Goal: Task Accomplishment & Management: Manage account settings

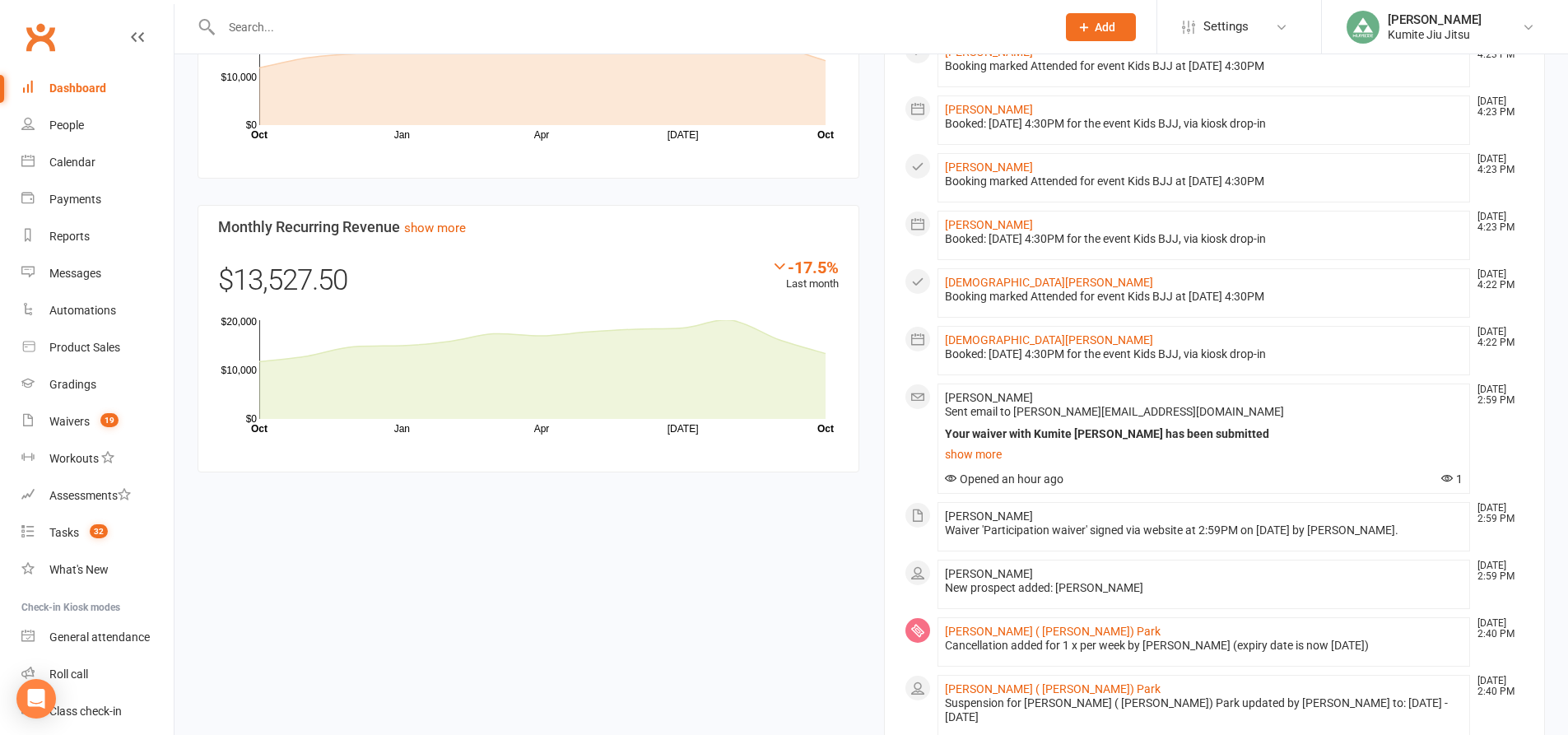
scroll to position [741, 0]
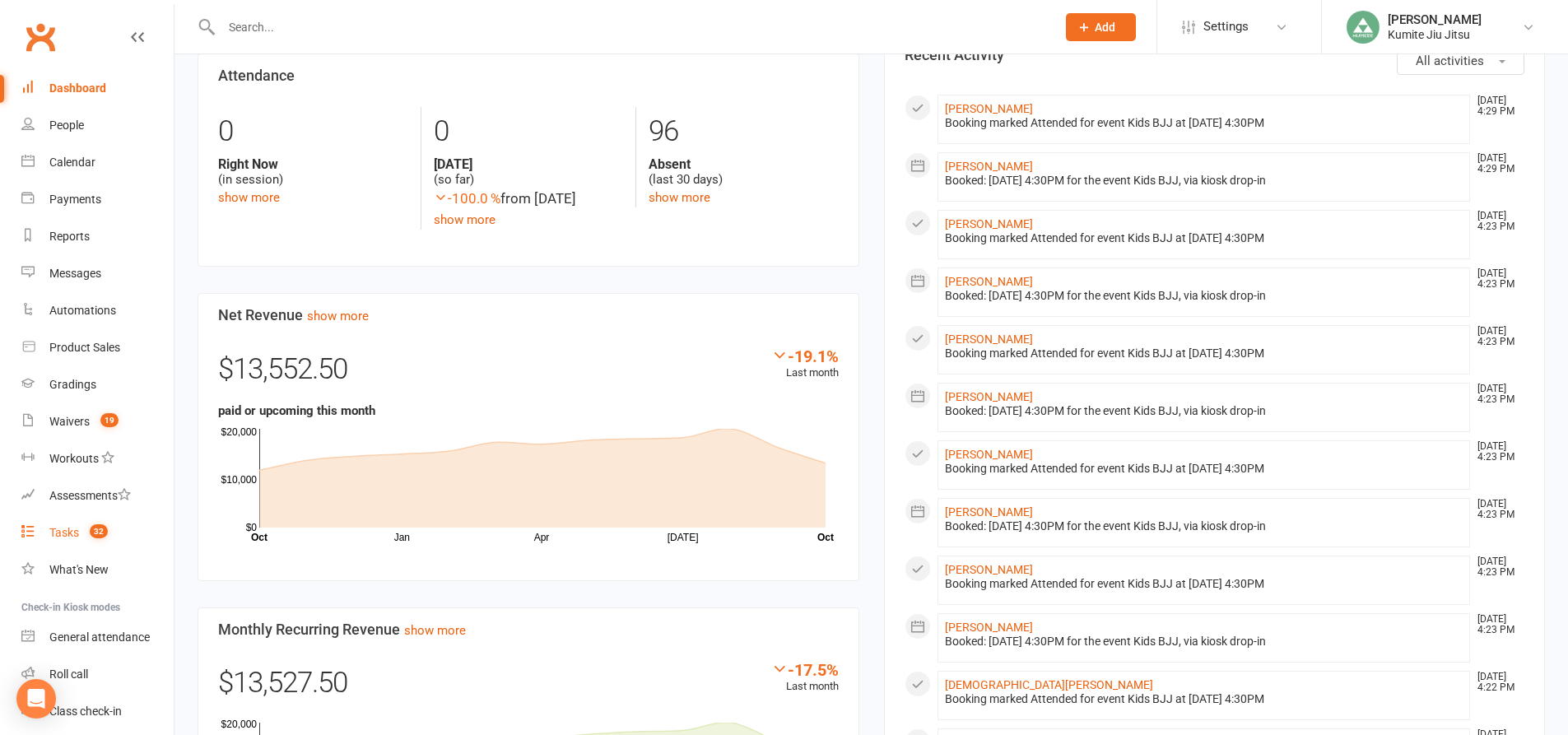
click at [102, 534] on span "32" at bounding box center [99, 531] width 18 height 14
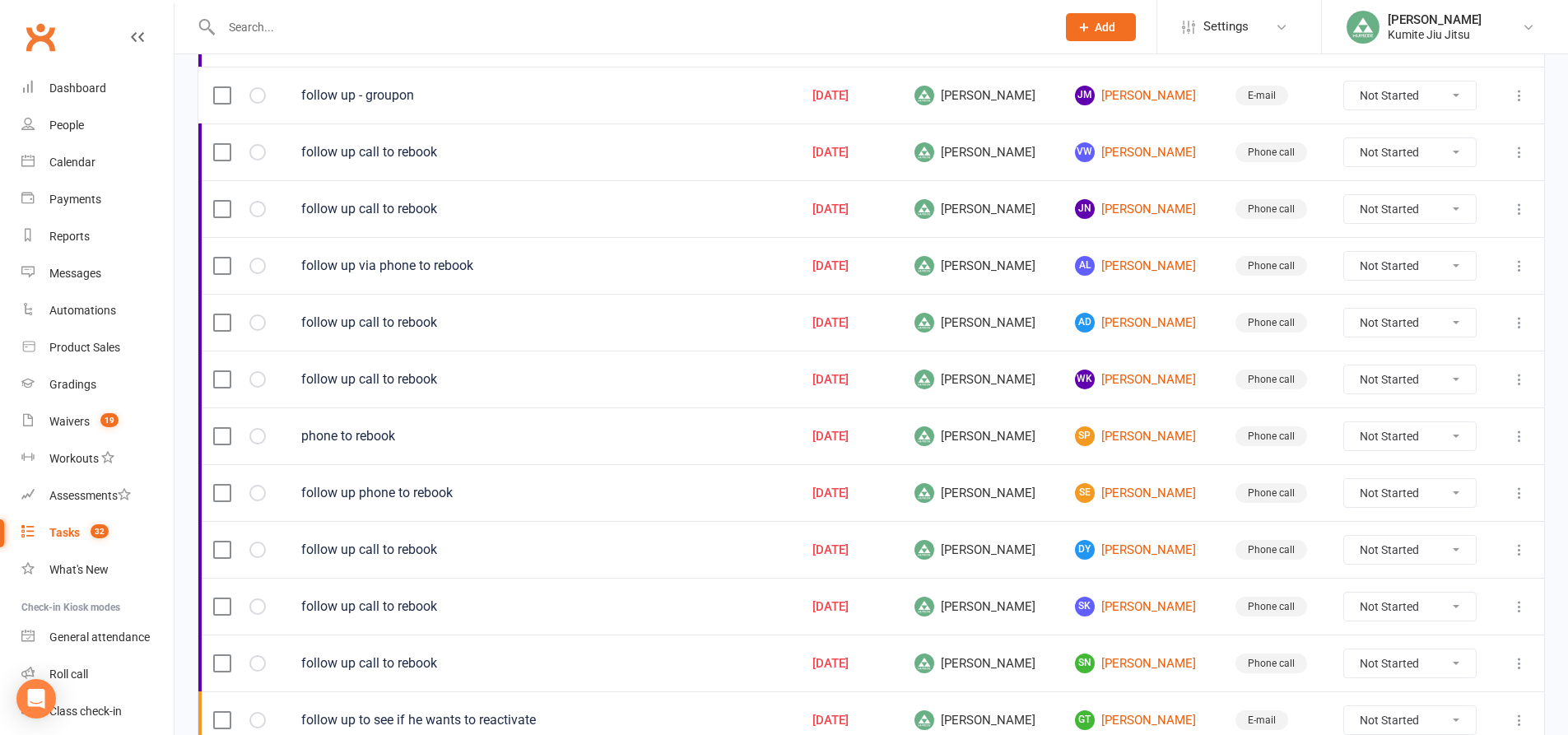
scroll to position [1117, 0]
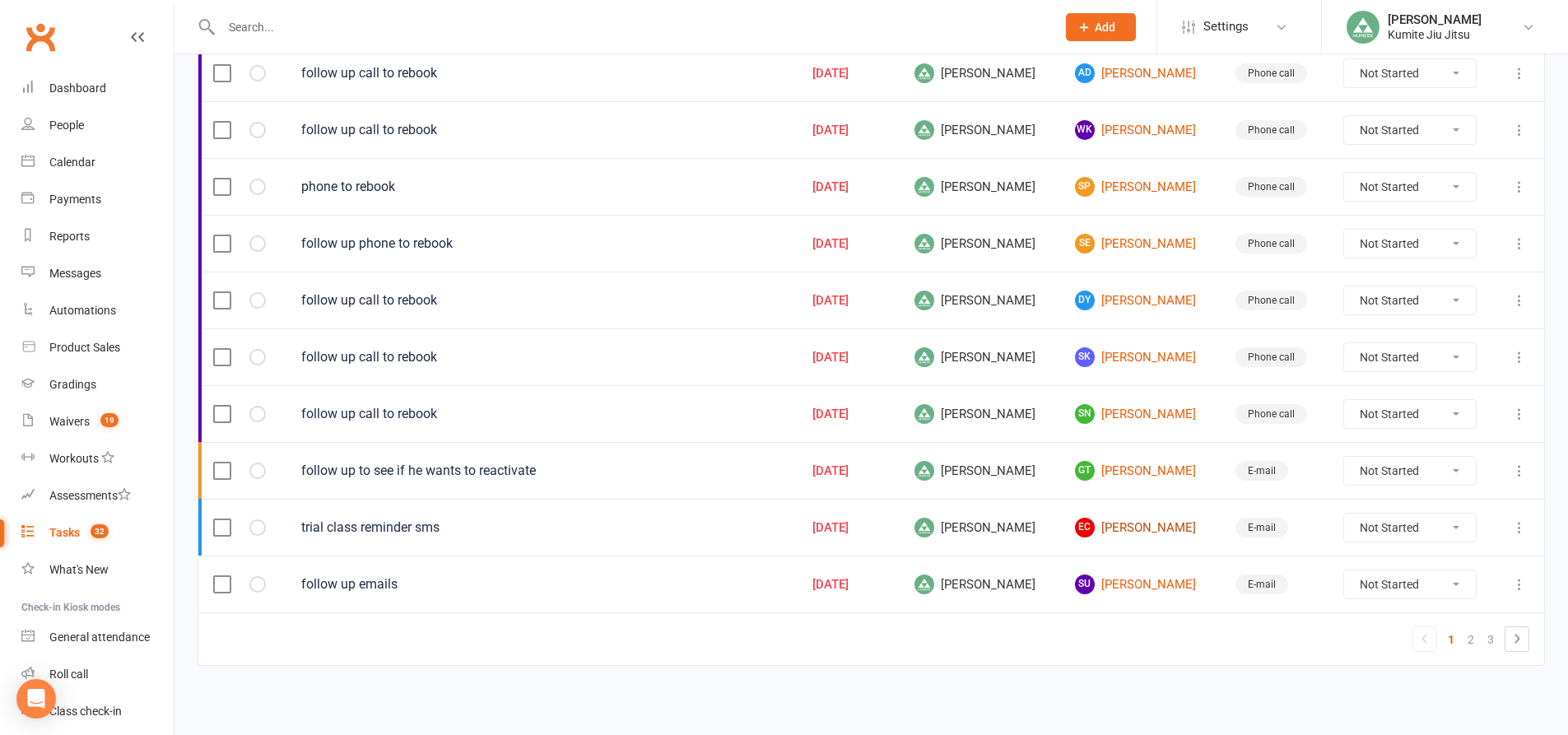
click at [1121, 527] on link "EC Eric Castaber" at bounding box center [1141, 527] width 131 height 19
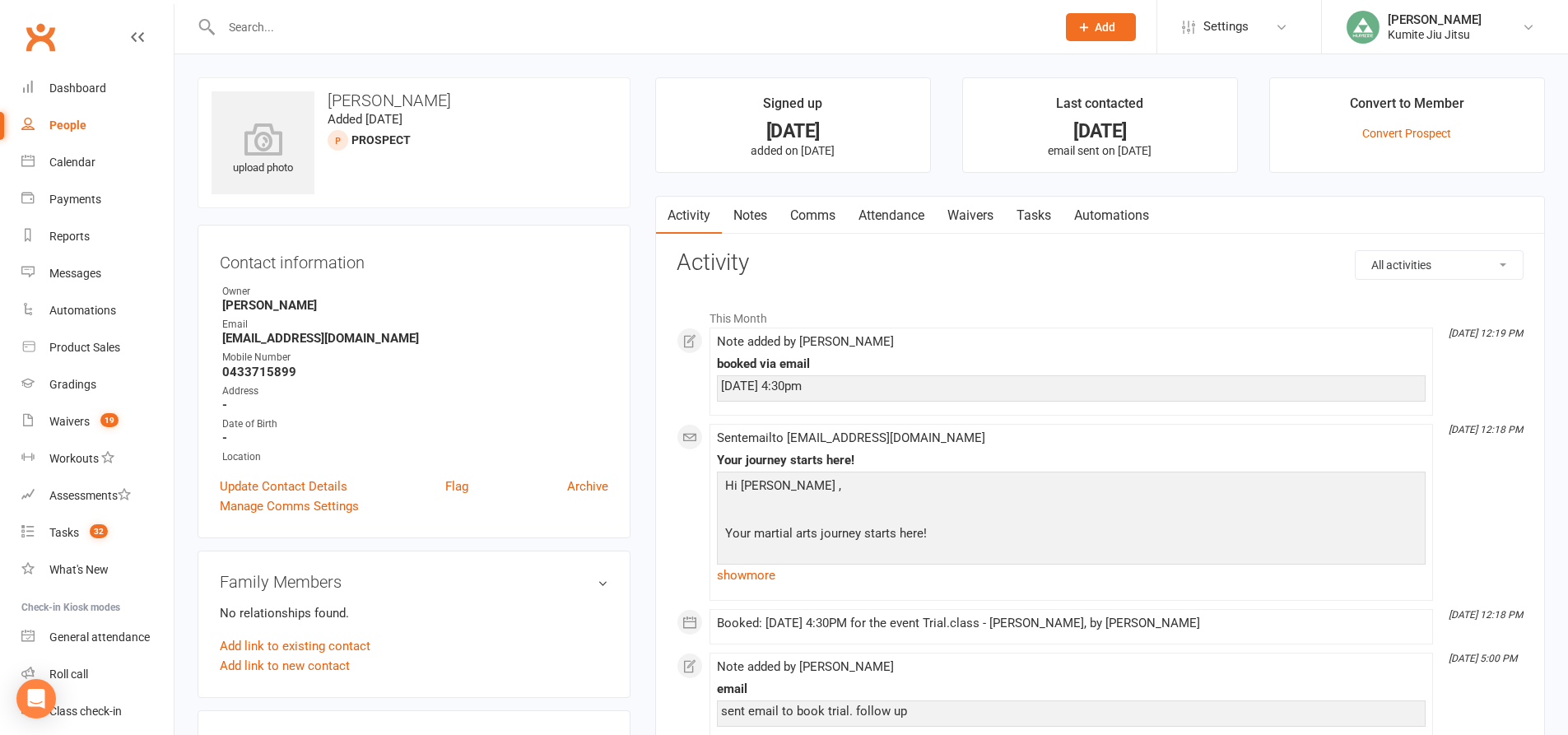
click at [768, 215] on link "Notes" at bounding box center [750, 215] width 57 height 38
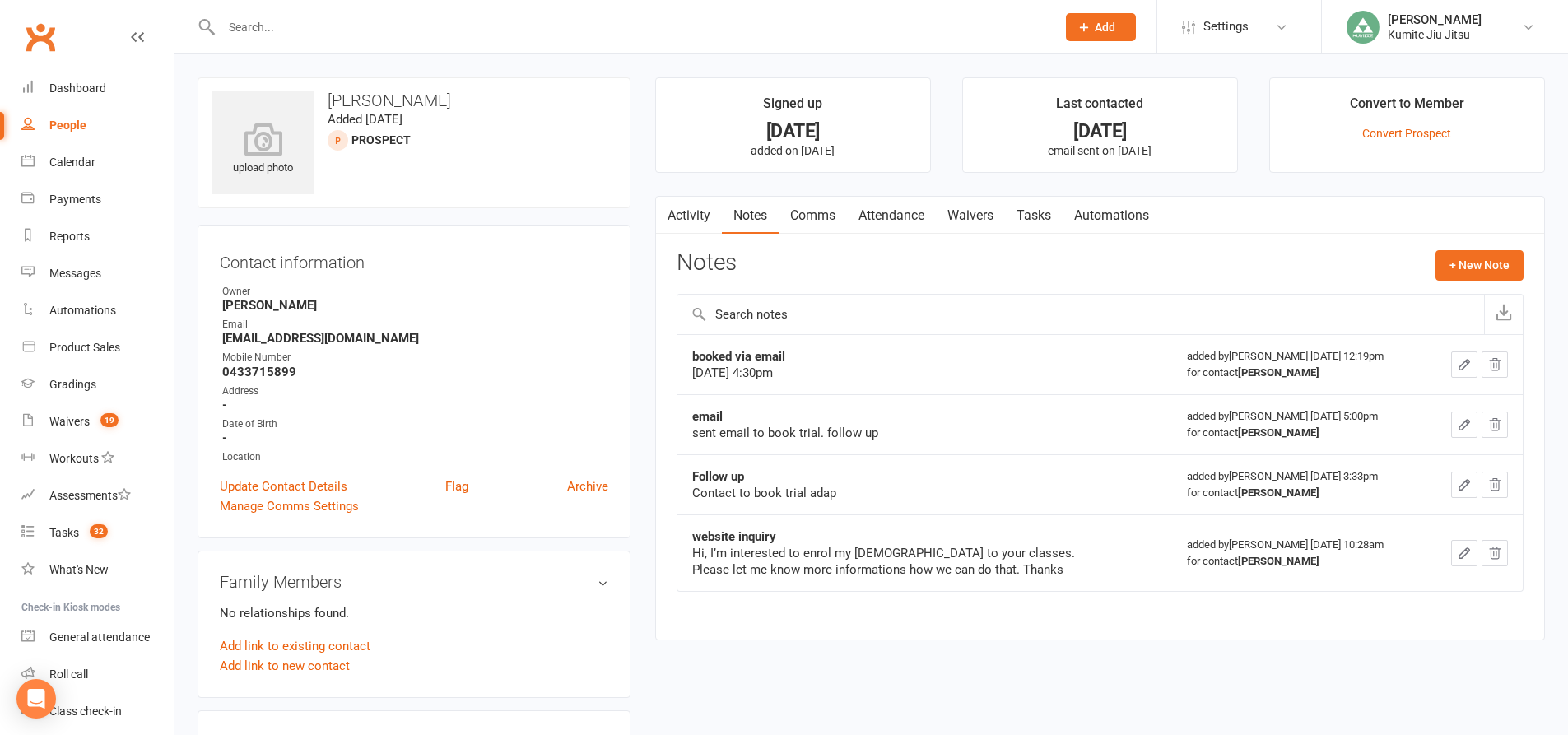
drag, startPoint x: 808, startPoint y: 378, endPoint x: 688, endPoint y: 382, distance: 120.1
click at [688, 382] on td "booked via email 15 Oct 2025 4:30pm" at bounding box center [925, 364] width 495 height 60
copy div "15 Oct 2025 4:30pm"
click at [819, 214] on link "Comms" at bounding box center [813, 215] width 68 height 38
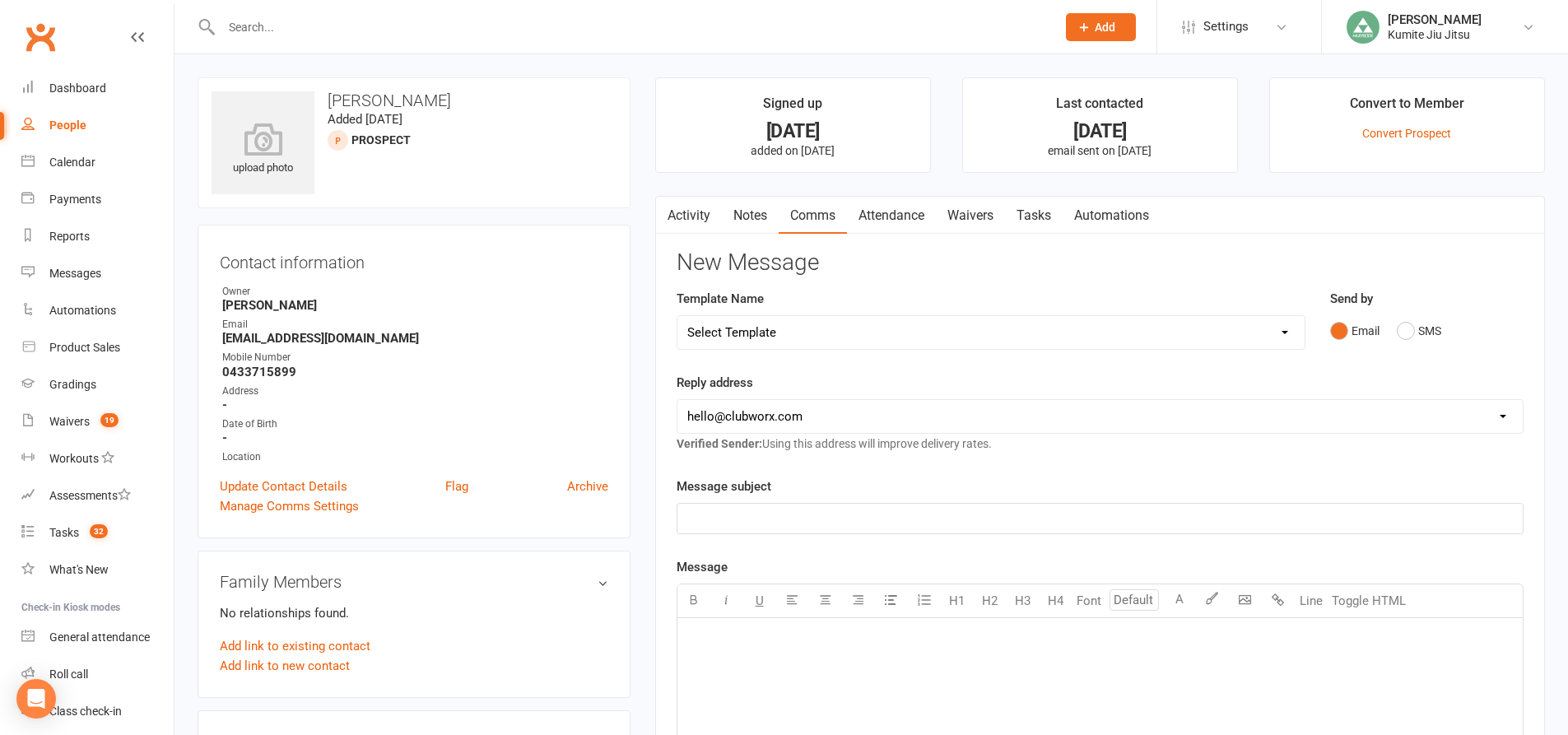
click at [1272, 340] on select "Select Template [SMS] [Default template - review before using] Update credit ca…" at bounding box center [990, 332] width 627 height 33
select select "1"
click at [677, 316] on select "Select Template [SMS] [Default template - review before using] Update credit ca…" at bounding box center [990, 332] width 627 height 33
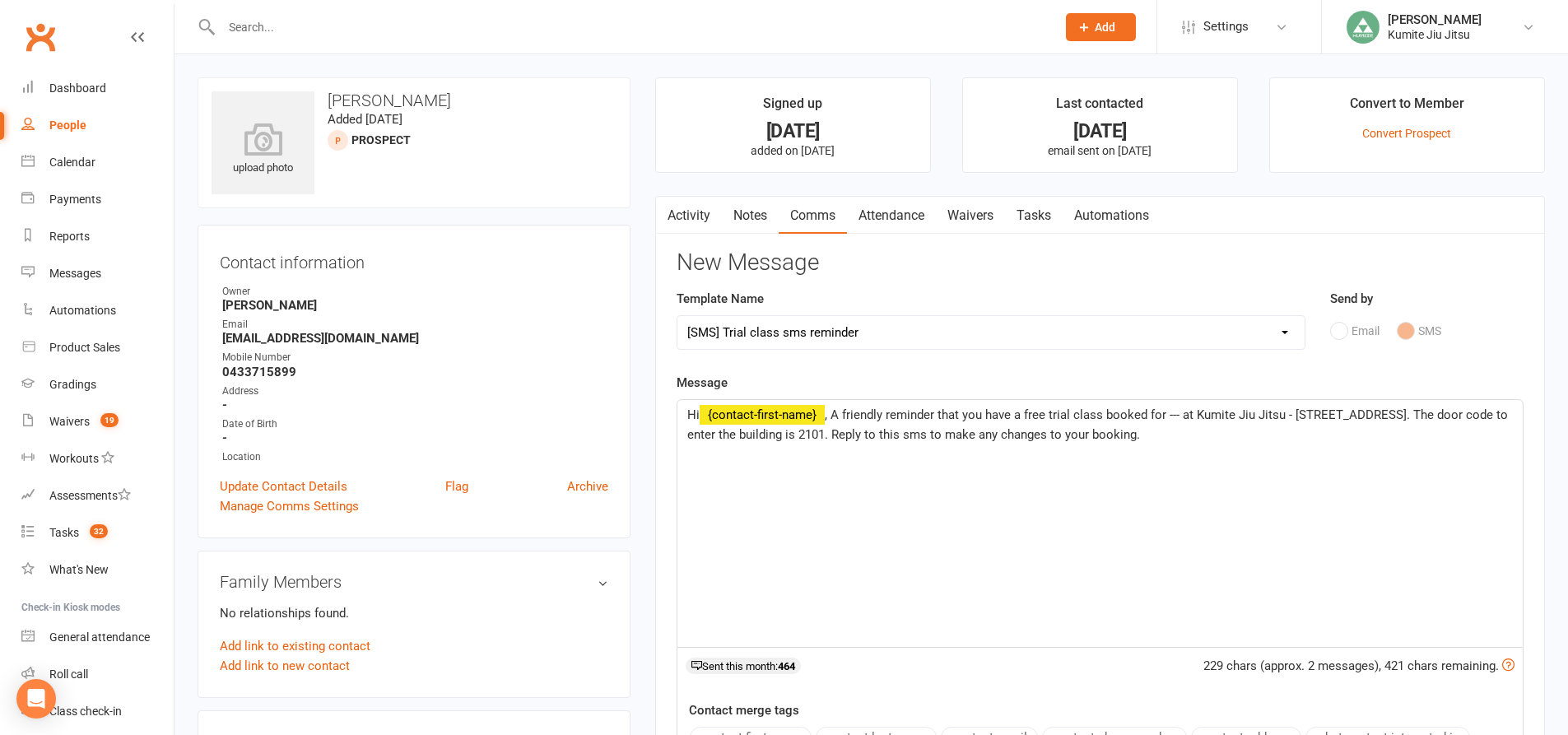
click at [1175, 415] on span ", A friendly reminder that you have a free trial class booked for --- at Kumite…" at bounding box center [1099, 424] width 824 height 34
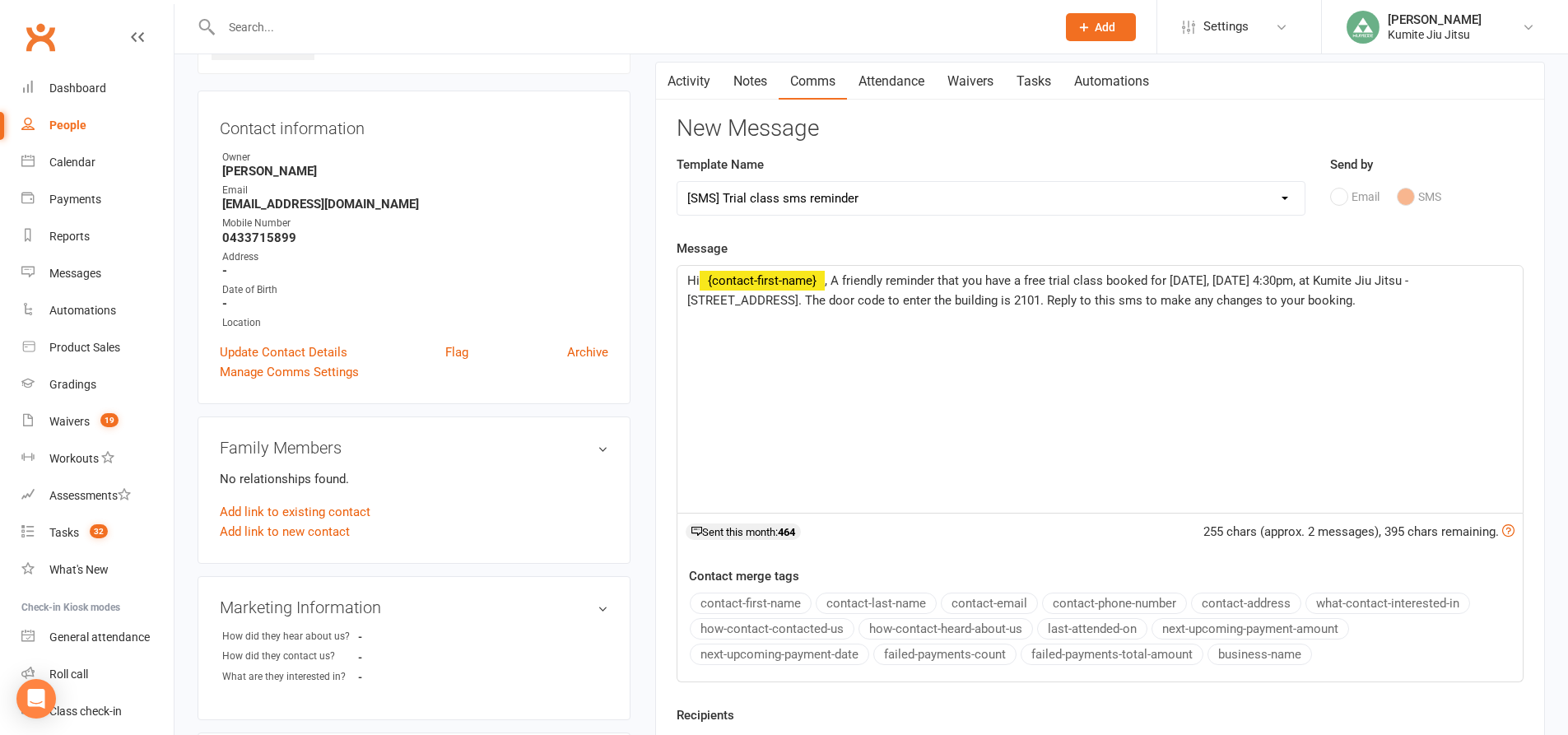
scroll to position [330, 0]
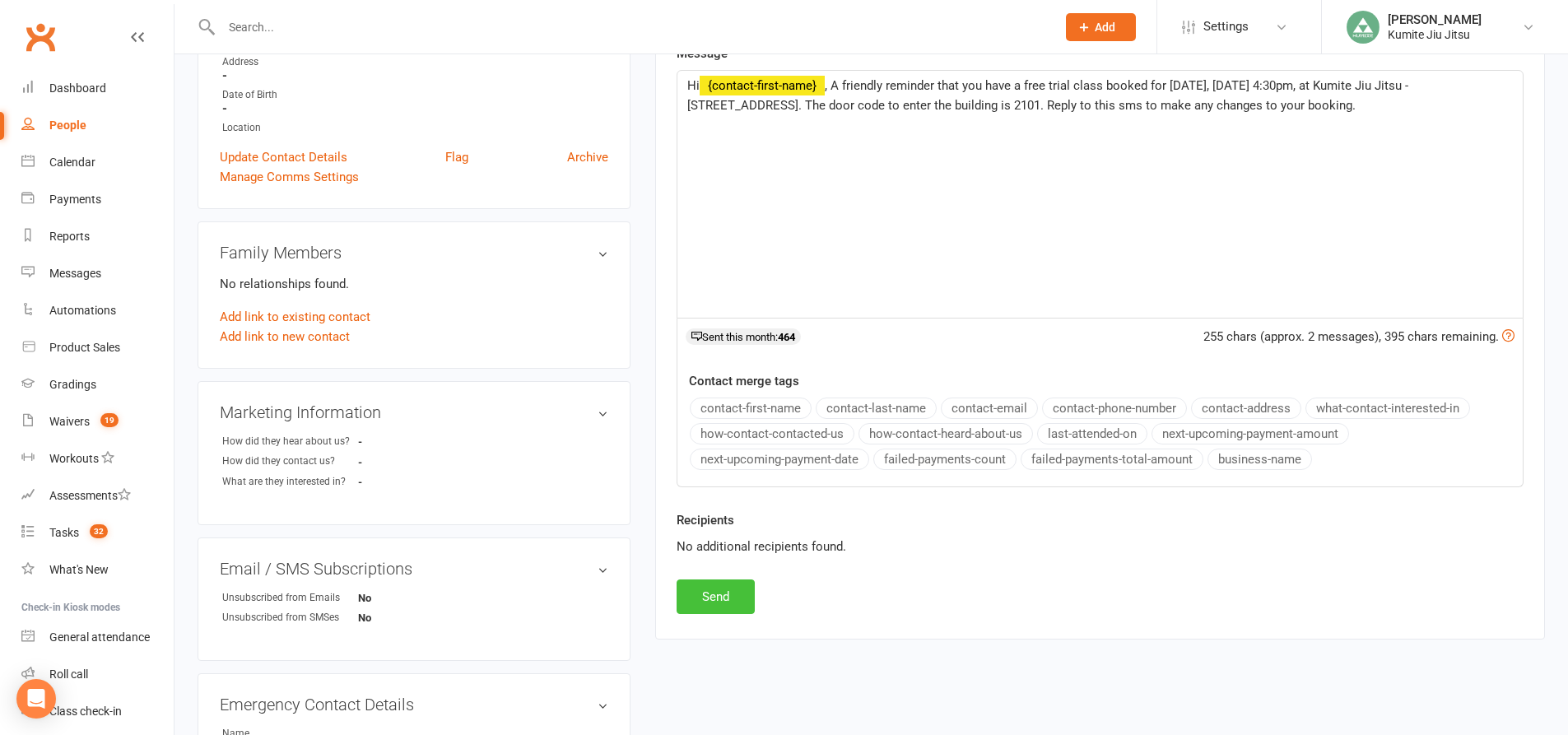
click at [712, 591] on button "Send" at bounding box center [715, 596] width 78 height 34
select select
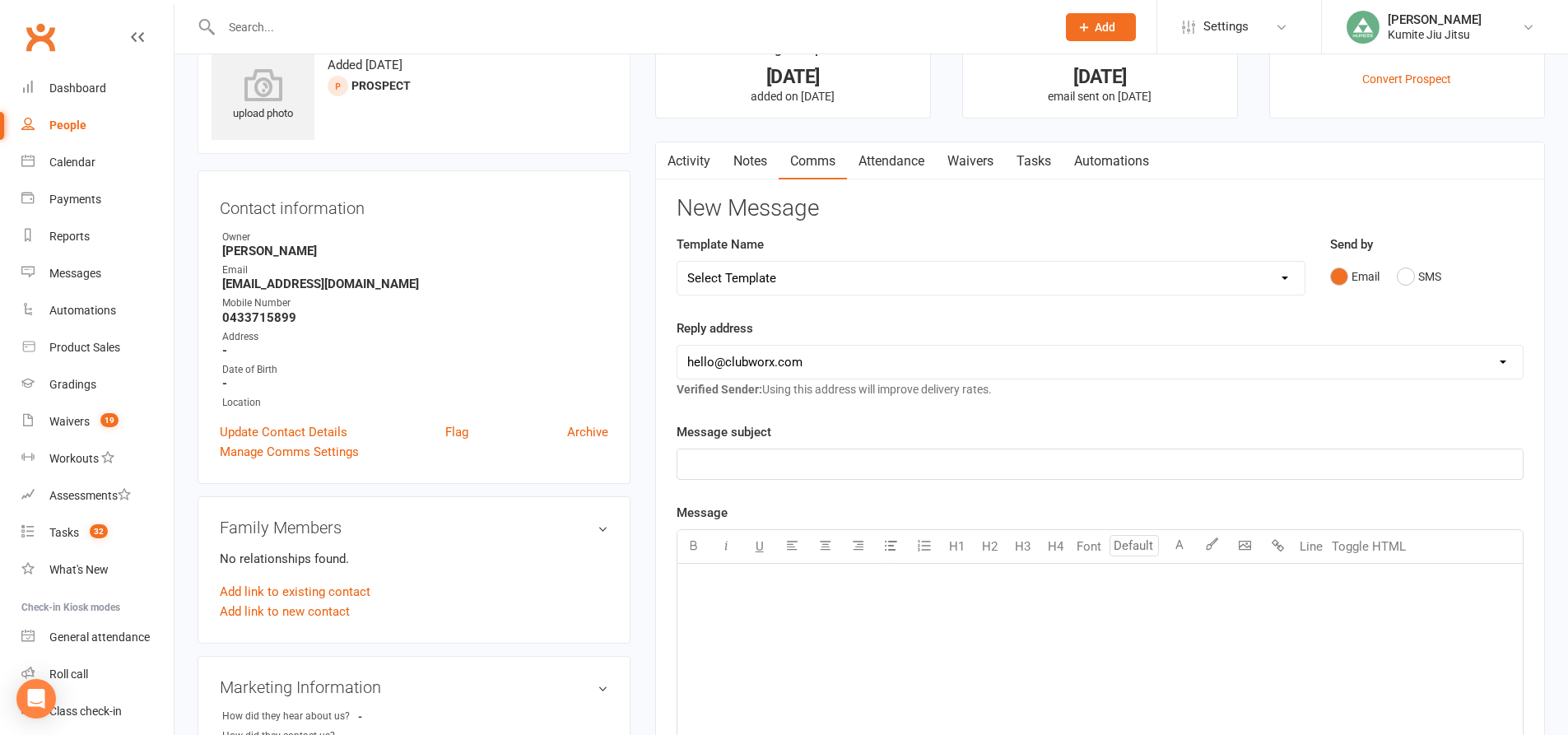
scroll to position [0, 0]
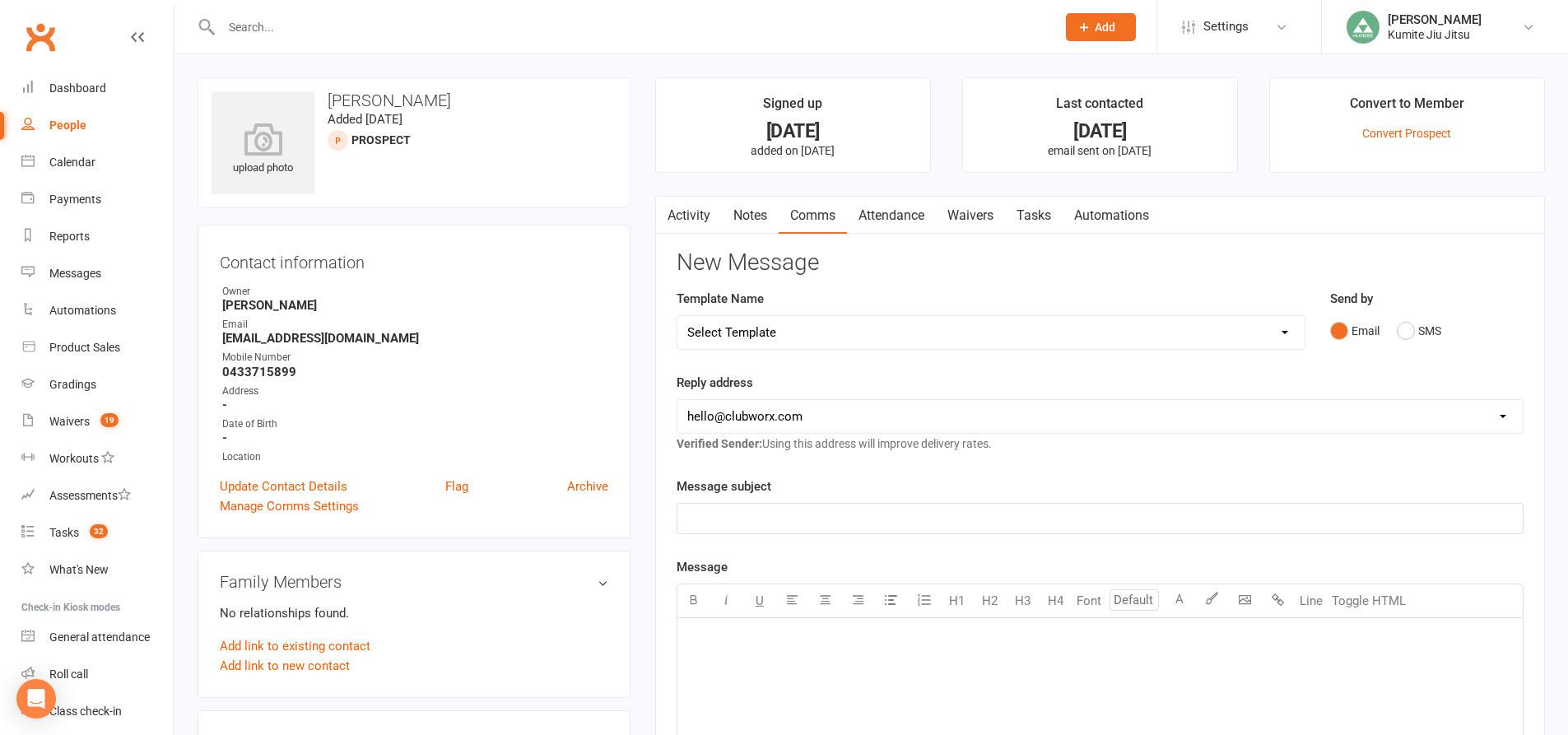
click at [1039, 209] on link "Tasks" at bounding box center [1034, 215] width 57 height 38
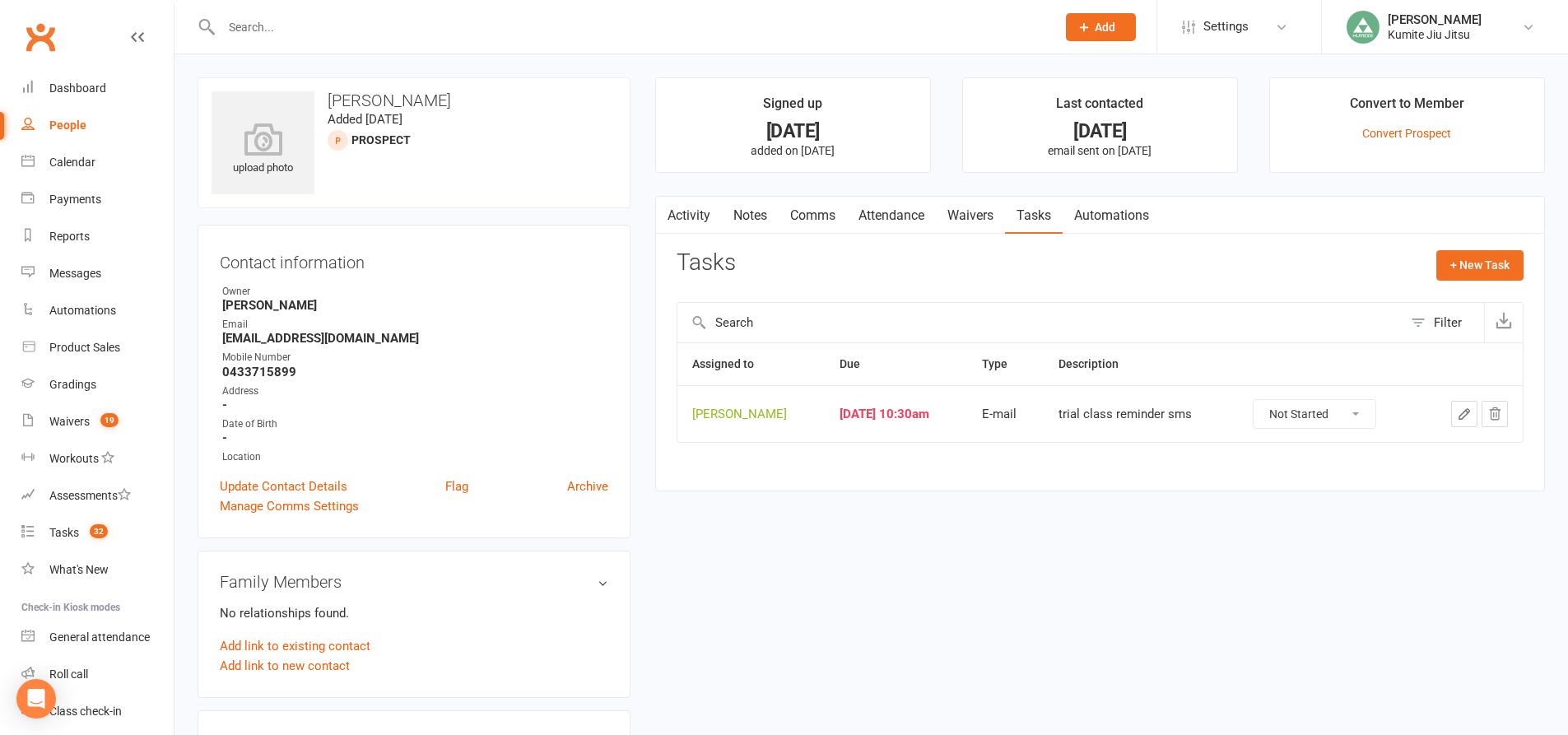
click at [1469, 412] on icon "button" at bounding box center [1464, 415] width 15 height 15
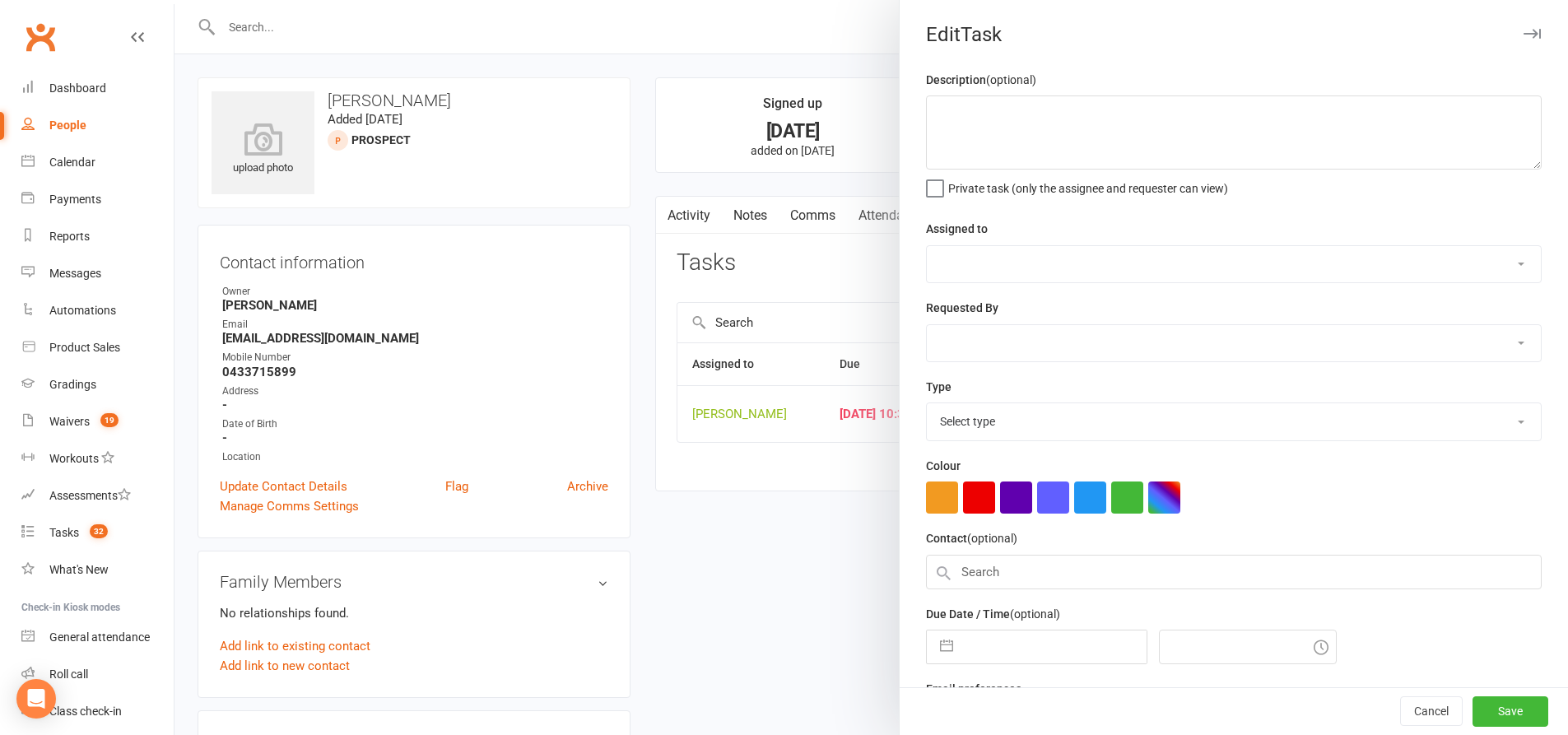
type textarea "trial class reminder sms"
select select "49706"
type input "[DATE]"
type input "10:30am"
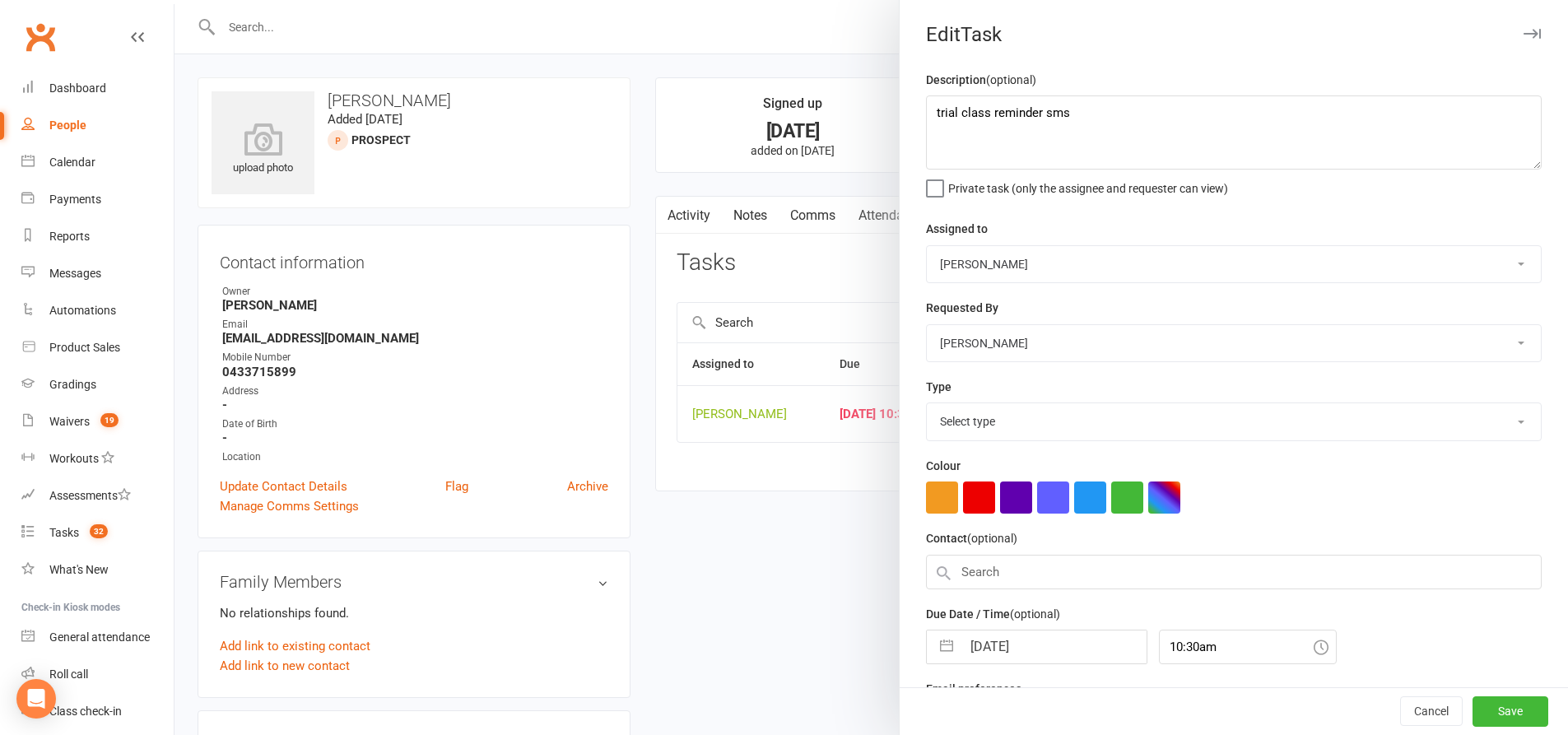
select select "28623"
drag, startPoint x: 1100, startPoint y: 118, endPoint x: 913, endPoint y: 119, distance: 187.0
click at [913, 118] on div "Description (optional) trial class reminder sms Private task (only the assignee…" at bounding box center [1234, 403] width 668 height 665
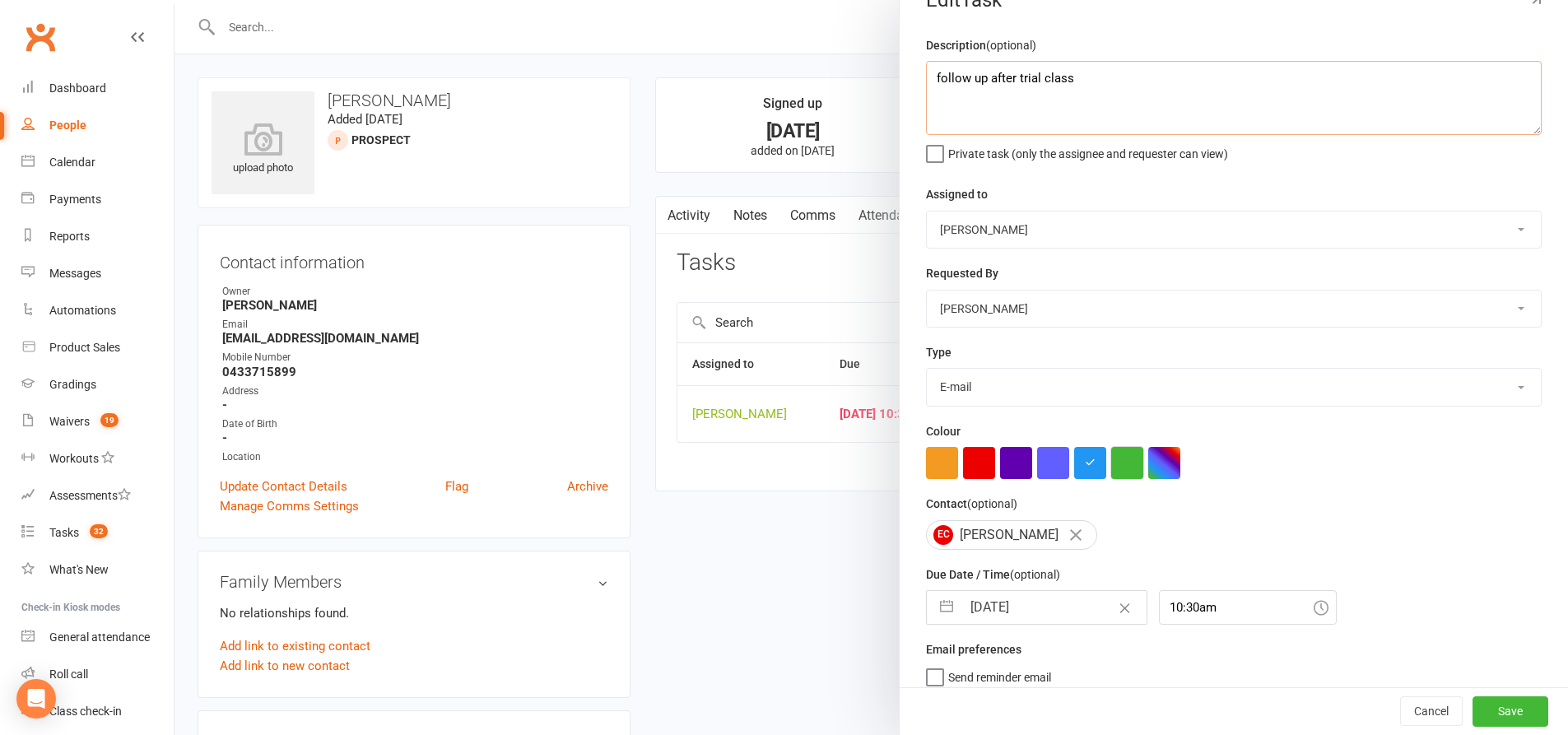
scroll to position [54, 0]
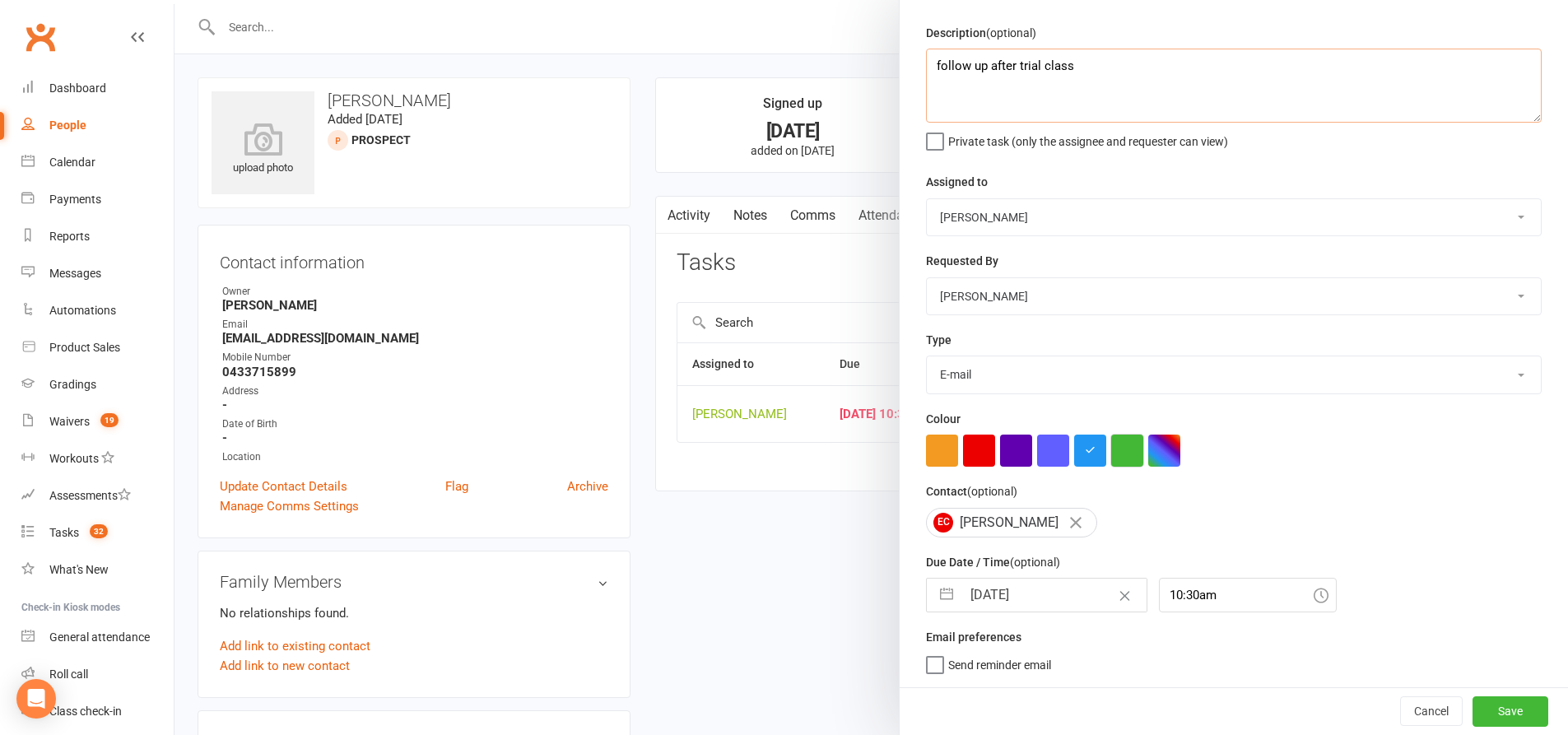
type textarea "follow up after trial class"
click at [1121, 443] on button "button" at bounding box center [1127, 451] width 32 height 32
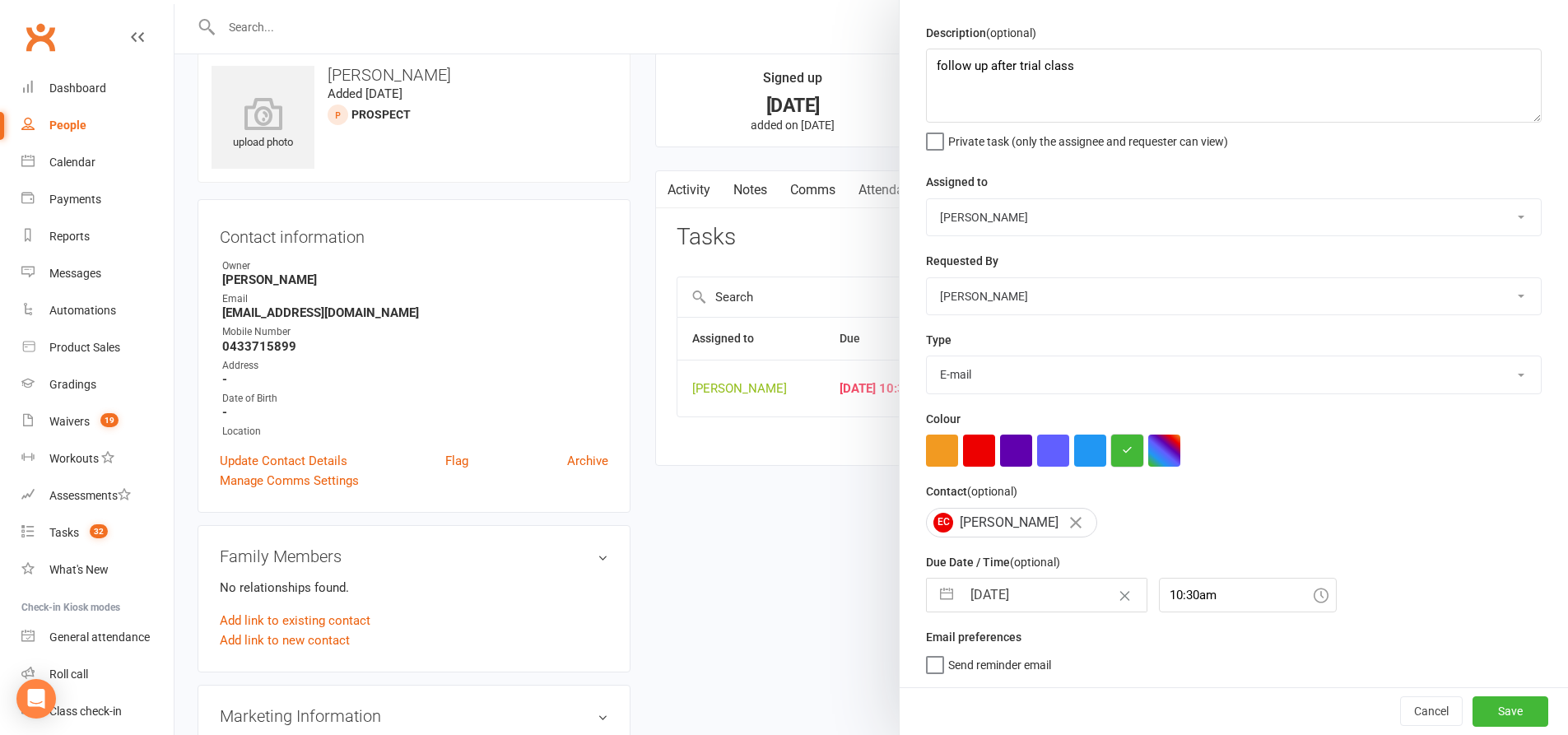
scroll to position [330, 0]
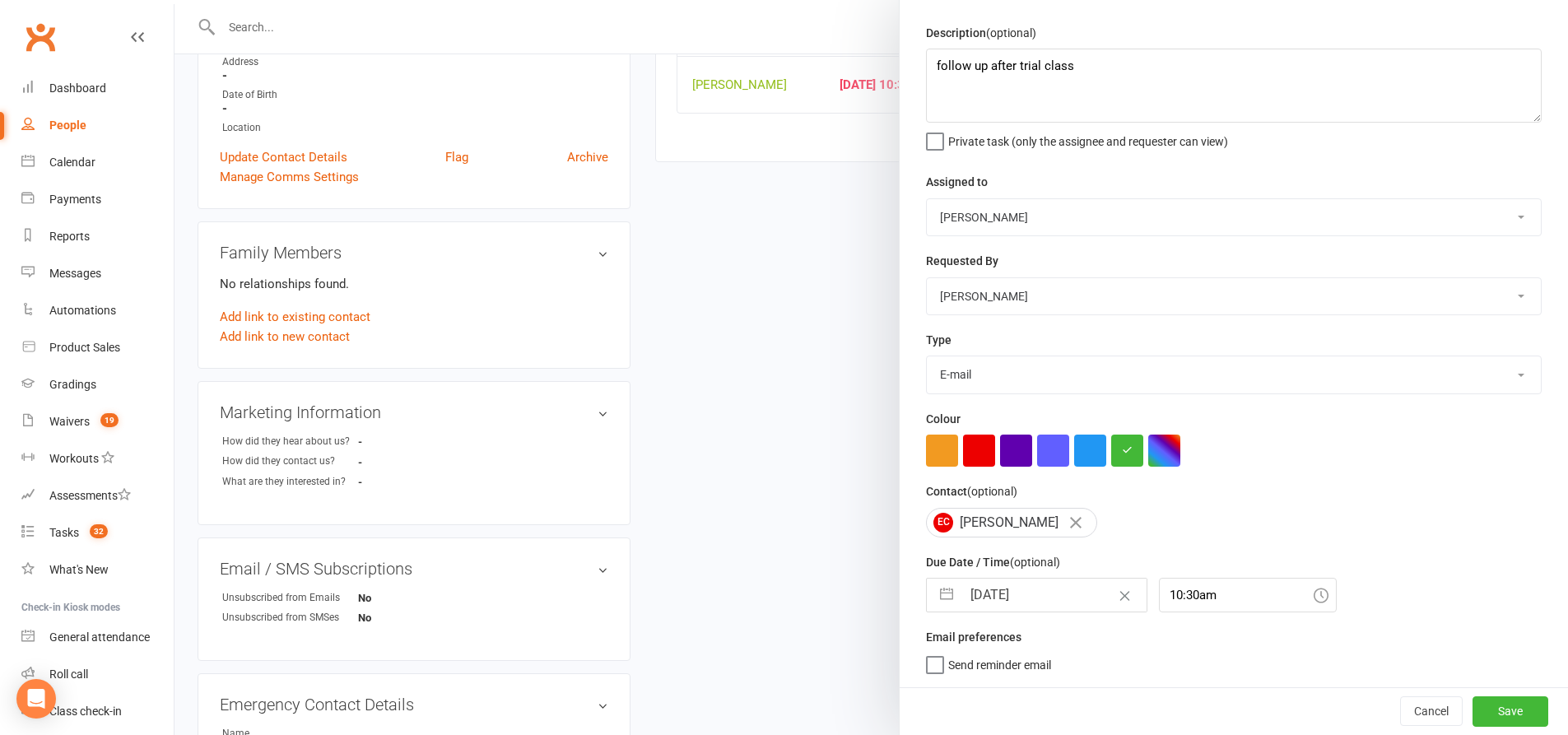
click at [938, 589] on button "button" at bounding box center [946, 596] width 30 height 33
select select "8"
select select "2025"
select select "9"
select select "2025"
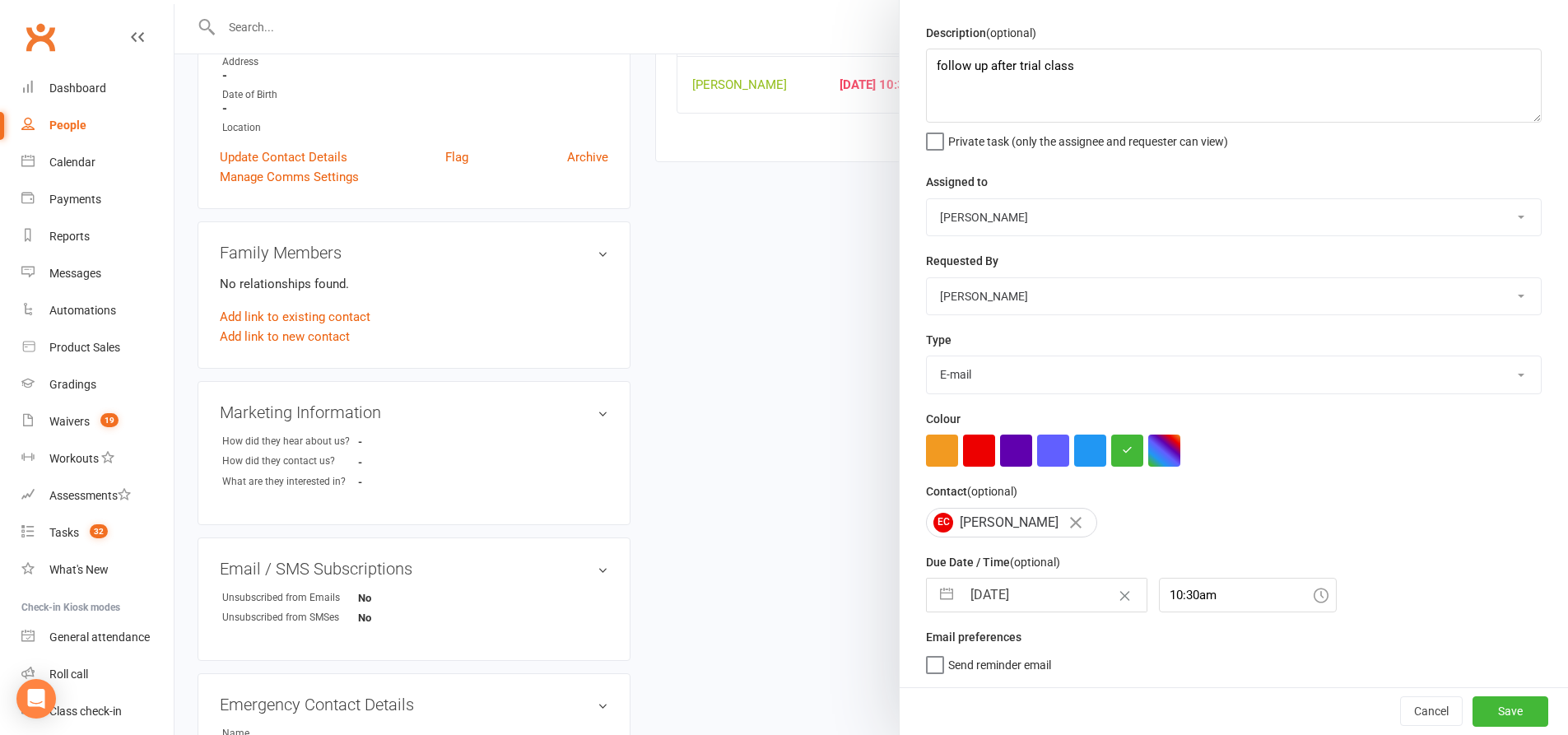
select select "10"
select select "2025"
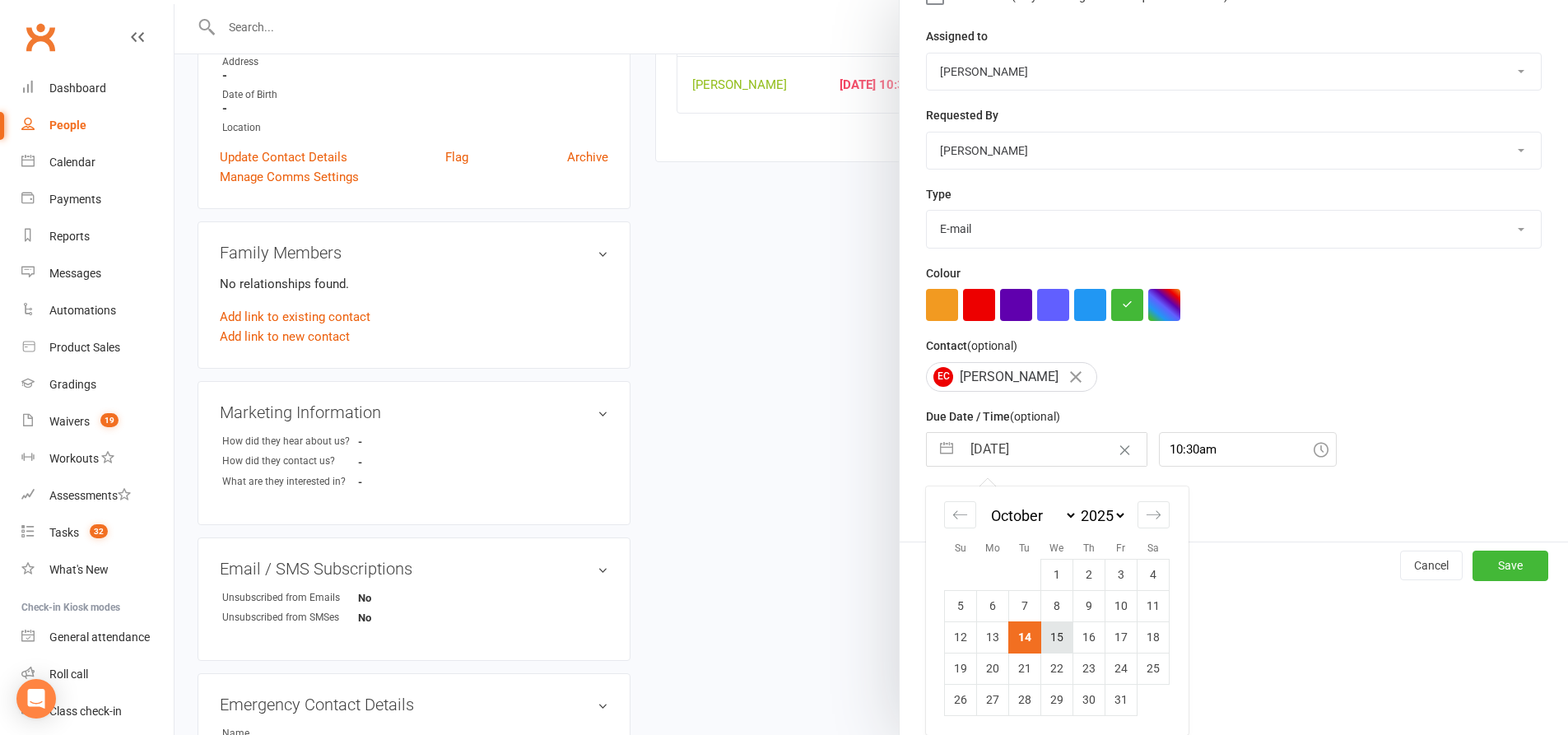
click at [1050, 643] on td "15" at bounding box center [1057, 637] width 32 height 31
type input "15 Oct 2025"
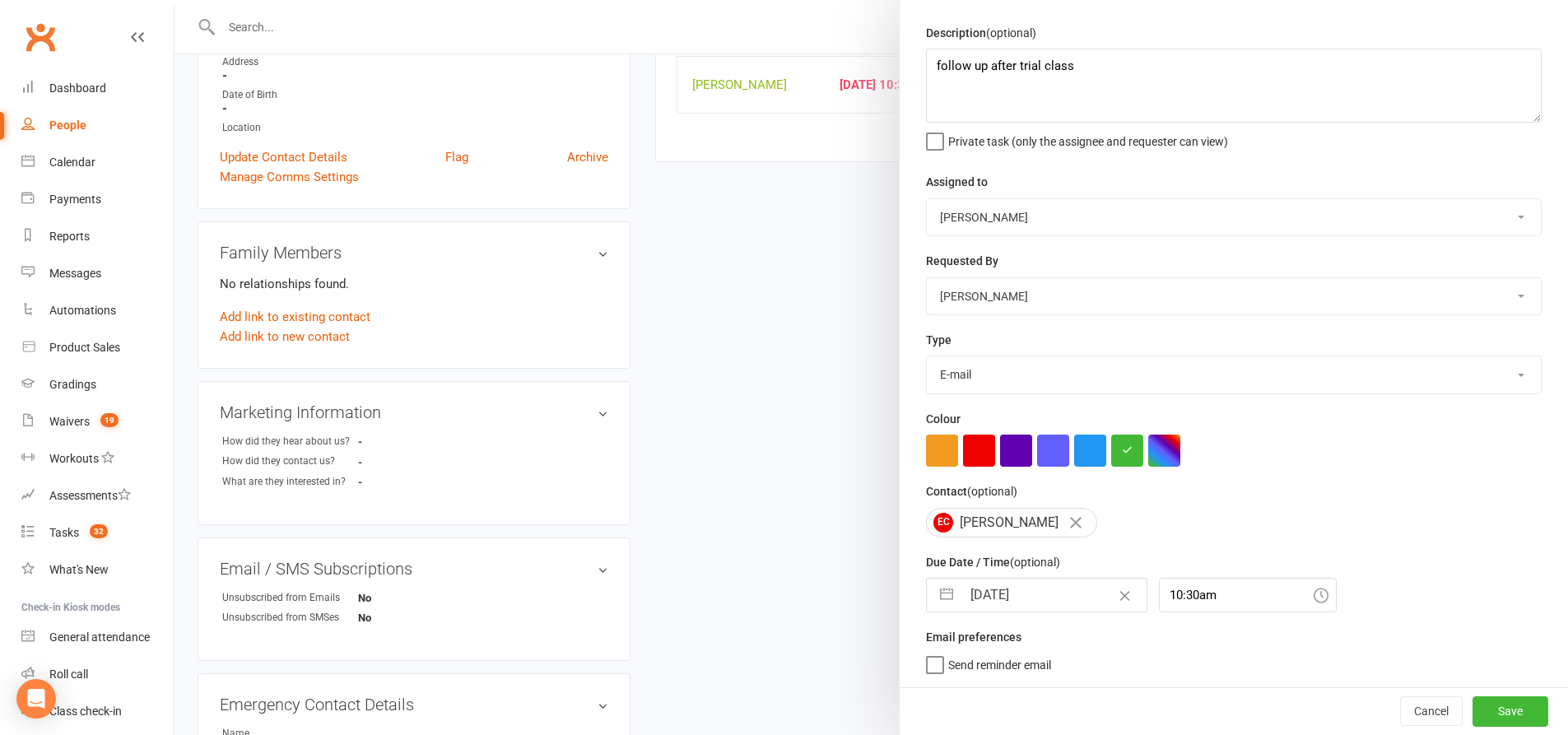
scroll to position [54, 0]
click at [1480, 717] on button "Save" at bounding box center [1510, 711] width 76 height 30
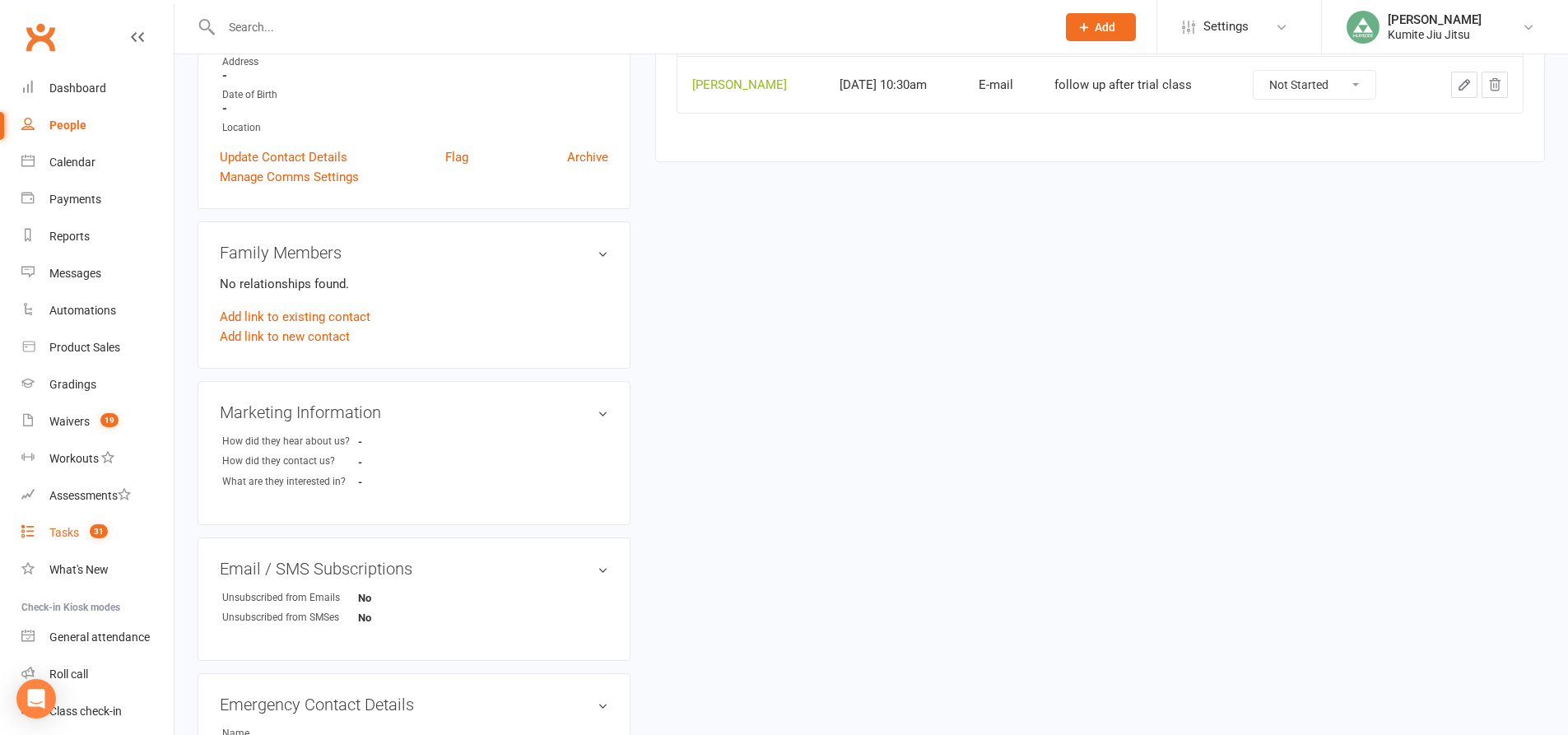
click at [88, 531] on count-badge "31" at bounding box center [94, 533] width 27 height 13
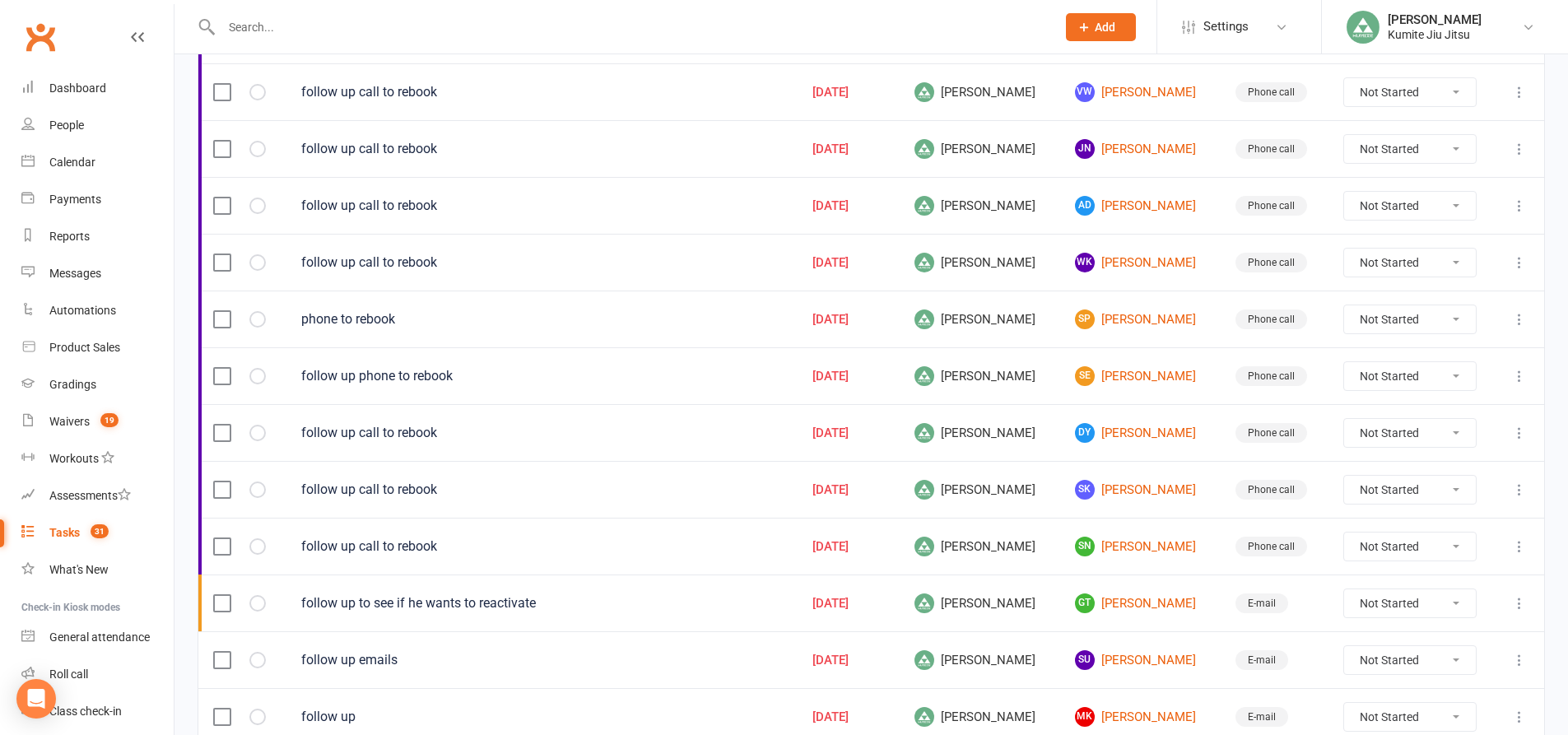
scroll to position [1117, 0]
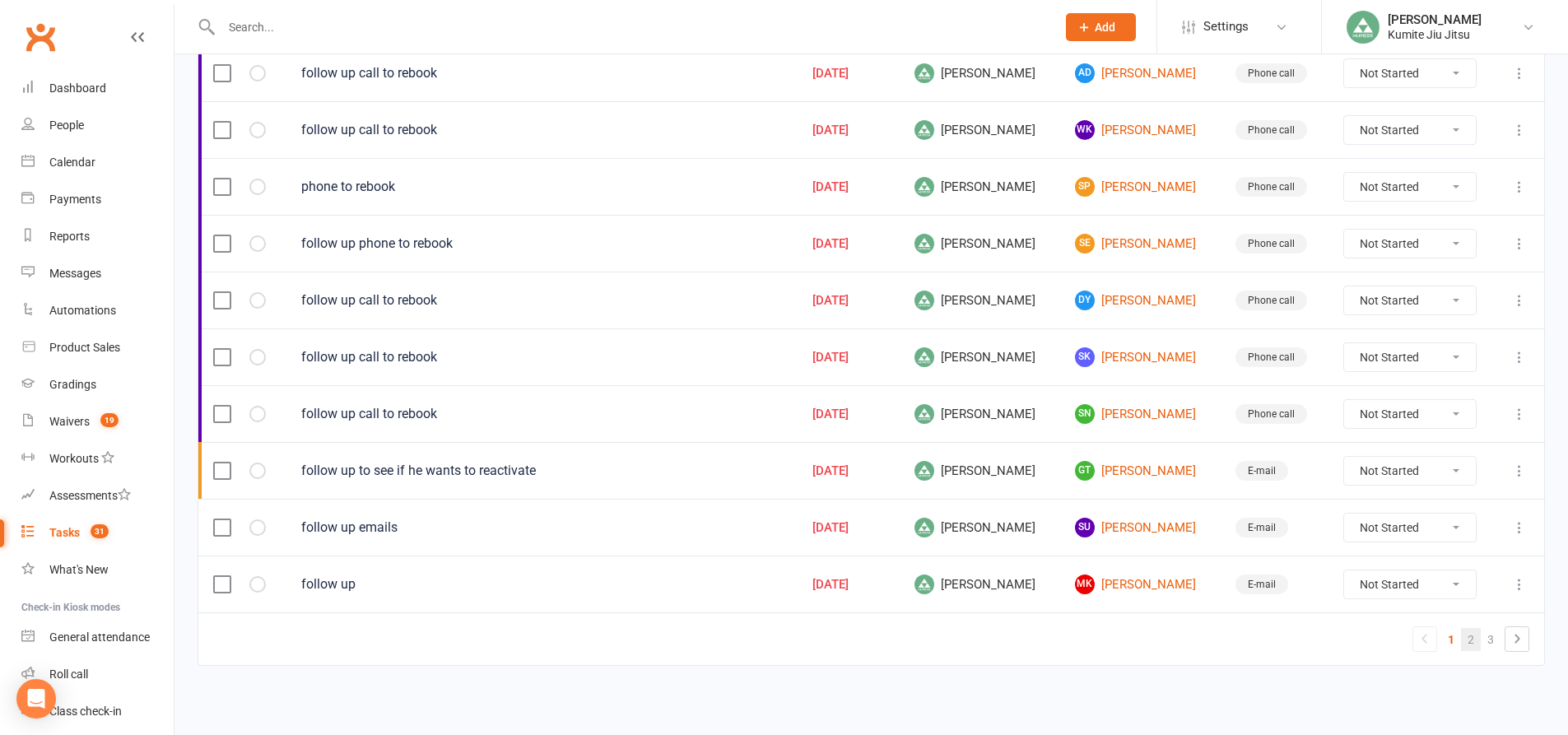
click at [1473, 641] on link "2" at bounding box center [1470, 639] width 19 height 23
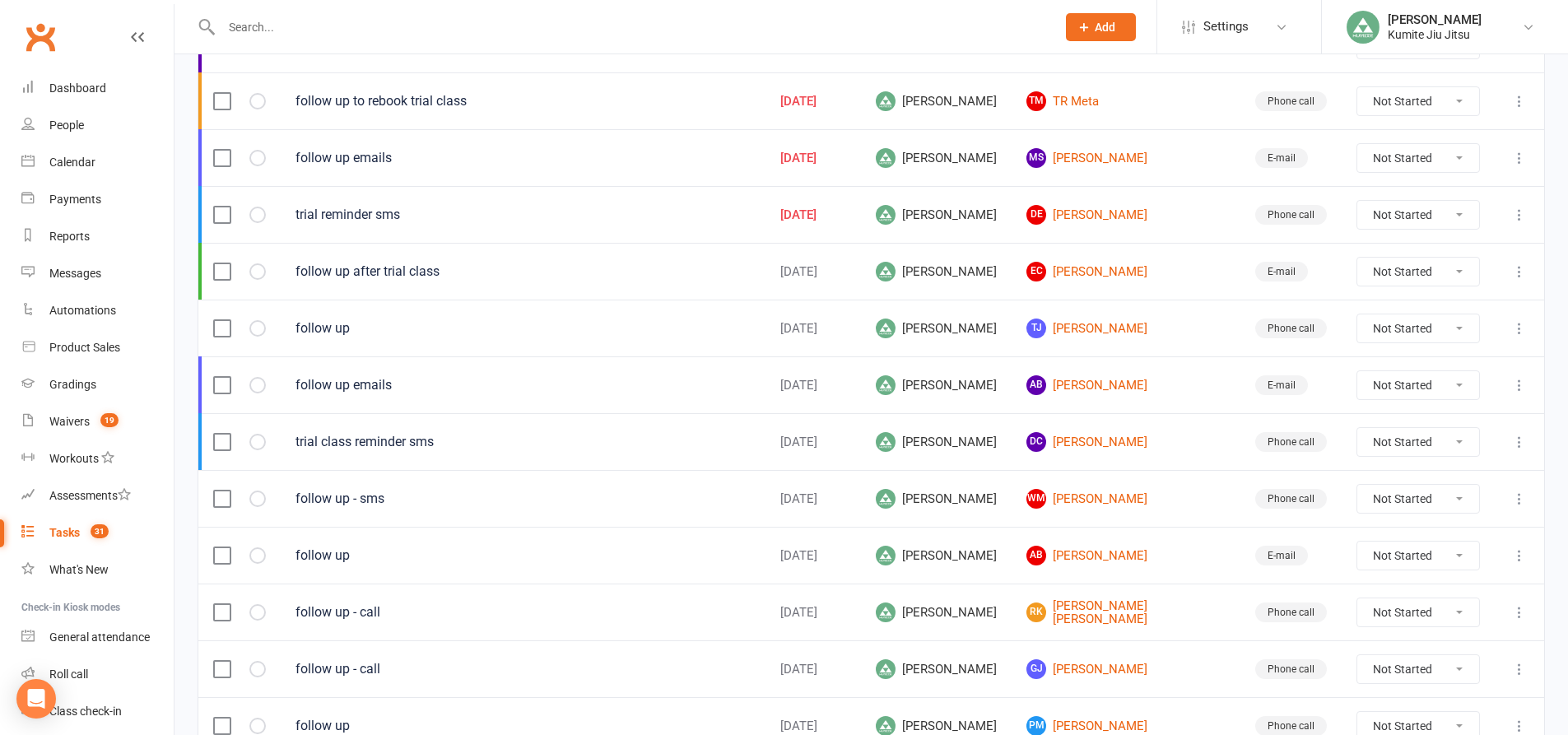
scroll to position [129, 0]
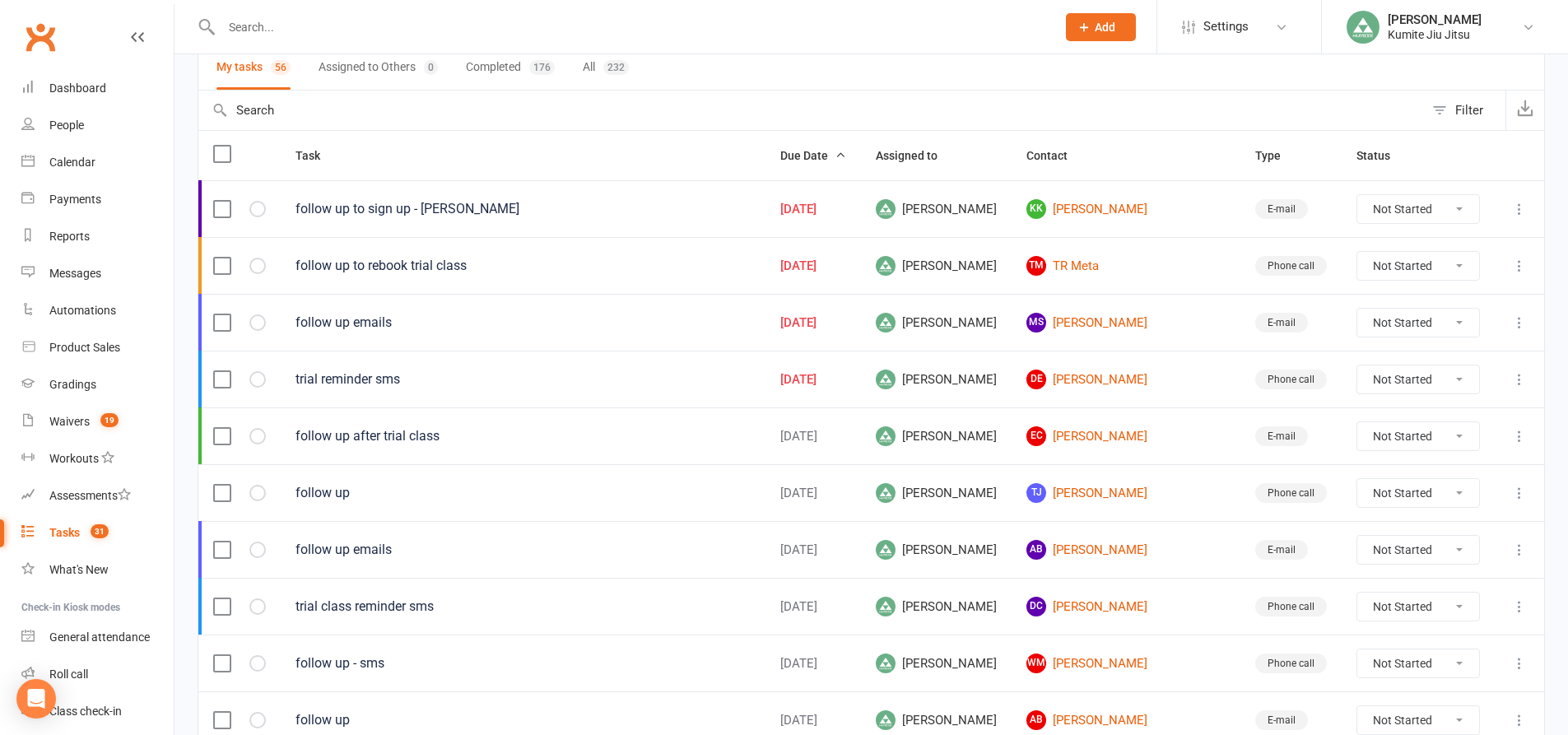
click at [611, 269] on div "follow up to rebook trial class" at bounding box center [522, 266] width 455 height 17
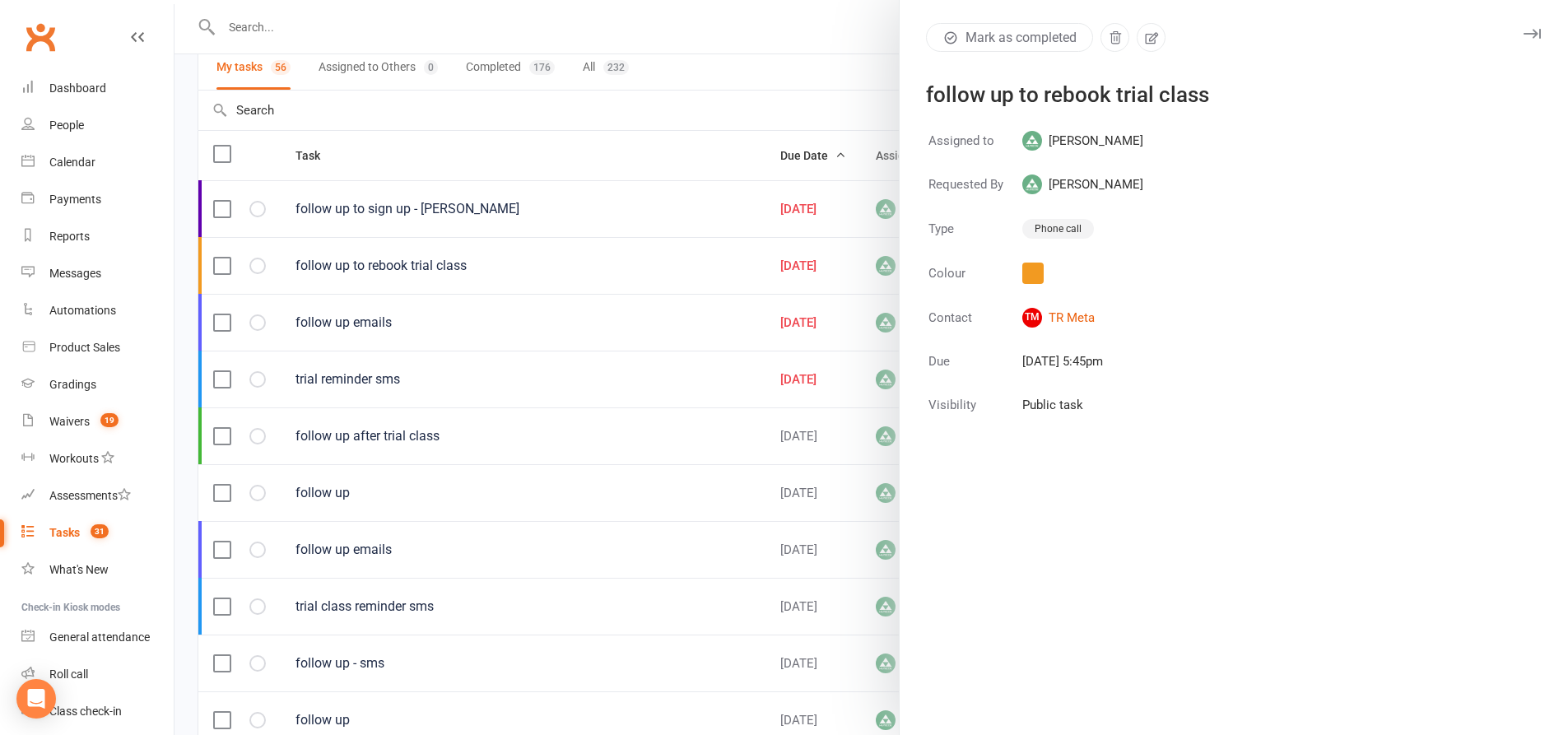
click at [553, 146] on div at bounding box center [871, 368] width 1394 height 735
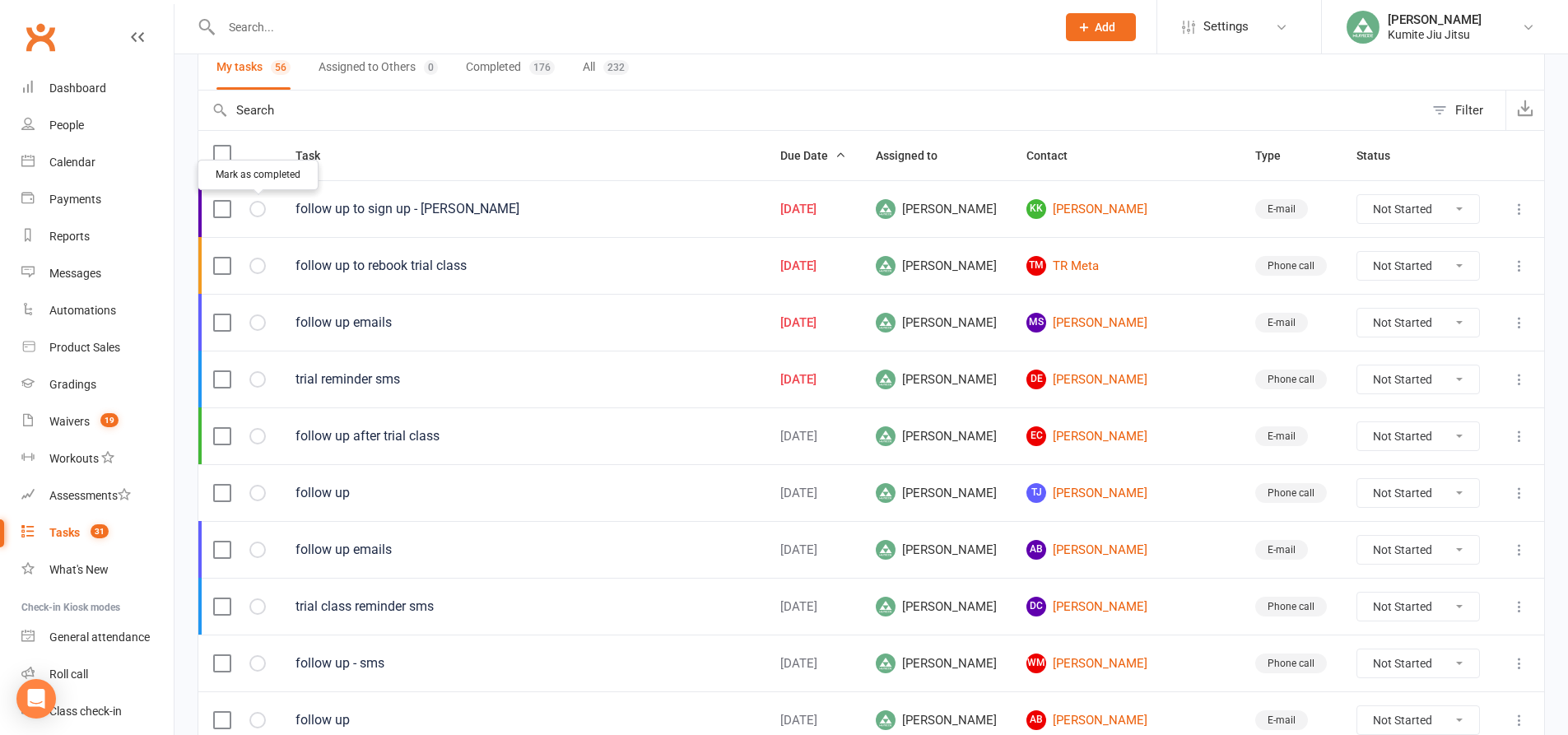
click at [0, 0] on icon "button" at bounding box center [0, 0] width 0 height 0
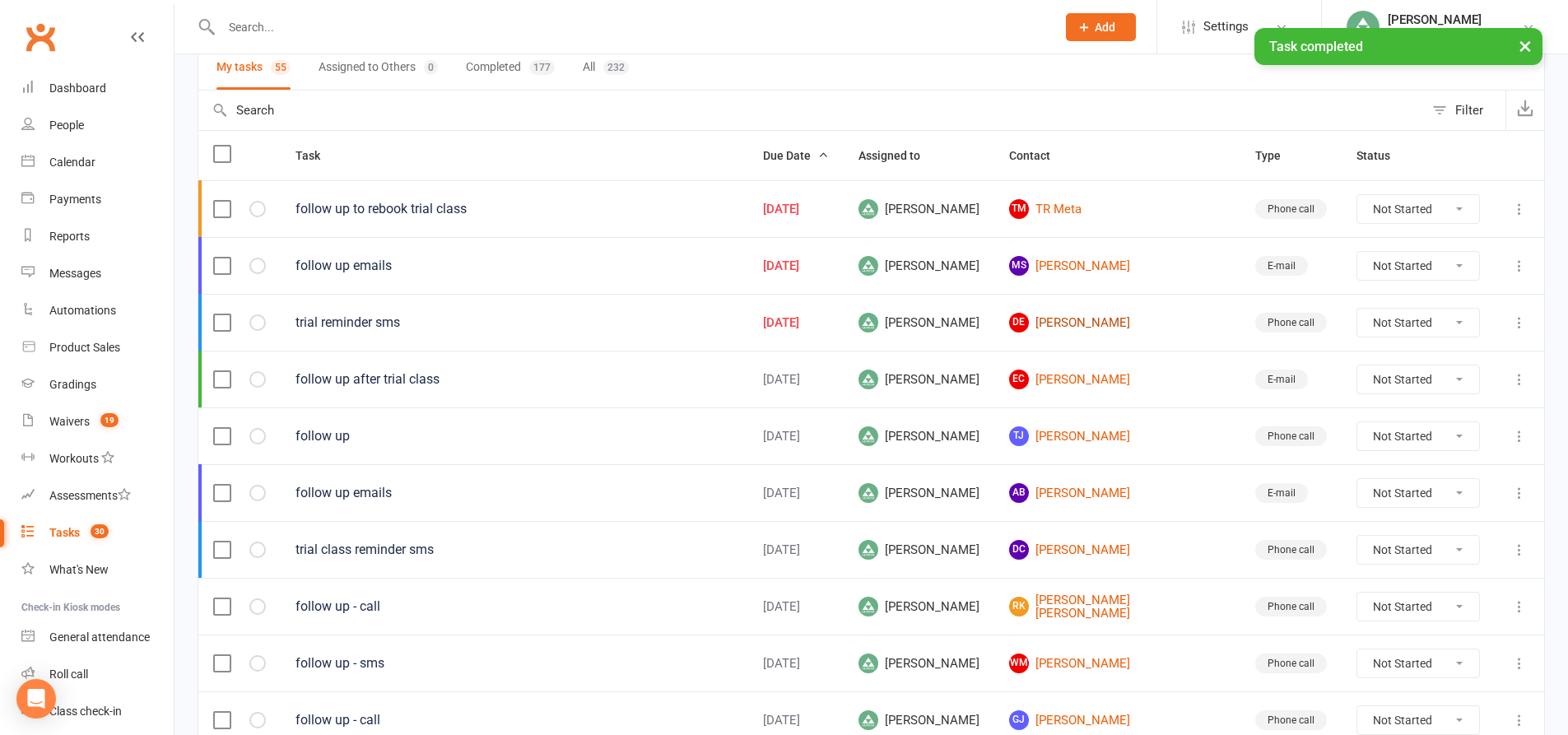
click at [1086, 323] on link "DE Dario Espejel" at bounding box center [1117, 322] width 217 height 19
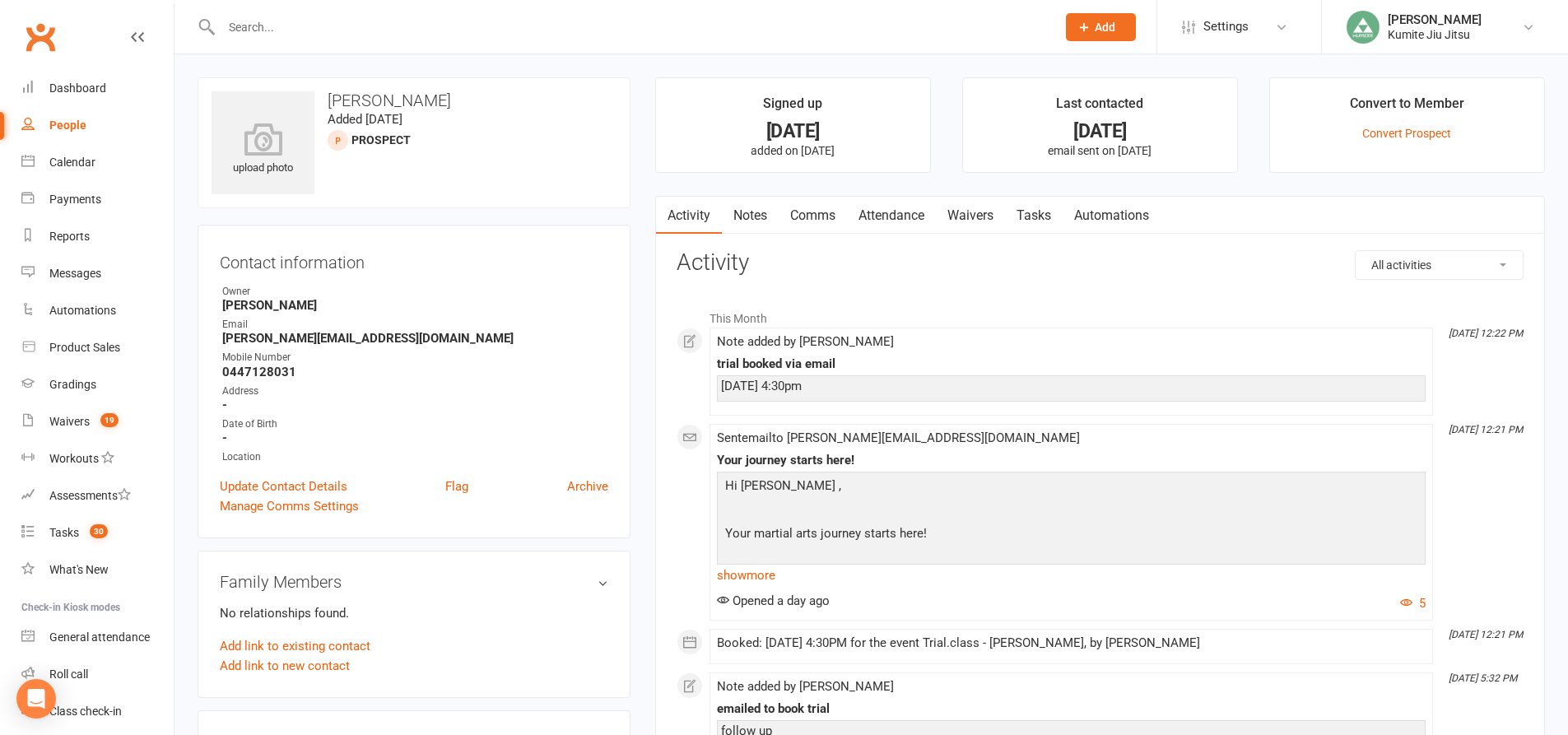
drag, startPoint x: 839, startPoint y: 387, endPoint x: 723, endPoint y: 384, distance: 116.0
click at [723, 384] on div "15 Oct 2025 4:30pm" at bounding box center [1071, 386] width 700 height 14
copy div "15 Oct 2025 4:30pm"
click at [804, 218] on link "Comms" at bounding box center [813, 215] width 68 height 38
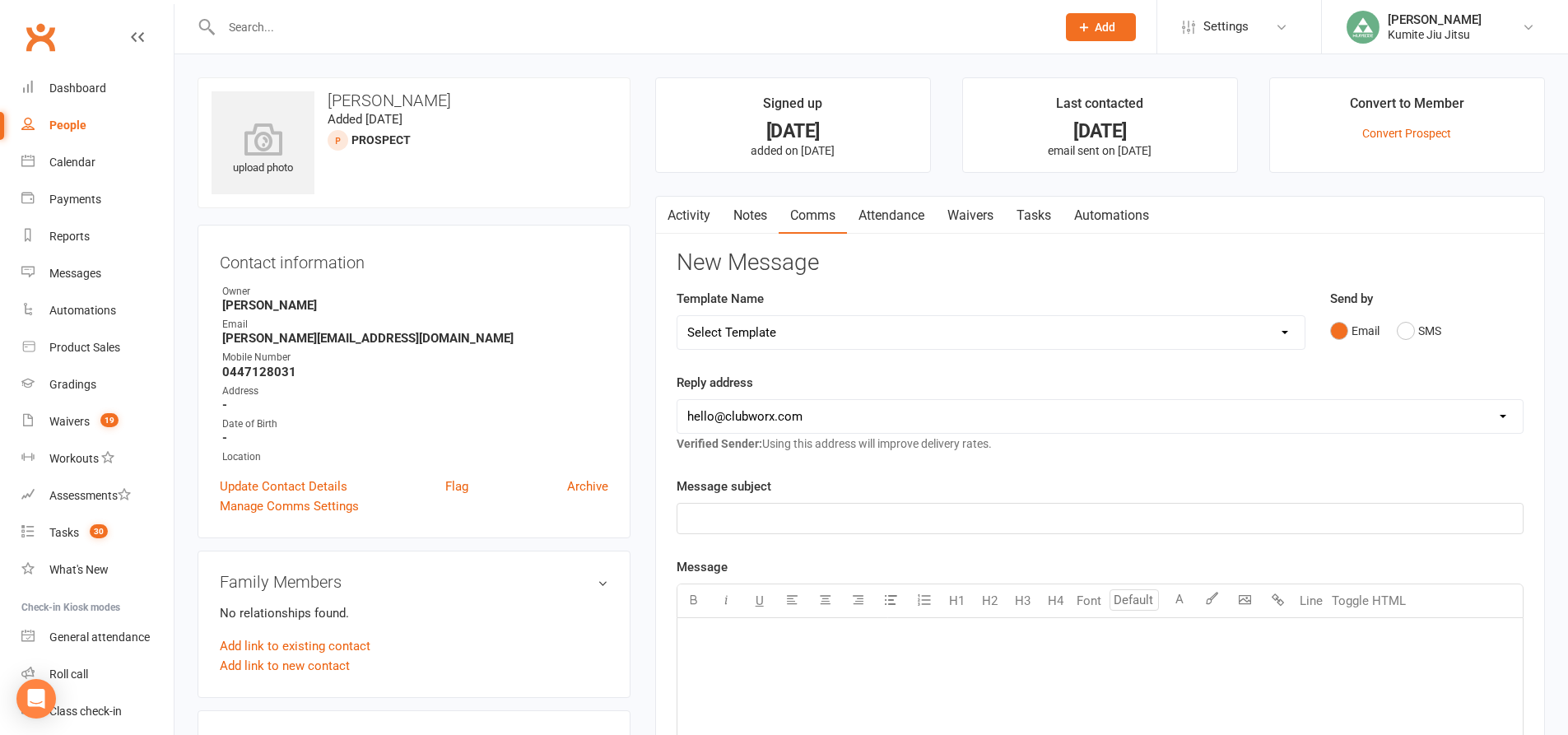
click at [1204, 331] on select "Select Template [SMS] [Default template - review before using] Update credit ca…" at bounding box center [990, 332] width 627 height 33
select select "1"
click at [677, 316] on select "Select Template [SMS] [Default template - review before using] Update credit ca…" at bounding box center [990, 332] width 627 height 33
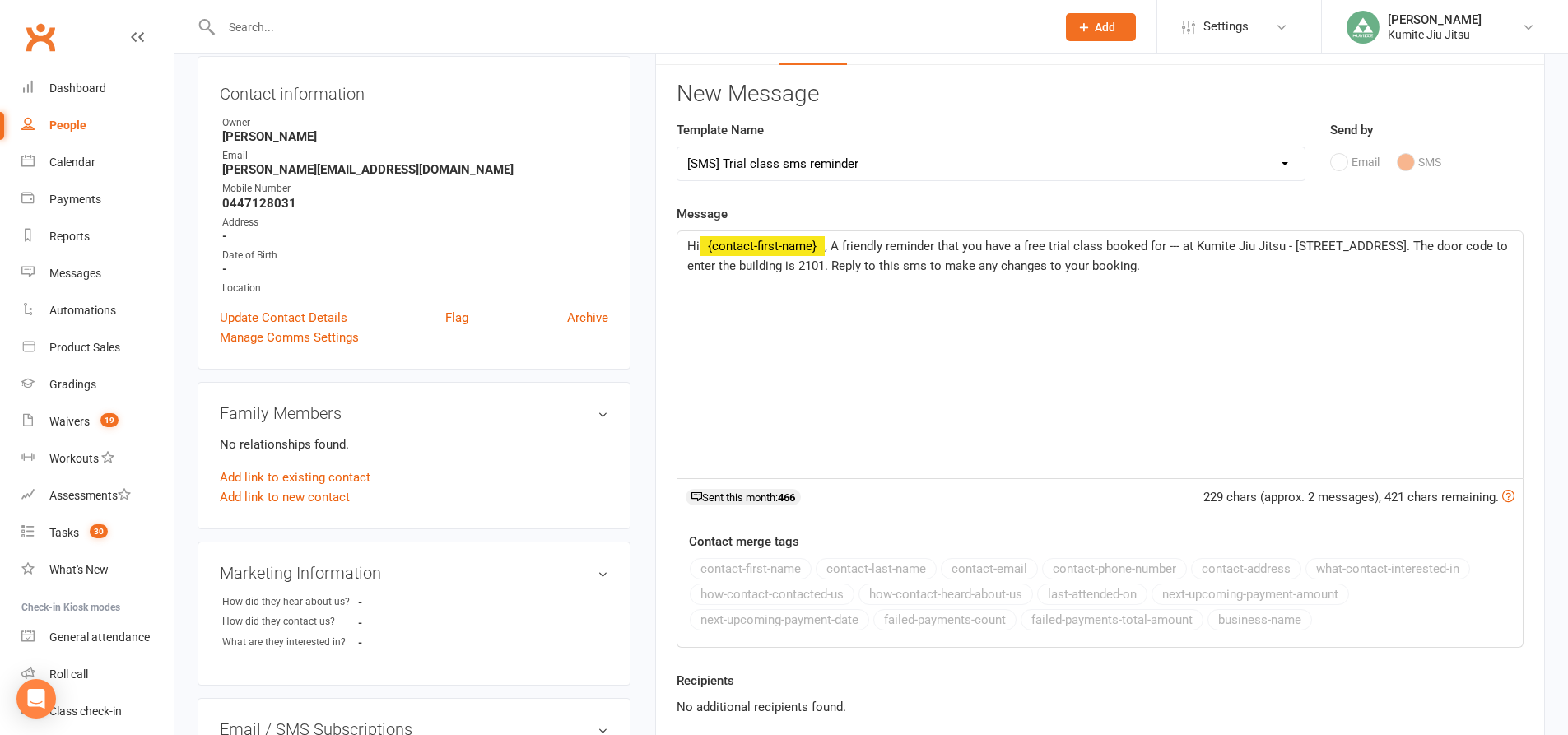
scroll to position [164, 0]
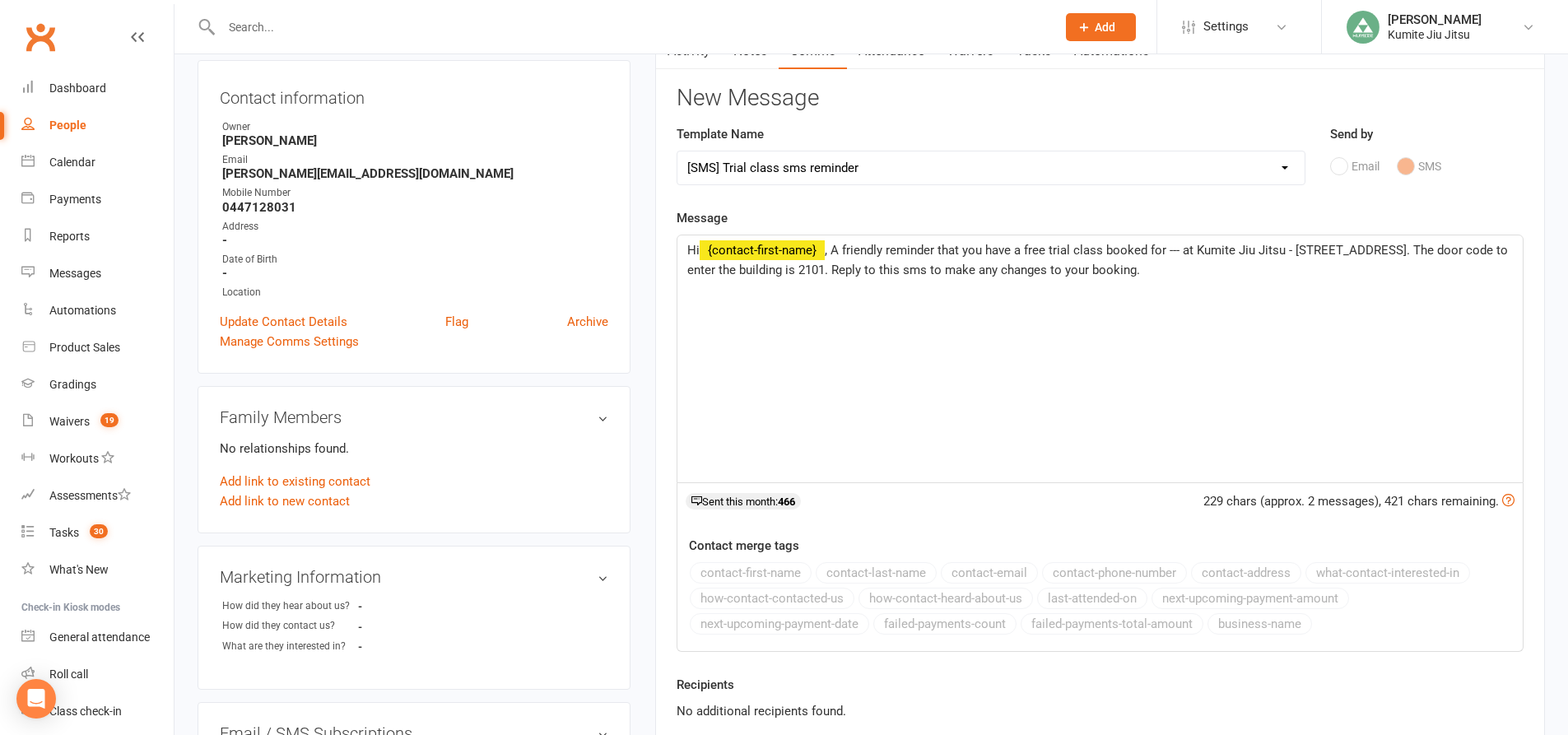
click at [1180, 247] on span ", A friendly reminder that you have a free trial class booked for --- at Kumite…" at bounding box center [1099, 259] width 824 height 34
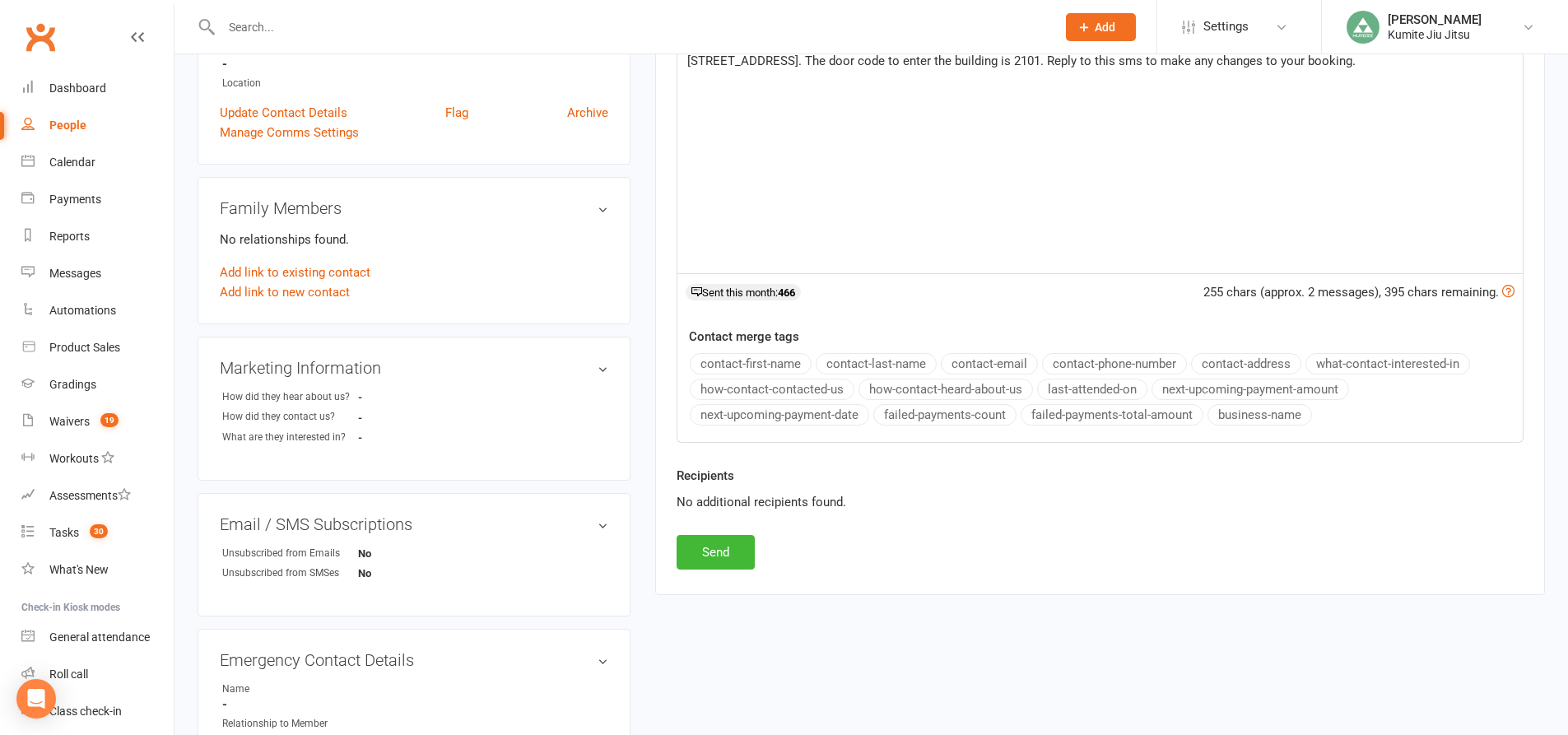
scroll to position [412, 0]
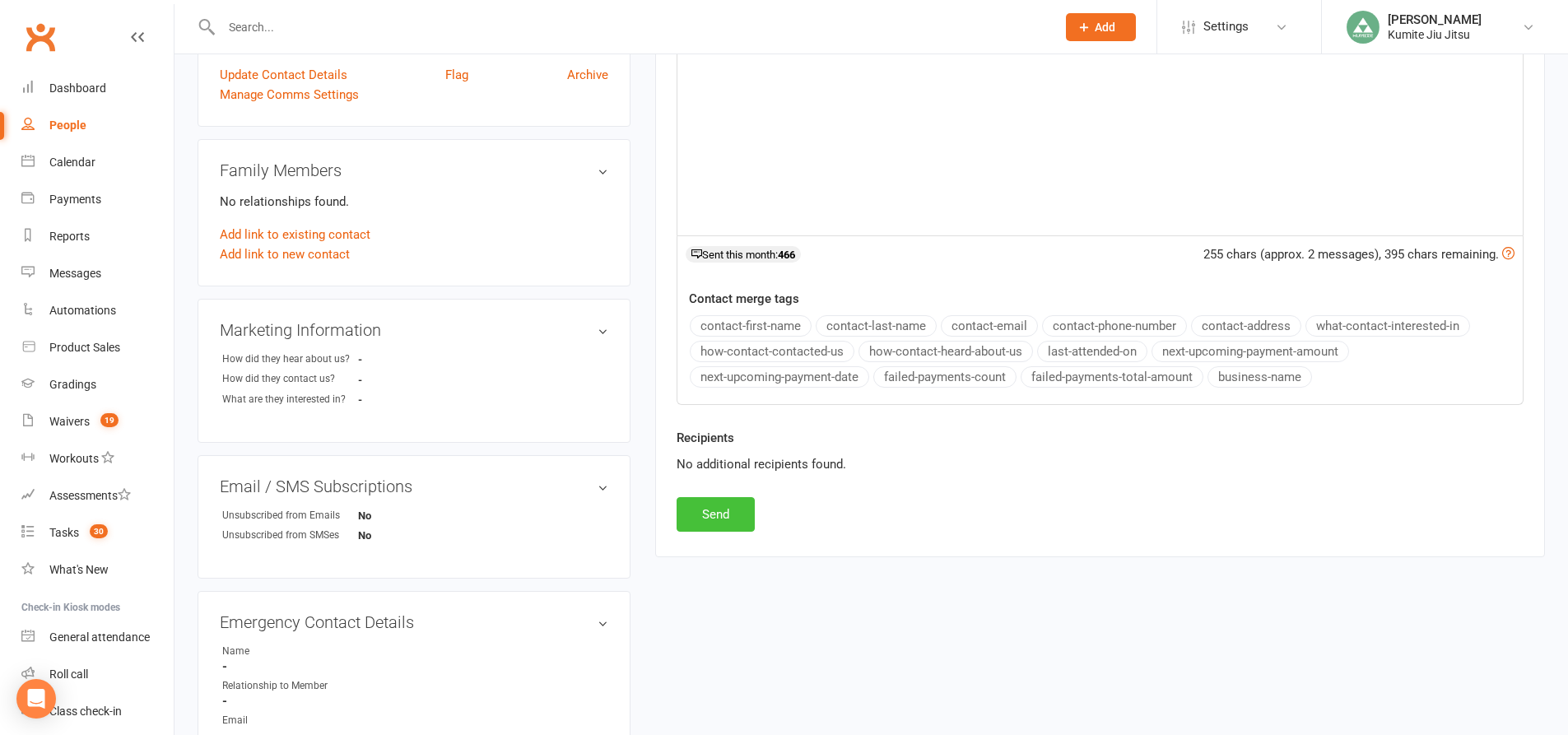
click at [731, 509] on button "Send" at bounding box center [715, 514] width 78 height 34
select select
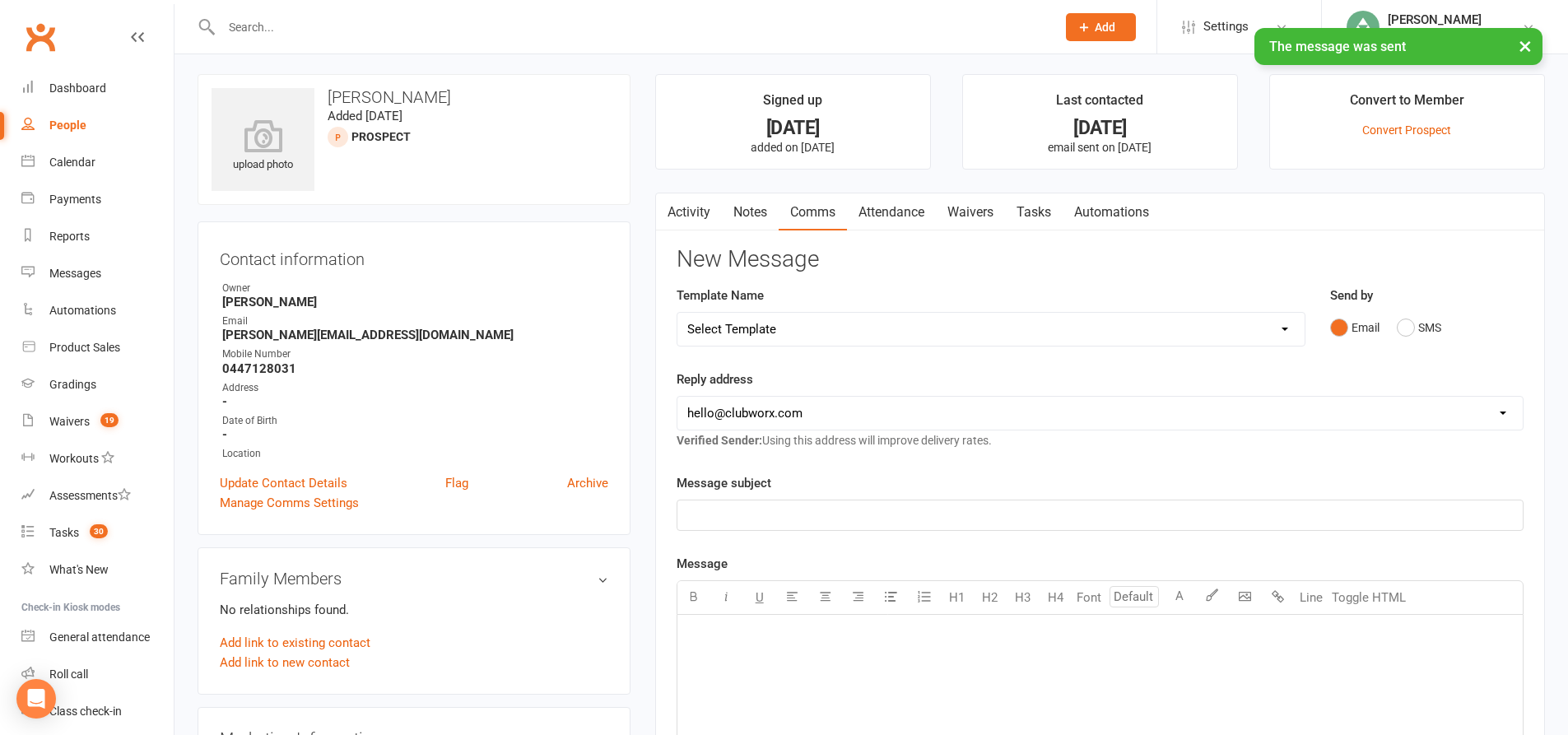
scroll to position [0, 0]
click at [1046, 214] on link "Tasks" at bounding box center [1034, 215] width 57 height 38
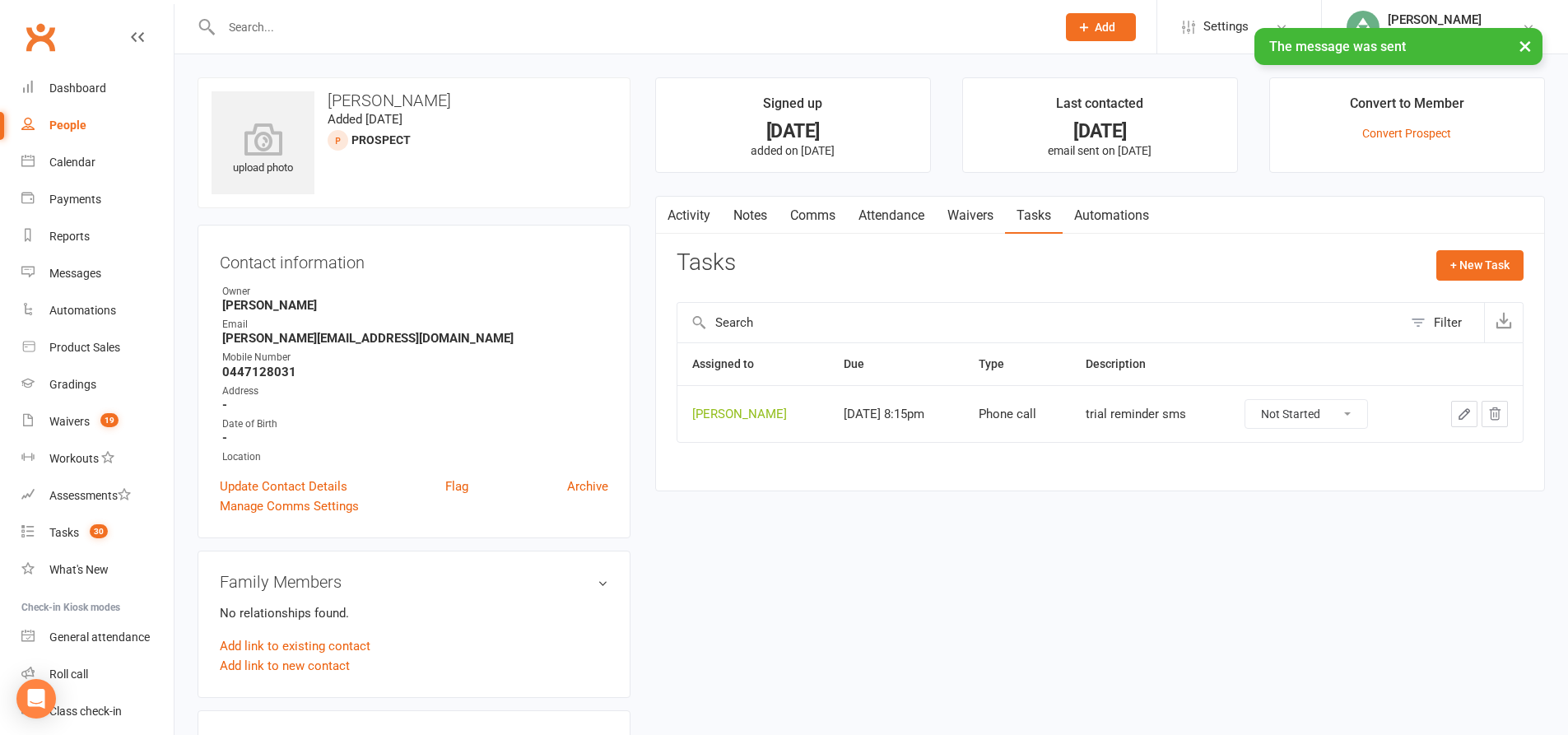
click at [1465, 412] on icon "button" at bounding box center [1464, 414] width 10 height 10
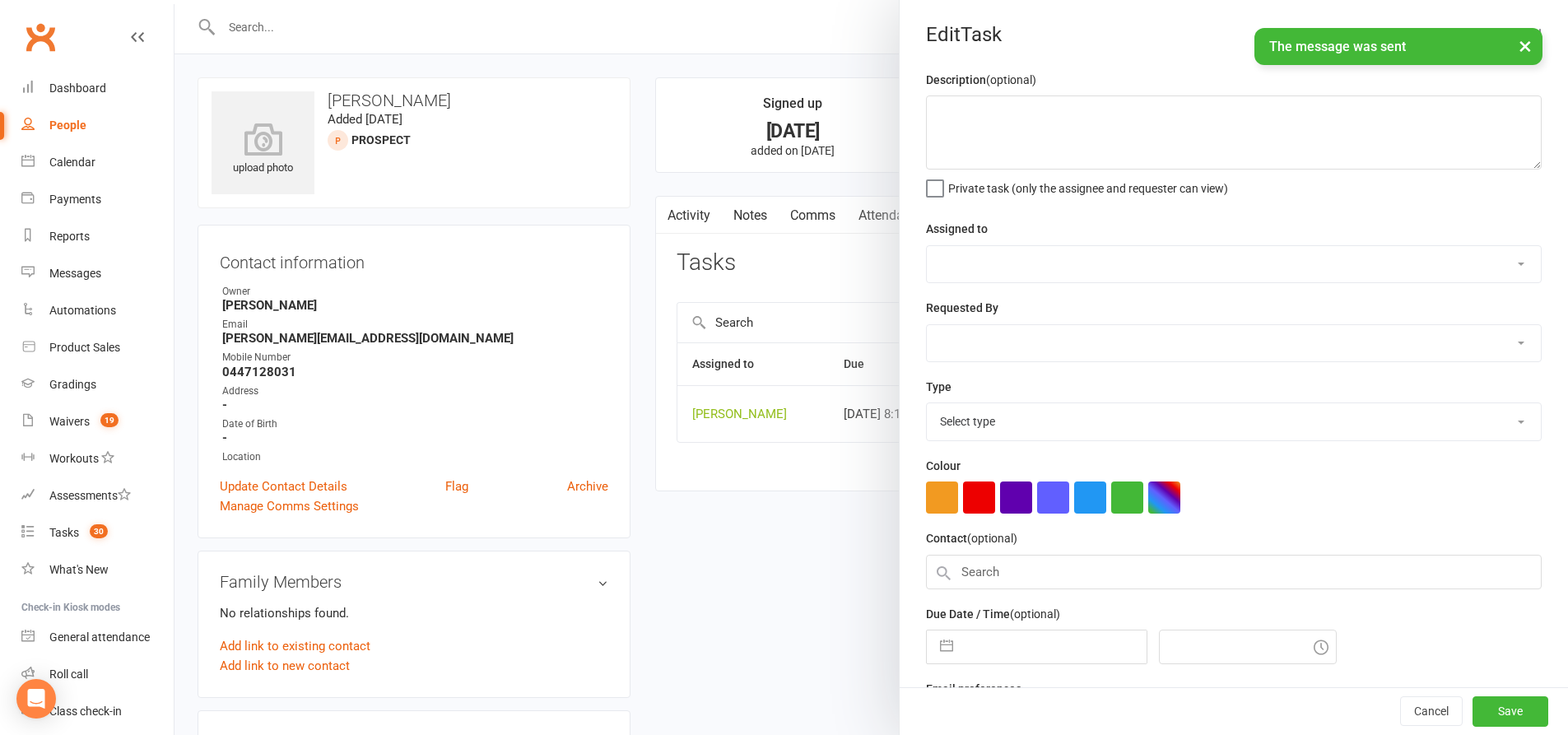
type textarea "trial reminder sms"
select select "49706"
type input "14 Oct 2025"
type input "8:15pm"
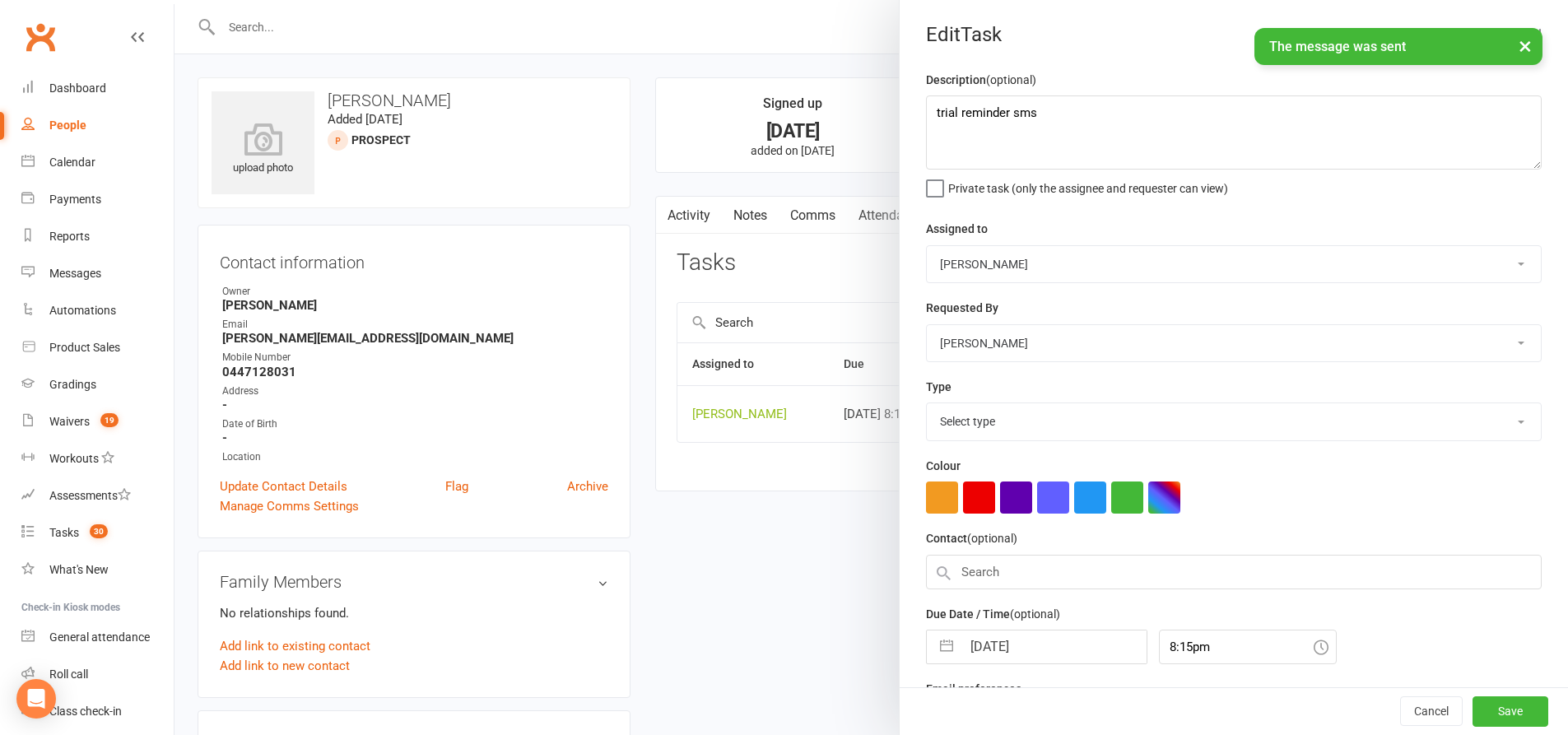
select select "28624"
drag, startPoint x: 1048, startPoint y: 106, endPoint x: 905, endPoint y: 108, distance: 143.0
click at [905, 108] on div "Description (optional) trial reminder sms Private task (only the assignee and r…" at bounding box center [1234, 403] width 668 height 665
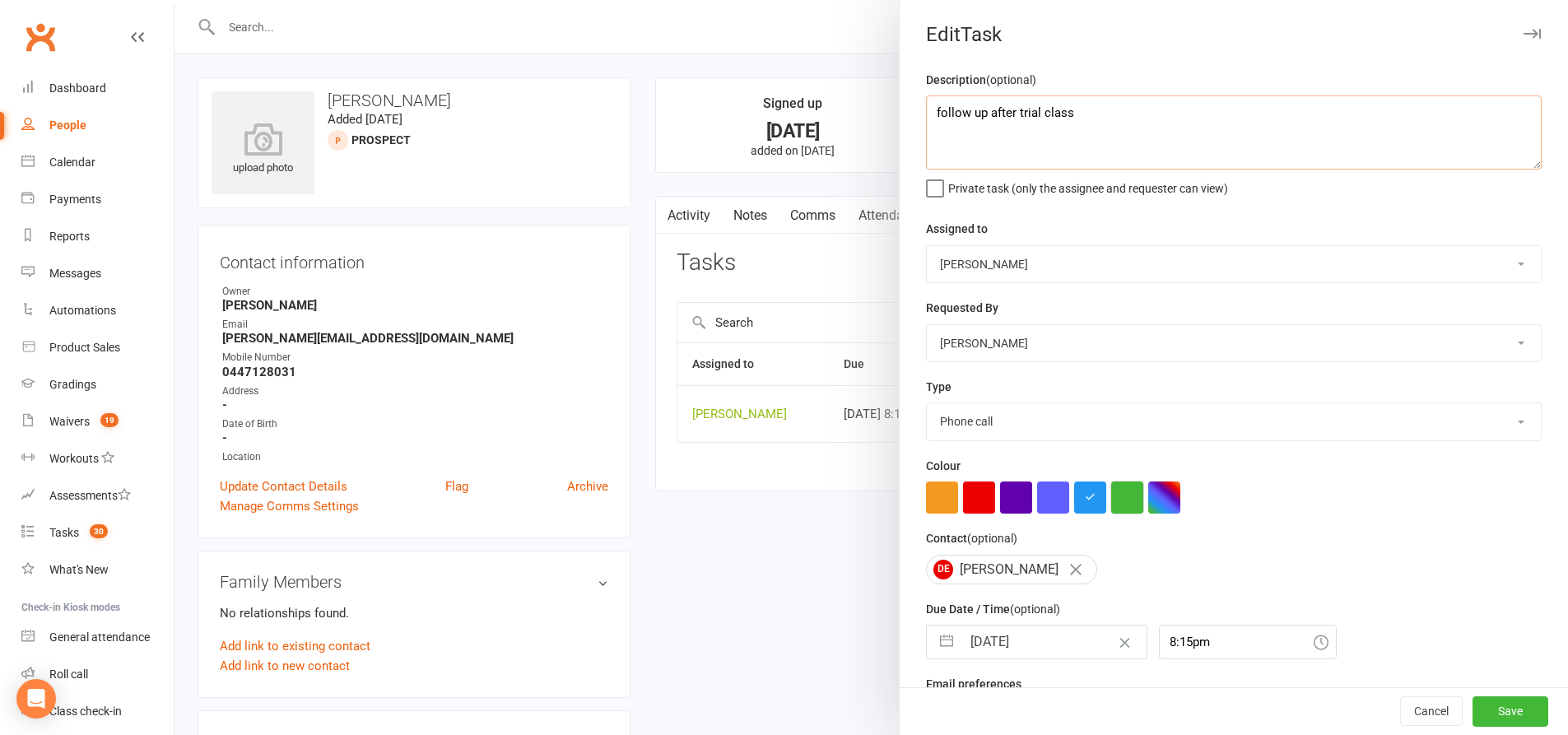
type textarea "follow up after trial class"
click at [1119, 489] on button "button" at bounding box center [1127, 498] width 32 height 32
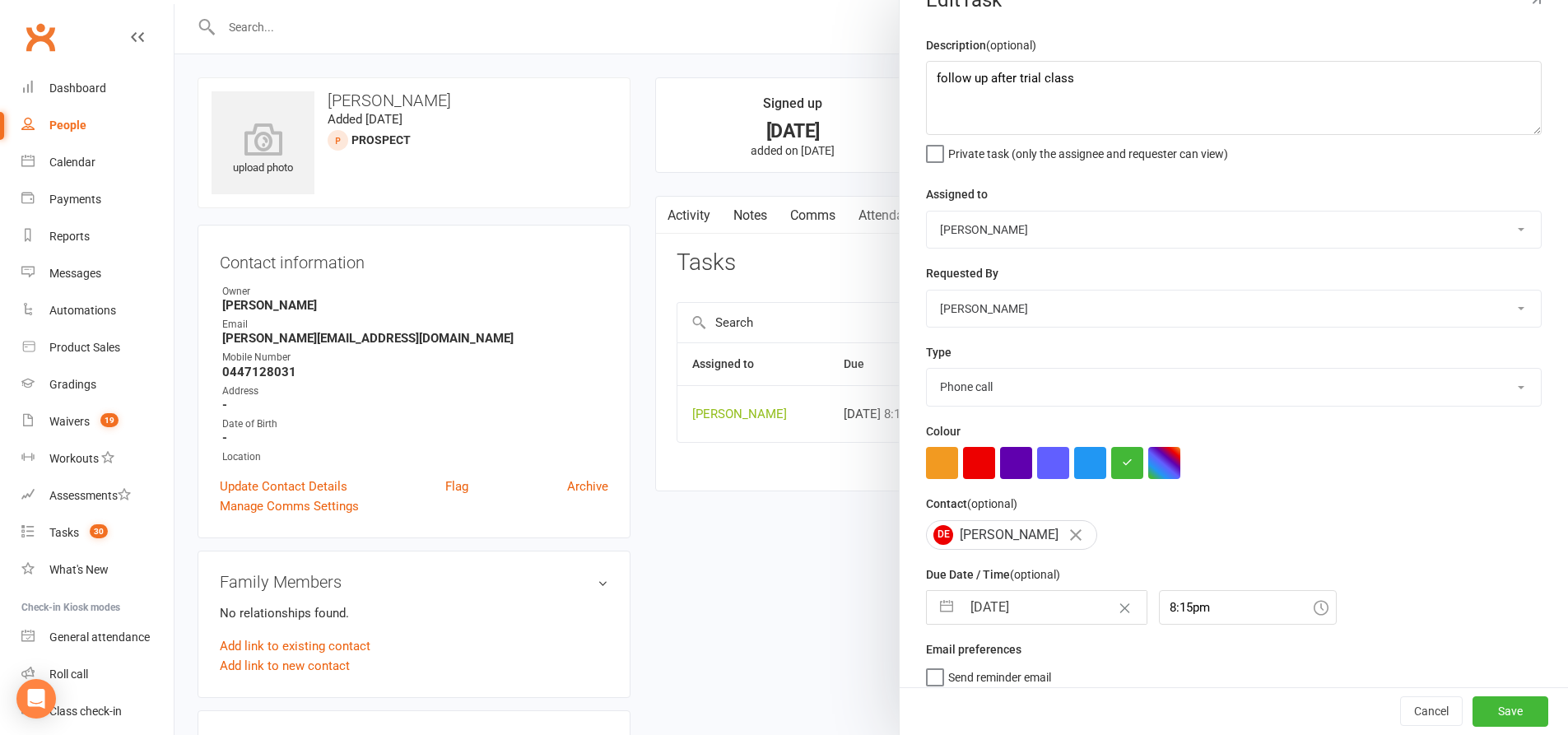
scroll to position [54, 0]
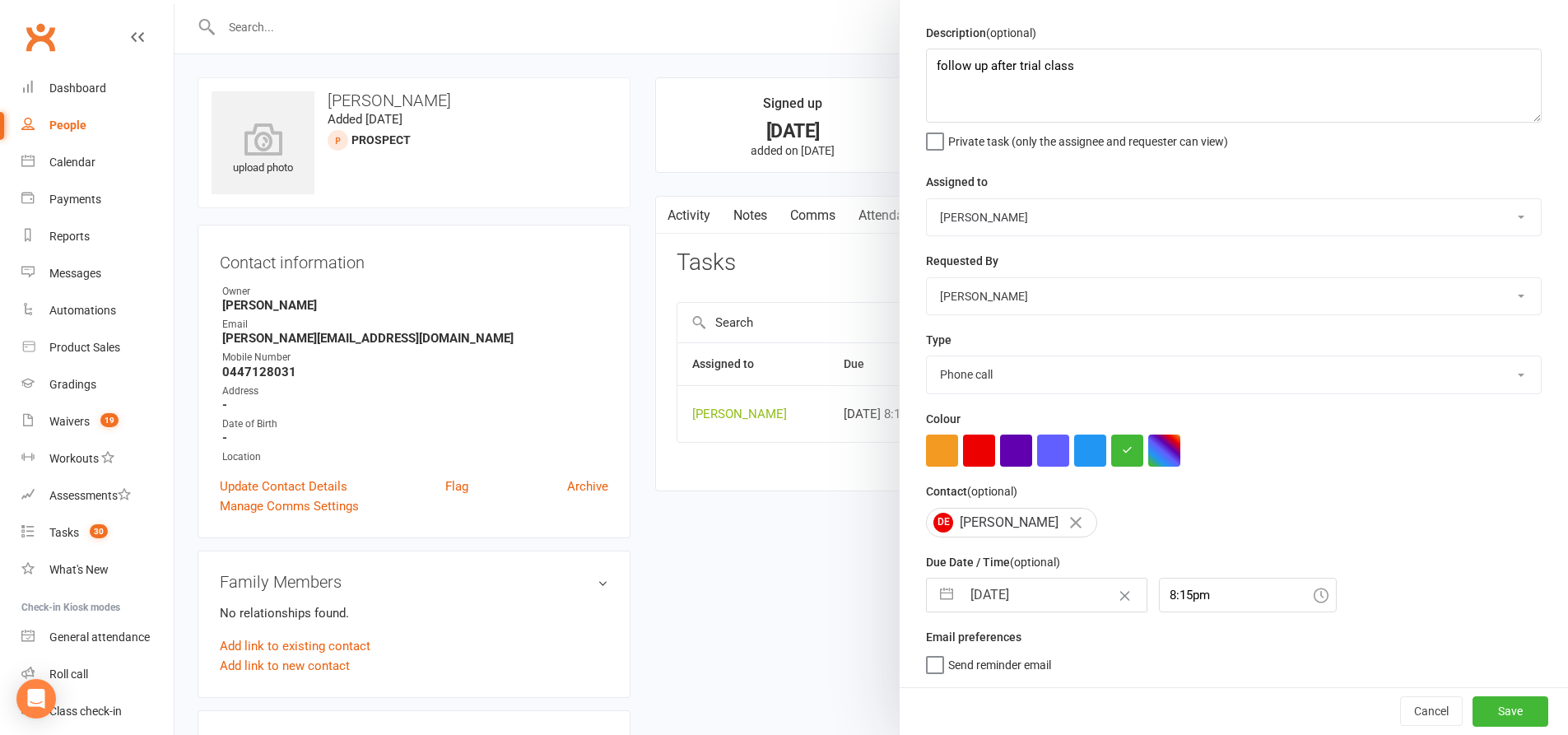
click at [931, 591] on button "button" at bounding box center [946, 596] width 30 height 33
select select "8"
select select "2025"
select select "9"
select select "2025"
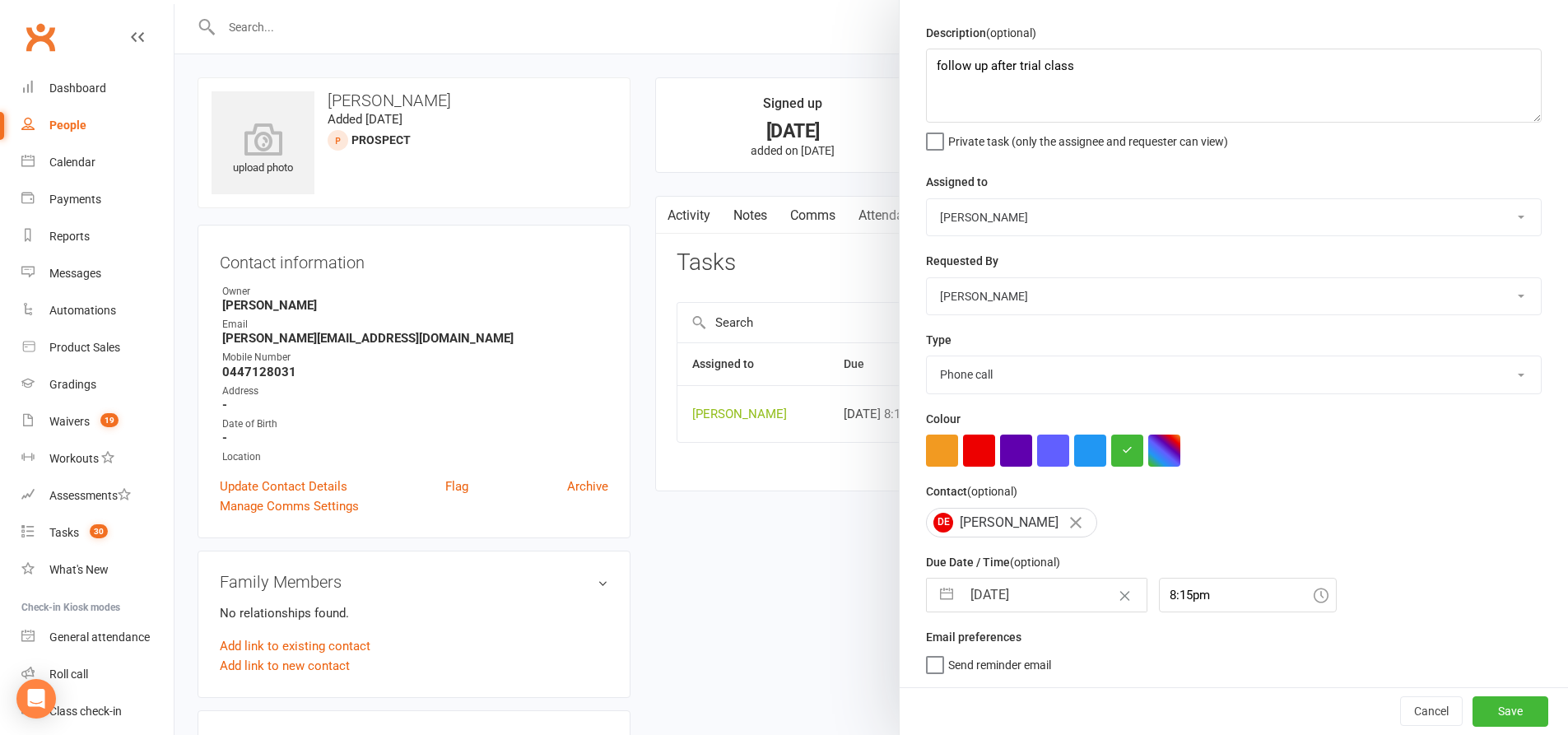
select select "10"
select select "2025"
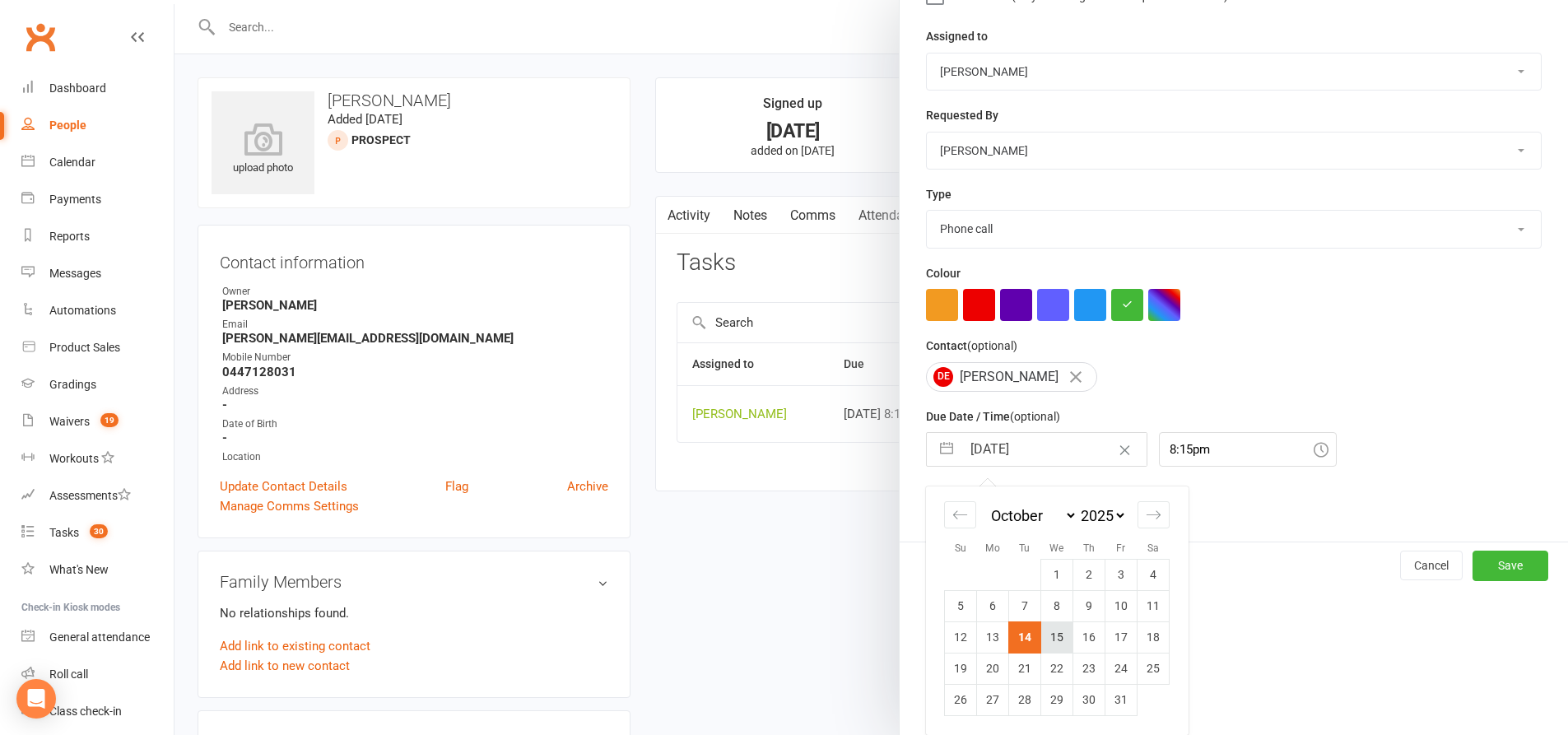
click at [1053, 640] on td "15" at bounding box center [1057, 637] width 32 height 31
type input "15 Oct 2025"
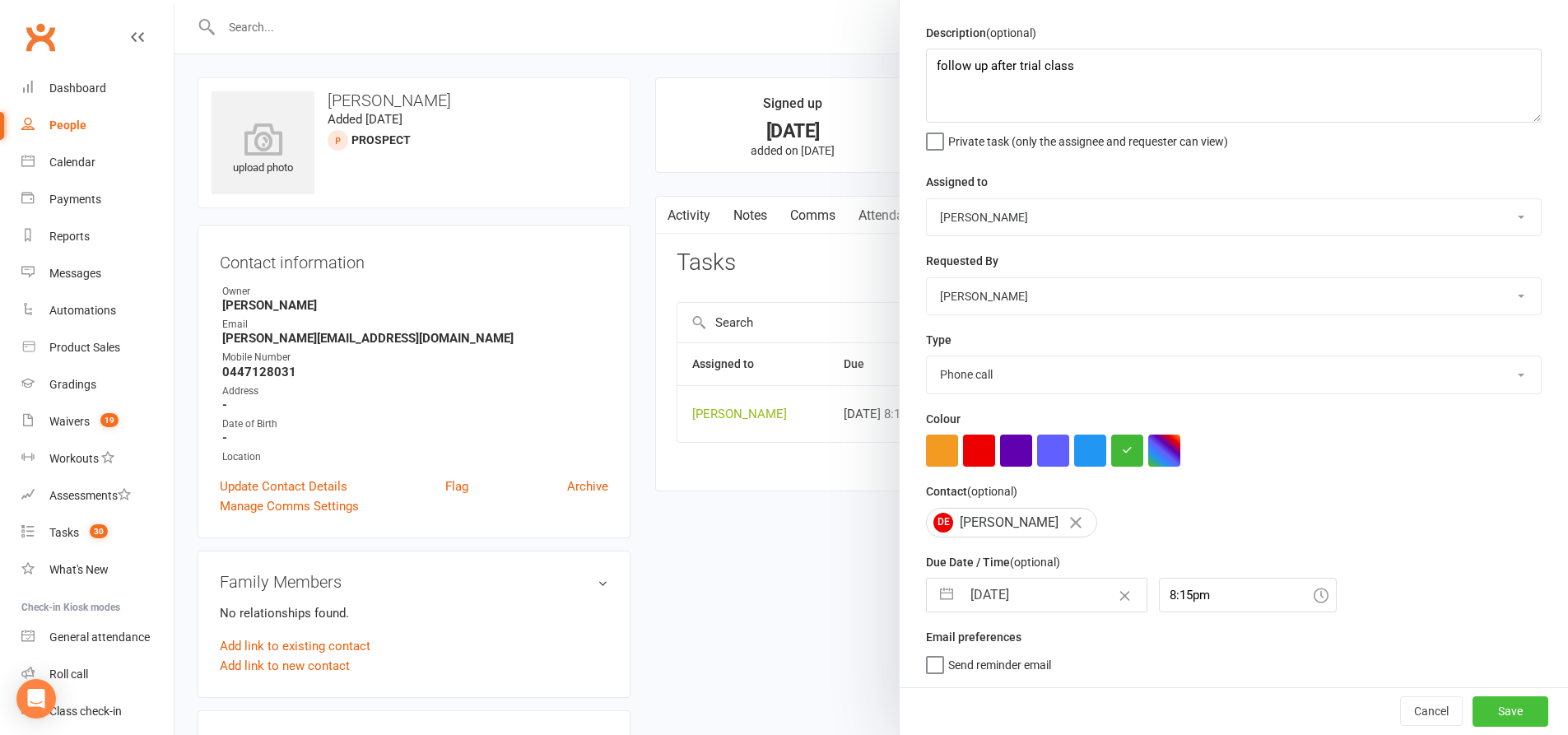
click at [1493, 705] on button "Save" at bounding box center [1510, 711] width 76 height 30
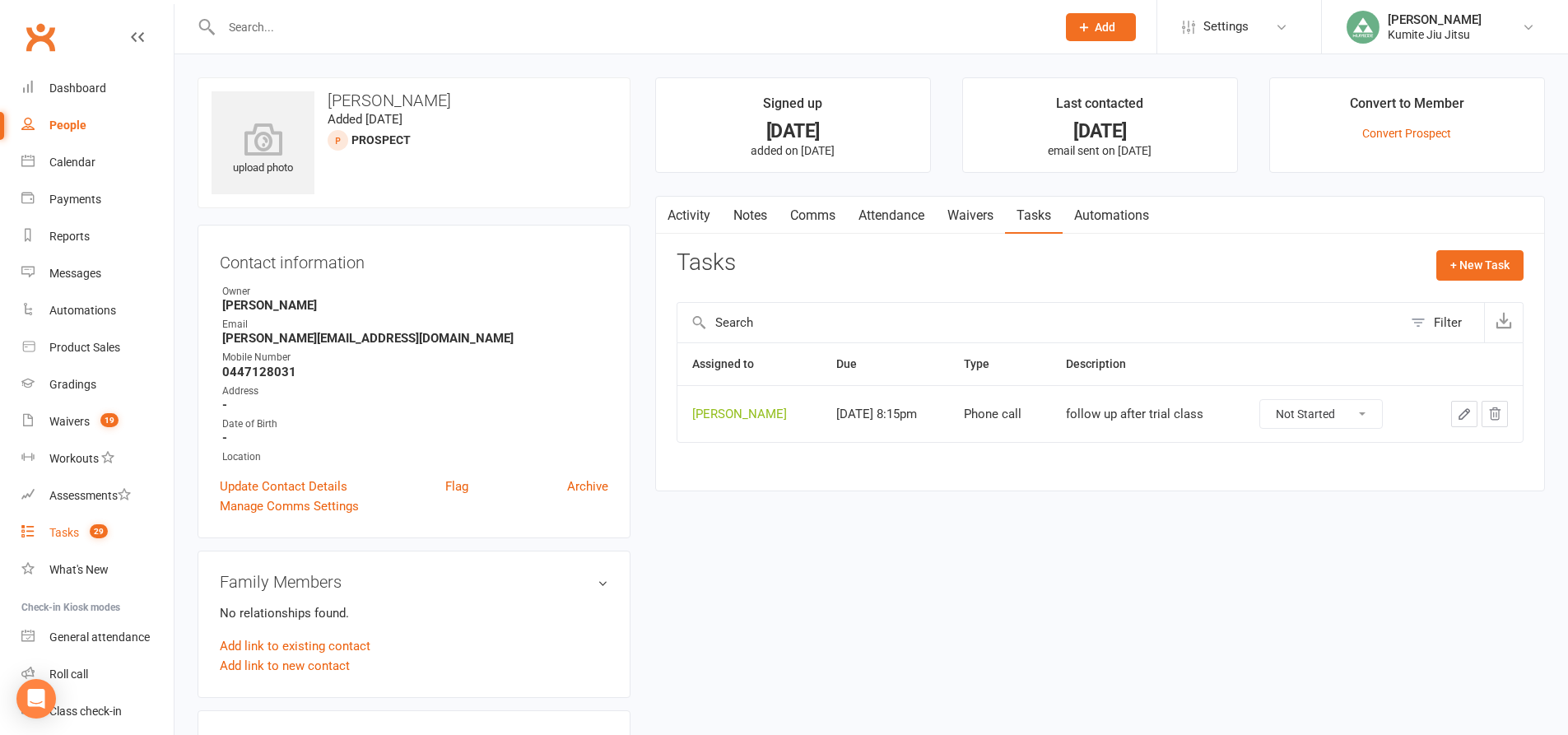
click at [78, 529] on div "Tasks" at bounding box center [65, 533] width 30 height 13
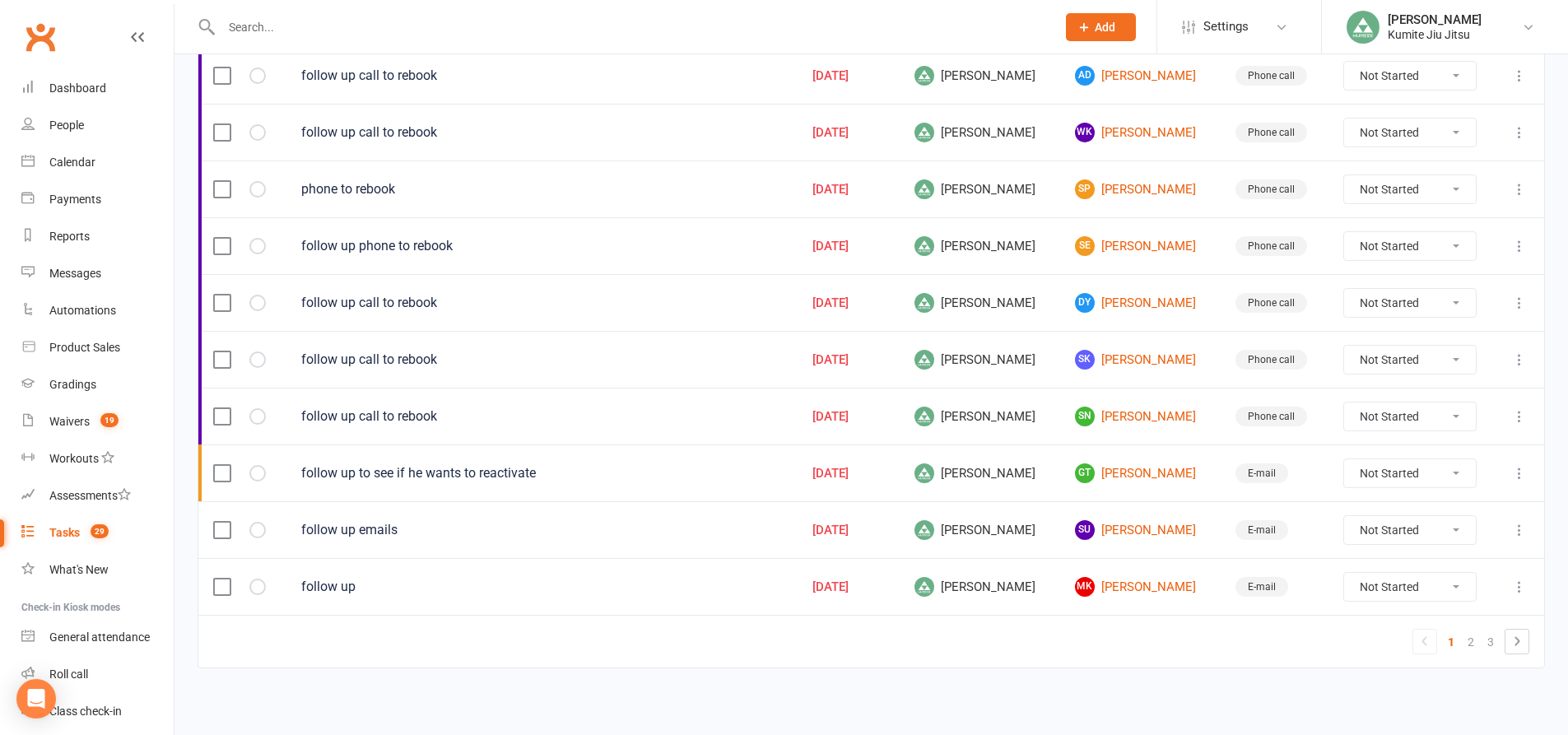
scroll to position [1117, 0]
click at [1464, 632] on link "2" at bounding box center [1470, 639] width 19 height 23
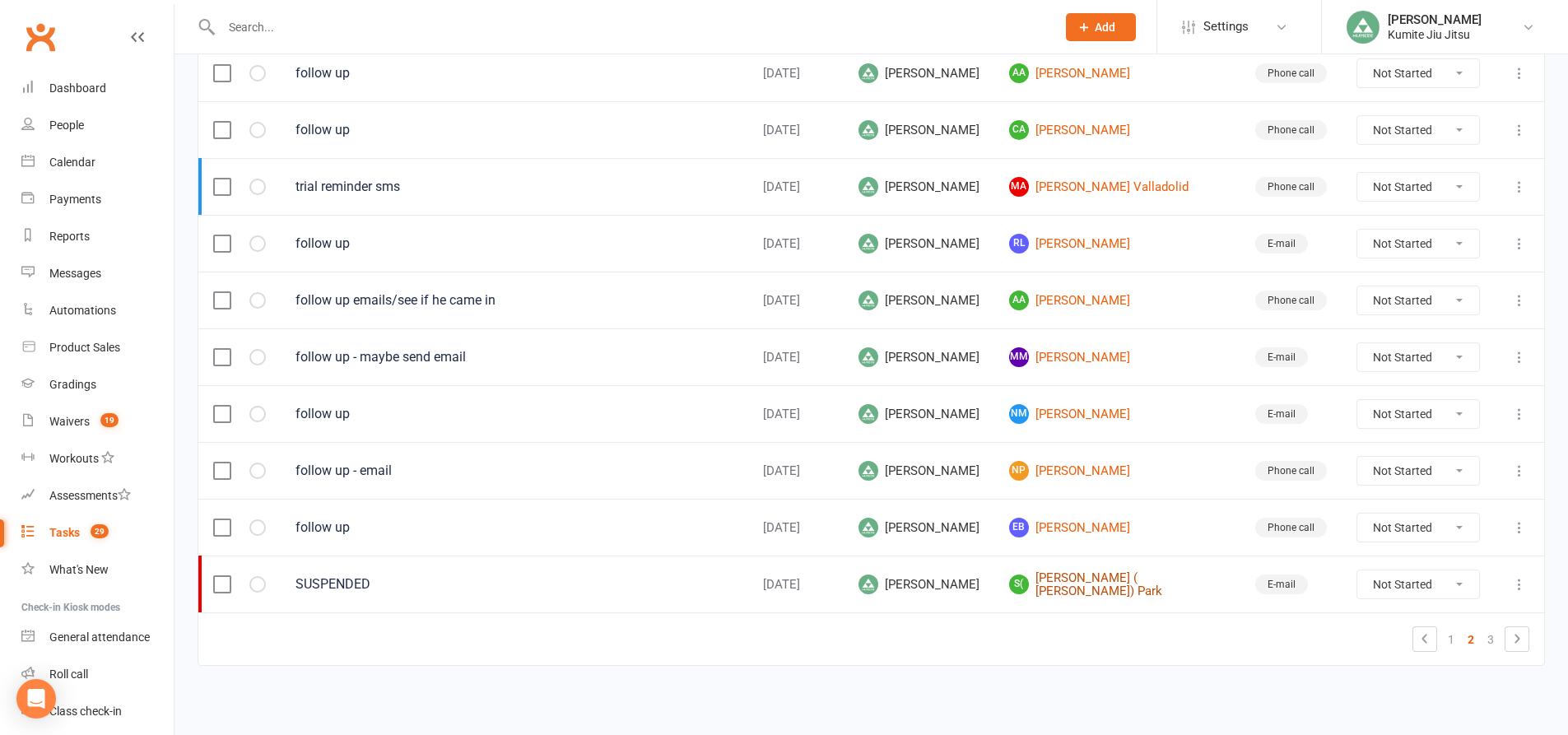
click at [1092, 581] on link "S( Soo-hyun ( Breana) Park" at bounding box center [1117, 584] width 217 height 27
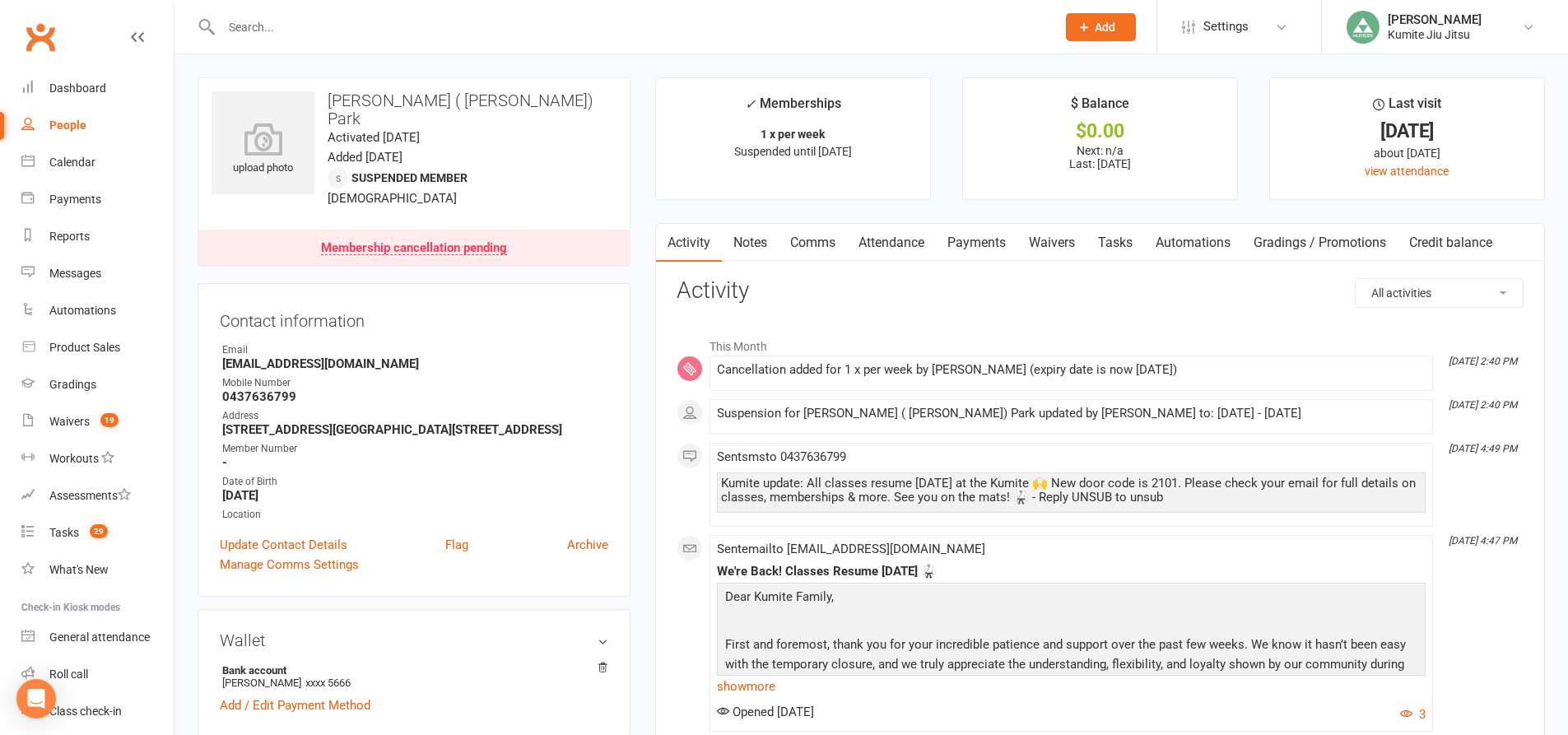
click at [1124, 247] on link "Tasks" at bounding box center [1115, 243] width 57 height 38
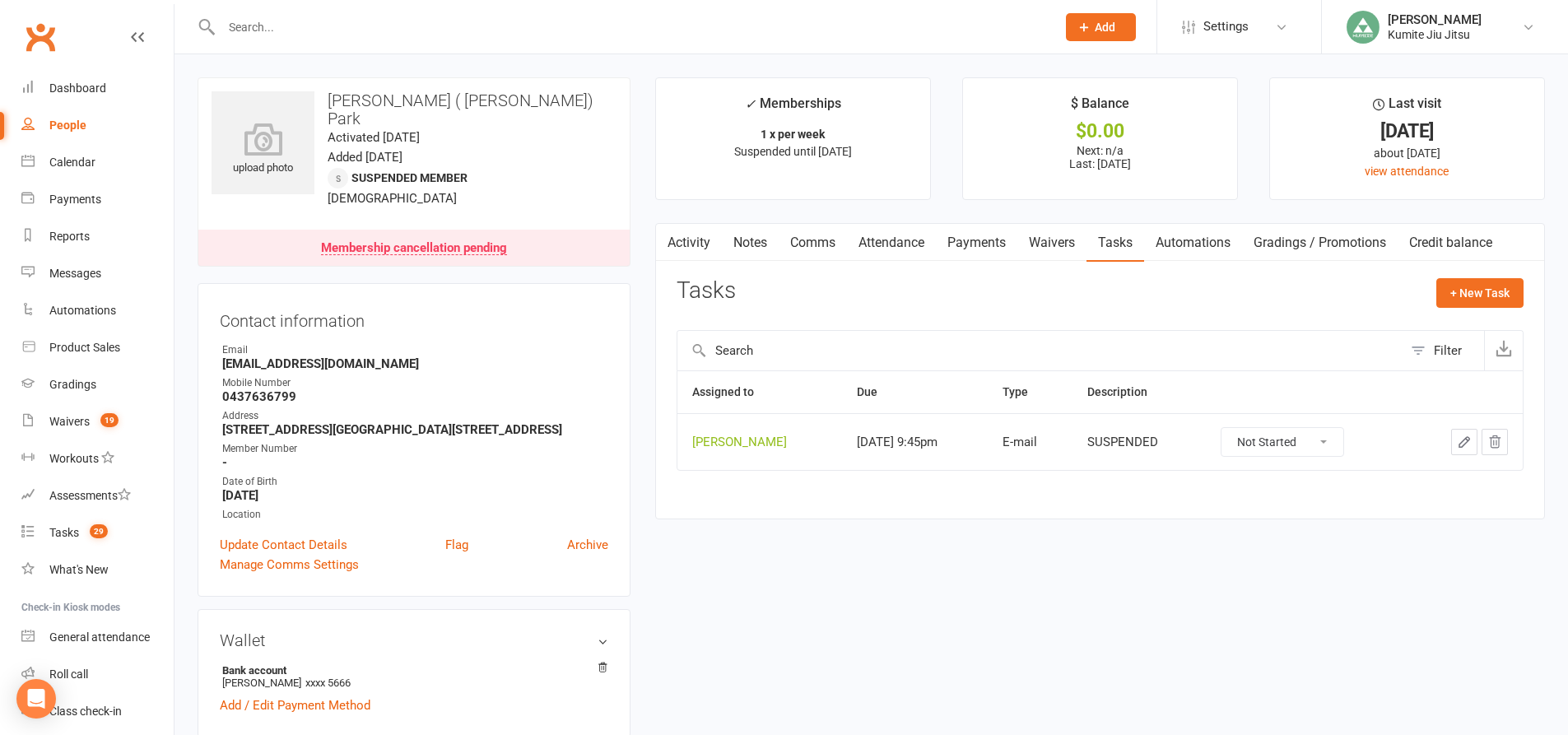
click at [1497, 443] on icon "button" at bounding box center [1494, 442] width 15 height 15
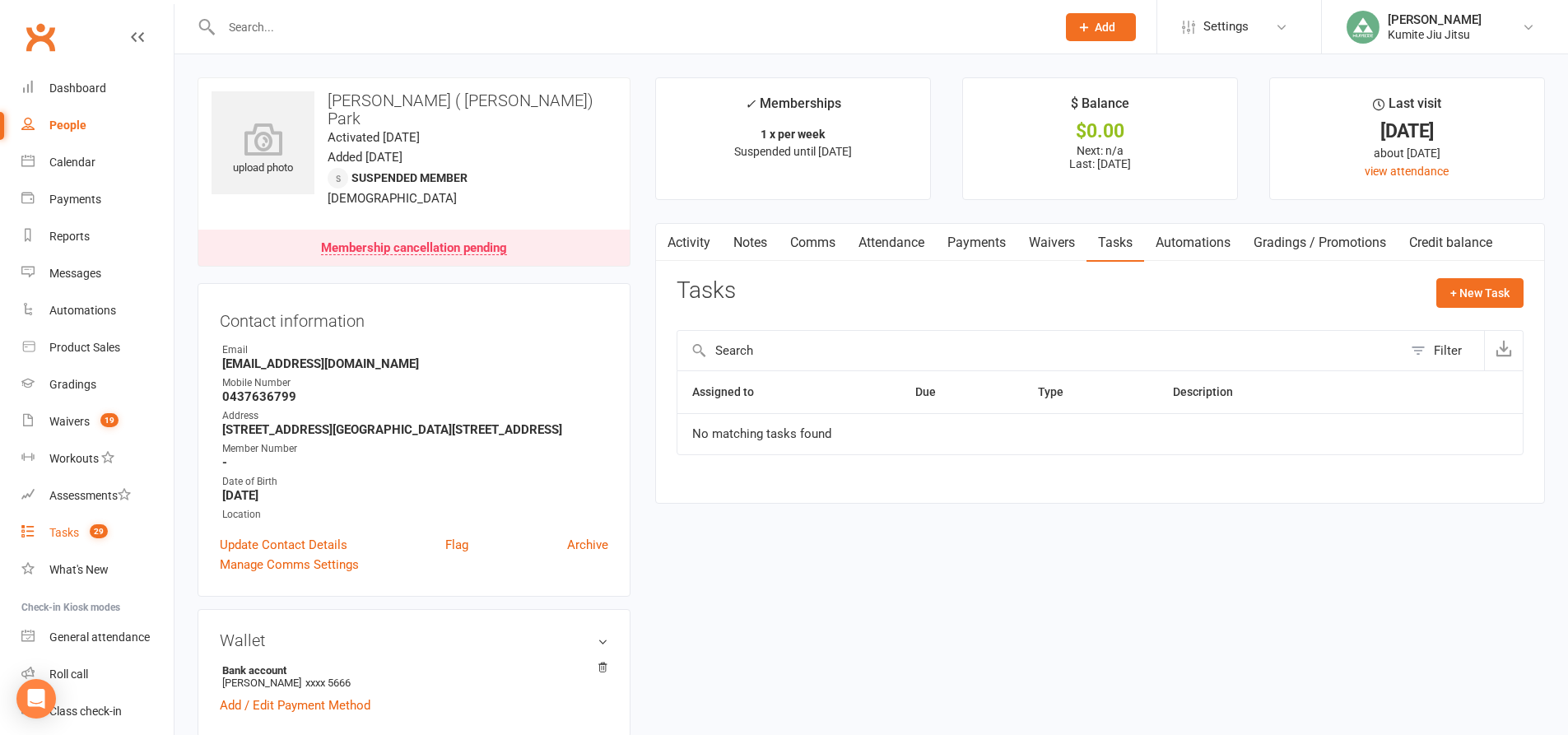
click at [79, 529] on link "Tasks 29" at bounding box center [97, 533] width 152 height 37
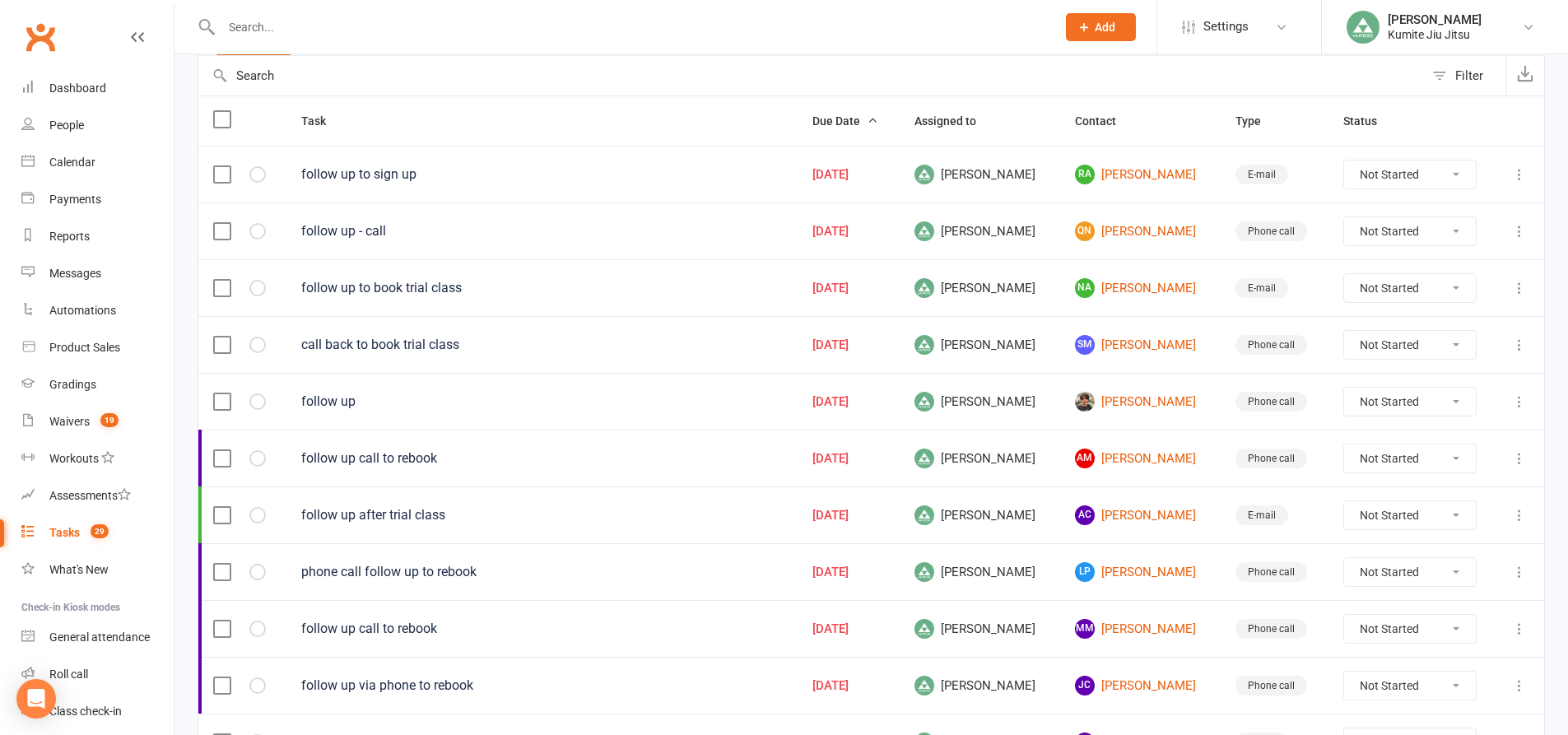
scroll to position [164, 0]
click at [1117, 176] on link "RA Ryna Azzara" at bounding box center [1141, 173] width 131 height 19
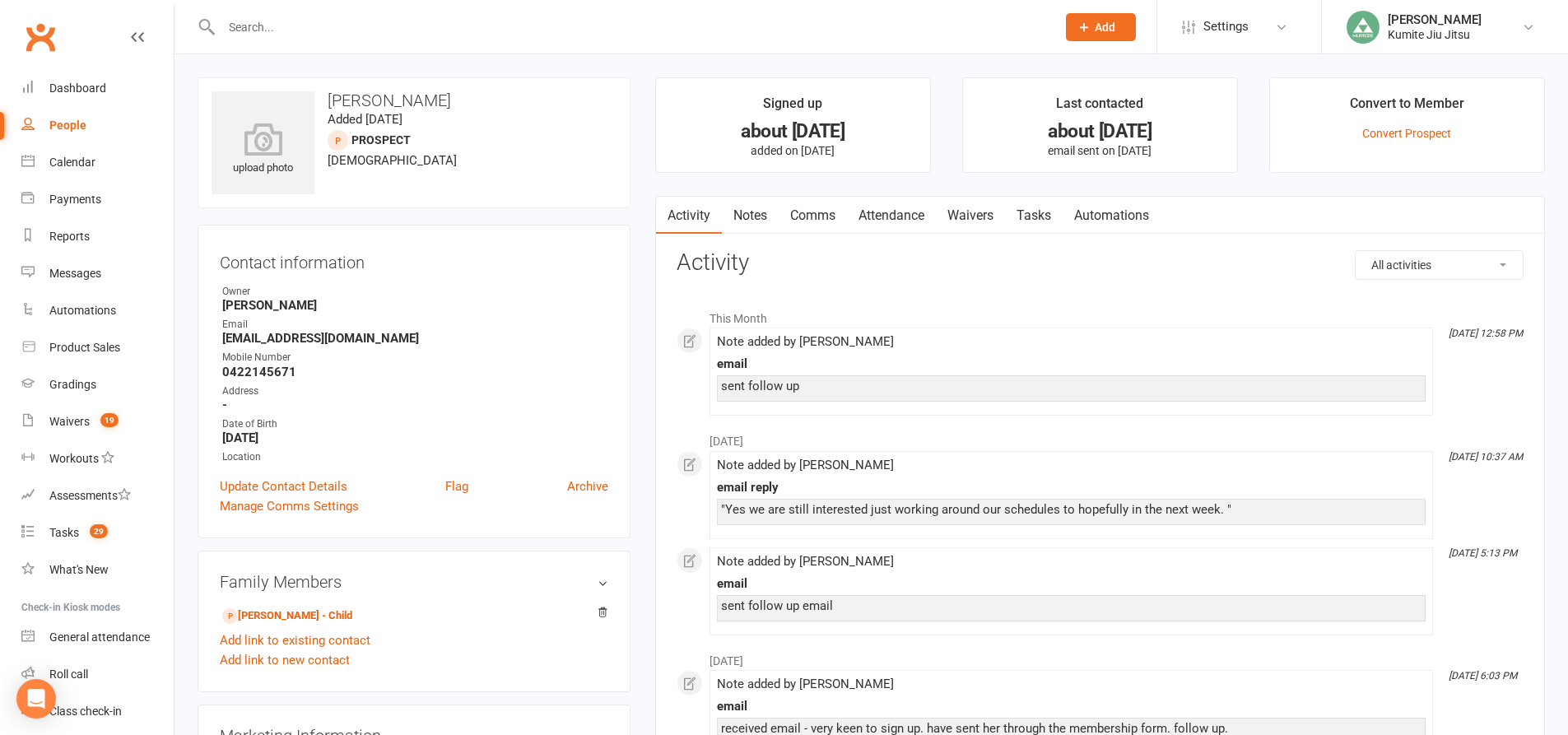
click at [765, 215] on link "Notes" at bounding box center [750, 215] width 57 height 38
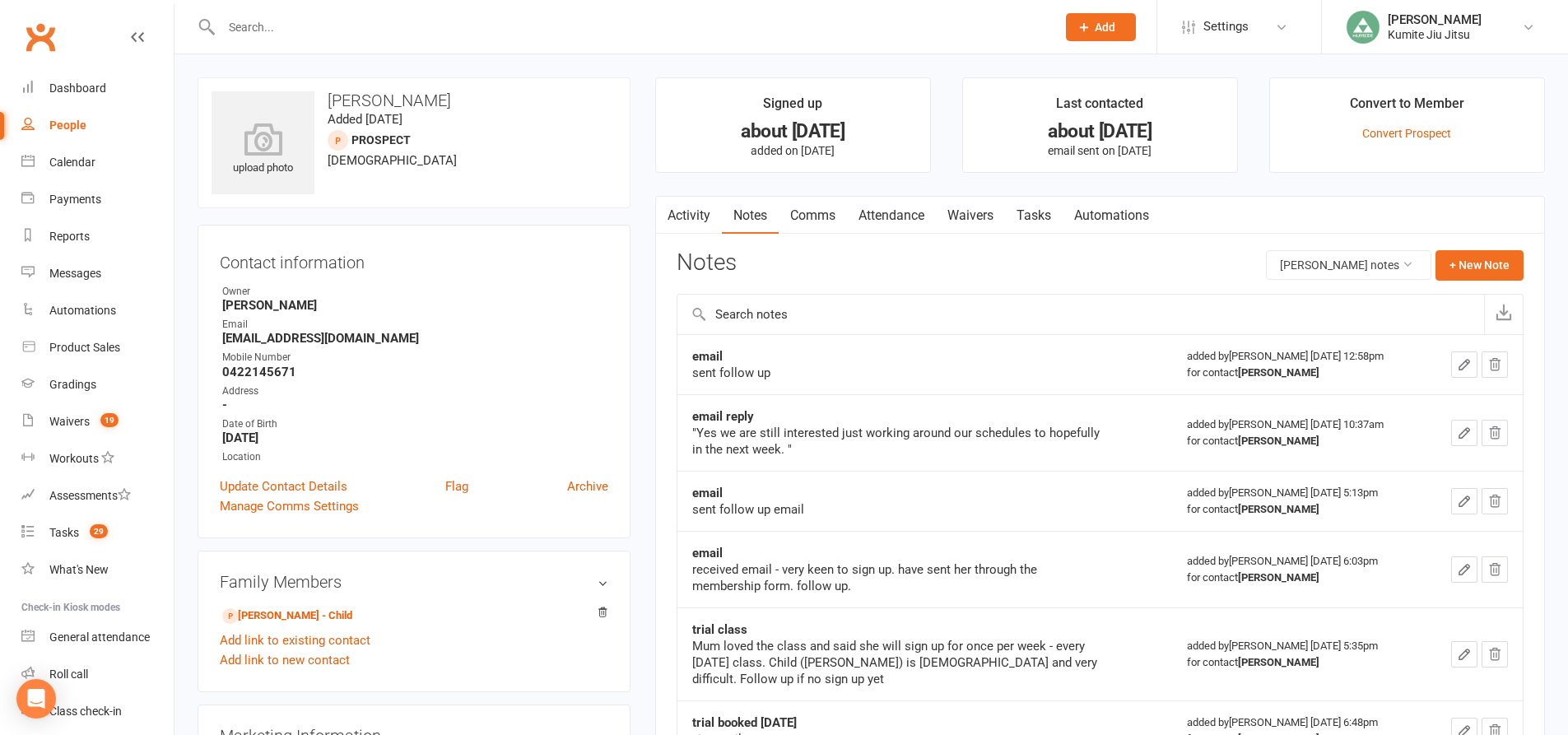
click at [1042, 218] on link "Tasks" at bounding box center [1034, 215] width 57 height 38
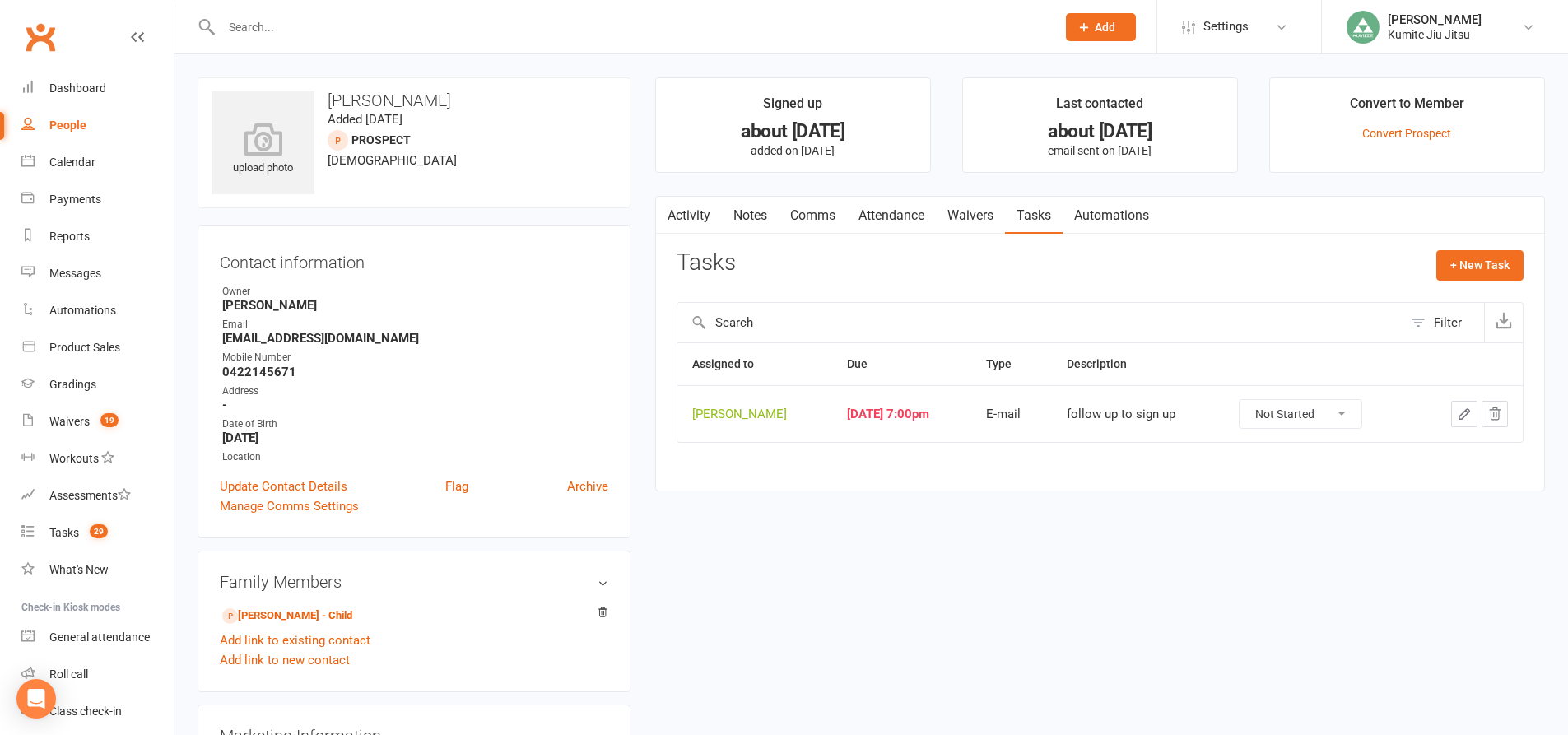
click at [1455, 415] on button "button" at bounding box center [1464, 414] width 27 height 27
select select "49706"
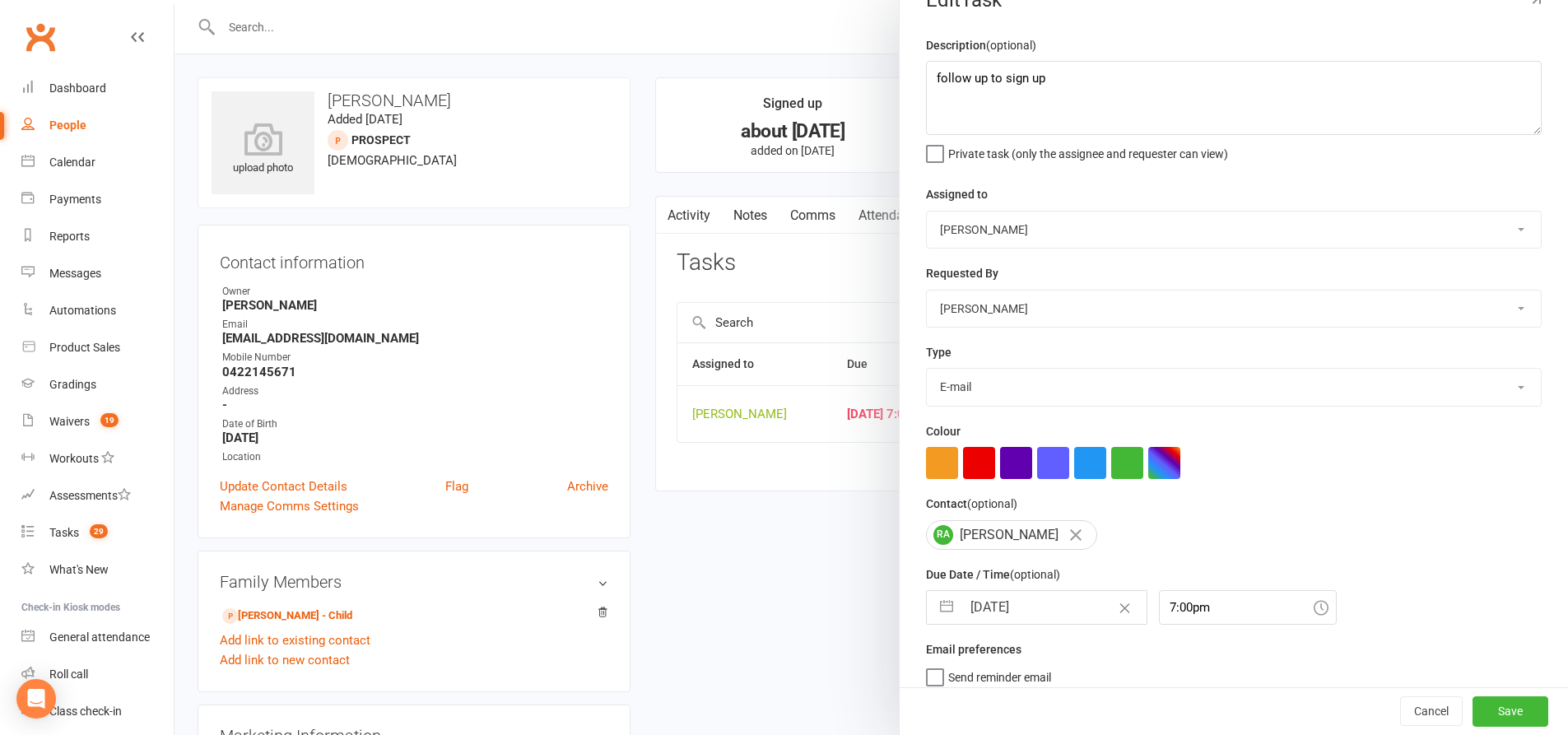
scroll to position [54, 0]
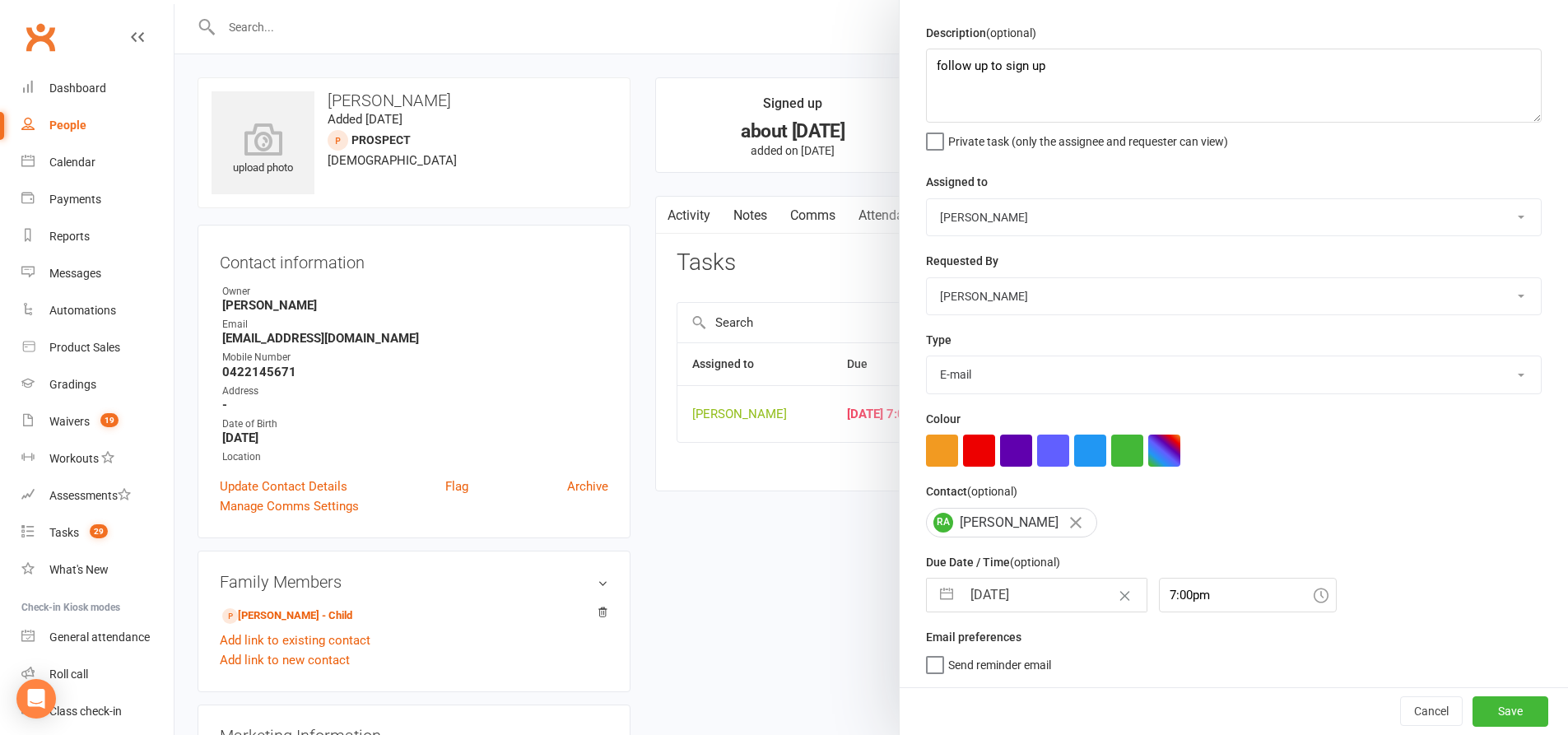
click at [940, 596] on button "button" at bounding box center [946, 596] width 30 height 33
select select "7"
select select "2025"
select select "8"
select select "2025"
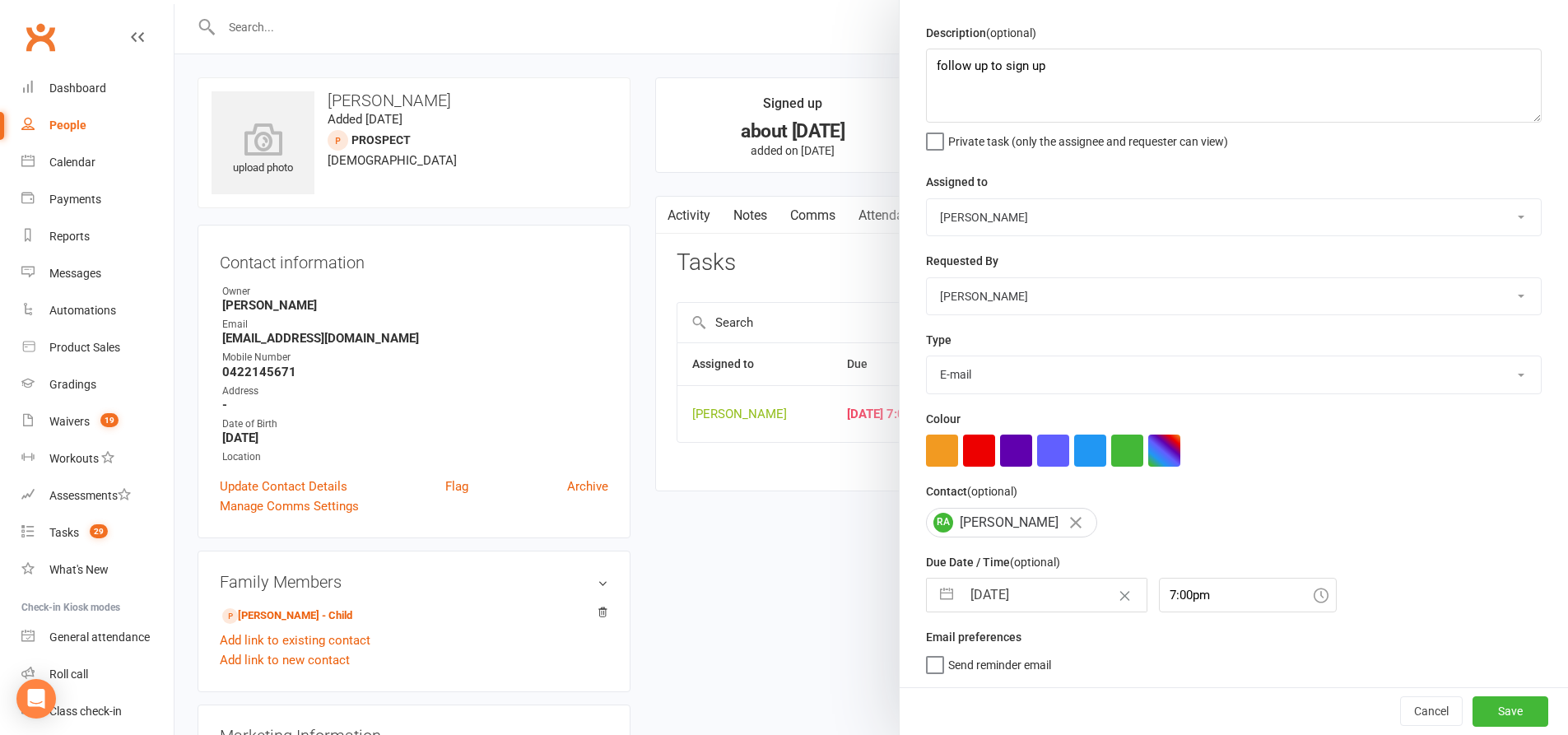
select select "9"
select select "2025"
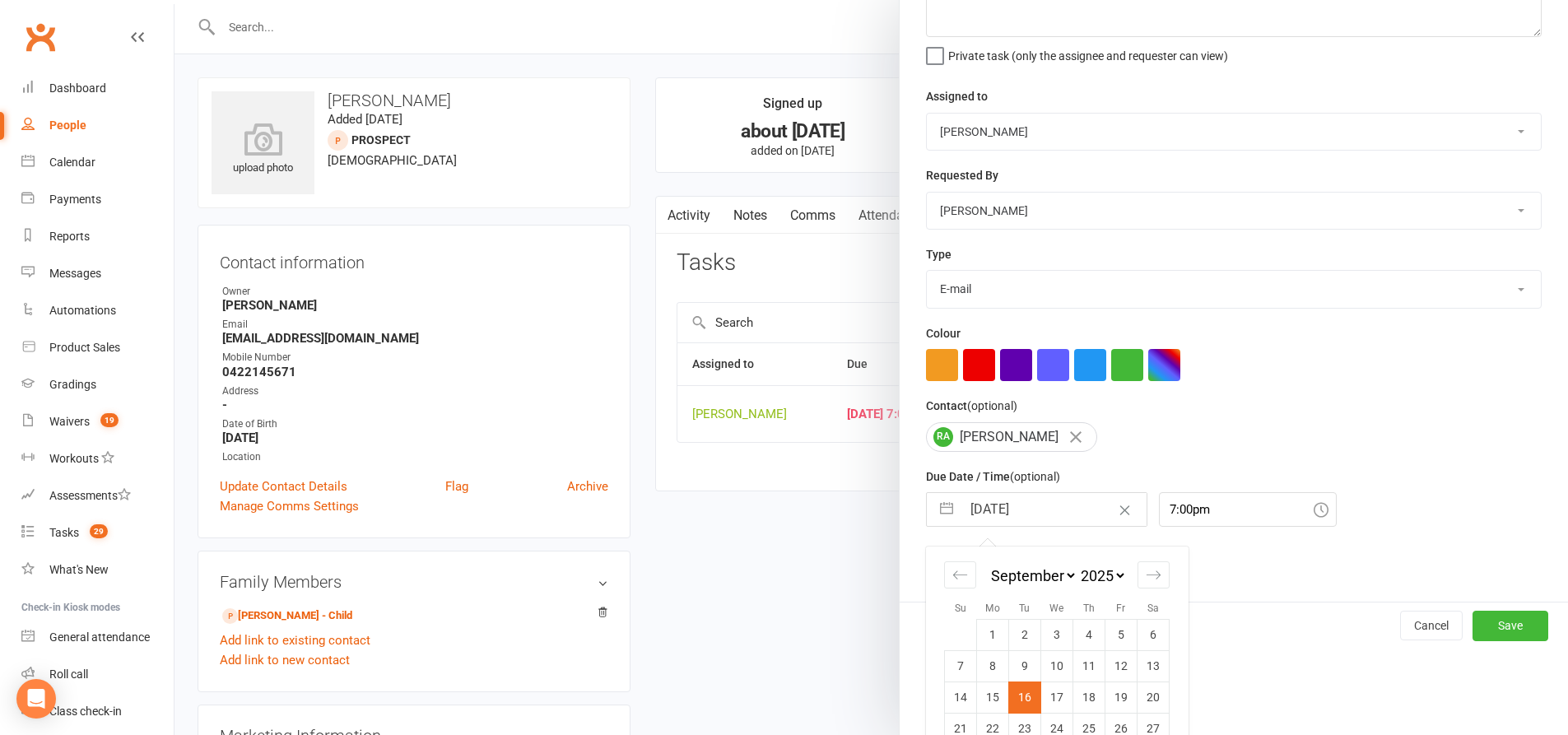
scroll to position [199, 0]
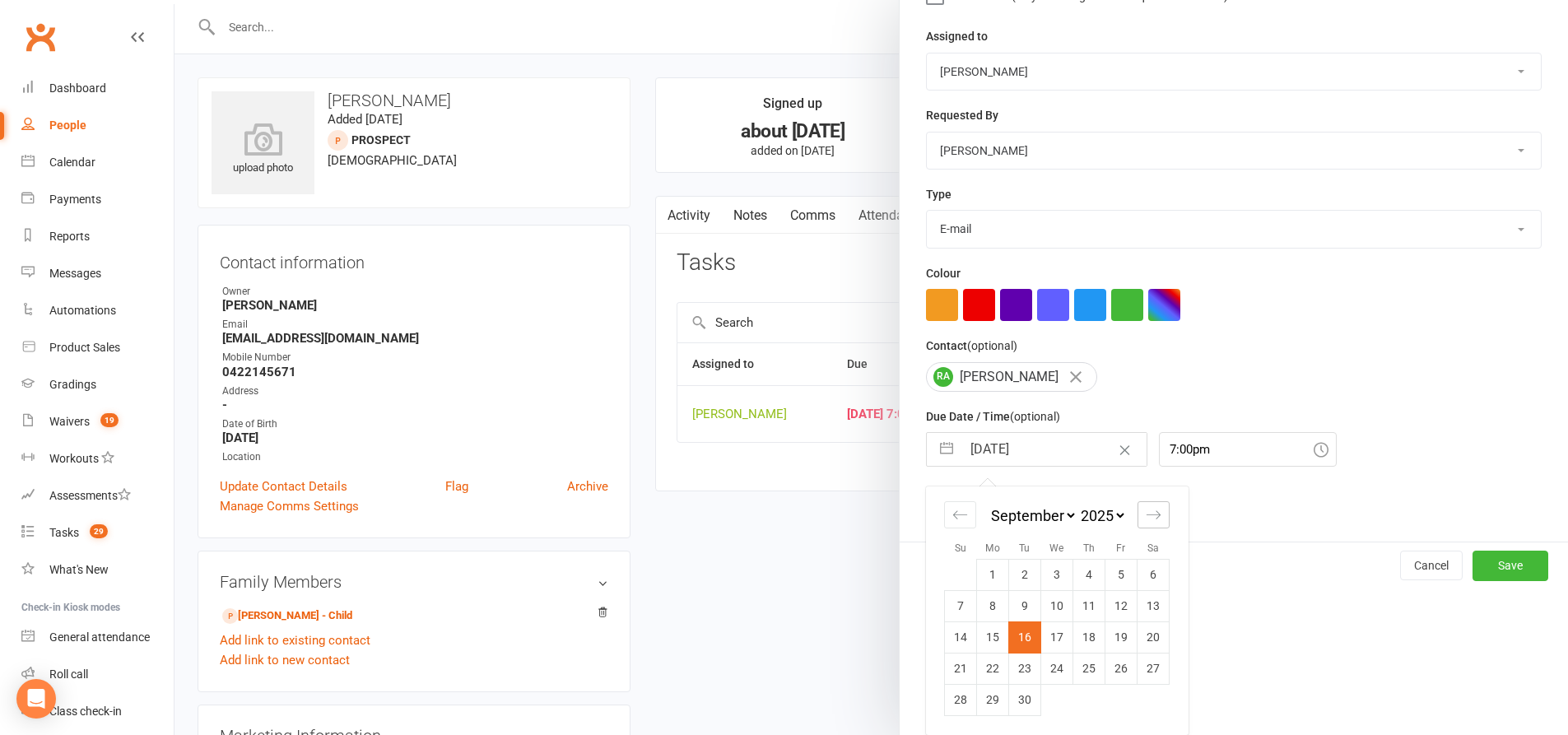
click at [1145, 520] on icon "Move forward to switch to the next month." at bounding box center [1153, 514] width 16 height 16
select select "10"
select select "2025"
click at [985, 674] on td "20" at bounding box center [992, 669] width 32 height 31
type input "[DATE]"
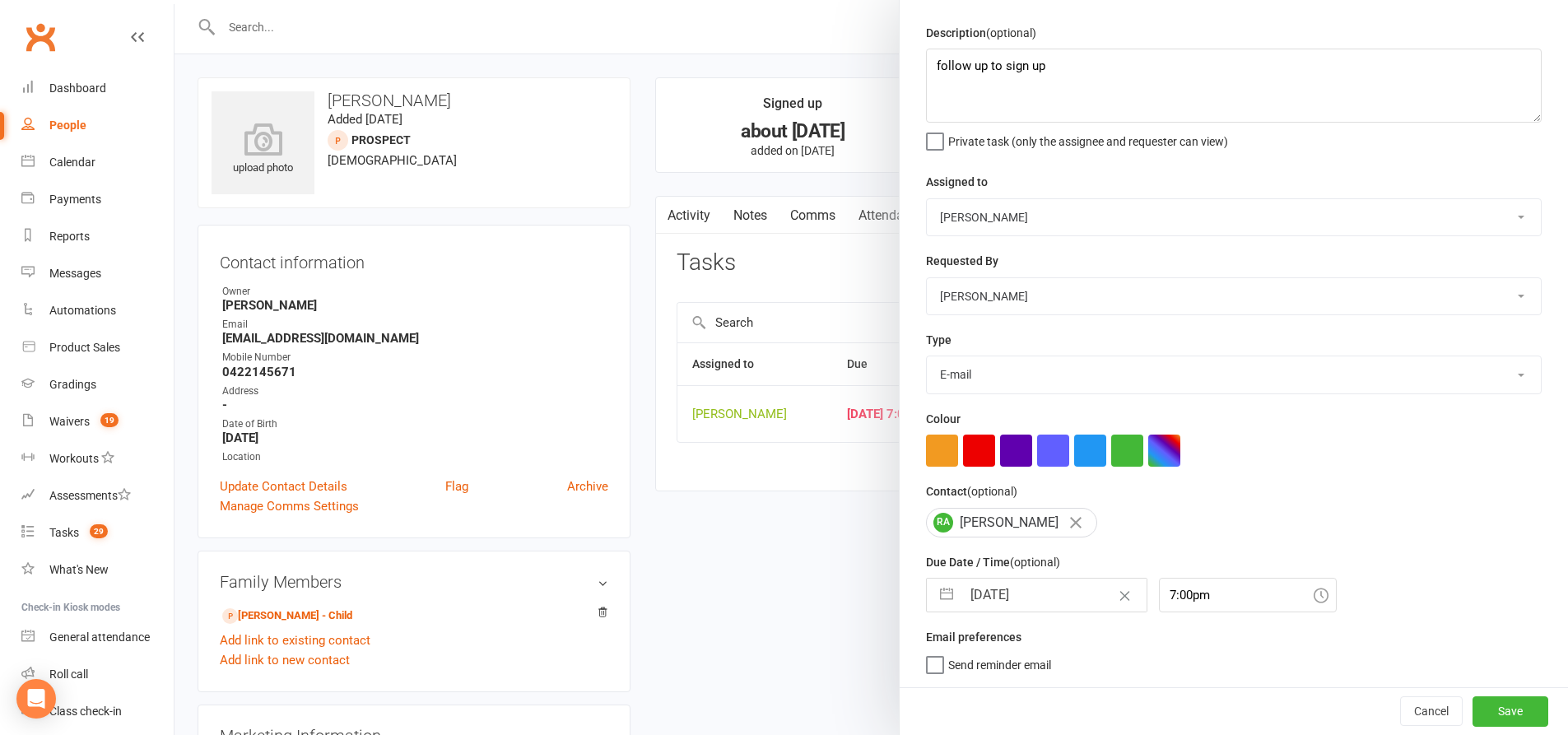
scroll to position [54, 0]
click at [1472, 698] on button "Save" at bounding box center [1510, 711] width 76 height 30
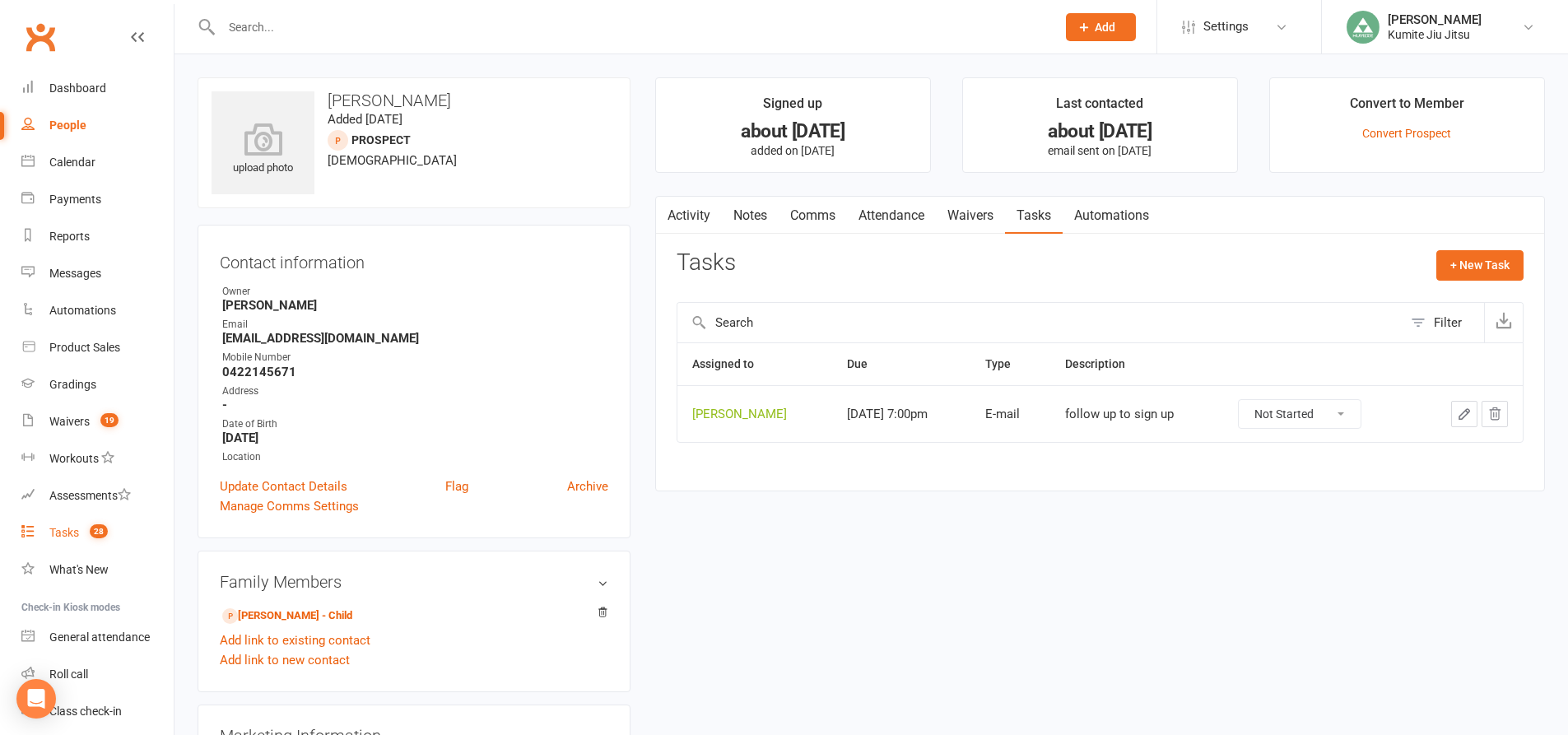
click at [75, 541] on link "Tasks 28" at bounding box center [97, 533] width 152 height 37
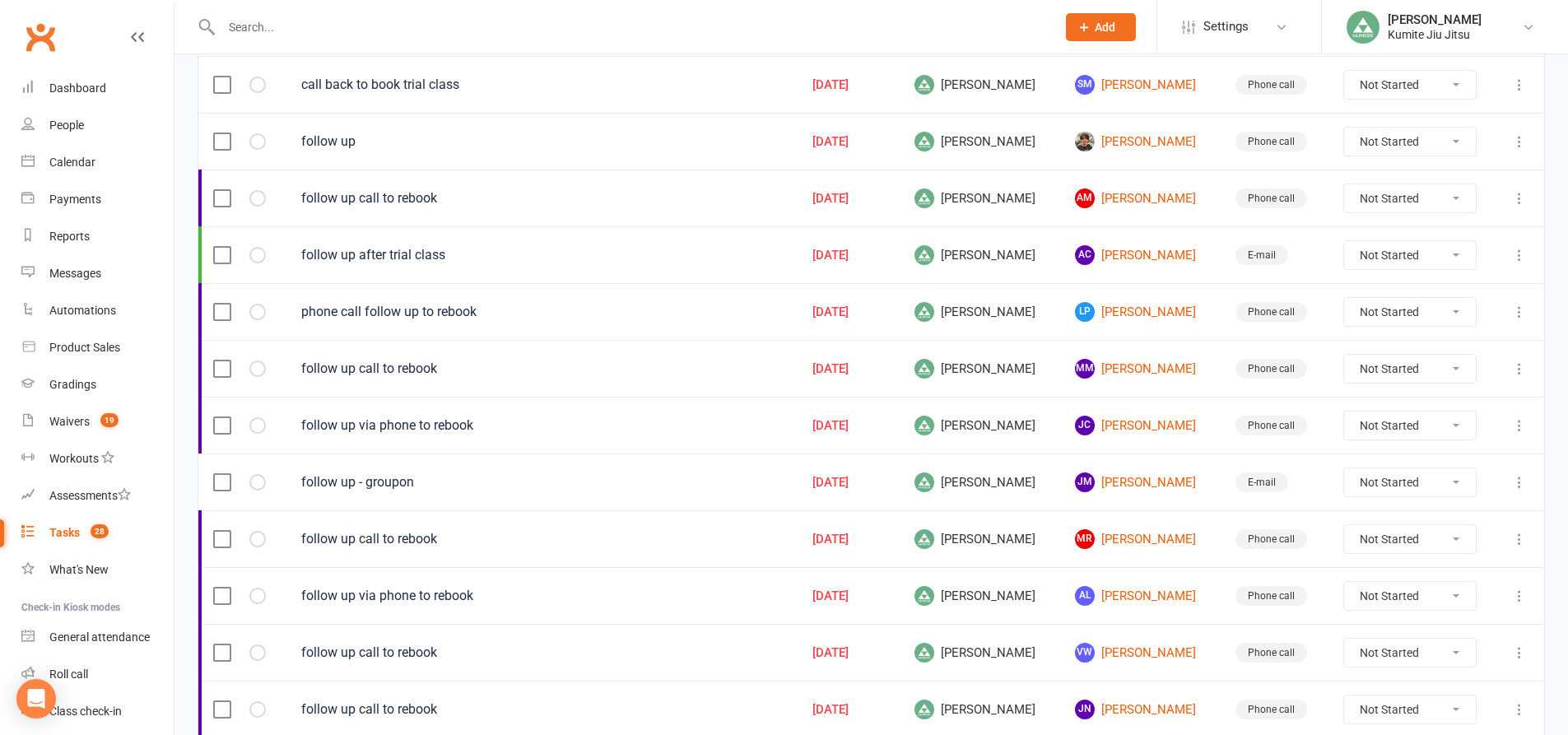
scroll to position [494, 0]
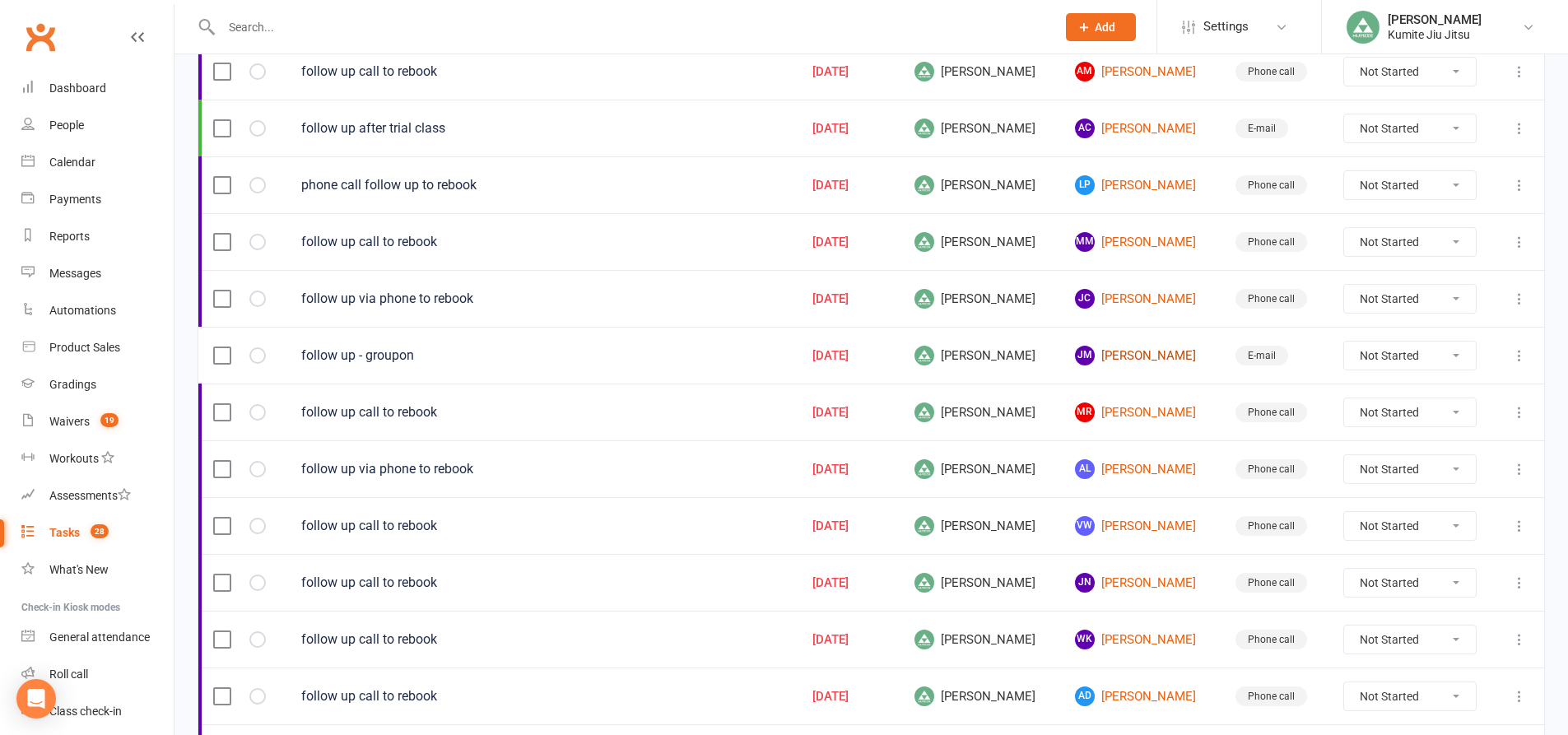
click at [1107, 359] on link "JM Julian Minatel" at bounding box center [1141, 355] width 131 height 19
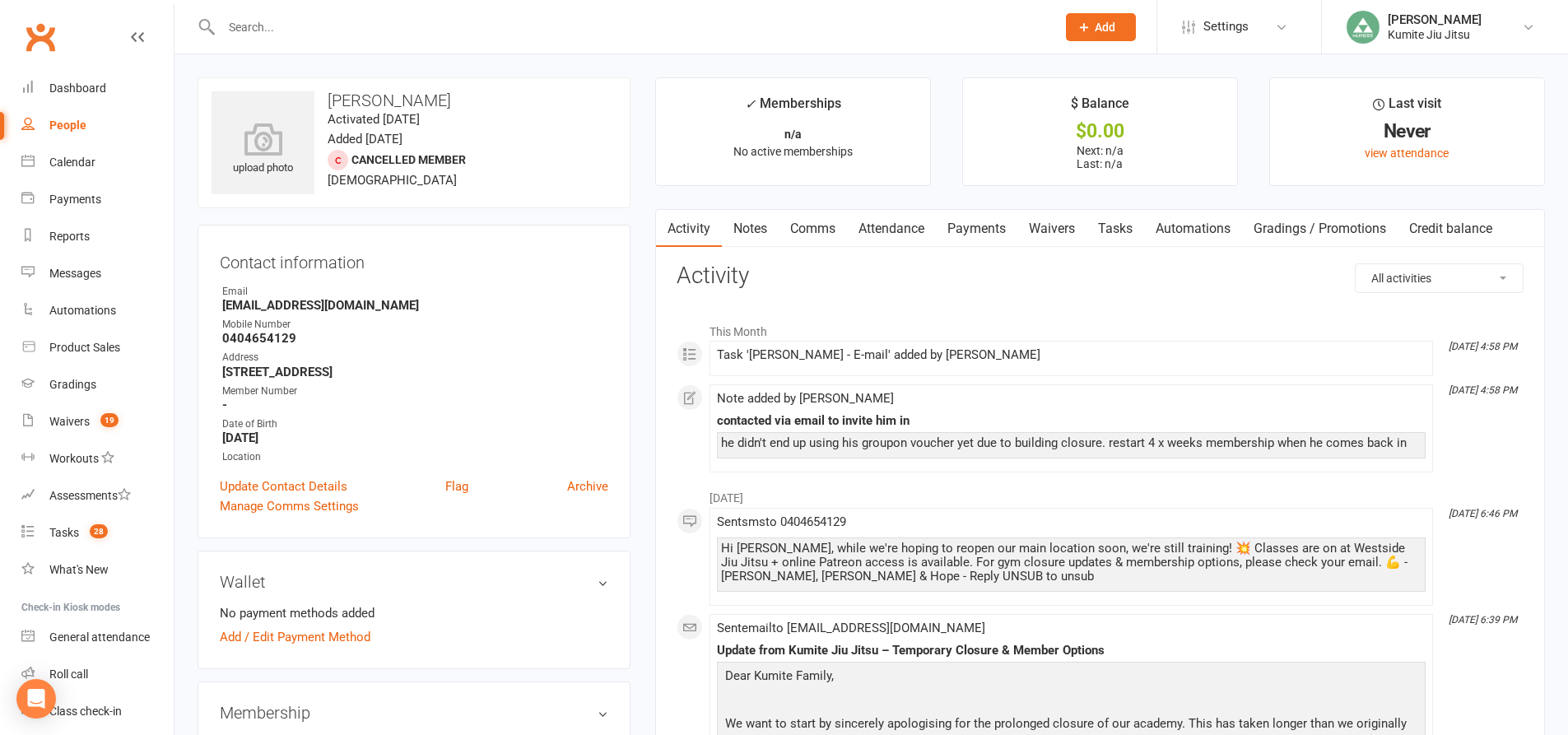
click at [761, 228] on link "Notes" at bounding box center [750, 228] width 57 height 38
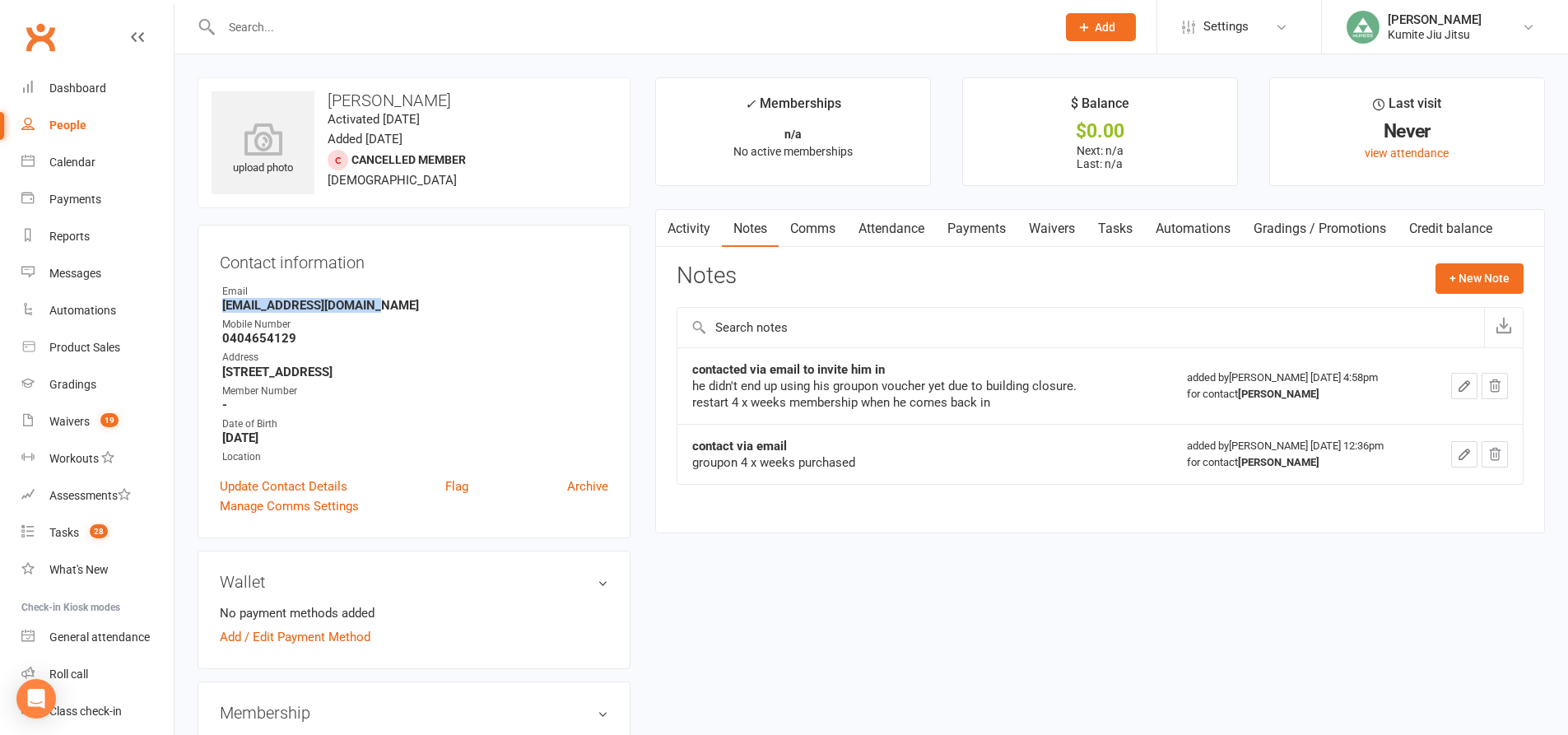
drag, startPoint x: 368, startPoint y: 307, endPoint x: 222, endPoint y: 307, distance: 146.0
click at [222, 307] on strong "julianminatel@gmail.com" at bounding box center [415, 306] width 386 height 15
copy strong "julianminatel@gmail.com"
click at [1461, 278] on button "+ New Note" at bounding box center [1478, 278] width 88 height 30
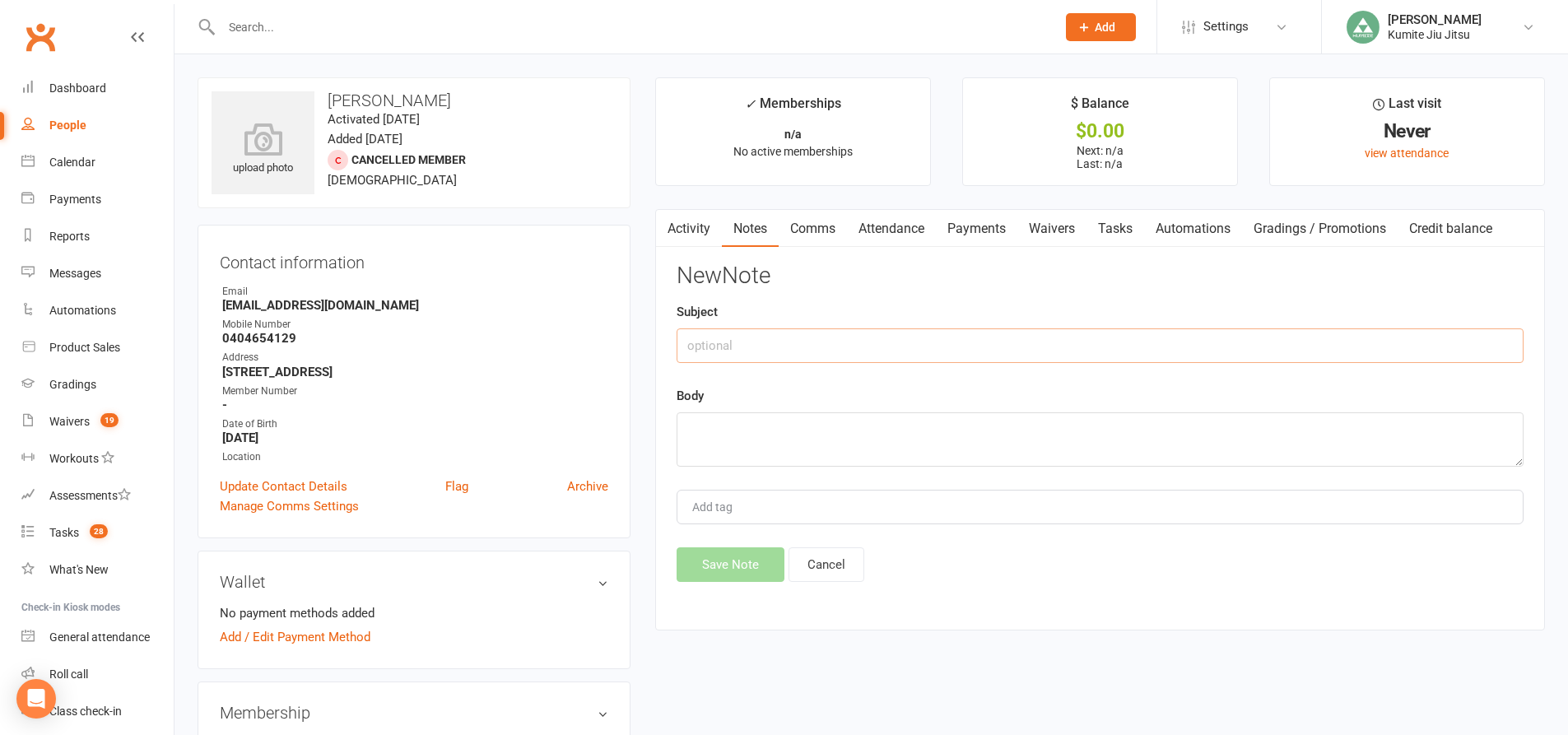
click at [1008, 350] on input "text" at bounding box center [1100, 345] width 847 height 34
type input "sent follow up email"
click at [922, 422] on textarea at bounding box center [1100, 440] width 847 height 54
type textarea "follow up"
click at [733, 561] on button "Save Note" at bounding box center [730, 564] width 108 height 34
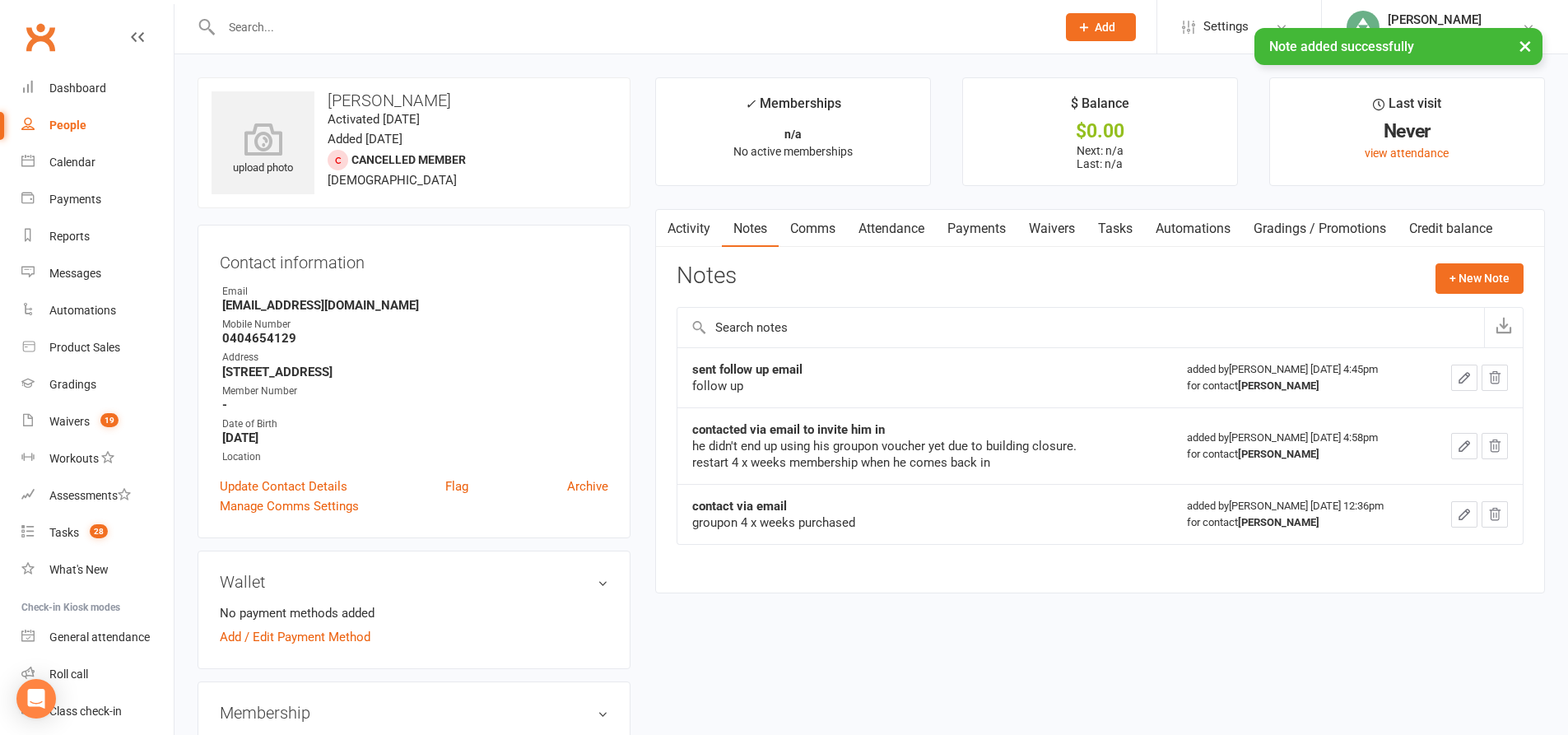
click at [1130, 228] on link "Tasks" at bounding box center [1115, 228] width 57 height 38
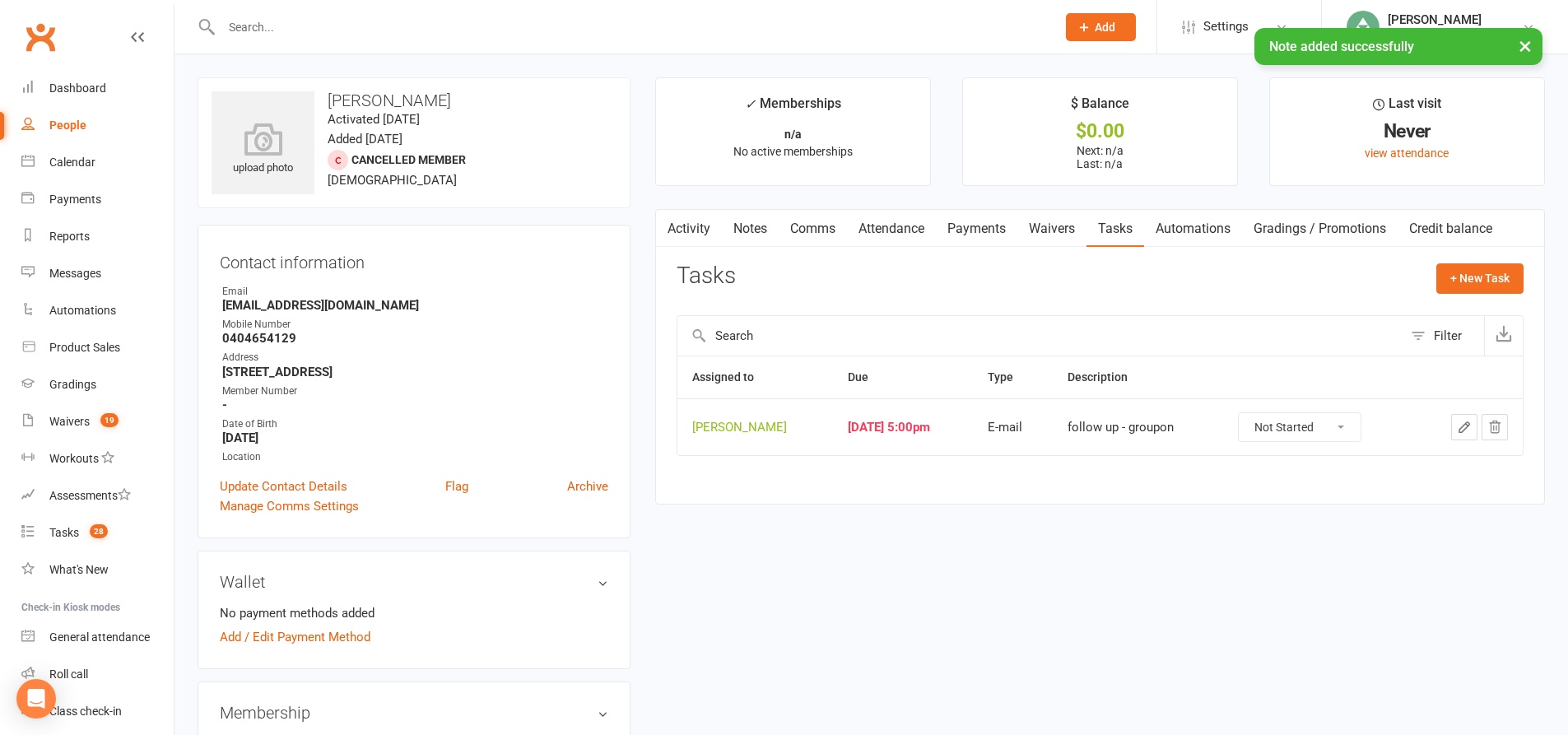
click at [1467, 428] on icon "button" at bounding box center [1464, 428] width 15 height 15
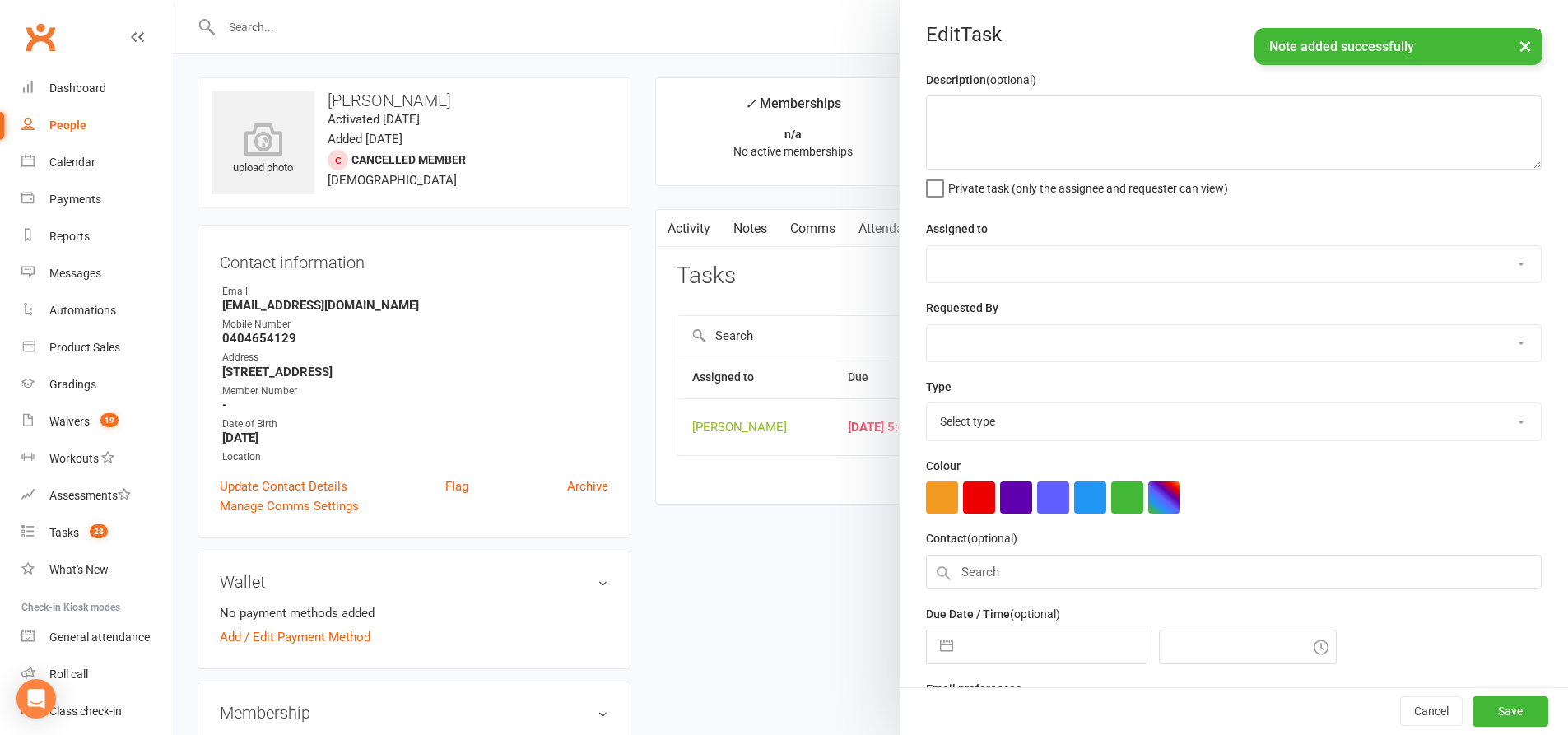
type textarea "follow up - groupon"
select select "49706"
type input "13 Oct 2025"
type input "5:00pm"
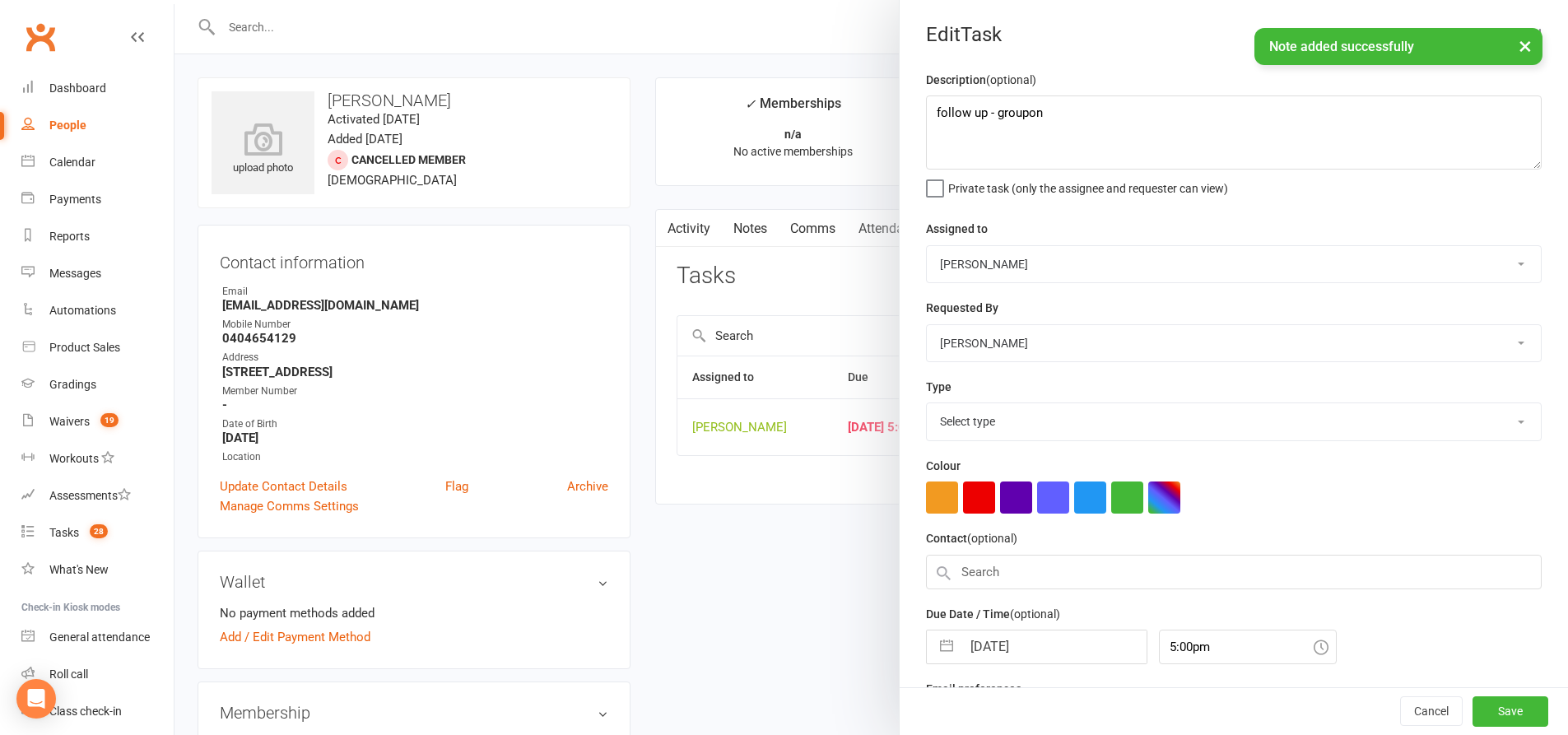
select select "28623"
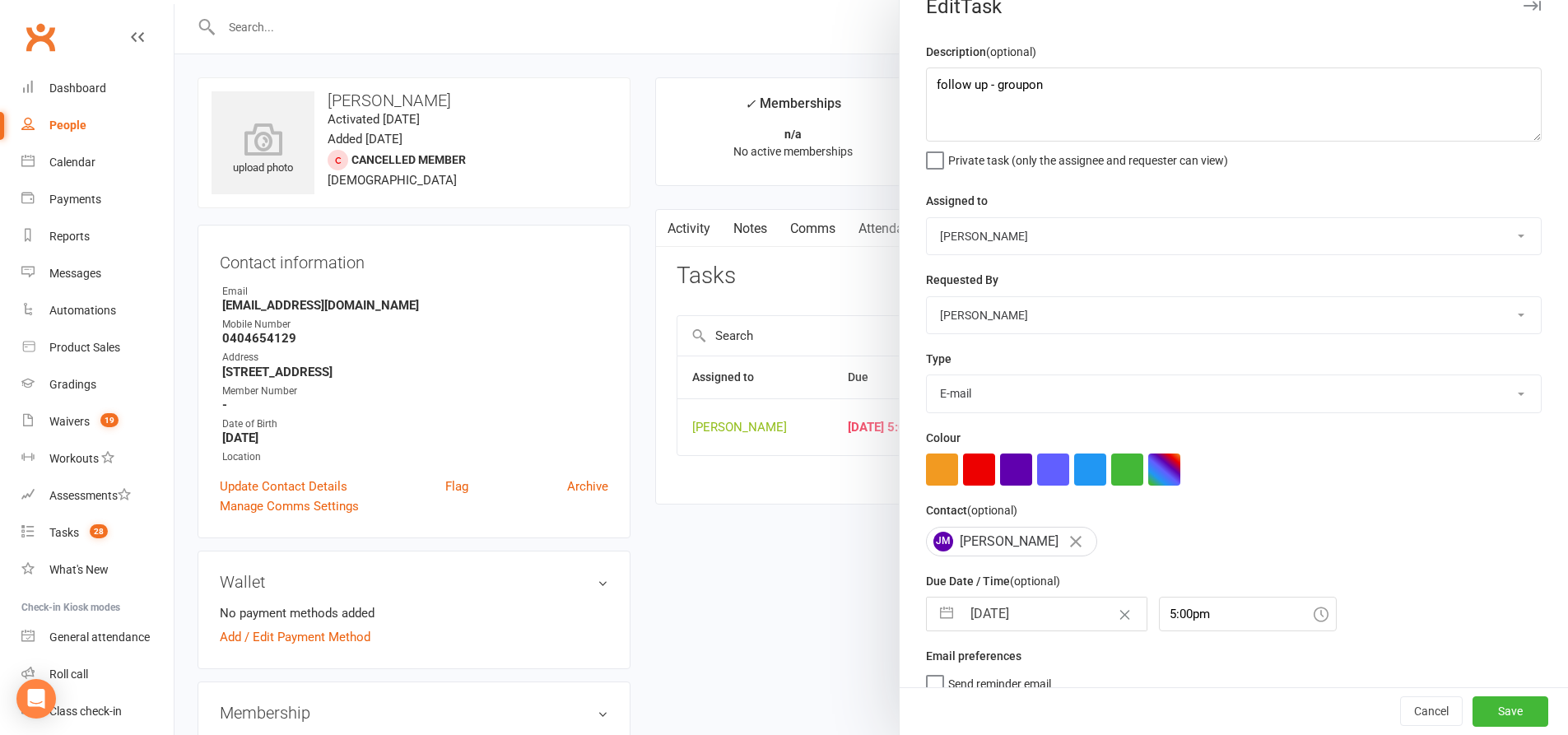
scroll to position [54, 0]
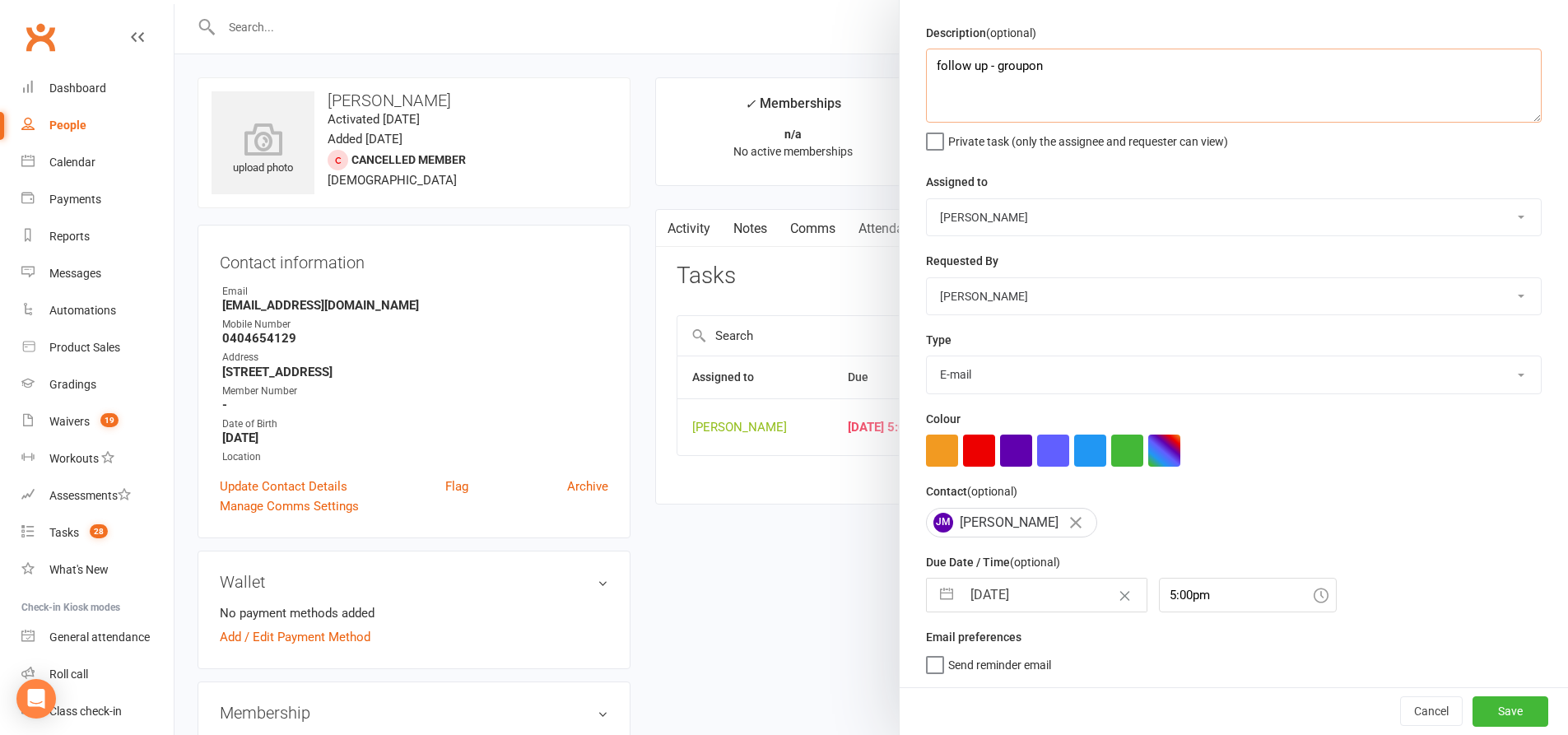
click at [1047, 53] on textarea "follow up - groupon" at bounding box center [1233, 86] width 616 height 74
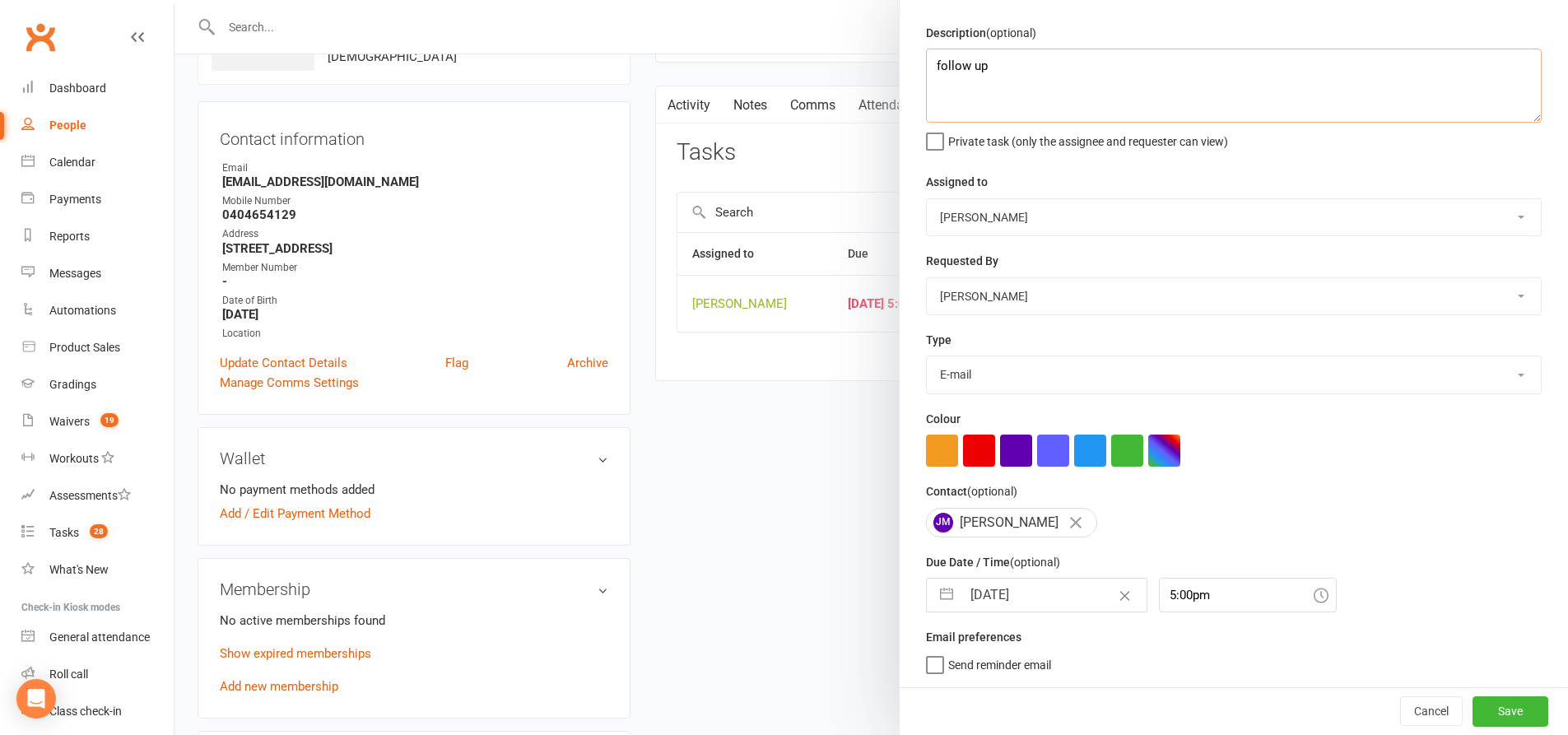
scroll to position [247, 0]
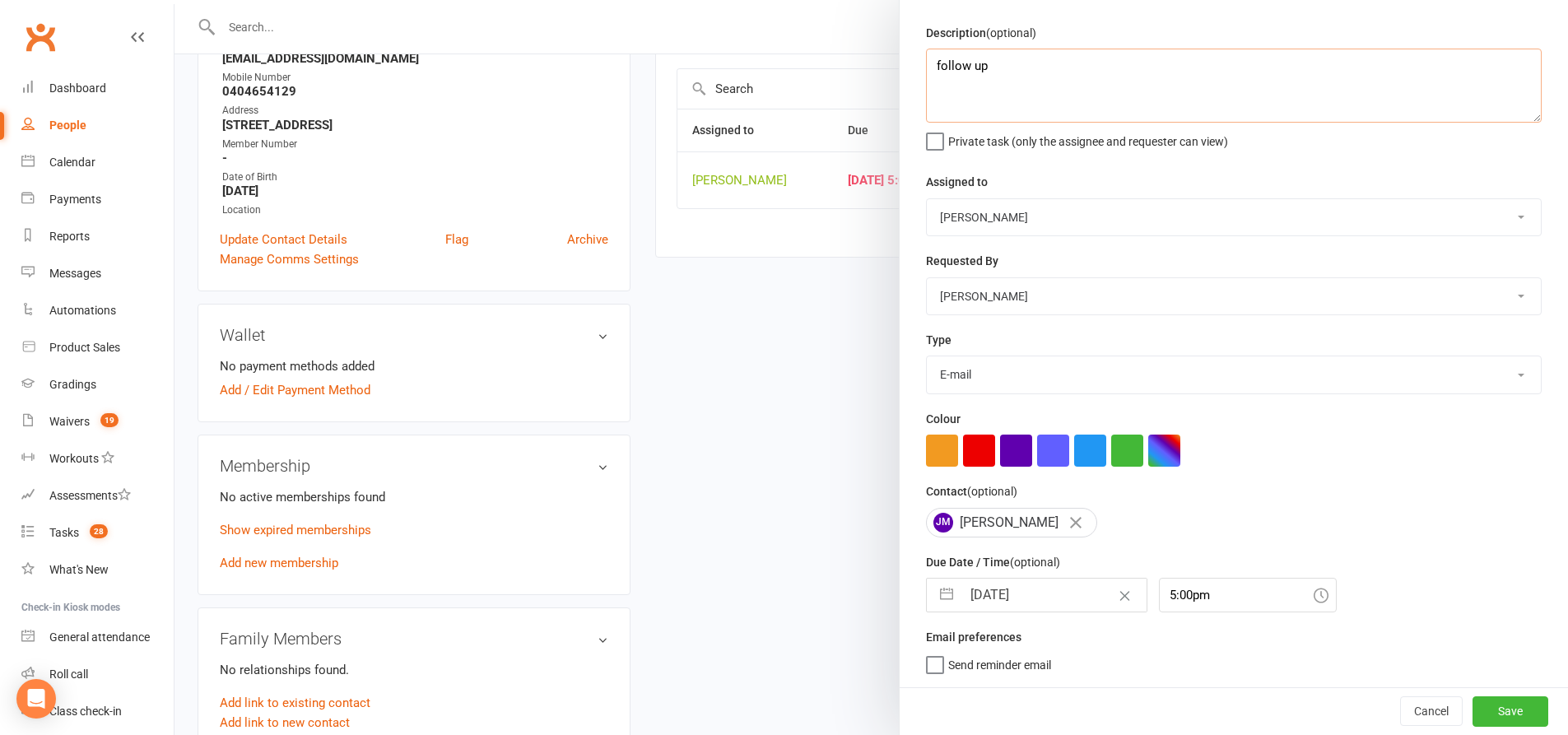
type textarea "follow up"
click at [938, 594] on button "button" at bounding box center [946, 596] width 30 height 33
select select "8"
select select "2025"
select select "9"
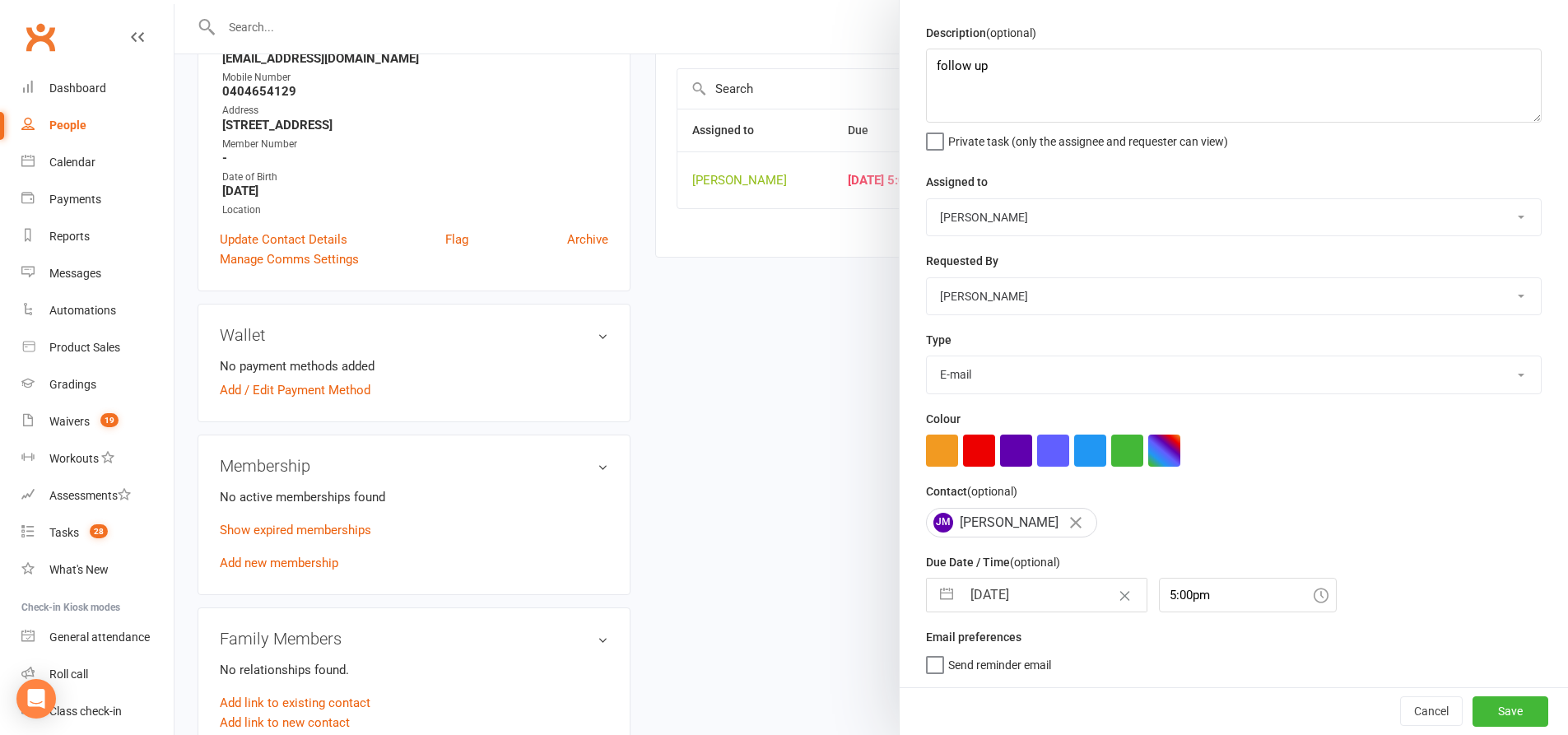
select select "2025"
select select "10"
select select "2025"
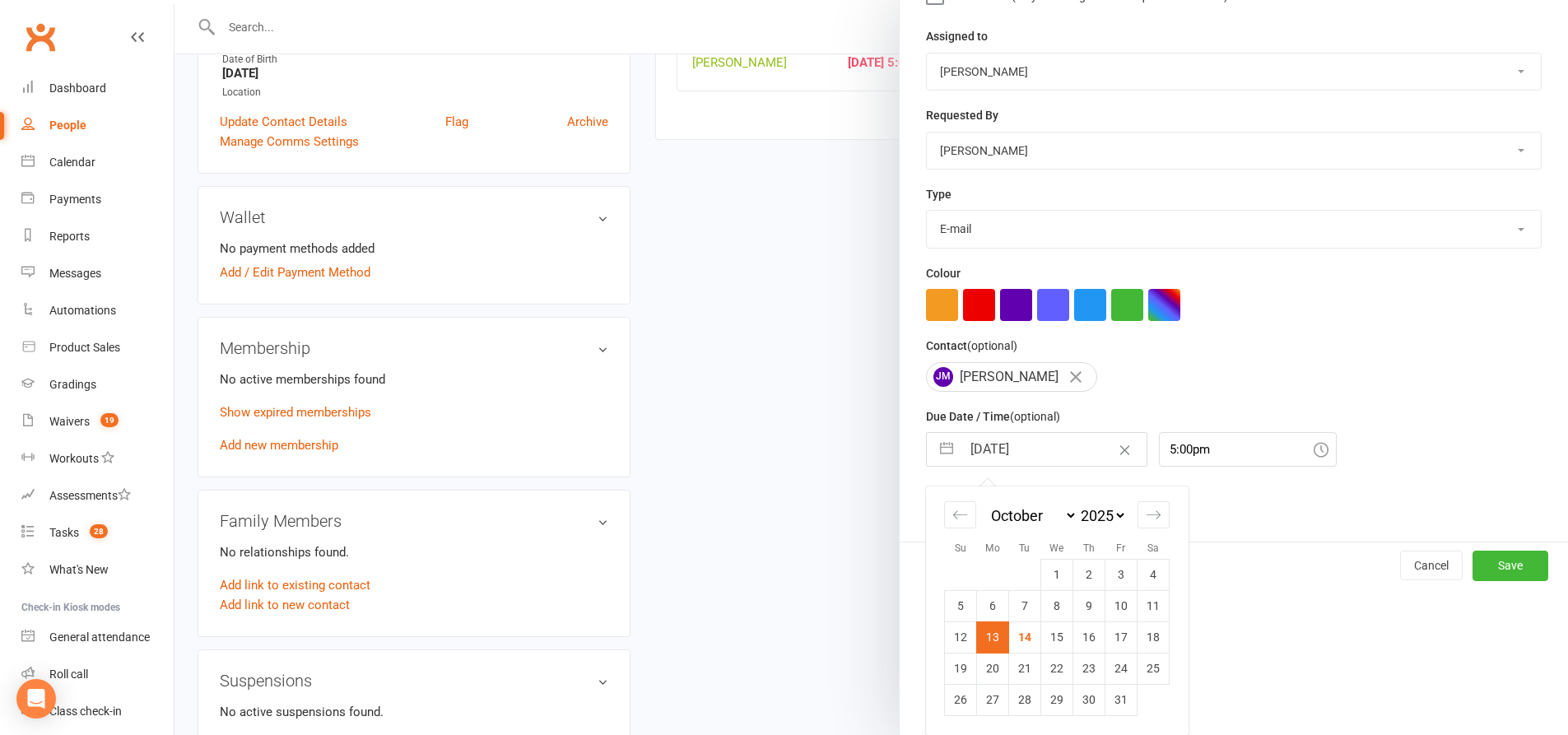
scroll to position [658, 0]
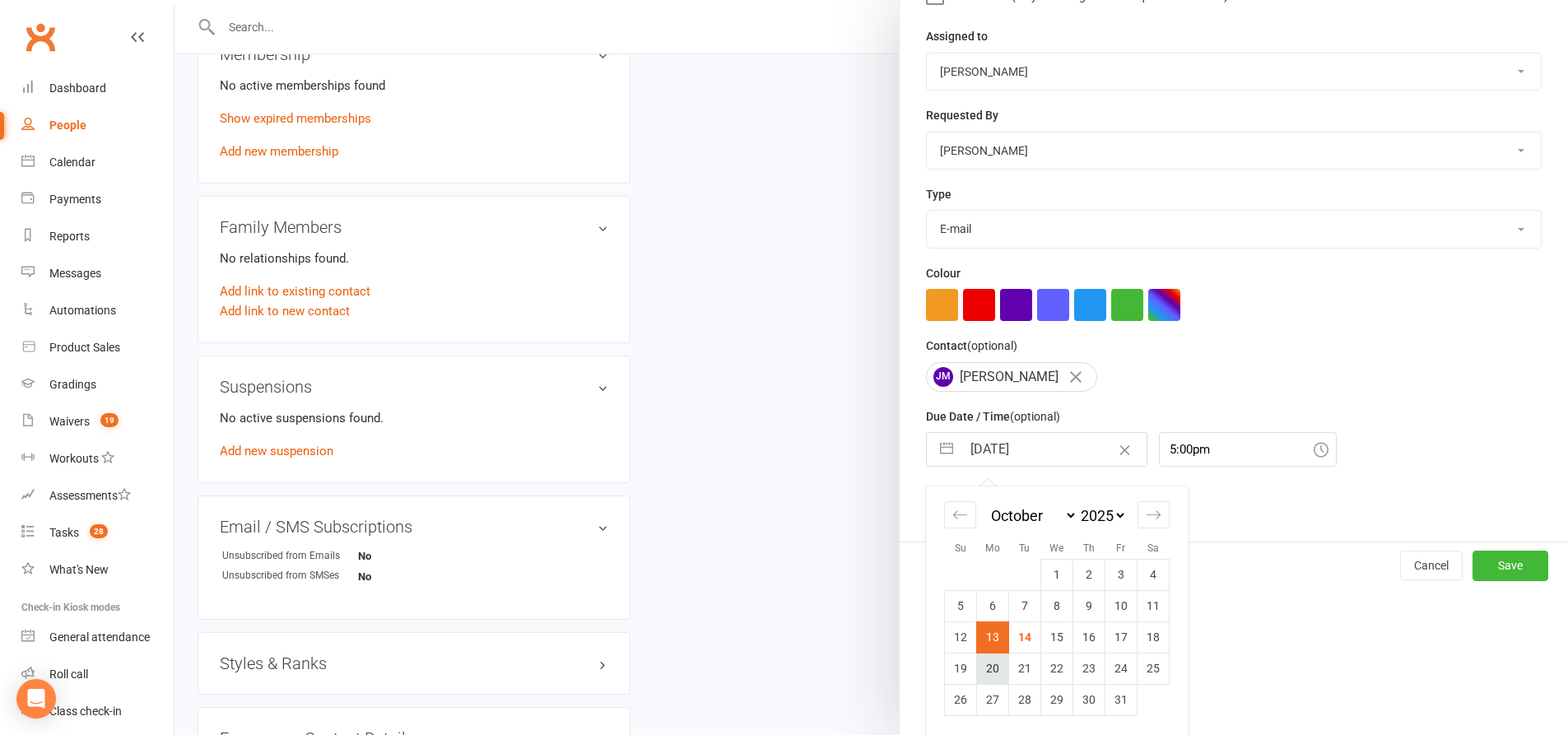
click at [989, 656] on td "20" at bounding box center [992, 669] width 32 height 31
type input "20 Oct 2025"
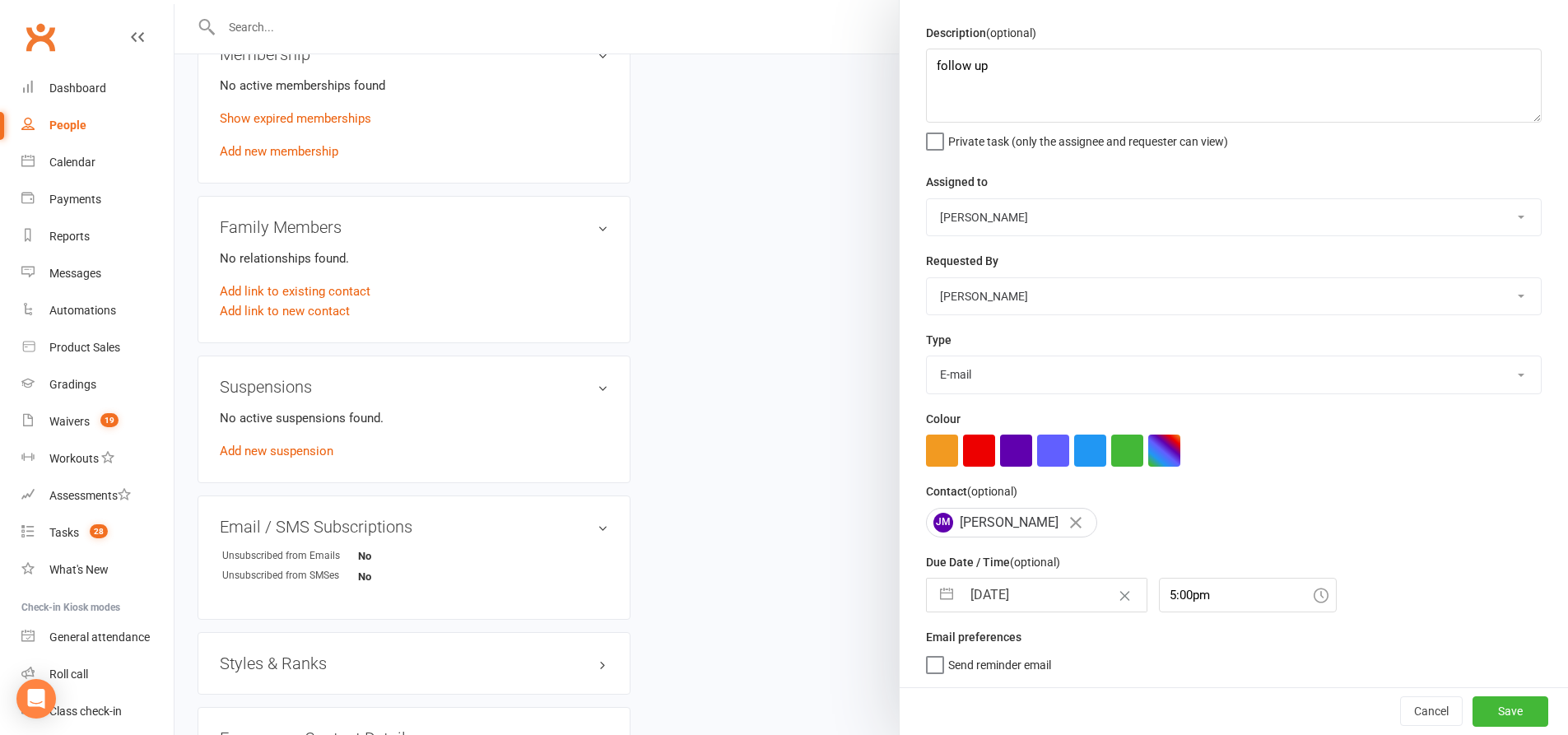
scroll to position [54, 0]
click at [1475, 716] on button "Save" at bounding box center [1510, 711] width 76 height 30
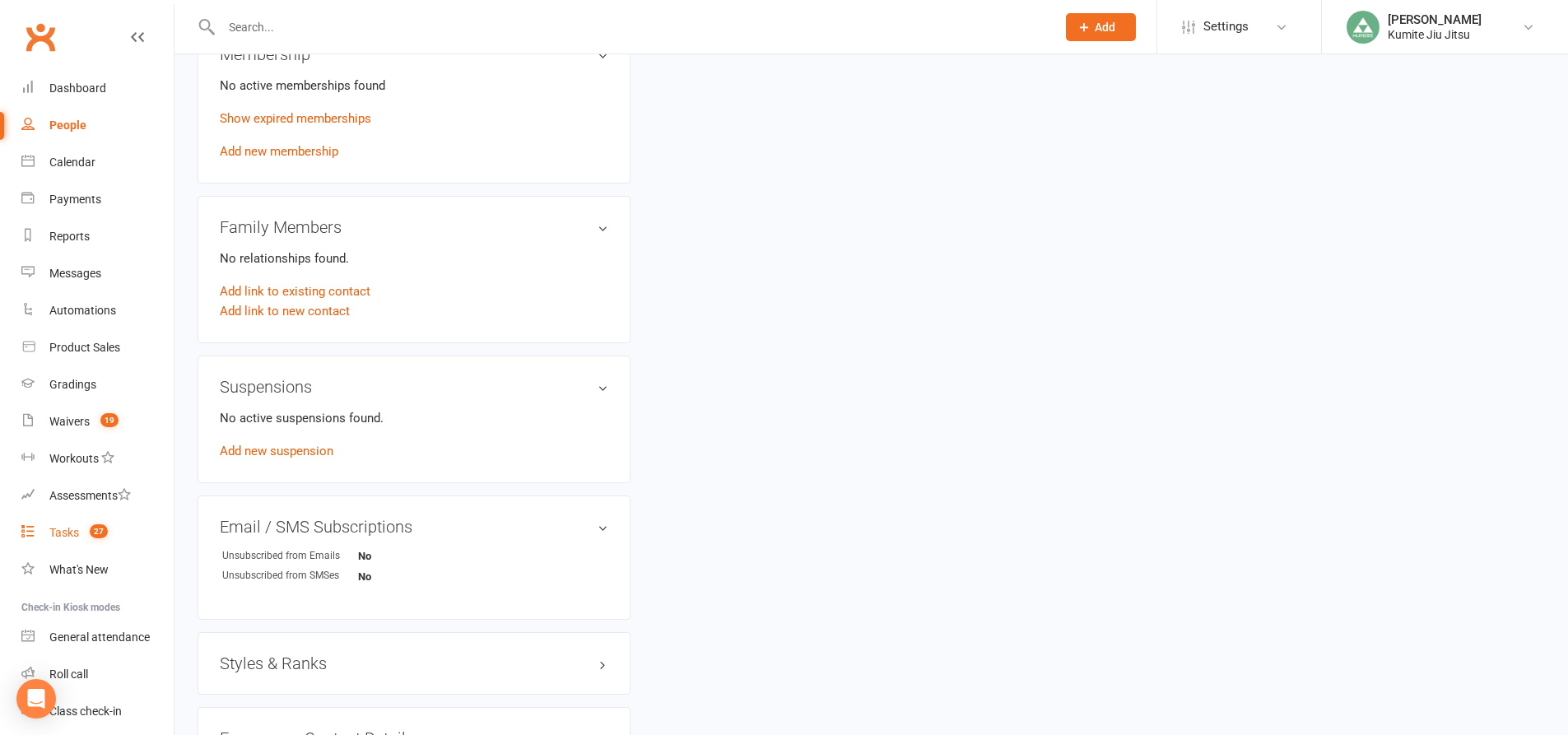
click at [92, 528] on span "27" at bounding box center [99, 531] width 18 height 14
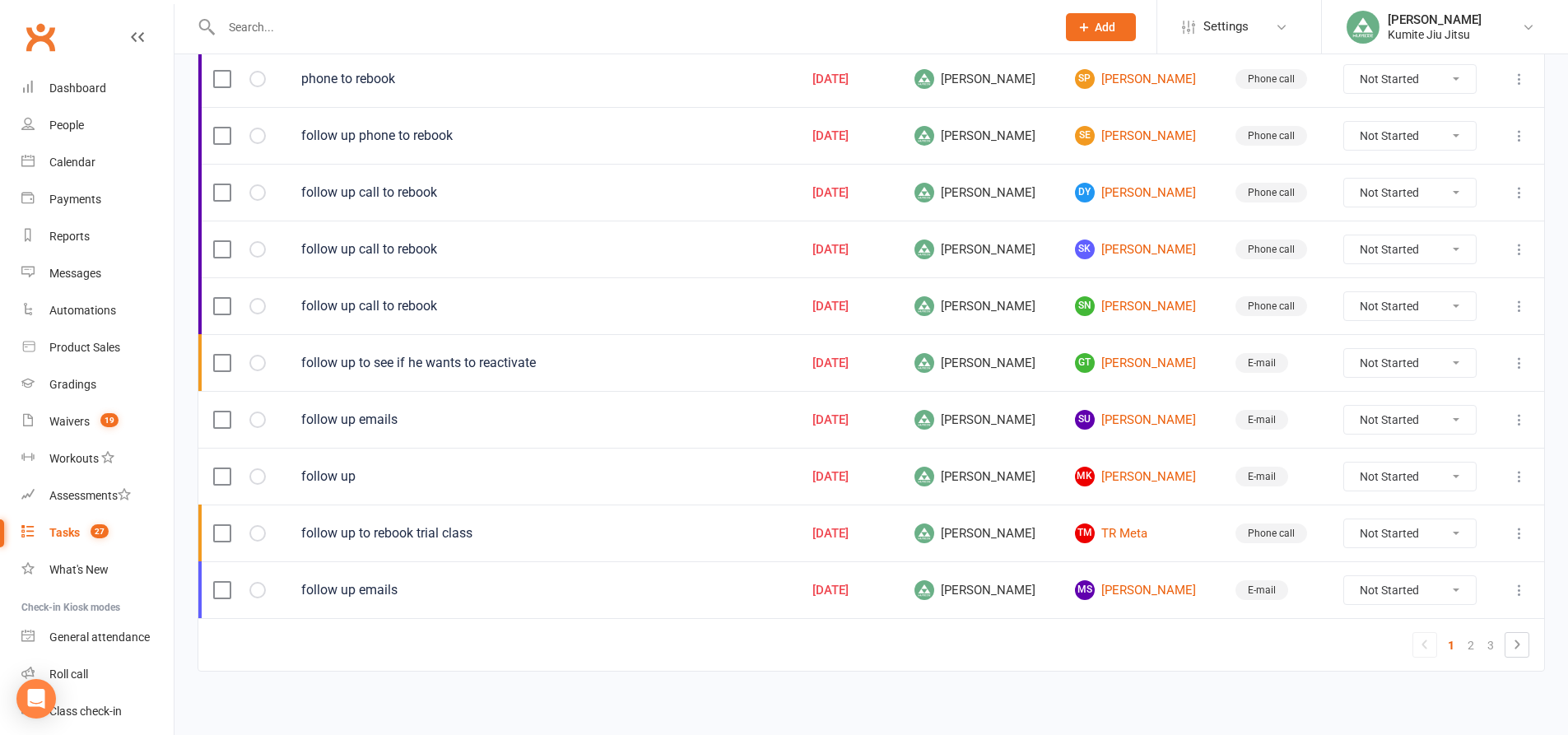
scroll to position [1117, 0]
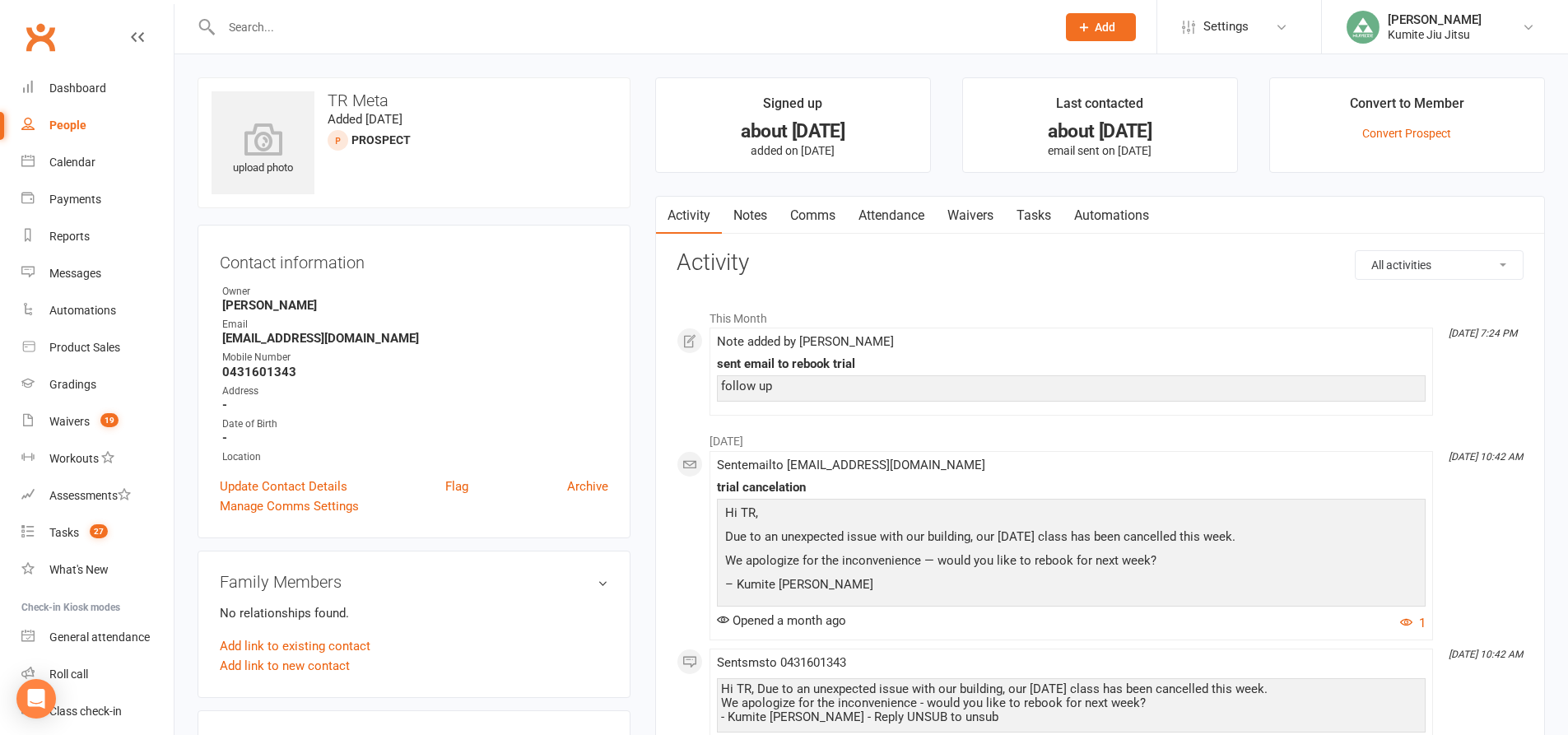
click at [755, 216] on link "Notes" at bounding box center [750, 215] width 57 height 38
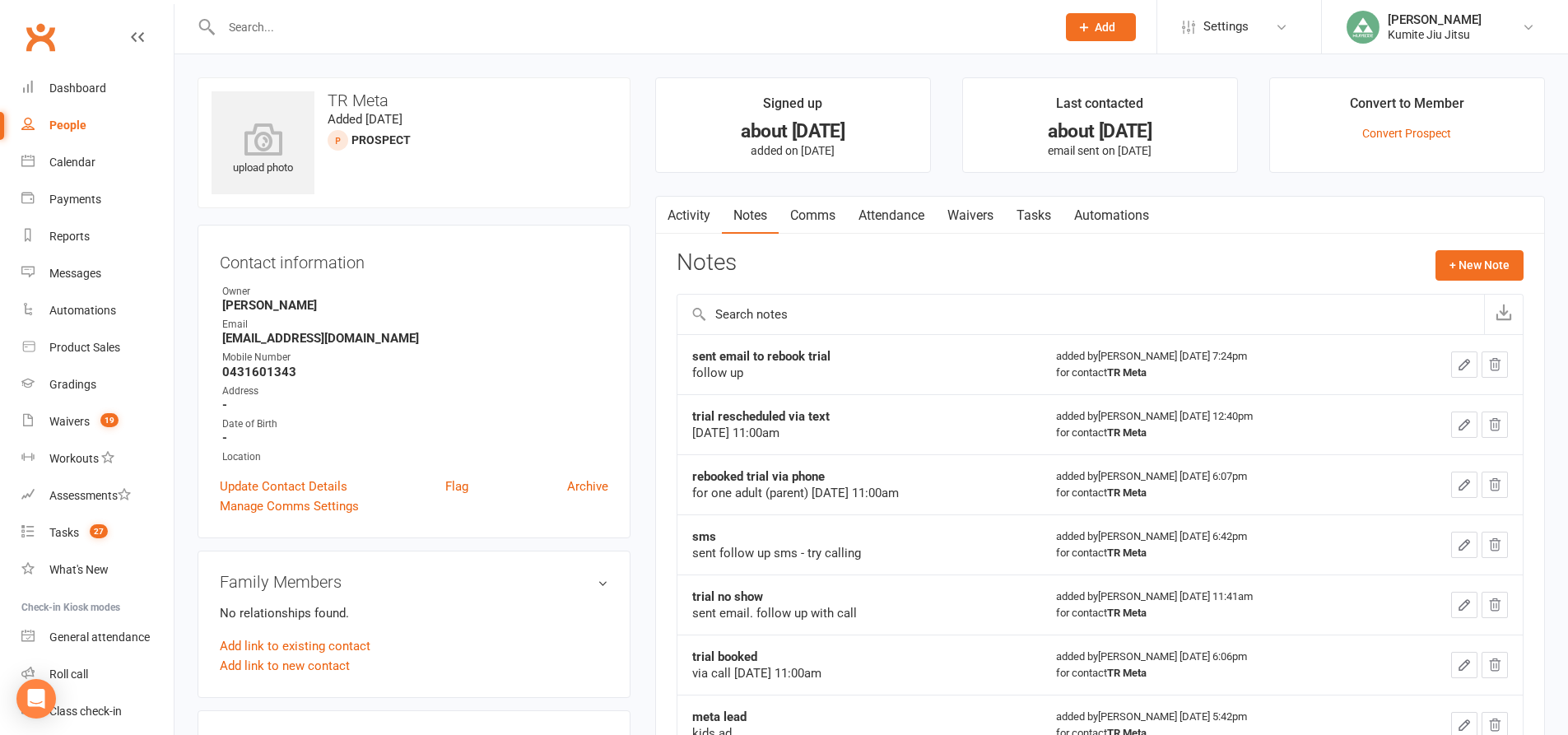
click at [698, 221] on link "Activity" at bounding box center [688, 215] width 66 height 38
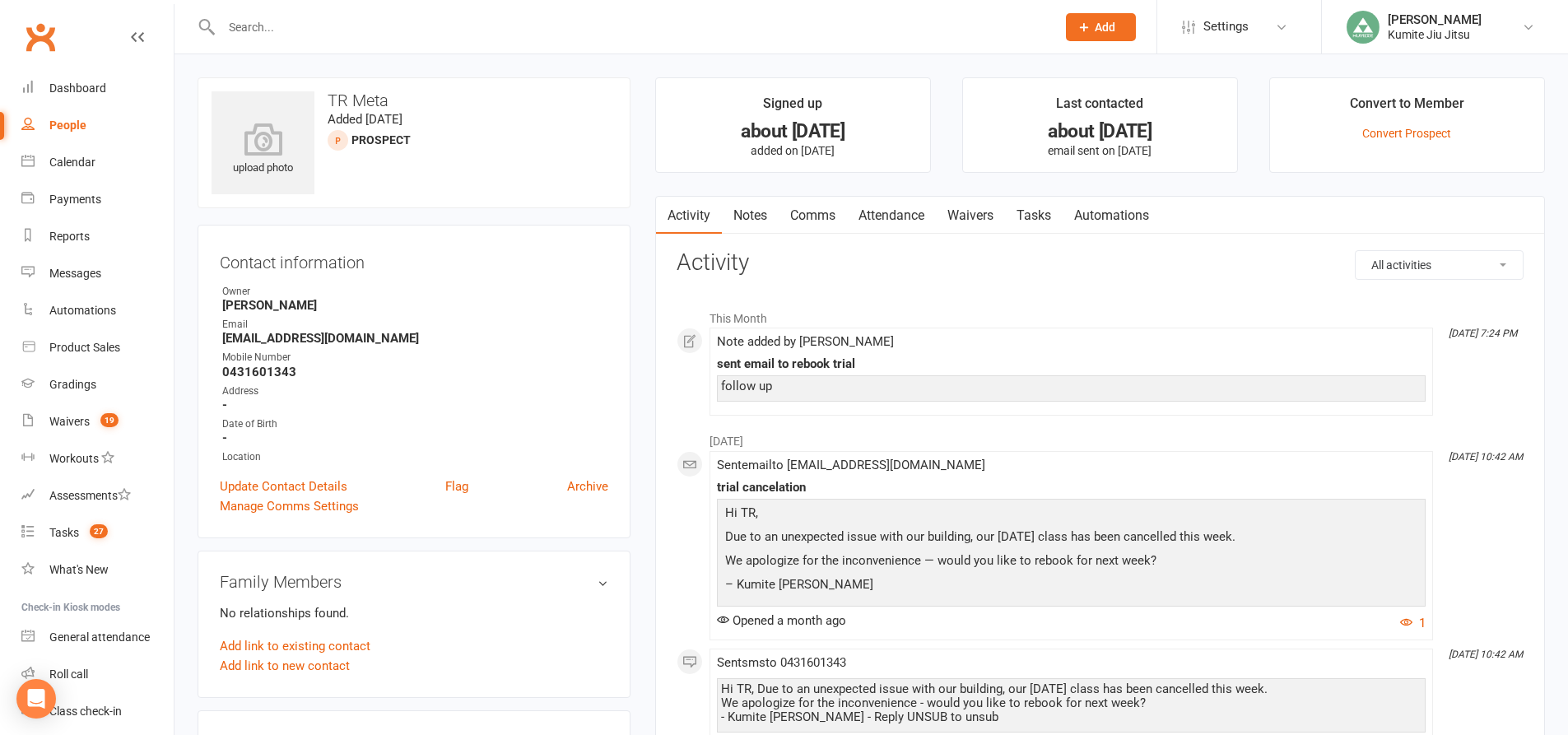
drag, startPoint x: 748, startPoint y: 219, endPoint x: 758, endPoint y: 220, distance: 10.0
click at [748, 219] on link "Notes" at bounding box center [750, 215] width 57 height 38
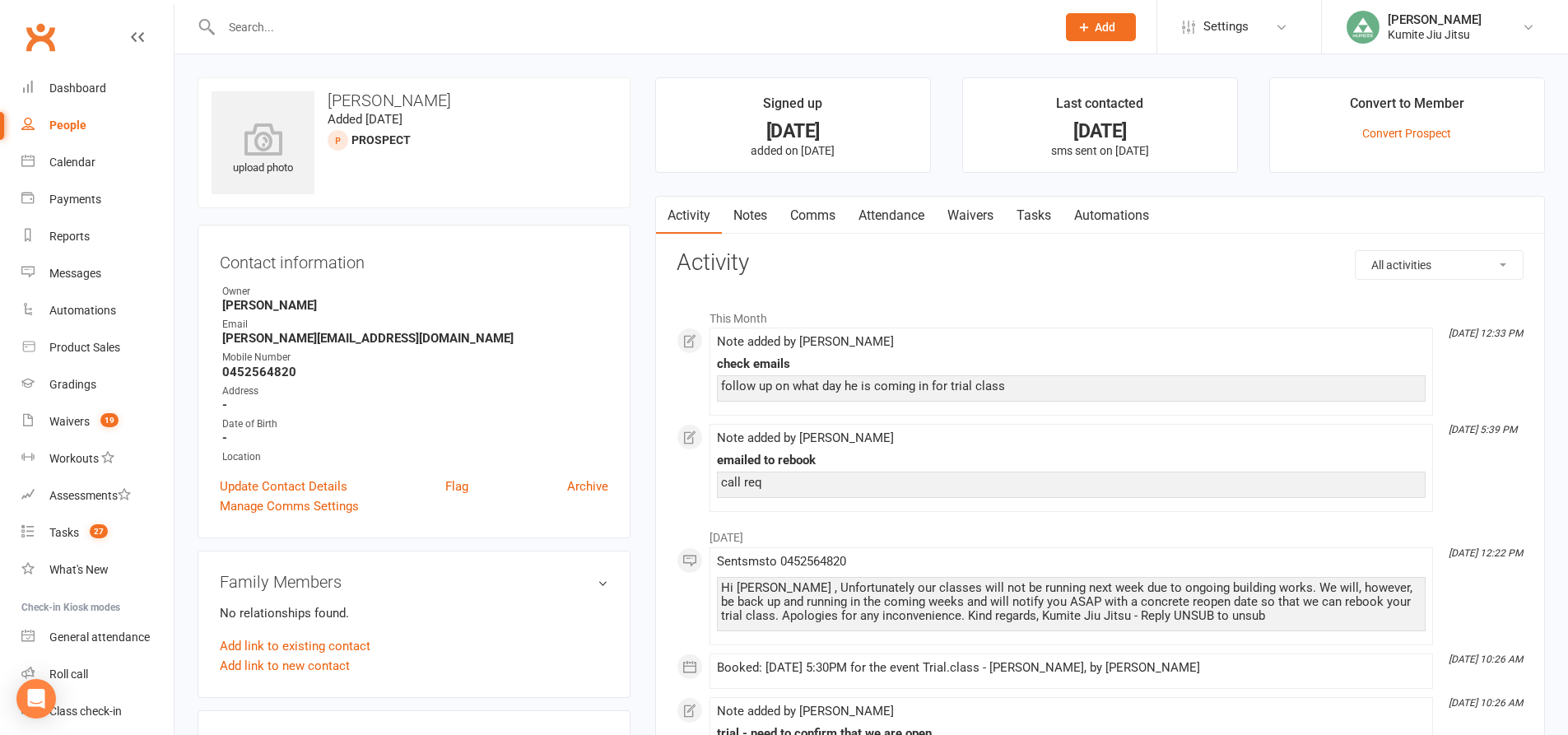
click at [756, 219] on link "Notes" at bounding box center [750, 215] width 57 height 38
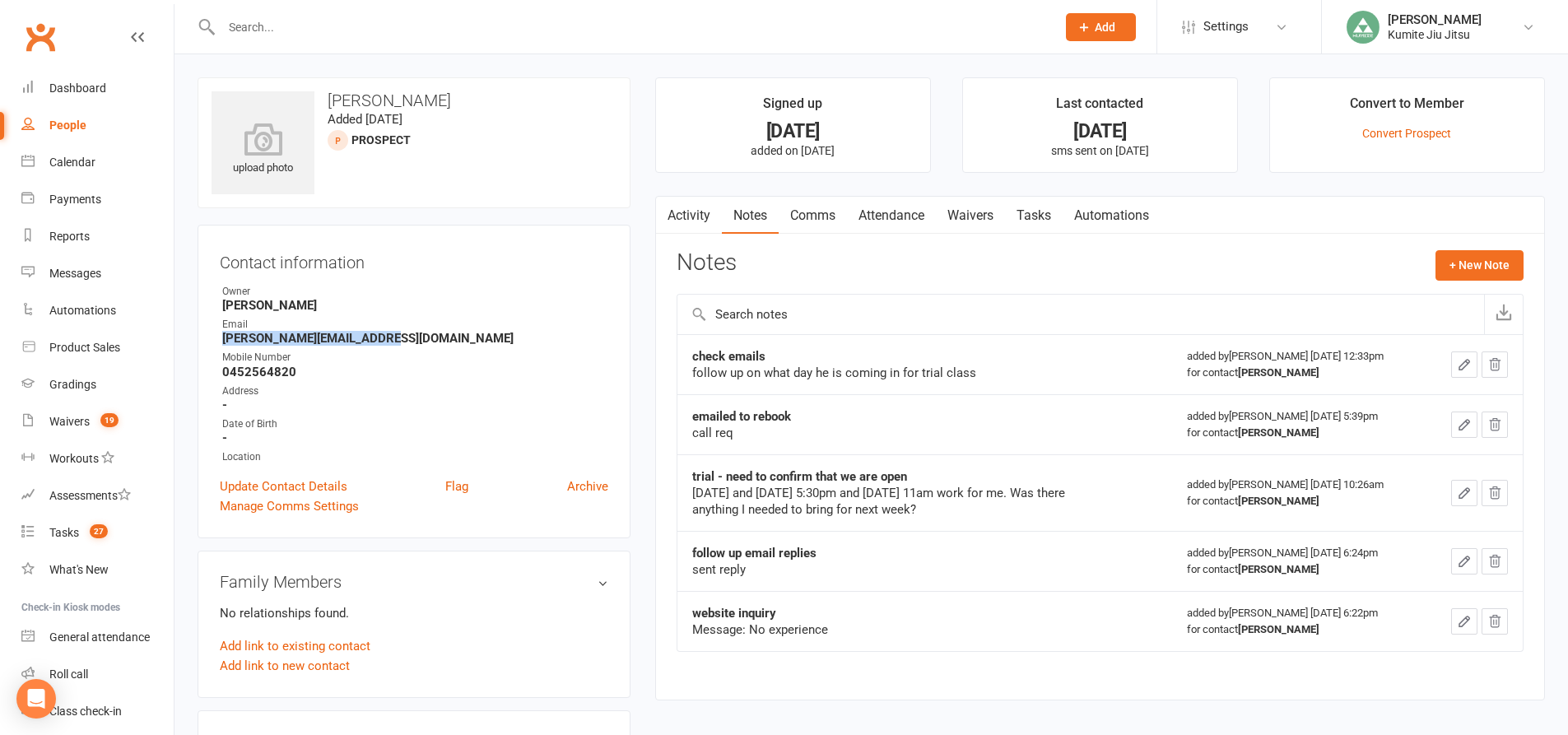
drag, startPoint x: 385, startPoint y: 343, endPoint x: 224, endPoint y: 345, distance: 161.0
click at [224, 345] on strong "mikhail.savkin0@gmail.com" at bounding box center [415, 338] width 386 height 15
copy strong "mikhail.savkin0@gmail.com"
click at [1045, 220] on link "Tasks" at bounding box center [1034, 215] width 57 height 38
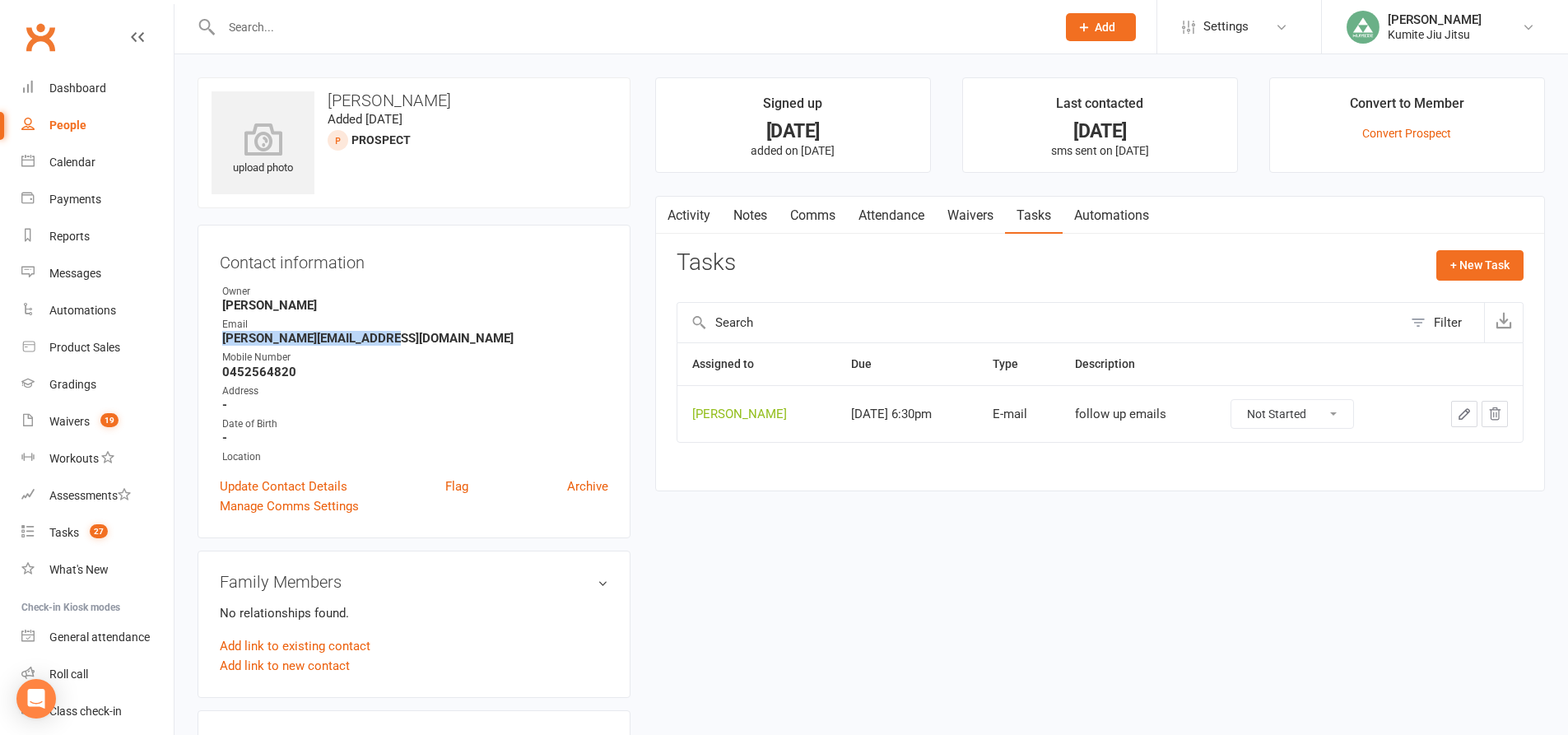
click at [1456, 416] on icon "button" at bounding box center [1464, 415] width 15 height 15
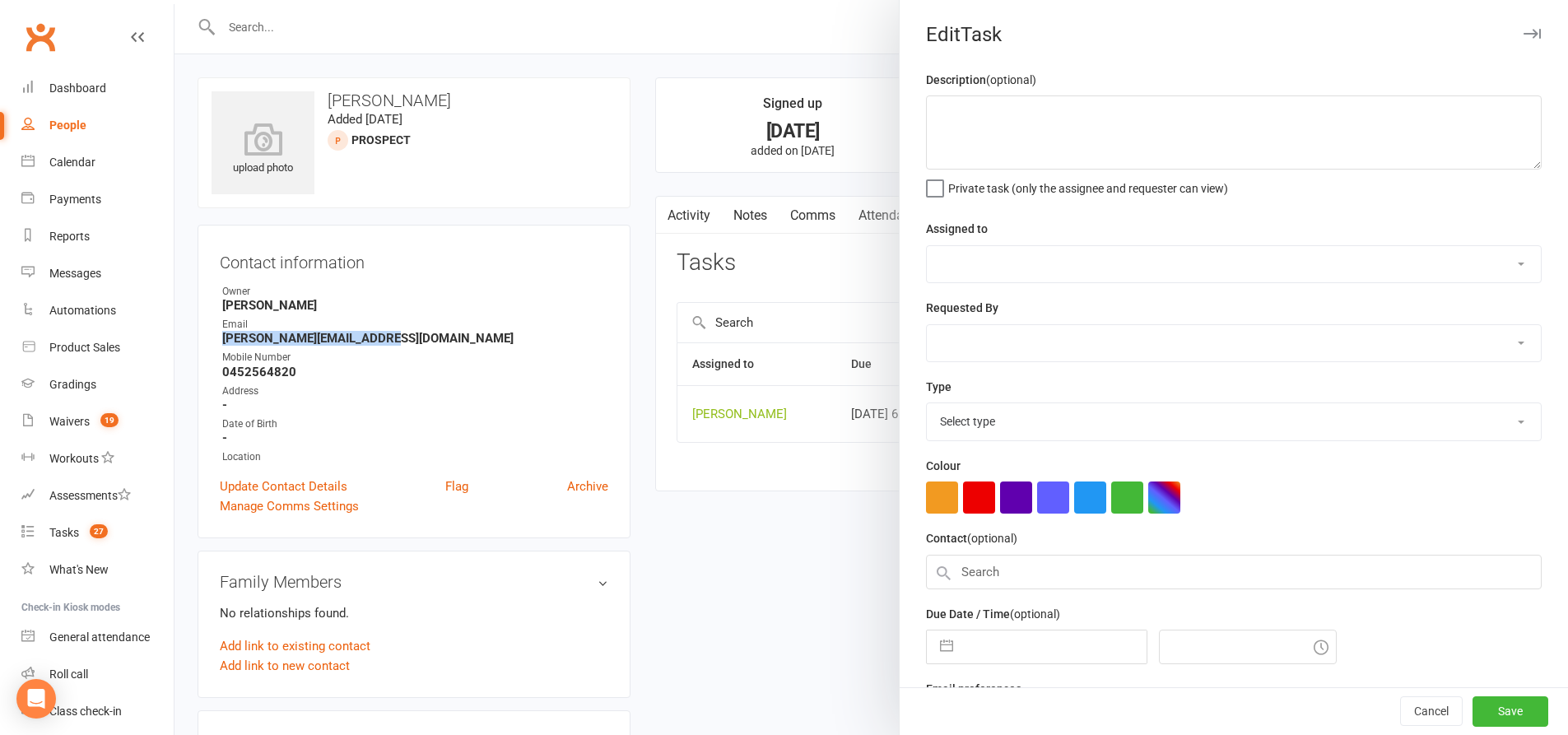
type textarea "follow up emails"
select select "49706"
type input "[DATE]"
type input "6:30pm"
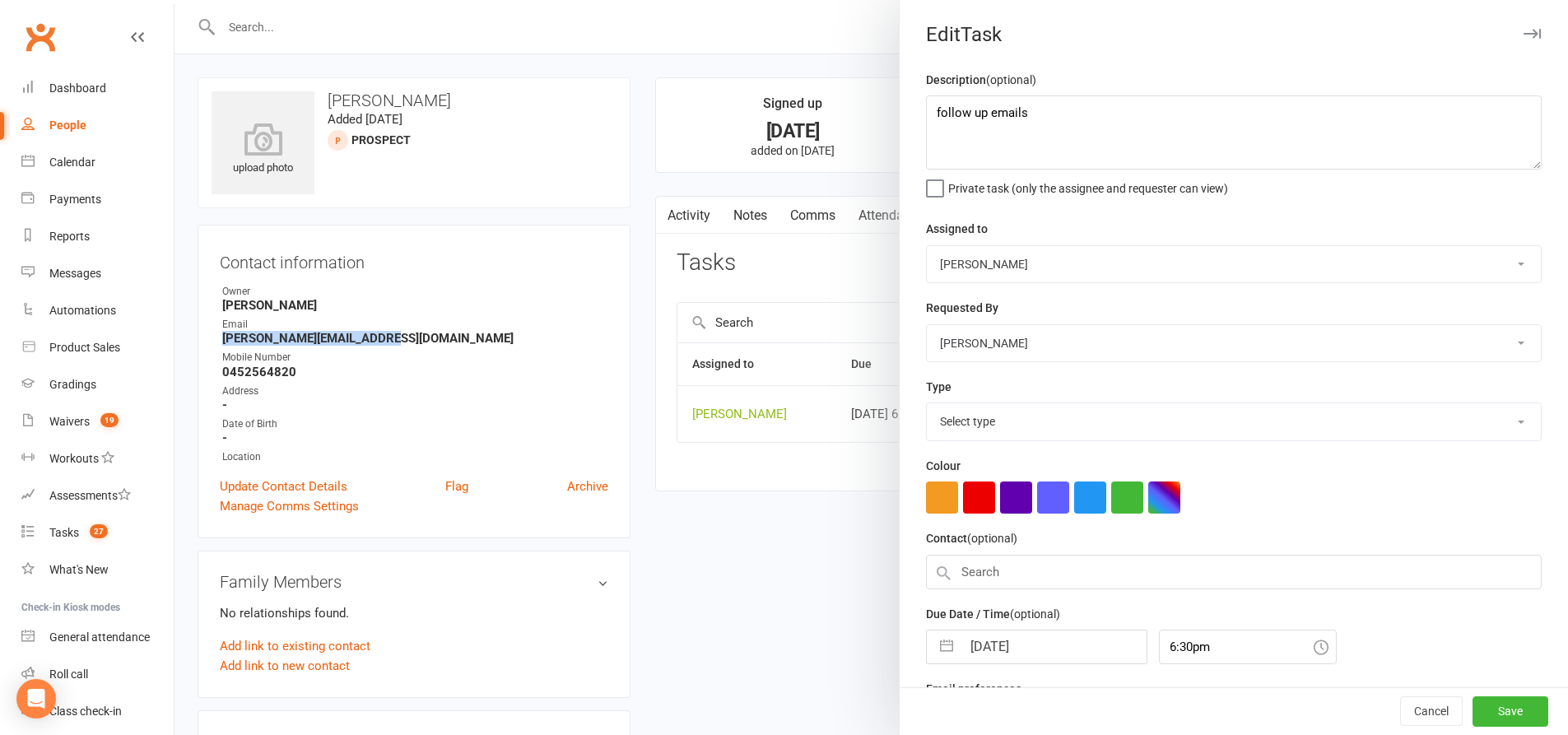
select select "28623"
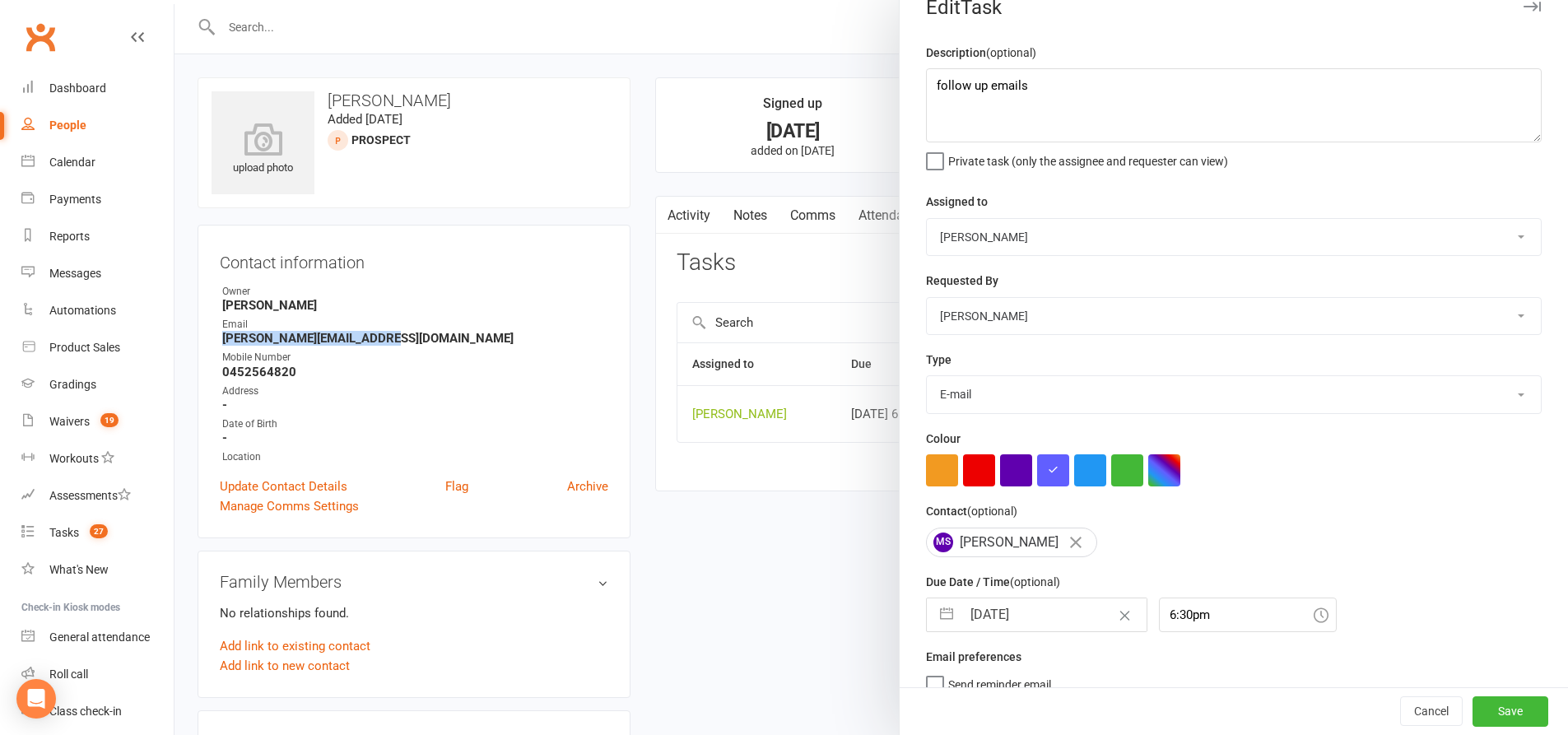
scroll to position [54, 0]
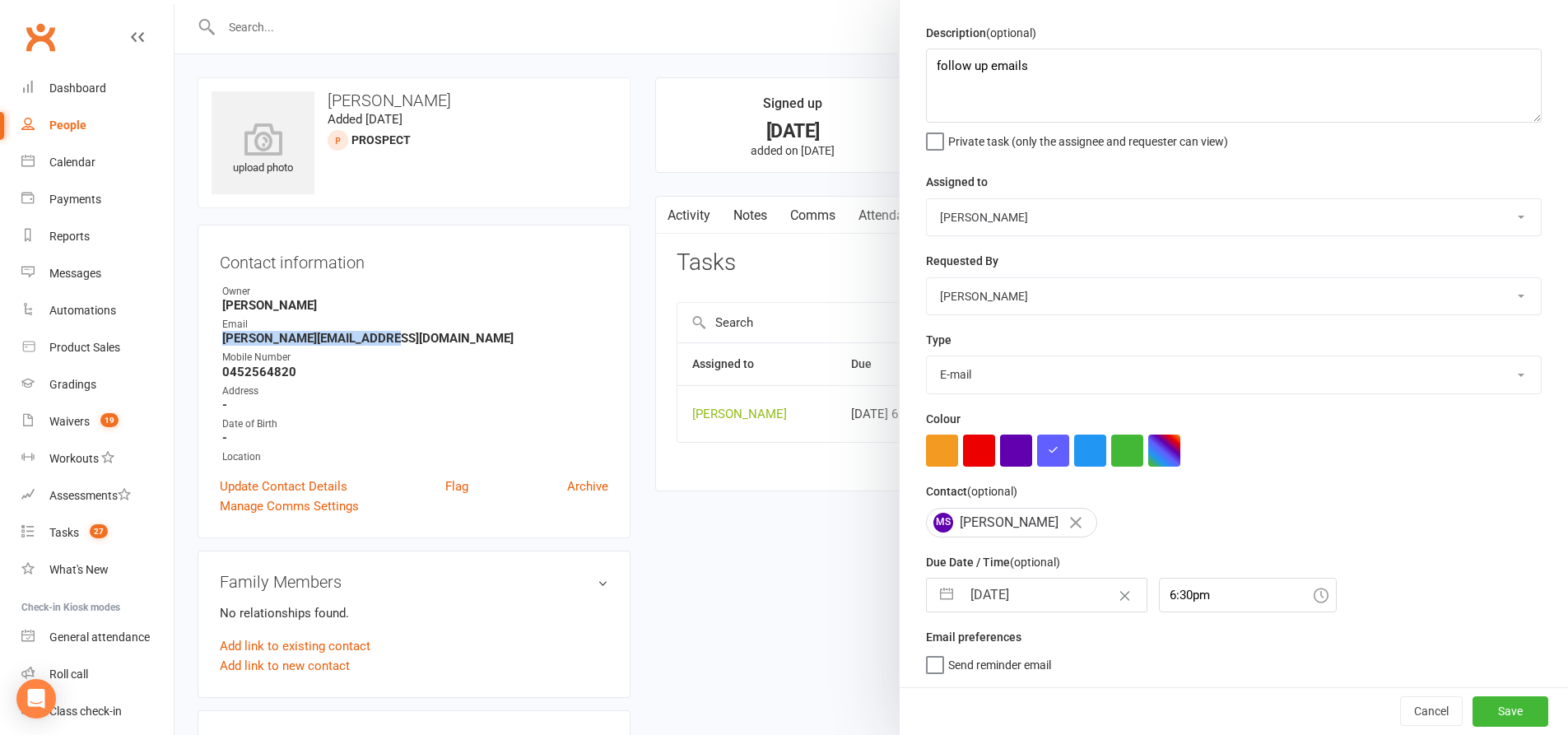
click at [936, 593] on button "button" at bounding box center [946, 596] width 30 height 33
select select "8"
select select "2025"
select select "9"
select select "2025"
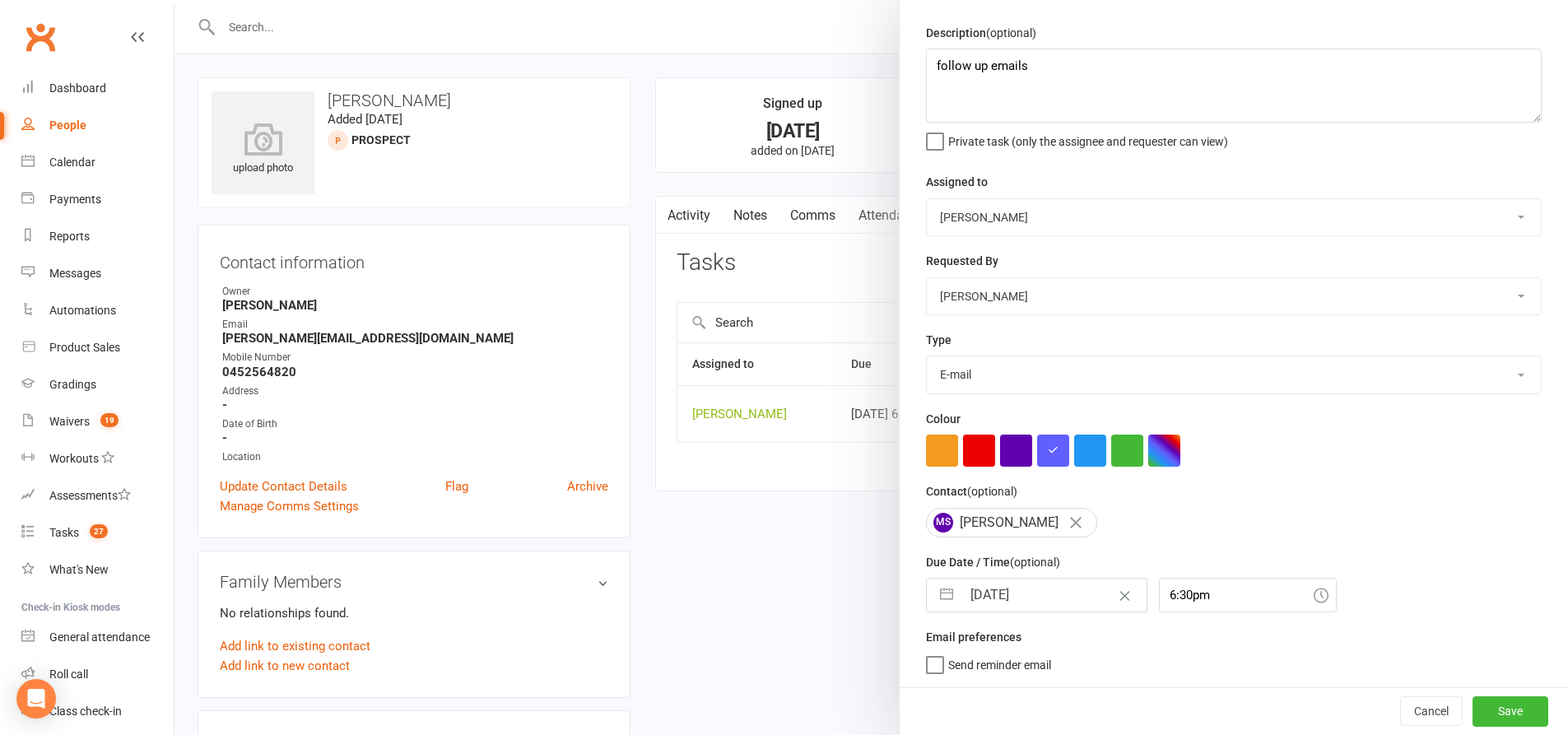
select select "10"
select select "2025"
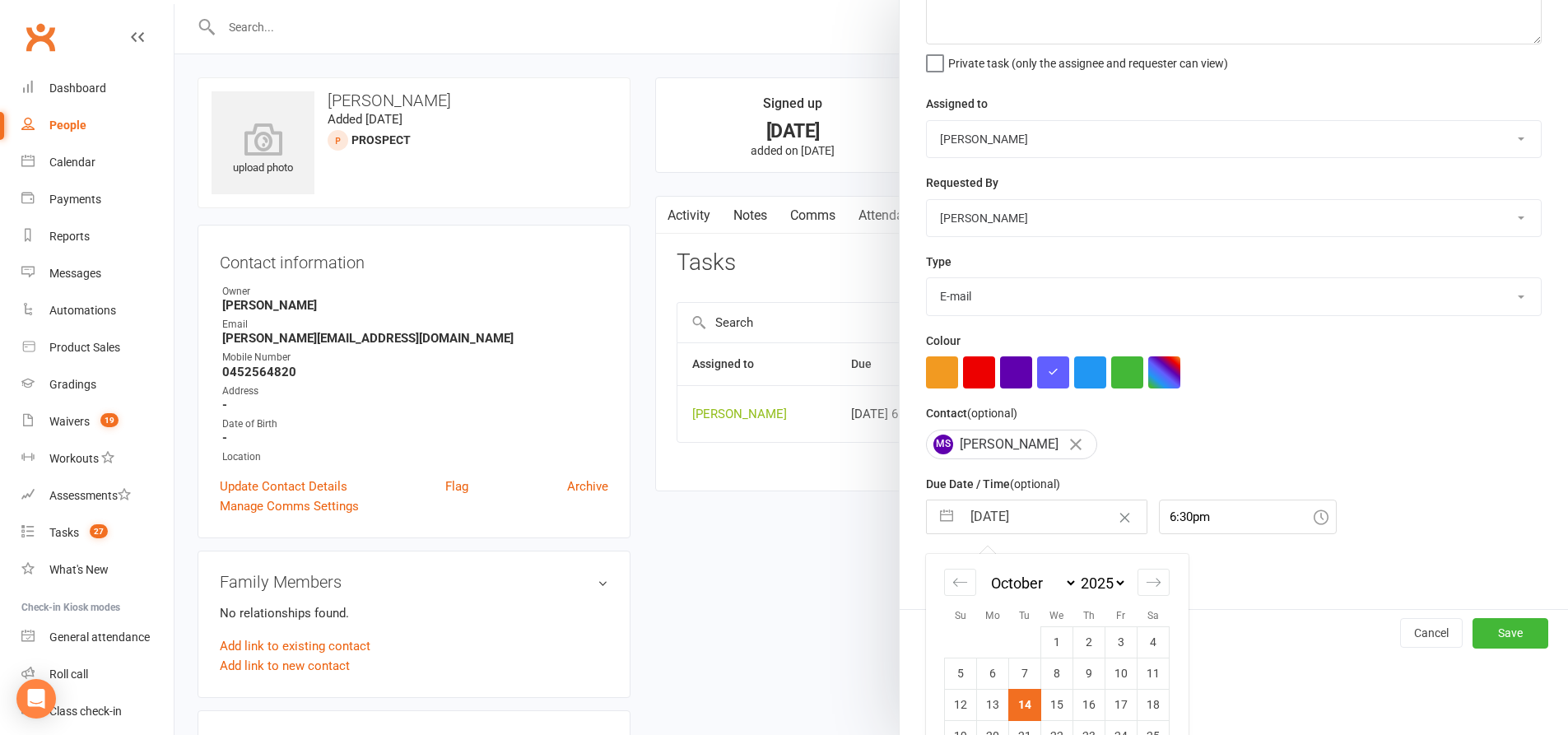
scroll to position [199, 0]
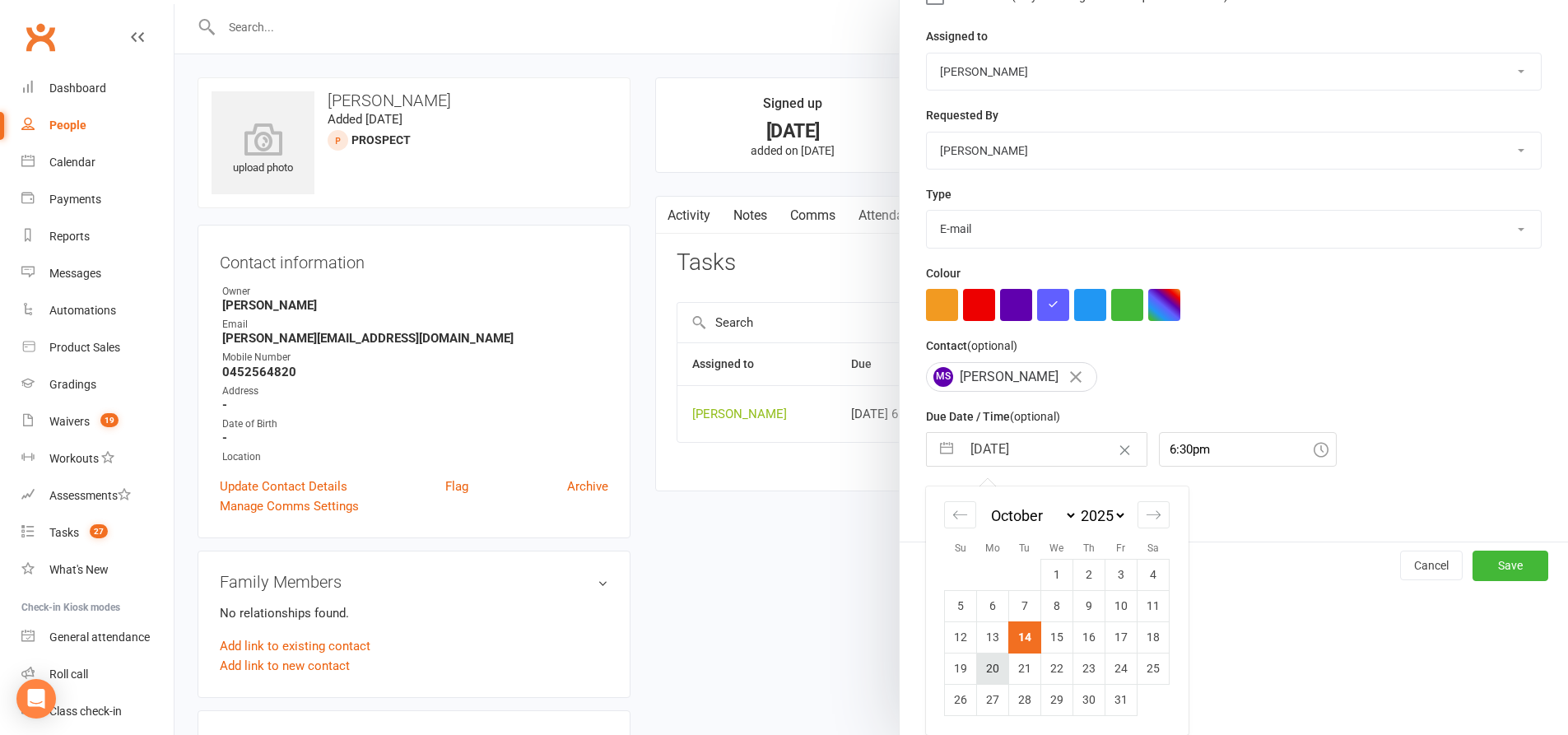
click at [981, 662] on td "20" at bounding box center [992, 669] width 32 height 31
type input "20 Oct 2025"
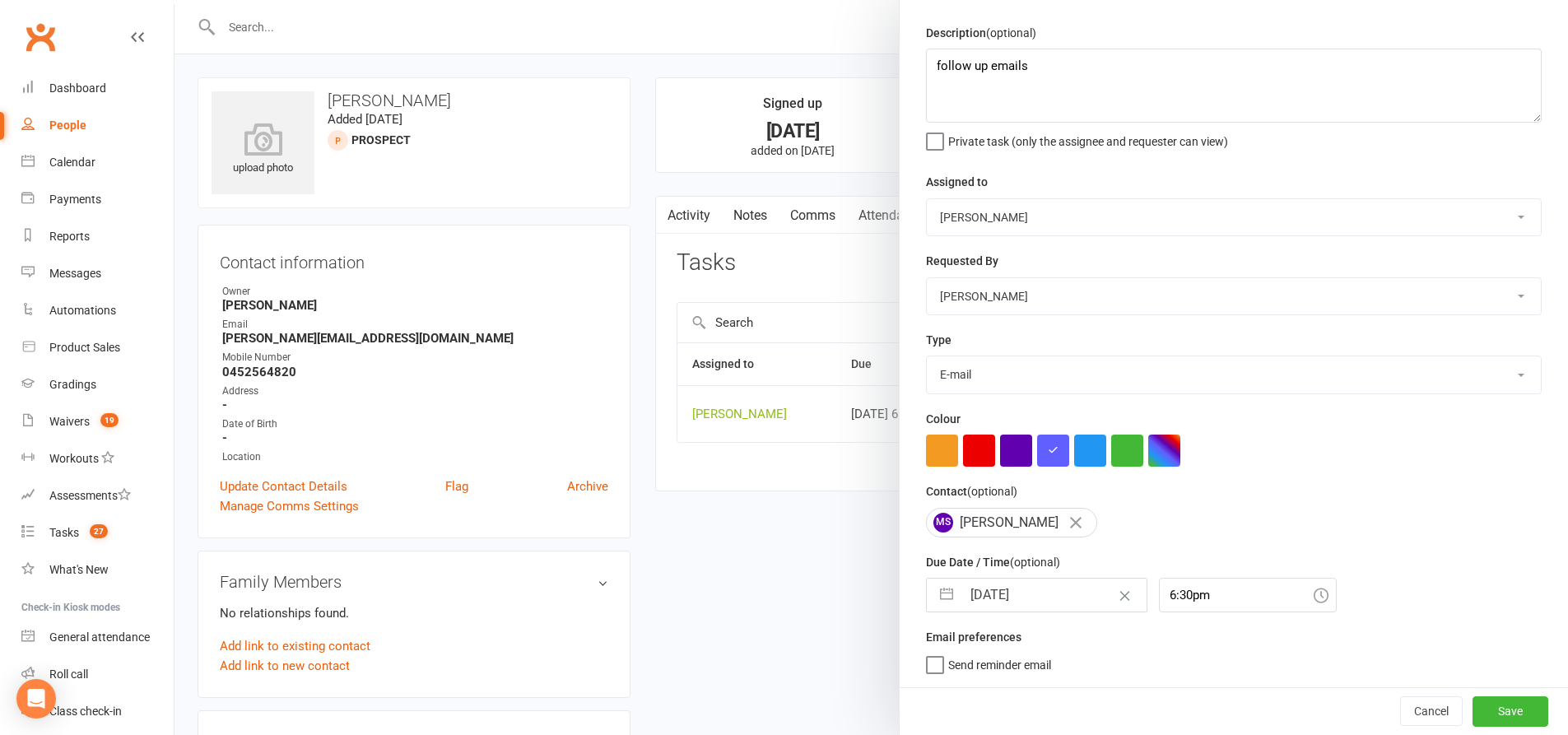
scroll to position [54, 0]
click at [1492, 711] on button "Save" at bounding box center [1510, 711] width 76 height 30
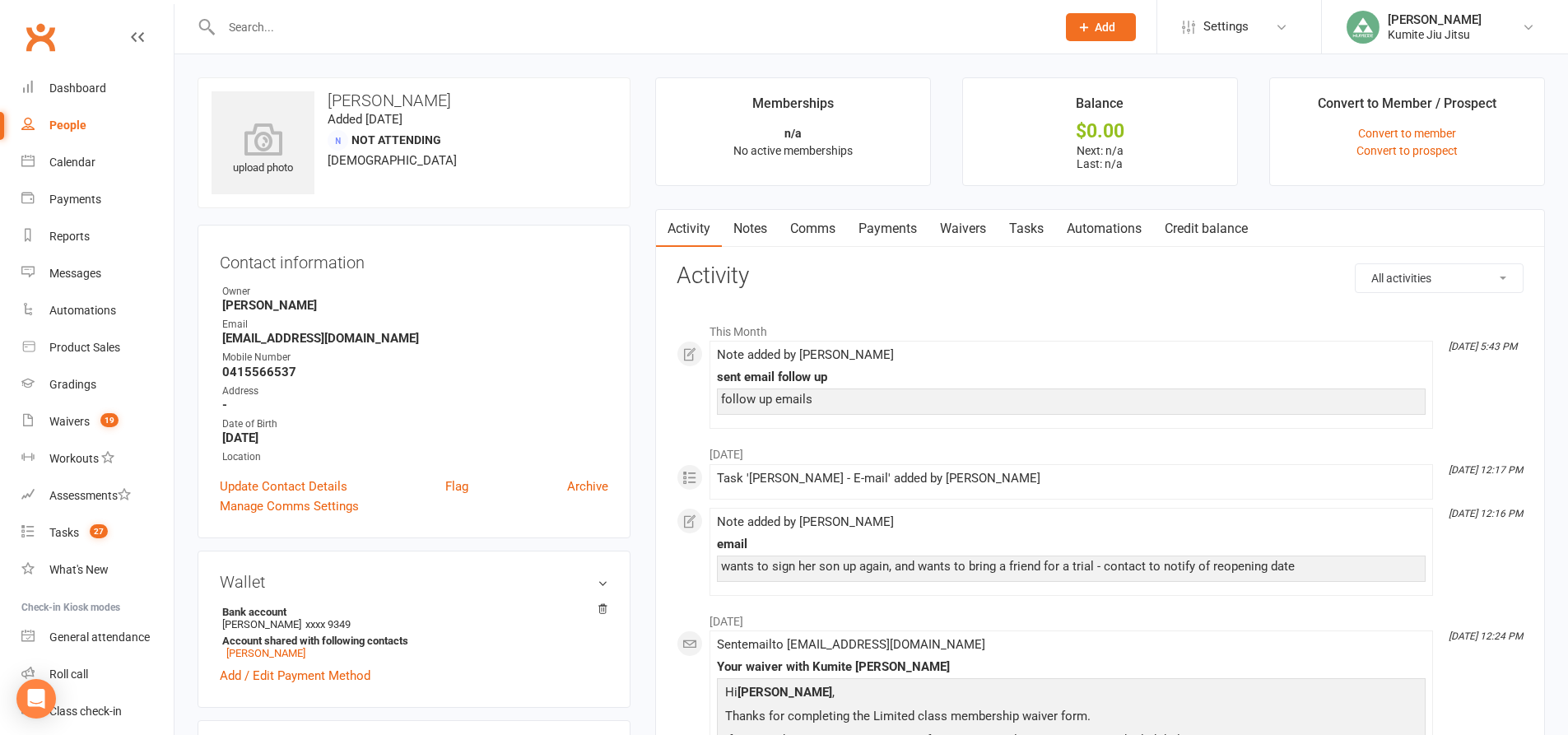
click at [762, 231] on link "Notes" at bounding box center [750, 228] width 57 height 38
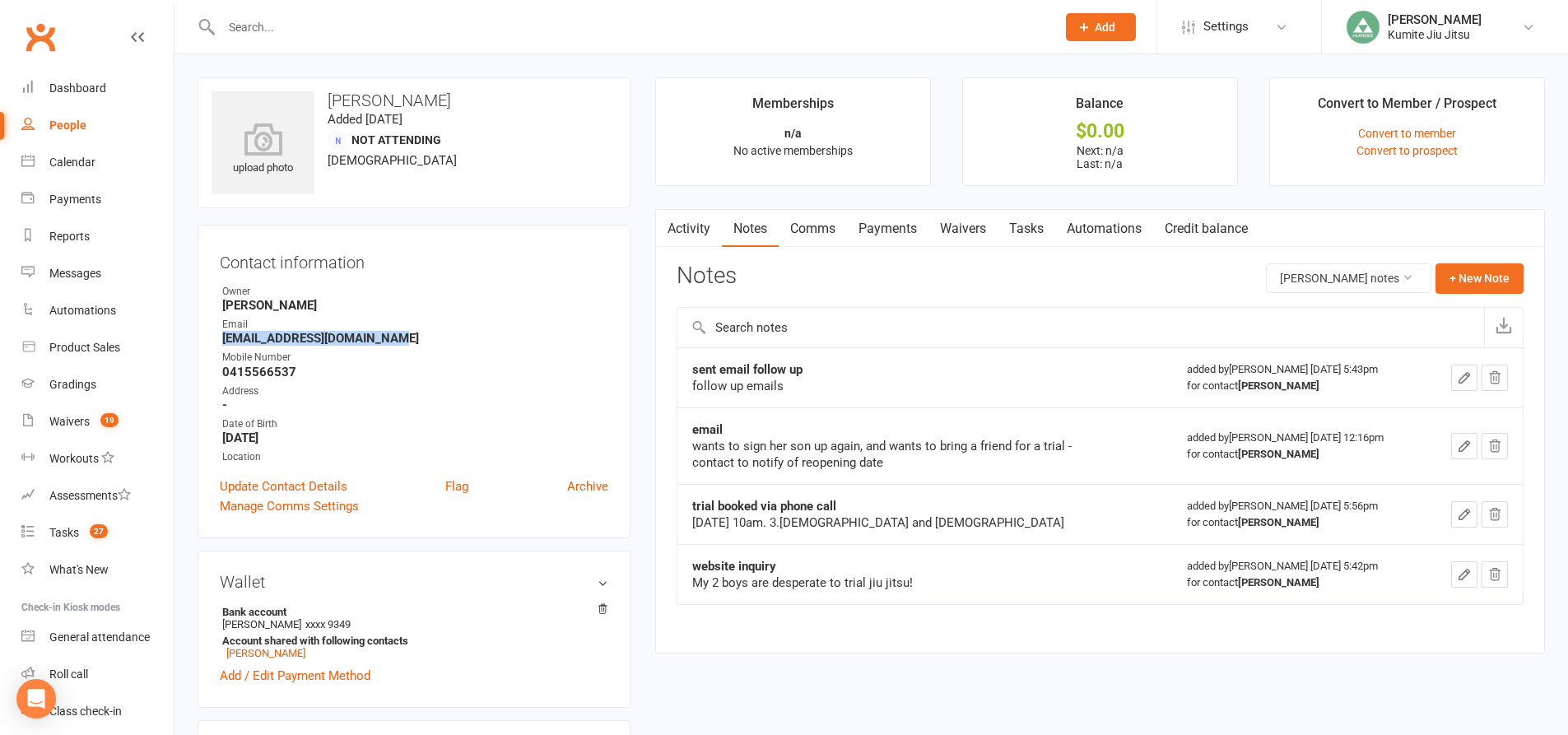
drag, startPoint x: 401, startPoint y: 338, endPoint x: 210, endPoint y: 340, distance: 191.0
click at [210, 340] on div "Contact information Owner Hope Douglass Email mariahyounan91@hotmail.com Mobile…" at bounding box center [413, 381] width 433 height 314
copy strong "mariahyounan91@hotmail.com"
click at [1467, 285] on button "+ New Note" at bounding box center [1478, 278] width 88 height 30
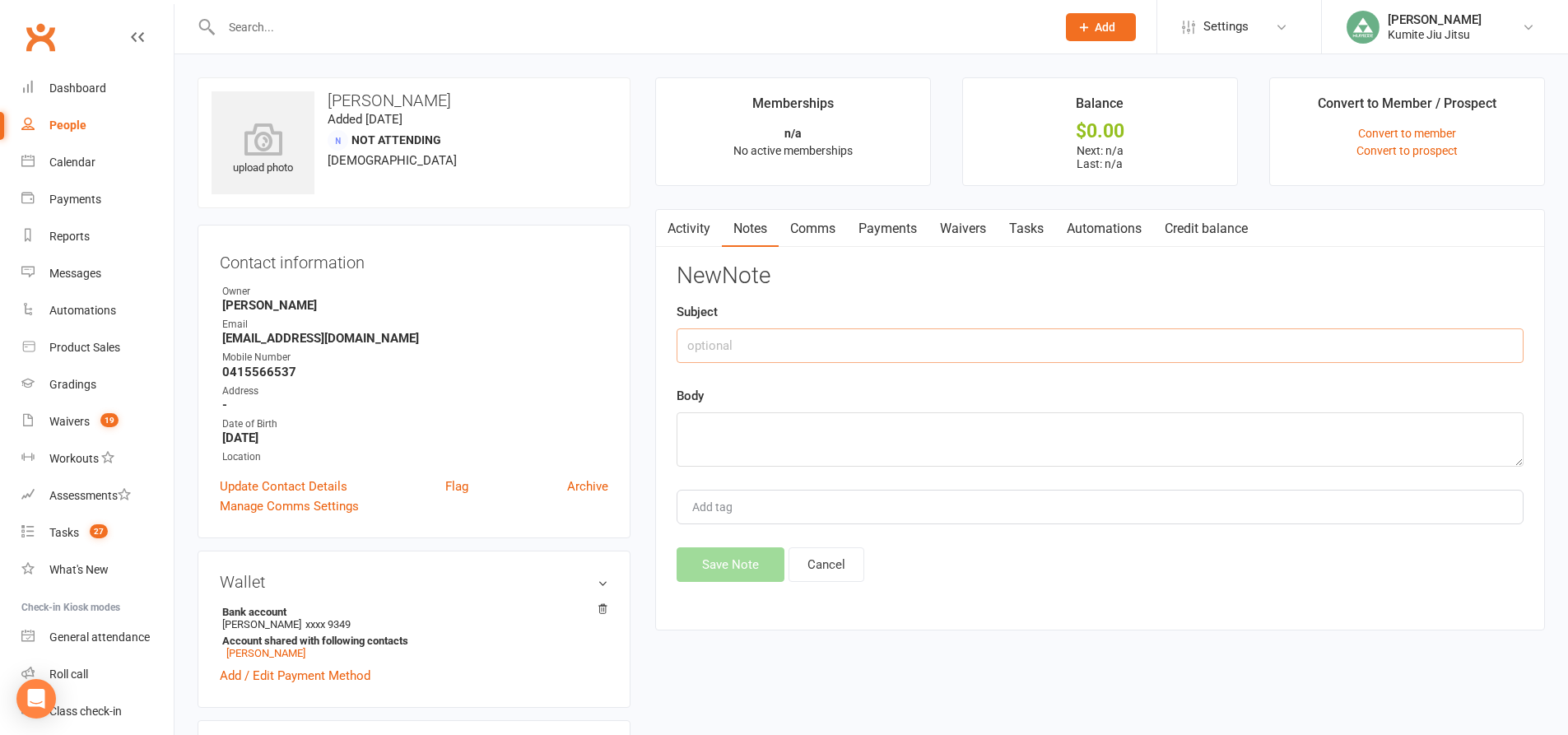
click at [845, 338] on input "text" at bounding box center [1100, 345] width 847 height 34
type input "email"
type textarea "sent follow up"
click at [741, 564] on button "Save Note" at bounding box center [730, 564] width 108 height 34
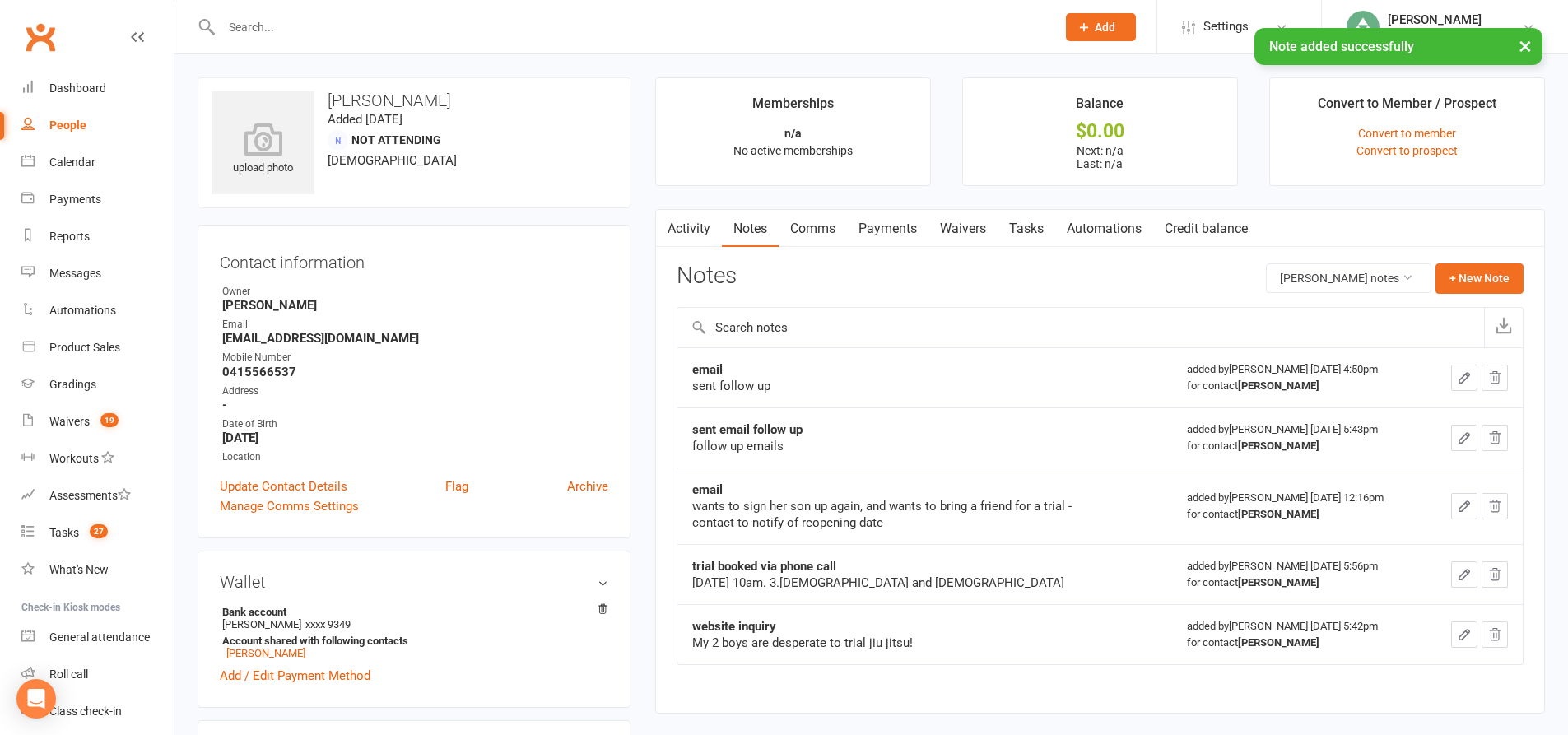
click at [1027, 227] on link "Tasks" at bounding box center [1026, 228] width 57 height 38
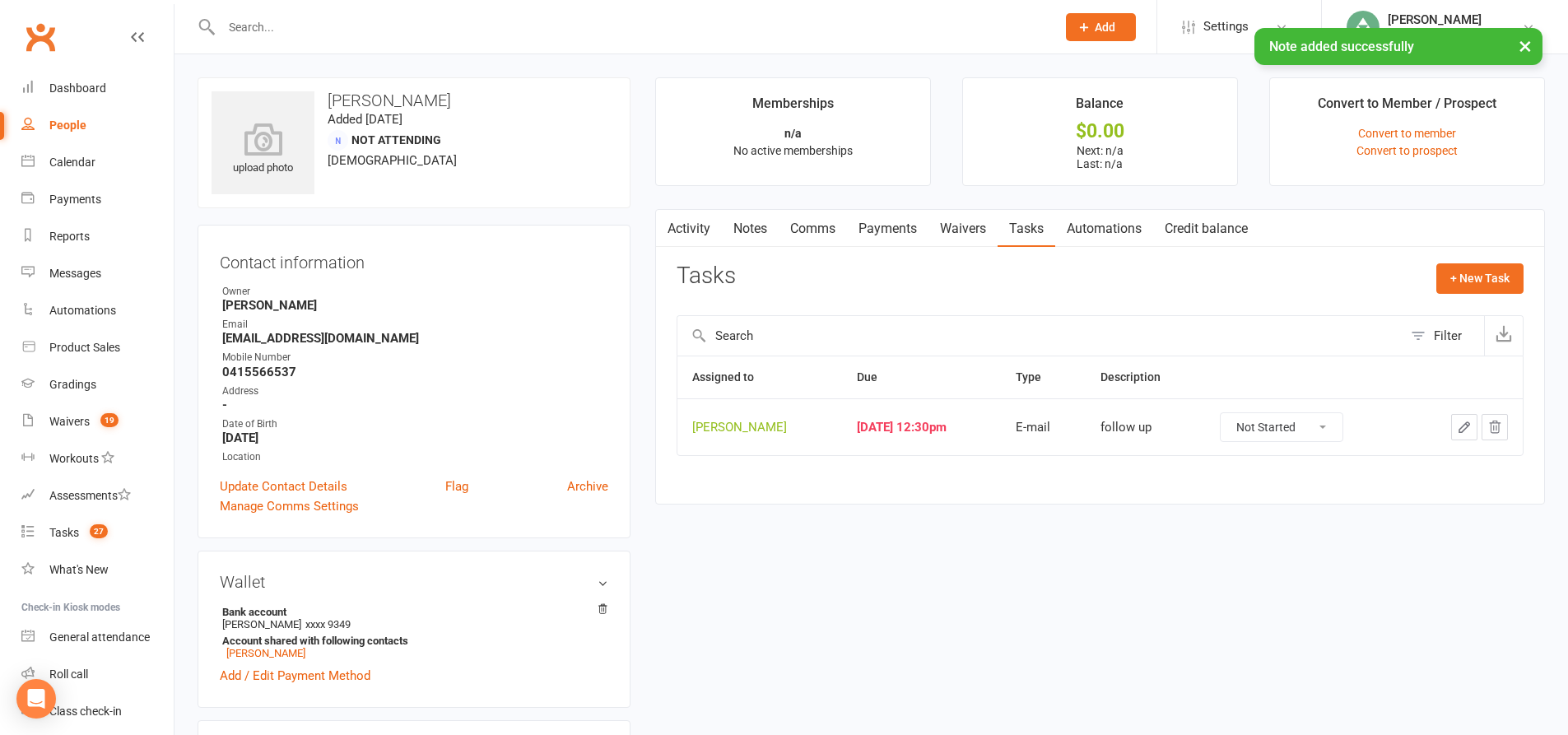
click at [1455, 429] on button "button" at bounding box center [1464, 428] width 27 height 27
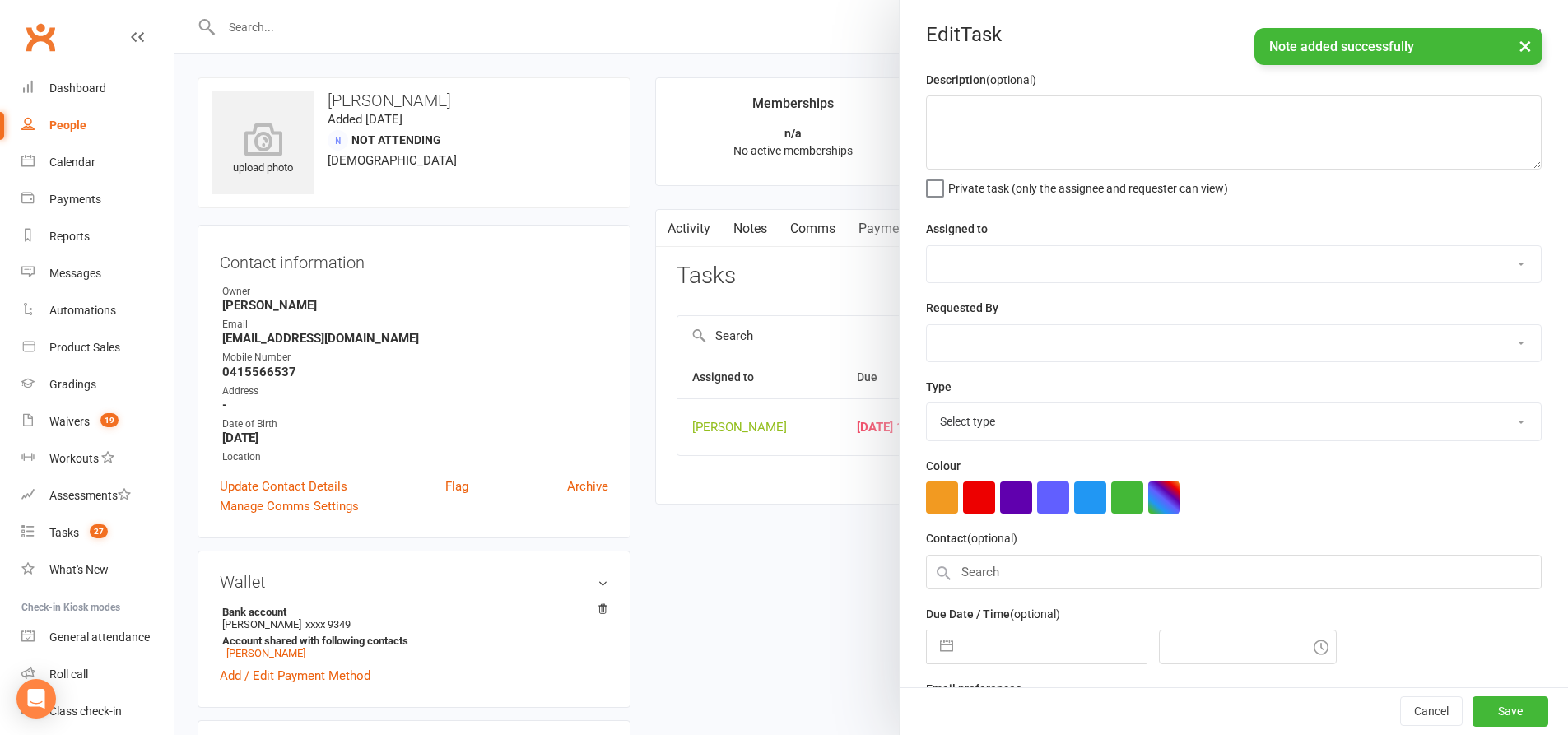
type textarea "follow up"
select select "49706"
type input "[DATE]"
type input "12:30pm"
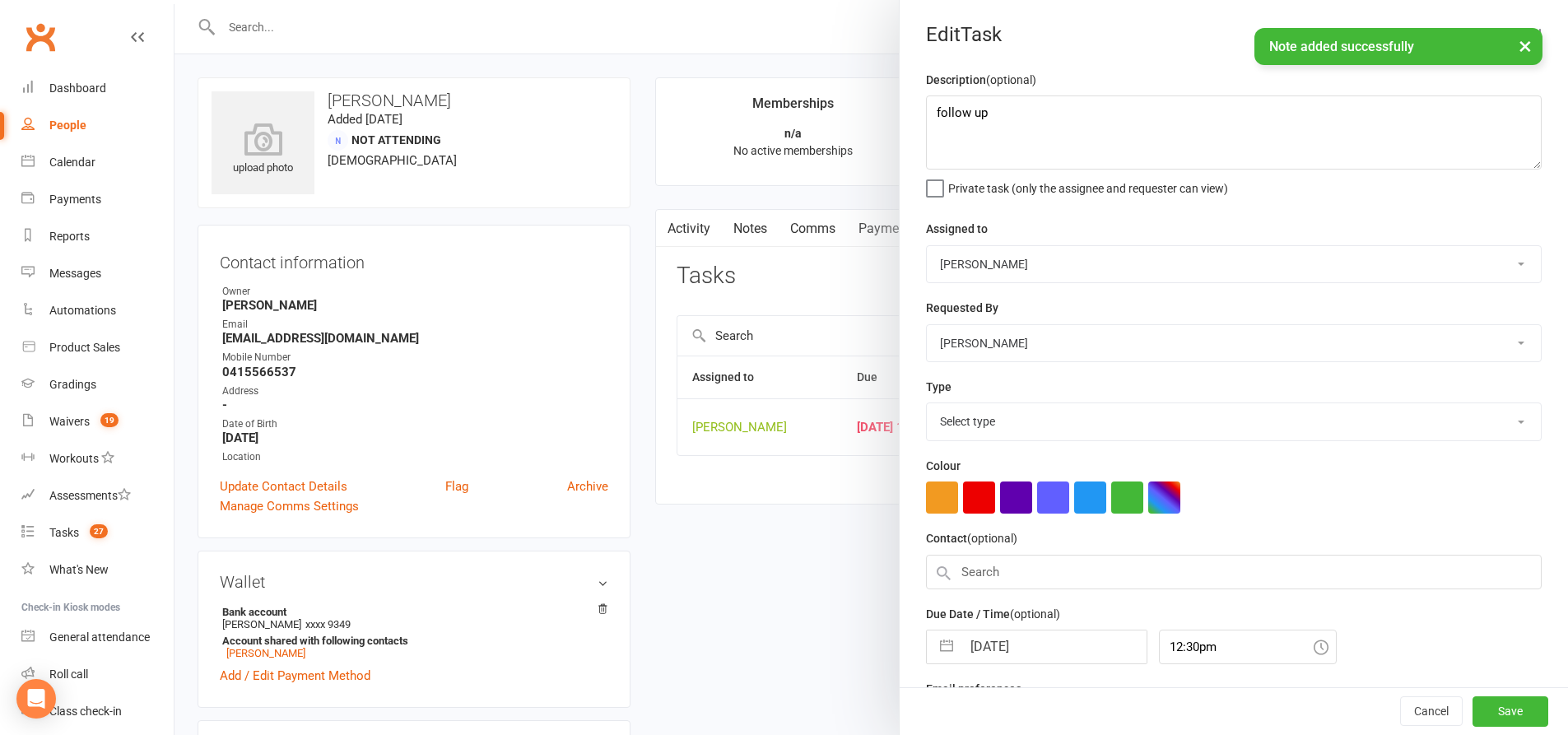
select select "28623"
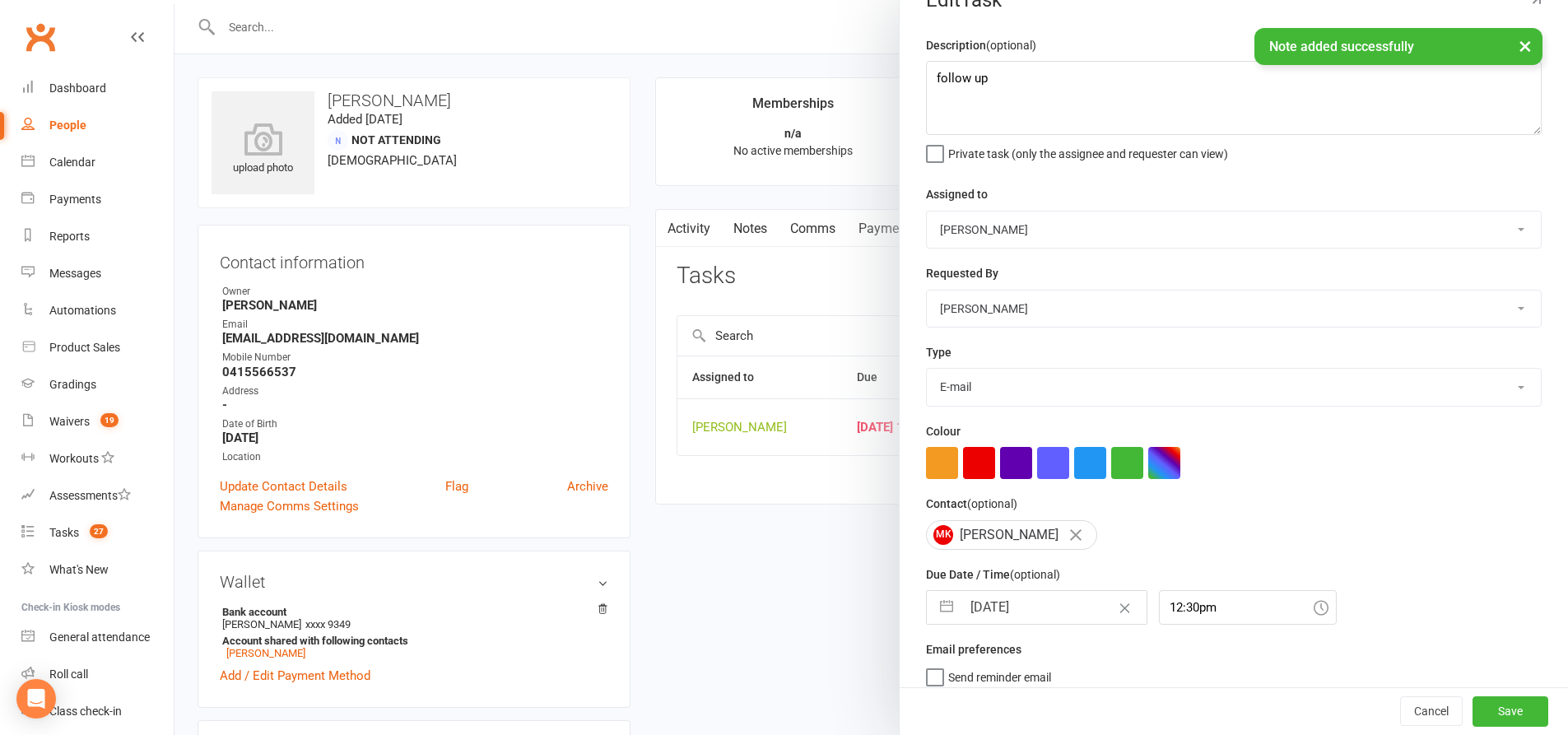
scroll to position [54, 0]
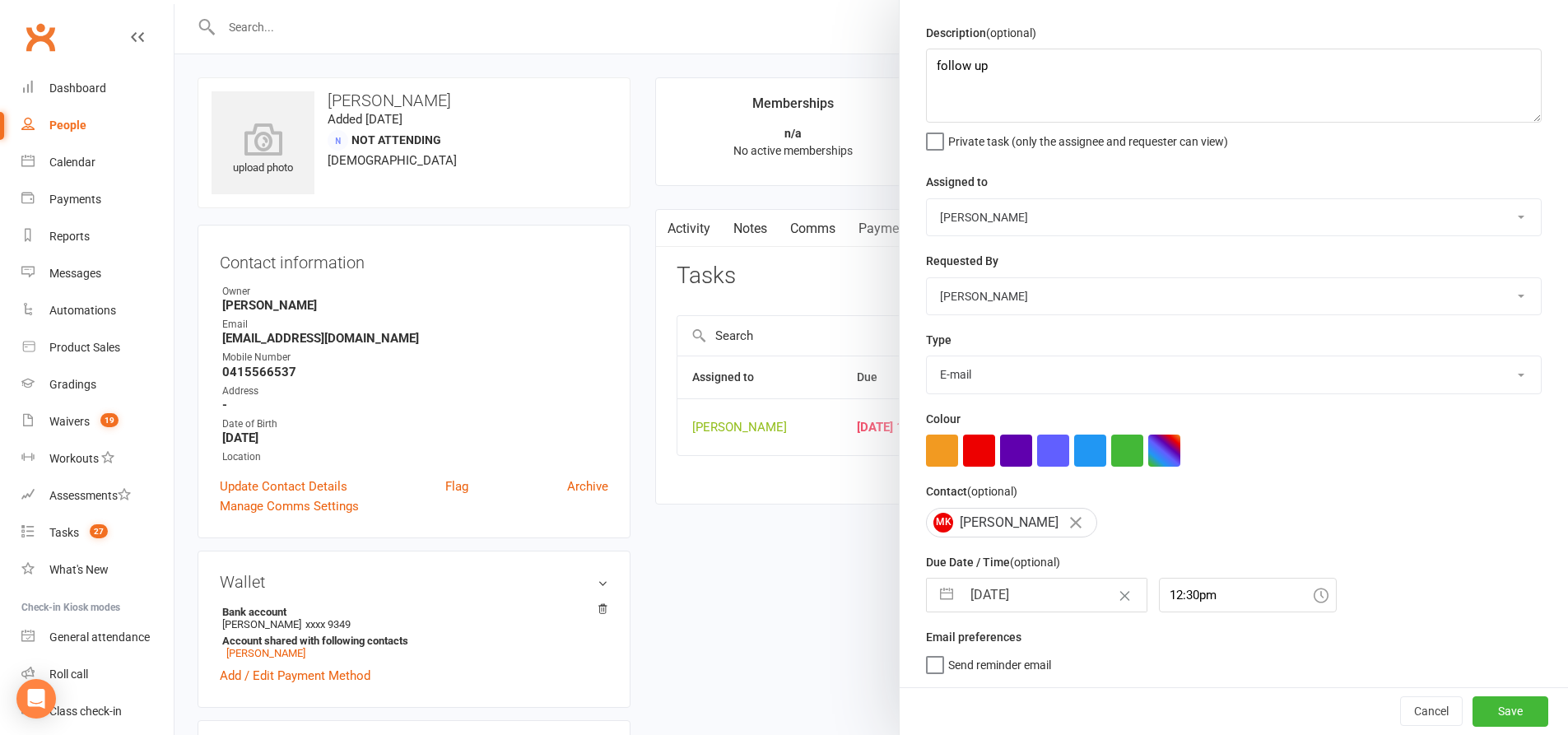
drag, startPoint x: 942, startPoint y: 584, endPoint x: 999, endPoint y: 530, distance: 78.5
click at [942, 583] on button "button" at bounding box center [946, 596] width 30 height 33
select select "8"
select select "2025"
select select "9"
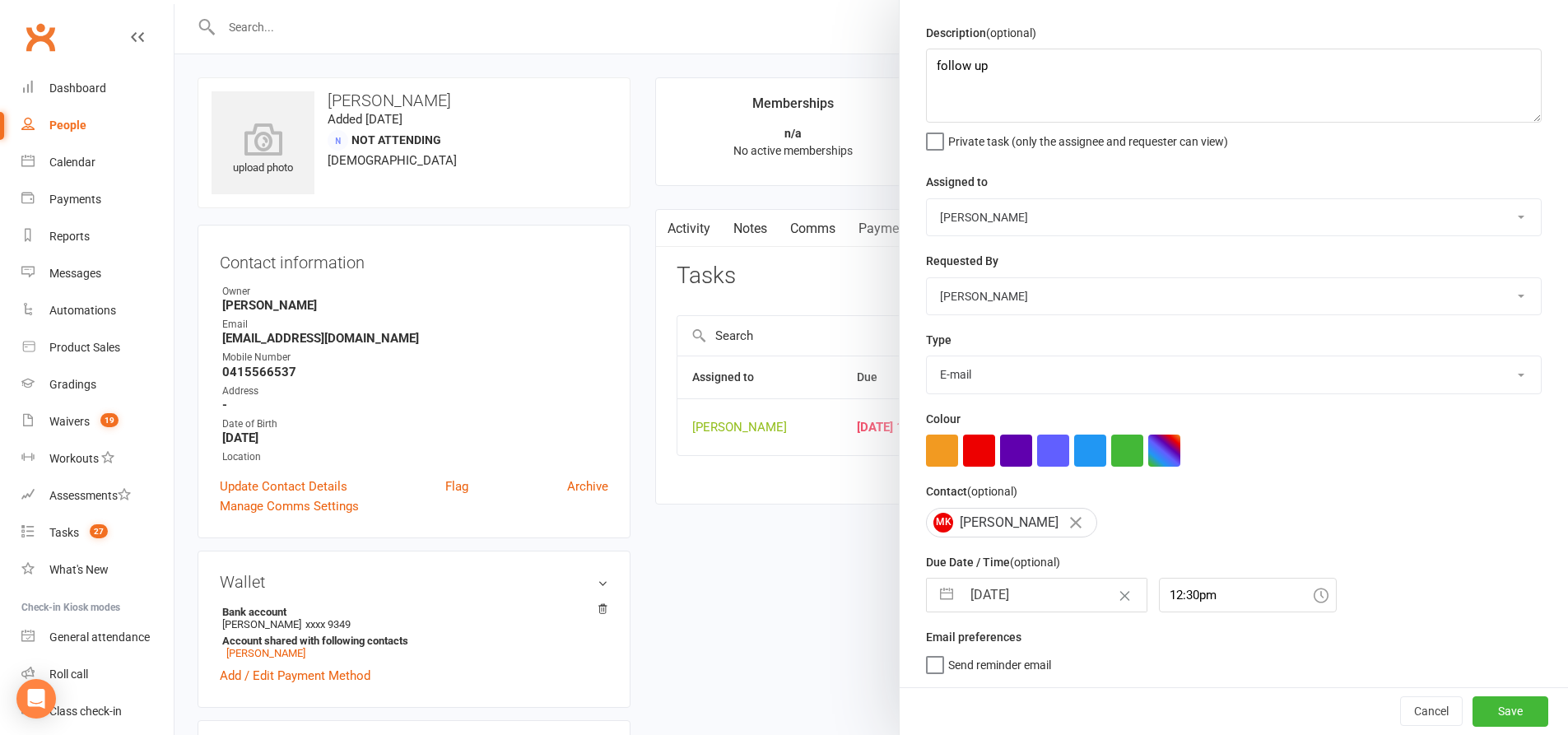
select select "2025"
select select "10"
select select "2025"
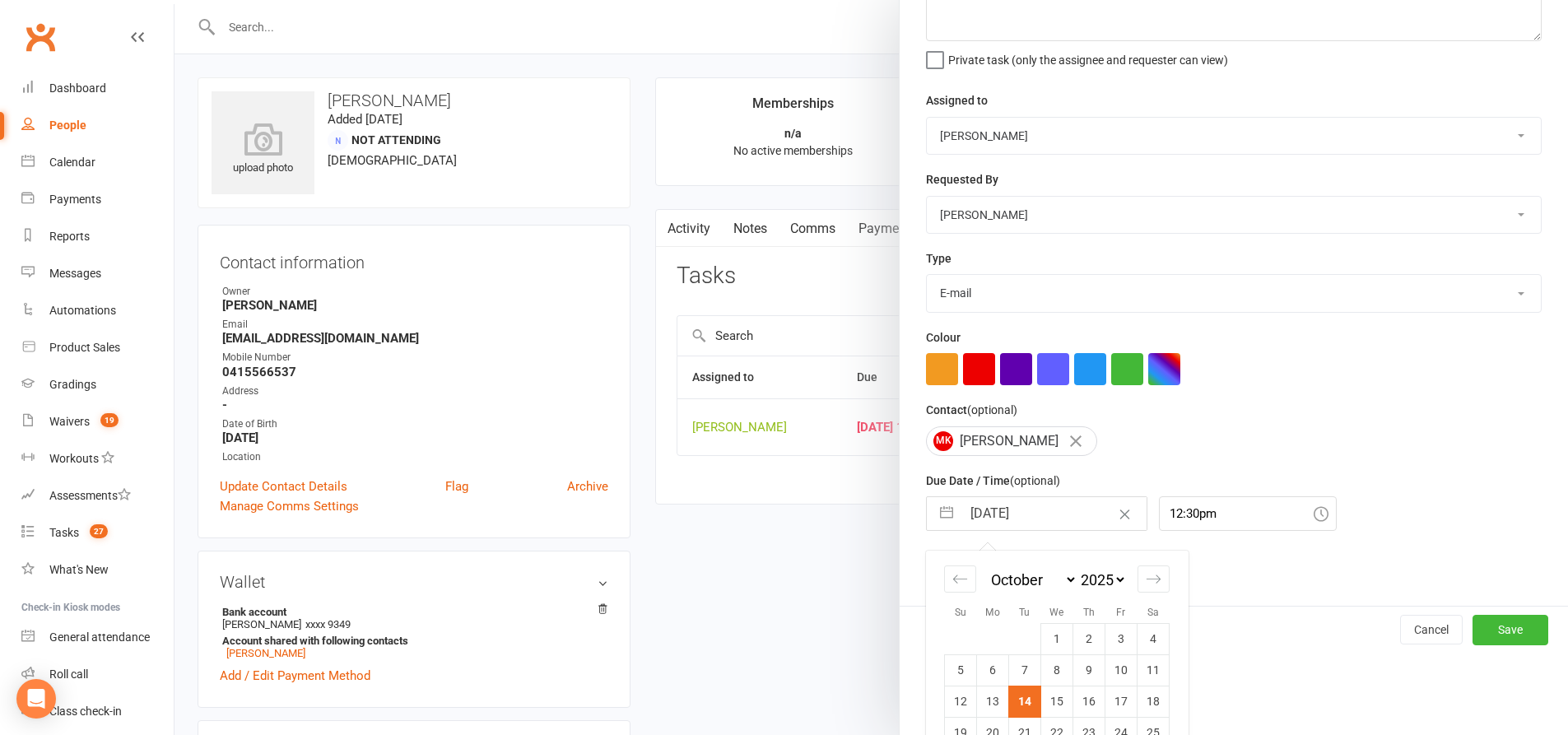
scroll to position [199, 0]
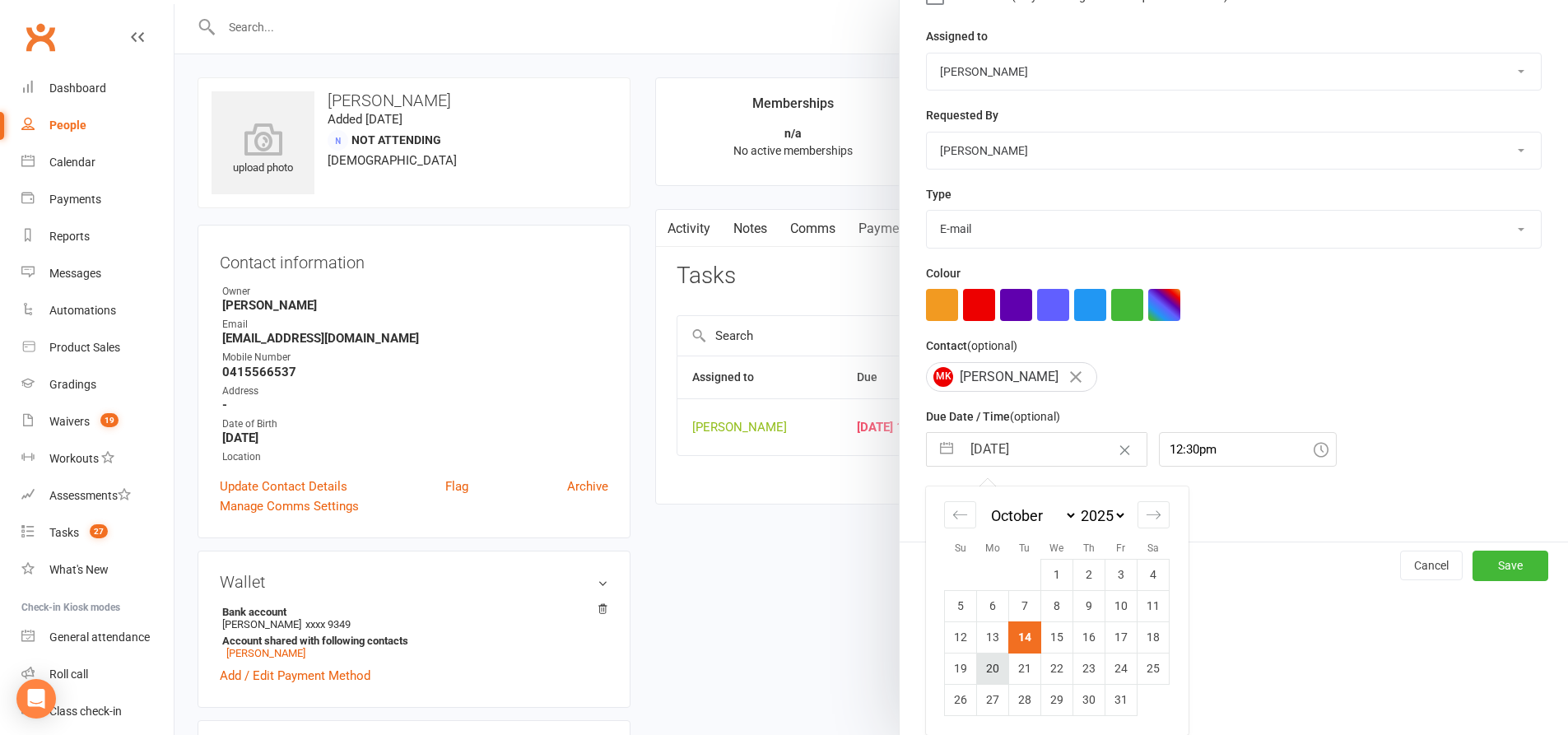
click at [988, 669] on td "20" at bounding box center [992, 669] width 32 height 31
type input "[DATE]"
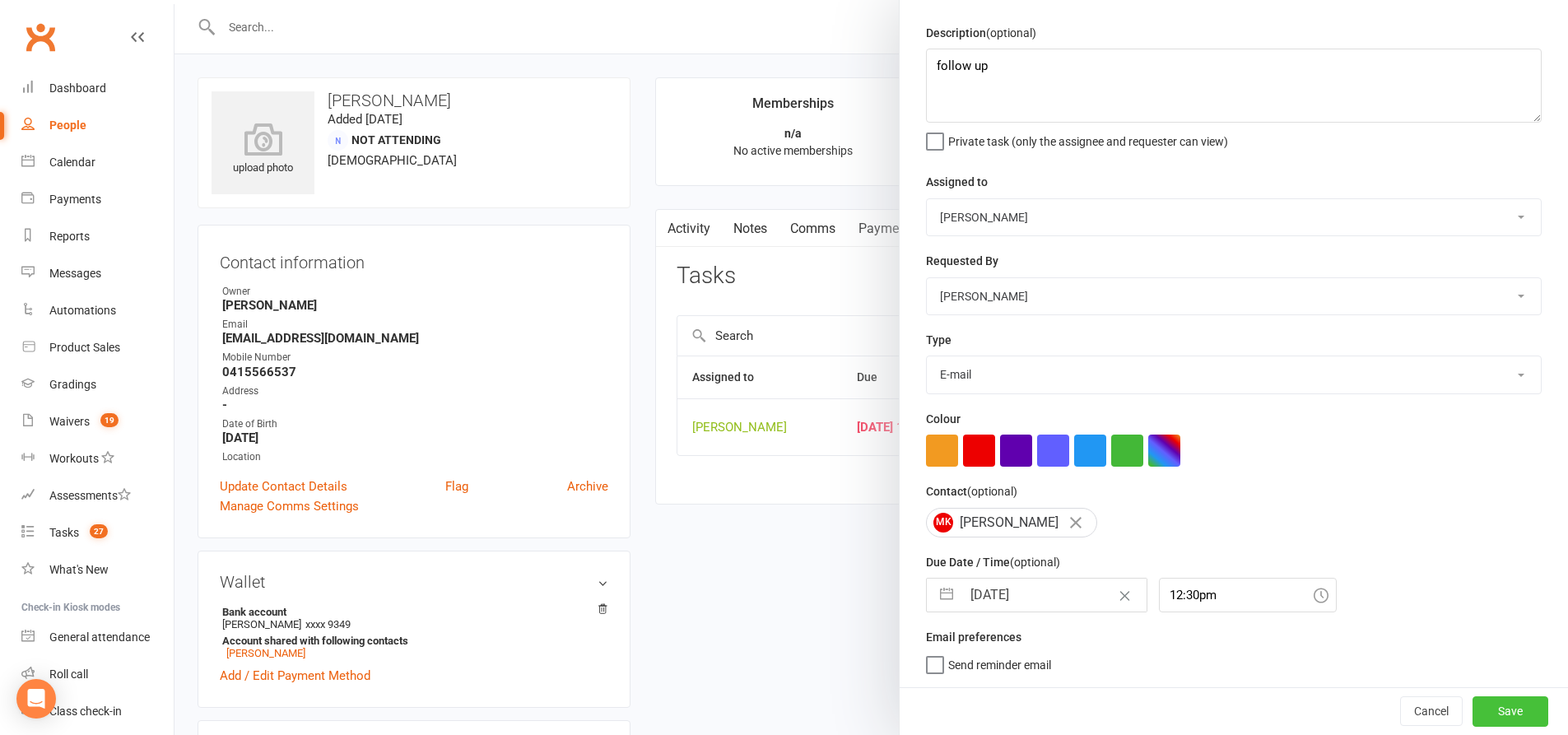
click at [1477, 702] on button "Save" at bounding box center [1510, 711] width 76 height 30
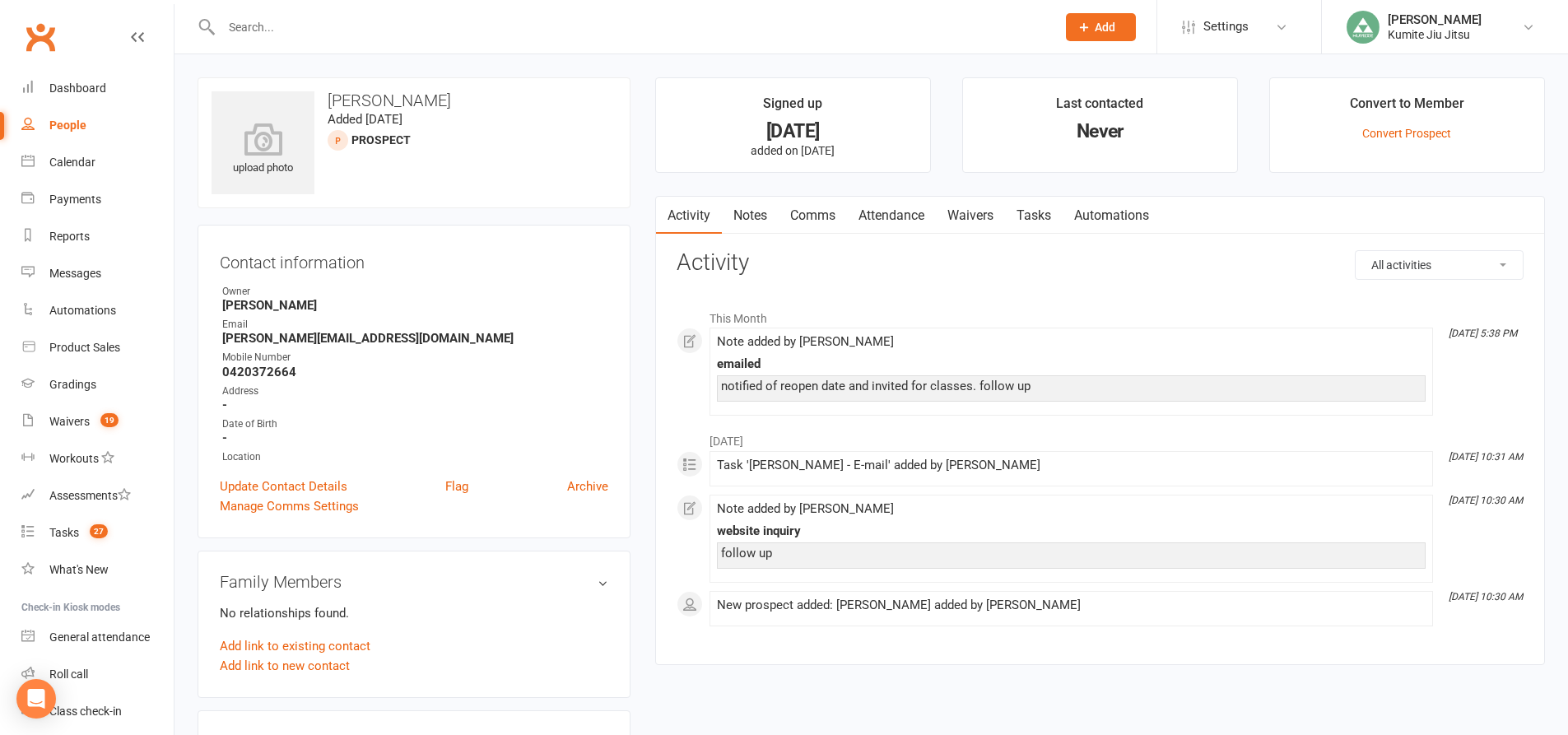
click at [759, 215] on link "Notes" at bounding box center [750, 215] width 57 height 38
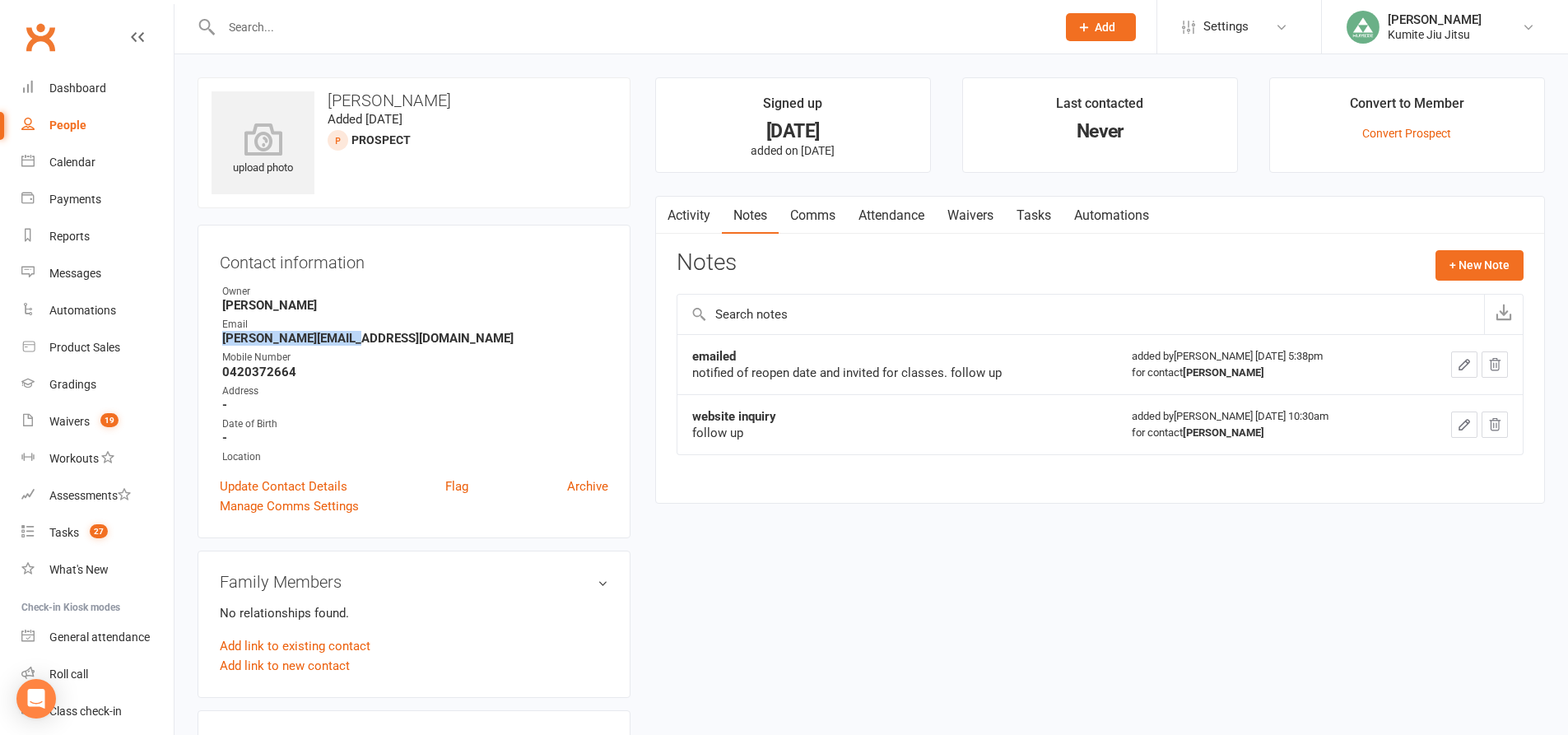
drag, startPoint x: 353, startPoint y: 338, endPoint x: 217, endPoint y: 339, distance: 136.0
click at [217, 339] on div "Contact information Owner [PERSON_NAME] Email [PERSON_NAME][EMAIL_ADDRESS][DOMA…" at bounding box center [413, 381] width 433 height 314
copy strong "[PERSON_NAME][EMAIL_ADDRESS][DOMAIN_NAME]"
drag, startPoint x: 1466, startPoint y: 271, endPoint x: 1447, endPoint y: 273, distance: 19.1
click at [1447, 273] on button "+ New Note" at bounding box center [1478, 265] width 88 height 30
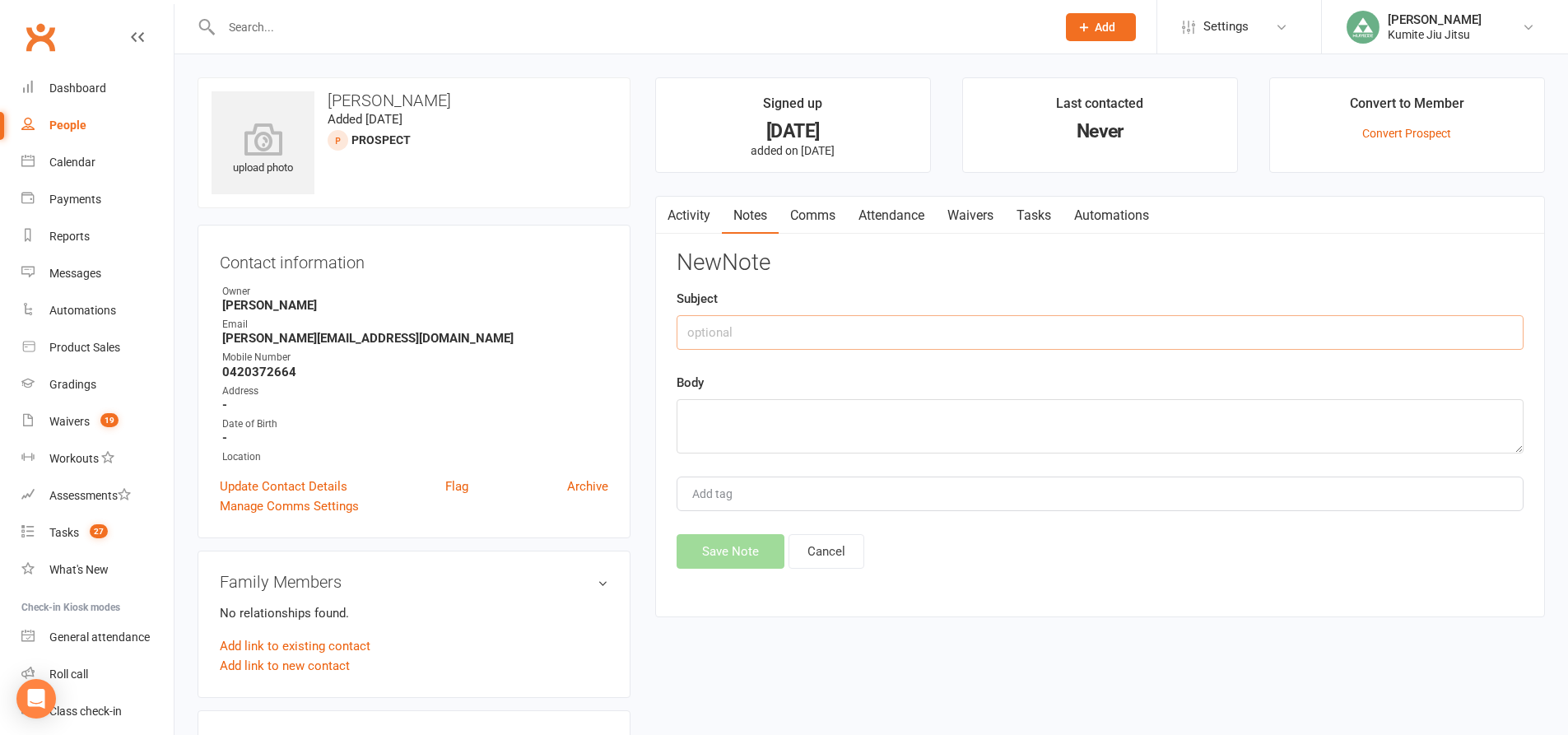
click at [902, 328] on input "text" at bounding box center [1100, 332] width 847 height 34
type input "email"
type textarea "sent follow up"
click at [718, 550] on button "Save Note" at bounding box center [730, 551] width 108 height 34
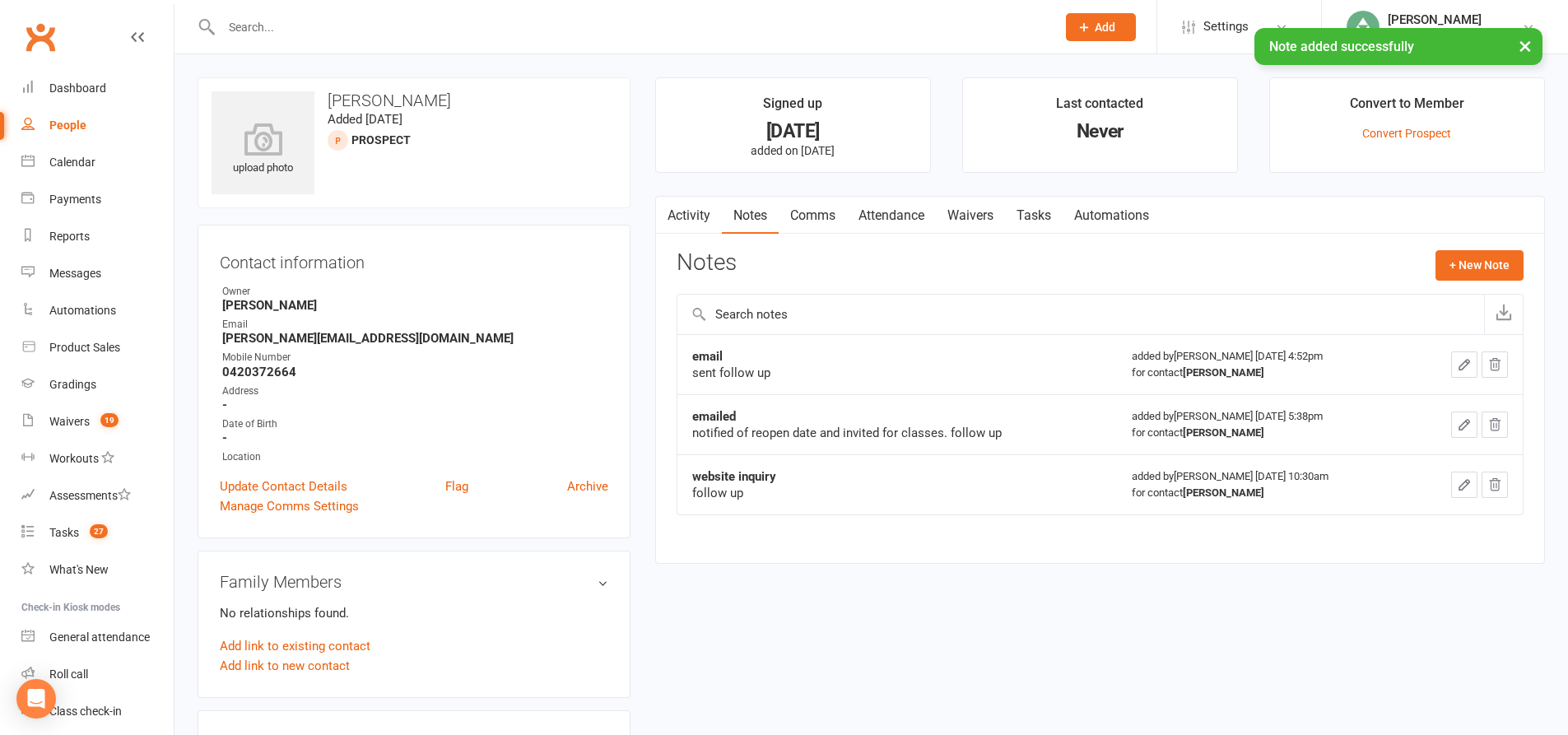
click at [1044, 217] on link "Tasks" at bounding box center [1034, 215] width 57 height 38
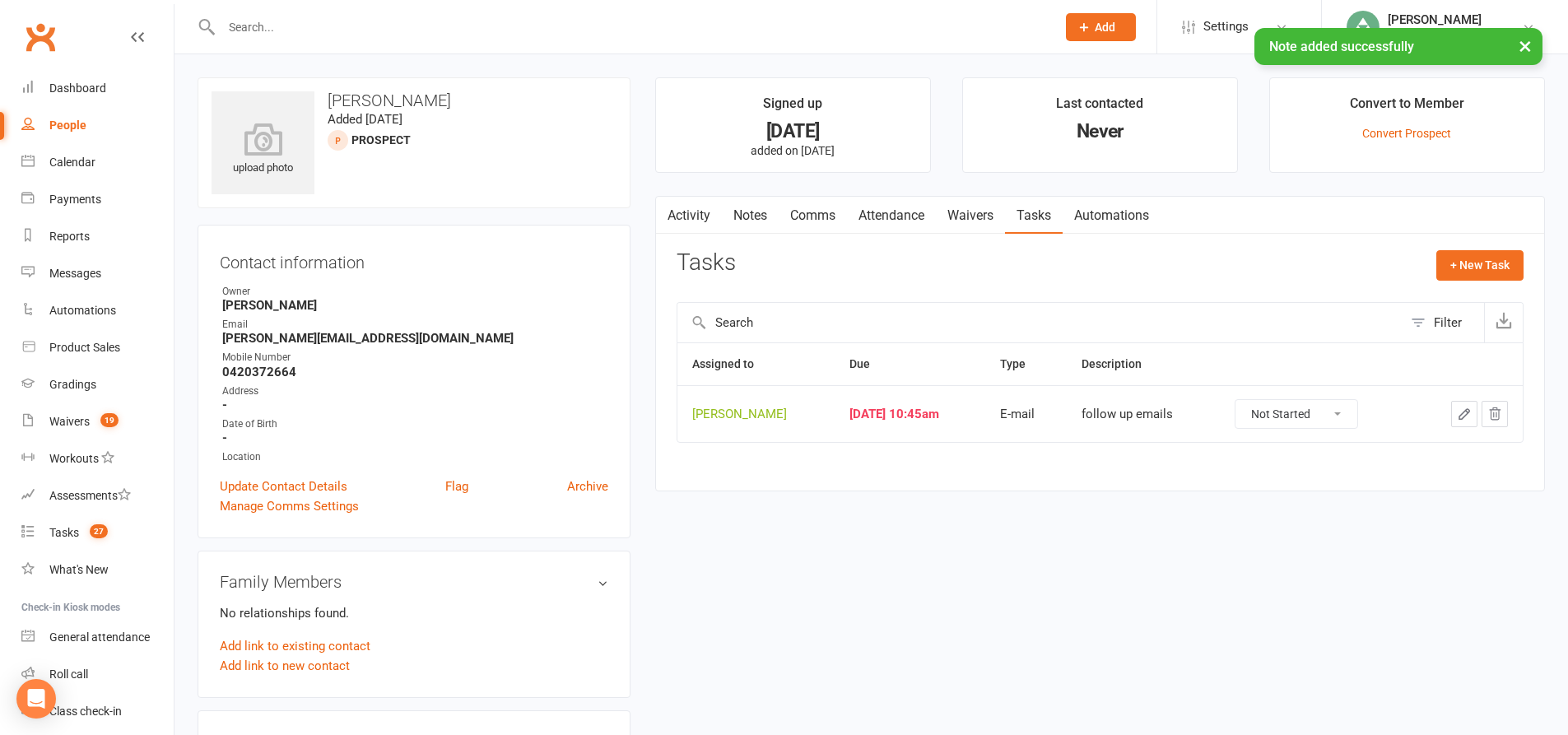
click at [1461, 418] on icon "button" at bounding box center [1464, 415] width 15 height 15
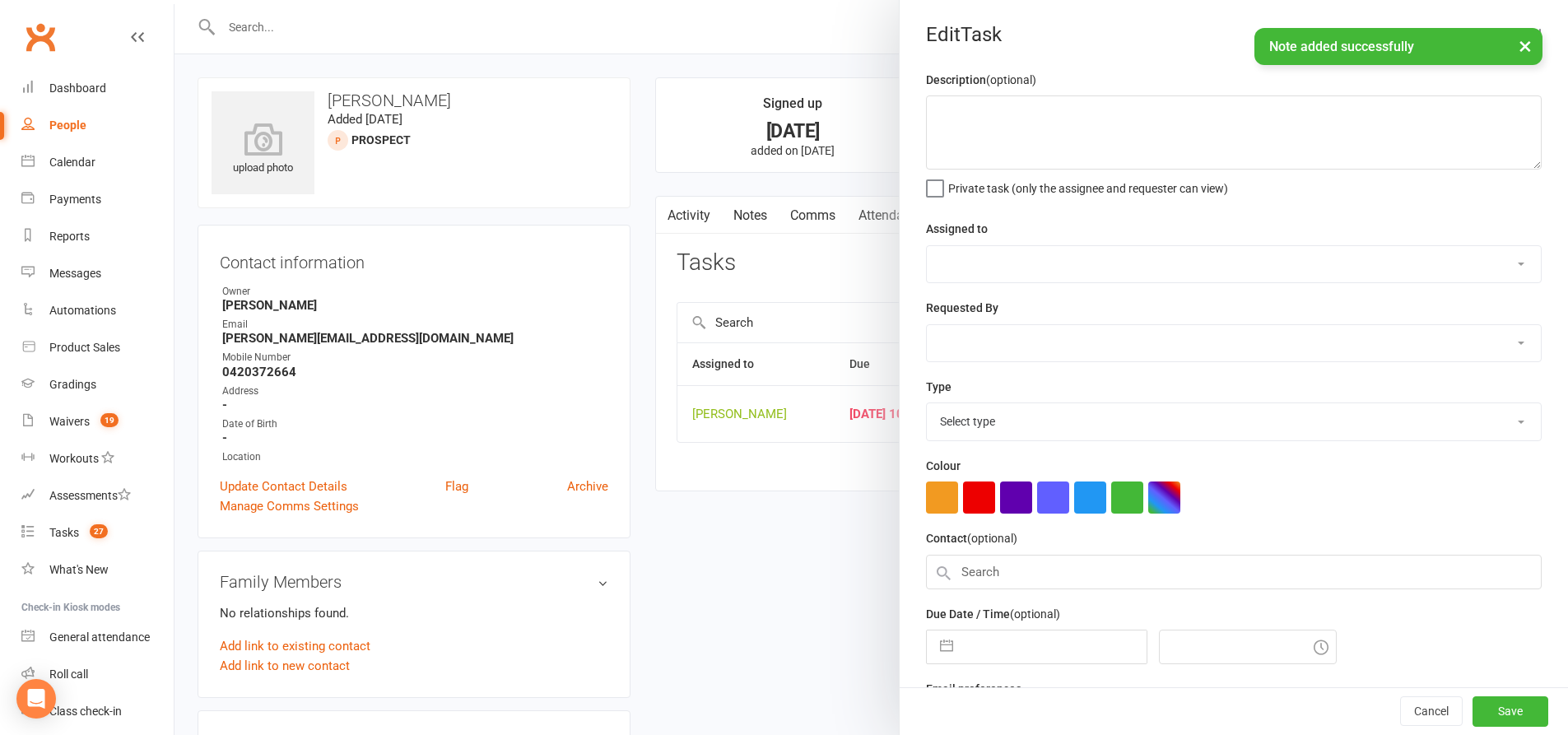
type textarea "follow up emails"
select select "49706"
type input "[DATE]"
type input "10:45am"
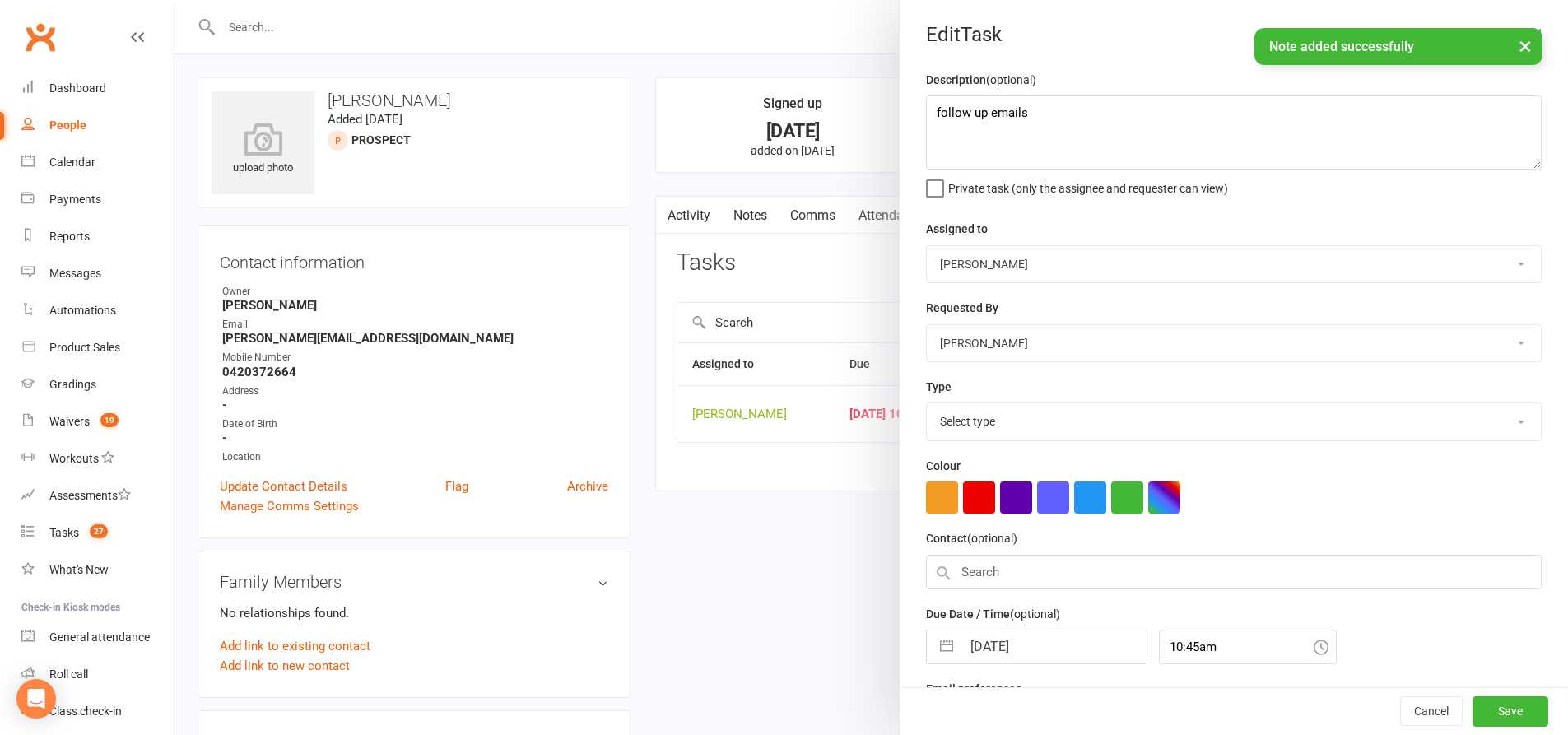
select select "28623"
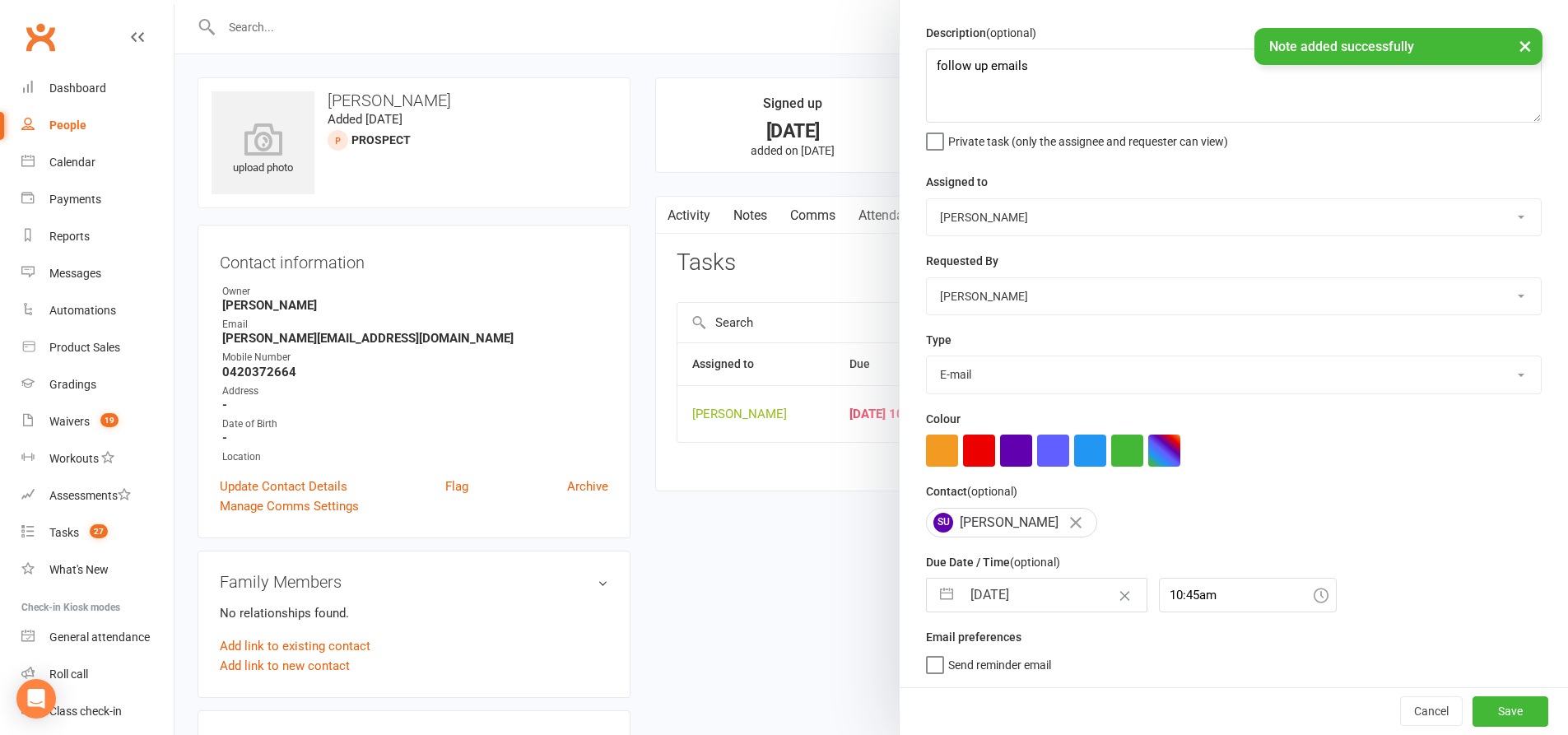
click at [946, 588] on button "button" at bounding box center [946, 596] width 30 height 33
select select "8"
select select "2025"
select select "9"
select select "2025"
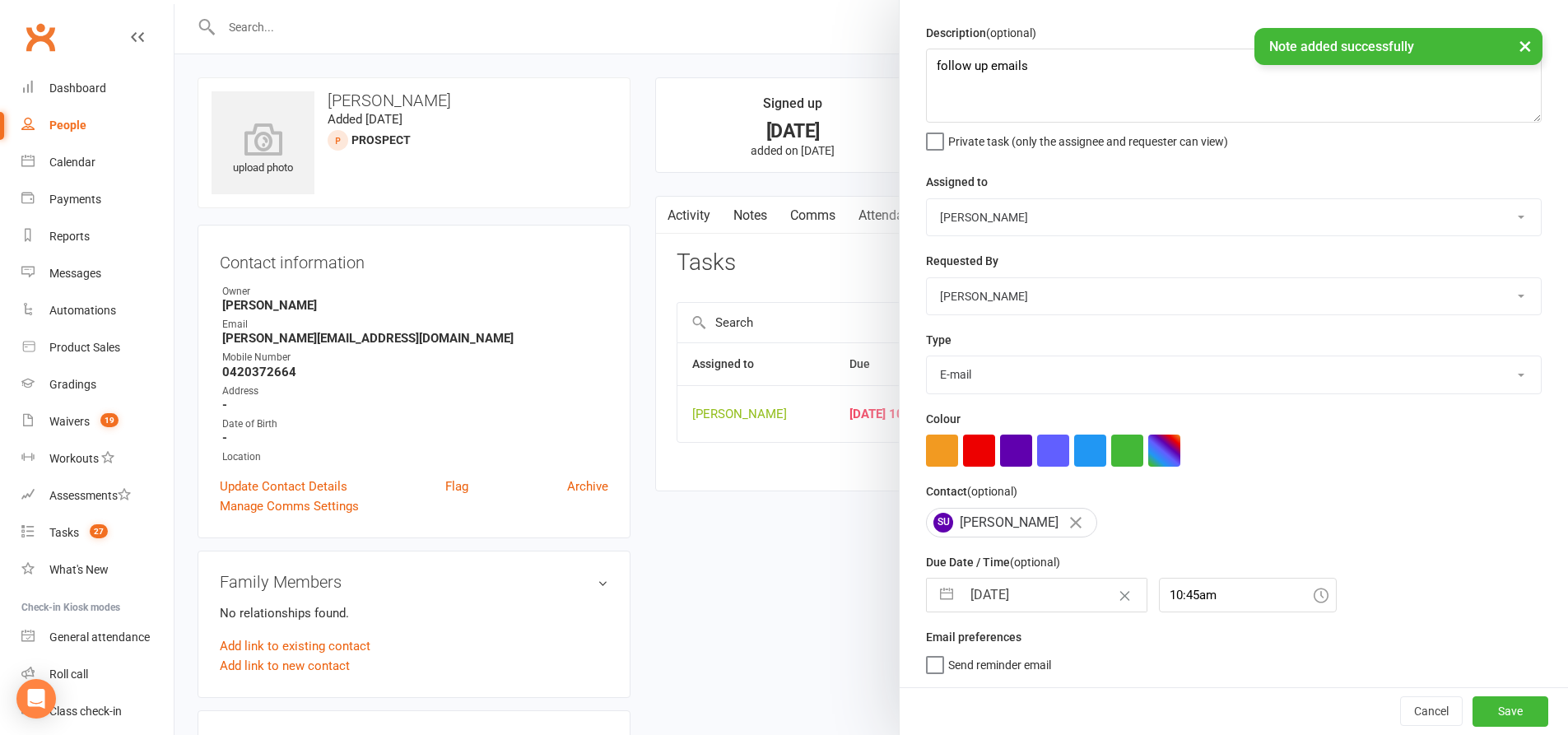
select select "10"
select select "2025"
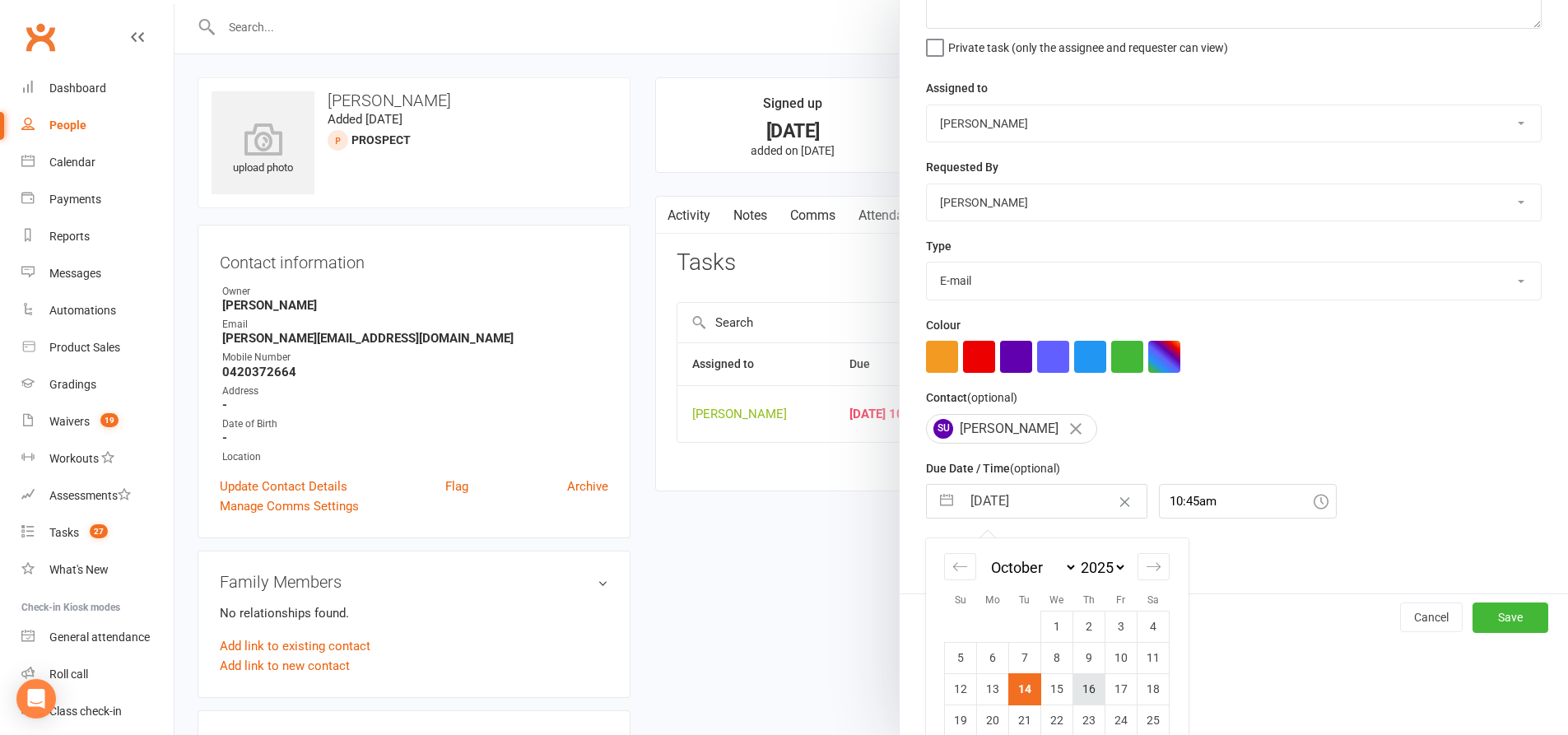
scroll to position [199, 0]
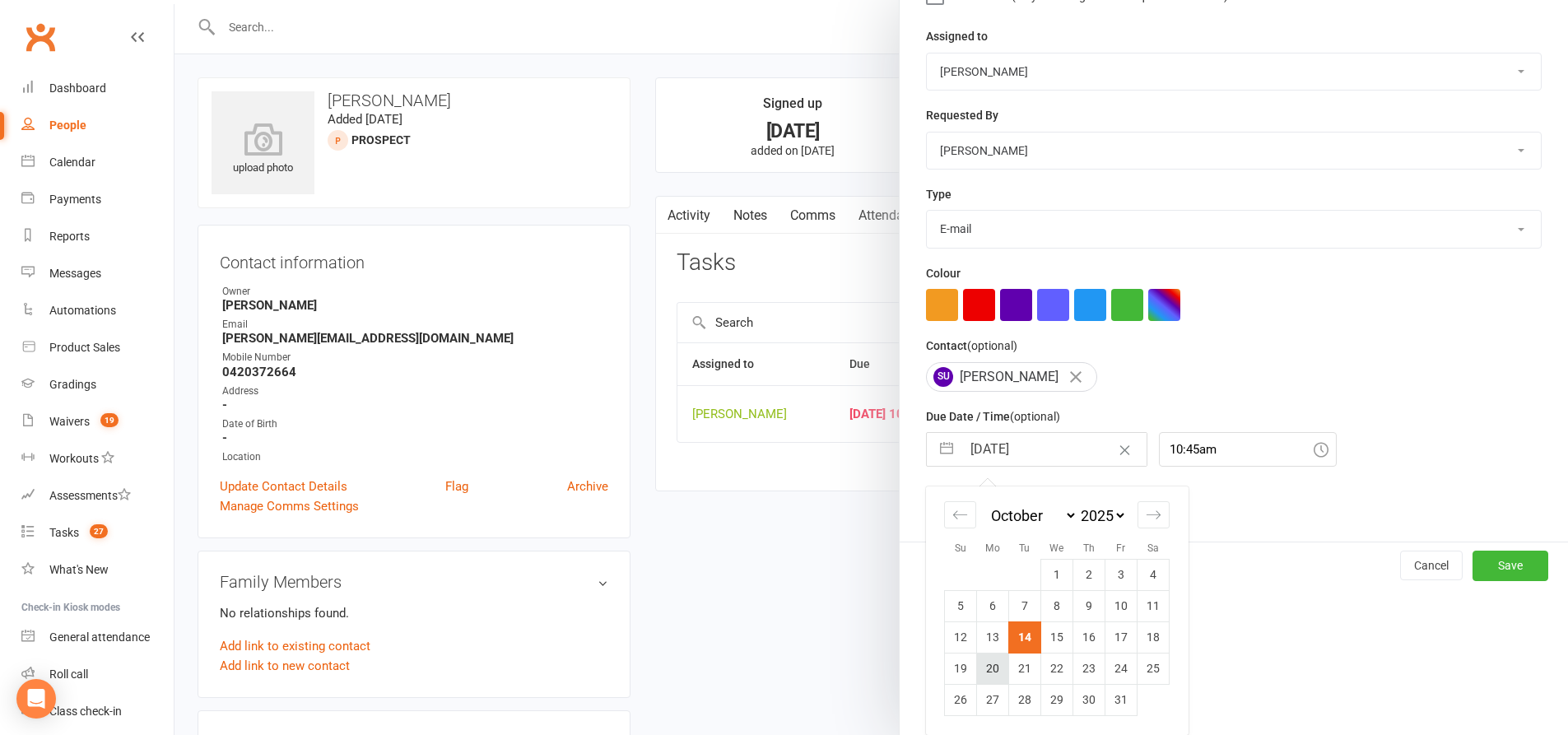
click at [990, 662] on td "20" at bounding box center [992, 669] width 32 height 31
type input "[DATE]"
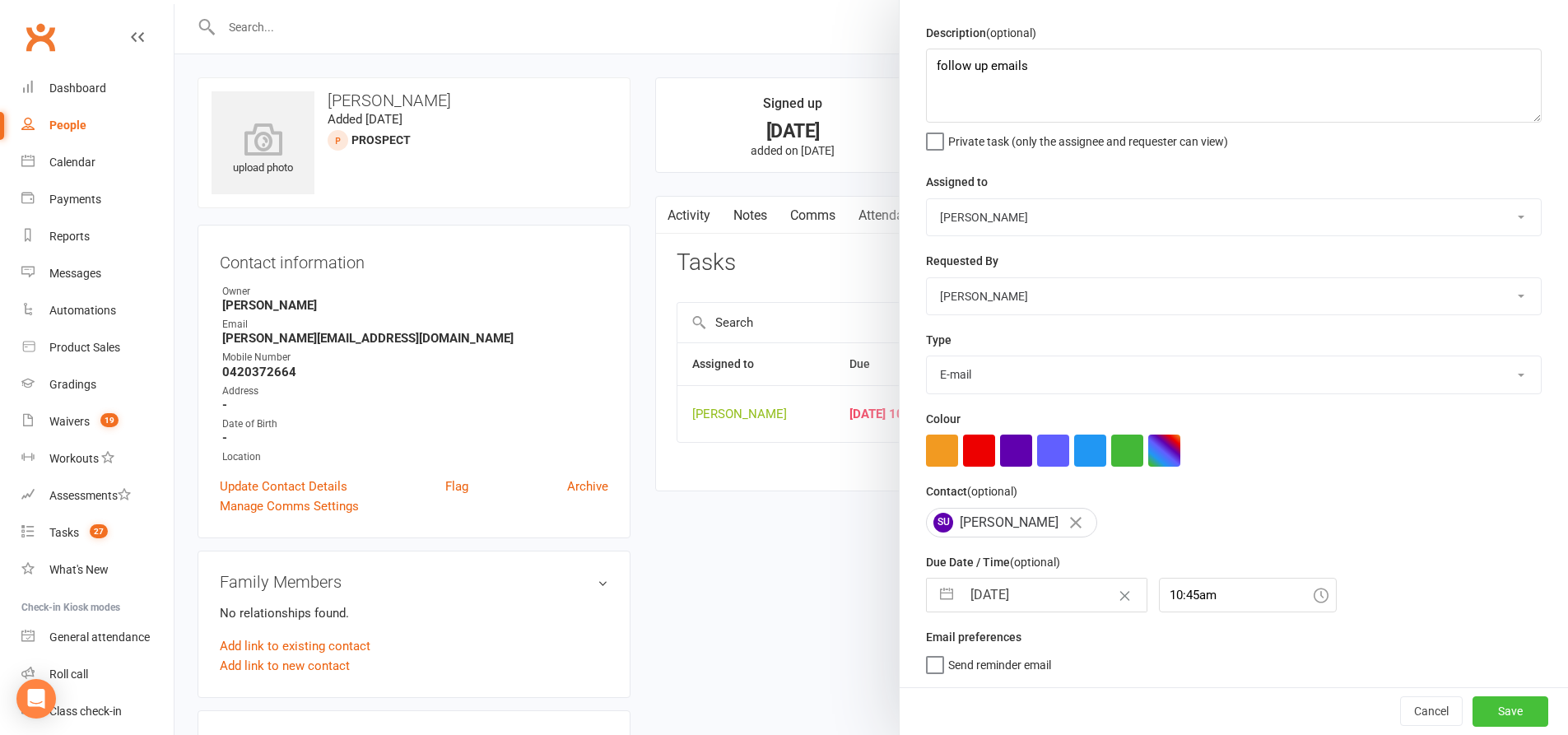
click at [1493, 711] on button "Save" at bounding box center [1510, 711] width 76 height 30
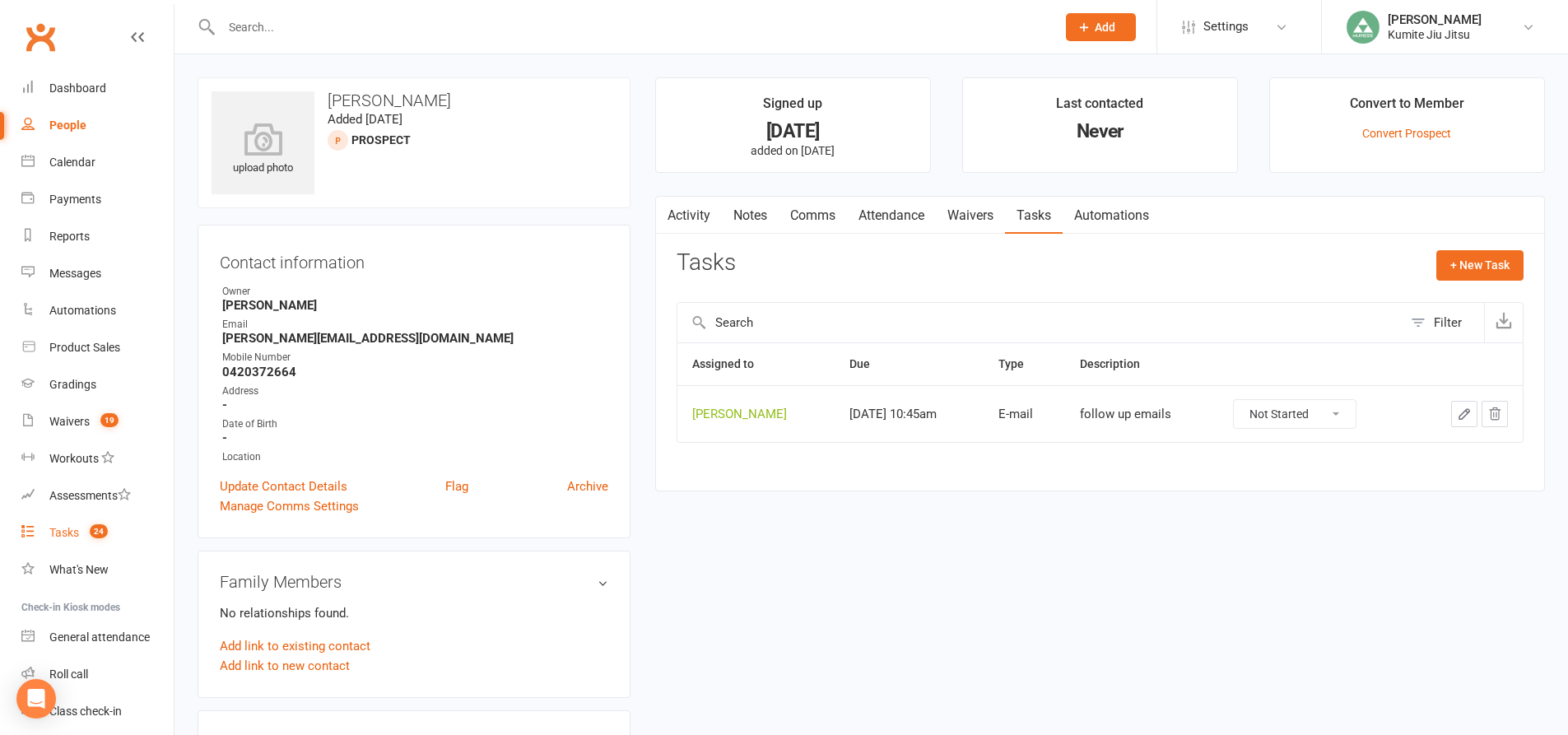
click at [85, 531] on count-badge "24" at bounding box center [94, 533] width 27 height 13
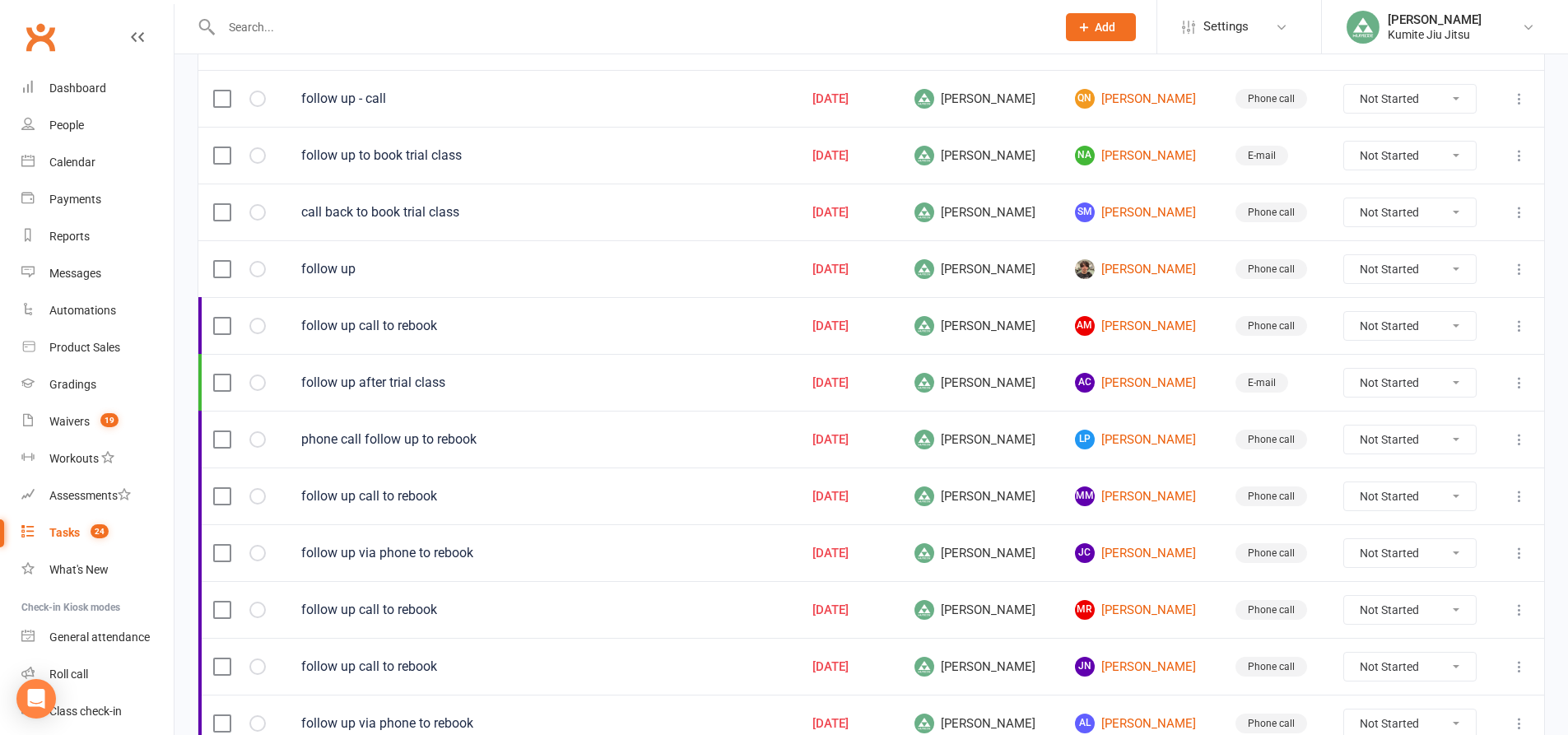
scroll to position [211, 0]
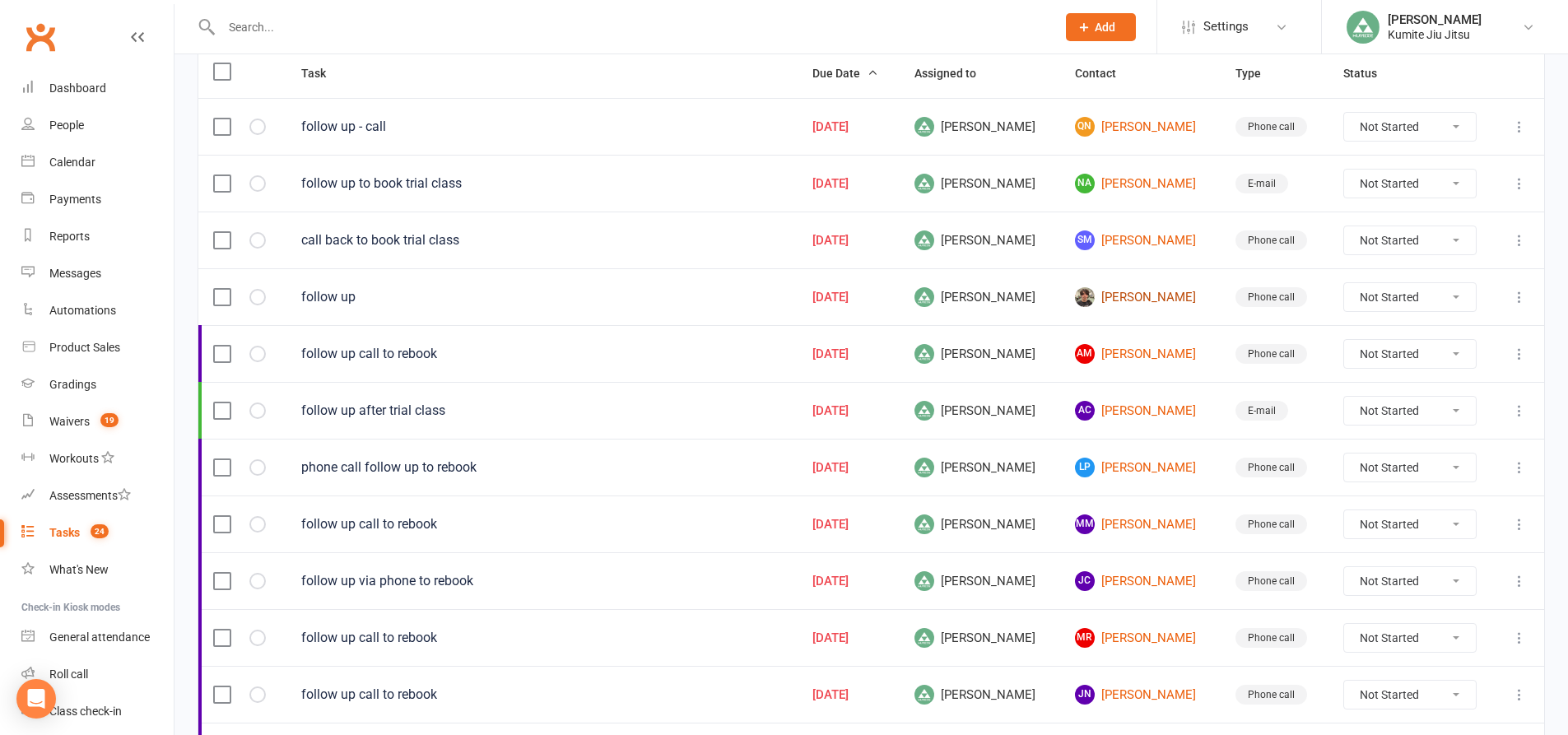
click at [1121, 300] on link "[PERSON_NAME]" at bounding box center [1141, 296] width 131 height 19
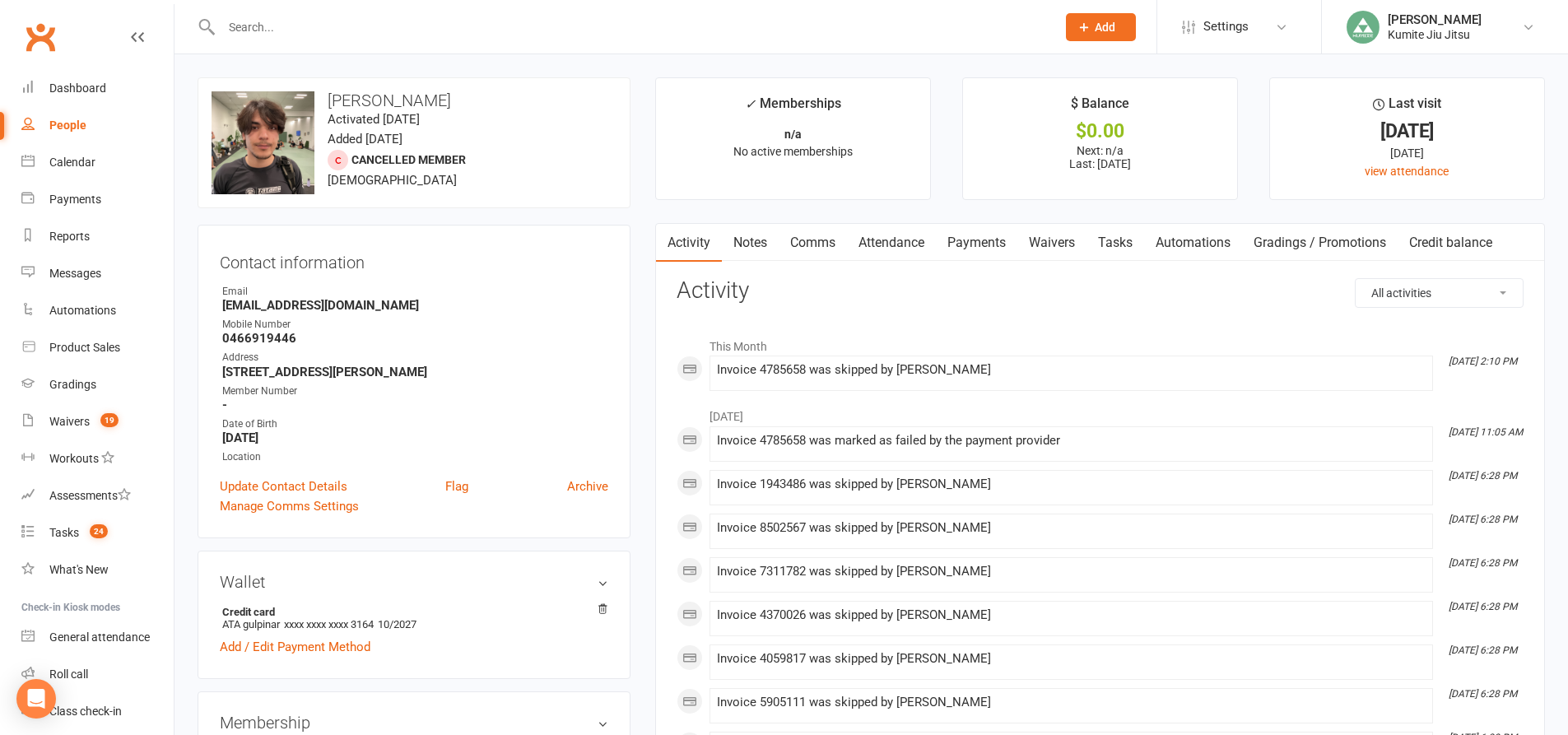
click at [762, 247] on link "Notes" at bounding box center [750, 243] width 57 height 38
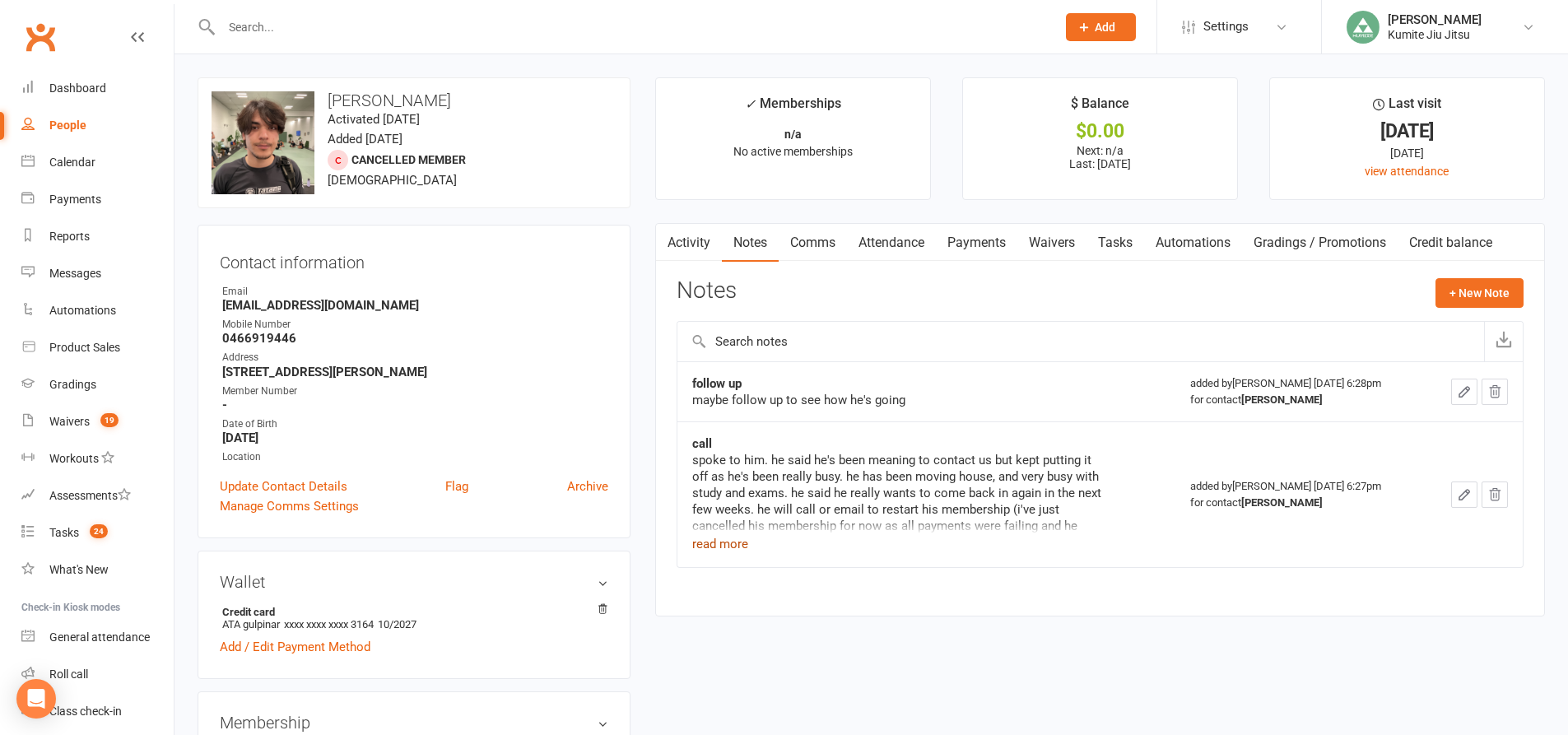
click at [735, 547] on button "read more" at bounding box center [720, 544] width 56 height 19
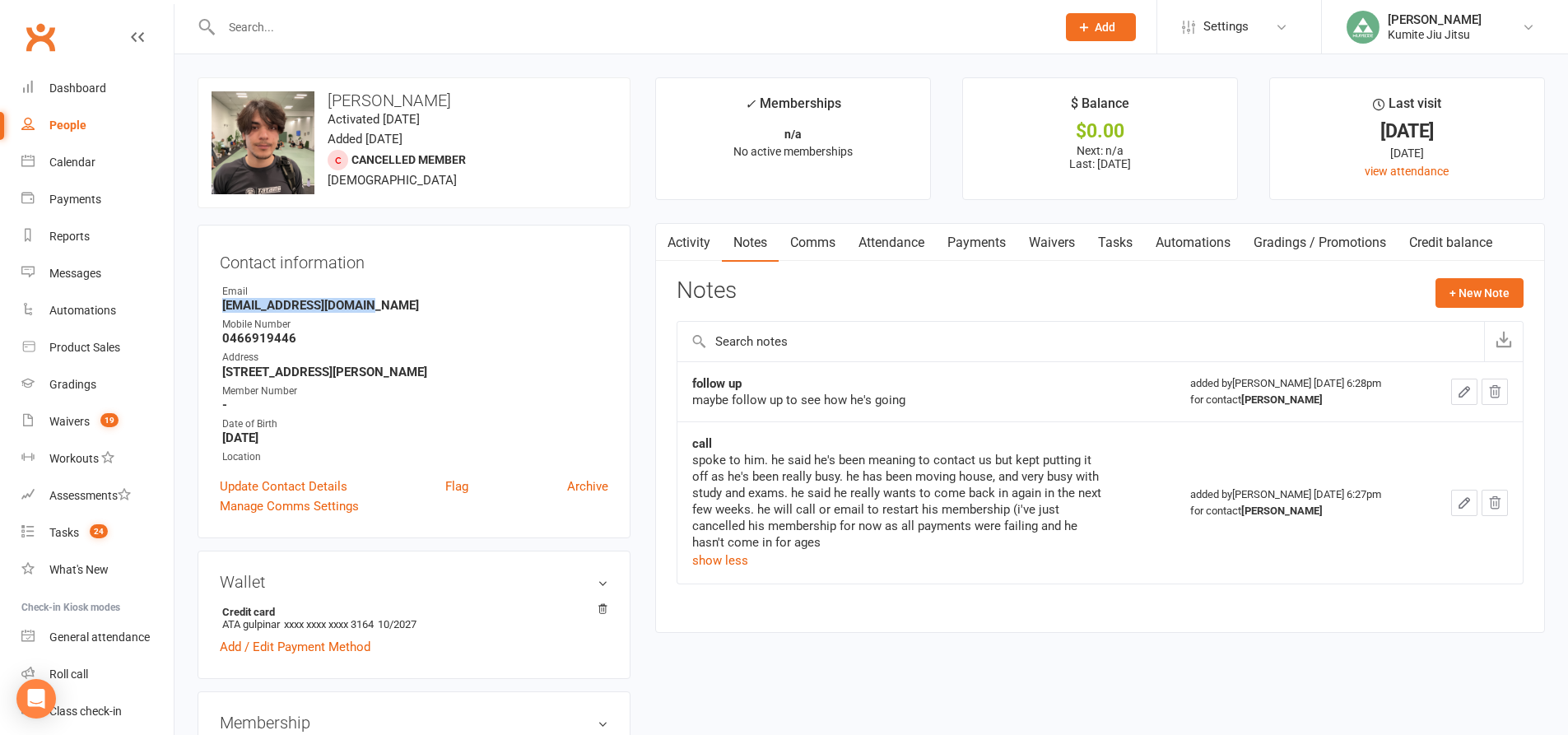
drag, startPoint x: 368, startPoint y: 307, endPoint x: 220, endPoint y: 307, distance: 148.0
click at [220, 307] on li "Email [EMAIL_ADDRESS][DOMAIN_NAME]" at bounding box center [413, 298] width 389 height 29
copy strong "[EMAIL_ADDRESS][DOMAIN_NAME]"
click at [1473, 297] on button "+ New Note" at bounding box center [1478, 293] width 88 height 30
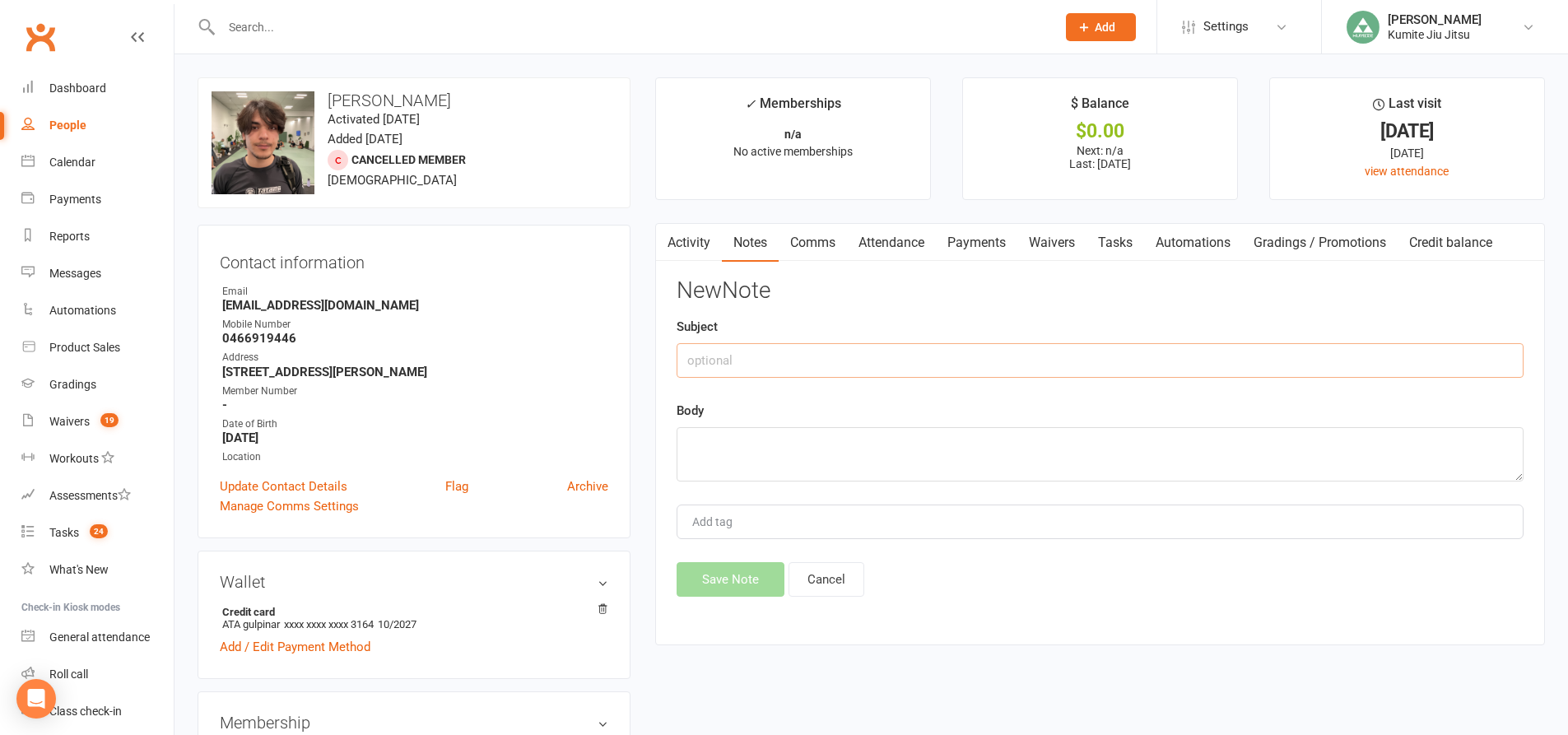
click at [870, 358] on input "text" at bounding box center [1100, 360] width 847 height 34
type input "email"
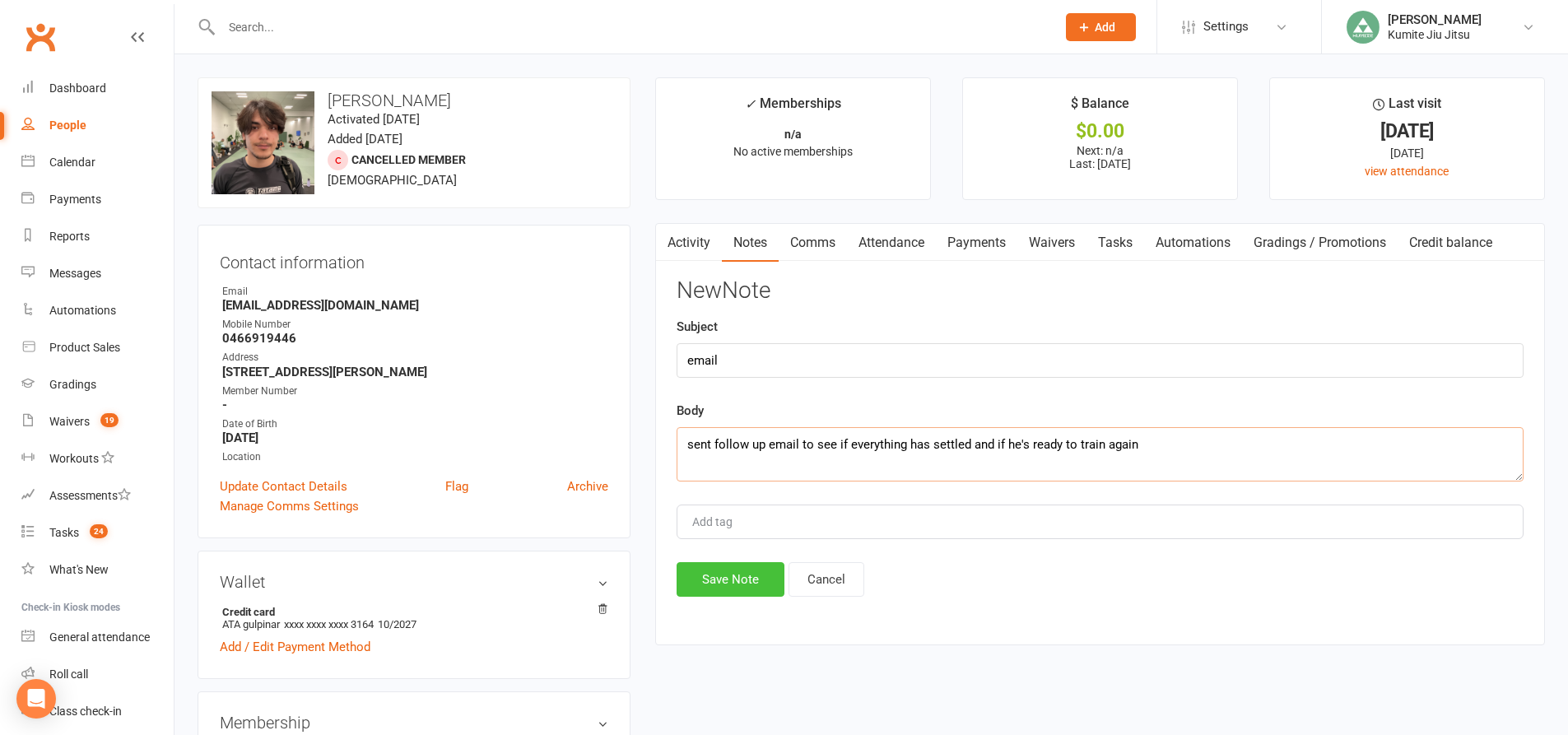
type textarea "sent follow up email to see if everything has settled and if he's ready to trai…"
click at [736, 584] on button "Save Note" at bounding box center [730, 579] width 108 height 34
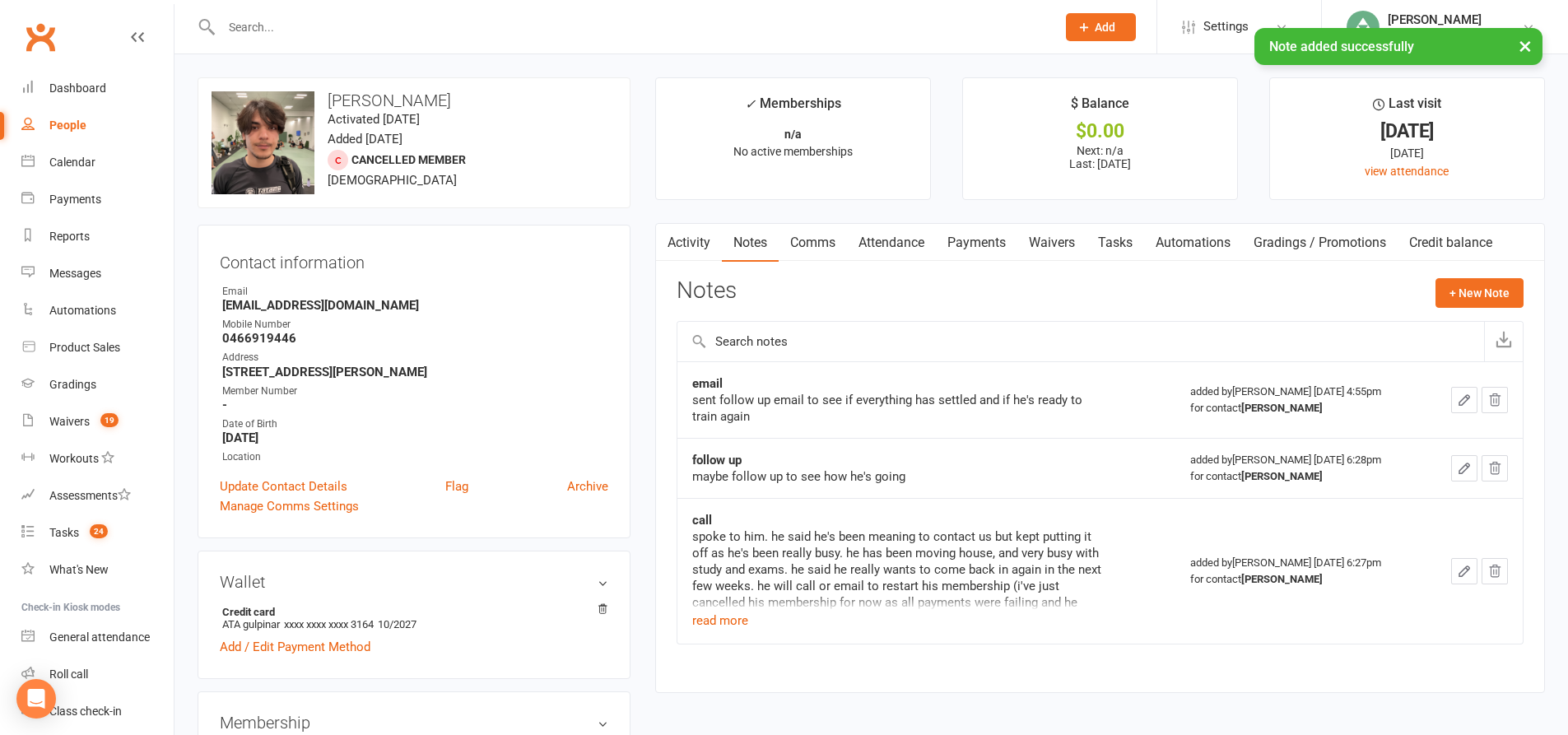
click at [1120, 251] on link "Tasks" at bounding box center [1115, 243] width 57 height 38
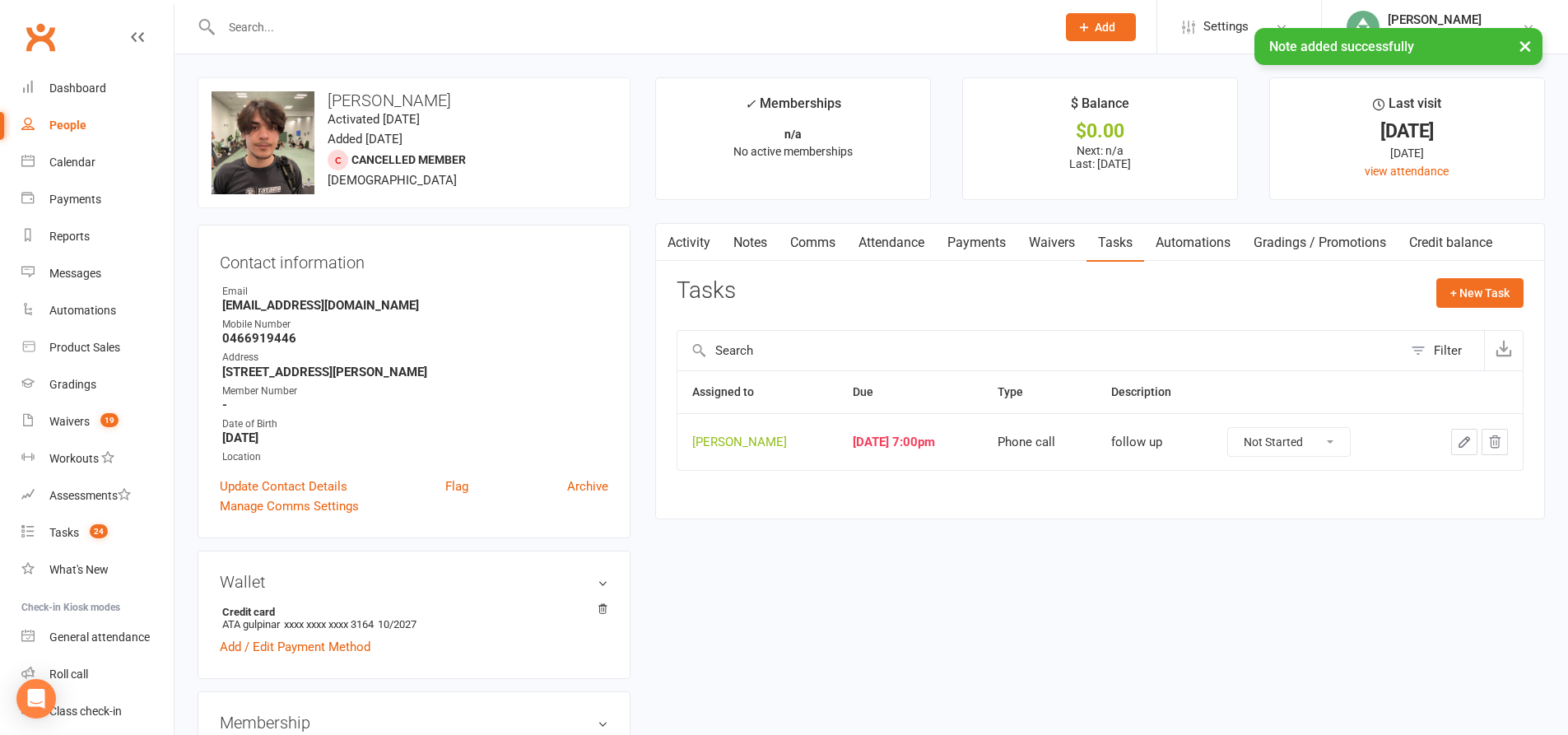
click at [1463, 447] on icon "button" at bounding box center [1464, 442] width 10 height 10
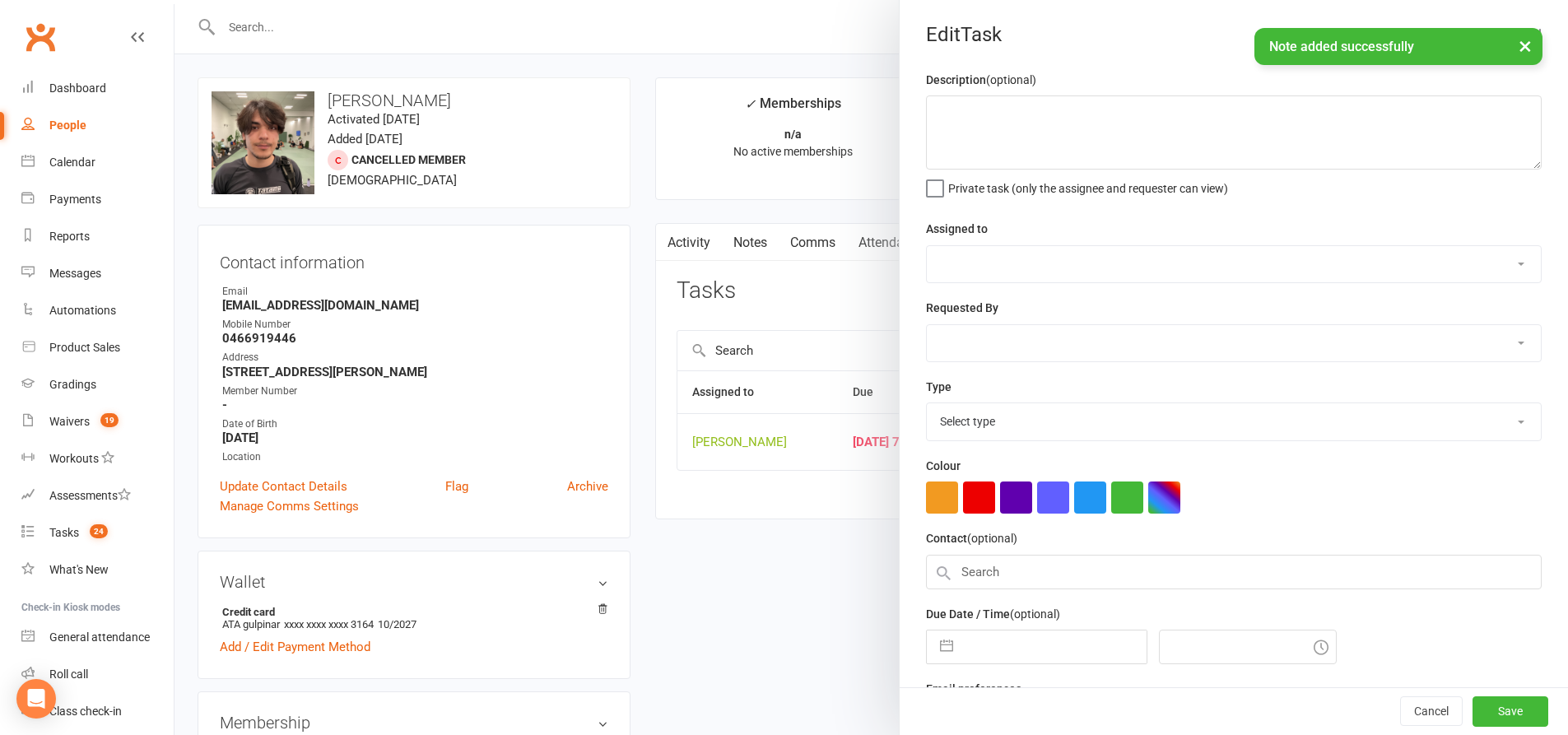
type textarea "follow up"
select select "49706"
type input "01 Oct 2025"
type input "7:00pm"
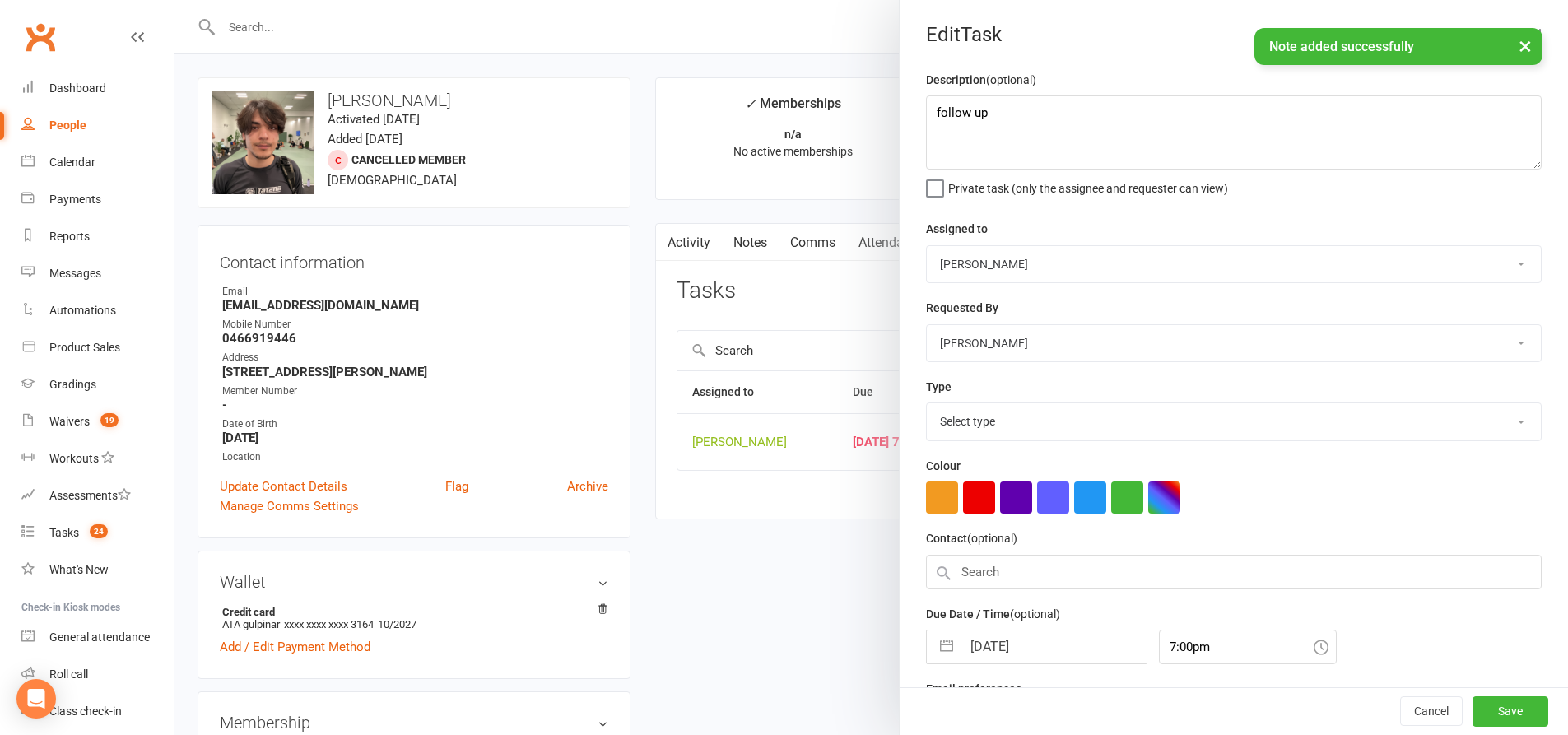
select select "28624"
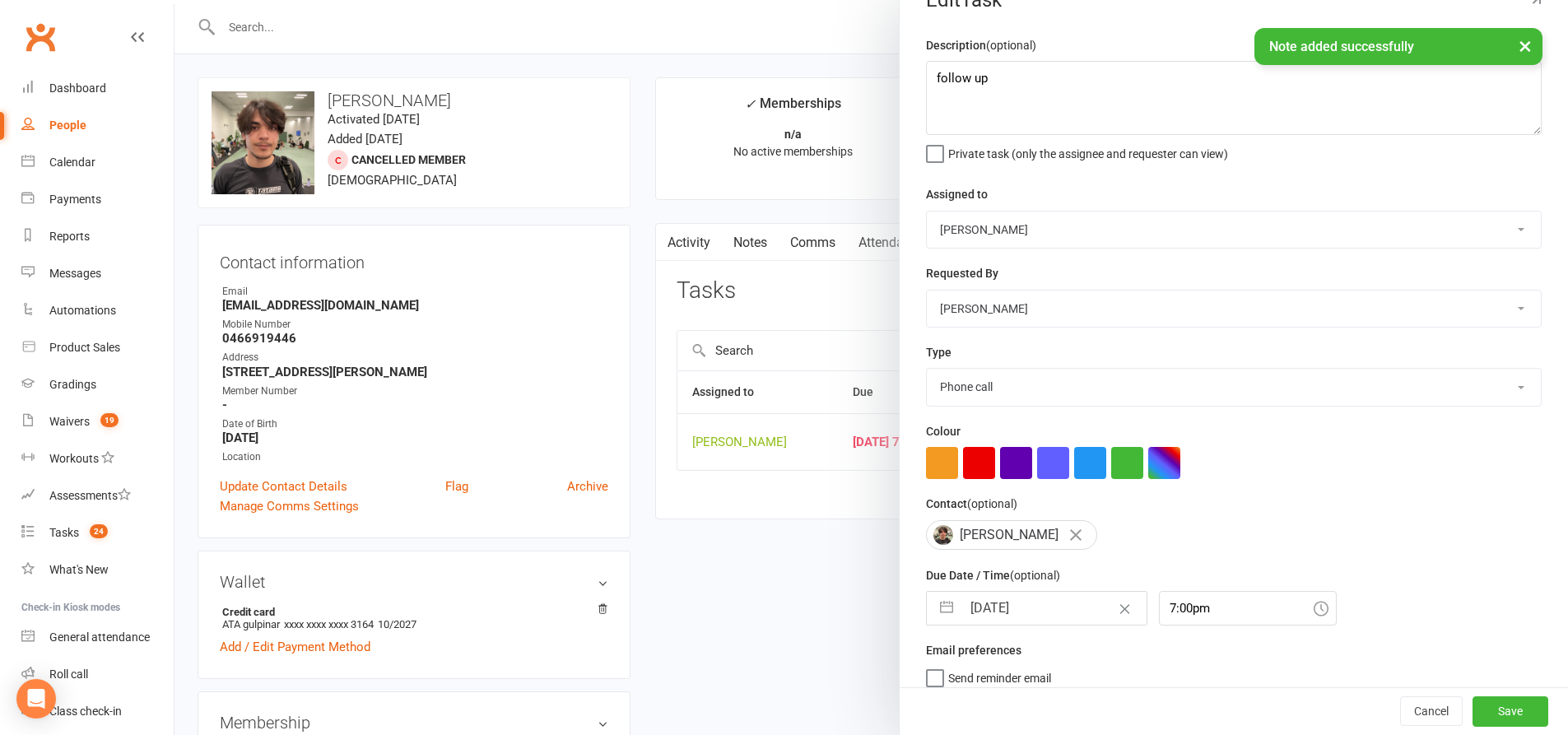
scroll to position [54, 0]
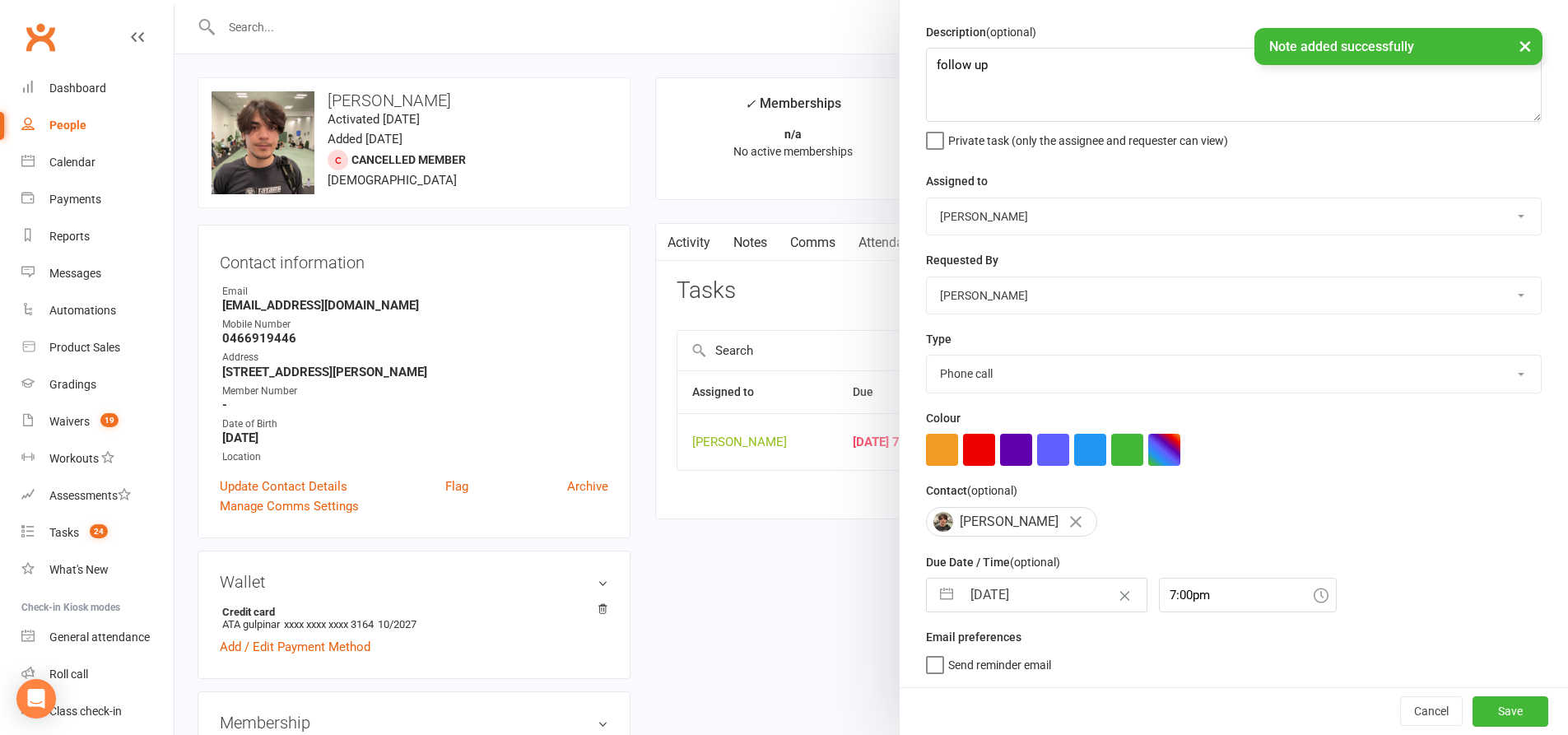
click at [938, 600] on button "button" at bounding box center [946, 596] width 30 height 33
select select "8"
select select "2025"
select select "9"
select select "2025"
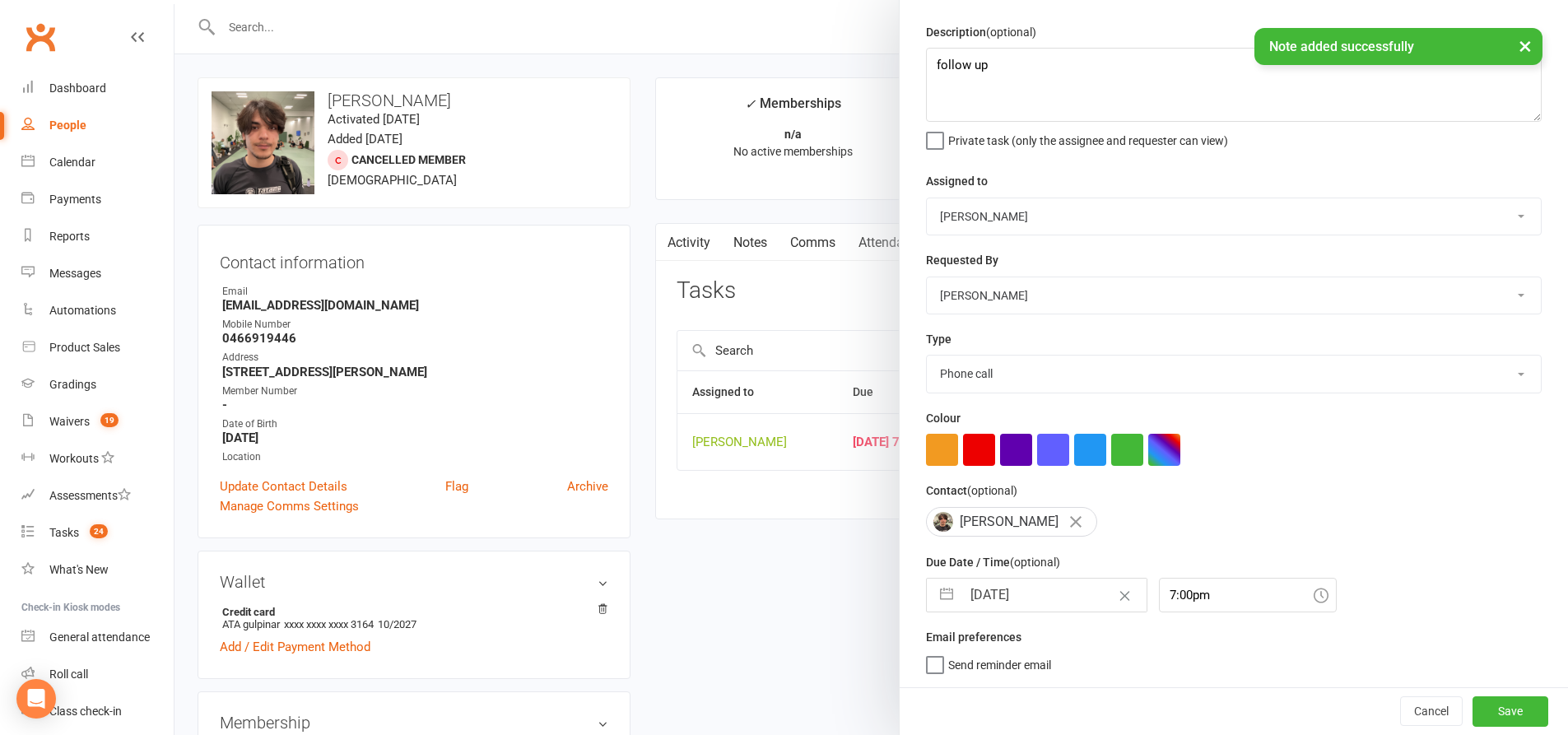
select select "10"
select select "2025"
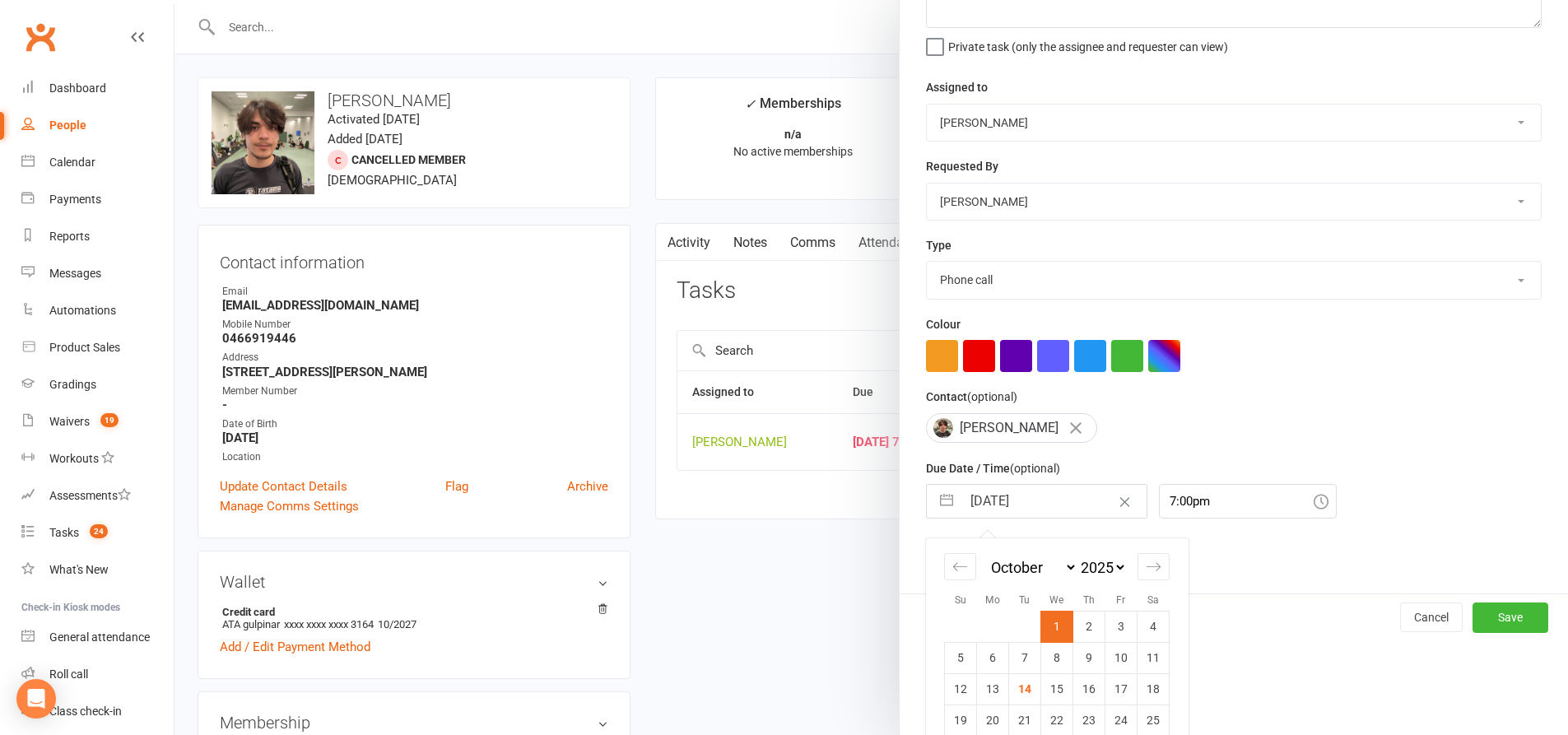
scroll to position [199, 0]
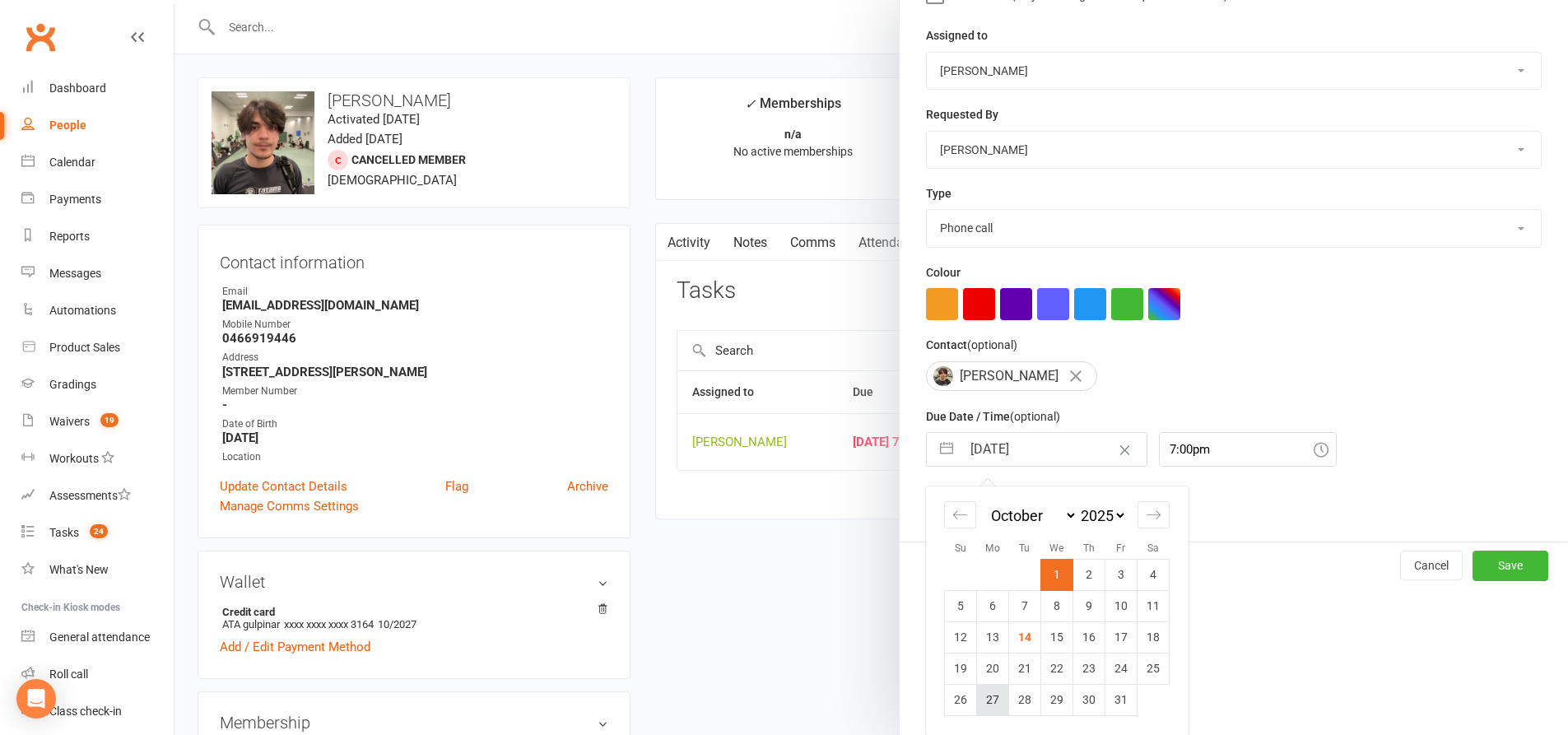
click at [982, 693] on td "27" at bounding box center [992, 700] width 32 height 31
type input "27 Oct 2025"
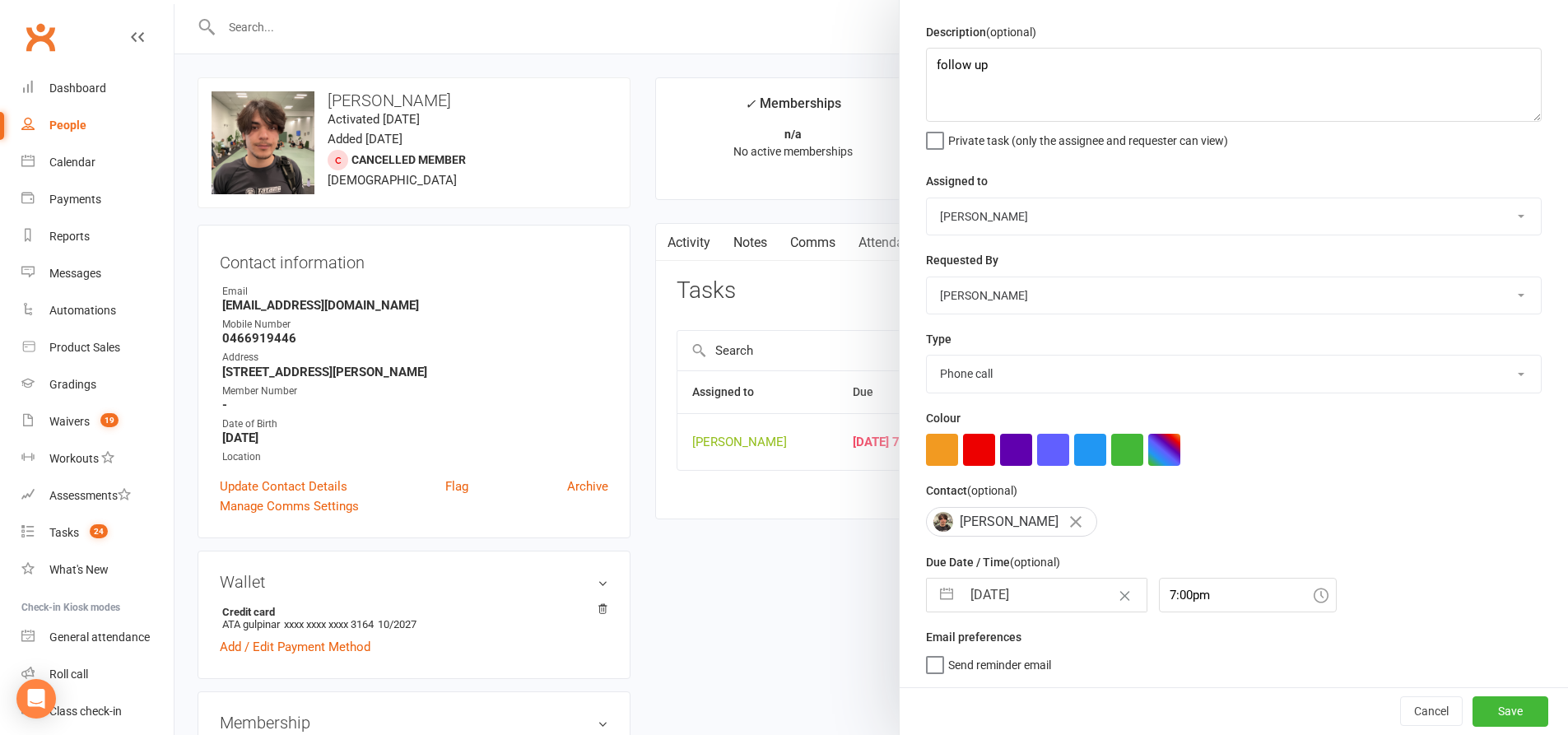
scroll to position [54, 0]
click at [1478, 705] on button "Save" at bounding box center [1510, 711] width 76 height 30
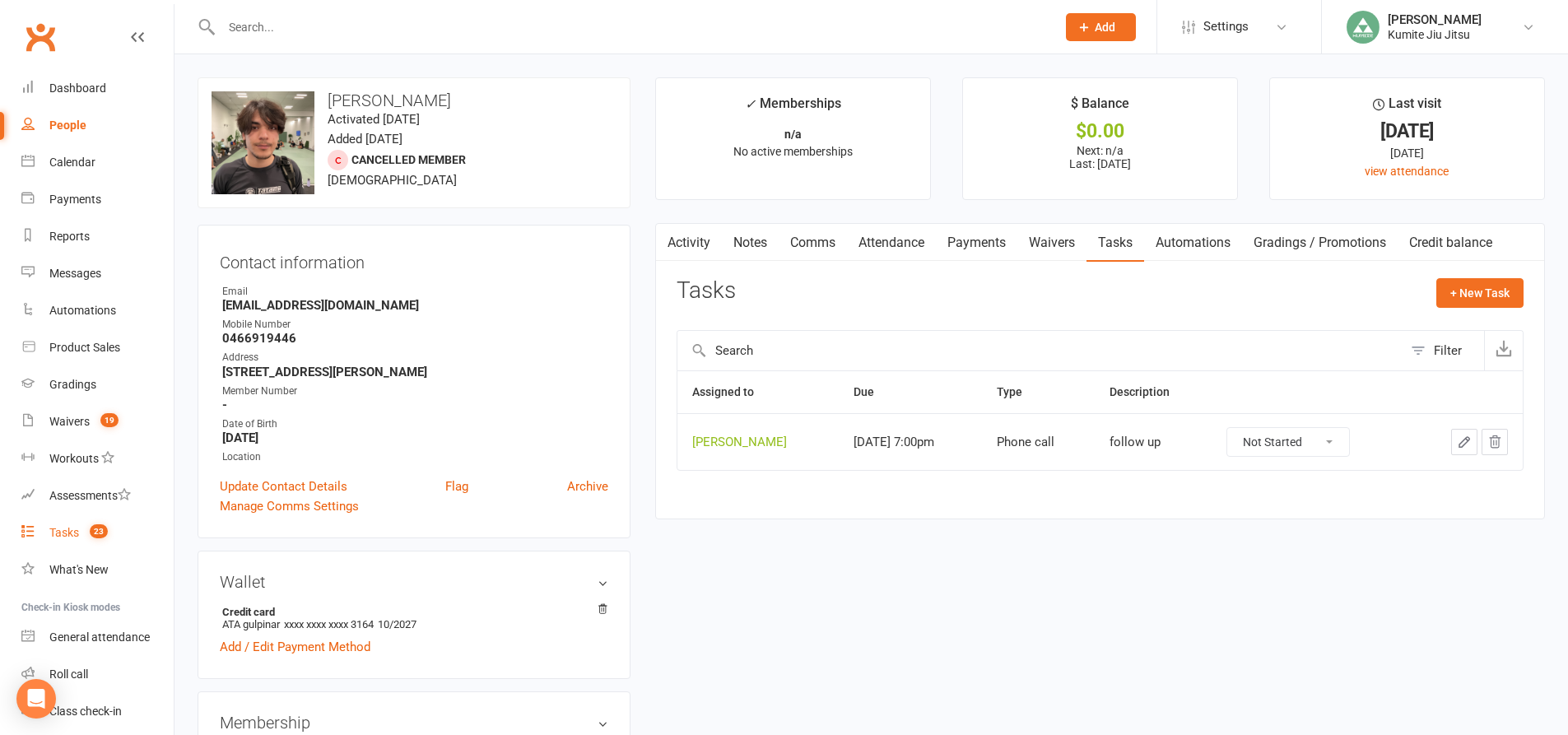
click at [95, 528] on span "23" at bounding box center [99, 531] width 18 height 14
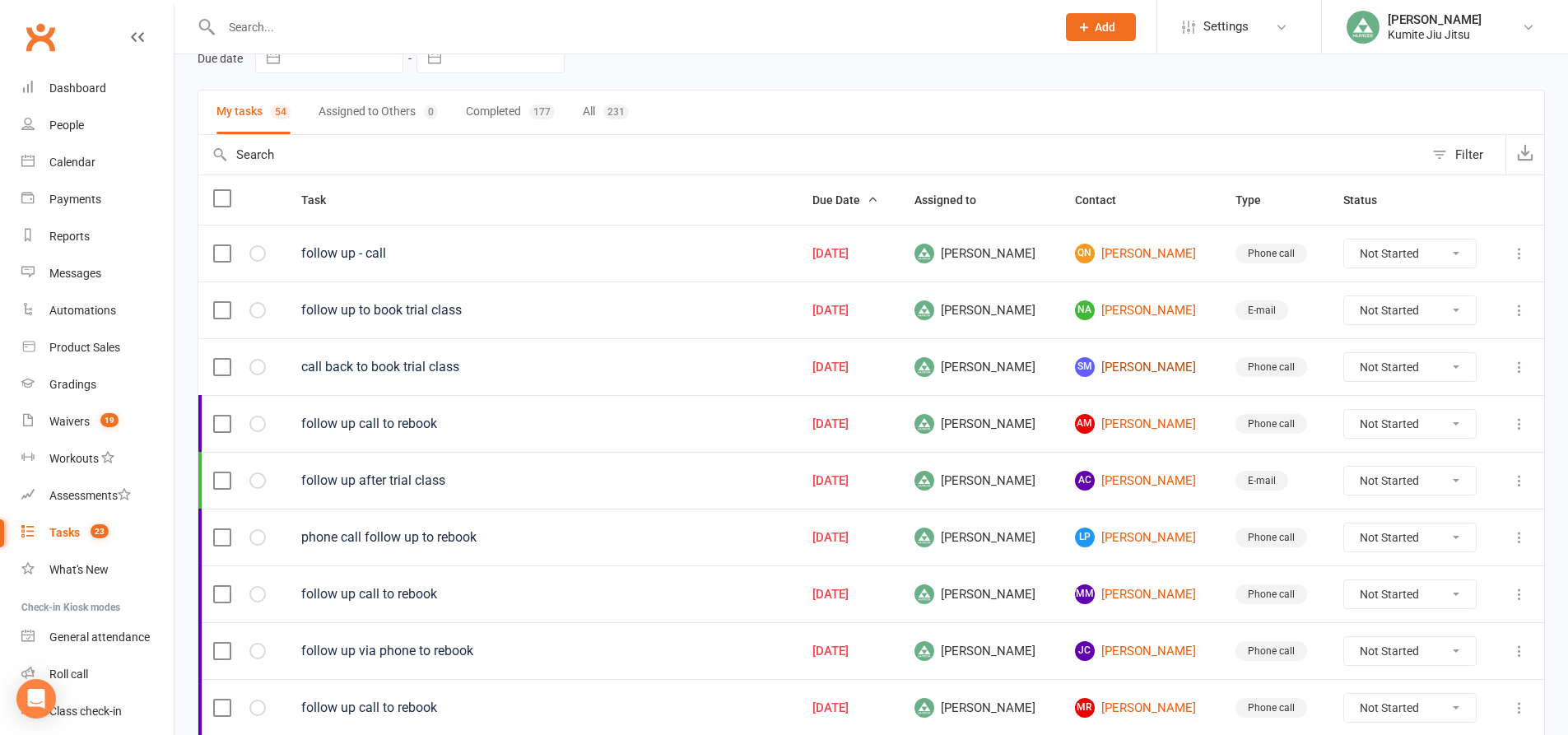
scroll to position [164, 0]
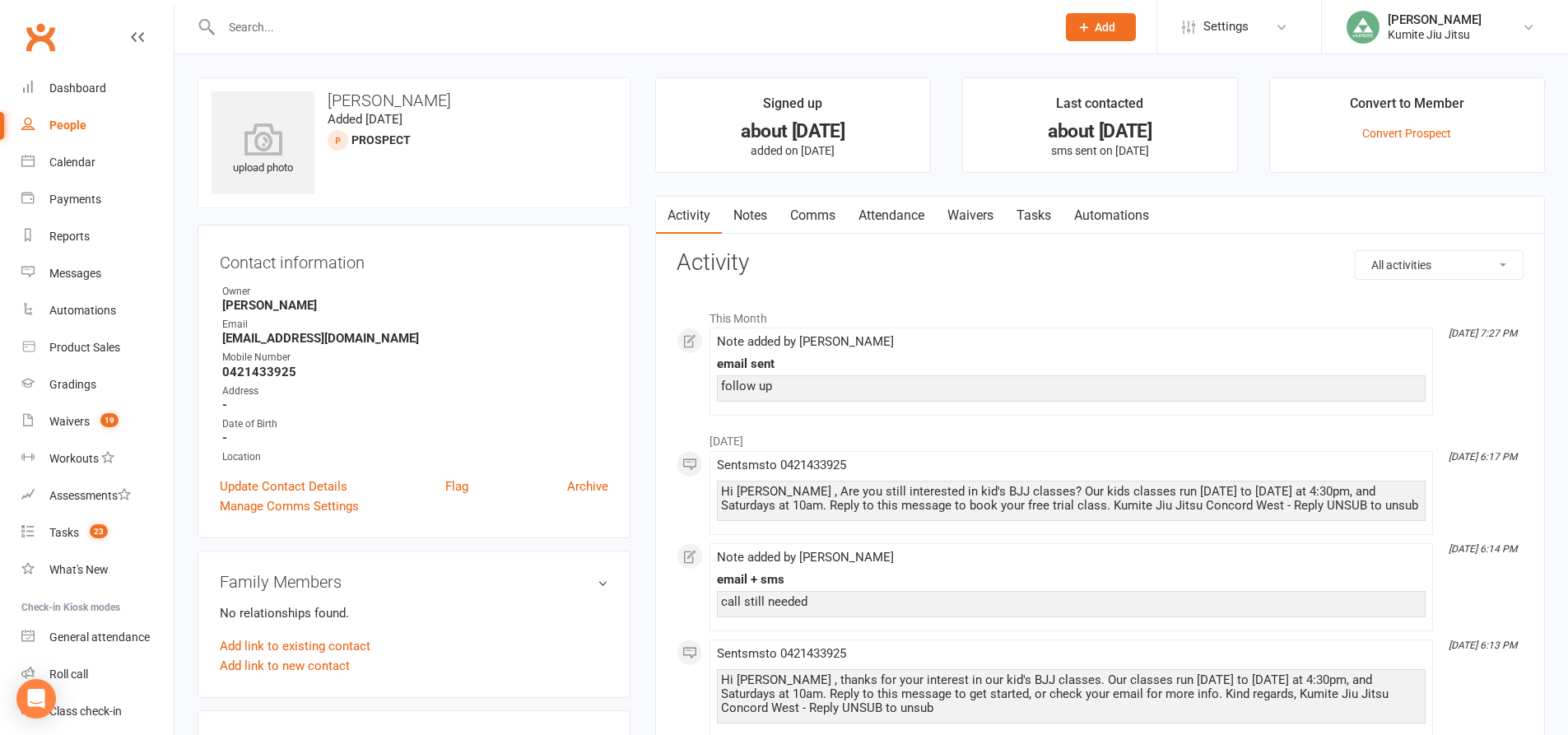
click at [749, 212] on link "Notes" at bounding box center [750, 215] width 57 height 38
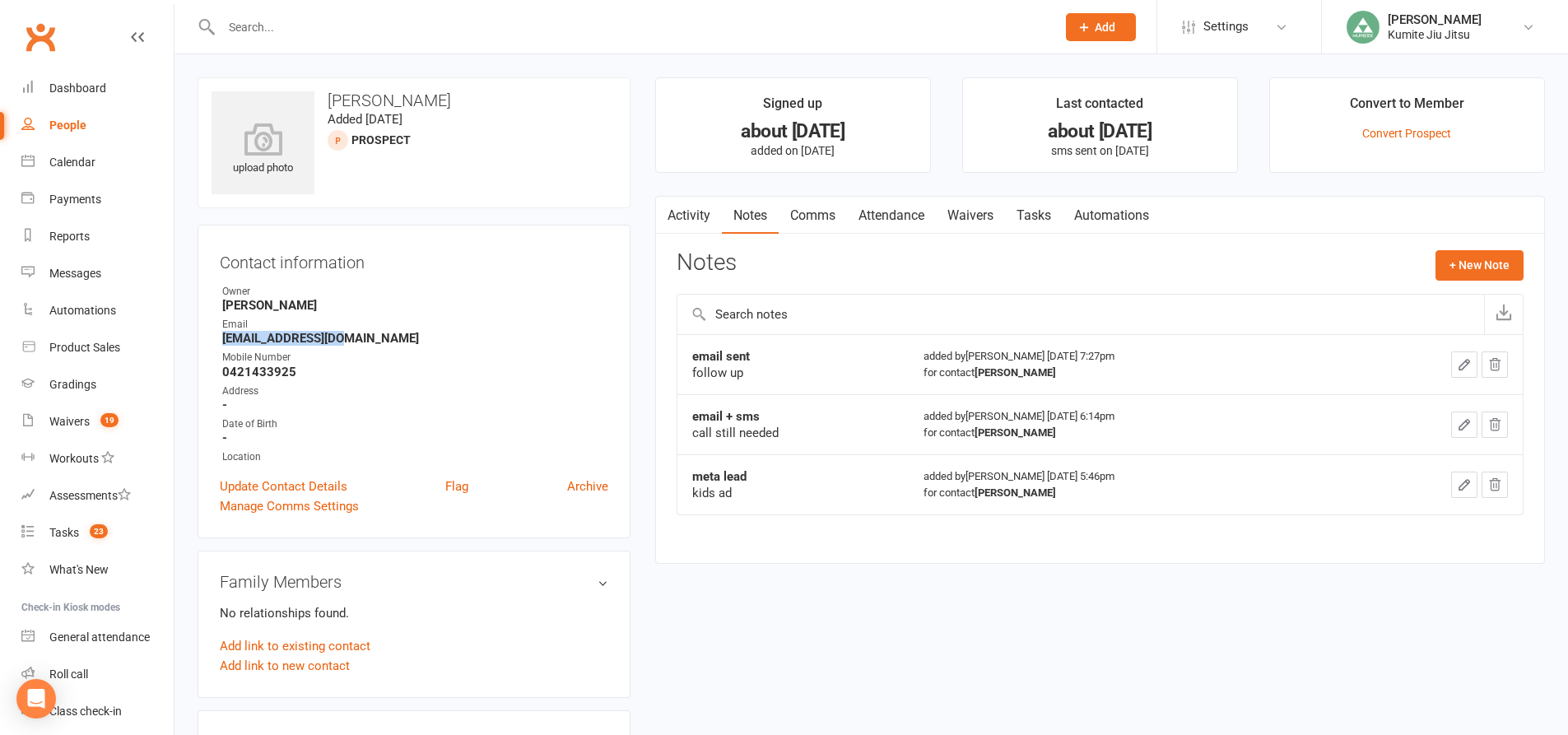
drag, startPoint x: 343, startPoint y: 341, endPoint x: 217, endPoint y: 341, distance: 126.0
click at [217, 341] on div "Contact information Owner [PERSON_NAME] Email [EMAIL_ADDRESS][DOMAIN_NAME] Mobi…" at bounding box center [413, 381] width 433 height 314
click at [820, 217] on link "Comms" at bounding box center [813, 215] width 68 height 38
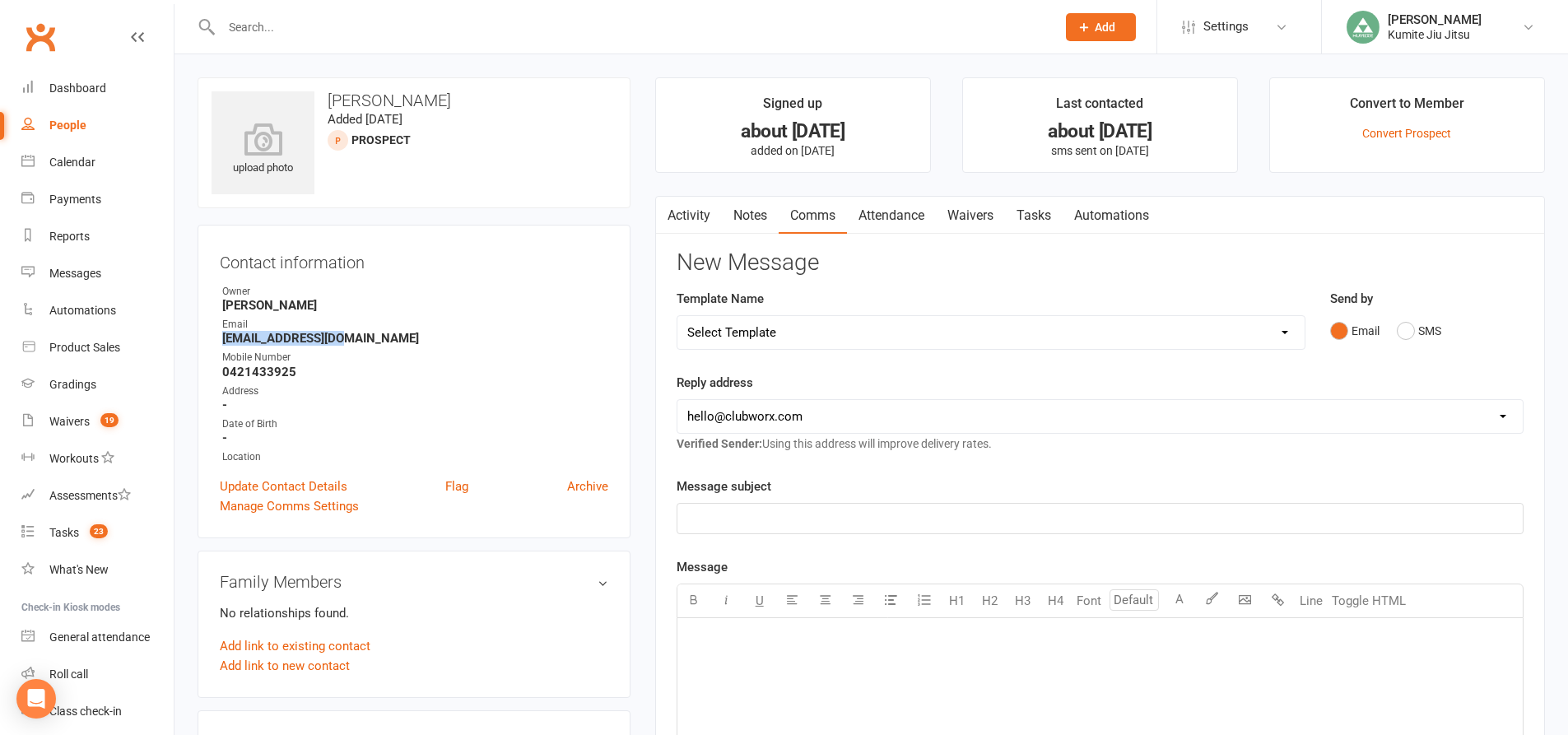
click at [800, 325] on select "Select Template [SMS] [Default template - review before using] Update credit ca…" at bounding box center [990, 332] width 627 height 33
select select "7"
click at [677, 316] on select "Select Template [SMS] [Default template - review before using] Update credit ca…" at bounding box center [990, 332] width 627 height 33
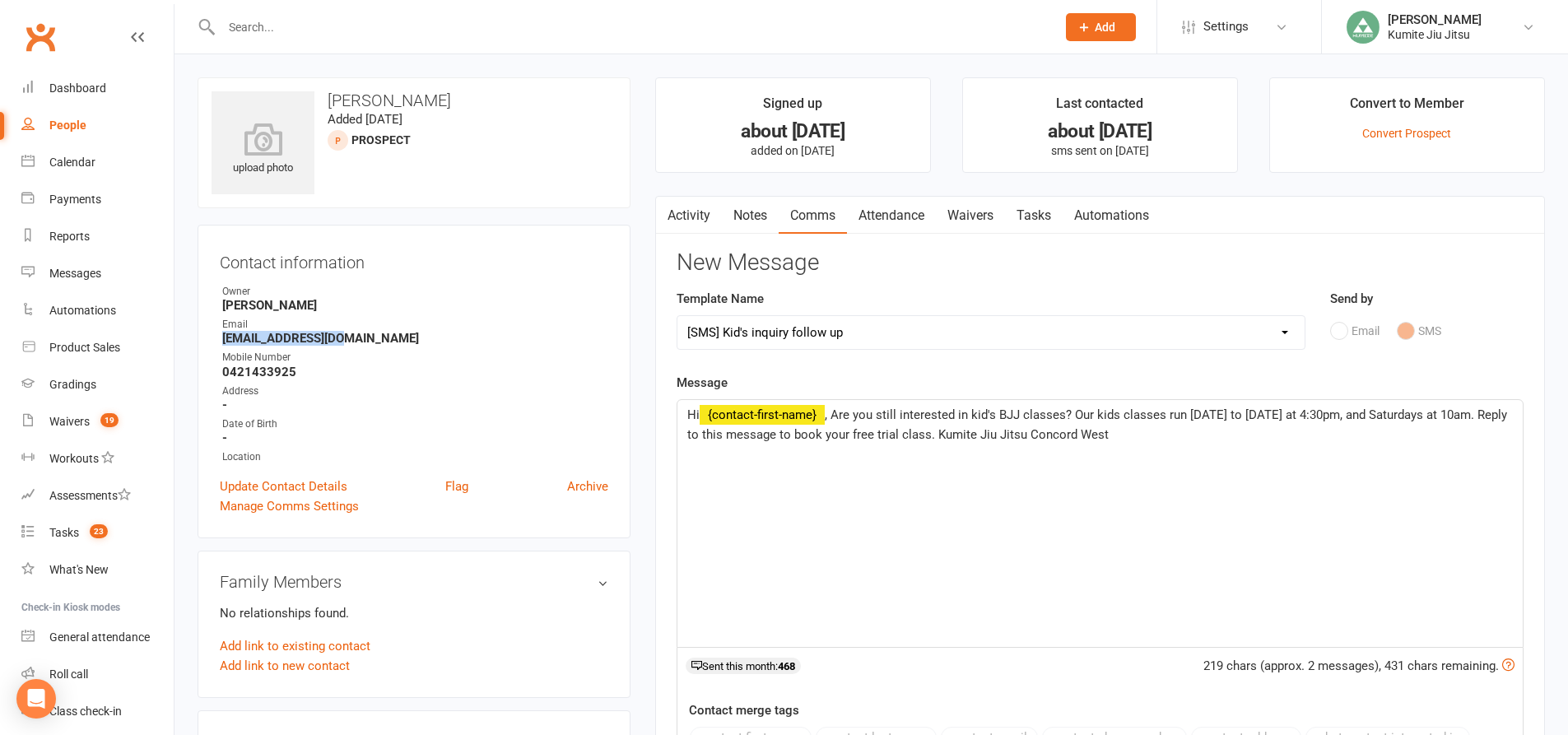
click at [753, 215] on link "Notes" at bounding box center [750, 215] width 57 height 38
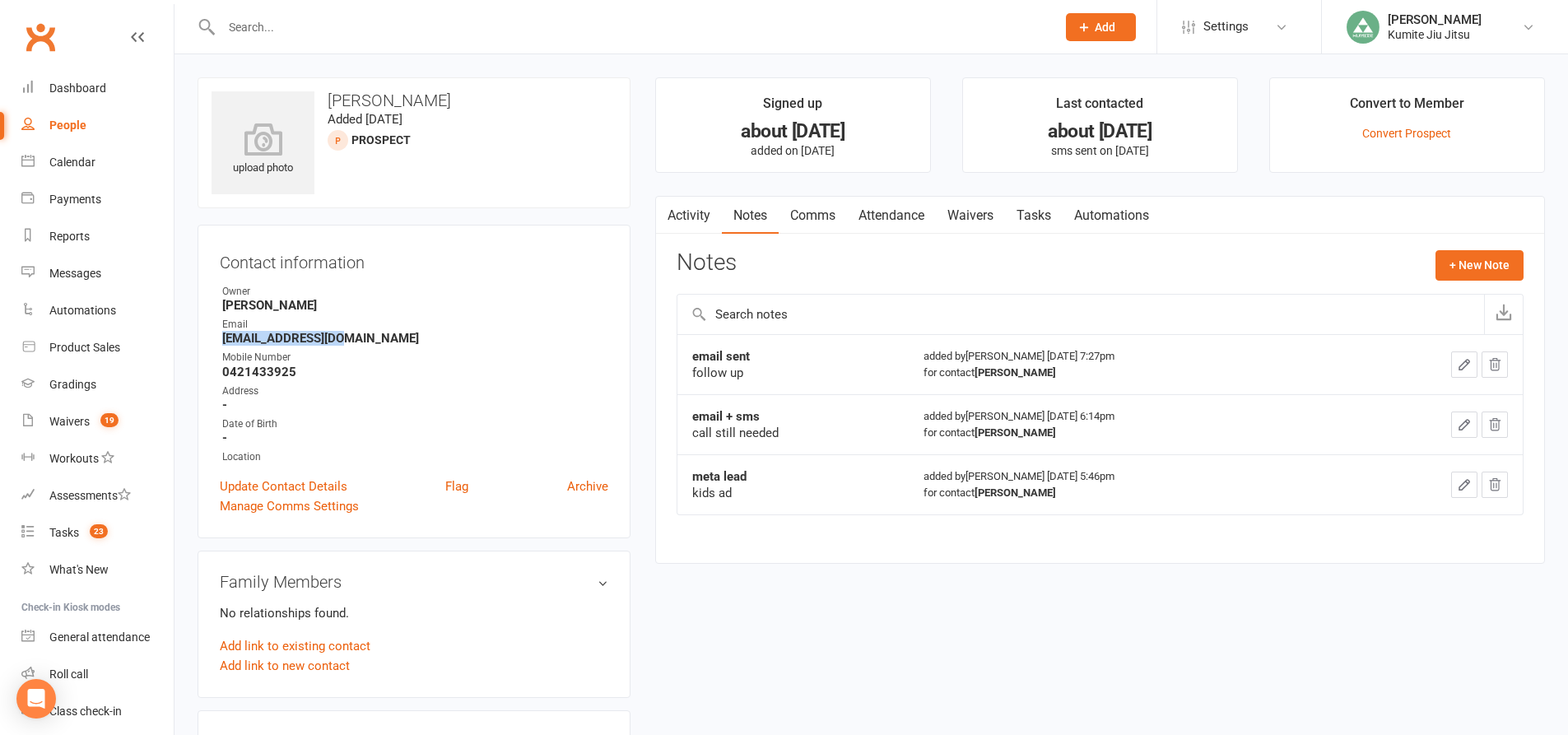
click at [819, 220] on link "Comms" at bounding box center [813, 215] width 68 height 38
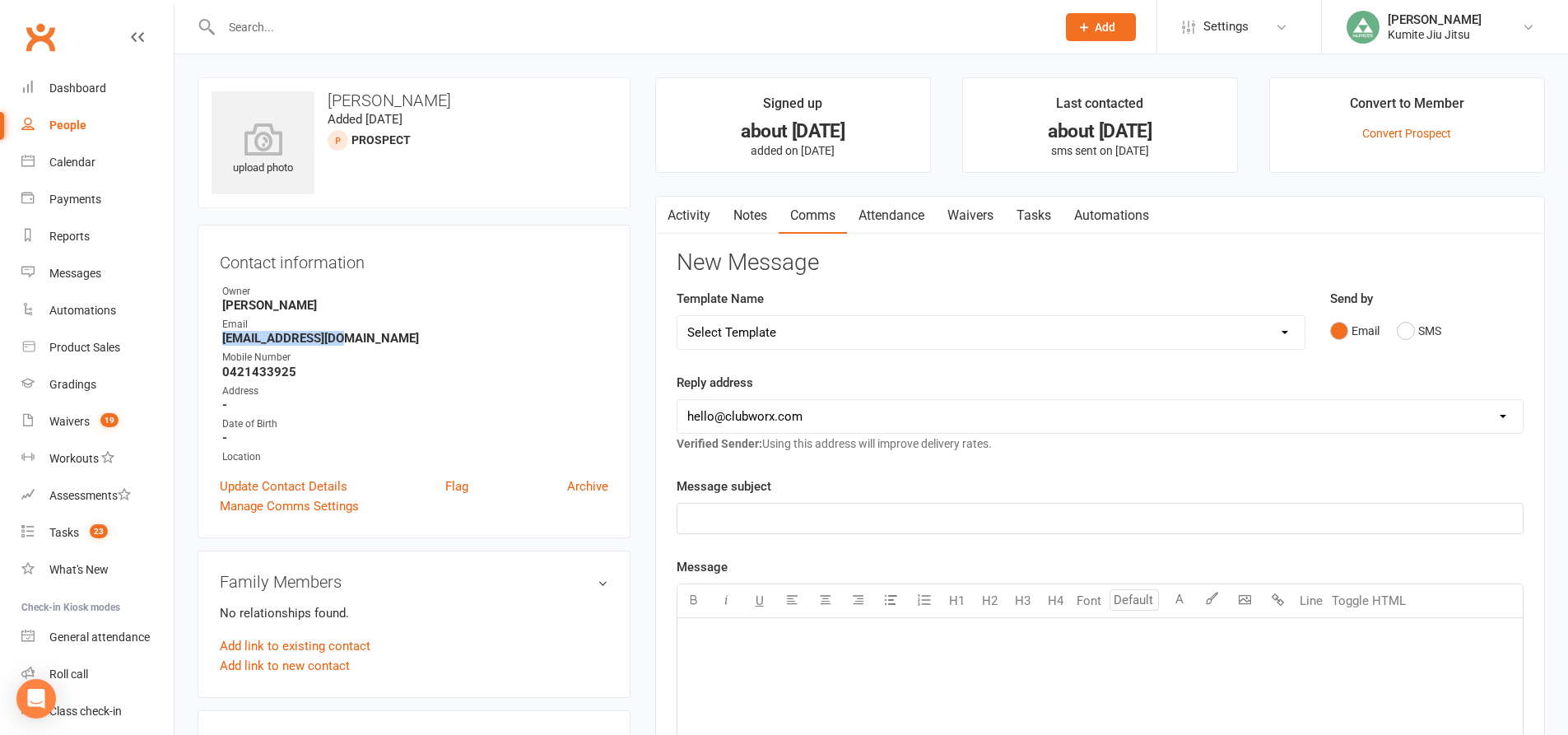
click at [802, 323] on select "Select Template [SMS] [Default template - review before using] Update credit ca…" at bounding box center [990, 332] width 627 height 33
select select "7"
click at [677, 316] on select "Select Template [SMS] [Default template - review before using] Update credit ca…" at bounding box center [990, 332] width 627 height 33
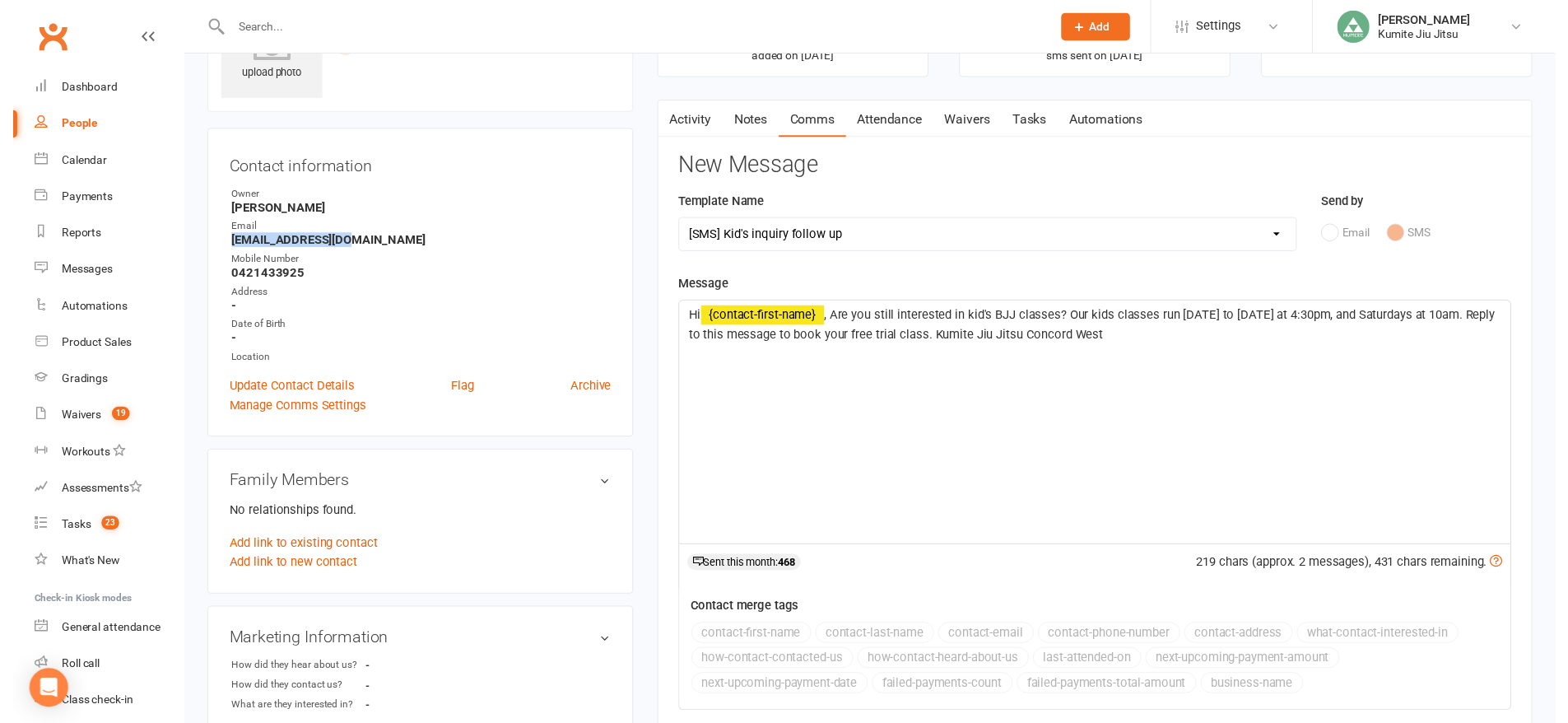
scroll to position [247, 0]
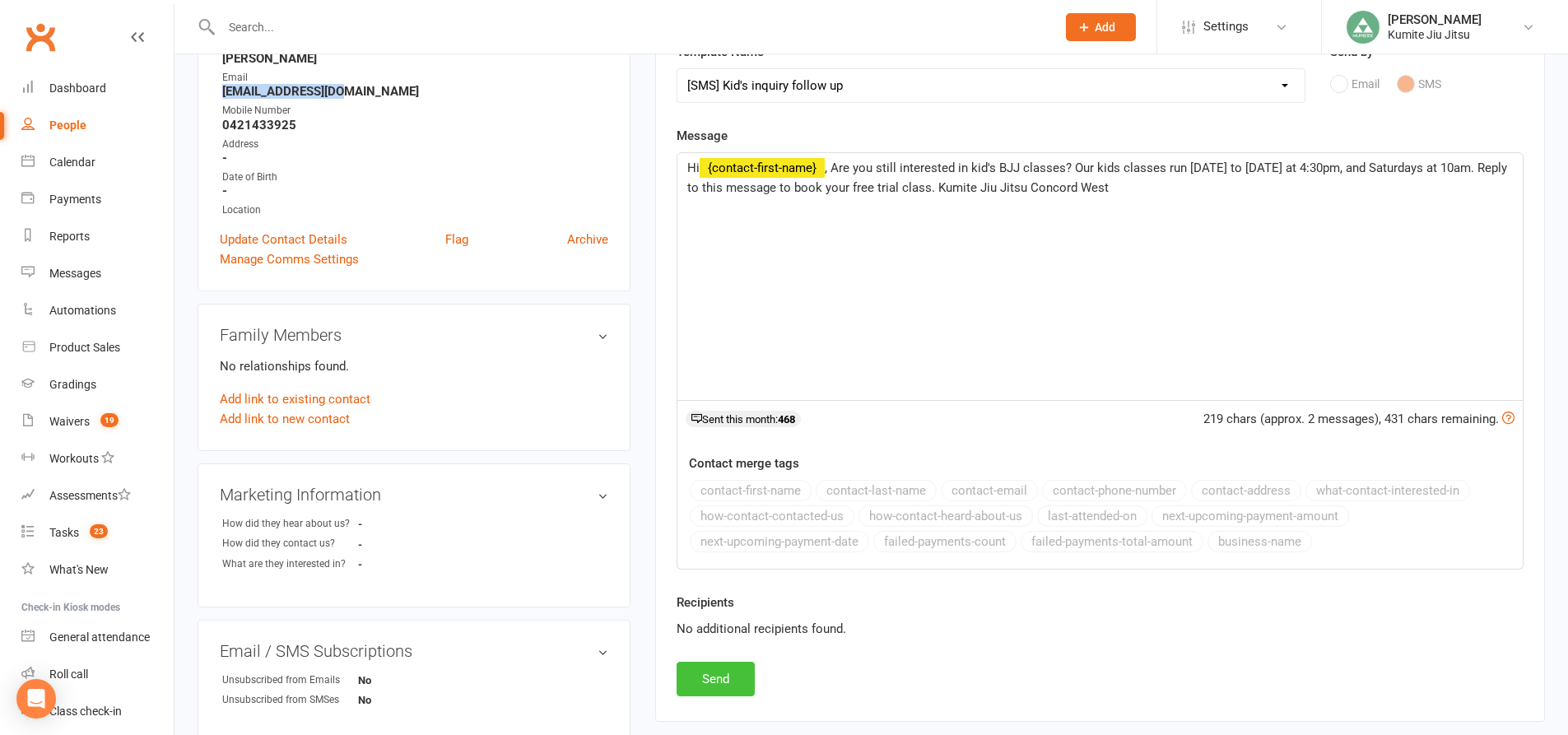
click at [728, 677] on button "Send" at bounding box center [715, 679] width 78 height 34
select select
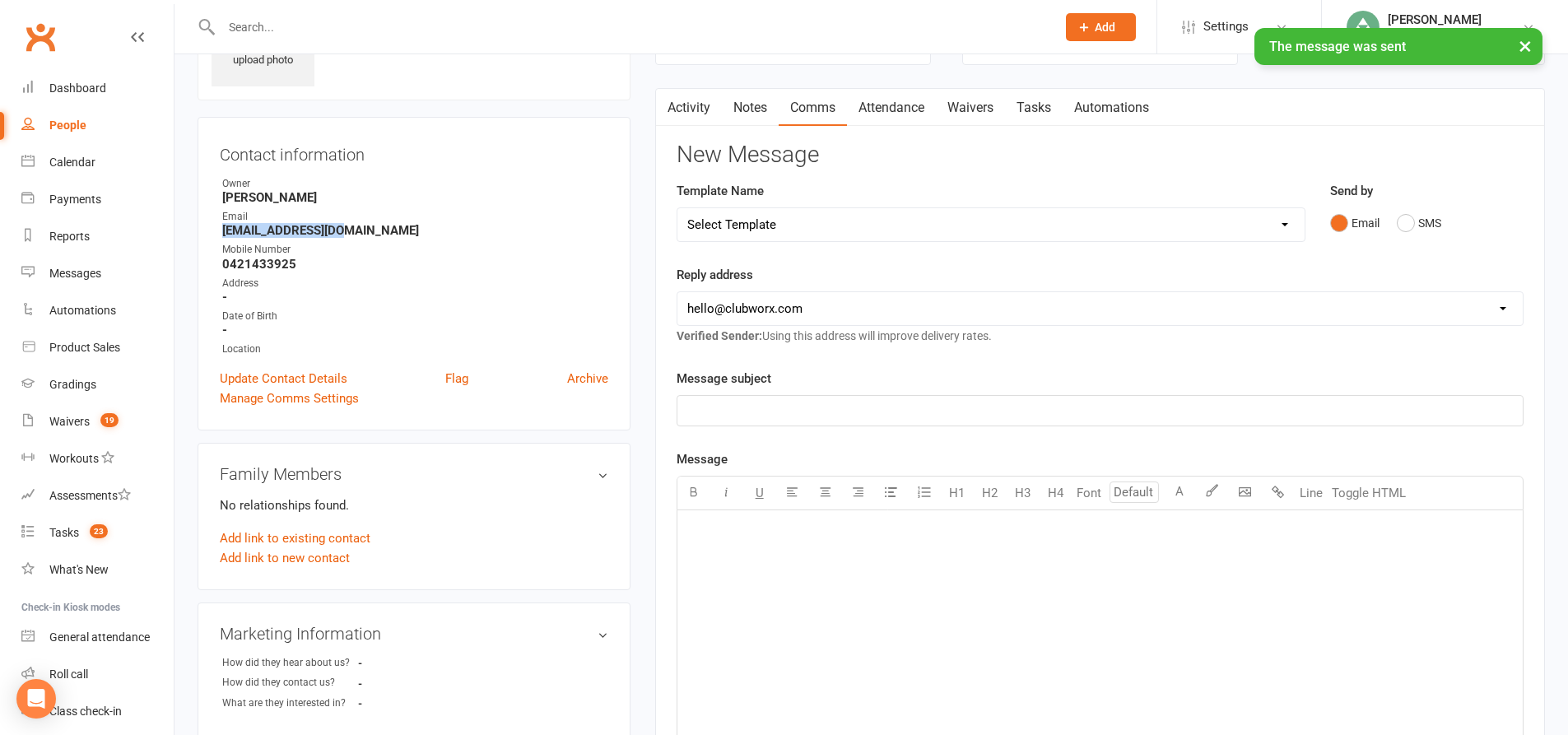
scroll to position [0, 0]
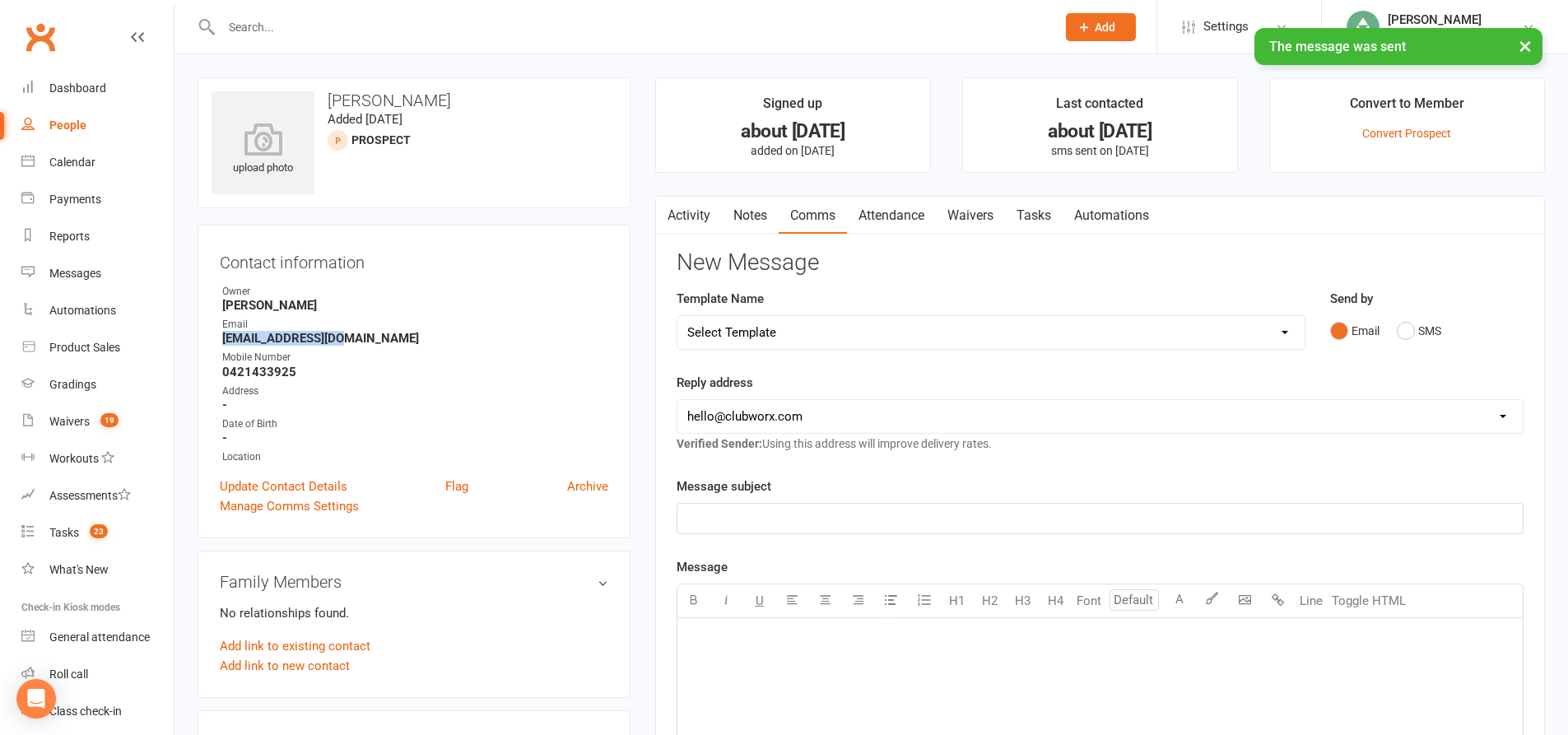
click at [750, 218] on link "Notes" at bounding box center [750, 215] width 57 height 38
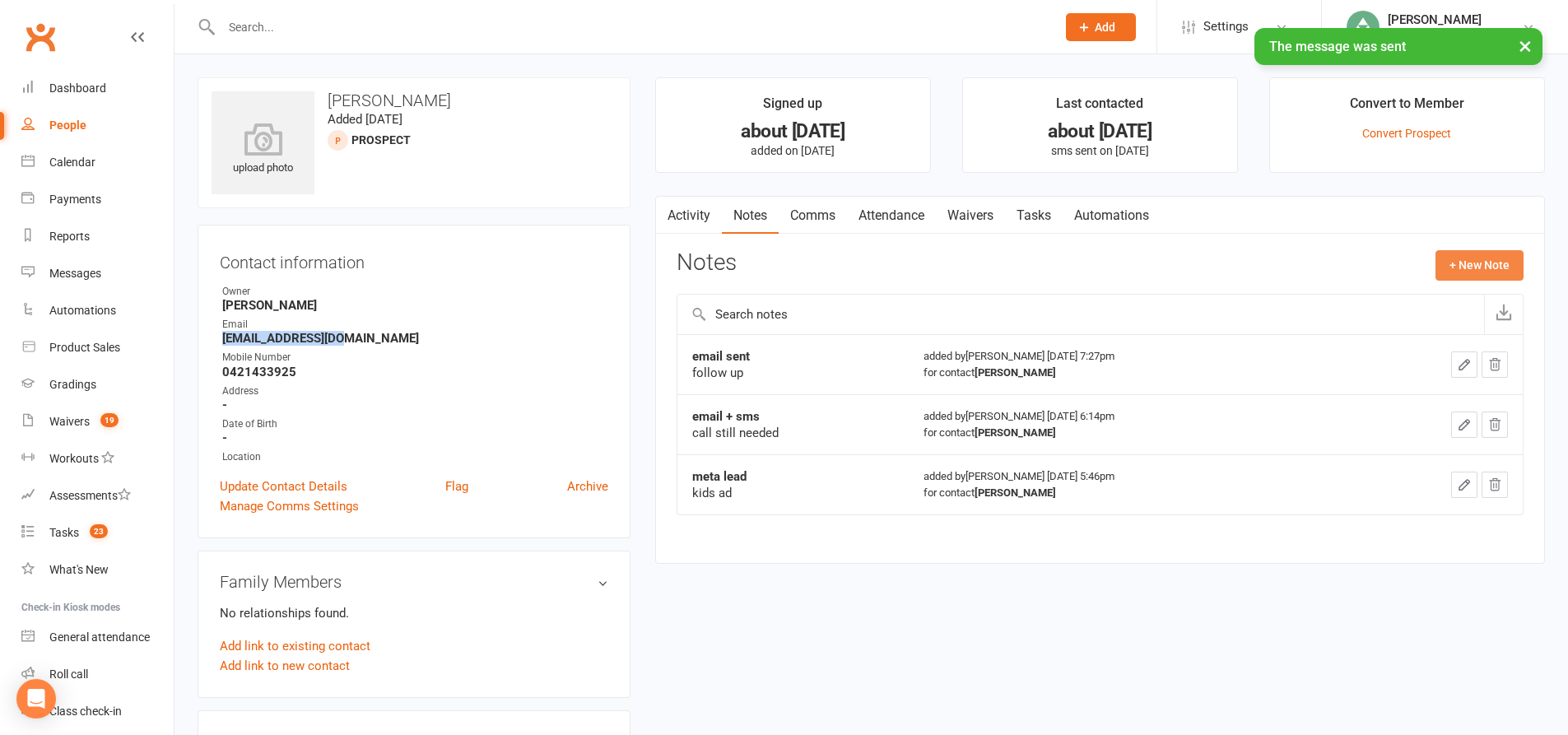
click at [1463, 262] on button "+ New Note" at bounding box center [1478, 265] width 88 height 30
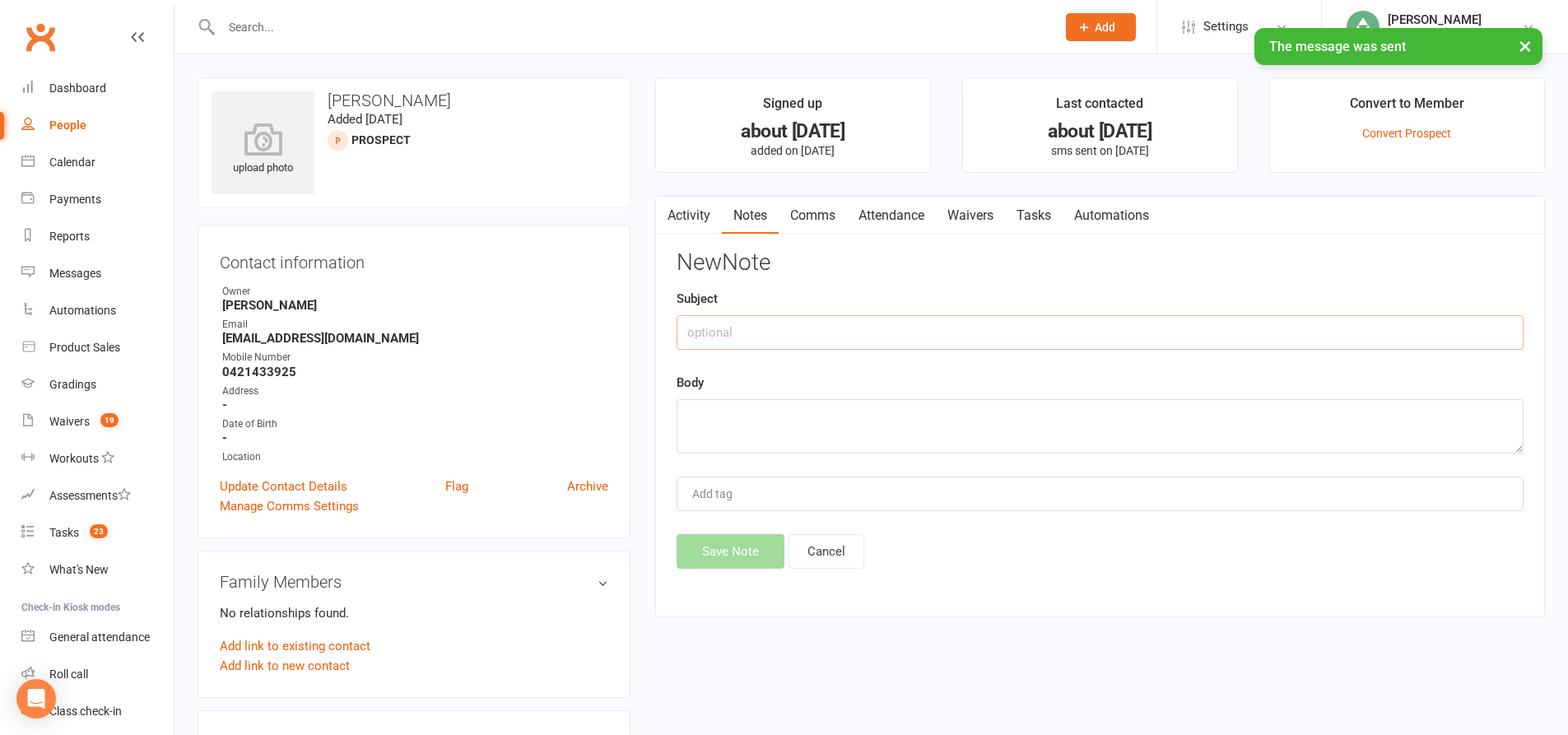
click at [917, 331] on input "text" at bounding box center [1100, 332] width 847 height 34
type input "sms"
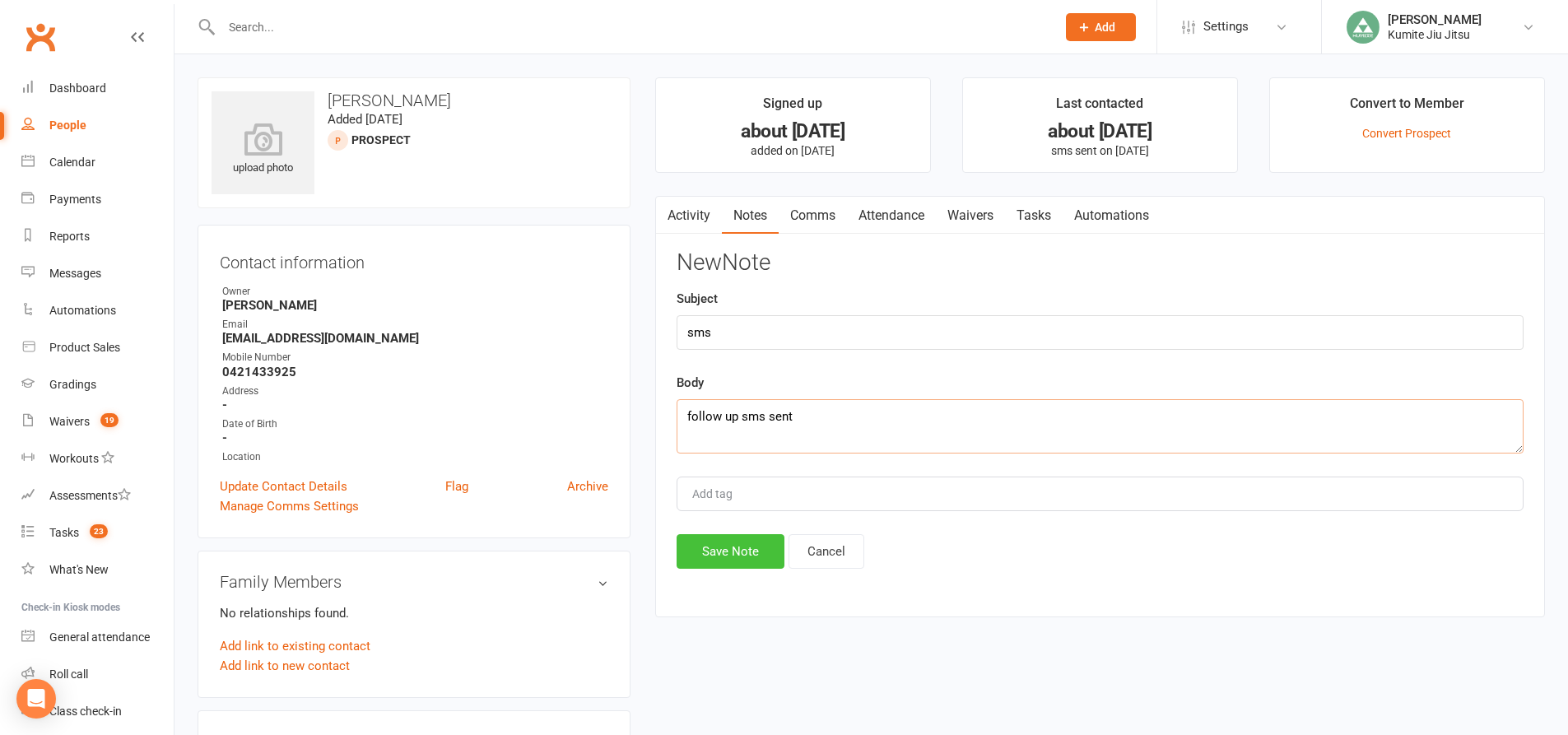
type textarea "follow up sms sent"
click at [724, 551] on button "Save Note" at bounding box center [730, 551] width 108 height 34
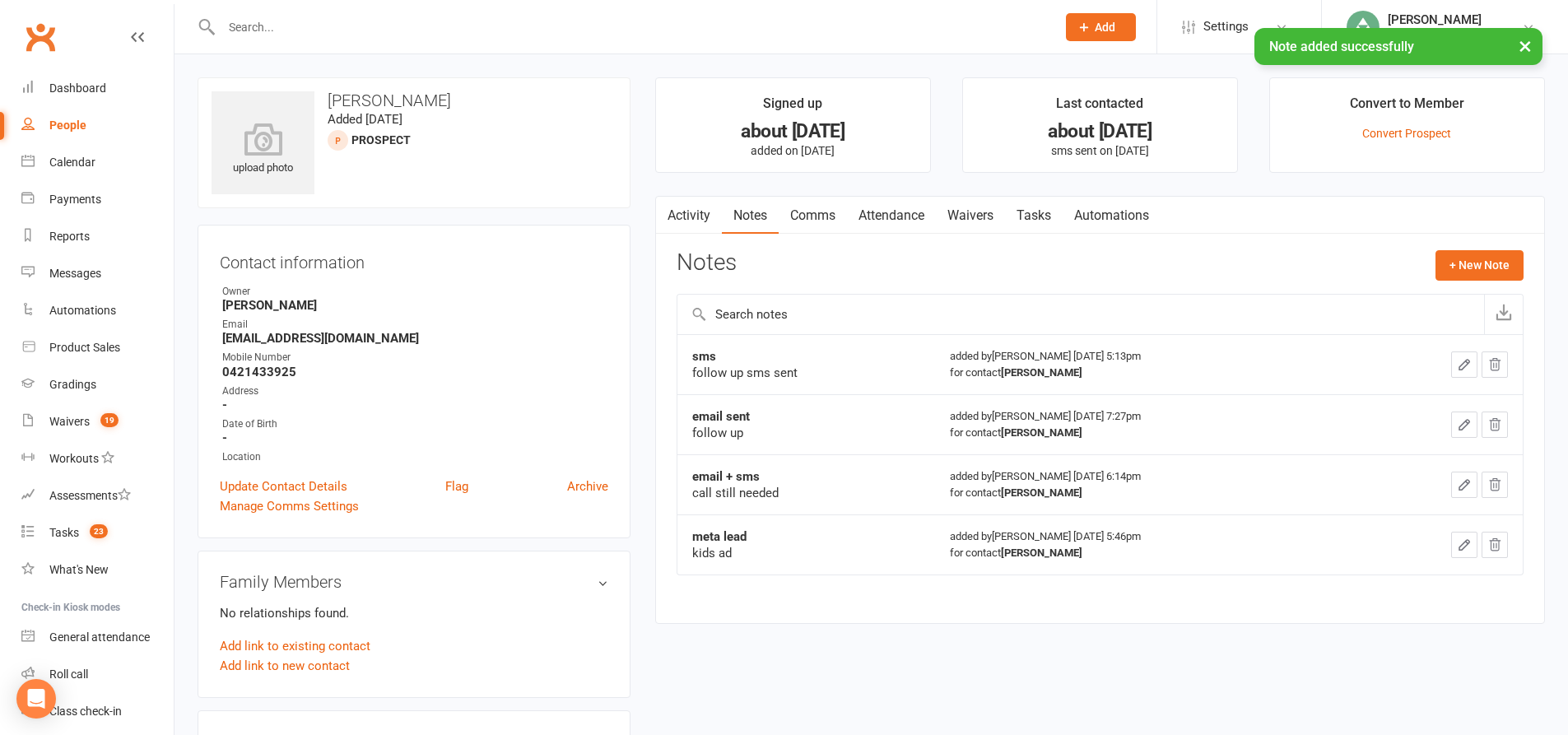
click at [1040, 211] on link "Tasks" at bounding box center [1034, 215] width 57 height 38
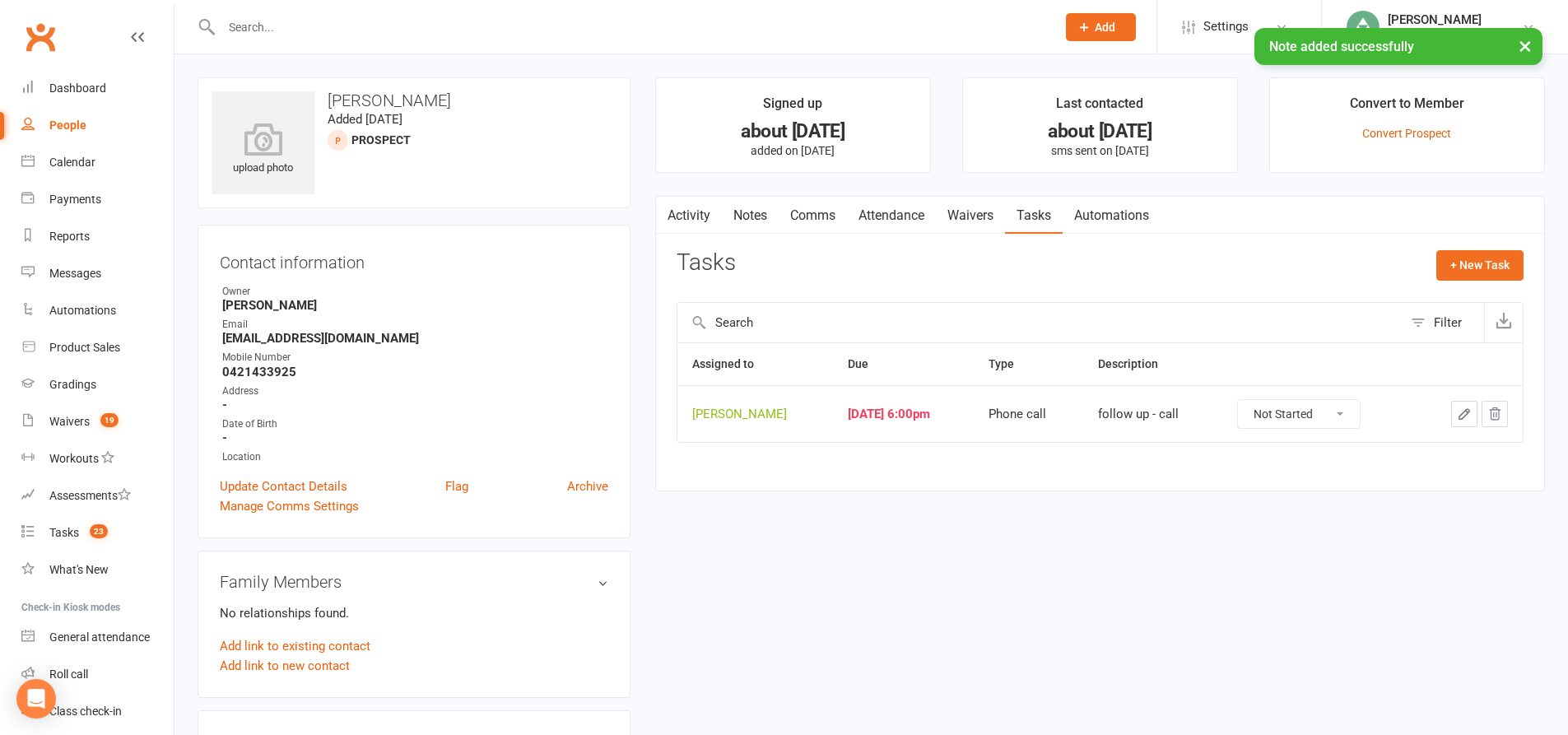
click at [1456, 416] on icon "button" at bounding box center [1464, 415] width 15 height 15
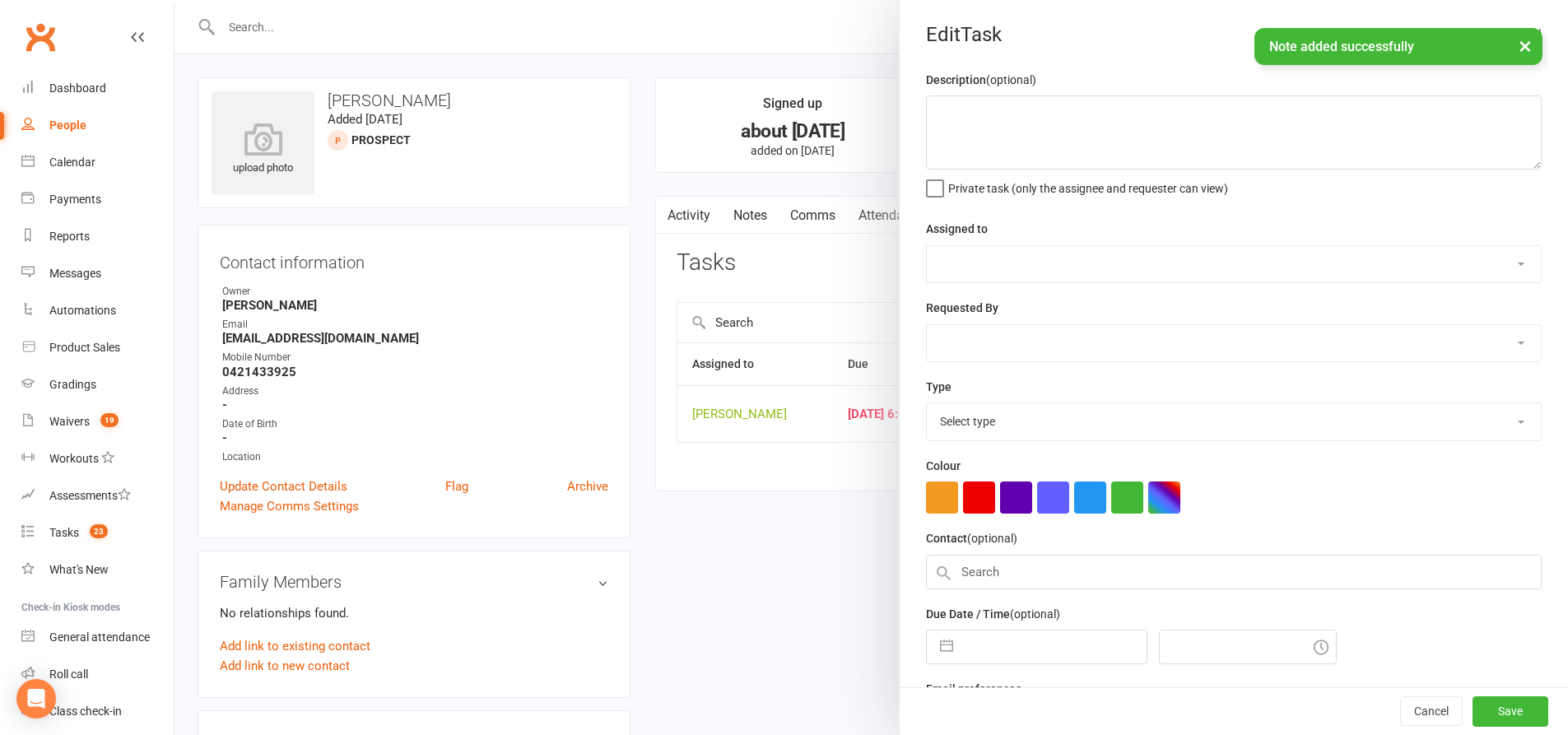
type textarea "follow up - call"
select select "49706"
type input "18 Sep 2025"
type input "6:00pm"
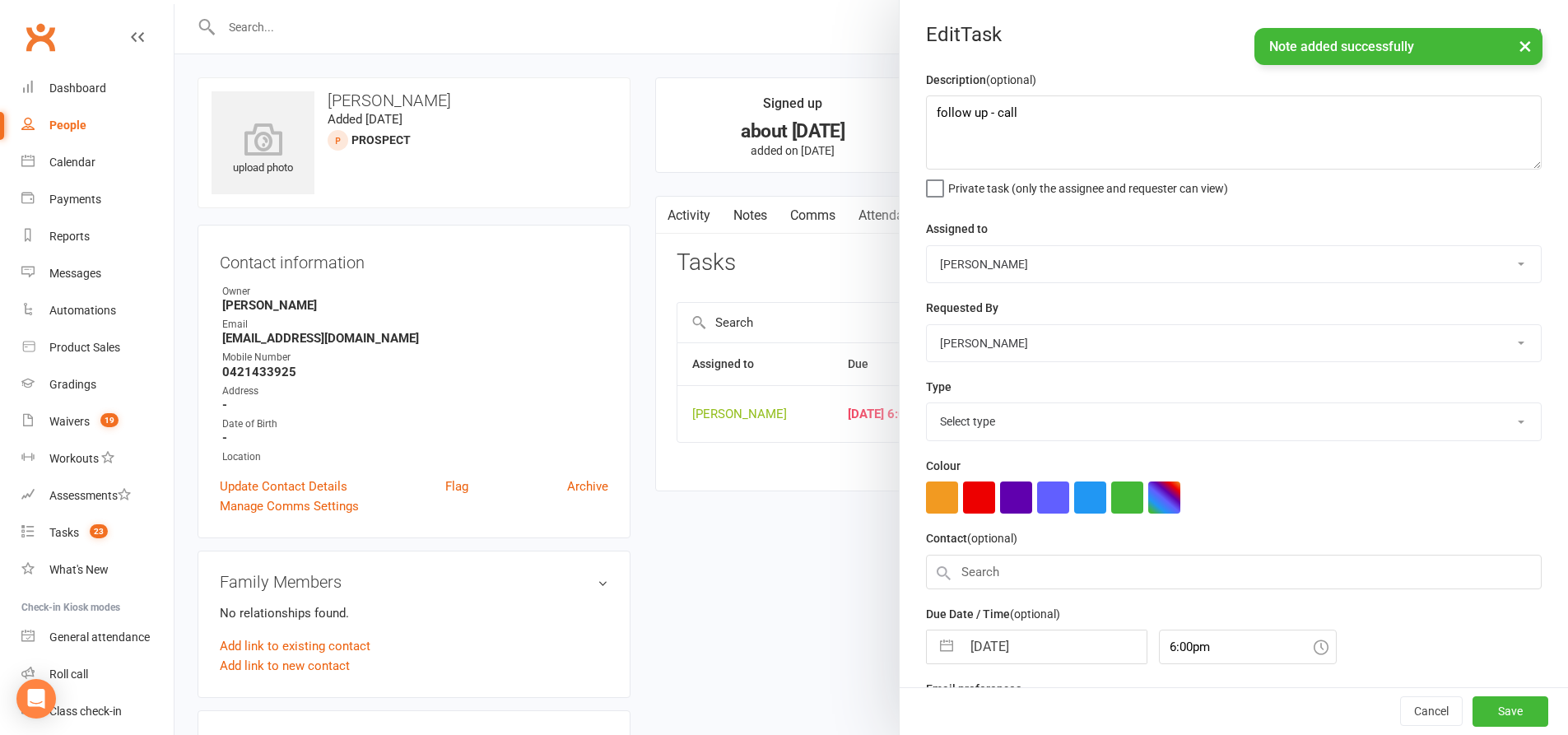
select select "28624"
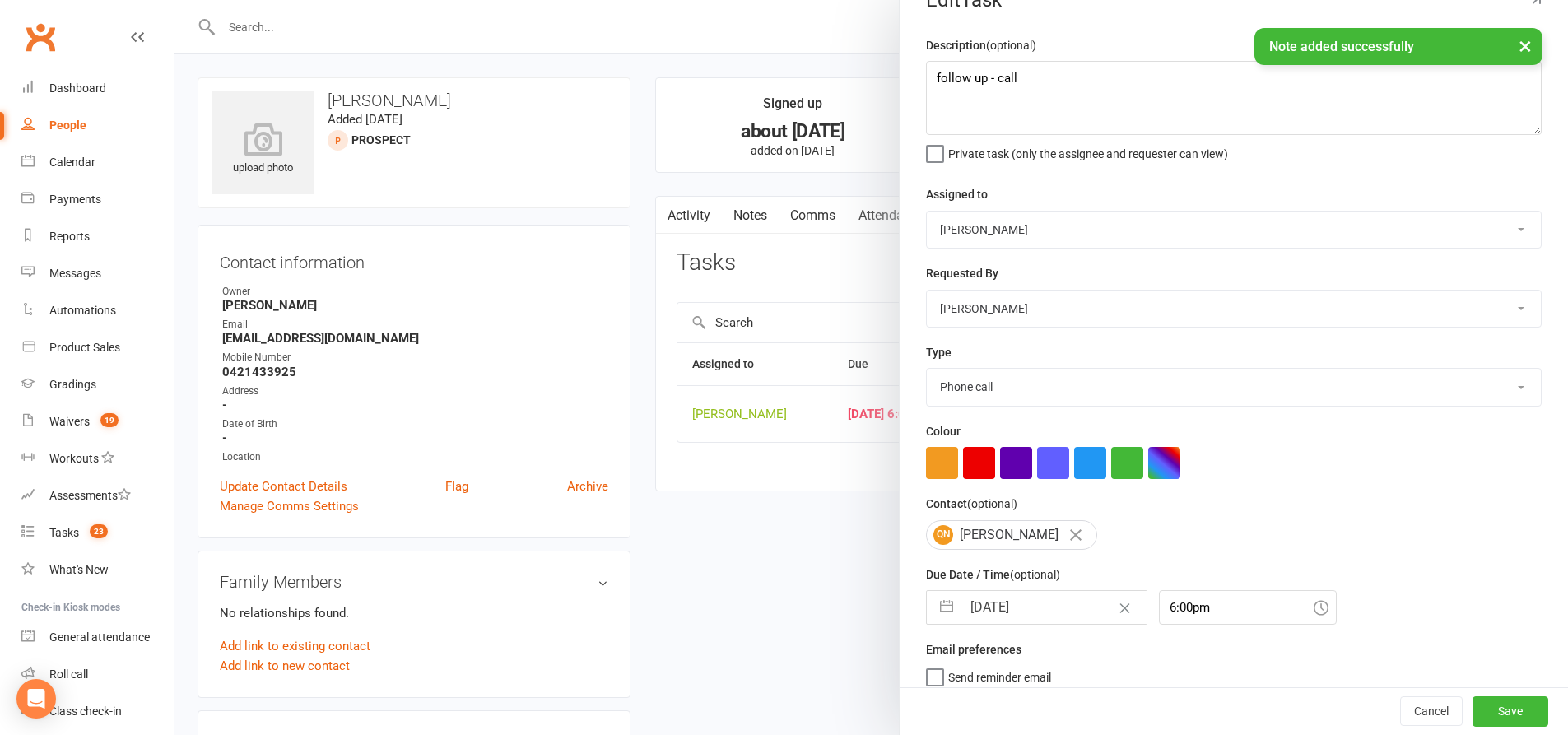
scroll to position [54, 0]
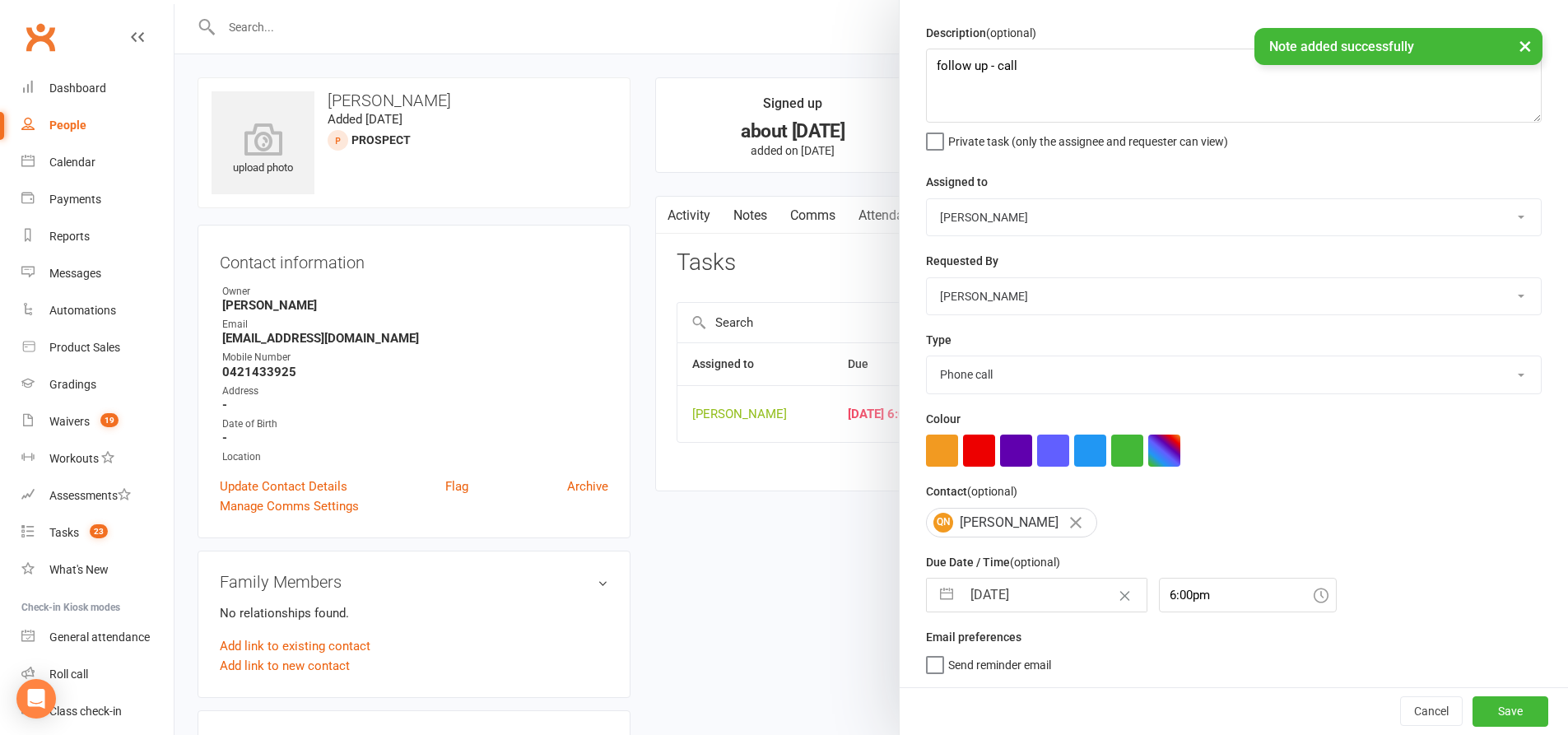
drag, startPoint x: 939, startPoint y: 594, endPoint x: 1007, endPoint y: 537, distance: 88.7
click at [939, 593] on button "button" at bounding box center [946, 596] width 30 height 33
select select "7"
select select "2025"
select select "8"
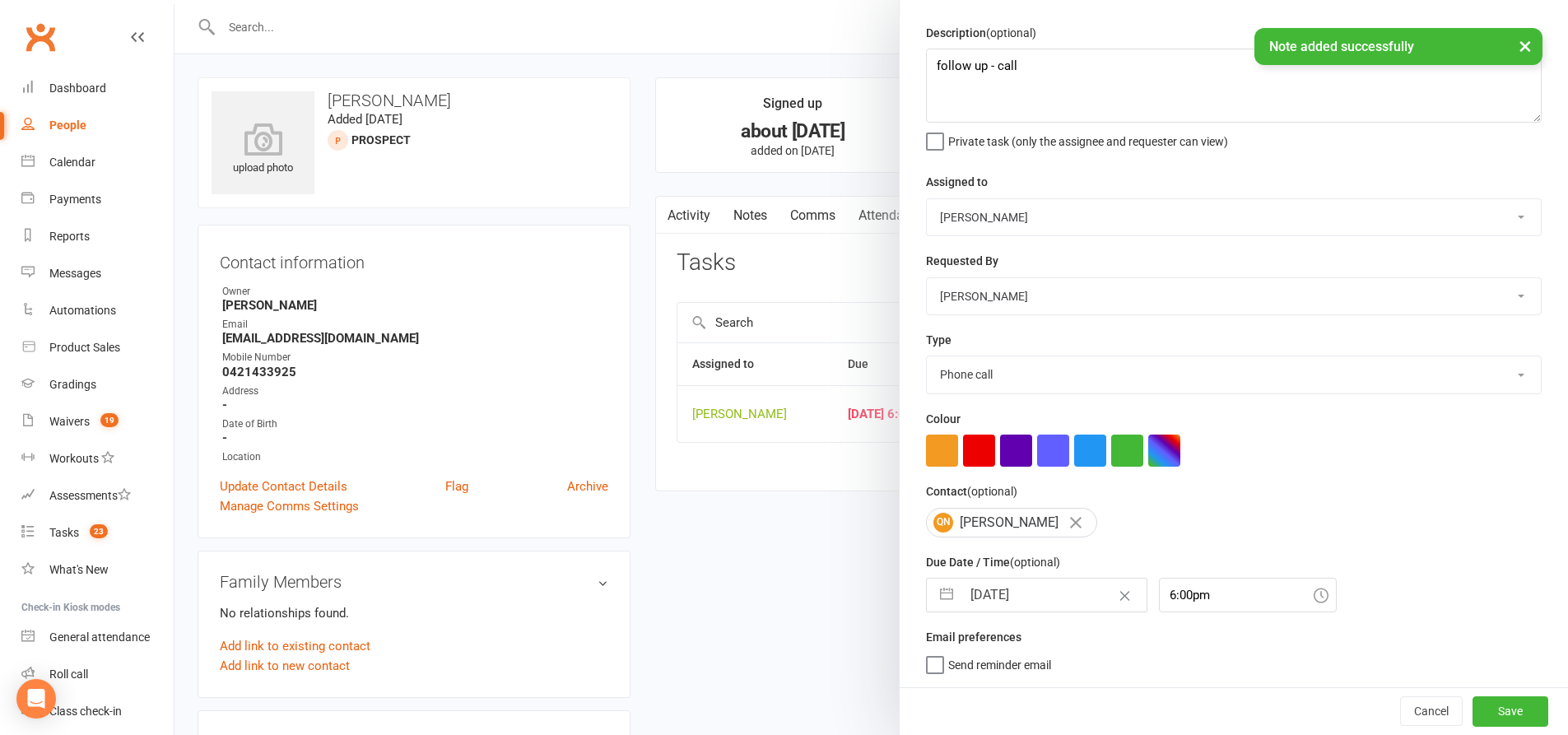
select select "2025"
select select "9"
select select "2025"
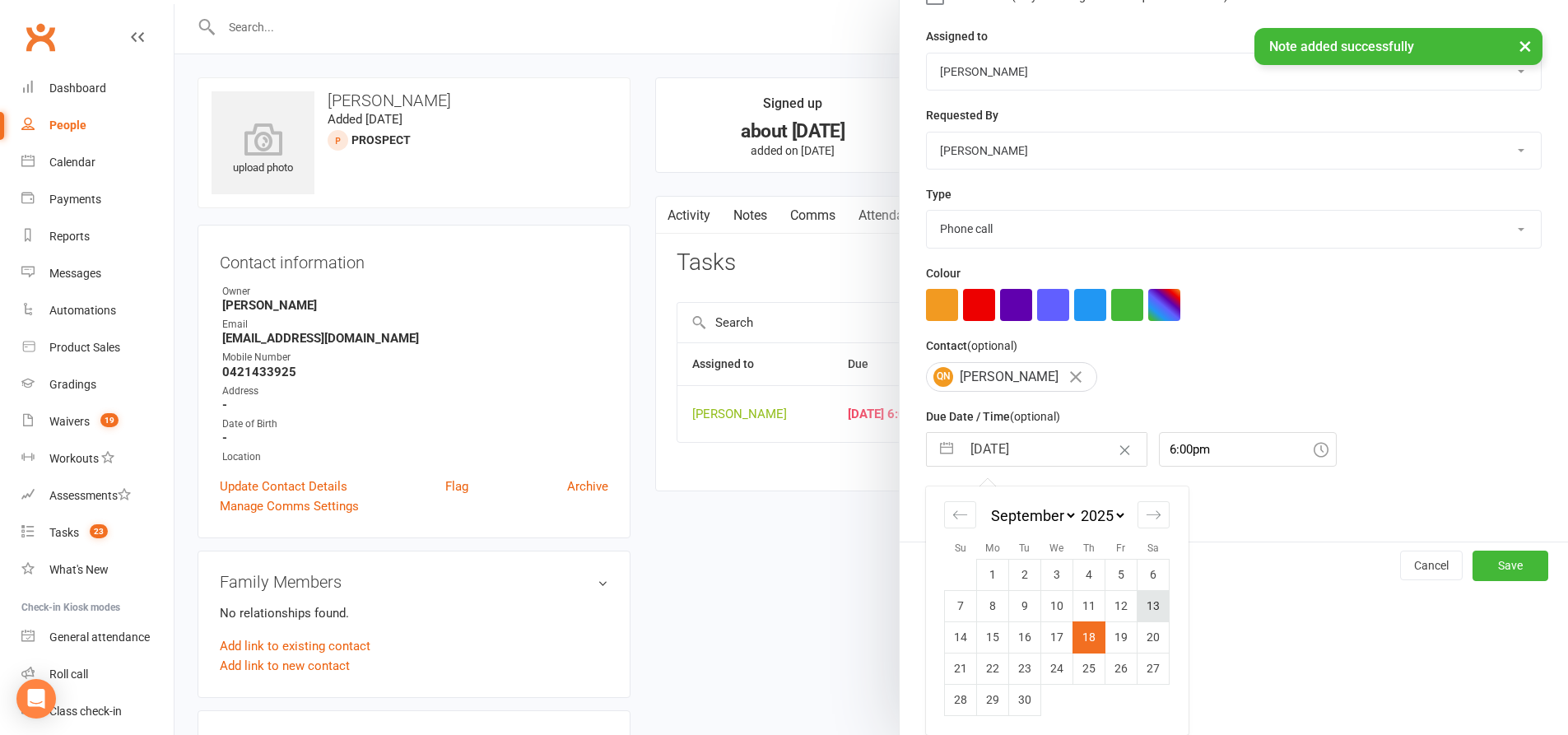
scroll to position [199, 0]
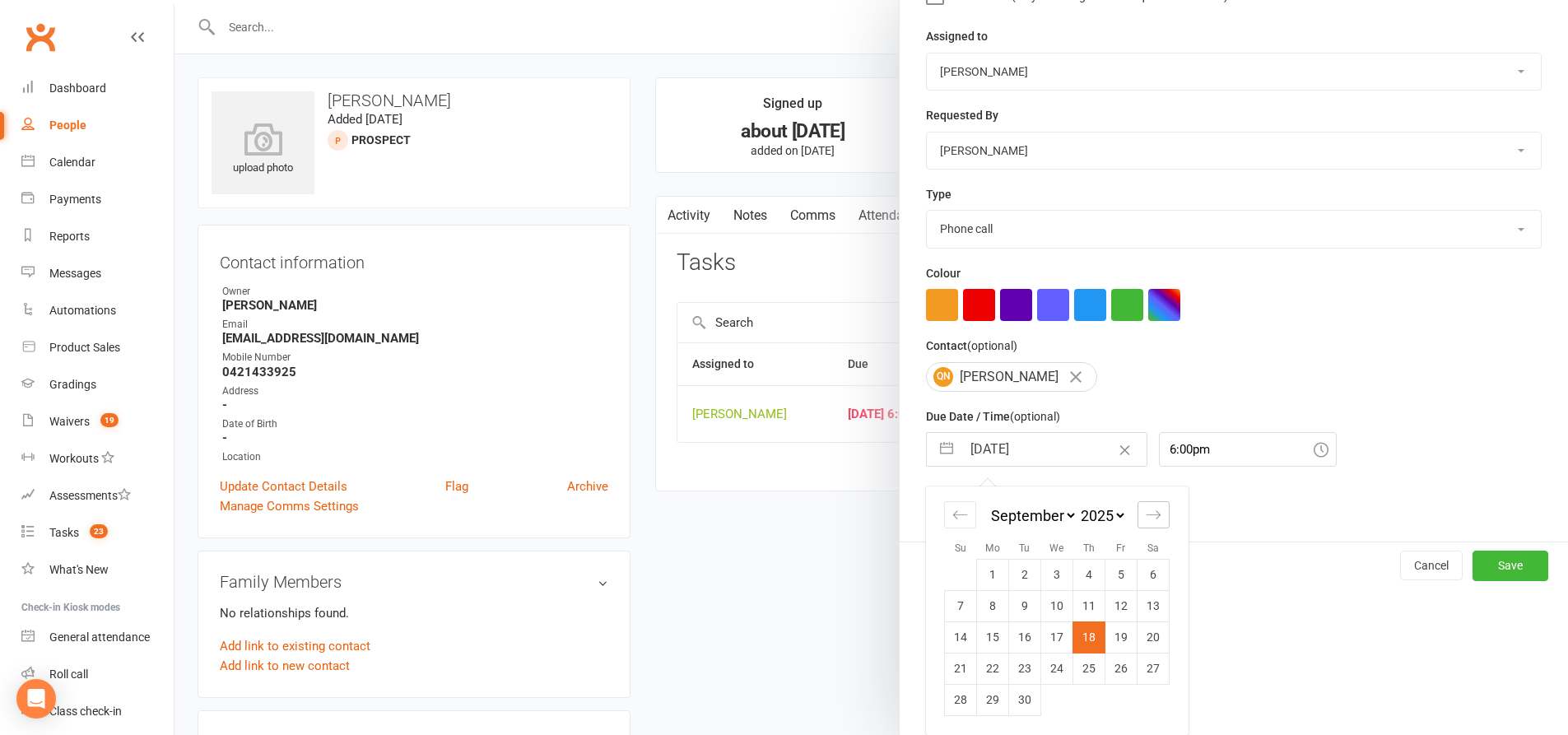
click at [1145, 519] on icon "Move forward to switch to the next month." at bounding box center [1153, 514] width 16 height 16
select select "10"
select select "2025"
click at [1093, 644] on td "16" at bounding box center [1089, 637] width 32 height 31
type input "16 Oct 2025"
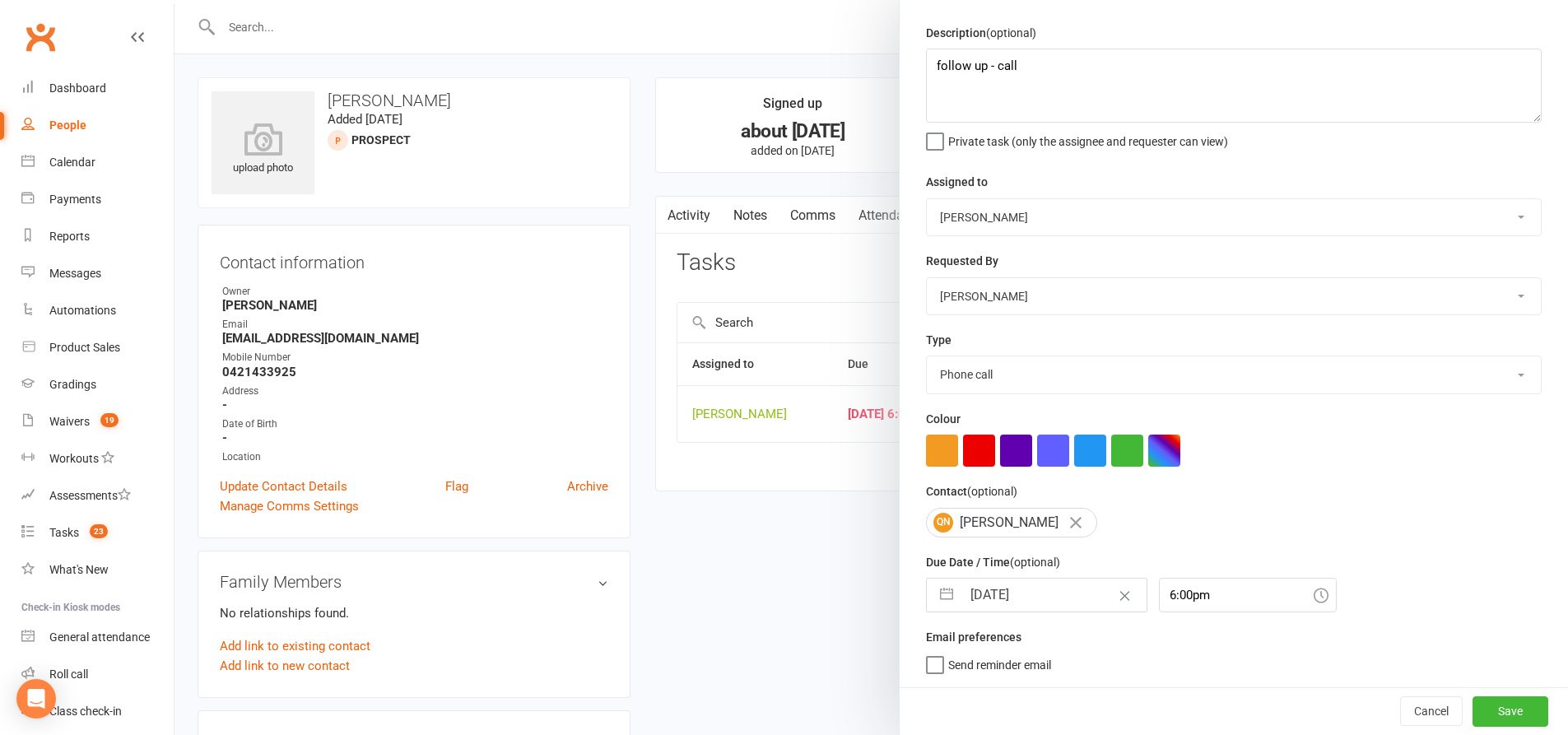
scroll to position [54, 0]
click at [1487, 705] on button "Save" at bounding box center [1510, 711] width 76 height 30
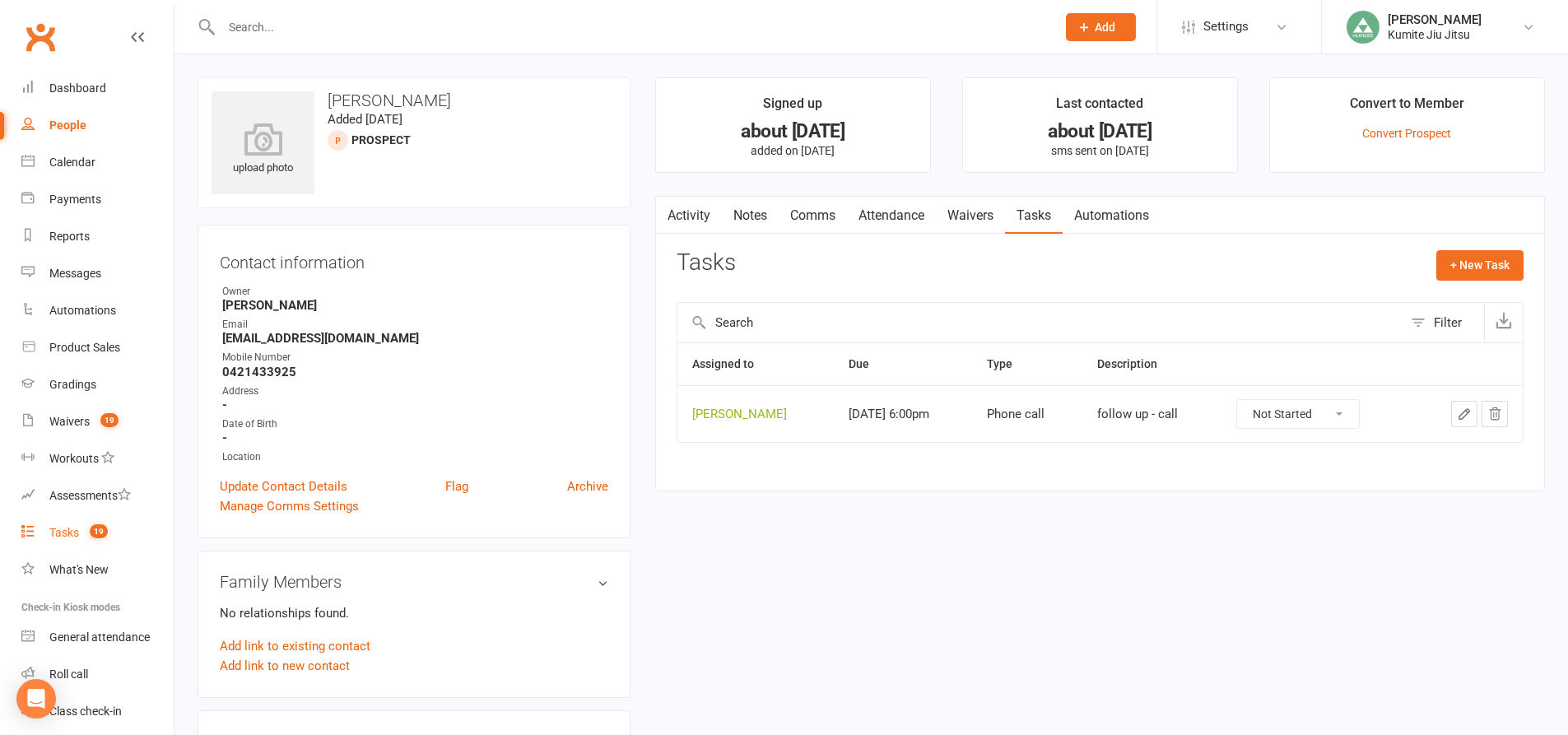
click at [80, 536] on link "Tasks 19" at bounding box center [97, 533] width 152 height 37
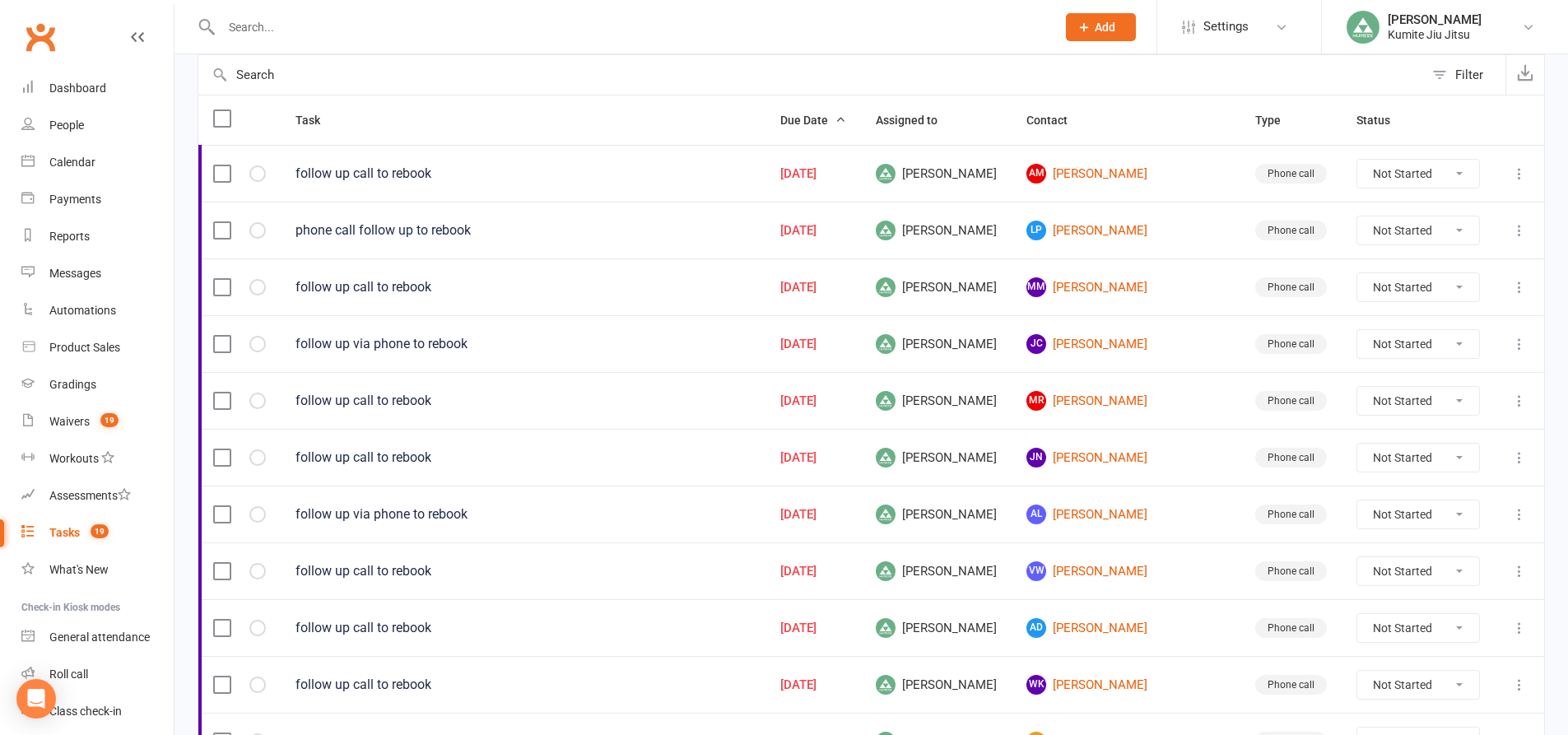
scroll to position [247, 0]
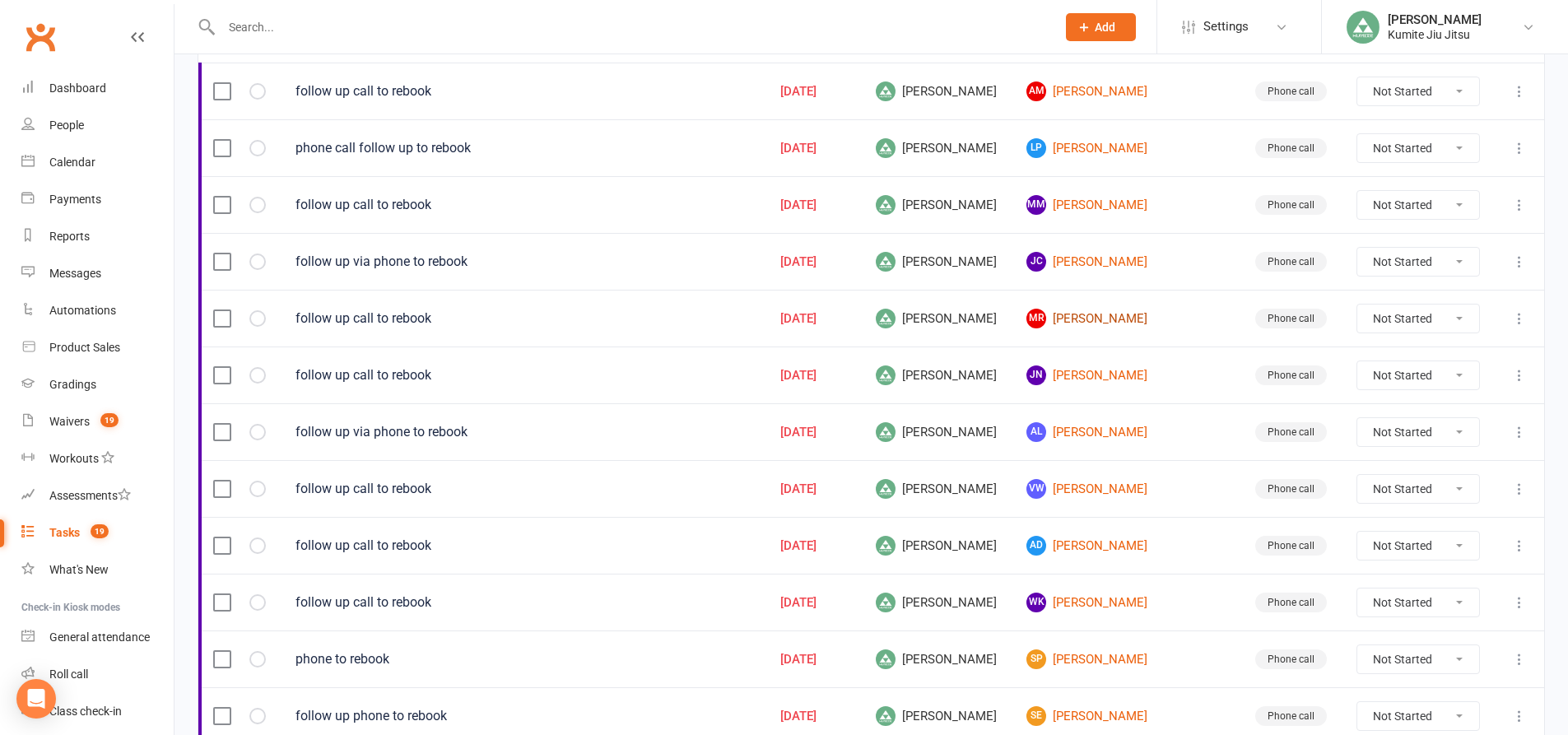
click at [1123, 317] on link "MR Mari-Liis Raudnagel" at bounding box center [1126, 318] width 199 height 19
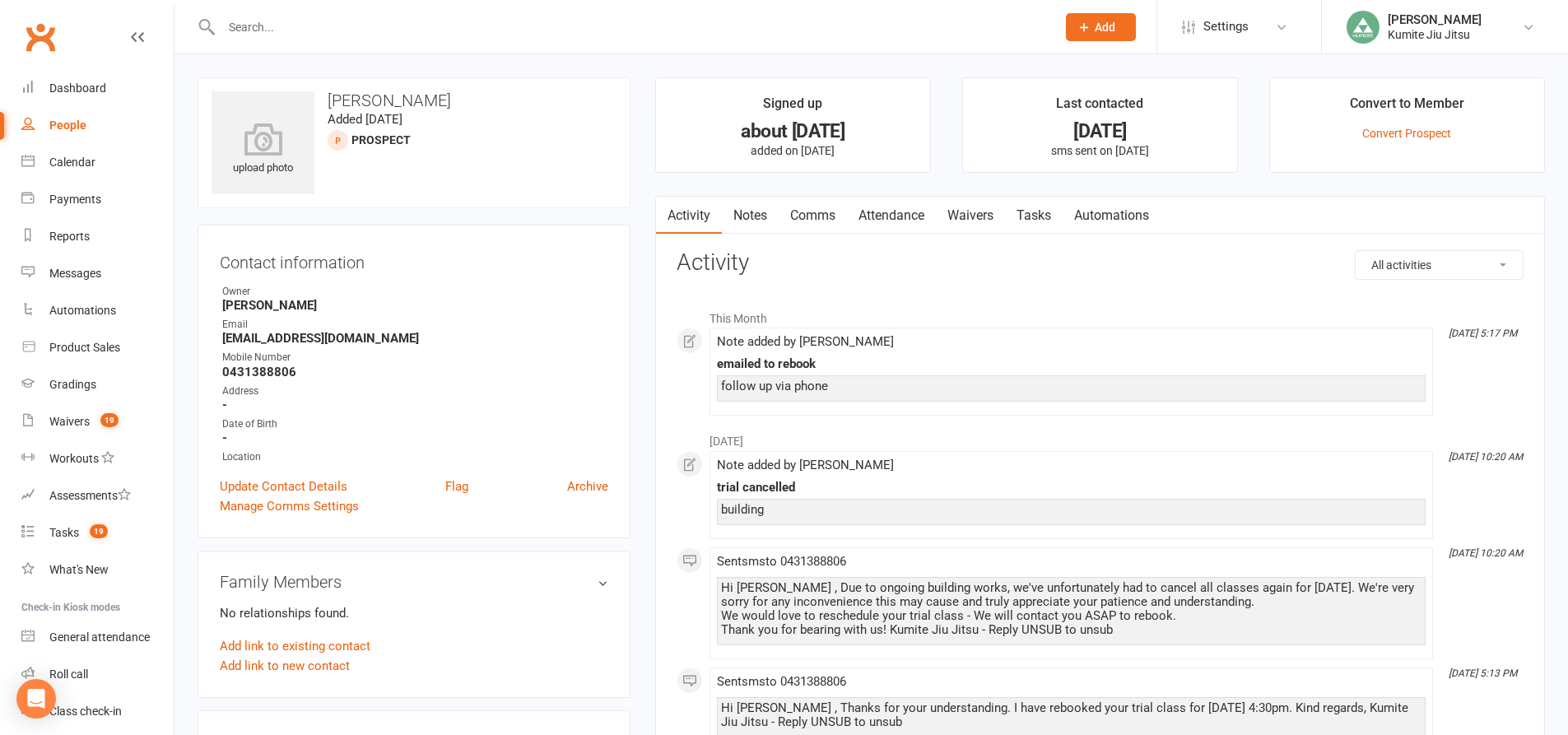
click at [759, 212] on link "Notes" at bounding box center [750, 215] width 57 height 38
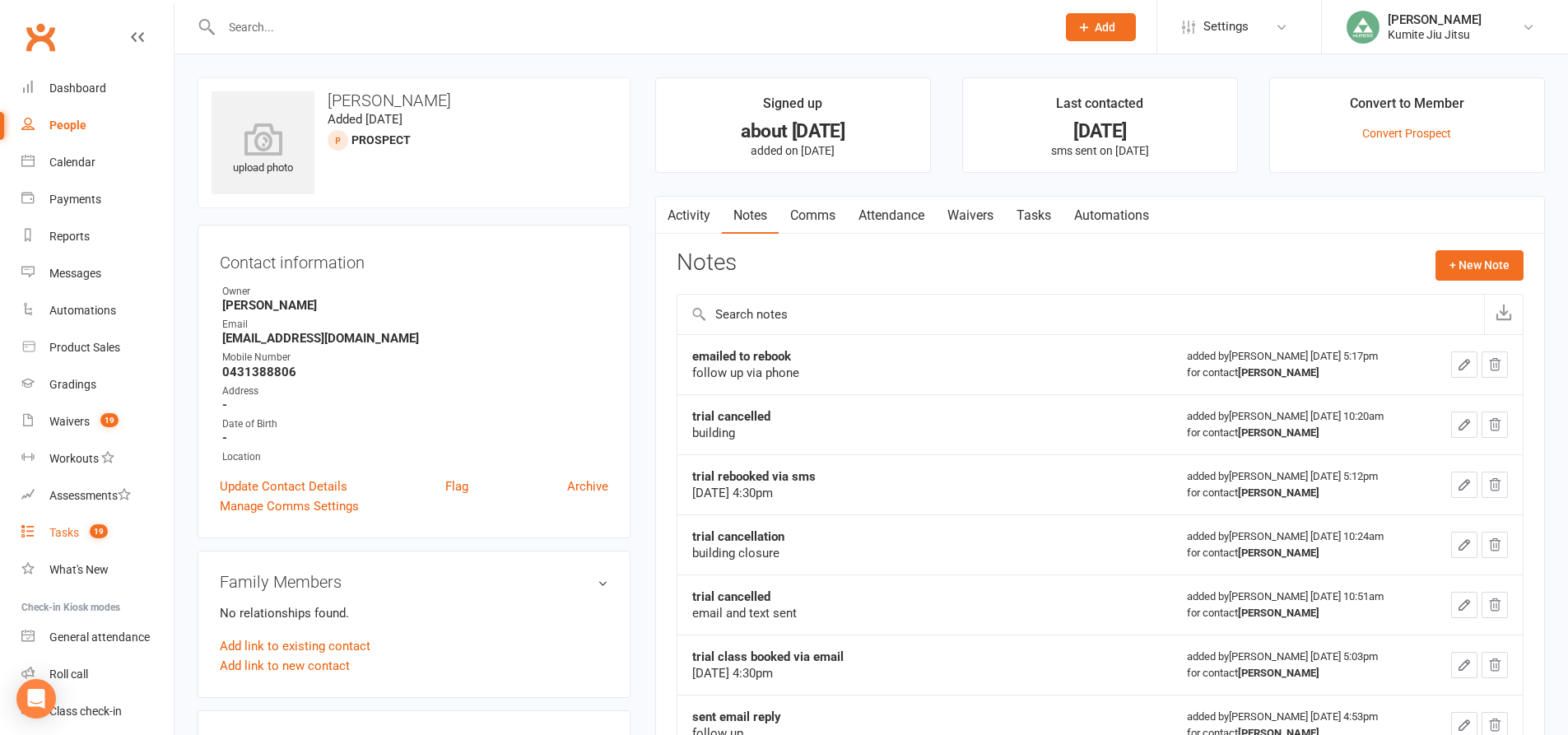
click at [95, 532] on span "19" at bounding box center [99, 531] width 18 height 14
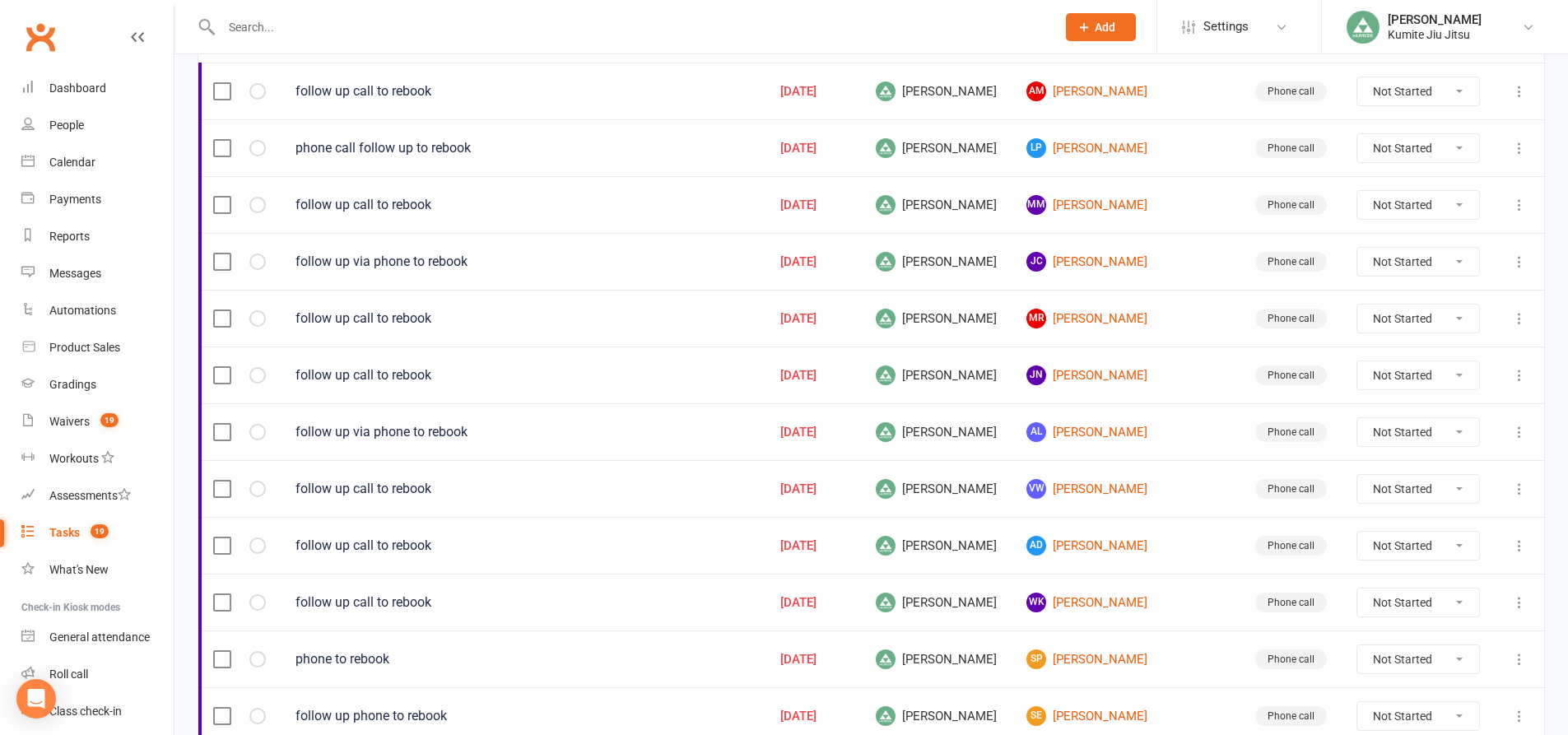
scroll to position [164, 0]
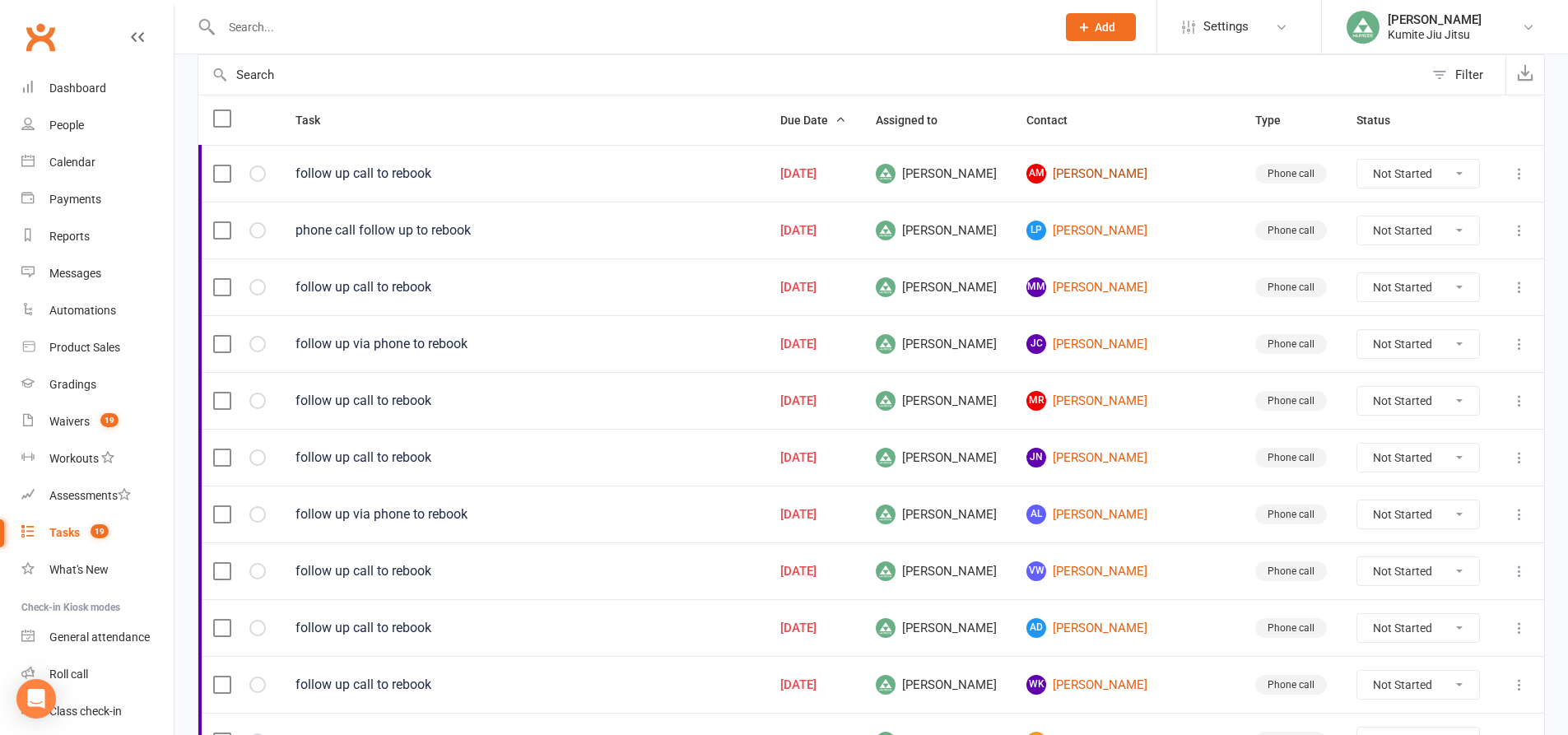
click at [1124, 177] on link "AM Alice Mazraei" at bounding box center [1126, 173] width 199 height 19
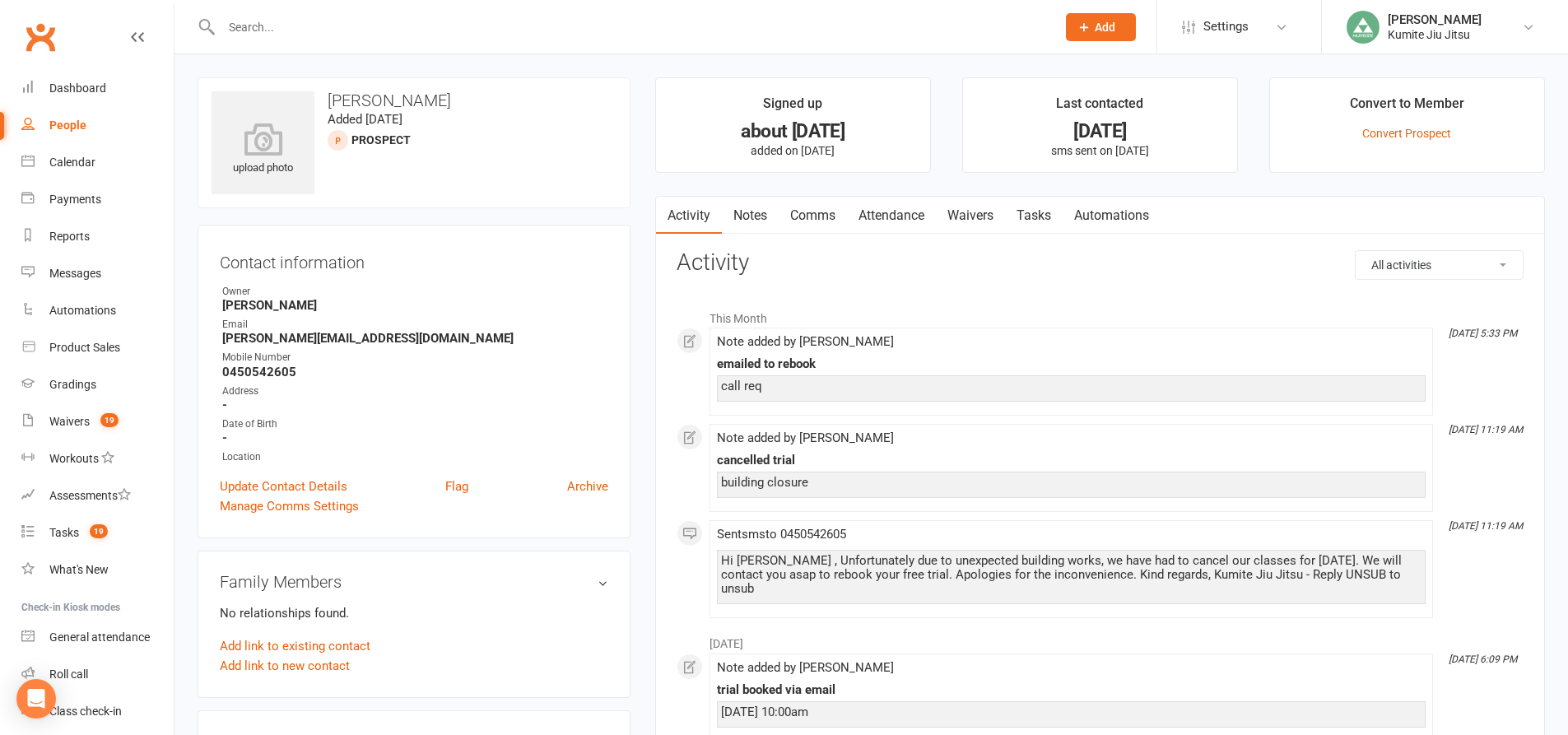
click at [755, 212] on link "Notes" at bounding box center [750, 215] width 57 height 38
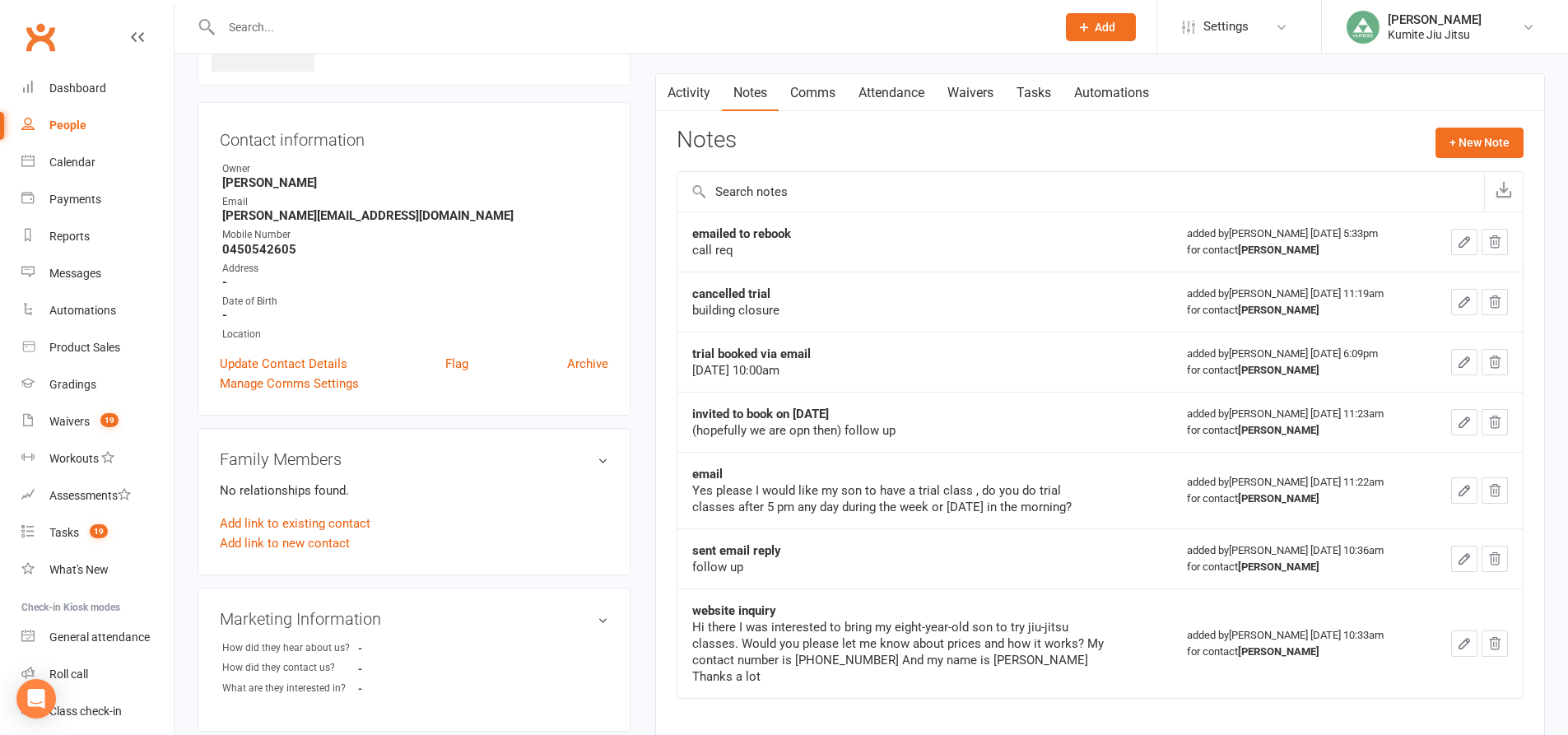
scroll to position [82, 0]
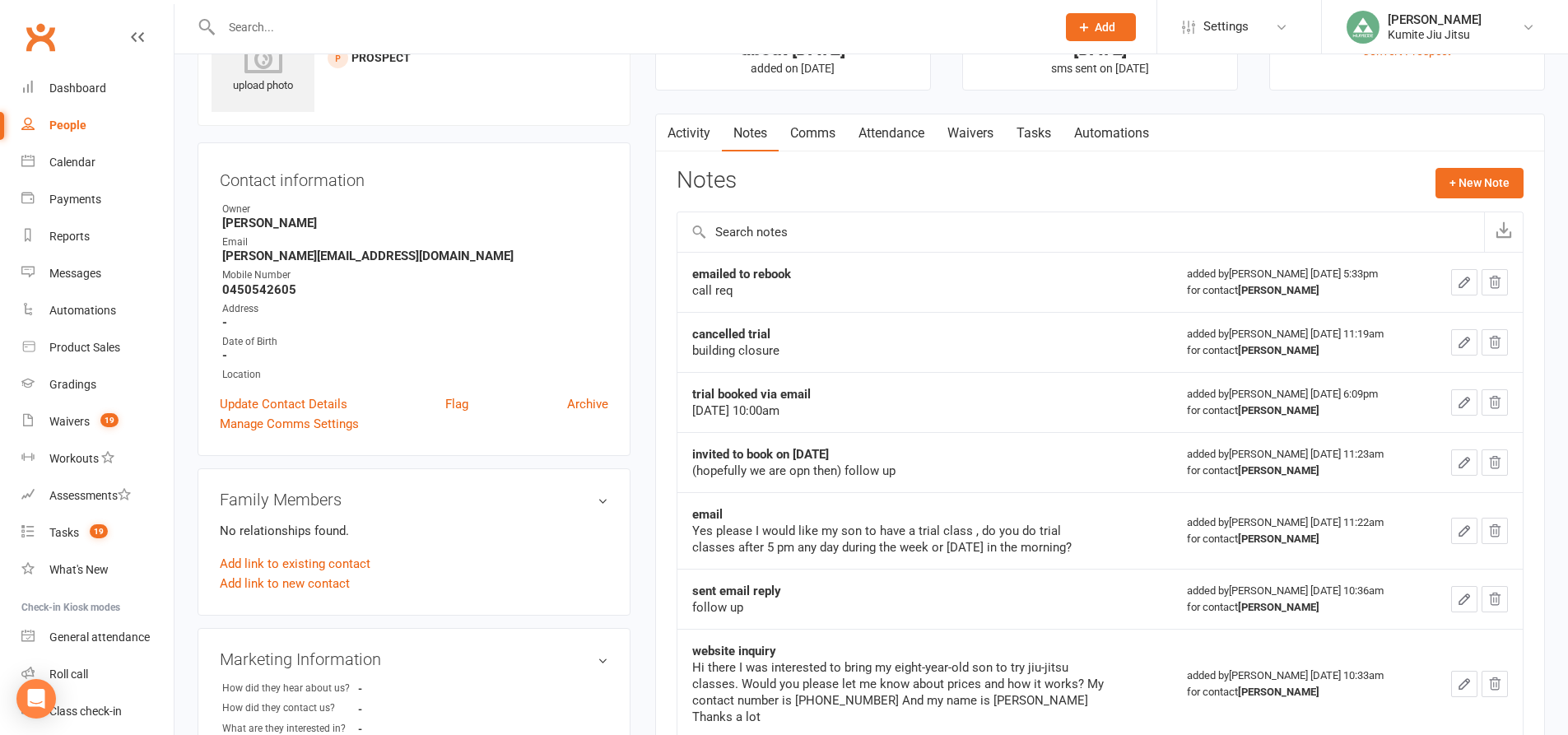
click at [818, 135] on link "Comms" at bounding box center [813, 133] width 68 height 38
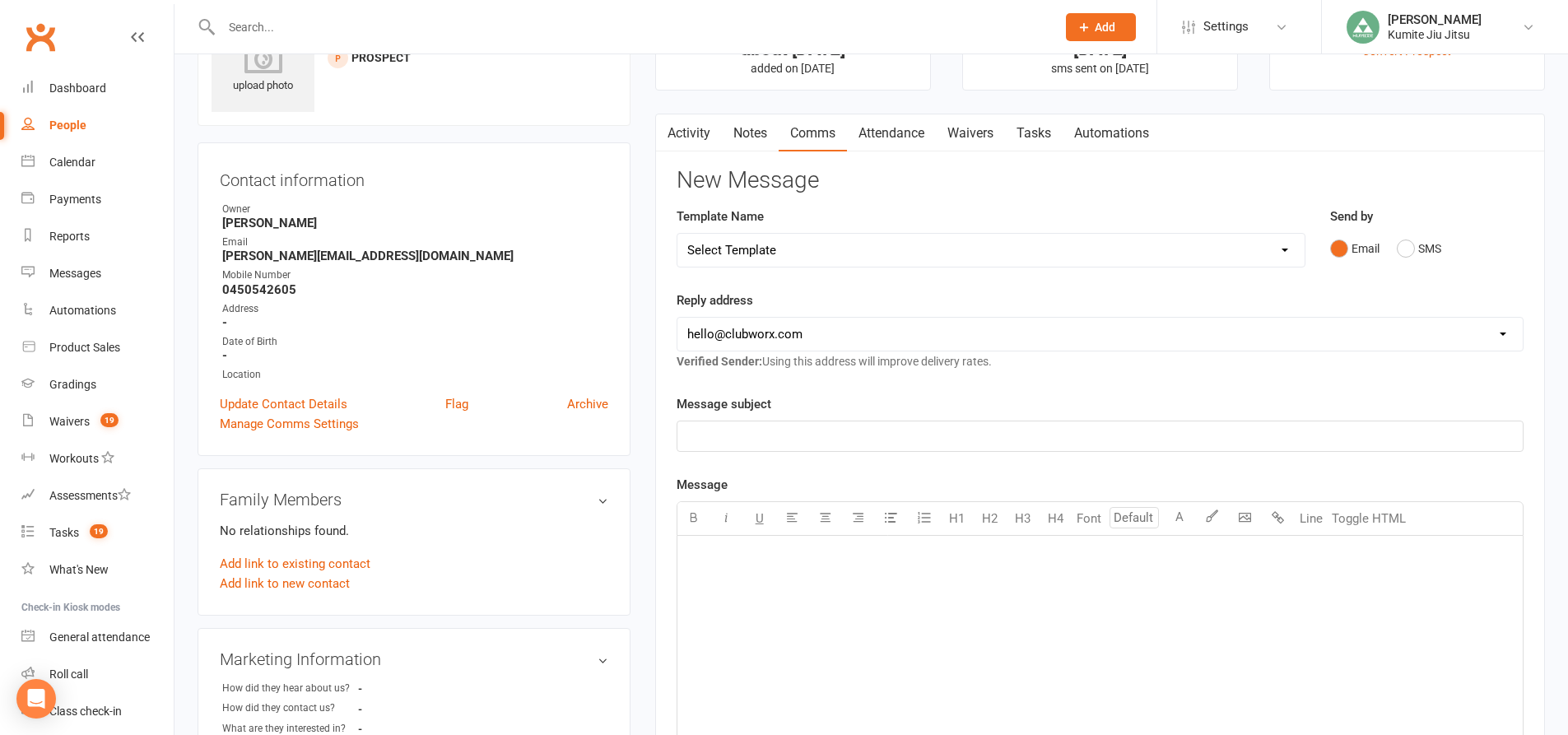
click at [755, 129] on link "Notes" at bounding box center [750, 133] width 57 height 38
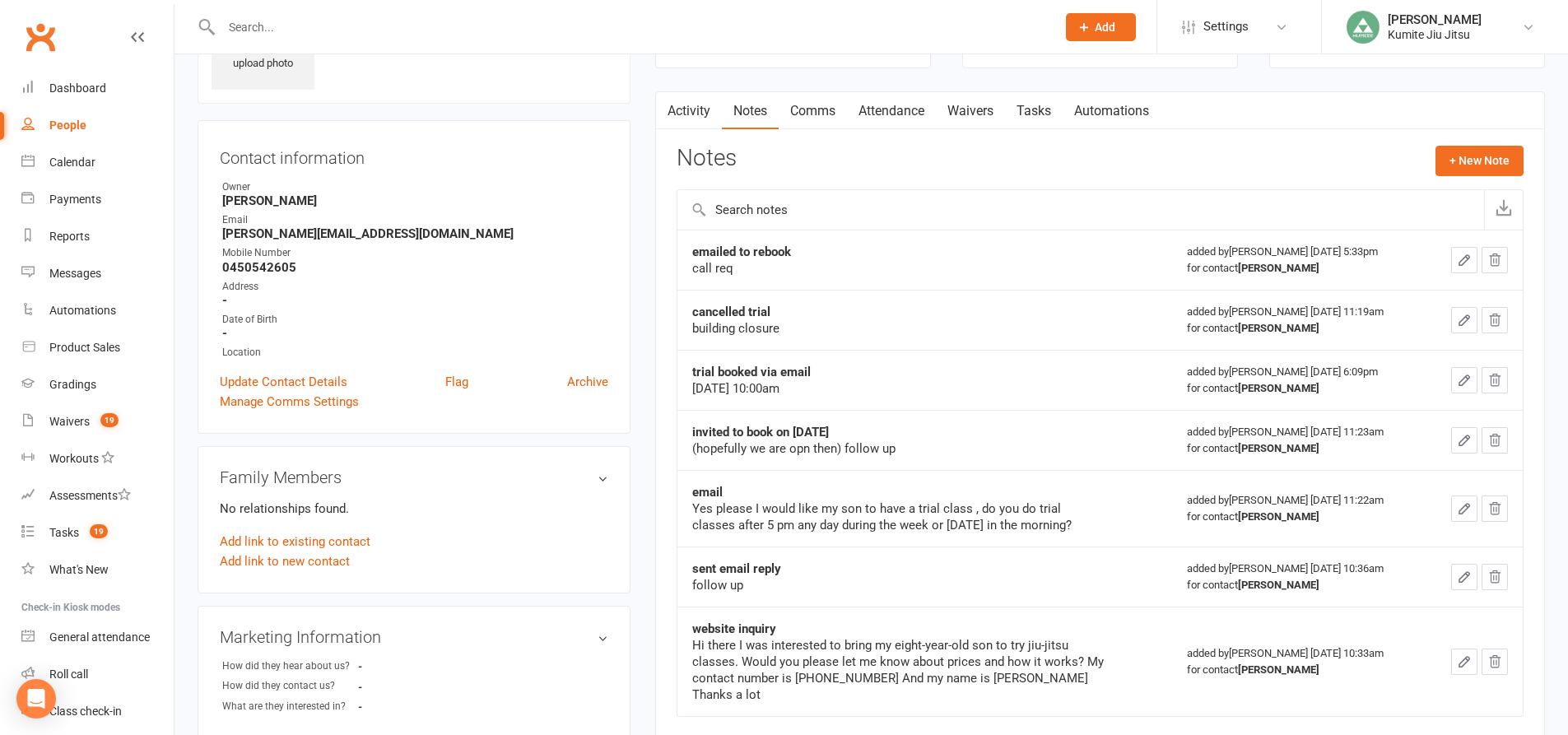
scroll to position [82, 0]
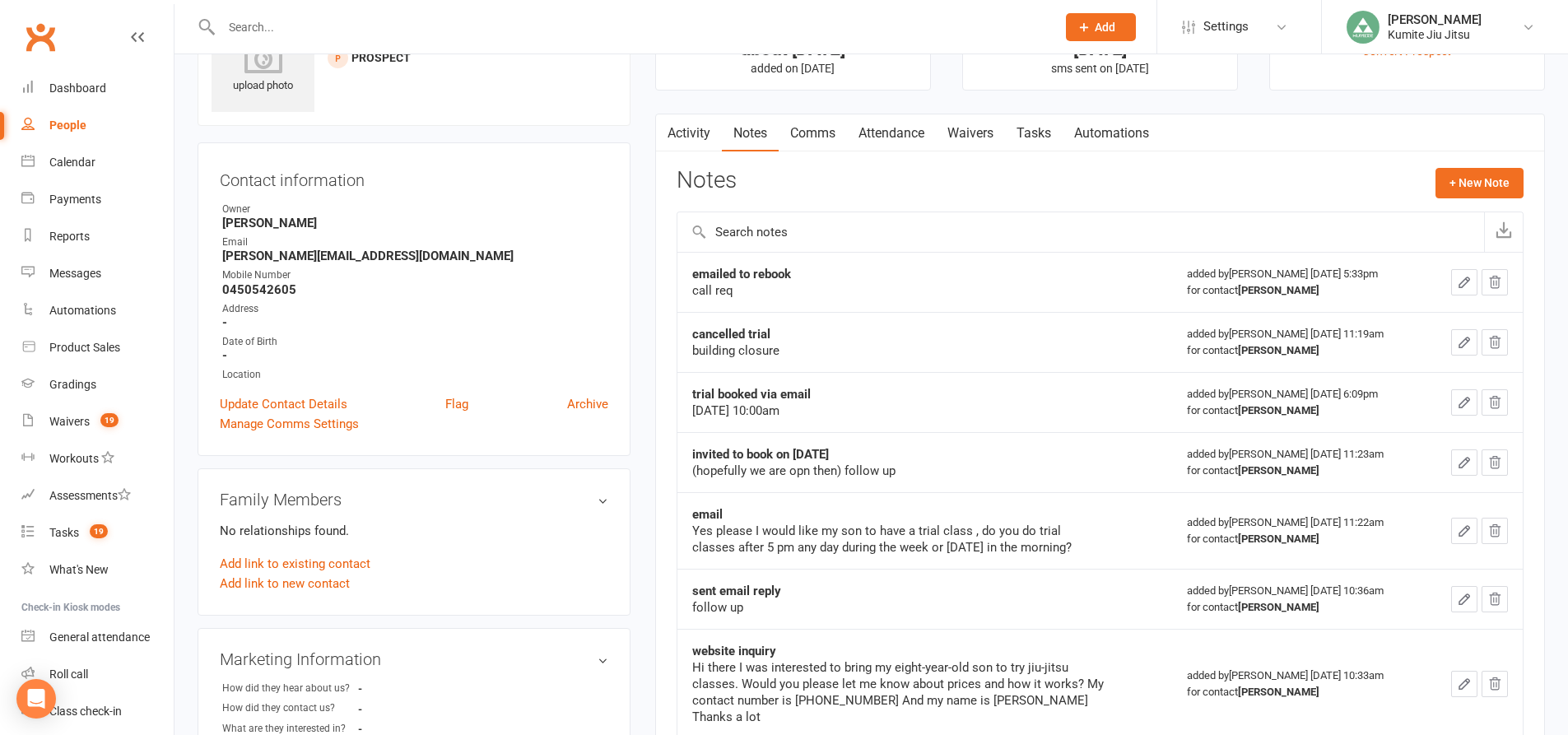
click at [809, 138] on link "Comms" at bounding box center [813, 133] width 68 height 38
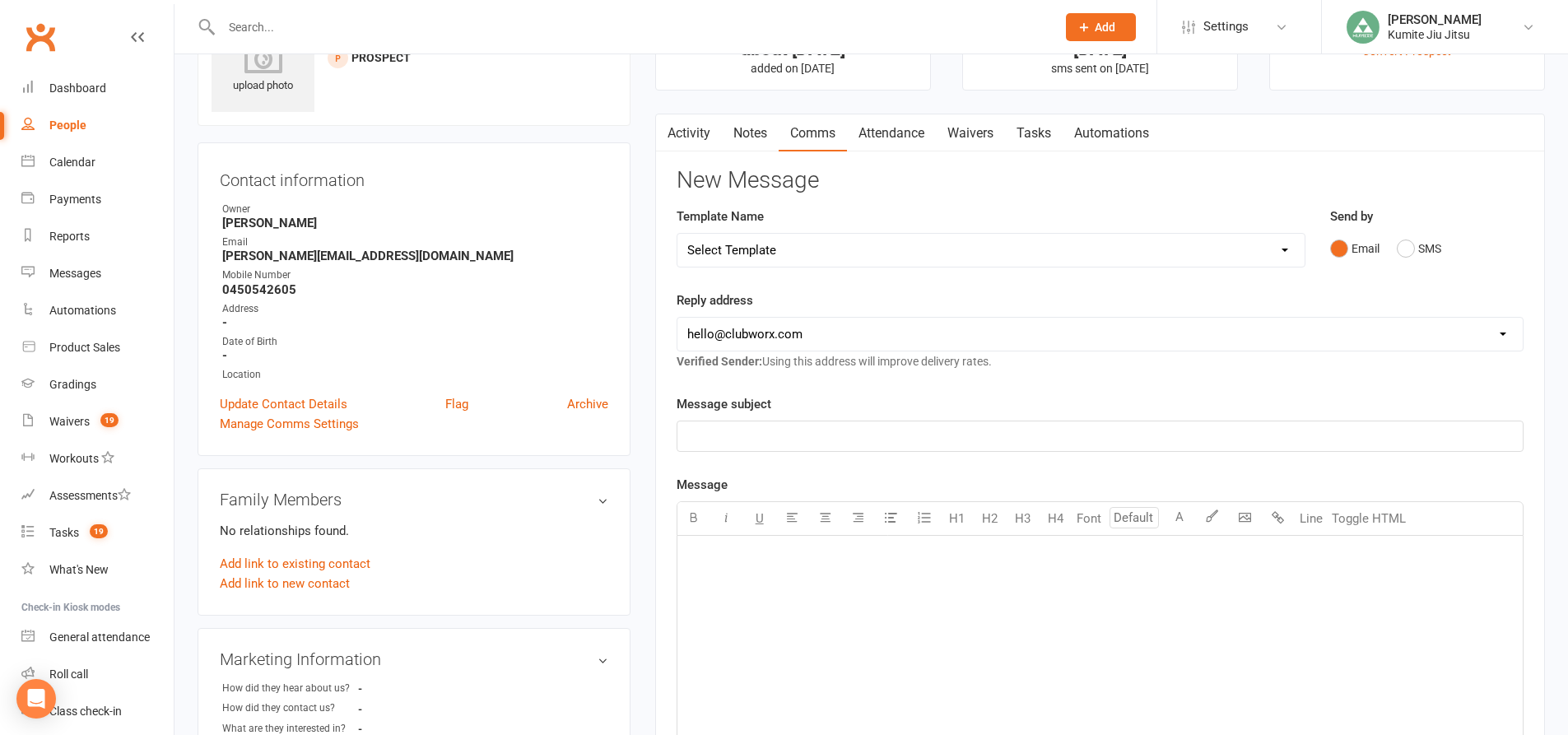
click at [784, 248] on select "Select Template [SMS] [Default template - review before using] Update credit ca…" at bounding box center [990, 250] width 627 height 33
select select "7"
click at [677, 234] on select "Select Template [SMS] [Default template - review before using] Update credit ca…" at bounding box center [990, 250] width 627 height 33
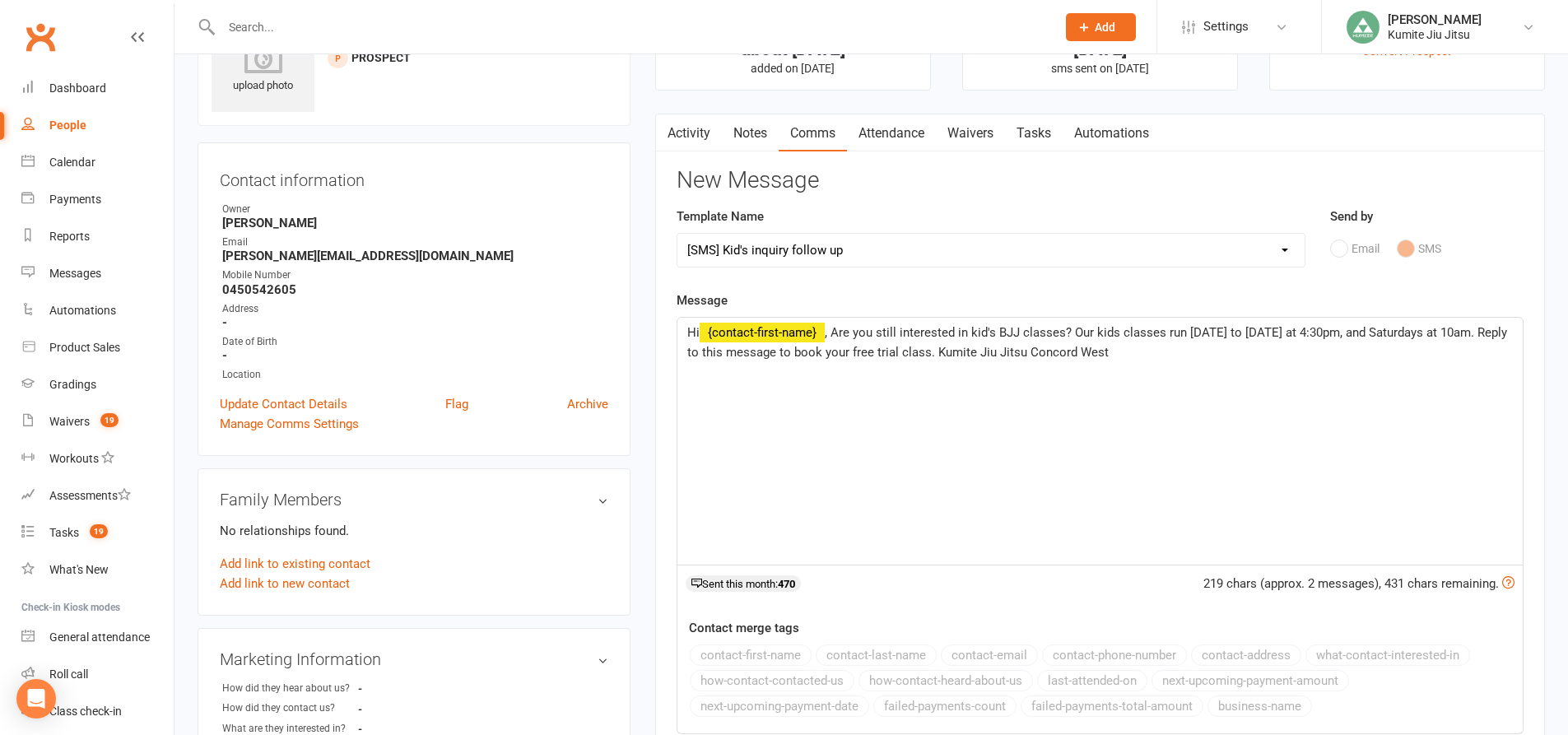
click at [1169, 332] on span ", Are you still interested in kid's BJJ classes? Our kids classes run Monday to…" at bounding box center [1099, 342] width 823 height 34
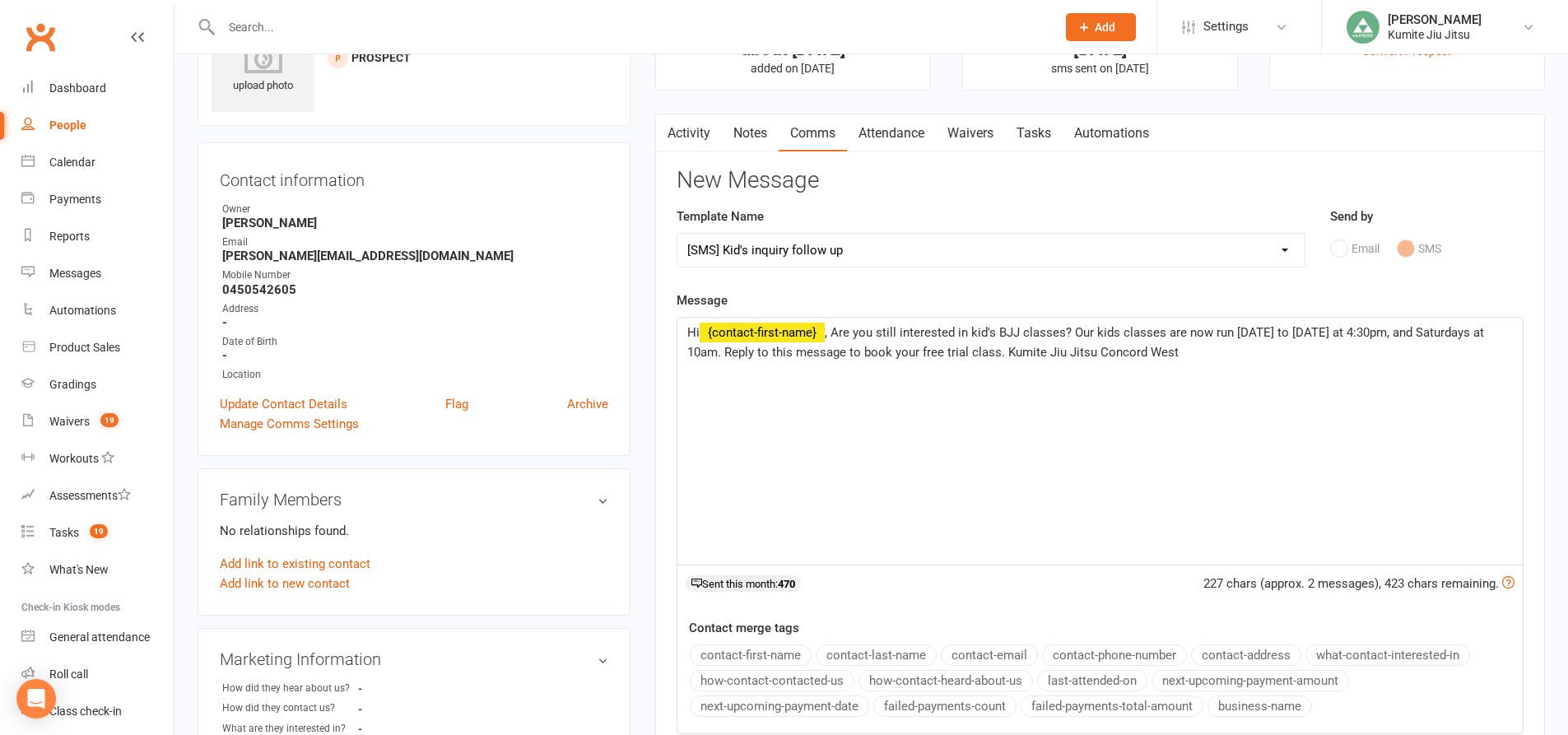
click at [1228, 335] on span ", Are you still interested in kid's BJJ classes? Our kids classes are now run M…" at bounding box center [1087, 342] width 800 height 34
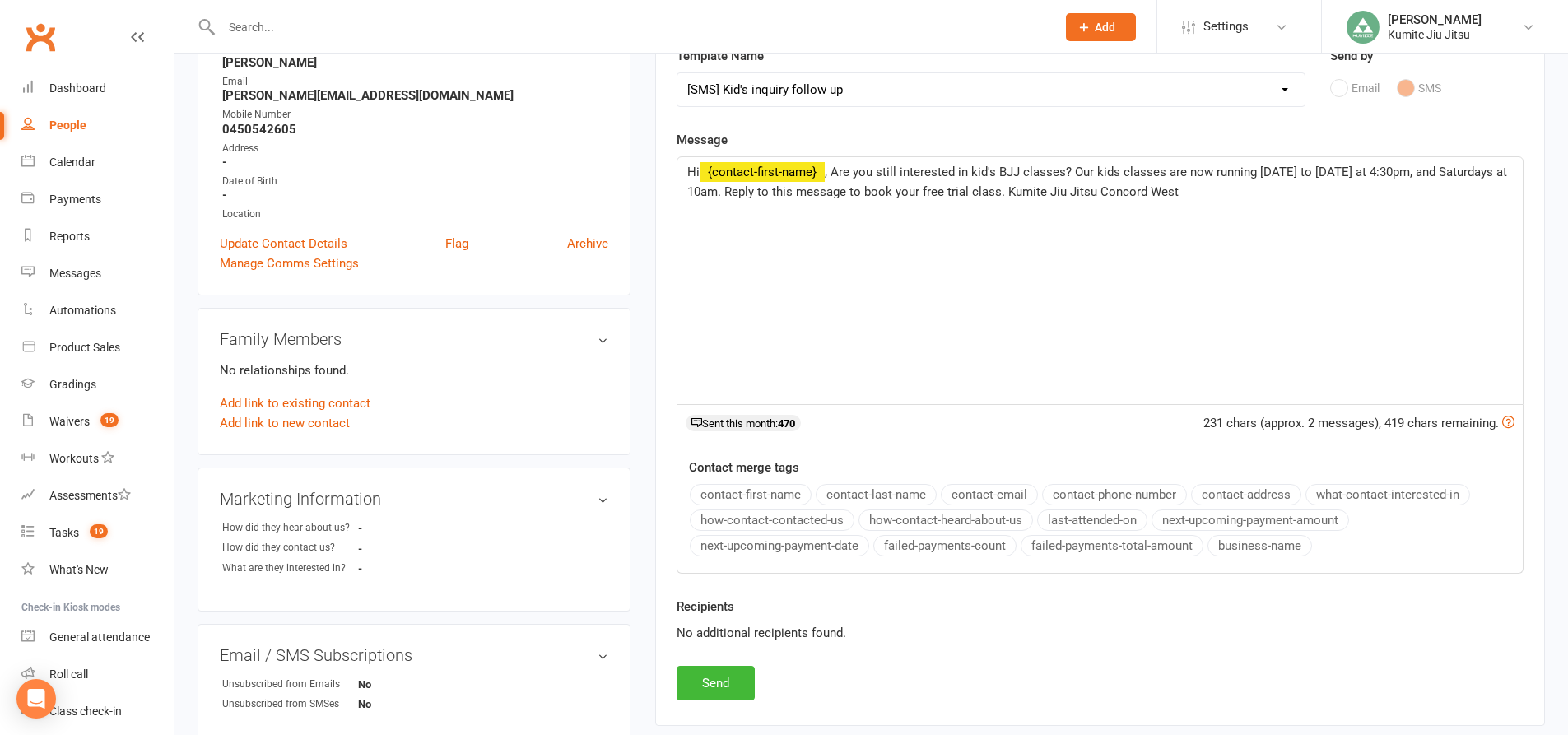
scroll to position [247, 0]
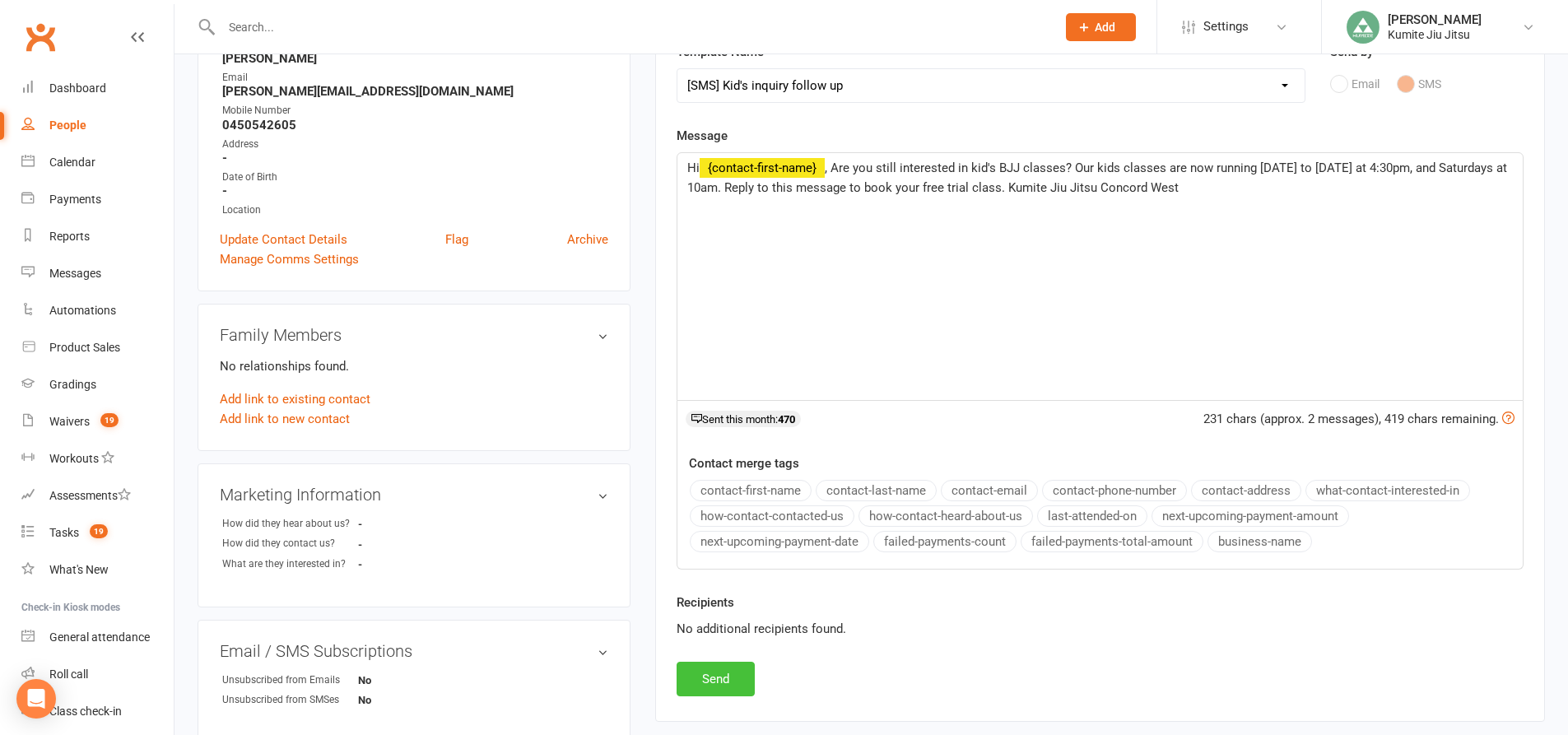
click at [722, 681] on button "Send" at bounding box center [715, 679] width 78 height 34
select select
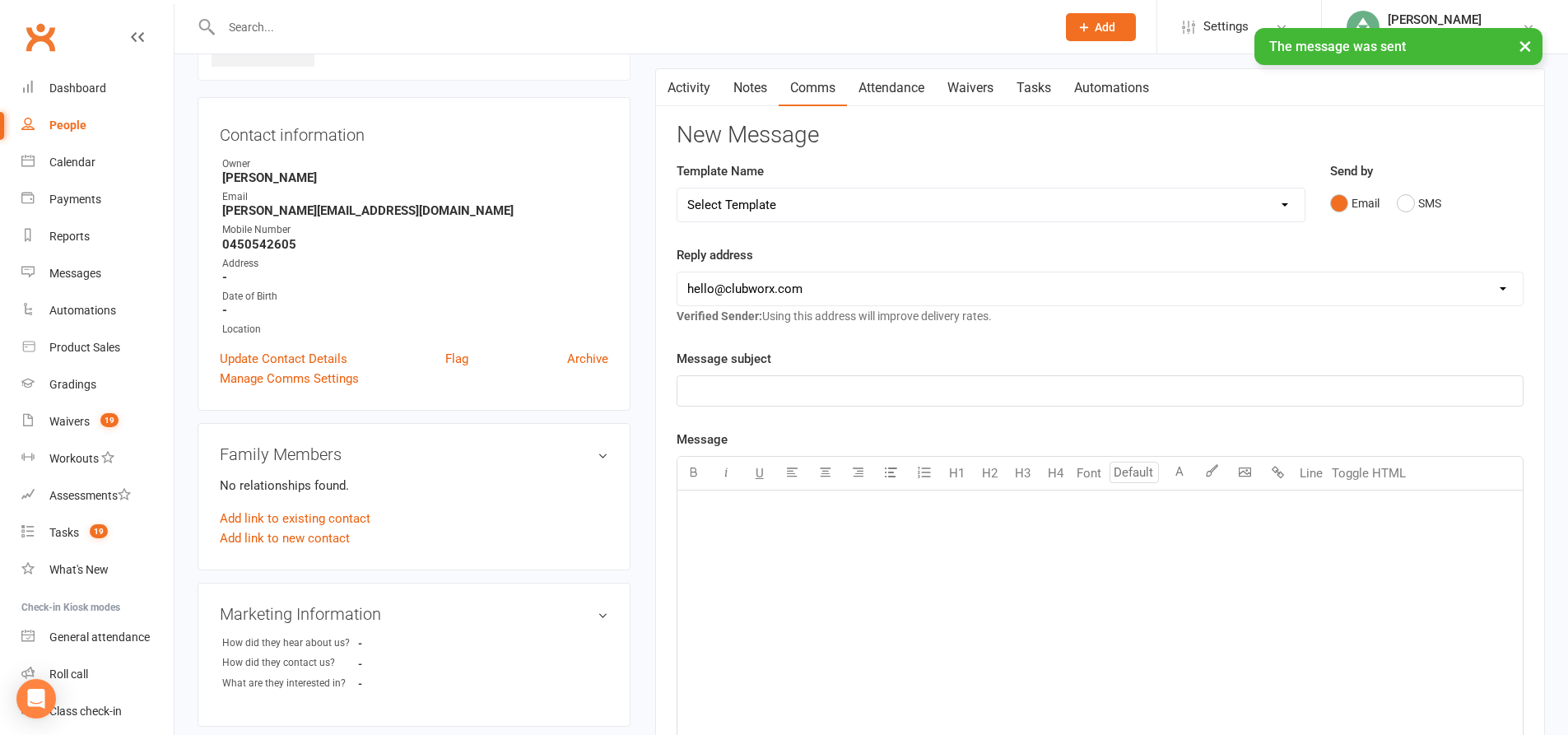
scroll to position [0, 0]
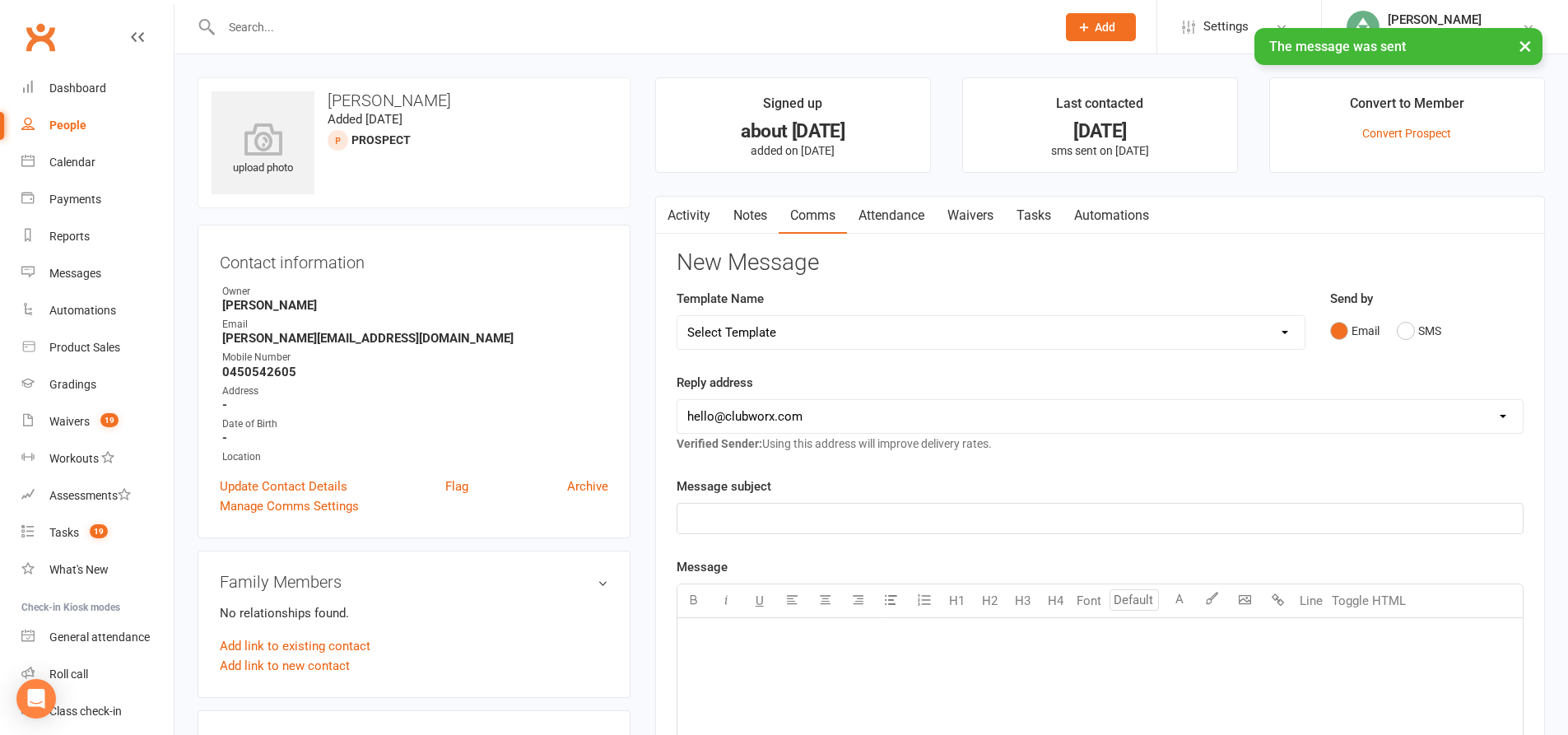
click at [758, 211] on link "Notes" at bounding box center [750, 215] width 57 height 38
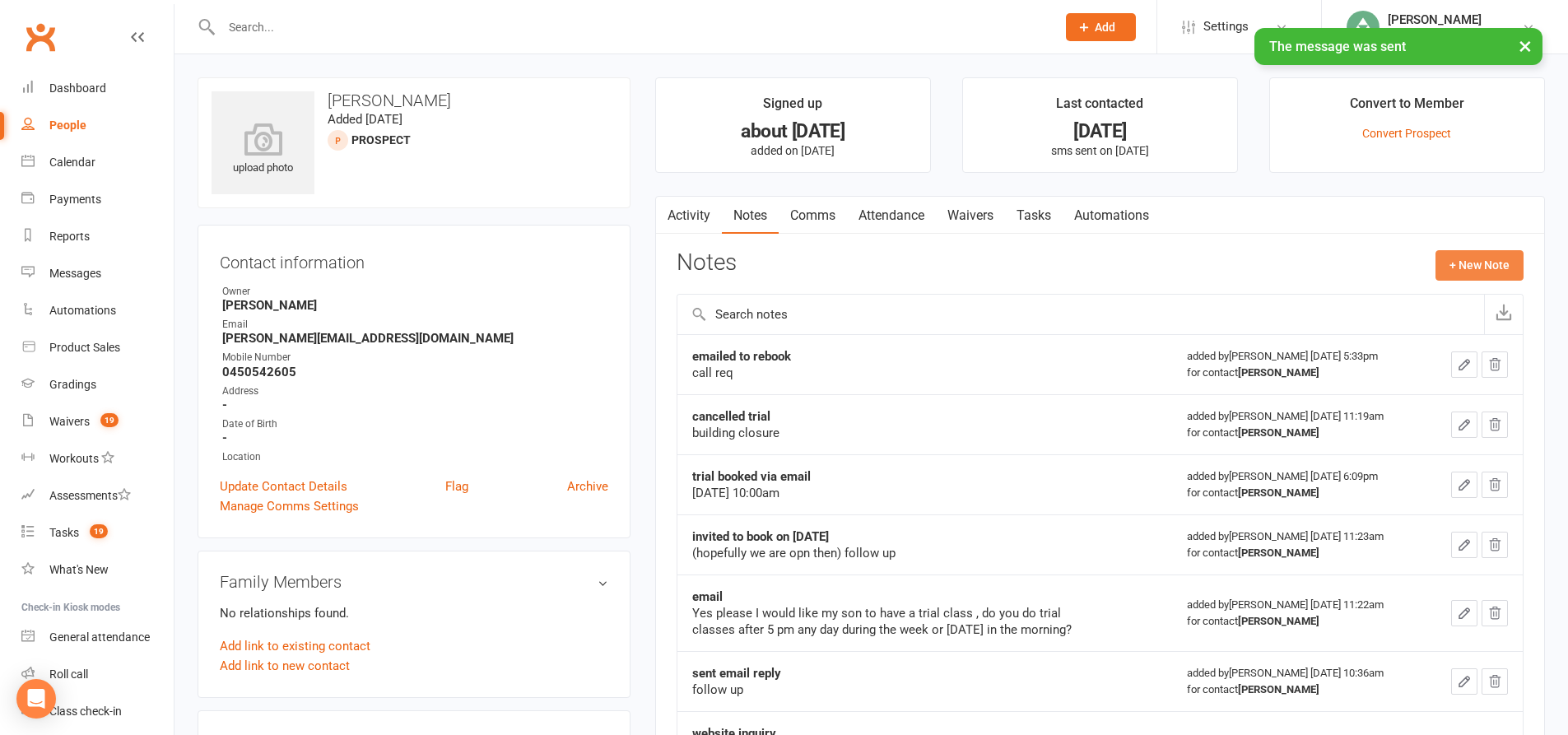
click at [1486, 260] on button "+ New Note" at bounding box center [1478, 265] width 88 height 30
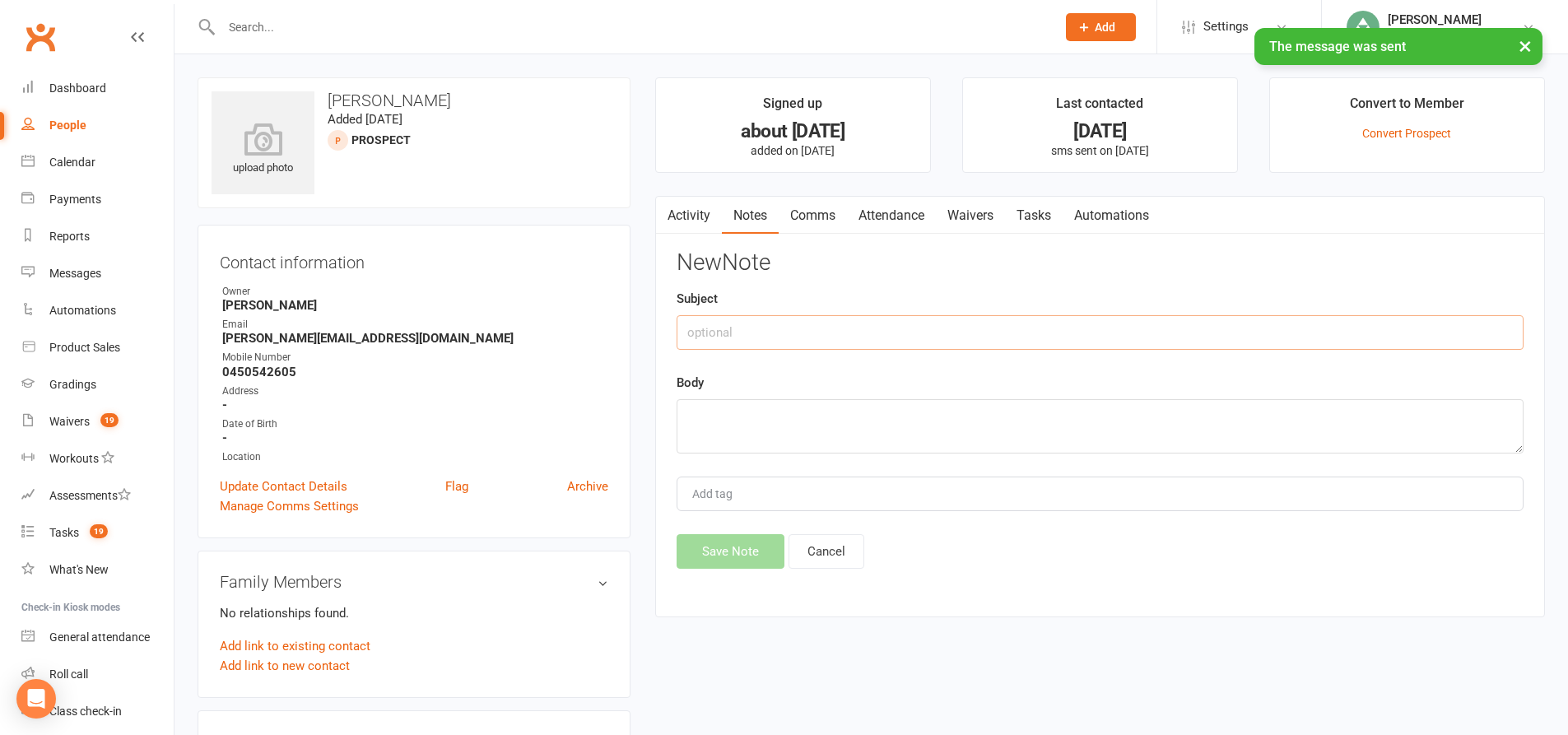
click at [963, 326] on input "text" at bounding box center [1100, 332] width 847 height 34
type input "call"
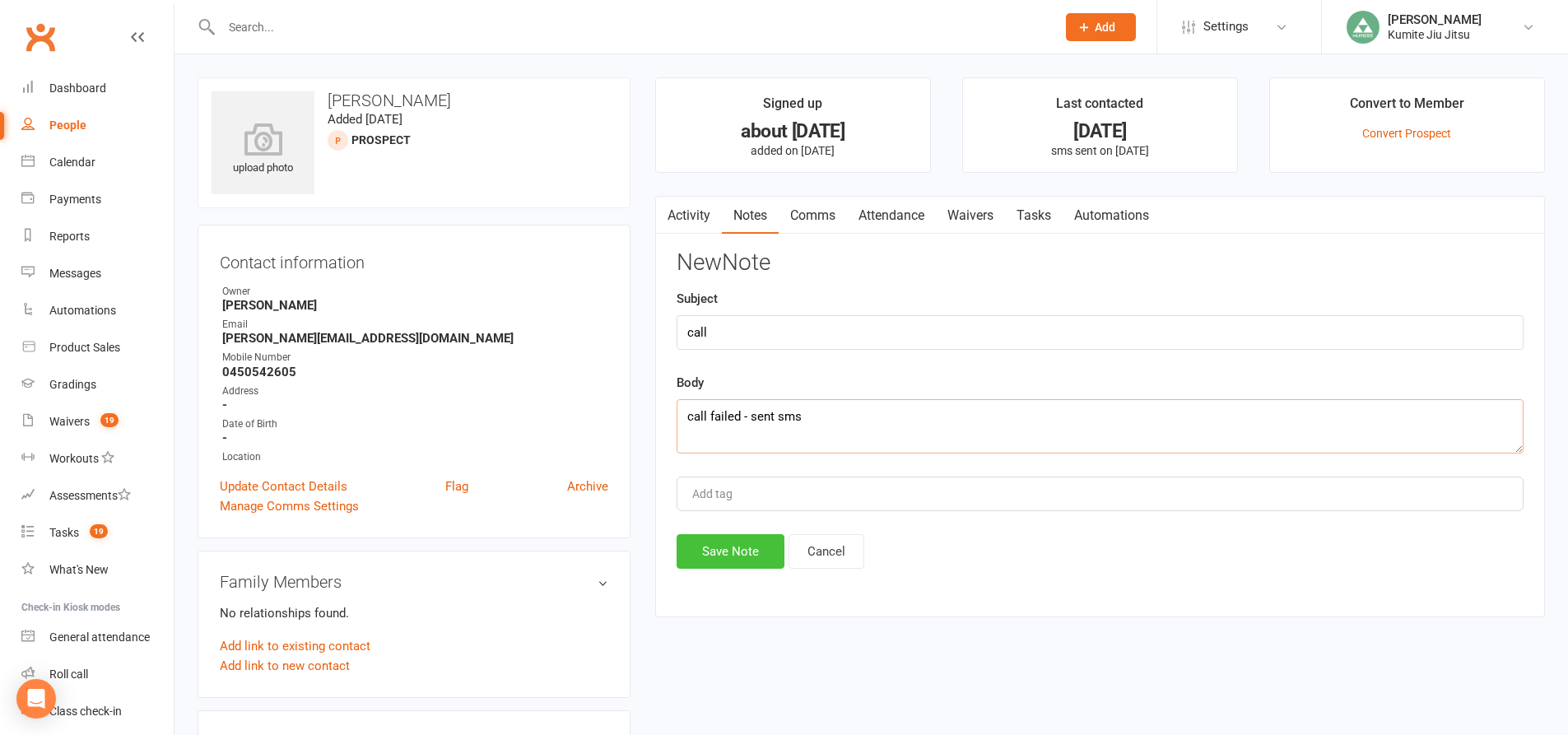
type textarea "call failed - sent sms"
click at [746, 548] on button "Save Note" at bounding box center [730, 551] width 108 height 34
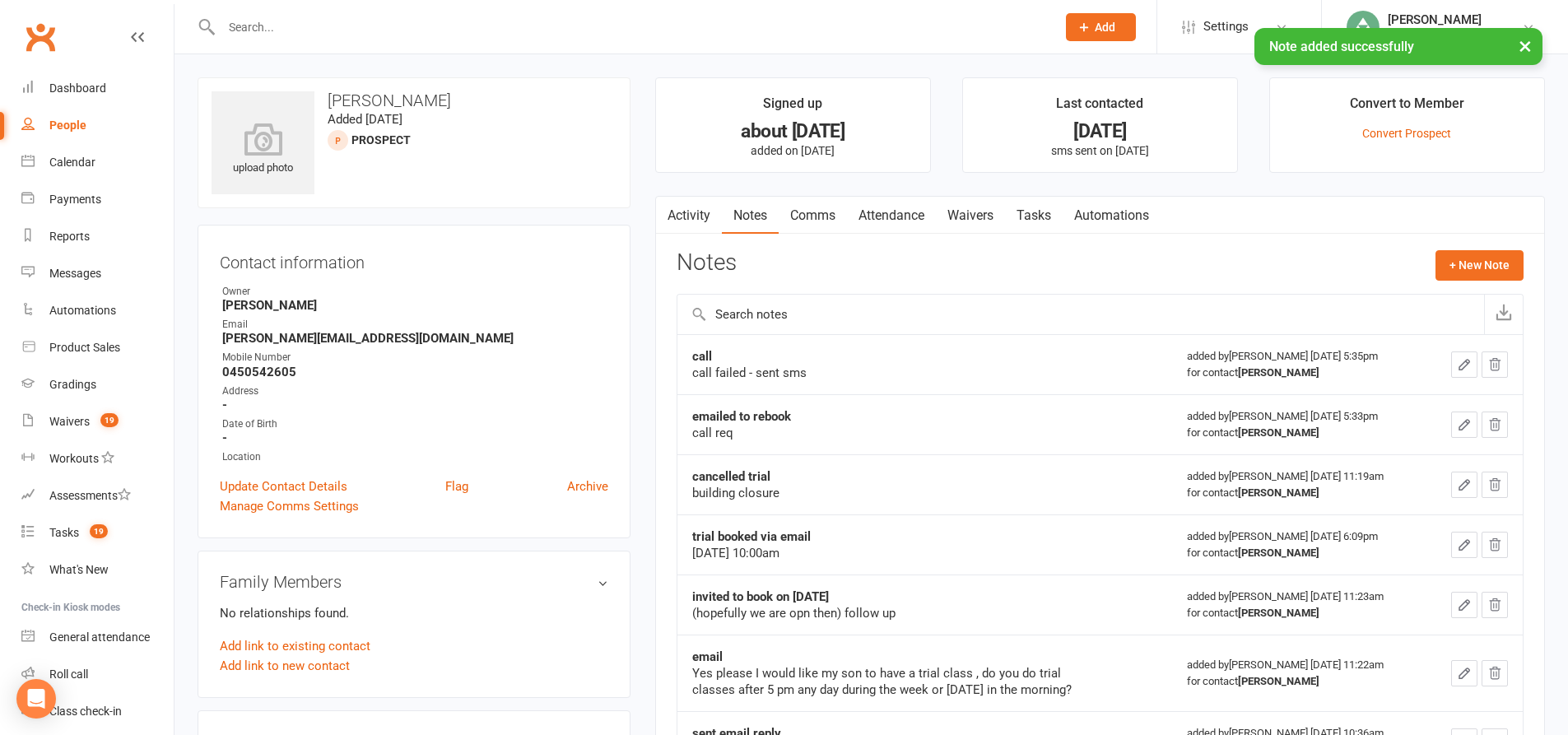
click at [1045, 215] on link "Tasks" at bounding box center [1034, 215] width 57 height 38
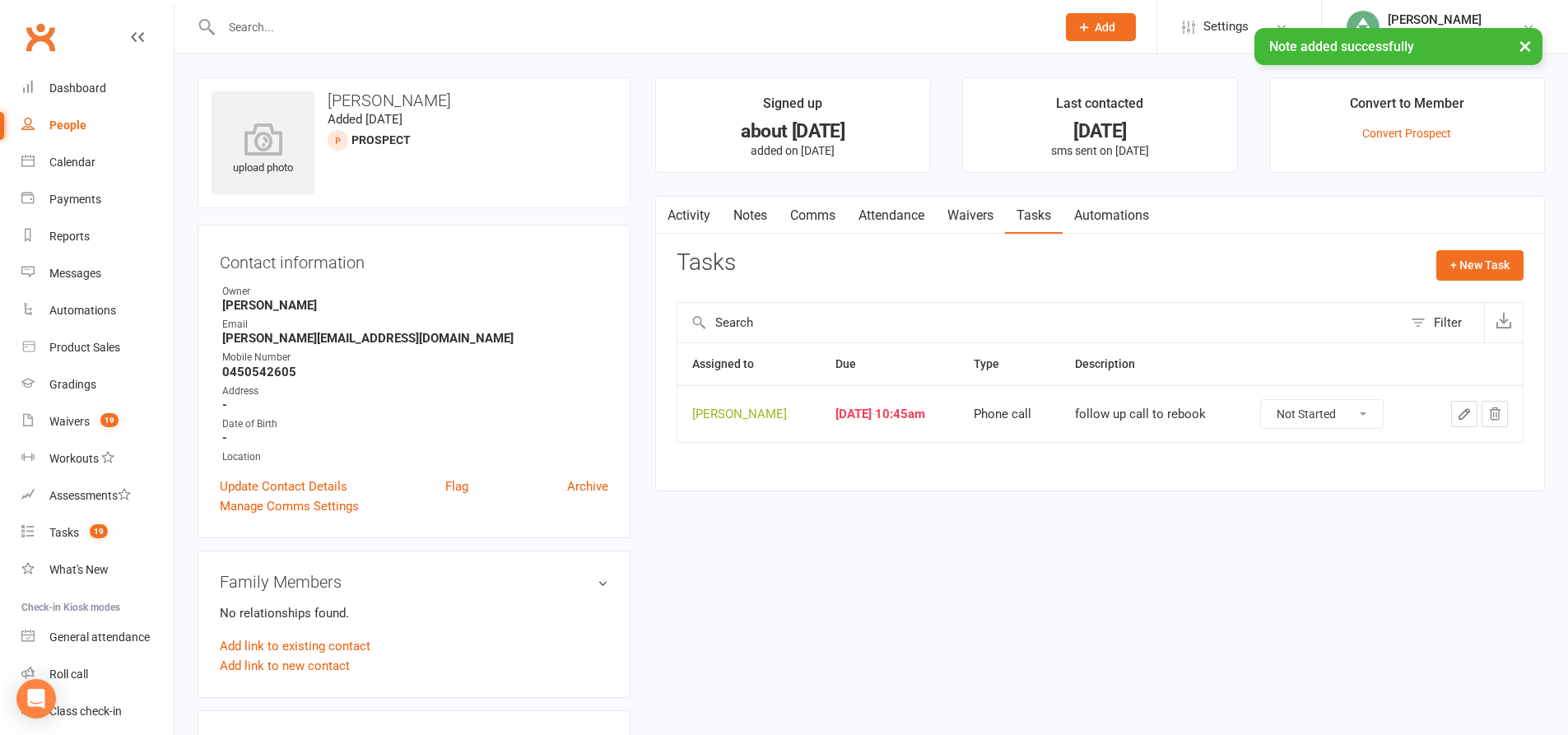
click at [1468, 415] on icon "button" at bounding box center [1464, 415] width 15 height 15
type textarea "follow up call to rebook"
select select "49706"
type input "13 Oct 2025"
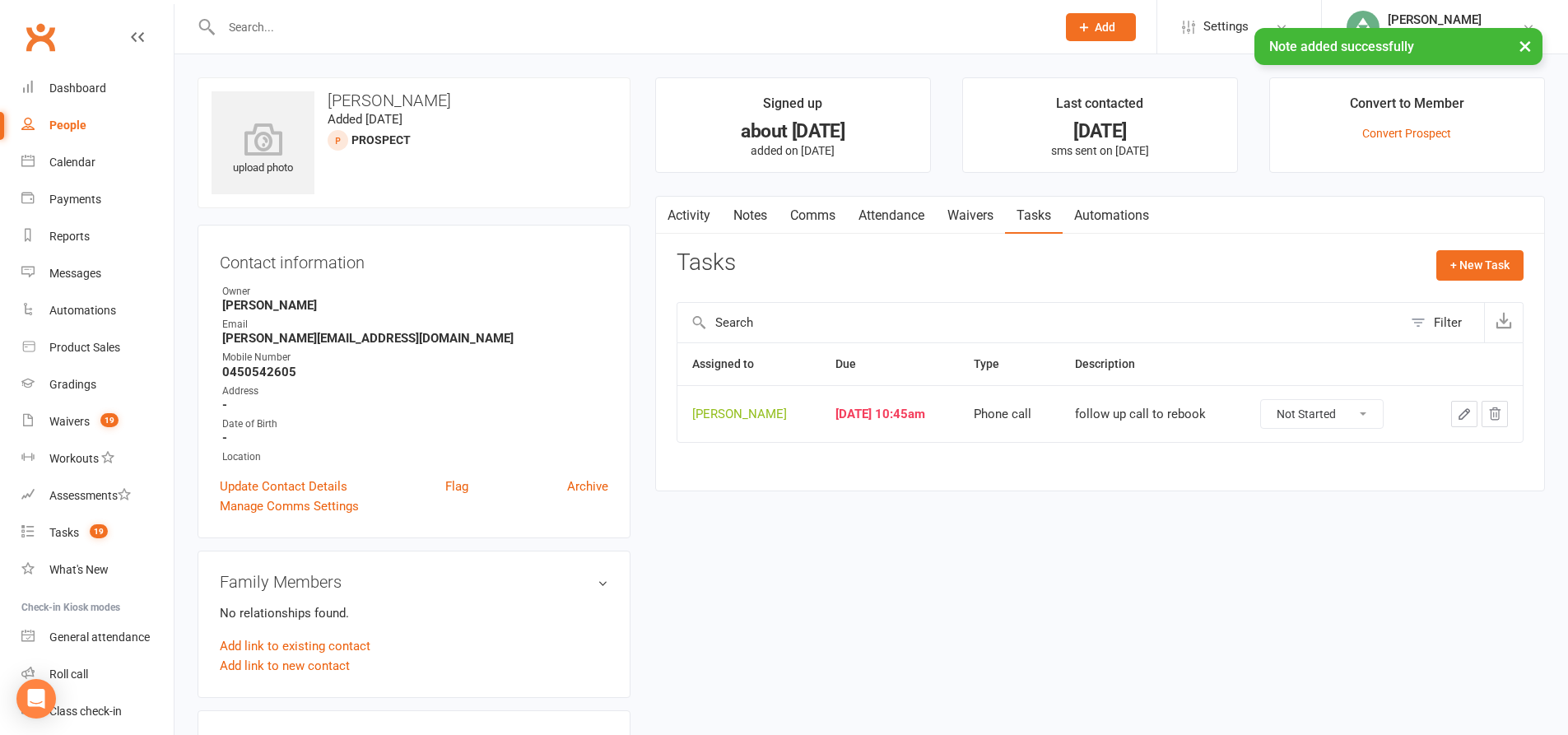
type input "10:45am"
select select "28624"
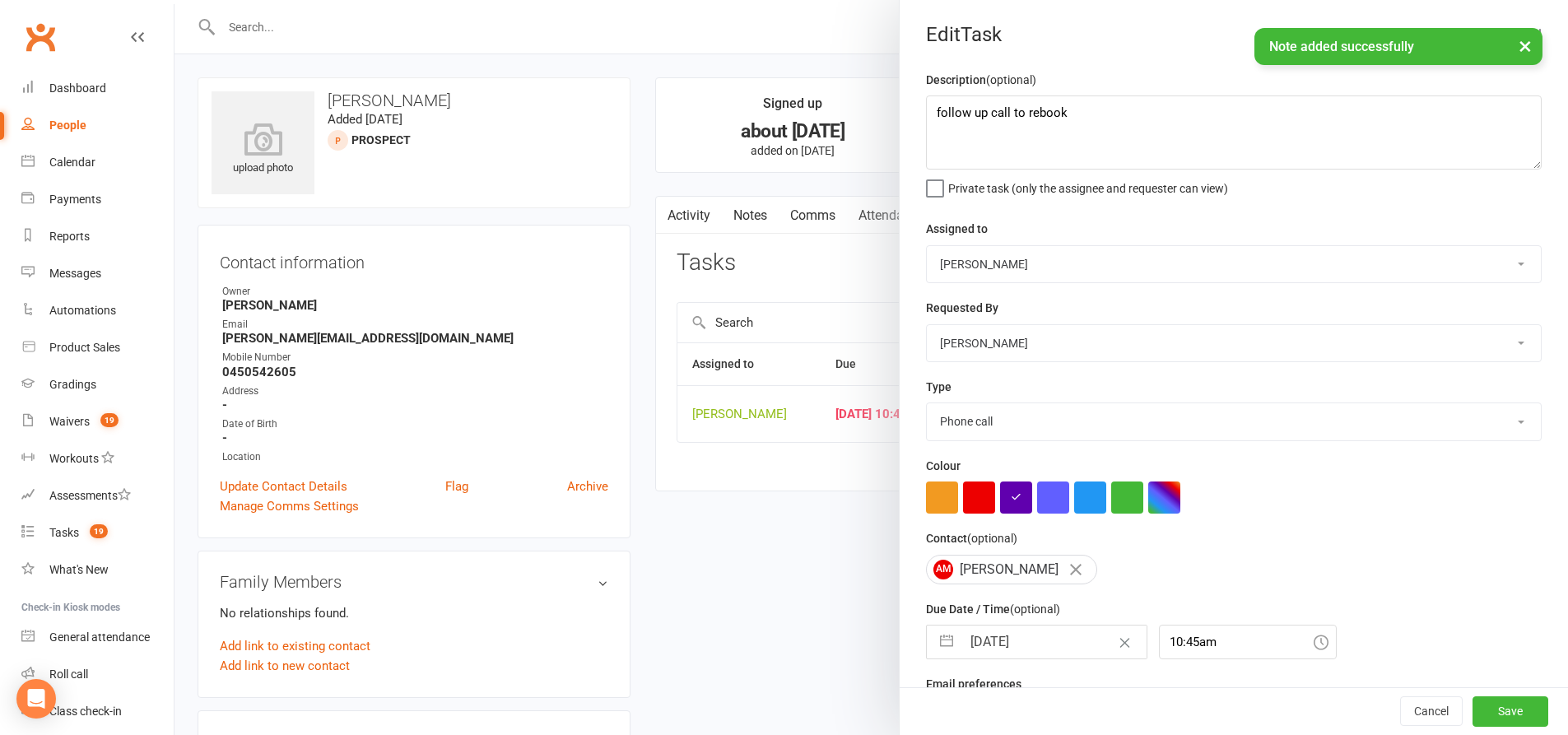
click at [949, 646] on button "button" at bounding box center [946, 643] width 30 height 33
select select "8"
select select "2025"
select select "9"
select select "2025"
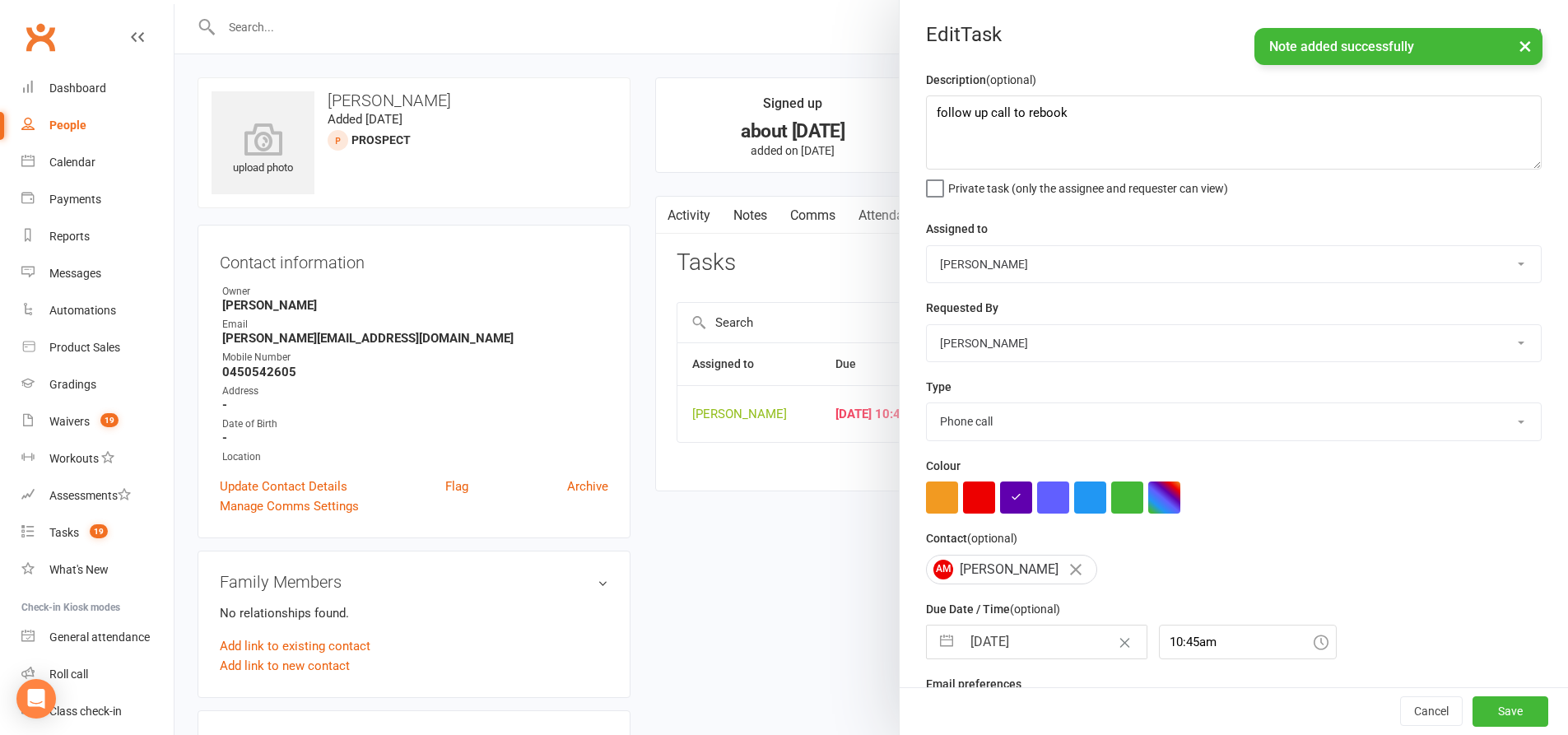
select select "10"
select select "2025"
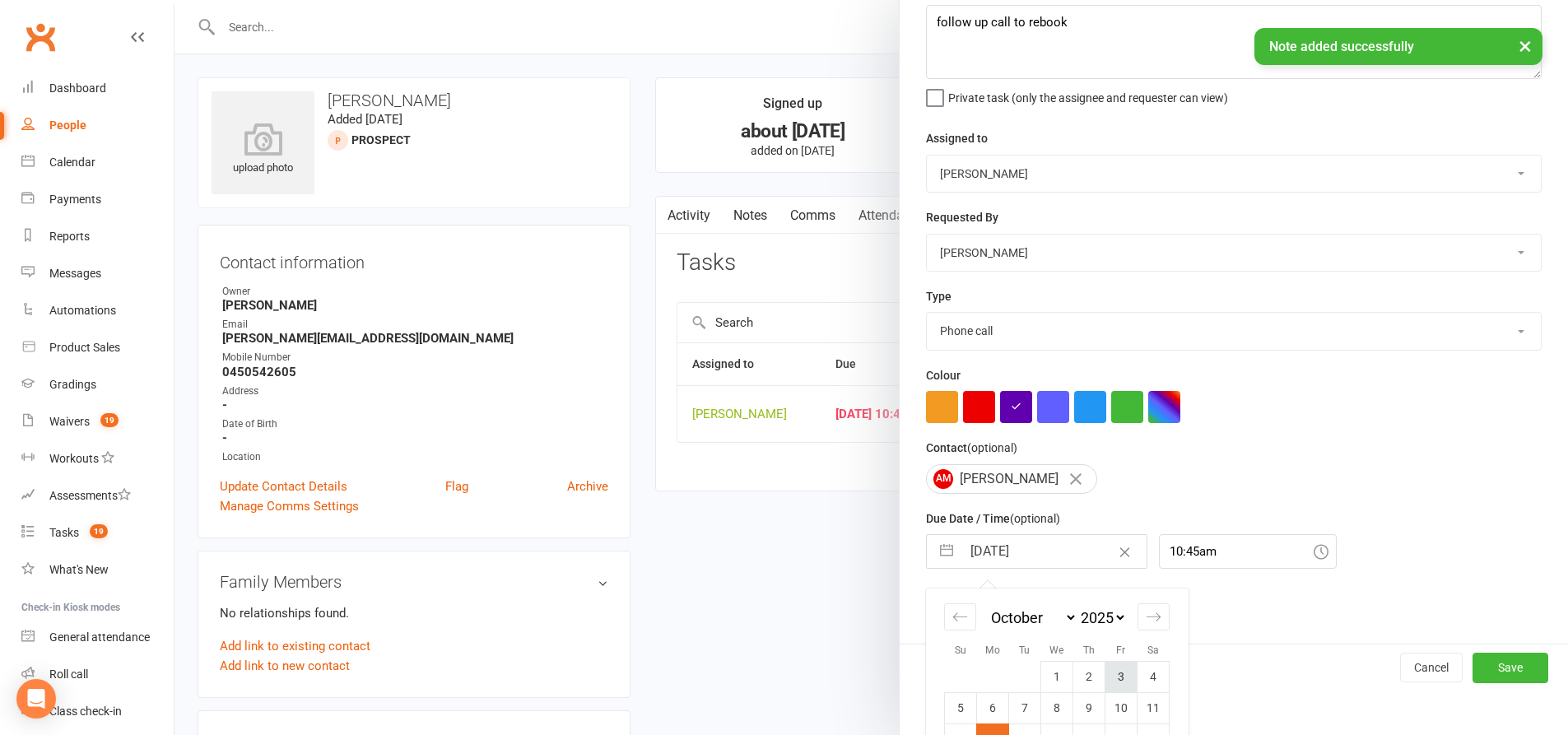
scroll to position [199, 0]
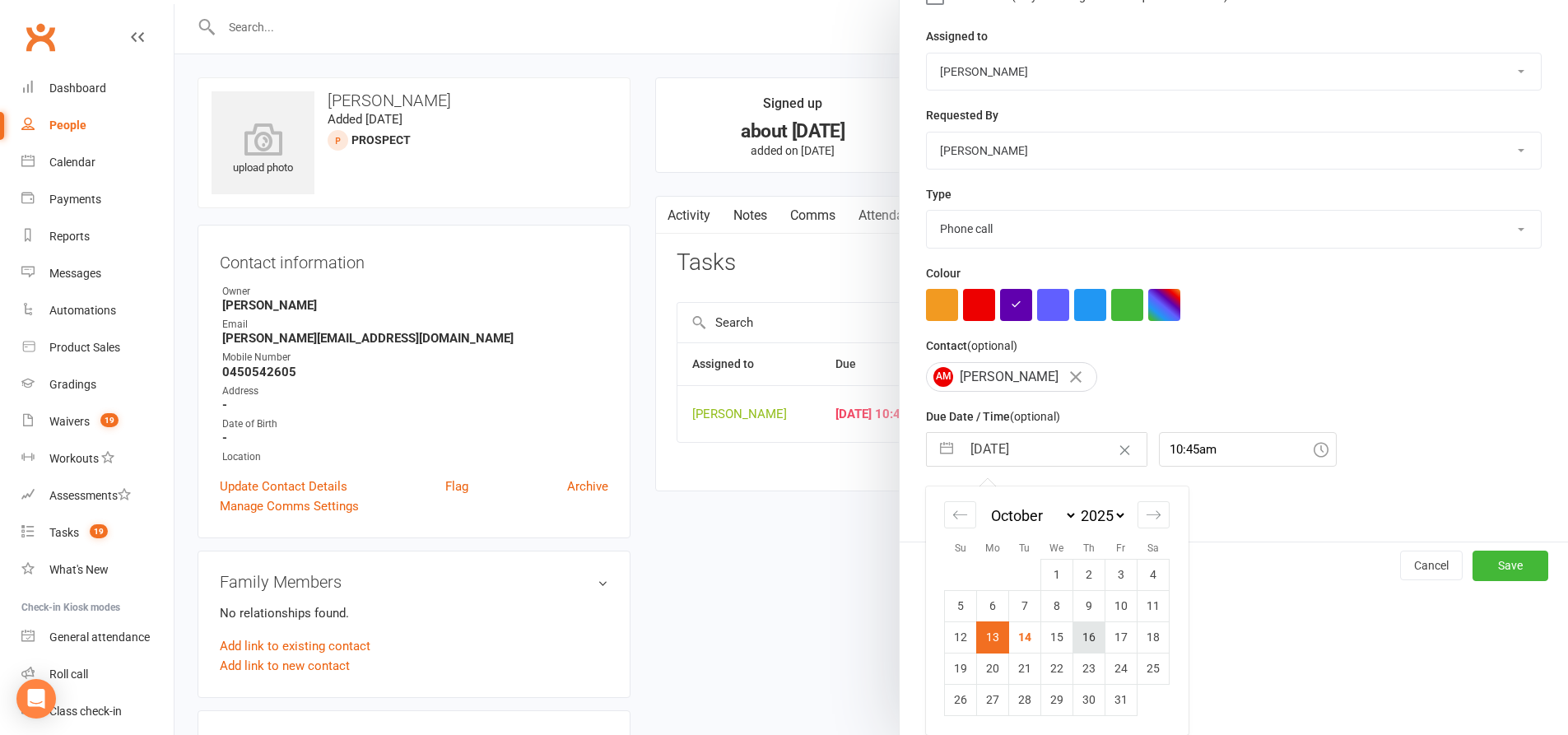
click at [1084, 643] on td "16" at bounding box center [1089, 637] width 32 height 31
type input "16 Oct 2025"
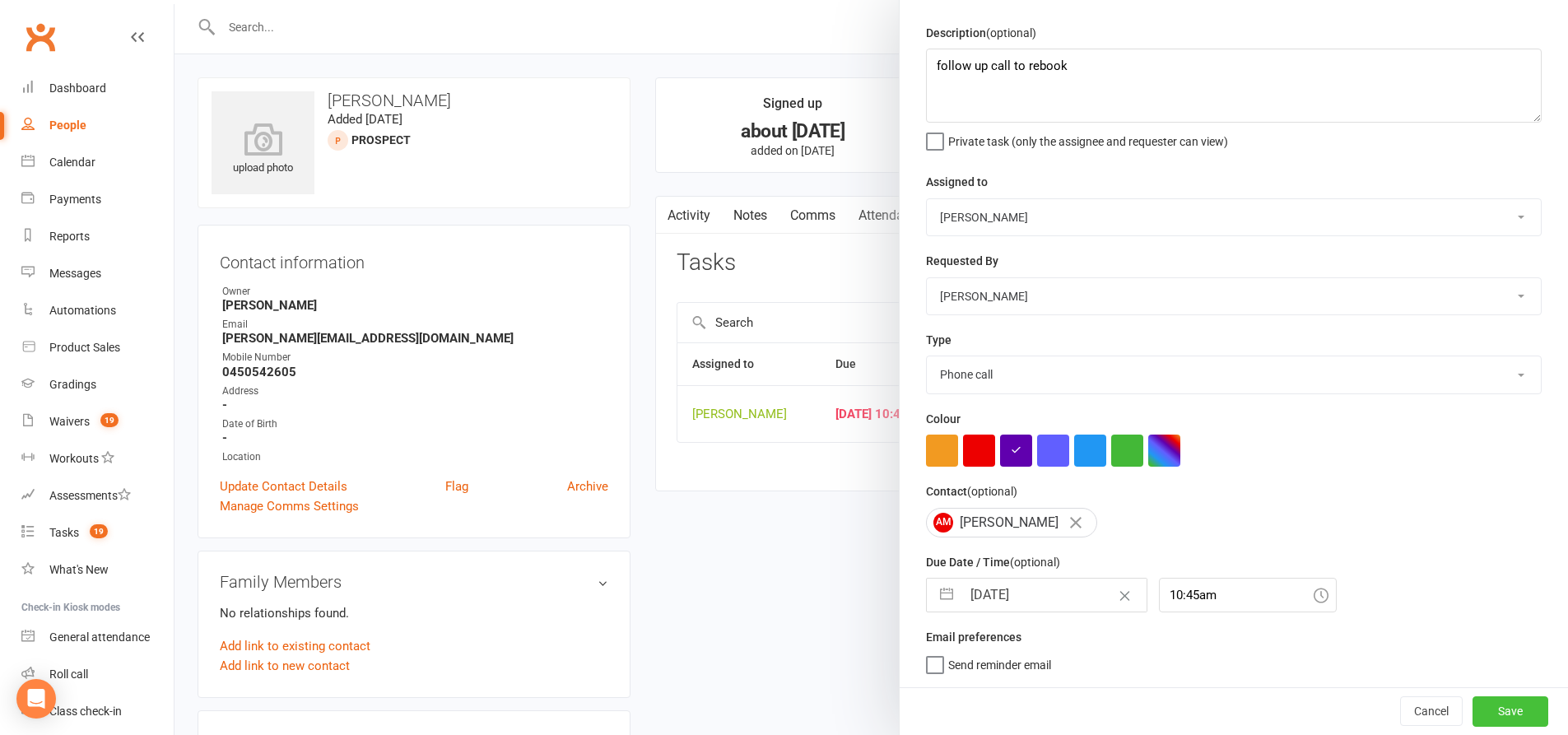
drag, startPoint x: 1497, startPoint y: 711, endPoint x: 1472, endPoint y: 705, distance: 25.7
click at [1496, 711] on button "Save" at bounding box center [1510, 711] width 76 height 30
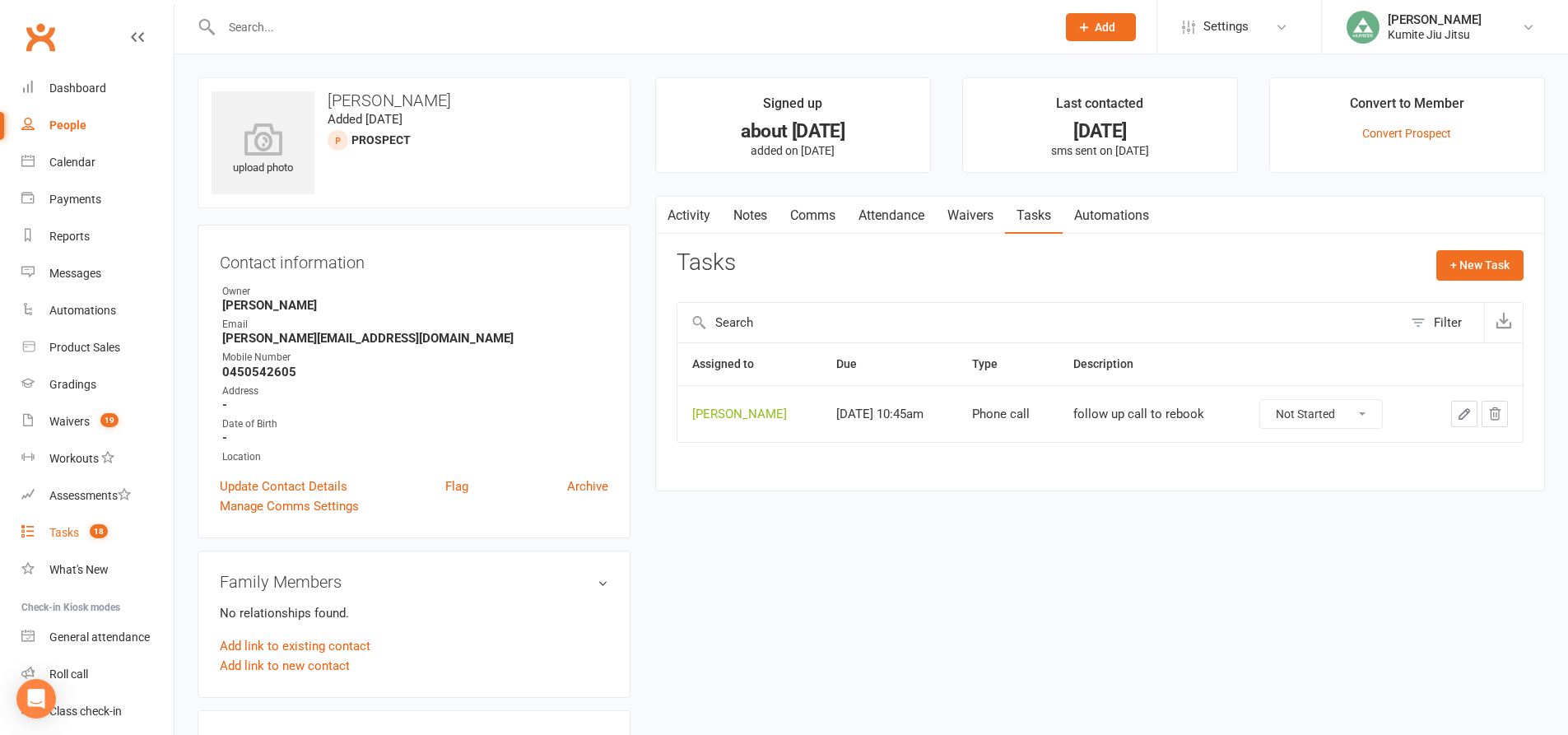
click at [81, 530] on link "Tasks 18" at bounding box center [97, 533] width 152 height 37
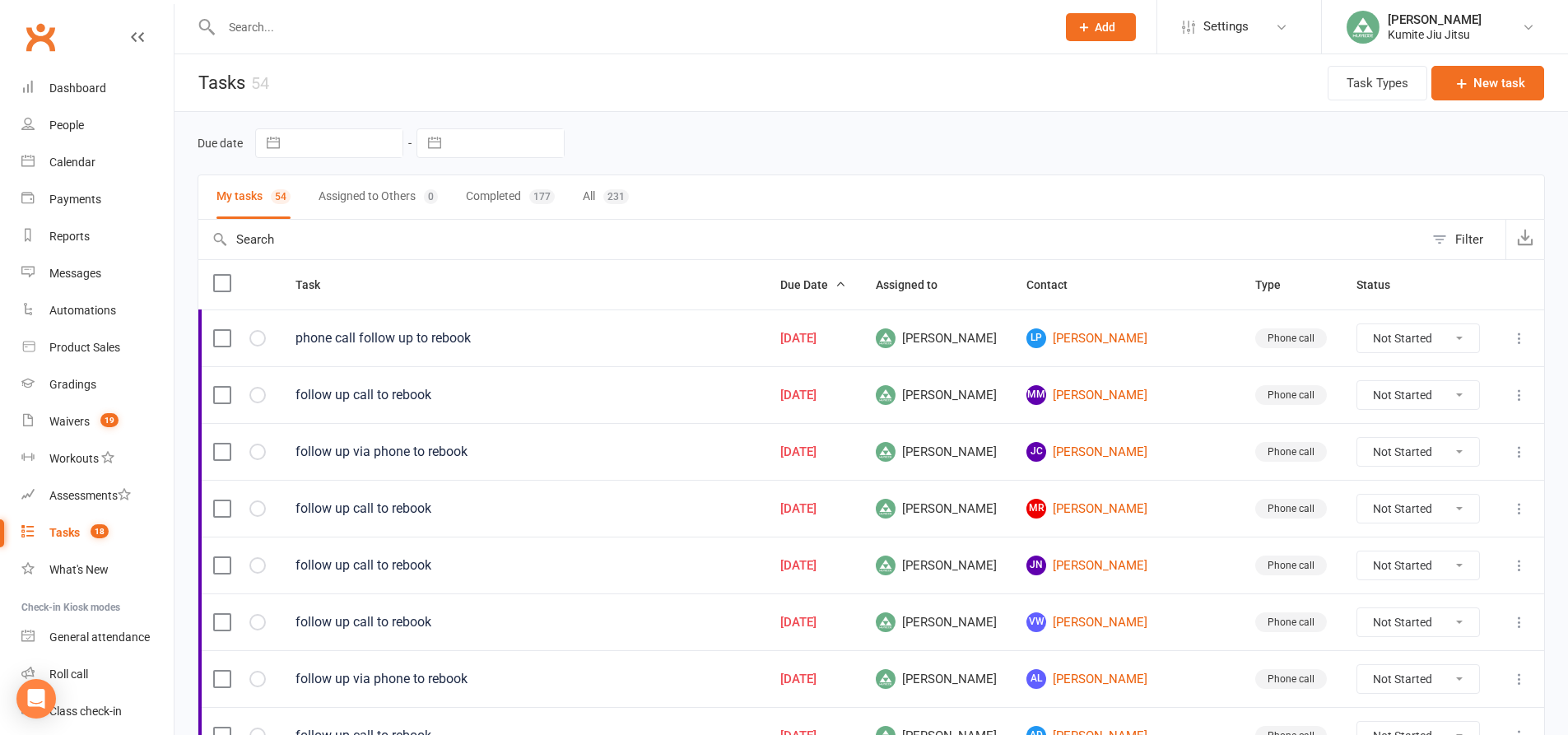
click at [422, 342] on div "phone call follow up to rebook" at bounding box center [522, 339] width 455 height 17
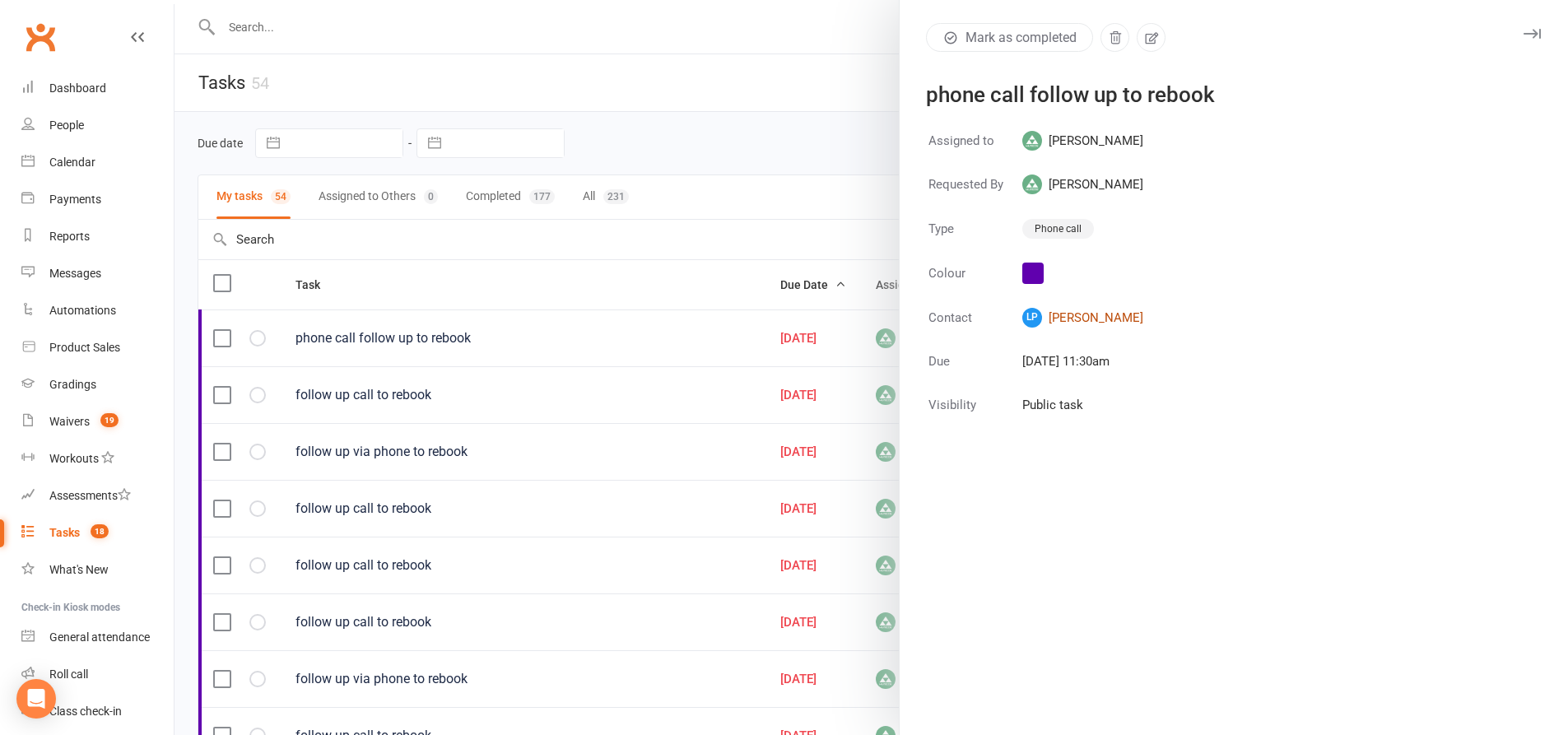
click at [1074, 321] on link "LP Lynda Pham" at bounding box center [1083, 318] width 121 height 19
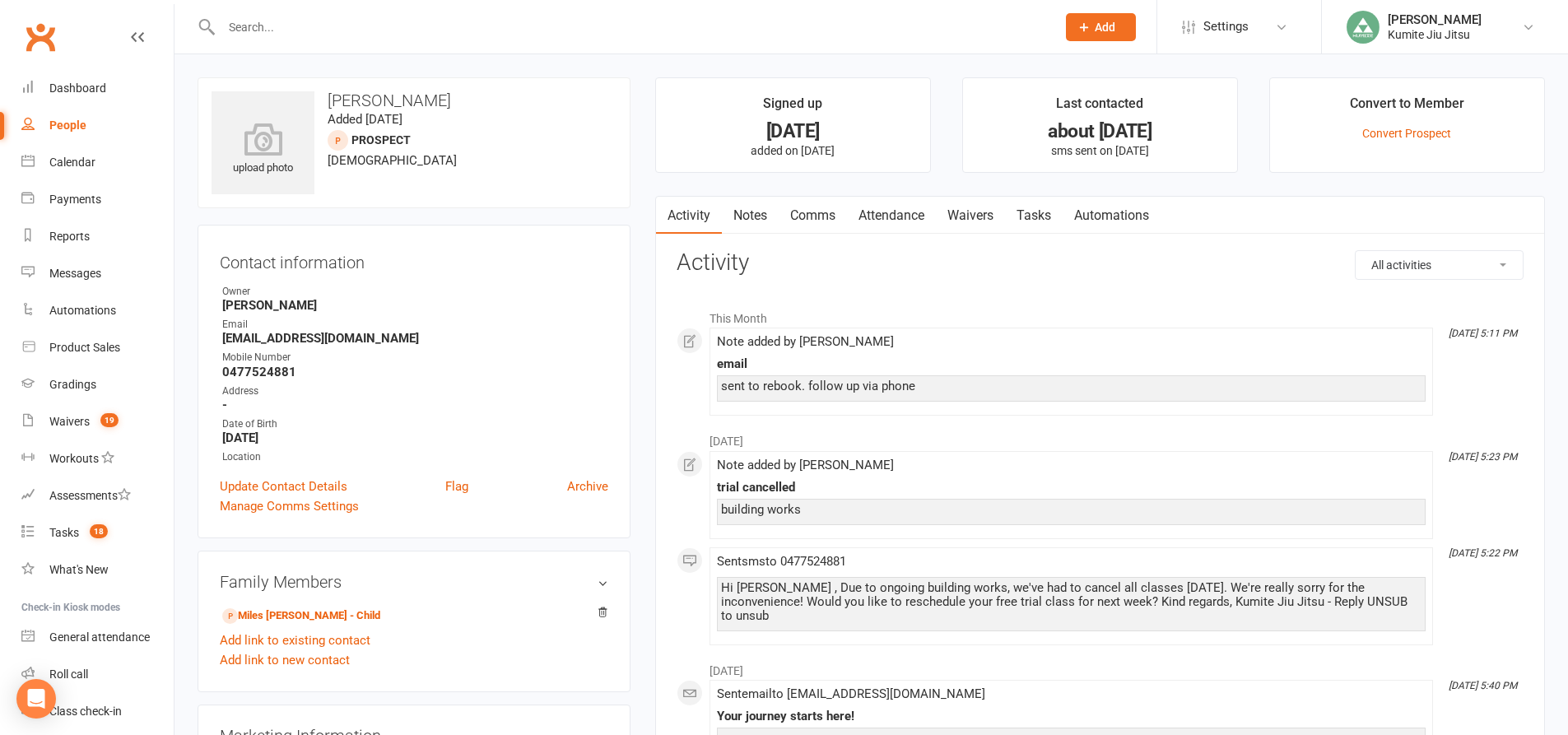
click at [751, 211] on link "Notes" at bounding box center [750, 215] width 57 height 38
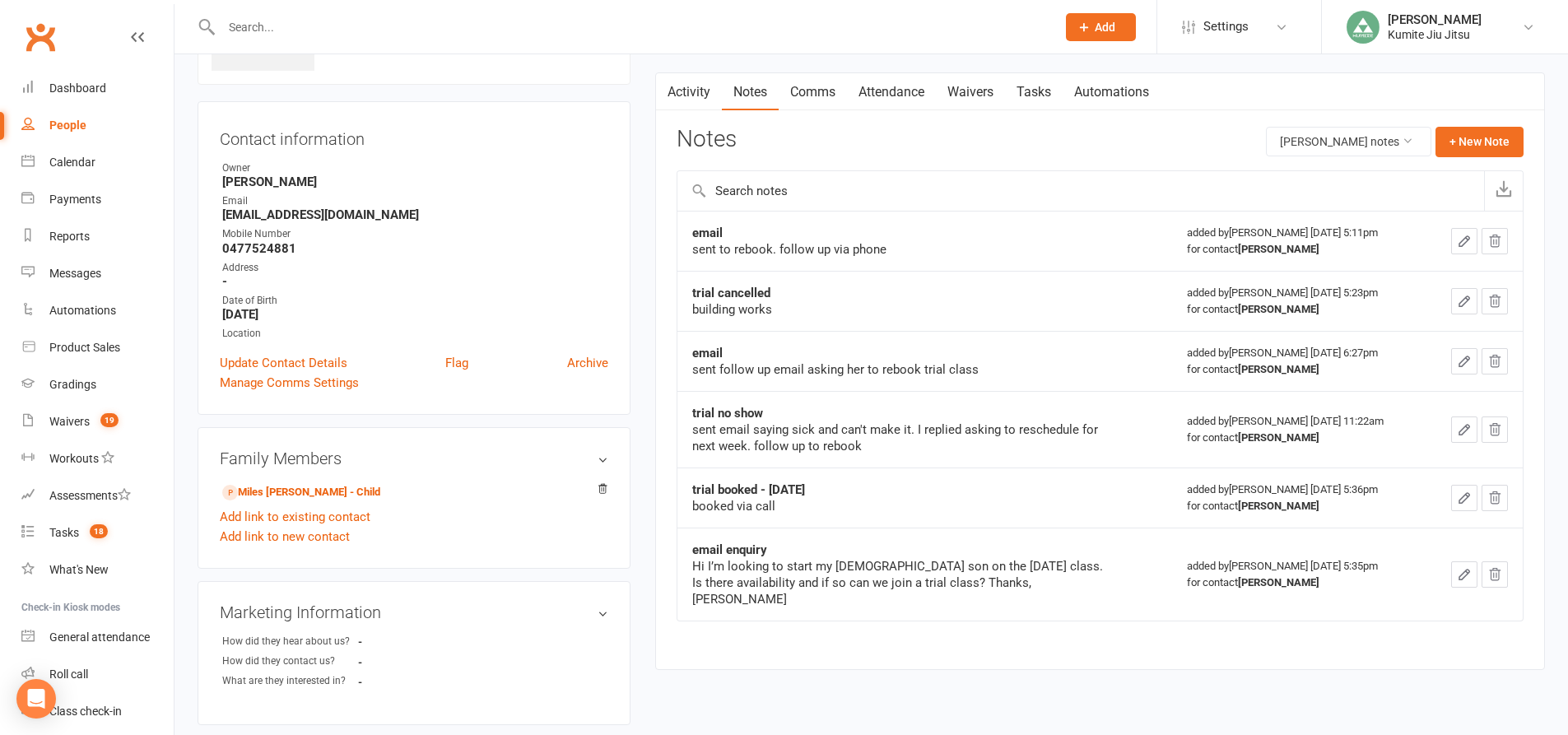
scroll to position [82, 0]
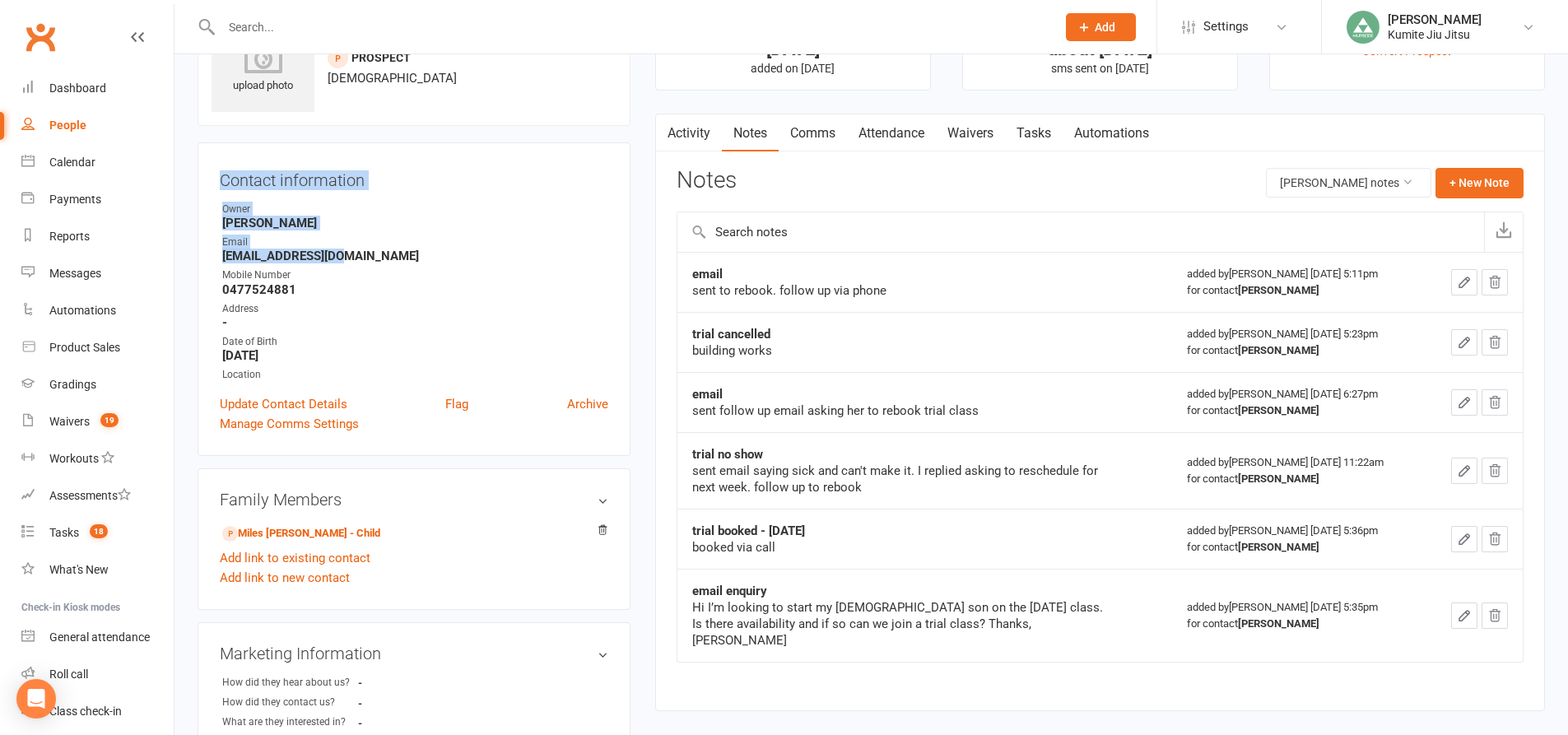
drag, startPoint x: 359, startPoint y: 255, endPoint x: 212, endPoint y: 185, distance: 162.8
click at [212, 185] on div "Contact information Owner Hope Douglass Email Lygopham@gmail.com Mobile Number …" at bounding box center [413, 299] width 433 height 314
click at [379, 211] on div "Owner" at bounding box center [415, 209] width 386 height 16
click at [1472, 172] on button "+ New Note" at bounding box center [1478, 183] width 88 height 30
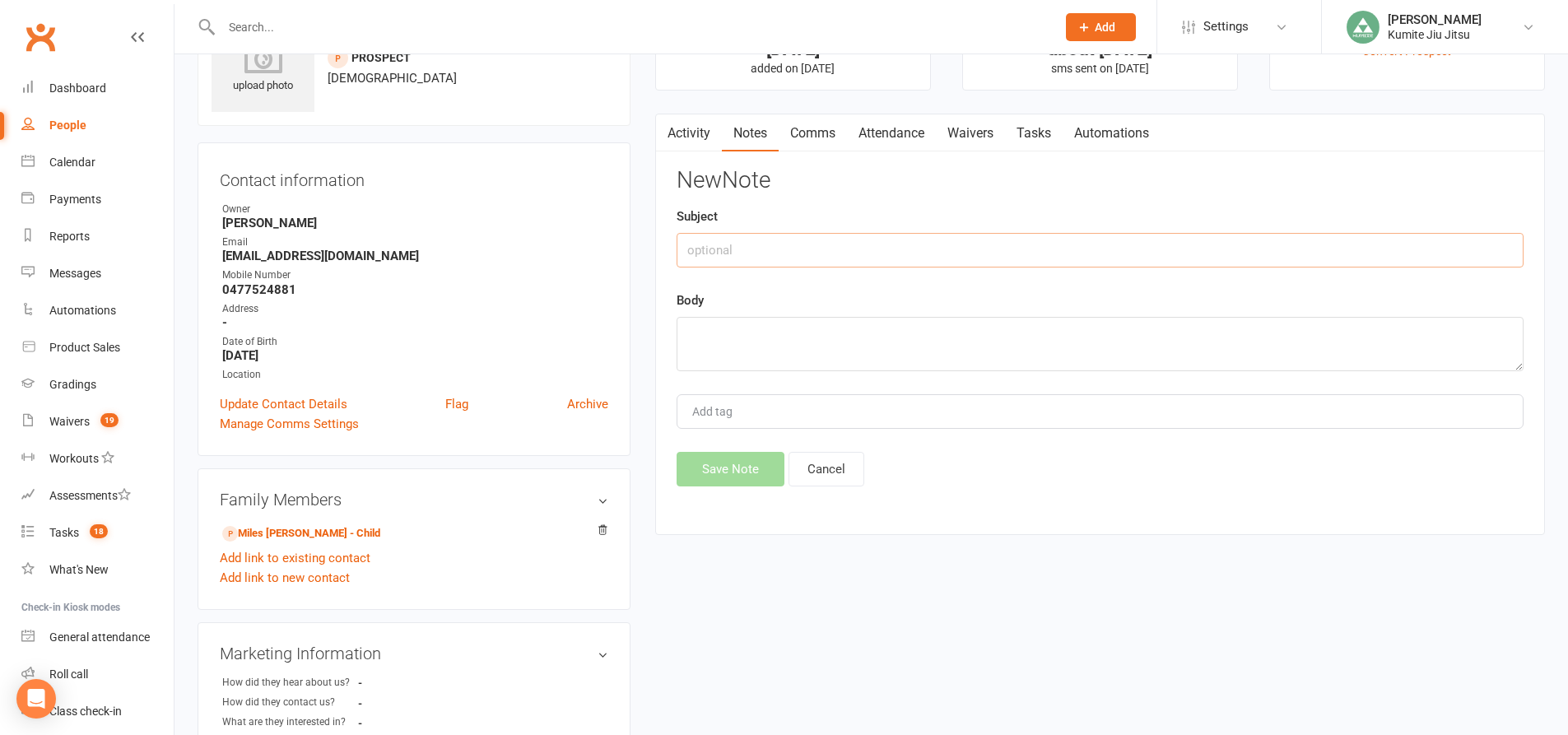
click at [923, 241] on input "text" at bounding box center [1100, 249] width 847 height 34
type input "call"
type textarea "VM + sms"
click at [729, 472] on button "Save Note" at bounding box center [730, 469] width 108 height 34
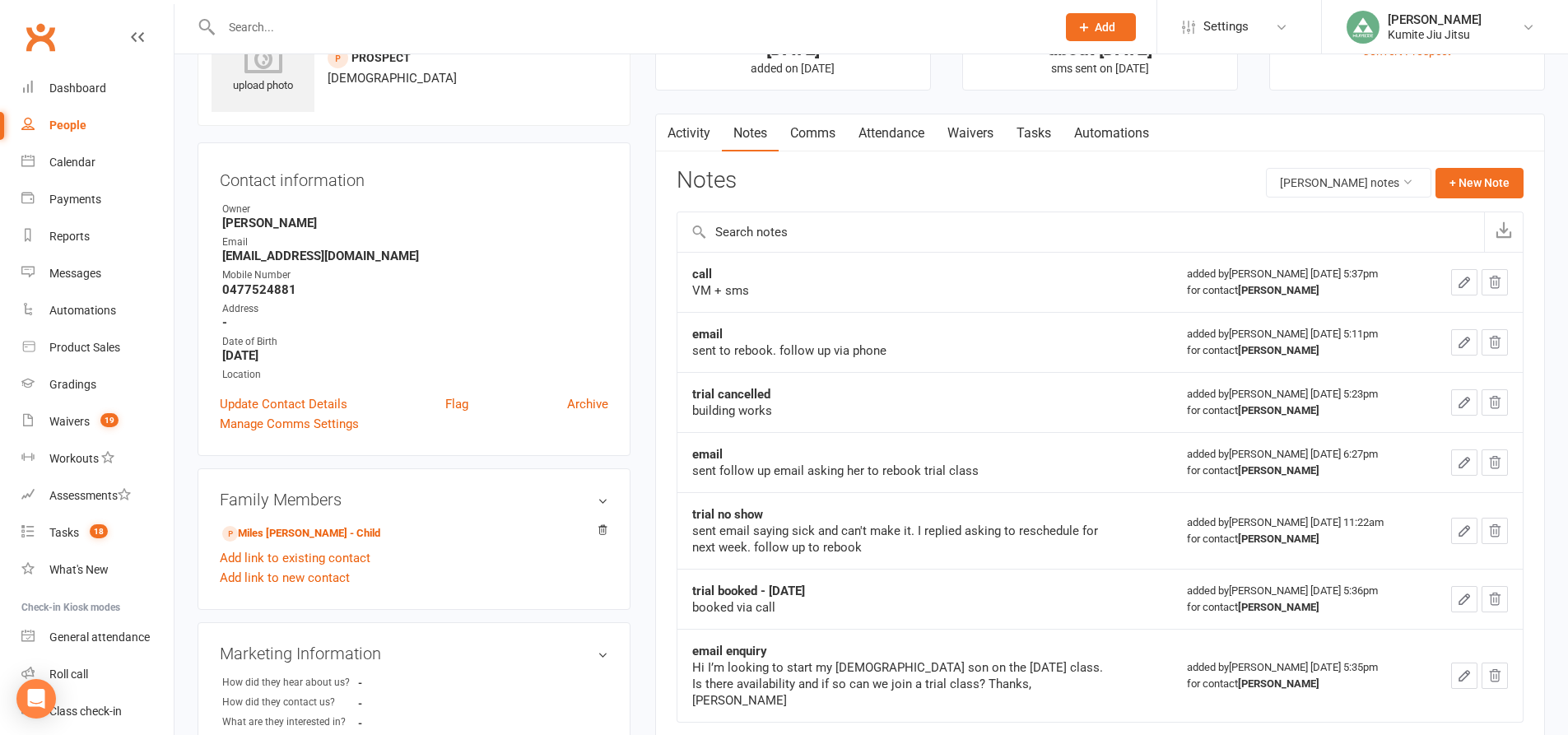
click at [833, 134] on link "Comms" at bounding box center [813, 133] width 68 height 38
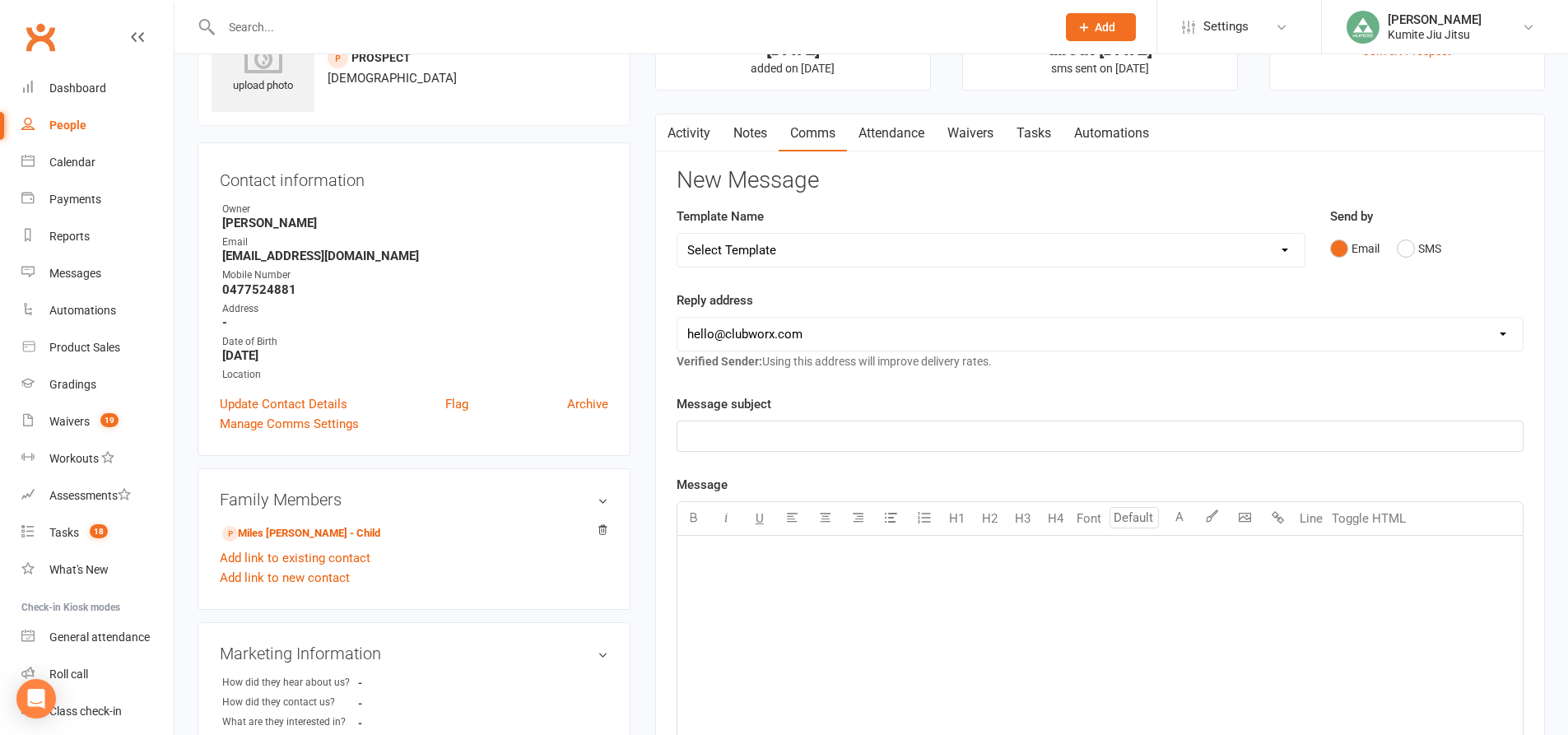
click at [820, 234] on select "Select Template [SMS] [Default template - review before using] Update credit ca…" at bounding box center [990, 250] width 627 height 33
select select "7"
click at [677, 234] on select "Select Template [SMS] [Default template - review before using] Update credit ca…" at bounding box center [990, 250] width 627 height 33
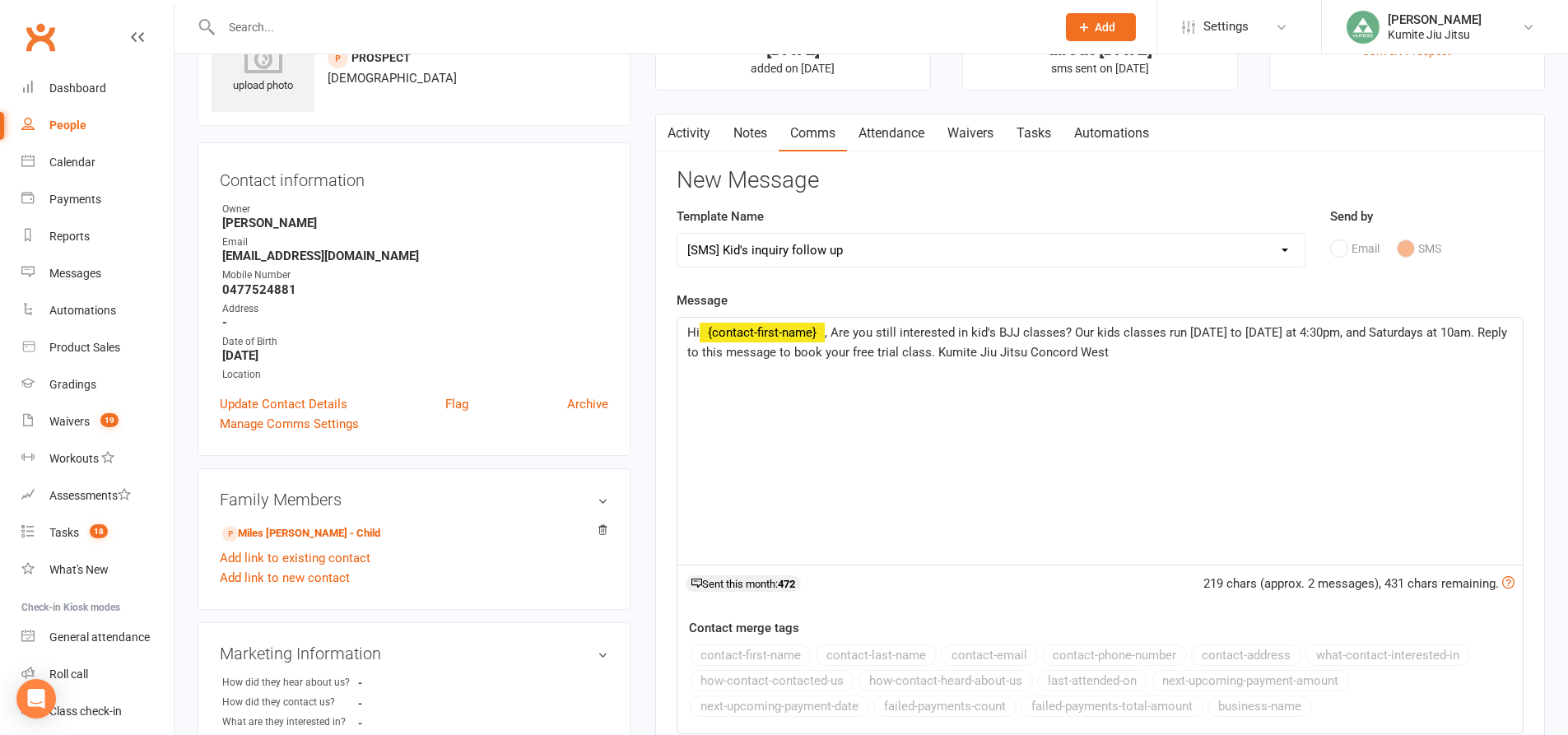
click at [1165, 331] on span ", Are you still interested in kid's BJJ classes? Our kids classes run [DATE] to…" at bounding box center [1099, 342] width 823 height 34
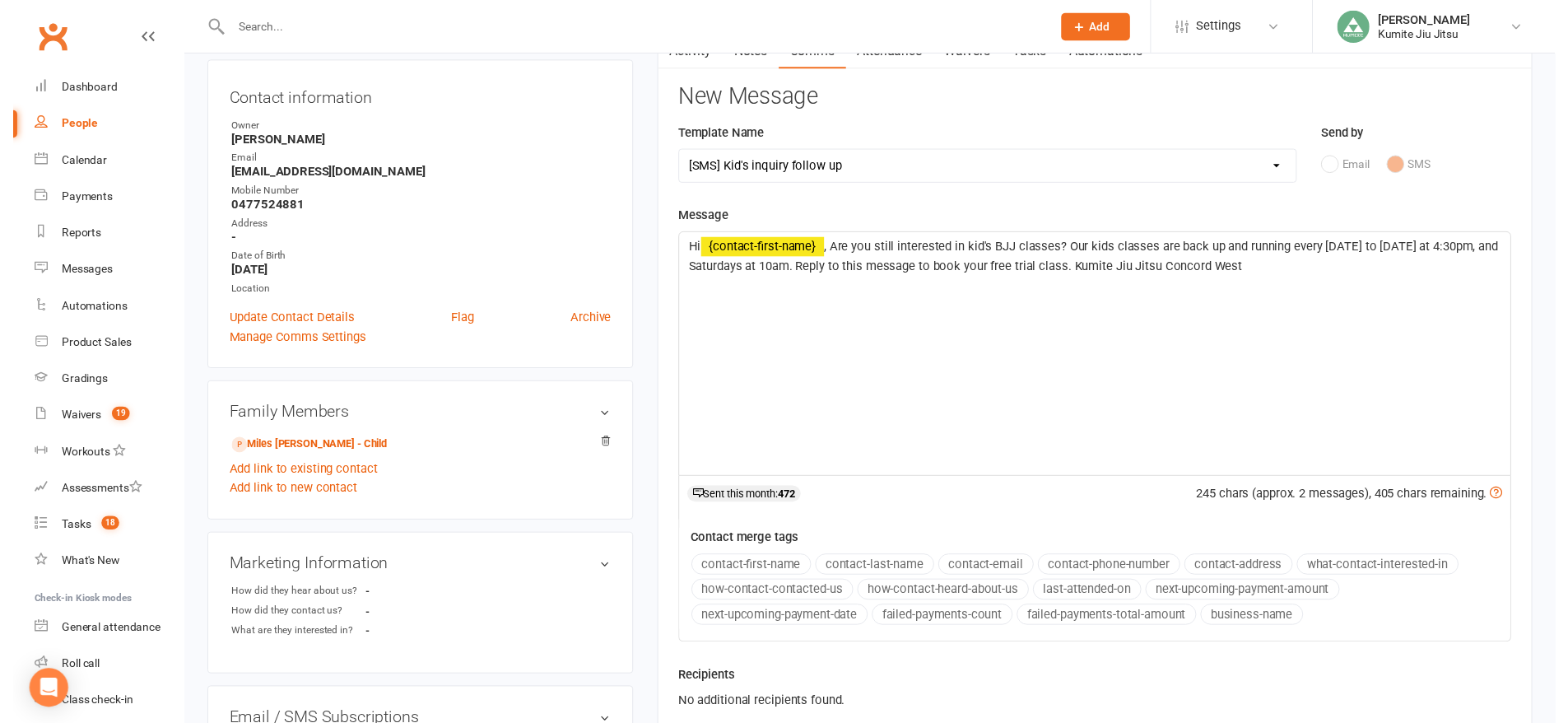
scroll to position [330, 0]
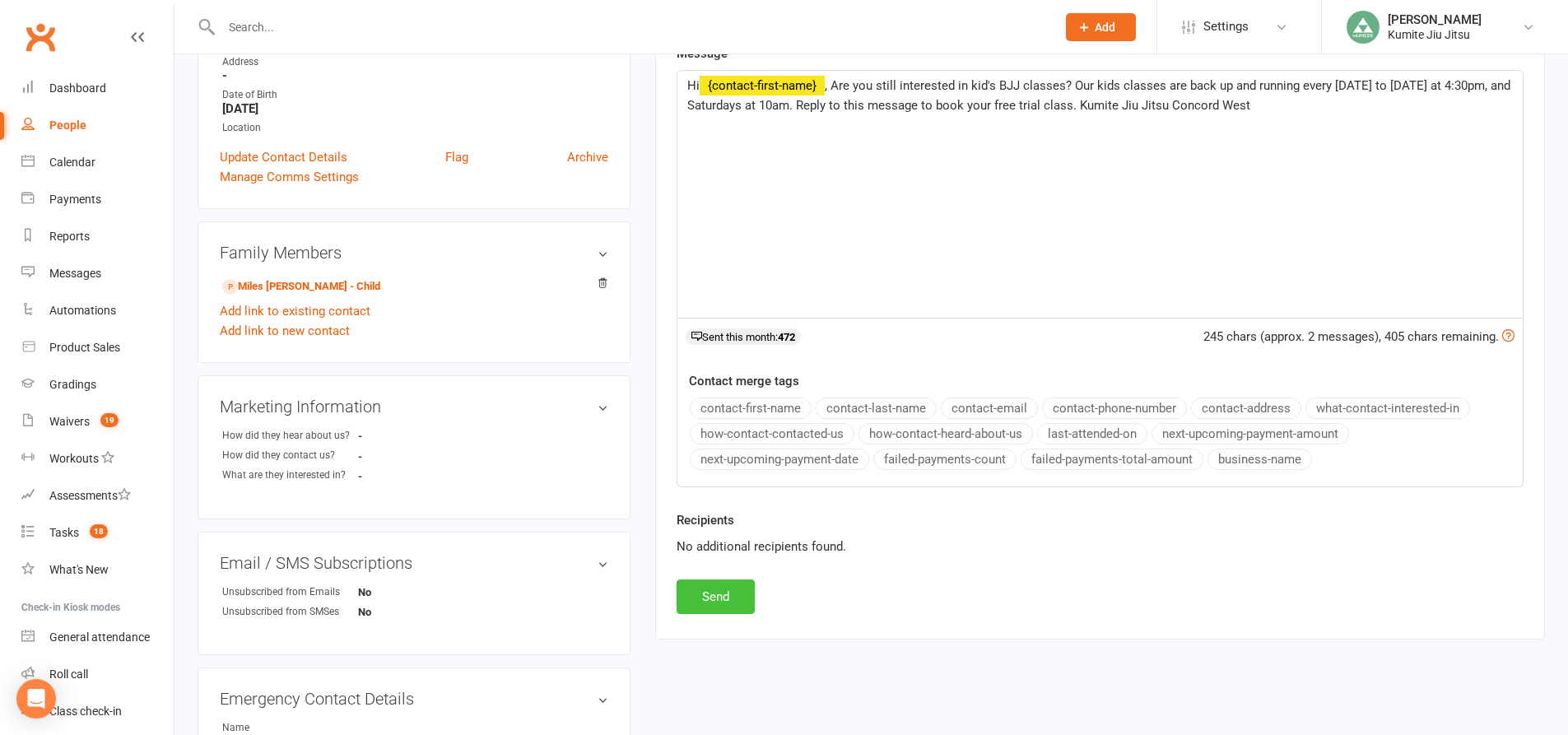
click at [723, 589] on button "Send" at bounding box center [715, 596] width 78 height 34
select select
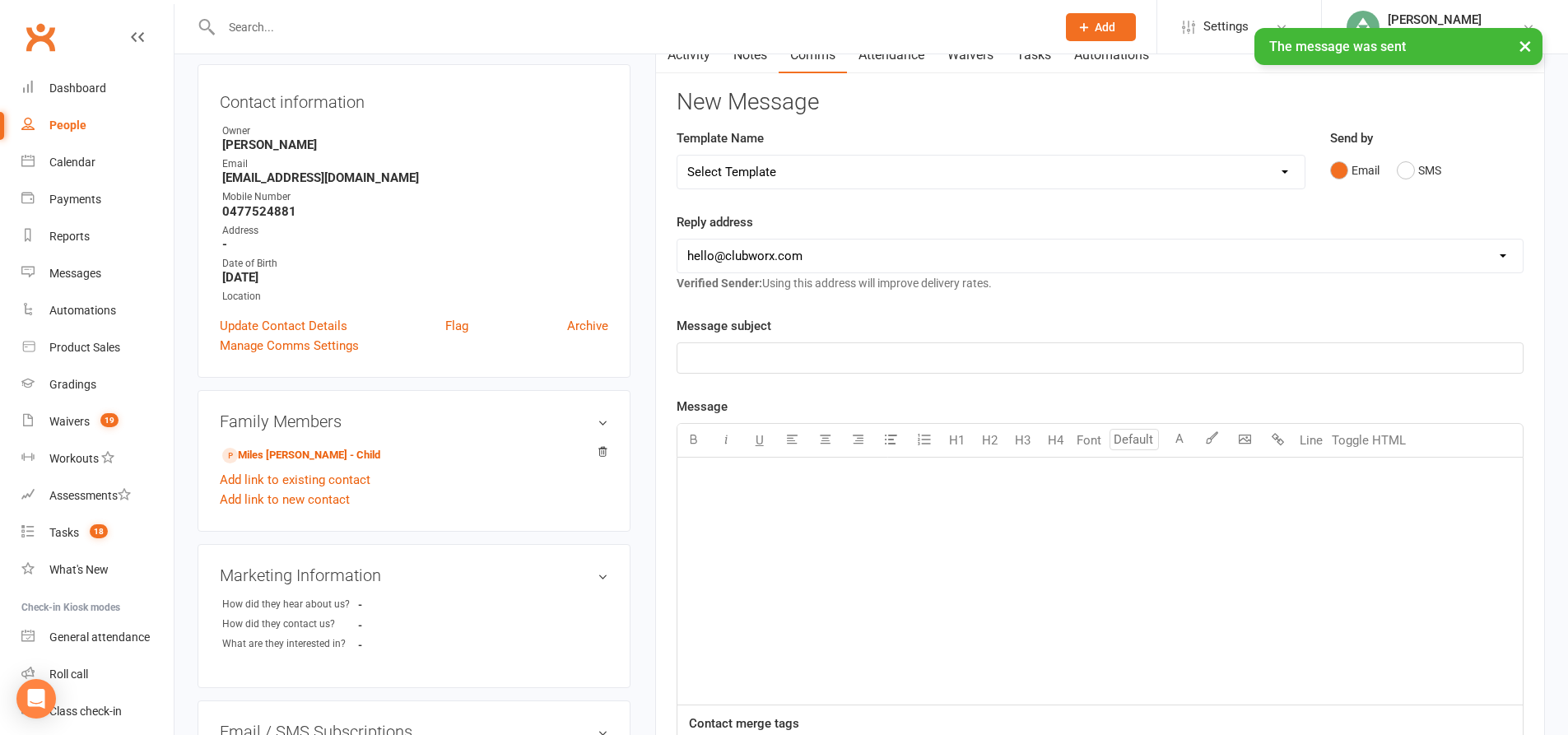
scroll to position [0, 0]
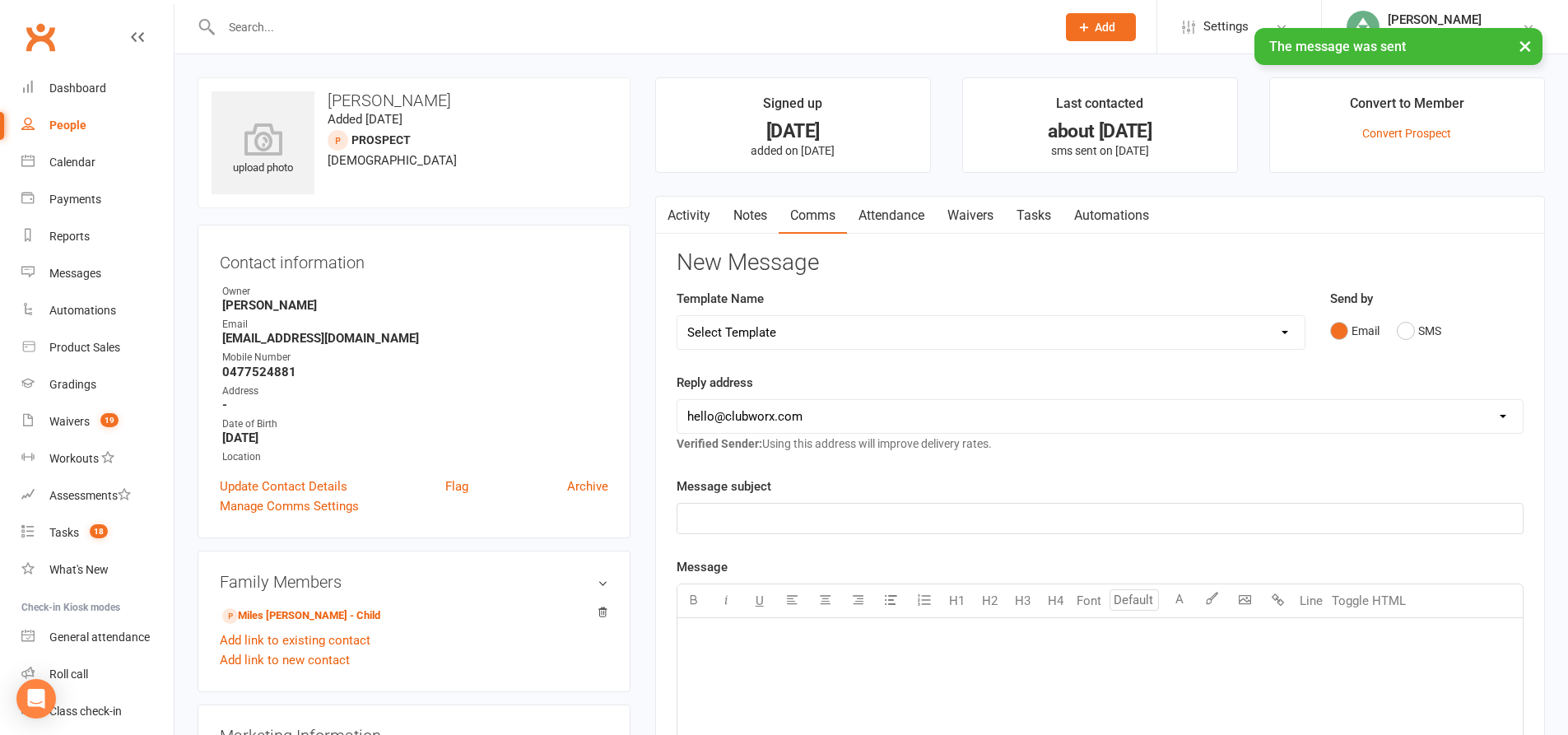
click at [1040, 211] on link "Tasks" at bounding box center [1034, 215] width 57 height 38
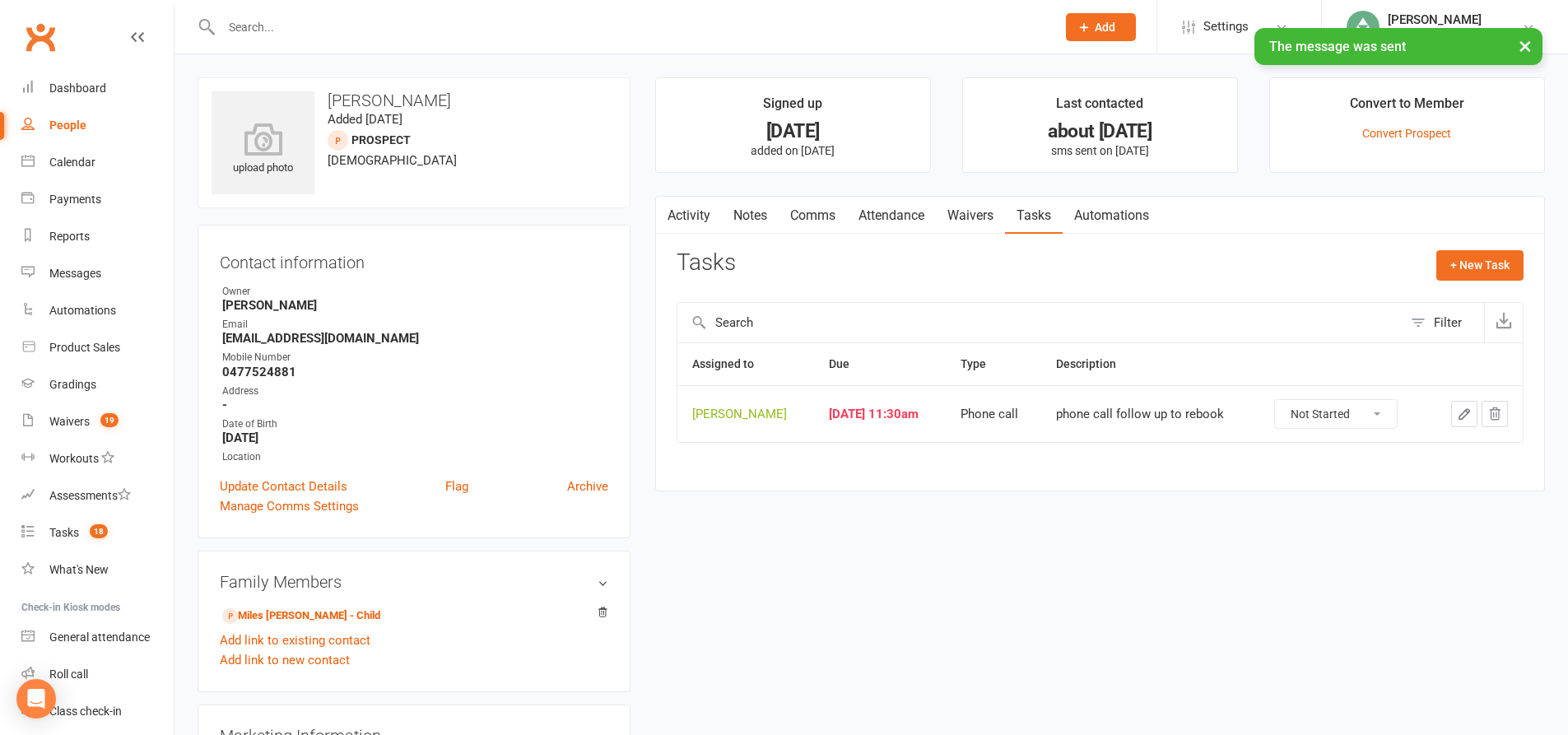
click at [1463, 409] on icon "button" at bounding box center [1464, 415] width 15 height 15
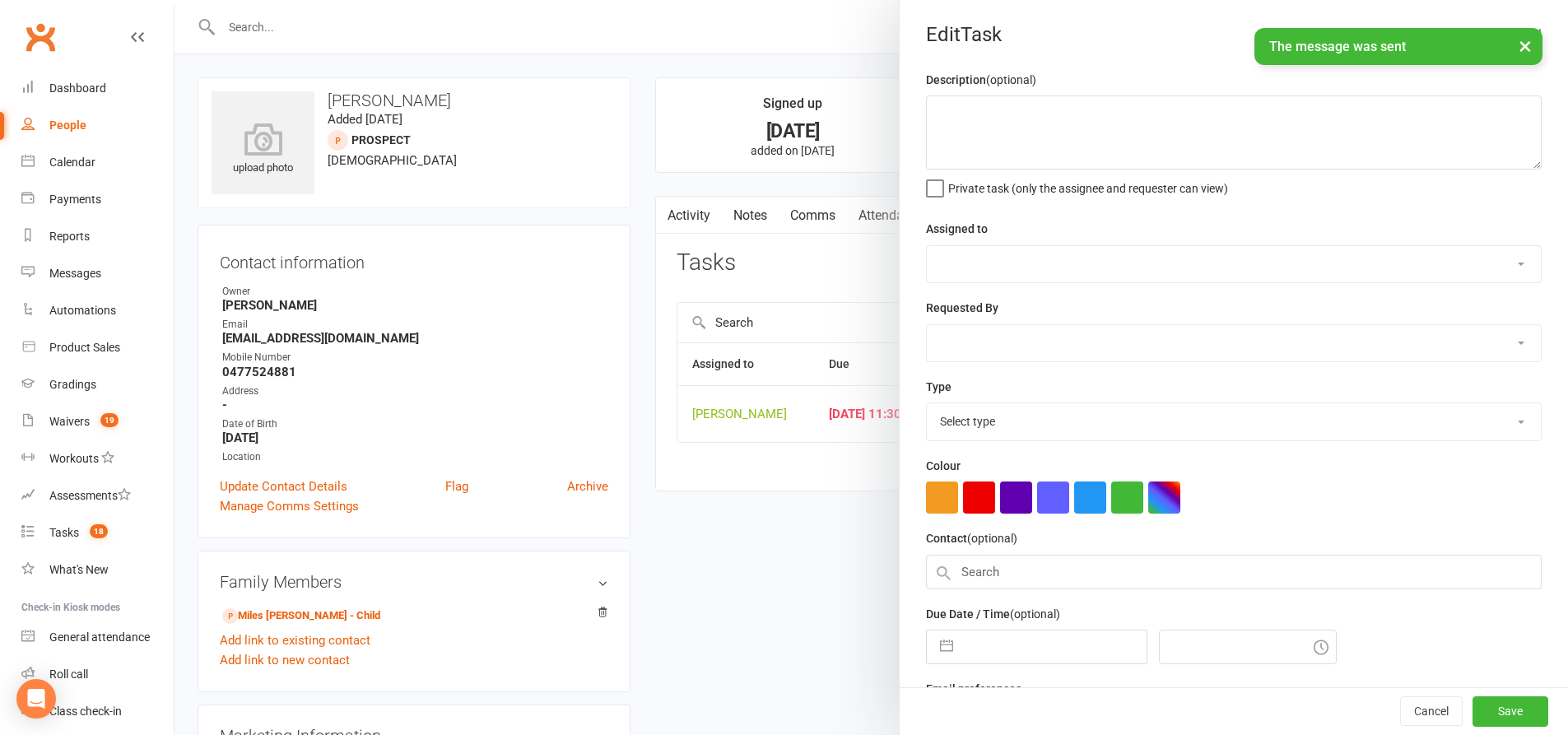
type textarea "phone call follow up to rebook"
select select "49706"
select select "28624"
type input "[DATE]"
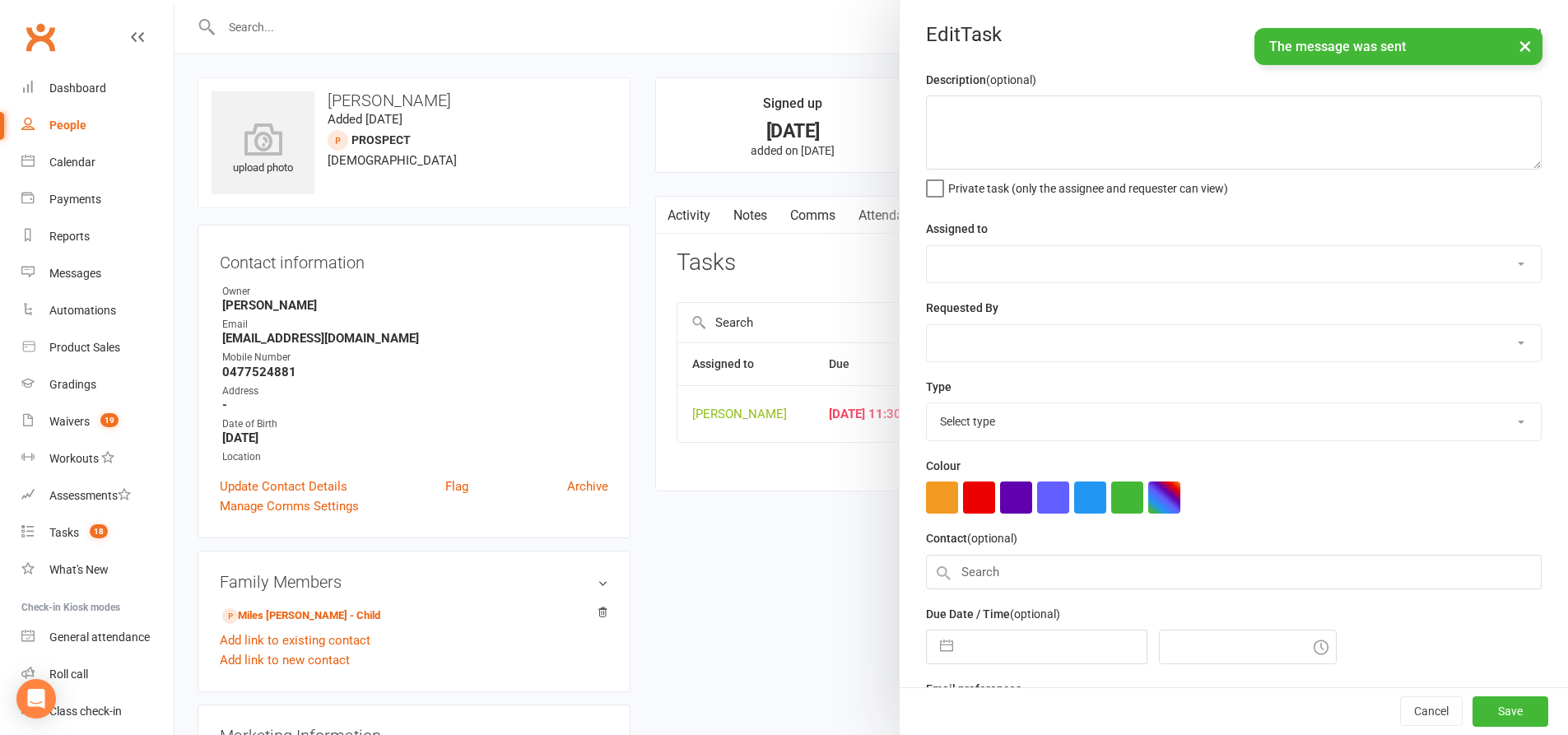
type input "11:30am"
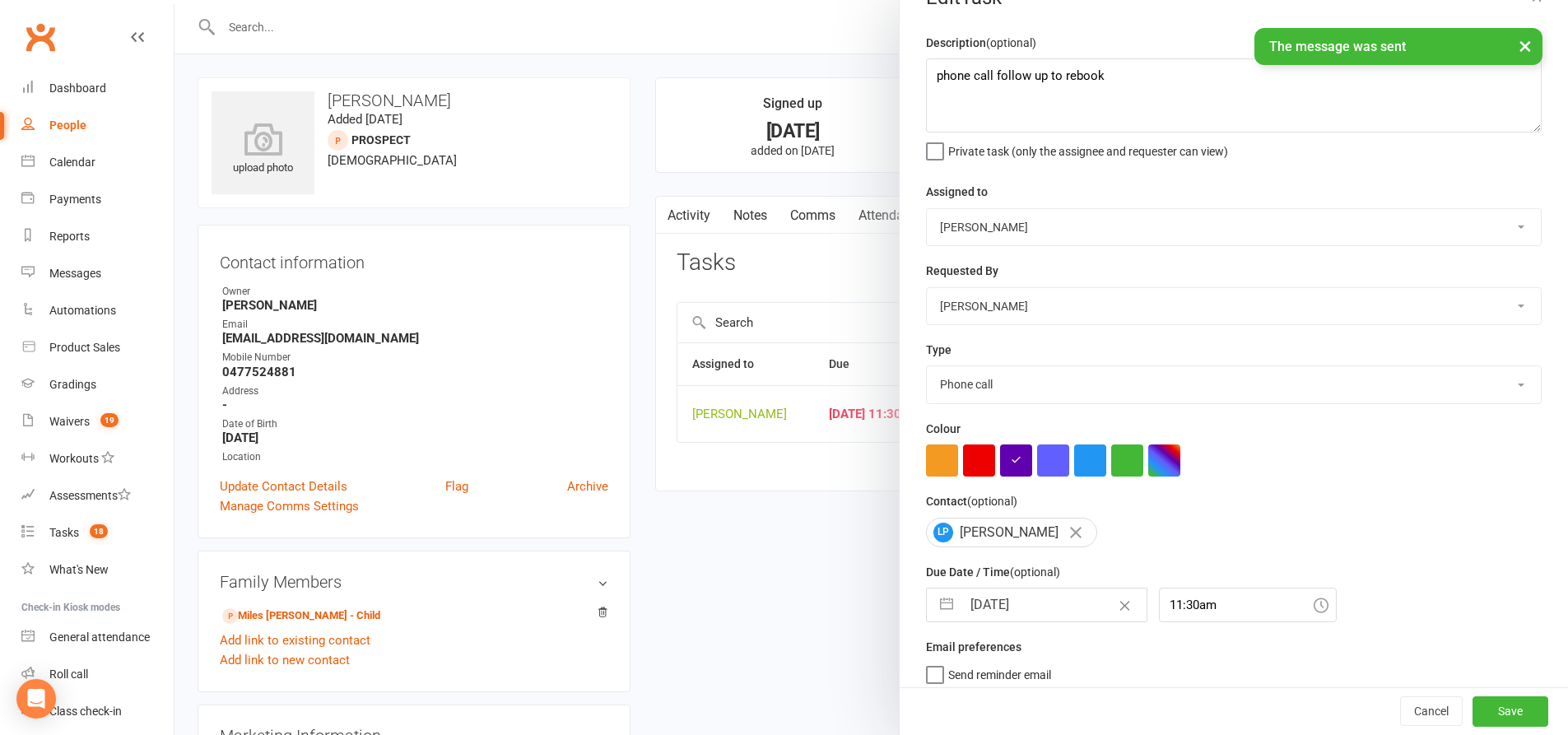
scroll to position [54, 0]
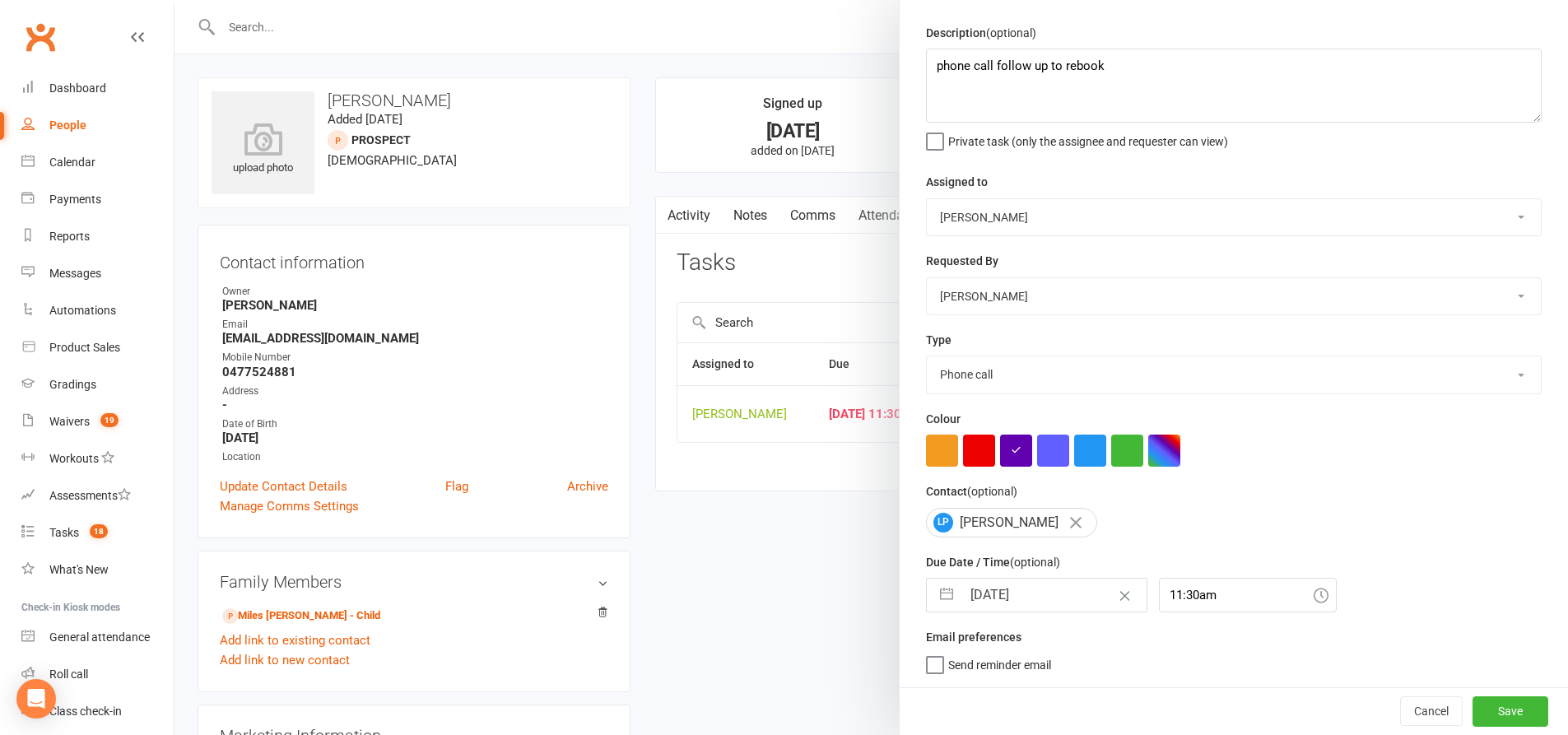
drag, startPoint x: 939, startPoint y: 597, endPoint x: 996, endPoint y: 572, distance: 62.2
click at [939, 597] on button "button" at bounding box center [946, 596] width 30 height 33
select select "8"
select select "2025"
select select "9"
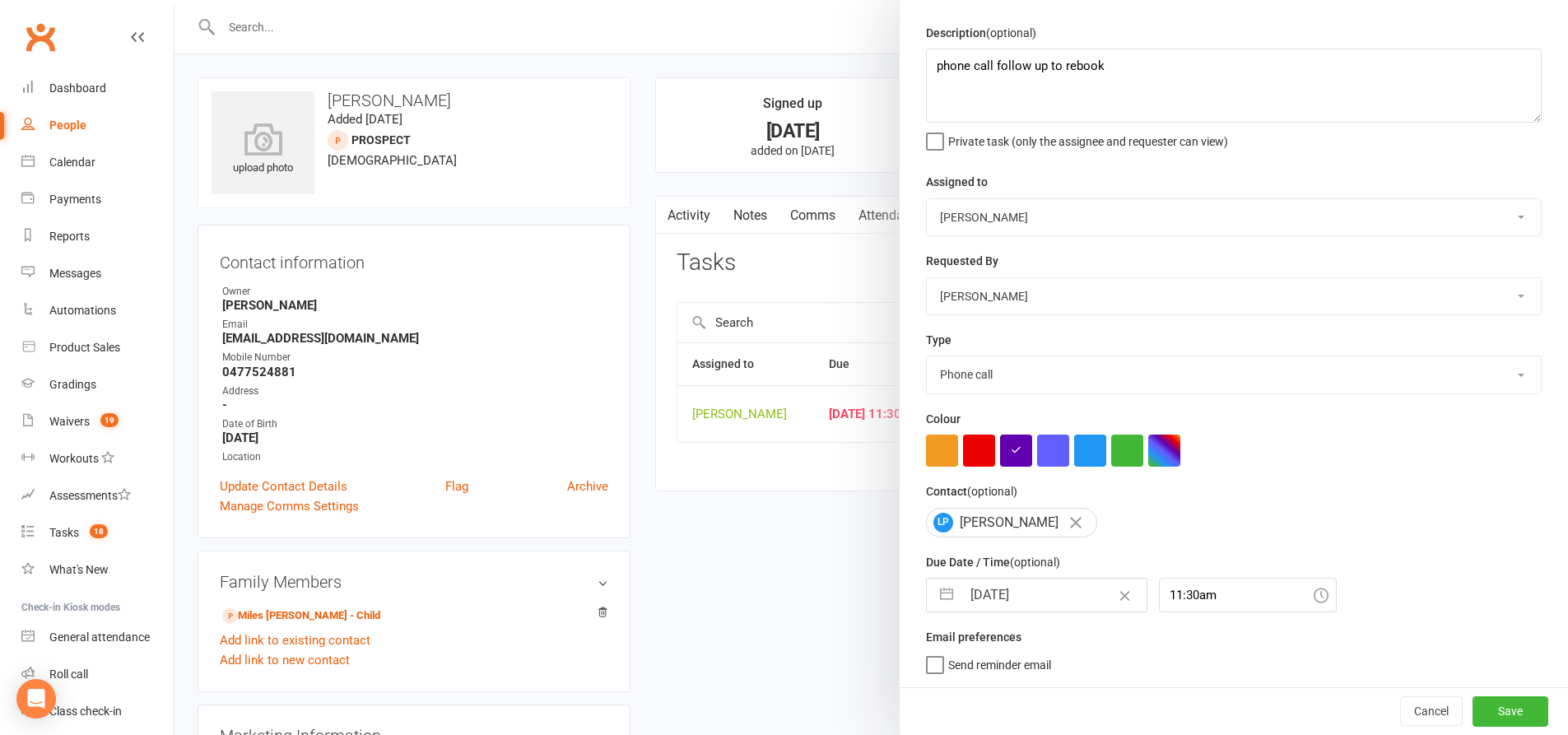
select select "2025"
select select "10"
select select "2025"
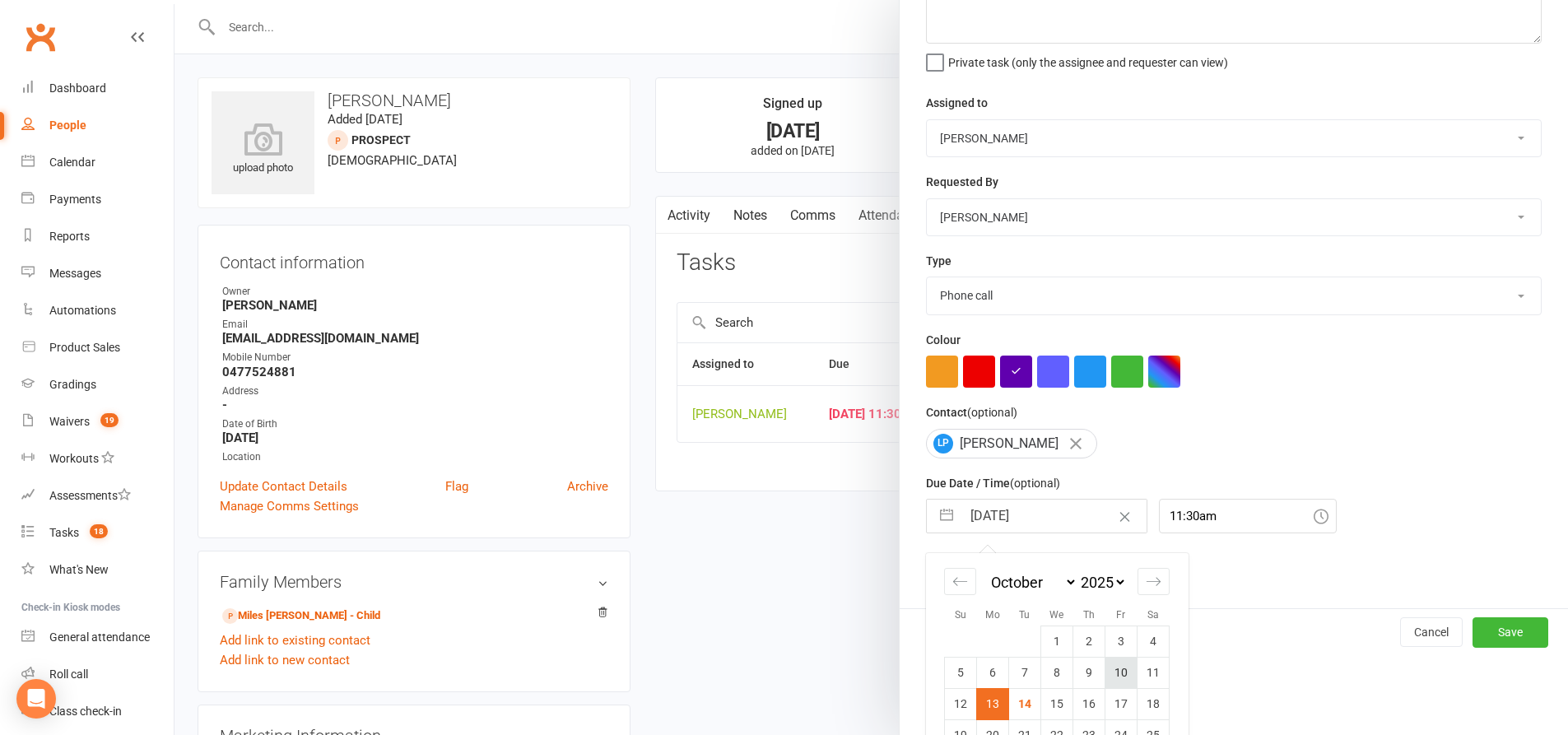
scroll to position [199, 0]
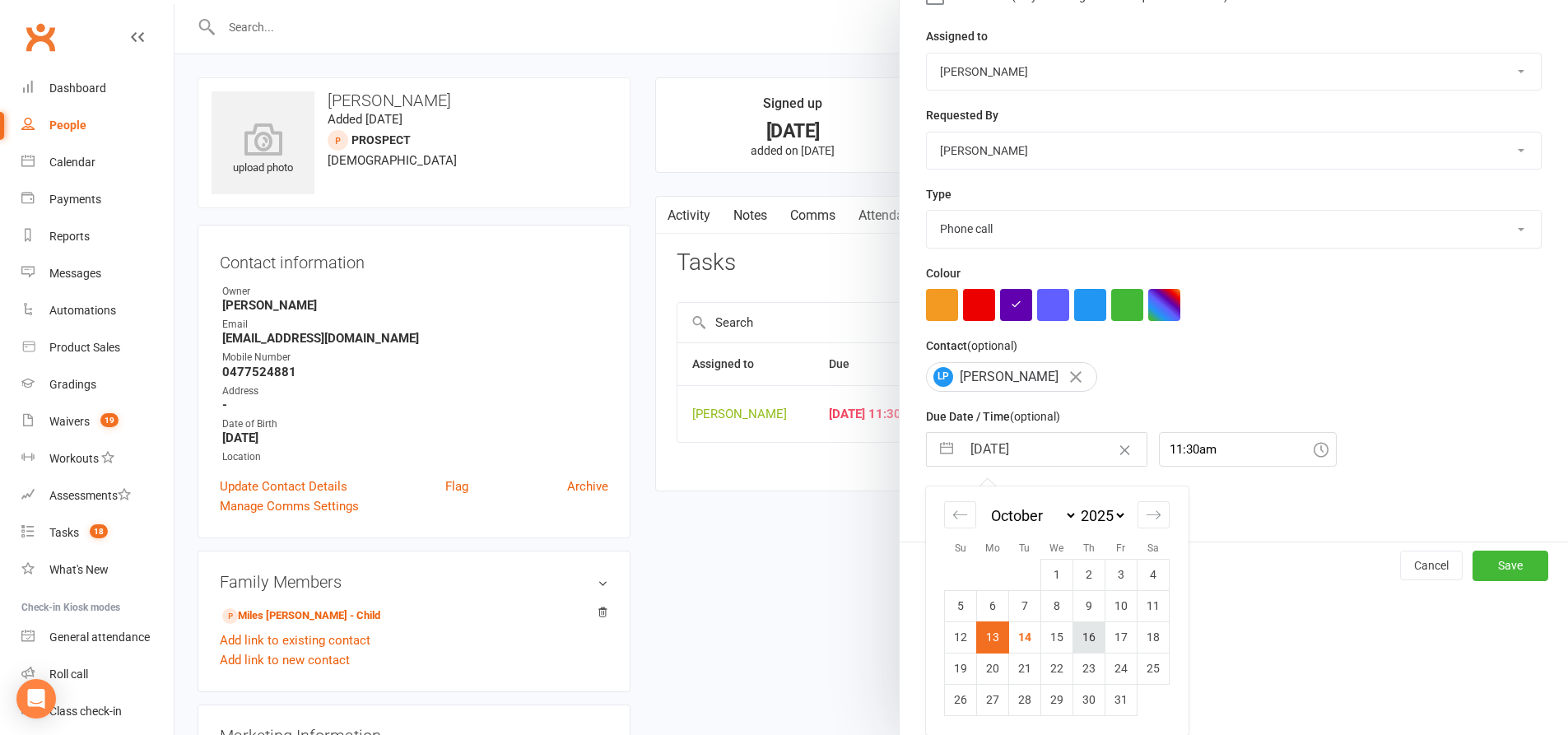
click at [1087, 637] on td "16" at bounding box center [1089, 637] width 32 height 31
type input "[DATE]"
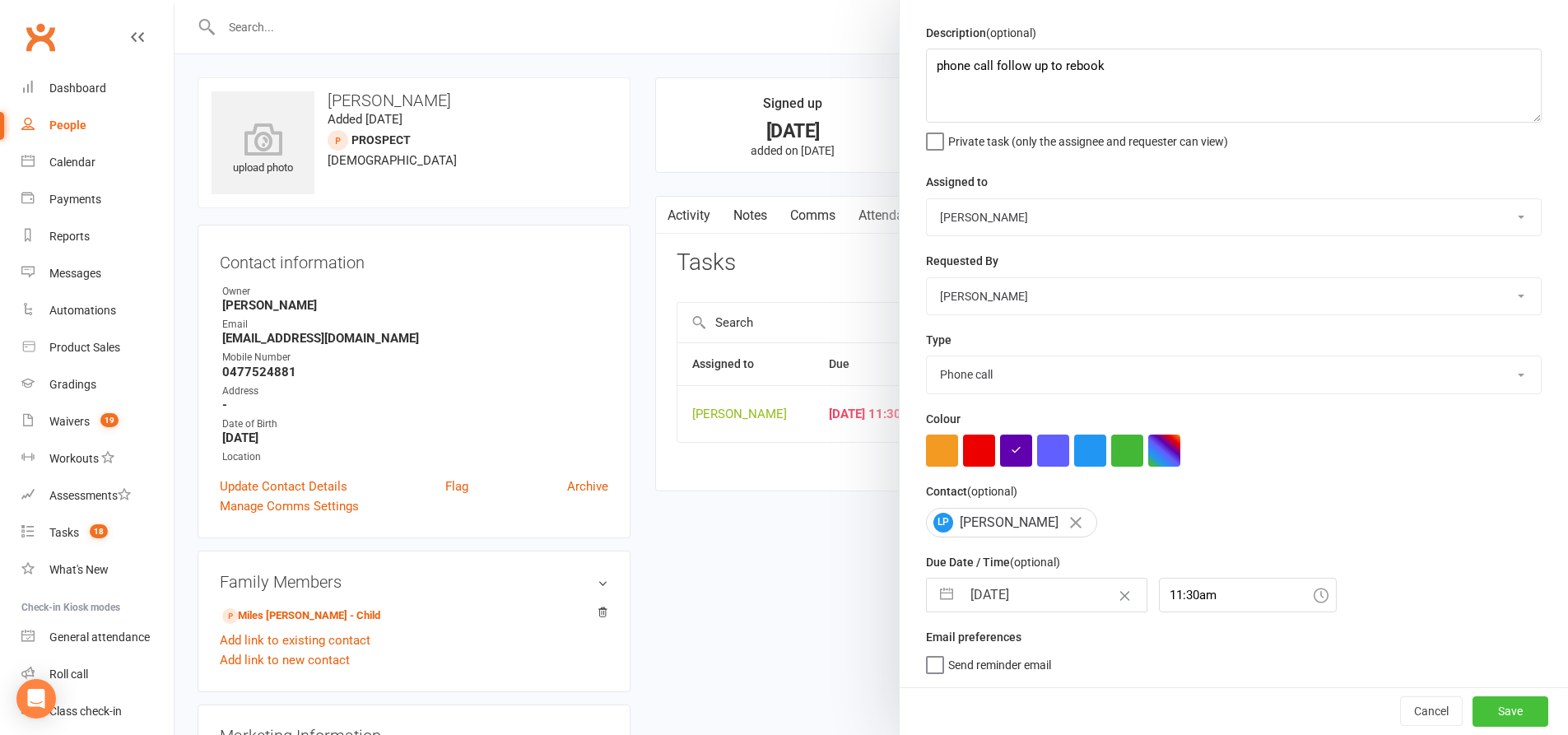
click at [1478, 710] on button "Save" at bounding box center [1510, 711] width 76 height 30
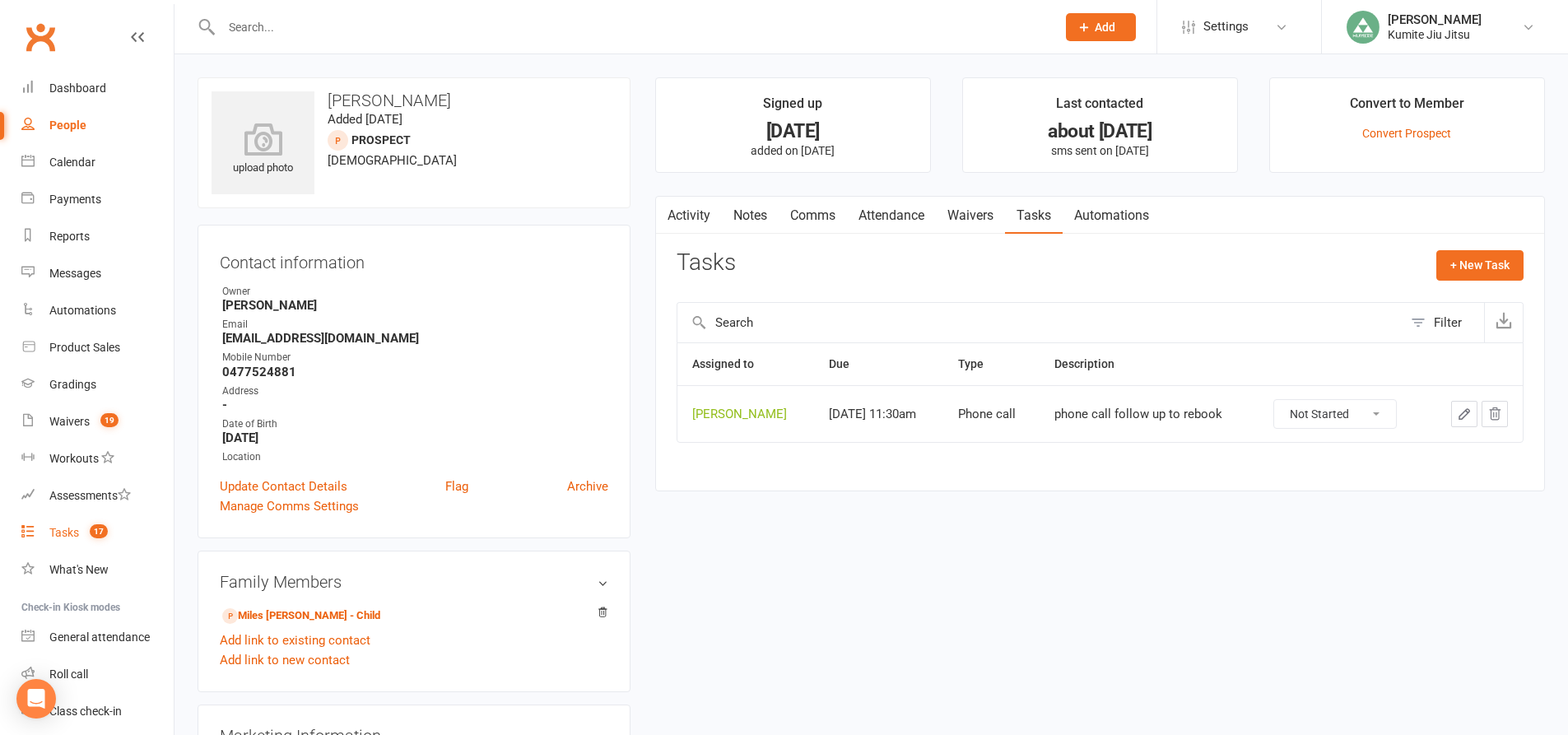
click at [88, 524] on link "Tasks 17" at bounding box center [97, 533] width 152 height 37
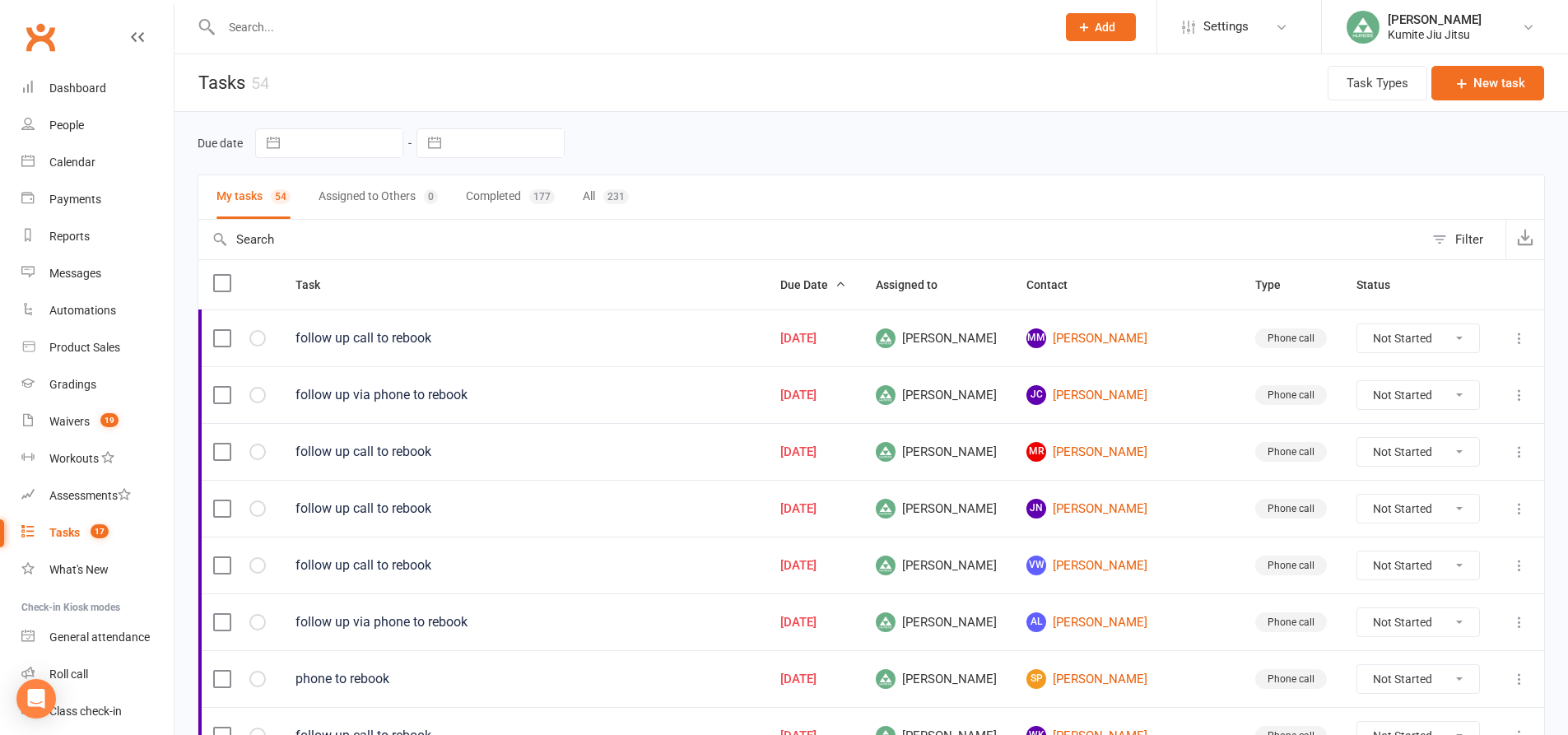
click at [425, 344] on div "follow up call to rebook" at bounding box center [522, 339] width 455 height 17
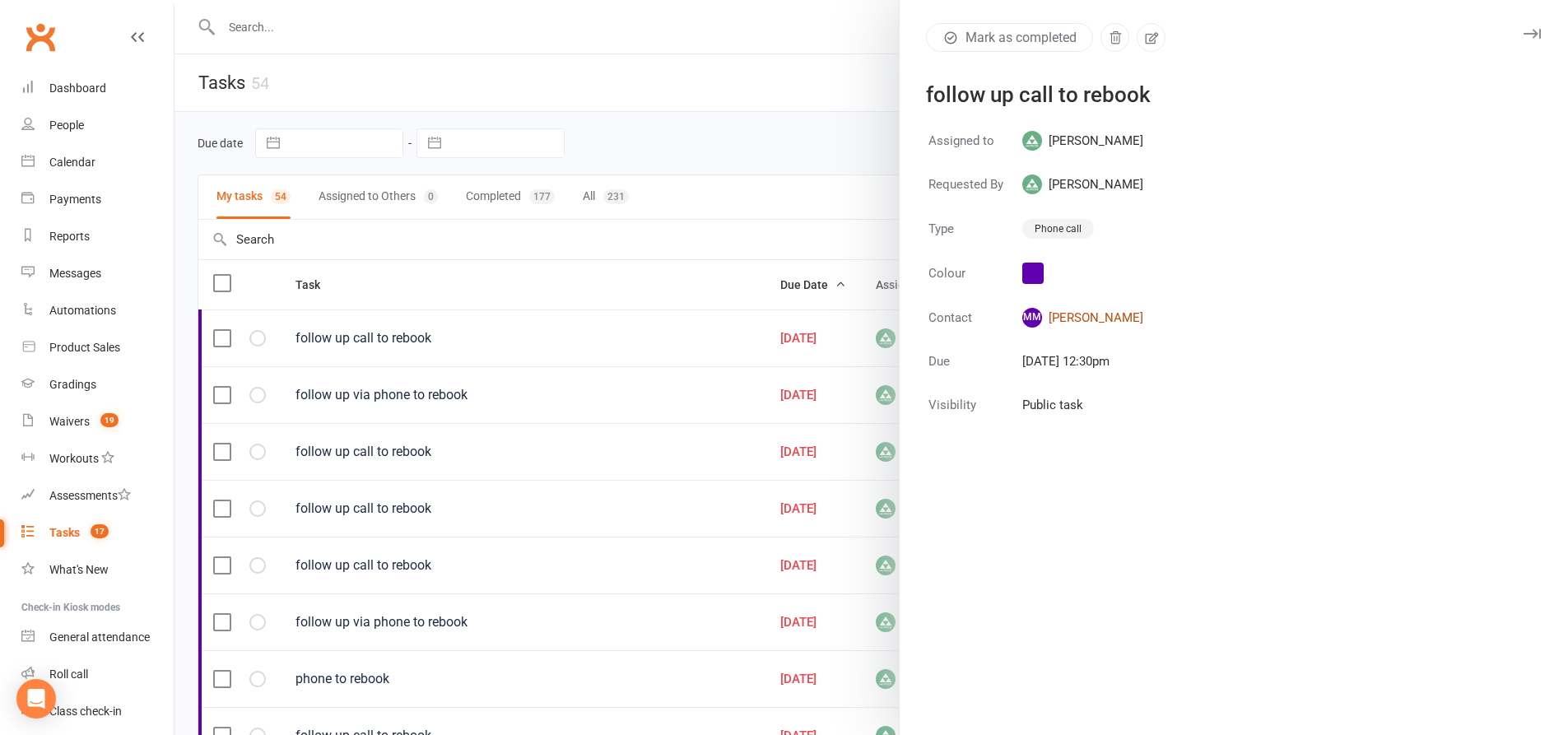
click at [1077, 322] on link "MM [PERSON_NAME]" at bounding box center [1083, 318] width 121 height 19
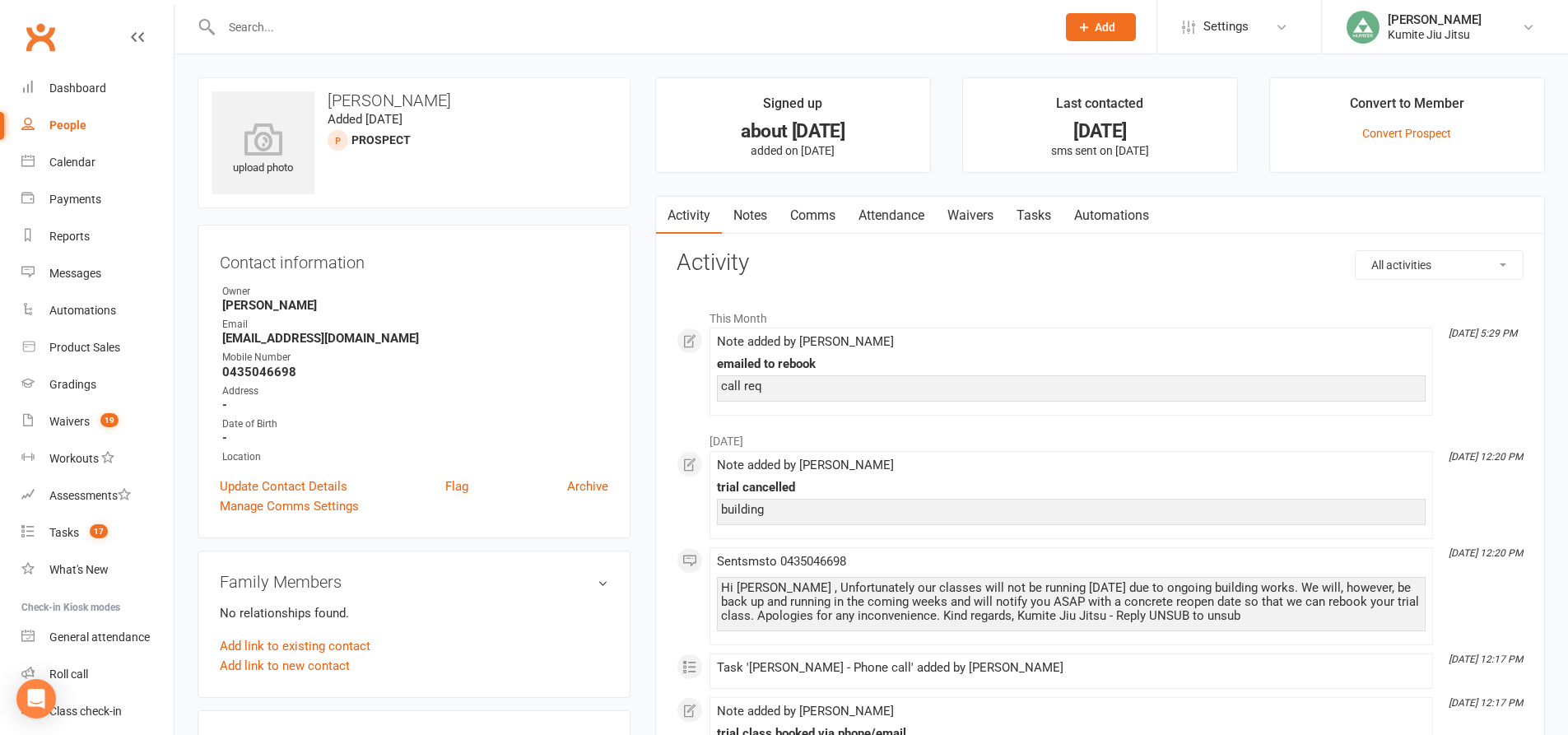
click at [759, 228] on link "Notes" at bounding box center [750, 215] width 57 height 38
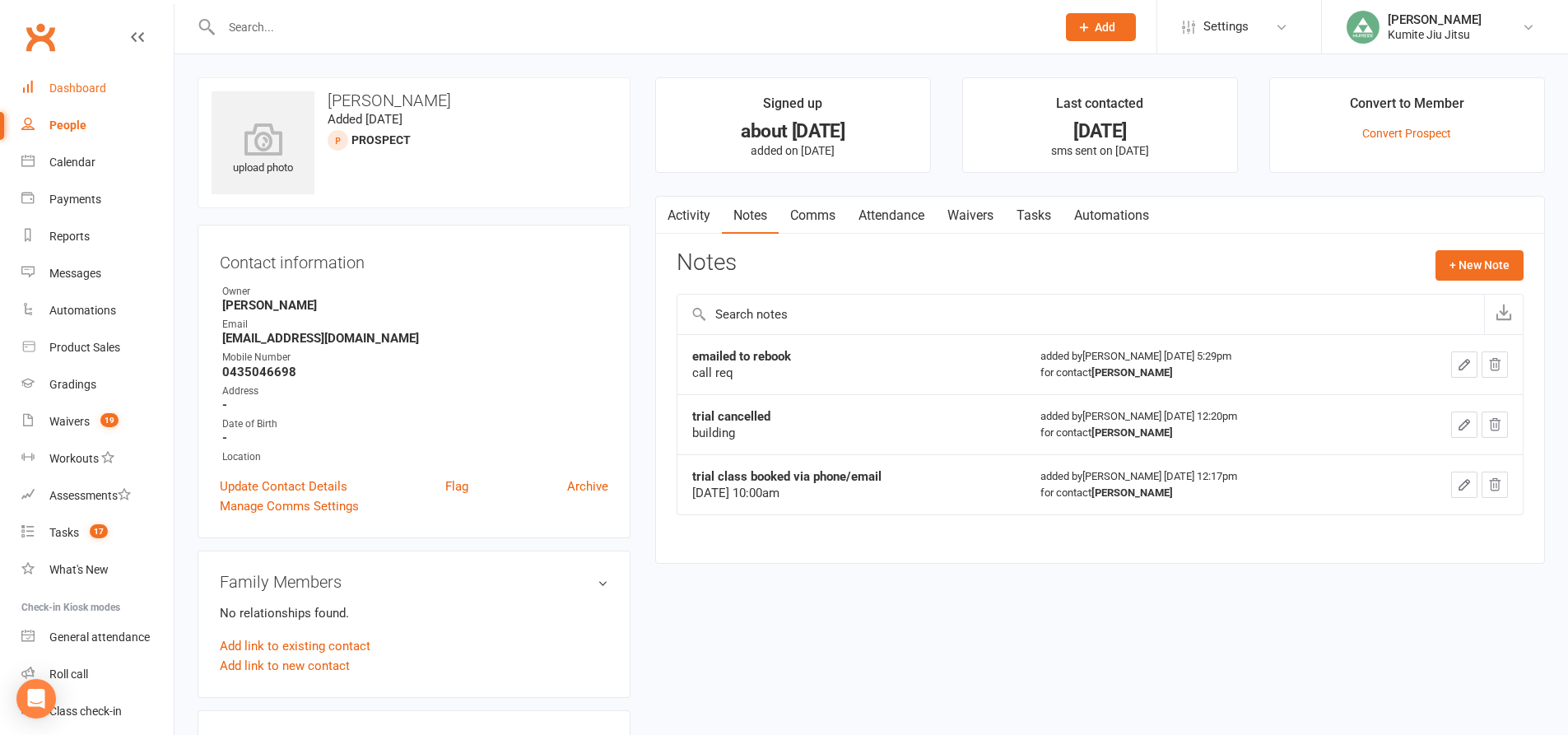
click at [83, 88] on div "Dashboard" at bounding box center [78, 88] width 57 height 13
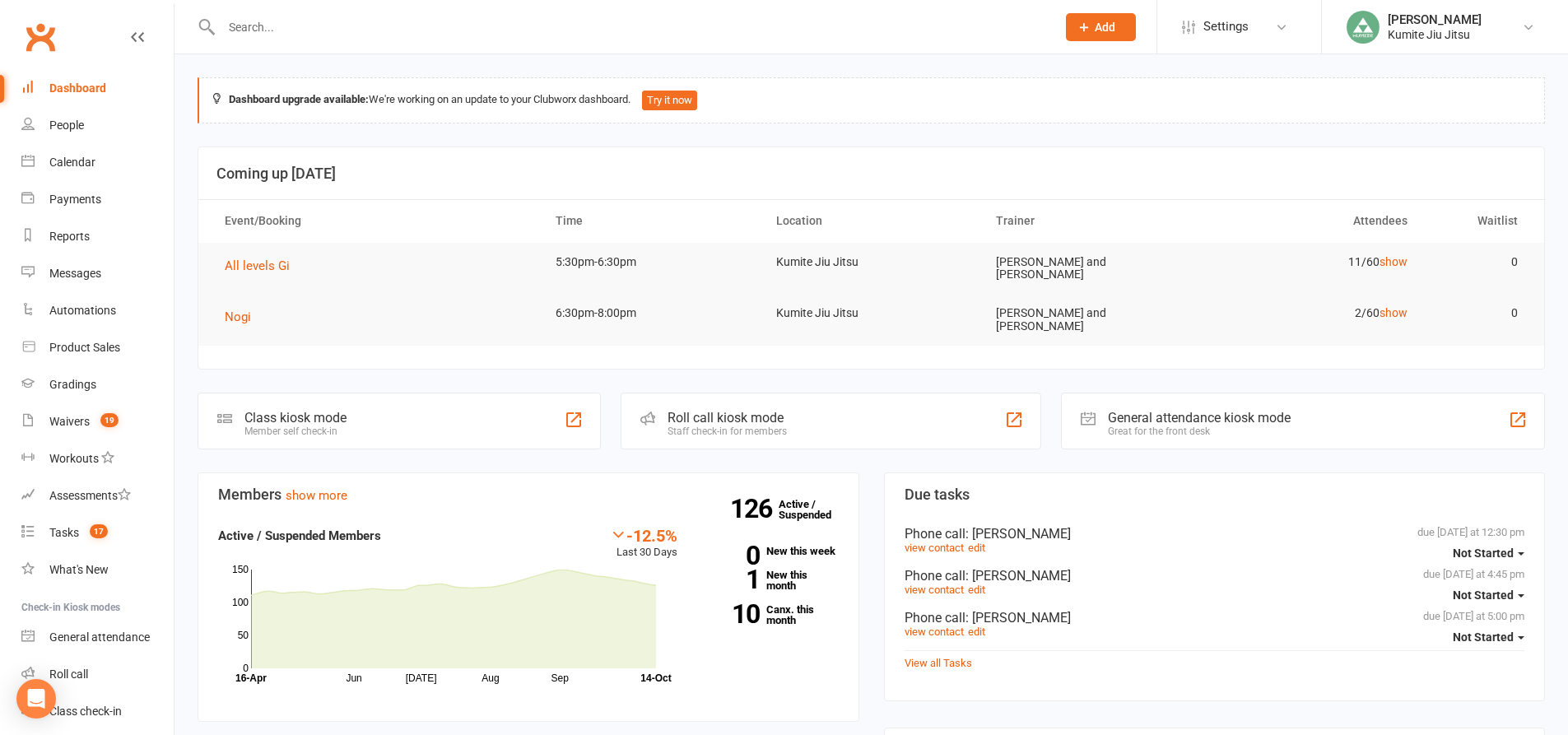
click at [573, 410] on div at bounding box center [573, 419] width 19 height 19
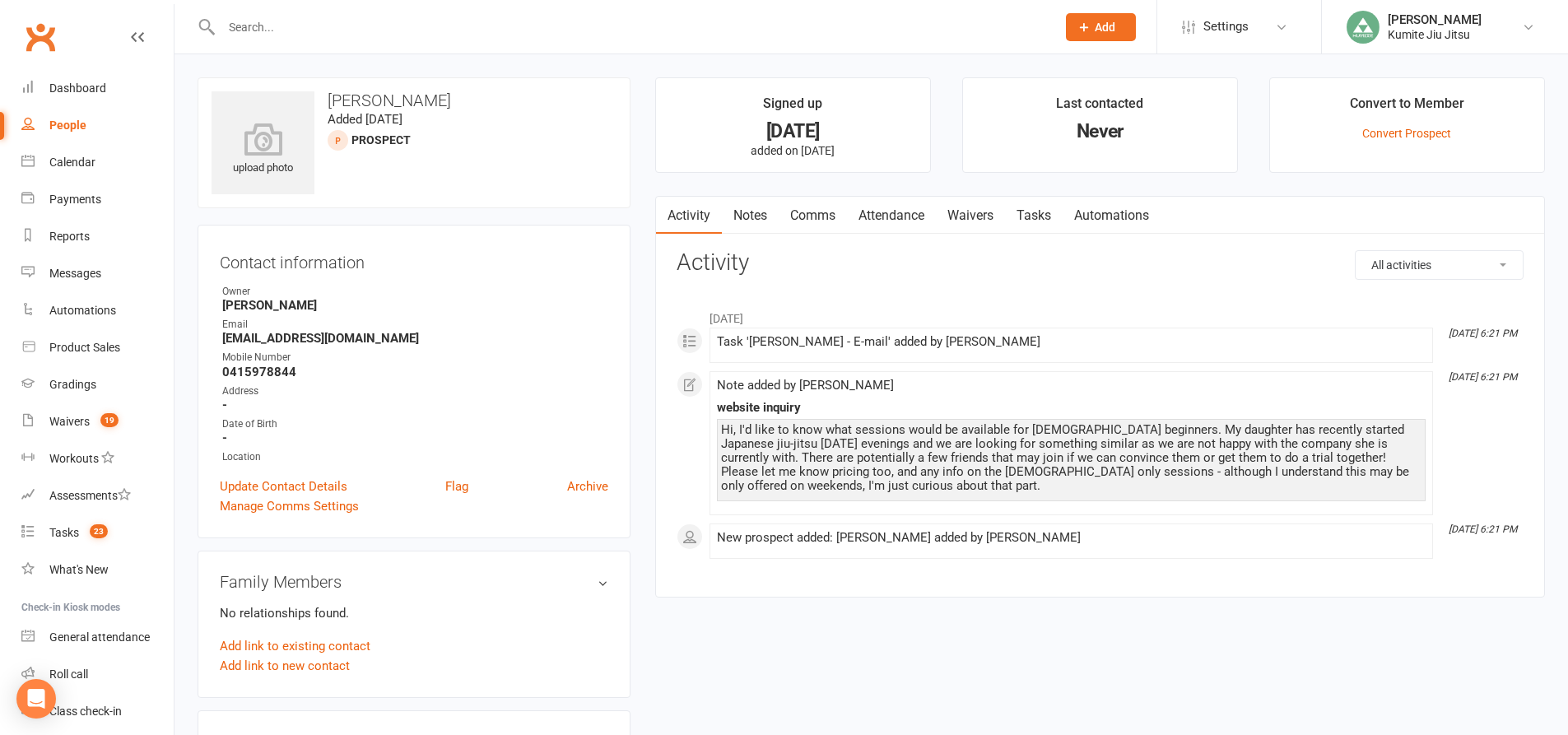
click at [764, 224] on link "Notes" at bounding box center [750, 215] width 57 height 38
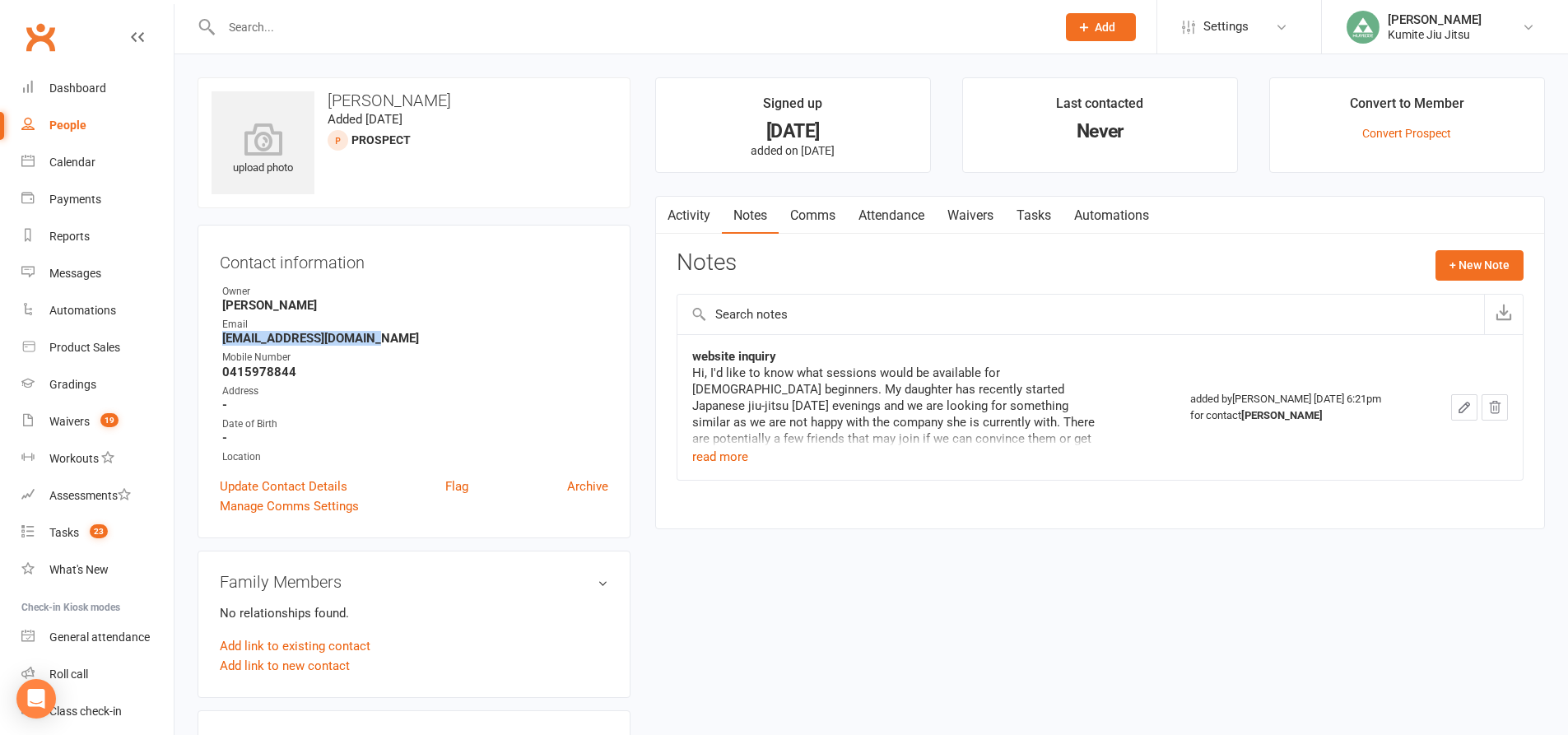
drag, startPoint x: 374, startPoint y: 338, endPoint x: 216, endPoint y: 338, distance: 158.0
click at [216, 338] on div "Contact information Owner Hope Douglass Email nikkisnoodles@gmail.com Mobile Nu…" at bounding box center [413, 381] width 433 height 314
copy strong "nikkisnoodles@gmail.com"
click at [1465, 268] on button "+ New Note" at bounding box center [1478, 265] width 88 height 30
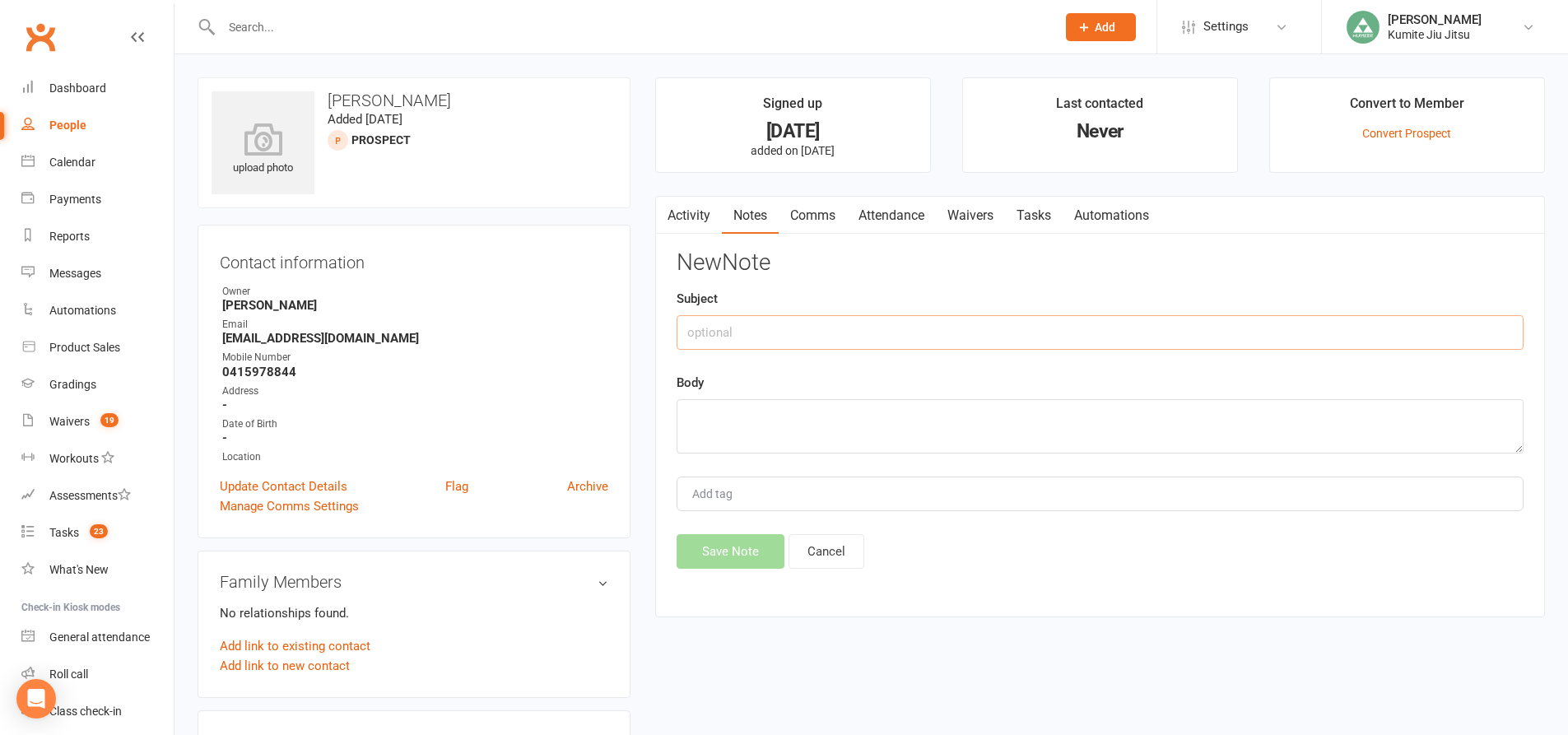
click at [934, 323] on input "text" at bounding box center [1100, 332] width 847 height 34
type input "email"
type textarea "sent follow up email"
click at [740, 556] on button "Save Note" at bounding box center [730, 551] width 108 height 34
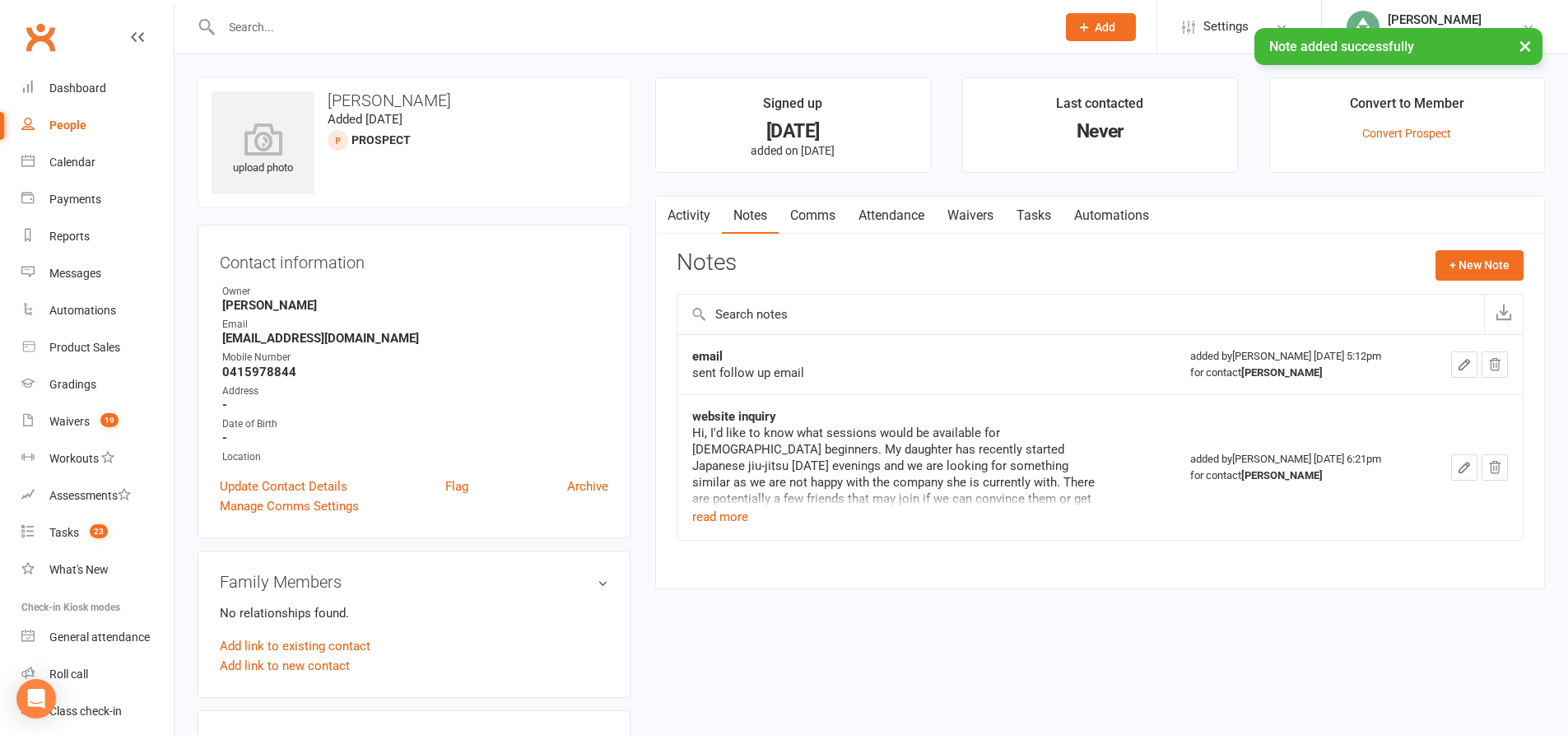
drag, startPoint x: 1038, startPoint y: 217, endPoint x: 1076, endPoint y: 220, distance: 38.1
click at [1039, 217] on link "Tasks" at bounding box center [1034, 215] width 57 height 38
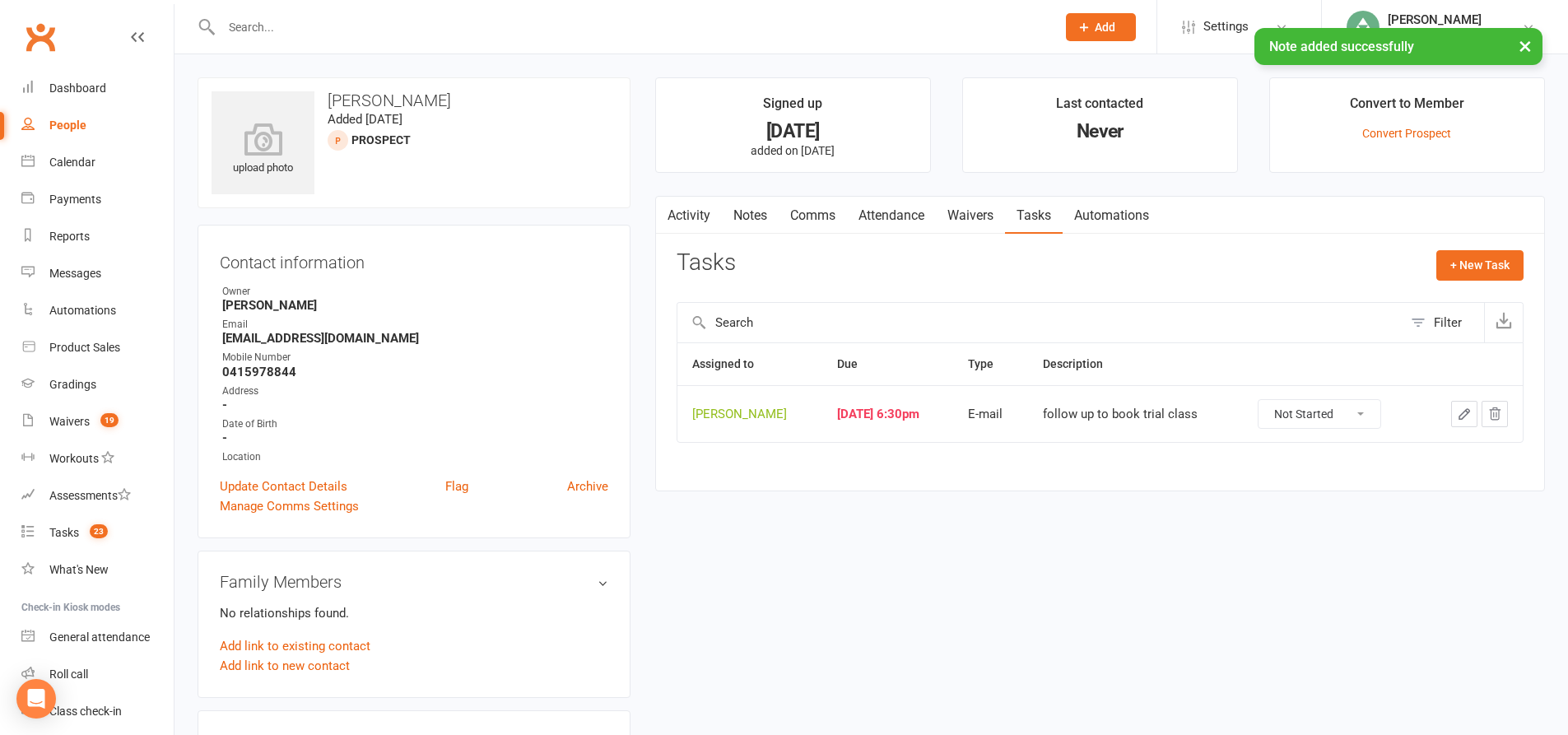
click at [1465, 413] on icon "button" at bounding box center [1464, 415] width 15 height 15
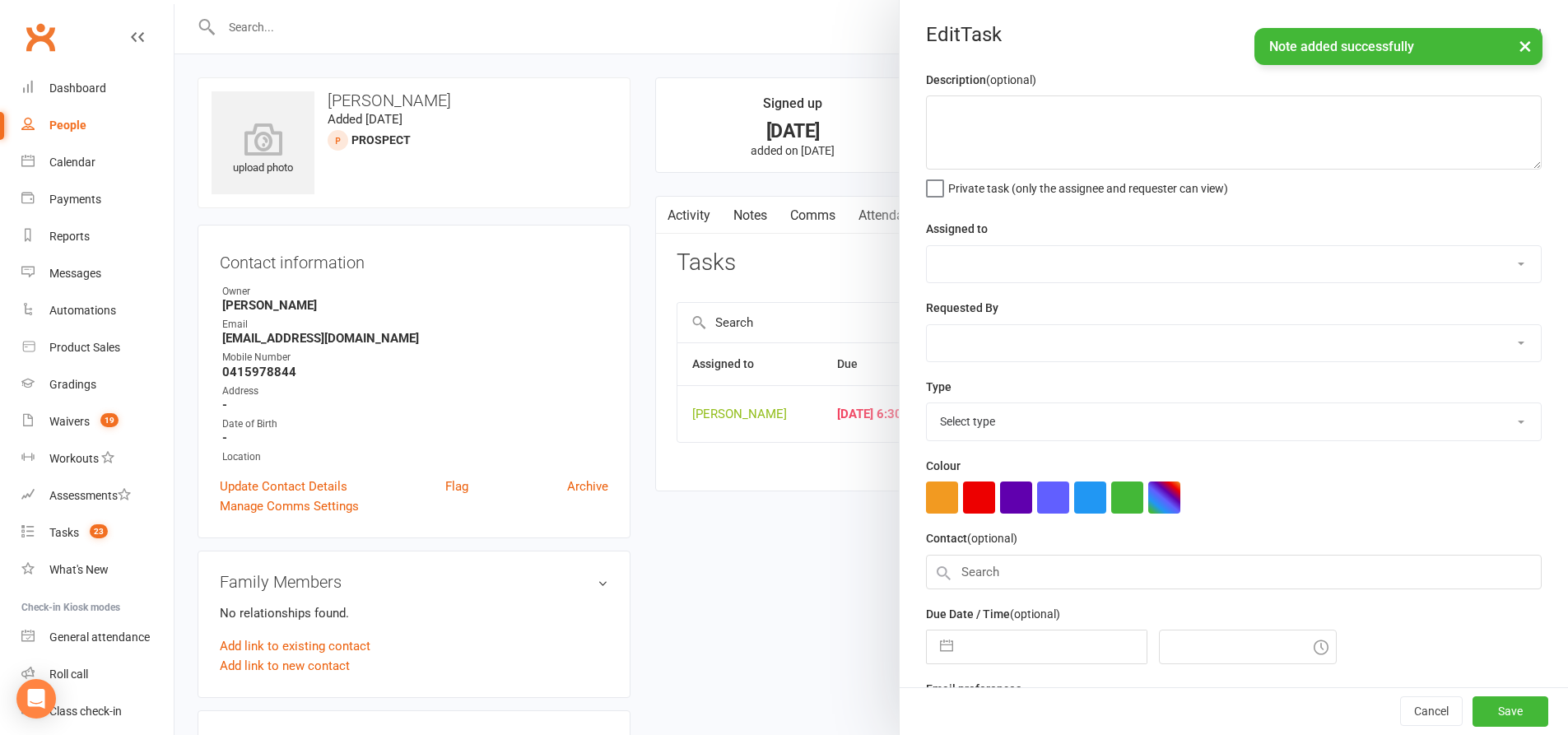
type textarea "follow up to book trial class"
select select "49706"
type input "22 Sep 2025"
type input "6:30pm"
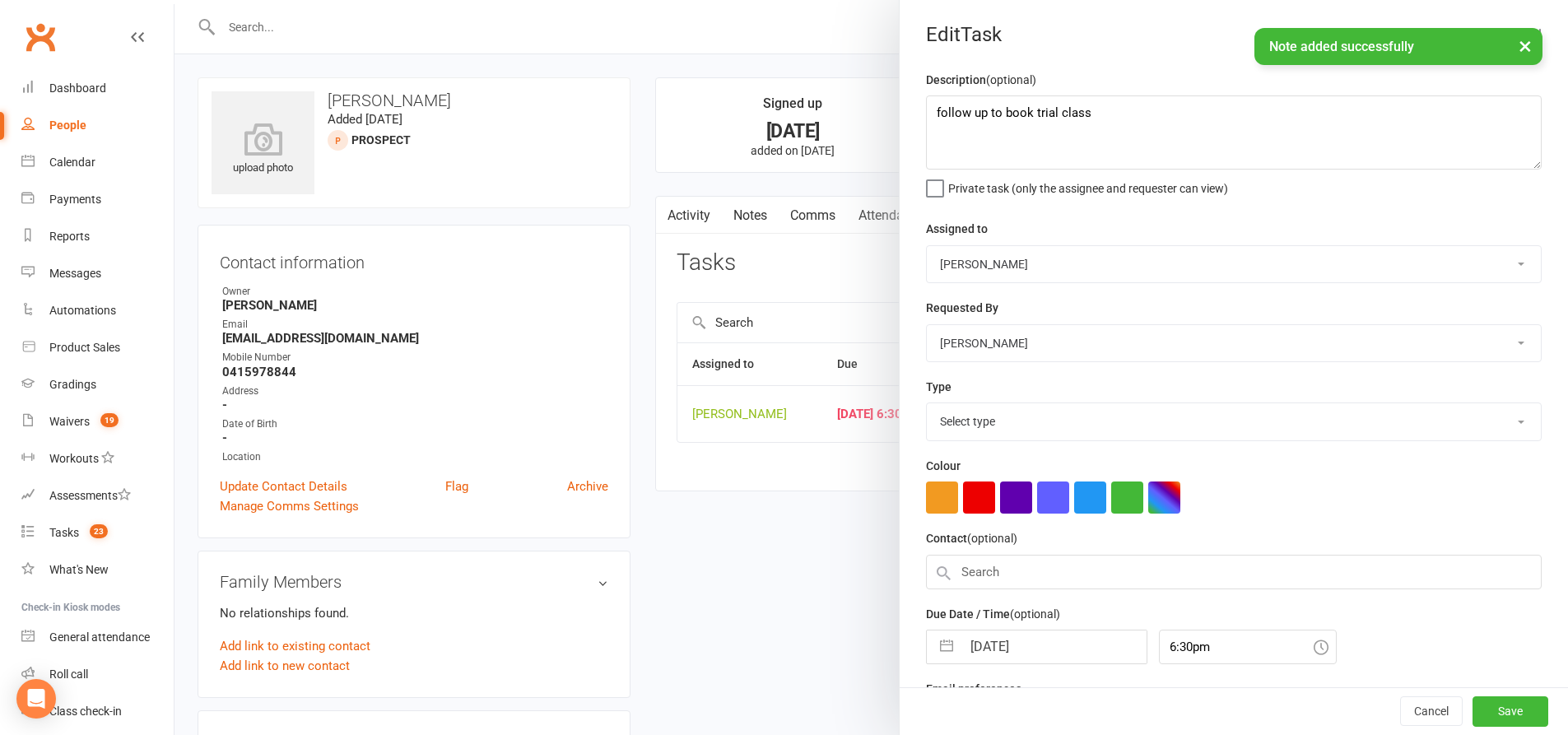
select select "28623"
drag, startPoint x: 1103, startPoint y: 121, endPoint x: 985, endPoint y: 133, distance: 118.6
click at [985, 133] on textarea "follow up to book trial class" at bounding box center [1233, 132] width 616 height 74
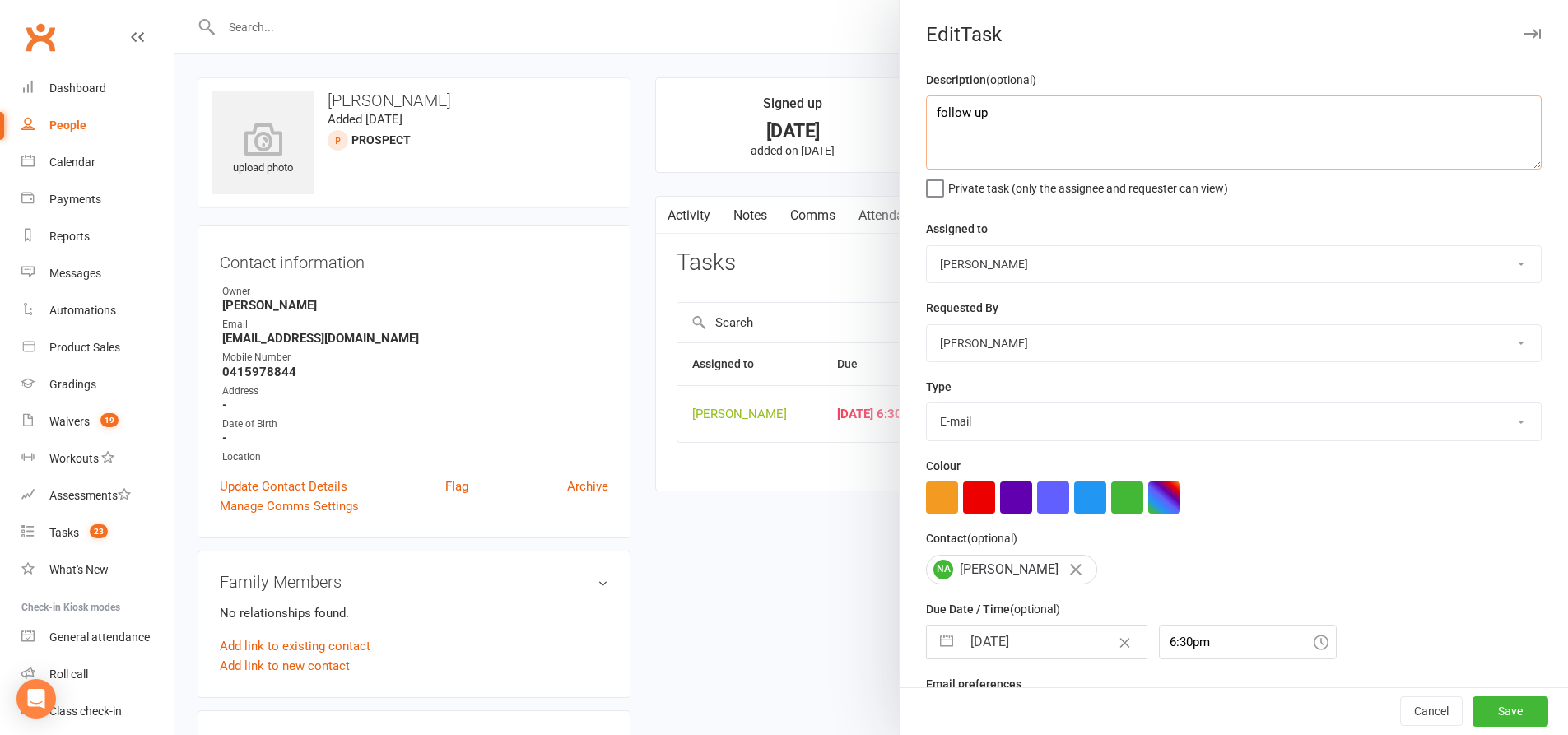
scroll to position [54, 0]
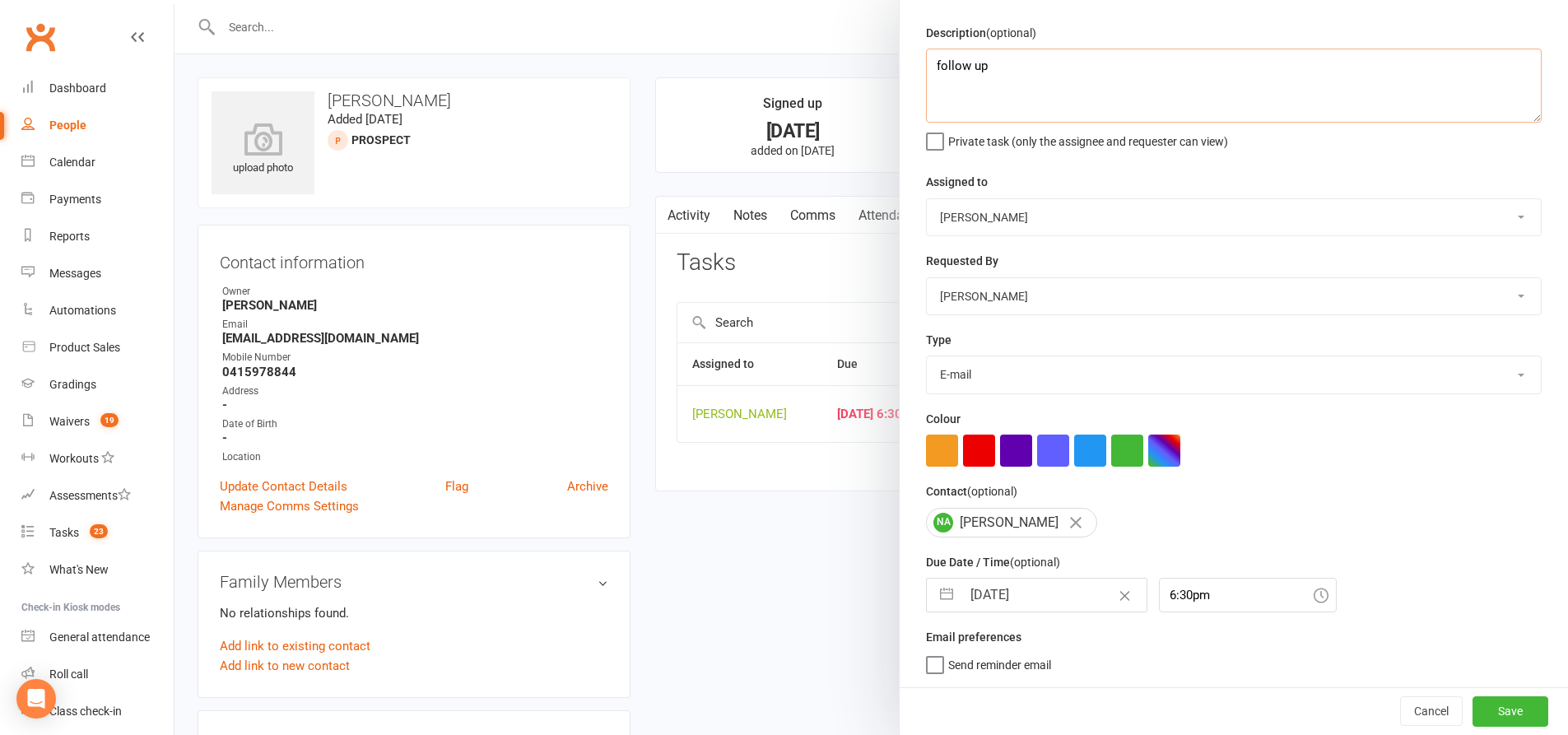
type textarea "follow up"
click at [934, 593] on button "button" at bounding box center [946, 596] width 30 height 33
select select "7"
select select "2025"
select select "8"
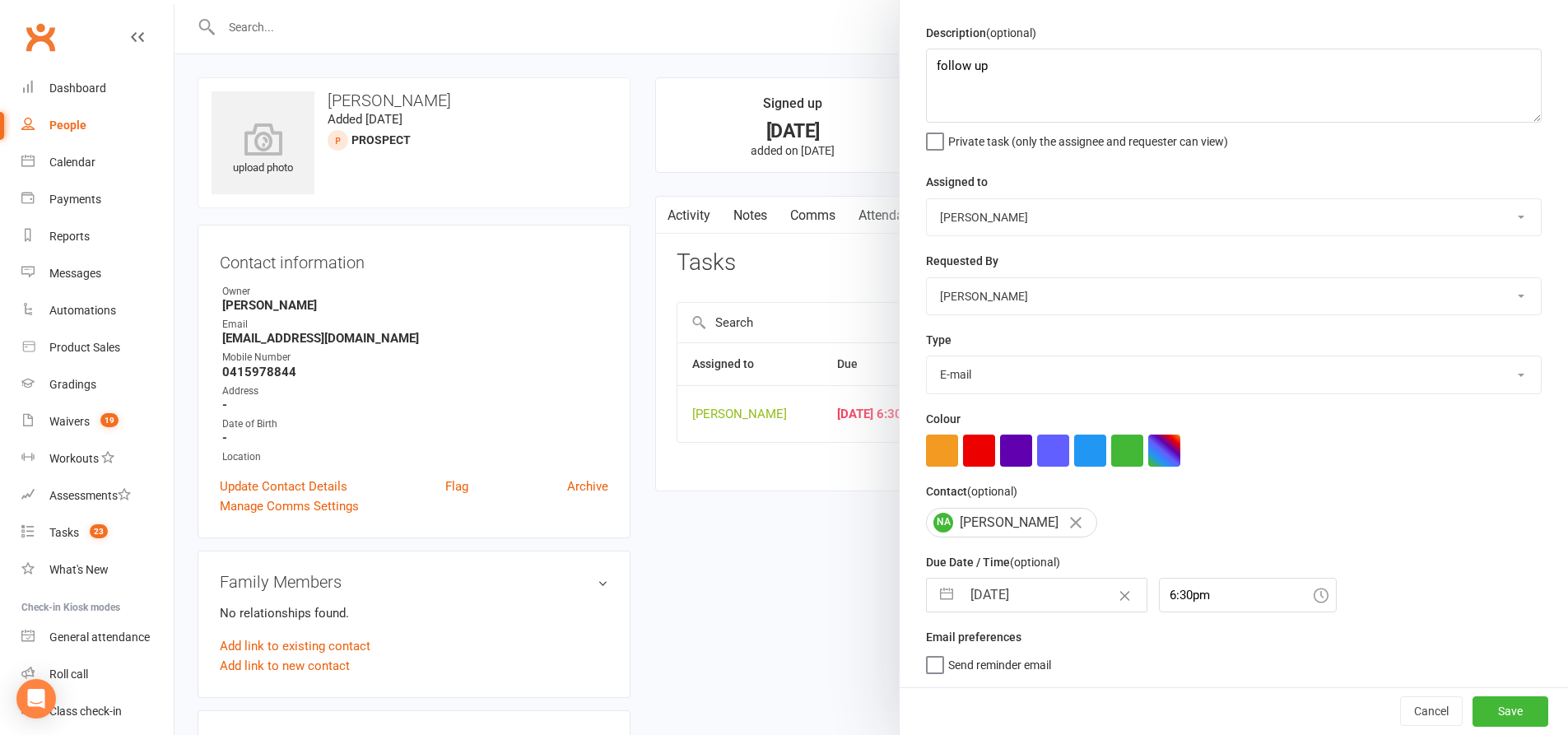
select select "2025"
select select "9"
select select "2025"
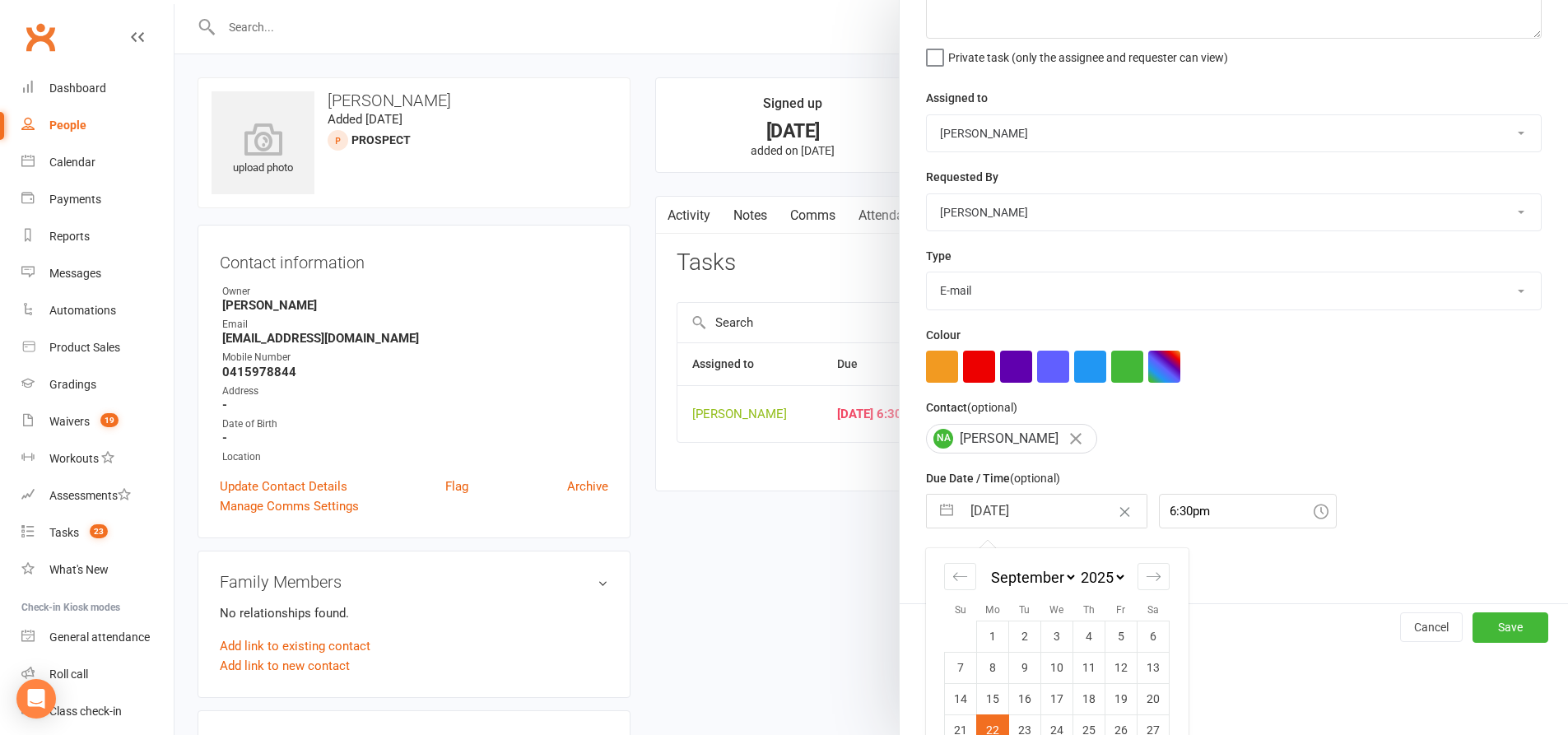
scroll to position [199, 0]
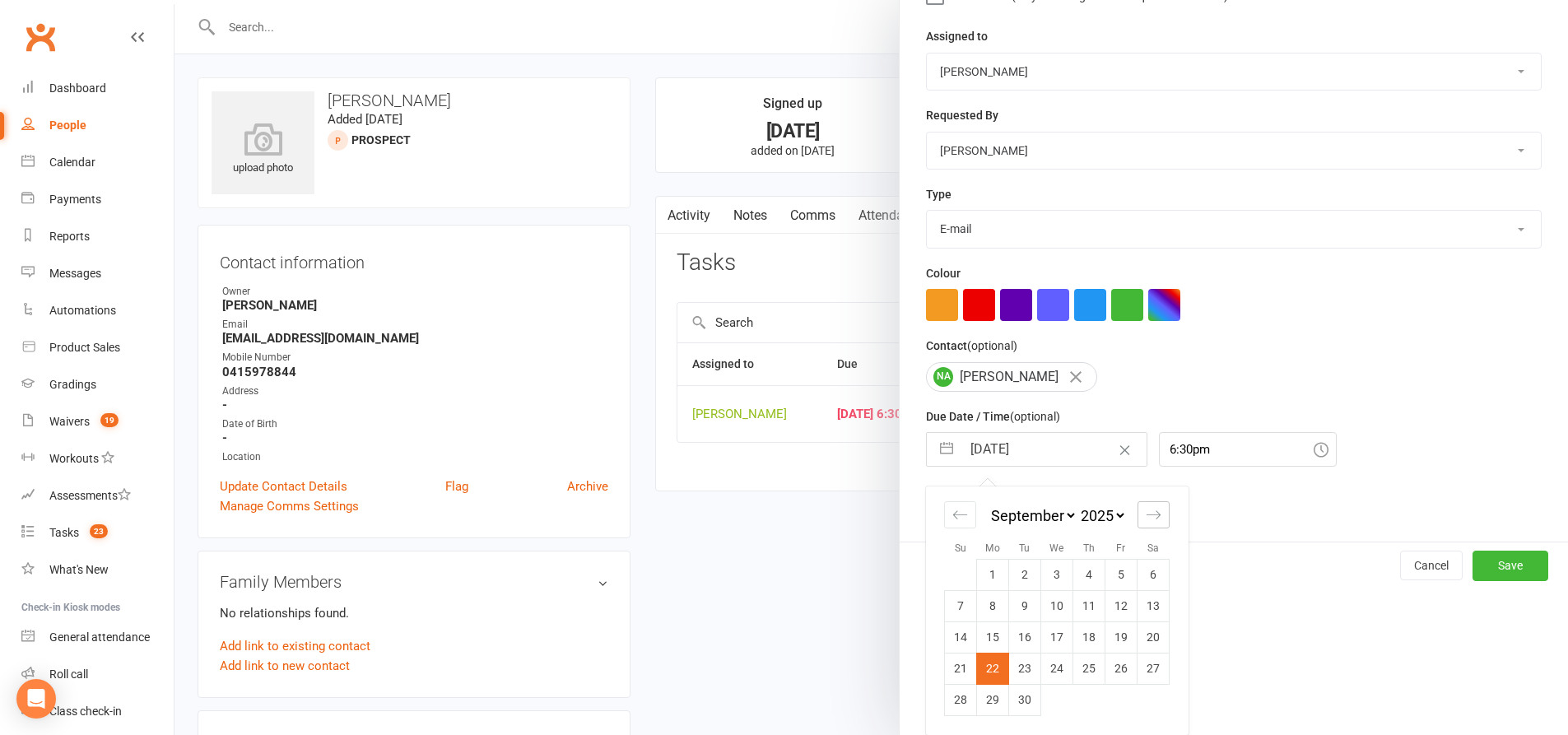
click at [1143, 524] on div "Move forward to switch to the next month." at bounding box center [1153, 514] width 32 height 27
select select "10"
select select "2025"
click at [987, 663] on td "20" at bounding box center [992, 669] width 32 height 31
type input "[DATE]"
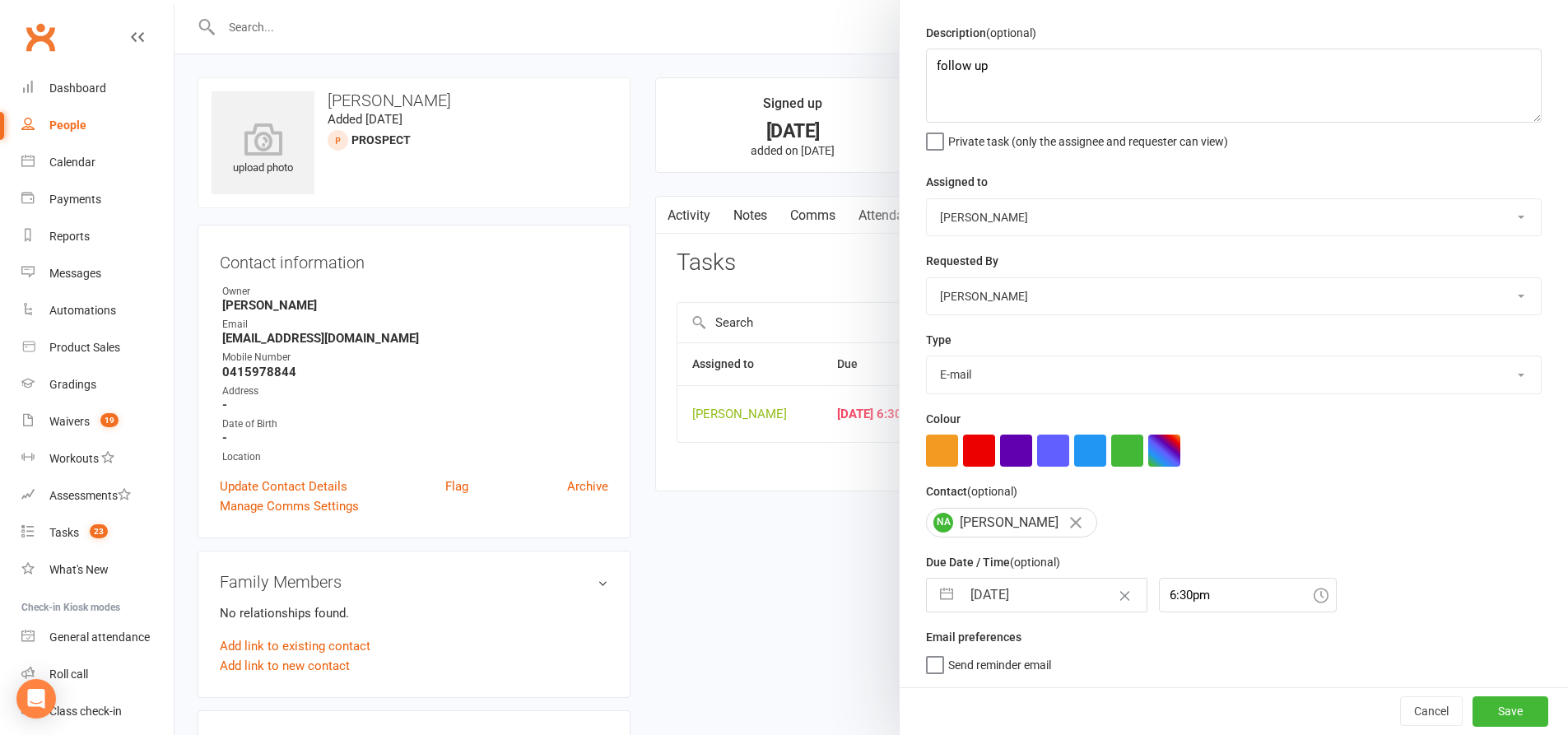
scroll to position [54, 0]
click at [1493, 707] on button "Save" at bounding box center [1510, 711] width 76 height 30
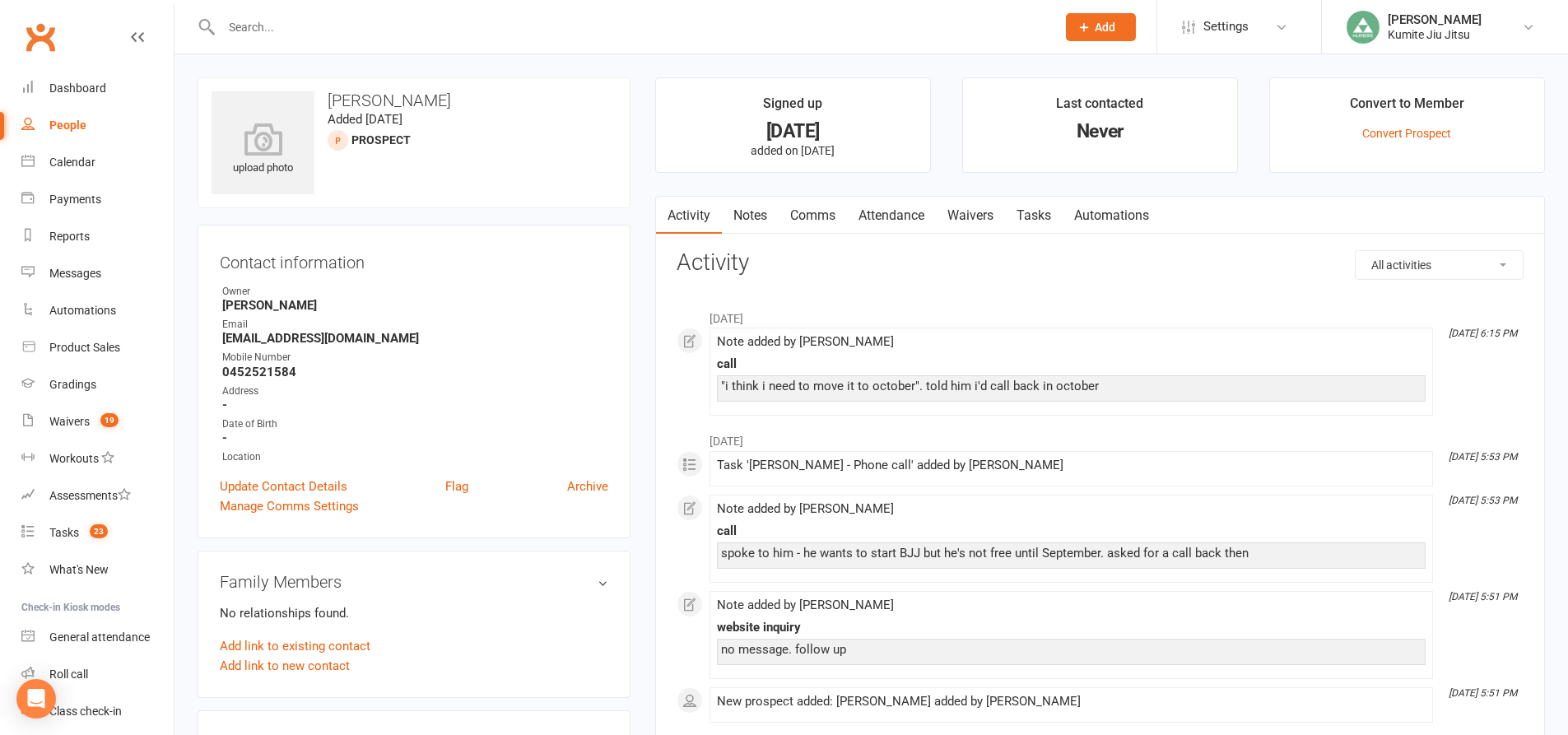
drag, startPoint x: 747, startPoint y: 217, endPoint x: 766, endPoint y: 223, distance: 19.9
click at [748, 217] on link "Notes" at bounding box center [750, 215] width 57 height 38
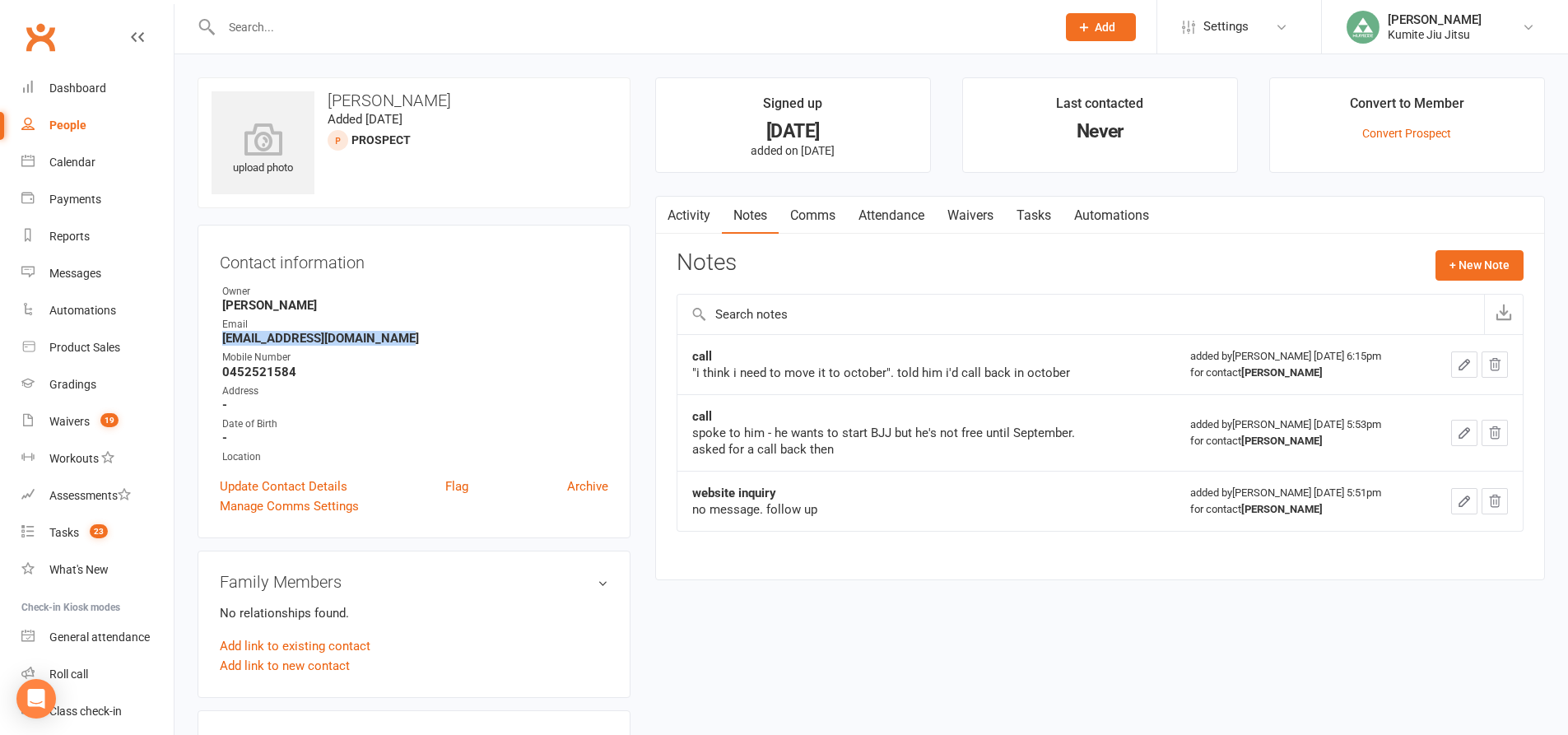
drag, startPoint x: 392, startPoint y: 341, endPoint x: 223, endPoint y: 346, distance: 169.1
click at [223, 346] on strong "[EMAIL_ADDRESS][DOMAIN_NAME]" at bounding box center [415, 338] width 386 height 15
copy strong "[EMAIL_ADDRESS][DOMAIN_NAME]"
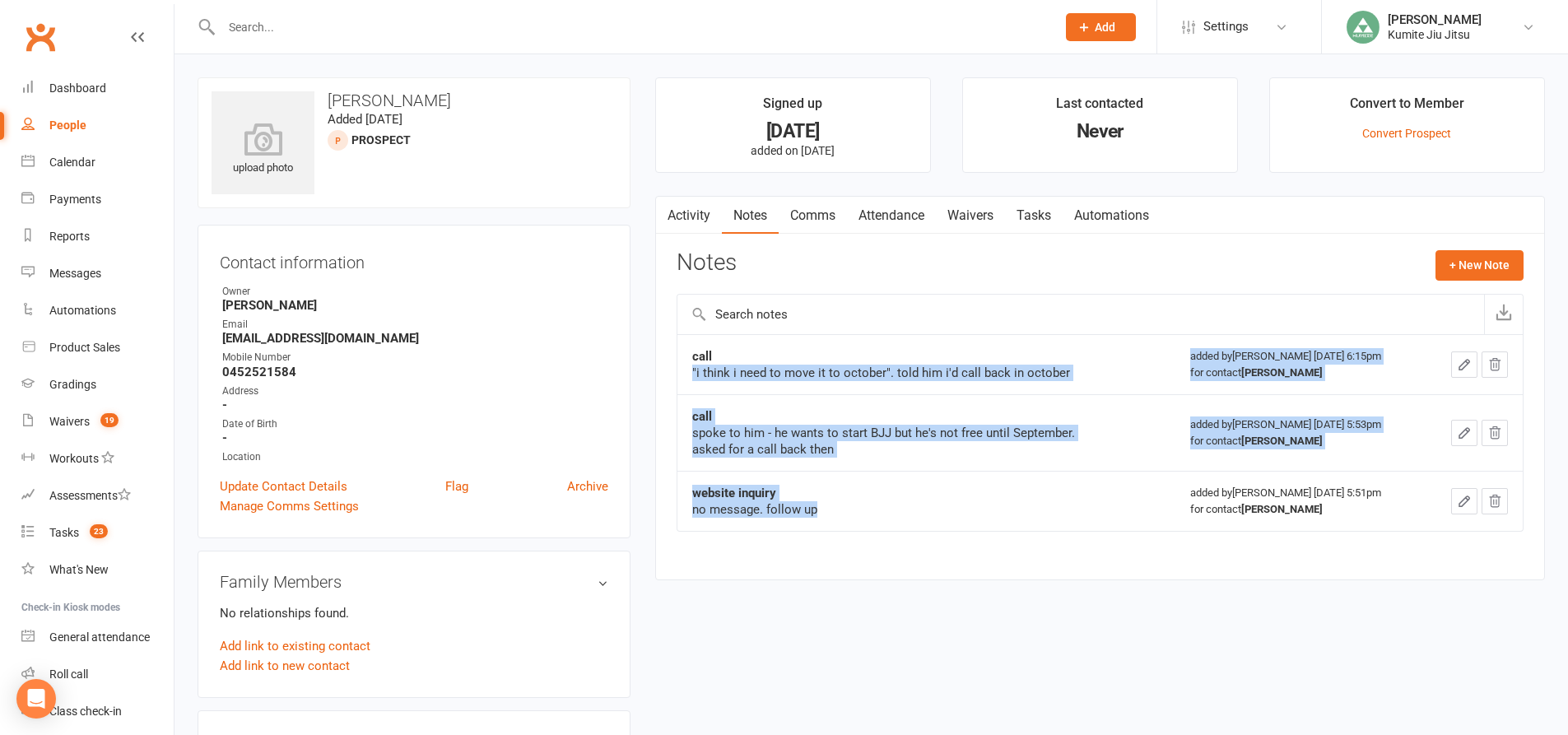
drag, startPoint x: 831, startPoint y: 516, endPoint x: 691, endPoint y: 365, distance: 205.9
click at [691, 365] on tbody "call "i think i need to move it to october". told him i'd call back in october …" at bounding box center [1100, 432] width 845 height 197
click at [740, 416] on div "call" at bounding box center [898, 416] width 412 height 17
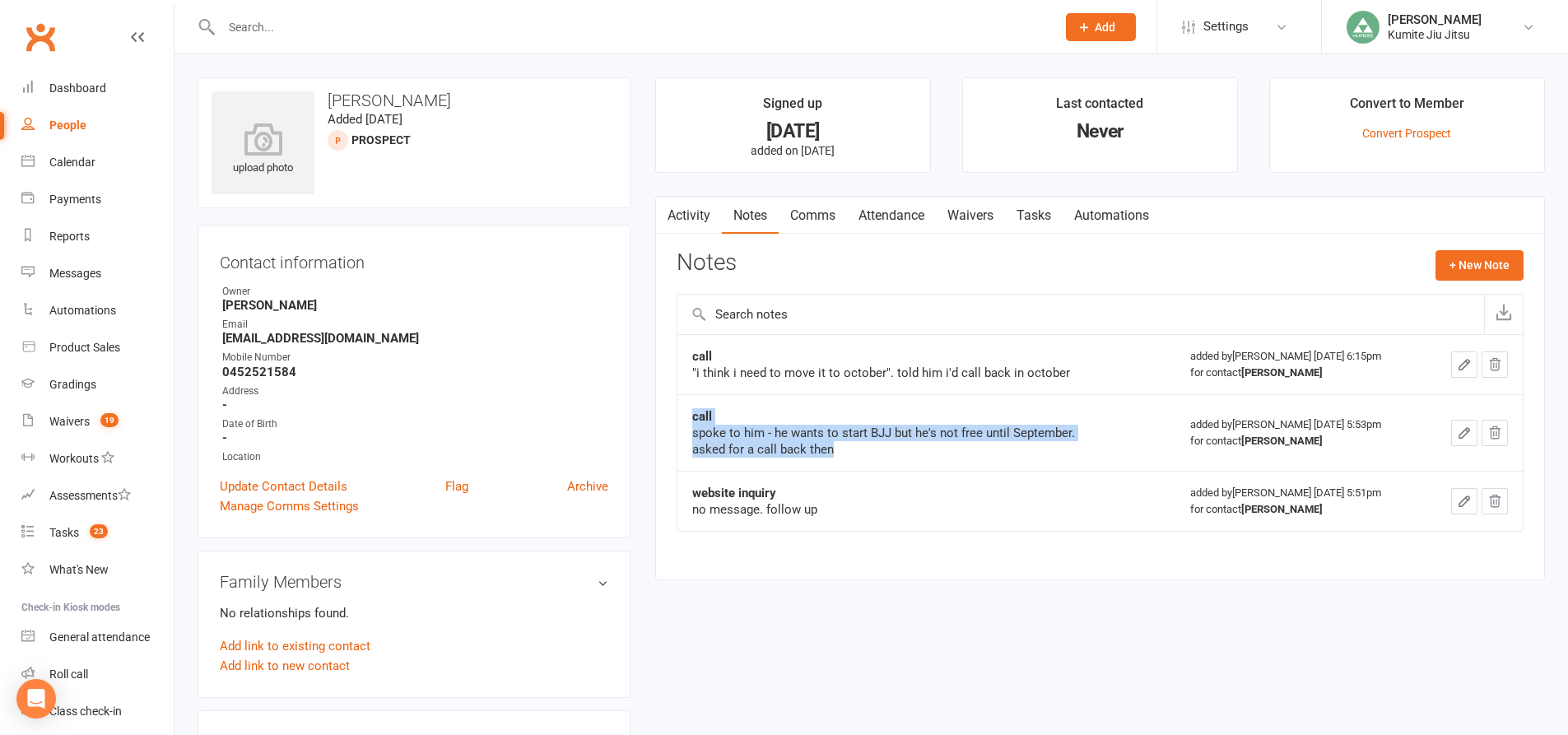
drag, startPoint x: 840, startPoint y: 449, endPoint x: 690, endPoint y: 407, distance: 155.8
click at [690, 407] on td "call spoke to him - he wants to start BJJ but he's not free until September. as…" at bounding box center [927, 432] width 498 height 77
copy div "call spoke to him - he wants to start BJJ but he's not free until September. as…"
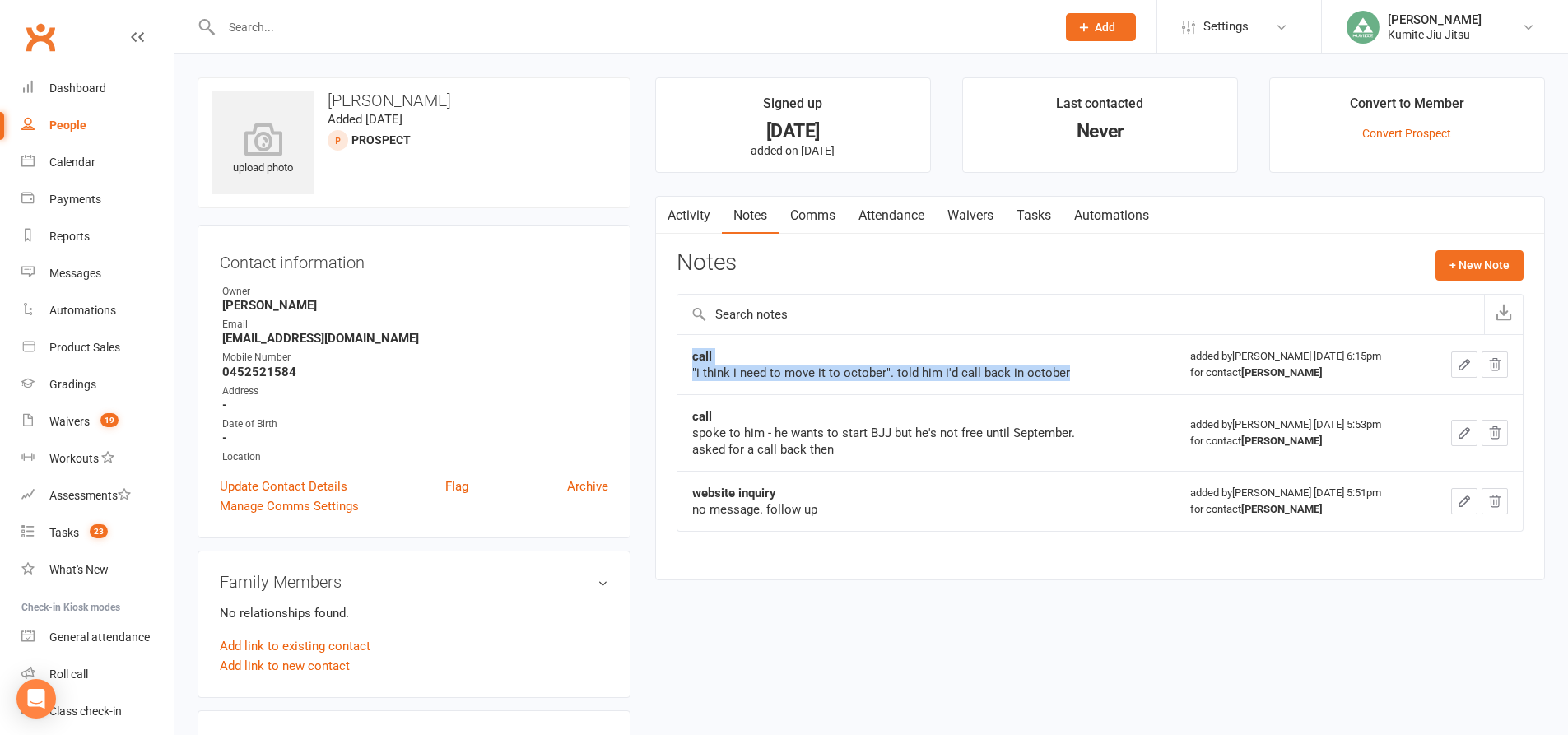
drag, startPoint x: 1069, startPoint y: 374, endPoint x: 689, endPoint y: 361, distance: 380.2
click at [689, 361] on td "call "i think i need to move it to october". told him i'd call back in october" at bounding box center [927, 364] width 498 height 60
copy div "call "i think i need to move it to october". told him i'd call back in october"
click at [1485, 271] on button "+ New Note" at bounding box center [1478, 265] width 88 height 30
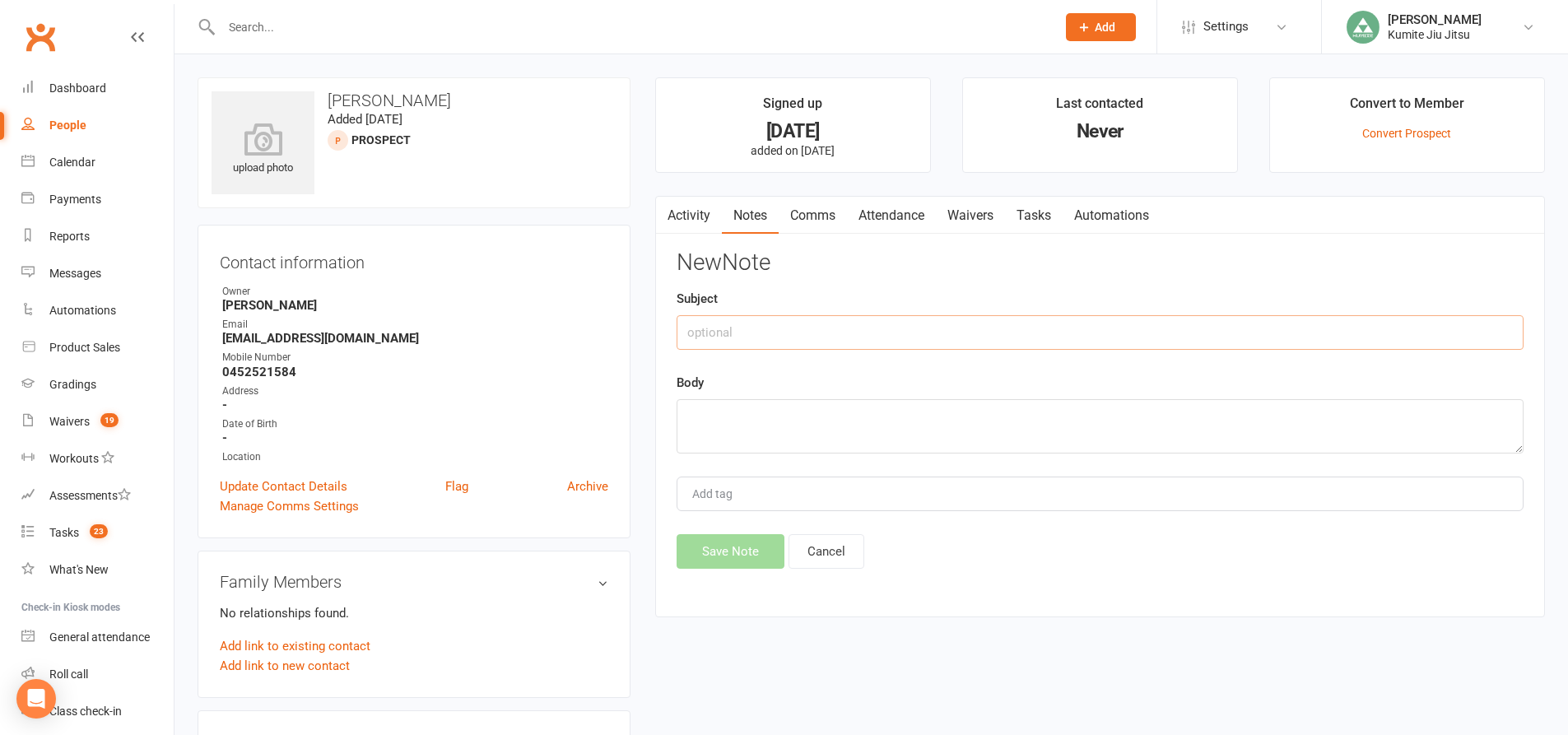
click at [918, 334] on input "text" at bounding box center [1100, 332] width 847 height 34
type input "email"
type textarea "sent email follow up"
click at [715, 550] on button "Save Note" at bounding box center [730, 551] width 108 height 34
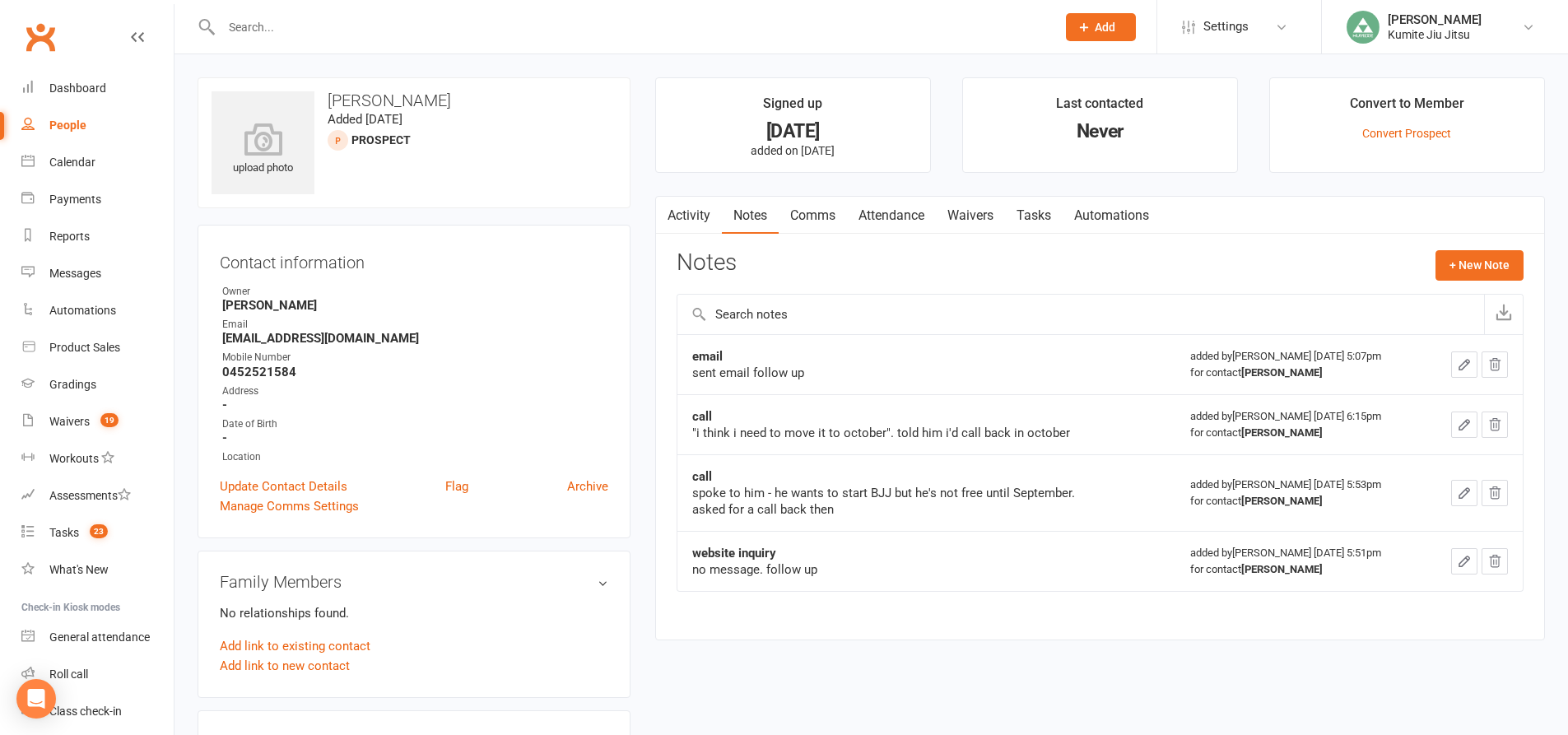
click at [1038, 214] on link "Tasks" at bounding box center [1034, 215] width 57 height 38
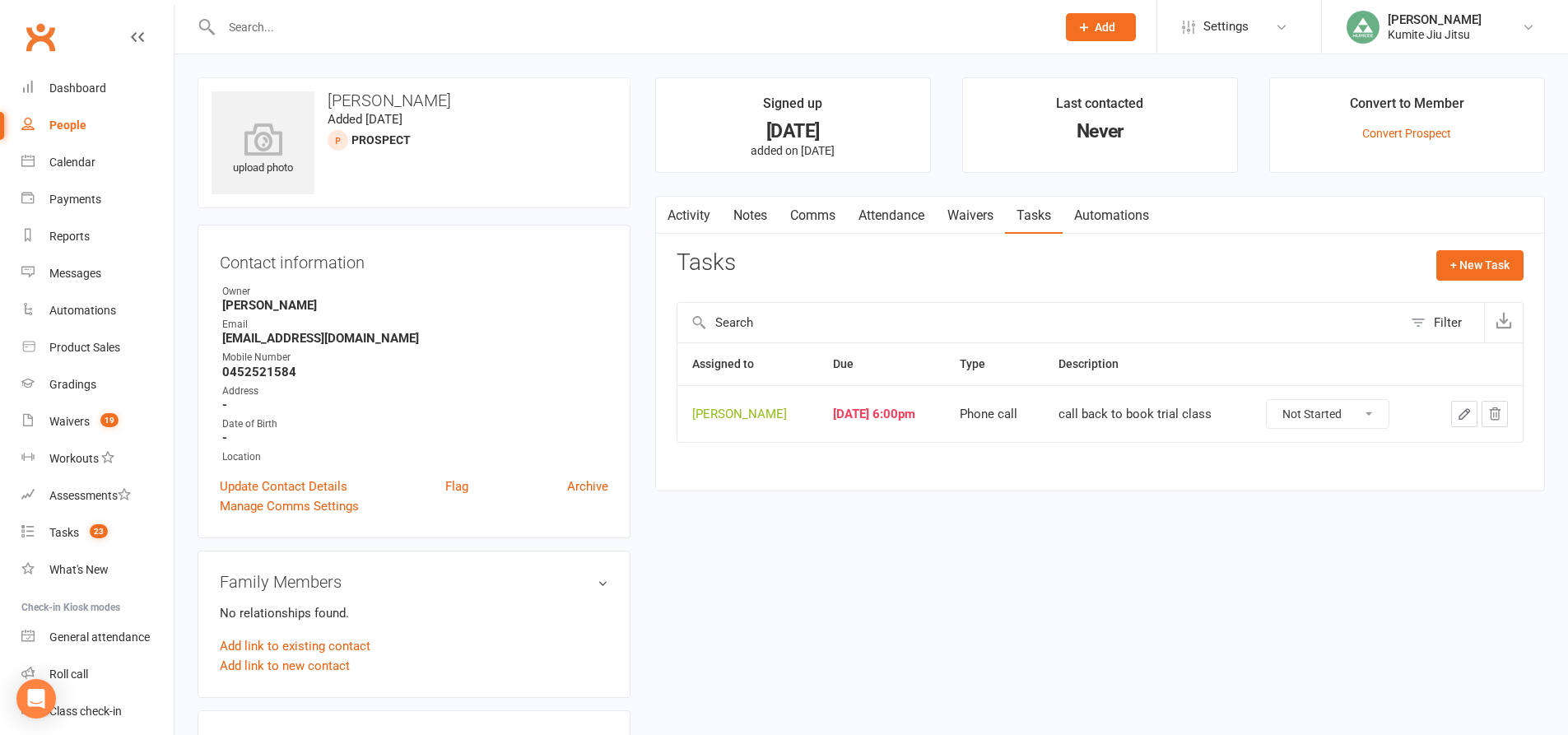
click at [1467, 416] on icon "button" at bounding box center [1464, 415] width 15 height 15
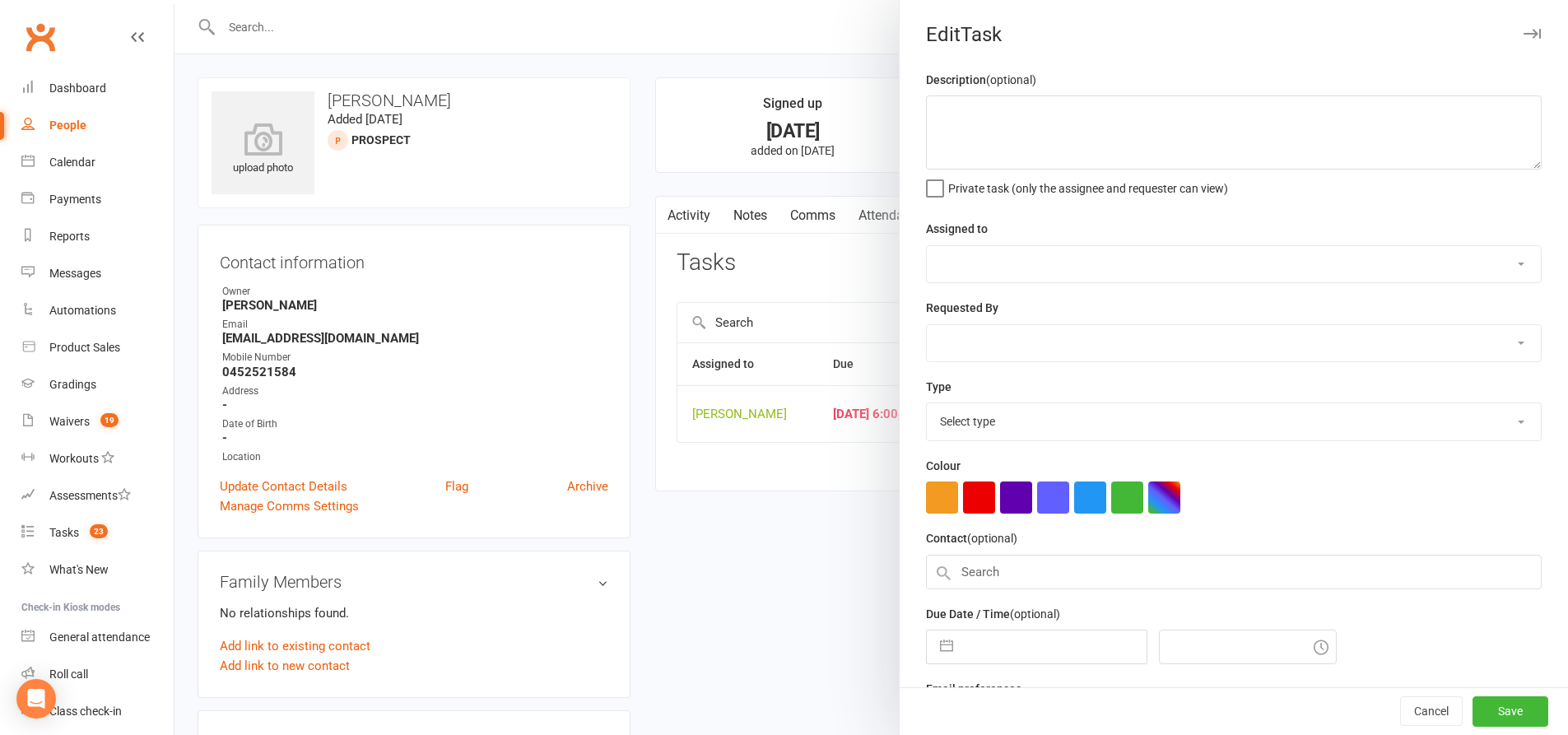
type textarea "call back to book trial class"
select select "49706"
type input "[DATE]"
type input "6:00pm"
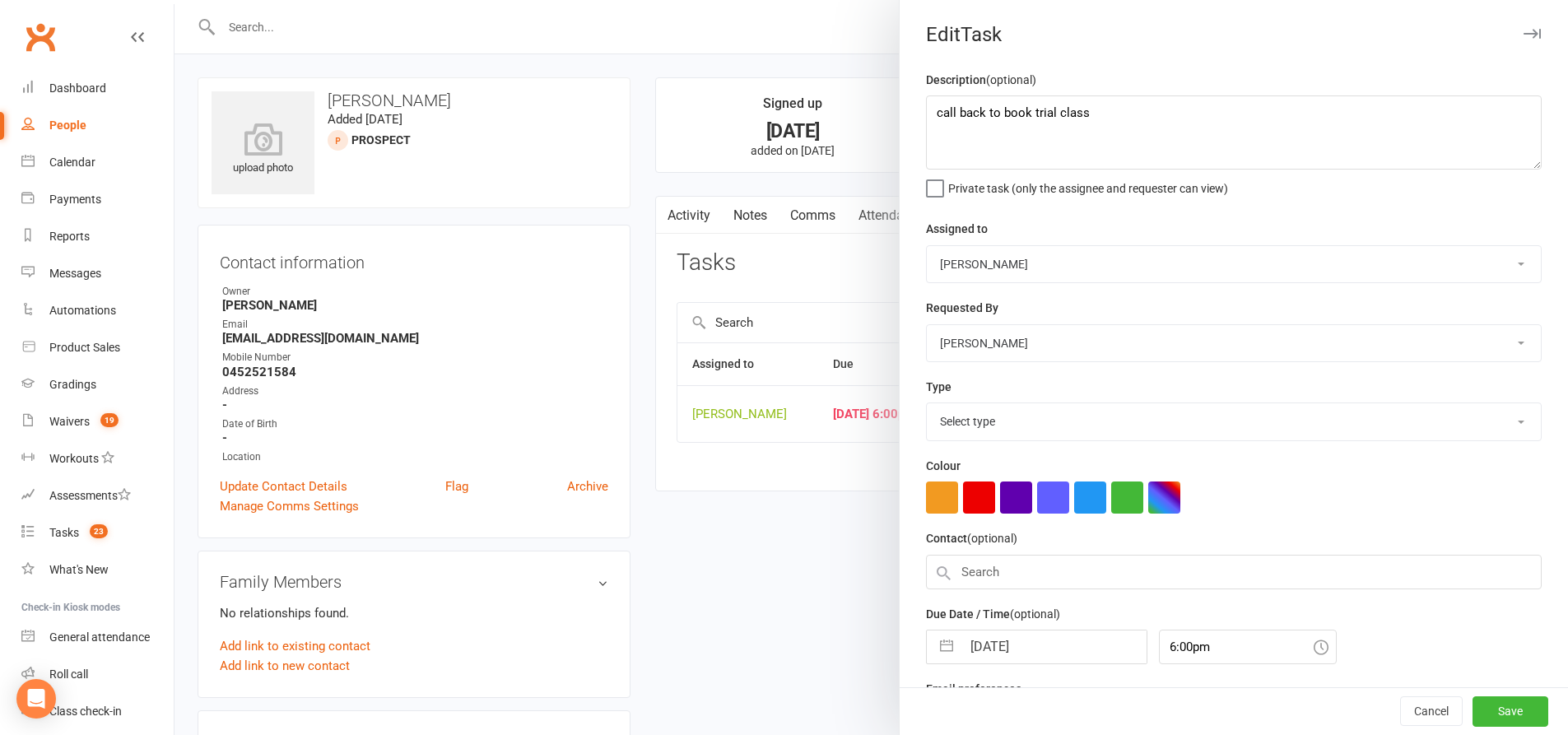
select select "28624"
drag, startPoint x: 1103, startPoint y: 116, endPoint x: 900, endPoint y: 116, distance: 203.0
click at [900, 116] on div "Description (optional) call back to book trial class Private task (only the ass…" at bounding box center [1234, 403] width 668 height 665
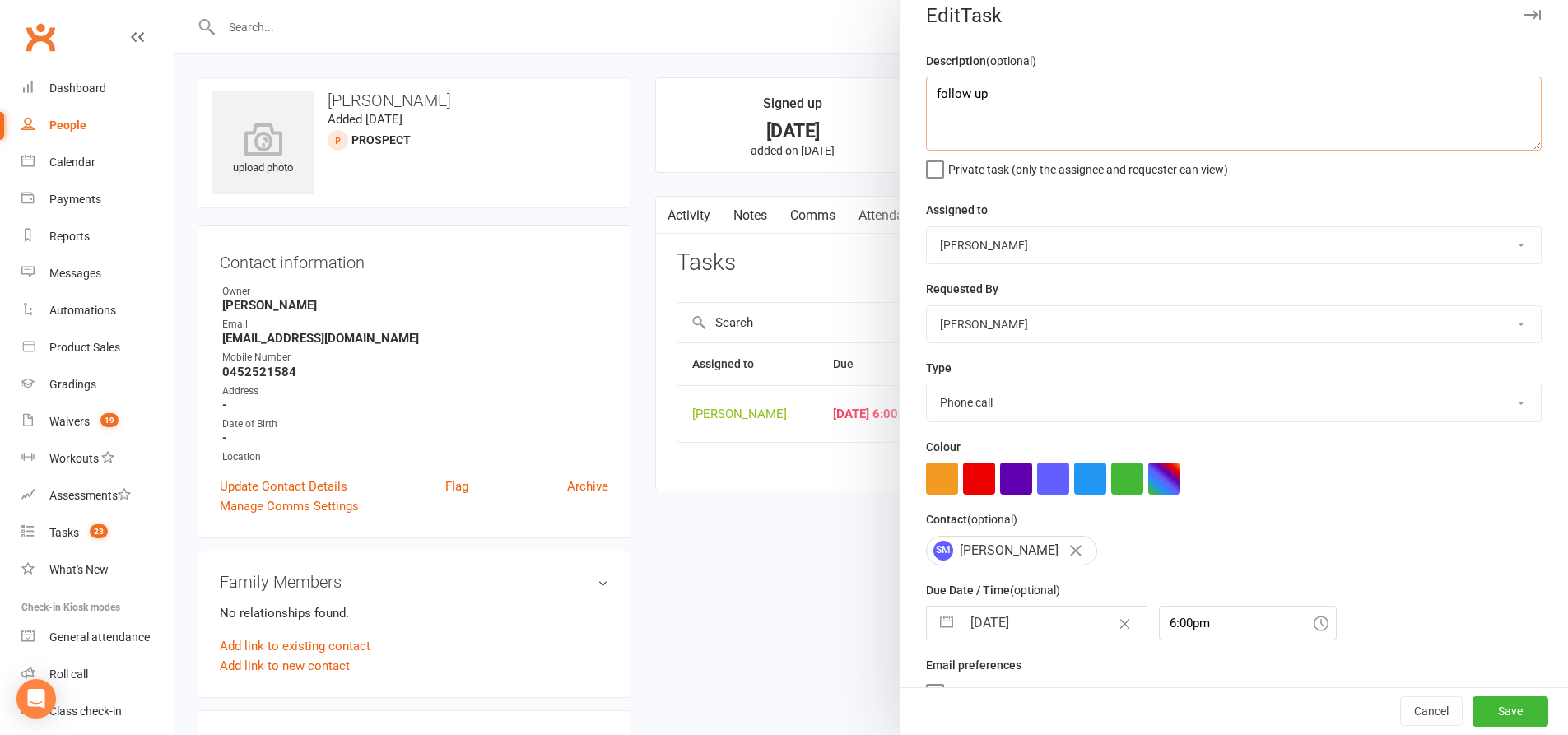
scroll to position [54, 0]
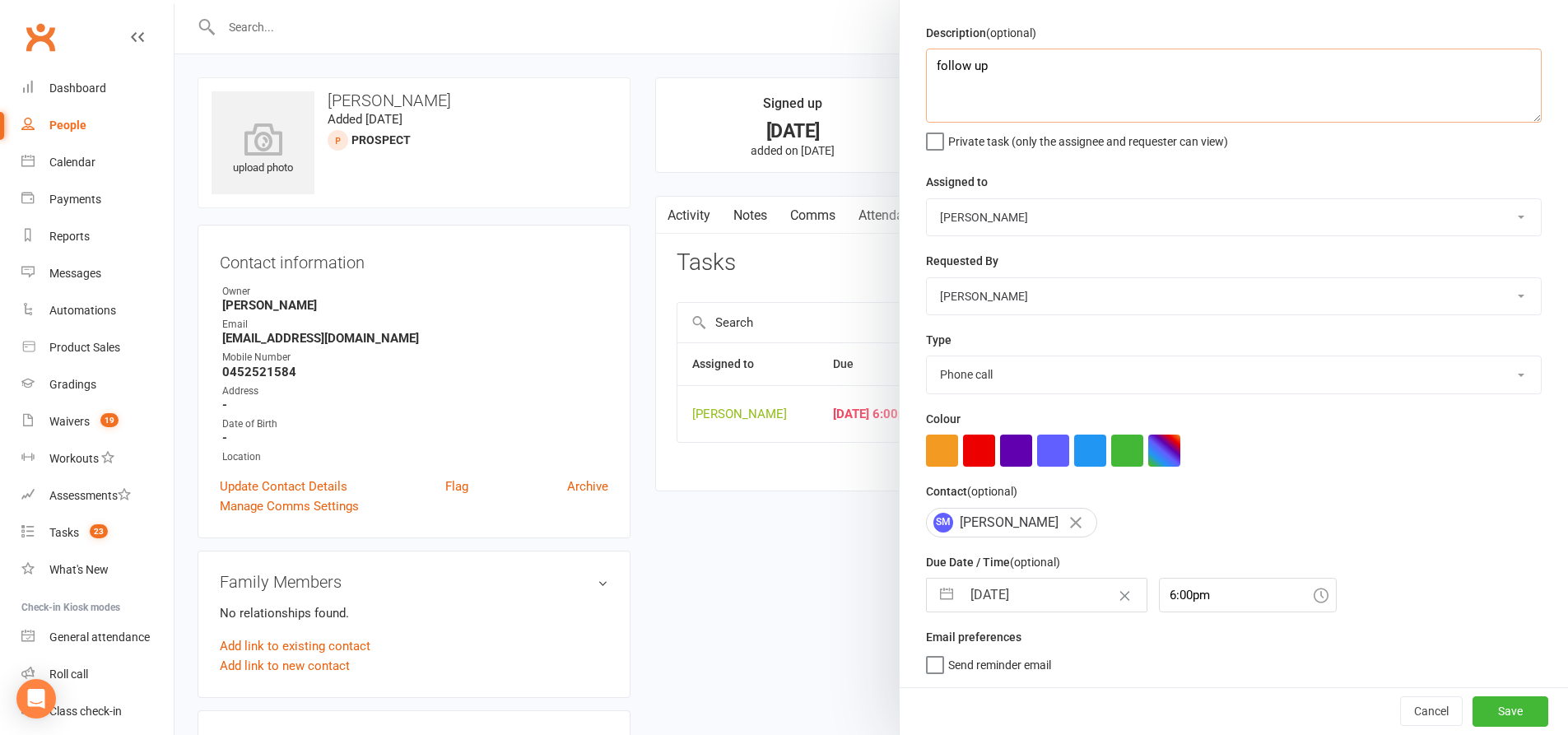
type textarea "follow up"
click at [946, 598] on button "button" at bounding box center [946, 596] width 30 height 33
select select "8"
select select "2025"
select select "9"
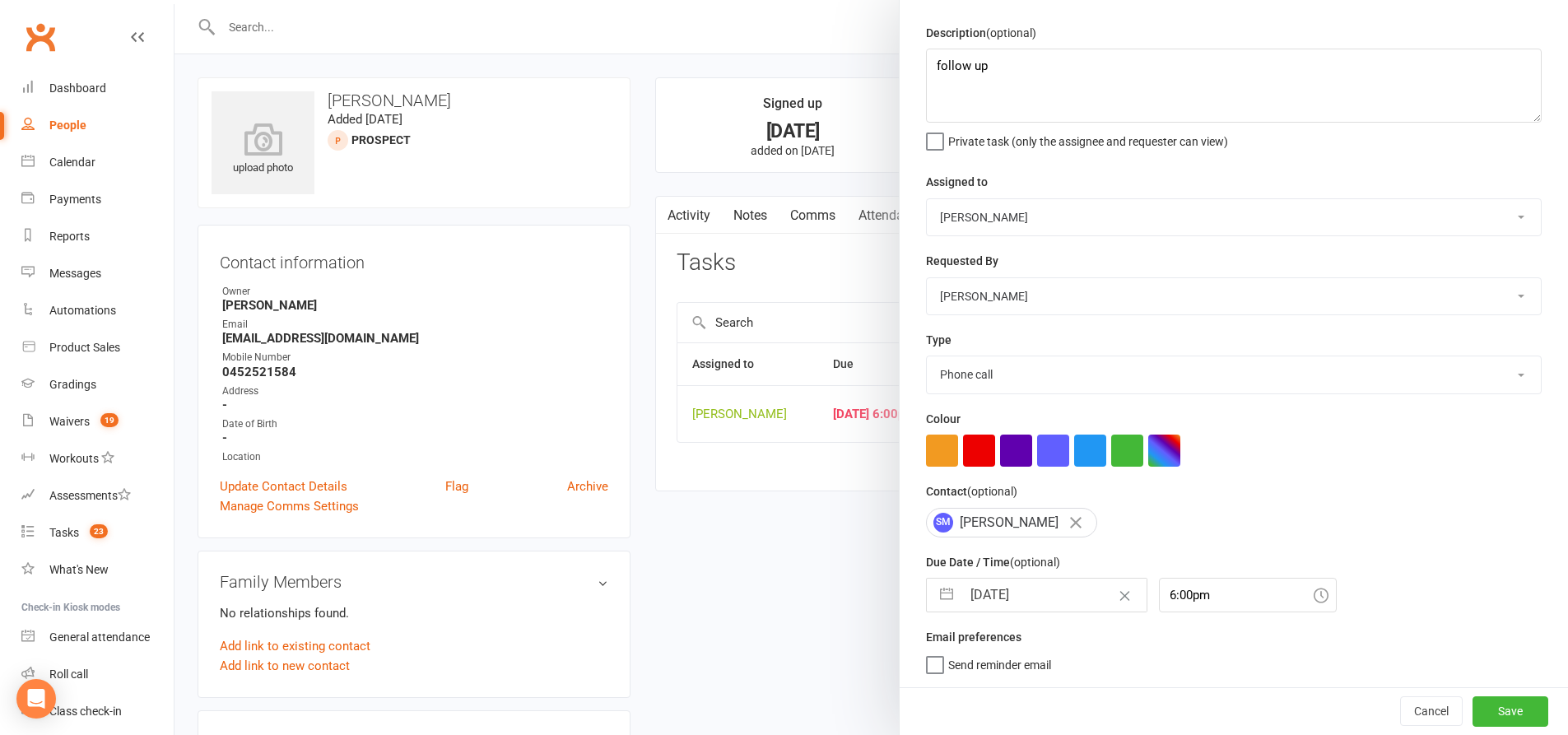
select select "2025"
select select "10"
select select "2025"
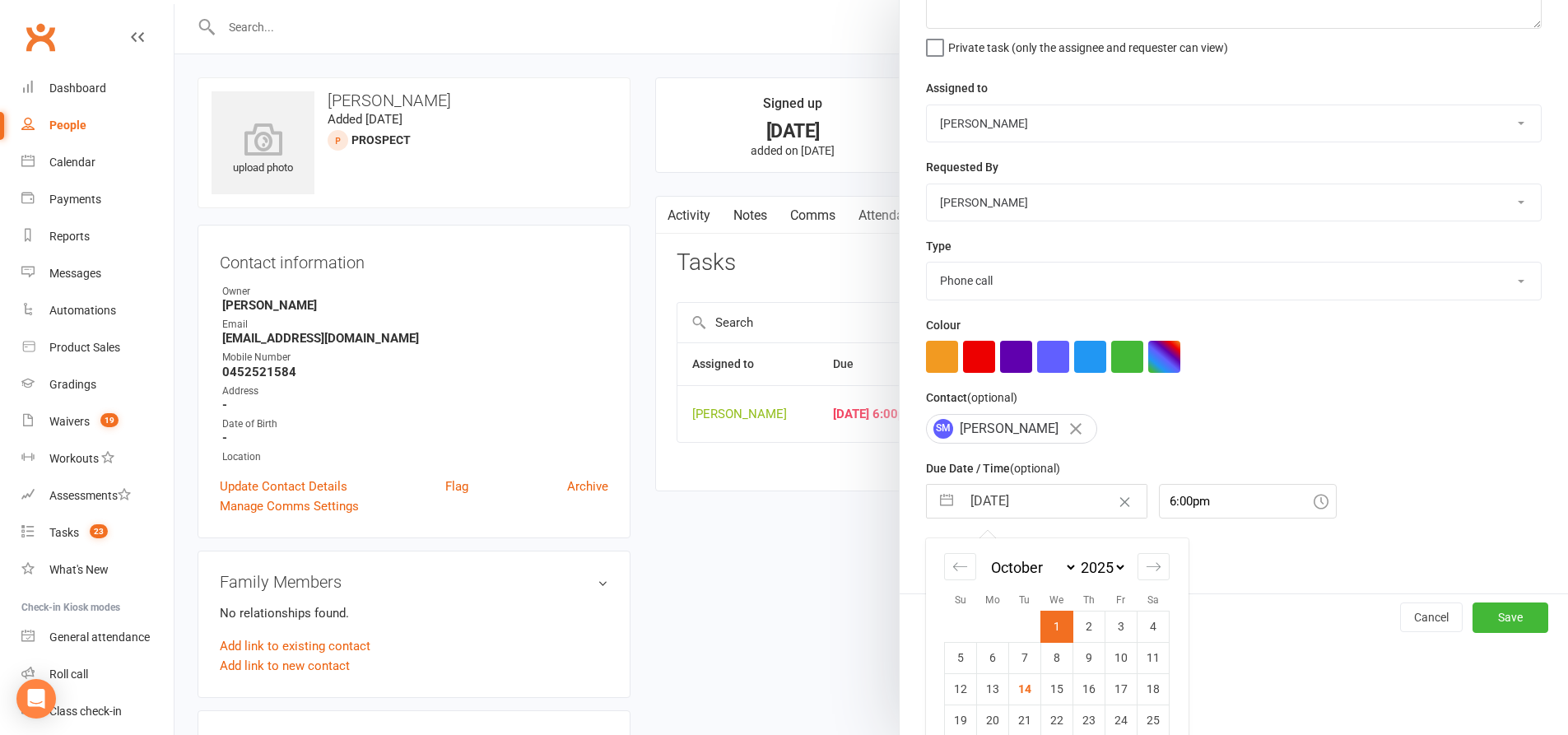
scroll to position [199, 0]
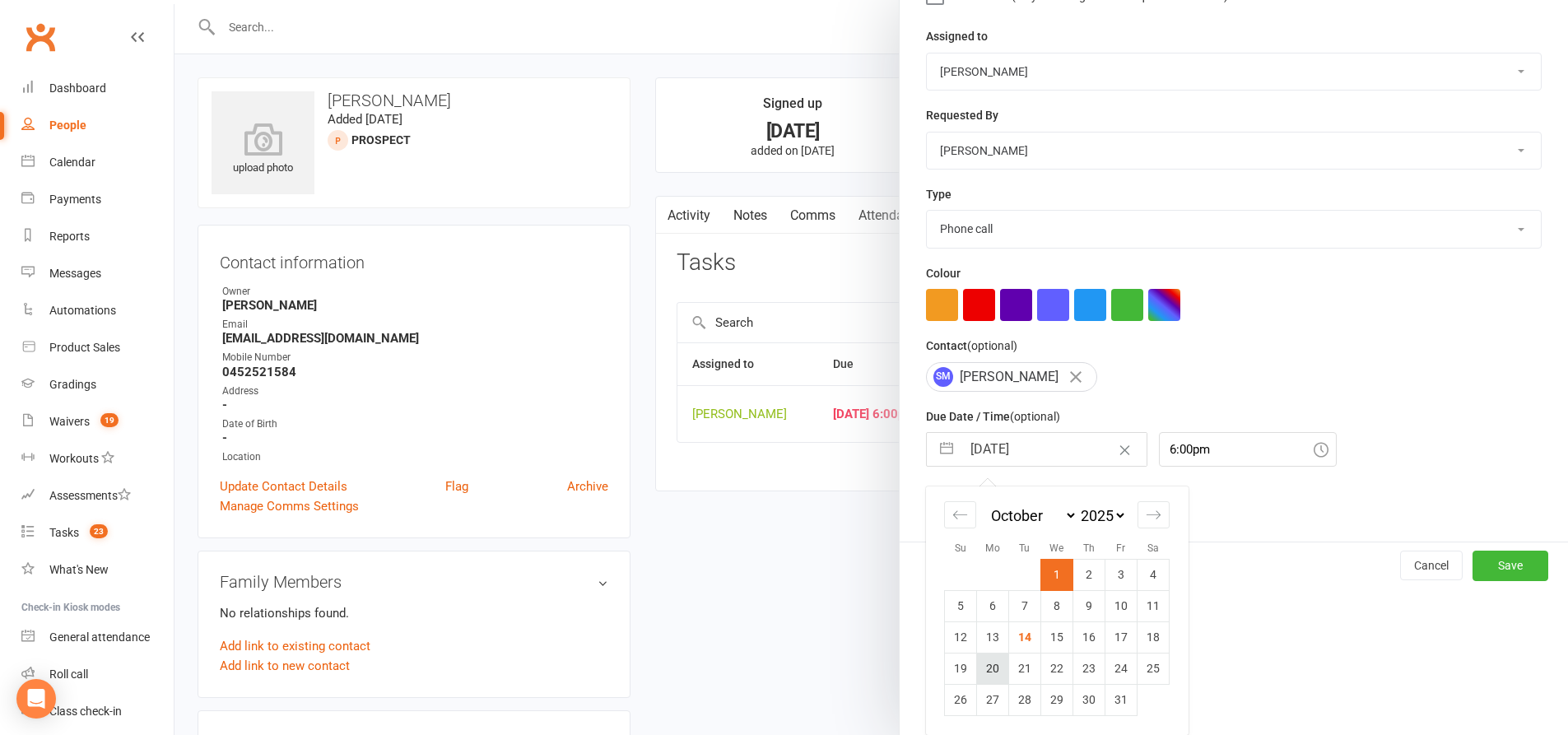
click at [994, 658] on td "20" at bounding box center [992, 669] width 32 height 31
type input "[DATE]"
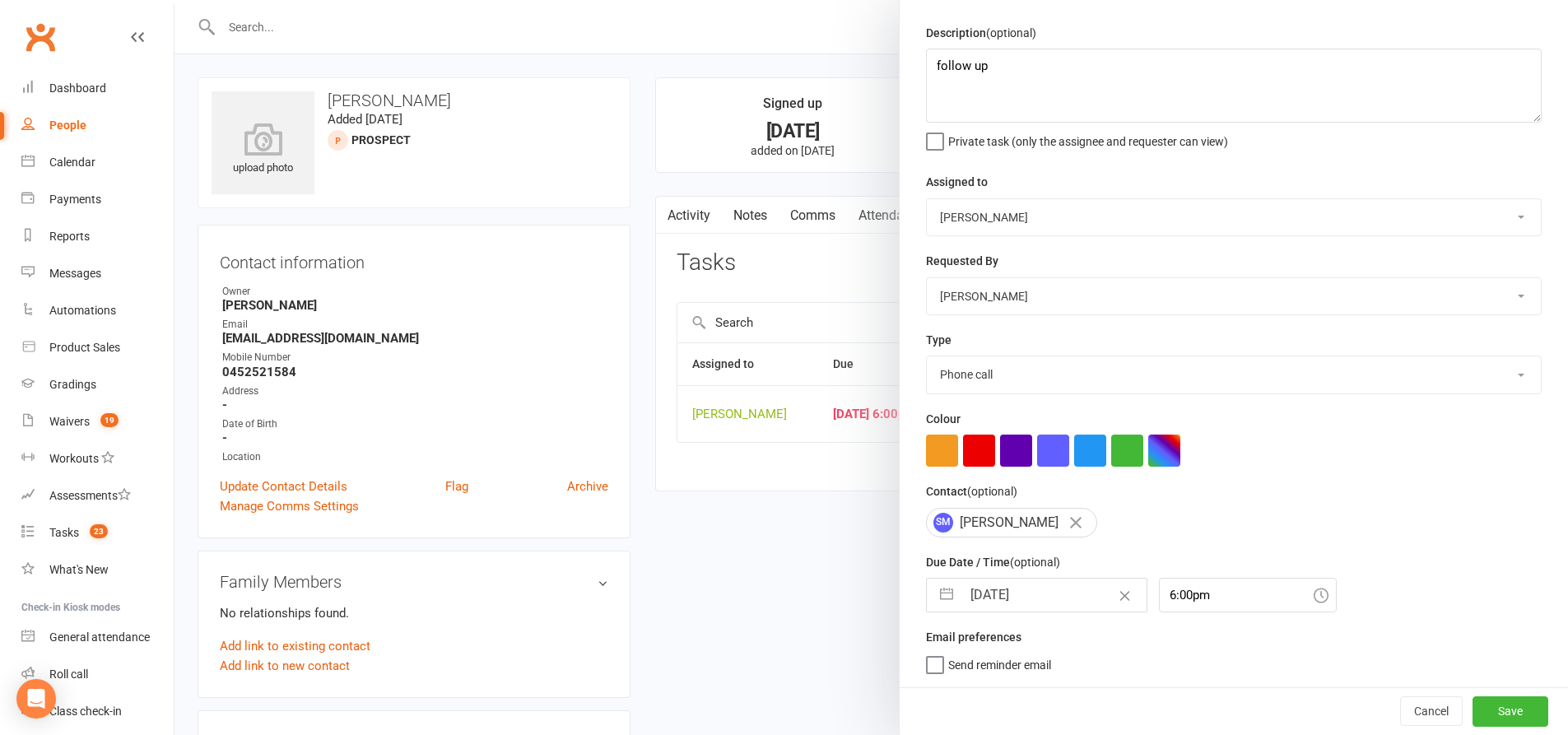
scroll to position [54, 0]
click at [1472, 705] on button "Save" at bounding box center [1510, 711] width 76 height 30
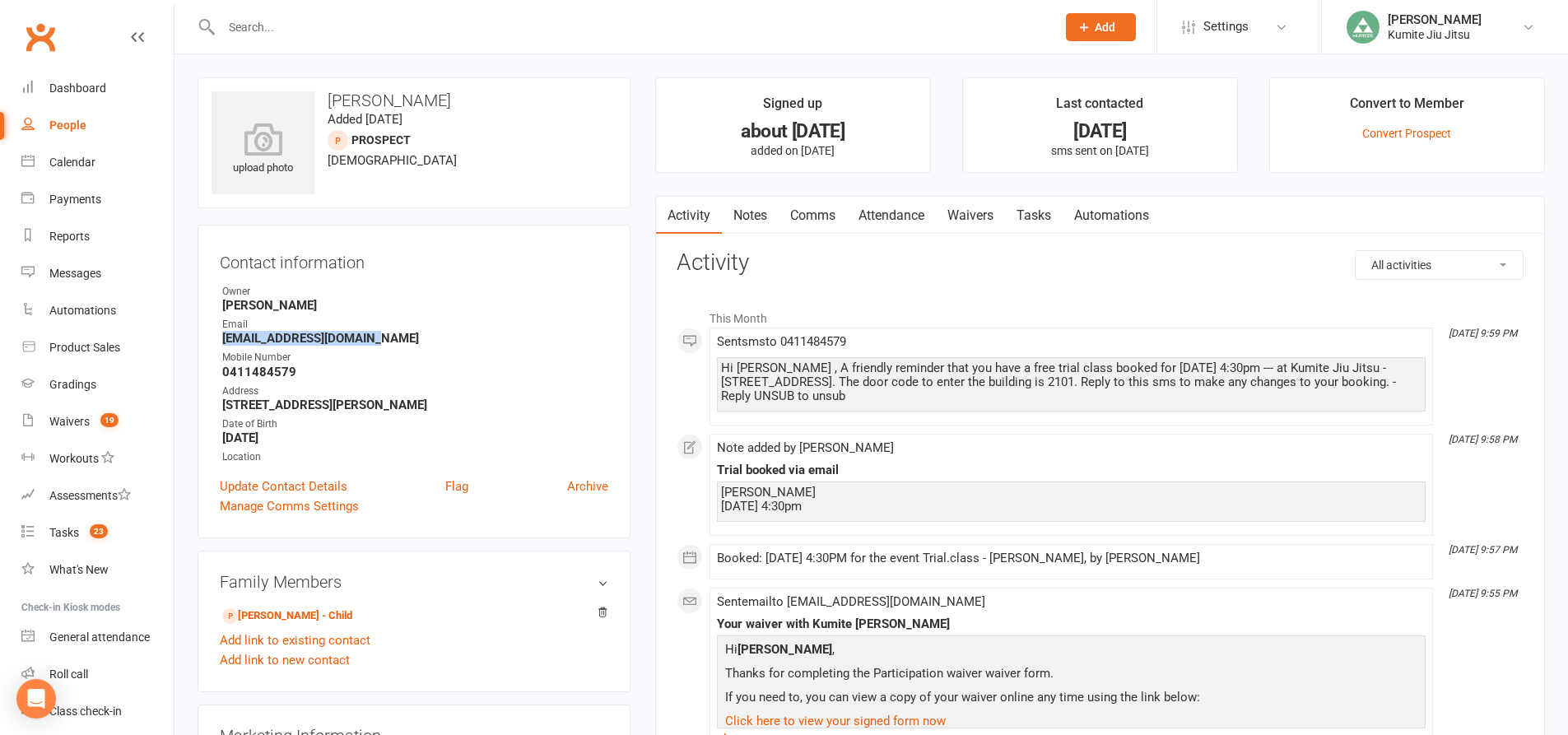
drag, startPoint x: 383, startPoint y: 336, endPoint x: 212, endPoint y: 338, distance: 171.0
click at [212, 338] on div "Contact information Owner Hope Douglass Email capanoanthony@gmail.com Mobile Nu…" at bounding box center [413, 381] width 433 height 314
copy strong "capanoanthony@gmail.com"
click at [760, 213] on link "Notes" at bounding box center [750, 215] width 57 height 38
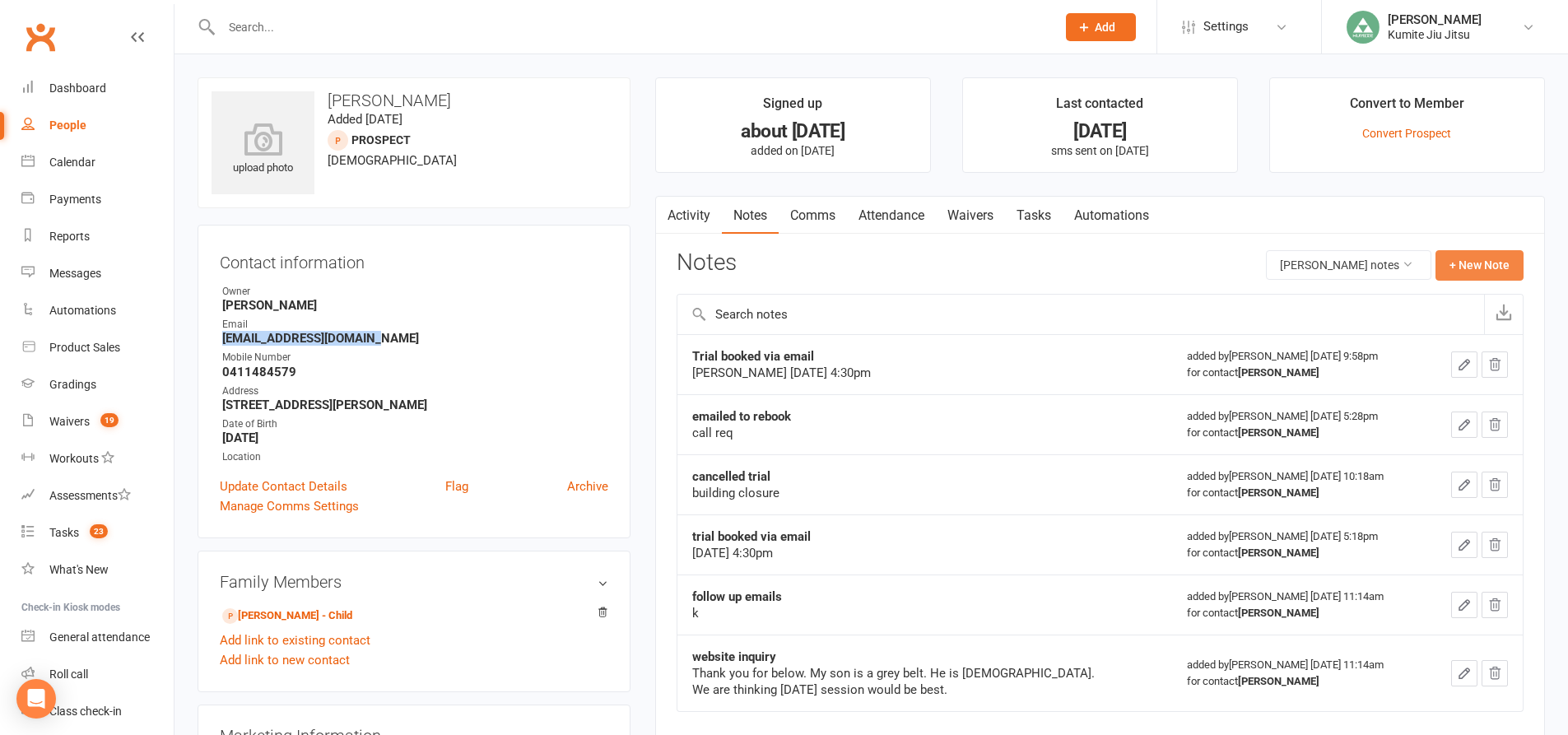
click at [1490, 259] on button "+ New Note" at bounding box center [1478, 265] width 88 height 30
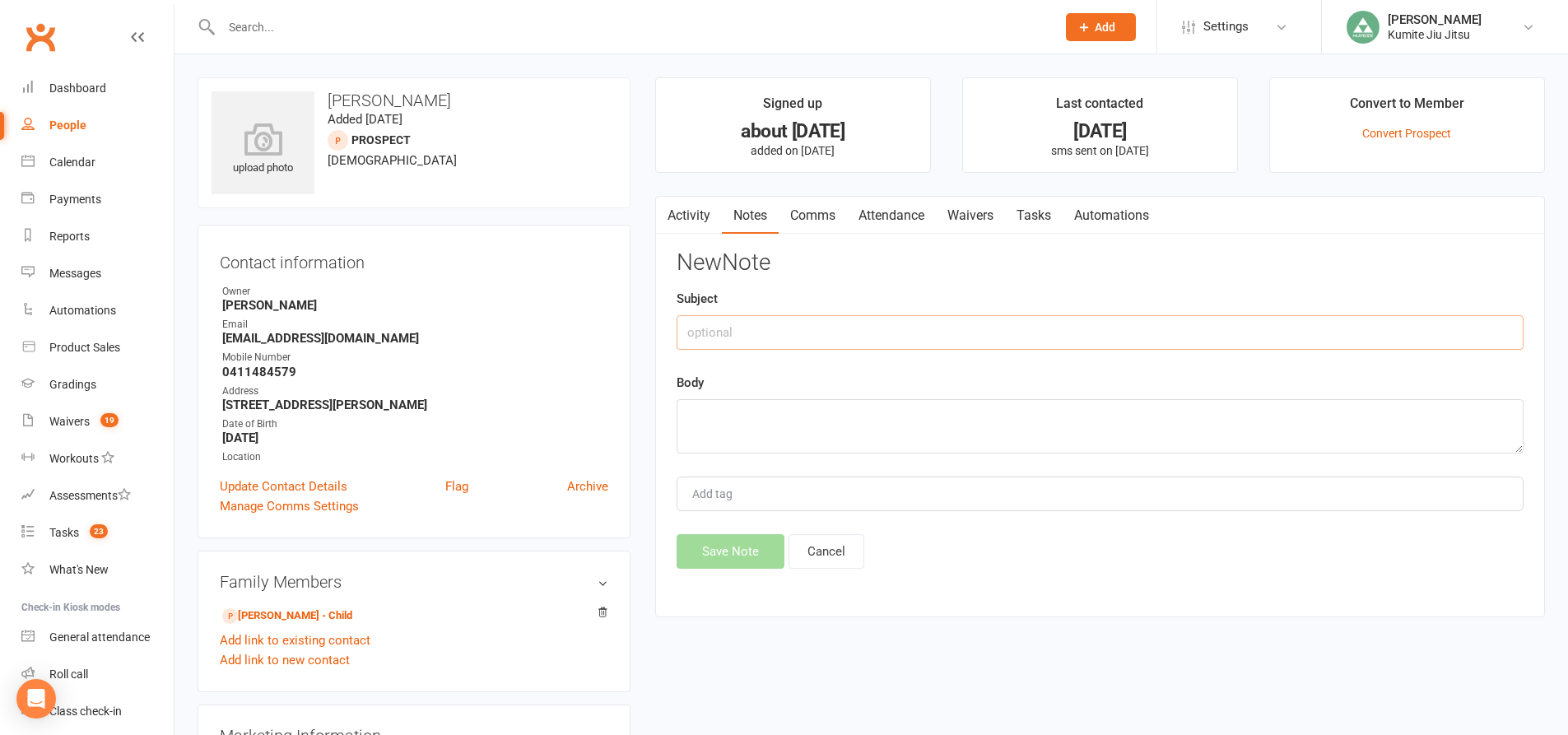
click at [886, 331] on input "text" at bounding box center [1100, 332] width 847 height 34
type input "attended trial"
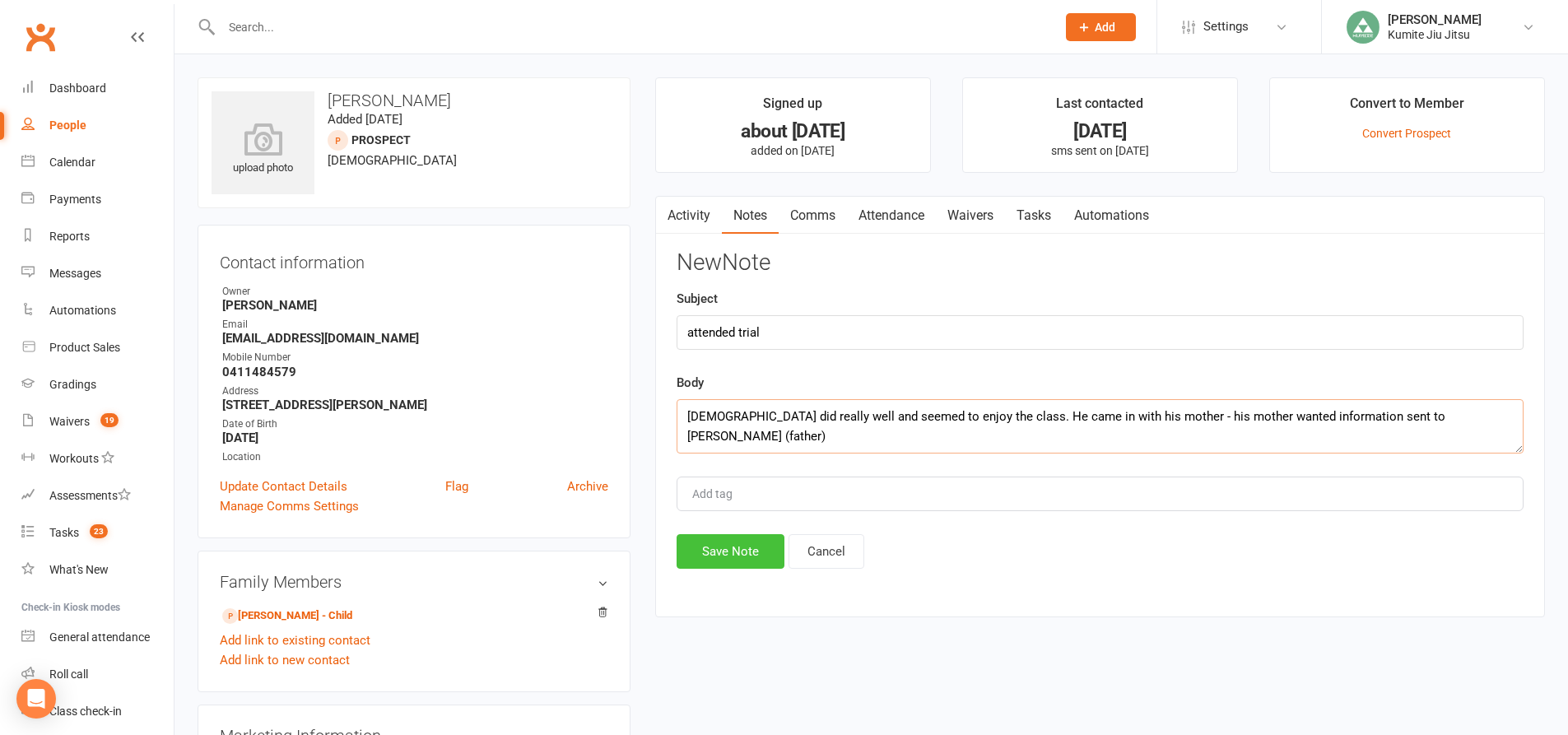
type textarea "Christian did really well and seemed to enjoy the class. He came in with his mo…"
click at [751, 547] on button "Save Note" at bounding box center [730, 551] width 108 height 34
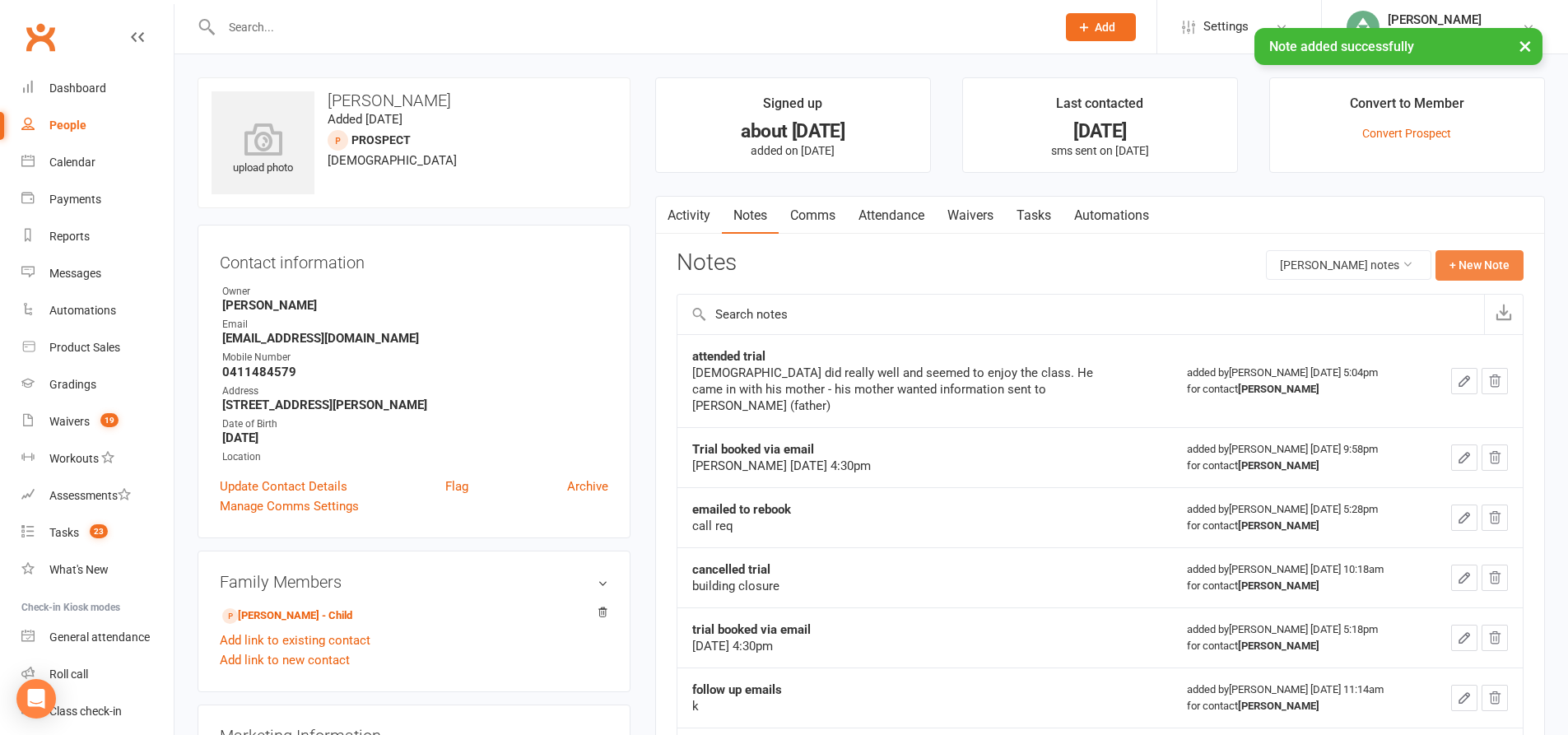
click at [1486, 265] on button "+ New Note" at bounding box center [1478, 265] width 88 height 30
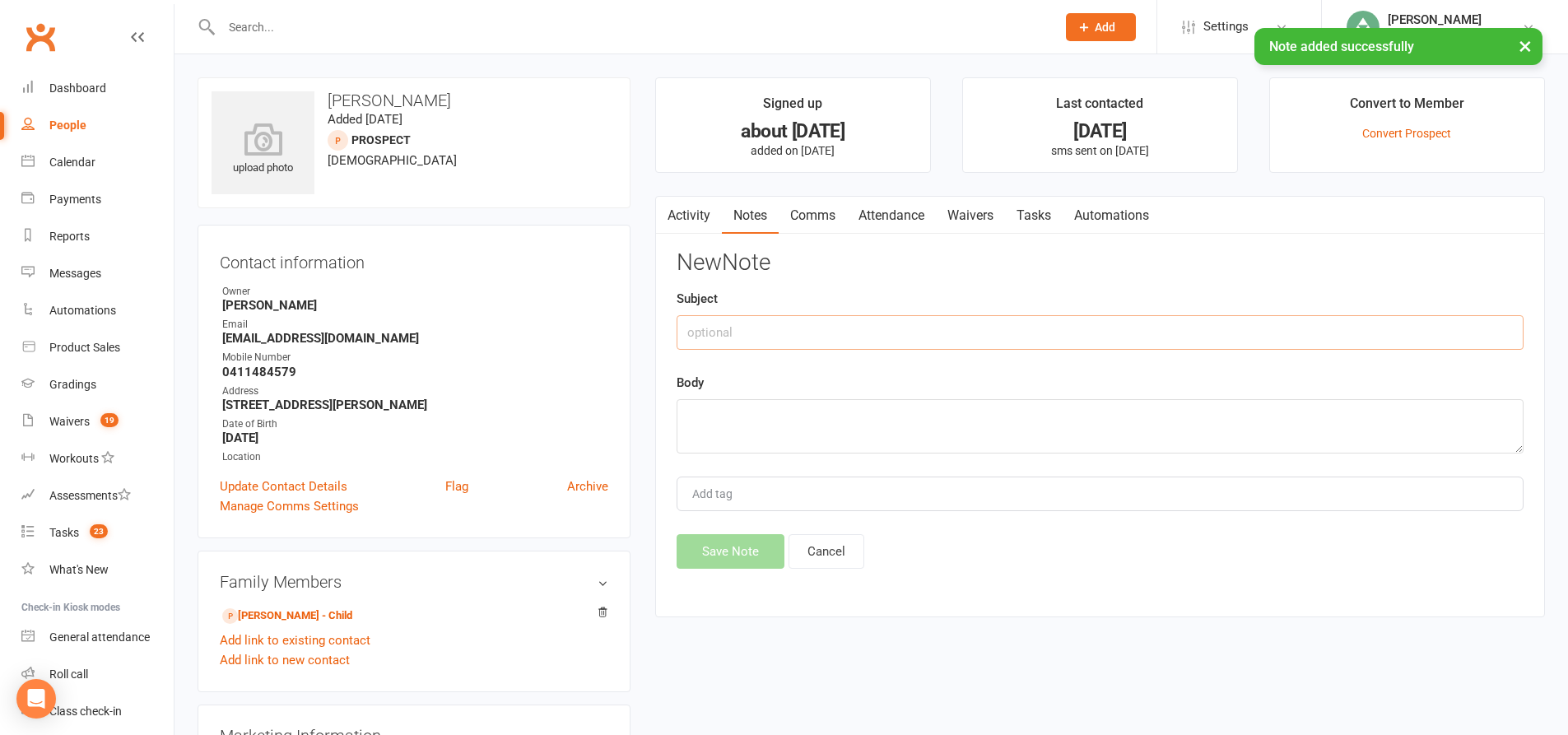
click at [1011, 321] on input "text" at bounding box center [1100, 332] width 847 height 34
type input "email"
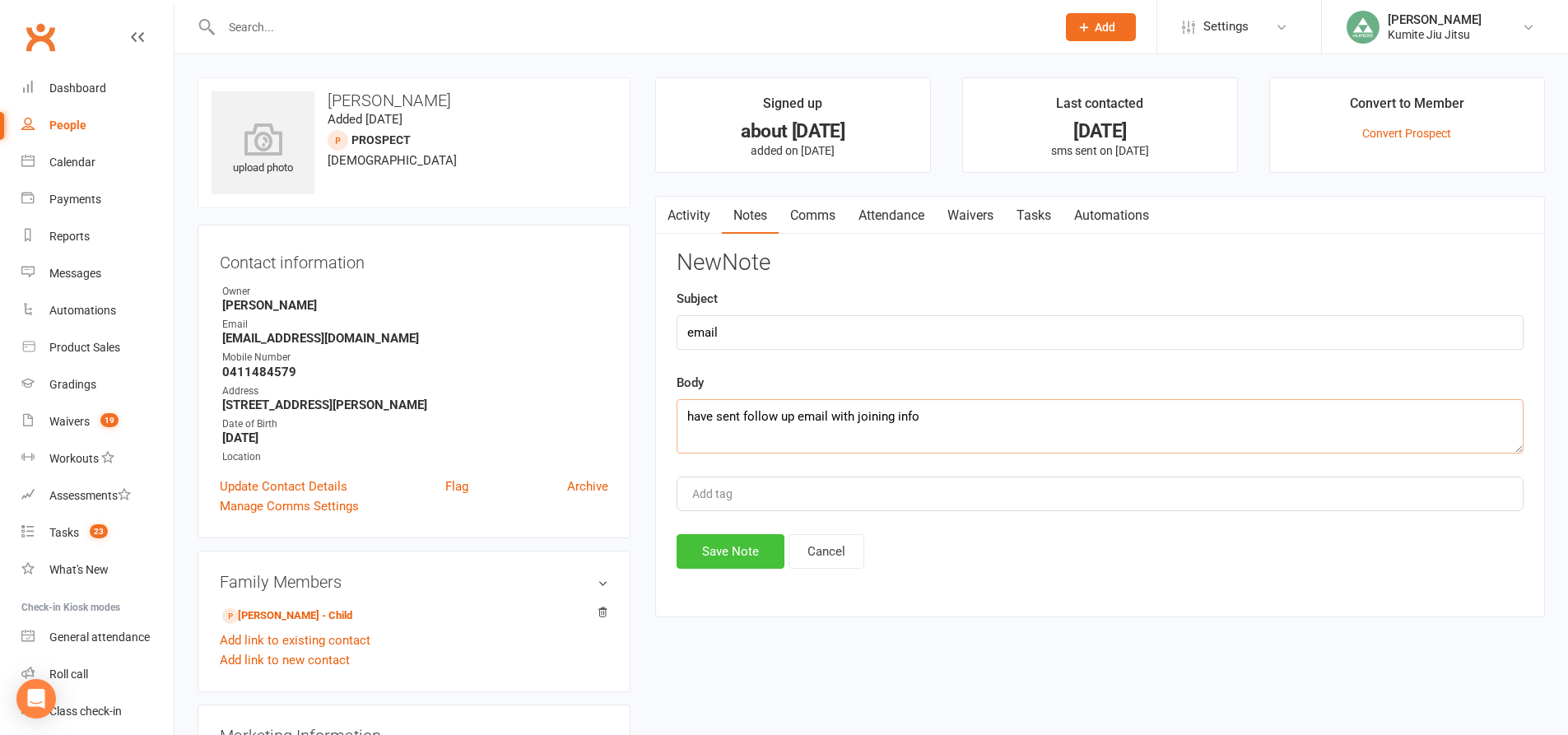
type textarea "have sent follow up email with joining info"
click at [726, 551] on button "Save Note" at bounding box center [730, 551] width 108 height 34
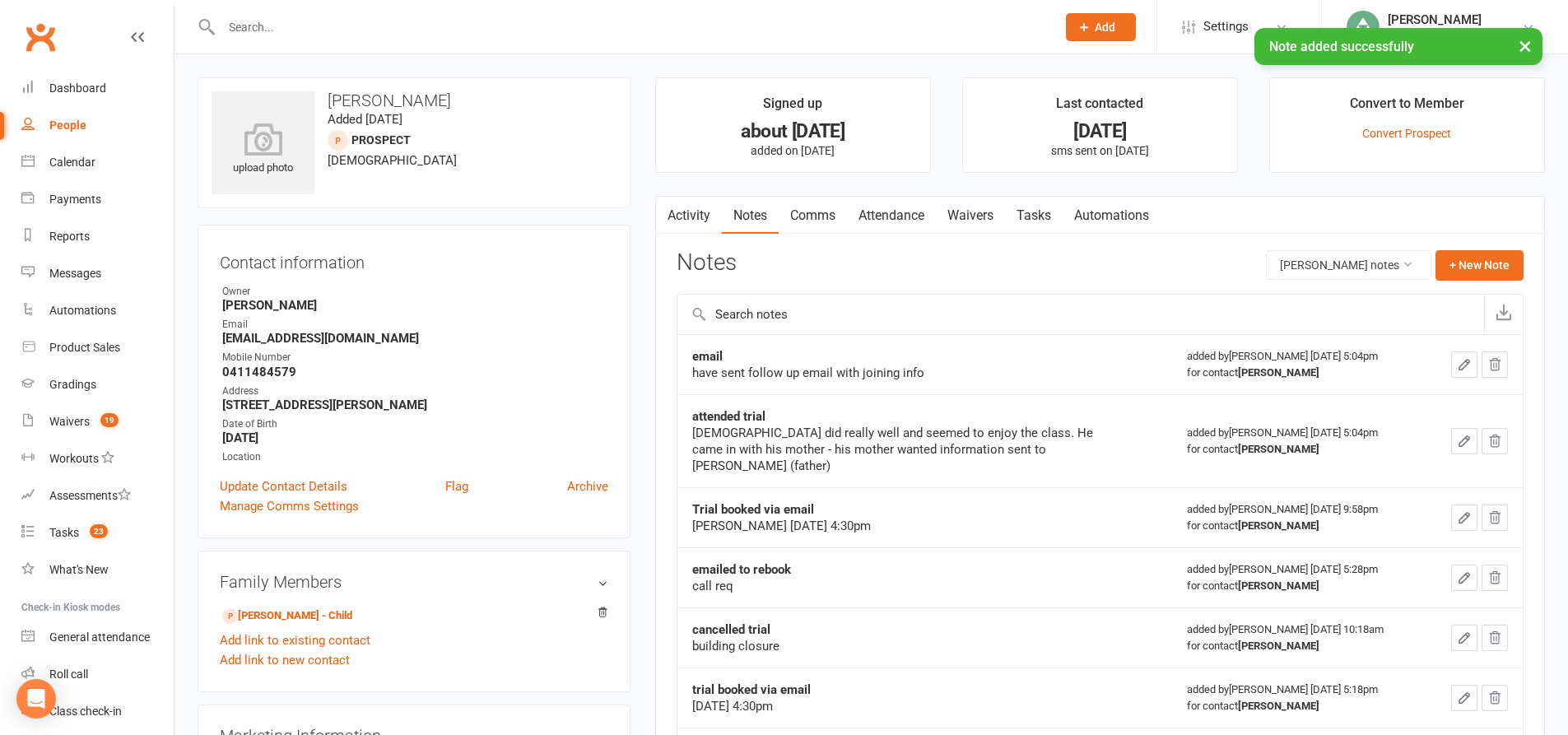
click at [1041, 213] on link "Tasks" at bounding box center [1034, 215] width 57 height 38
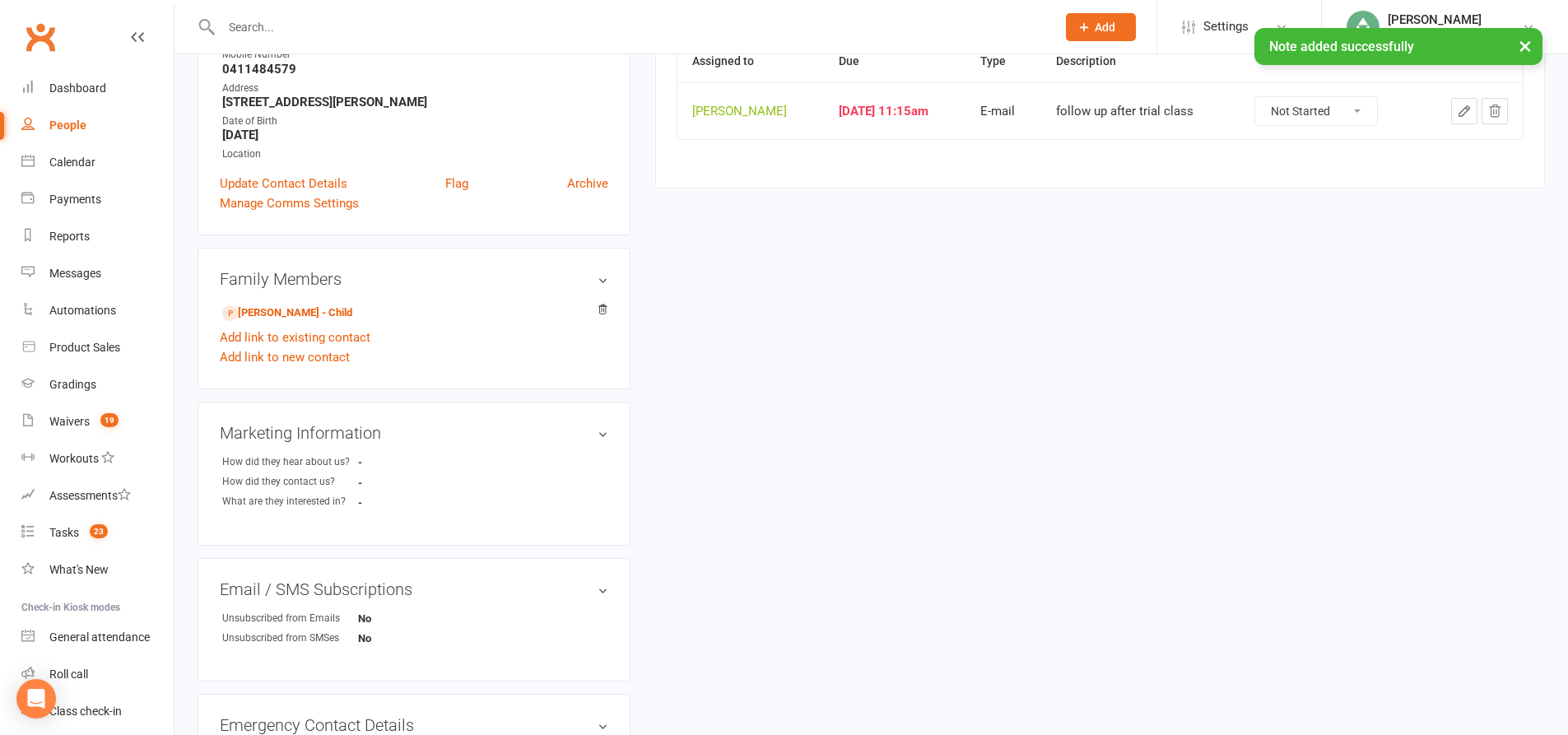
scroll to position [82, 0]
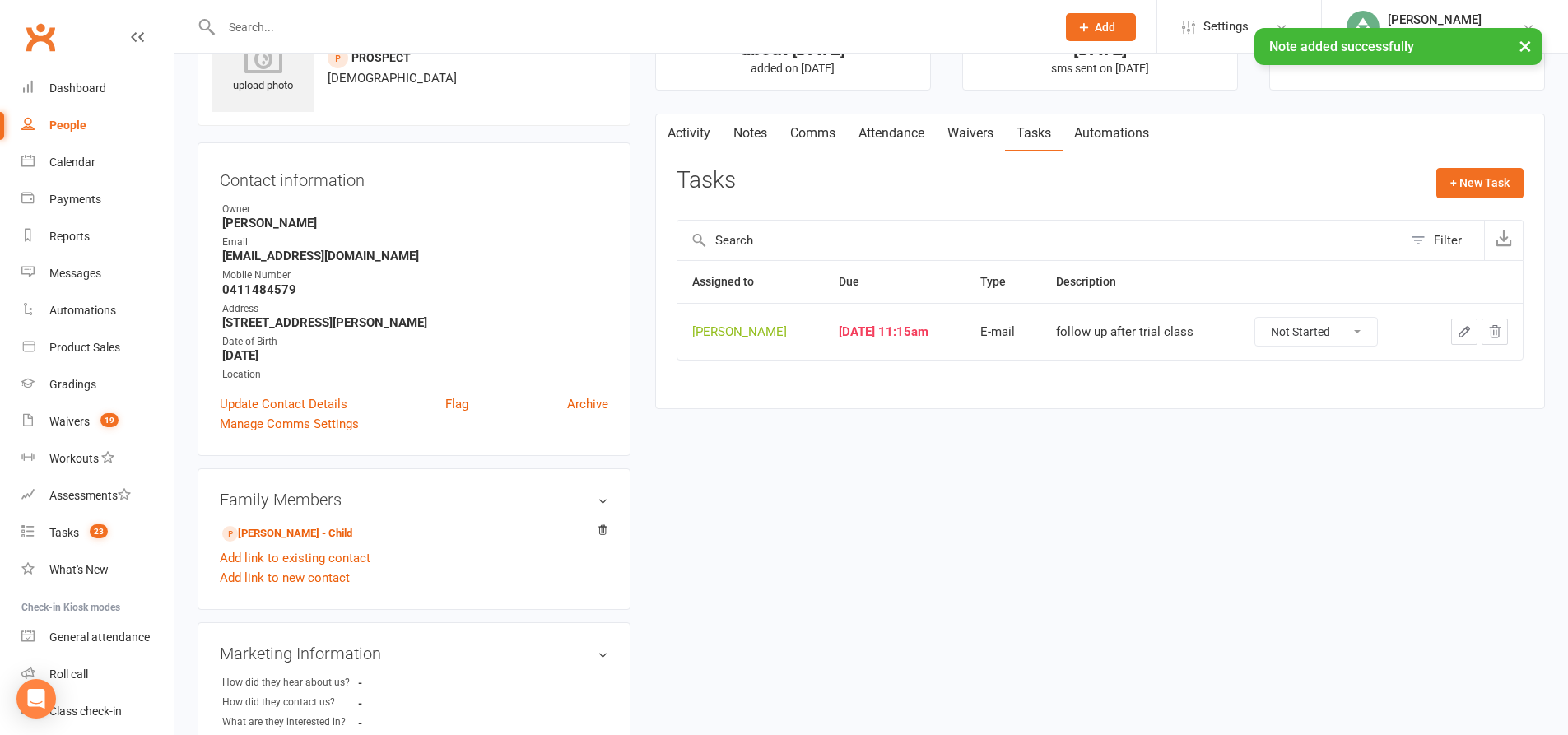
click at [1464, 334] on icon "button" at bounding box center [1464, 331] width 10 height 10
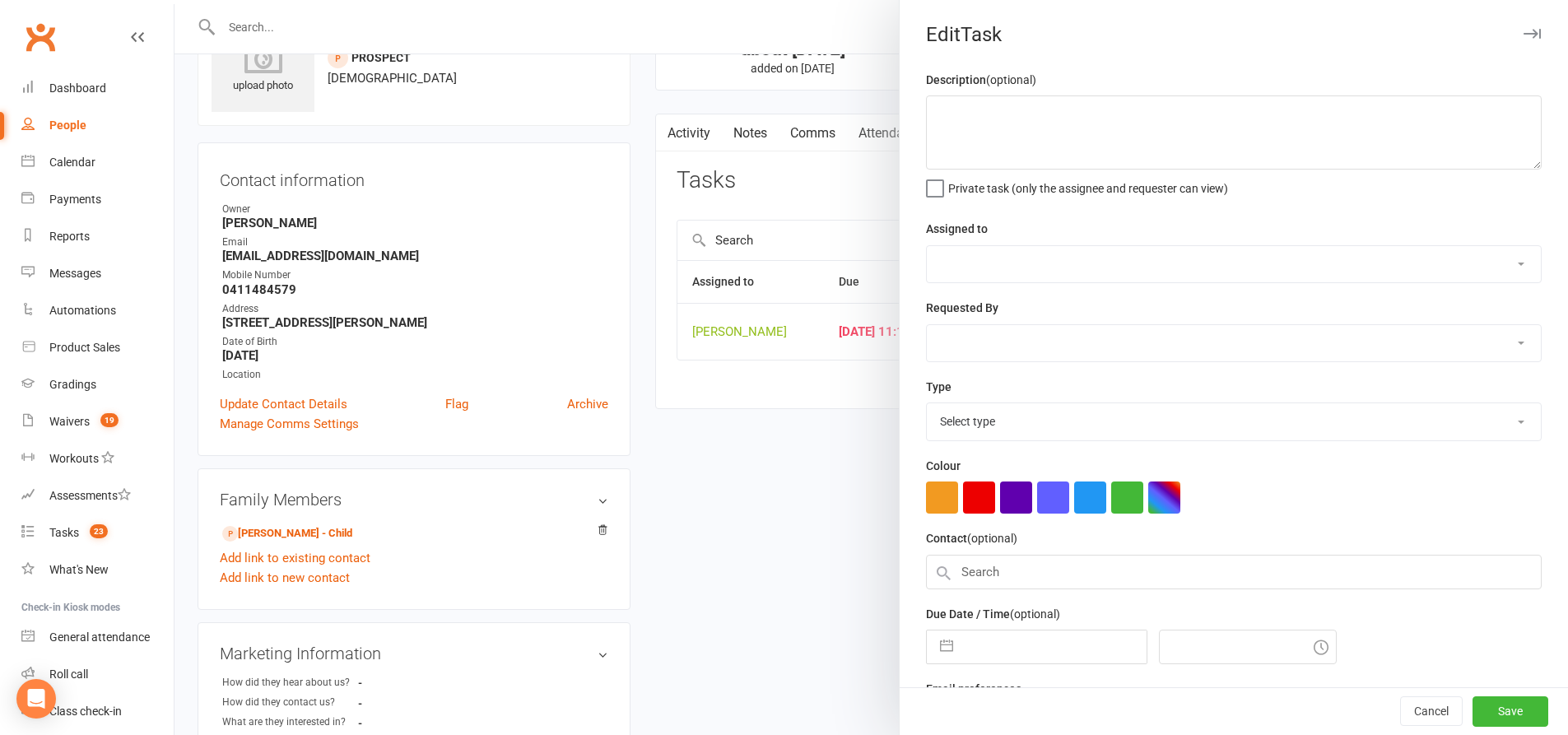
type textarea "follow up after trial class"
select select "49706"
type input "[DATE]"
type input "11:15am"
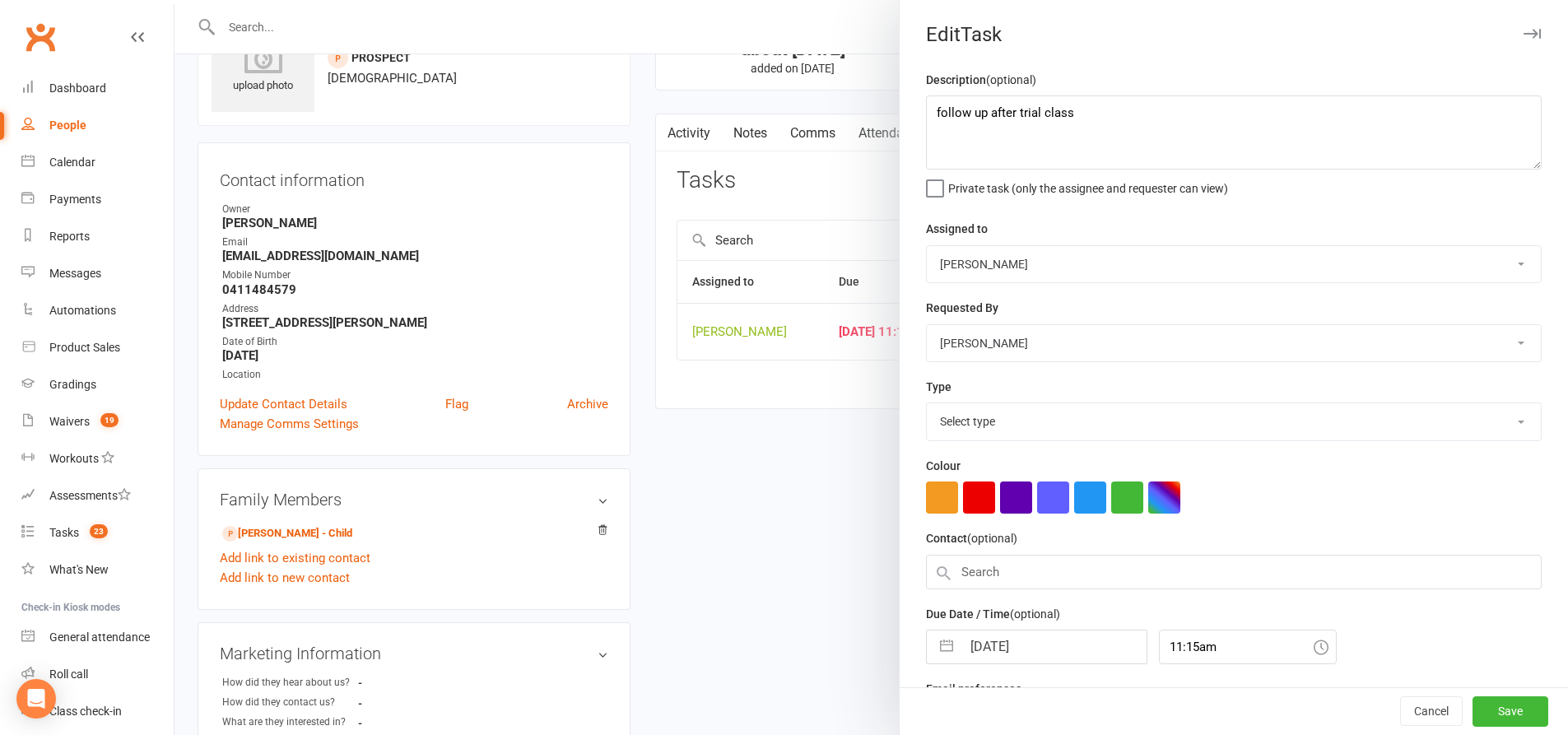
select select "28623"
click at [946, 636] on button "button" at bounding box center [946, 643] width 30 height 33
select select "8"
select select "2025"
select select "9"
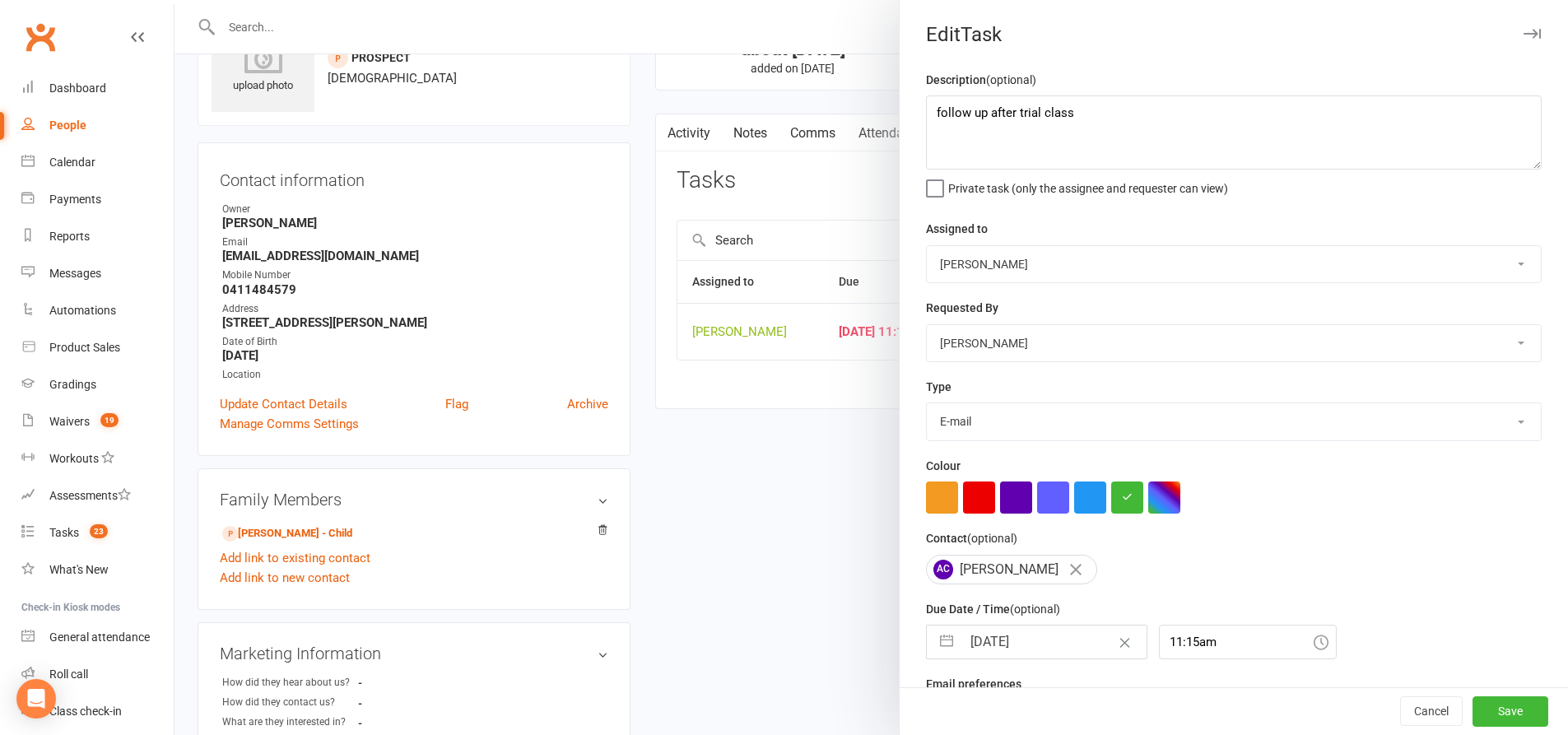
select select "2025"
select select "10"
select select "2025"
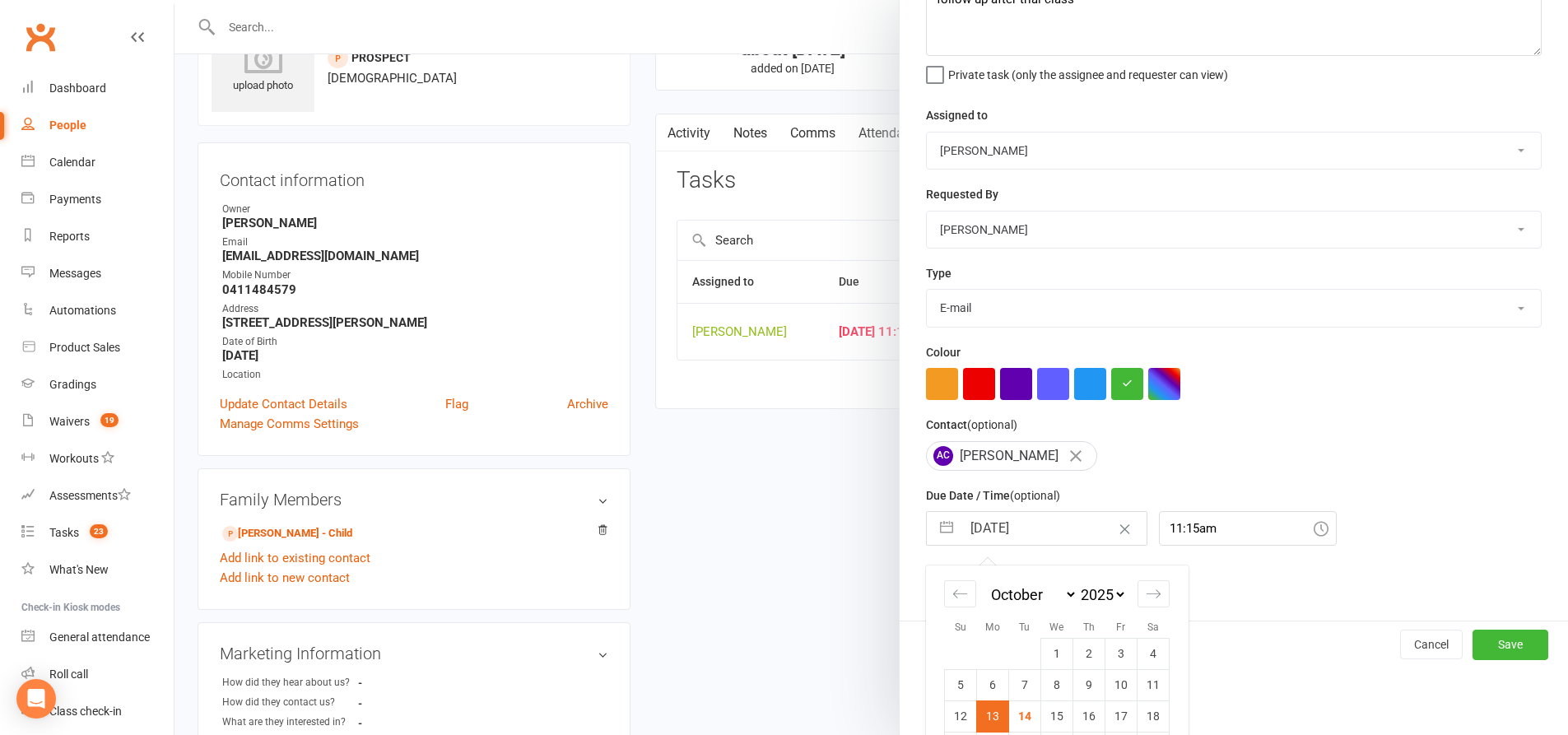
scroll to position [199, 0]
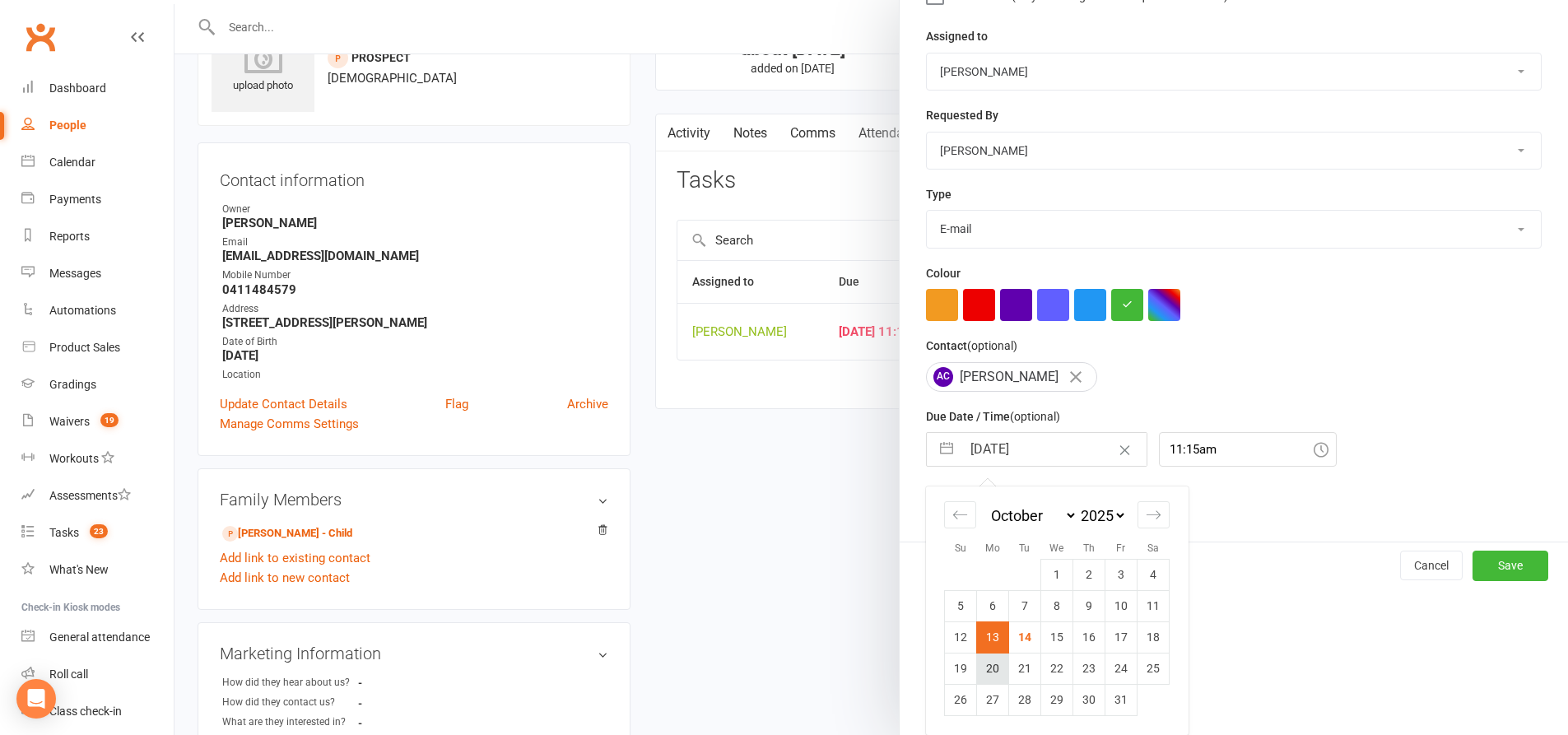
click at [991, 669] on td "20" at bounding box center [992, 669] width 32 height 31
type input "20 Oct 2025"
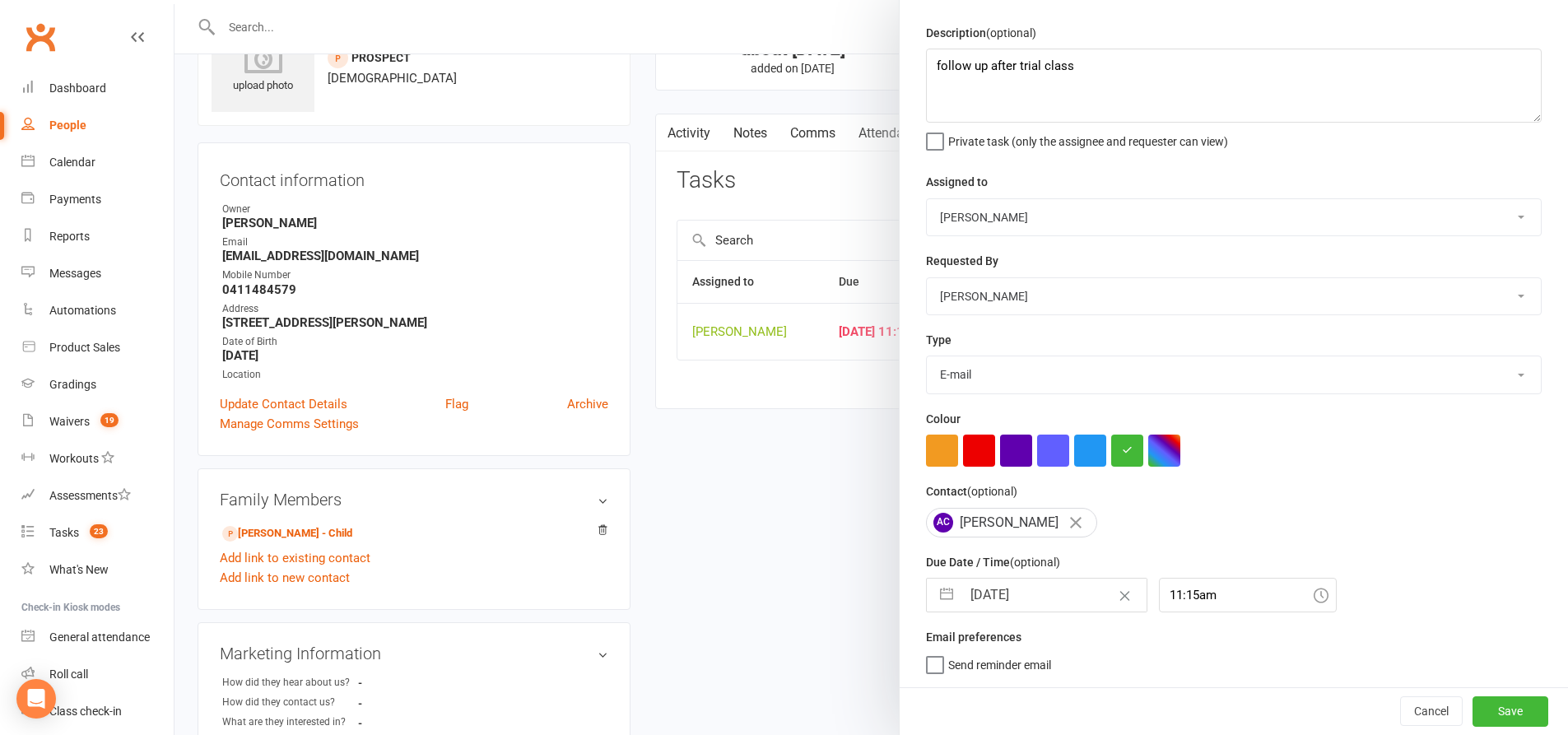
scroll to position [54, 0]
click at [1492, 708] on button "Save" at bounding box center [1510, 711] width 76 height 30
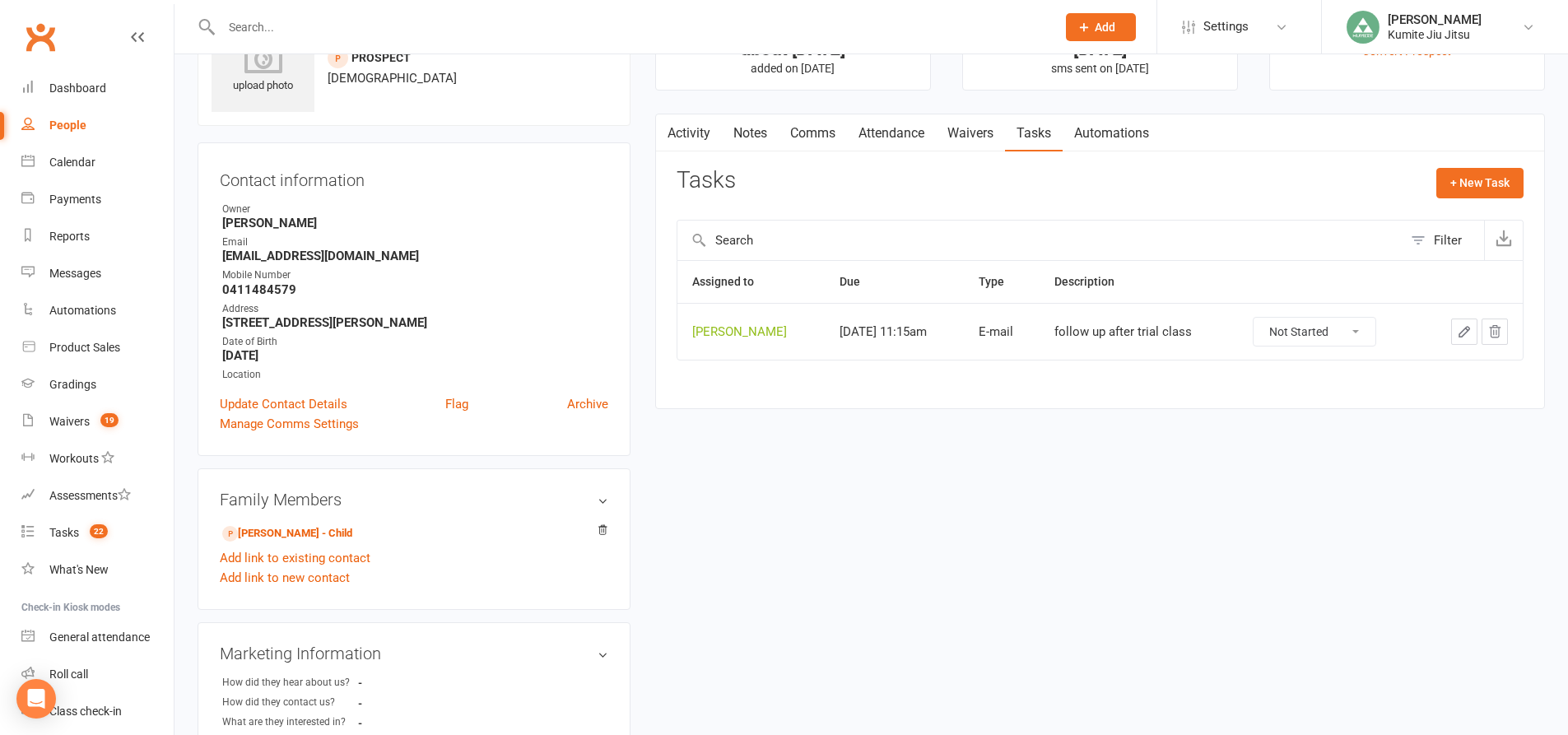
click at [1464, 327] on icon "button" at bounding box center [1464, 331] width 15 height 15
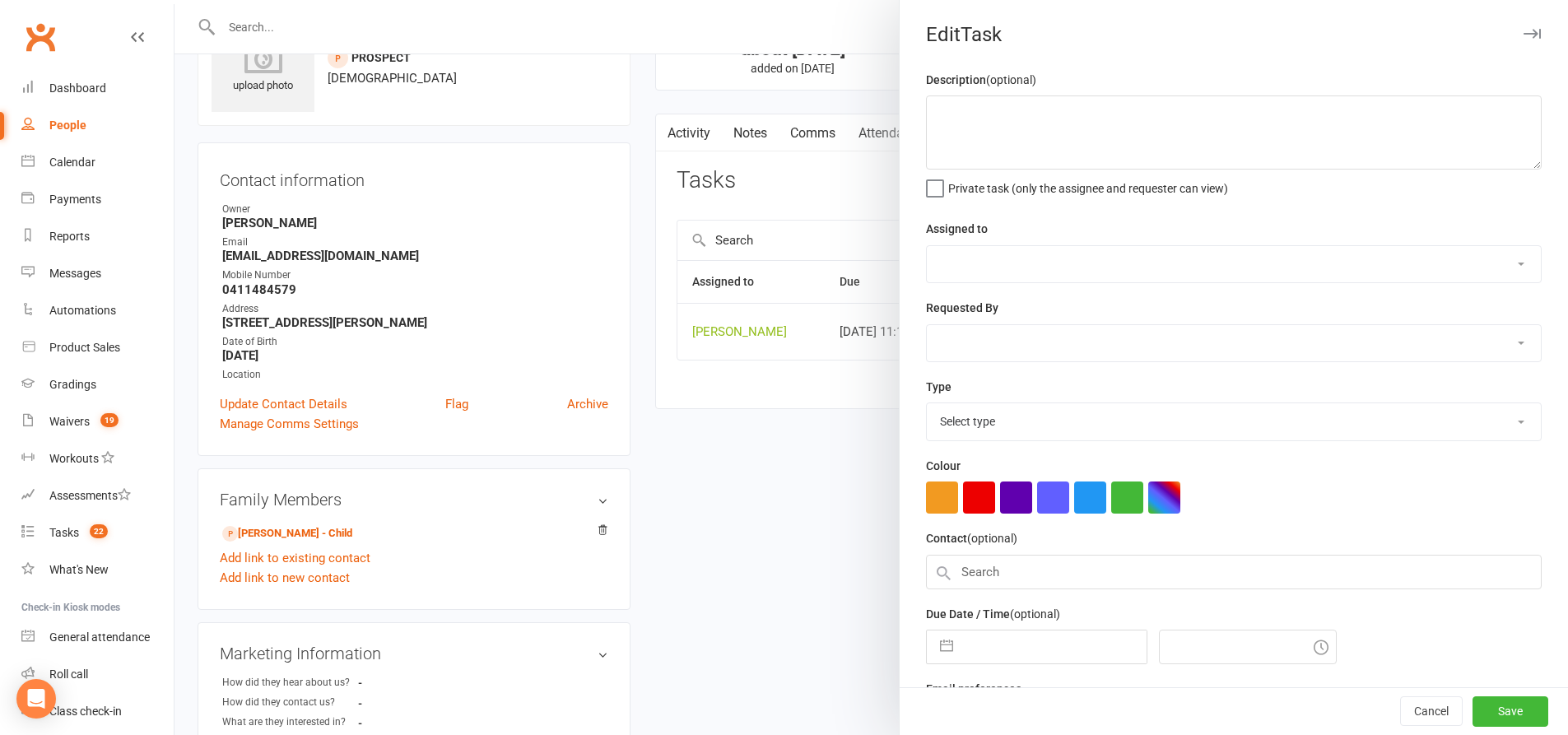
type textarea "follow up after trial class"
select select "49706"
type input "20 Oct 2025"
type input "11:15am"
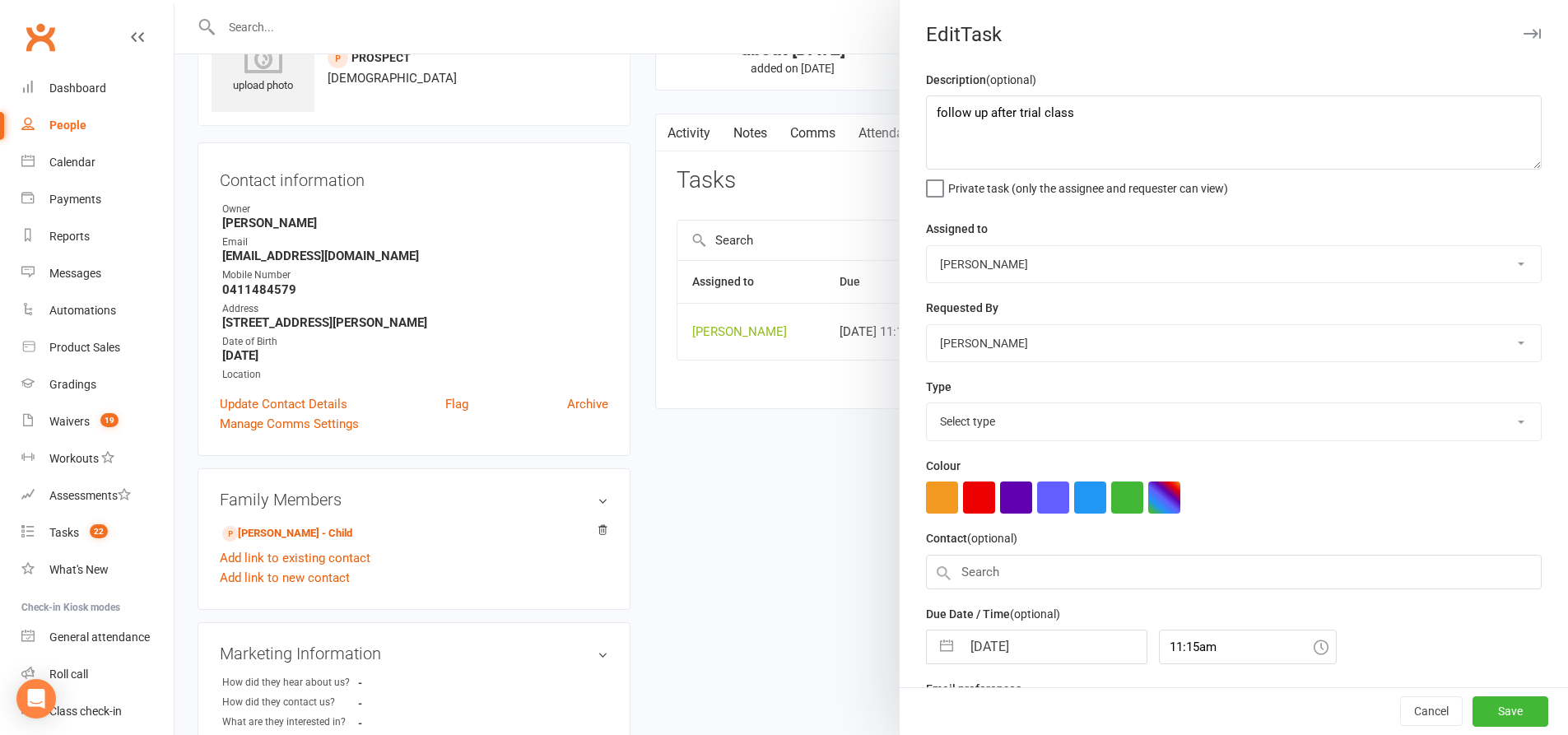
select select "28623"
drag, startPoint x: 1101, startPoint y: 120, endPoint x: 984, endPoint y: 126, distance: 117.2
click at [984, 126] on textarea "follow up after trial class" at bounding box center [1233, 132] width 616 height 74
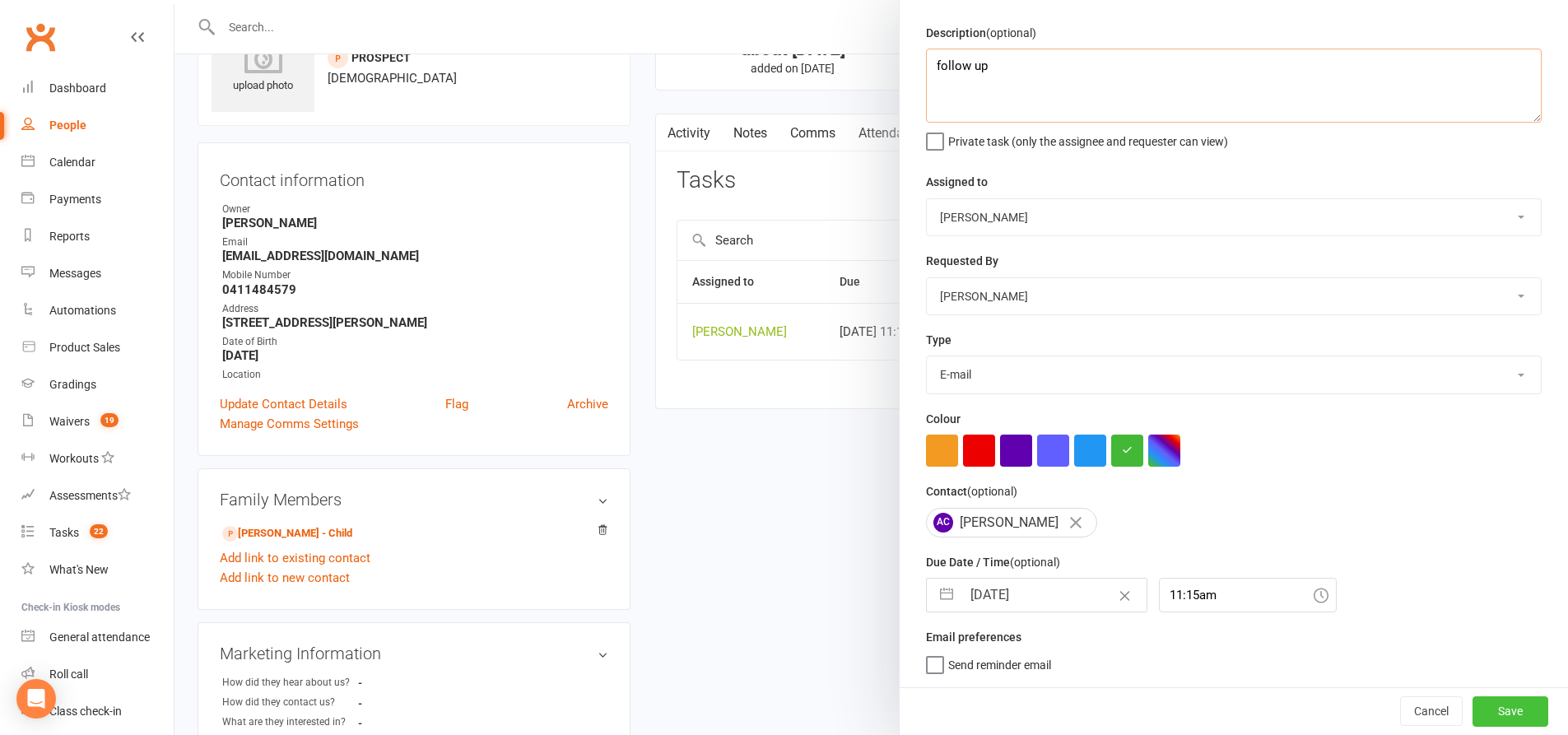
type textarea "follow up"
click at [1498, 711] on button "Save" at bounding box center [1510, 711] width 76 height 30
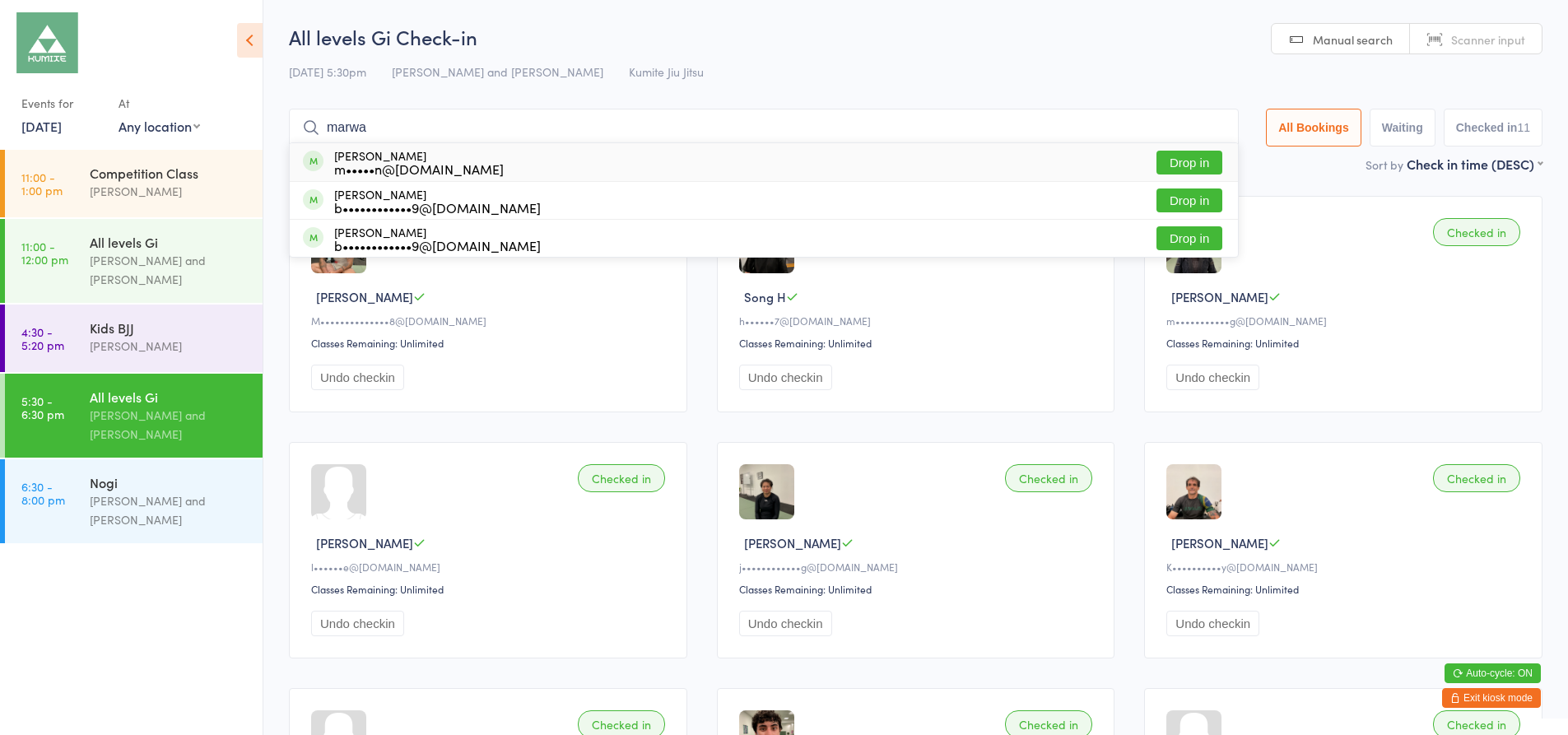
type input "marwa"
click at [1167, 163] on button "Drop in" at bounding box center [1189, 163] width 66 height 24
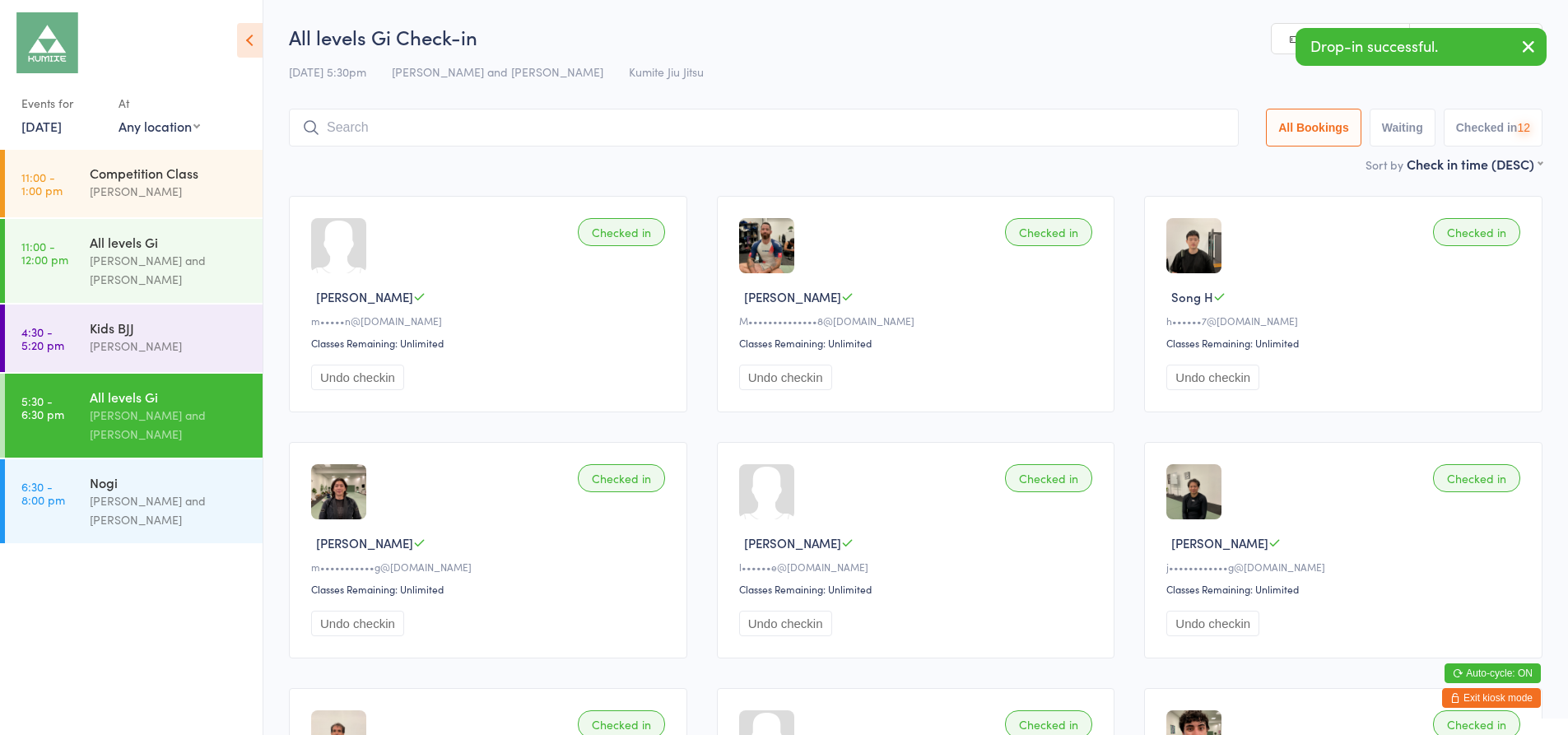
click at [704, 128] on input "search" at bounding box center [763, 127] width 950 height 38
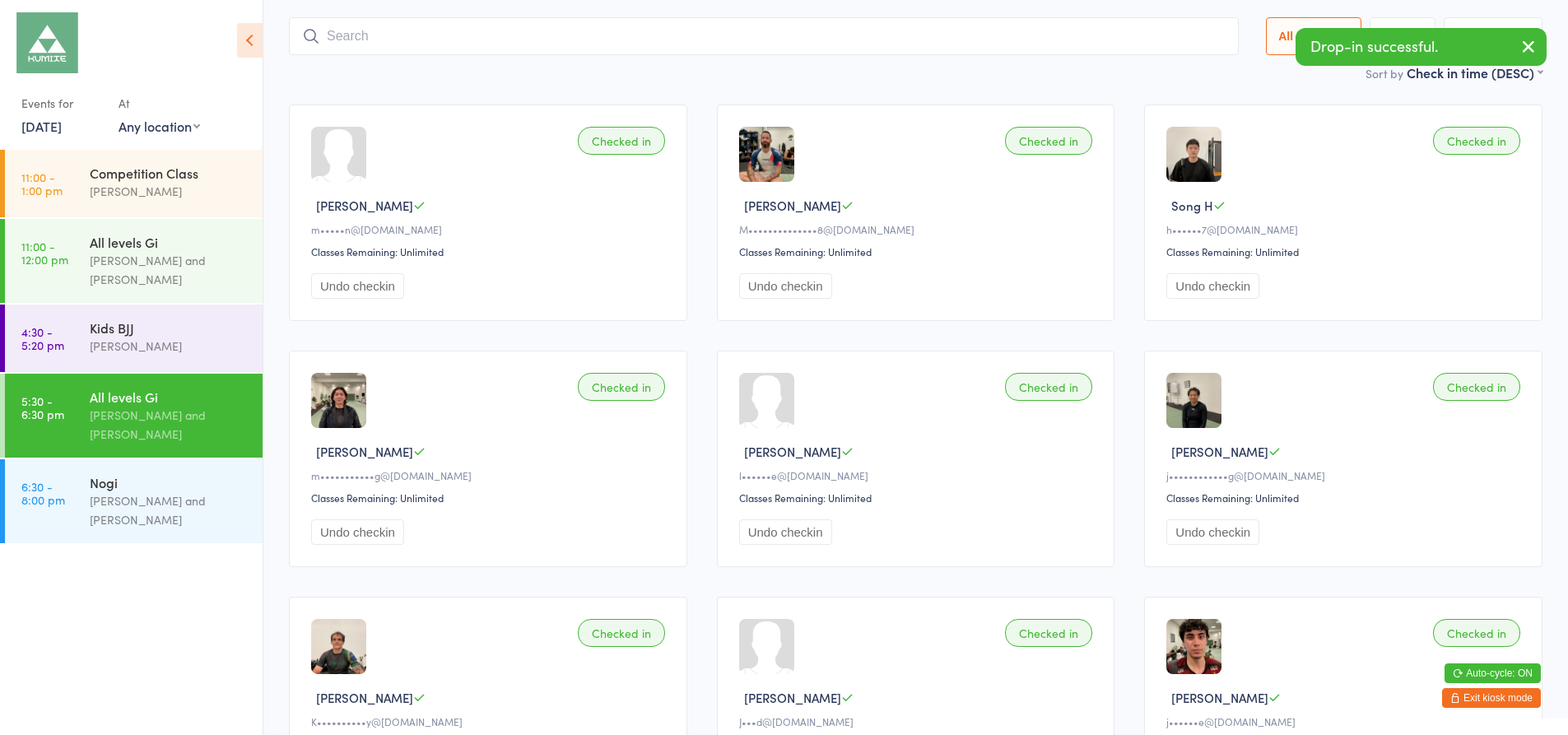
scroll to position [109, 0]
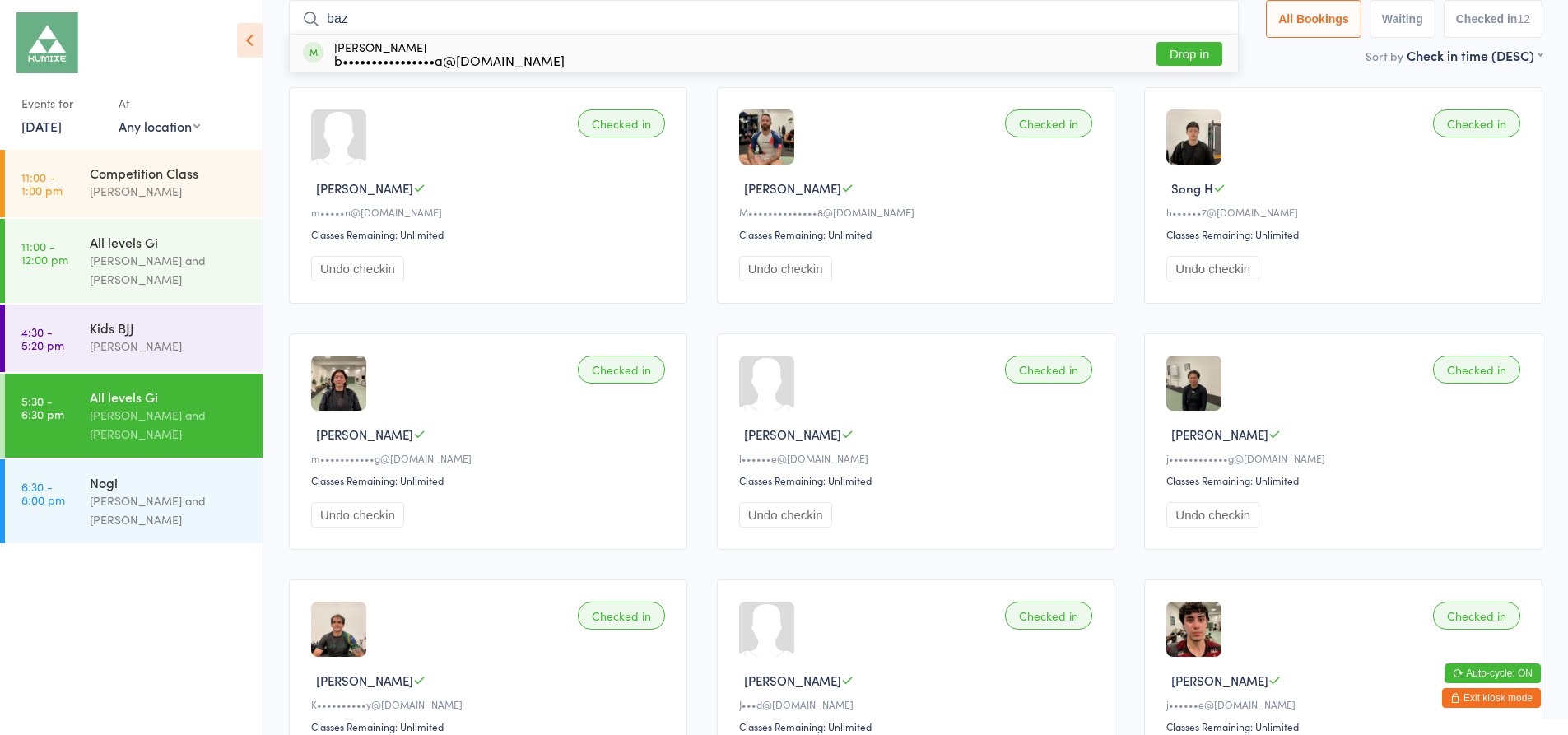
type input "baz"
click at [1176, 55] on button "Drop in" at bounding box center [1189, 54] width 66 height 24
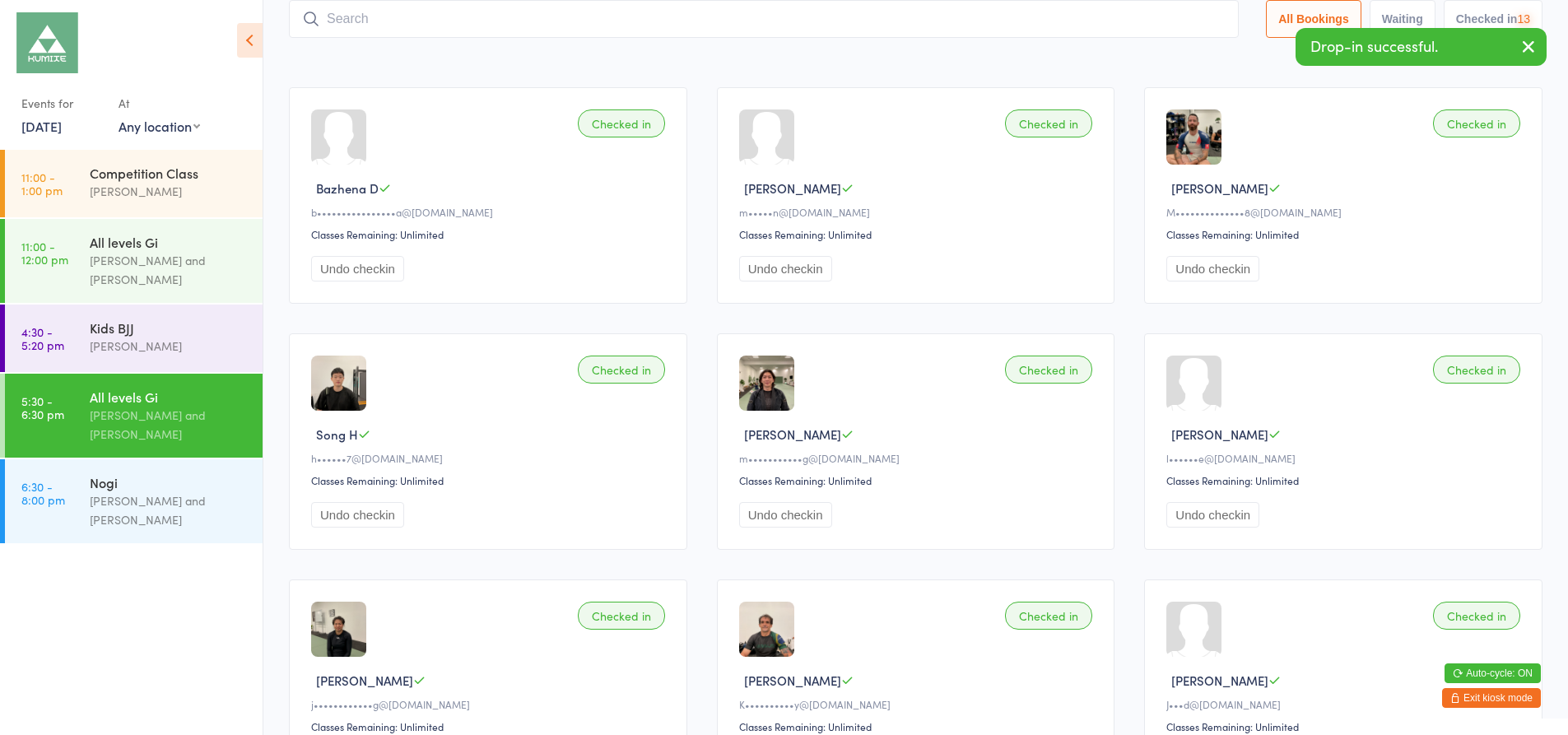
click at [733, 24] on input "search" at bounding box center [763, 18] width 950 height 38
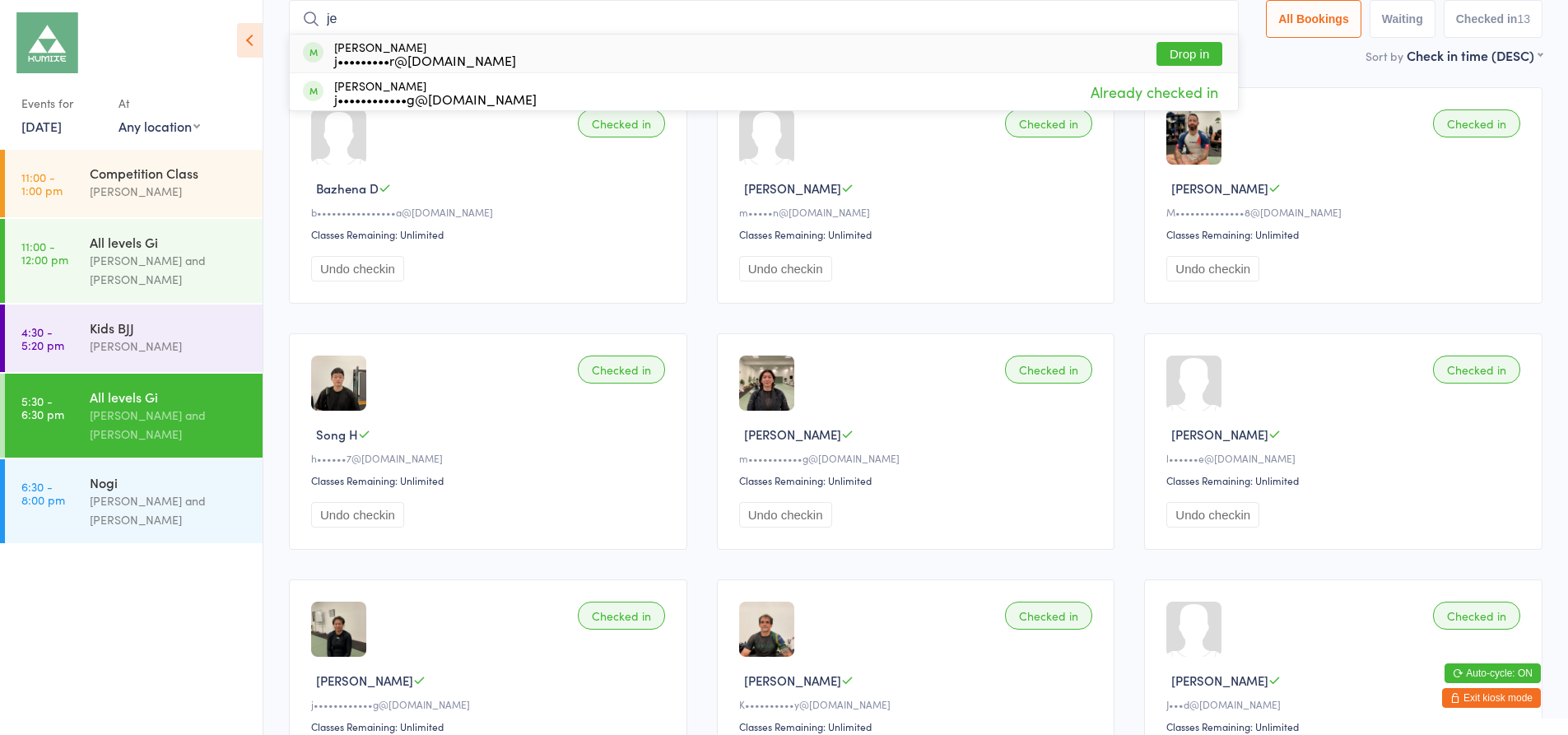
type input "j"
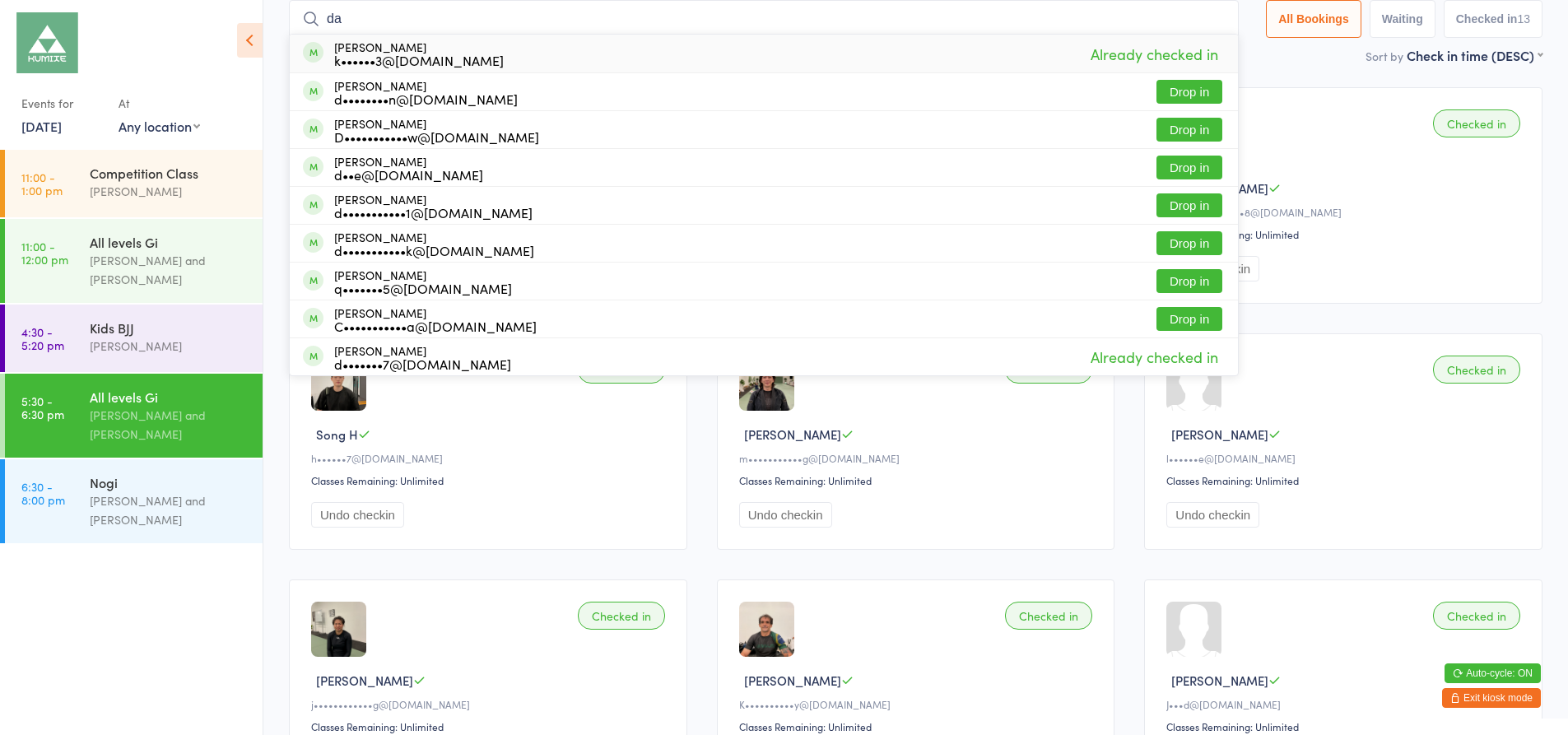
type input "d"
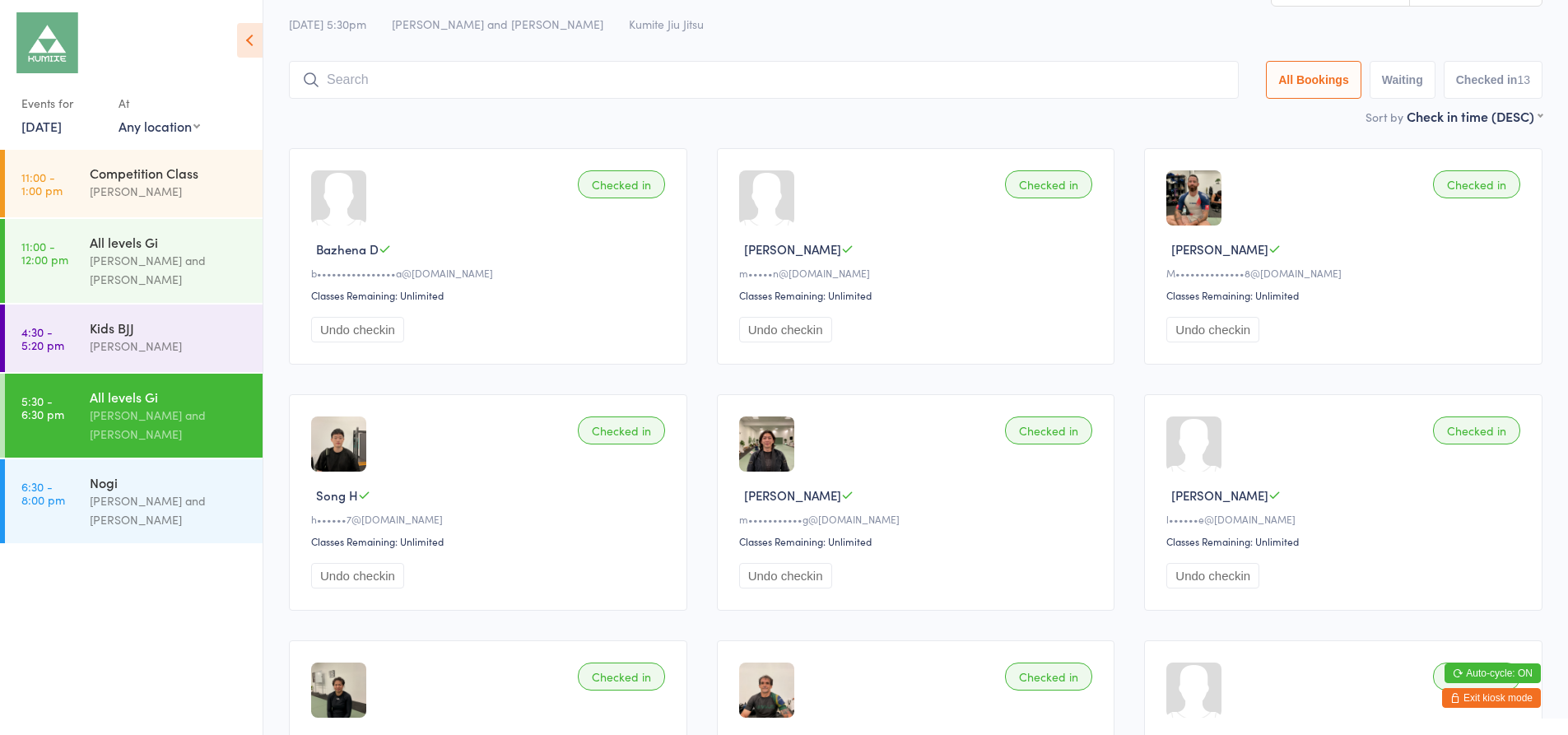
scroll to position [0, 0]
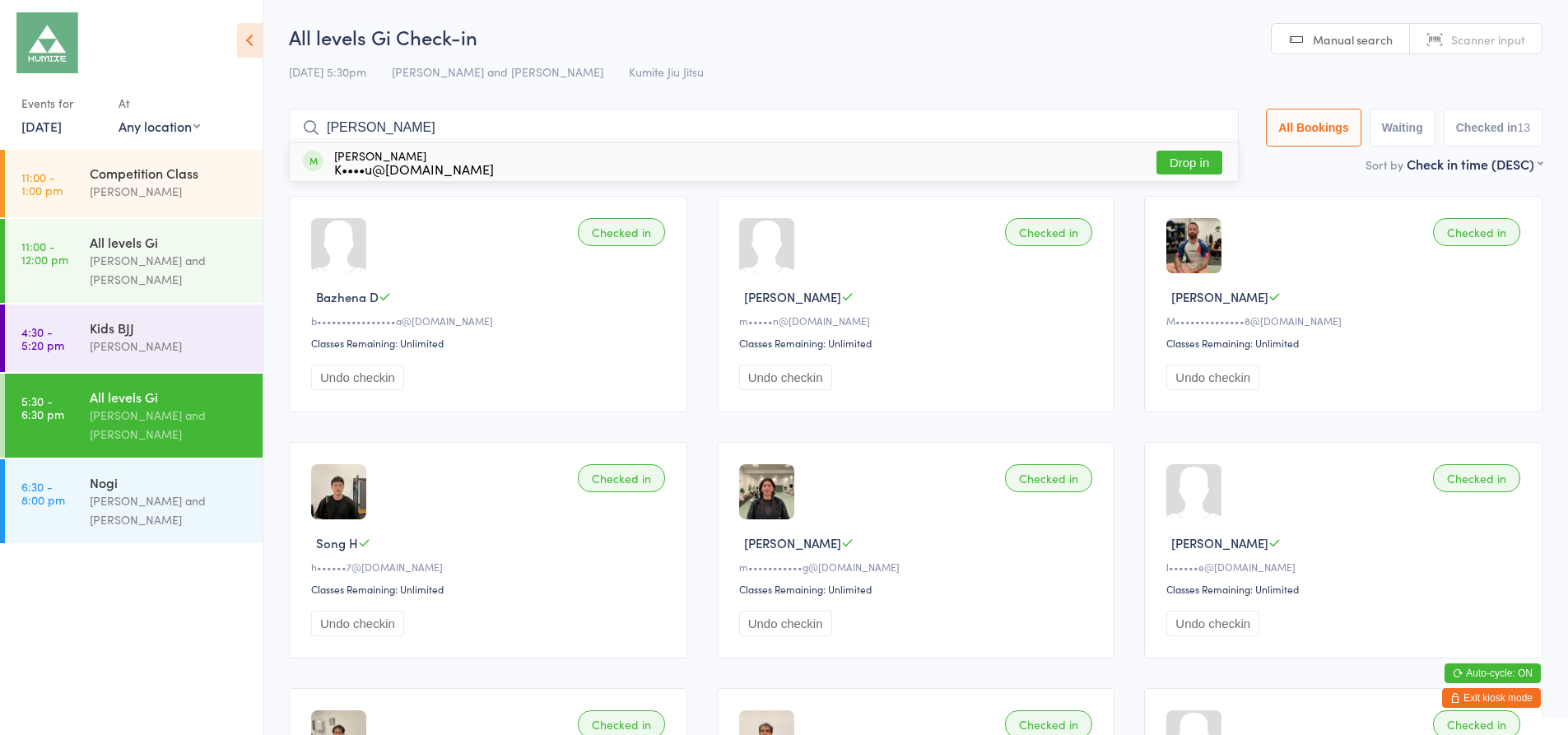
type input "[PERSON_NAME]"
click at [1172, 162] on button "Drop in" at bounding box center [1189, 163] width 66 height 24
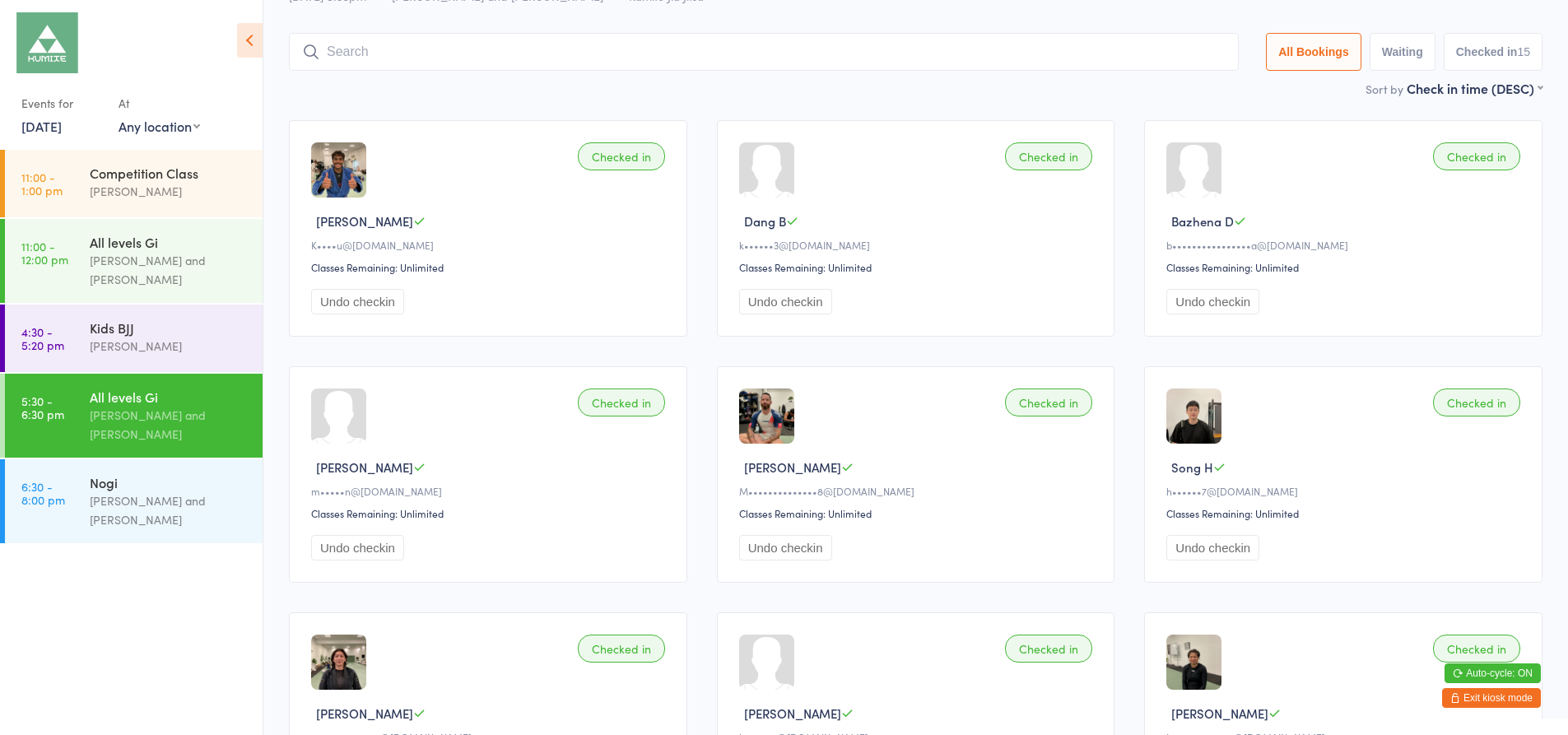
scroll to position [35, 0]
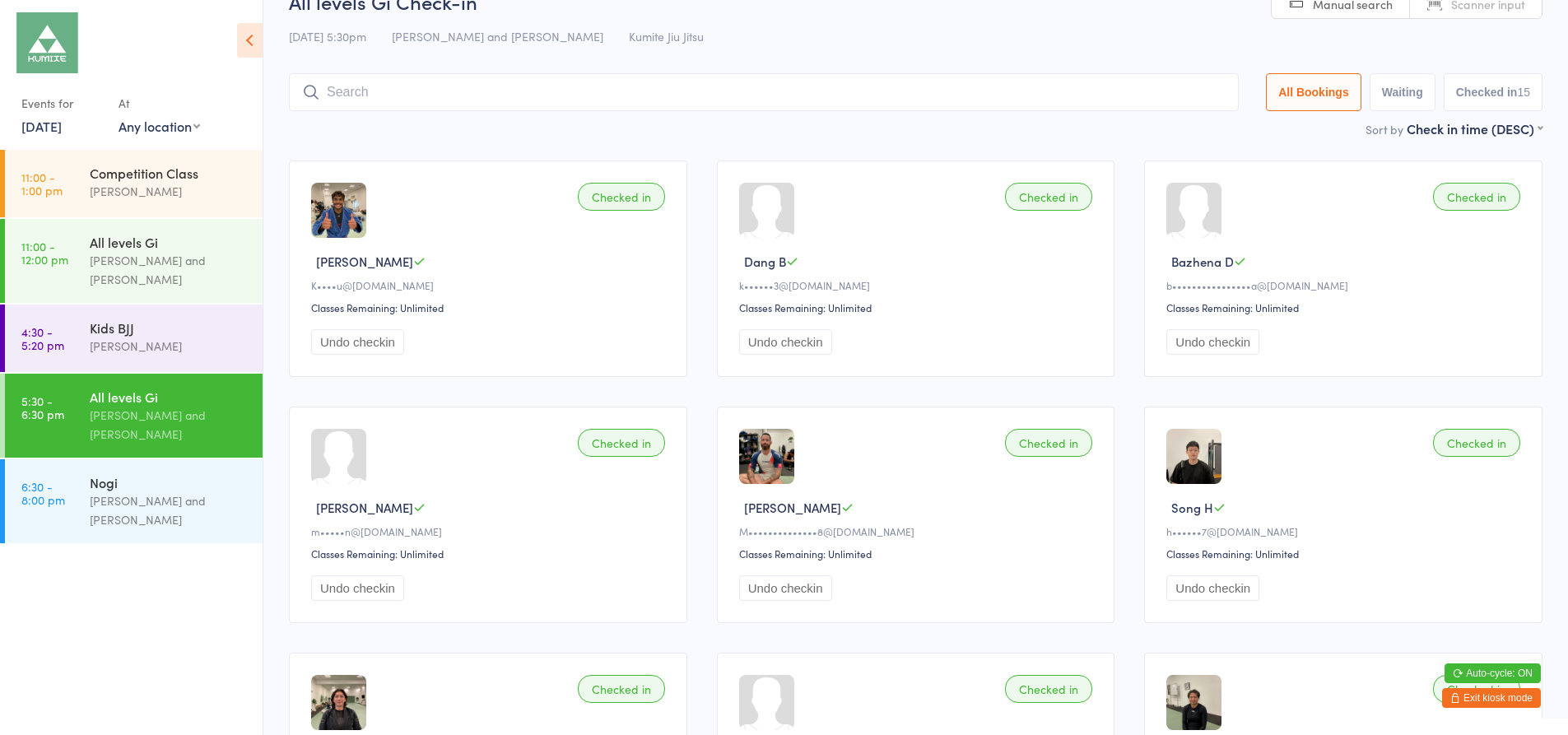
click at [1479, 693] on button "Exit kiosk mode" at bounding box center [1490, 697] width 99 height 19
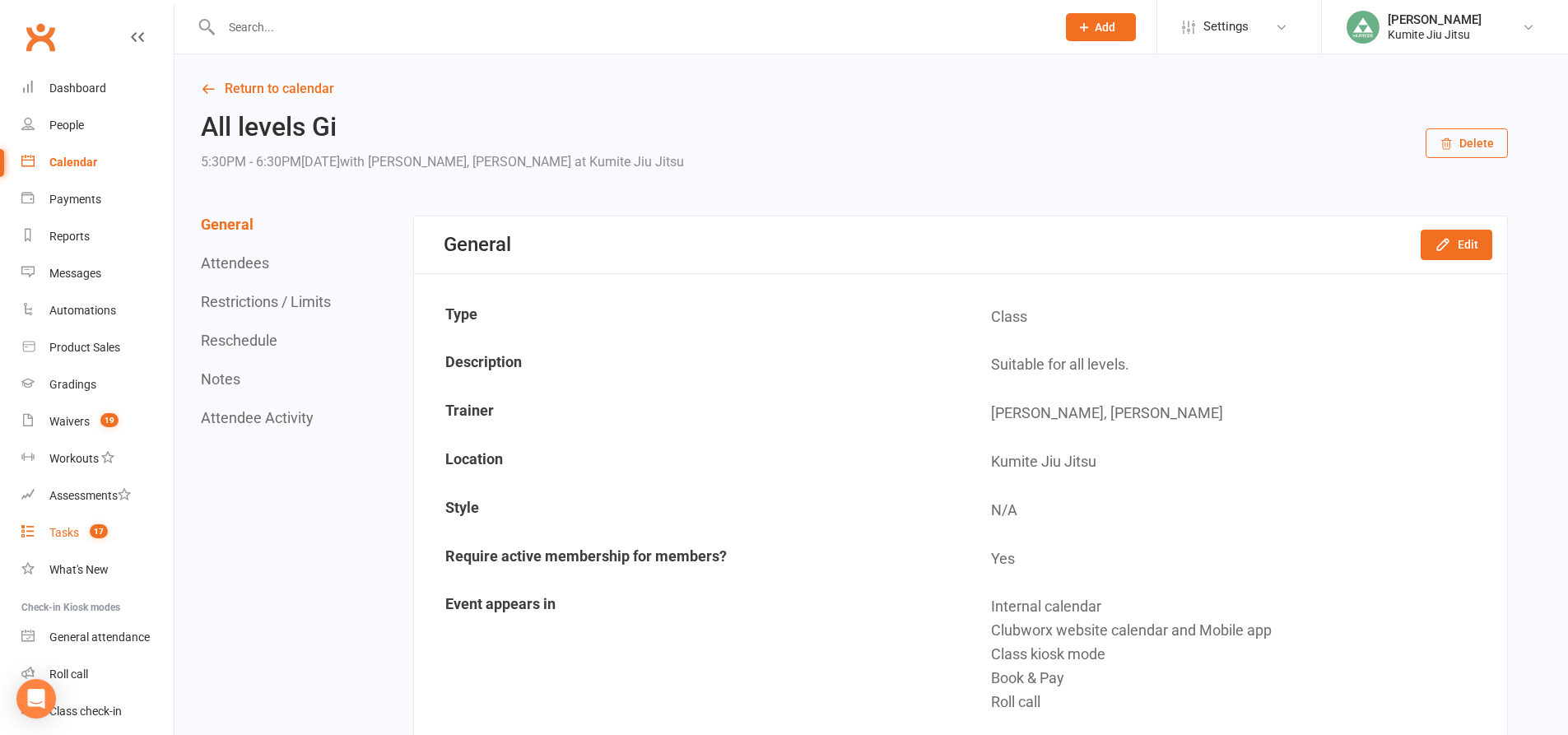
click at [99, 534] on span "17" at bounding box center [99, 531] width 18 height 14
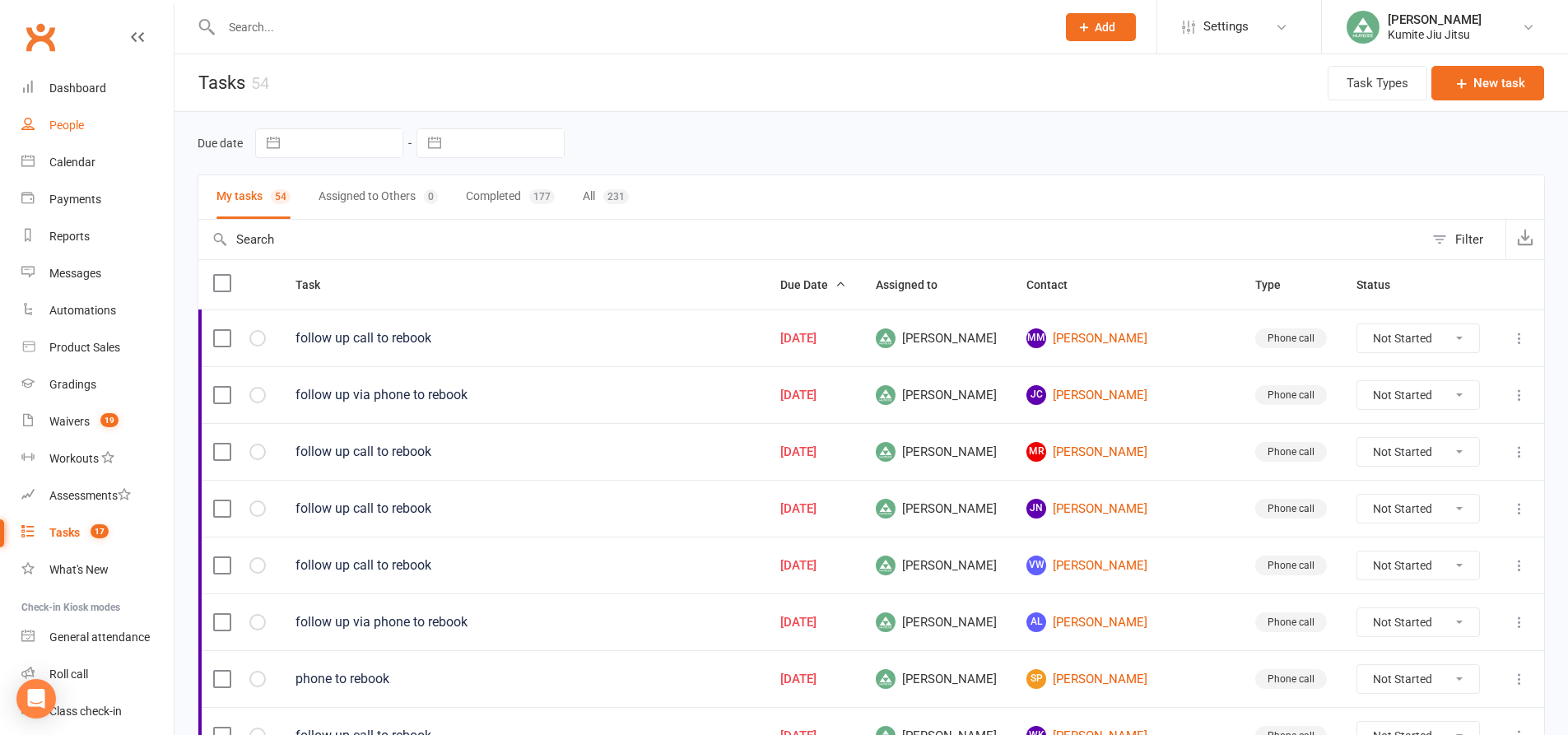
click at [137, 107] on link "People" at bounding box center [97, 126] width 152 height 37
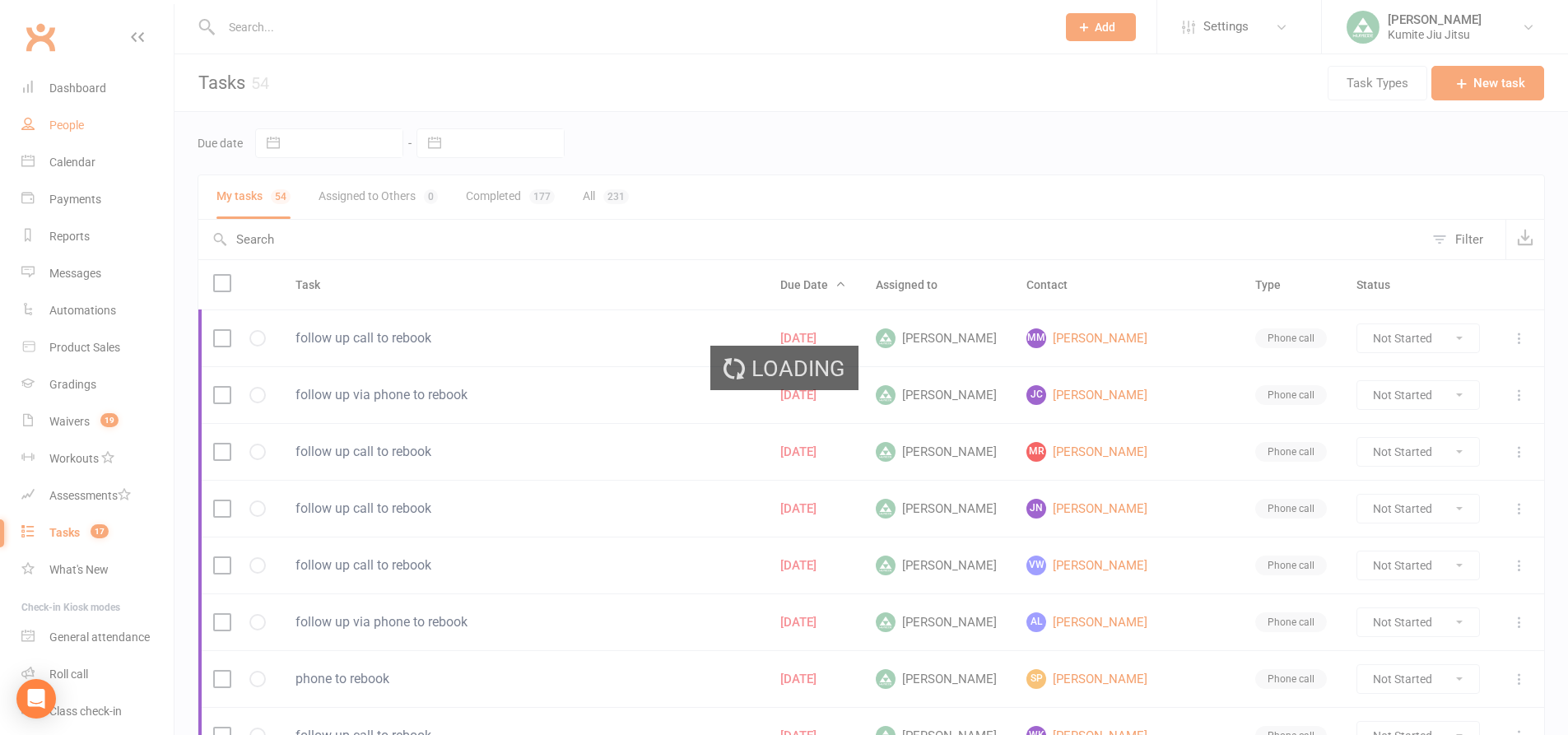
select select "100"
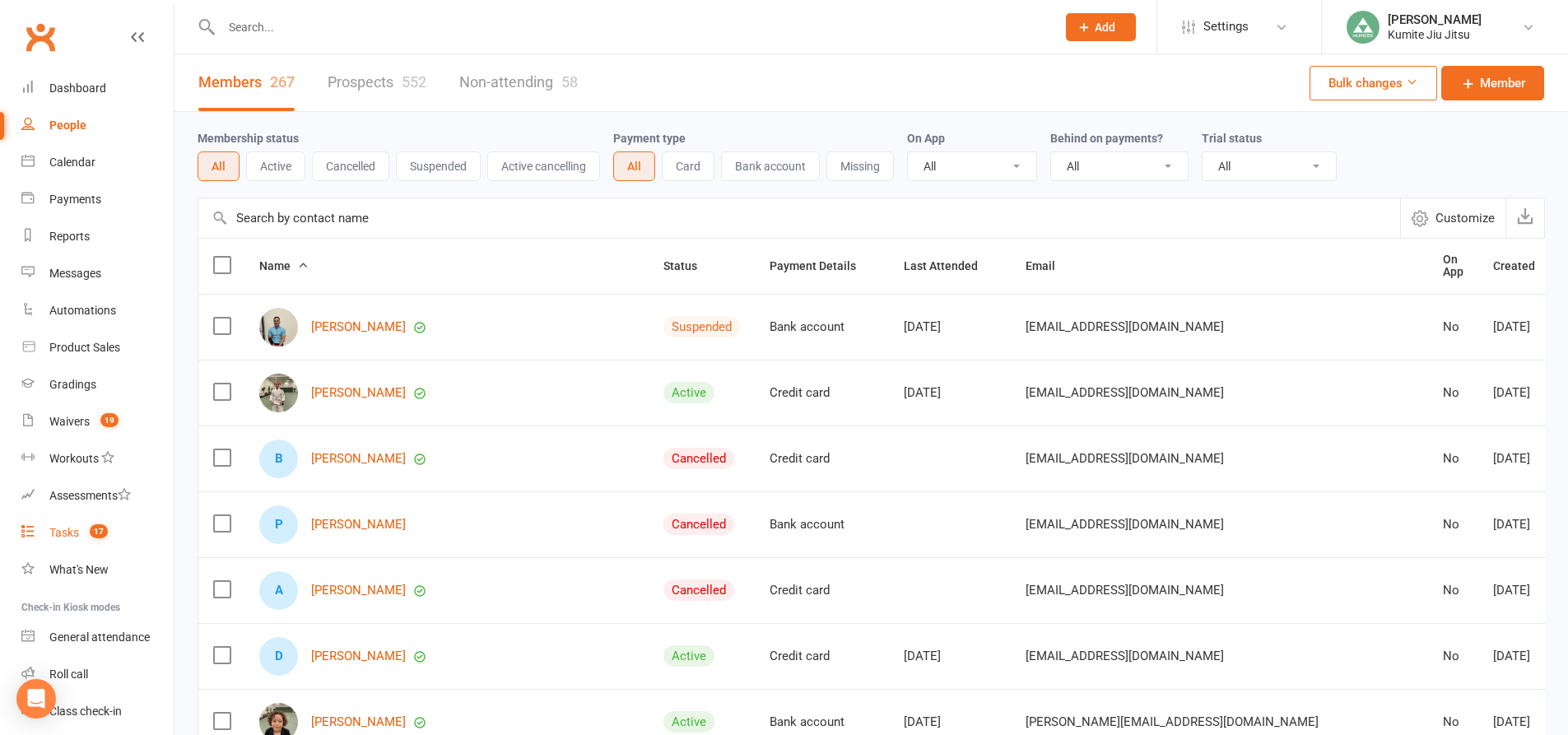
click at [89, 531] on count-badge "17" at bounding box center [94, 533] width 27 height 13
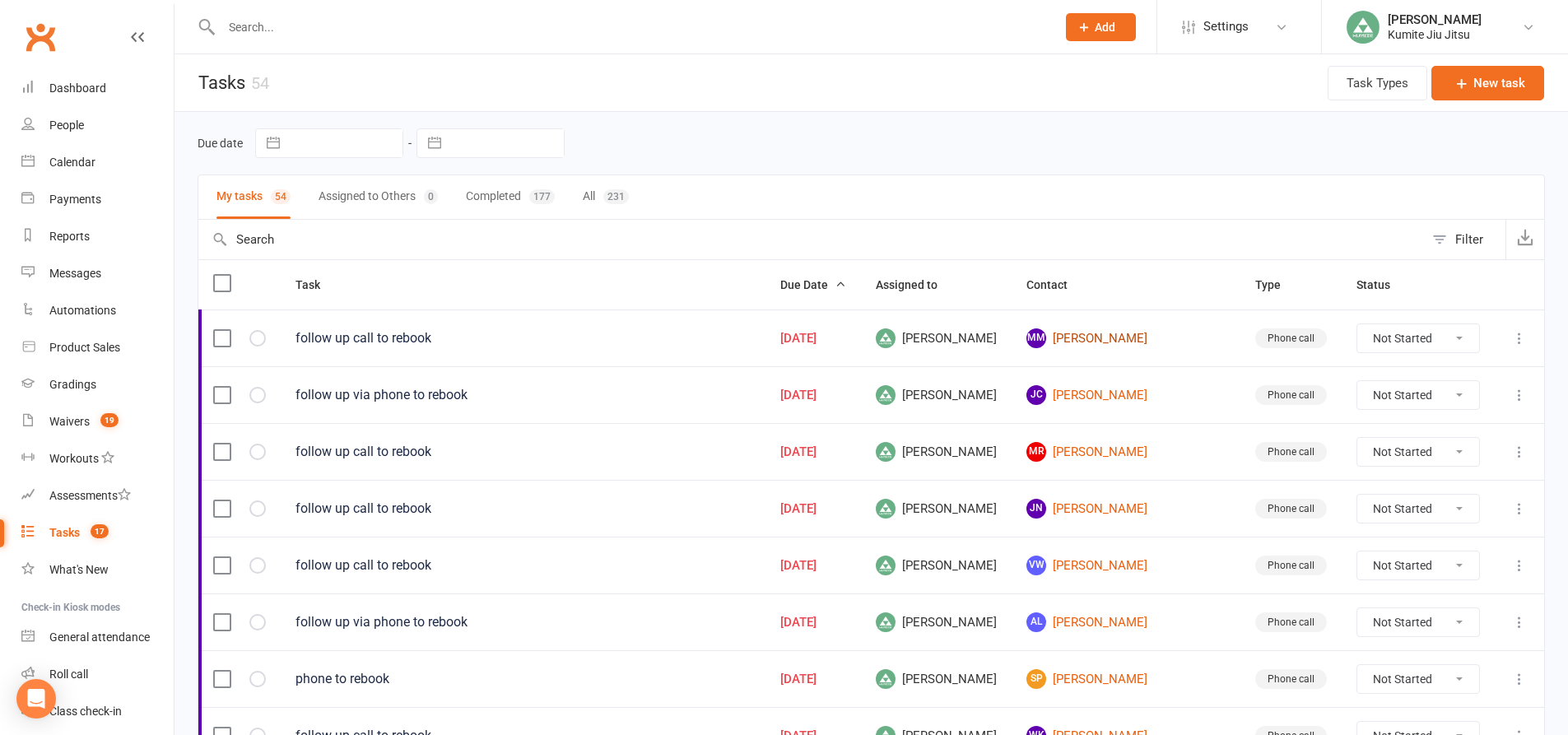
click at [1107, 340] on link "MM [PERSON_NAME]" at bounding box center [1126, 338] width 199 height 19
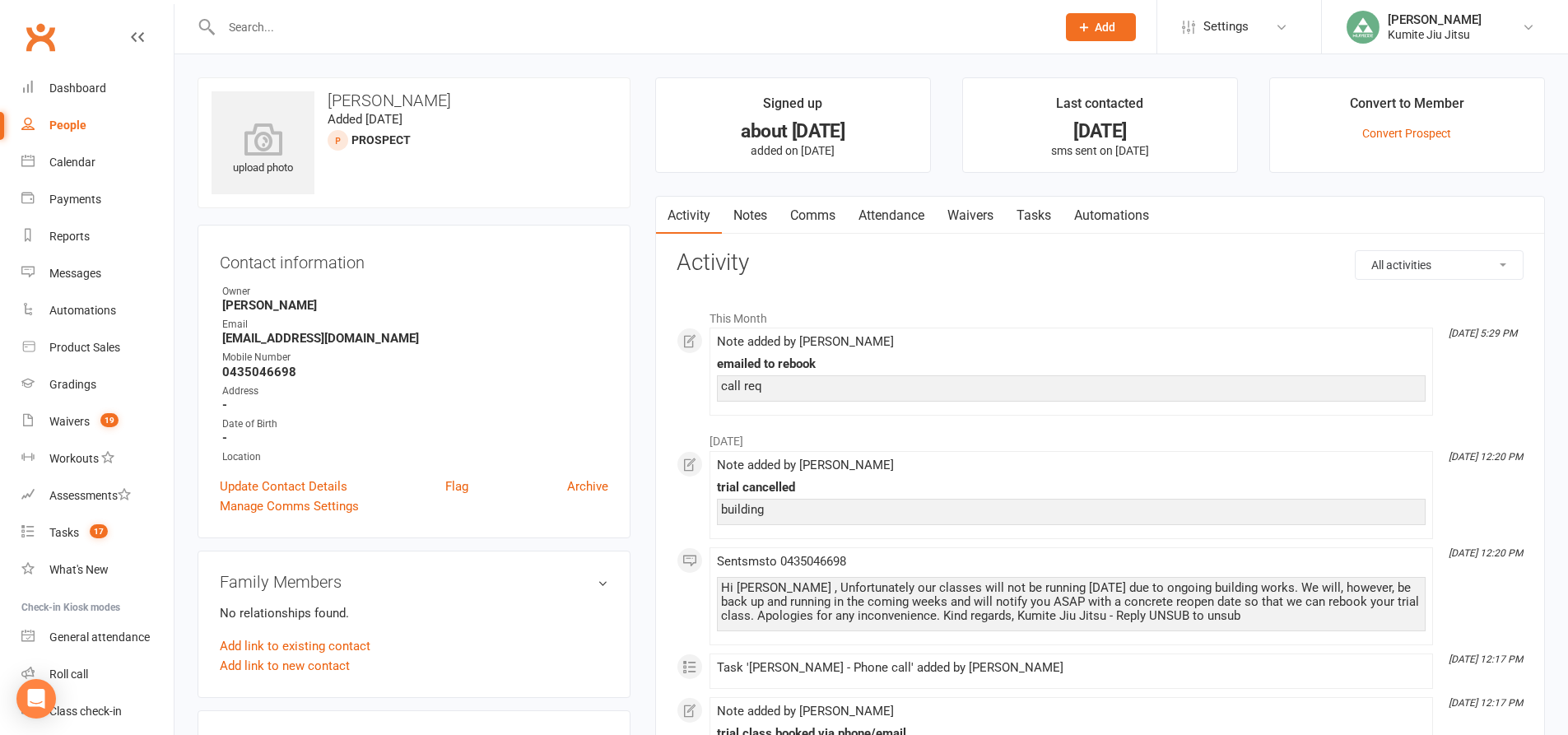
click at [765, 219] on link "Notes" at bounding box center [750, 215] width 57 height 38
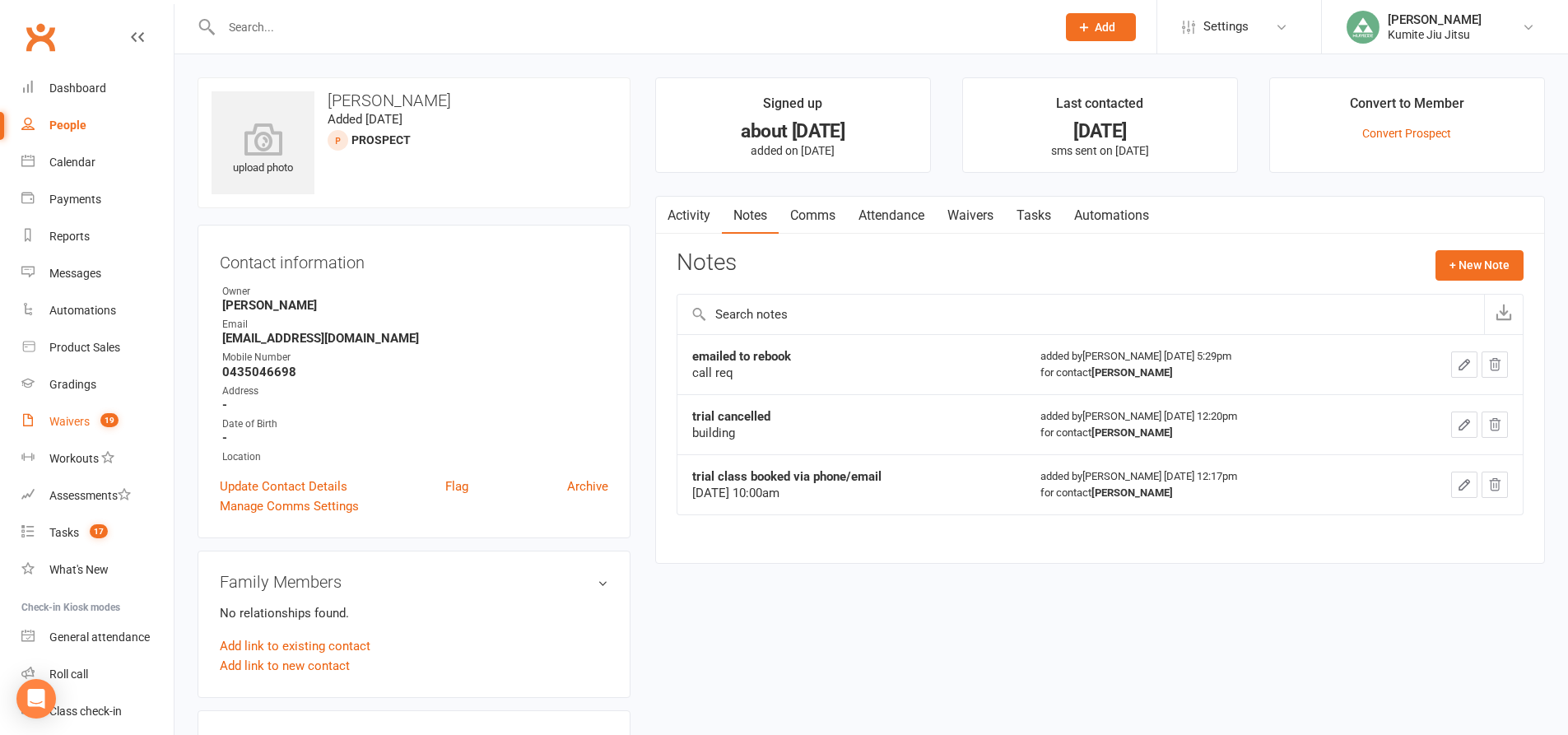
click at [90, 423] on link "Waivers 19" at bounding box center [97, 422] width 152 height 37
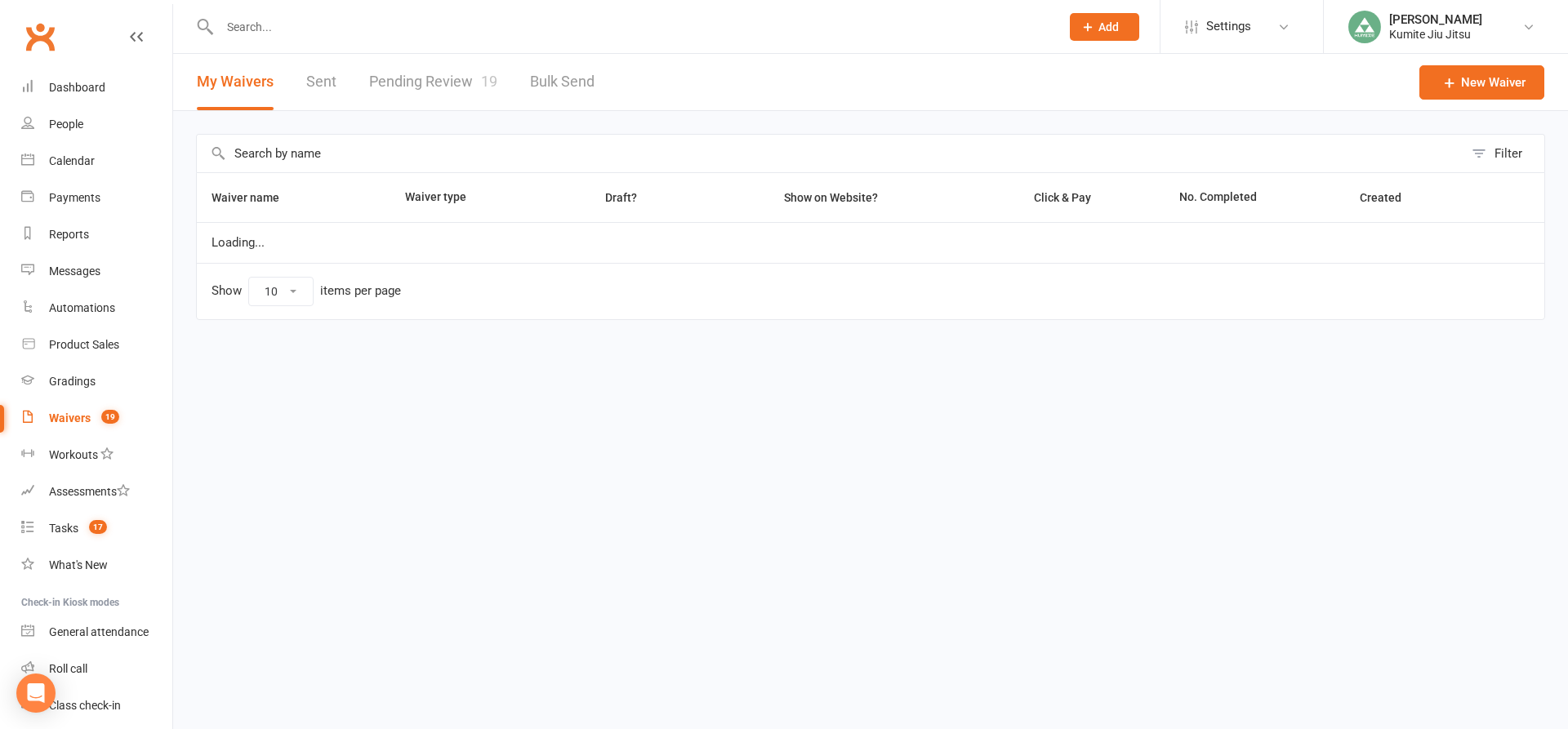
select select "25"
click at [425, 80] on link "Pending Review 19" at bounding box center [433, 82] width 128 height 57
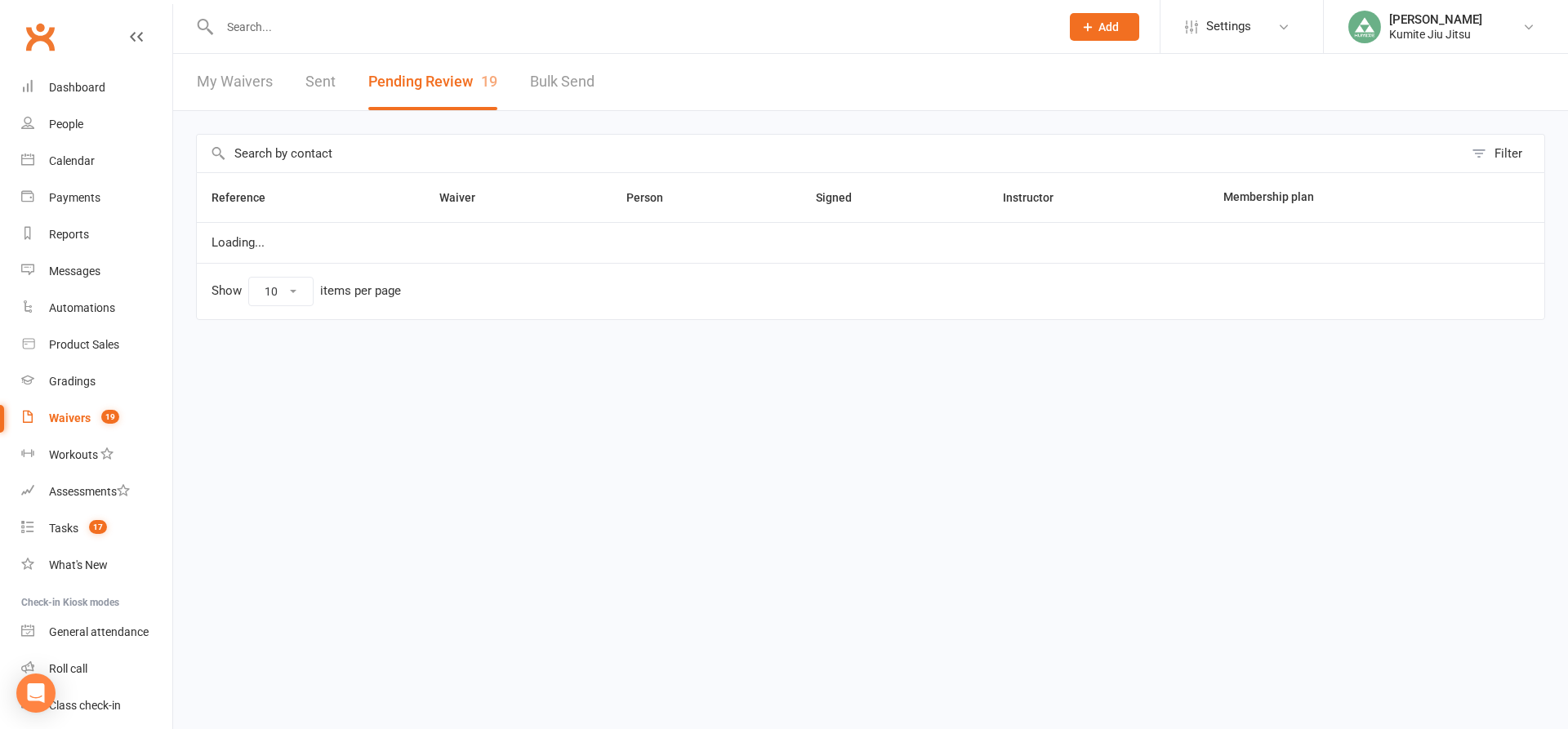
select select "25"
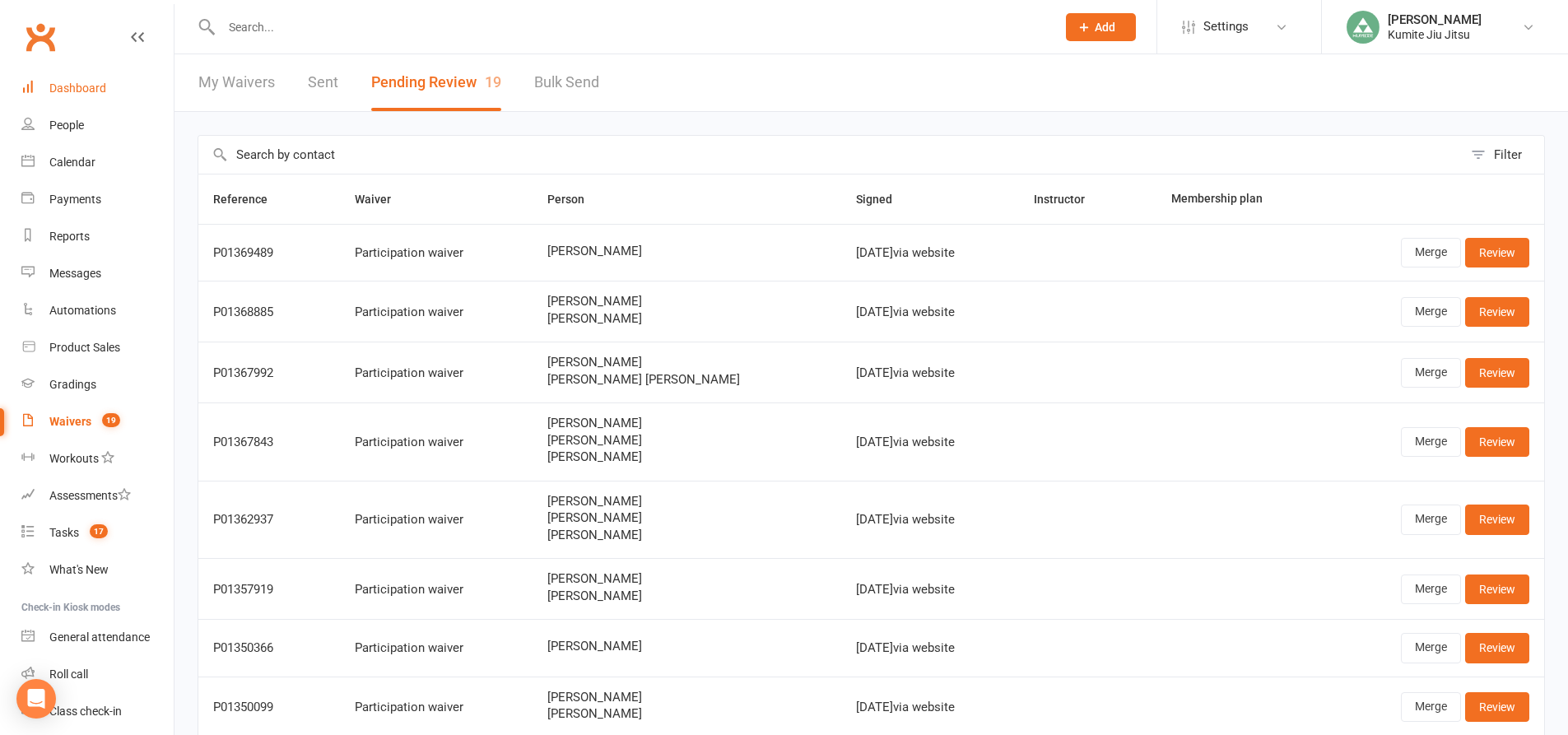
click at [100, 88] on div "Dashboard" at bounding box center [78, 88] width 57 height 13
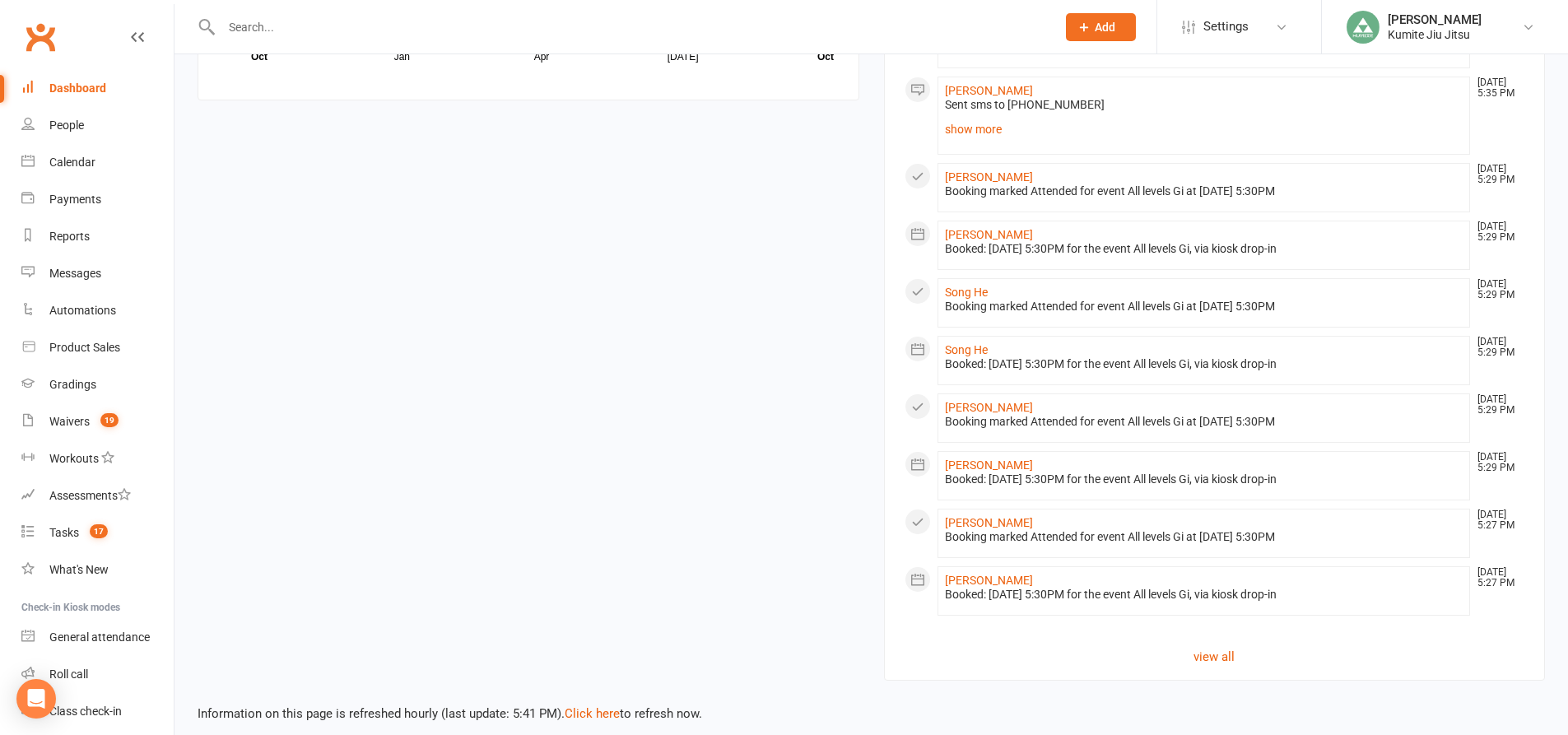
scroll to position [1471, 0]
click at [604, 705] on link "Click here" at bounding box center [592, 713] width 55 height 15
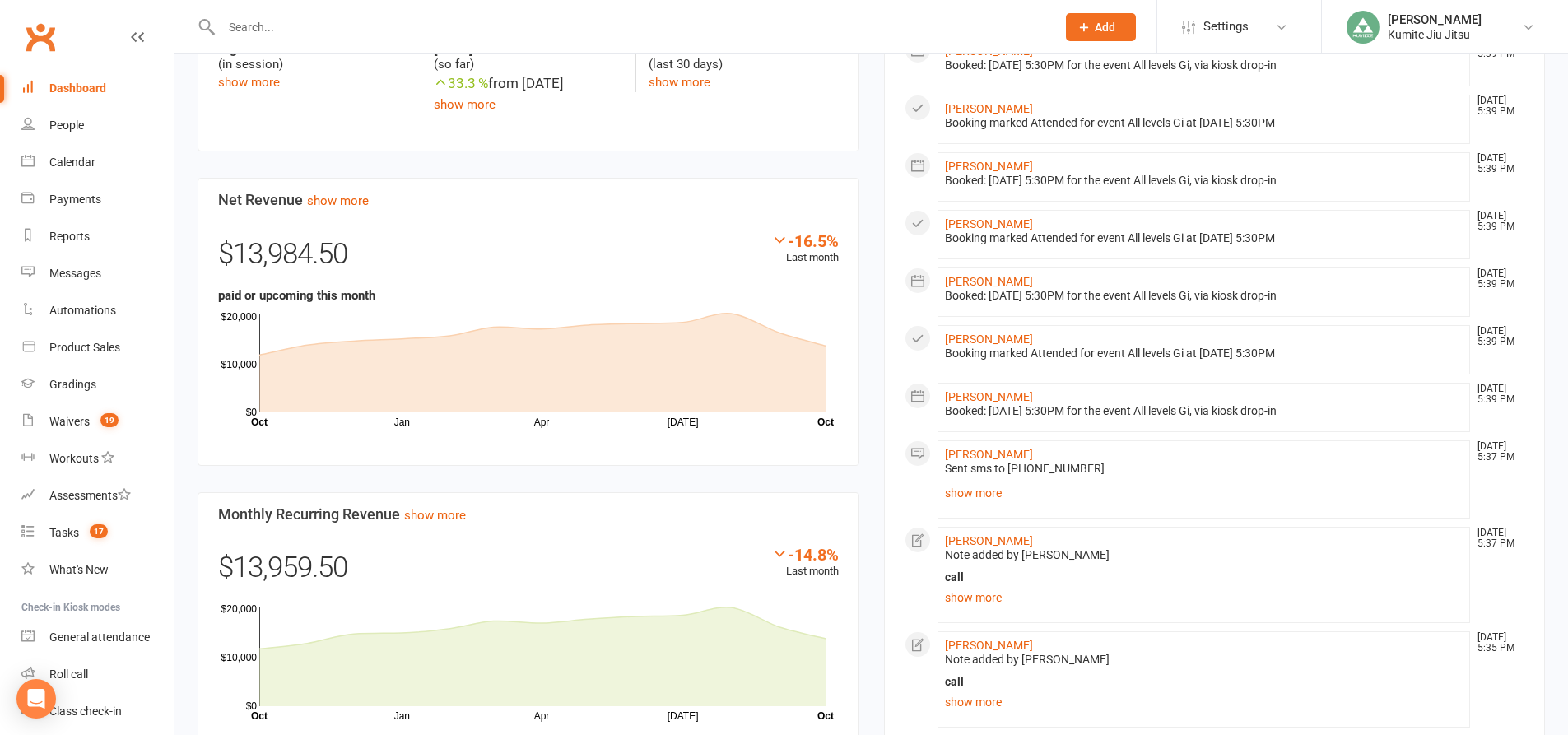
scroll to position [729, 0]
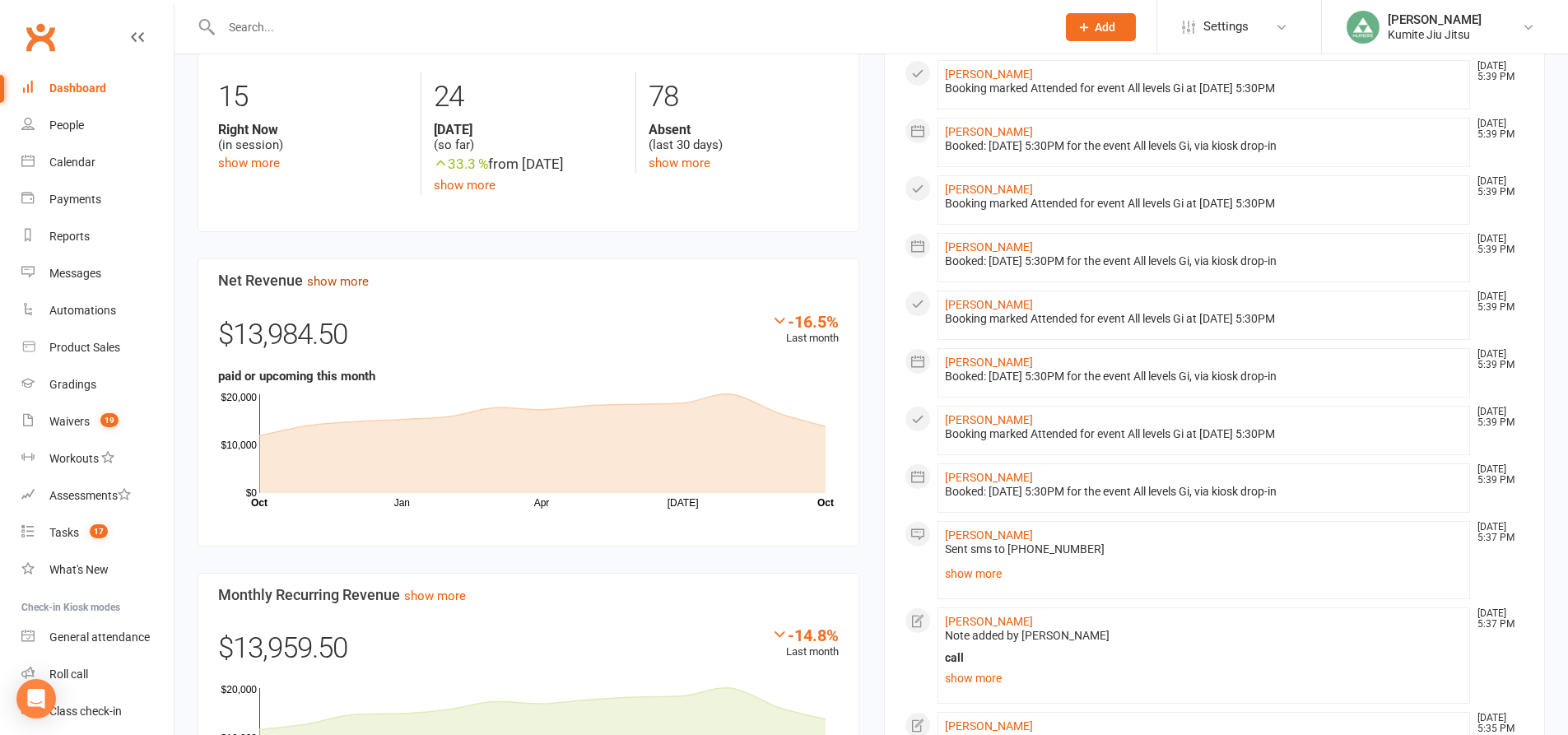
click at [354, 274] on link "show more" at bounding box center [338, 282] width 62 height 15
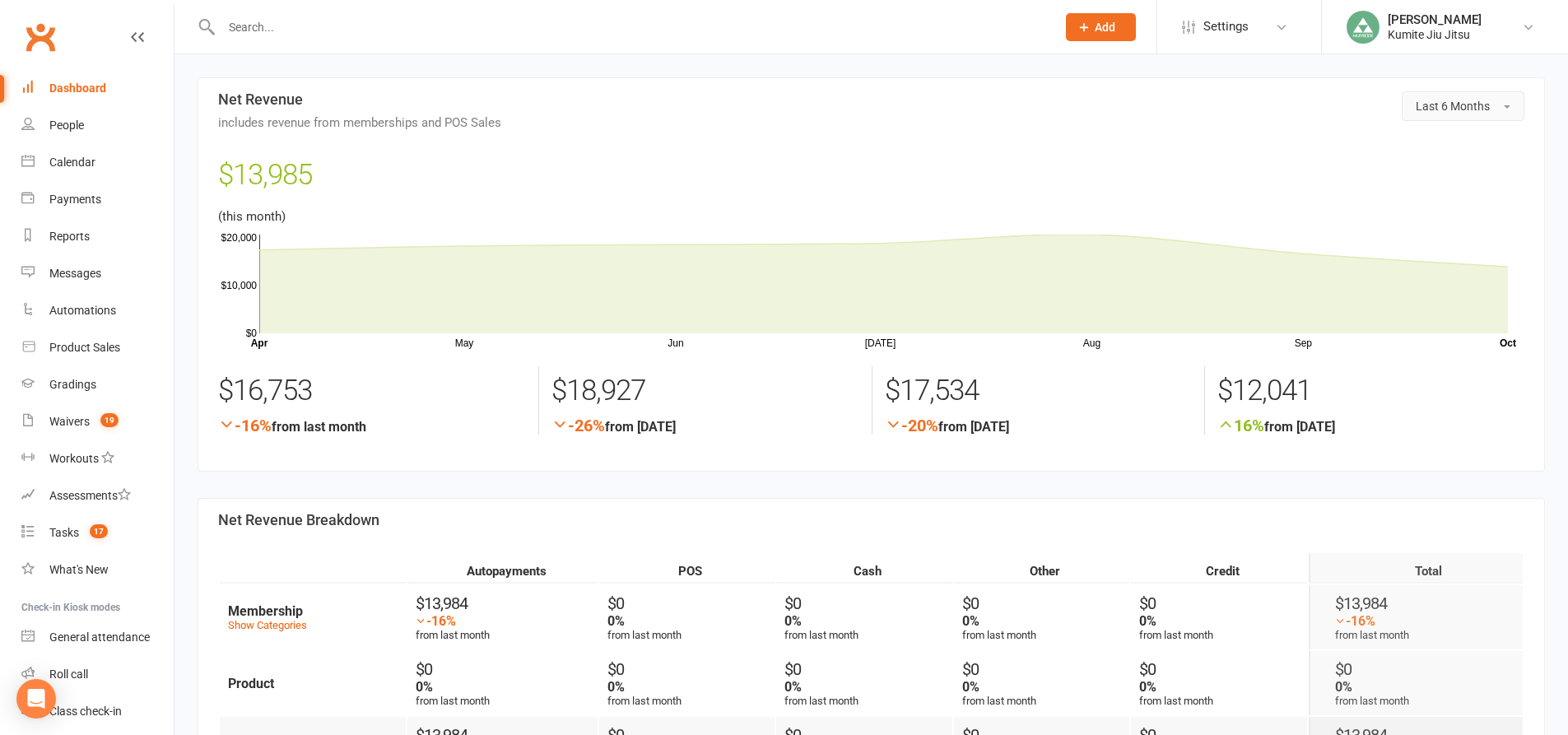
click at [1437, 100] on span "Last 6 Months" at bounding box center [1453, 106] width 74 height 13
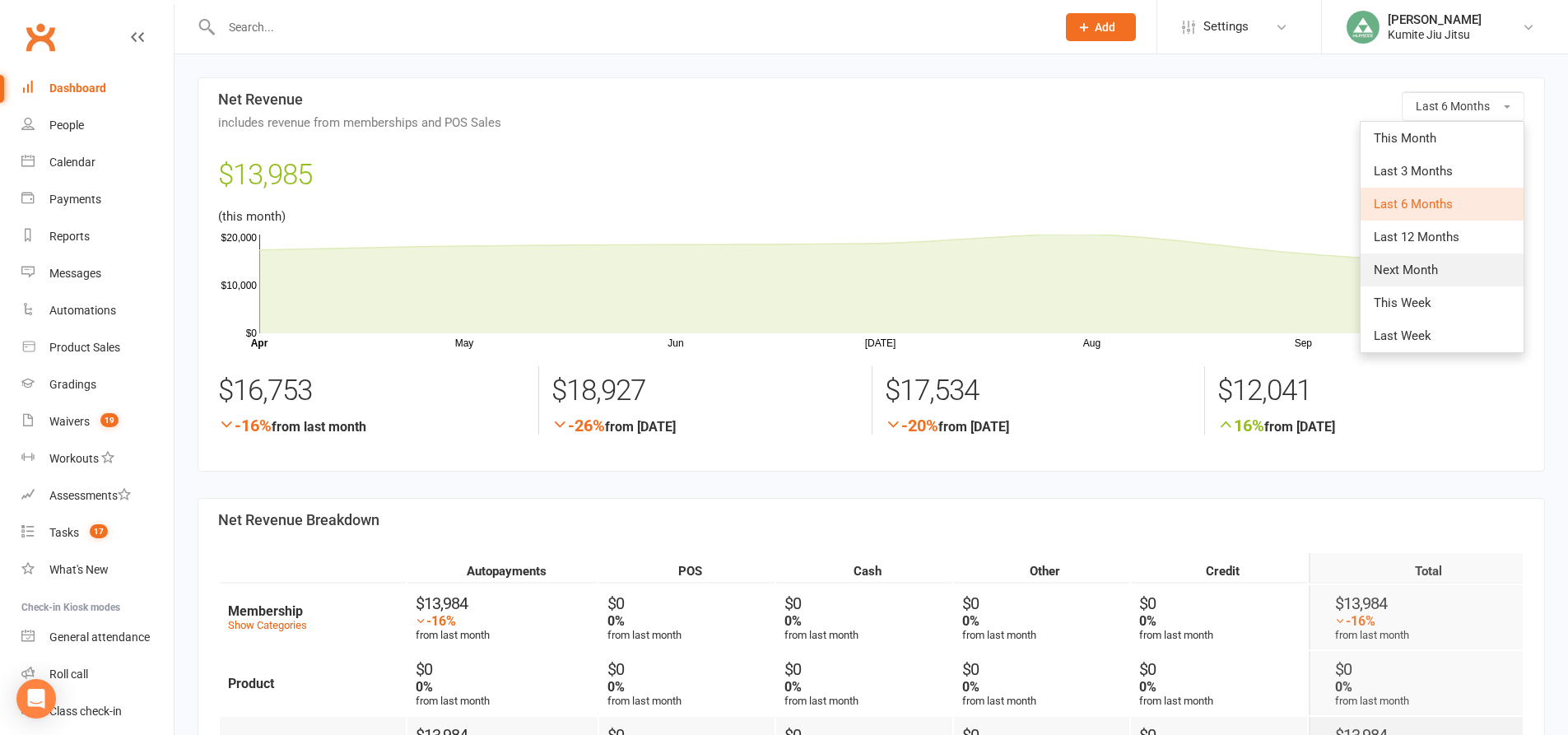
click at [1427, 274] on span "Next Month" at bounding box center [1406, 270] width 65 height 15
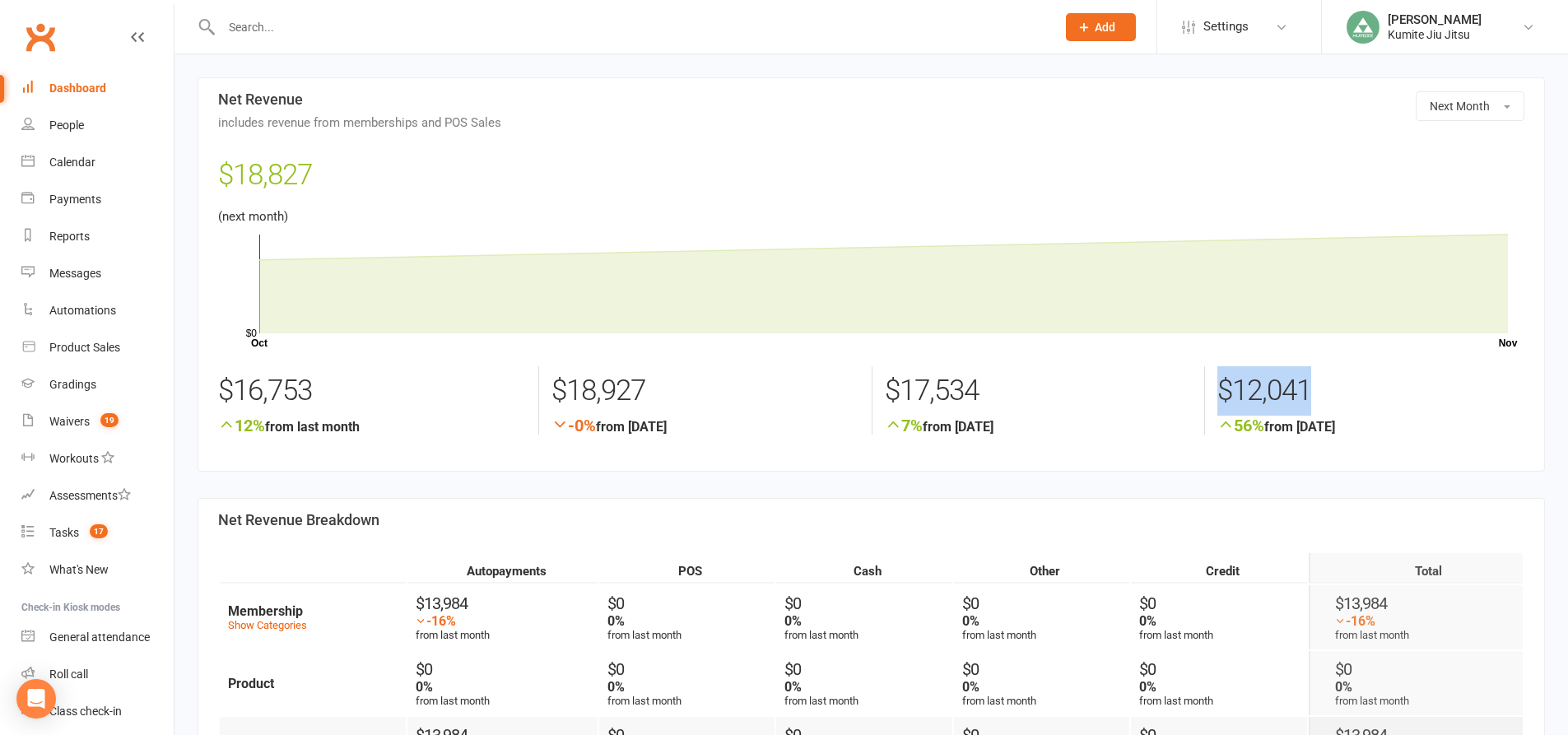
drag, startPoint x: 1305, startPoint y: 391, endPoint x: 1212, endPoint y: 389, distance: 93.0
click at [1212, 389] on div "$12,041 56% from [DATE]" at bounding box center [1371, 401] width 332 height 68
click at [1330, 388] on div "$12,041" at bounding box center [1371, 392] width 307 height 50
click at [1478, 110] on span "Next Month" at bounding box center [1459, 106] width 60 height 13
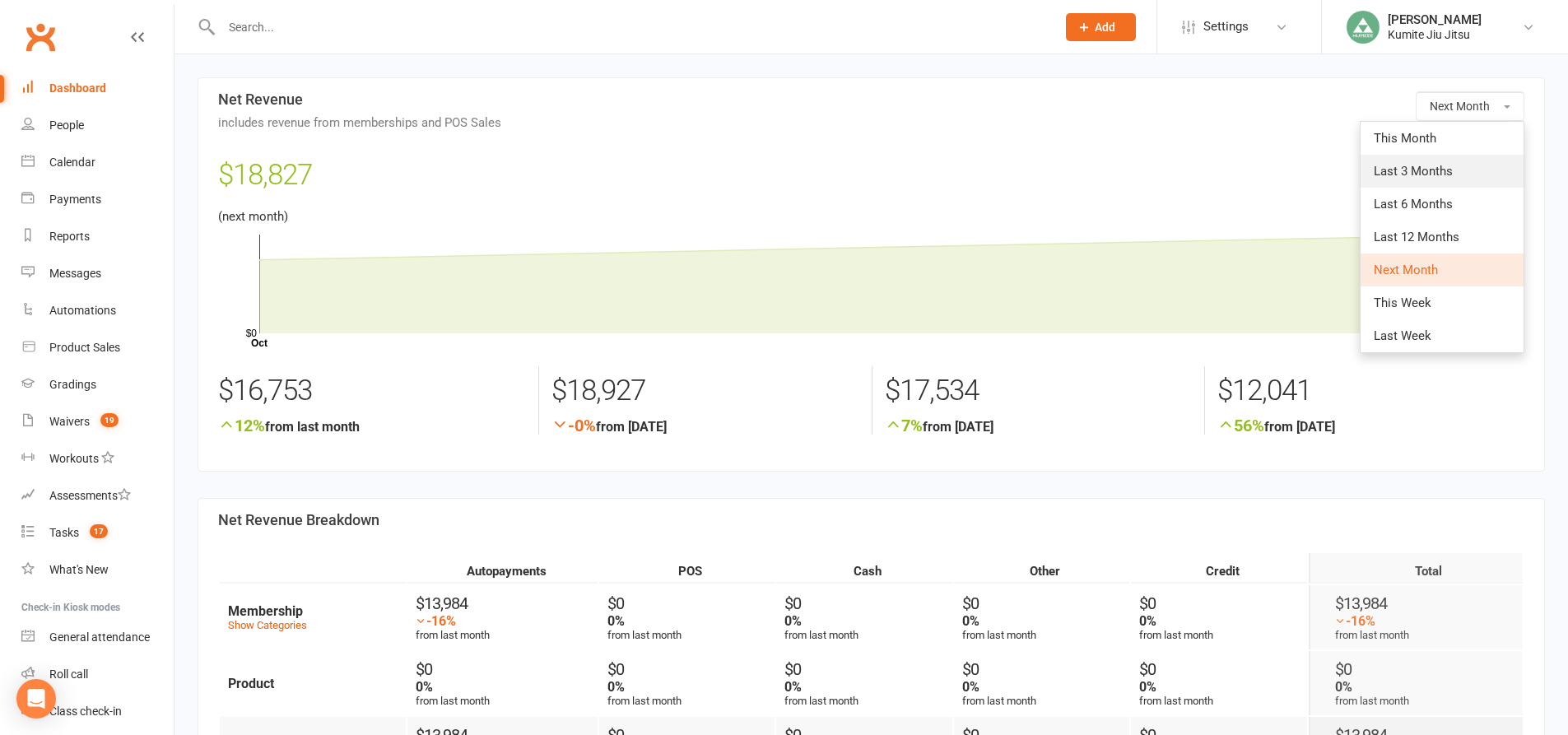
click at [1448, 171] on span "Last 3 Months" at bounding box center [1413, 171] width 79 height 15
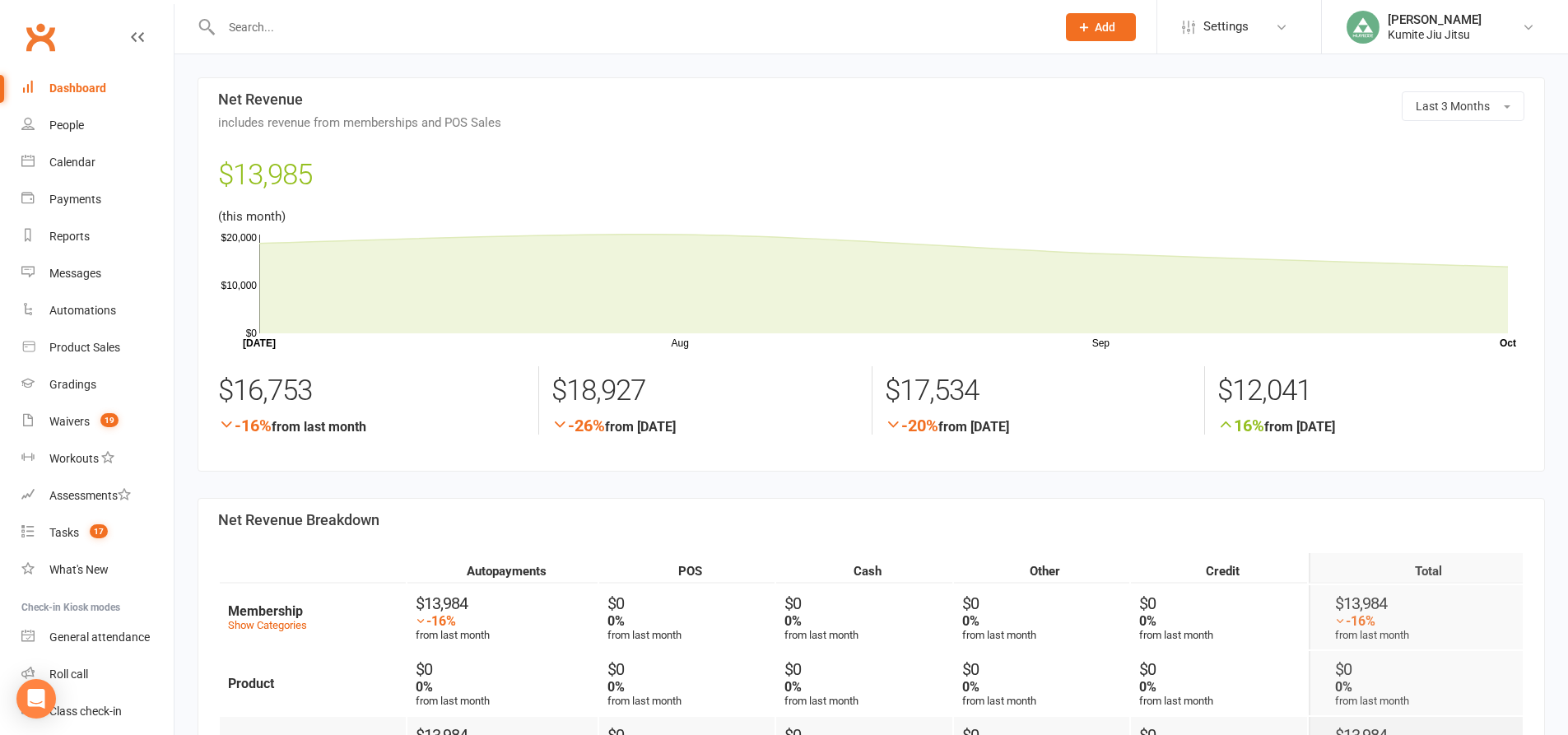
click at [104, 90] on div "Dashboard" at bounding box center [78, 88] width 57 height 13
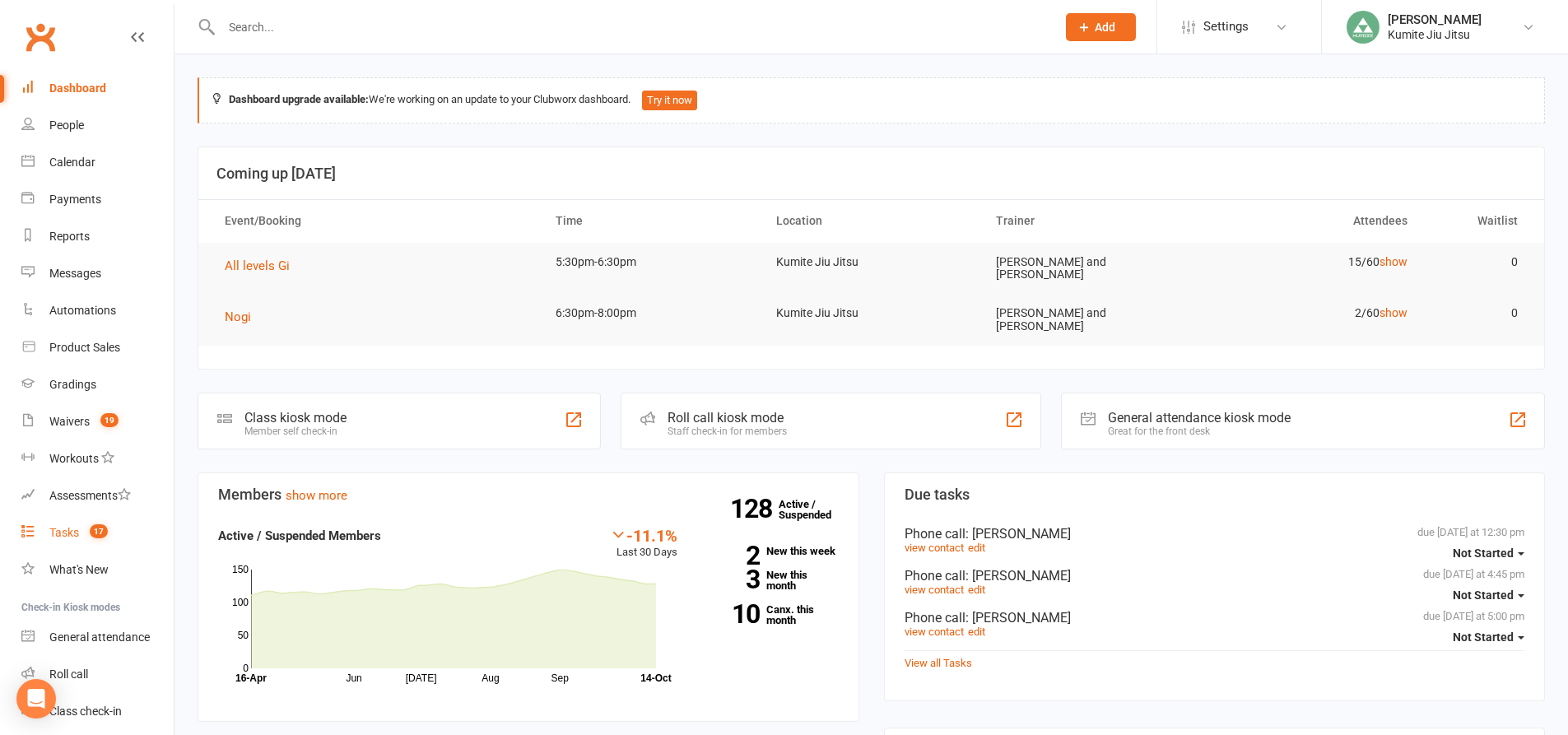
click at [102, 525] on span "17" at bounding box center [99, 531] width 18 height 14
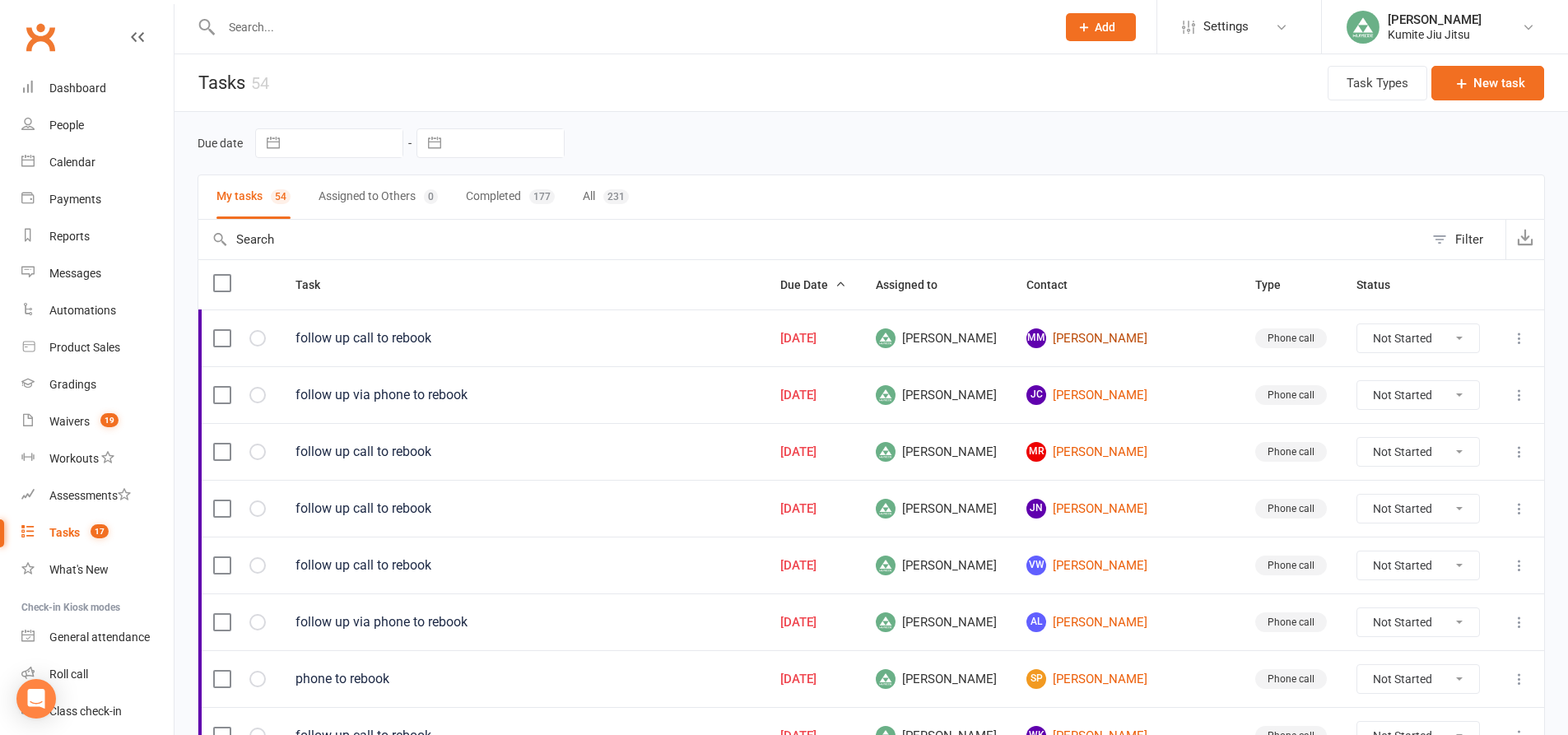
click at [1107, 338] on link "MM [PERSON_NAME]" at bounding box center [1126, 338] width 199 height 19
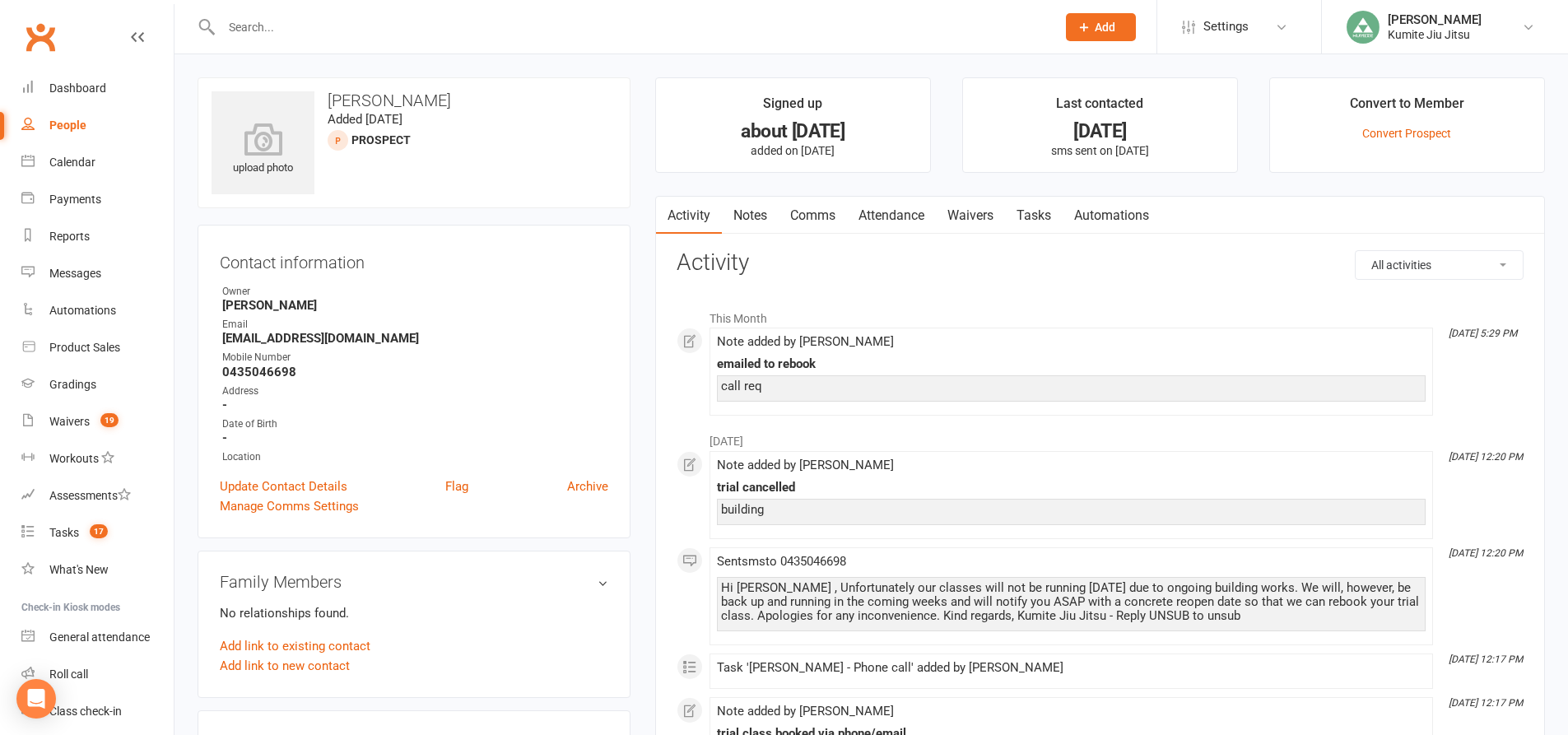
click at [757, 209] on link "Notes" at bounding box center [750, 215] width 57 height 38
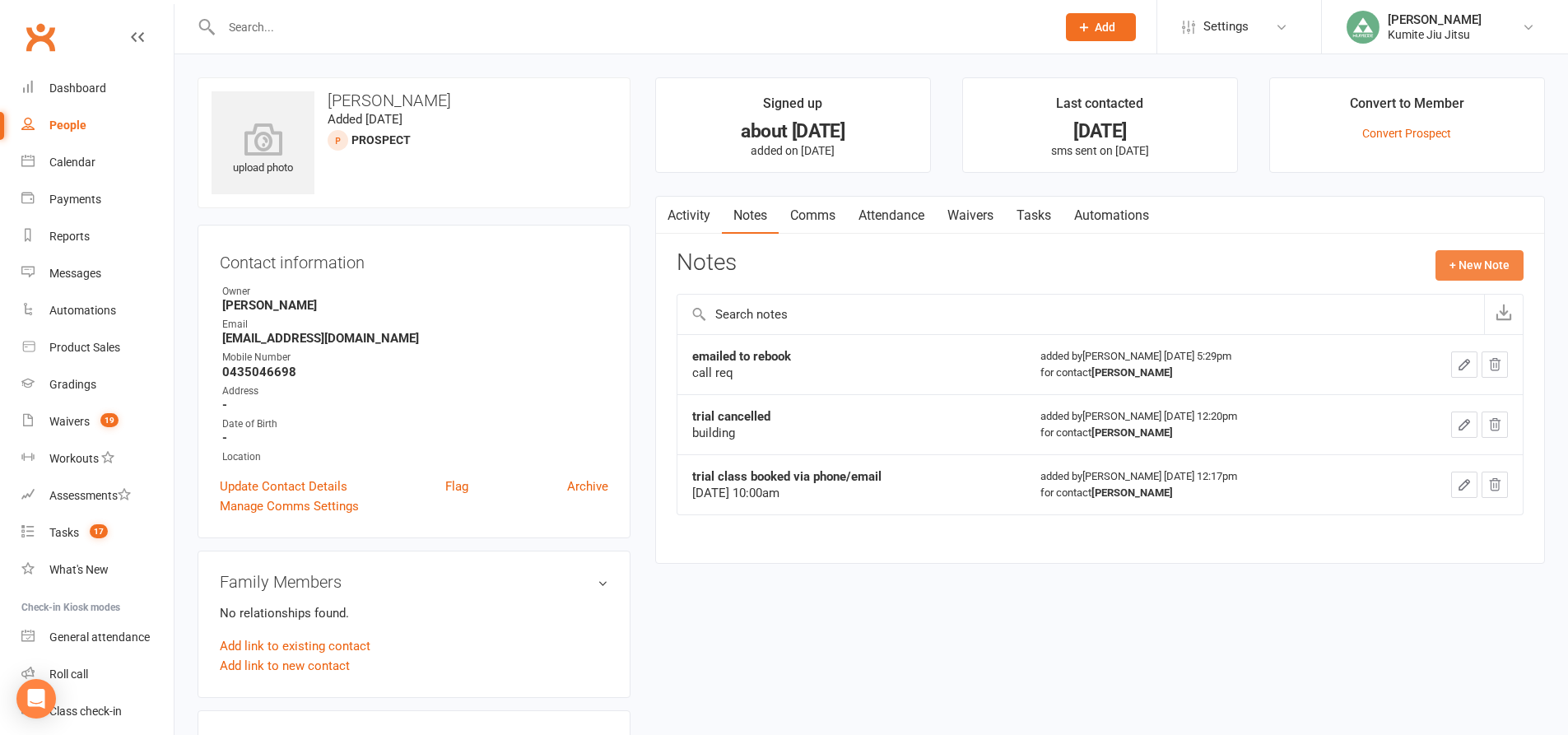
click at [1455, 269] on button "+ New Note" at bounding box center [1478, 265] width 88 height 30
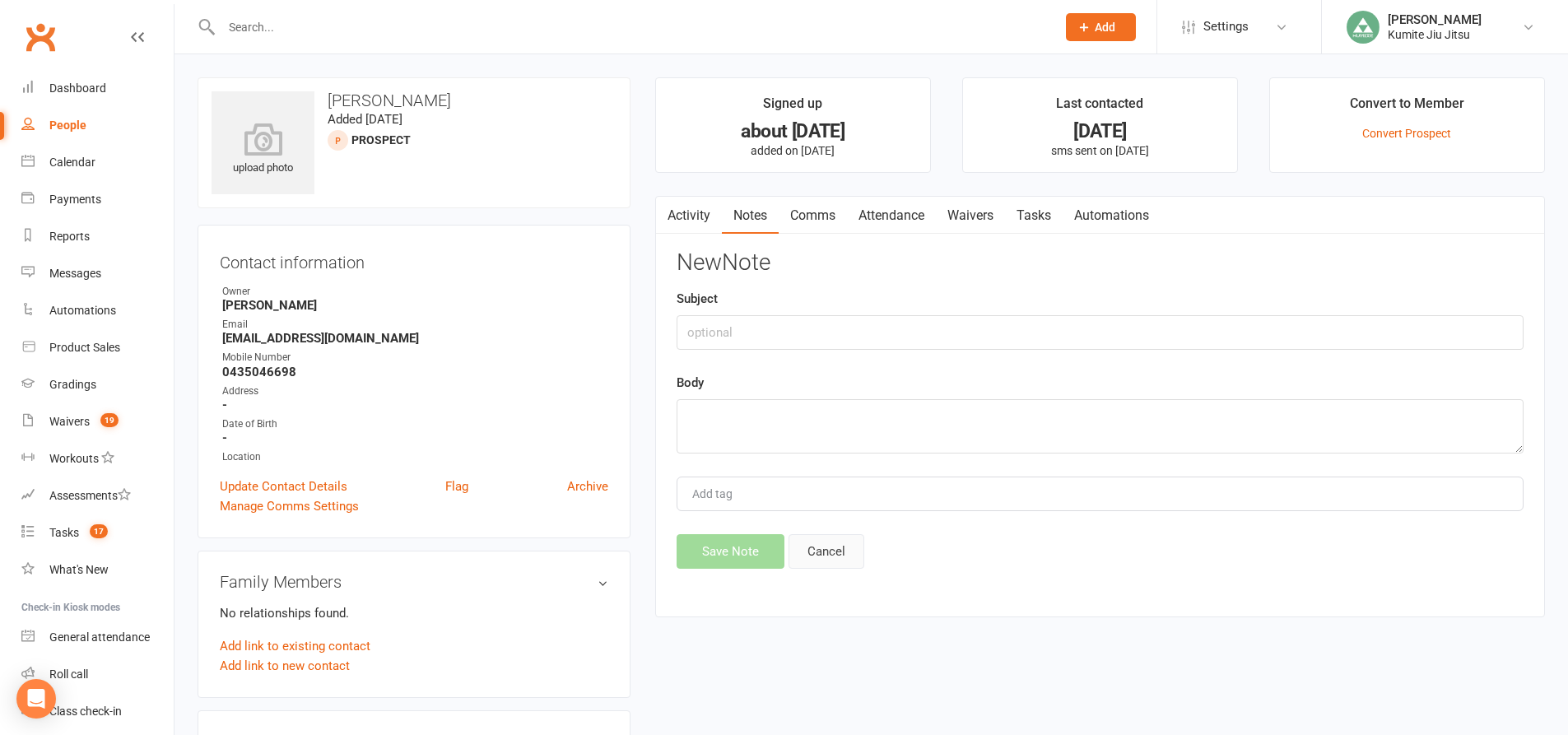
click at [840, 556] on button "Cancel" at bounding box center [826, 551] width 76 height 34
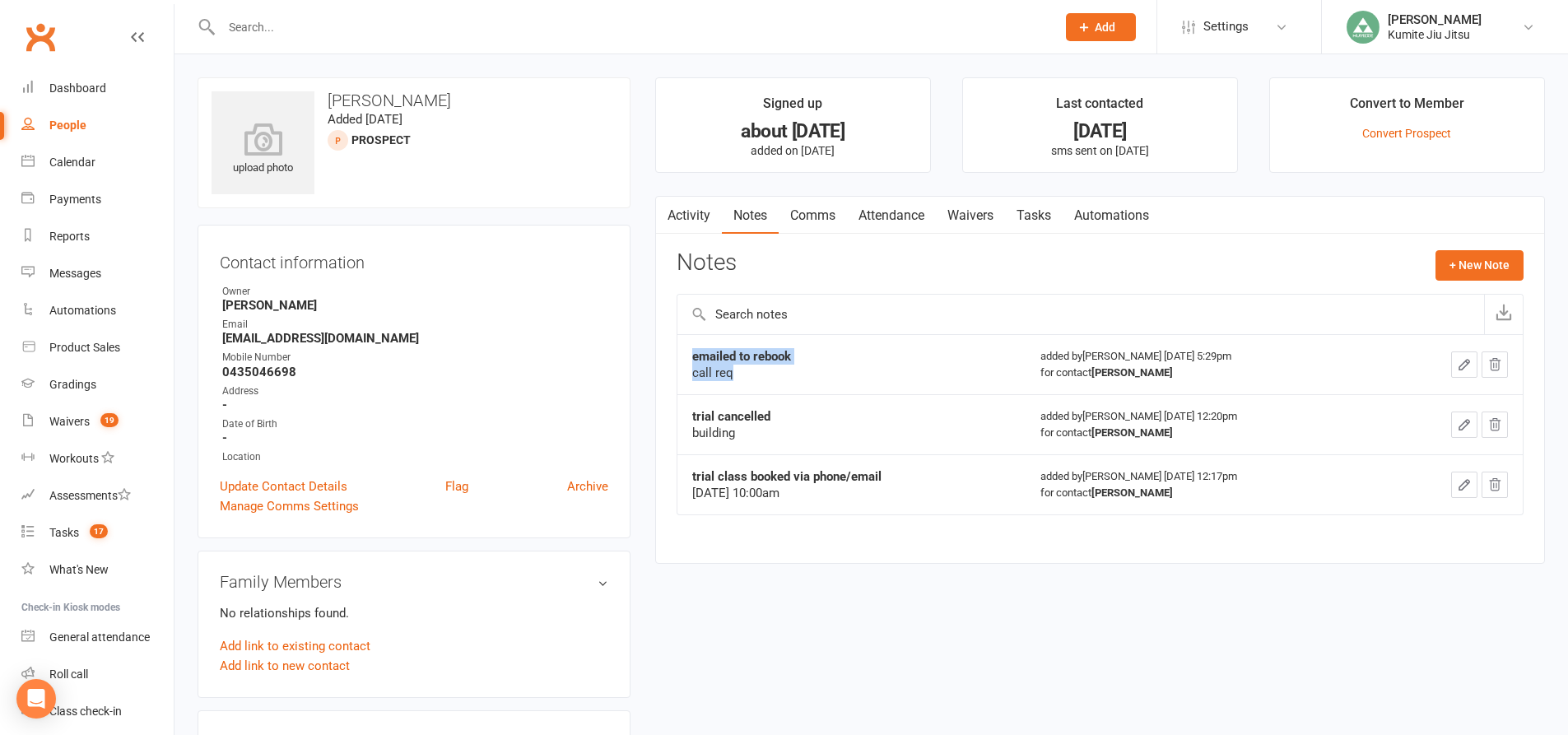
drag, startPoint x: 740, startPoint y: 377, endPoint x: 683, endPoint y: 349, distance: 63.5
click at [683, 349] on td "emailed to rebook call req" at bounding box center [851, 364] width 348 height 60
click at [794, 380] on div "call req" at bounding box center [851, 373] width 318 height 17
click at [1452, 269] on button "+ New Note" at bounding box center [1478, 265] width 88 height 30
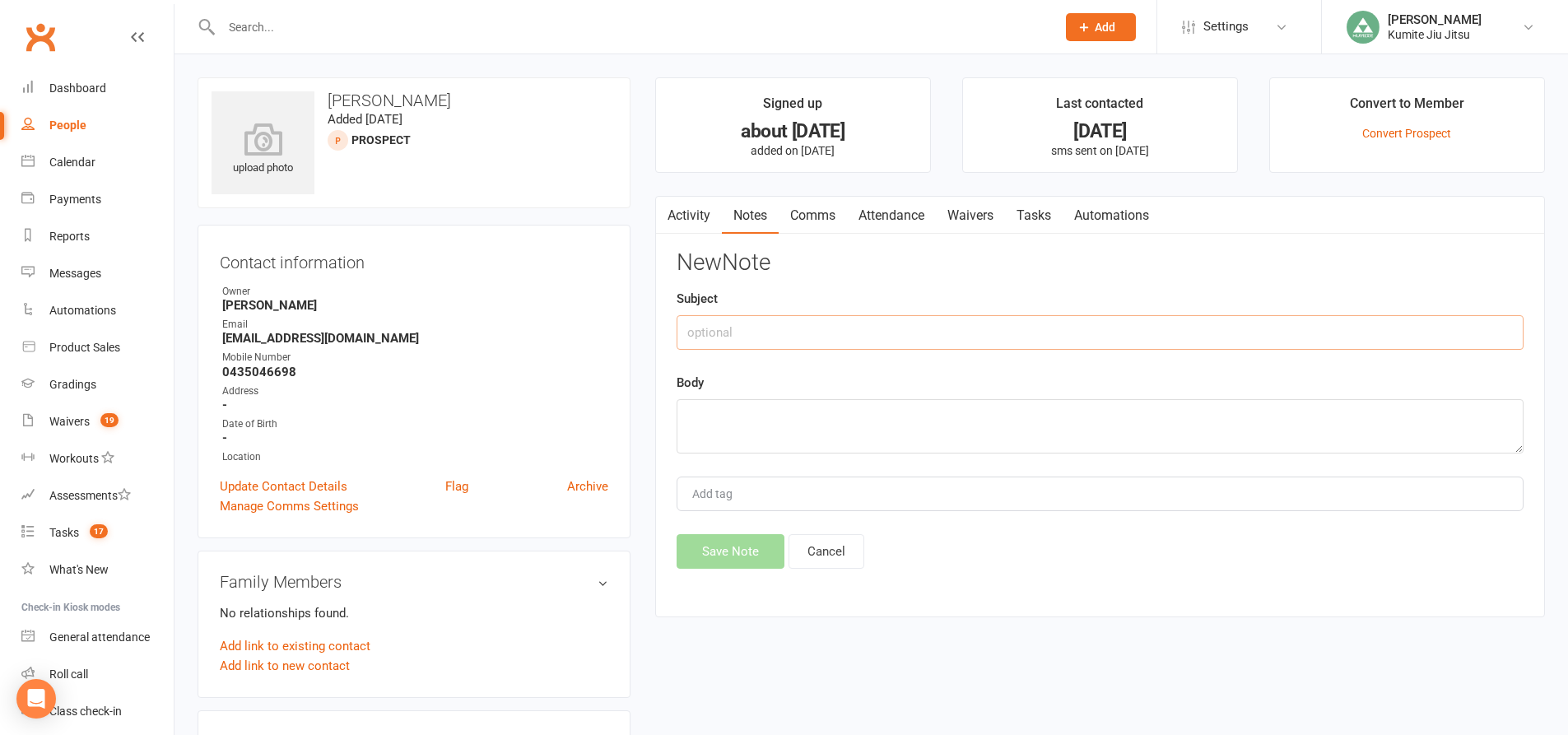
click at [896, 327] on input "text" at bounding box center [1100, 332] width 847 height 34
type input "call"
drag, startPoint x: 839, startPoint y: 560, endPoint x: 817, endPoint y: 532, distance: 35.6
click at [839, 559] on button "Cancel" at bounding box center [826, 551] width 76 height 34
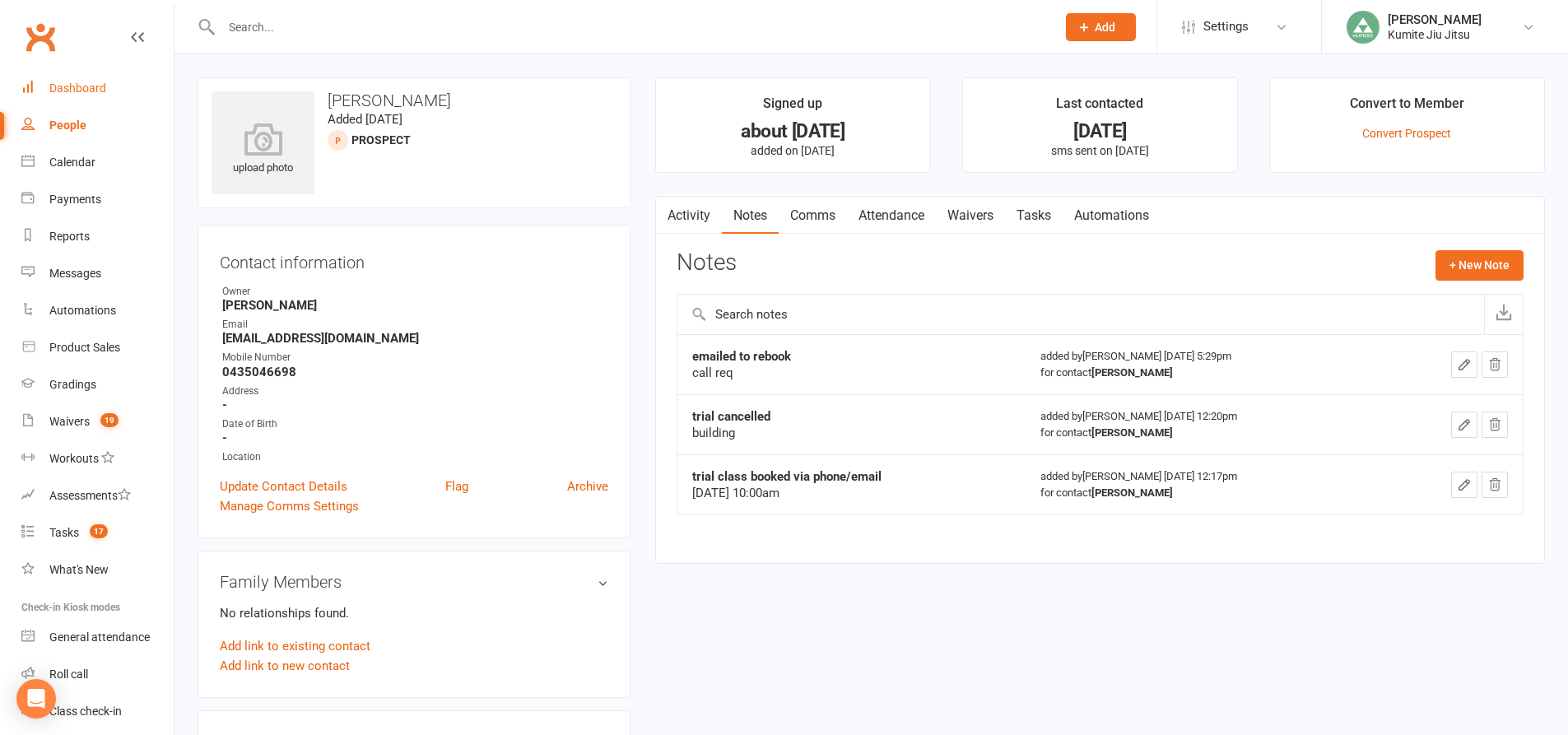
click at [79, 81] on div "Dashboard" at bounding box center [78, 88] width 57 height 13
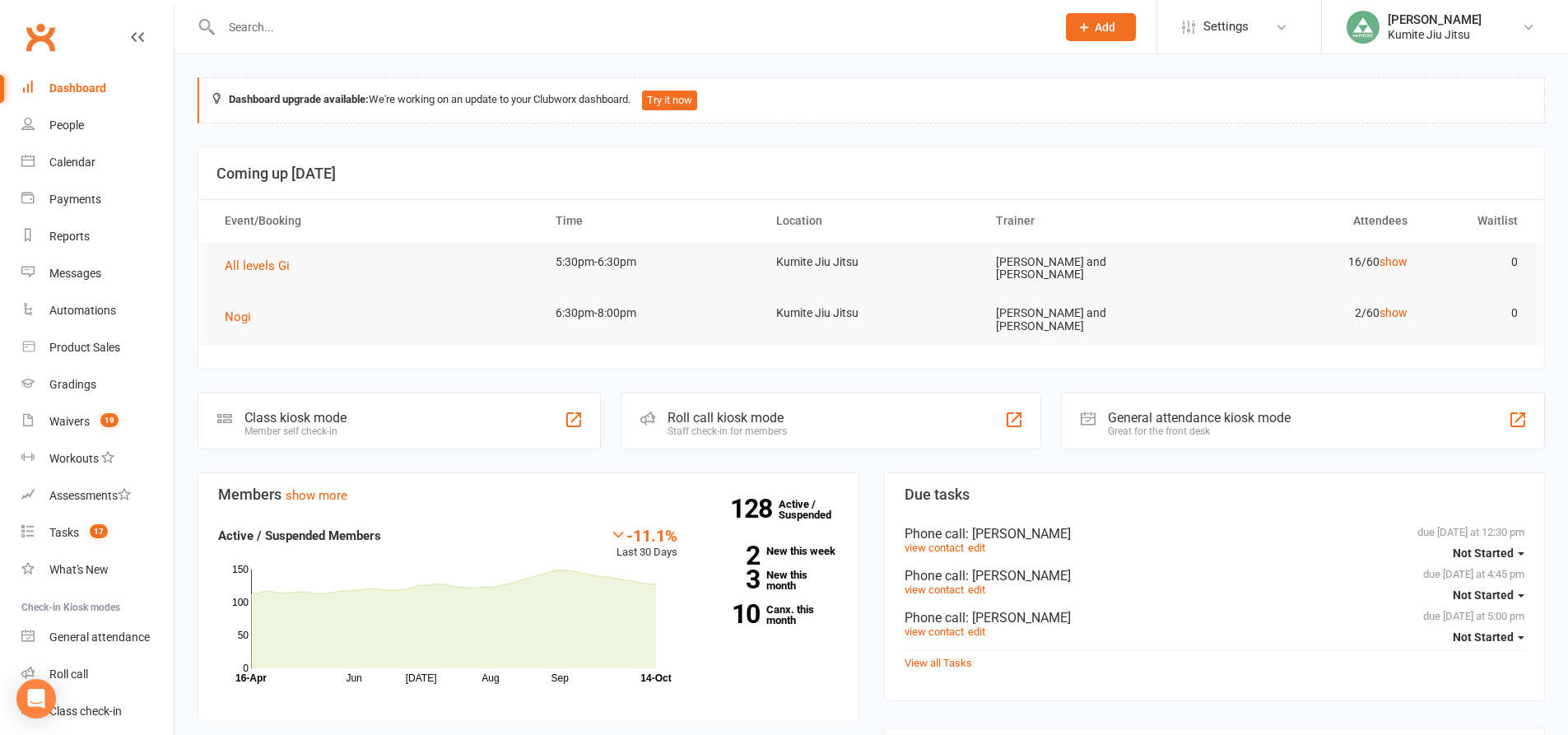
click at [293, 30] on input "text" at bounding box center [630, 27] width 828 height 23
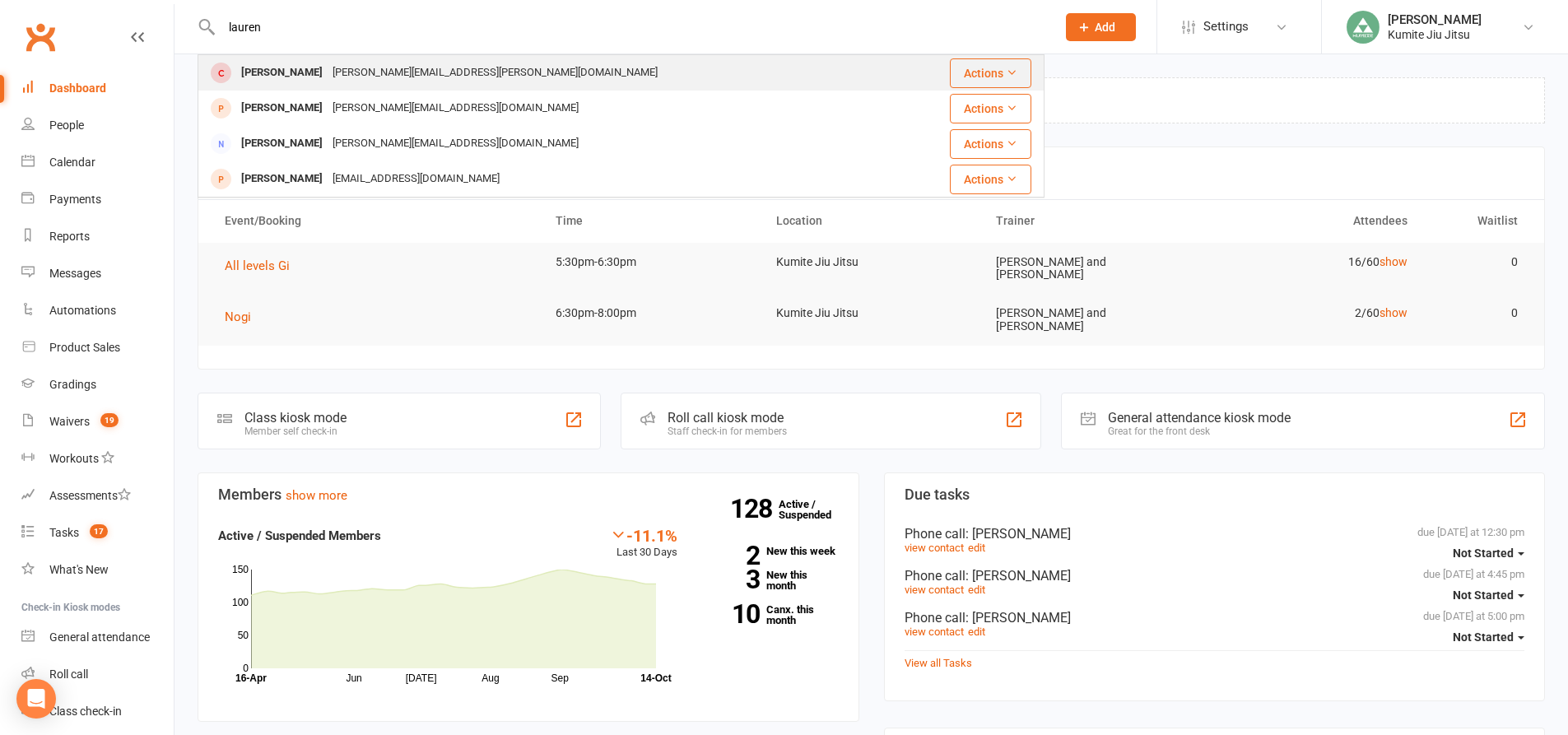
type input "lauren"
click at [328, 70] on div "[PERSON_NAME][EMAIL_ADDRESS][PERSON_NAME][DOMAIN_NAME]" at bounding box center [495, 73] width 335 height 24
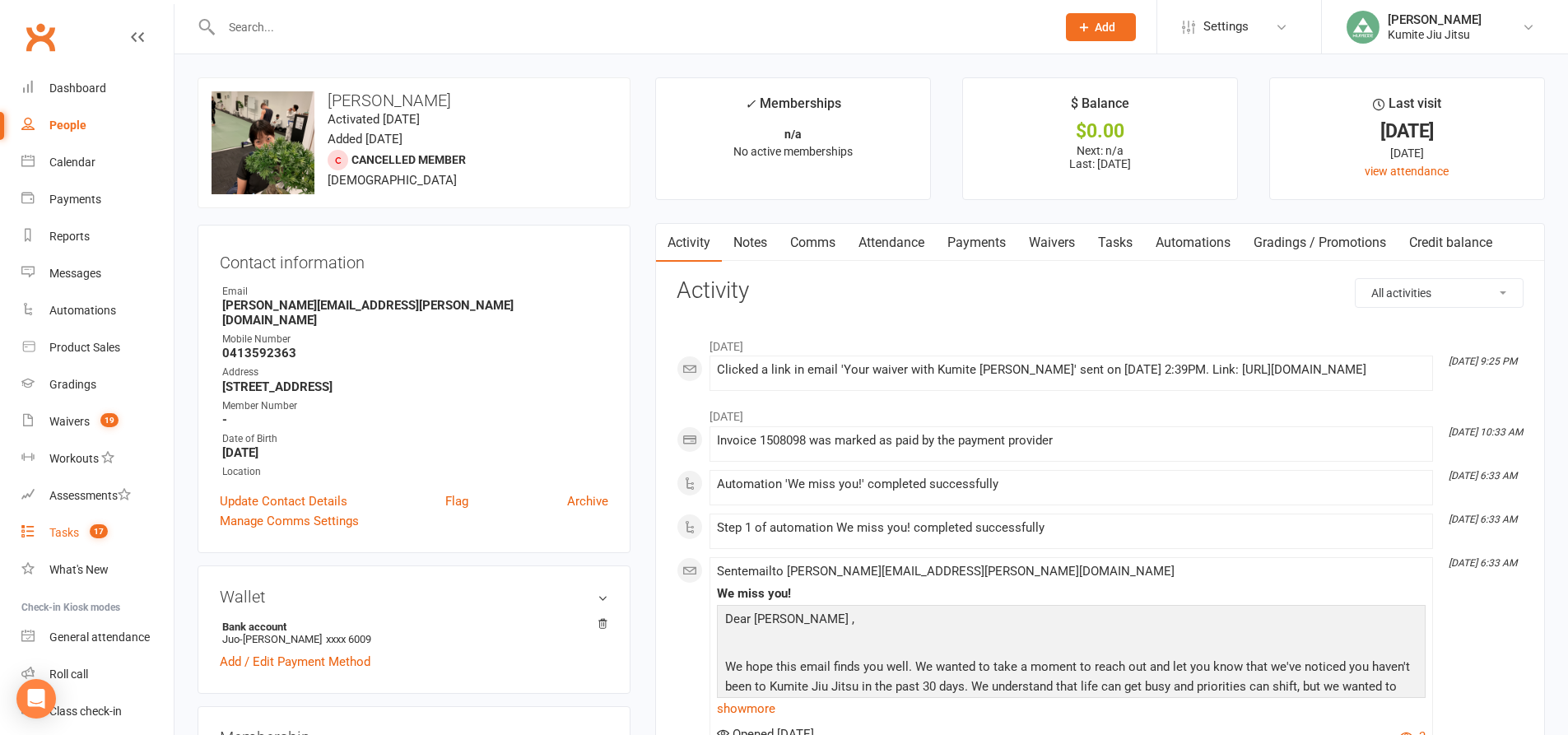
click at [86, 536] on count-badge "17" at bounding box center [94, 533] width 27 height 13
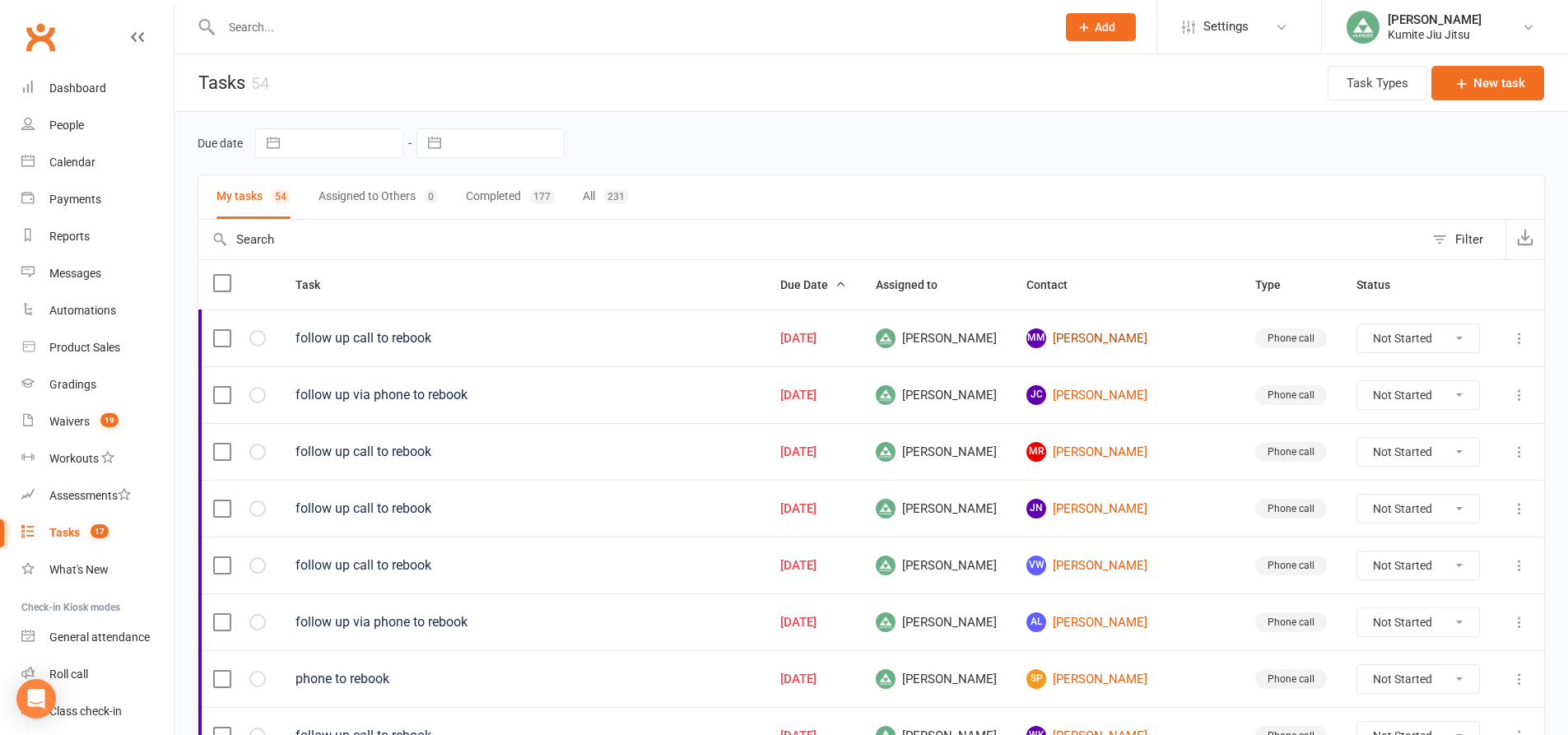
click at [1116, 337] on link "MM [PERSON_NAME]" at bounding box center [1126, 338] width 199 height 19
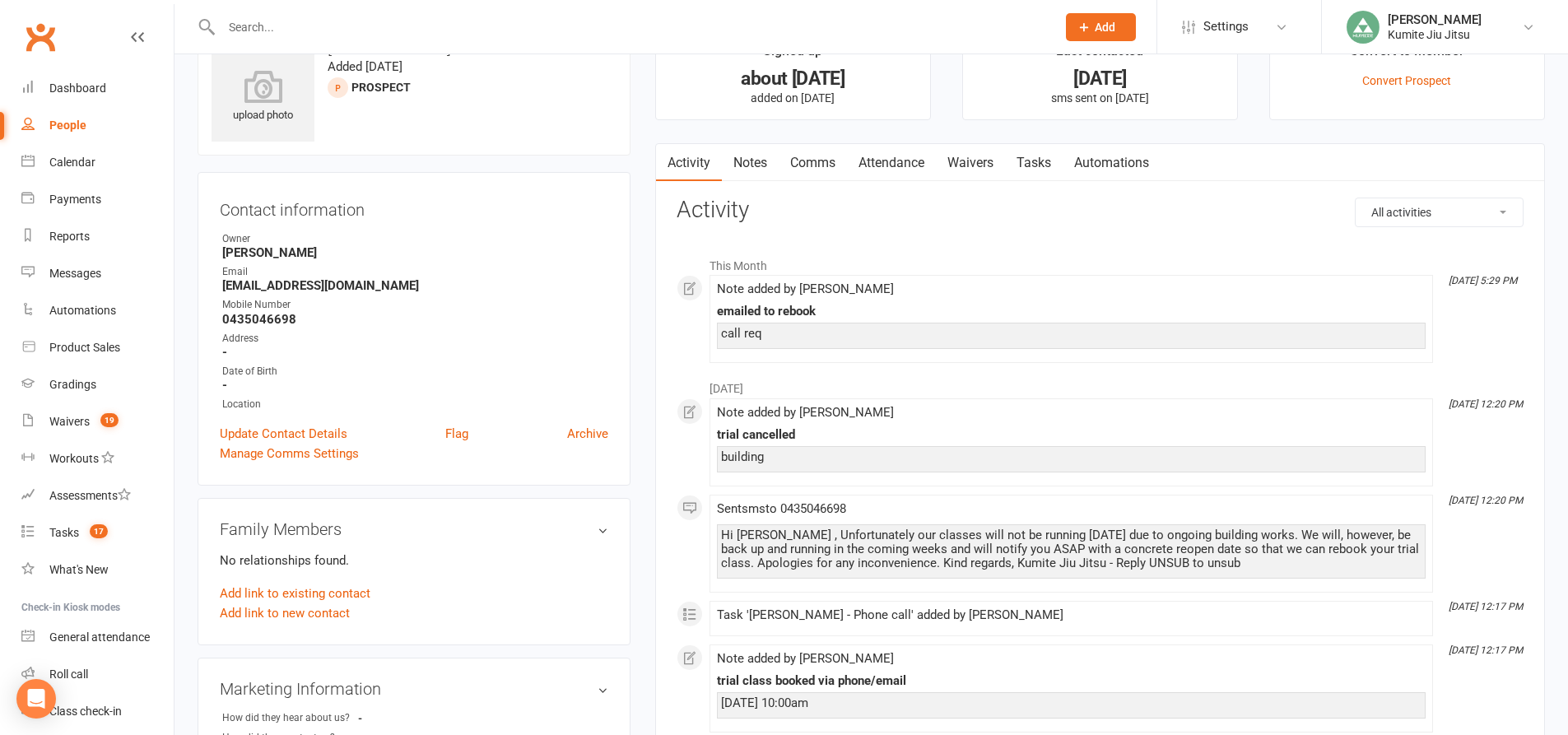
scroll to position [82, 0]
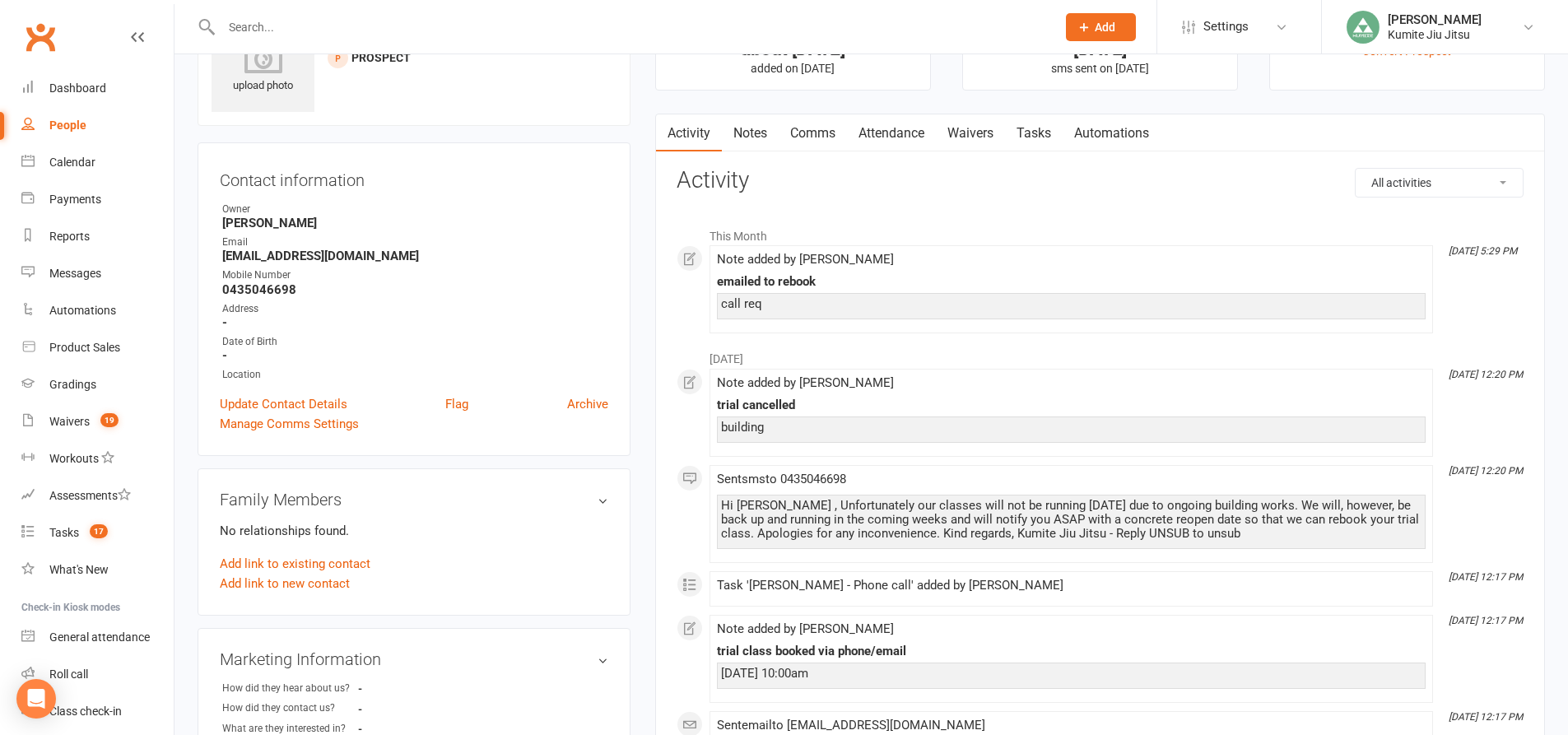
click at [746, 131] on link "Notes" at bounding box center [750, 133] width 57 height 38
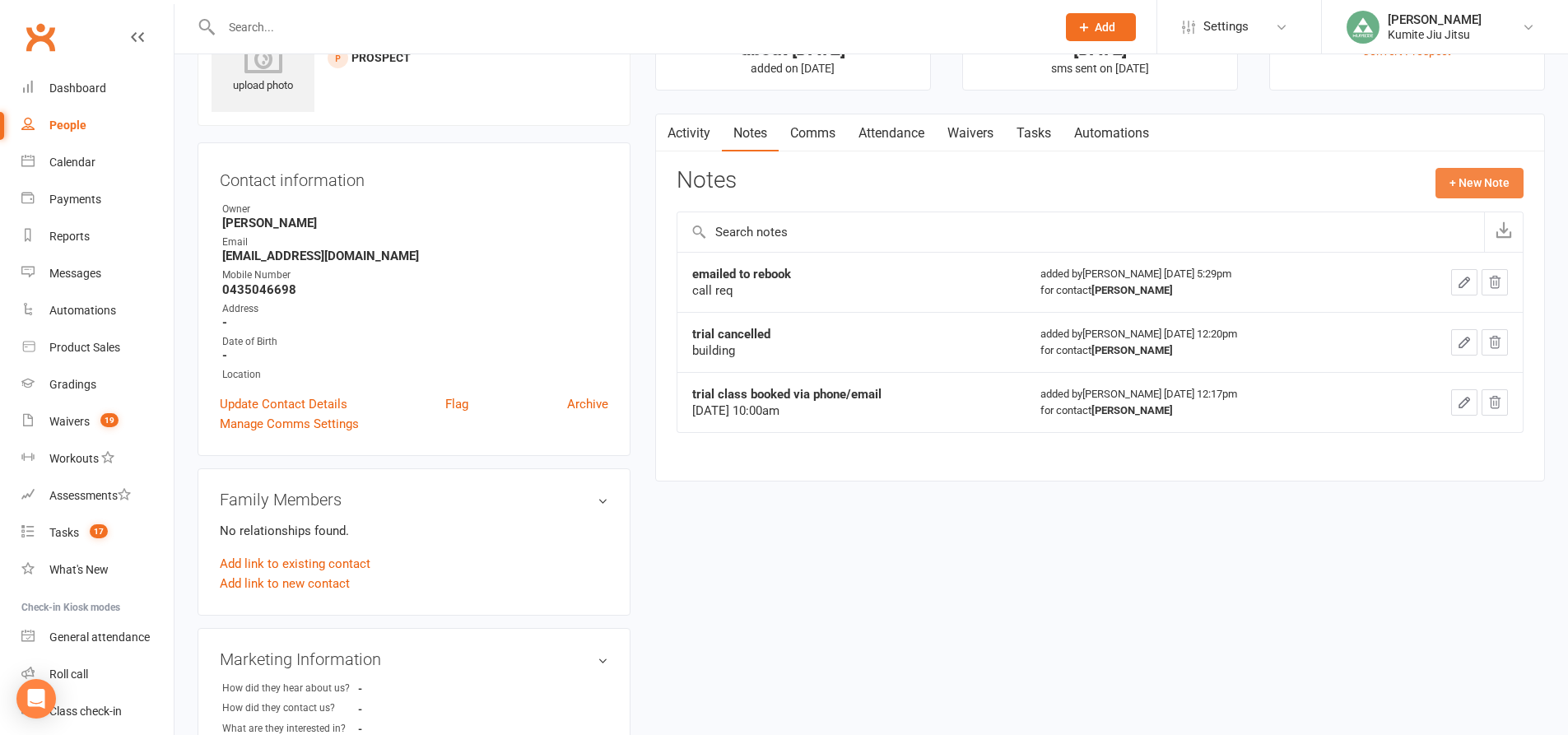
click at [1469, 180] on button "+ New Note" at bounding box center [1478, 183] width 88 height 30
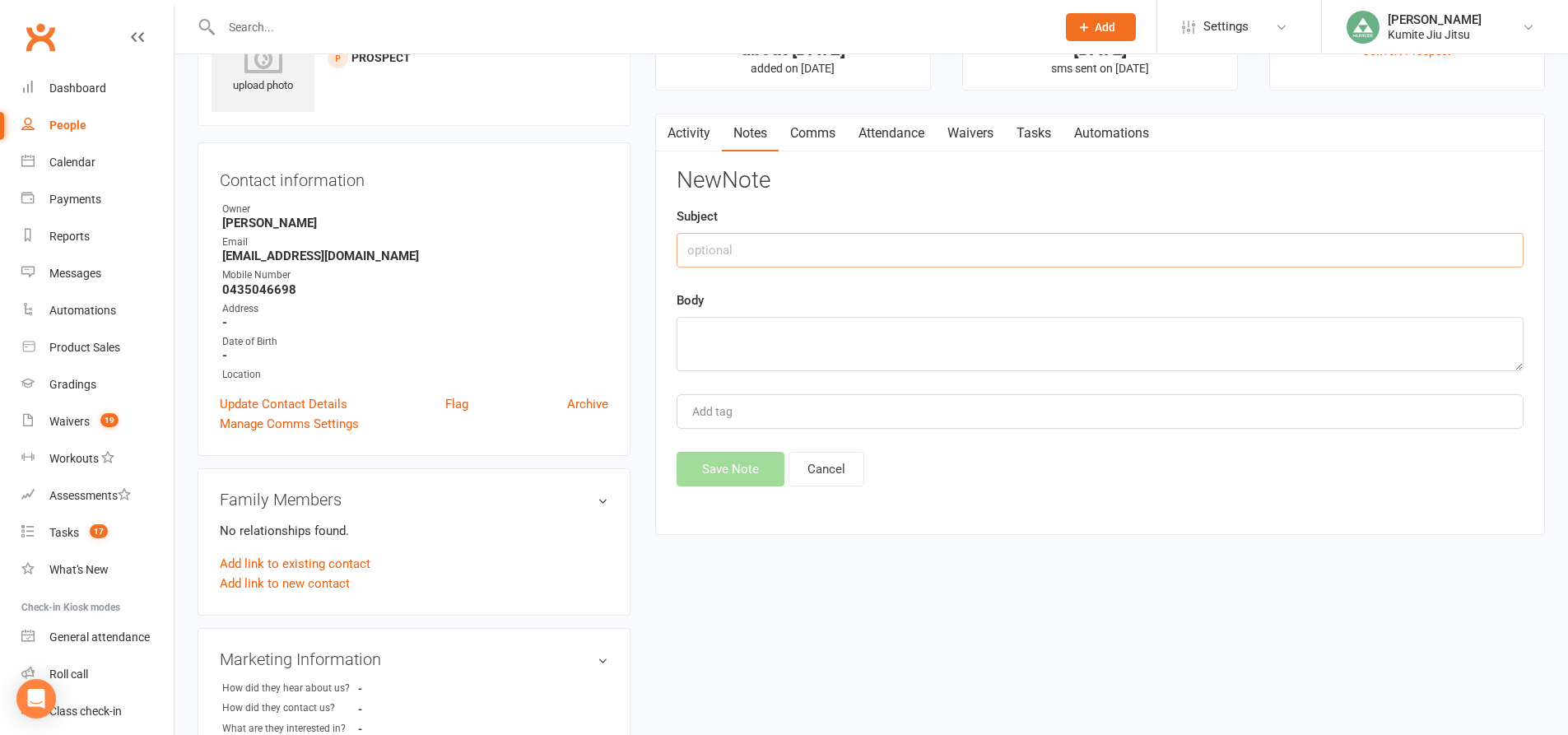
click at [846, 248] on input "text" at bounding box center [1100, 249] width 847 height 34
type input "call"
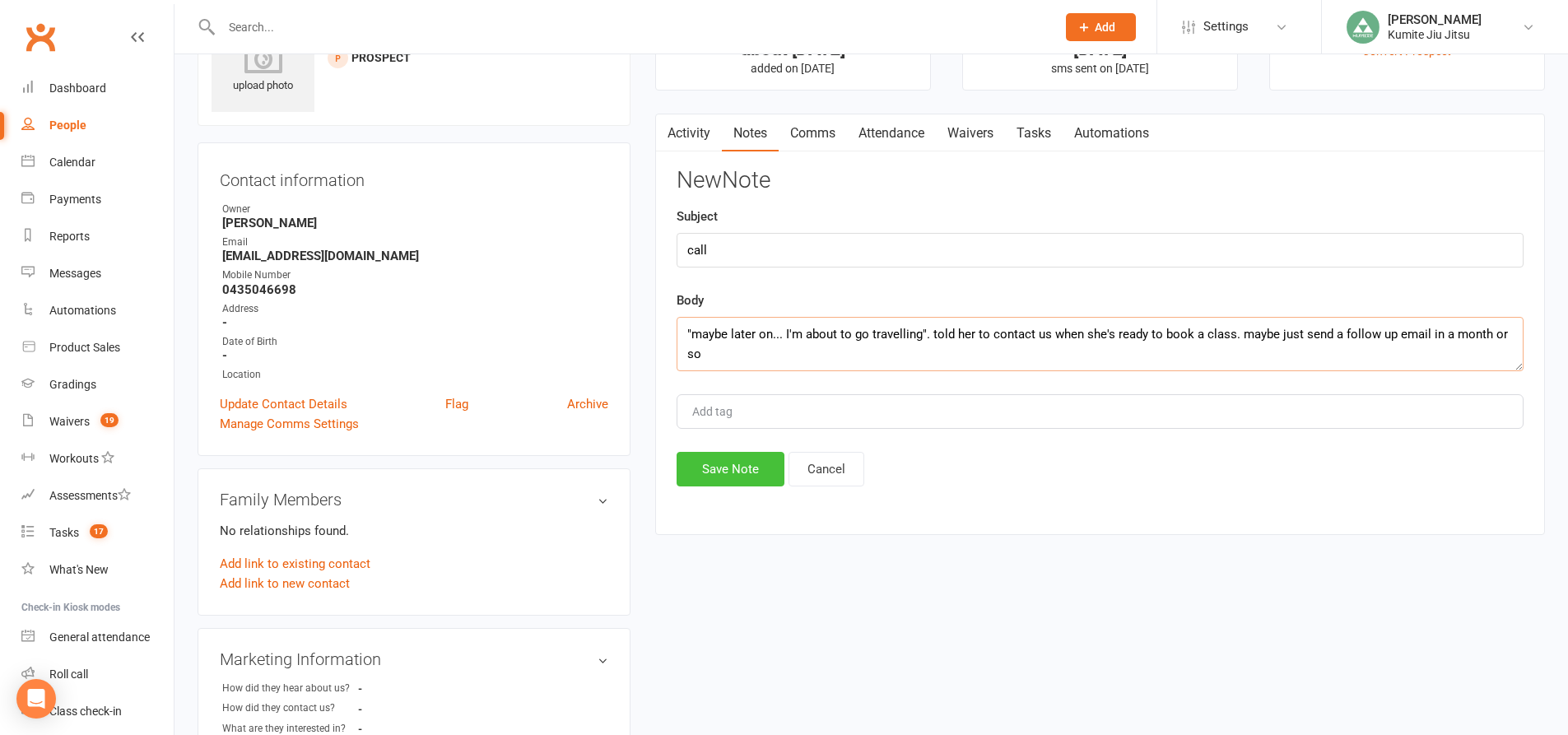
type textarea ""maybe later on... I'm about to go travelling". told her to contact us when she…"
click at [751, 466] on button "Save Note" at bounding box center [730, 469] width 108 height 34
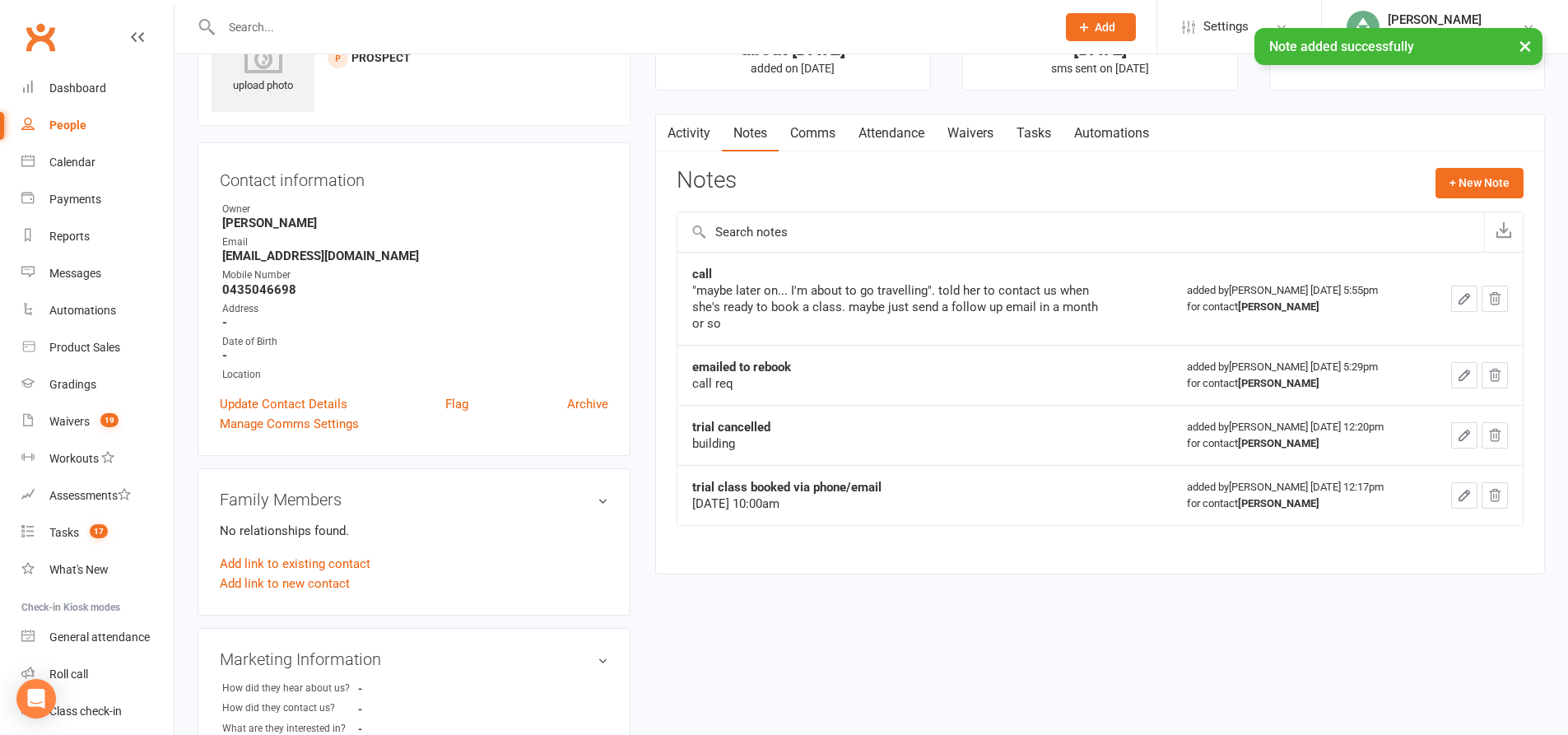
click at [1055, 139] on link "Tasks" at bounding box center [1034, 133] width 57 height 38
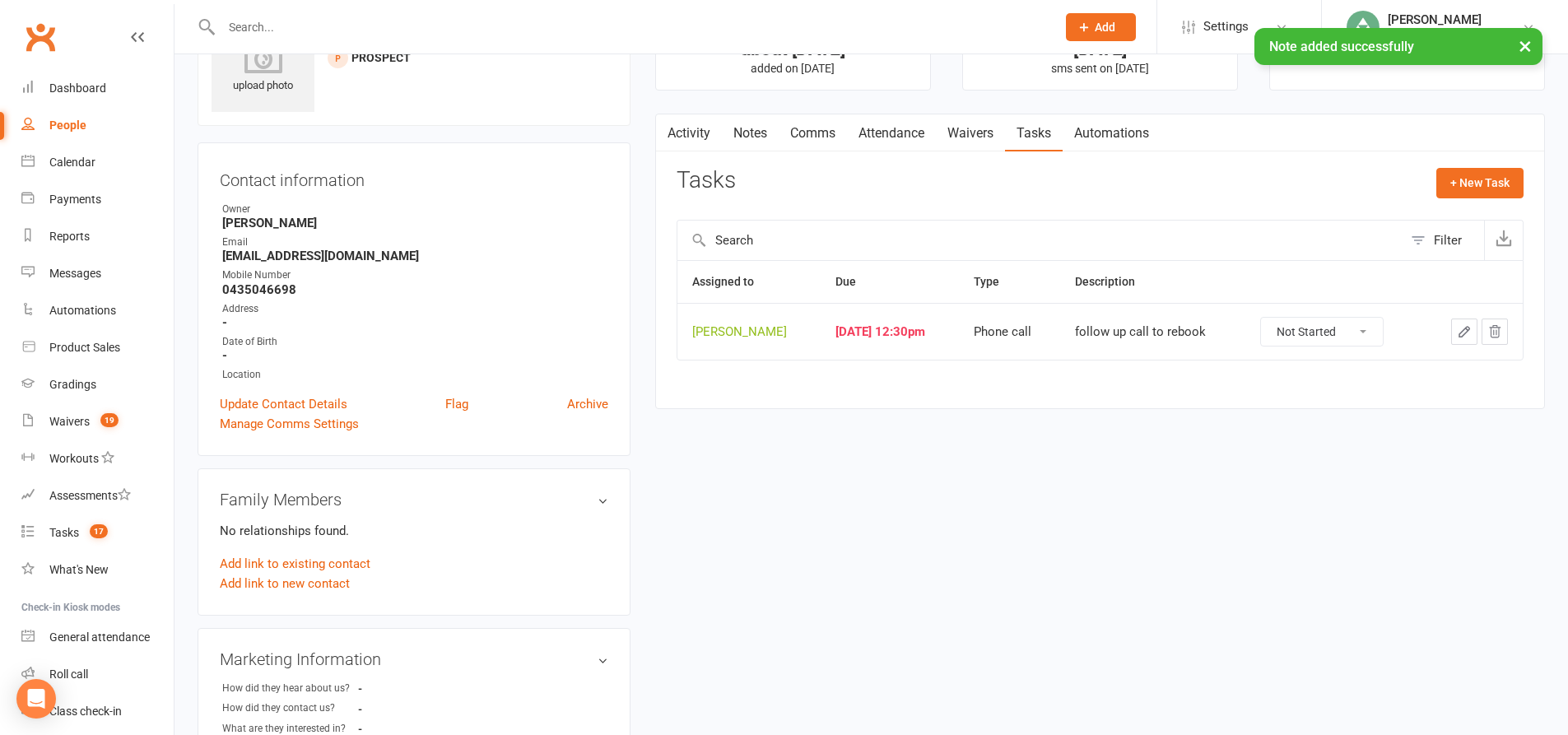
click at [1466, 332] on icon "button" at bounding box center [1464, 331] width 10 height 10
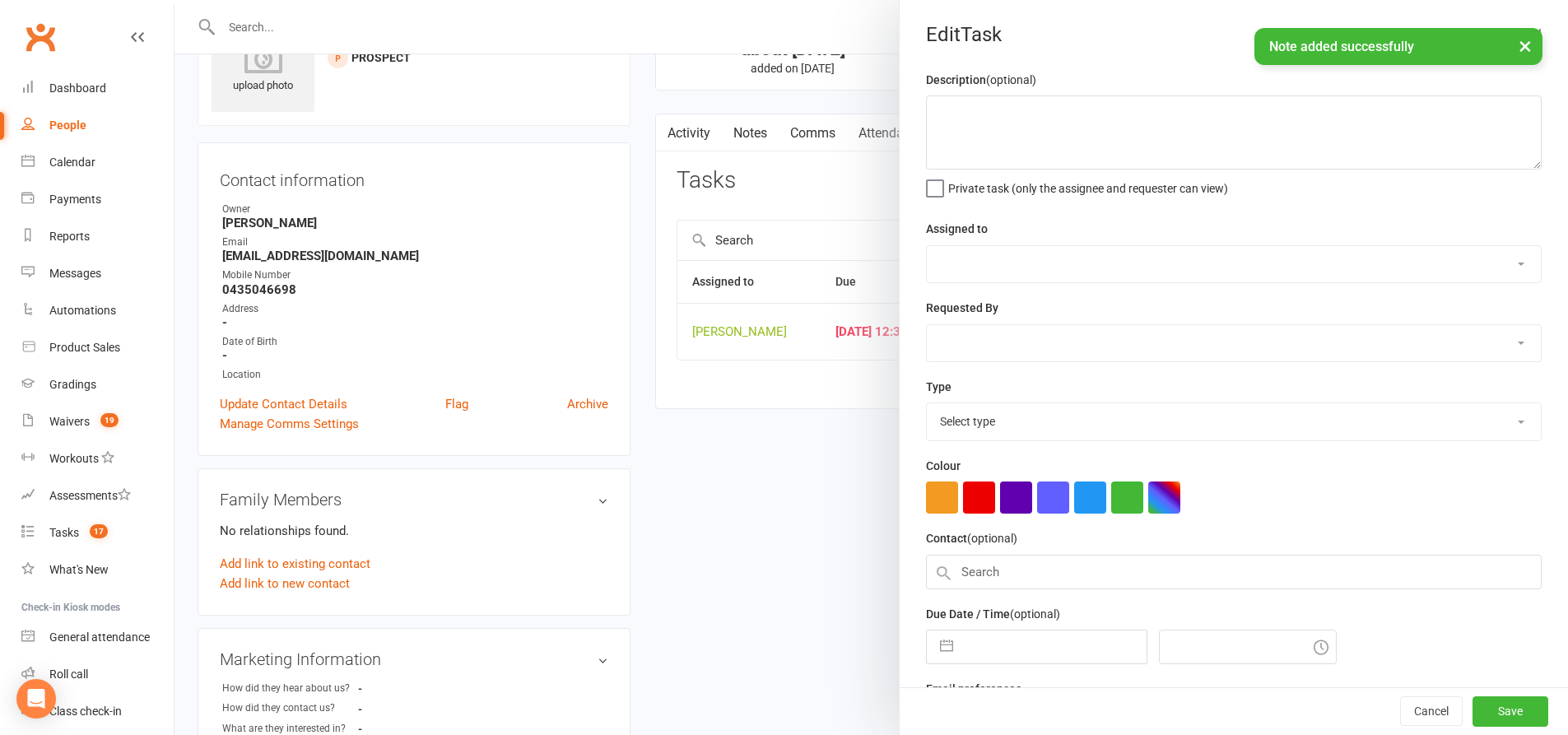
type textarea "follow up call to rebook"
select select "49706"
type input "[DATE]"
type input "12:30pm"
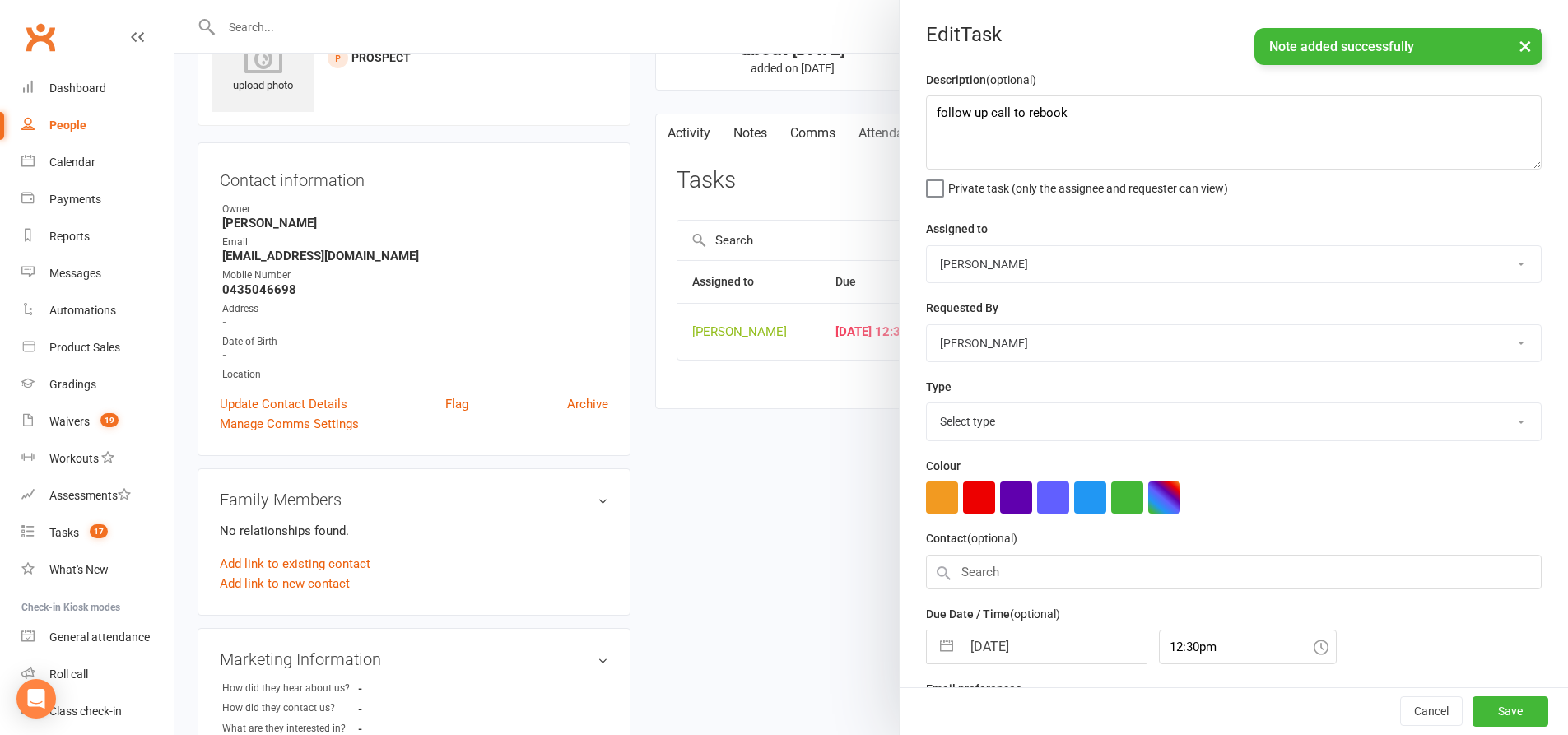
select select "28624"
drag, startPoint x: 1129, startPoint y: 110, endPoint x: 984, endPoint y: 118, distance: 145.2
click at [984, 118] on textarea "follow up call to rebook" at bounding box center [1233, 132] width 616 height 74
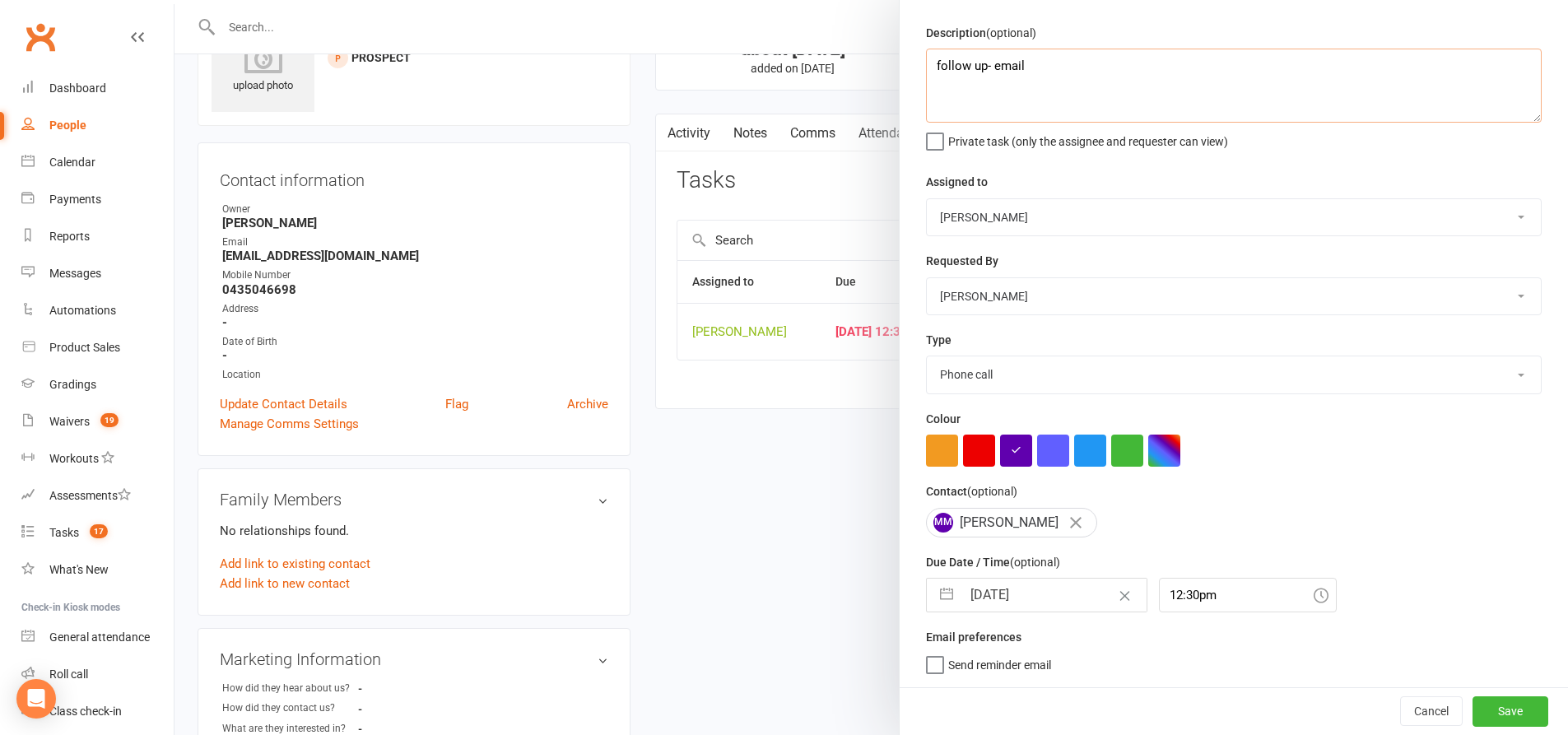
type textarea "follow up- email"
click at [933, 597] on button "button" at bounding box center [946, 596] width 30 height 33
select select "8"
select select "2025"
select select "9"
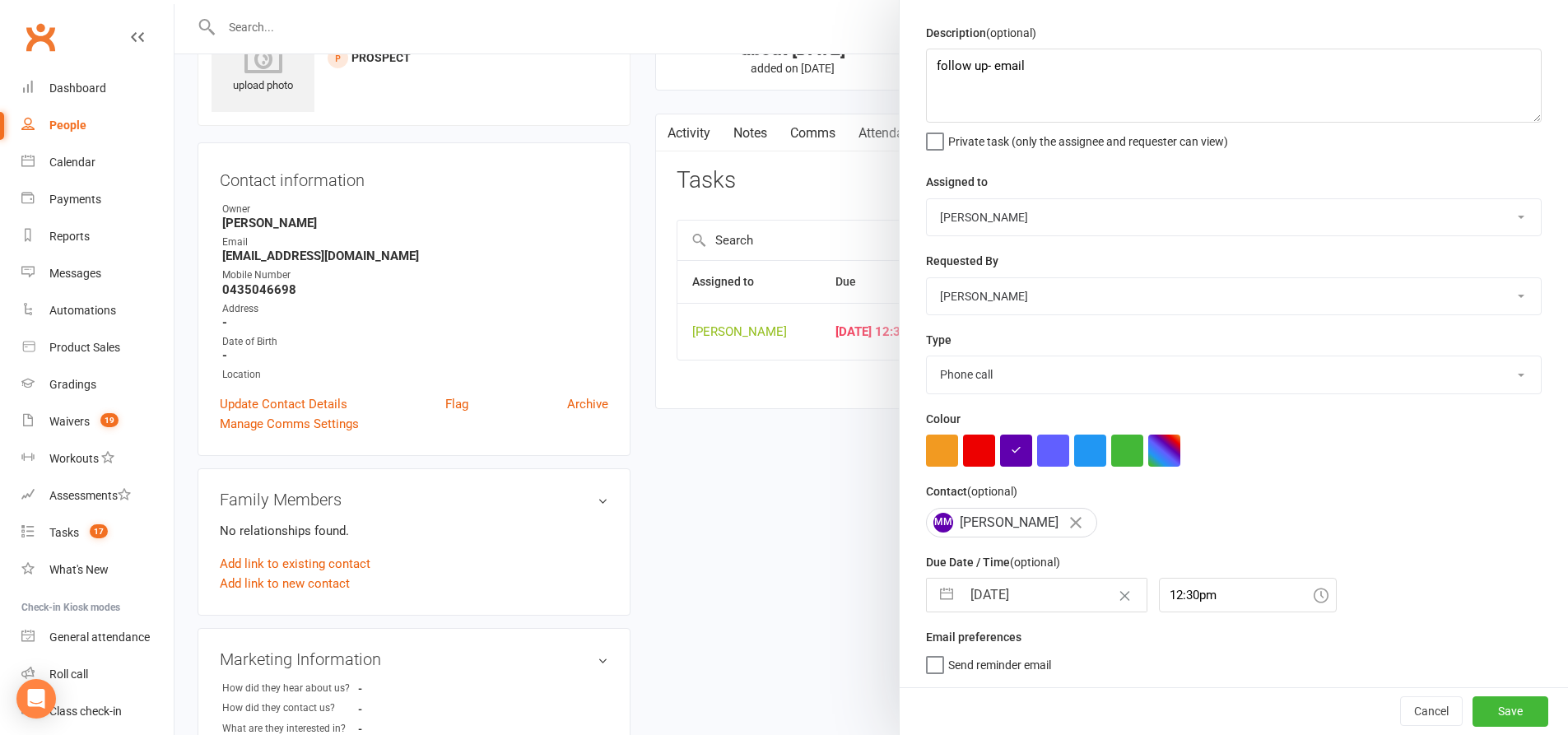
select select "2025"
select select "10"
select select "2025"
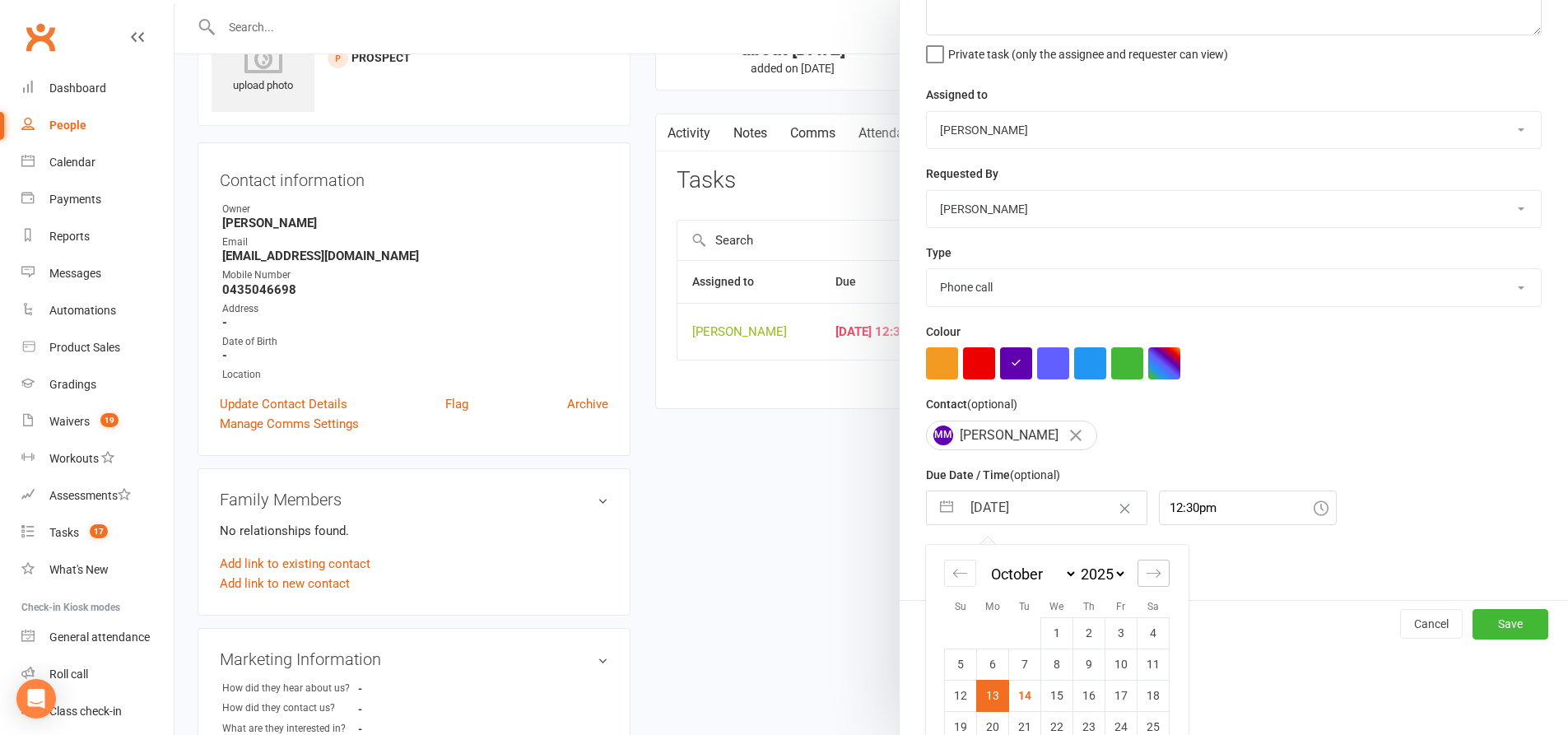
scroll to position [199, 0]
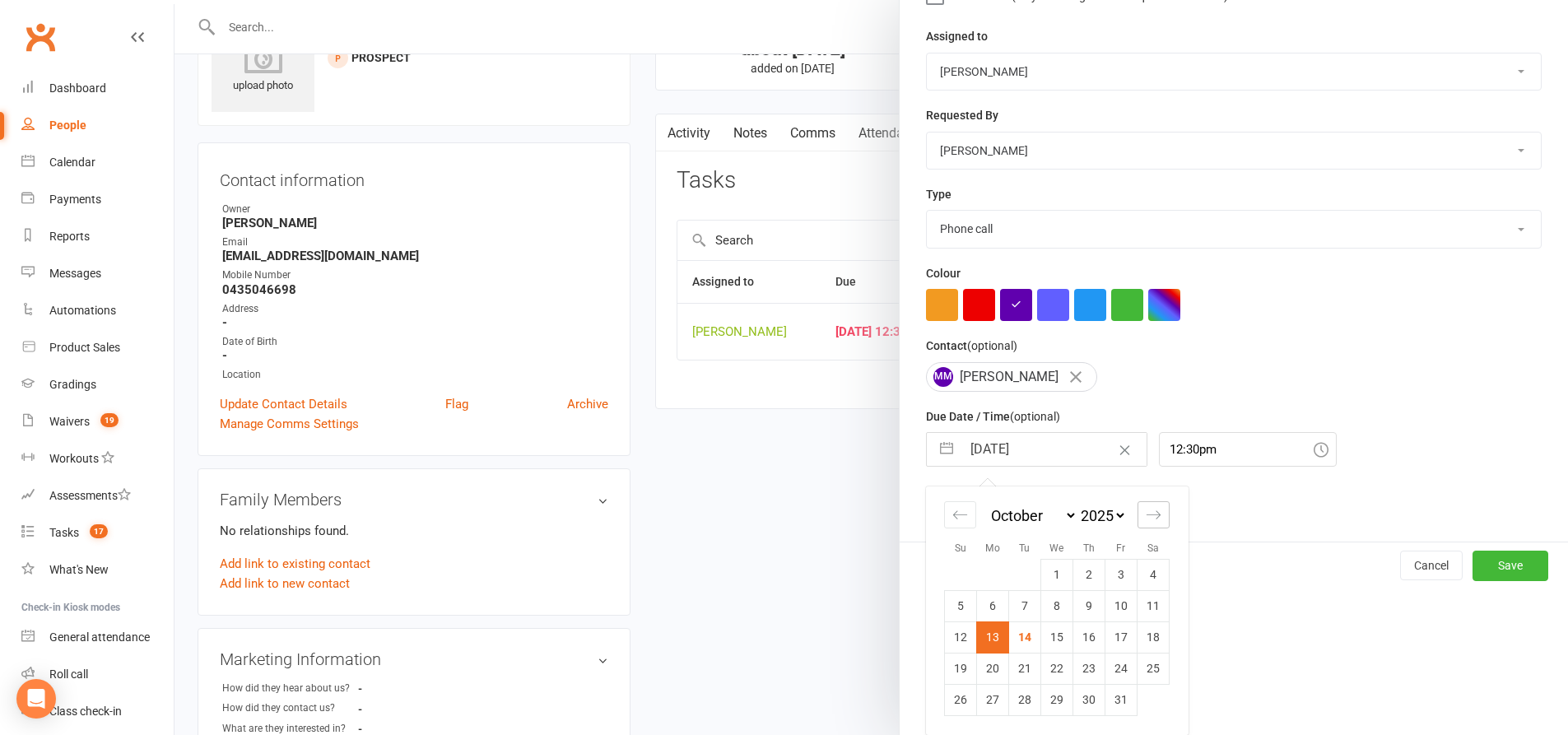
click at [1145, 517] on icon "Move forward to switch to the next month." at bounding box center [1153, 514] width 16 height 16
select select "11"
select select "2025"
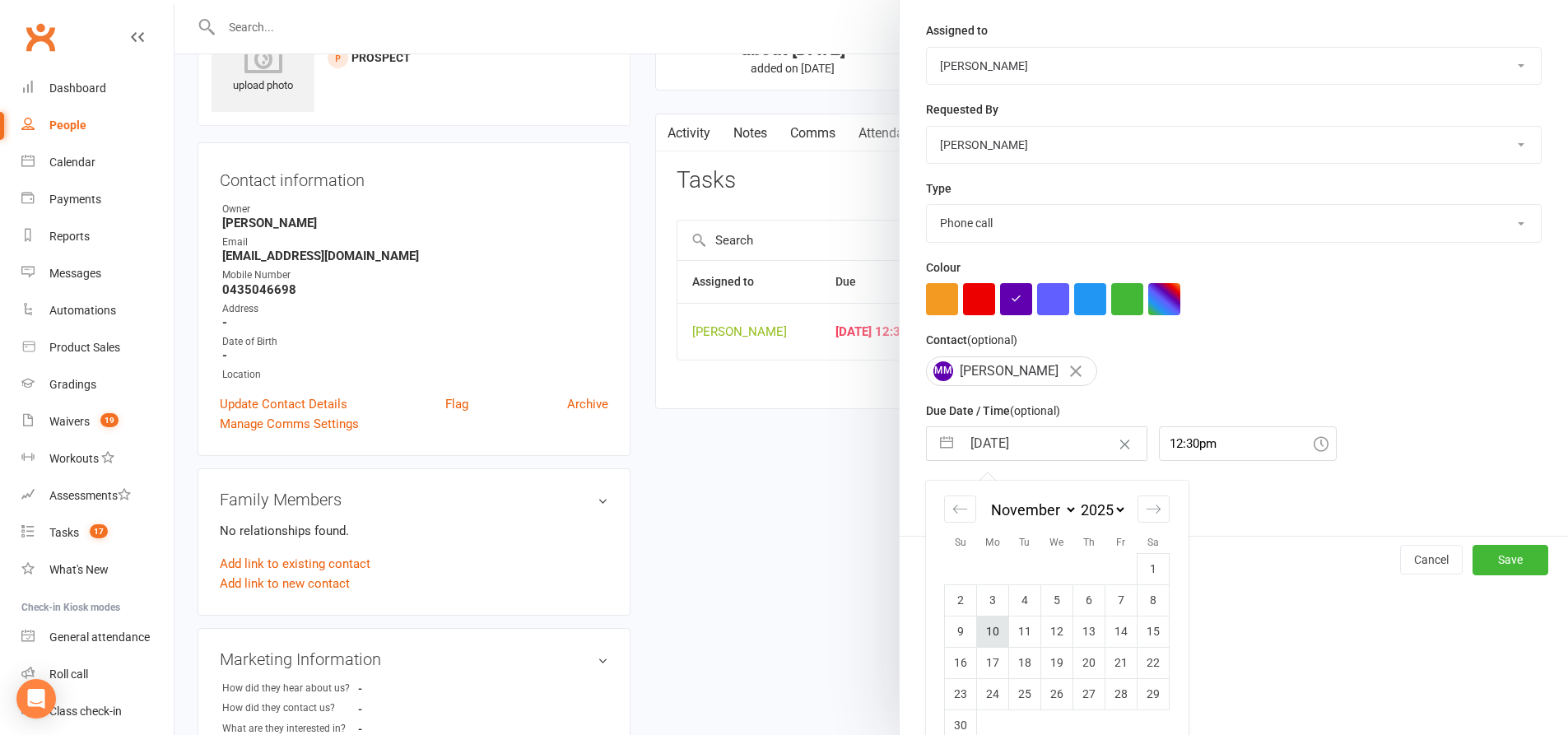
click at [991, 647] on td "10" at bounding box center [992, 632] width 32 height 31
type input "[DATE]"
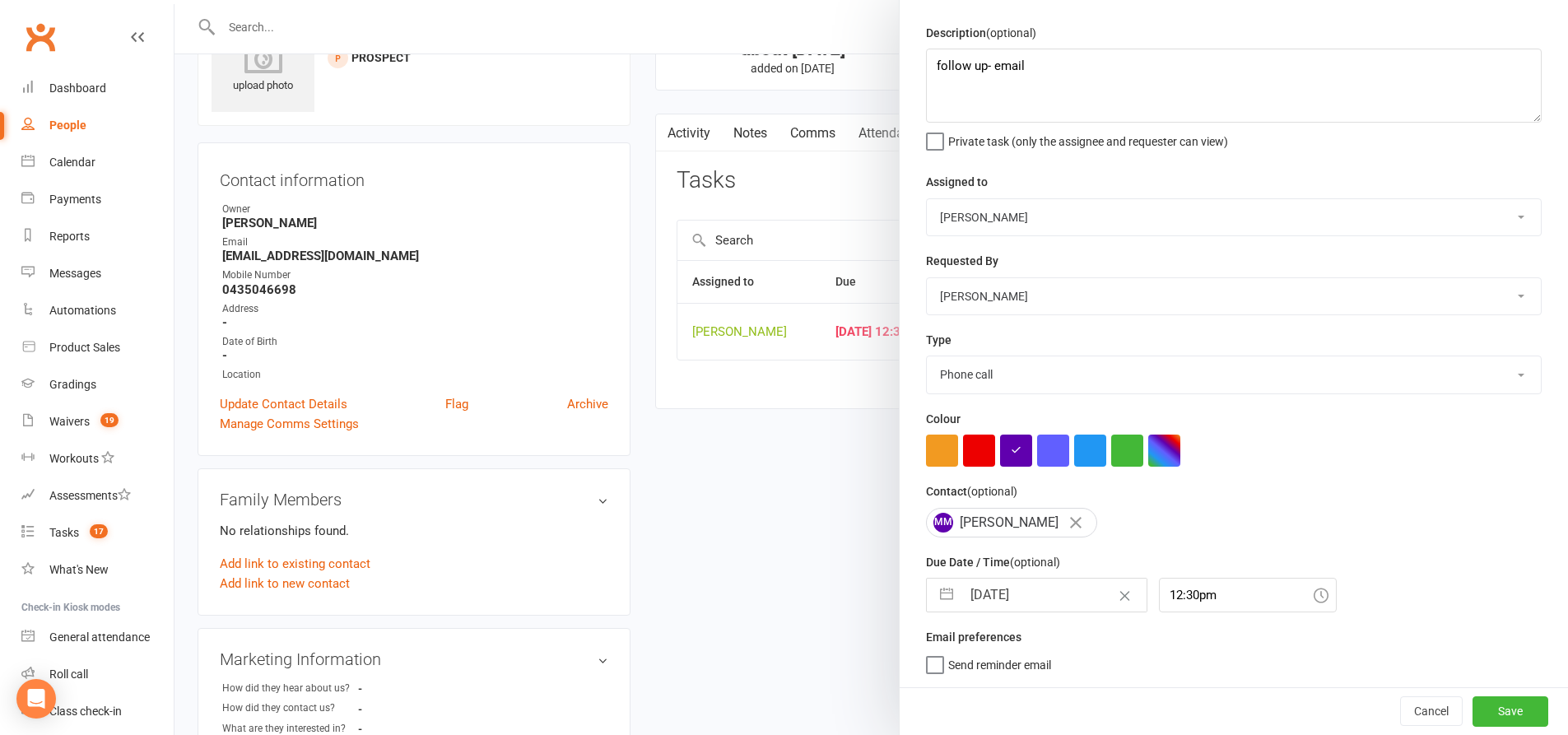
scroll to position [54, 0]
click at [937, 601] on button "button" at bounding box center [946, 596] width 30 height 33
select select "9"
select select "2025"
select select "10"
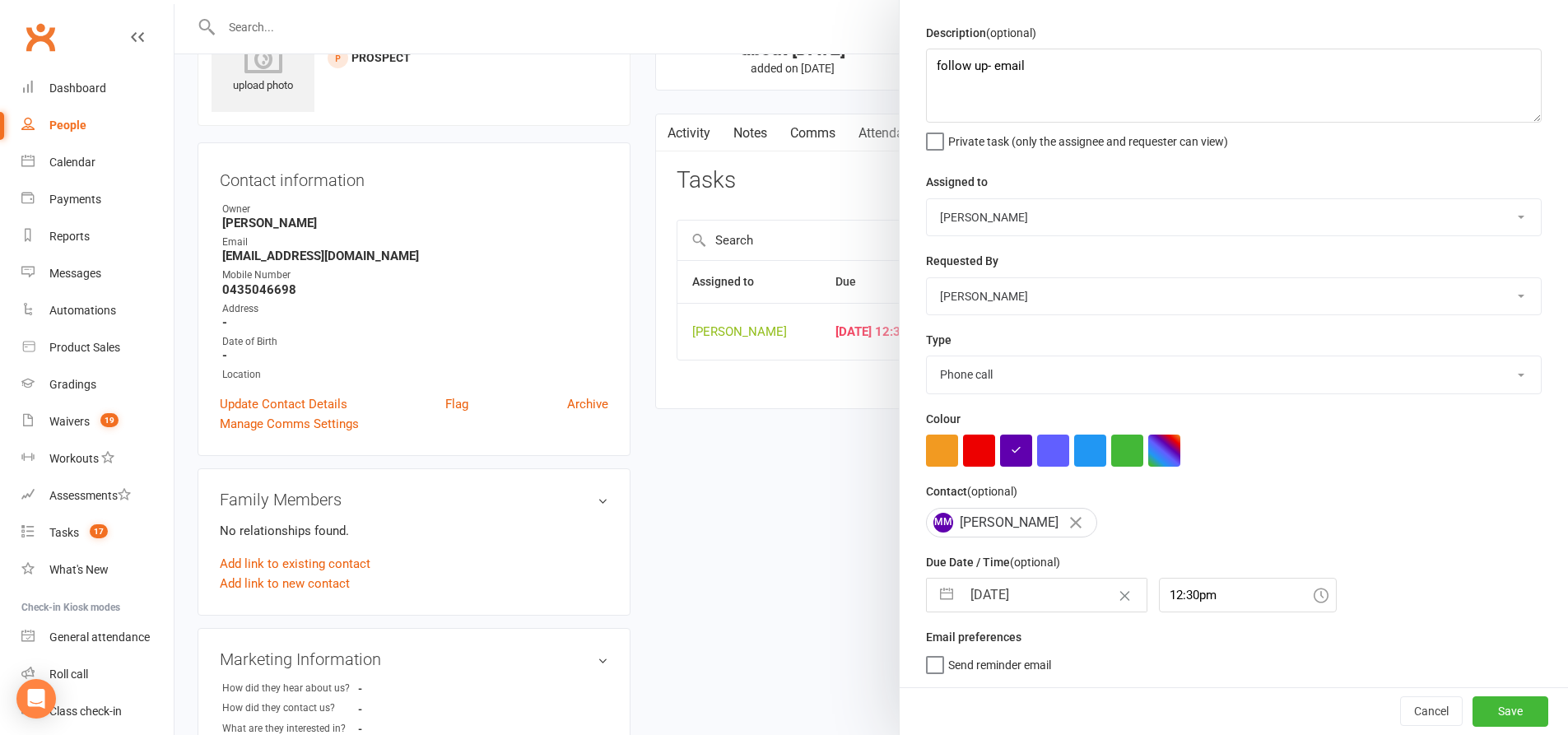
select select "2025"
select select "11"
select select "2025"
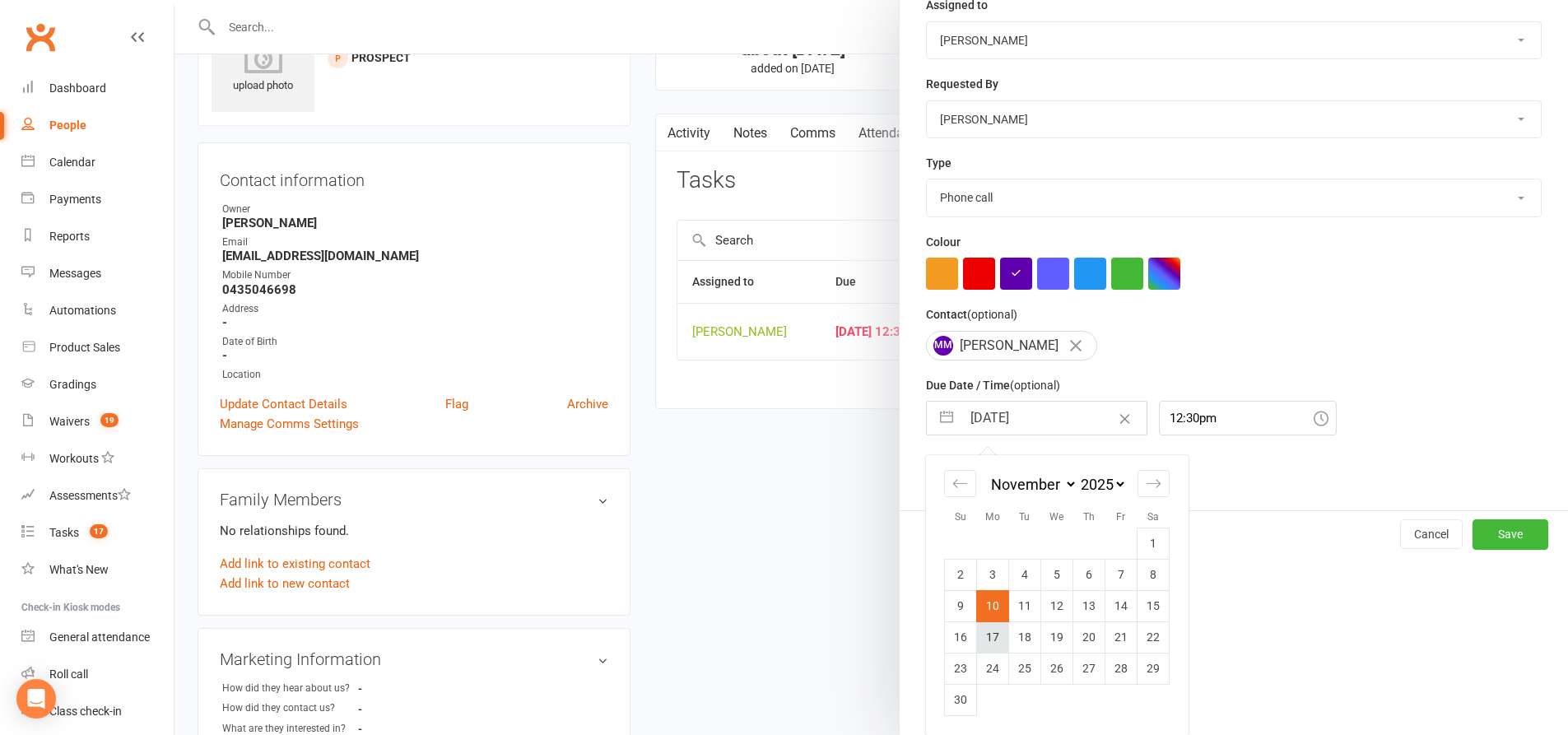
click at [987, 638] on td "17" at bounding box center [992, 637] width 32 height 31
type input "[DATE]"
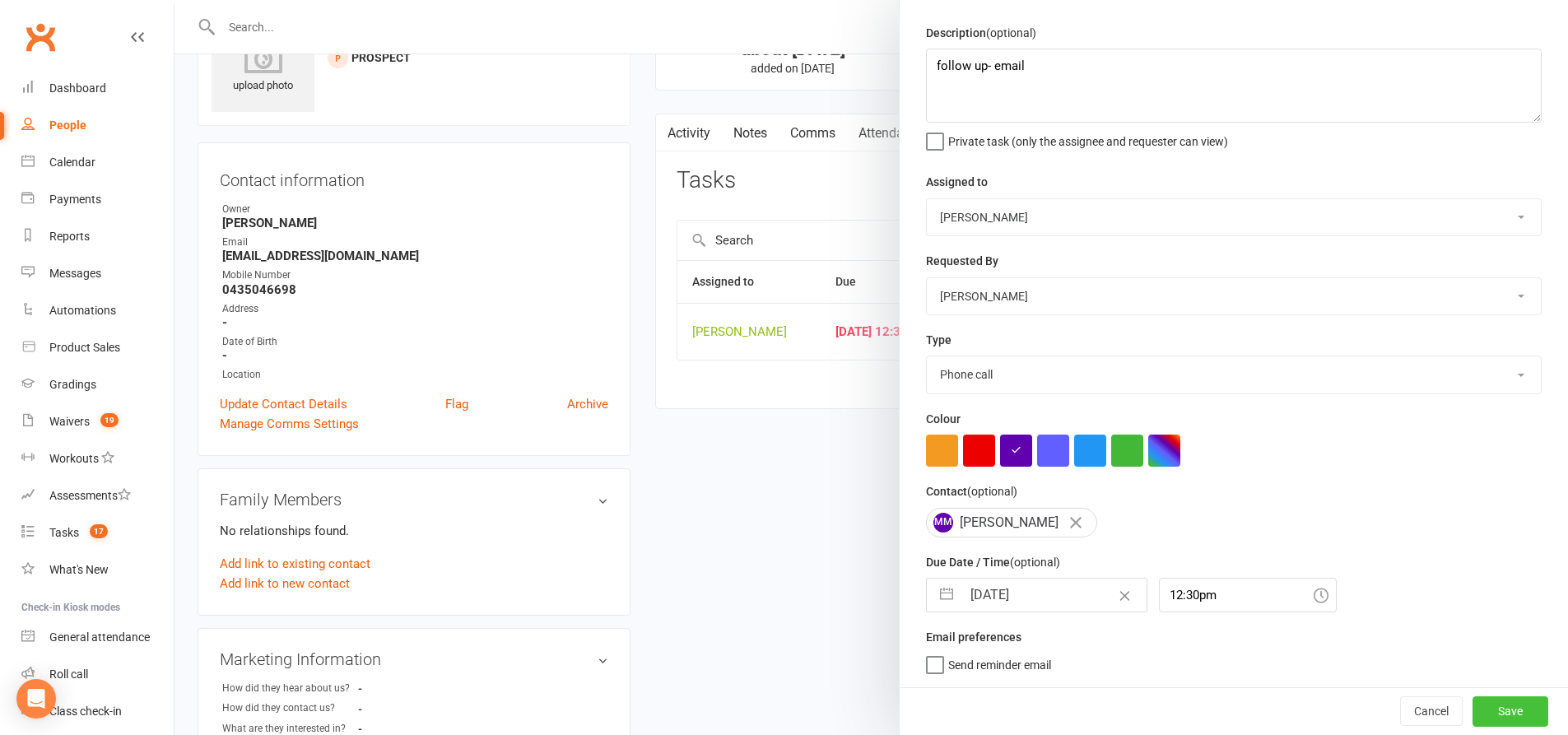
click at [1472, 705] on button "Save" at bounding box center [1510, 711] width 76 height 30
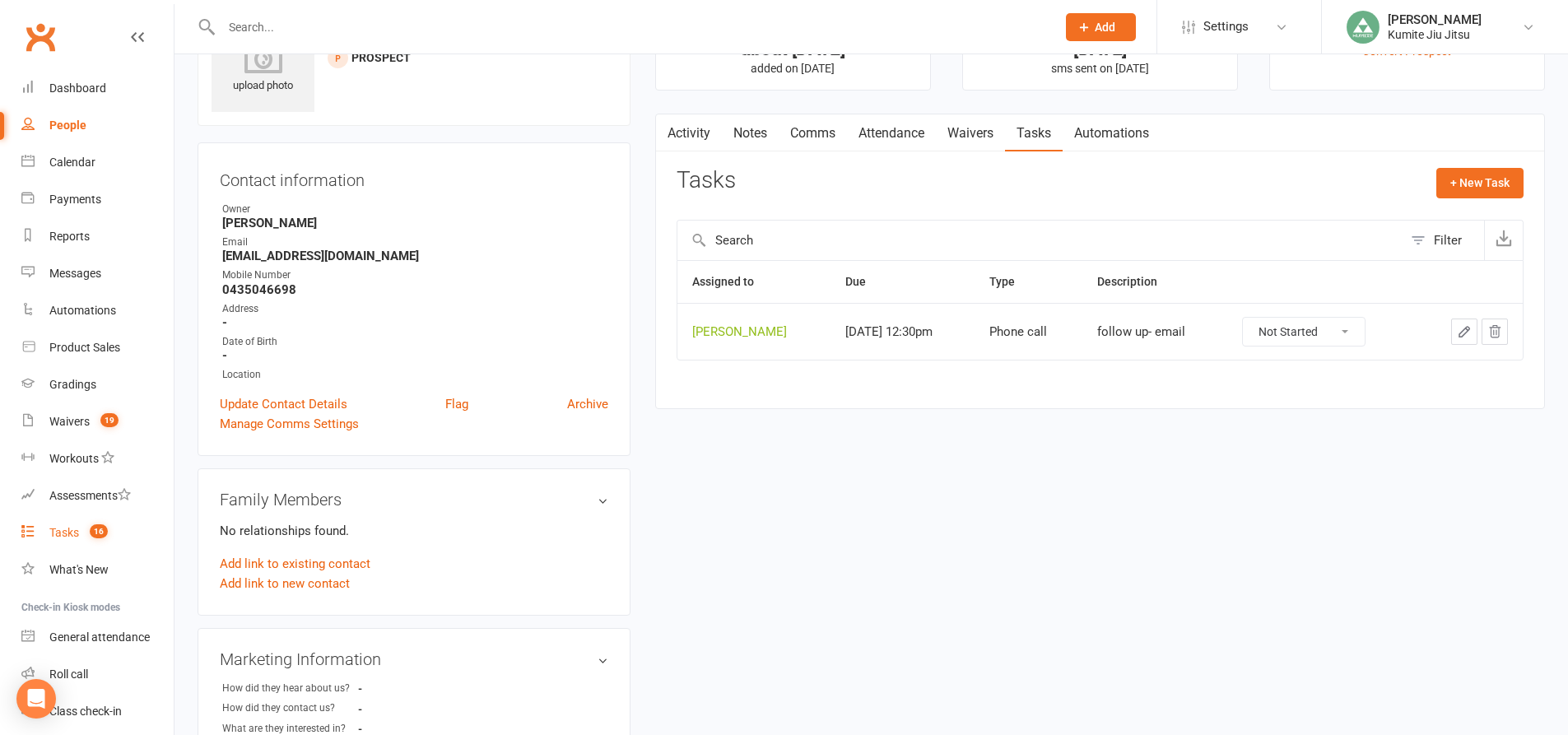
click at [85, 535] on count-badge "16" at bounding box center [94, 533] width 27 height 13
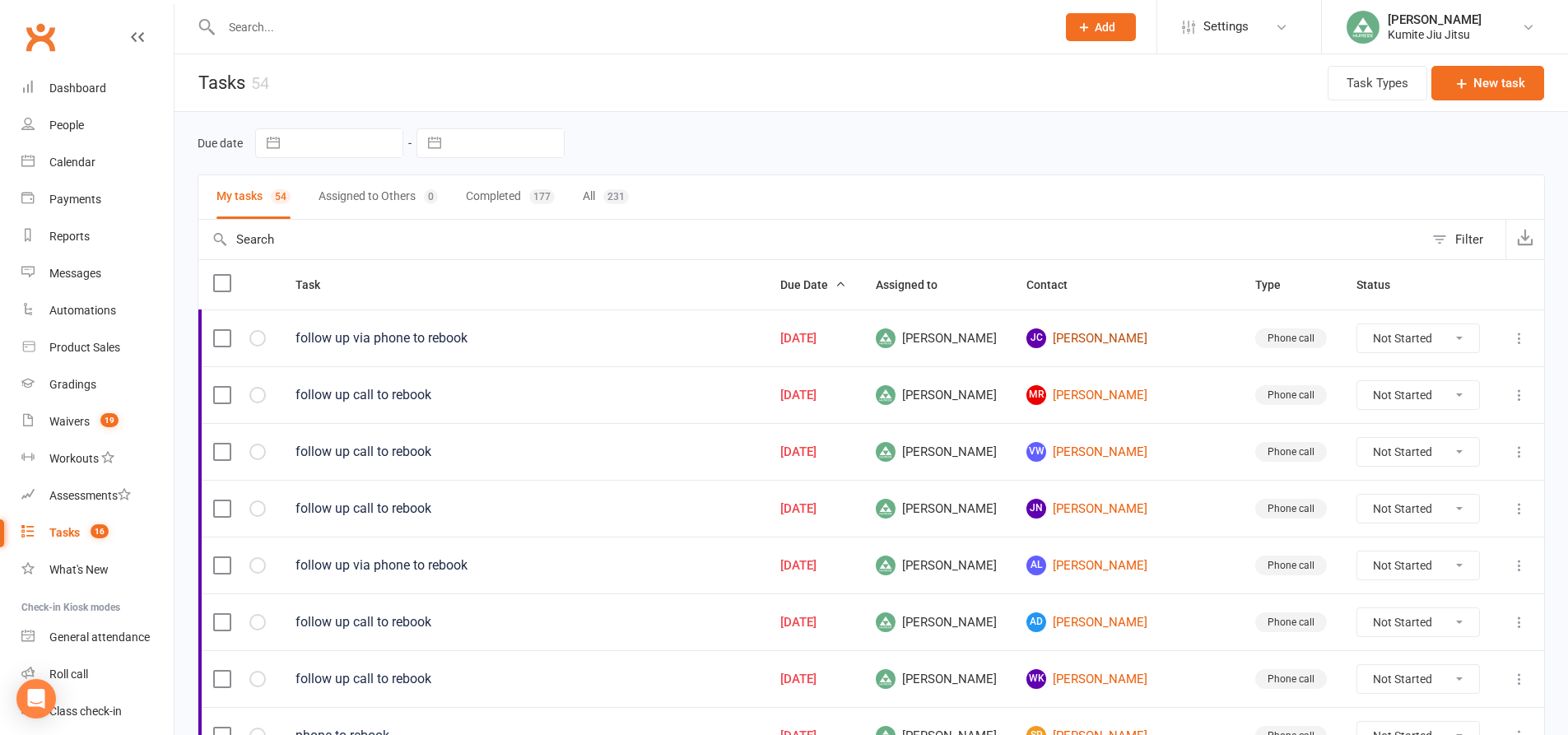
click at [1127, 341] on link "[PERSON_NAME]" at bounding box center [1126, 338] width 199 height 19
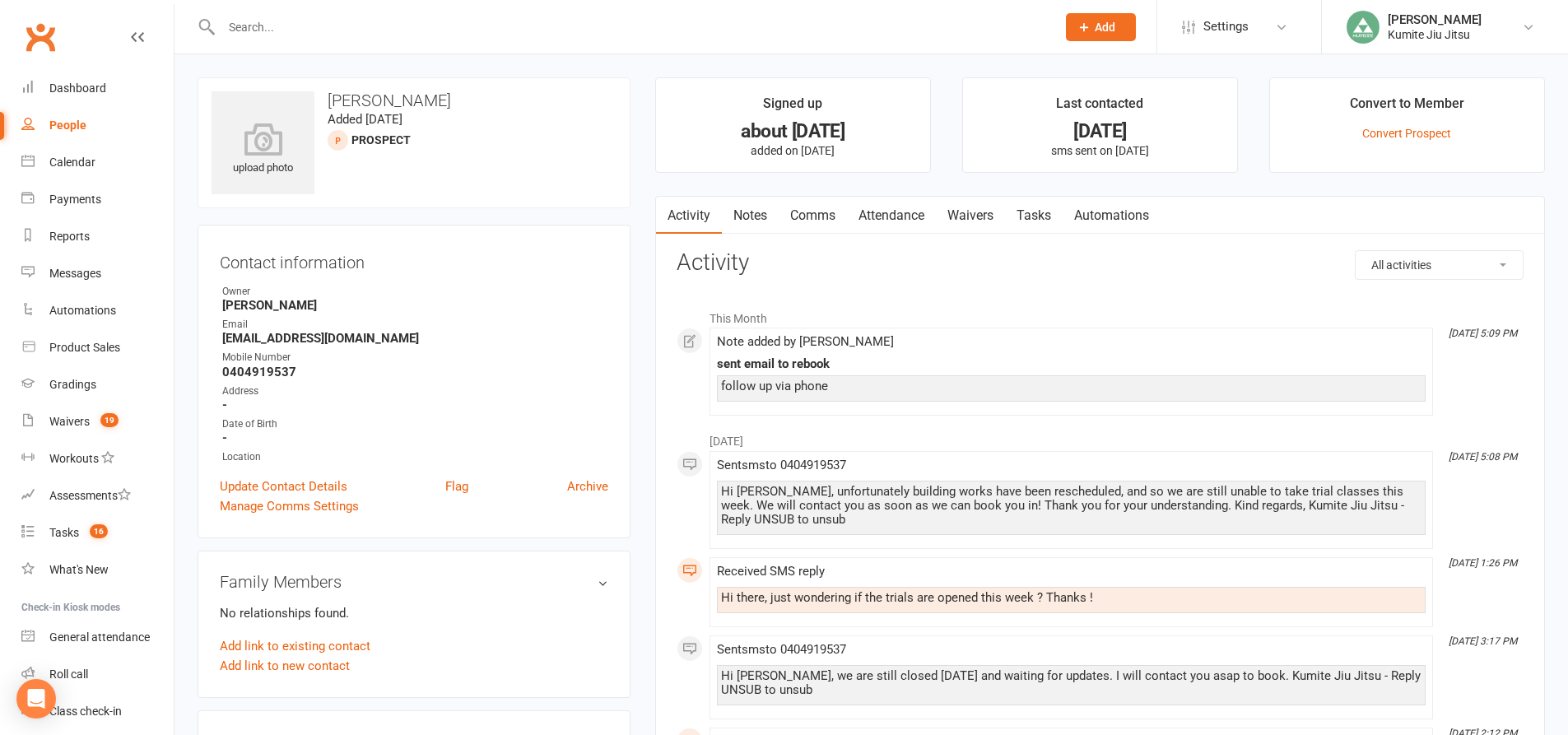
drag, startPoint x: 735, startPoint y: 210, endPoint x: 743, endPoint y: 211, distance: 8.1
click at [736, 209] on link "Notes" at bounding box center [750, 215] width 57 height 38
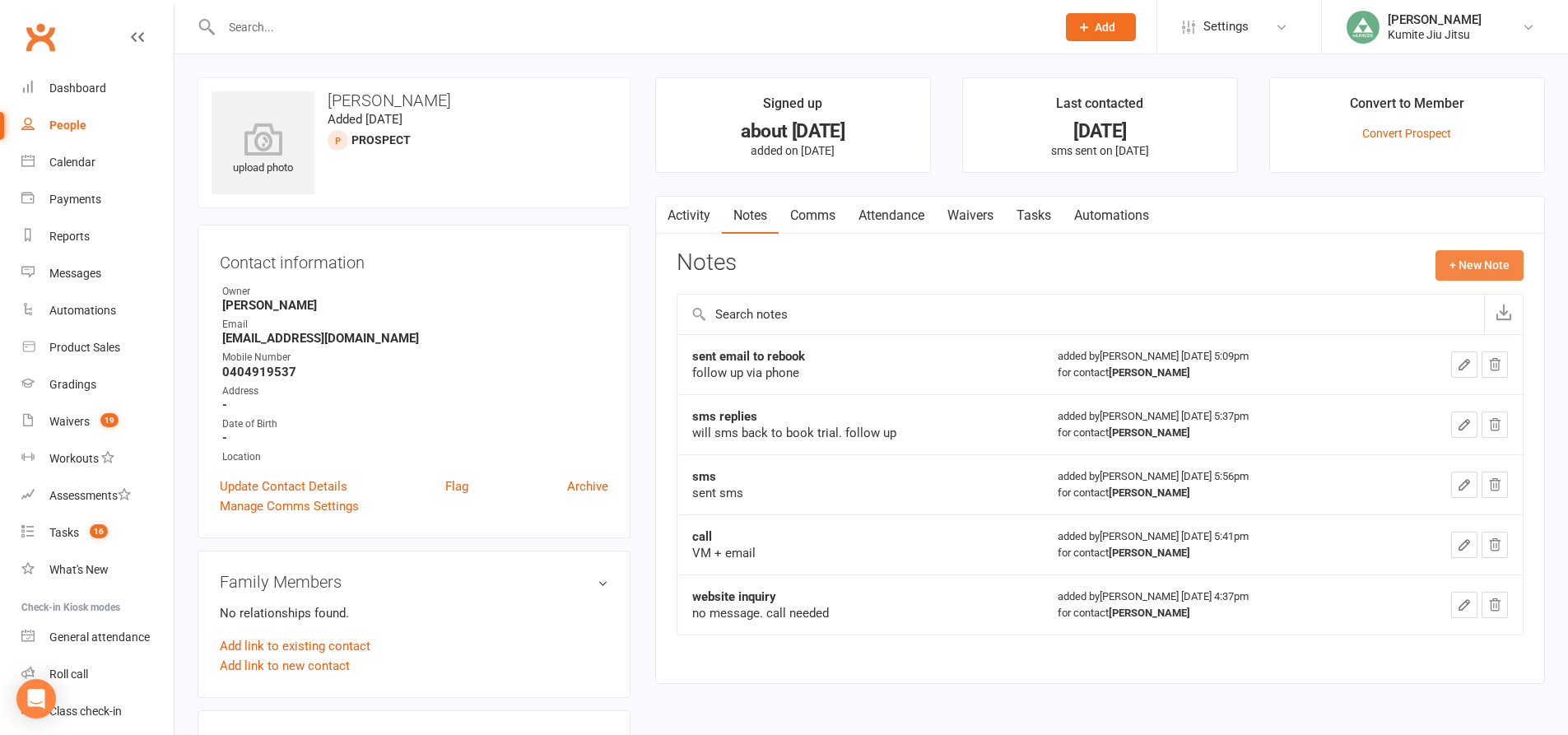
click at [1451, 263] on button "+ New Note" at bounding box center [1478, 265] width 88 height 30
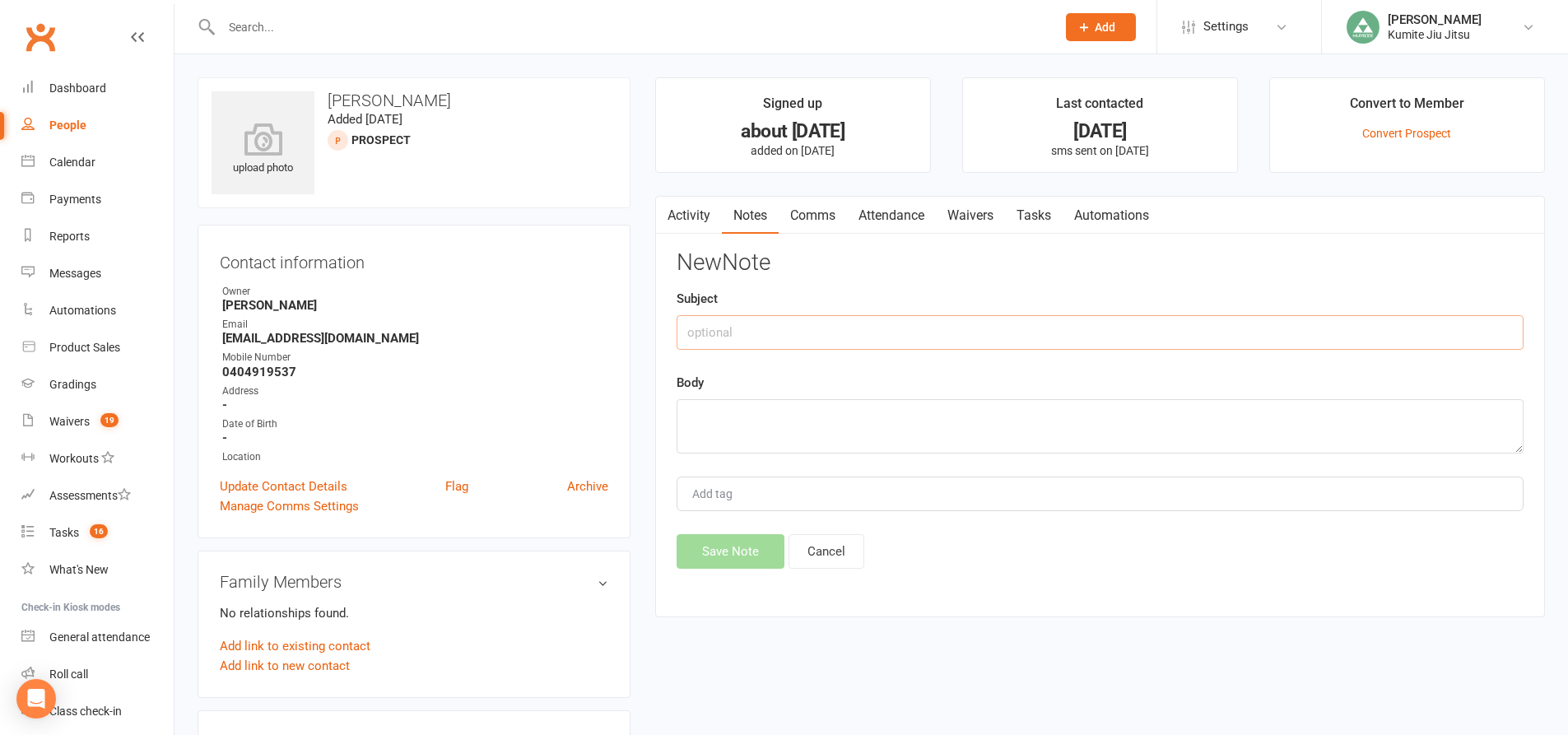
click at [842, 319] on input "text" at bounding box center [1100, 332] width 847 height 34
type input "call"
click at [756, 407] on textarea at bounding box center [1100, 426] width 847 height 54
type textarea "VM + sms"
click at [743, 553] on button "Save Note" at bounding box center [730, 551] width 108 height 34
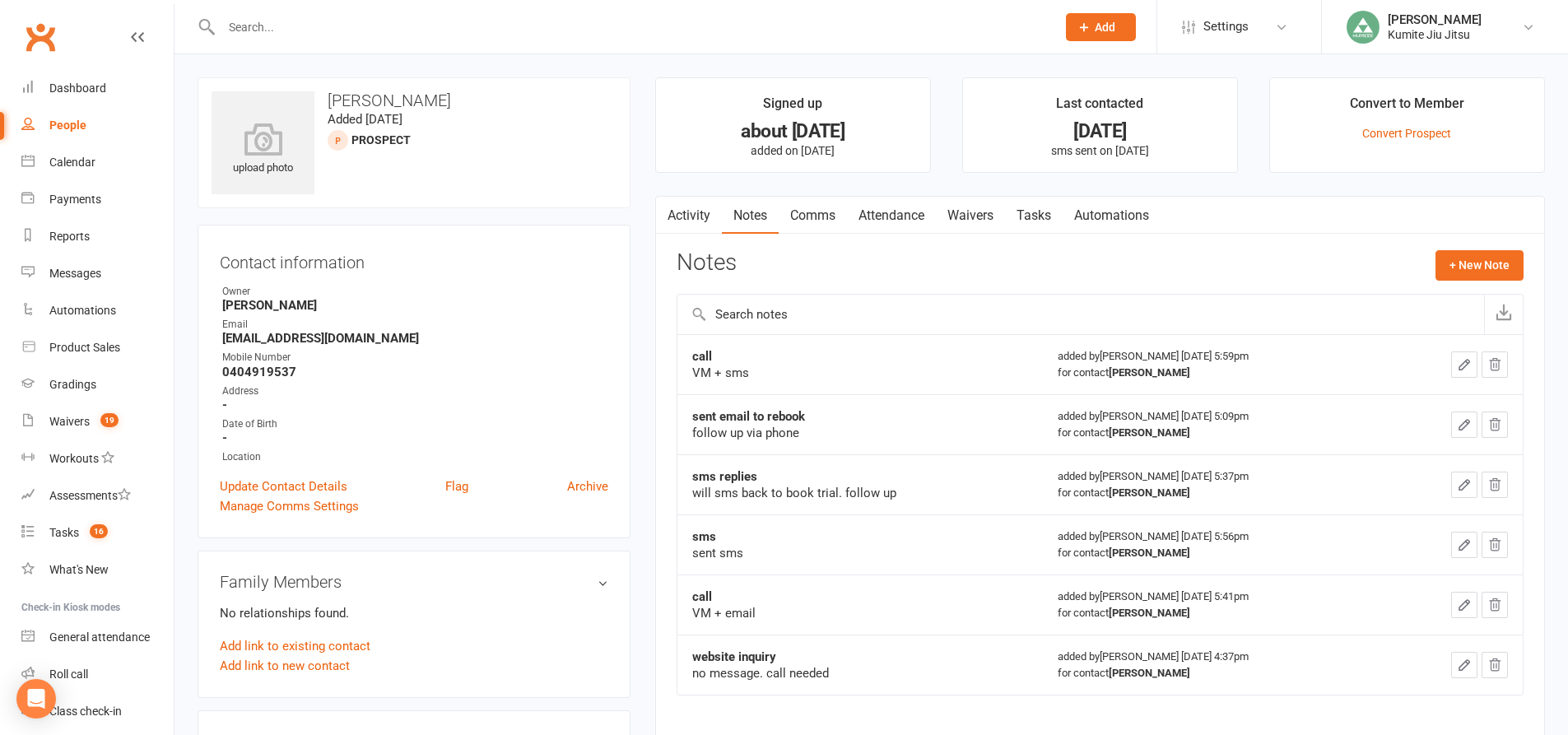
click at [832, 208] on link "Comms" at bounding box center [813, 215] width 68 height 38
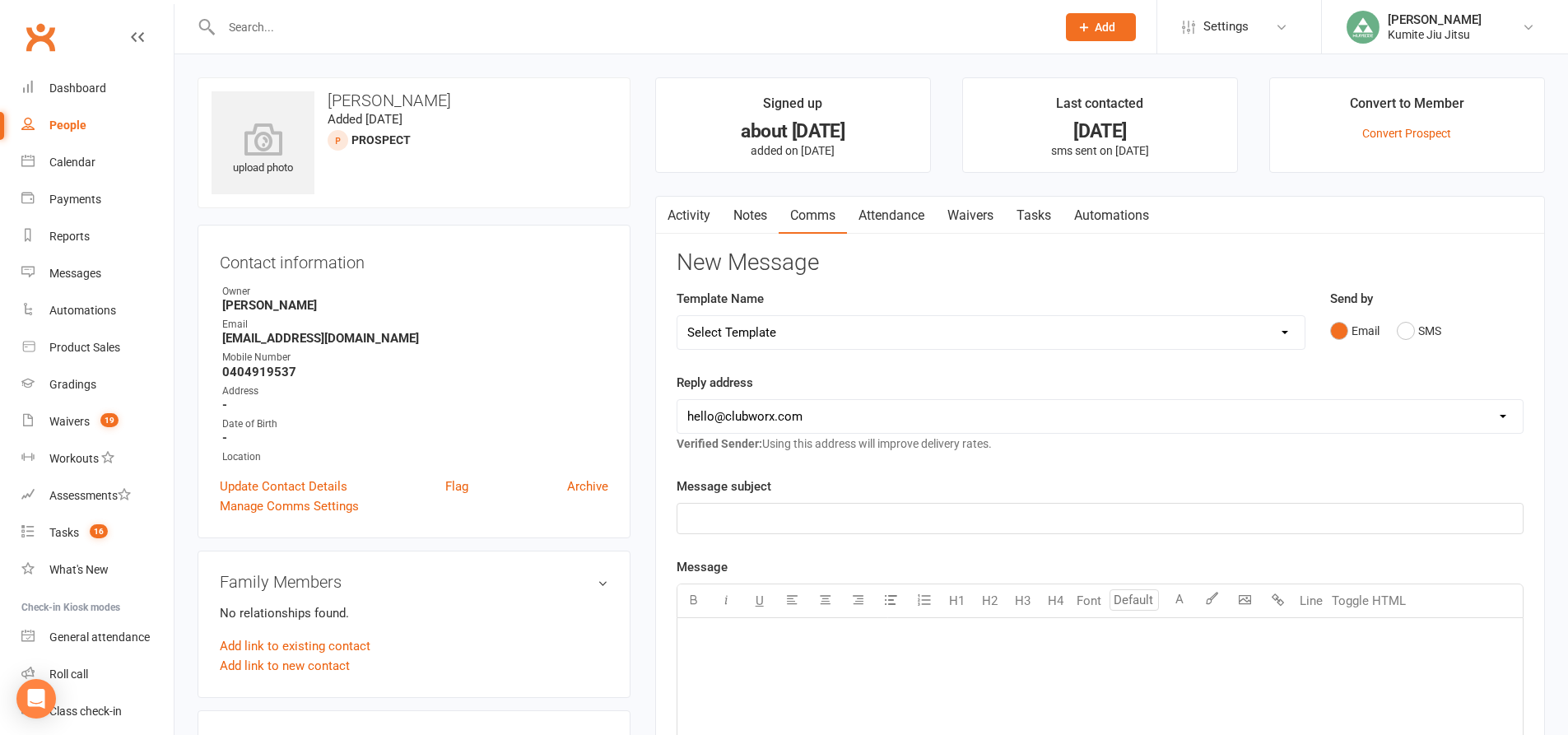
click at [983, 320] on select "Select Template [SMS] [Default template - review before using] Update credit ca…" at bounding box center [990, 332] width 627 height 33
select select "5"
click at [677, 316] on select "Select Template [SMS] [Default template - review before using] Update credit ca…" at bounding box center [990, 332] width 627 height 33
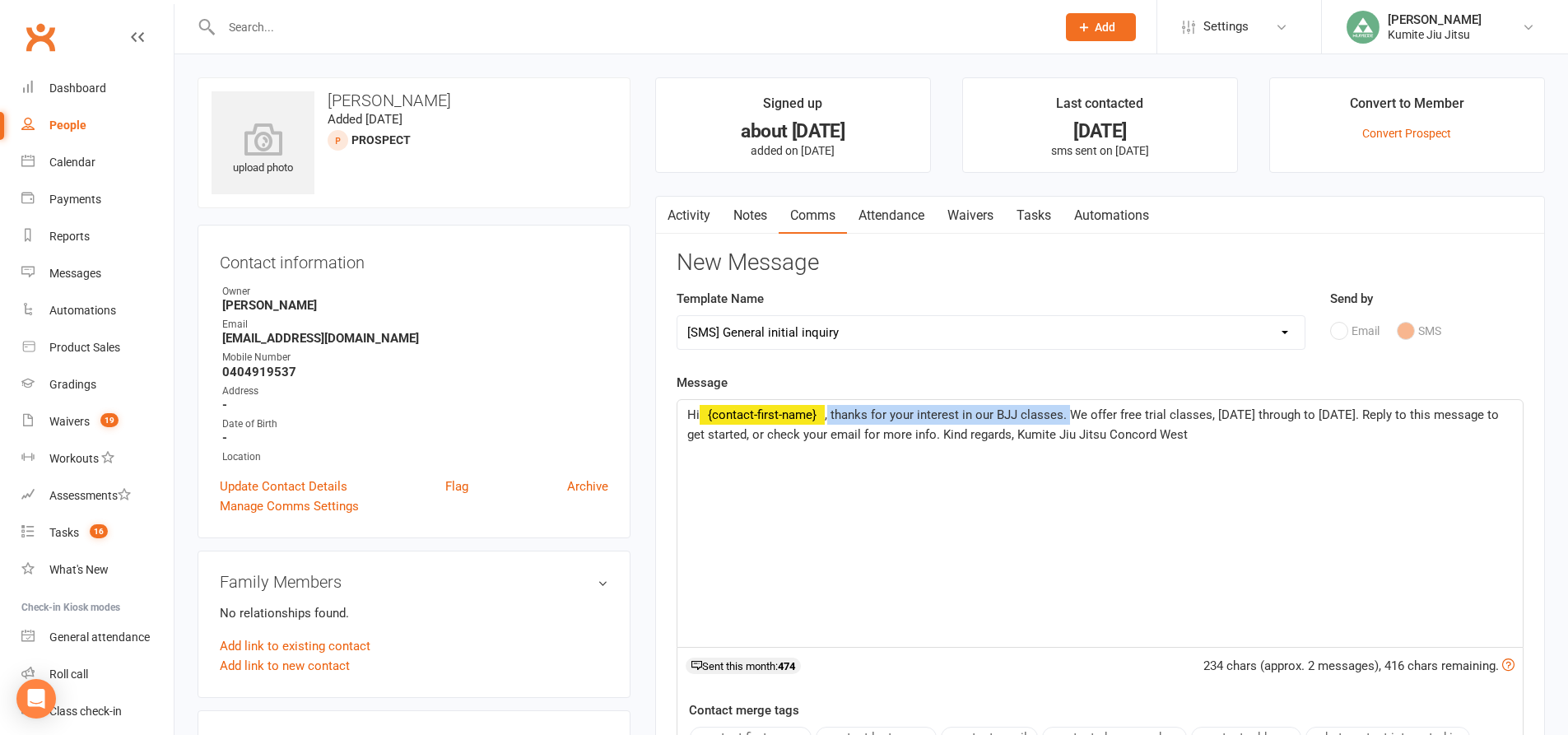
drag, startPoint x: 1070, startPoint y: 413, endPoint x: 830, endPoint y: 407, distance: 240.1
click at [830, 407] on span ", thanks for your interest in our BJJ classes. We offer free trial classes, [DA…" at bounding box center [1095, 424] width 815 height 34
drag, startPoint x: 1047, startPoint y: 414, endPoint x: 981, endPoint y: 415, distance: 66.0
click at [981, 415] on span ". Thanks for your patience. We offer free trial classes, [DATE] through to [DAT…" at bounding box center [1088, 424] width 802 height 34
click at [1070, 415] on span ". Thanks for your patience. Our trial classes, [DATE] through to [DATE]. Reply …" at bounding box center [1094, 424] width 813 height 34
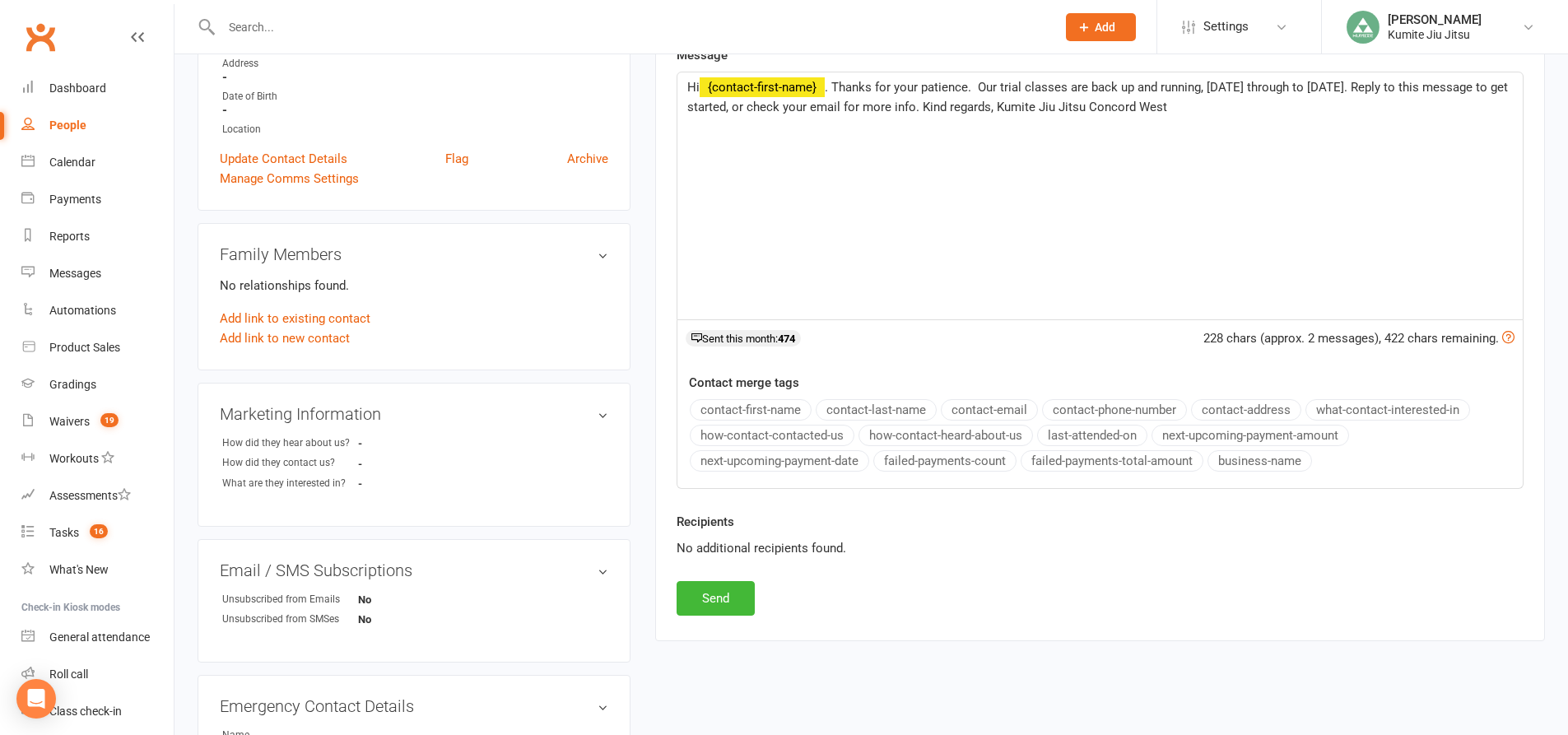
scroll to position [330, 0]
click at [733, 603] on button "Send" at bounding box center [715, 596] width 78 height 34
select select
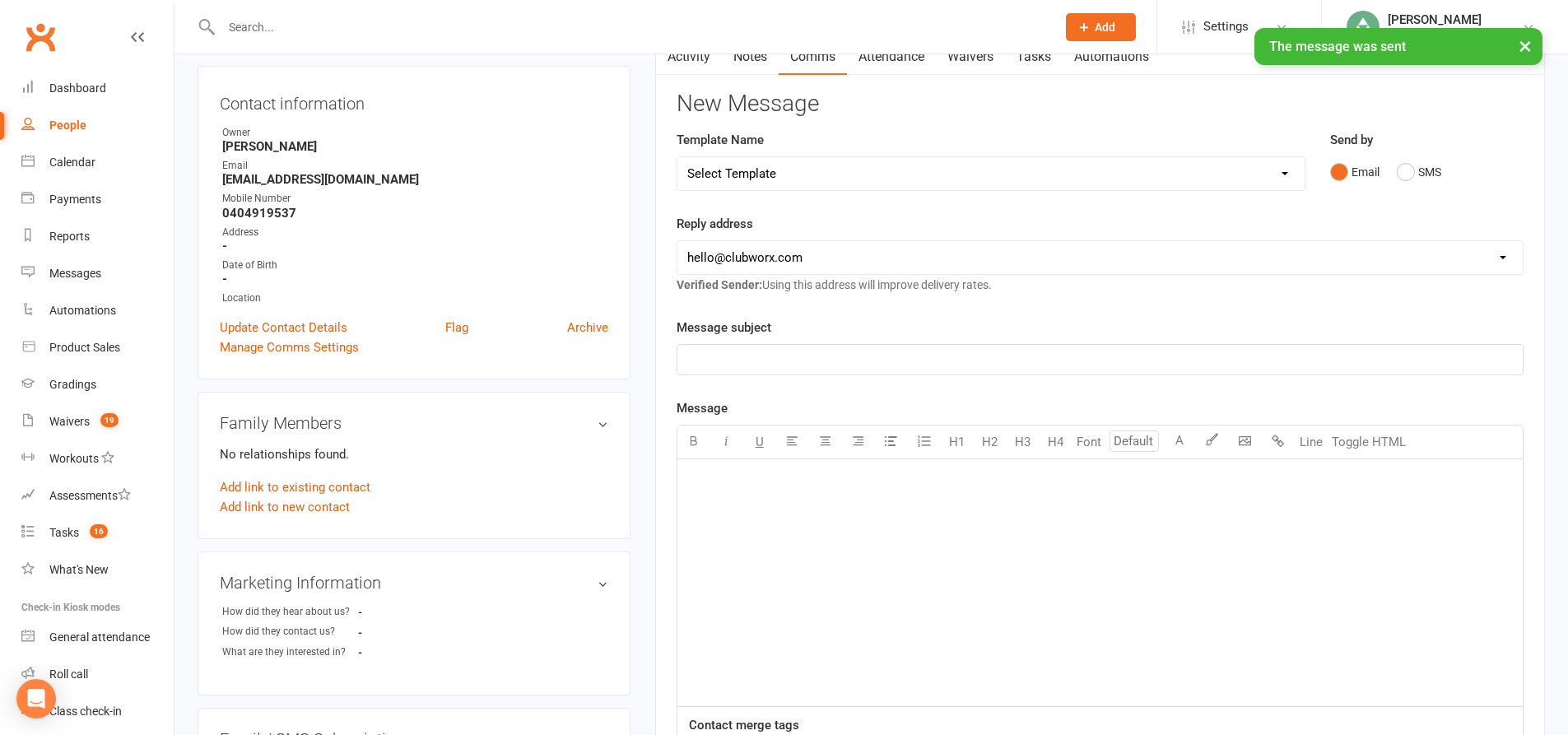
scroll to position [0, 0]
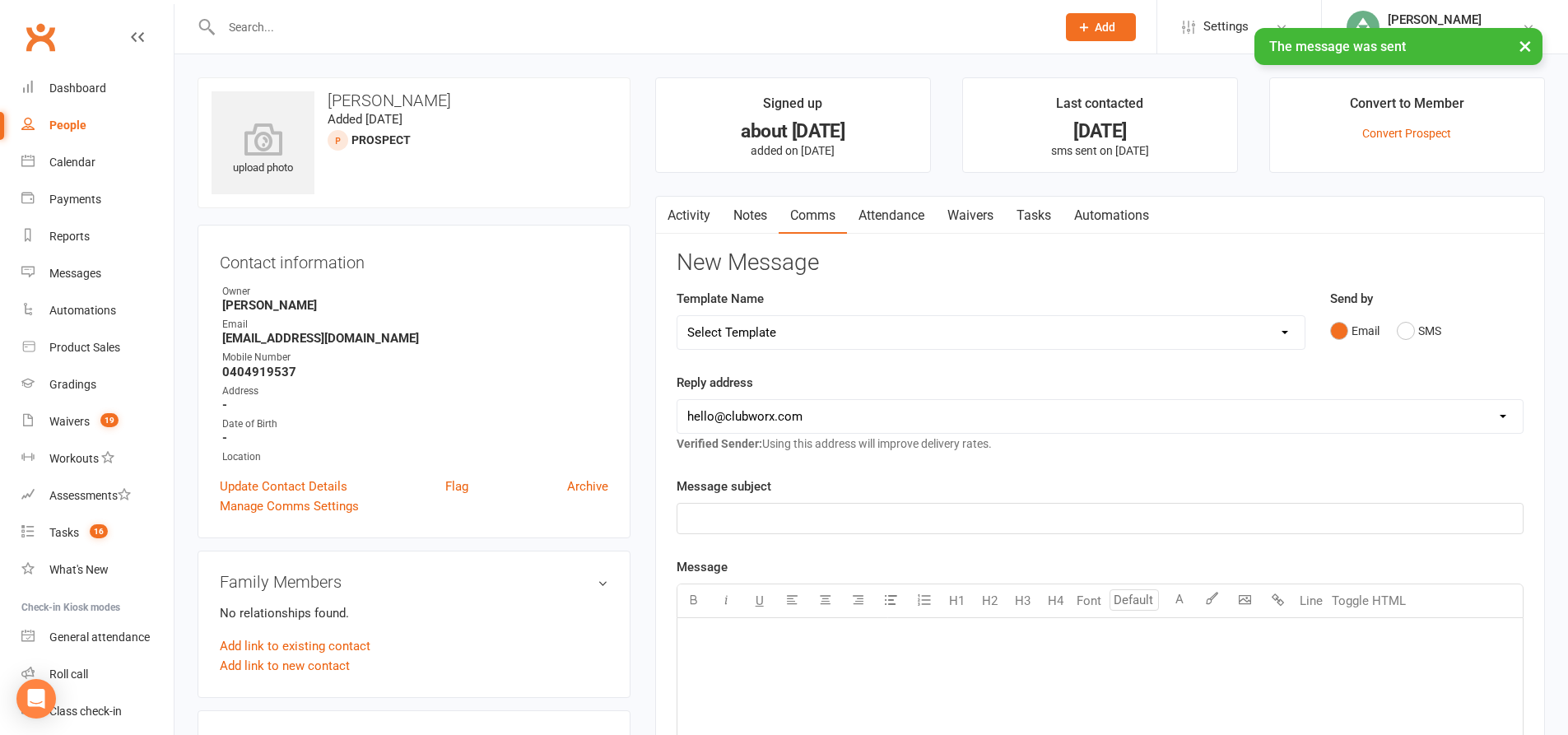
click at [1035, 213] on link "Tasks" at bounding box center [1034, 215] width 57 height 38
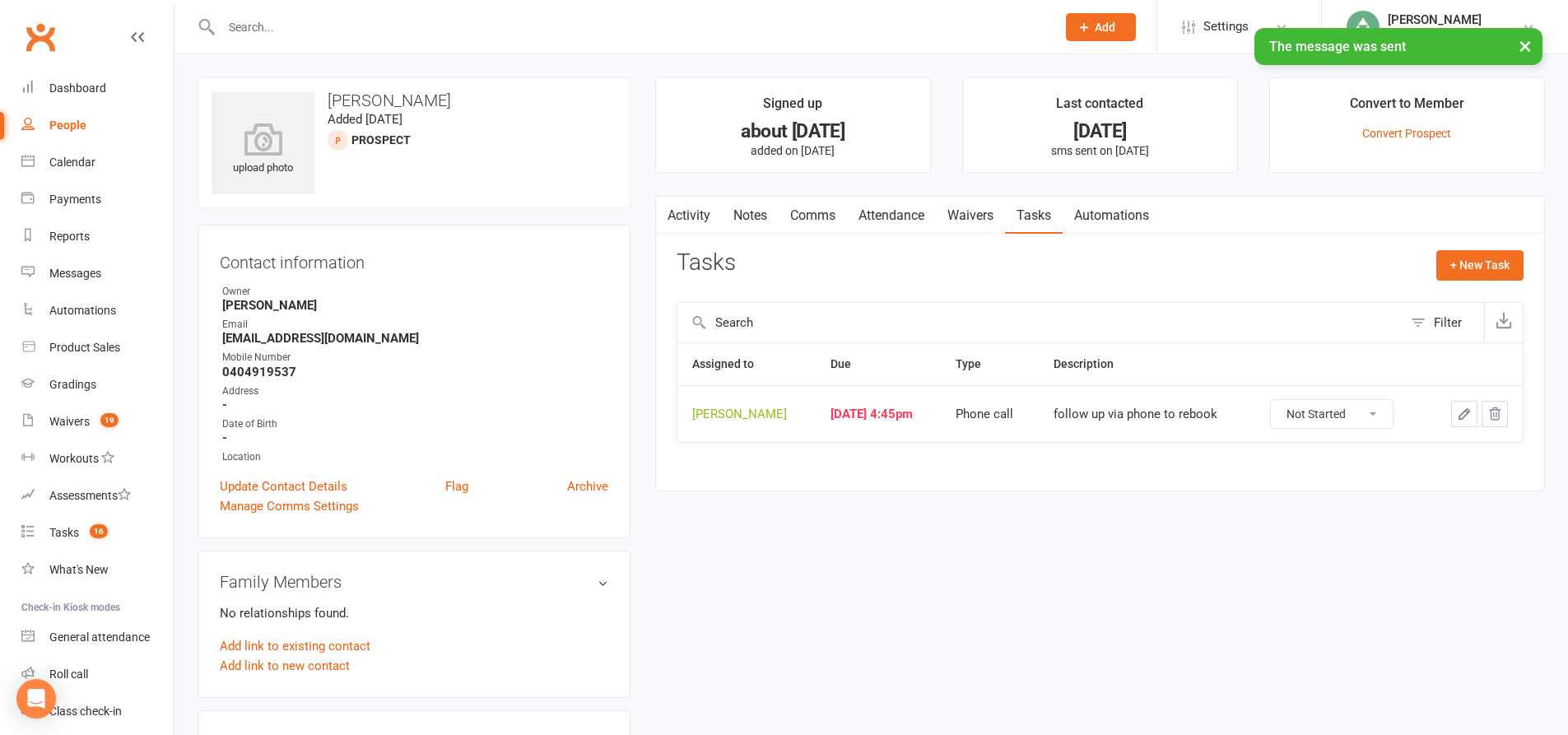
click at [1463, 411] on icon "button" at bounding box center [1464, 415] width 15 height 15
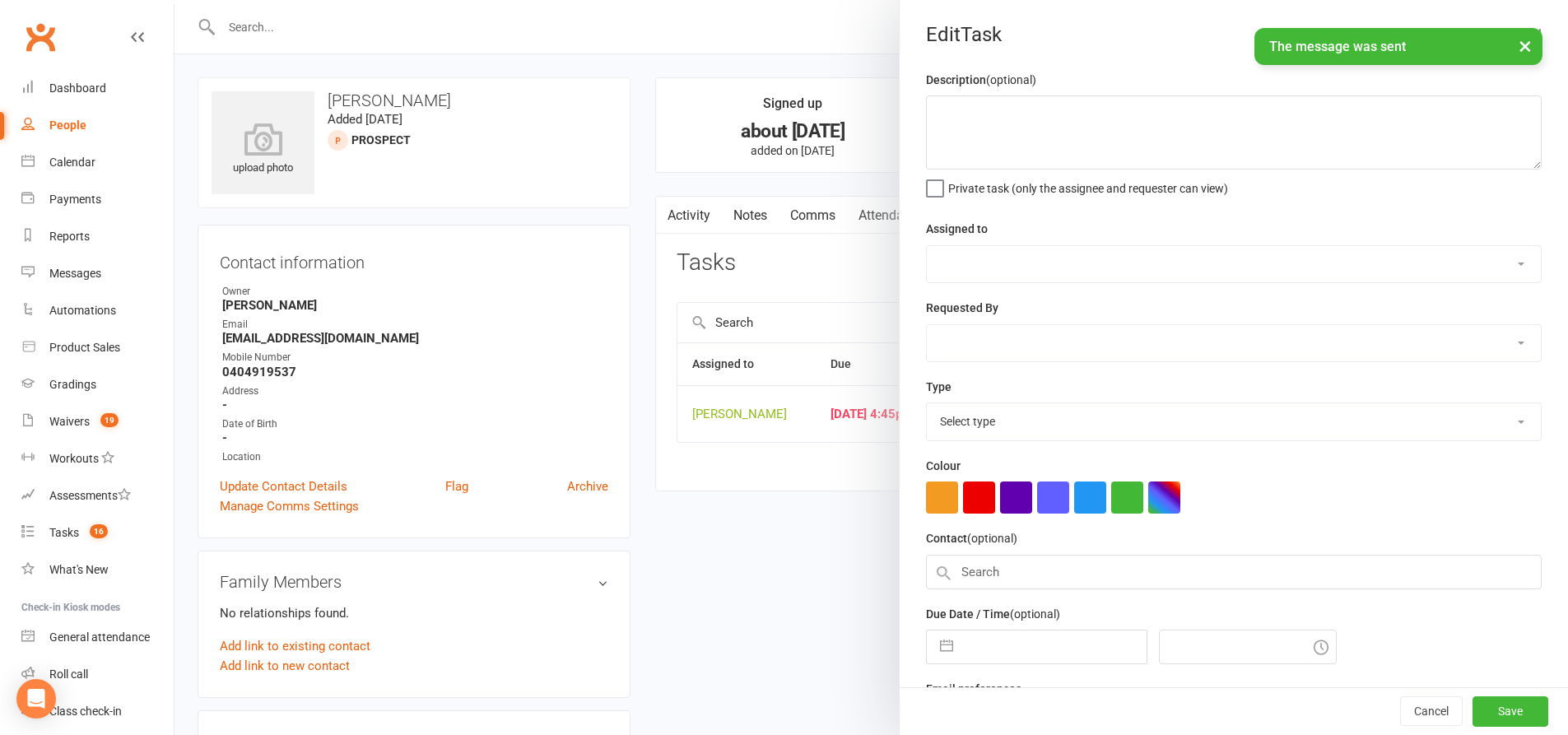
type textarea "follow up via phone to rebook"
select select "49706"
type input "[DATE]"
type input "4:45pm"
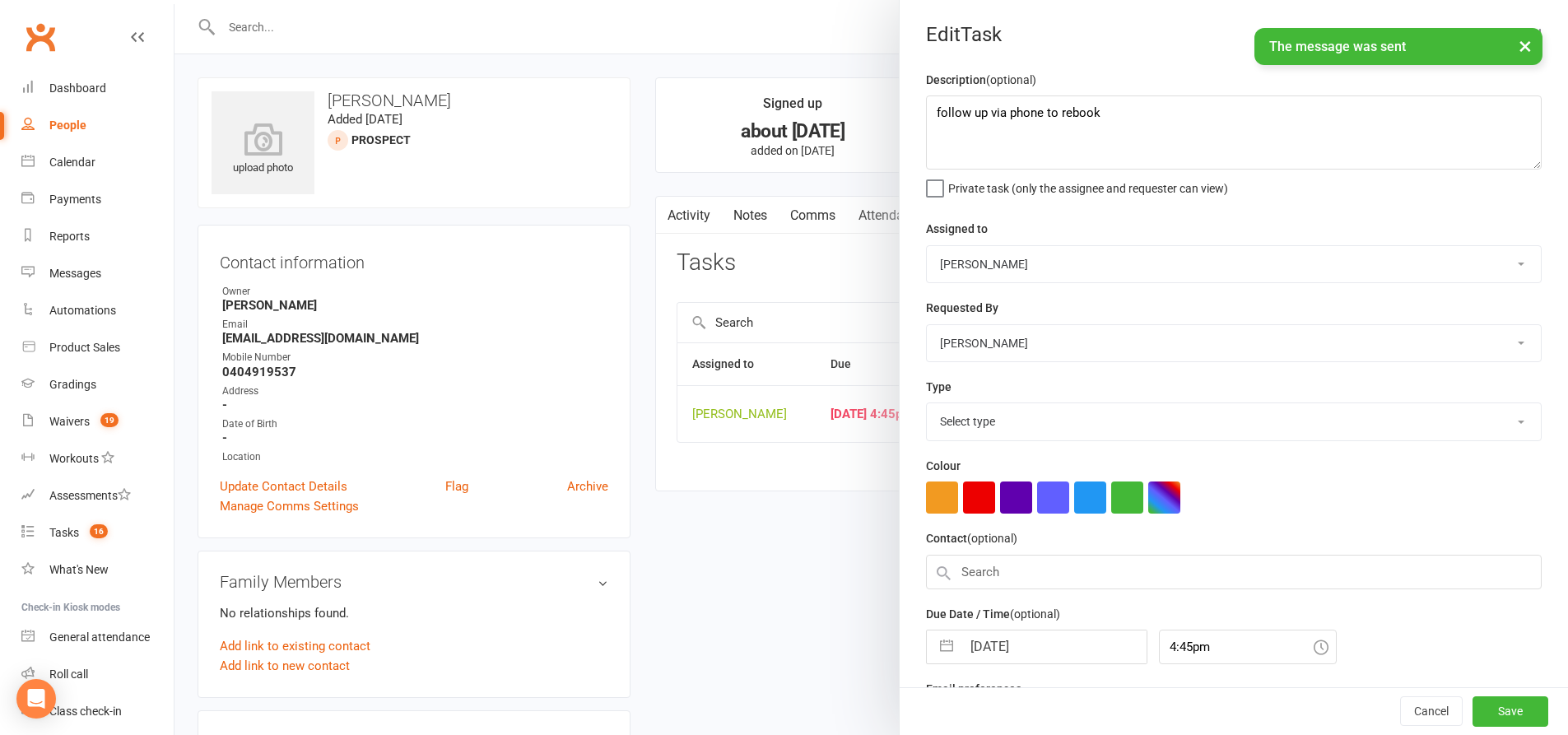
select select "28624"
drag, startPoint x: 1111, startPoint y: 119, endPoint x: 983, endPoint y: 131, distance: 128.6
click at [983, 131] on textarea "follow up via phone to rebook" at bounding box center [1233, 132] width 616 height 74
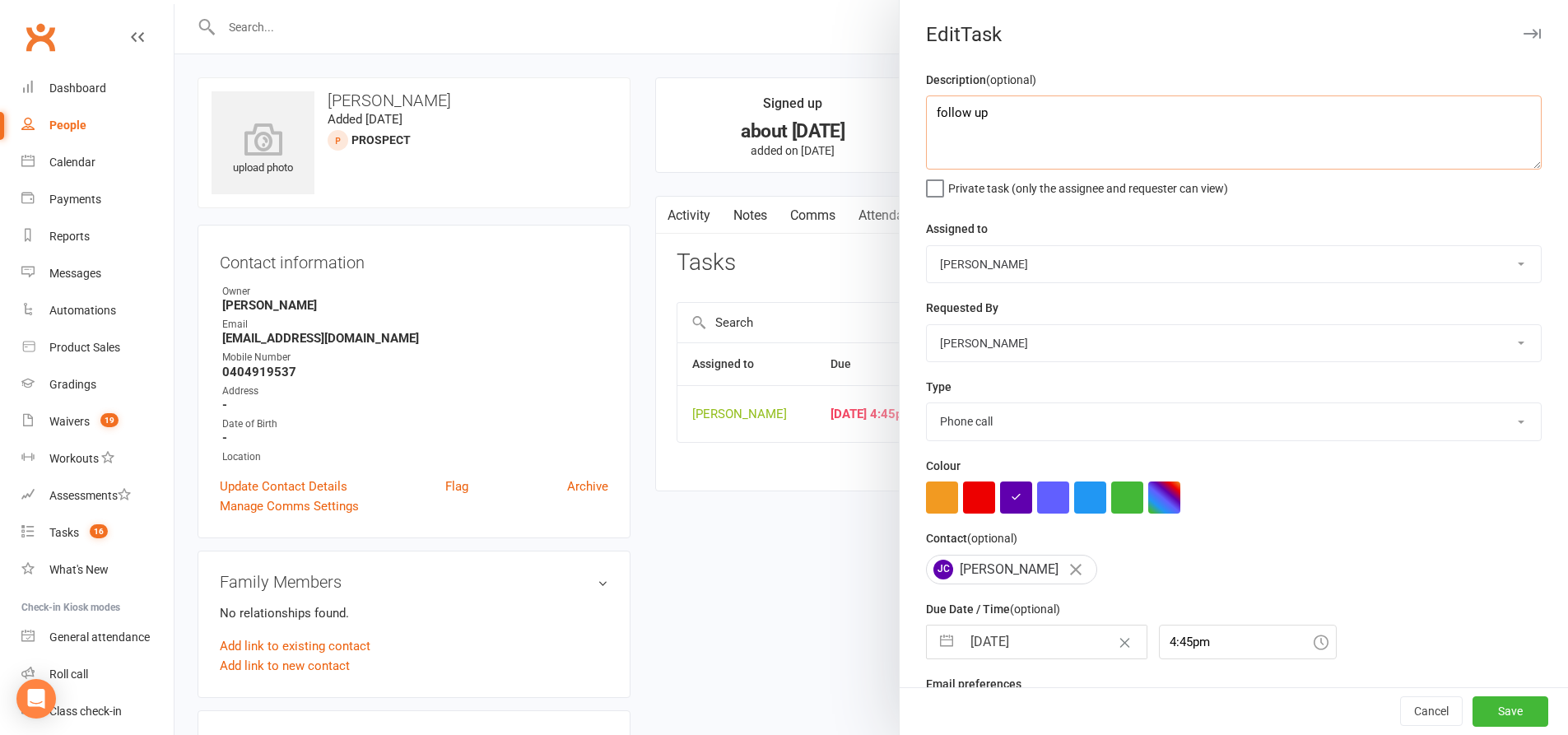
scroll to position [54, 0]
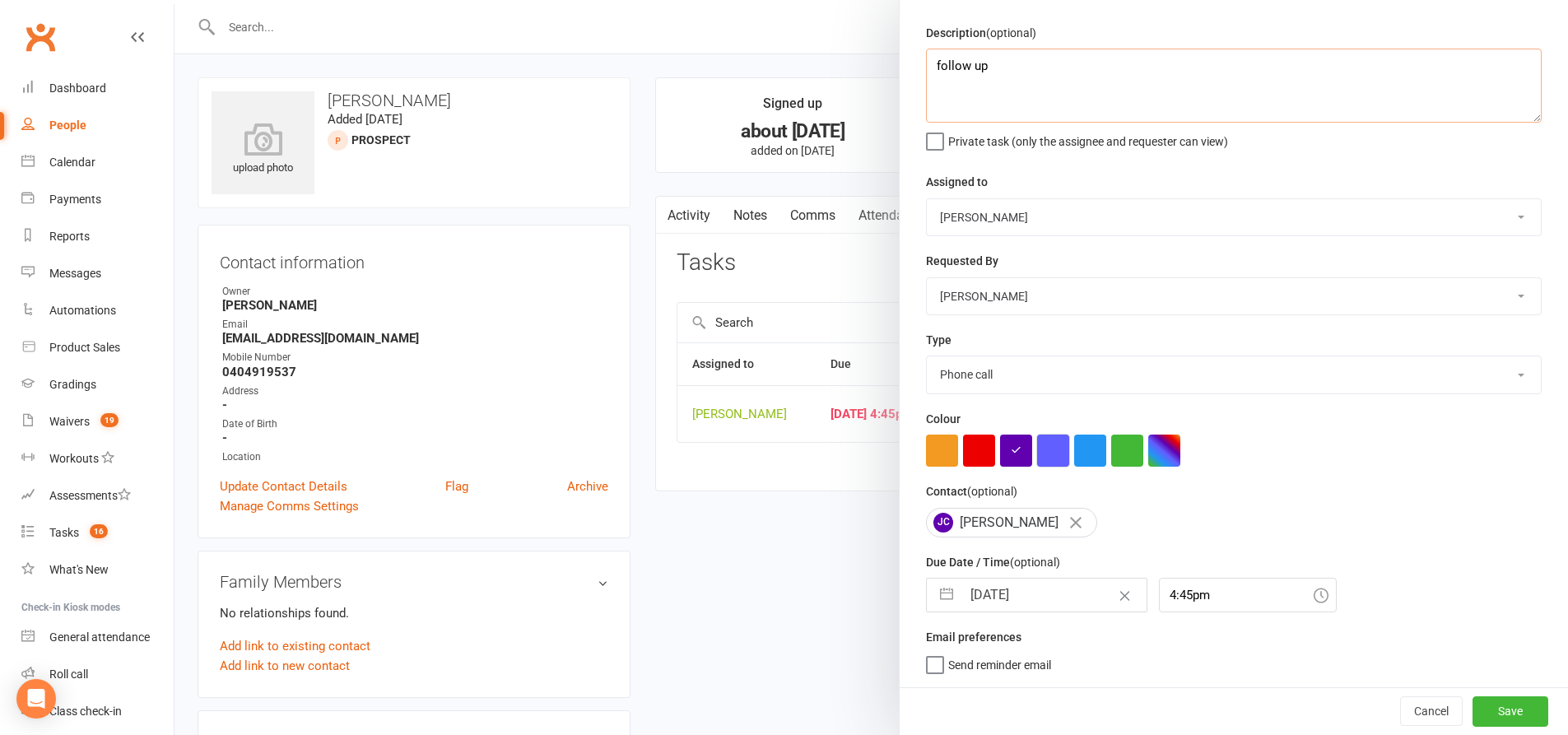
type textarea "follow up"
click at [1048, 452] on button "button" at bounding box center [1053, 451] width 32 height 32
drag, startPoint x: 937, startPoint y: 599, endPoint x: 988, endPoint y: 597, distance: 51.0
click at [937, 598] on button "button" at bounding box center [946, 596] width 30 height 33
select select "8"
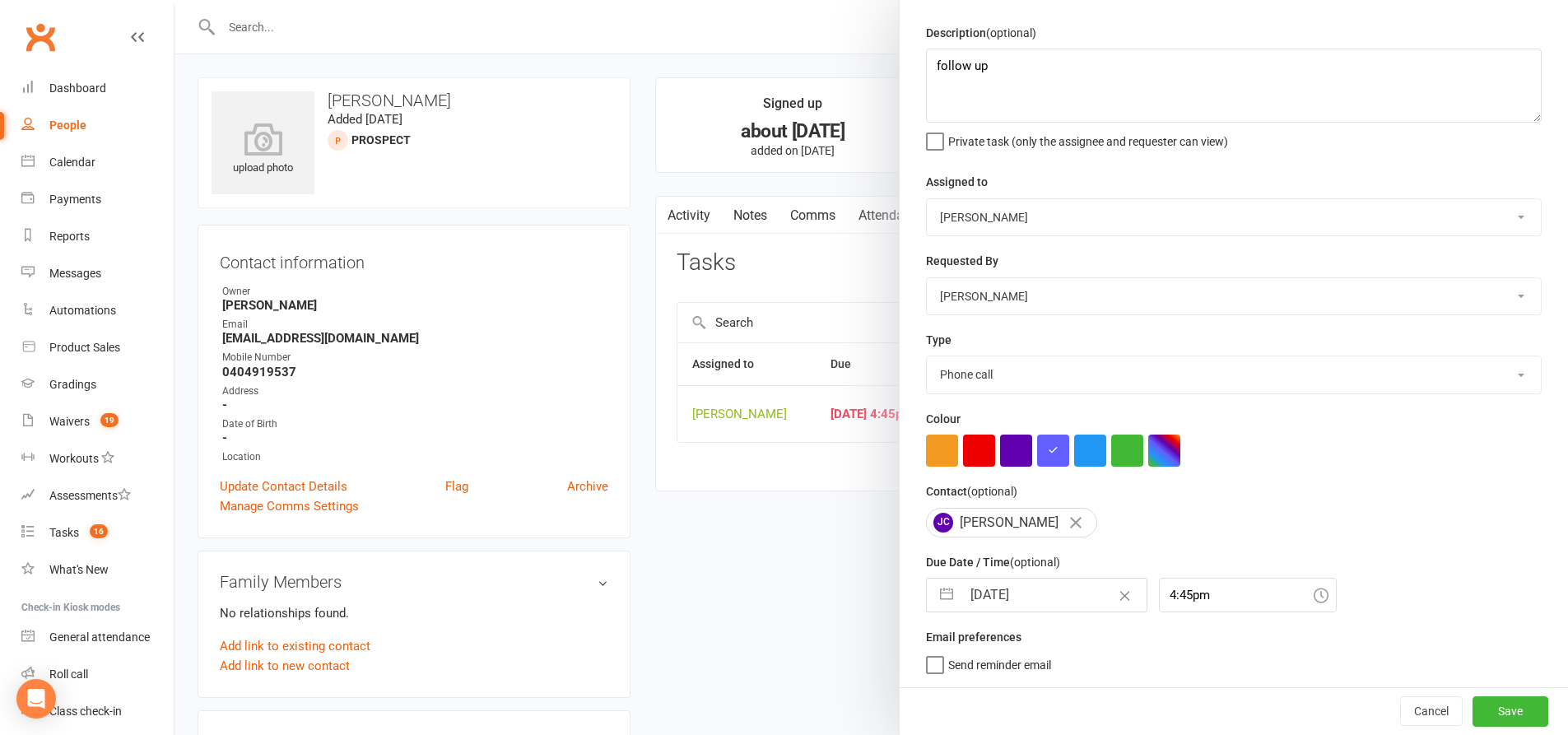
select select "2025"
select select "9"
select select "2025"
select select "10"
select select "2025"
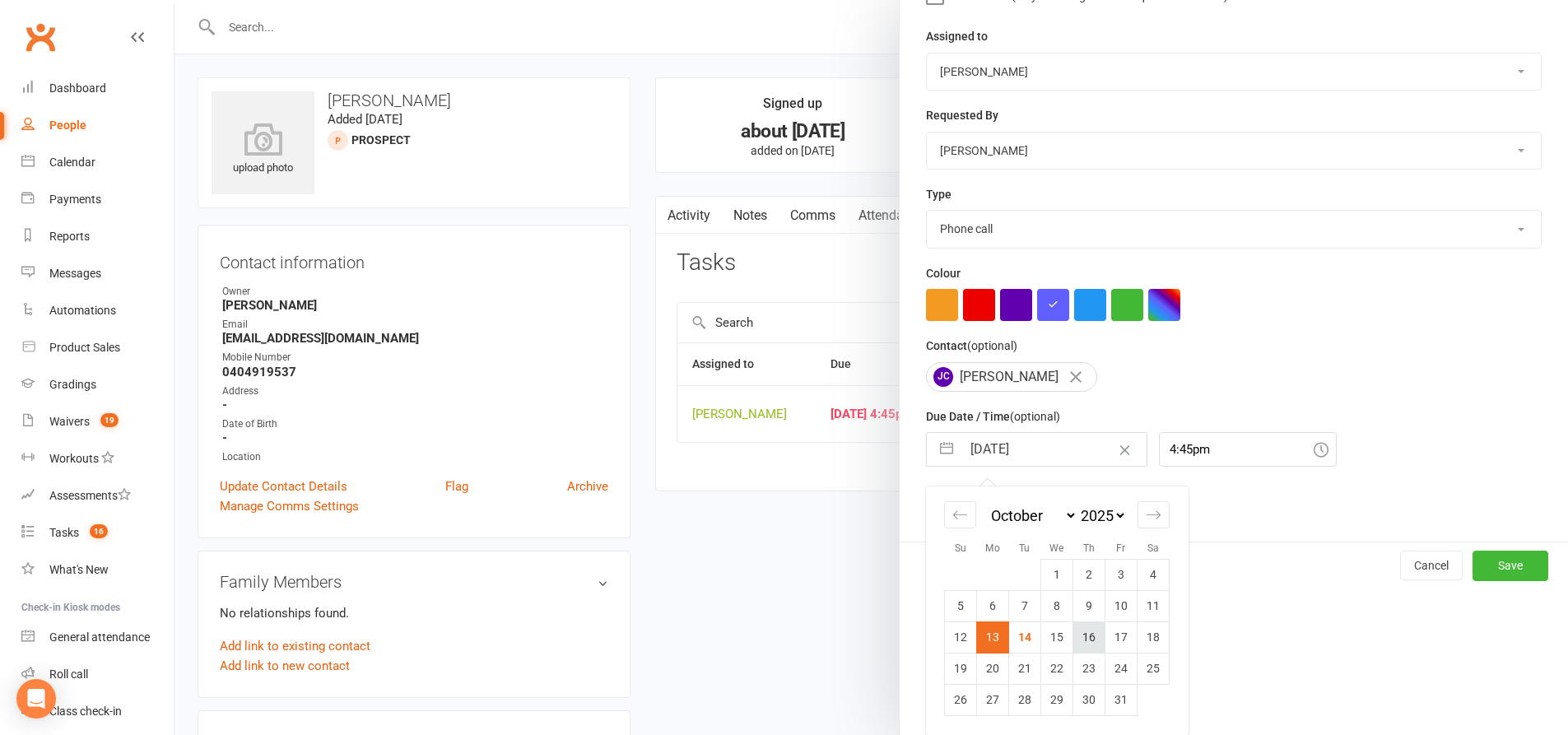
click at [1073, 645] on td "16" at bounding box center [1089, 637] width 32 height 31
type input "[DATE]"
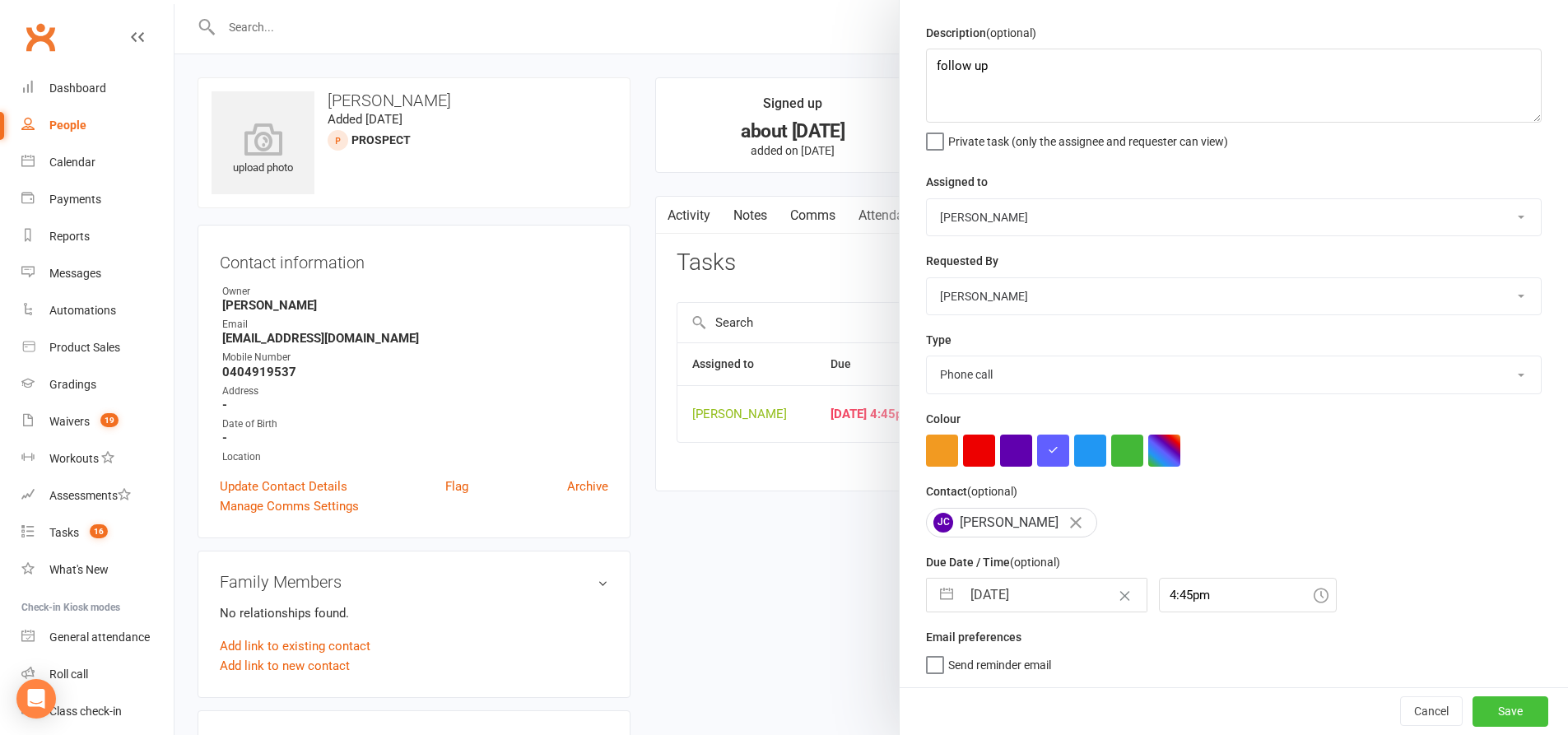
click at [1472, 704] on button "Save" at bounding box center [1510, 711] width 76 height 30
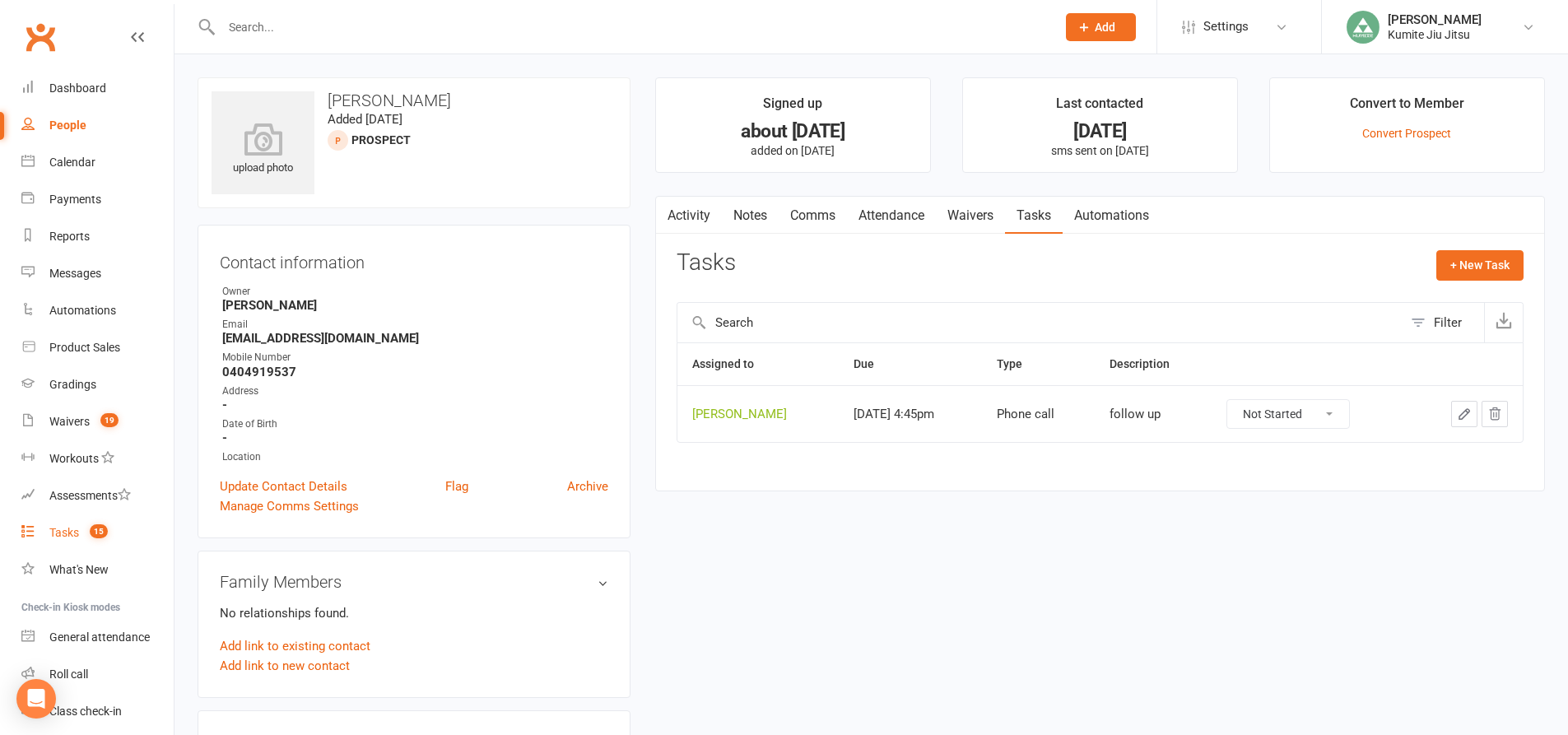
click at [76, 532] on div "Tasks" at bounding box center [65, 533] width 30 height 13
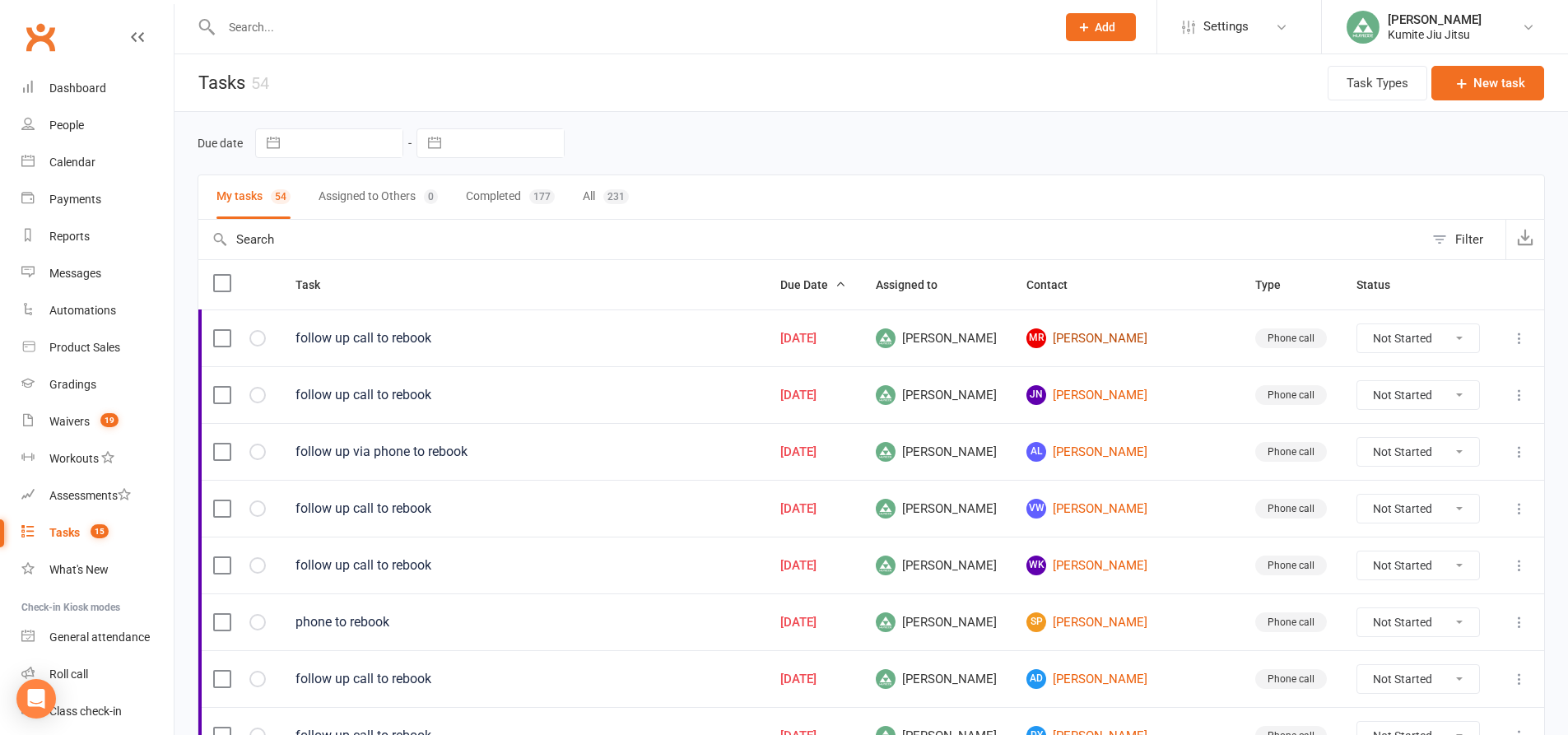
click at [1141, 338] on link "[PERSON_NAME]" at bounding box center [1126, 338] width 199 height 19
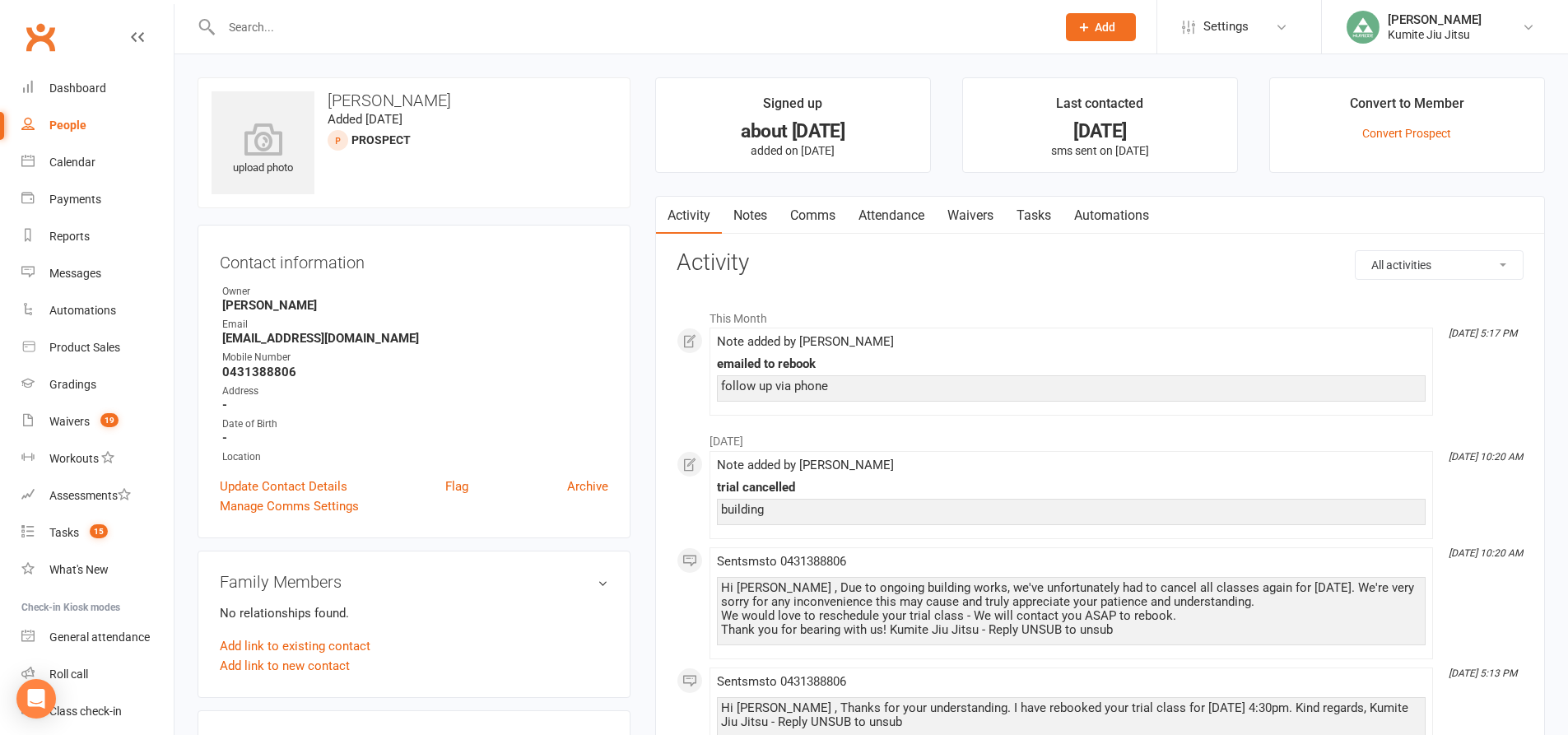
click at [765, 217] on link "Notes" at bounding box center [750, 215] width 57 height 38
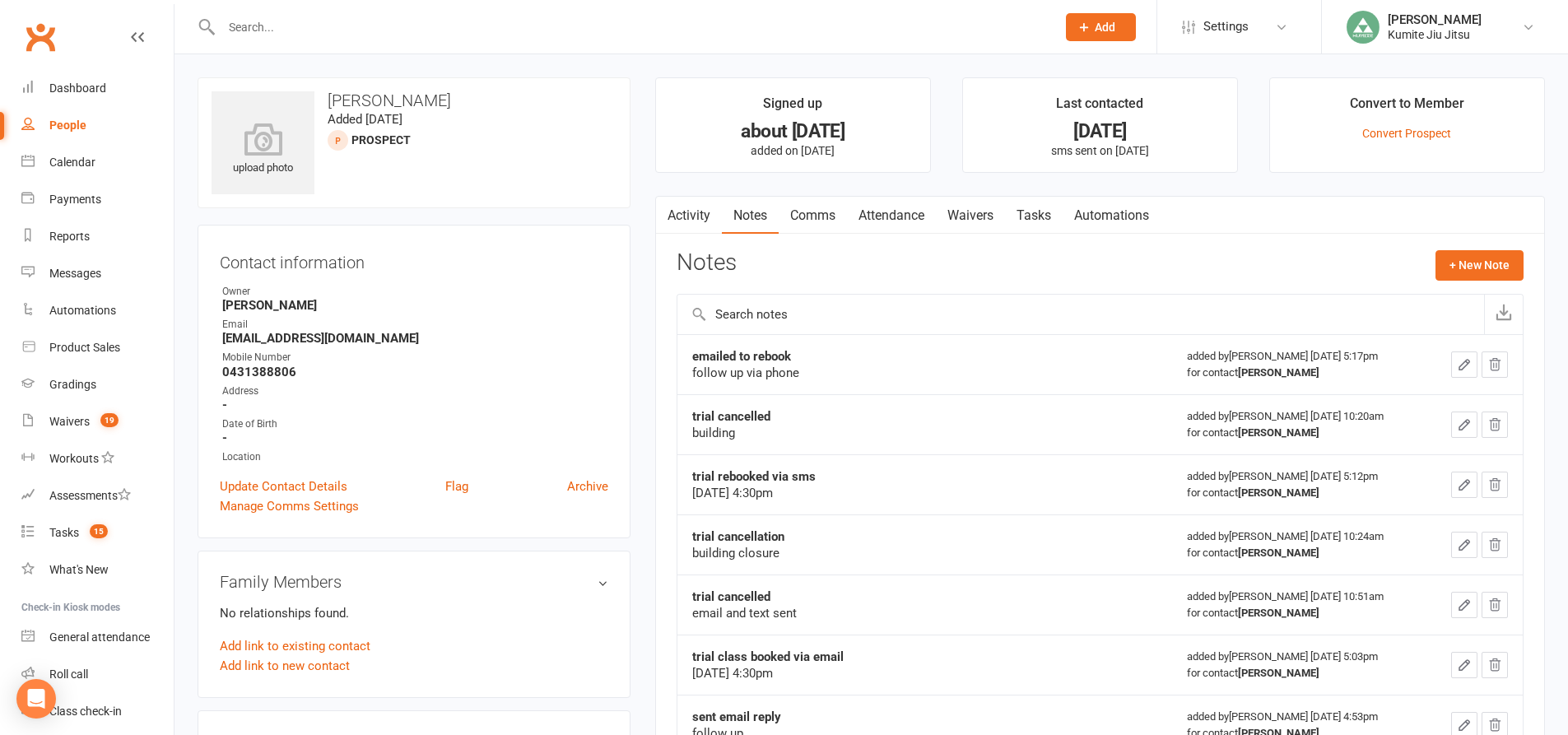
click at [830, 215] on link "Comms" at bounding box center [813, 215] width 68 height 38
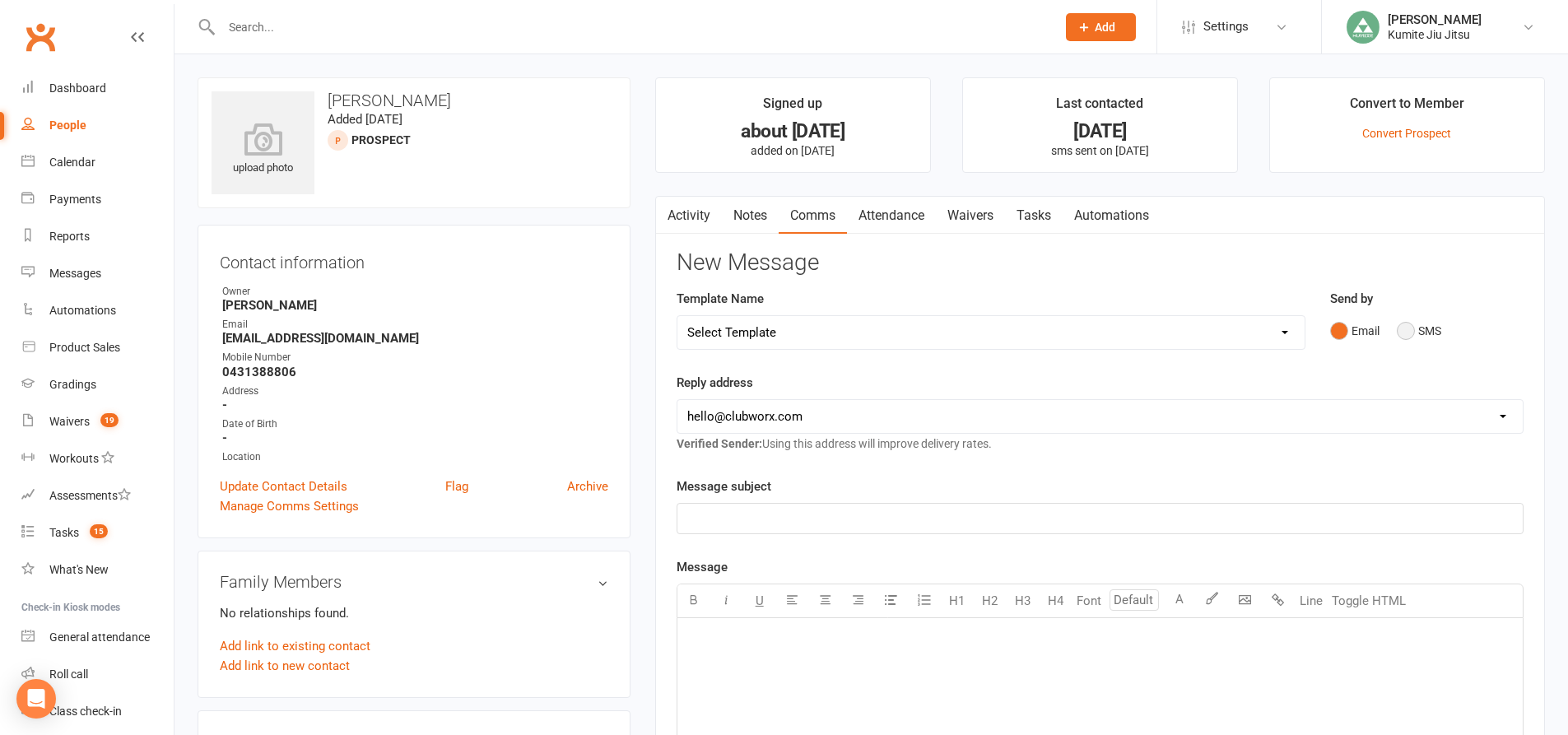
click at [1416, 331] on button "SMS" at bounding box center [1418, 331] width 44 height 31
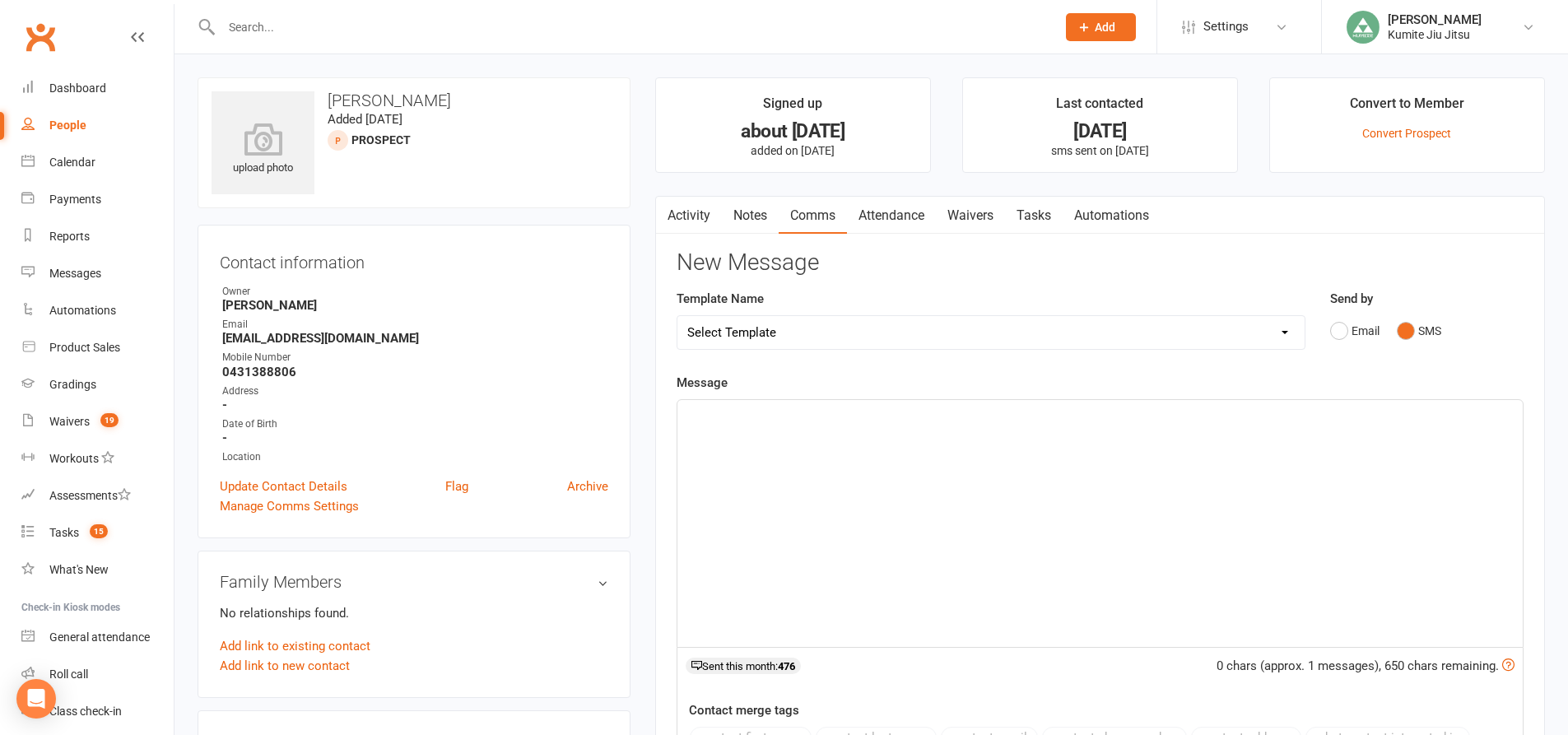
click at [889, 427] on div "﻿" at bounding box center [1100, 524] width 845 height 247
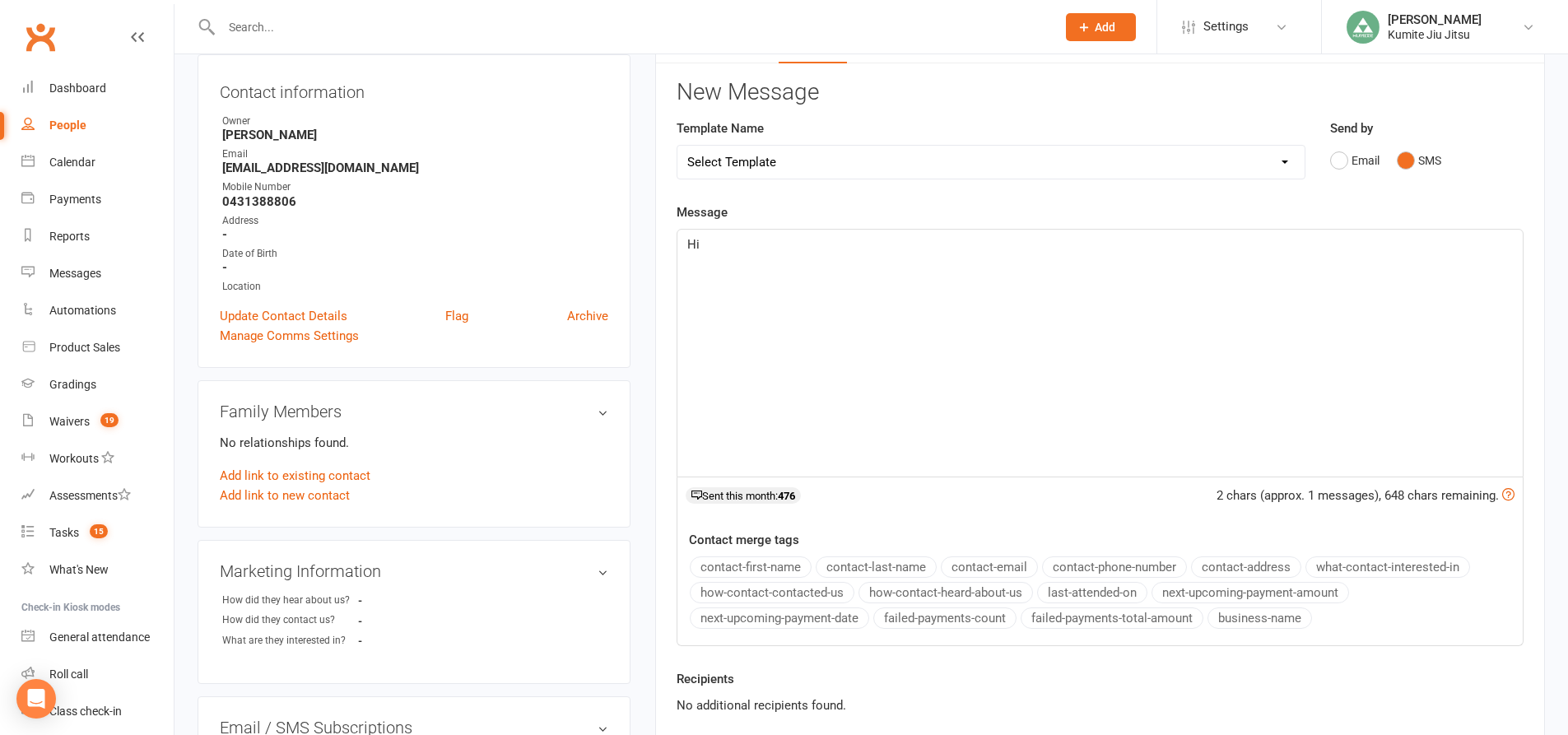
scroll to position [330, 0]
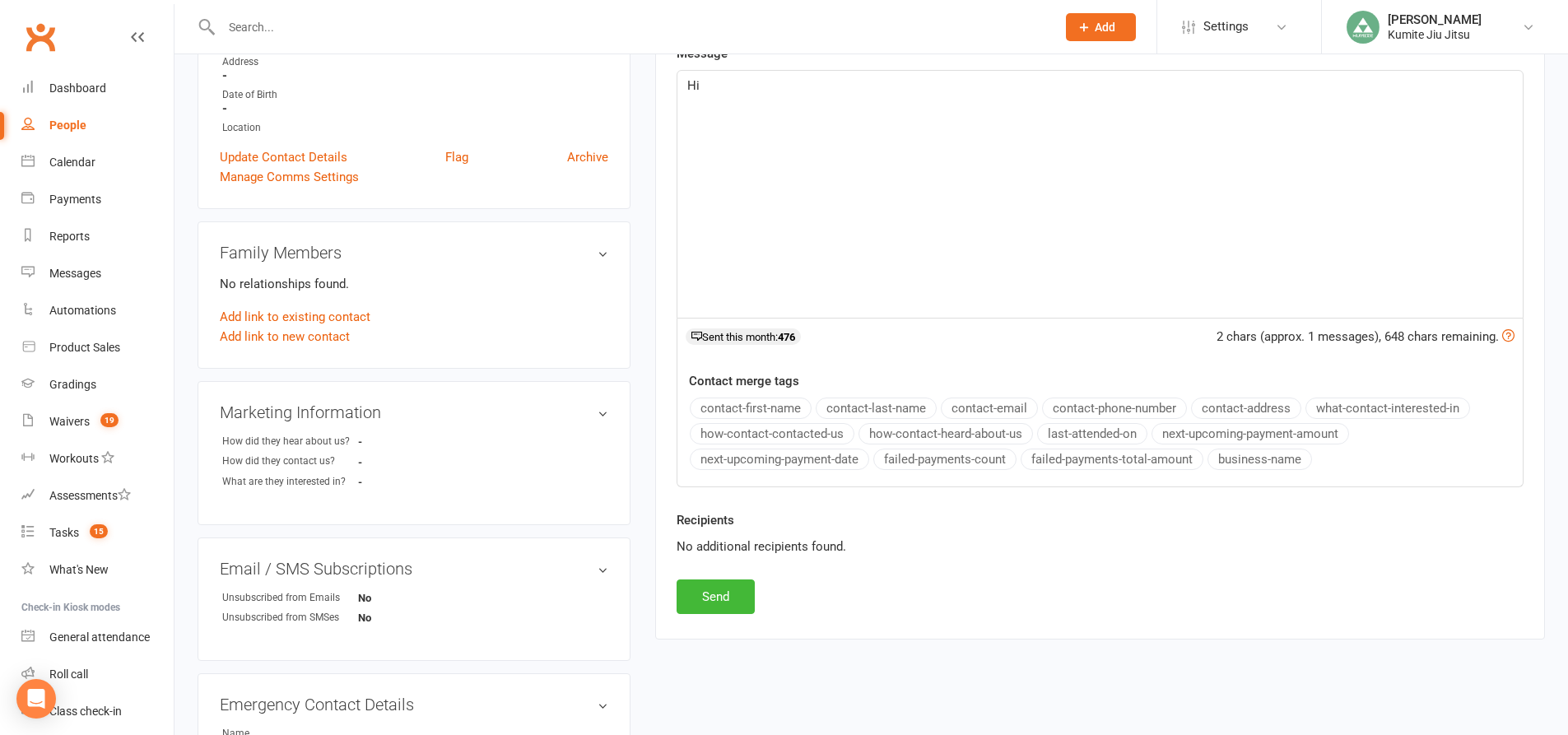
click at [775, 409] on button "contact-first-name" at bounding box center [750, 408] width 122 height 21
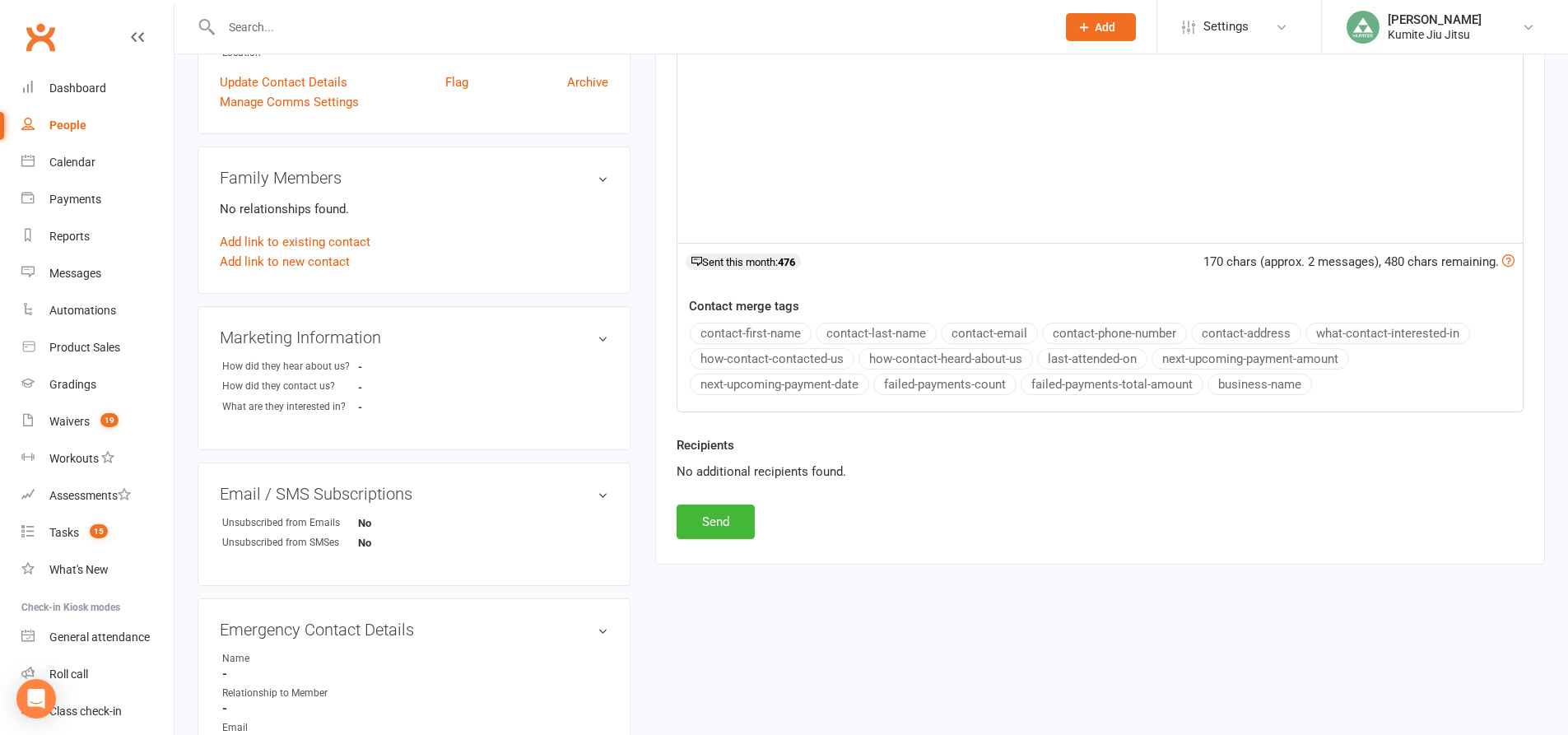
scroll to position [412, 0]
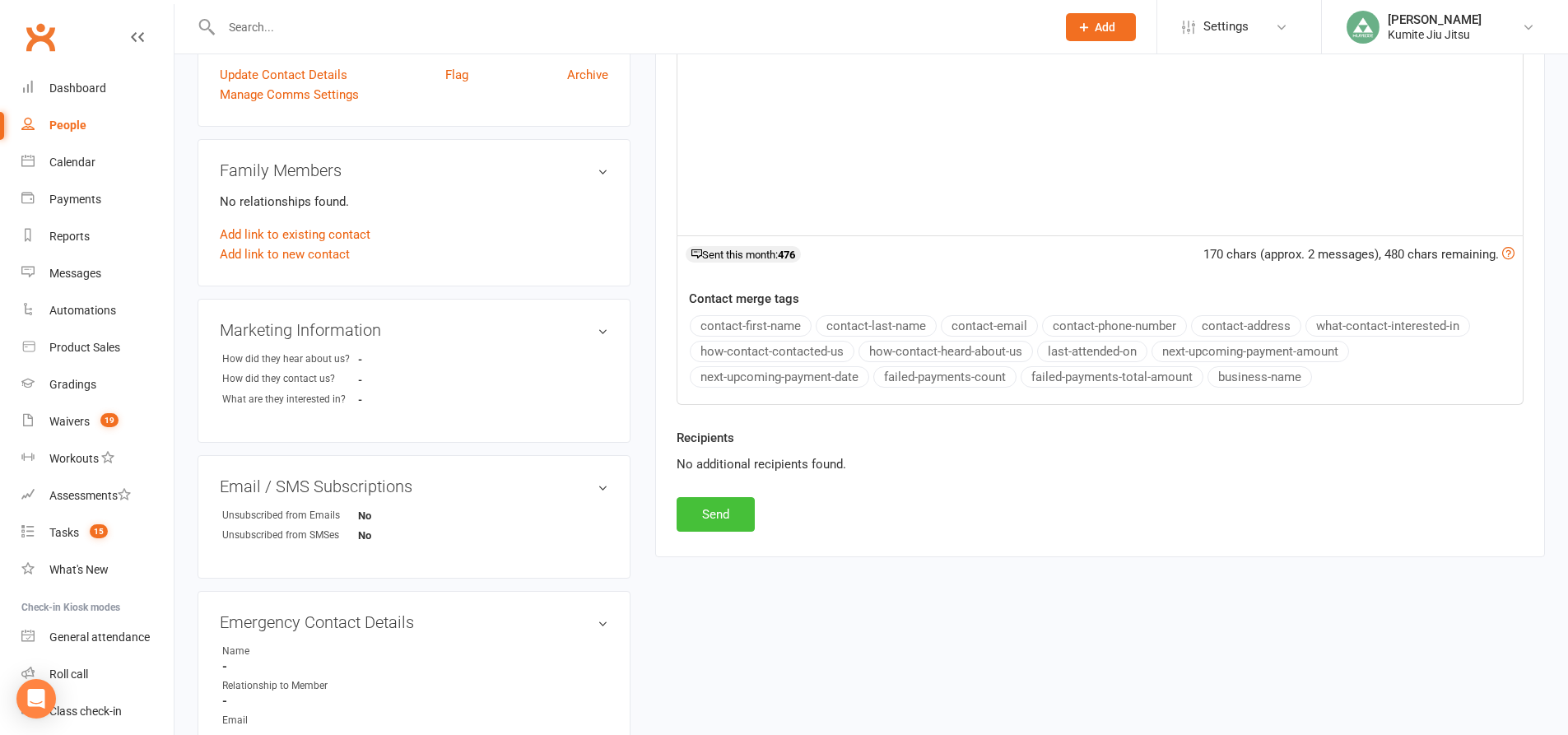
click at [722, 515] on button "Send" at bounding box center [715, 514] width 78 height 34
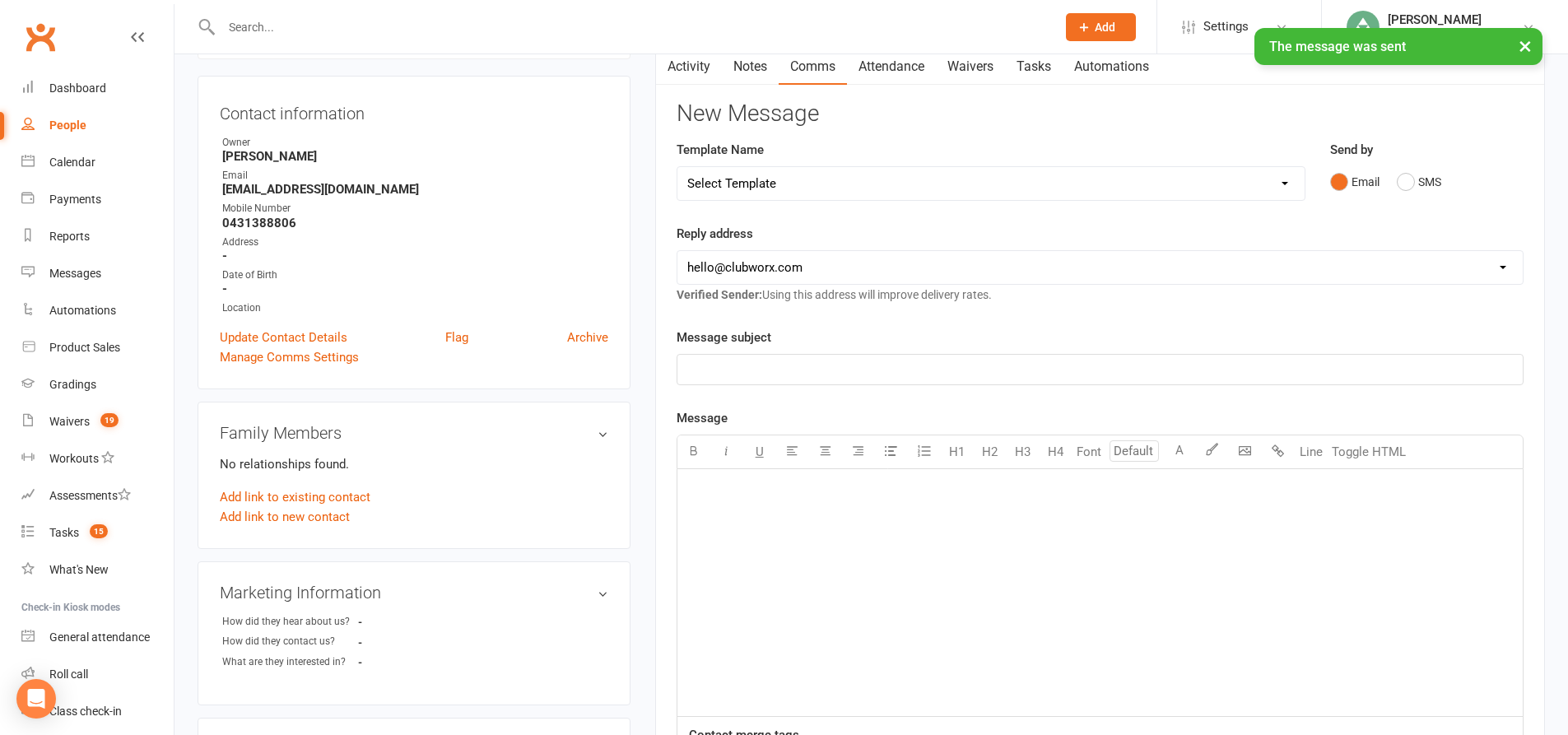
scroll to position [0, 0]
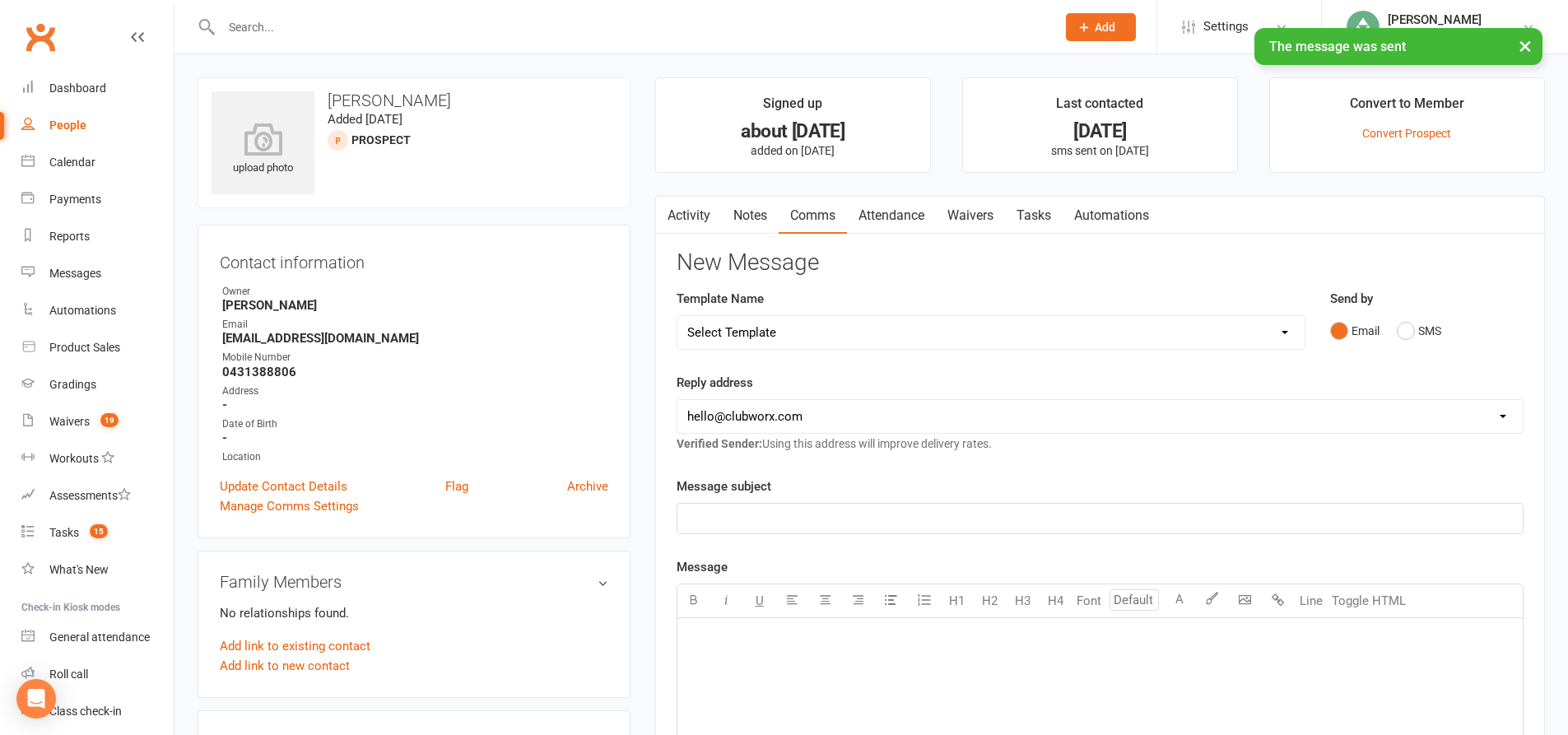
click at [758, 211] on link "Notes" at bounding box center [750, 215] width 57 height 38
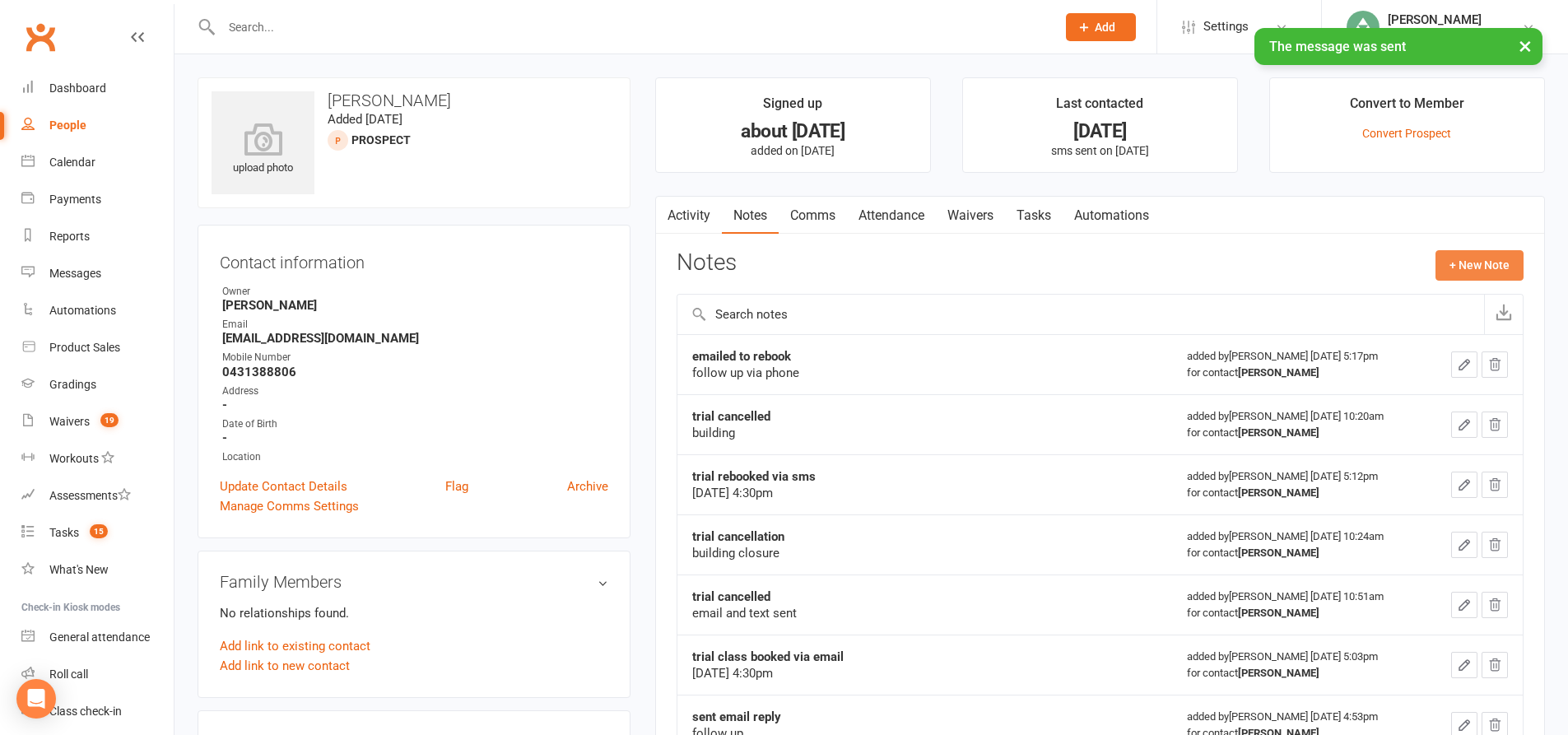
click at [1503, 261] on button "+ New Note" at bounding box center [1478, 265] width 88 height 30
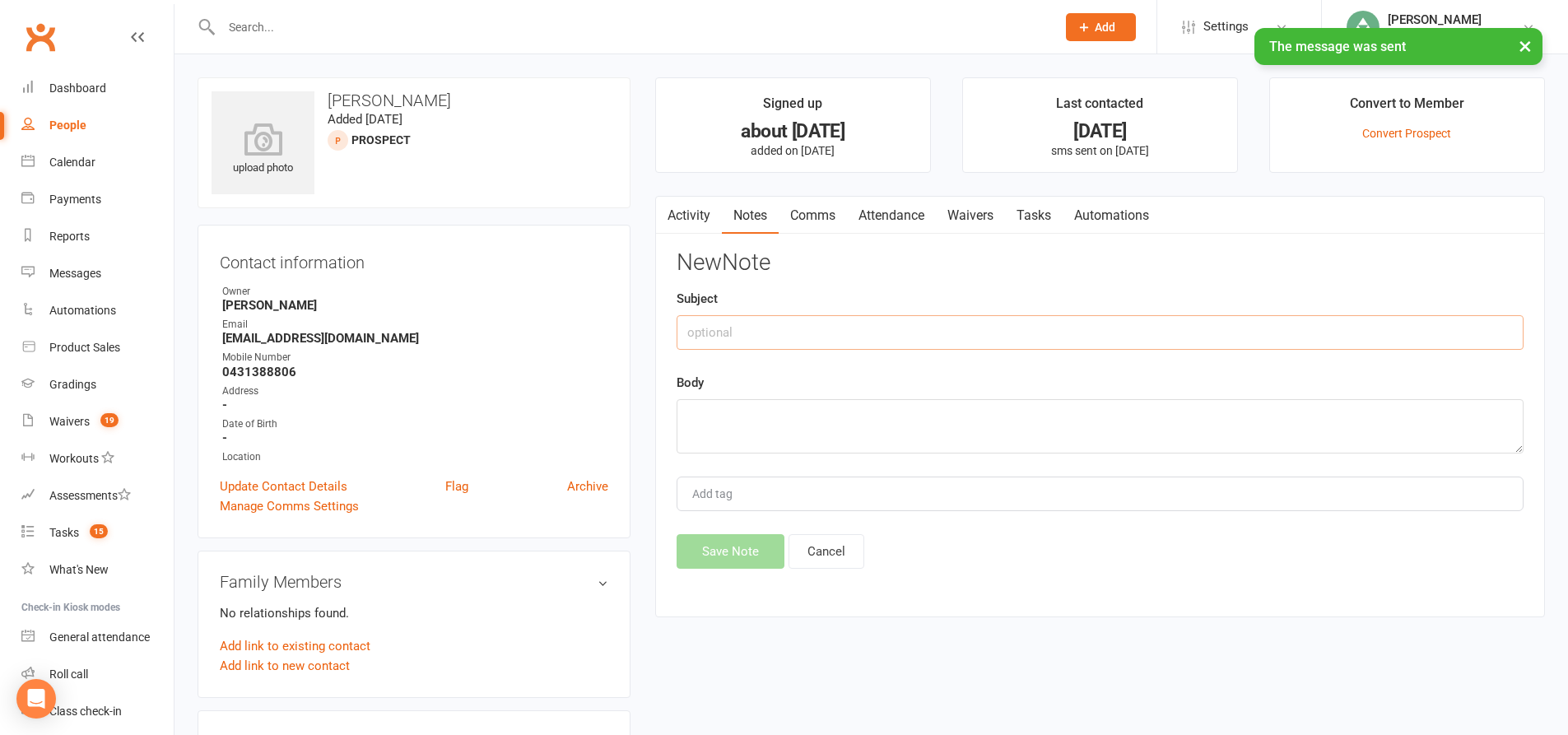
click at [964, 323] on input "text" at bounding box center [1100, 332] width 847 height 34
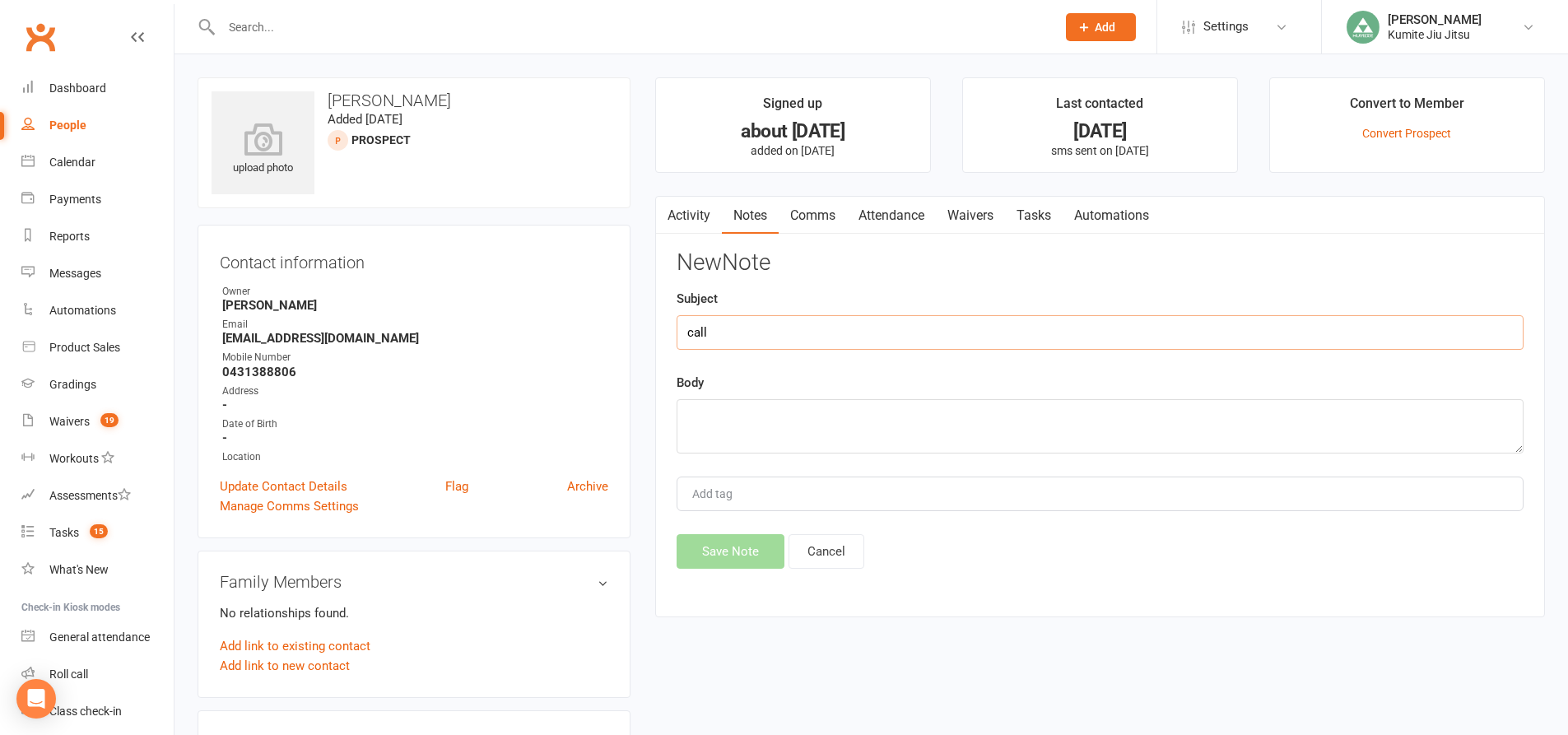
type input "call"
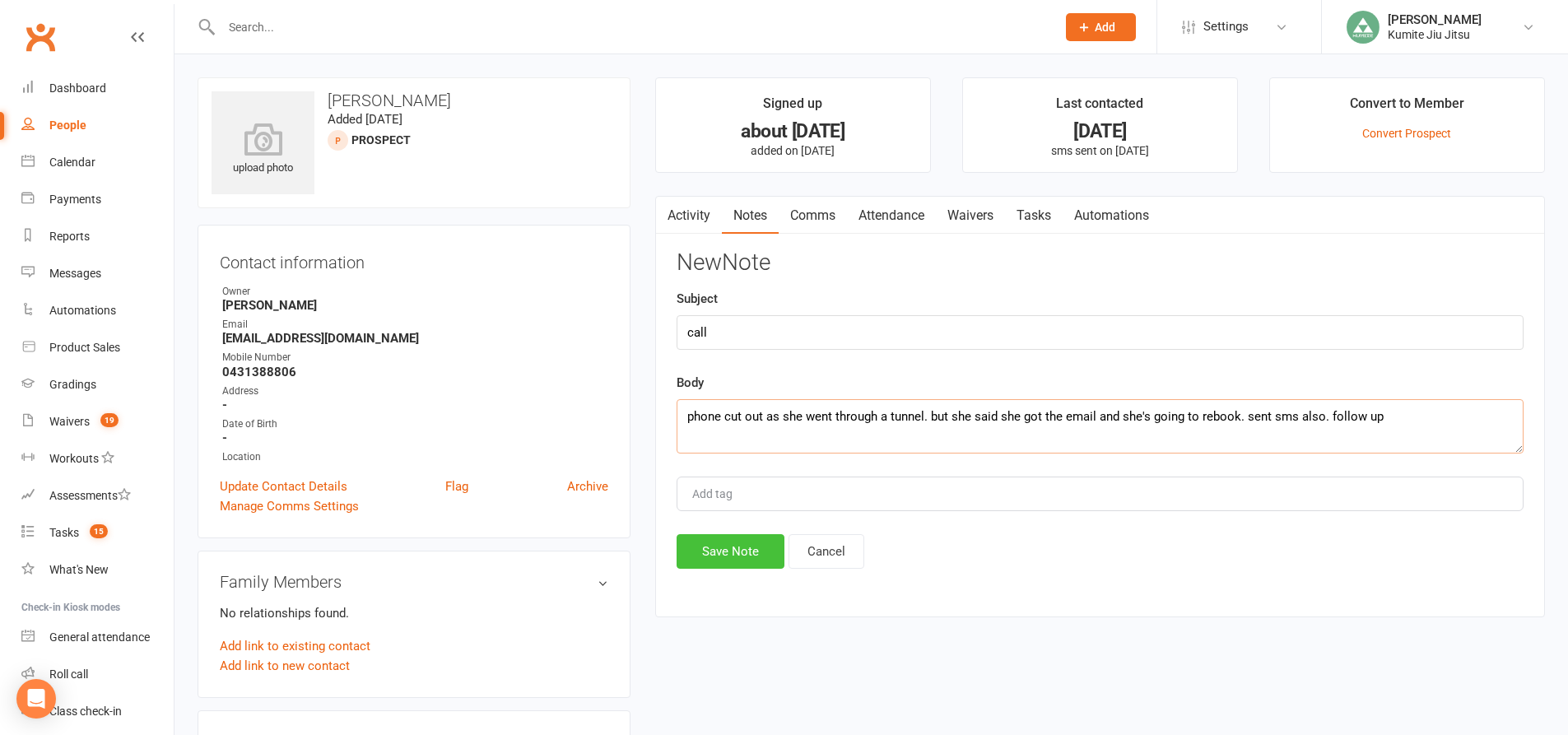
type textarea "phone cut out as she went through a tunnel. but she said she got the email and …"
drag, startPoint x: 727, startPoint y: 559, endPoint x: 739, endPoint y: 554, distance: 13.0
click at [727, 559] on button "Save Note" at bounding box center [730, 551] width 108 height 34
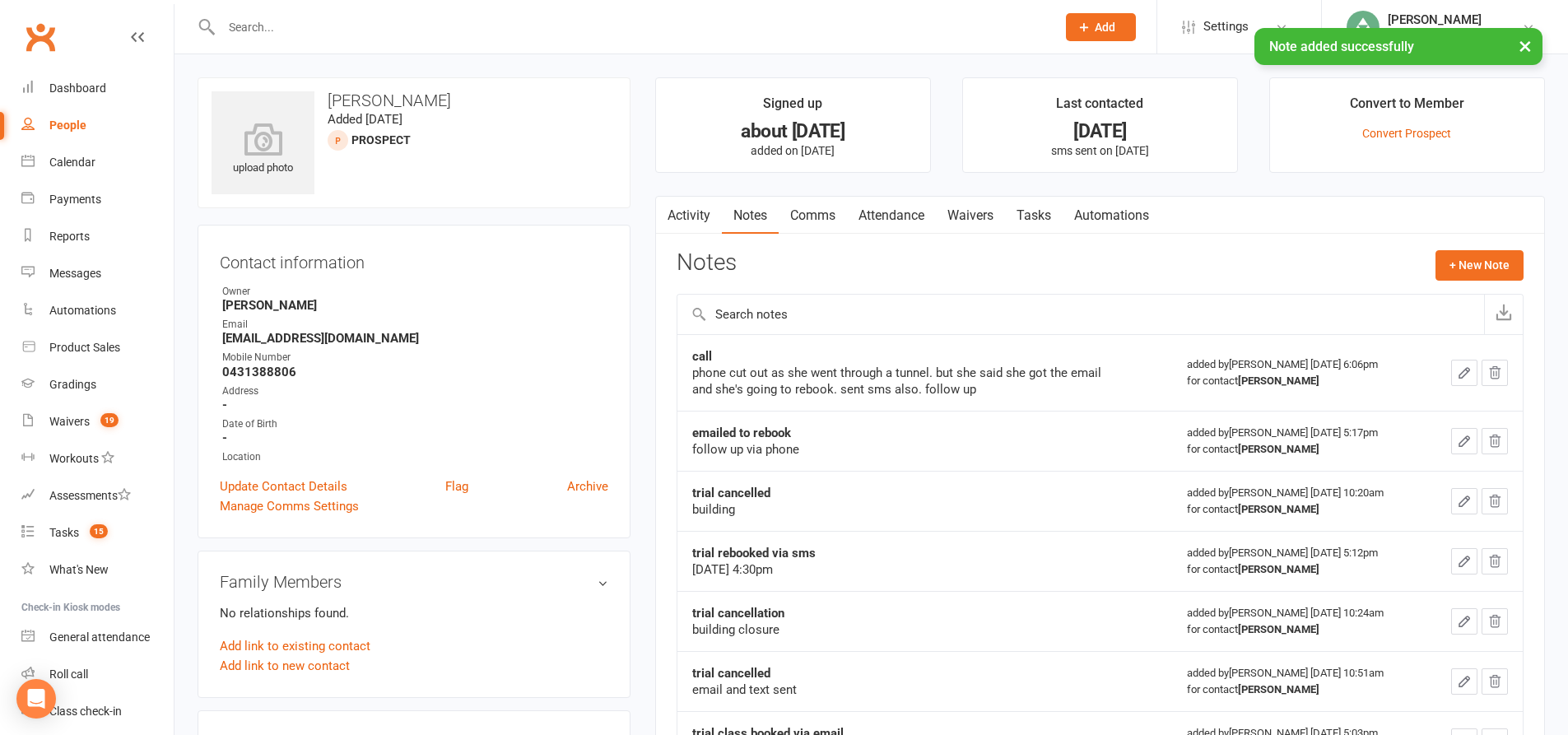
click at [1048, 211] on link "Tasks" at bounding box center [1034, 215] width 57 height 38
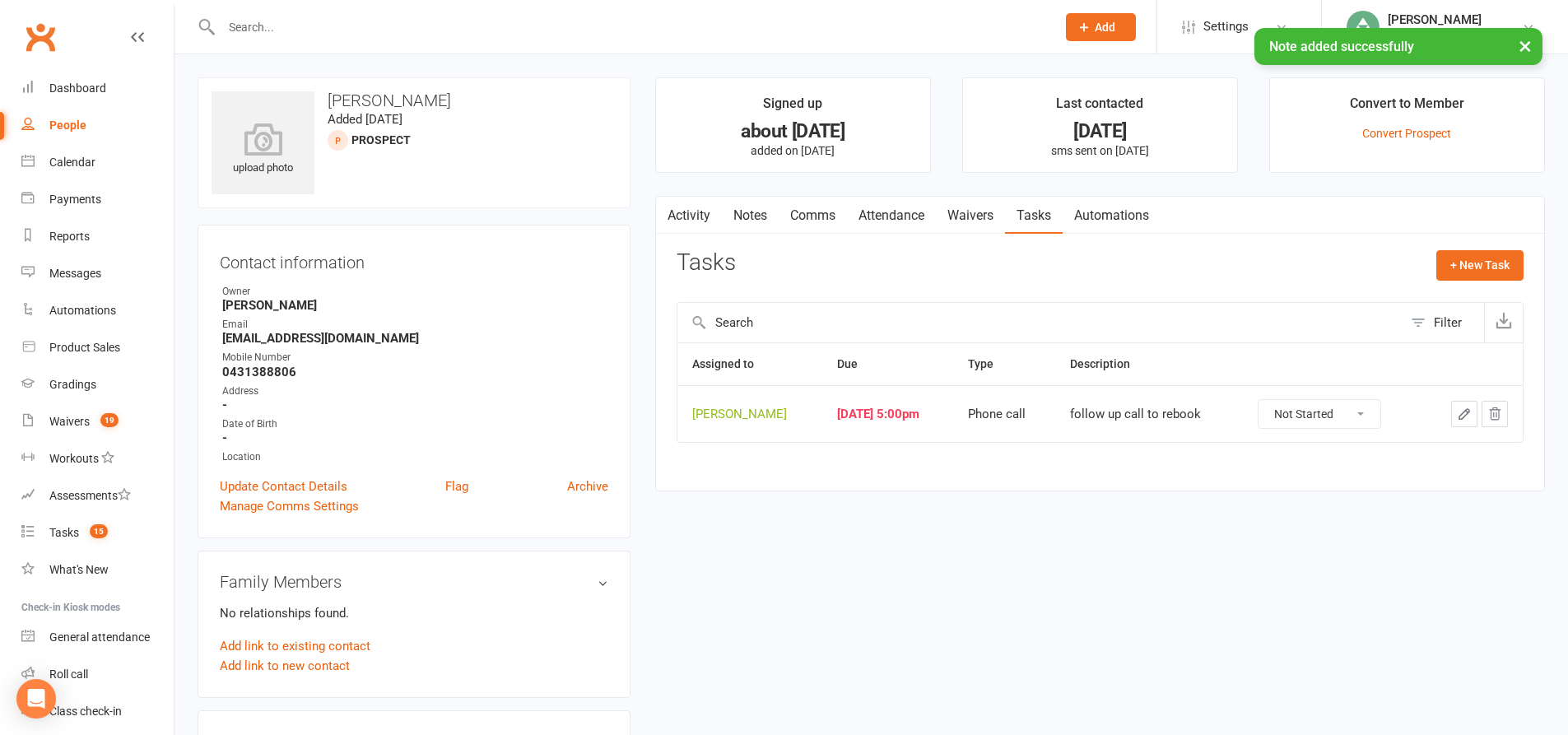
click at [1471, 419] on icon "button" at bounding box center [1464, 415] width 15 height 15
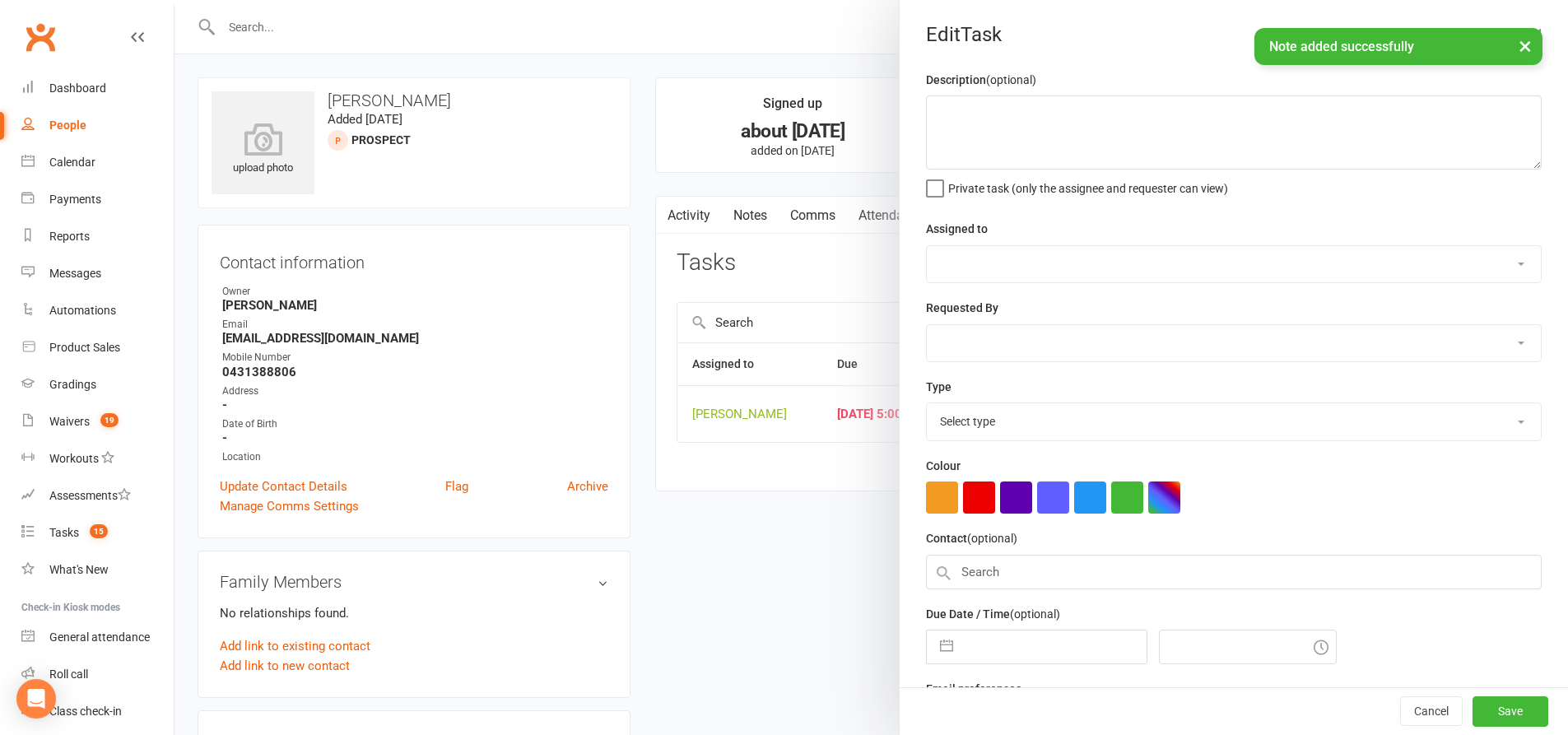
type textarea "follow up call to rebook"
select select "49706"
type input "[DATE]"
type input "5:00pm"
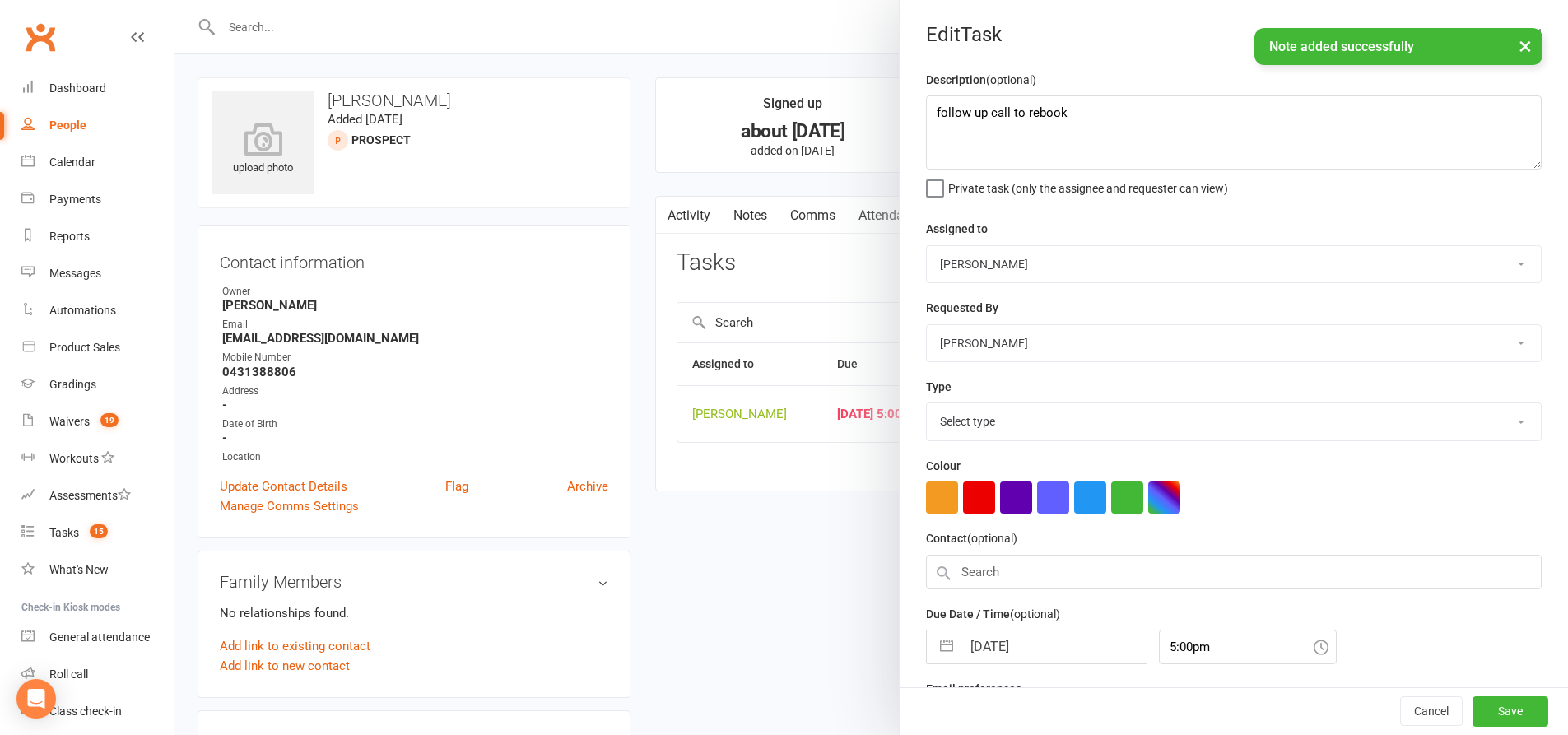
select select "28624"
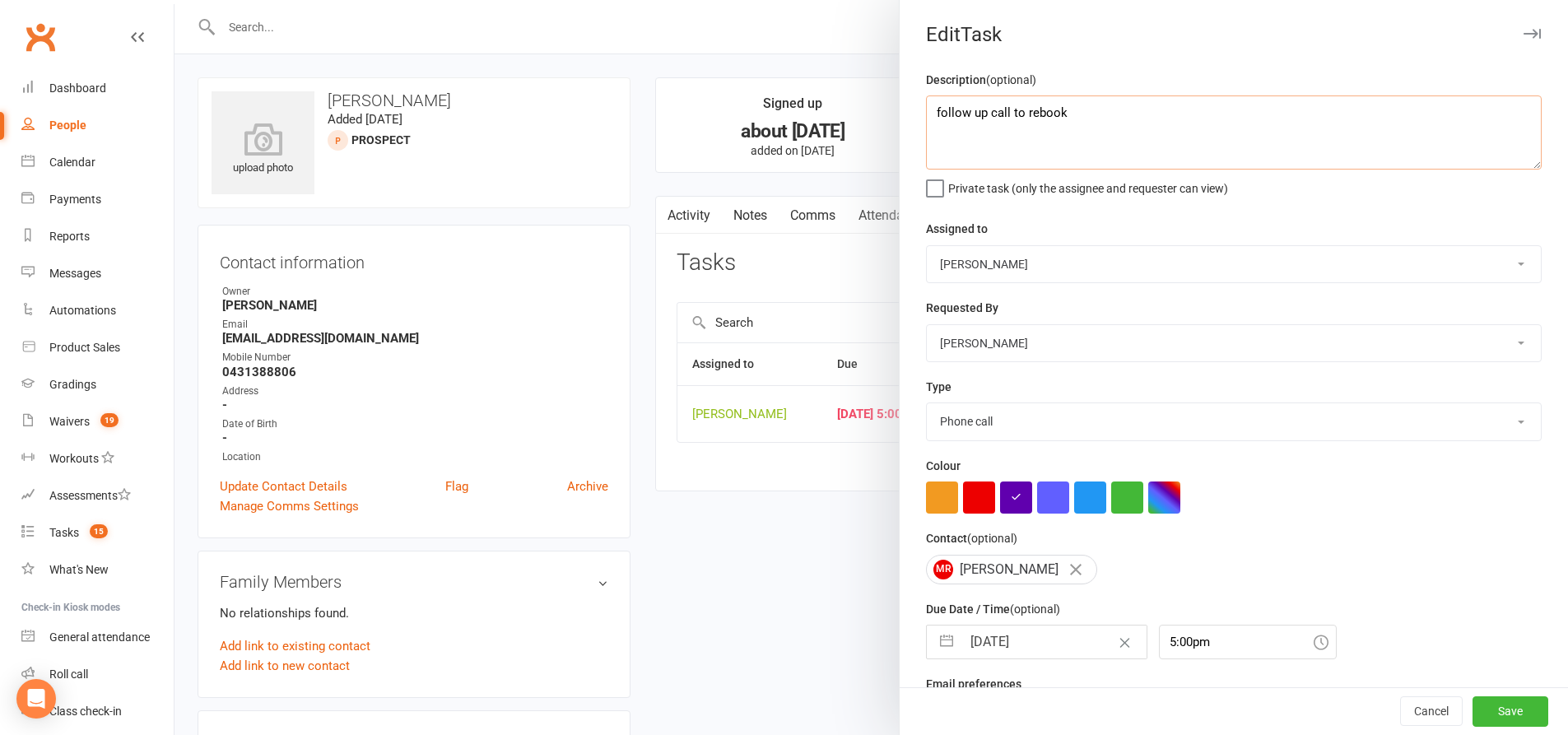
drag, startPoint x: 1100, startPoint y: 121, endPoint x: 980, endPoint y: 126, distance: 120.1
click at [980, 126] on textarea "follow up call to rebook" at bounding box center [1233, 132] width 616 height 74
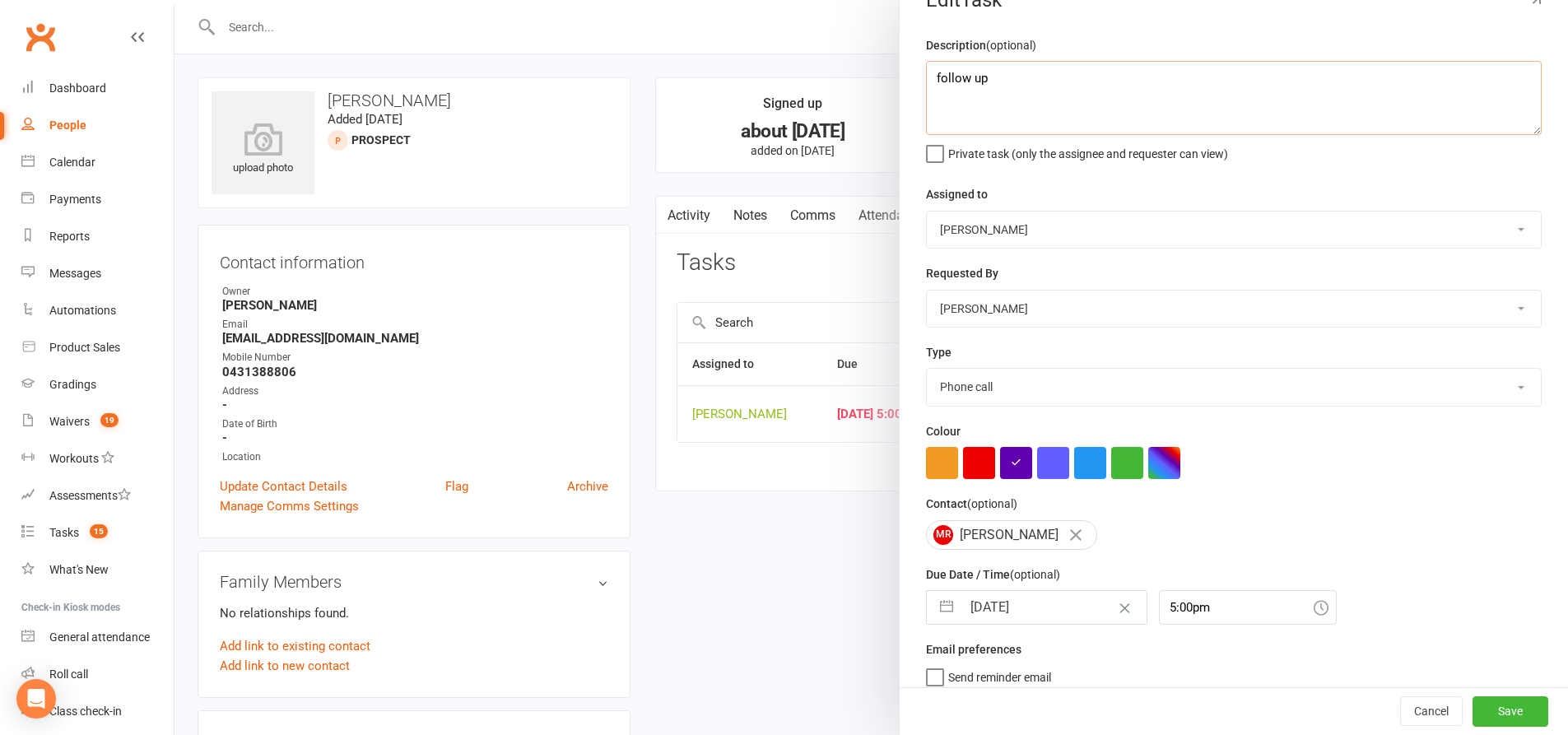
scroll to position [54, 0]
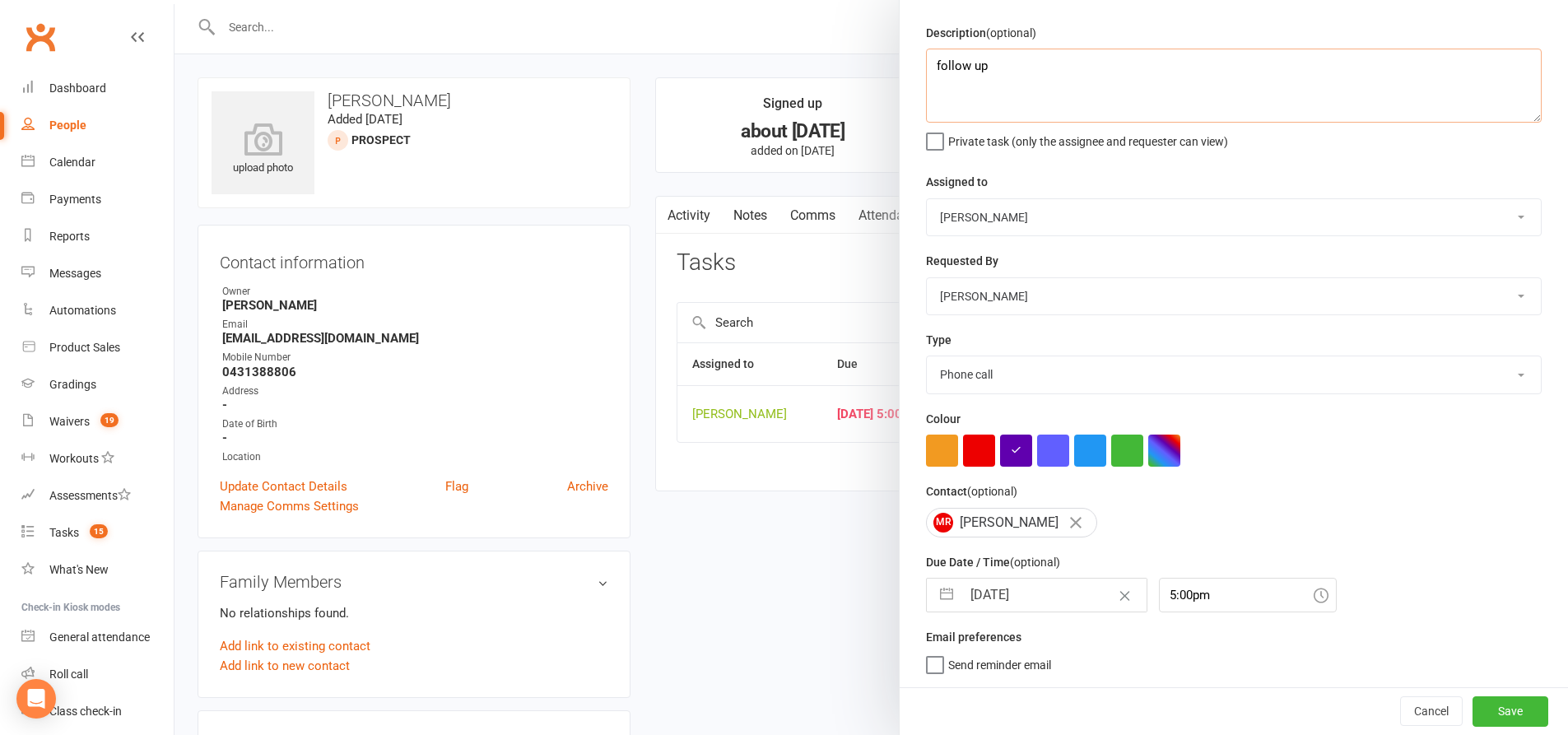
type textarea "follow up"
click at [944, 596] on button "button" at bounding box center [946, 596] width 30 height 33
select select "8"
select select "2025"
select select "9"
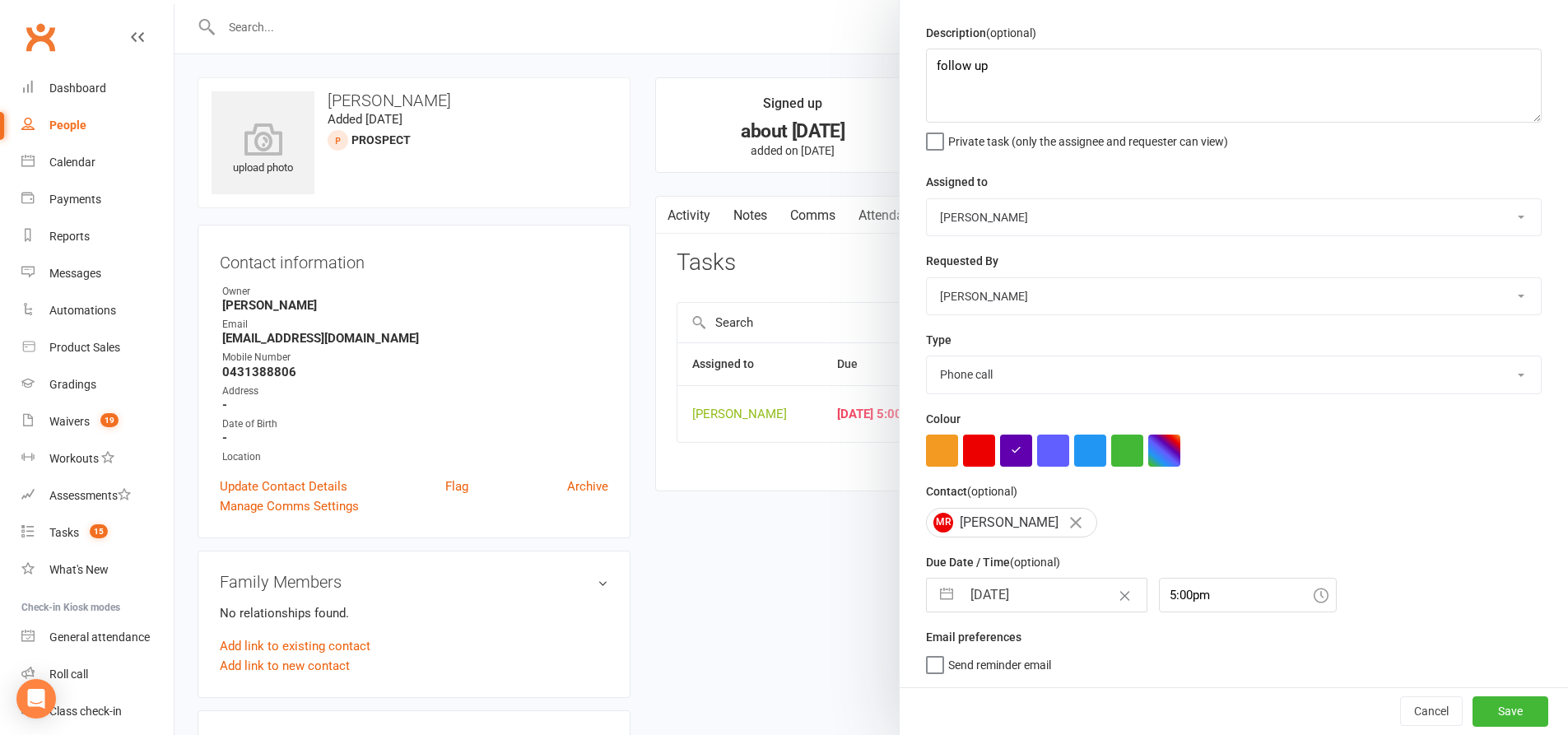
select select "2025"
select select "10"
select select "2025"
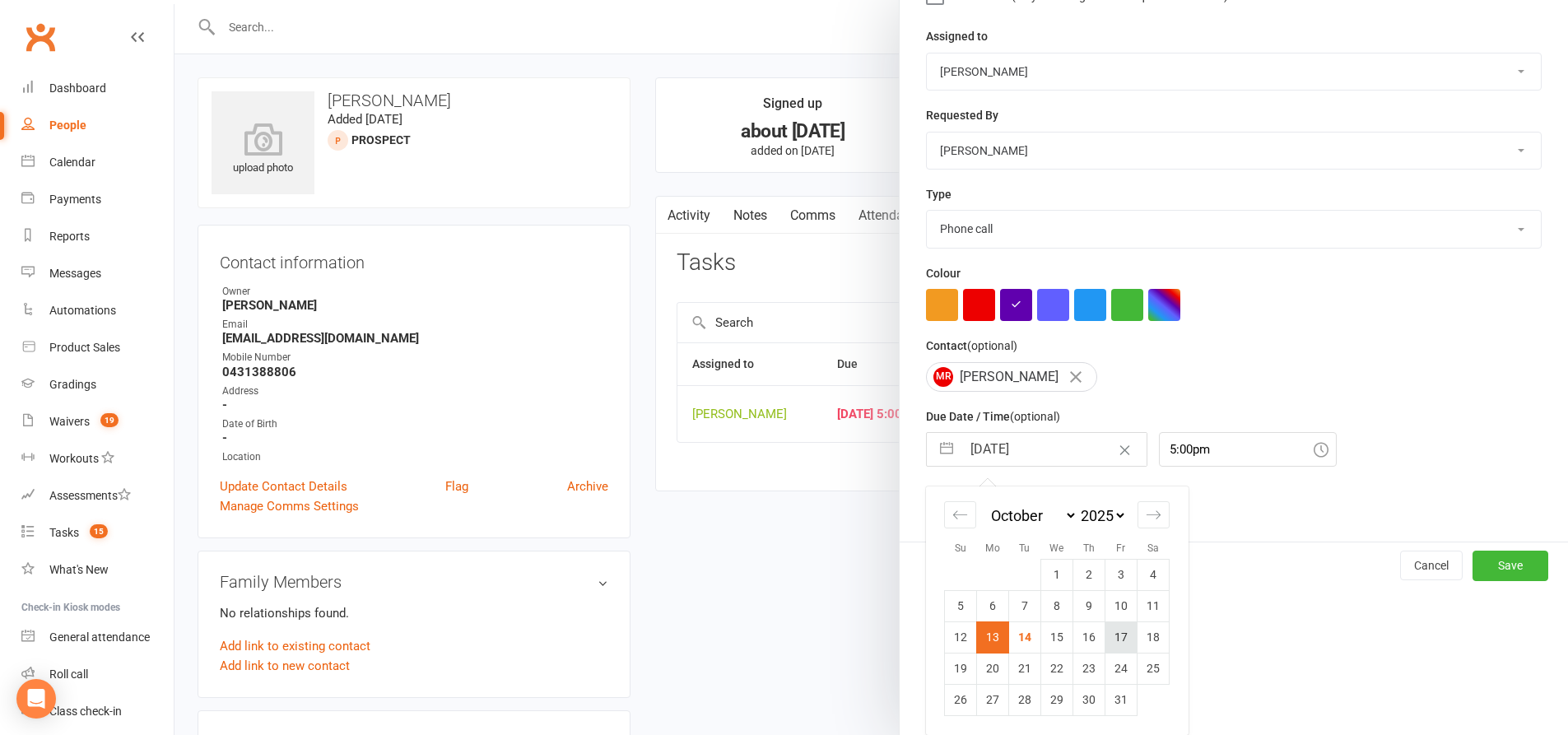
scroll to position [199, 0]
click at [1085, 643] on td "16" at bounding box center [1089, 637] width 32 height 31
type input "[DATE]"
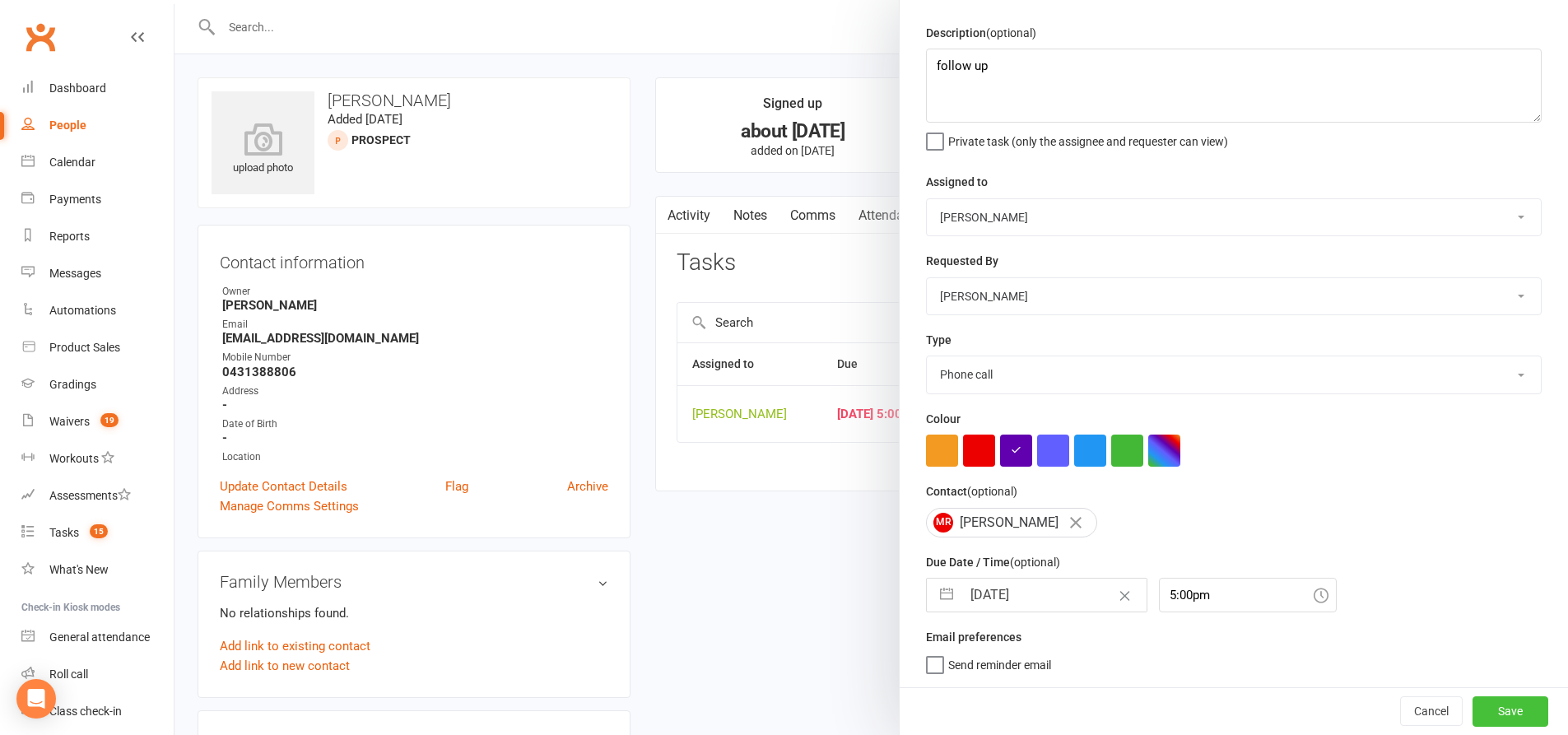
click at [1486, 707] on button "Save" at bounding box center [1510, 711] width 76 height 30
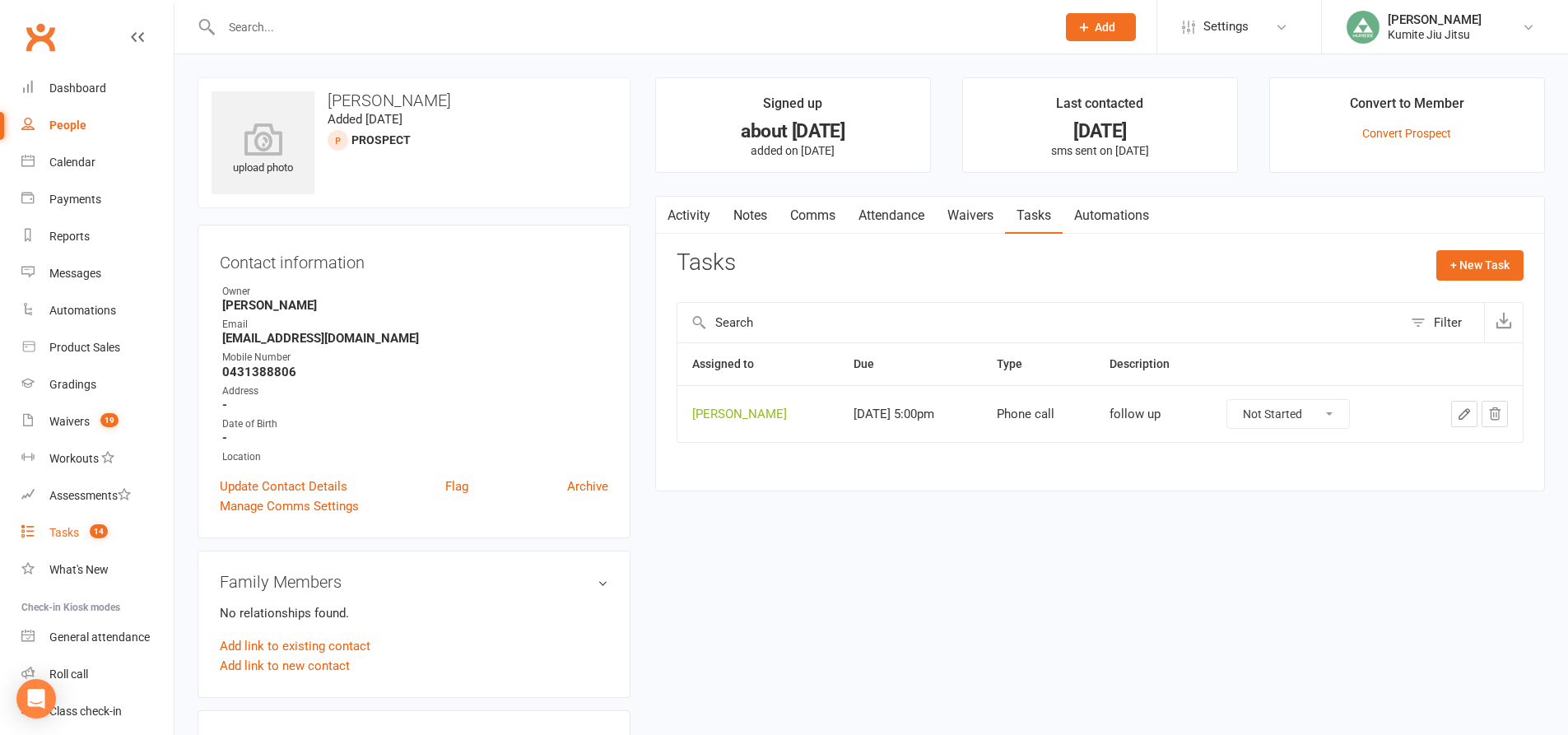
click at [65, 536] on div "Tasks" at bounding box center [65, 533] width 30 height 13
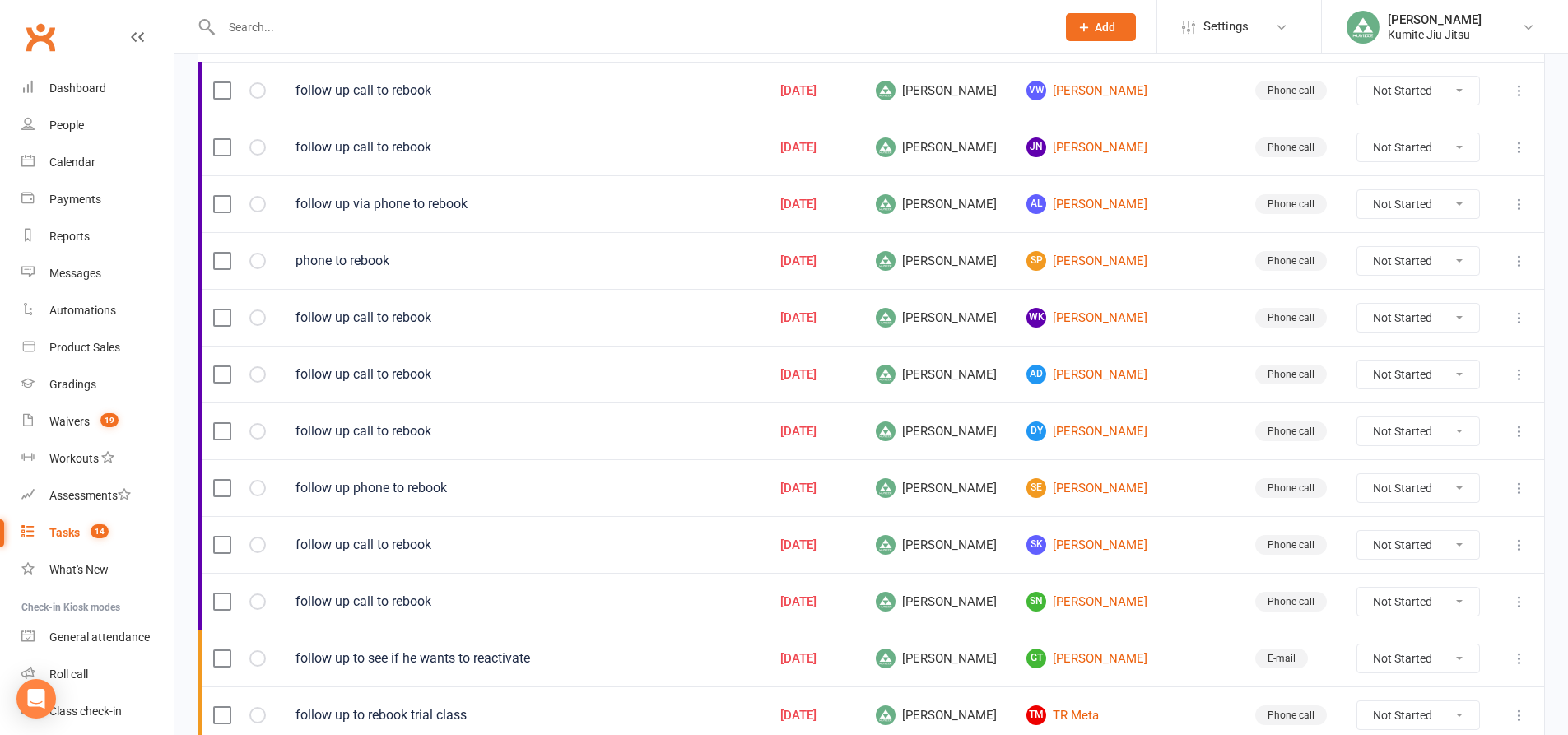
scroll to position [247, 0]
click at [1120, 91] on link "VW [PERSON_NAME]" at bounding box center [1126, 90] width 199 height 19
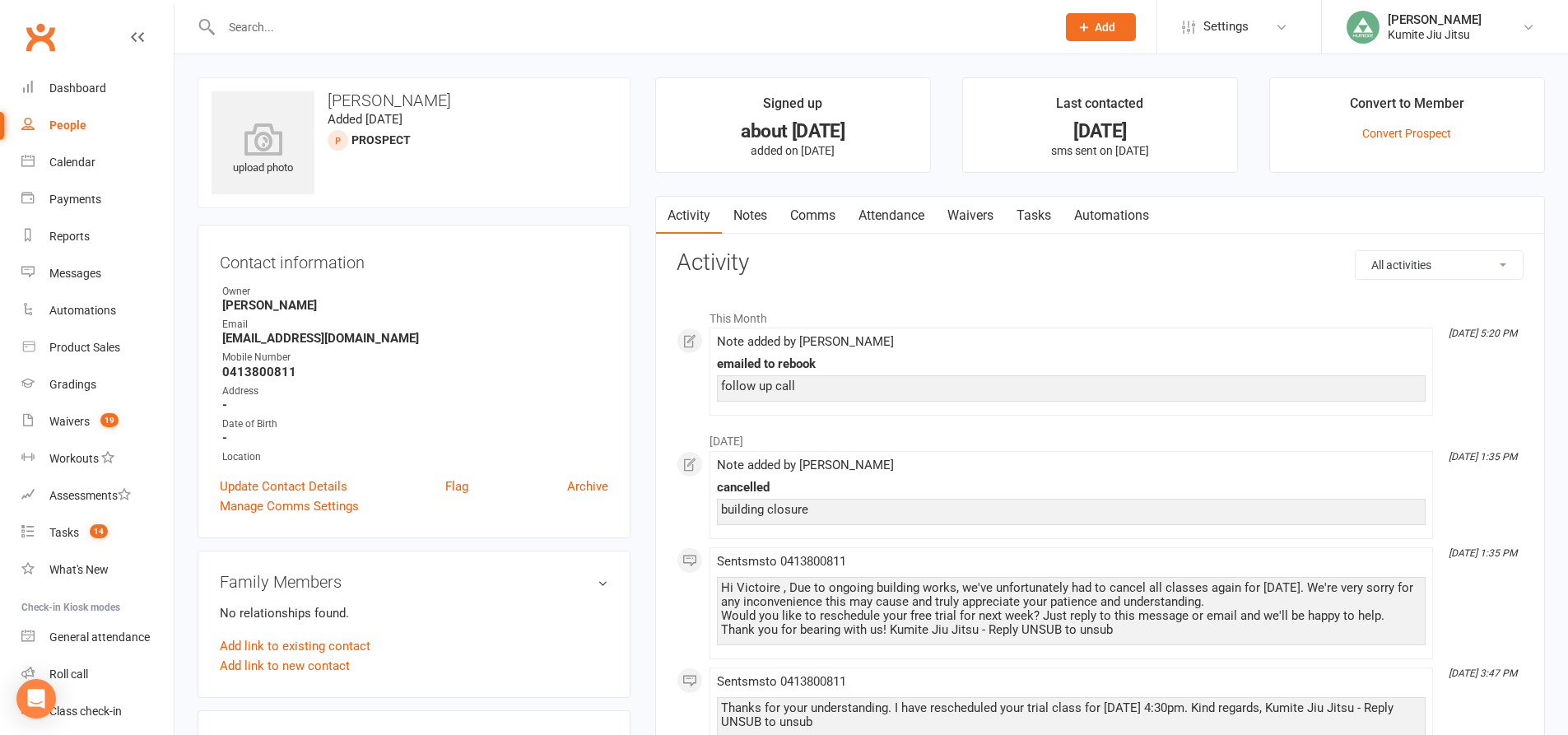
click at [760, 223] on link "Notes" at bounding box center [750, 215] width 57 height 38
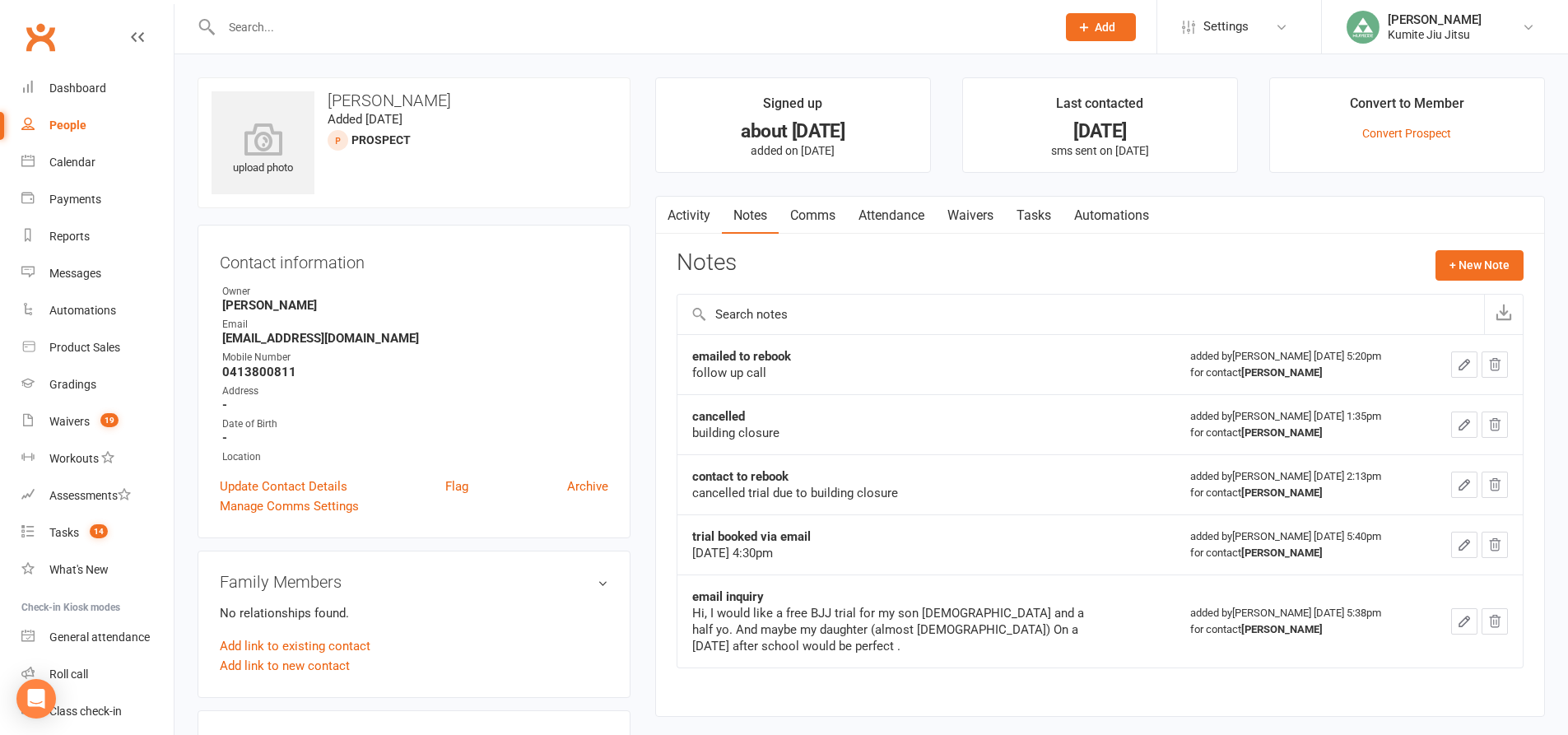
drag, startPoint x: 808, startPoint y: 555, endPoint x: 700, endPoint y: 557, distance: 108.0
click at [700, 557] on div "[DATE] 4:30pm" at bounding box center [898, 553] width 412 height 17
click at [846, 556] on div "[DATE] 4:30pm" at bounding box center [898, 553] width 412 height 17
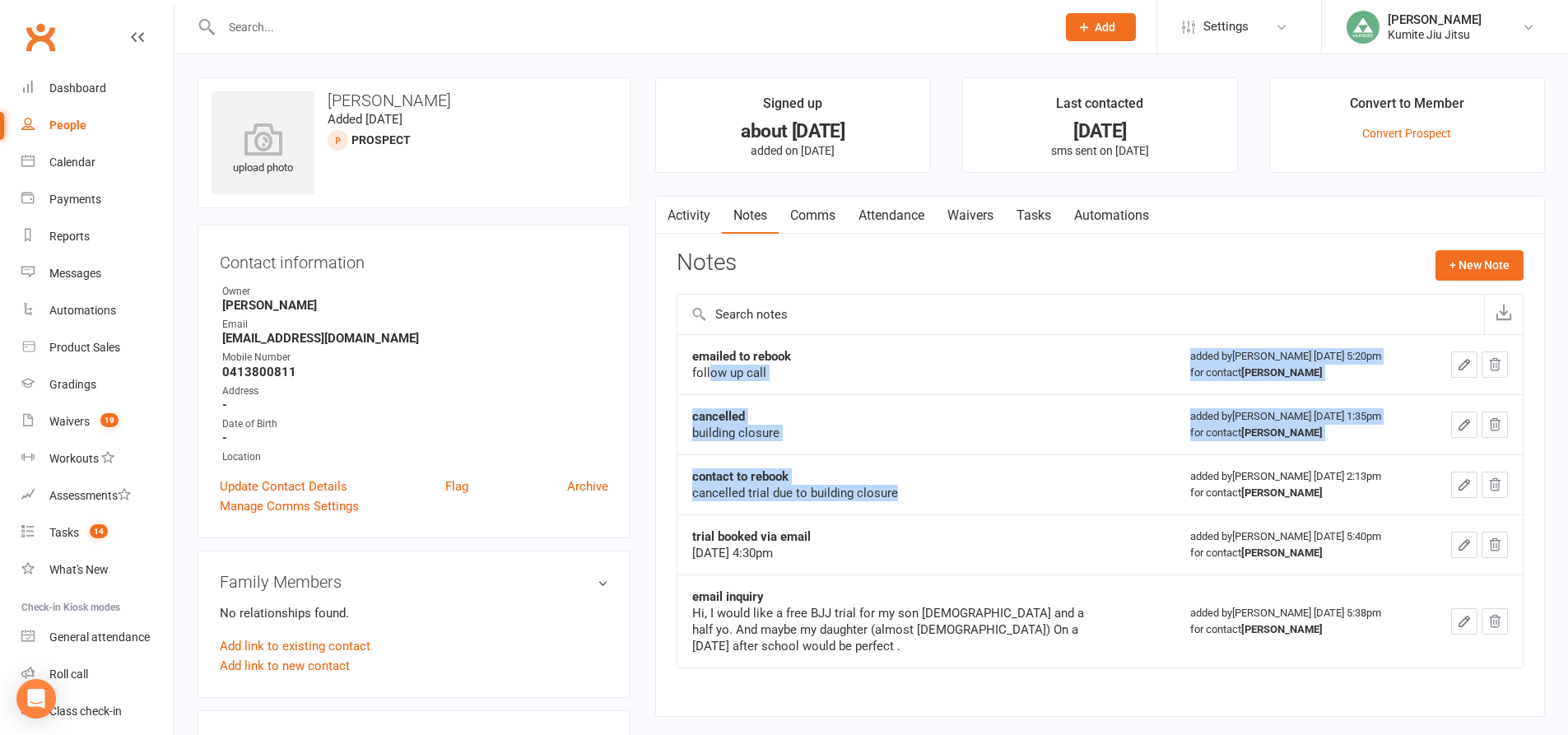
drag, startPoint x: 906, startPoint y: 493, endPoint x: 710, endPoint y: 383, distance: 224.8
click at [710, 383] on tbody "emailed to rebook follow up call added by [PERSON_NAME] [DATE] 5:20pm for conta…" at bounding box center [1100, 500] width 845 height 333
click at [837, 403] on td "cancelled building closure" at bounding box center [927, 424] width 498 height 60
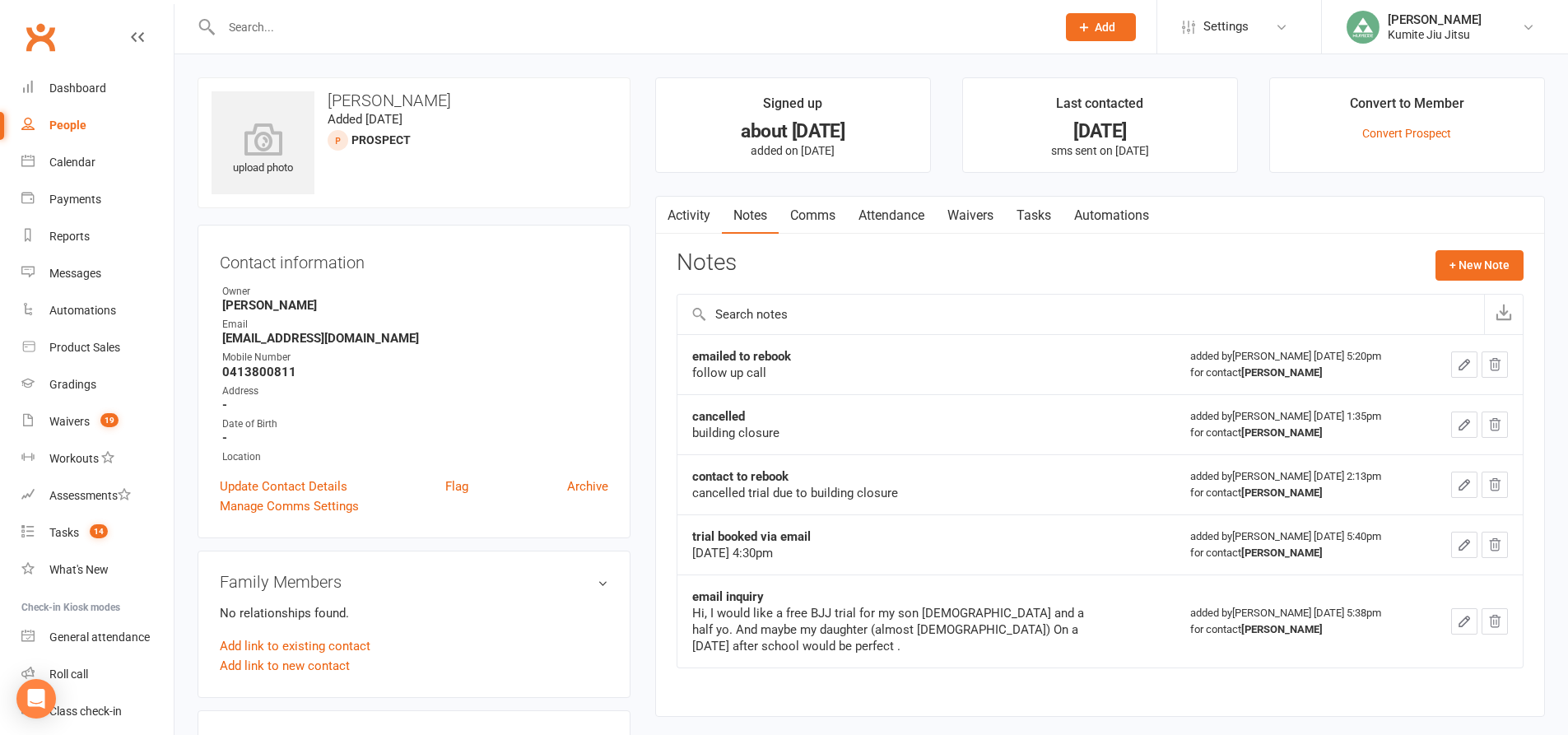
click at [872, 213] on link "Attendance" at bounding box center [892, 215] width 89 height 38
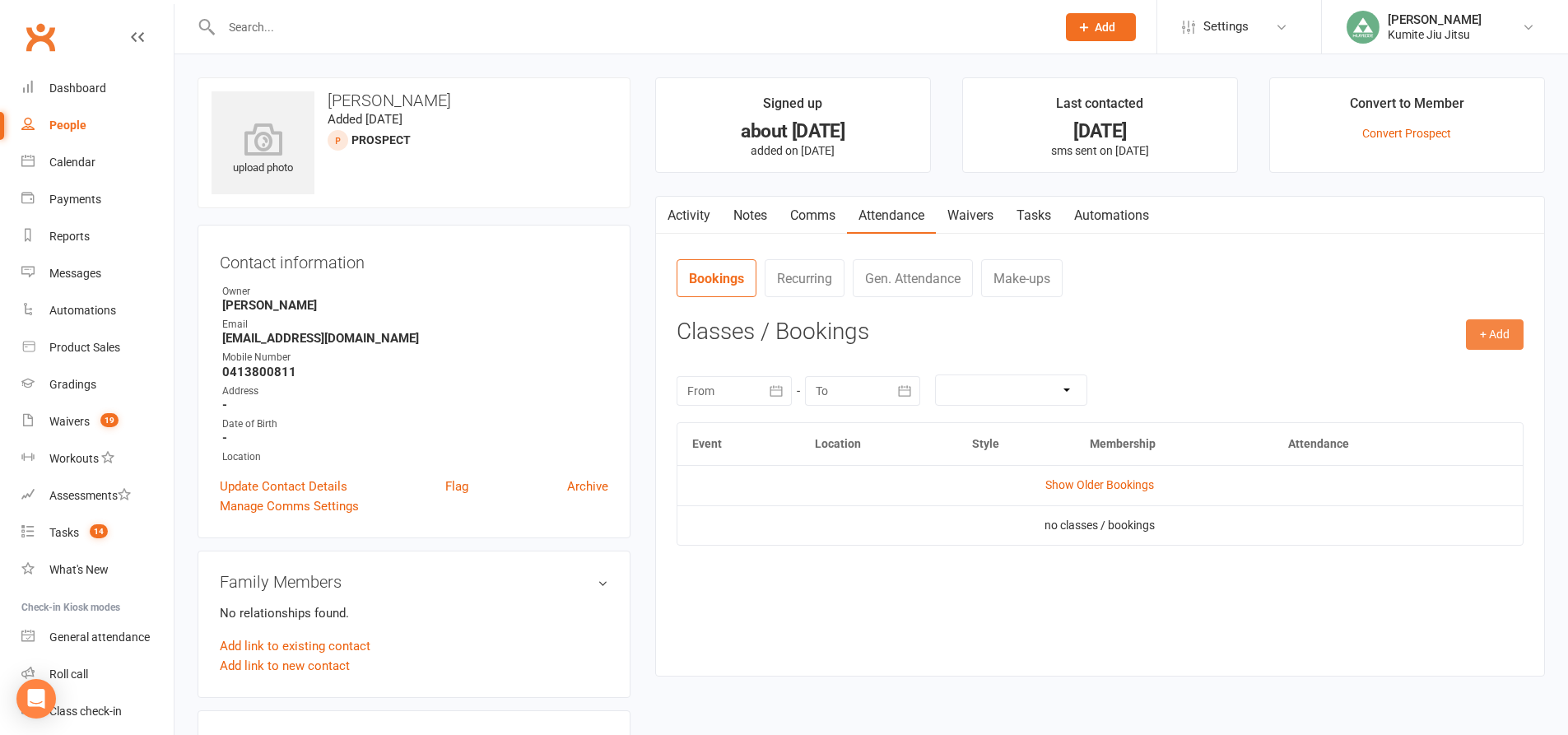
click at [1486, 333] on button "+ Add" at bounding box center [1494, 334] width 57 height 30
click at [1411, 404] on link "Add Appointment" at bounding box center [1441, 405] width 163 height 33
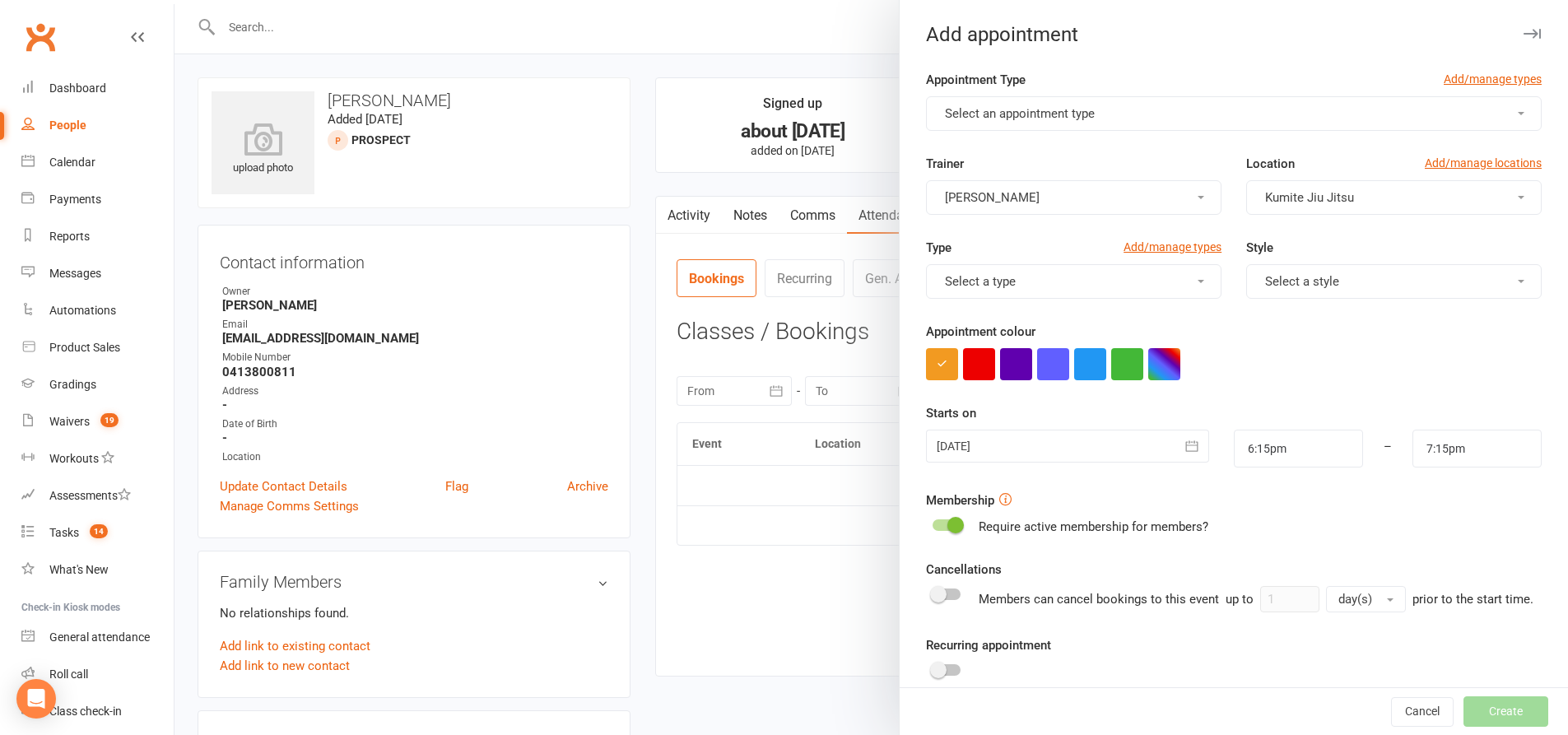
drag, startPoint x: 1081, startPoint y: 121, endPoint x: 1072, endPoint y: 115, distance: 10.8
click at [1080, 121] on button "Select an appointment type" at bounding box center [1233, 113] width 616 height 34
click at [1019, 160] on link "Trial.class" at bounding box center [1008, 153] width 163 height 33
click at [1300, 284] on span "Select a style" at bounding box center [1302, 282] width 74 height 15
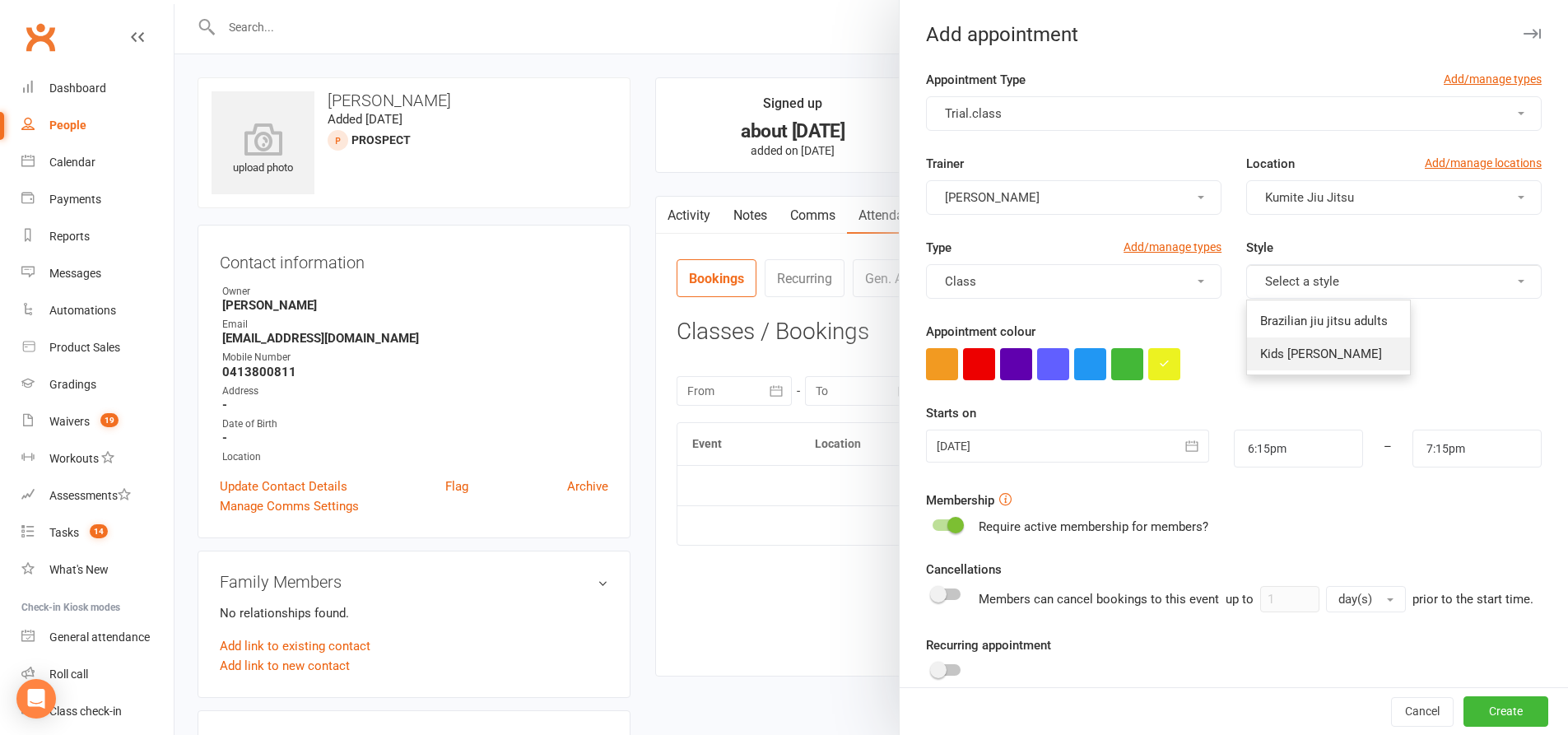
click at [1288, 354] on span "Kids [PERSON_NAME]" at bounding box center [1321, 354] width 122 height 15
click at [1183, 448] on icon "button" at bounding box center [1191, 446] width 17 height 17
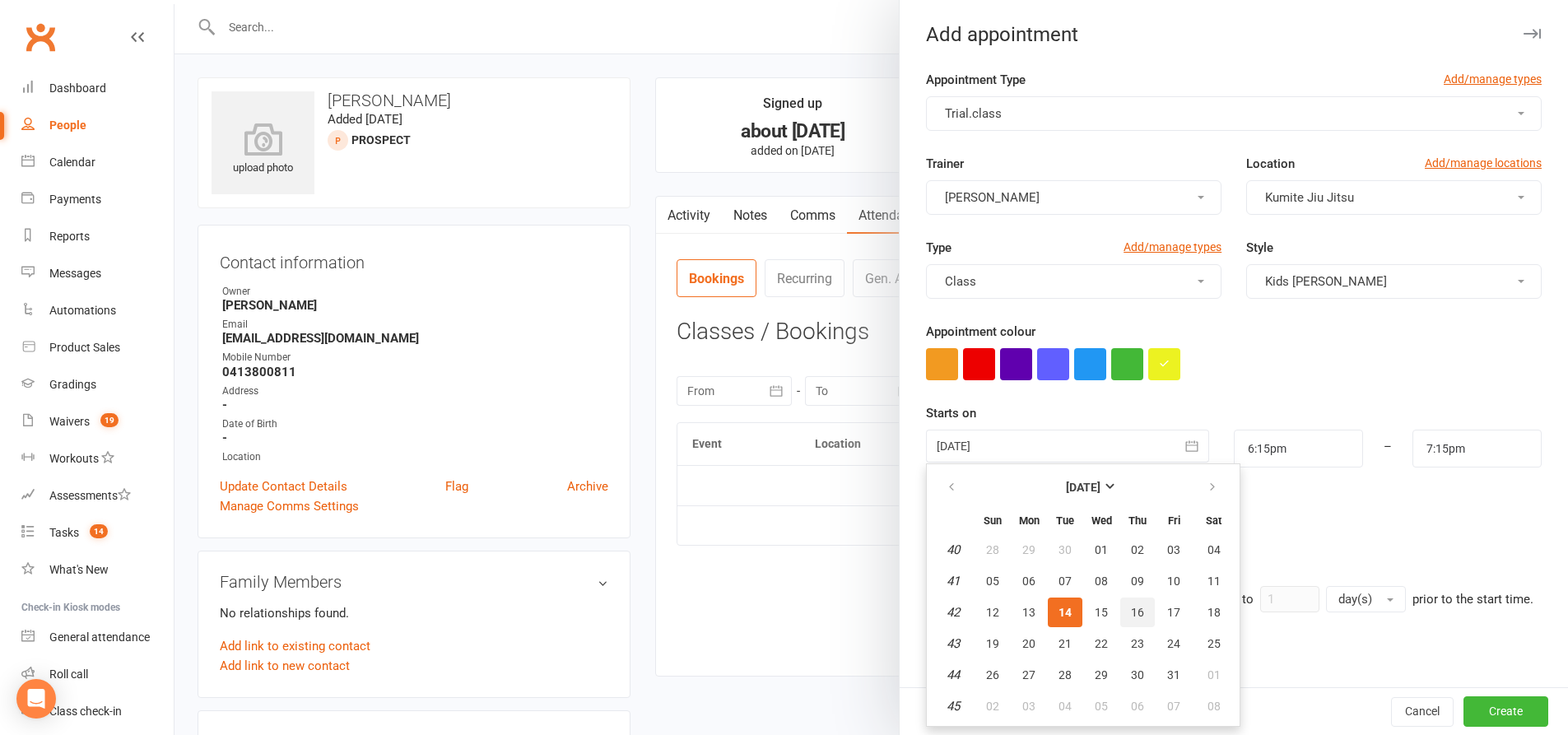
click at [1134, 615] on span "16" at bounding box center [1137, 612] width 13 height 13
type input "[DATE]"
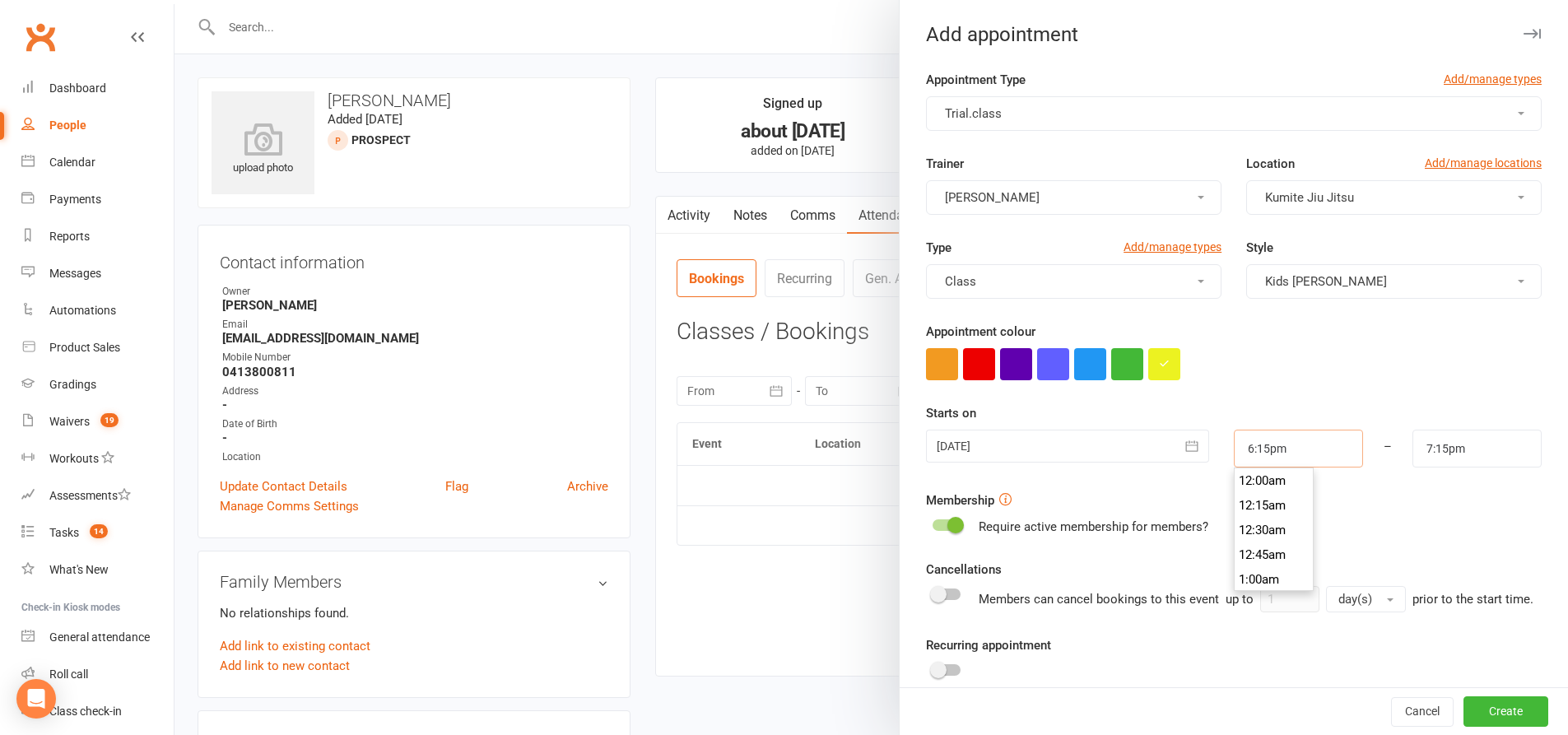
click at [1294, 447] on input "6:15pm" at bounding box center [1299, 448] width 129 height 38
type input "4:30pm"
type input "5:30pm"
click at [1246, 501] on li "4:30pm" at bounding box center [1275, 497] width 79 height 25
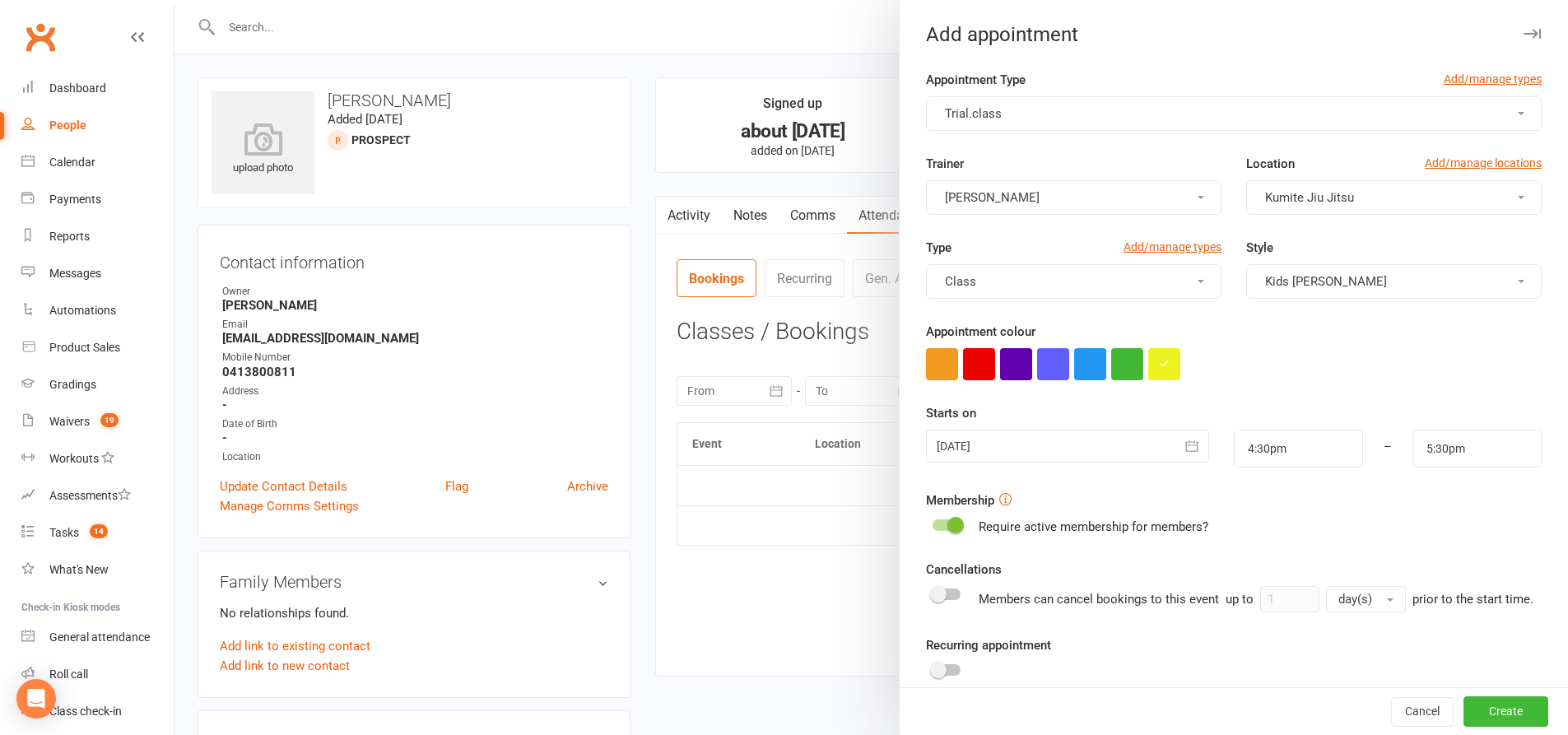
click at [947, 523] on span at bounding box center [955, 525] width 17 height 17
click at [932, 523] on input "checkbox" at bounding box center [932, 523] width 0 height 0
click at [1476, 718] on button "Create" at bounding box center [1505, 712] width 85 height 30
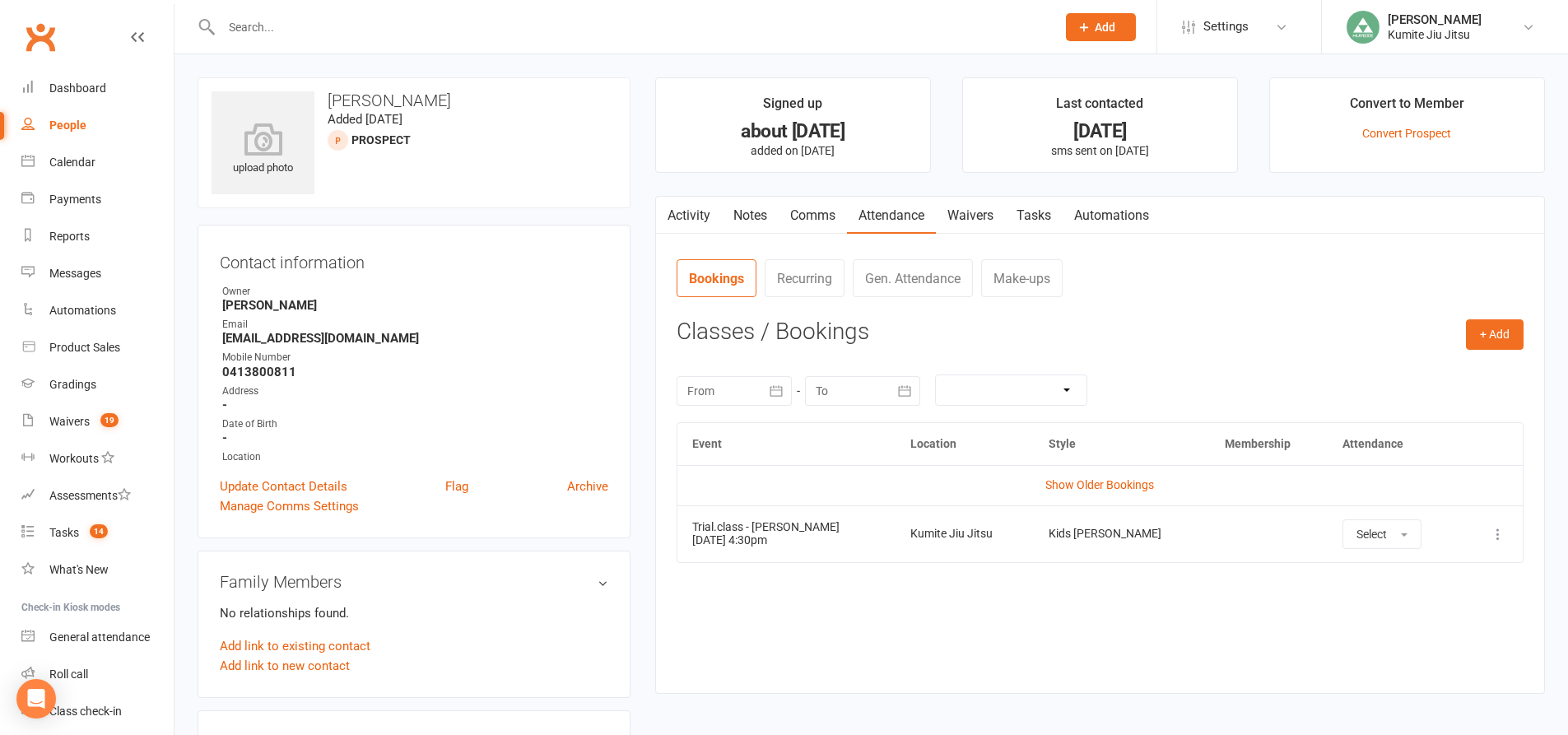
drag, startPoint x: 799, startPoint y: 543, endPoint x: 686, endPoint y: 544, distance: 113.0
click at [686, 544] on td "Trial.class - [PERSON_NAME] [DATE] 4:30pm" at bounding box center [786, 535] width 218 height 57
copy td "[DATE] 4:30pm"
click at [825, 217] on link "Comms" at bounding box center [813, 215] width 68 height 38
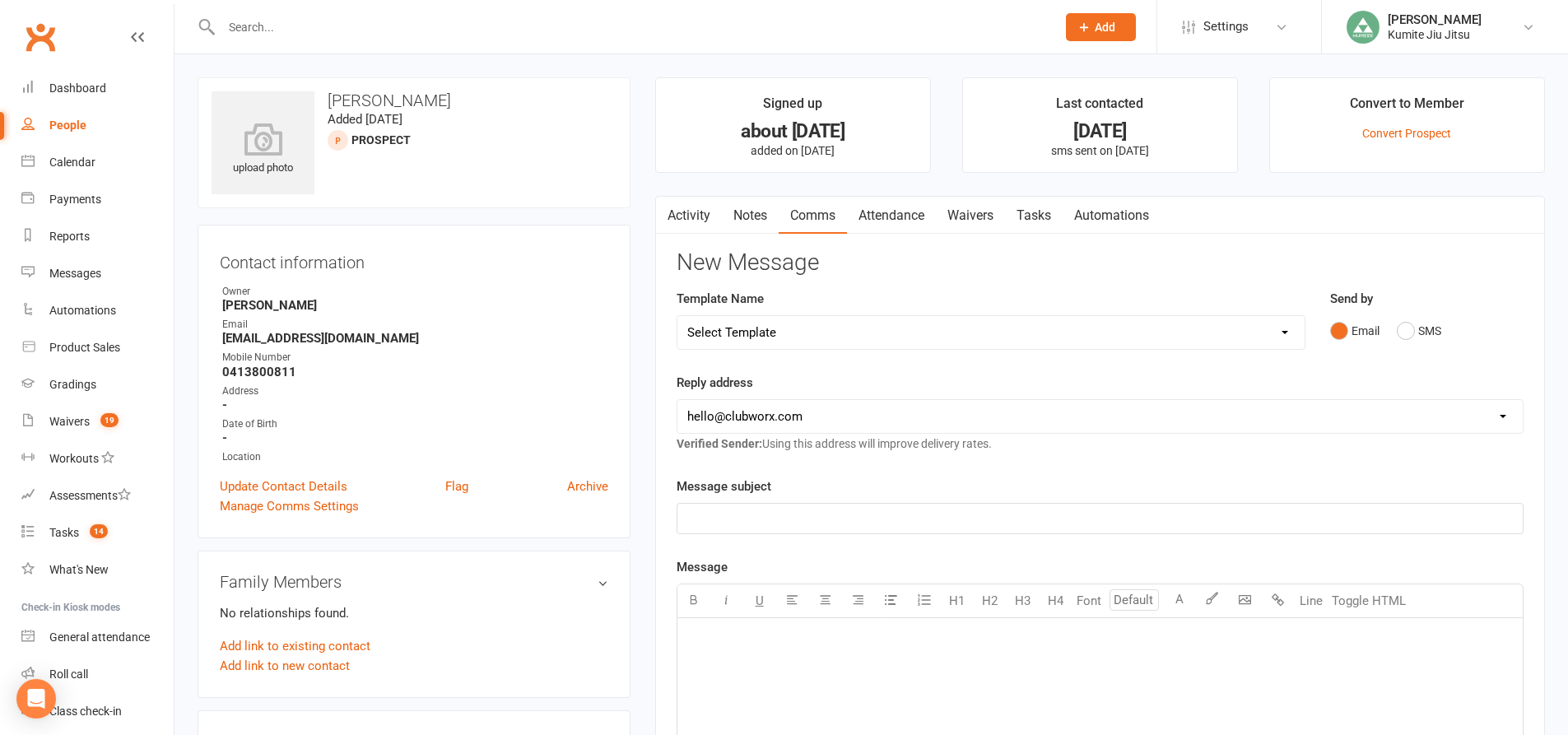
click at [798, 331] on select "Select Template [SMS] [Default template - review before using] Update credit ca…" at bounding box center [990, 332] width 627 height 33
select select "9"
click at [677, 316] on select "Select Template [SMS] [Default template - review before using] Update credit ca…" at bounding box center [990, 332] width 627 height 33
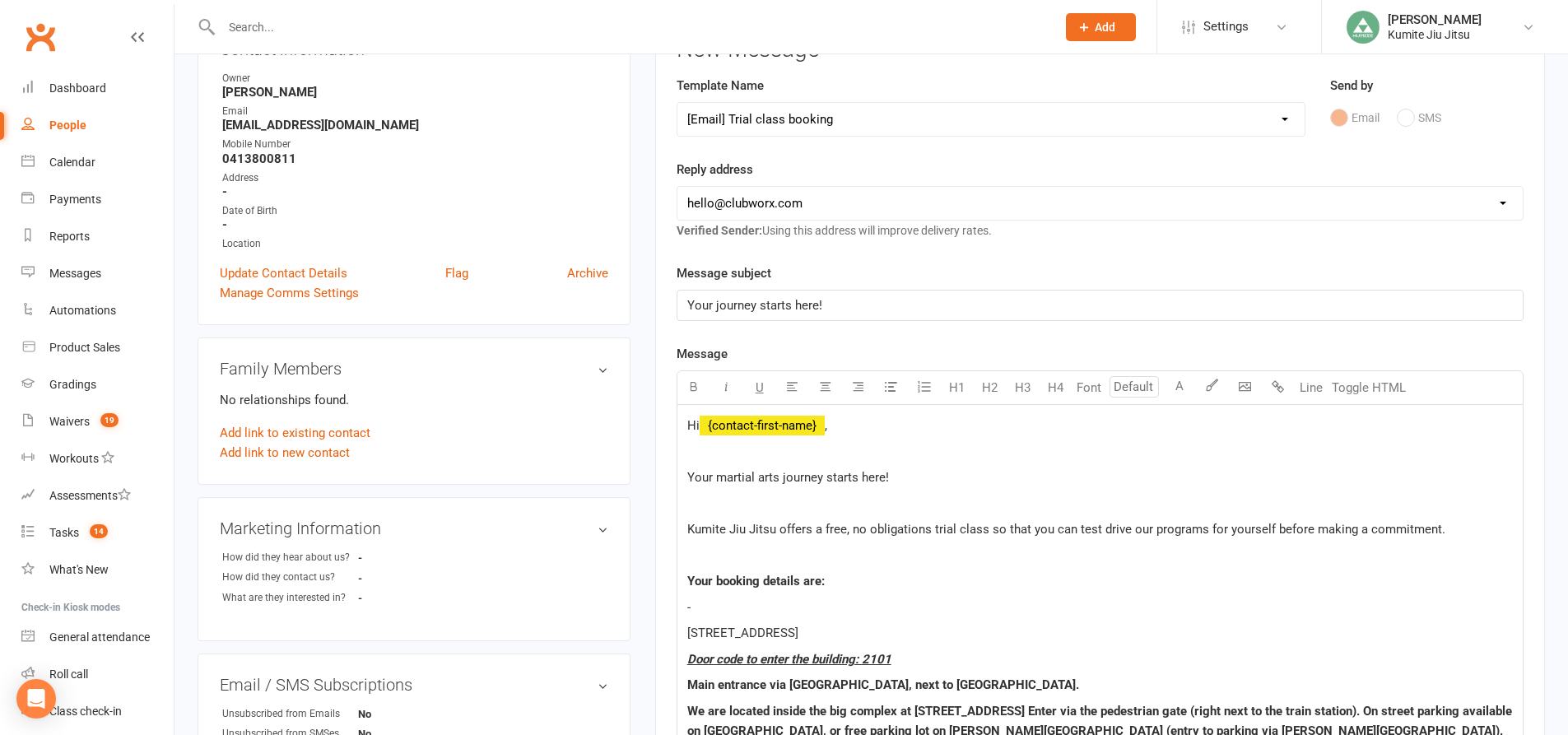
scroll to position [412, 0]
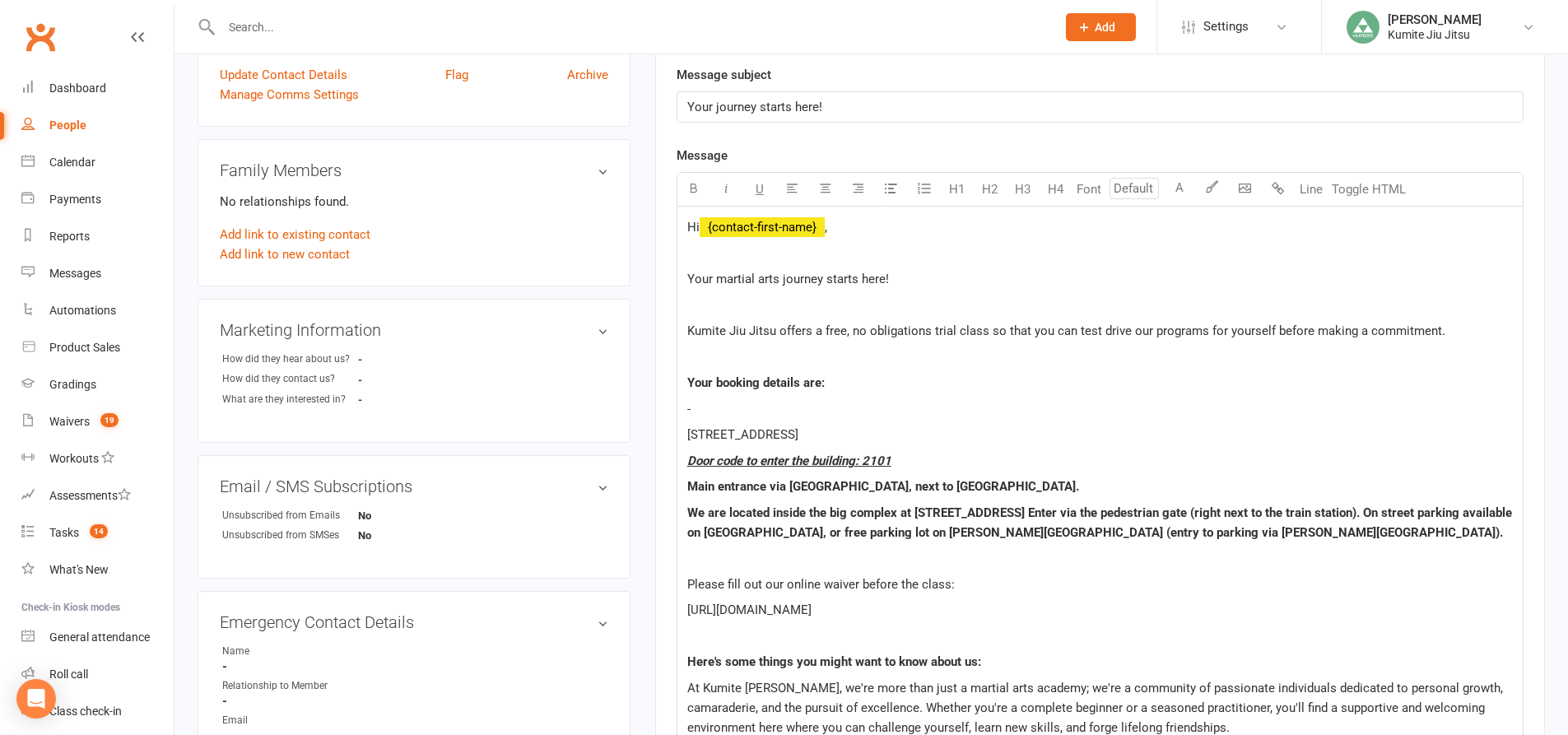
click at [750, 410] on p "-" at bounding box center [1100, 408] width 825 height 19
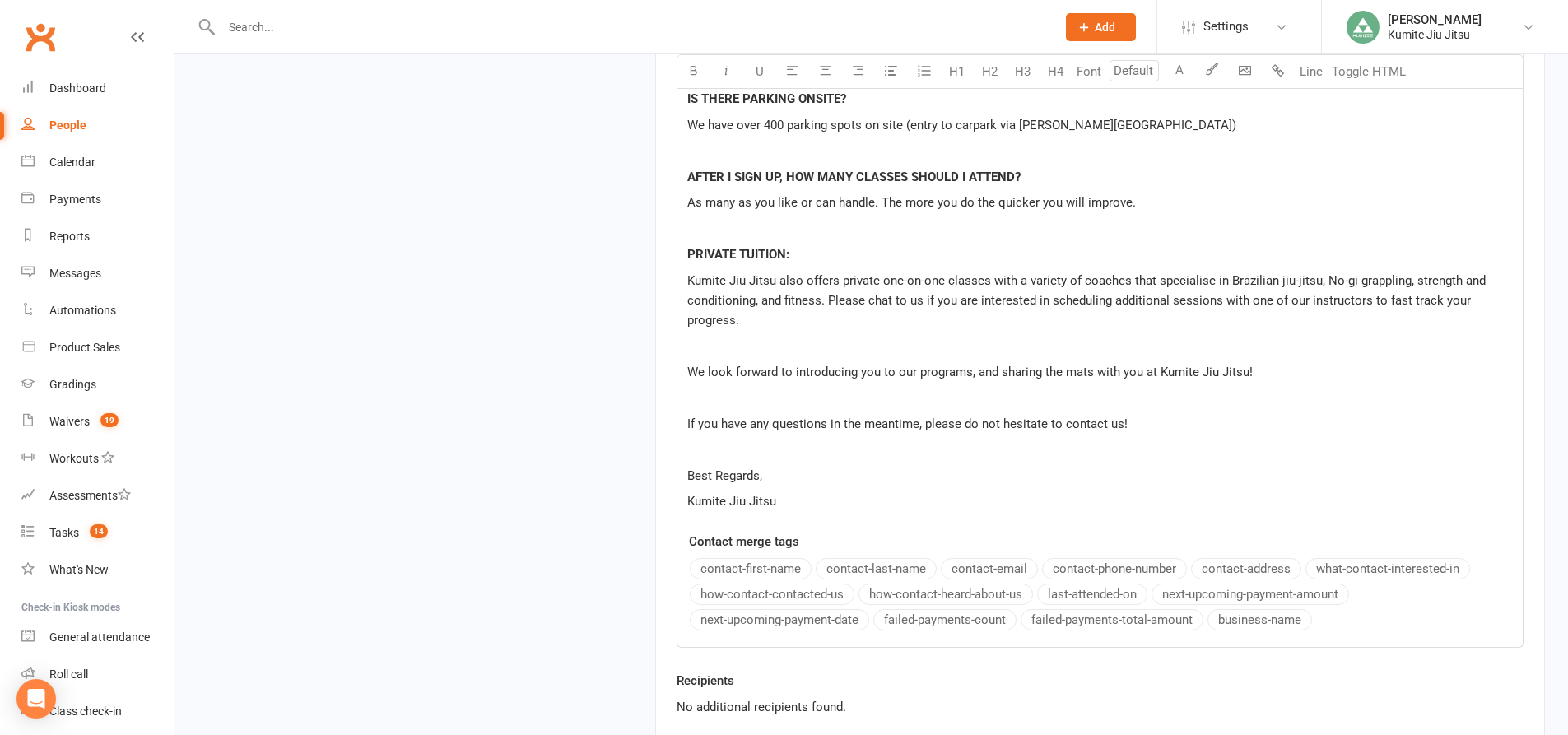
scroll to position [1515, 0]
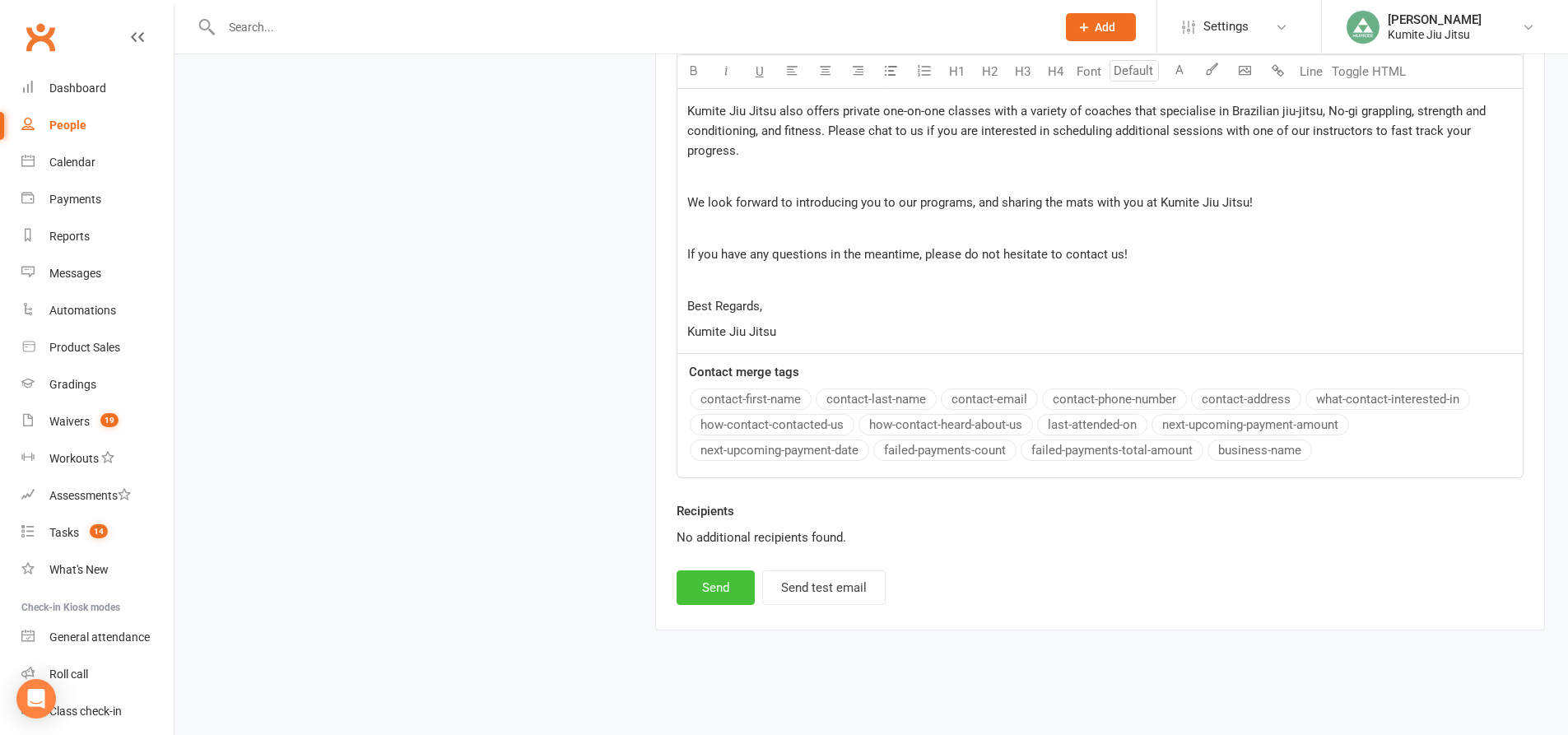
click at [713, 590] on button "Send" at bounding box center [715, 587] width 78 height 34
select select
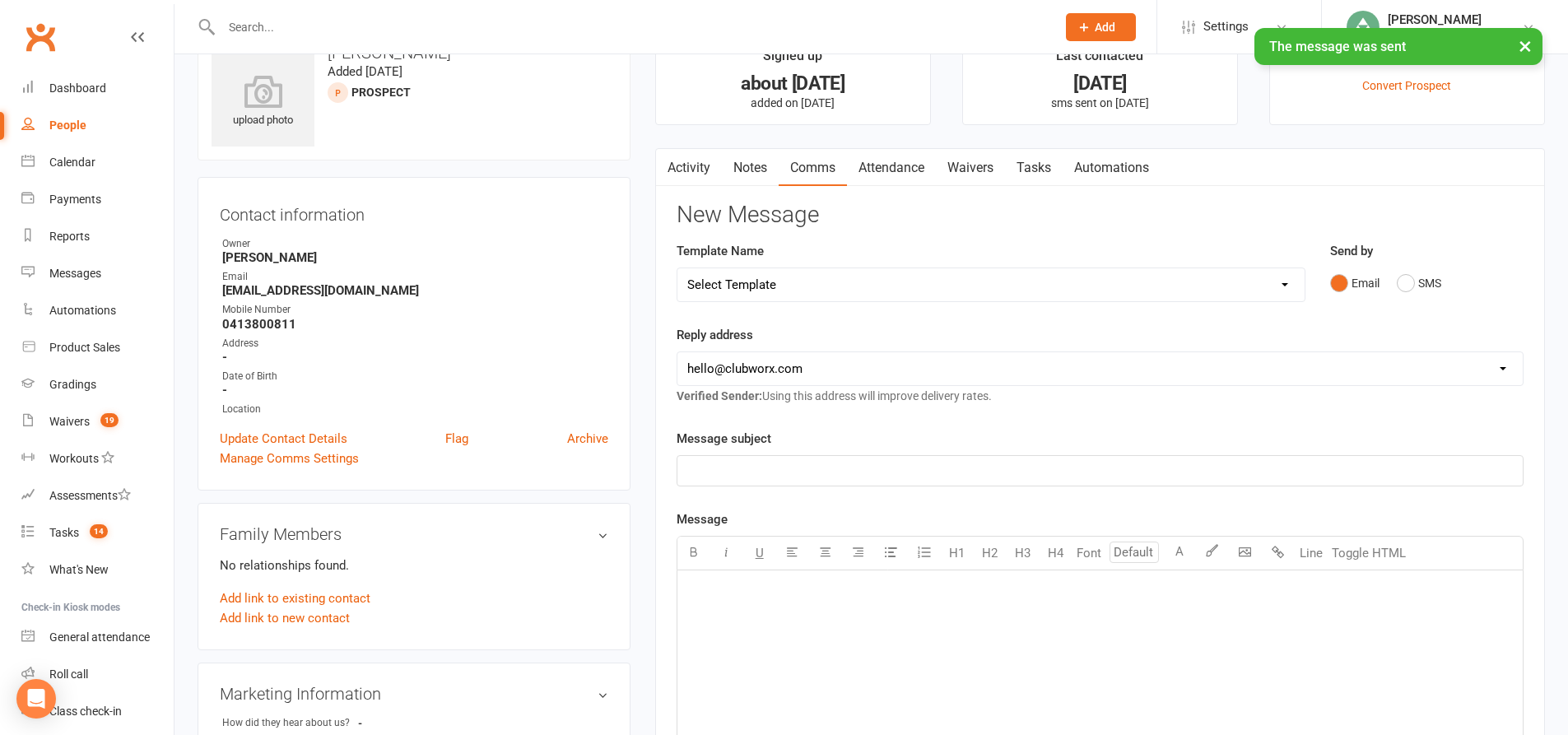
scroll to position [0, 0]
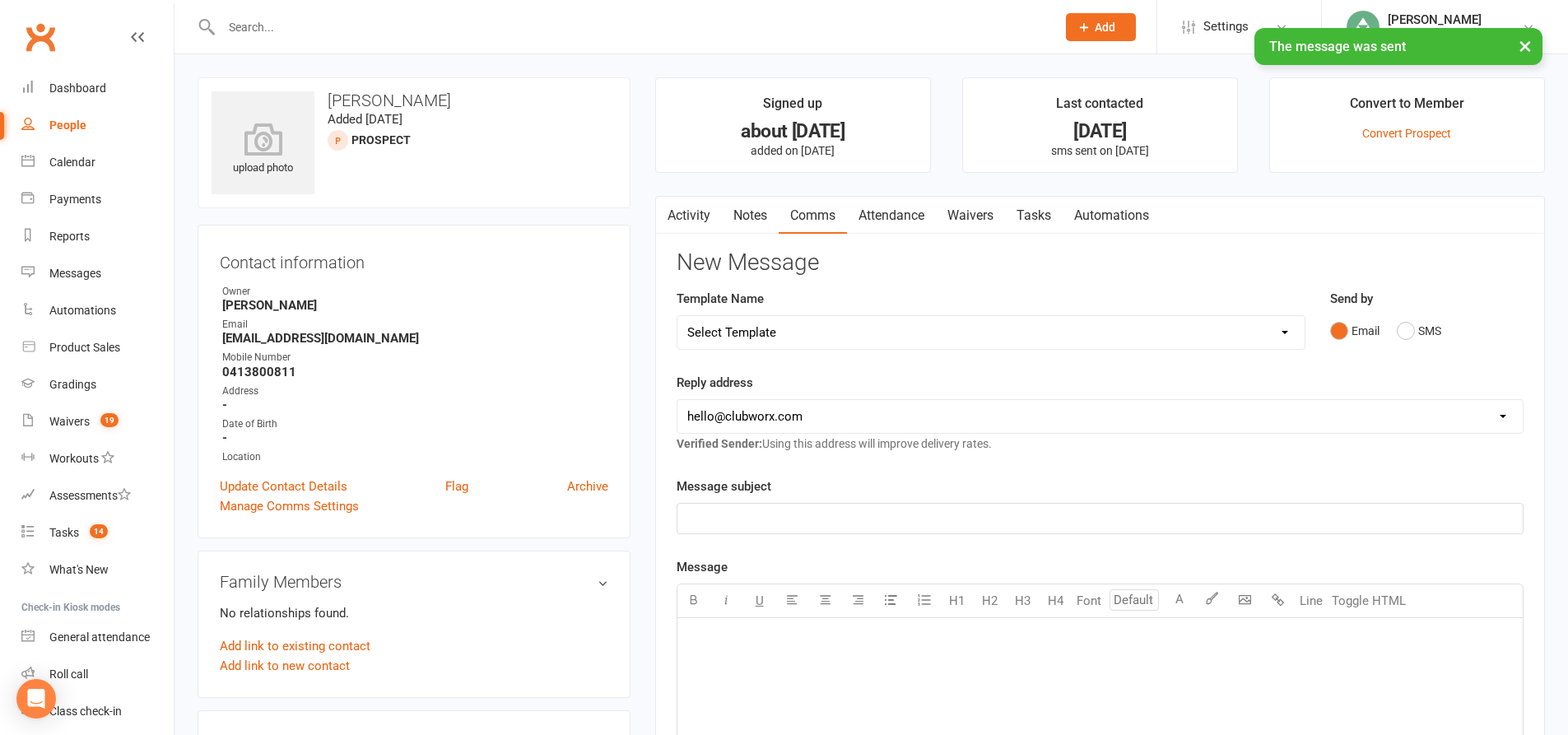
drag, startPoint x: 743, startPoint y: 217, endPoint x: 766, endPoint y: 228, distance: 25.5
click at [744, 217] on link "Notes" at bounding box center [750, 215] width 57 height 38
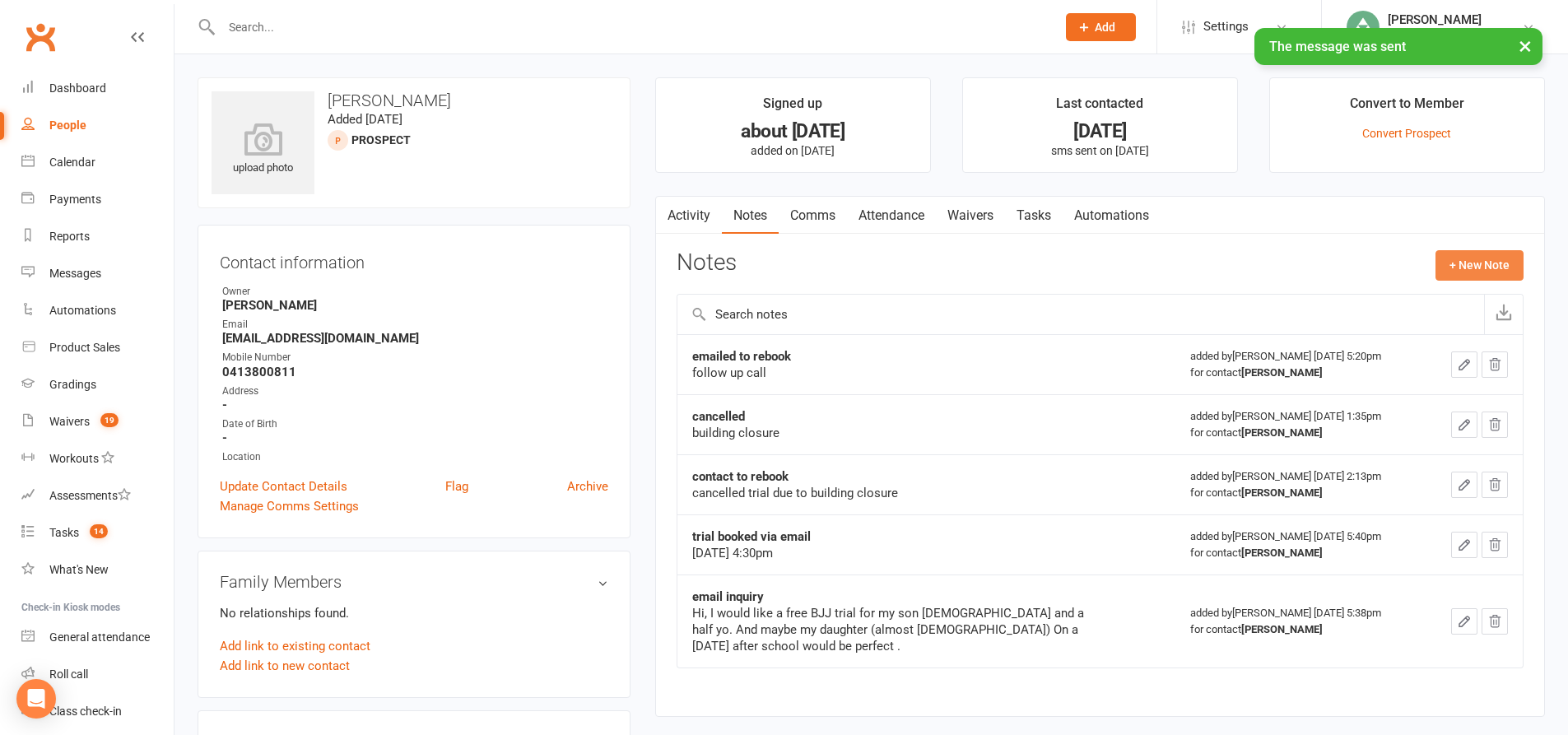
click at [1459, 265] on button "+ New Note" at bounding box center [1478, 265] width 88 height 30
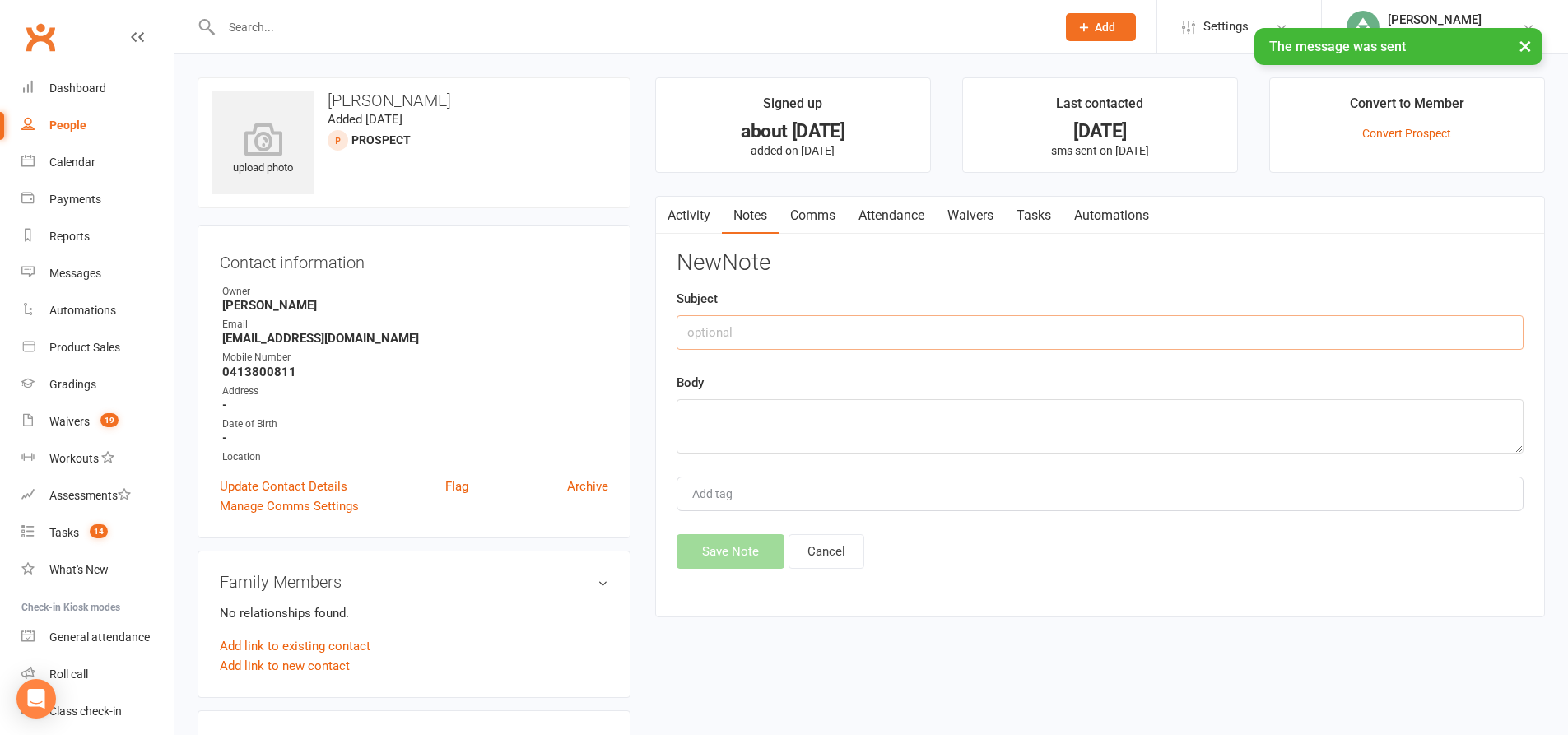
click at [888, 336] on input "text" at bounding box center [1100, 332] width 847 height 34
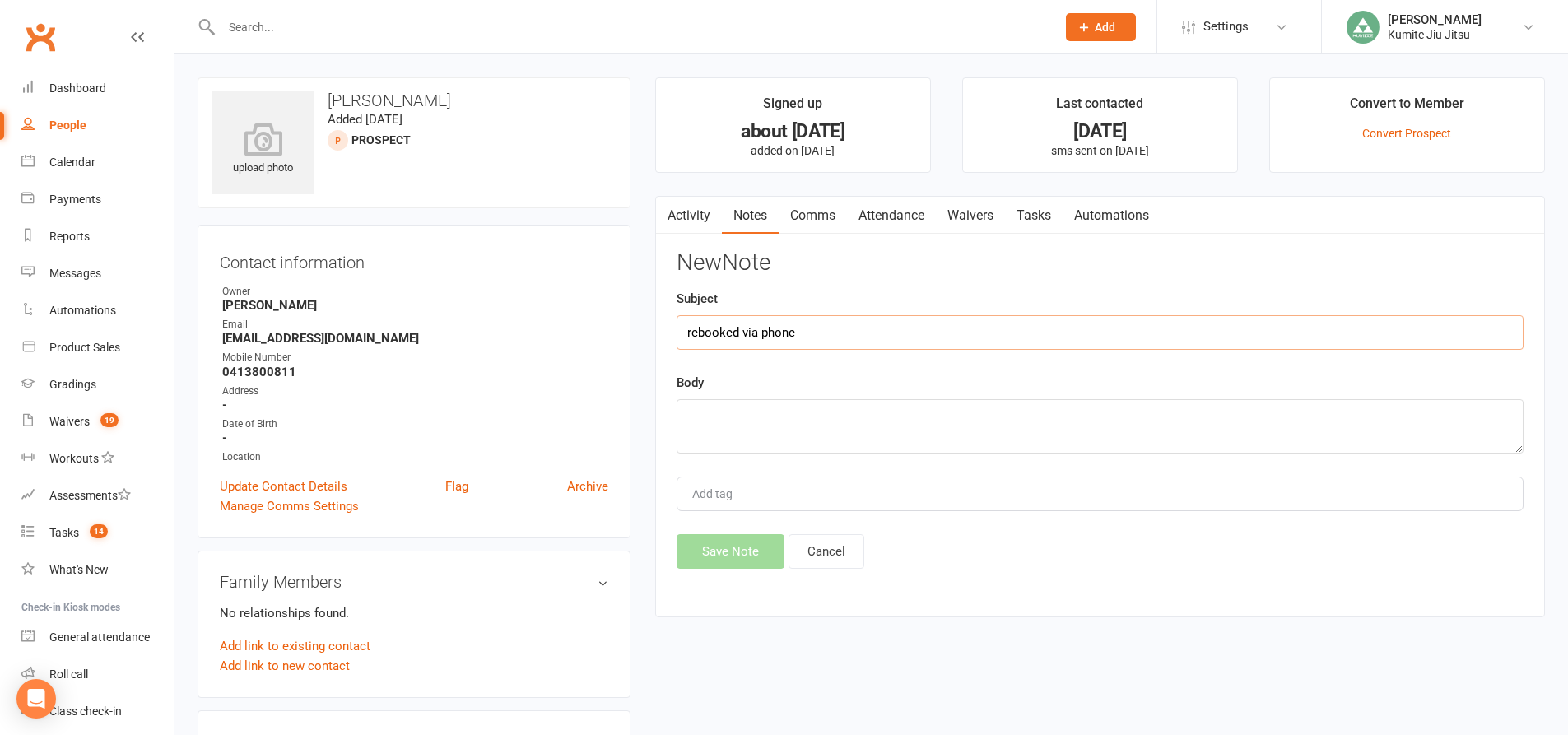
type input "rebooked via phone"
paste textarea "[DATE] 4:30pm"
type textarea "[DATE] 4:30pm"
click at [746, 546] on button "Save Note" at bounding box center [730, 551] width 108 height 34
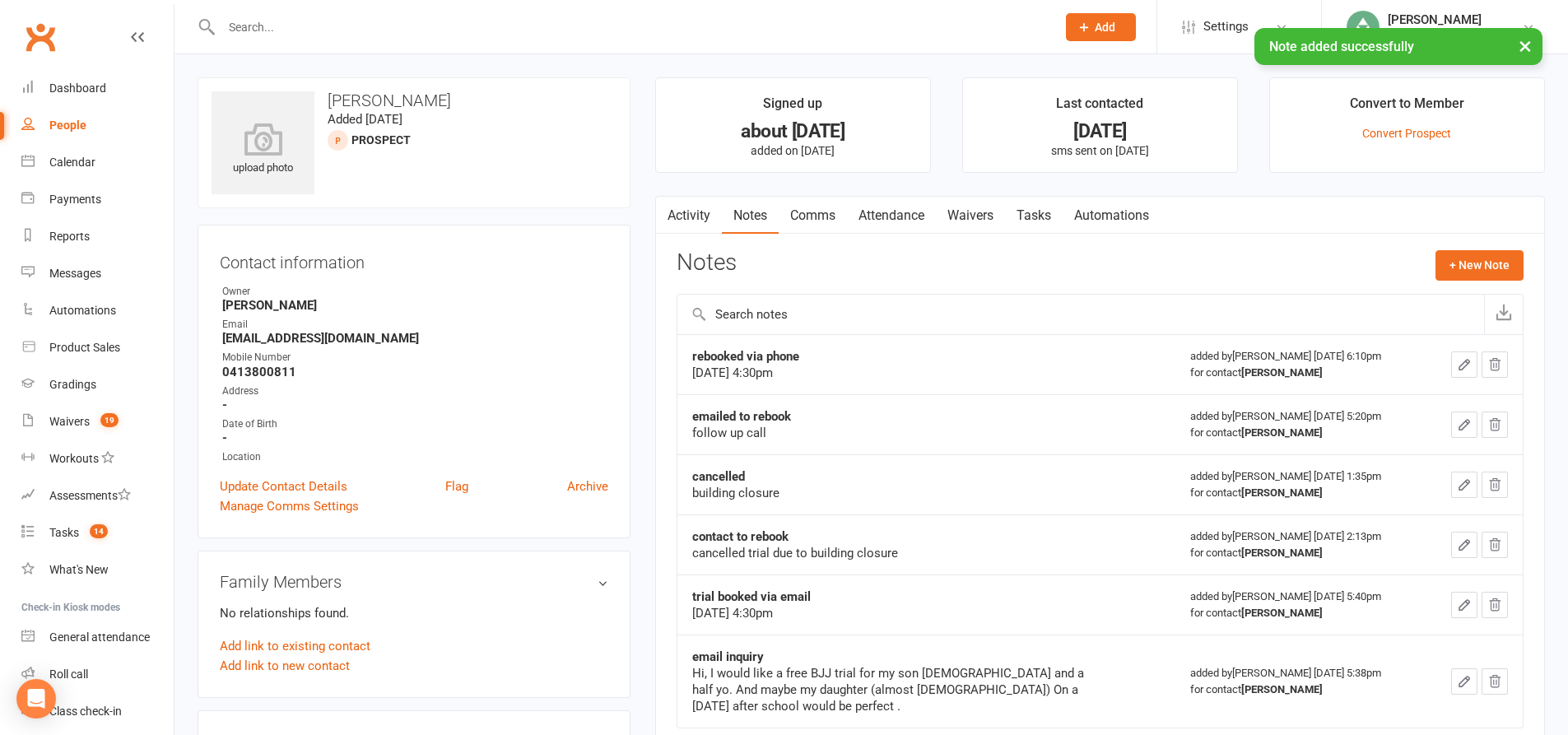
click at [873, 220] on link "Attendance" at bounding box center [892, 215] width 89 height 38
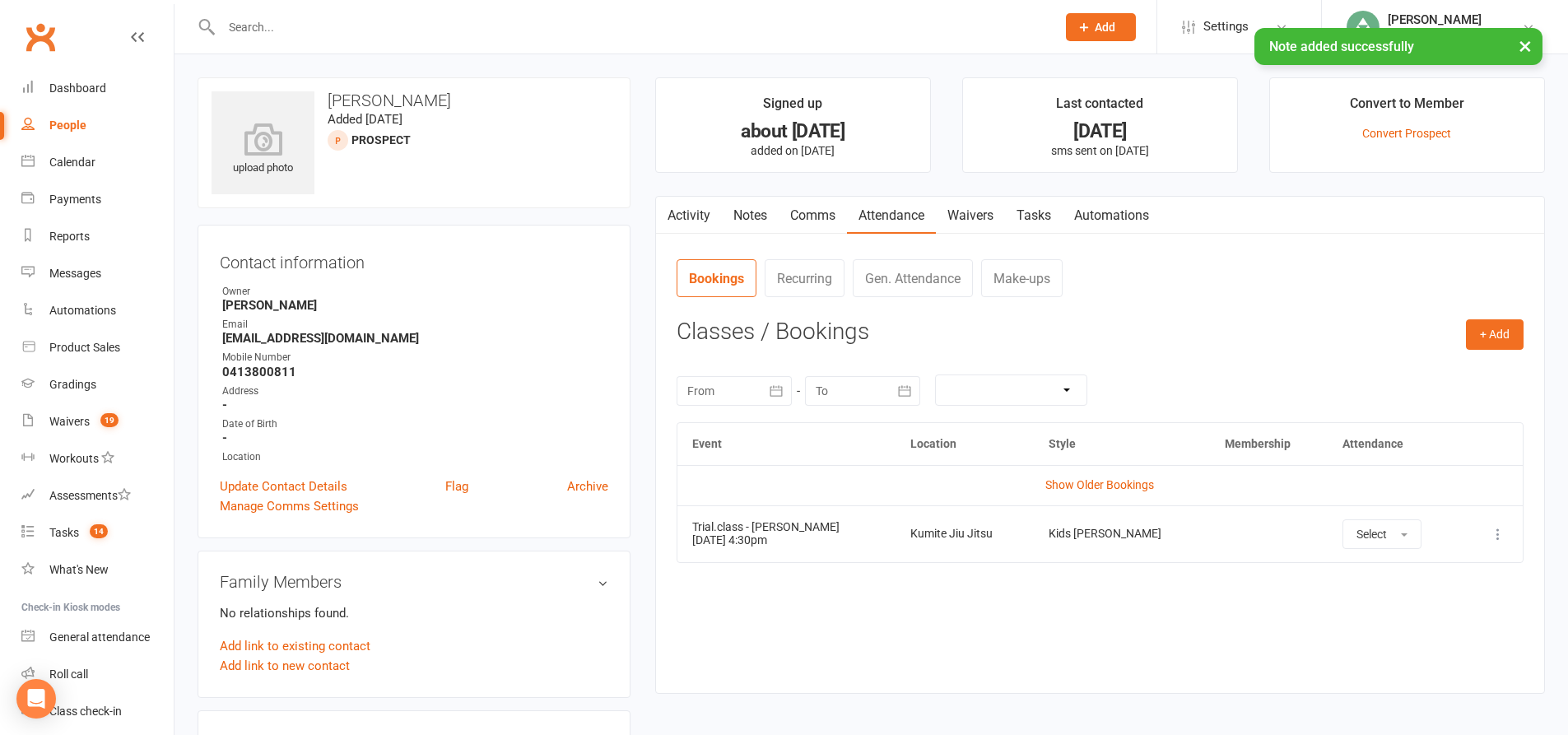
click at [1053, 217] on link "Tasks" at bounding box center [1034, 215] width 57 height 38
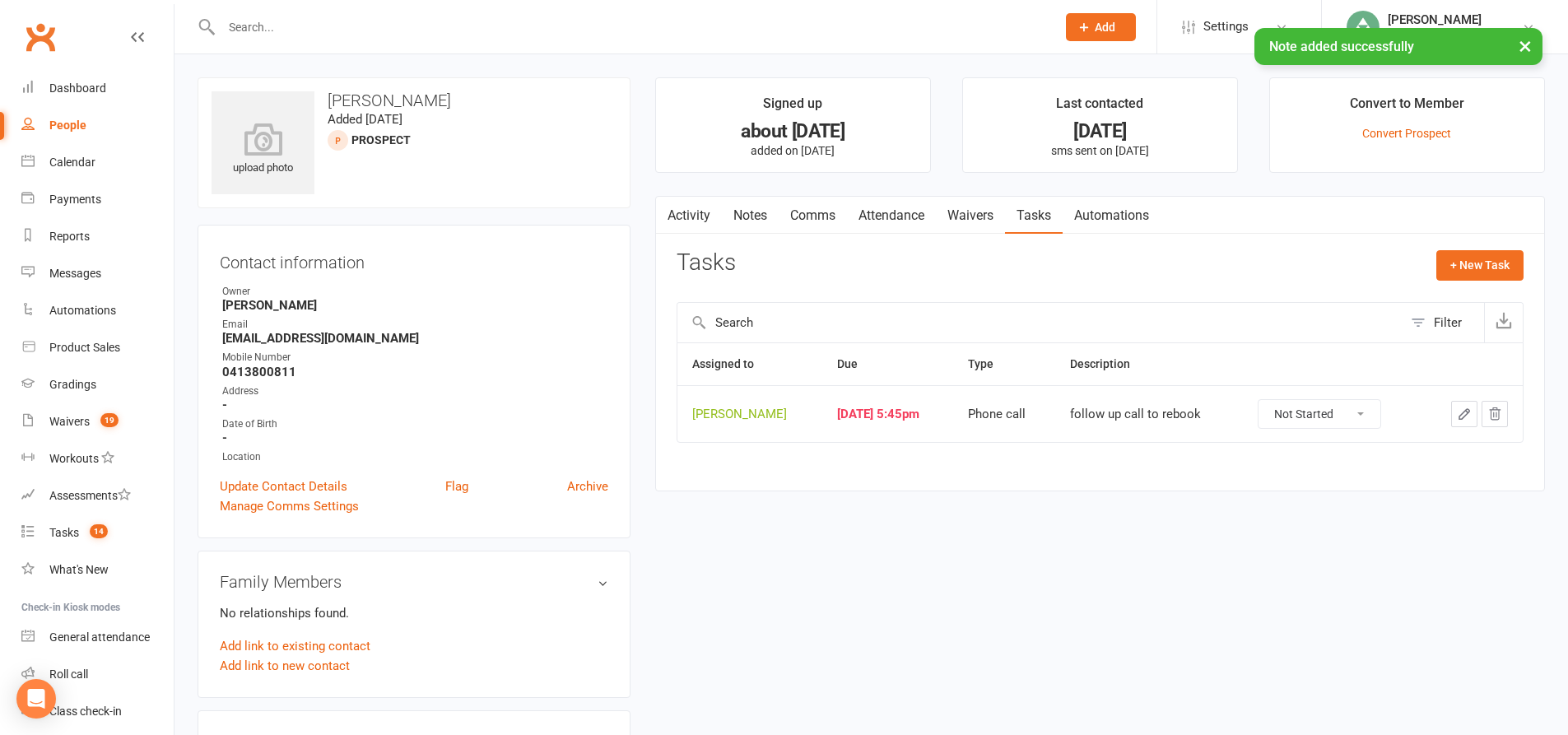
click at [1455, 408] on button "button" at bounding box center [1464, 414] width 27 height 27
select select "49706"
select select "28624"
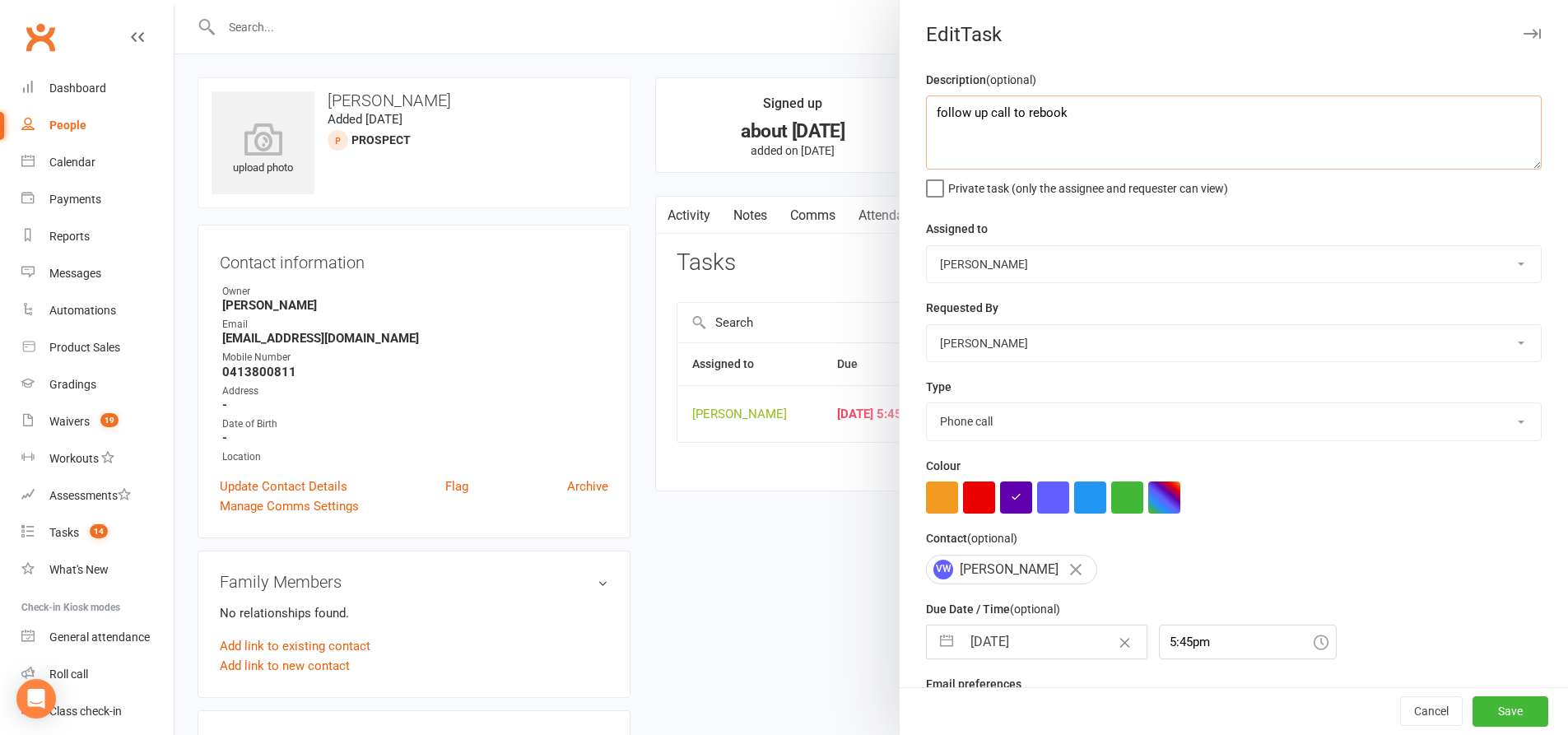
drag, startPoint x: 1088, startPoint y: 114, endPoint x: 916, endPoint y: 114, distance: 172.0
click at [916, 114] on div "Description (optional) follow up call to rebook Private task (only the assignee…" at bounding box center [1234, 403] width 668 height 665
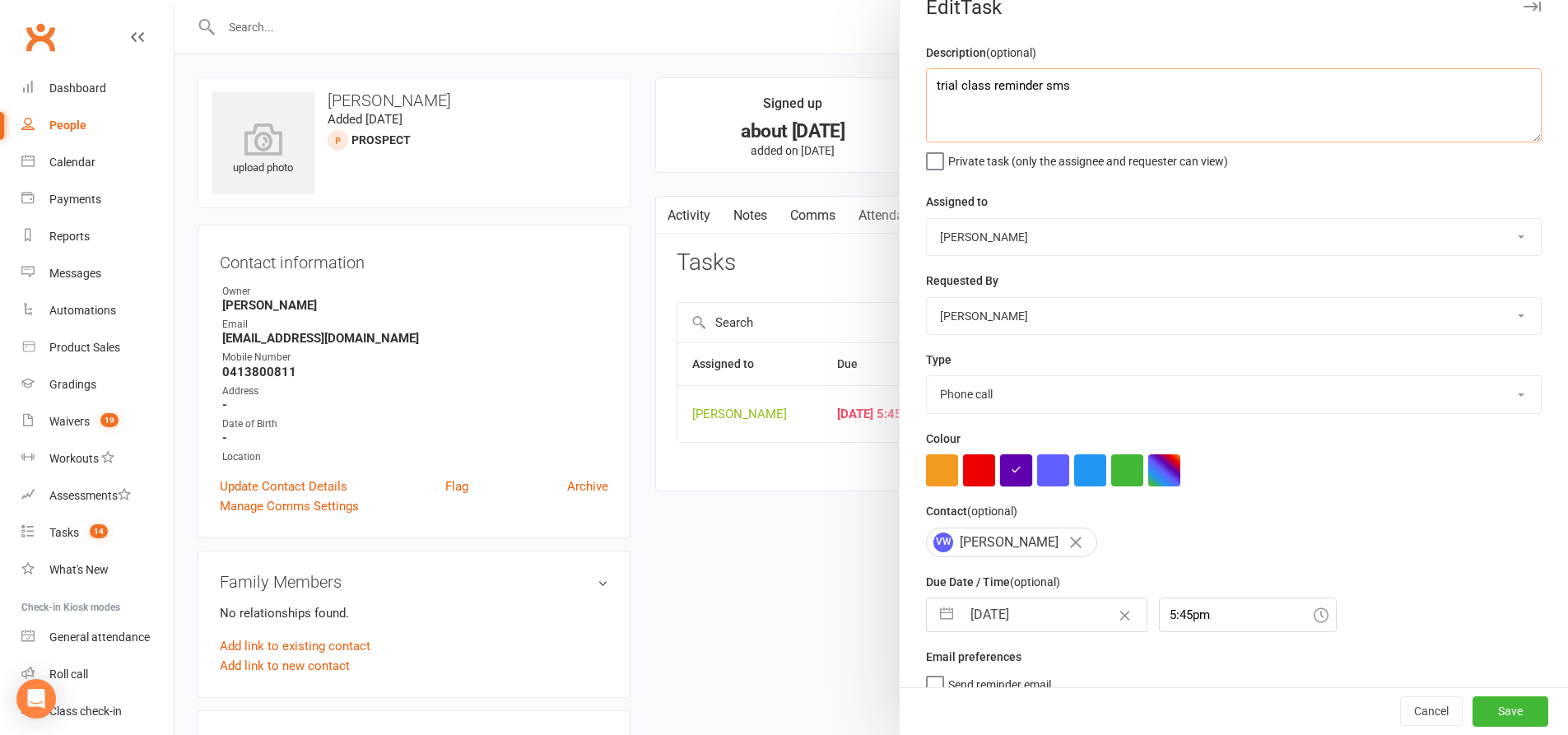
scroll to position [54, 0]
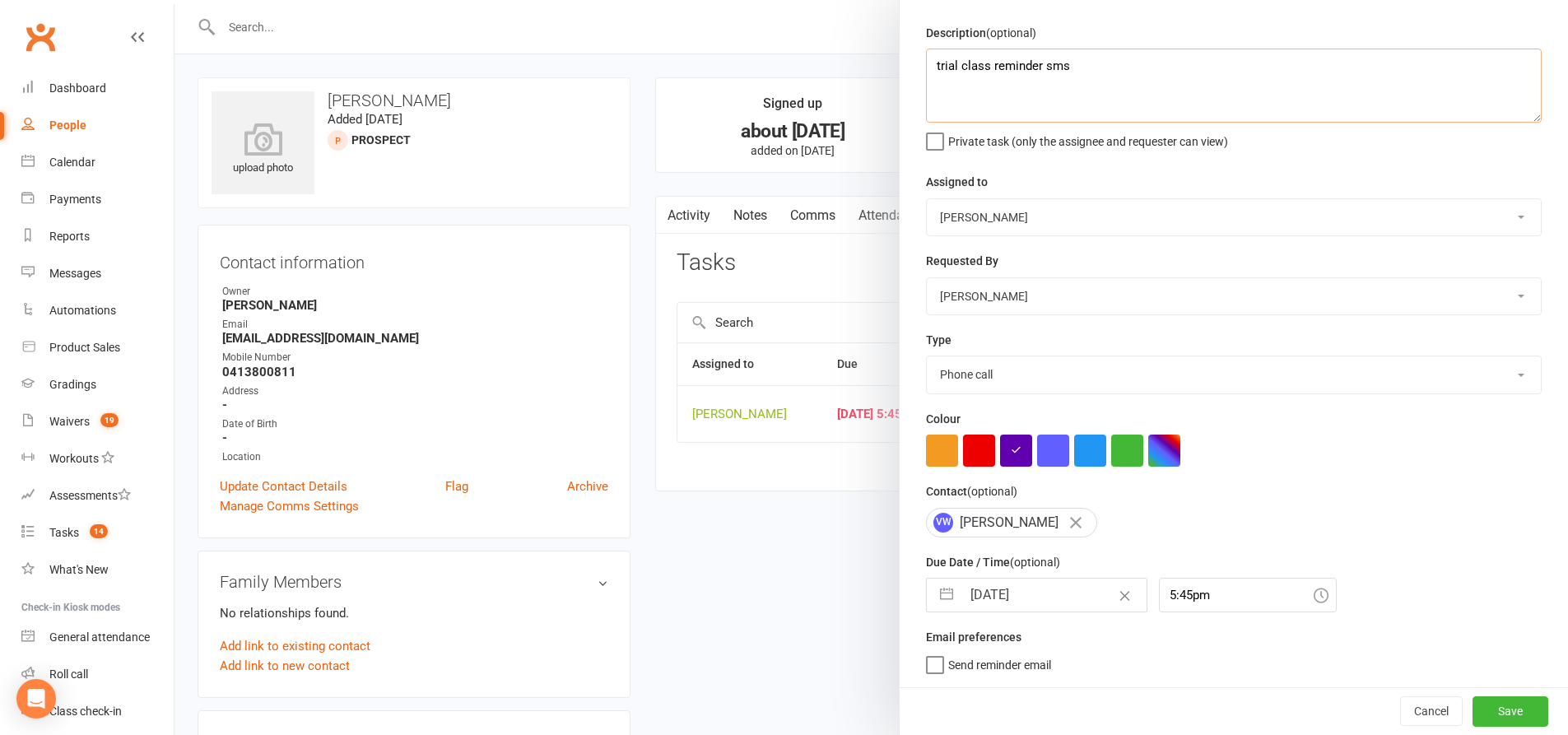
type textarea "trial class reminder sms"
click at [939, 590] on button "button" at bounding box center [946, 596] width 30 height 33
select select "8"
select select "2025"
select select "9"
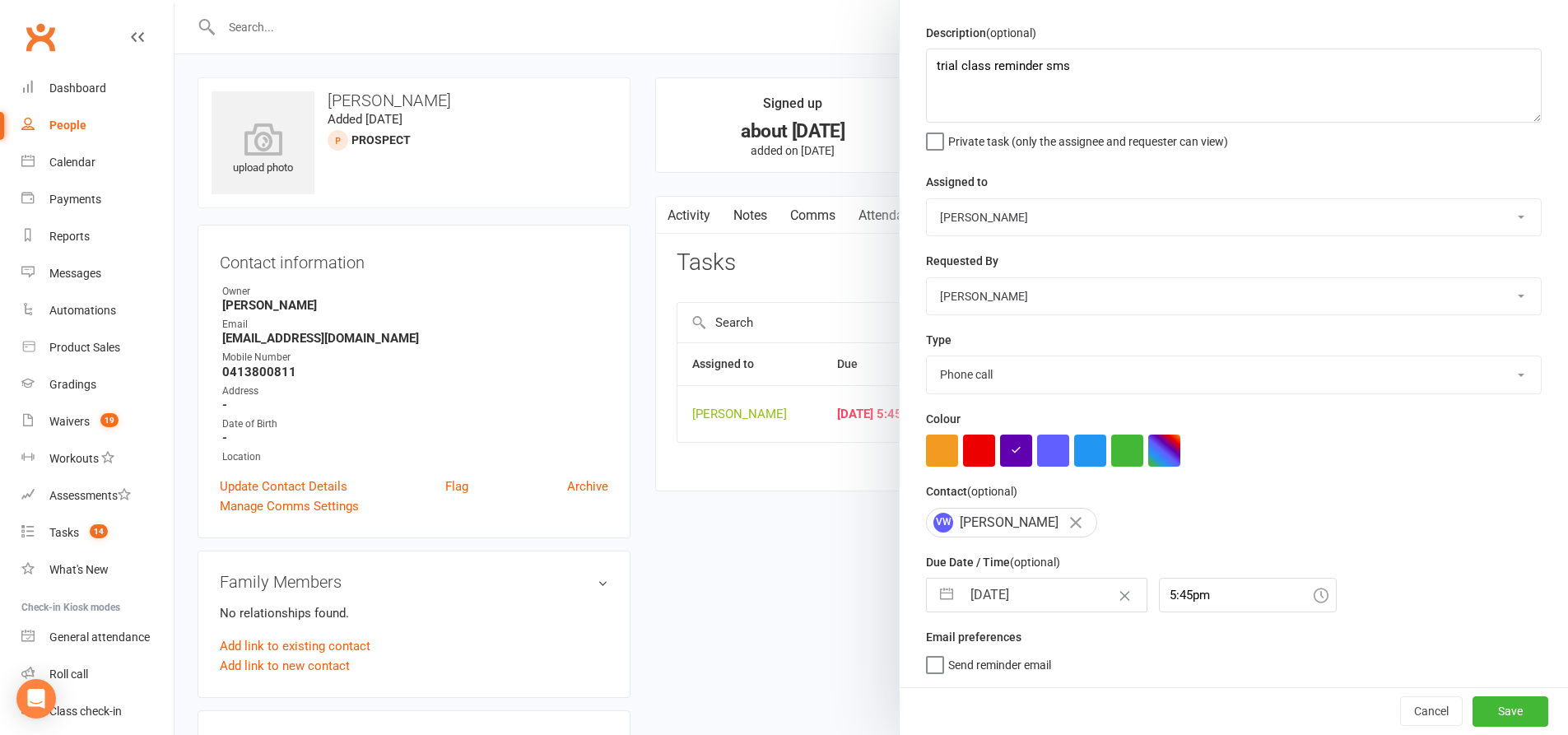
select select "2025"
select select "10"
select select "2025"
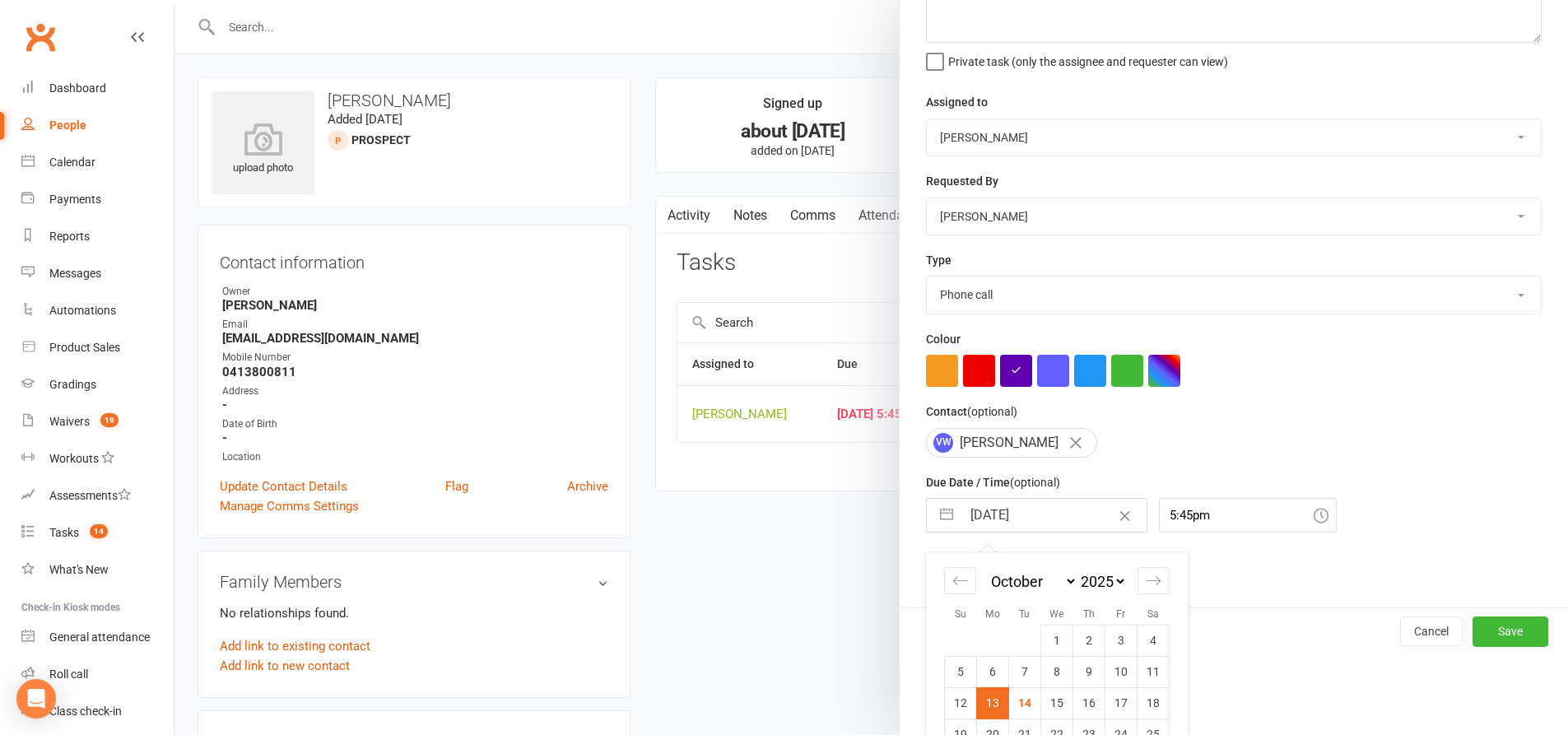
scroll to position [199, 0]
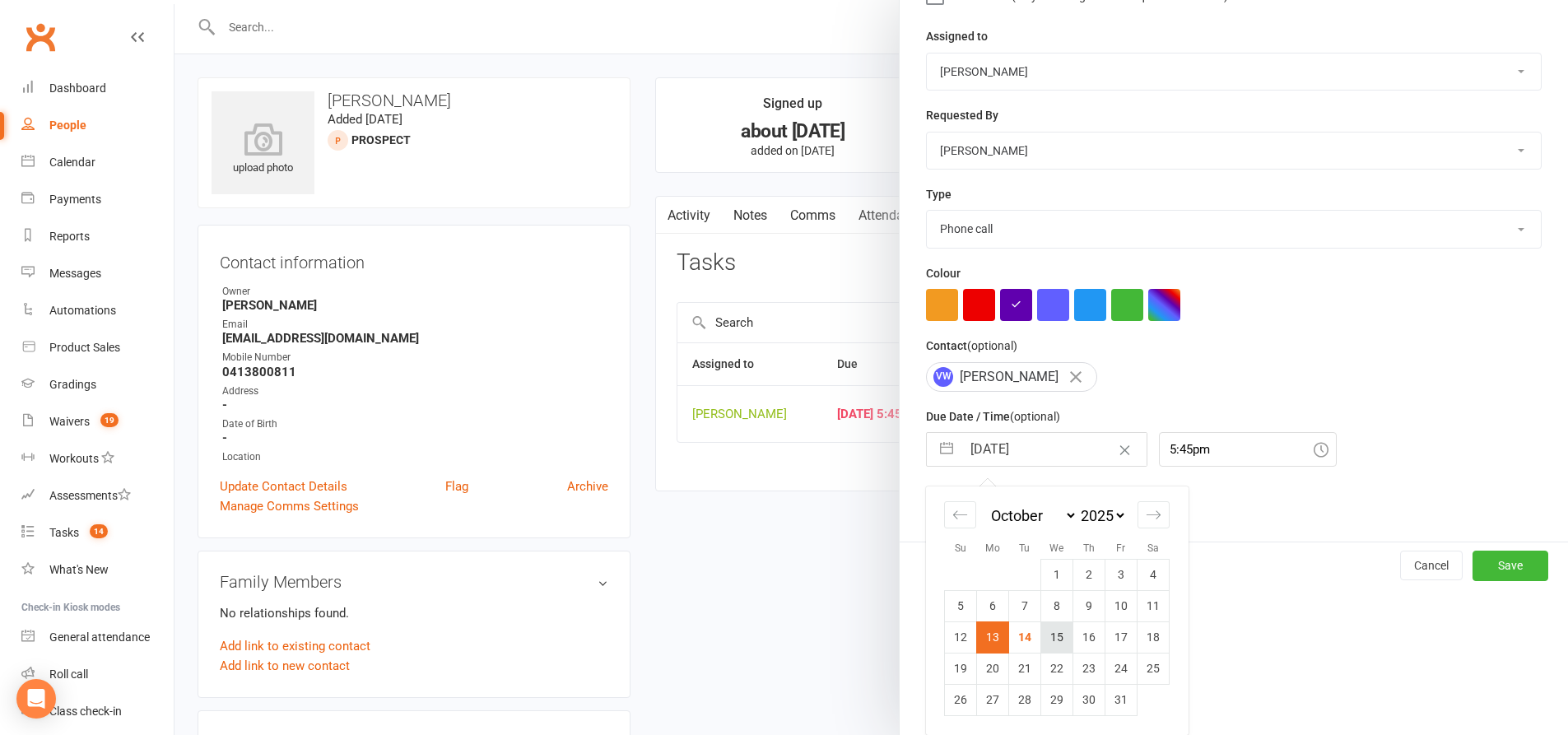
click at [1049, 641] on td "15" at bounding box center [1057, 637] width 32 height 31
type input "[DATE]"
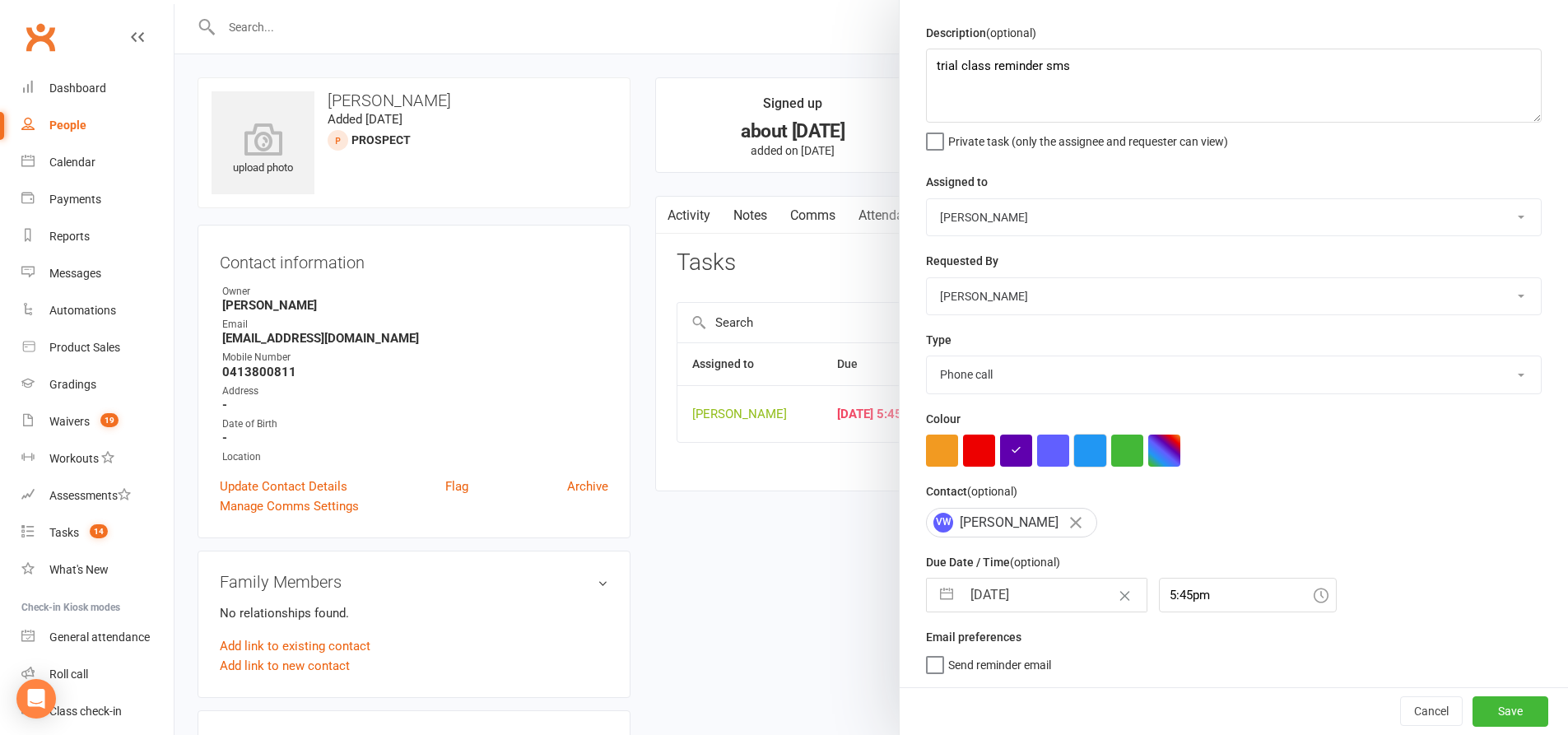
click at [1087, 452] on button "button" at bounding box center [1090, 451] width 32 height 32
click at [1489, 714] on button "Save" at bounding box center [1510, 711] width 76 height 30
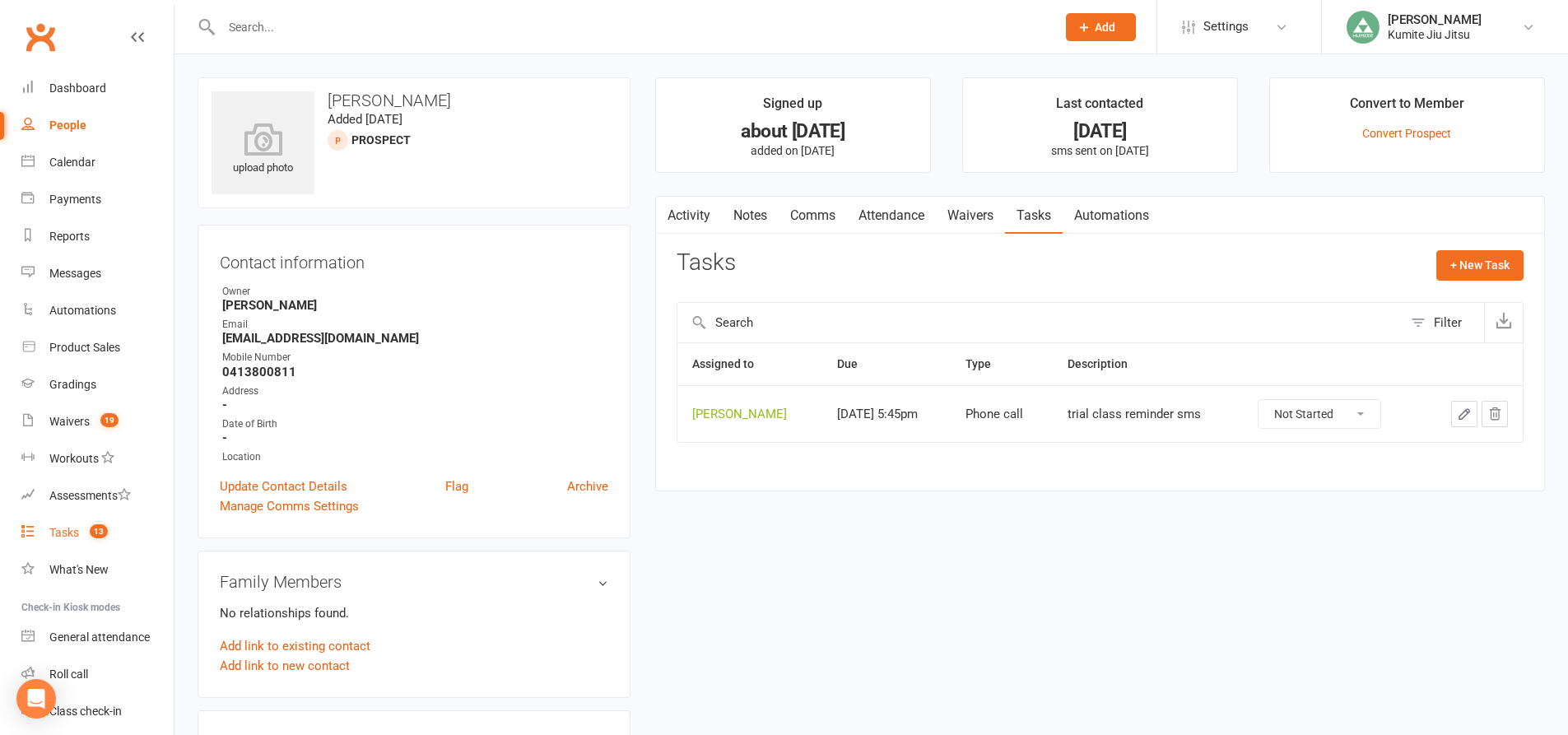
click at [84, 533] on count-badge "13" at bounding box center [94, 533] width 27 height 13
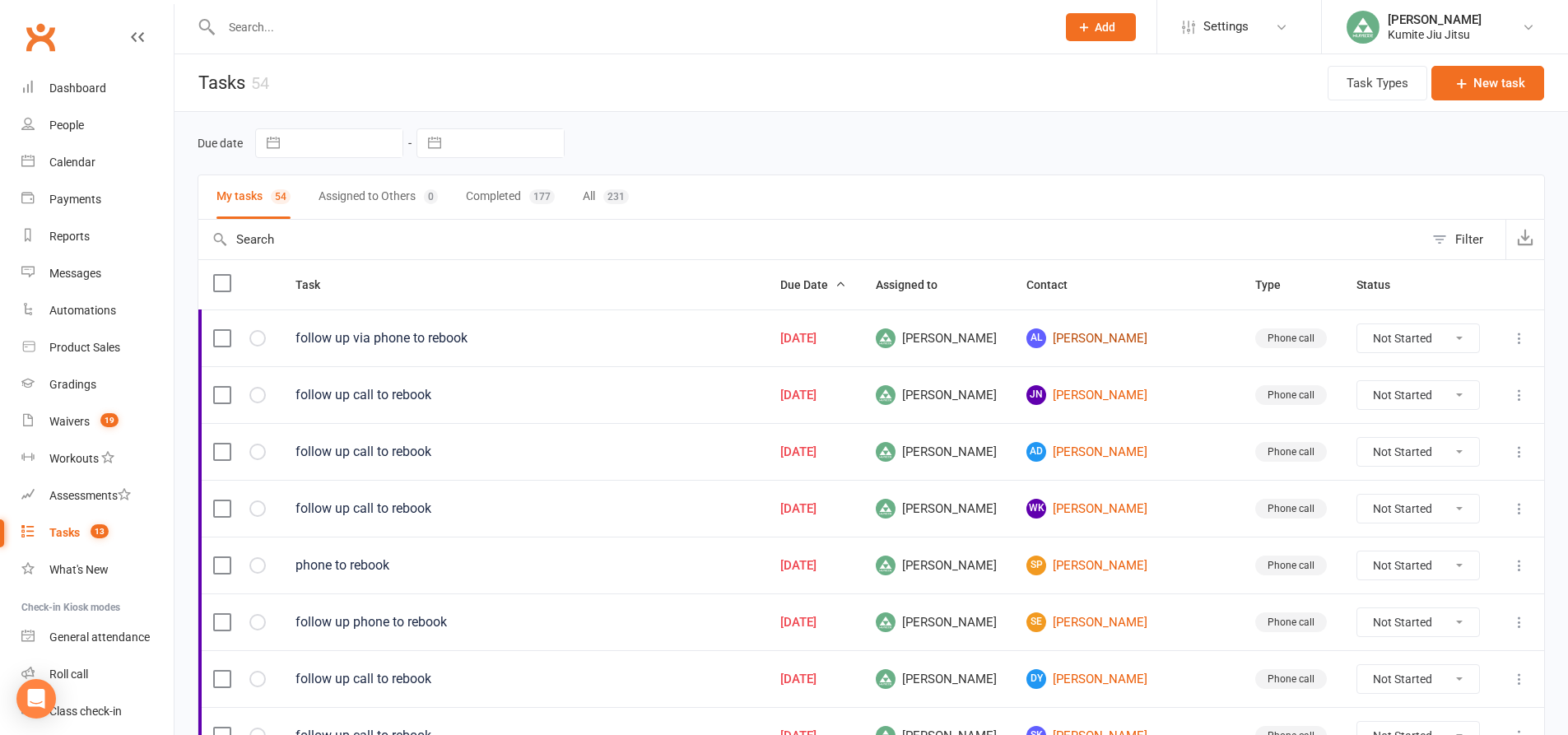
click at [1131, 338] on link "AL [PERSON_NAME]" at bounding box center [1126, 338] width 199 height 19
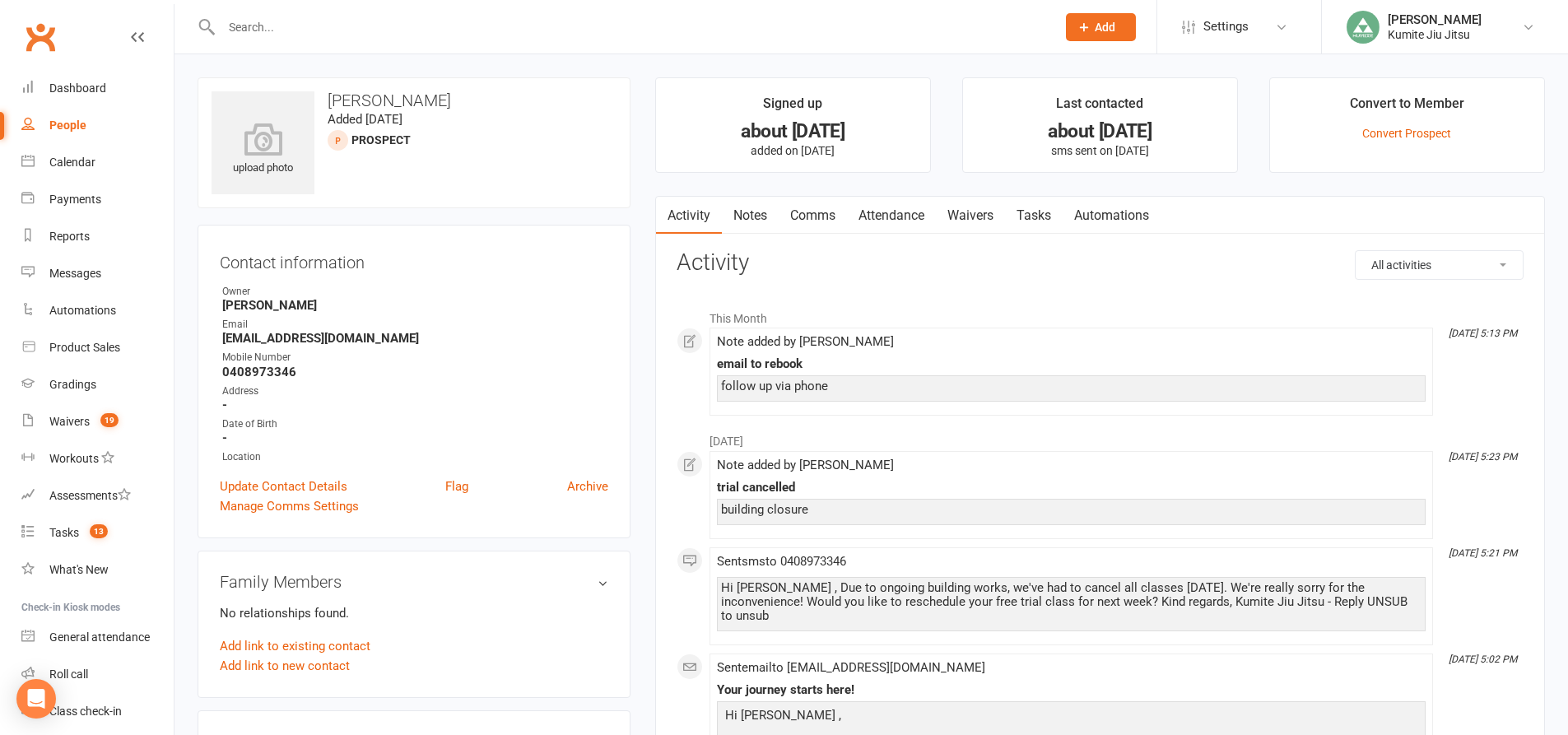
click at [766, 211] on link "Notes" at bounding box center [750, 215] width 57 height 38
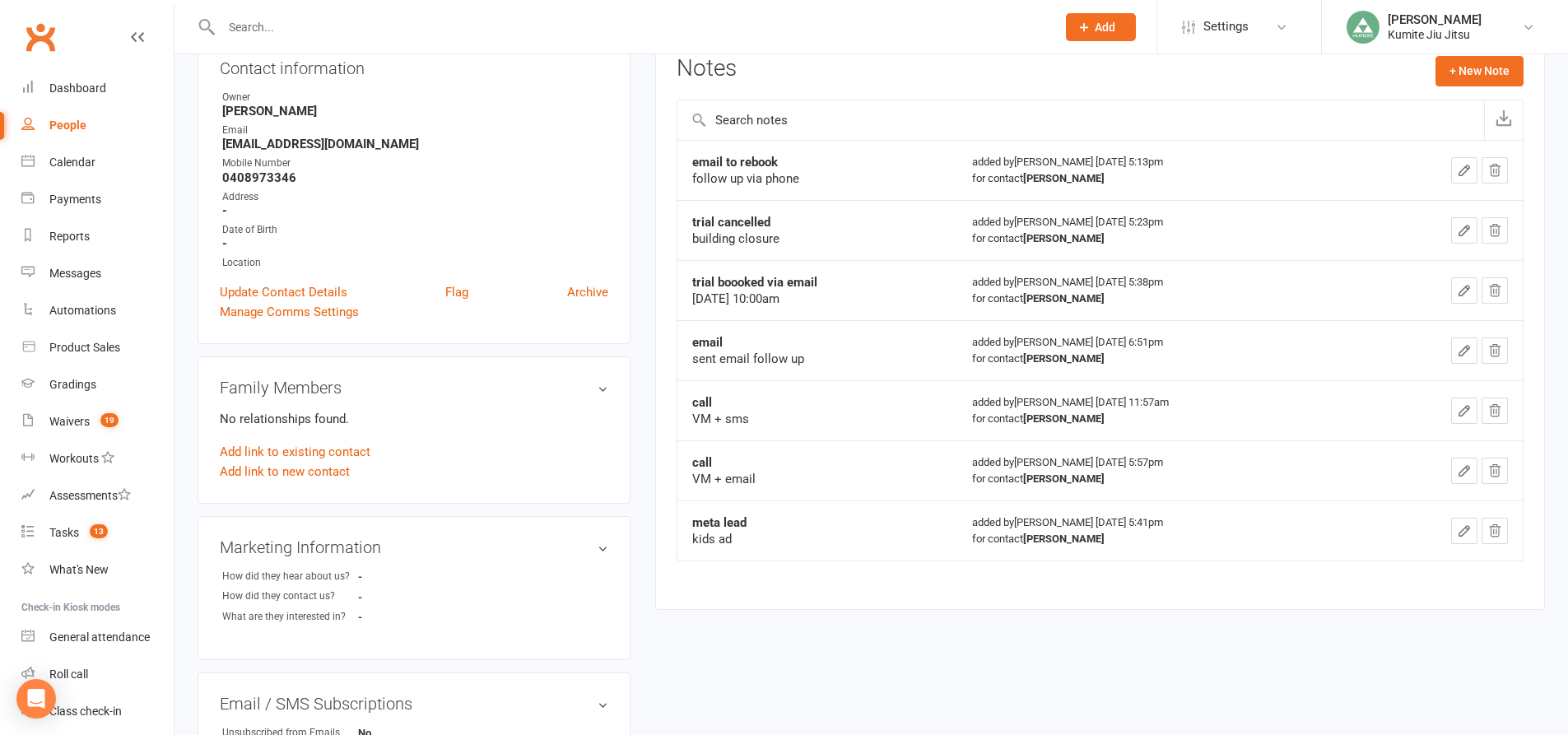
scroll to position [164, 0]
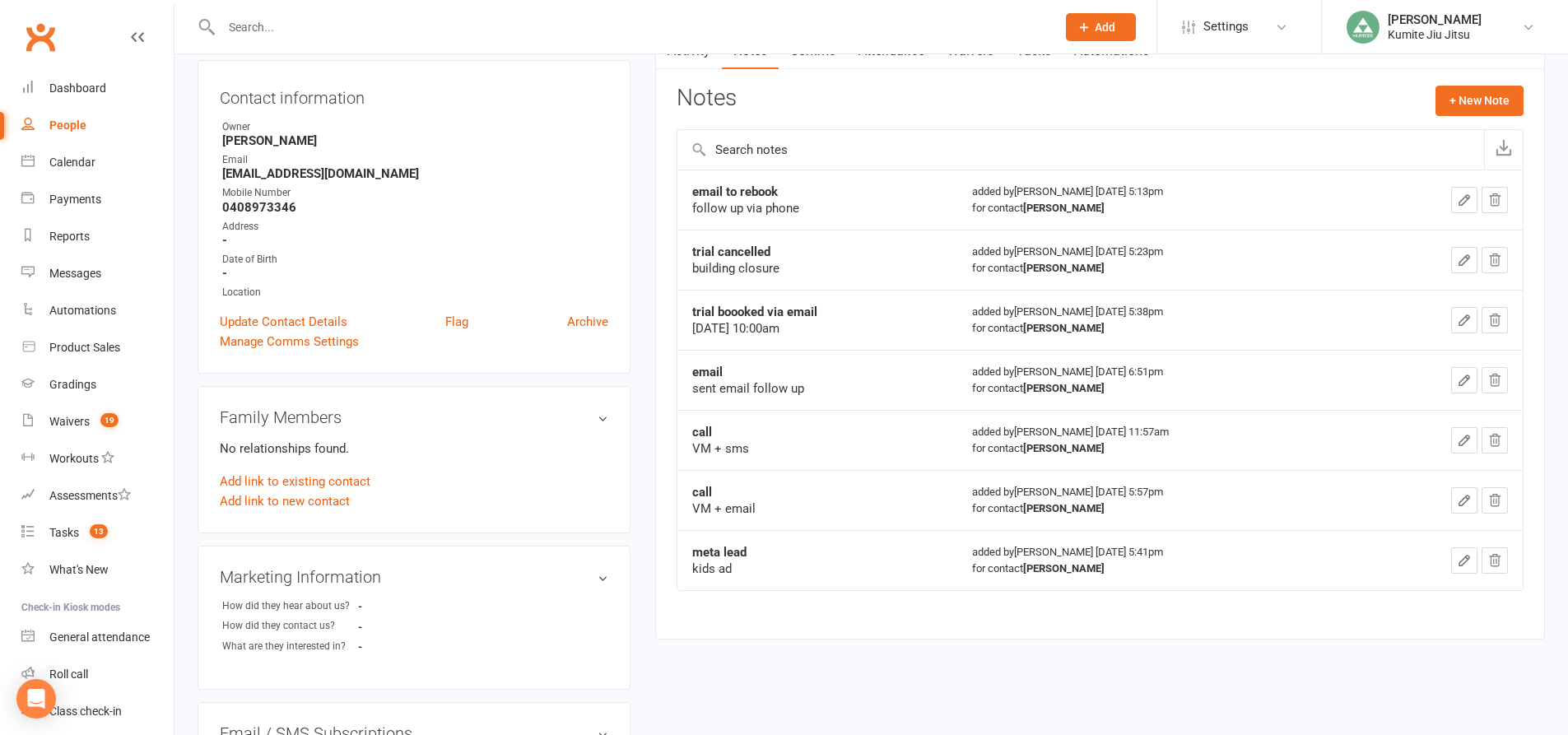
drag, startPoint x: 811, startPoint y: 329, endPoint x: 764, endPoint y: 333, distance: 47.2
click at [764, 333] on div "[DATE] 10:00am" at bounding box center [817, 329] width 250 height 17
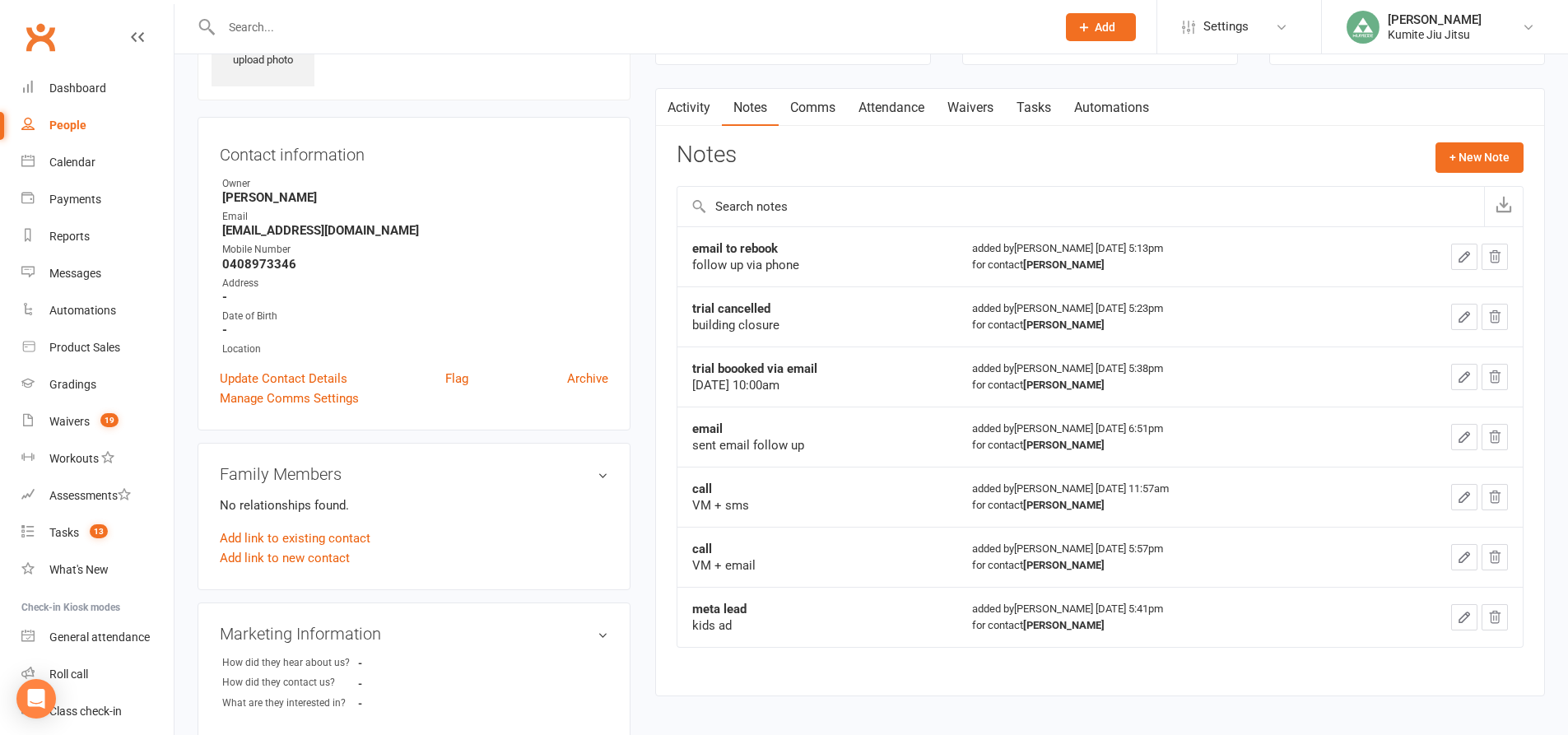
scroll to position [82, 0]
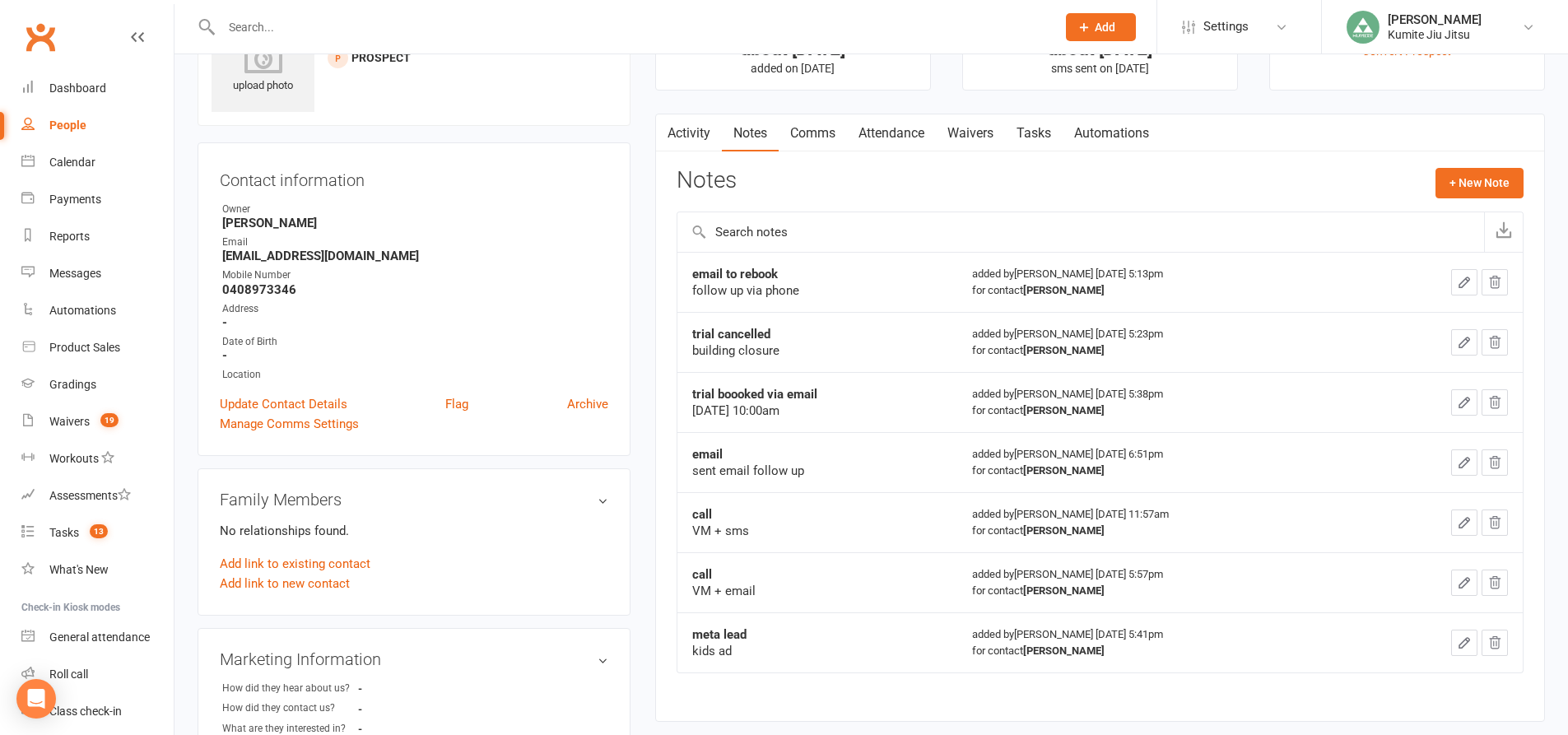
click at [885, 133] on link "Attendance" at bounding box center [892, 133] width 89 height 38
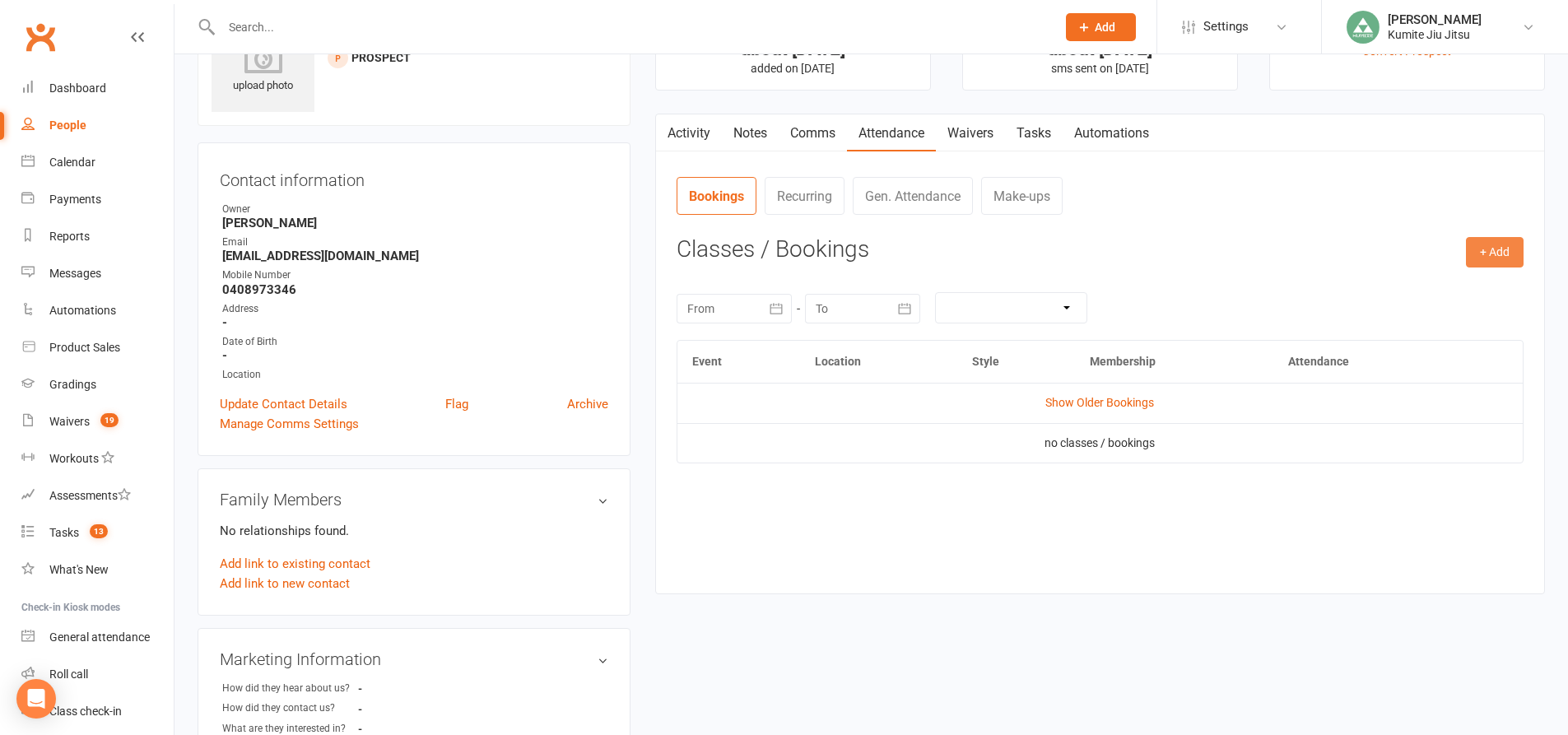
click at [1498, 249] on button "+ Add" at bounding box center [1494, 252] width 57 height 30
click at [1439, 321] on link "Add Appointment" at bounding box center [1441, 323] width 163 height 33
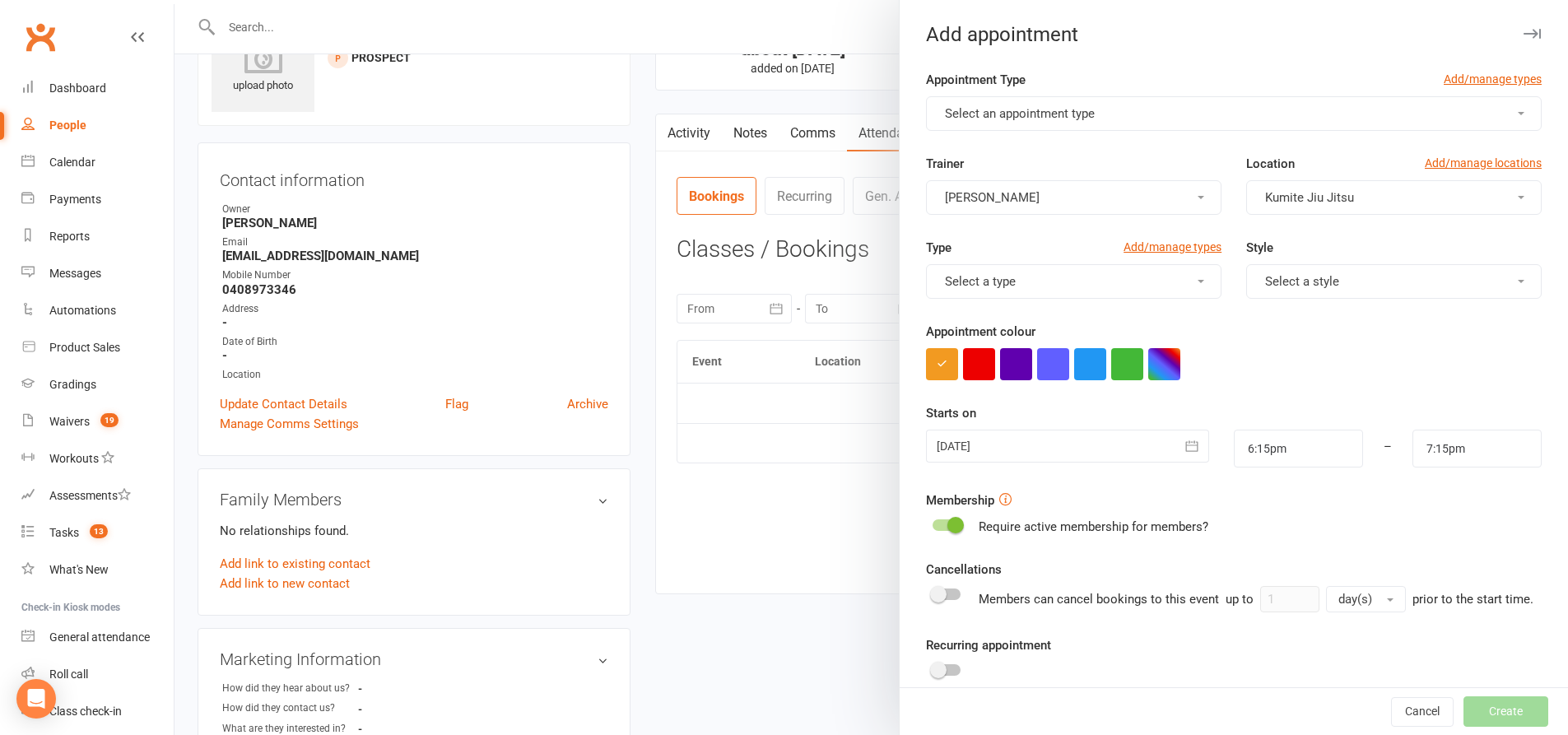
click at [1322, 281] on span "Select a style" at bounding box center [1302, 282] width 74 height 15
click at [1322, 354] on link "Kids [PERSON_NAME]" at bounding box center [1328, 355] width 163 height 33
click at [1183, 452] on icon "button" at bounding box center [1191, 446] width 17 height 17
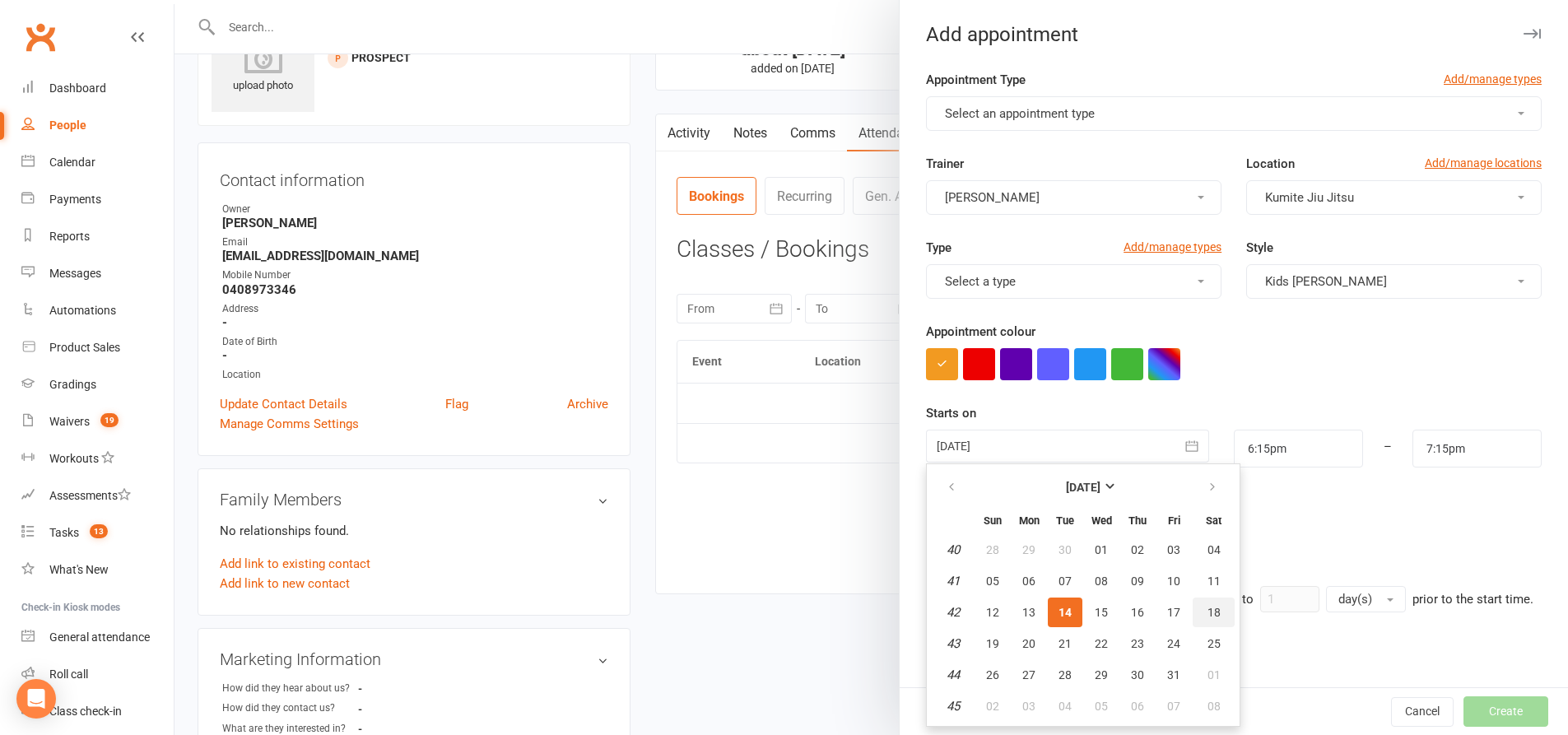
click at [1207, 611] on span "18" at bounding box center [1214, 612] width 13 height 13
type input "[DATE]"
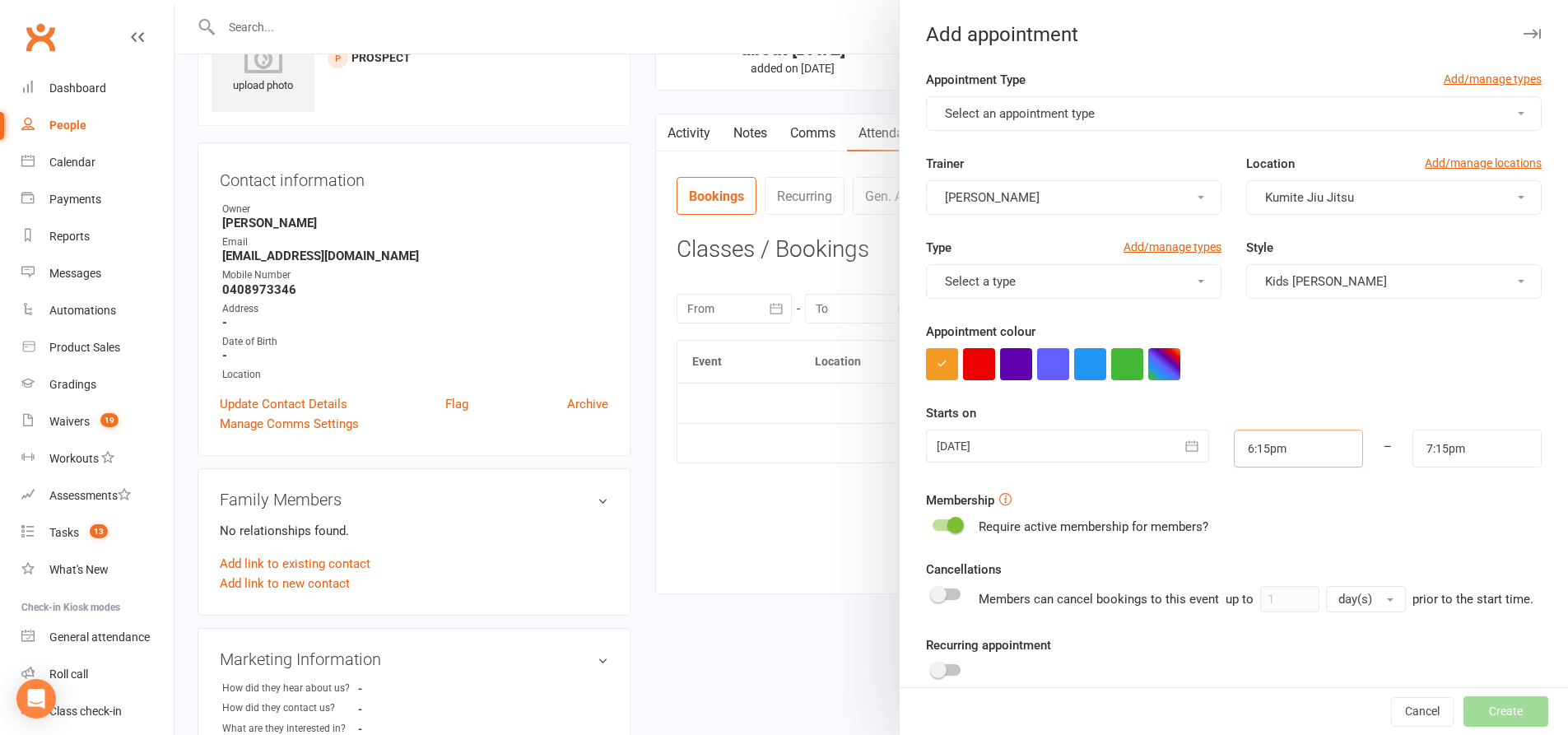
click at [1287, 444] on input "6:15pm" at bounding box center [1299, 448] width 129 height 38
type input "10:00am"
type input "11:00am"
click at [1251, 507] on li "10:00am" at bounding box center [1275, 513] width 79 height 25
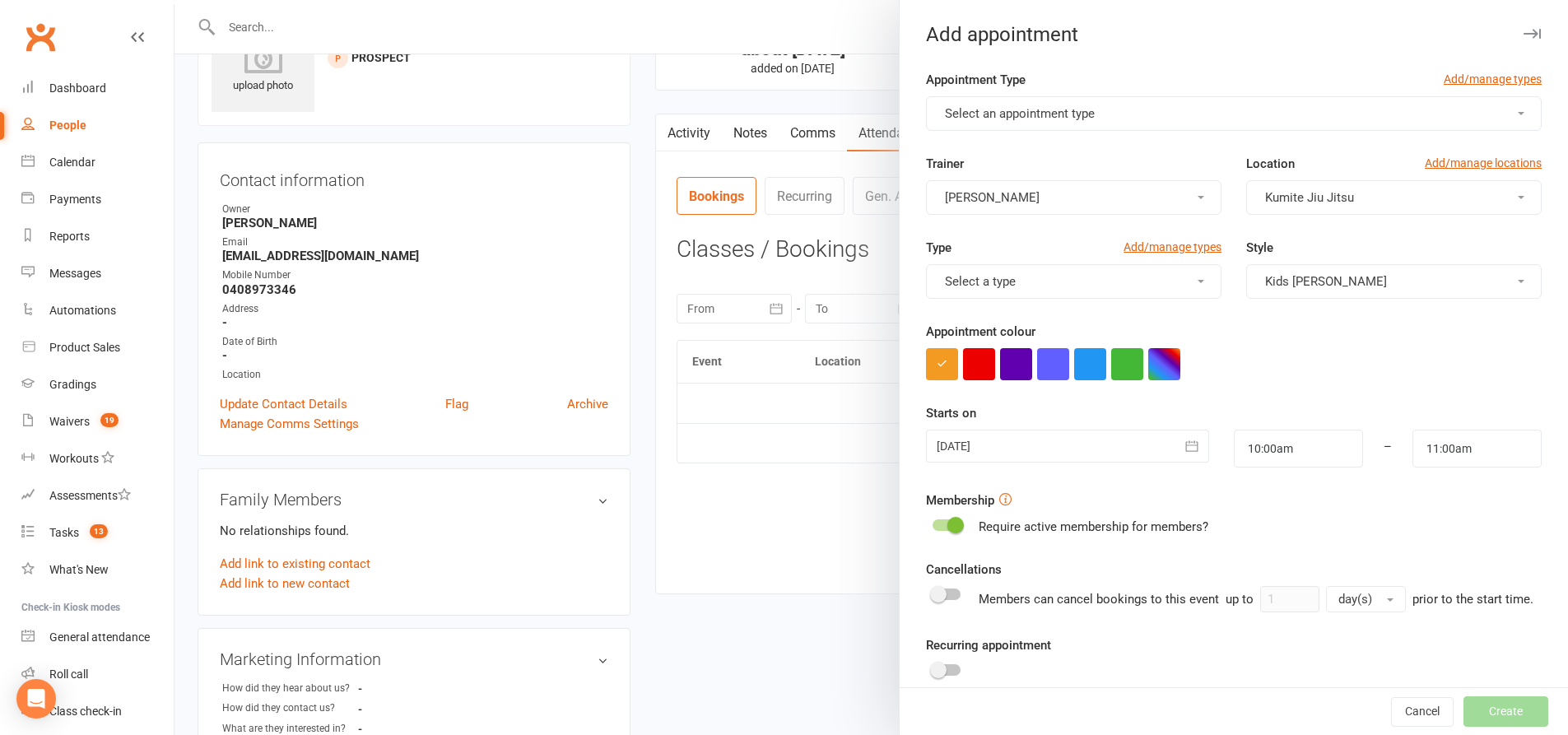
click at [947, 524] on span at bounding box center [955, 525] width 17 height 17
click at [932, 523] on input "checkbox" at bounding box center [932, 523] width 0 height 0
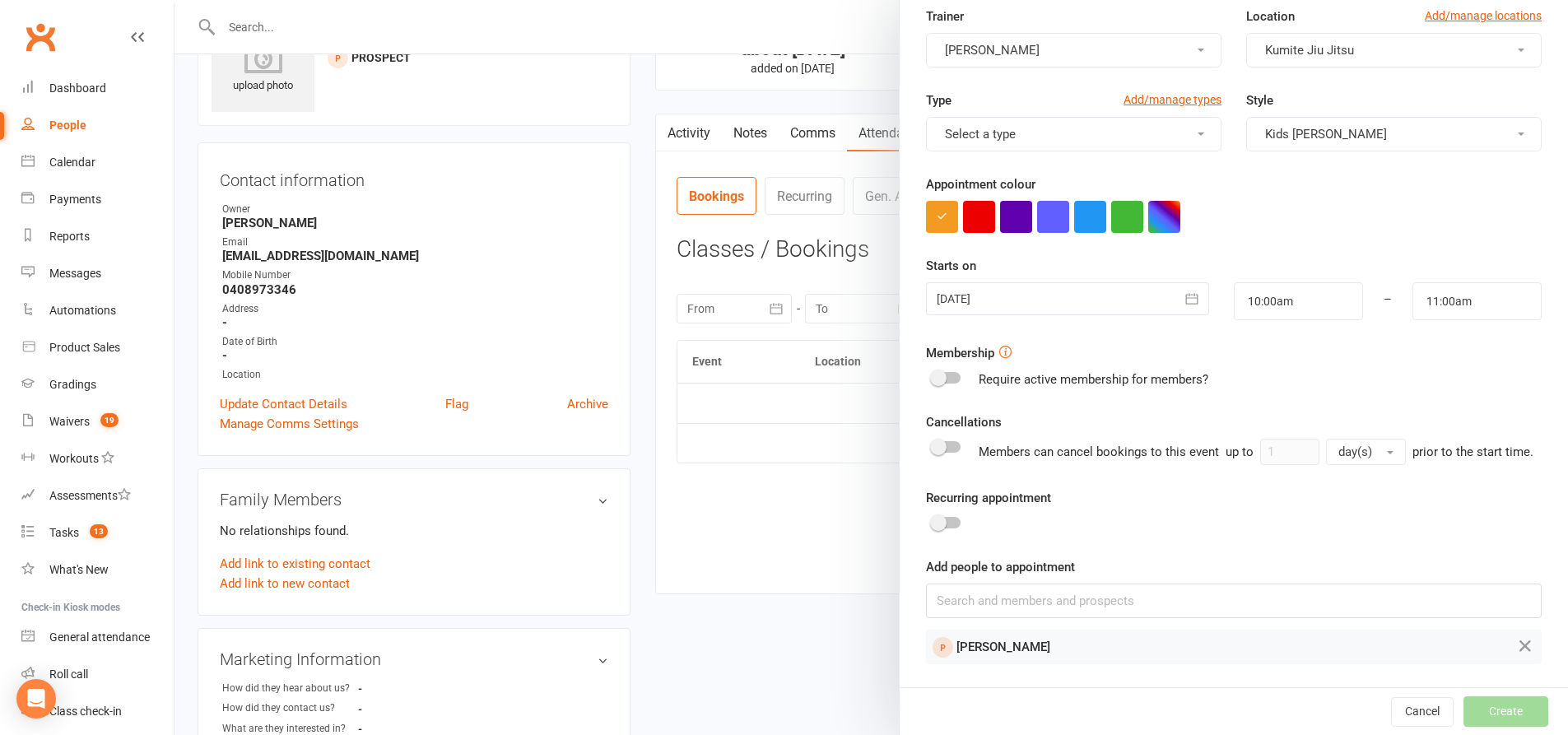
drag, startPoint x: 1088, startPoint y: 206, endPoint x: 1098, endPoint y: 221, distance: 18.0
click at [1088, 205] on button "button" at bounding box center [1090, 217] width 32 height 32
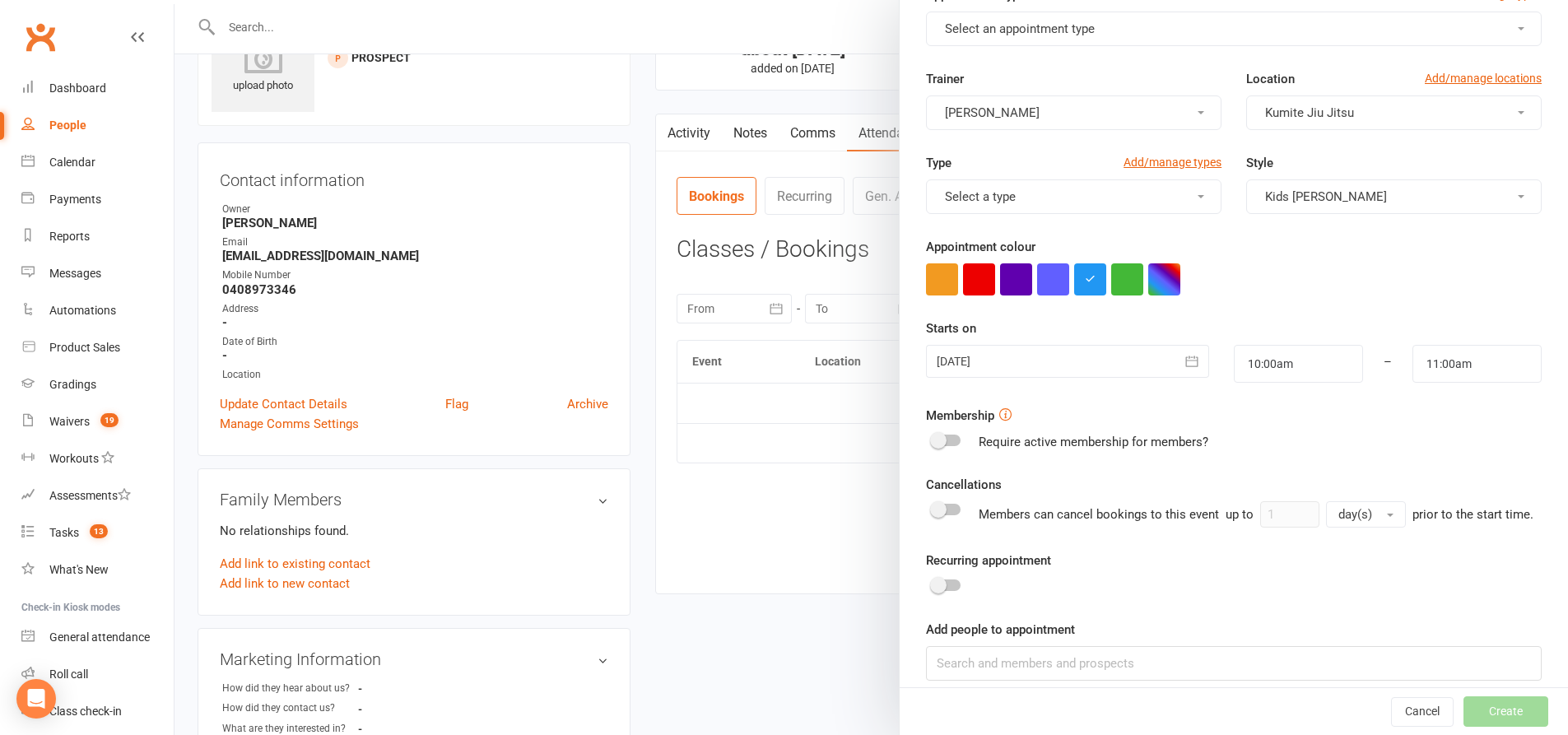
scroll to position [3, 0]
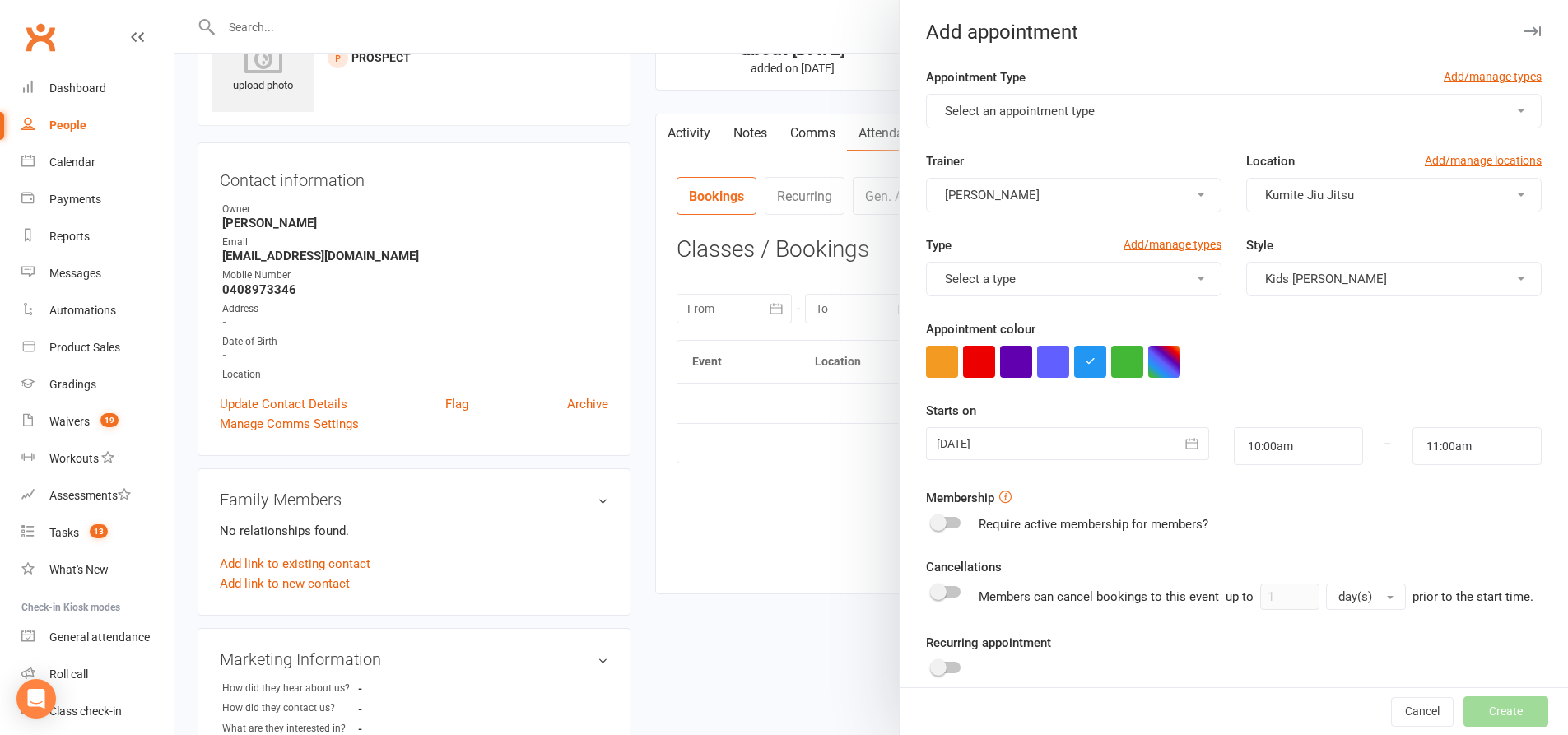
click at [1143, 108] on button "Select an appointment type" at bounding box center [1233, 111] width 616 height 34
click at [1047, 140] on link "Trial.class" at bounding box center [1008, 151] width 163 height 33
click at [954, 520] on span at bounding box center [955, 523] width 17 height 17
click at [932, 521] on input "checkbox" at bounding box center [932, 521] width 0 height 0
click at [1326, 271] on button "Select a style" at bounding box center [1394, 279] width 295 height 34
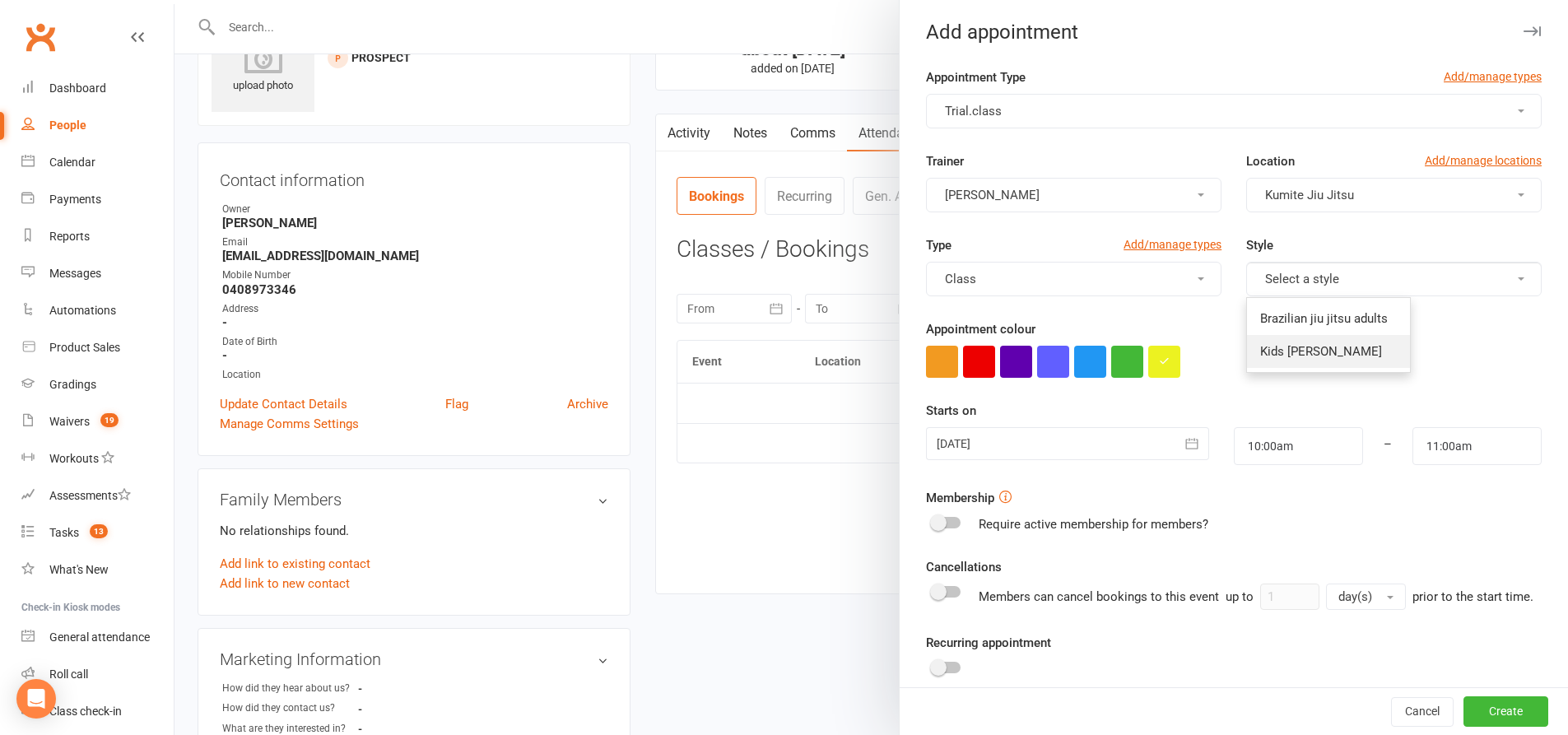
click at [1287, 343] on link "Kids [PERSON_NAME]" at bounding box center [1328, 352] width 163 height 33
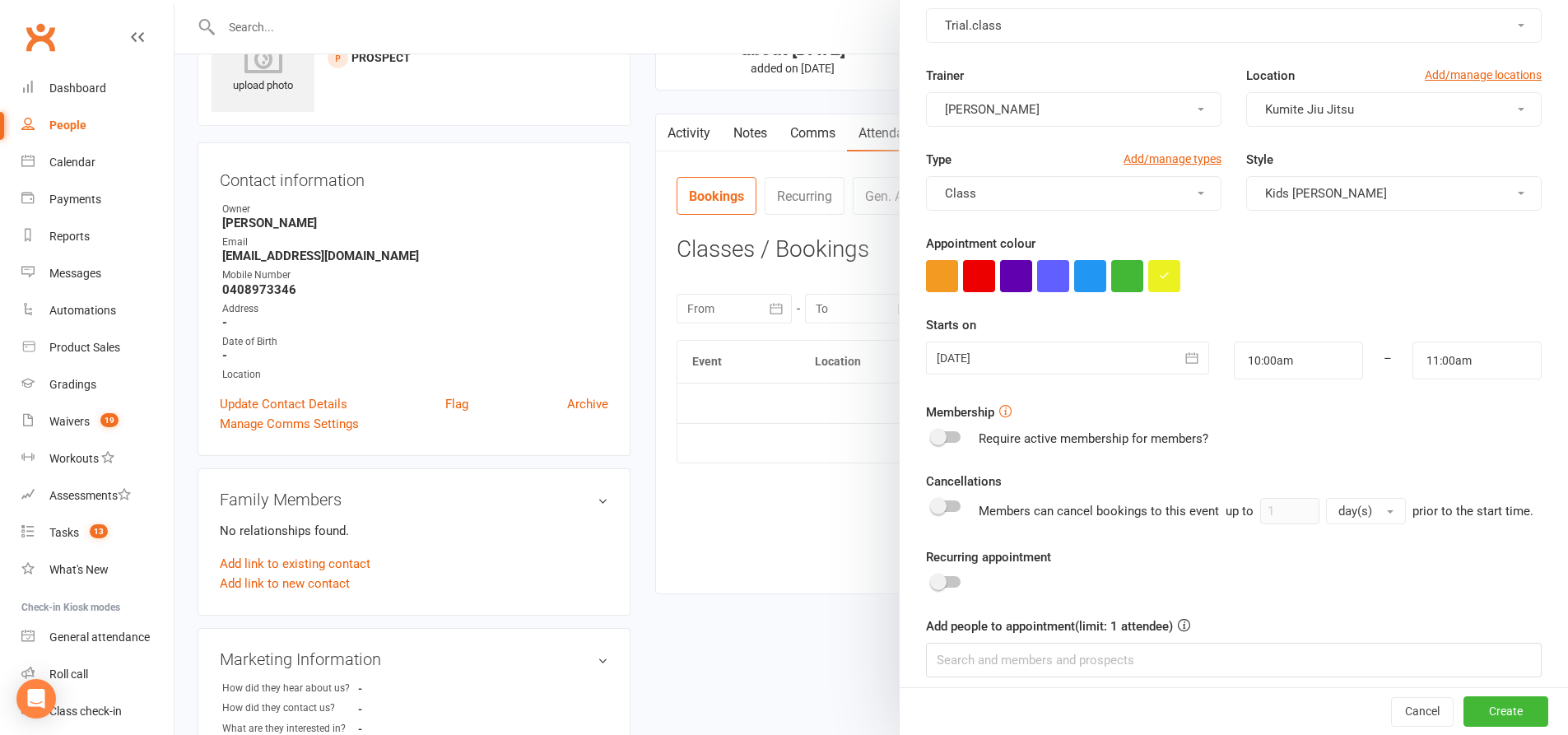
scroll to position [167, 0]
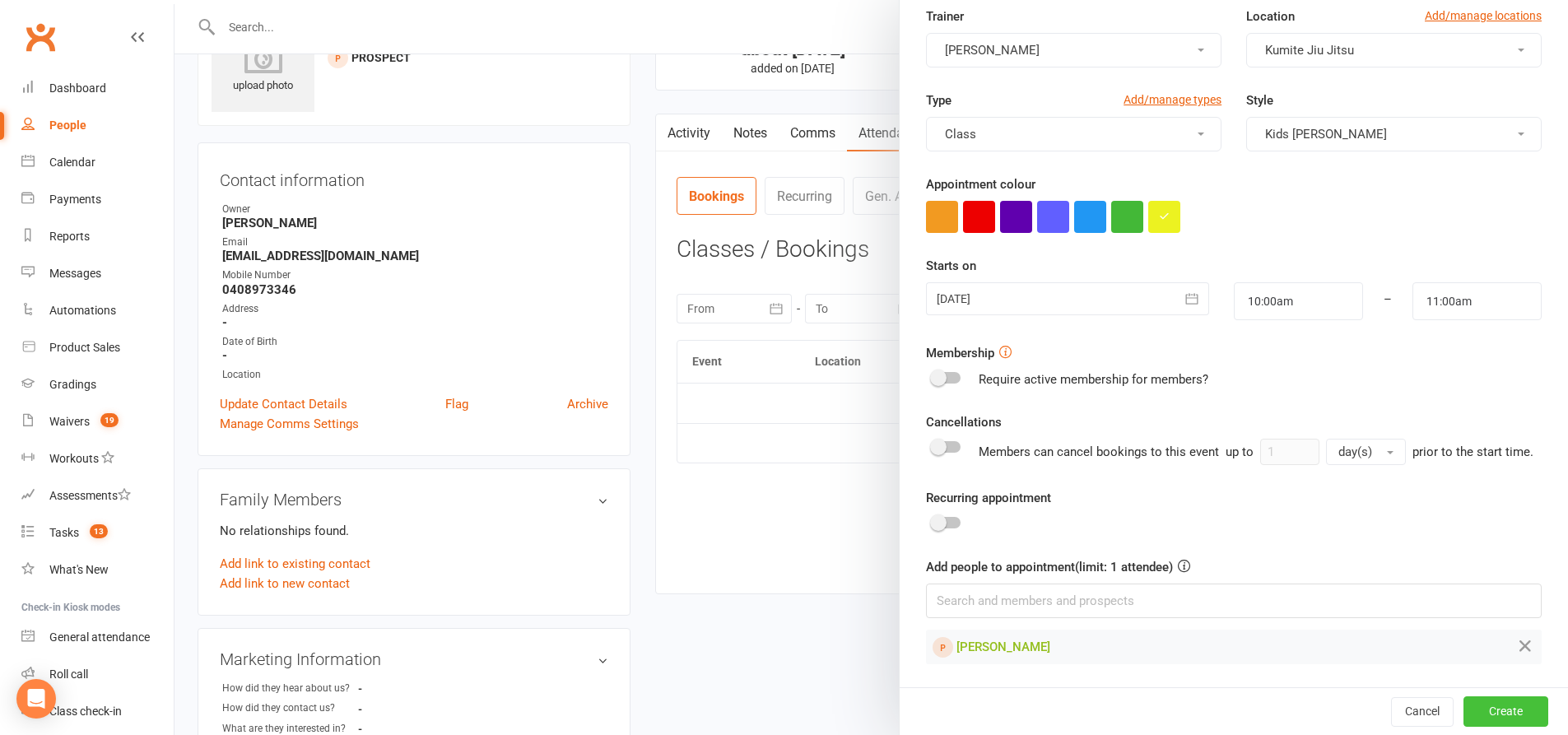
click at [1481, 713] on button "Create" at bounding box center [1505, 711] width 85 height 30
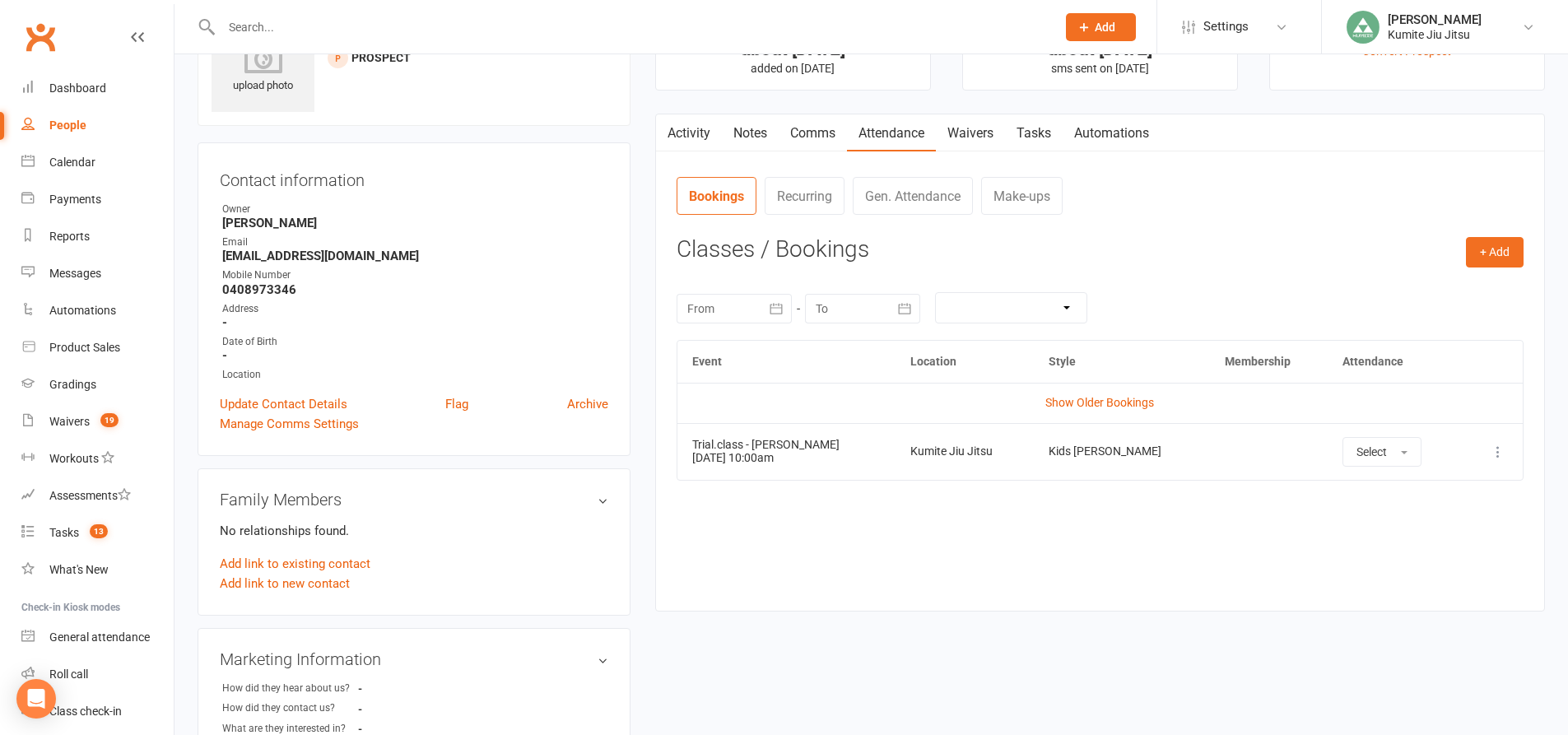
drag, startPoint x: 809, startPoint y: 459, endPoint x: 680, endPoint y: 457, distance: 129.0
click at [680, 457] on td "Trial.class - [PERSON_NAME] [DATE] 10:00am" at bounding box center [786, 452] width 218 height 57
copy td "[DATE] 10:00am"
click at [756, 127] on link "Notes" at bounding box center [750, 133] width 57 height 38
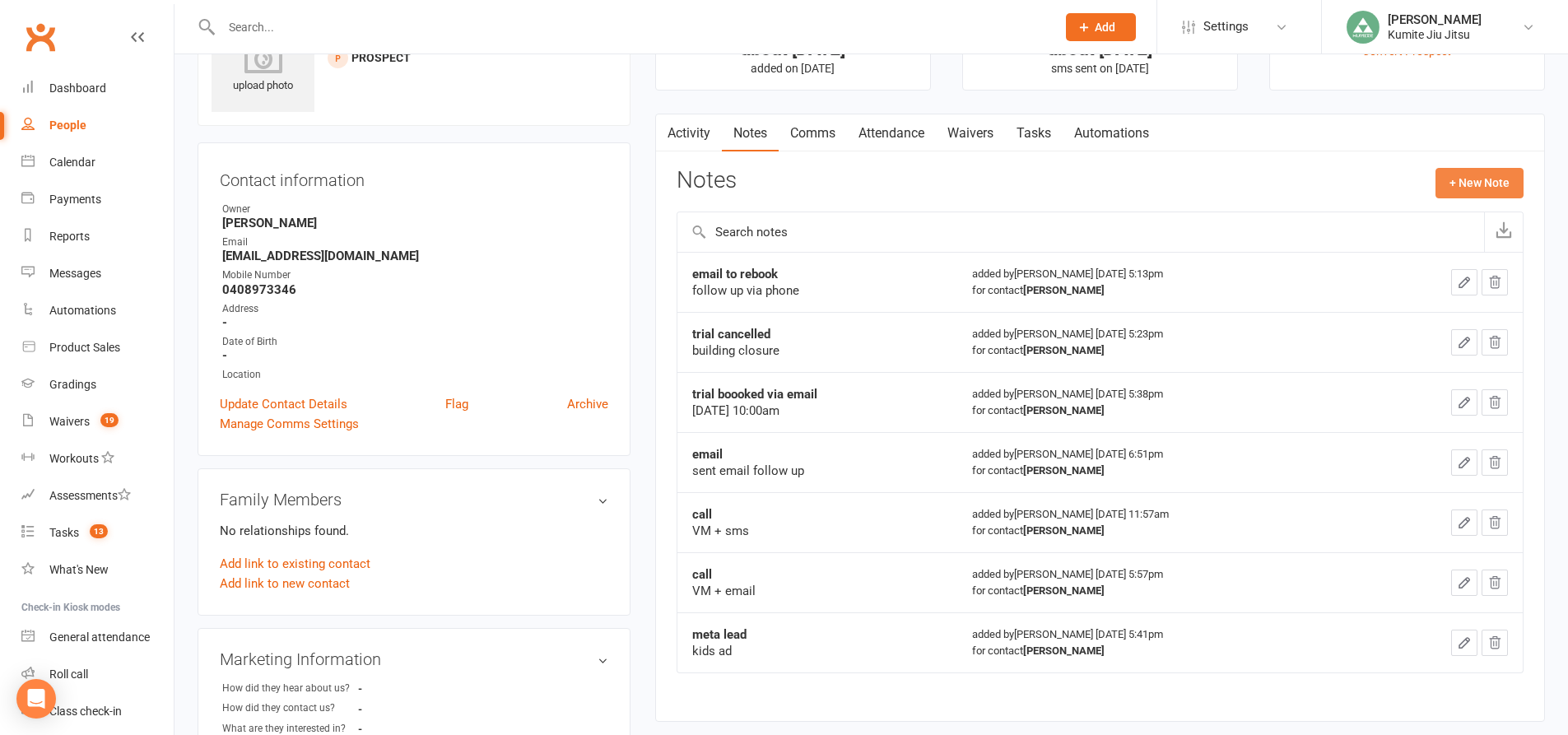
click at [1463, 185] on button "+ New Note" at bounding box center [1478, 183] width 88 height 30
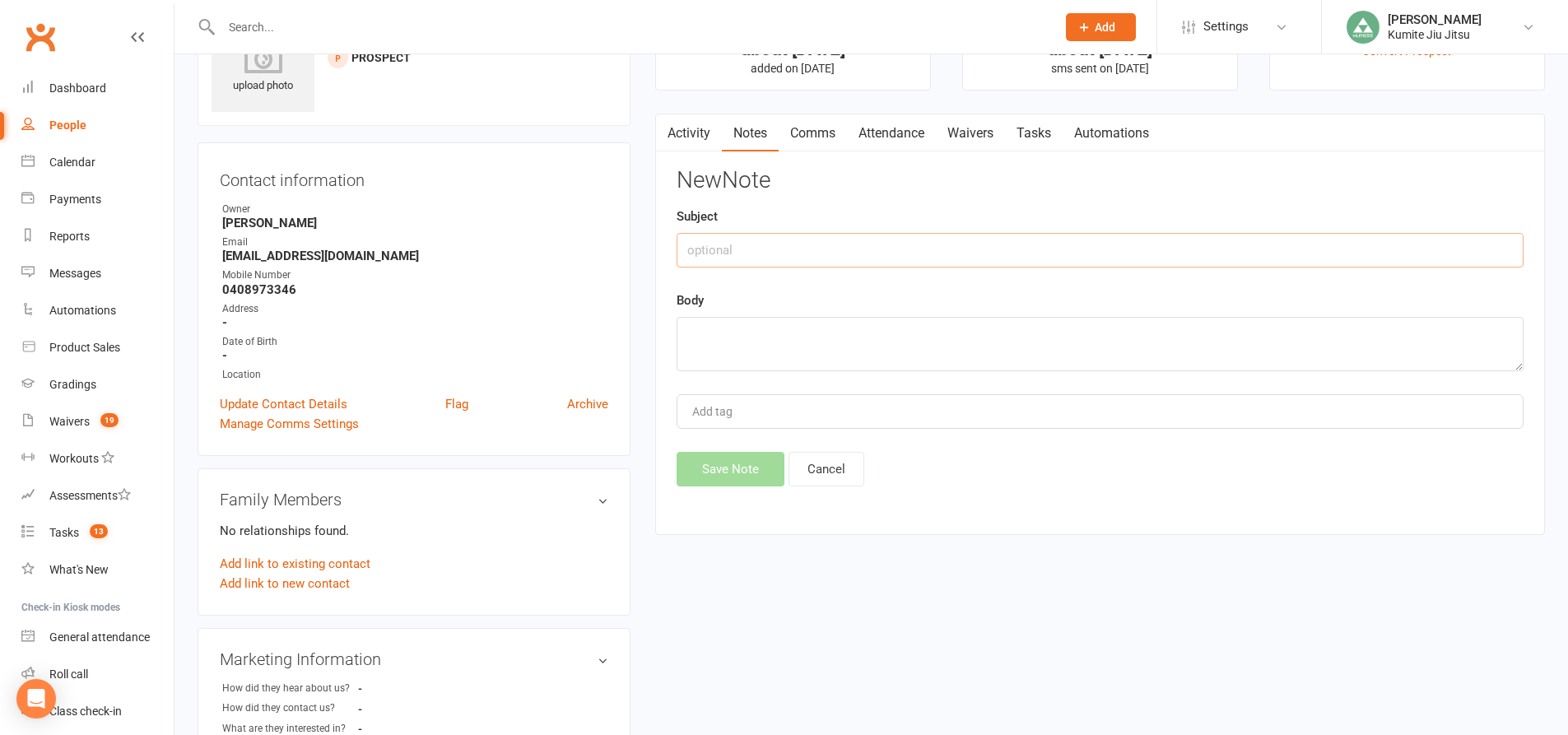
click at [1007, 252] on input "text" at bounding box center [1100, 249] width 847 height 34
type input "rebooked via phone"
paste textarea "[DATE] 10:00am"
type textarea "[DATE] 10:00am"
click at [750, 464] on button "Save Note" at bounding box center [730, 469] width 108 height 34
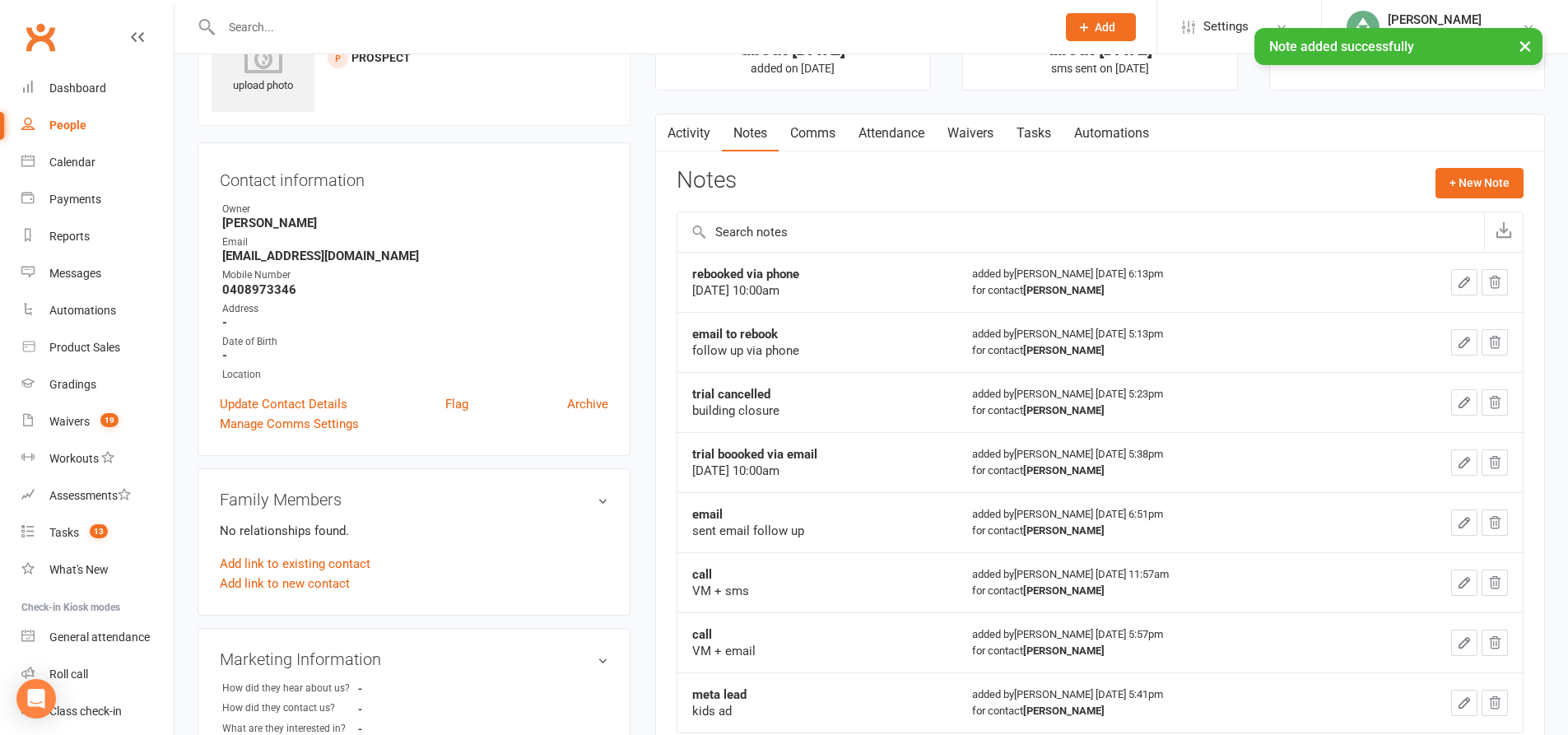
click at [821, 135] on link "Comms" at bounding box center [813, 133] width 68 height 38
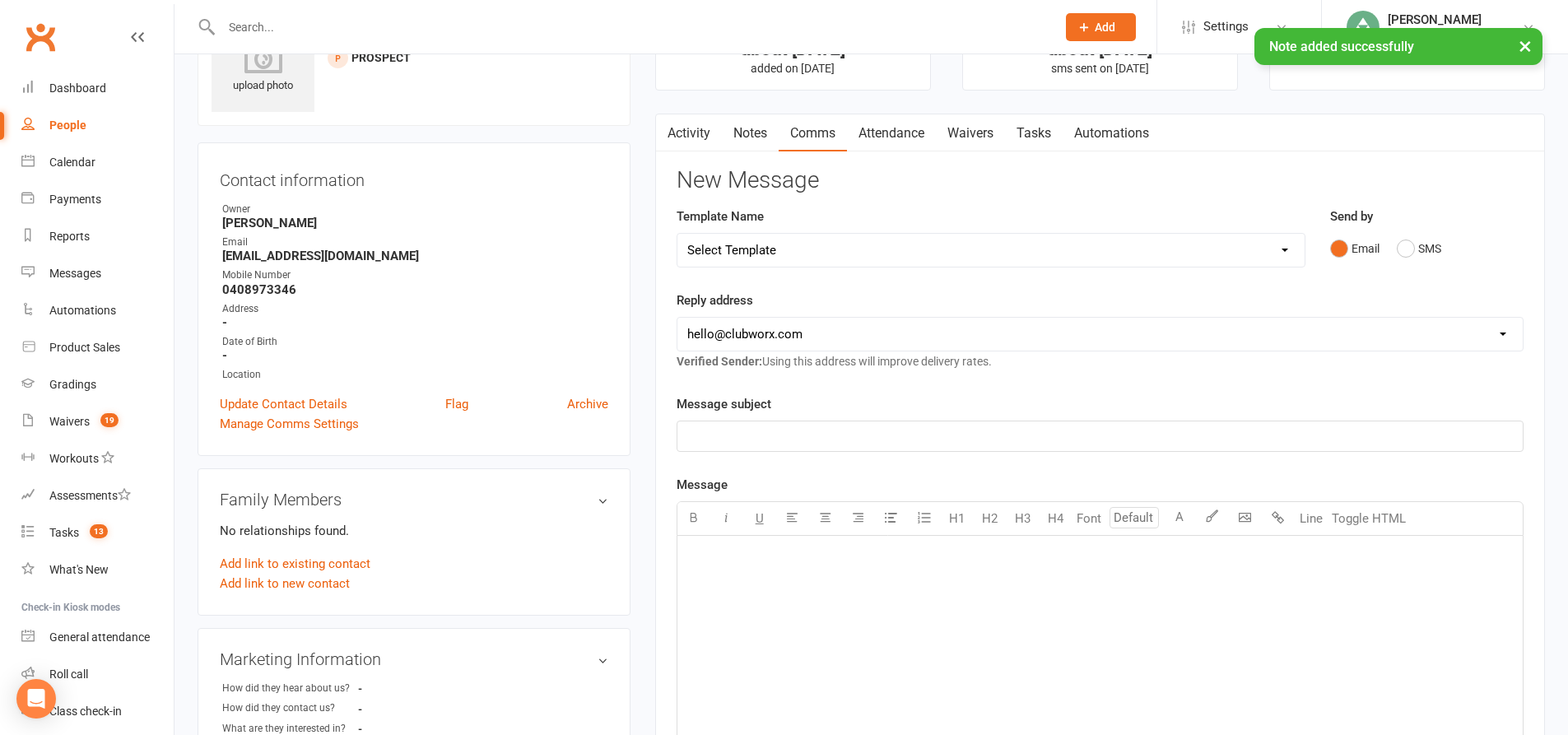
click at [835, 240] on select "Select Template [SMS] [Default template - review before using] Update credit ca…" at bounding box center [990, 250] width 627 height 33
select select "9"
click at [677, 234] on select "Select Template [SMS] [Default template - review before using] Update credit ca…" at bounding box center [990, 250] width 627 height 33
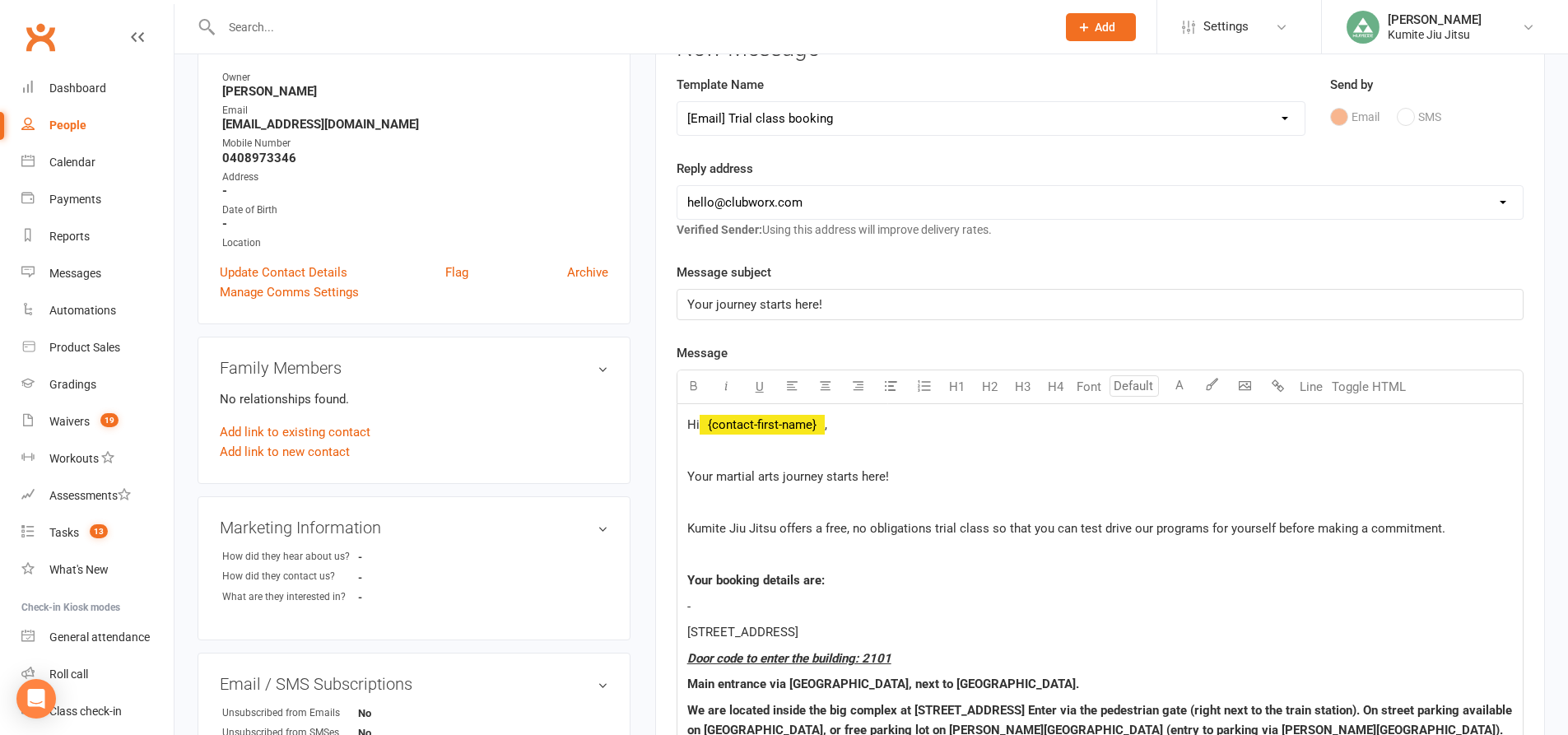
scroll to position [412, 0]
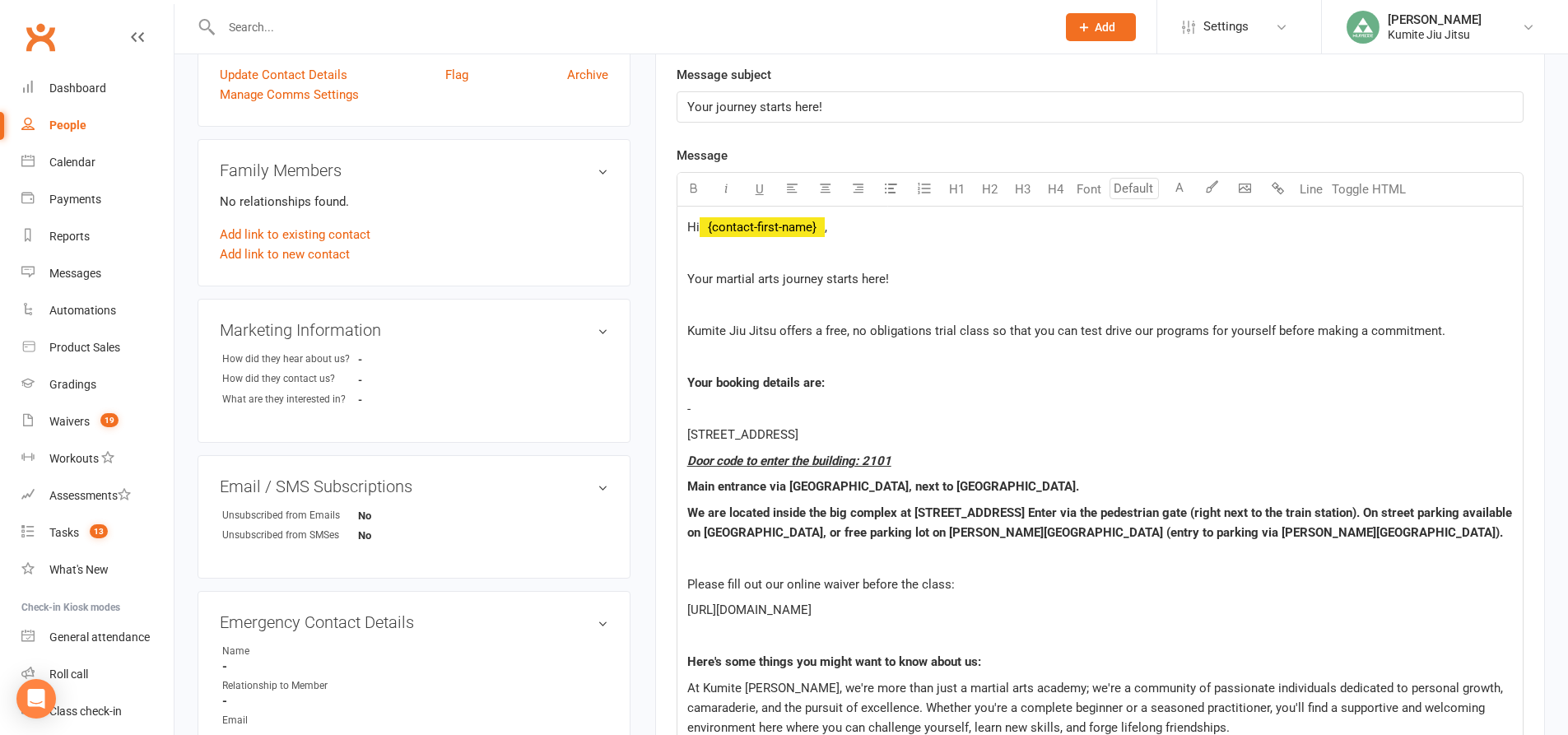
click at [731, 412] on p "-" at bounding box center [1100, 408] width 825 height 19
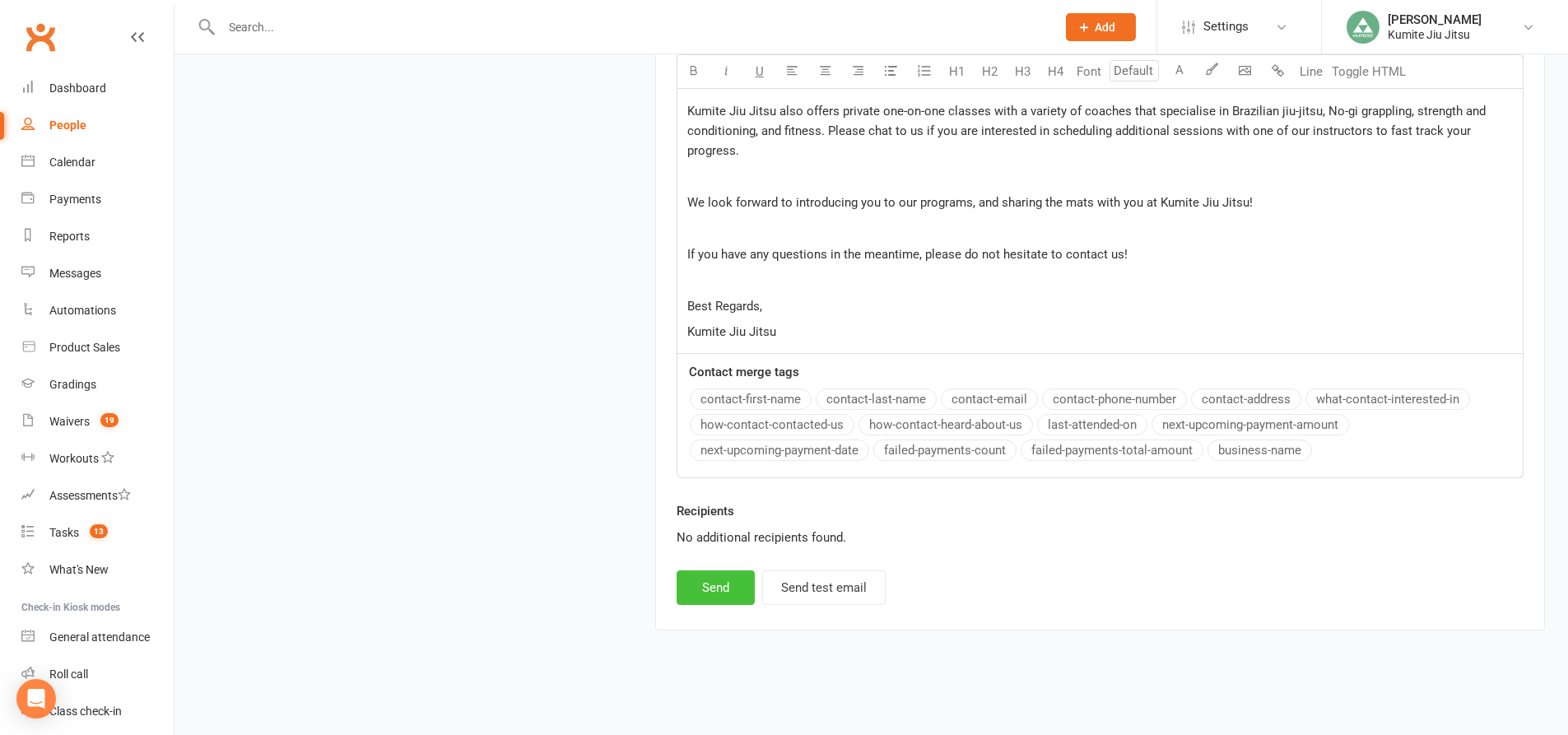
click at [700, 578] on button "Send" at bounding box center [715, 587] width 78 height 34
select select
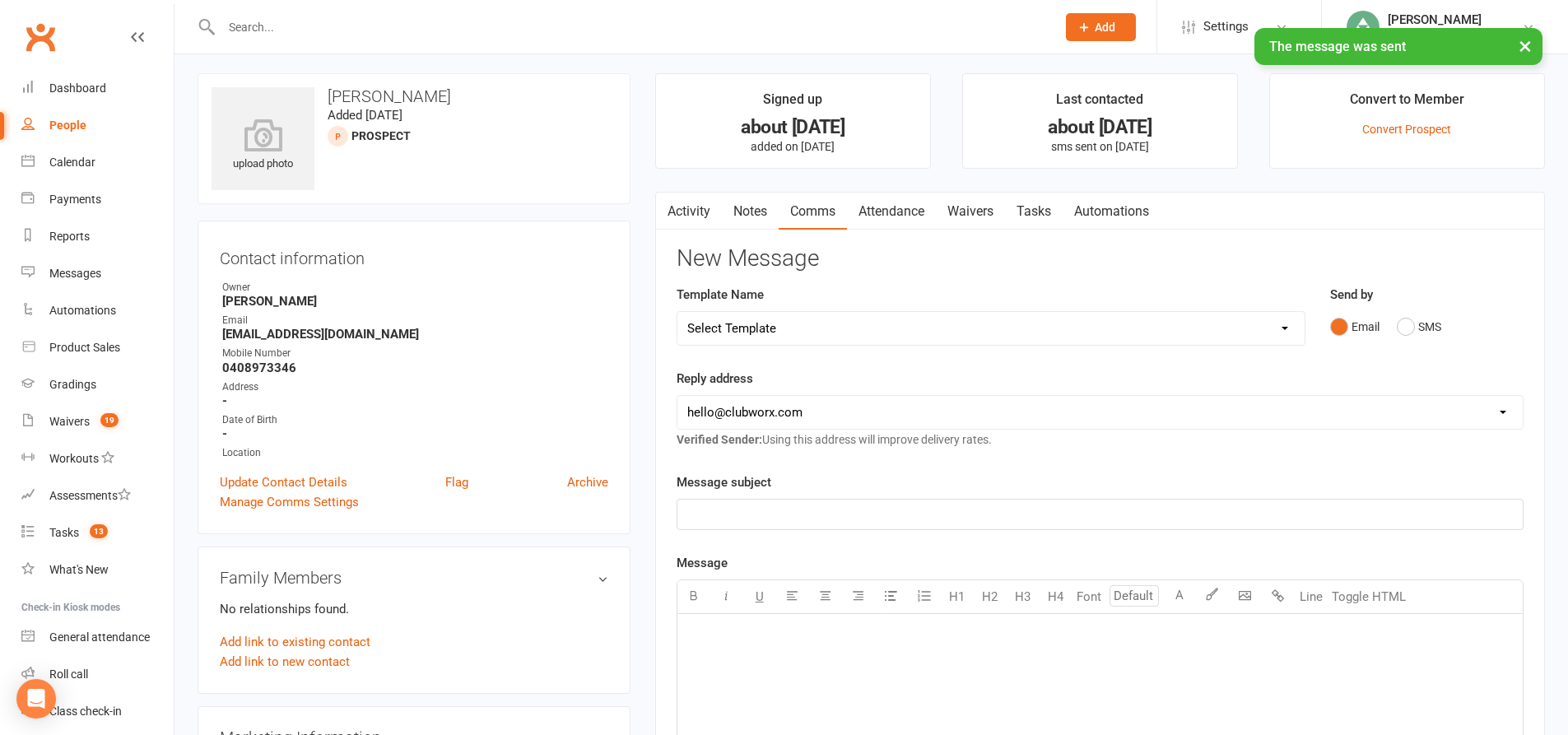
scroll to position [0, 0]
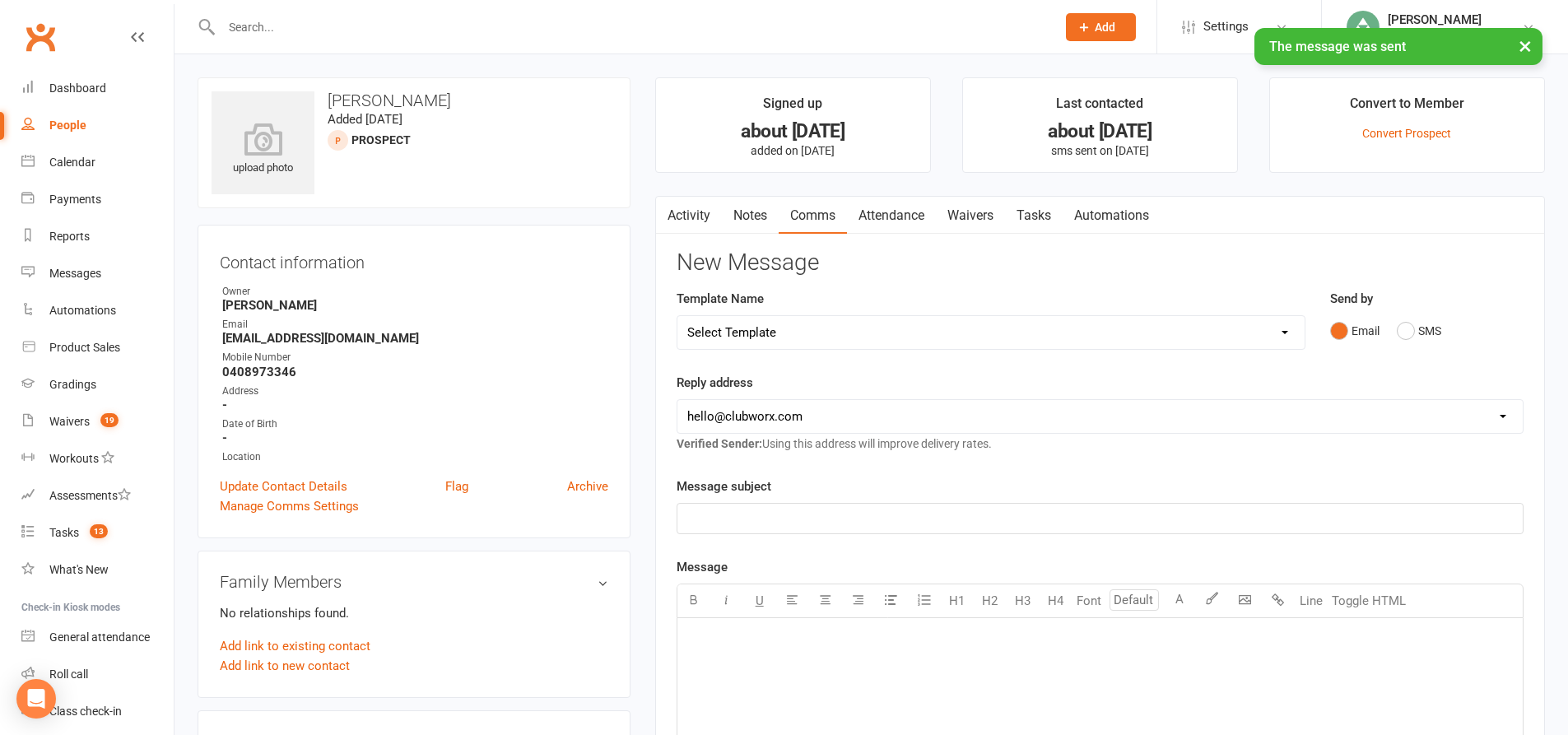
click at [954, 215] on link "Waivers" at bounding box center [970, 215] width 69 height 38
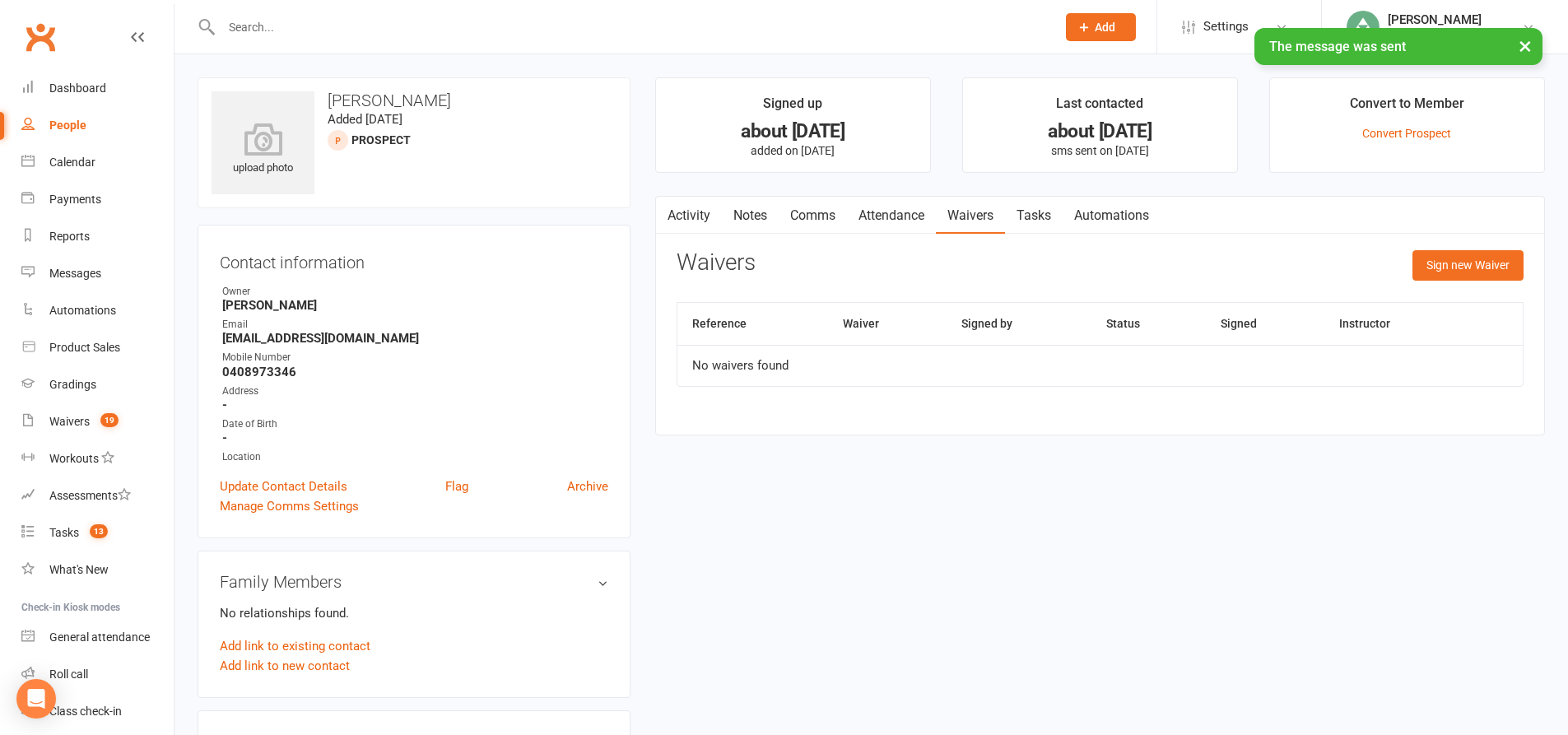
click at [901, 217] on link "Attendance" at bounding box center [892, 215] width 89 height 38
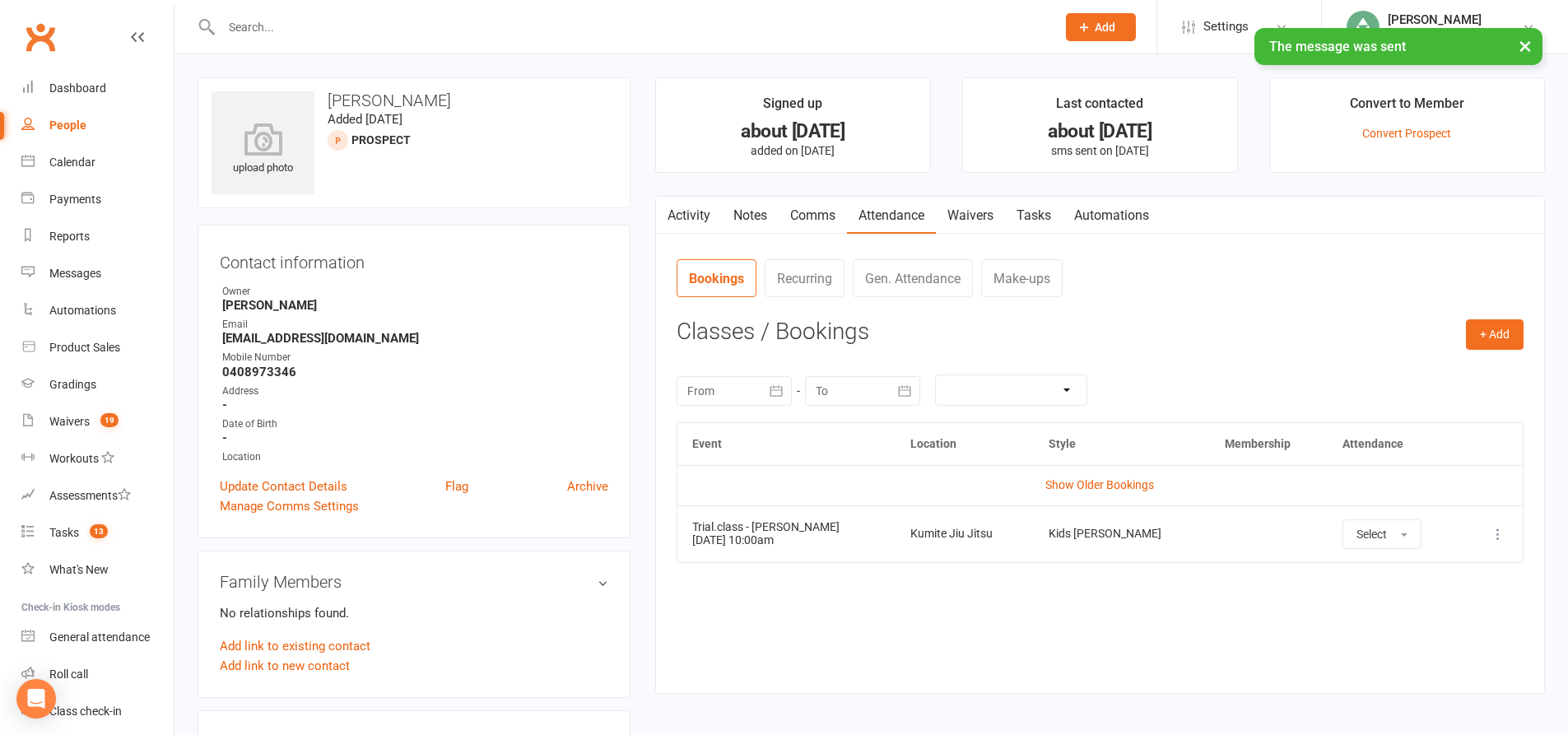
click at [1047, 211] on link "Tasks" at bounding box center [1034, 215] width 57 height 38
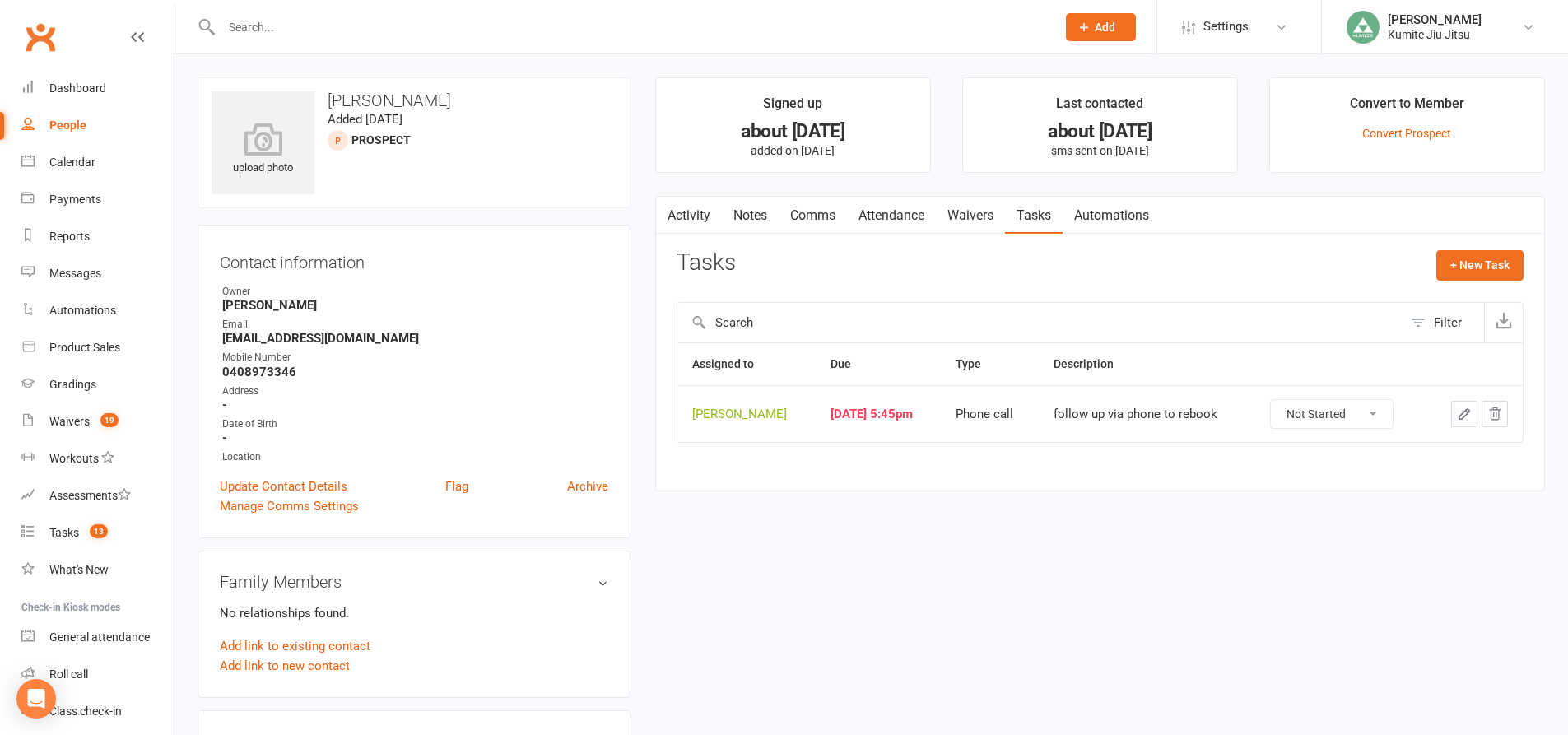
click at [1464, 414] on icon "button" at bounding box center [1464, 415] width 15 height 15
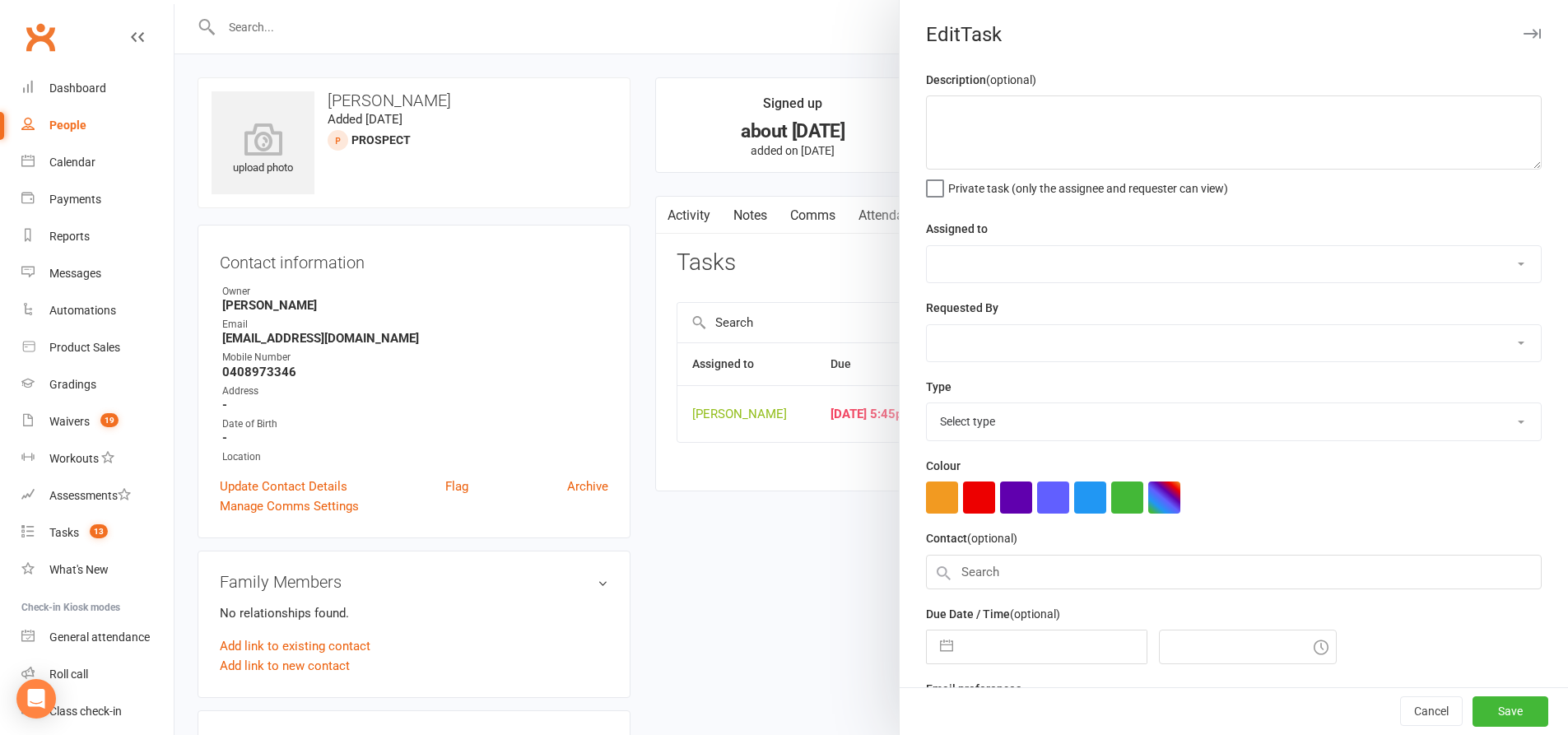
type textarea "follow up via phone to rebook"
select select "49706"
type input "[DATE]"
type input "5:45pm"
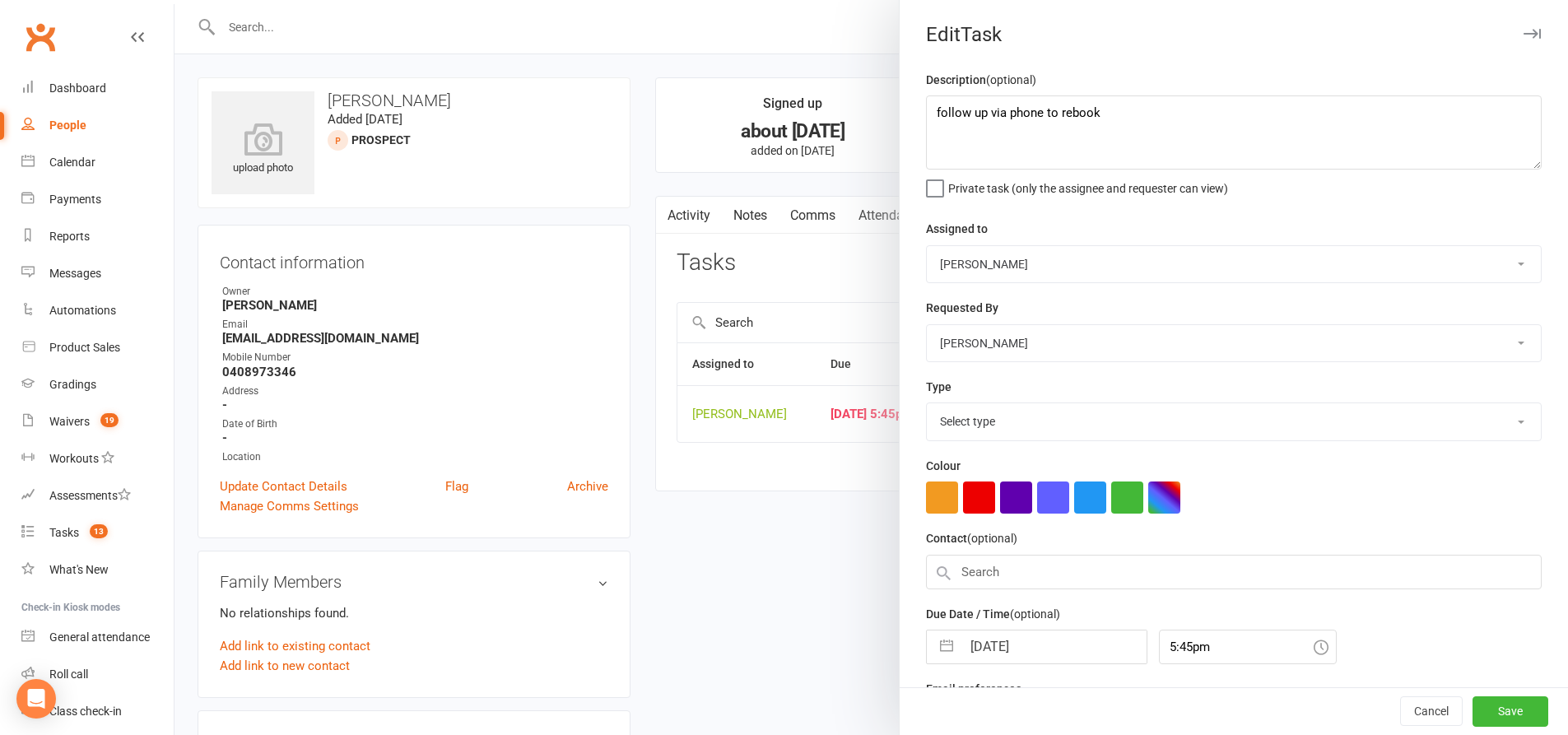
select select "28624"
drag, startPoint x: 1125, startPoint y: 107, endPoint x: 887, endPoint y: 98, distance: 238.2
click at [174, 0] on react-component "Edit Task Description (optional) follow up via phone to rebook Private task (on…" at bounding box center [174, 0] width 0 height 0
type textarea "trial class reminder sms"
click at [1084, 500] on button "button" at bounding box center [1090, 498] width 32 height 32
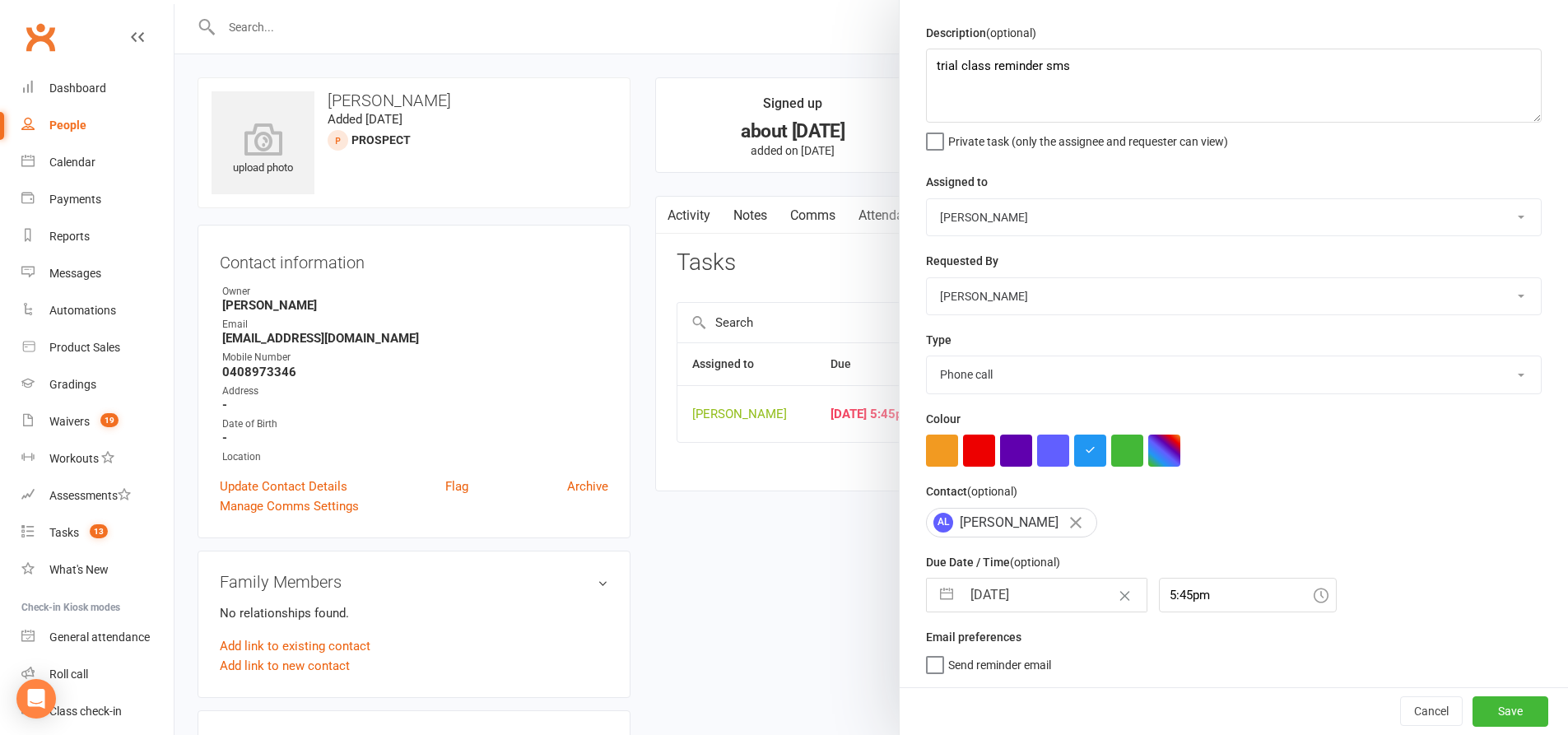
click at [940, 590] on button "button" at bounding box center [946, 596] width 30 height 33
select select "8"
select select "2025"
select select "9"
select select "2025"
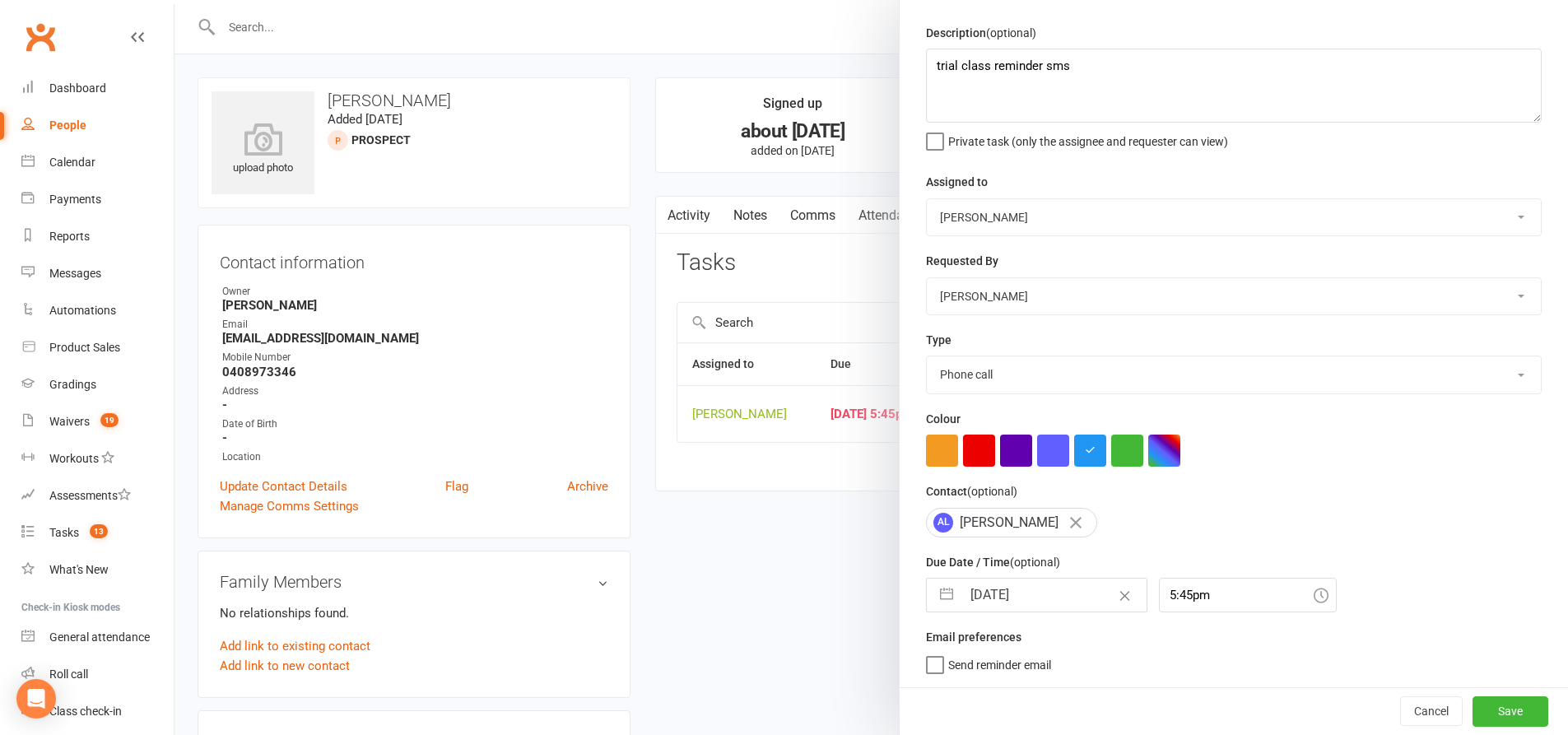
select select "10"
select select "2025"
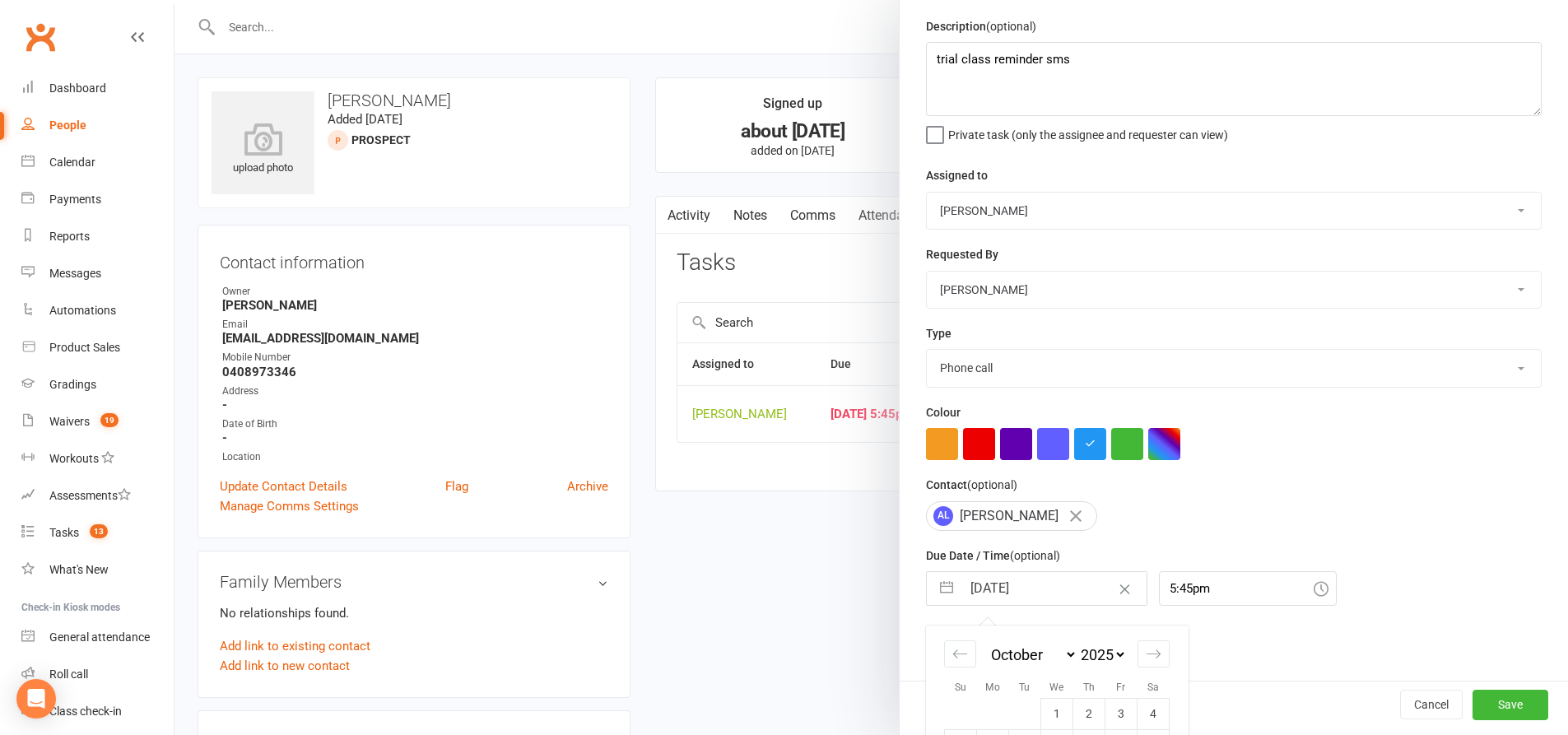
scroll to position [199, 0]
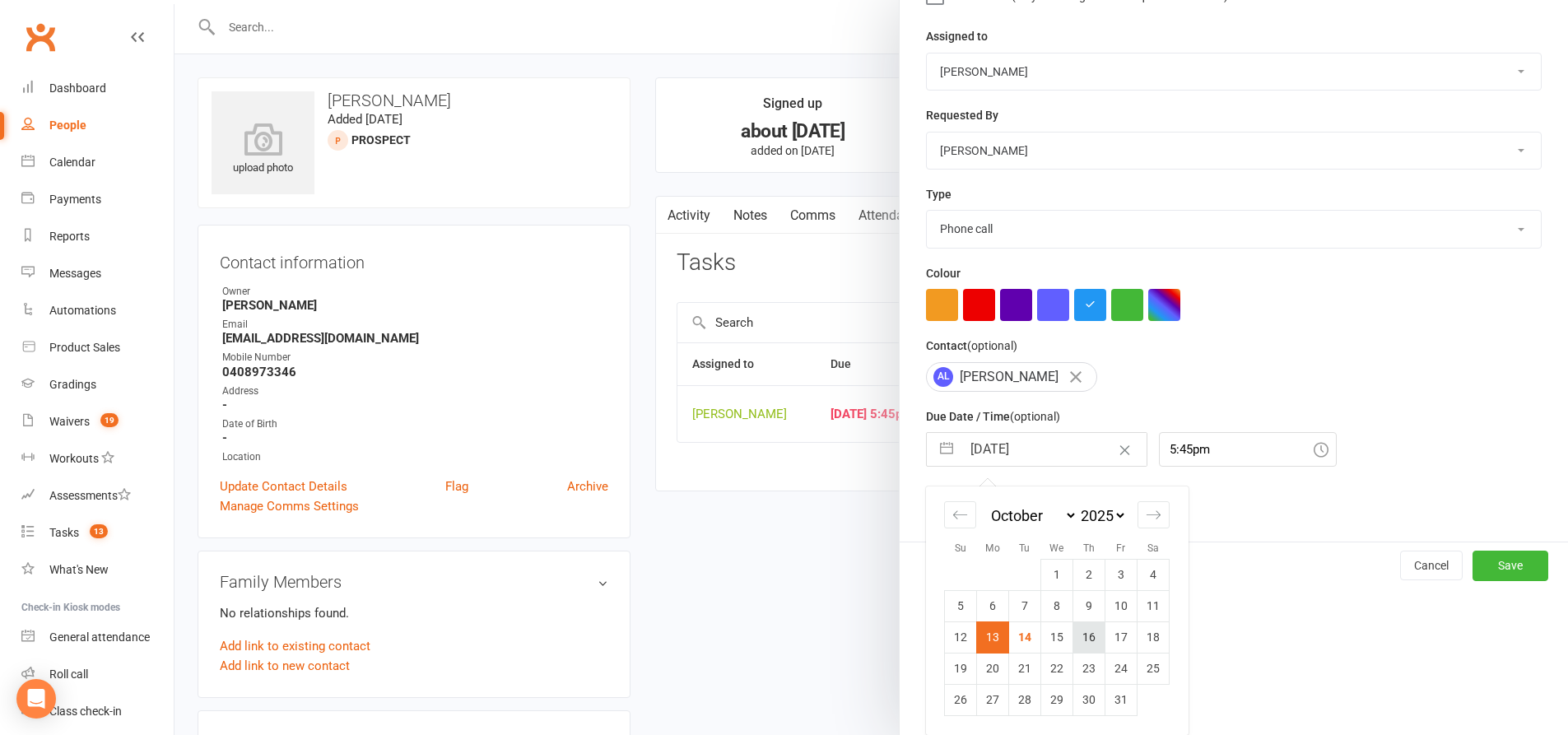
click at [1082, 638] on td "16" at bounding box center [1089, 637] width 32 height 31
type input "[DATE]"
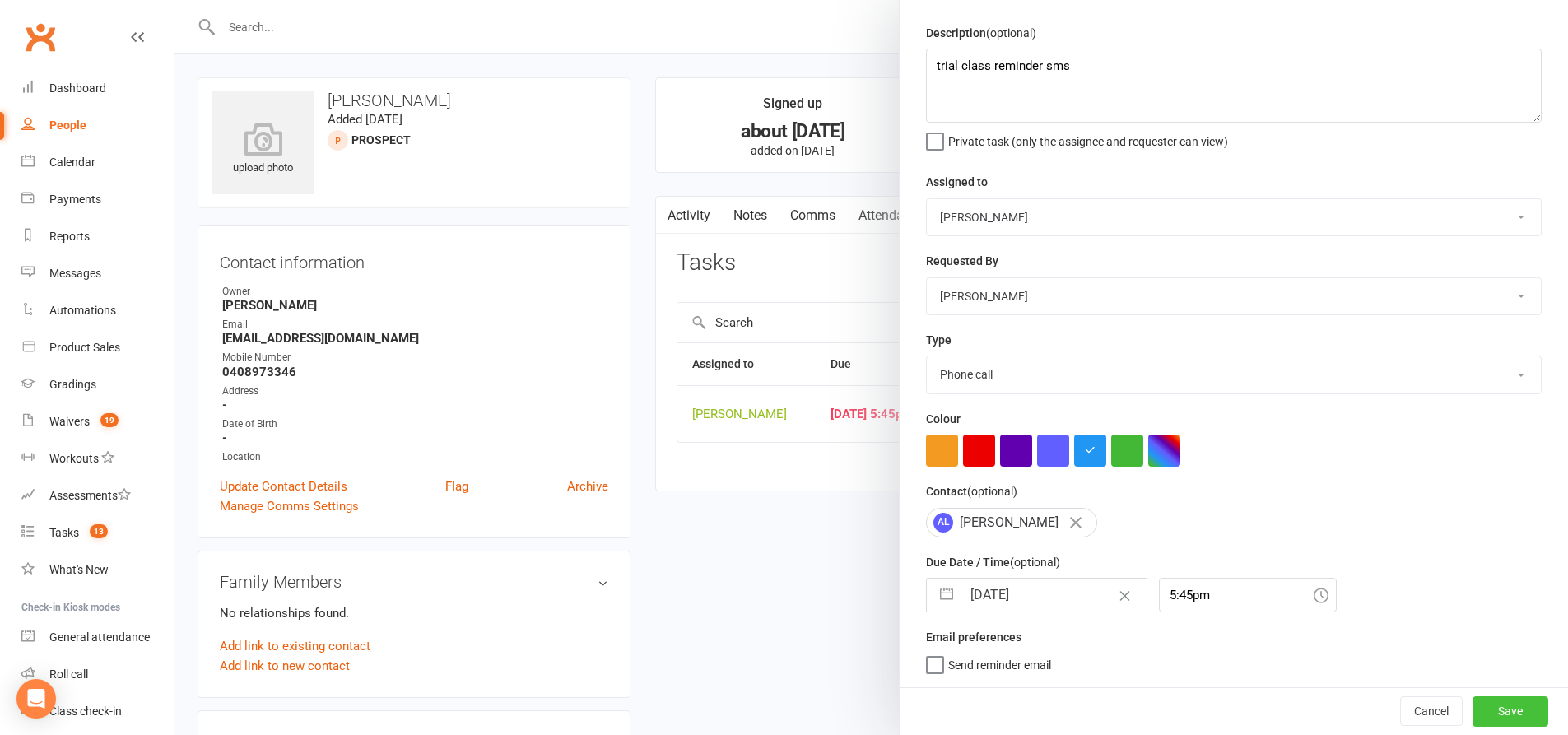
click at [1488, 714] on button "Save" at bounding box center [1510, 711] width 76 height 30
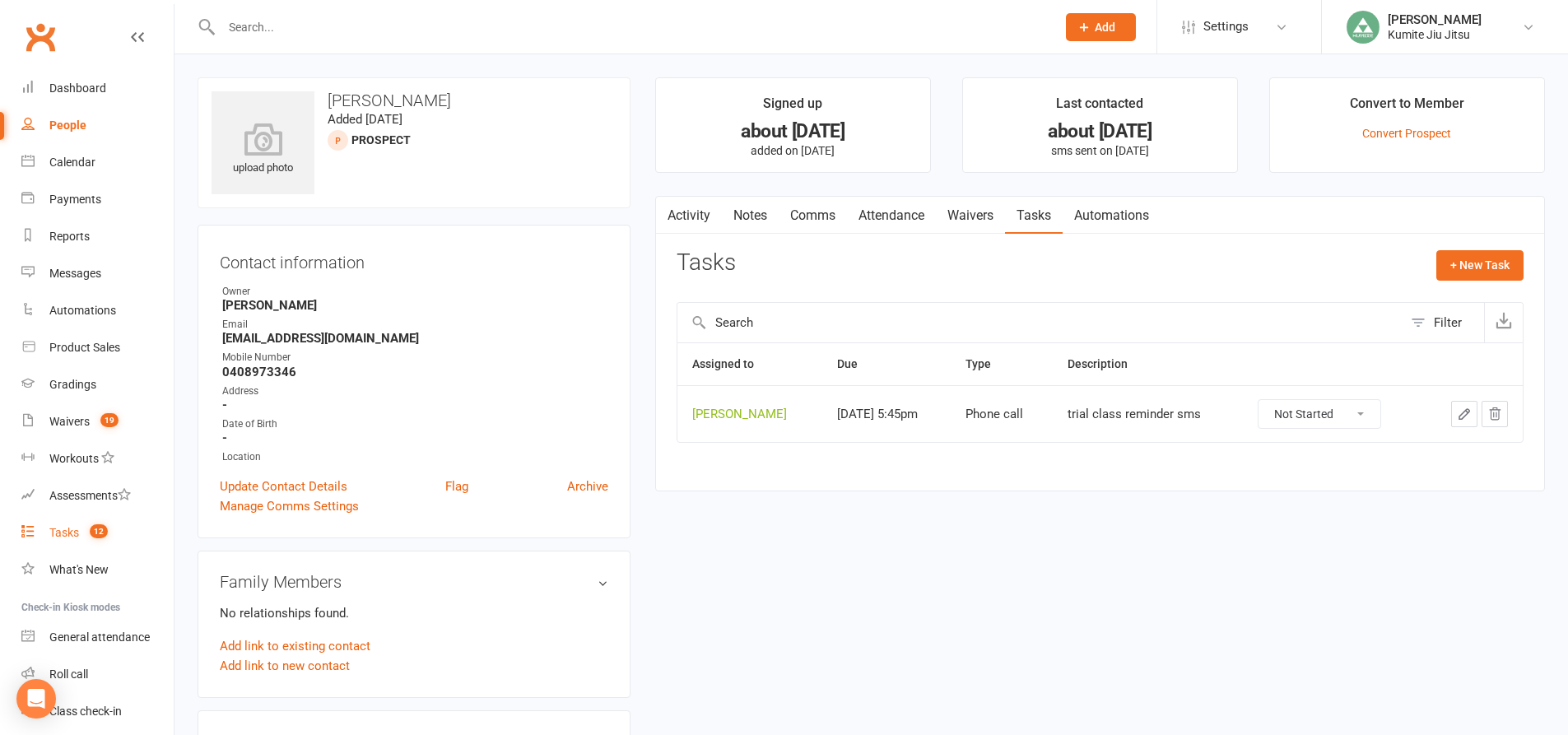
click at [70, 536] on div "Tasks" at bounding box center [65, 533] width 30 height 13
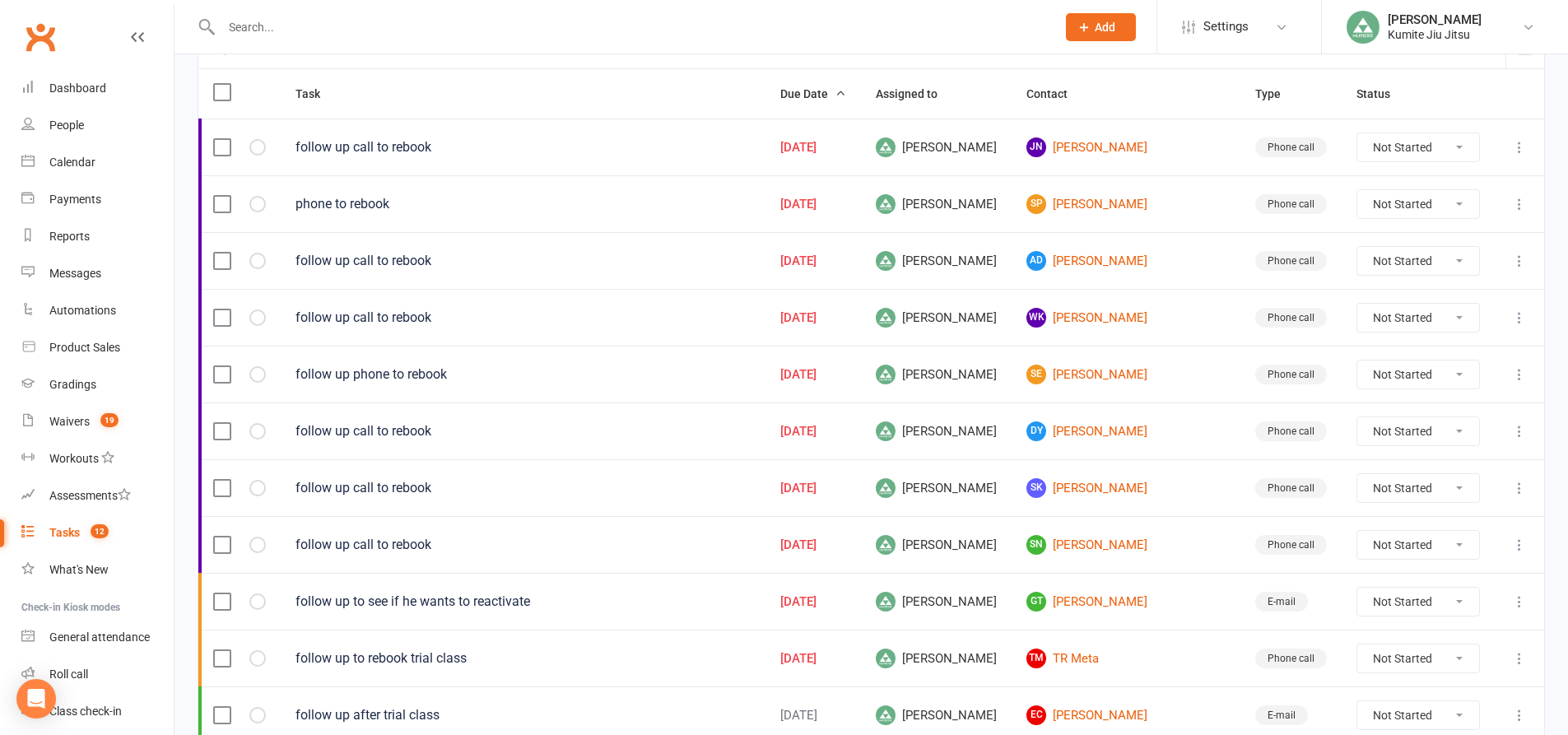
scroll to position [164, 0]
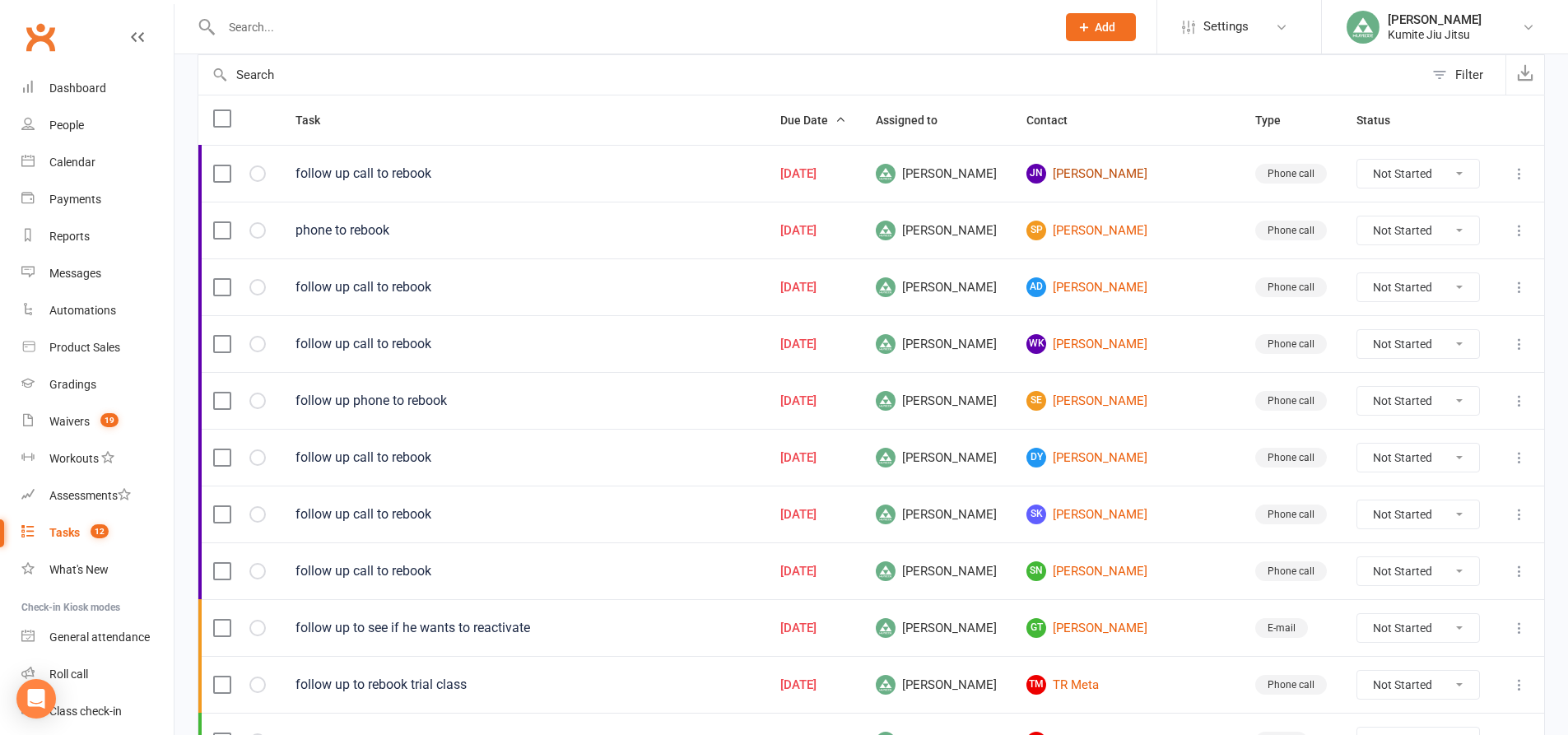
click at [1136, 175] on link "JN [PERSON_NAME]" at bounding box center [1126, 173] width 199 height 19
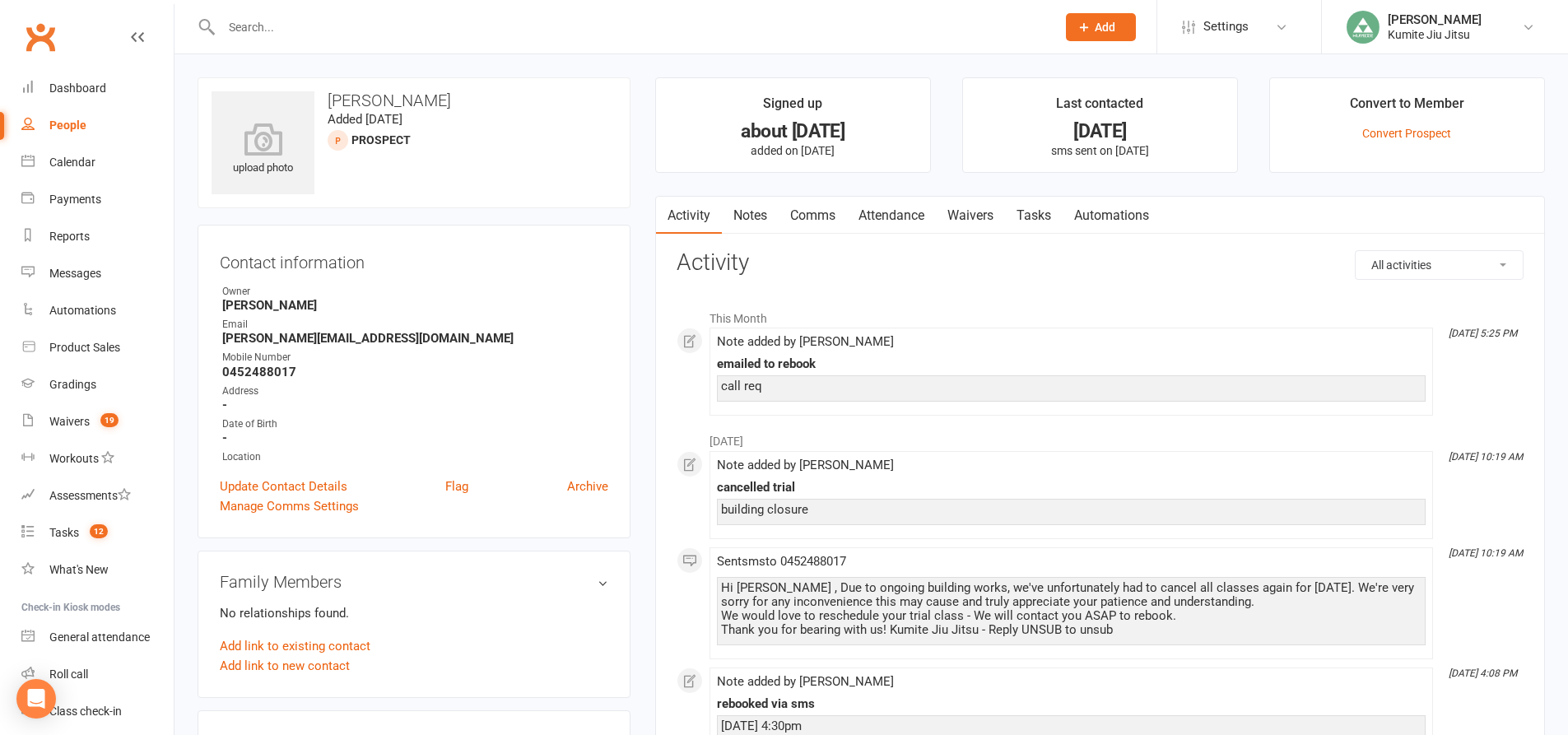
click at [758, 215] on link "Notes" at bounding box center [750, 215] width 57 height 38
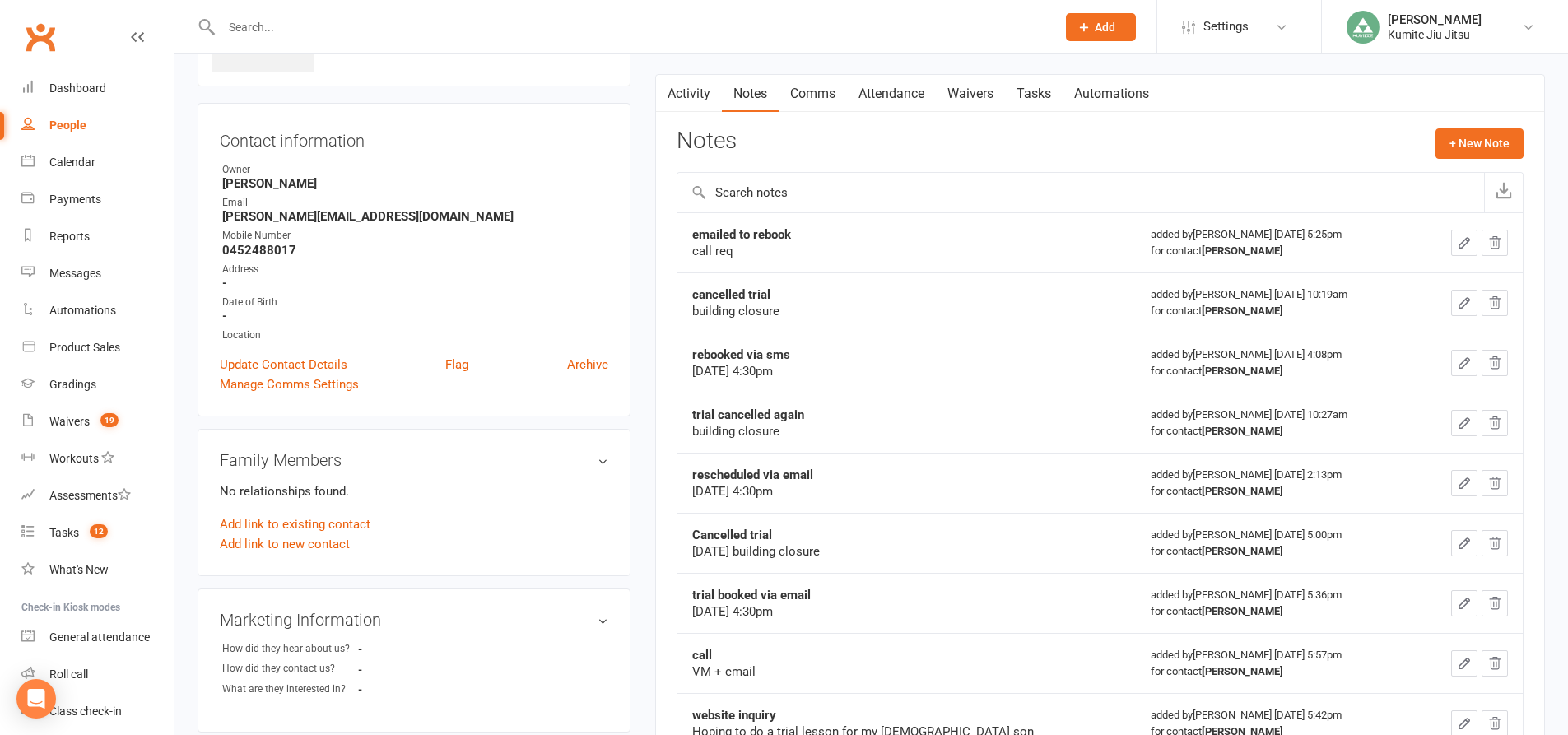
scroll to position [82, 0]
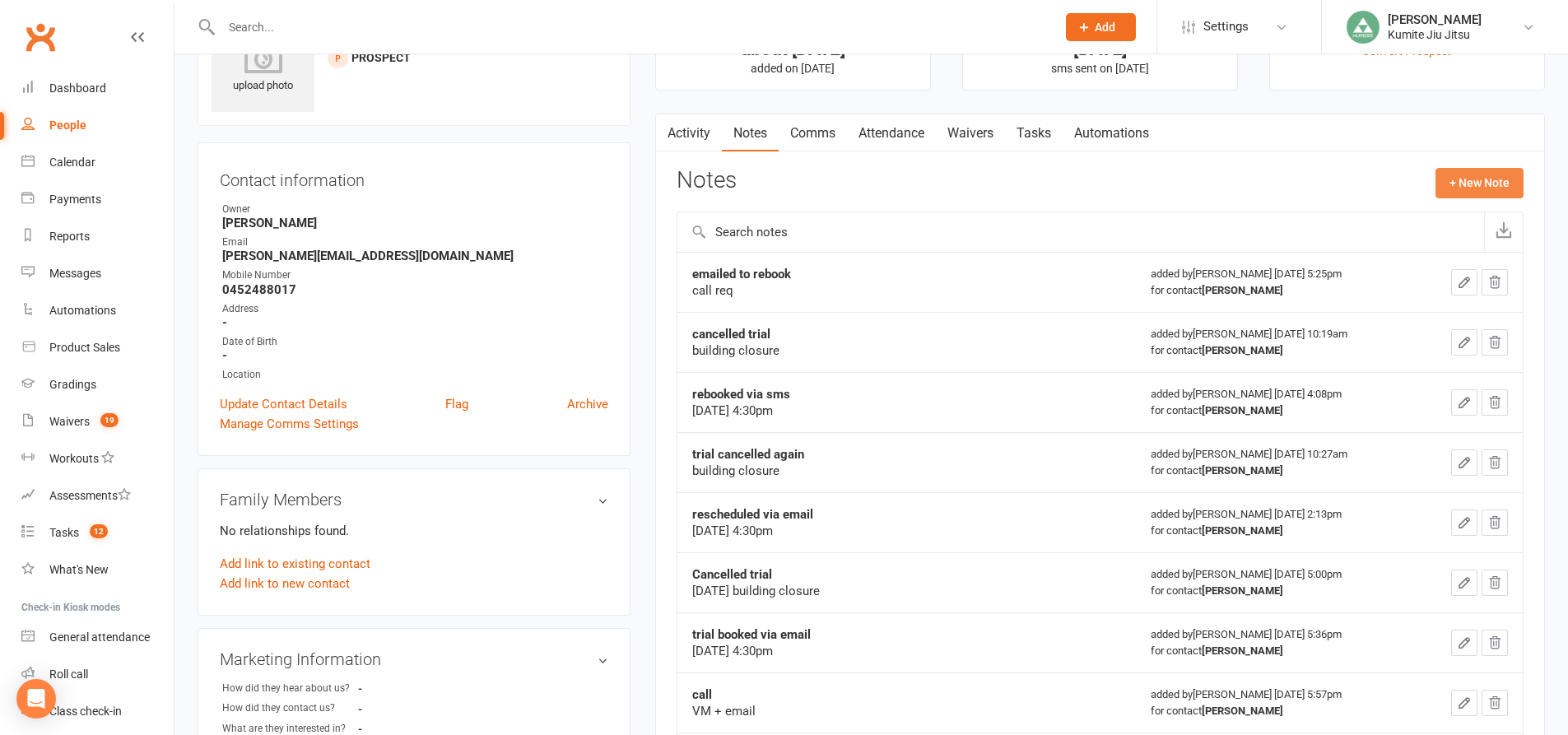
click at [1477, 173] on button "+ New Note" at bounding box center [1478, 183] width 88 height 30
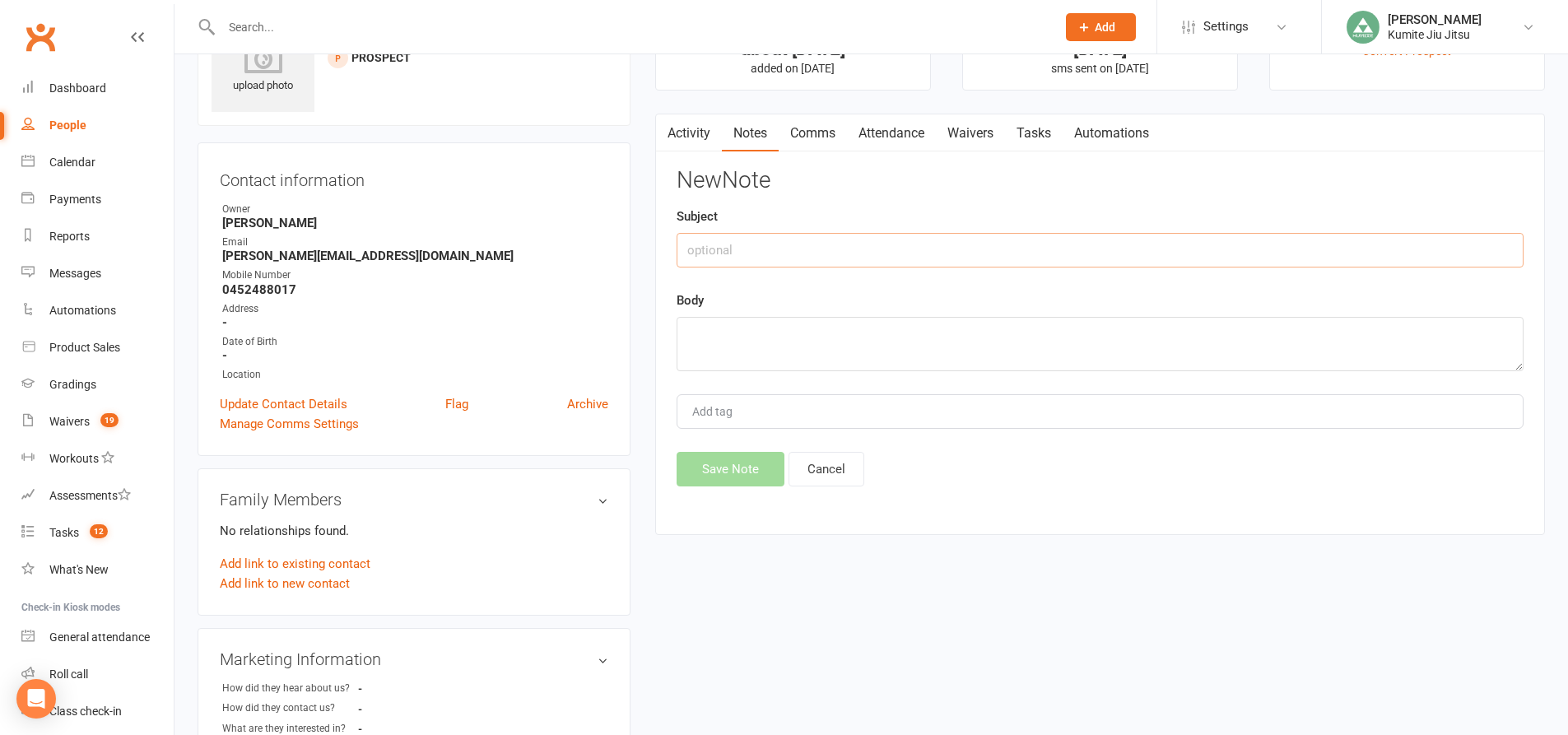
click at [740, 256] on input "text" at bounding box center [1100, 249] width 847 height 34
type input "call"
type textarea "VM + sms"
drag, startPoint x: 736, startPoint y: 463, endPoint x: 757, endPoint y: 455, distance: 22.5
click at [737, 462] on button "Save Note" at bounding box center [730, 469] width 108 height 34
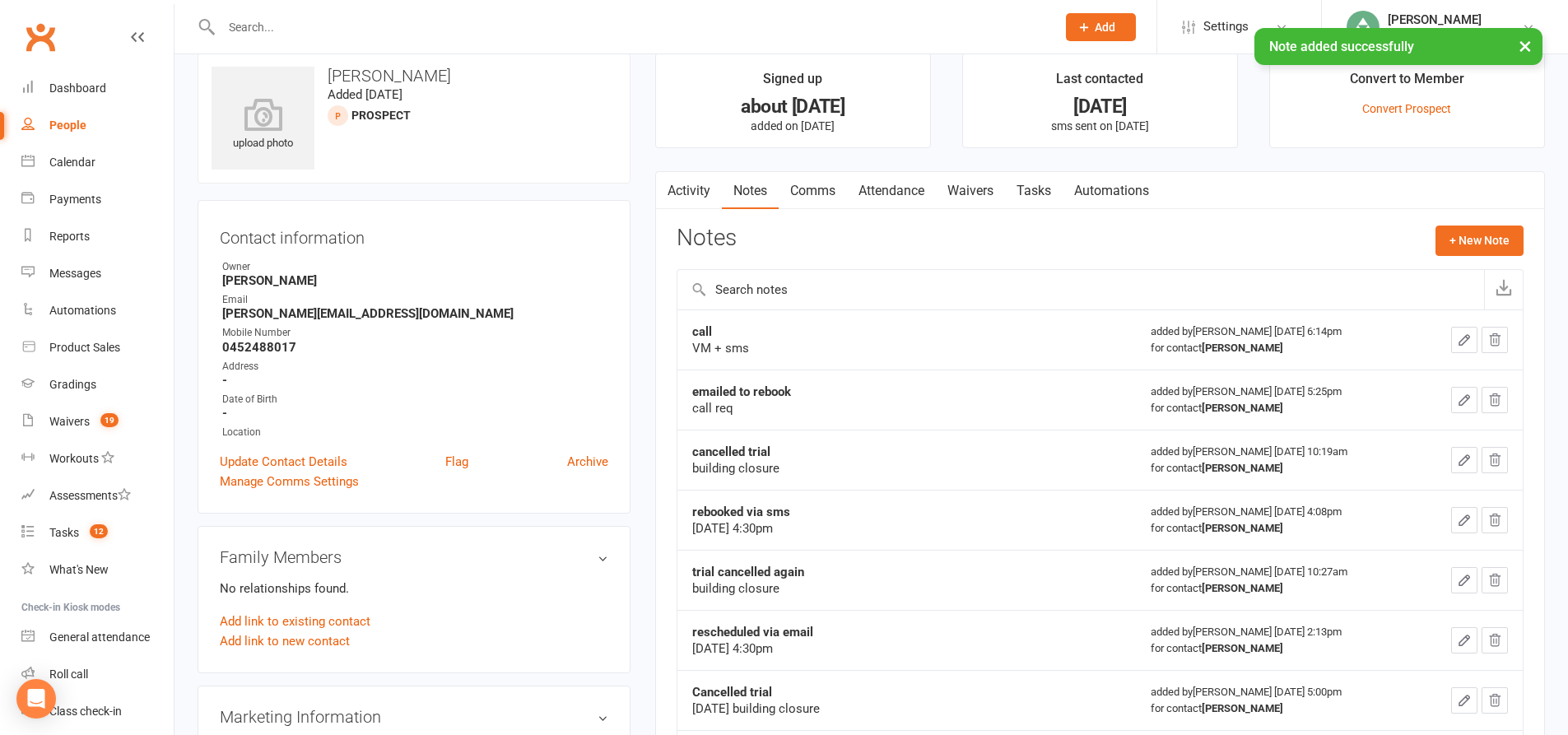
scroll to position [0, 0]
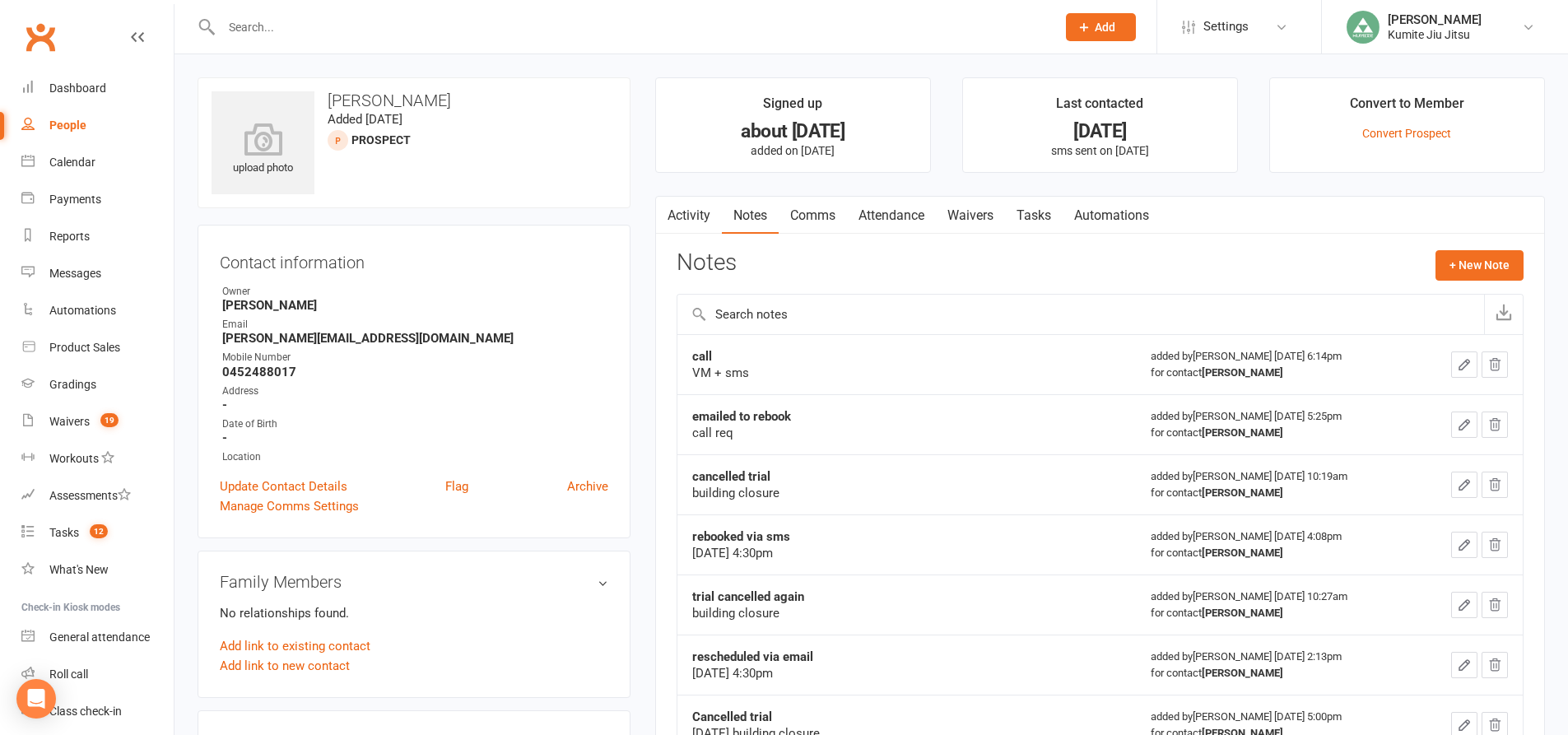
click at [817, 219] on link "Comms" at bounding box center [813, 215] width 68 height 38
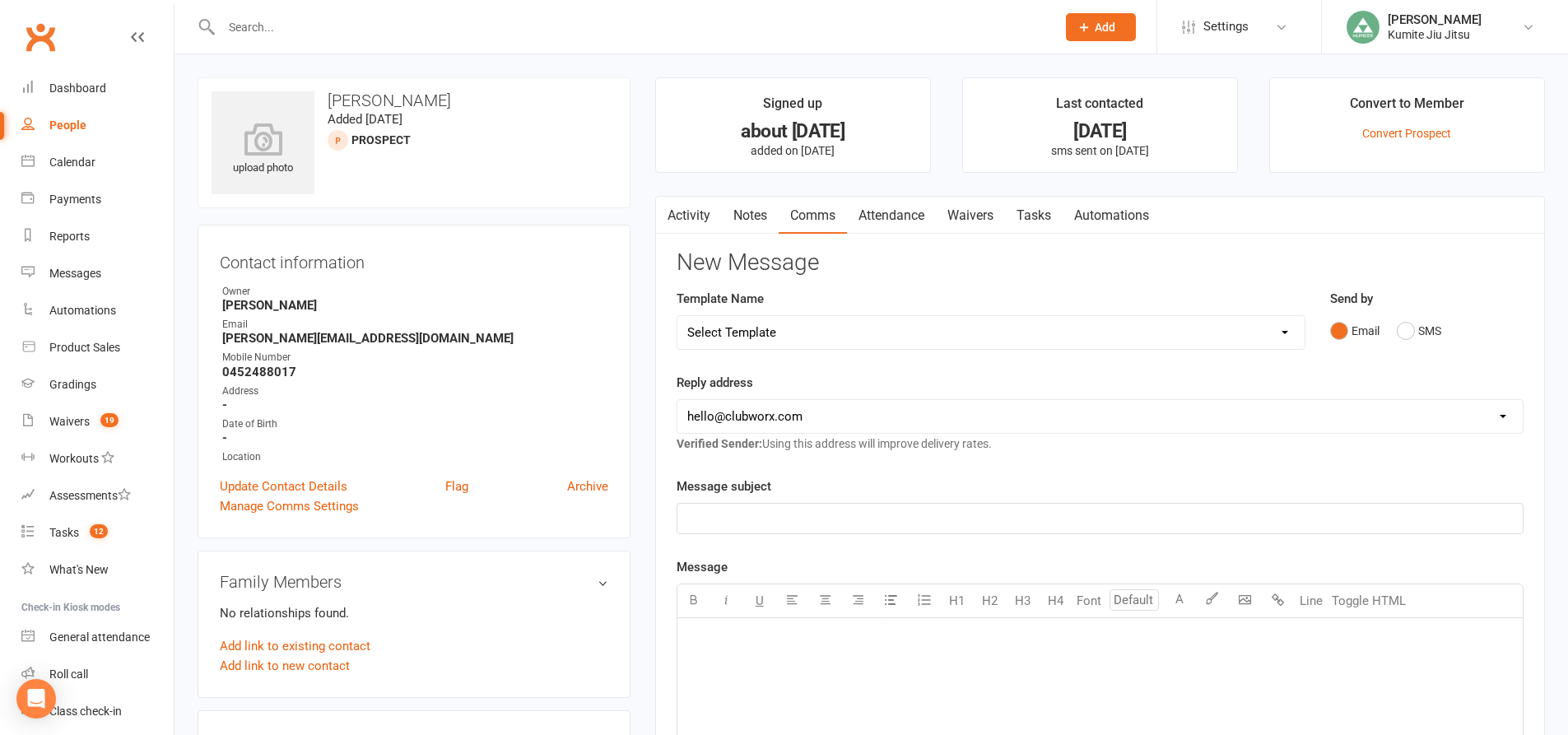
click at [845, 341] on select "Select Template [SMS] [Default template - review before using] Update credit ca…" at bounding box center [990, 332] width 627 height 33
select select "7"
click at [677, 316] on select "Select Template [SMS] [Default template - review before using] Update credit ca…" at bounding box center [990, 332] width 627 height 33
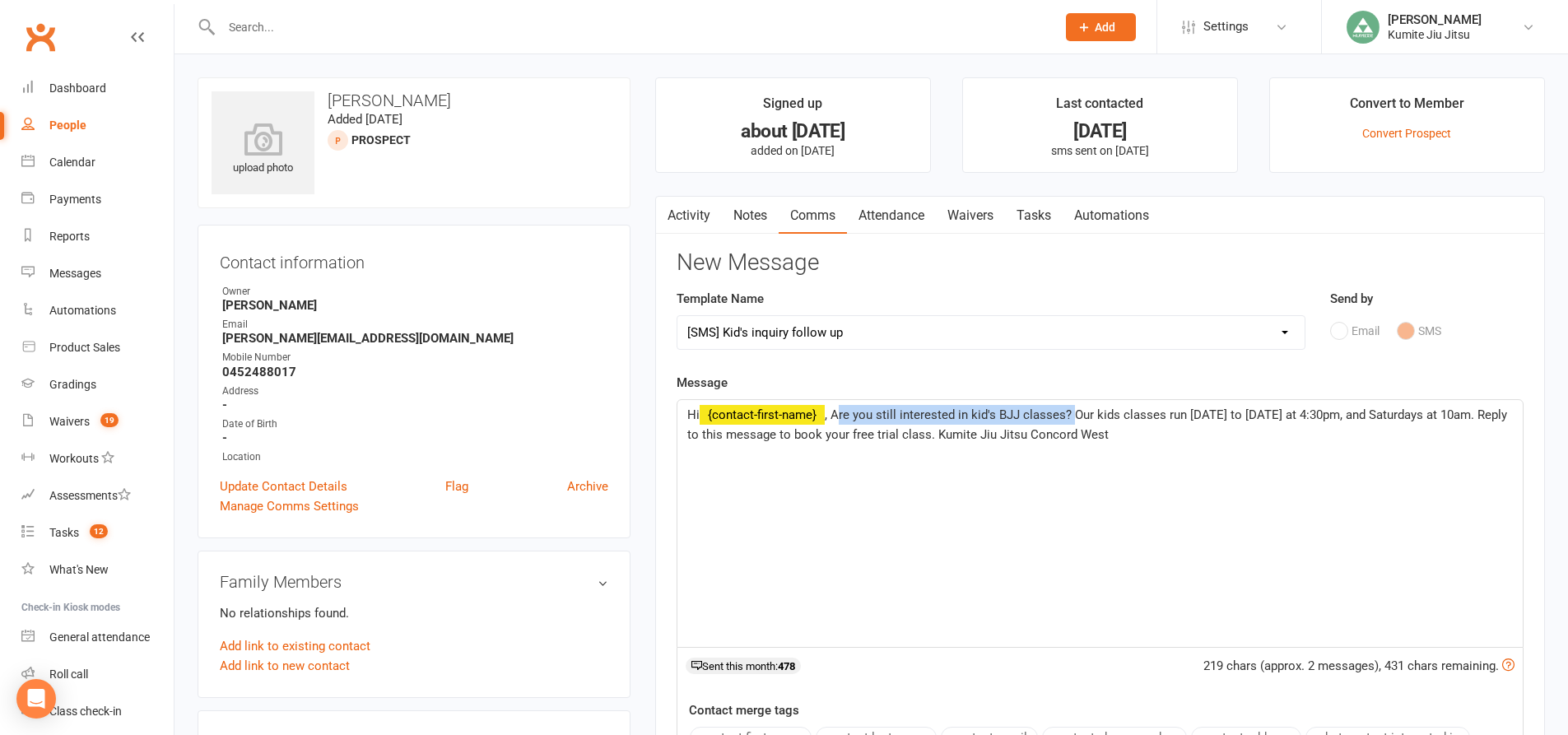
drag, startPoint x: 1074, startPoint y: 412, endPoint x: 837, endPoint y: 406, distance: 237.1
click at [837, 406] on p "Hi ﻿ {contact-first-name} , Are you still interested in kid's BJJ classes? Our …" at bounding box center [1100, 425] width 825 height 40
click at [1071, 416] on span ", Thanks for your patience. Our kids classes run [DATE] to [DATE] at 4:30pm, an…" at bounding box center [1102, 424] width 829 height 34
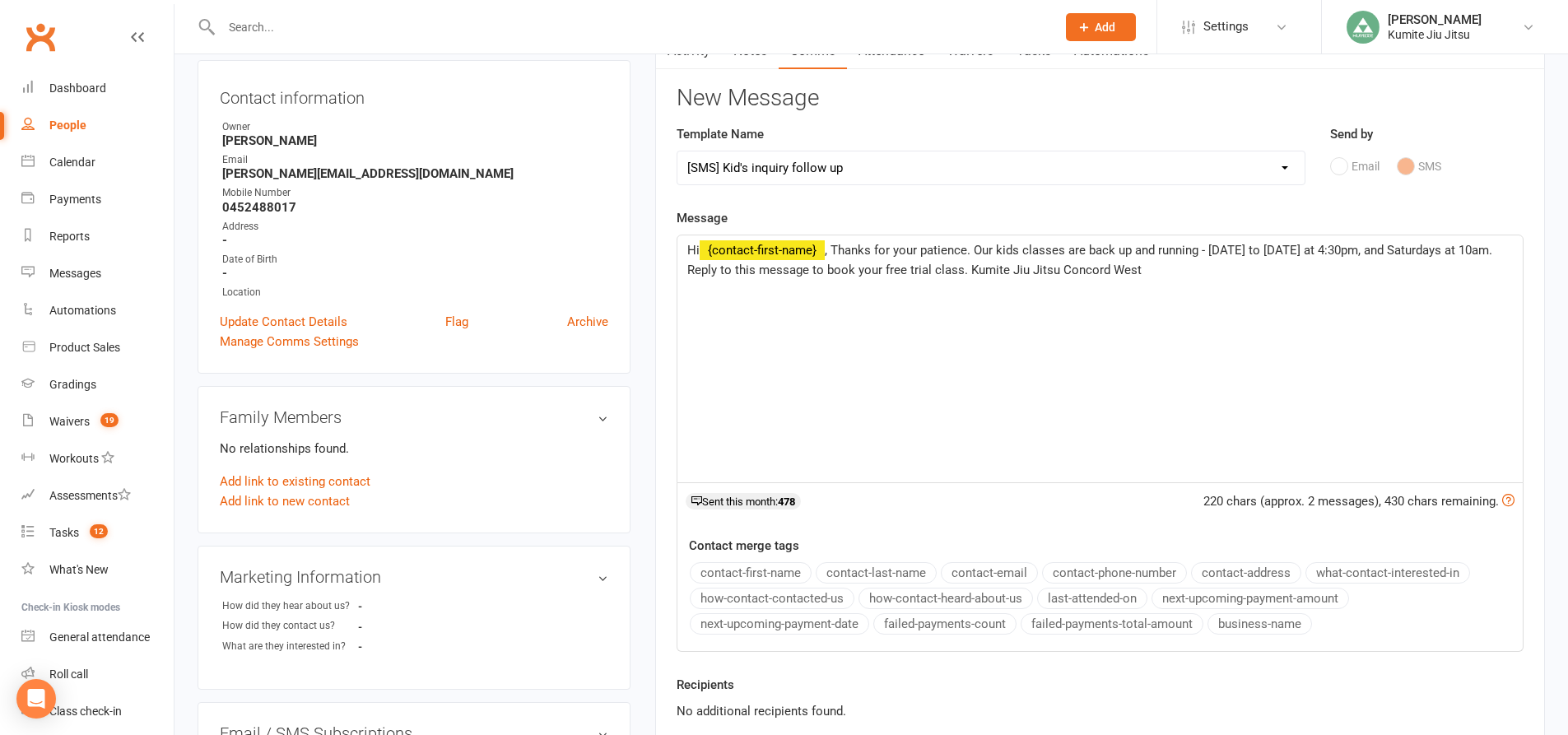
click at [861, 272] on span ", Thanks for your patience. Our kids classes are back up and running - [DATE] t…" at bounding box center [1092, 259] width 808 height 34
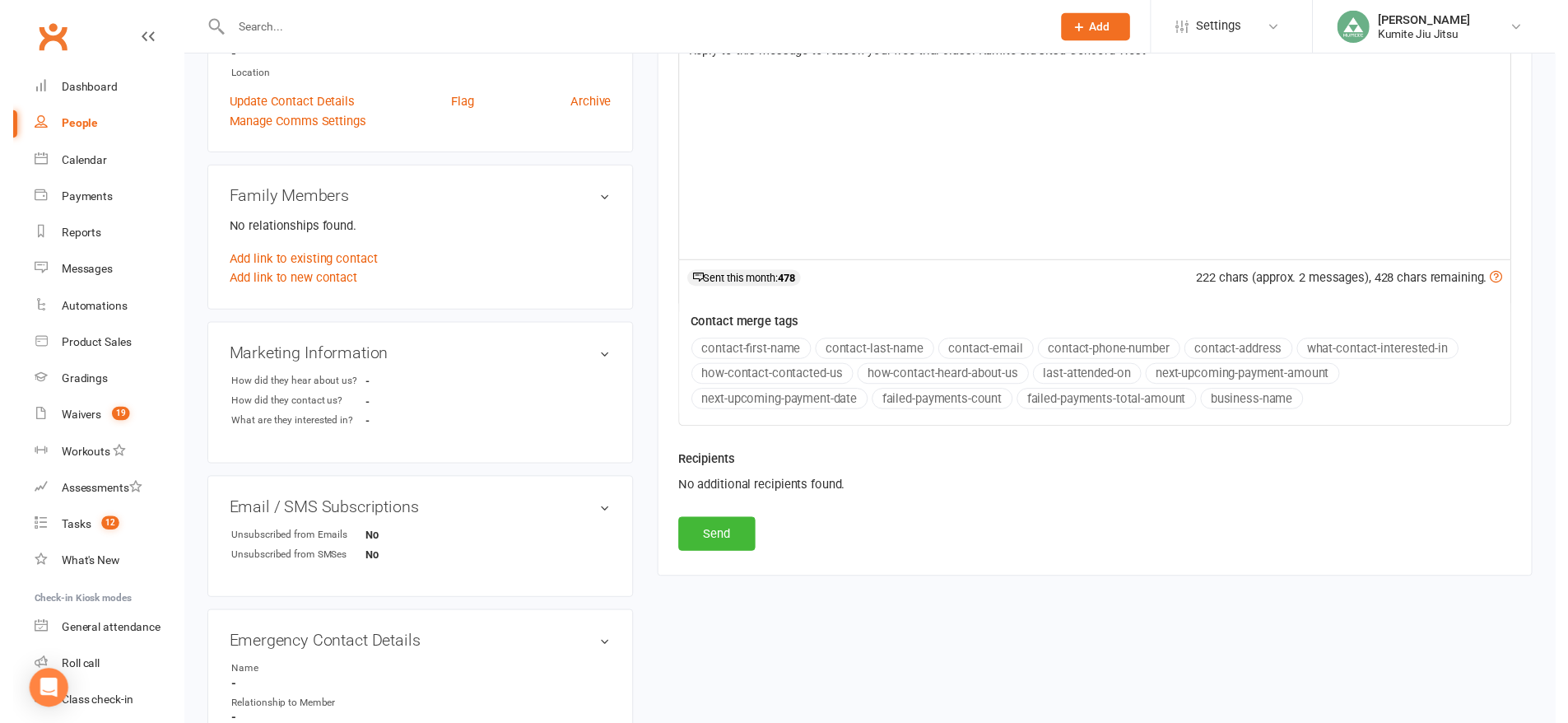
scroll to position [412, 0]
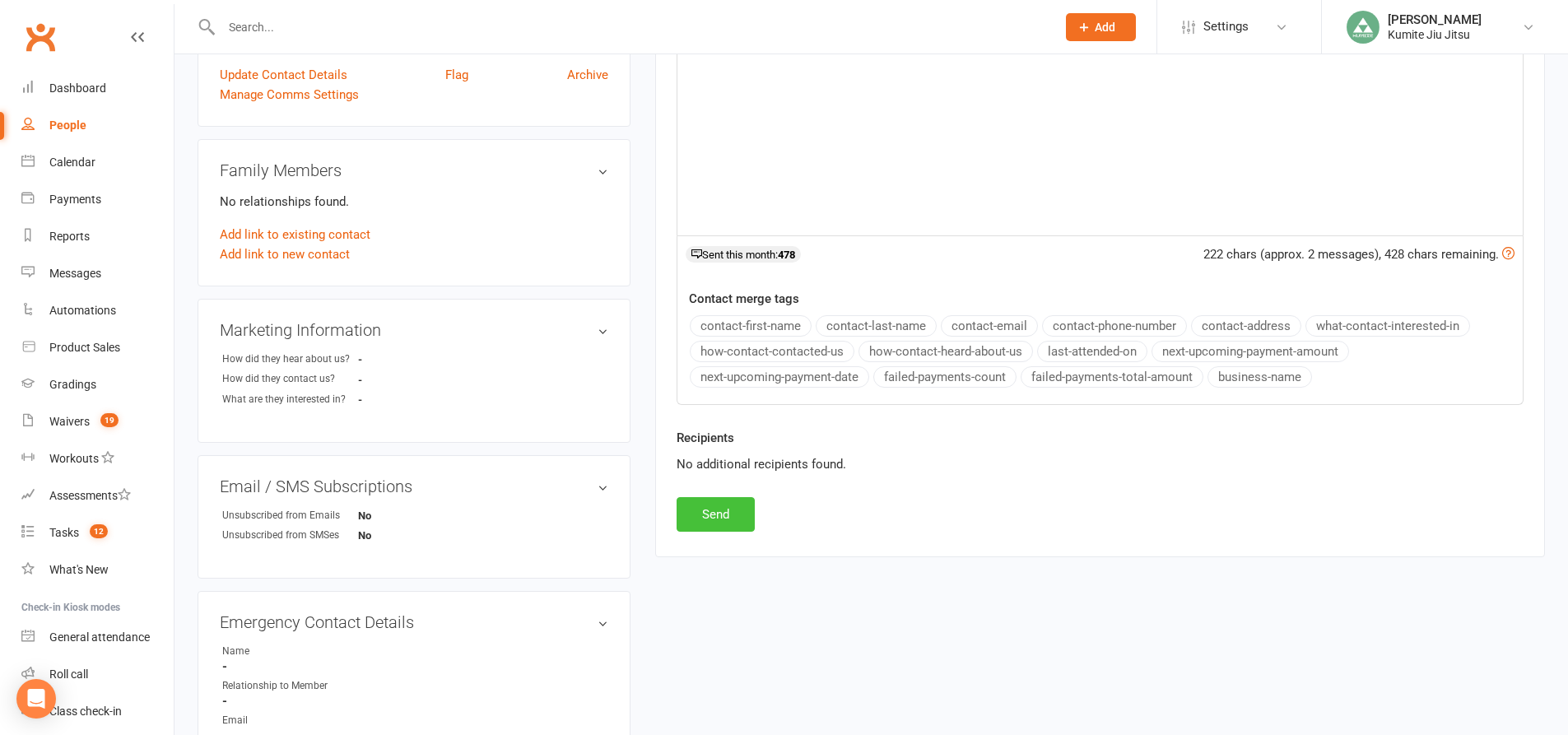
click at [747, 512] on button "Send" at bounding box center [715, 514] width 78 height 34
select select
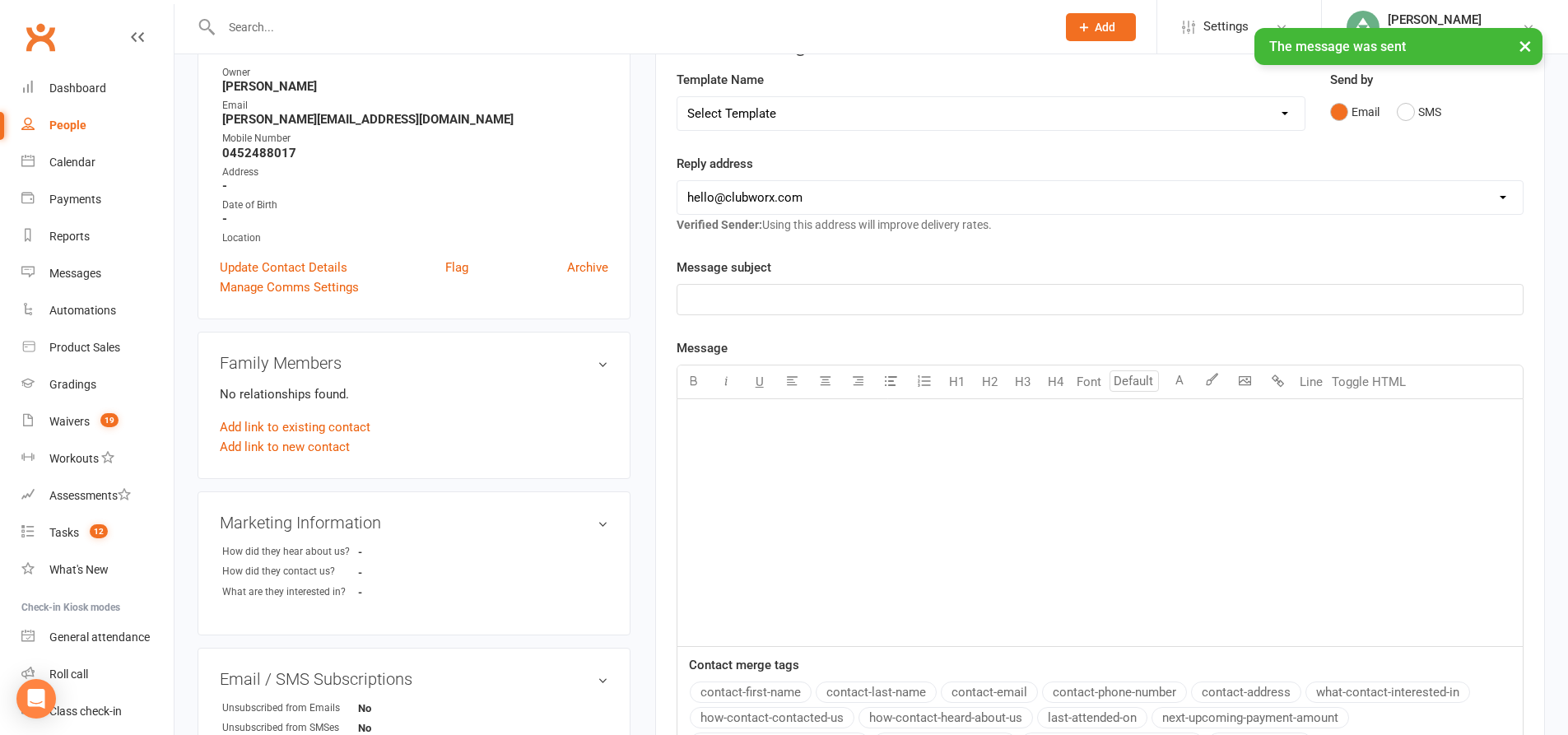
scroll to position [0, 0]
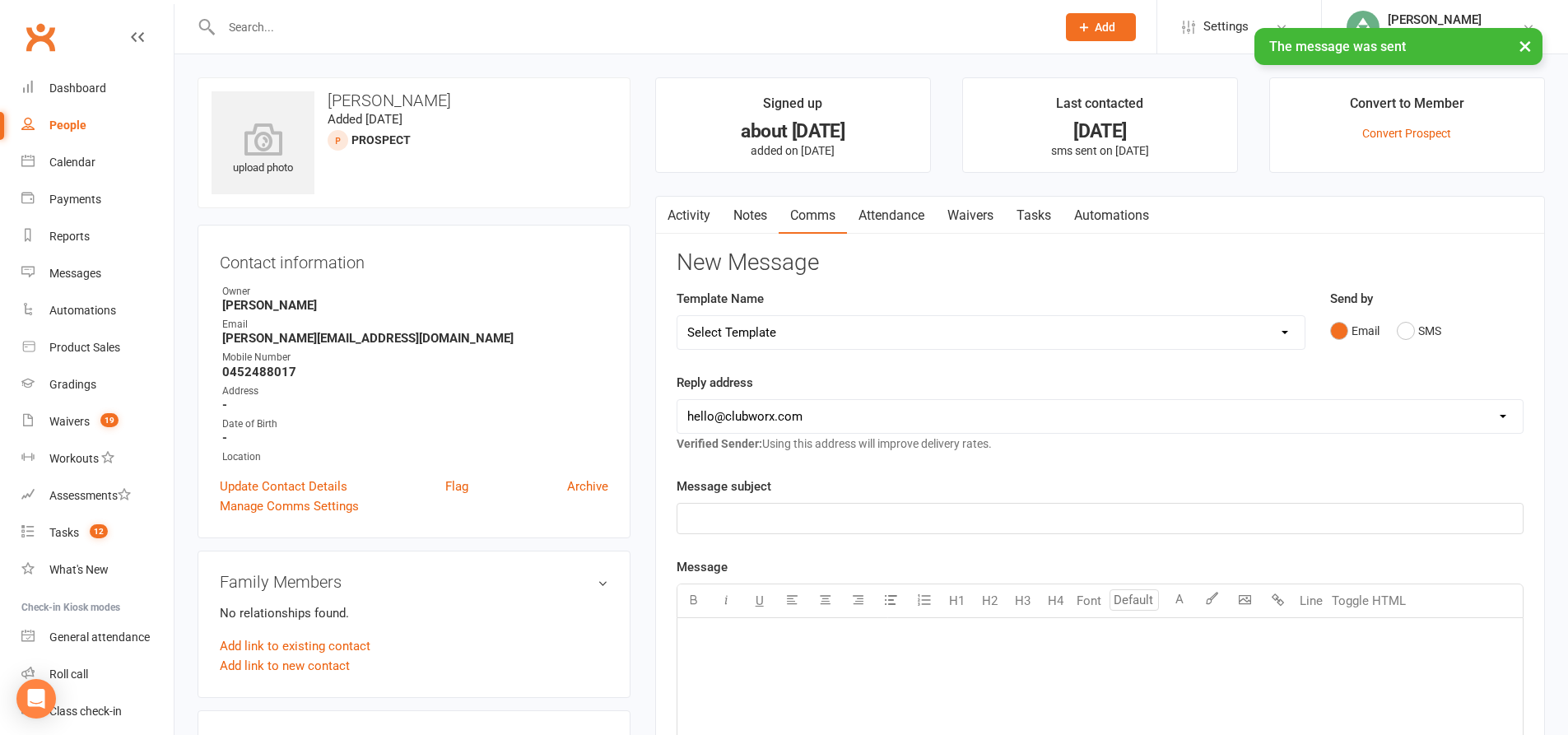
click at [1052, 214] on link "Tasks" at bounding box center [1034, 215] width 57 height 38
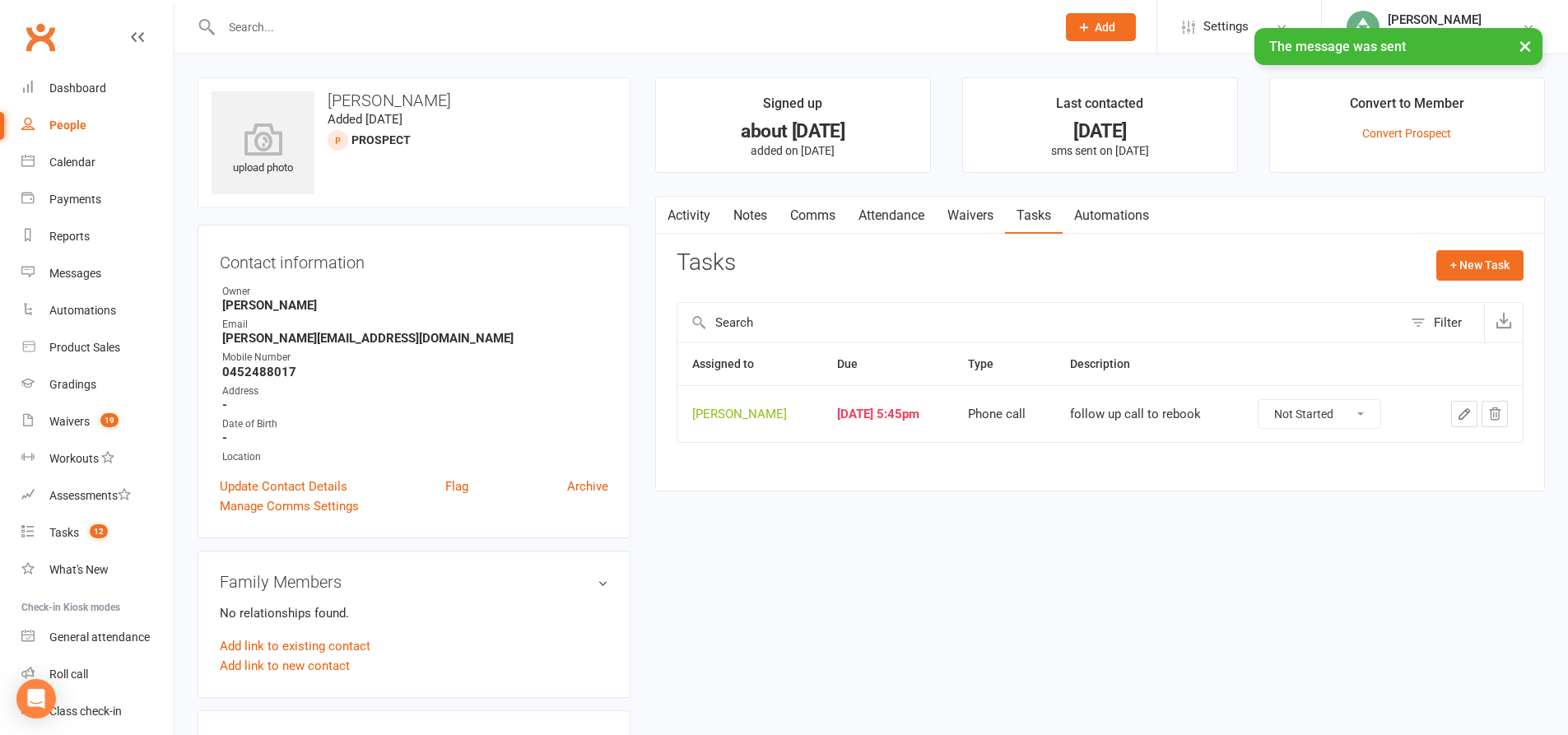
click at [1464, 412] on icon "button" at bounding box center [1464, 414] width 10 height 10
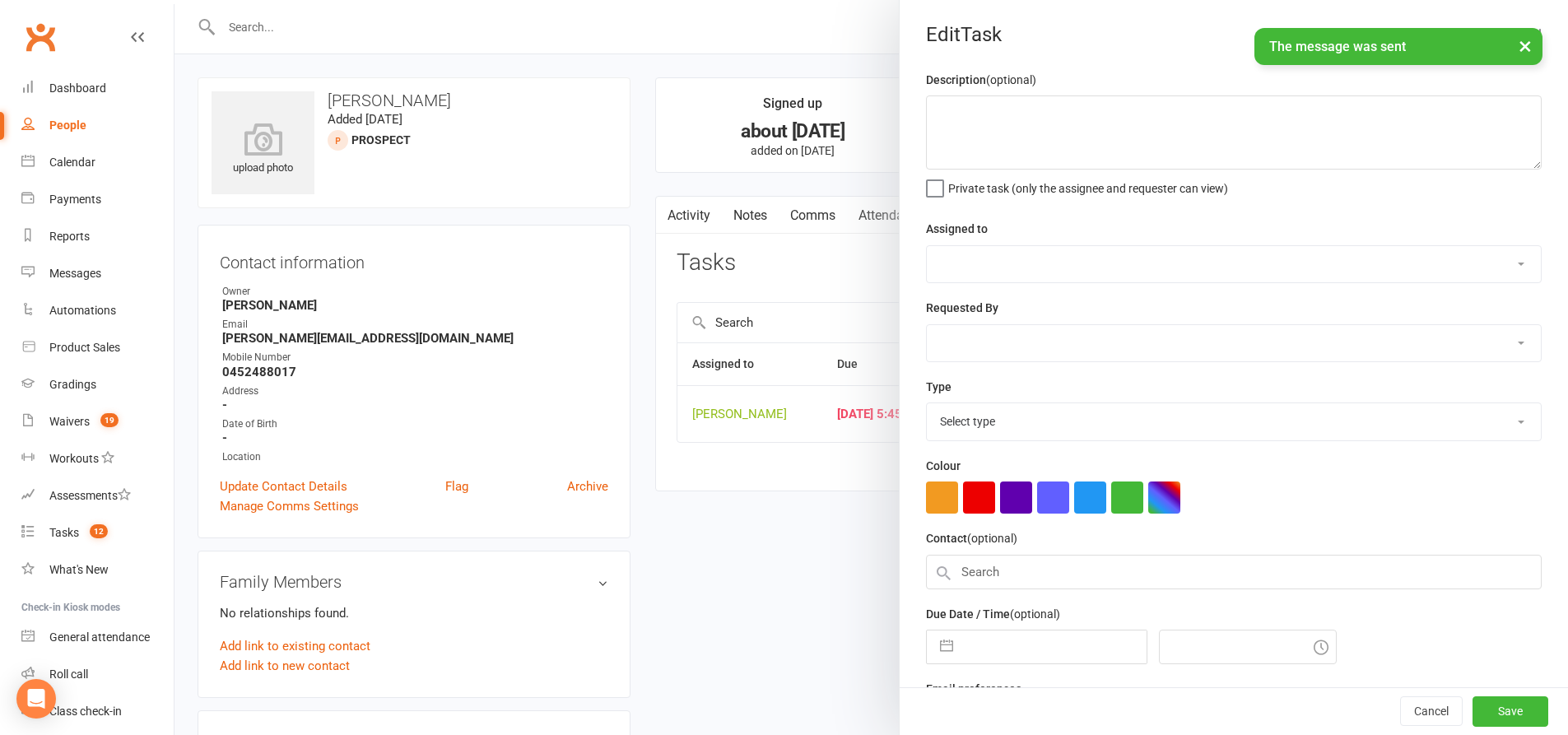
type textarea "follow up call to rebook"
select select "49706"
type input "[DATE]"
type input "5:45pm"
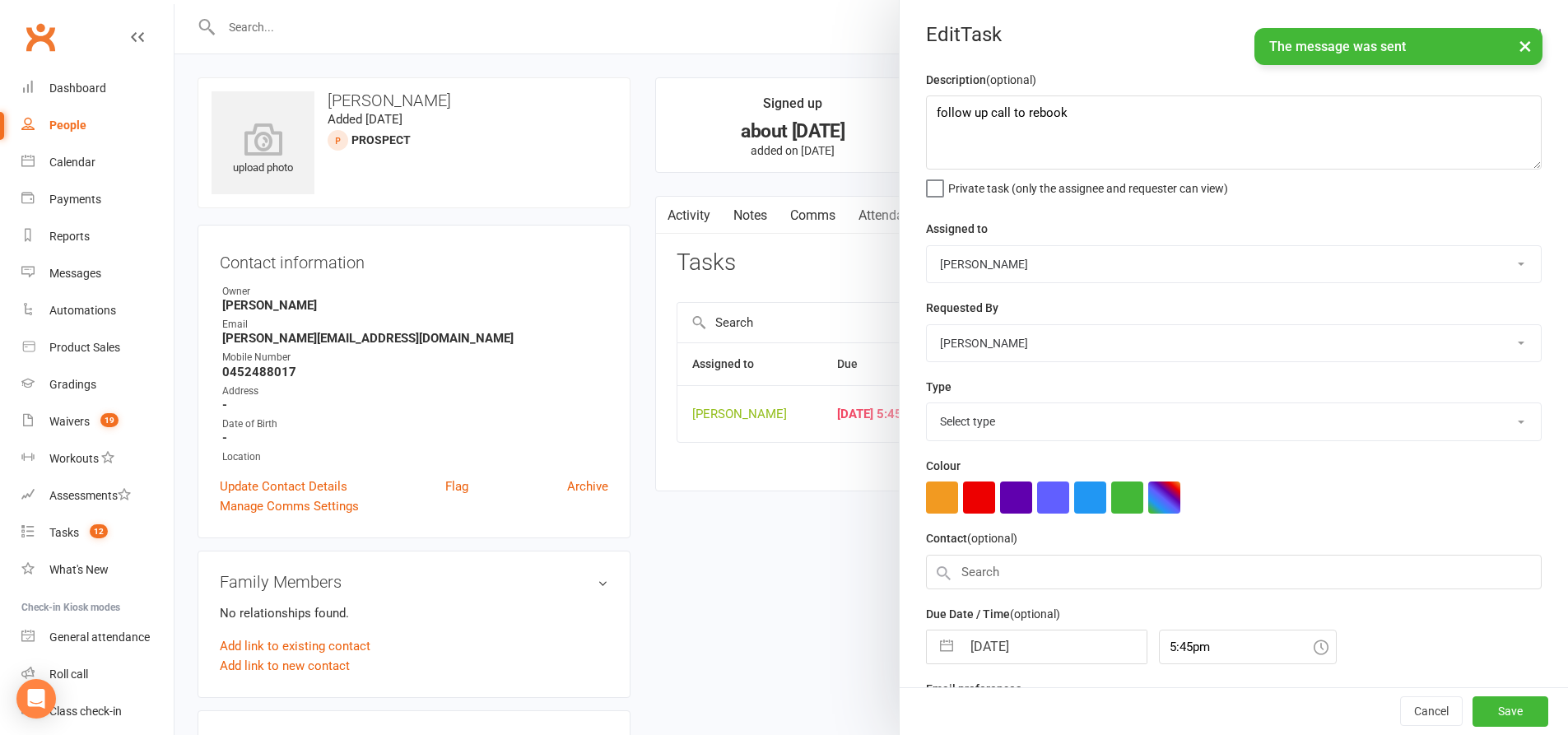
select select "28624"
drag, startPoint x: 1081, startPoint y: 107, endPoint x: 978, endPoint y: 114, distance: 103.2
click at [978, 114] on textarea "follow up call to rebook" at bounding box center [1233, 132] width 616 height 74
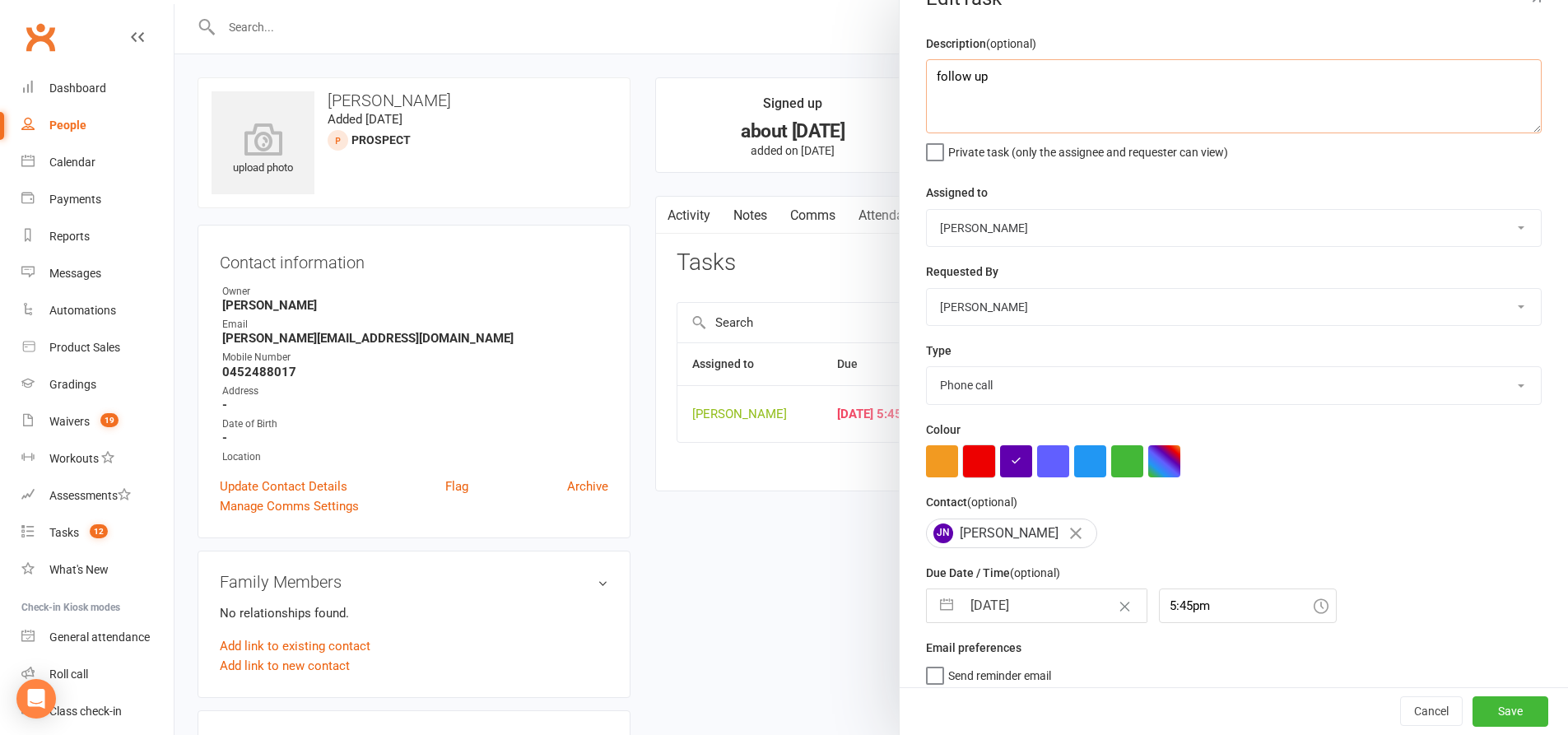
scroll to position [54, 0]
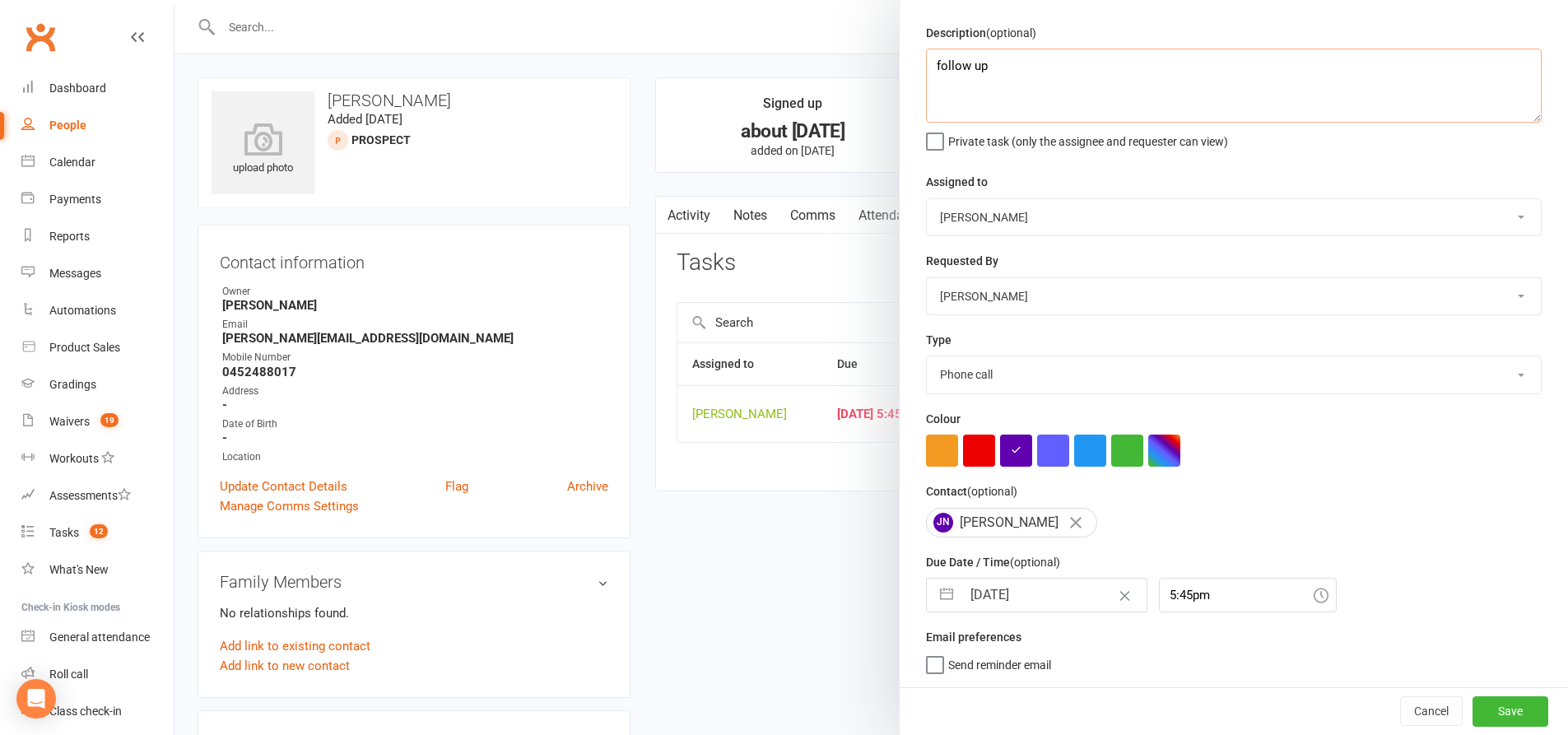
type textarea "follow up"
drag, startPoint x: 938, startPoint y: 589, endPoint x: 958, endPoint y: 567, distance: 29.7
click at [938, 588] on button "button" at bounding box center [946, 596] width 30 height 33
select select "8"
select select "2025"
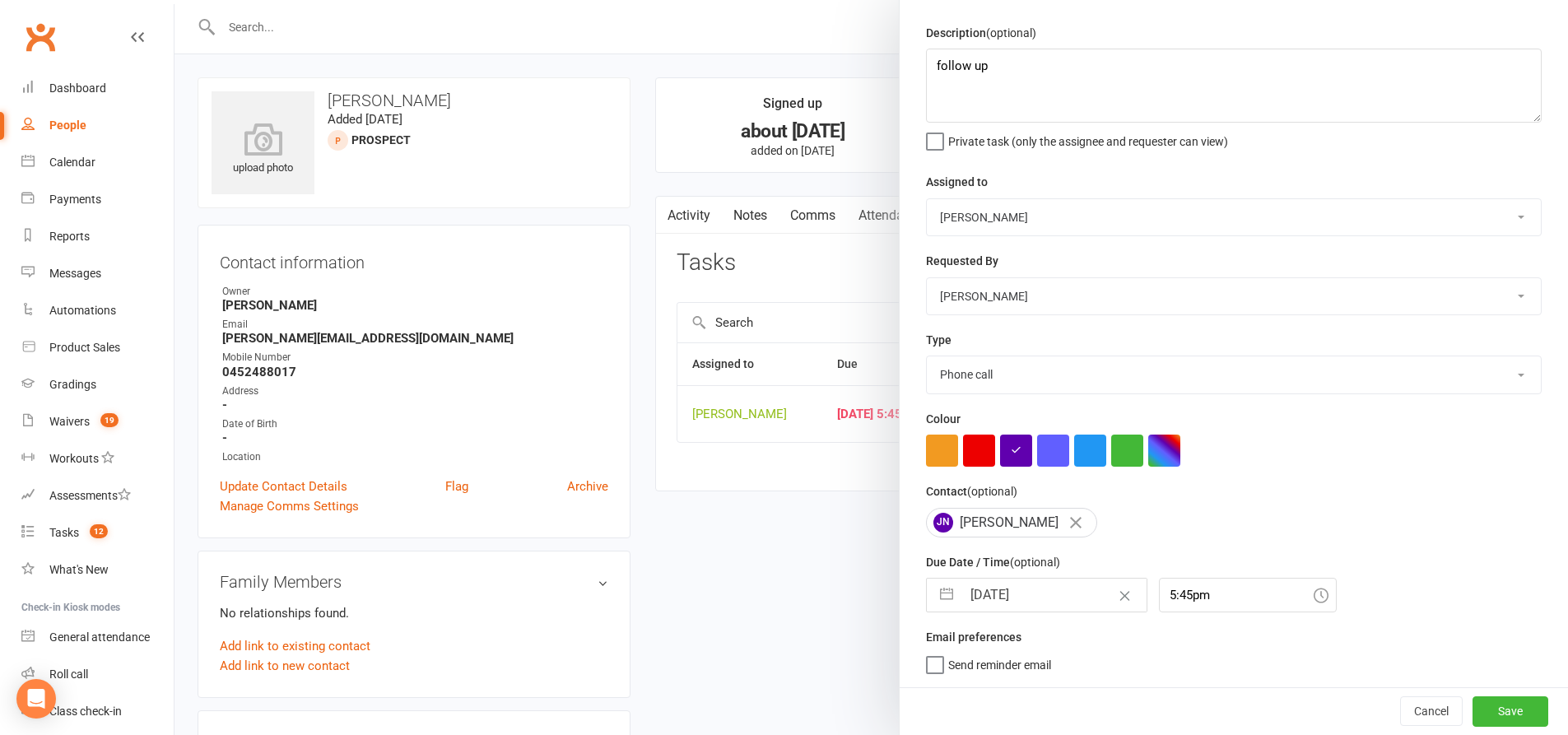
select select "9"
select select "2025"
select select "10"
select select "2025"
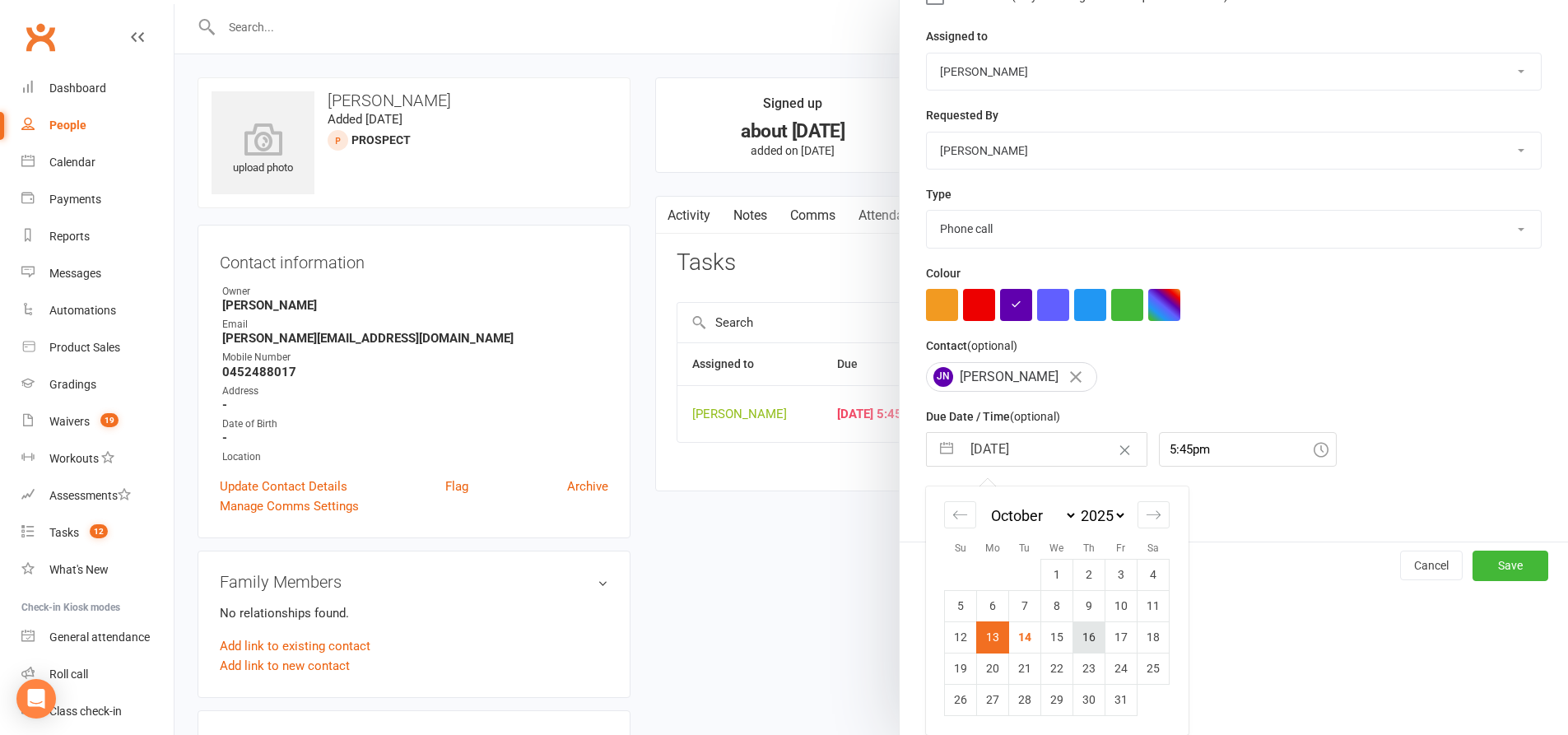
click at [1079, 635] on td "16" at bounding box center [1089, 637] width 32 height 31
type input "[DATE]"
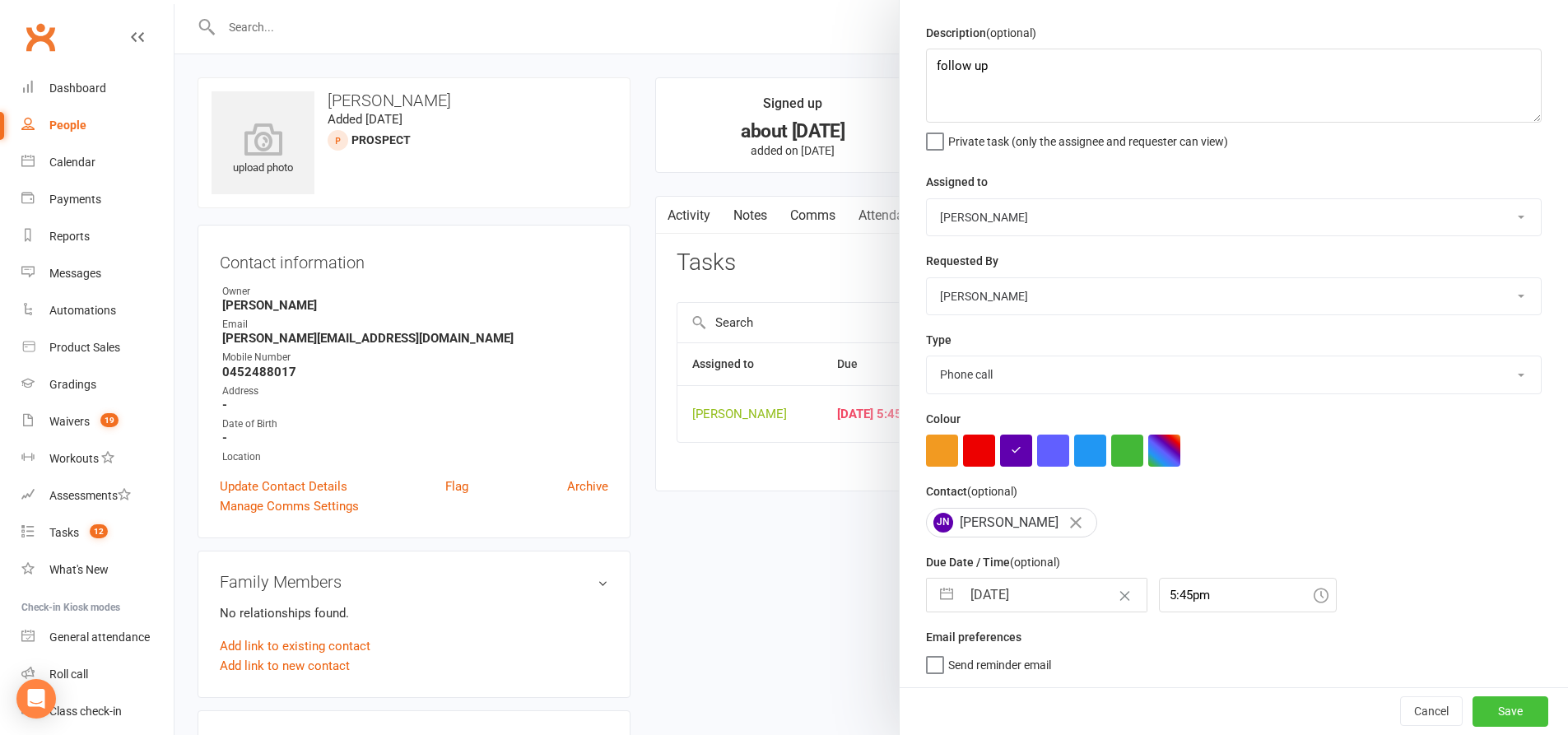
click at [1475, 708] on button "Save" at bounding box center [1510, 711] width 76 height 30
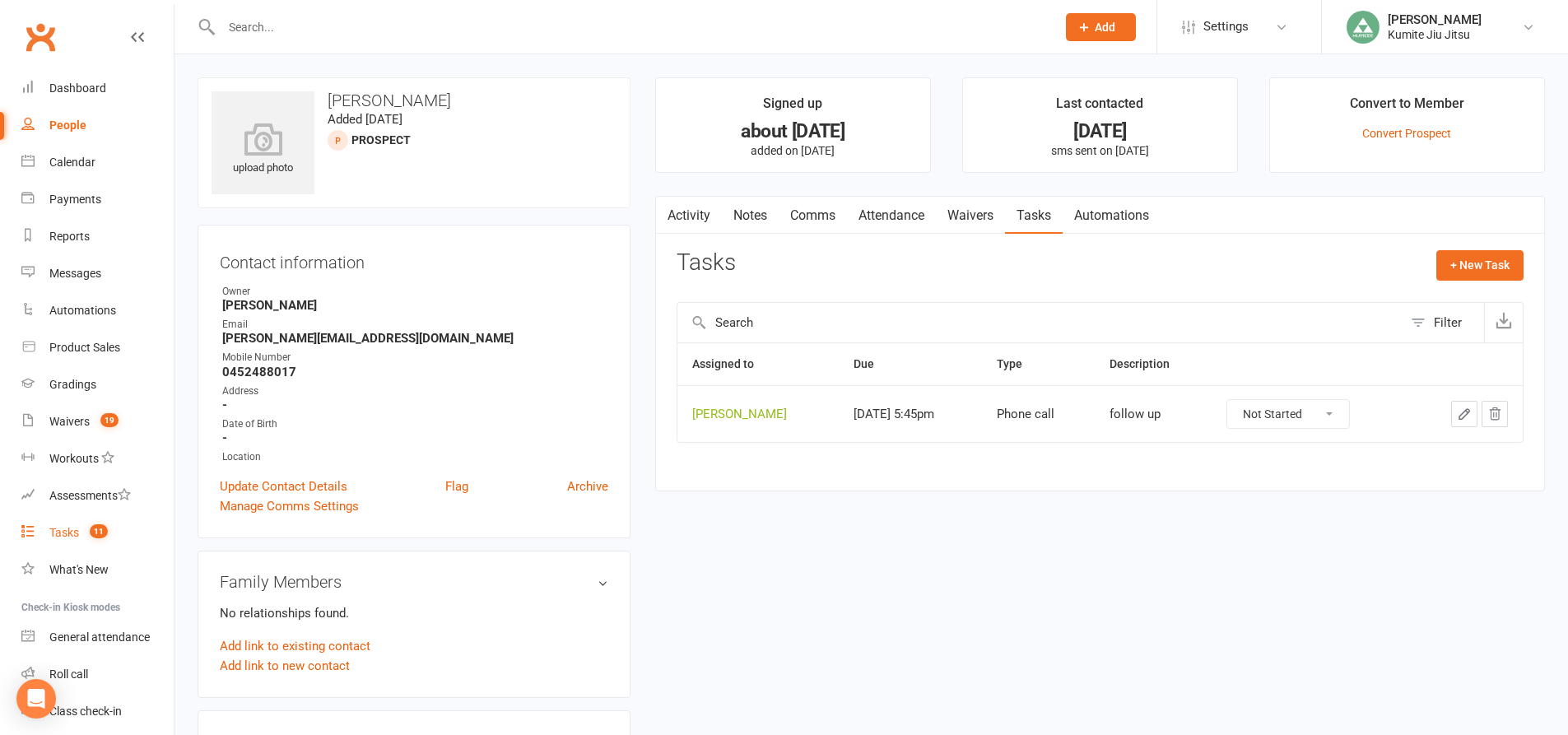
click at [88, 530] on count-badge "11" at bounding box center [94, 533] width 27 height 13
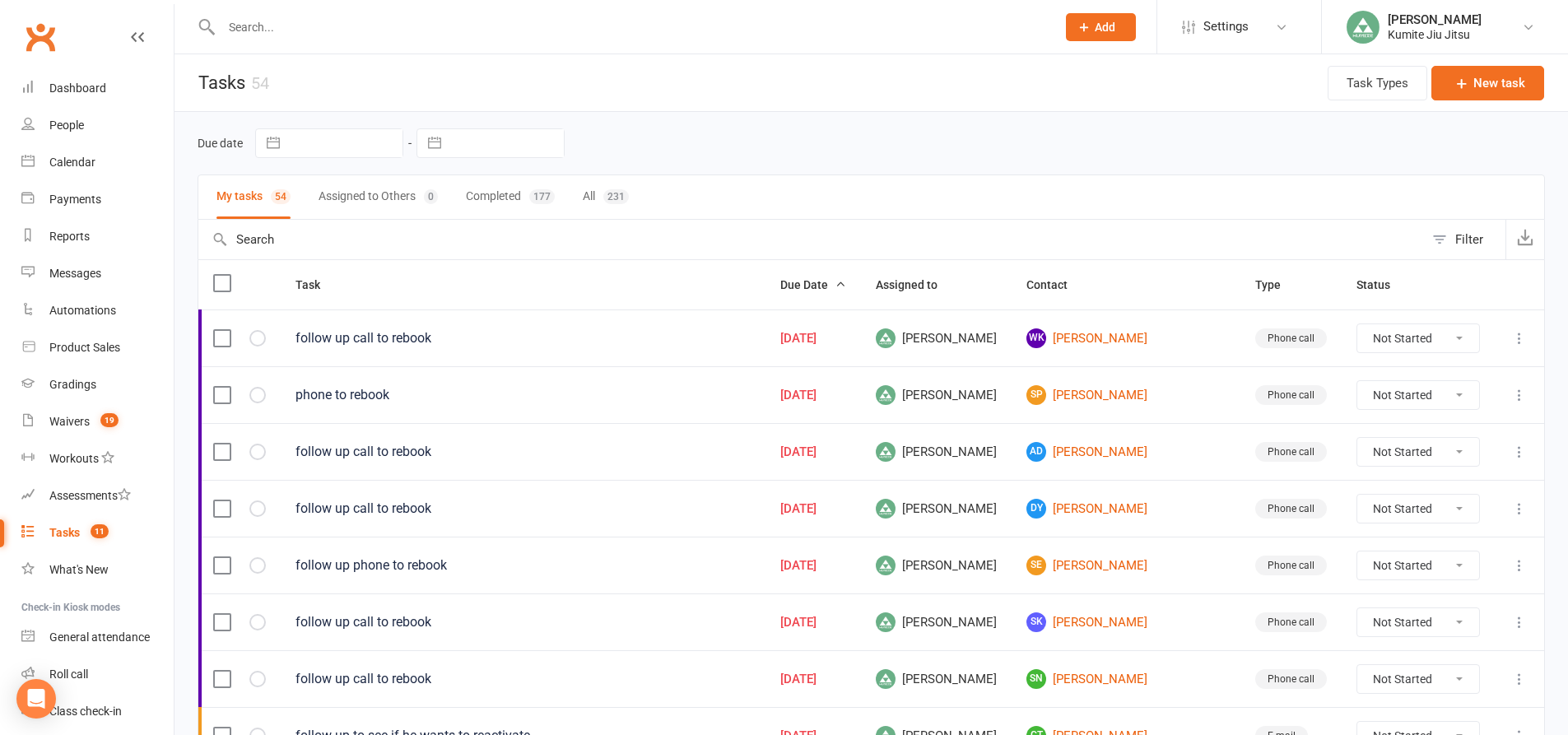
scroll to position [164, 0]
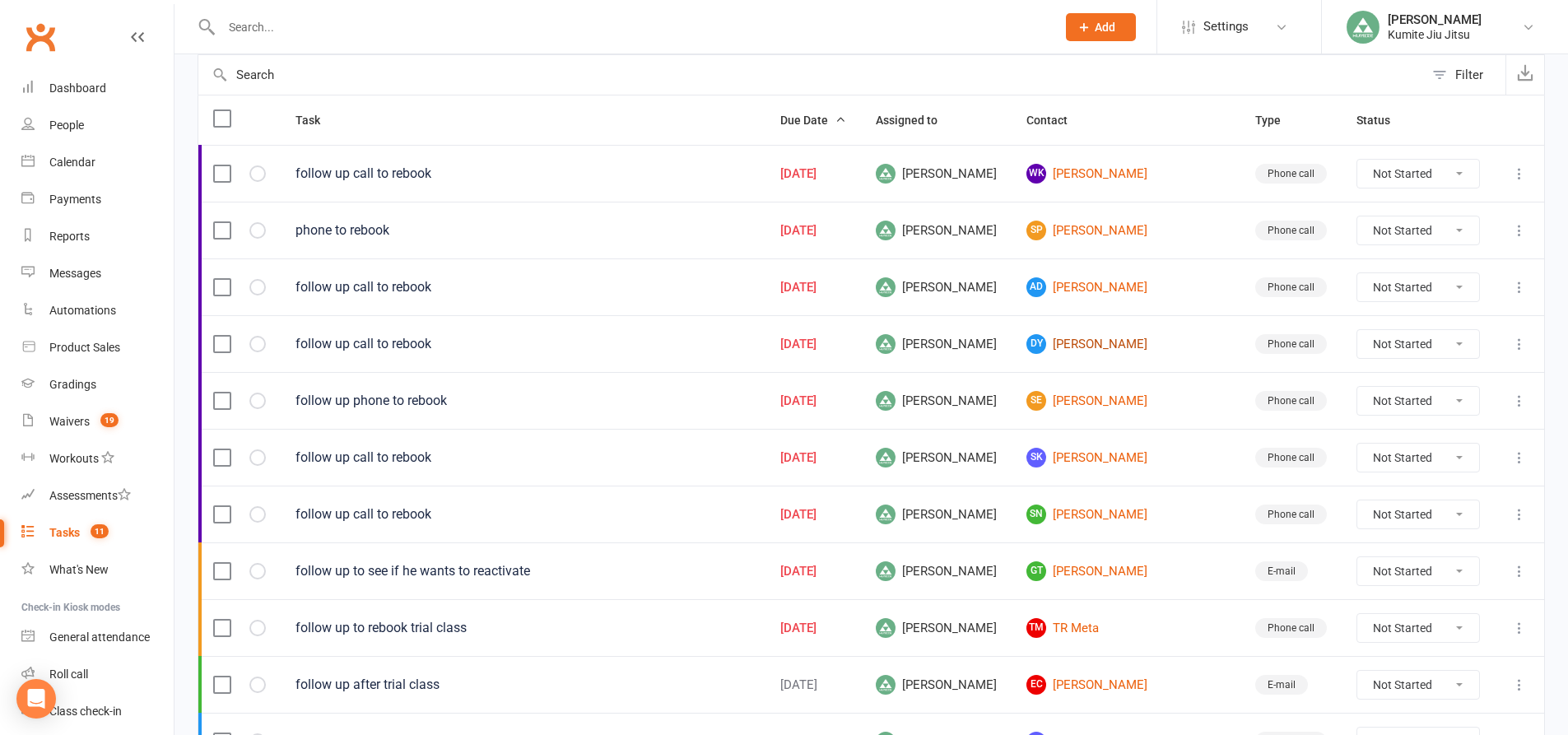
click at [1131, 343] on link "DY [PERSON_NAME]" at bounding box center [1126, 343] width 199 height 19
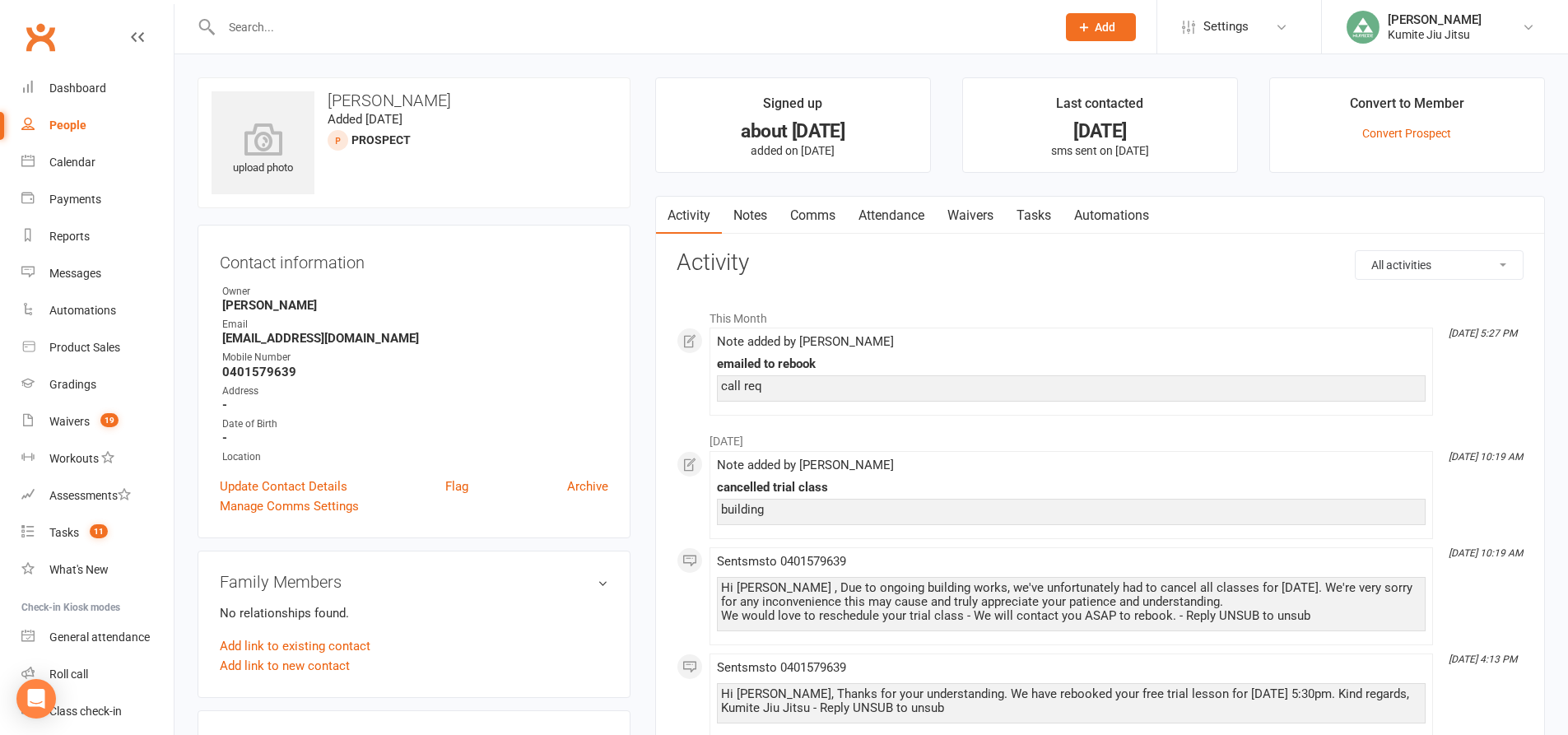
click at [763, 211] on link "Notes" at bounding box center [750, 215] width 57 height 38
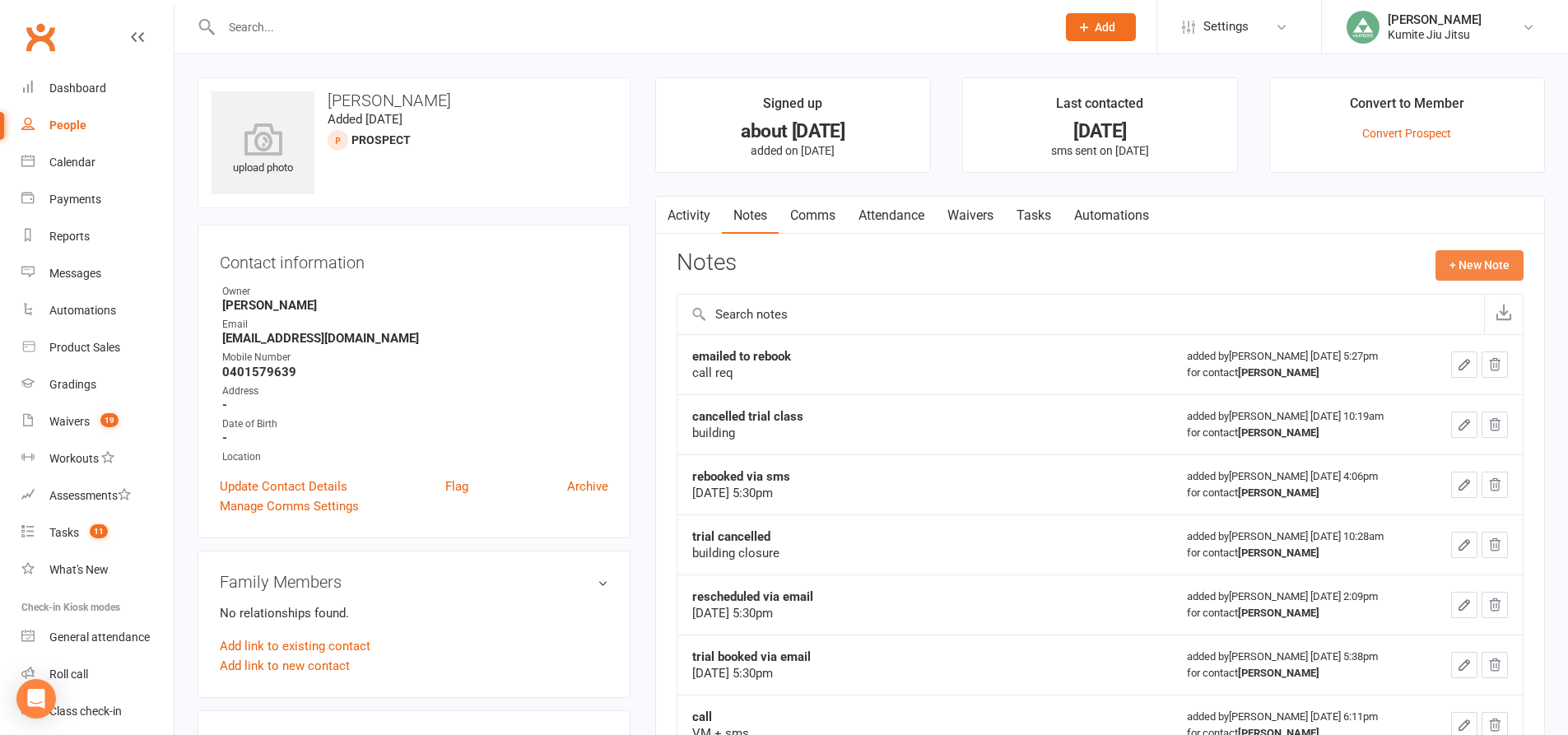
click at [1481, 260] on button "+ New Note" at bounding box center [1478, 265] width 88 height 30
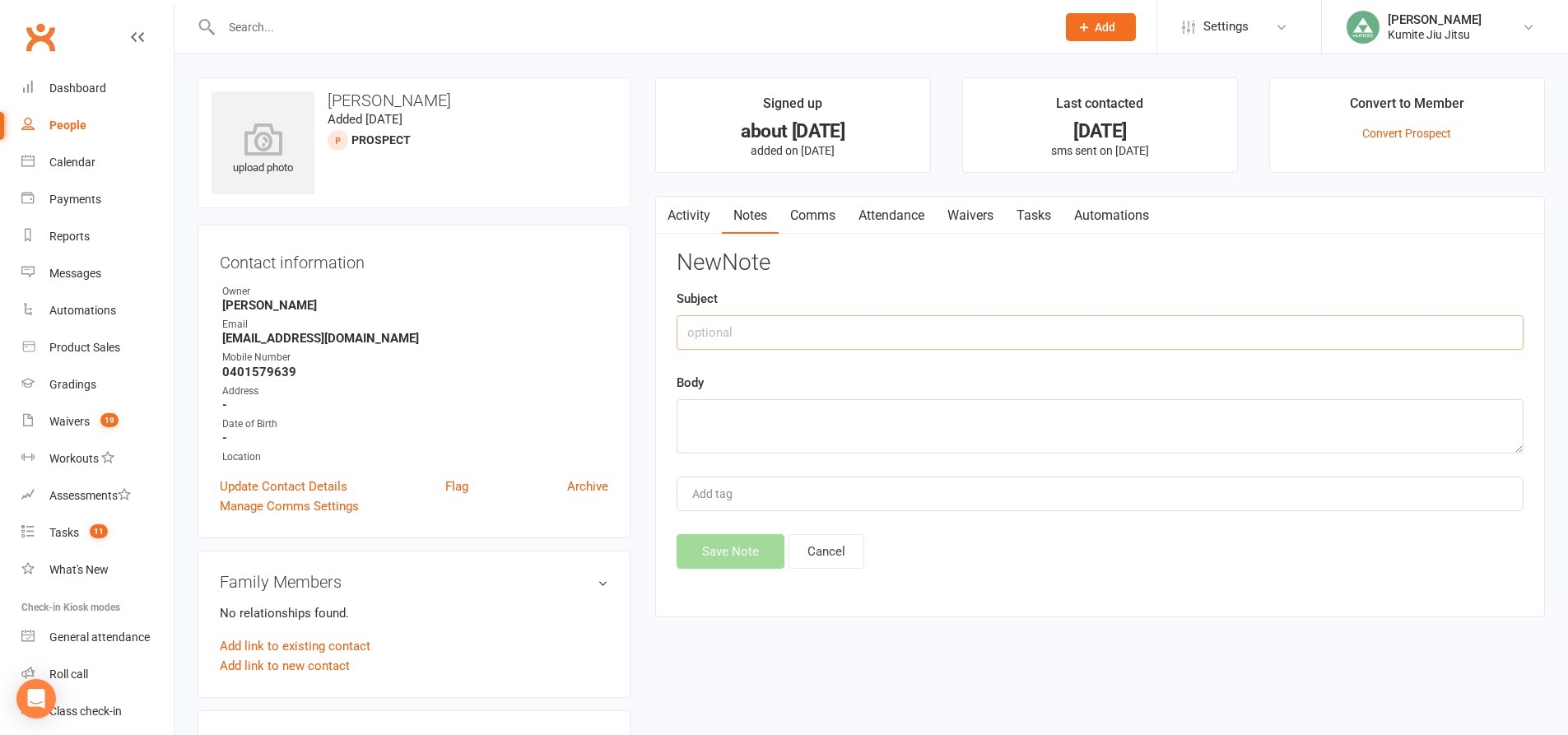
click at [826, 326] on input "text" at bounding box center [1100, 332] width 847 height 34
type input "call"
type textarea "VM + sms"
click at [748, 550] on button "Save Note" at bounding box center [730, 551] width 108 height 34
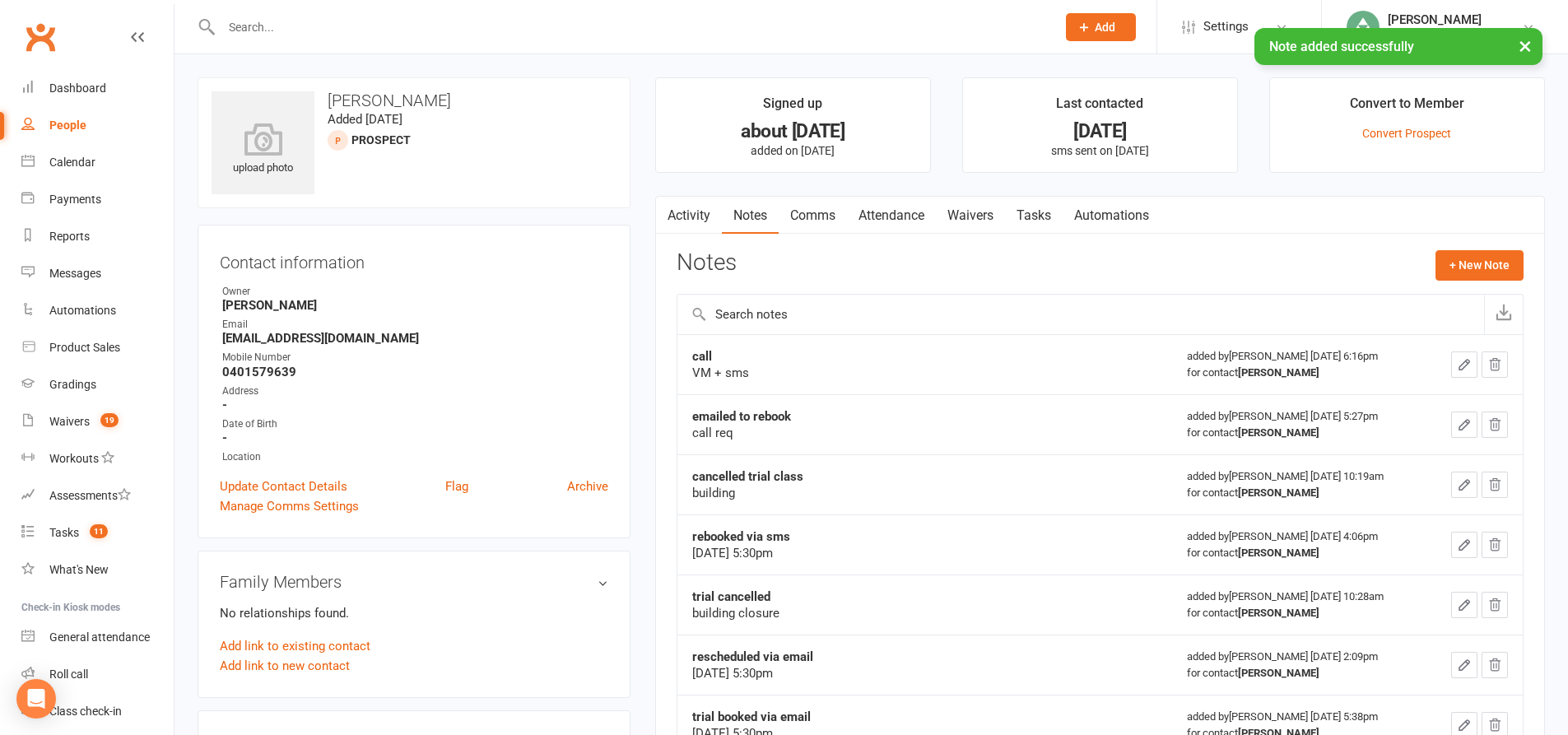
click at [822, 217] on link "Comms" at bounding box center [813, 215] width 68 height 38
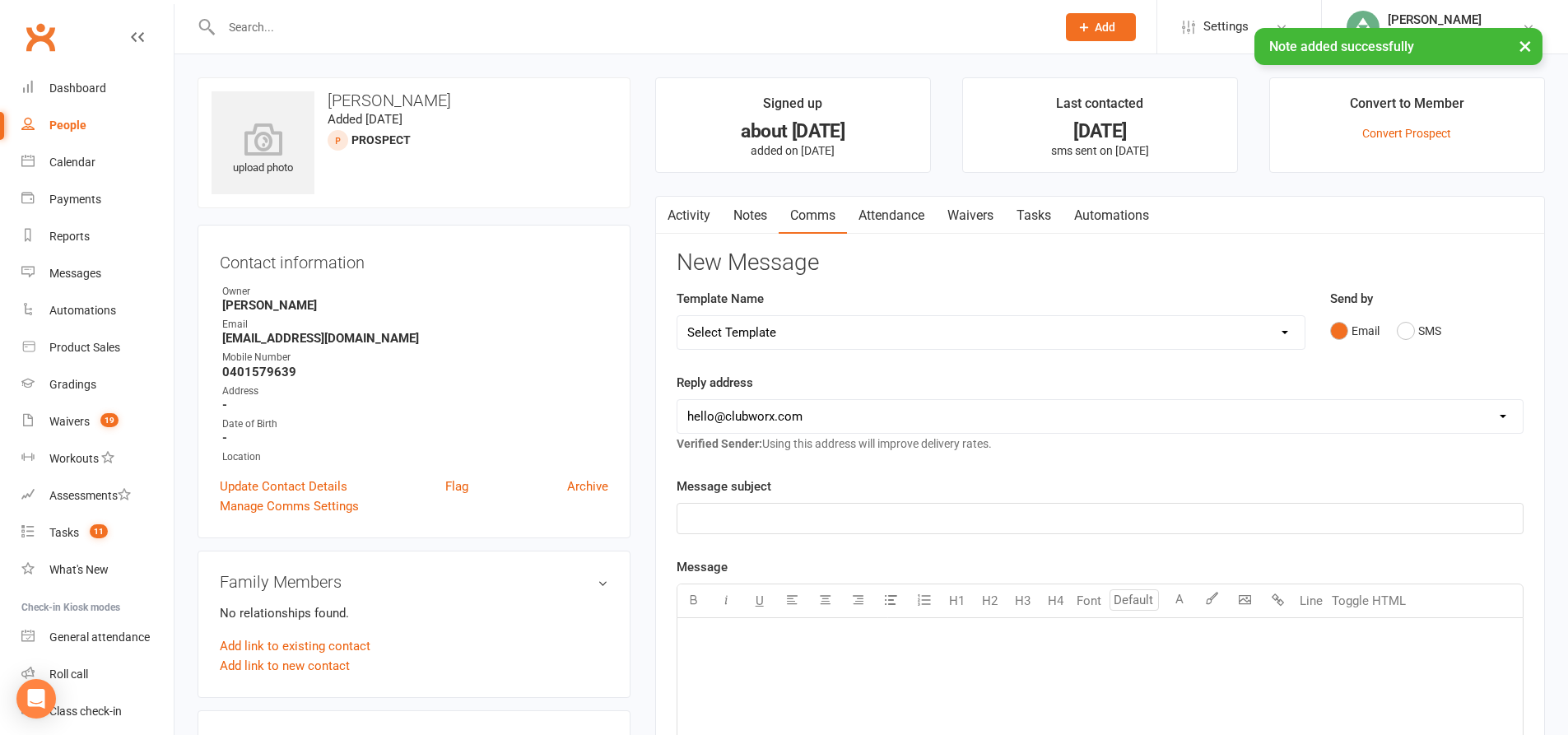
click at [1139, 338] on select "Select Template [SMS] [Default template - review before using] Update credit ca…" at bounding box center [990, 332] width 627 height 33
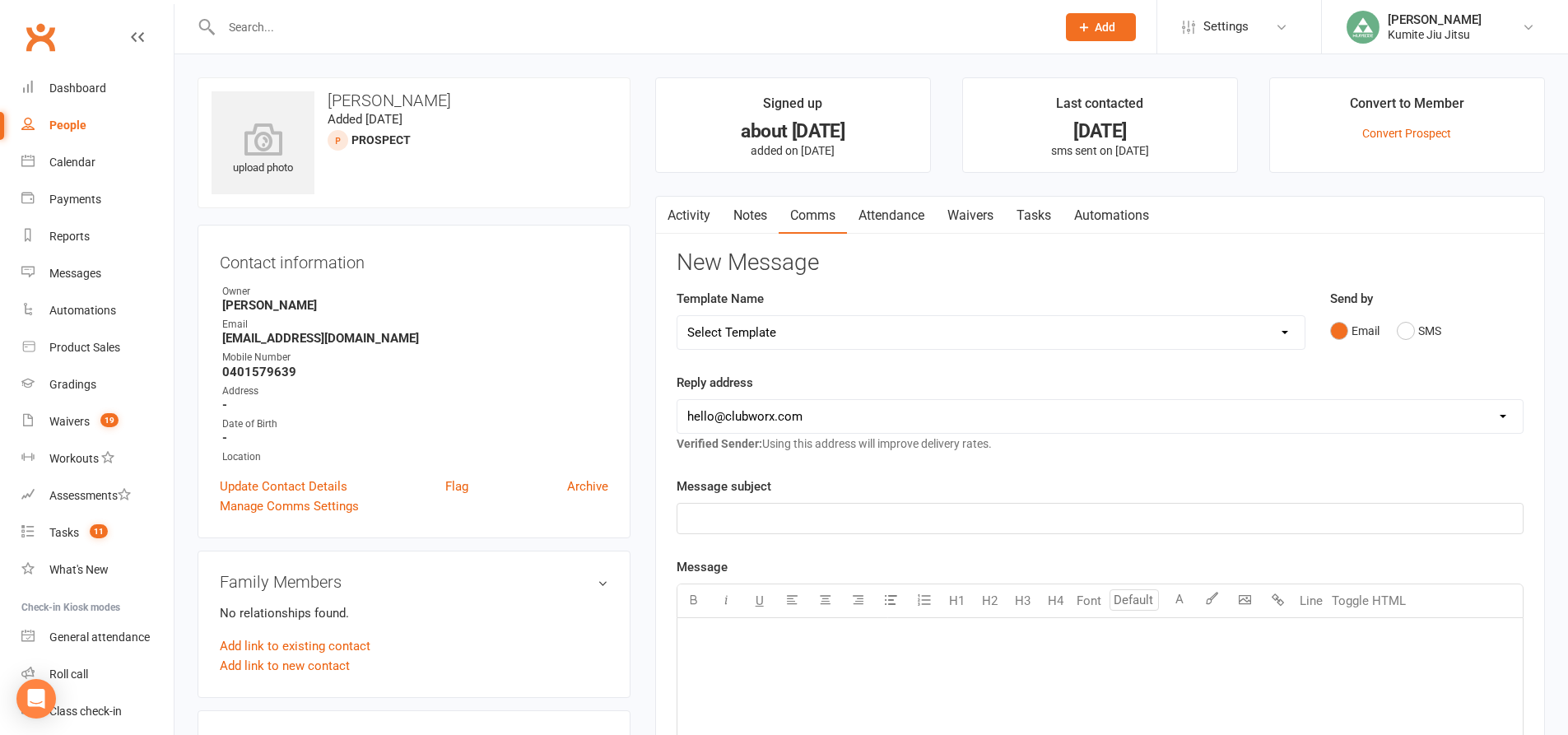
select select "2"
click at [677, 316] on select "Select Template [SMS] [Default template - review before using] Update credit ca…" at bounding box center [990, 332] width 627 height 33
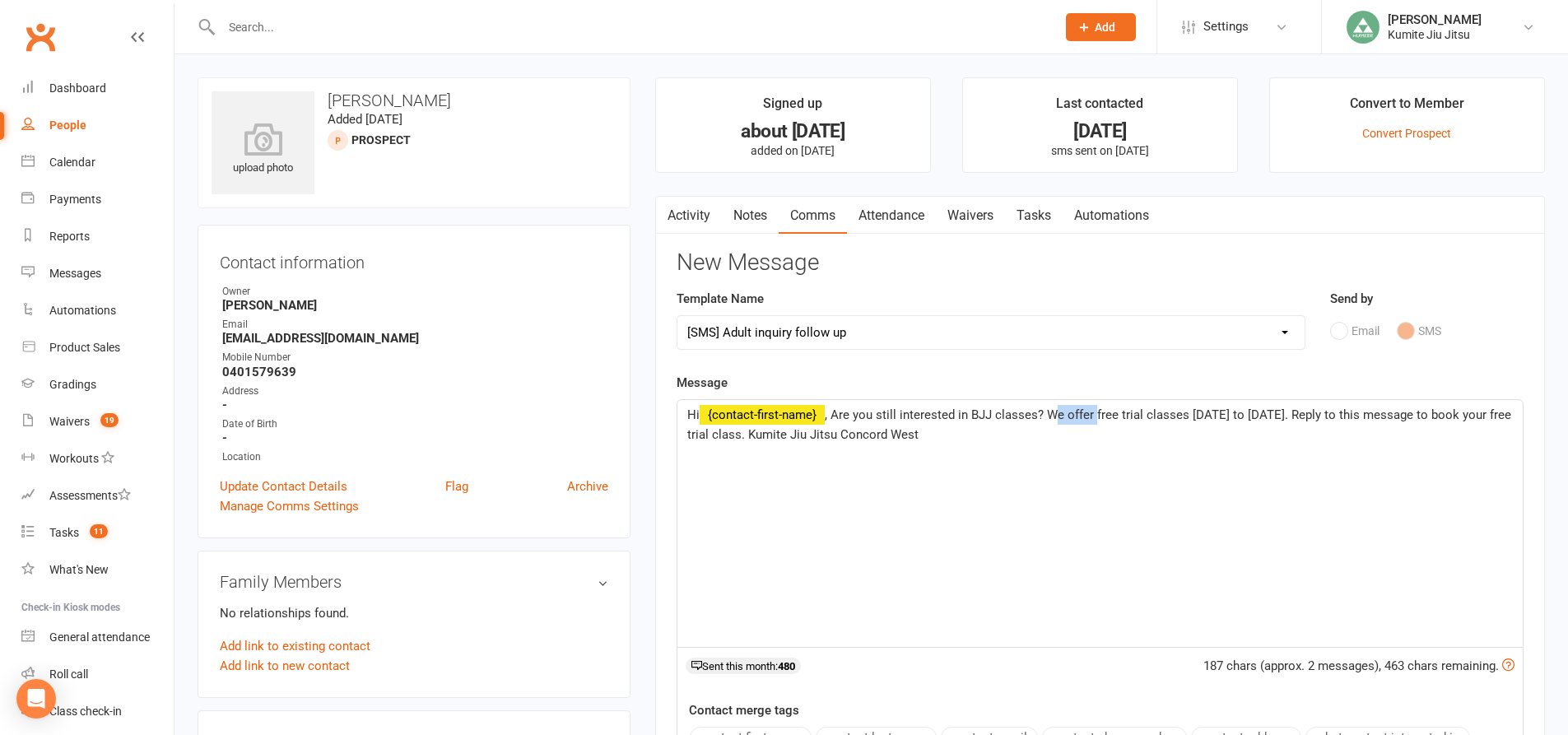
drag, startPoint x: 1094, startPoint y: 416, endPoint x: 1049, endPoint y: 416, distance: 45.0
click at [1049, 416] on span ", Are you still interested in BJJ classes? We offer free trial classes [DATE] t…" at bounding box center [1101, 424] width 827 height 34
click at [1159, 416] on span ", Are you still interested in BJJ classes? Our free trial classes [DATE] to [DA…" at bounding box center [1099, 424] width 824 height 34
click at [750, 435] on span ", Are you still interested in BJJ classes? Our free trial classes are back up a…" at bounding box center [1081, 424] width 787 height 34
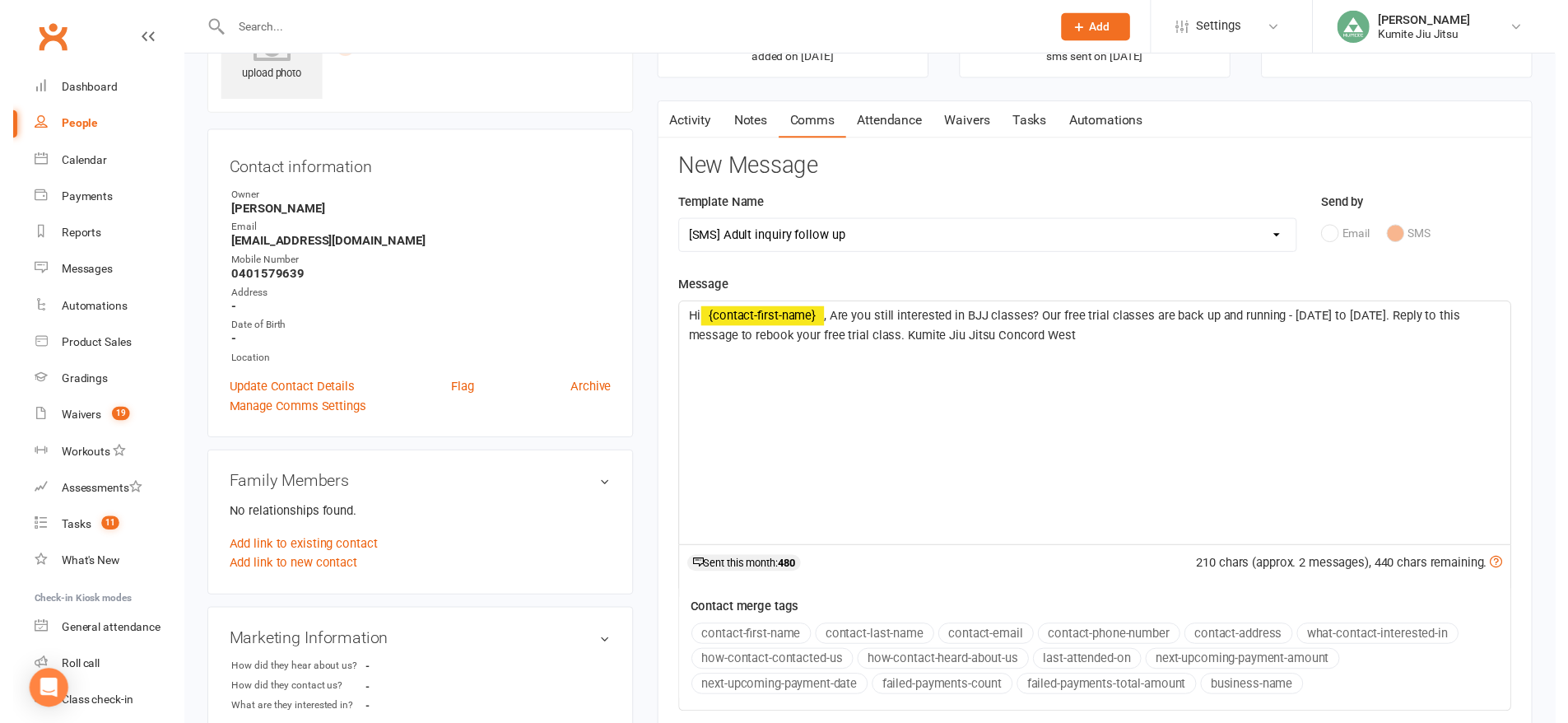
scroll to position [330, 0]
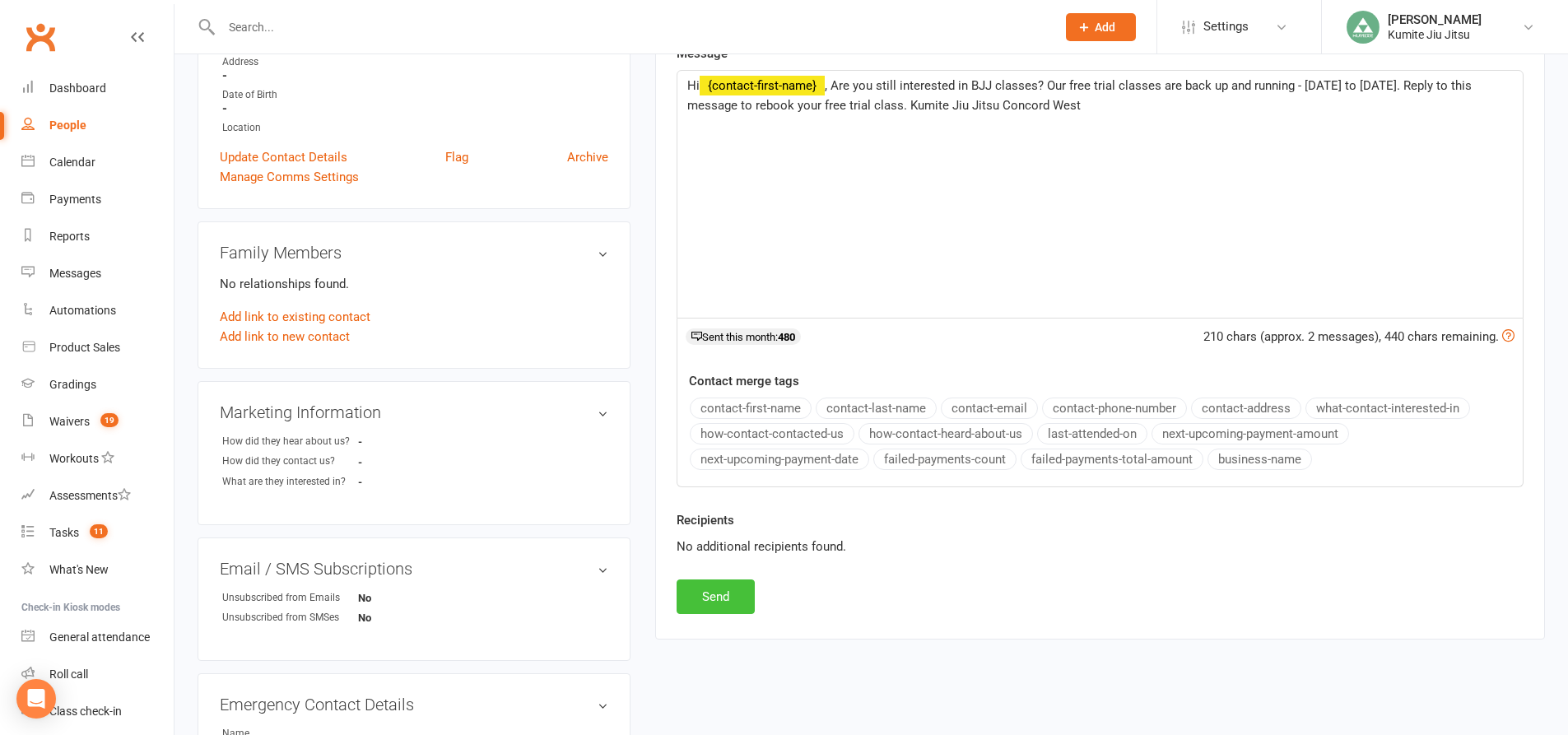
click at [729, 596] on button "Send" at bounding box center [715, 596] width 78 height 34
select select
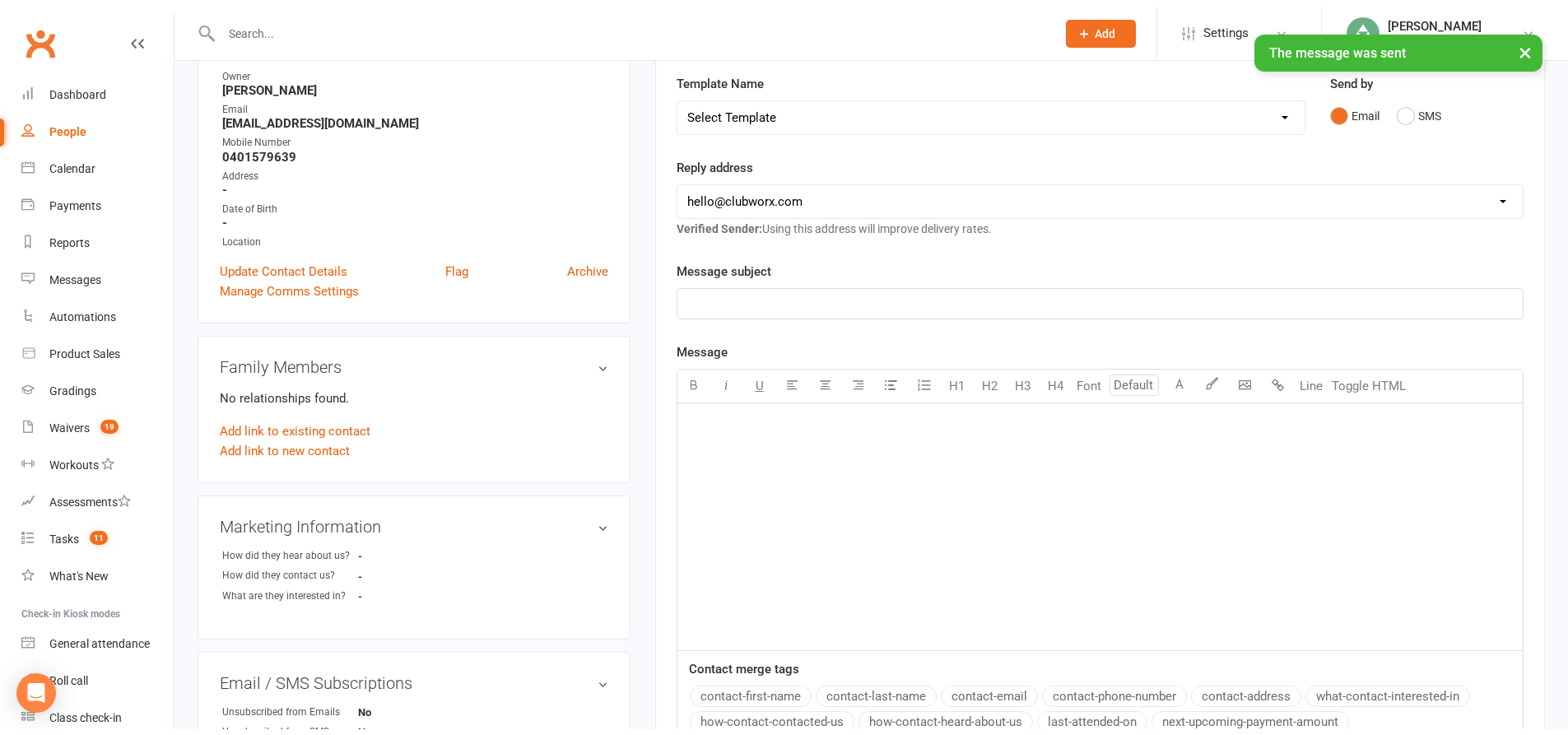
scroll to position [0, 0]
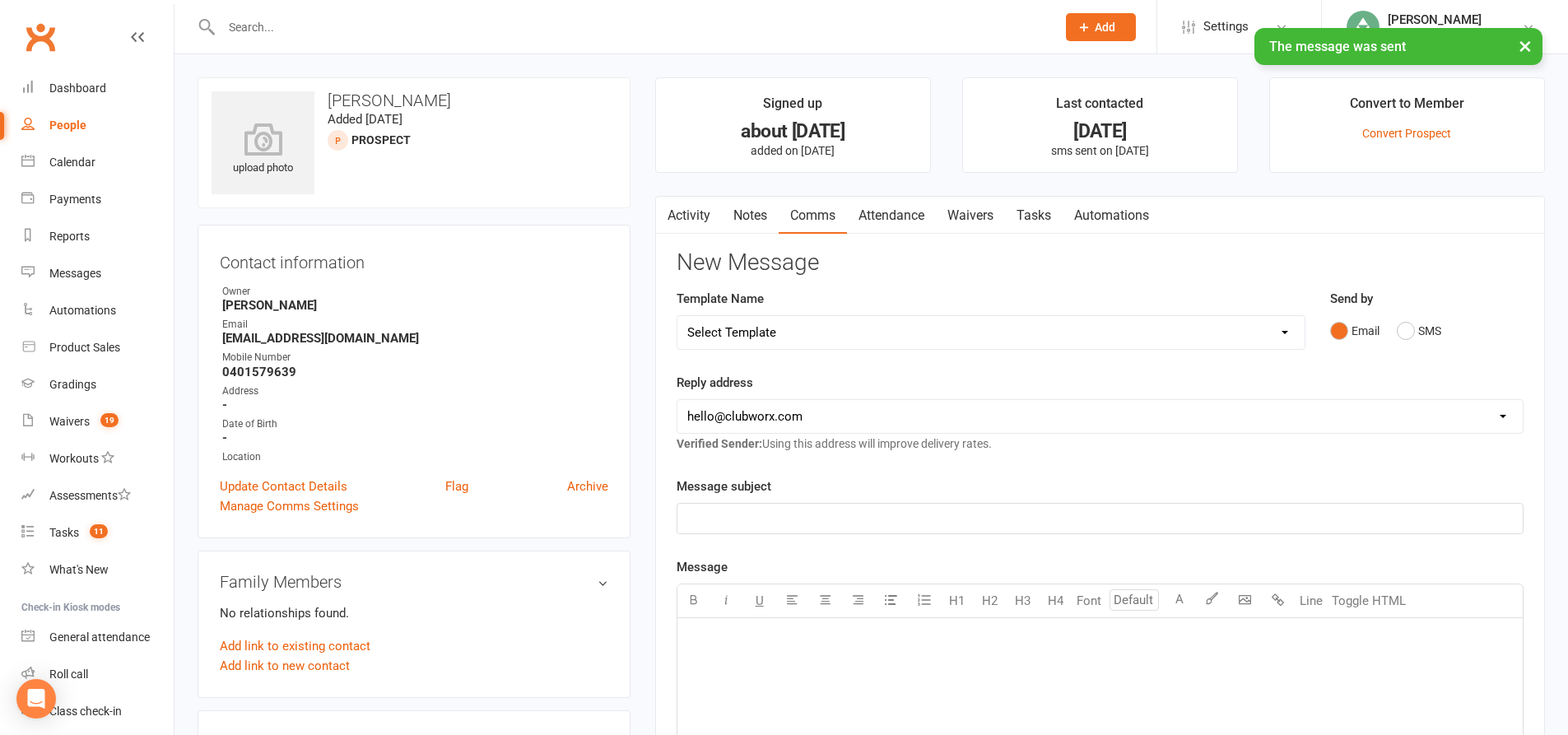
drag, startPoint x: 1040, startPoint y: 219, endPoint x: 1068, endPoint y: 234, distance: 31.8
click at [1041, 217] on link "Tasks" at bounding box center [1034, 215] width 57 height 38
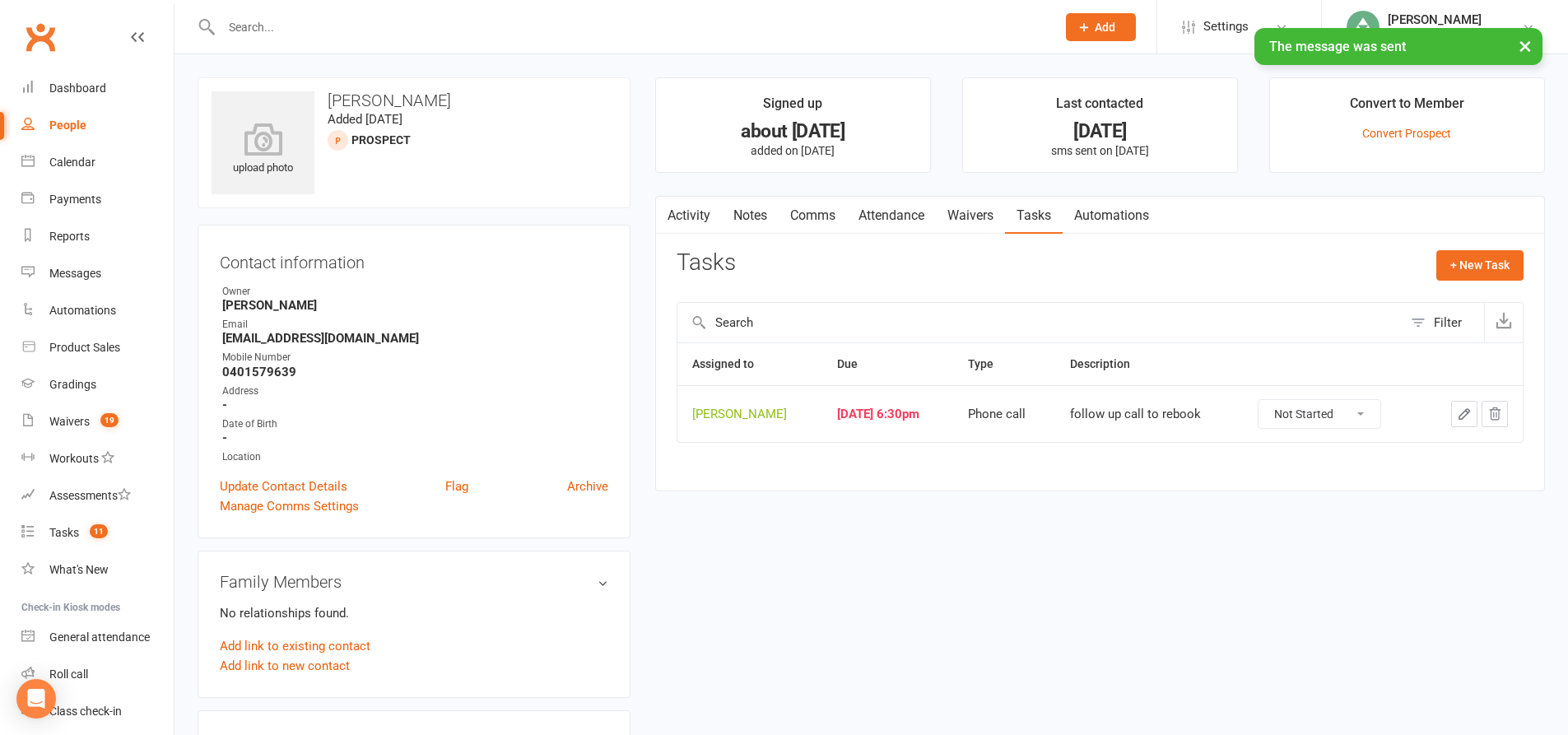
click at [1463, 404] on button "button" at bounding box center [1464, 414] width 27 height 27
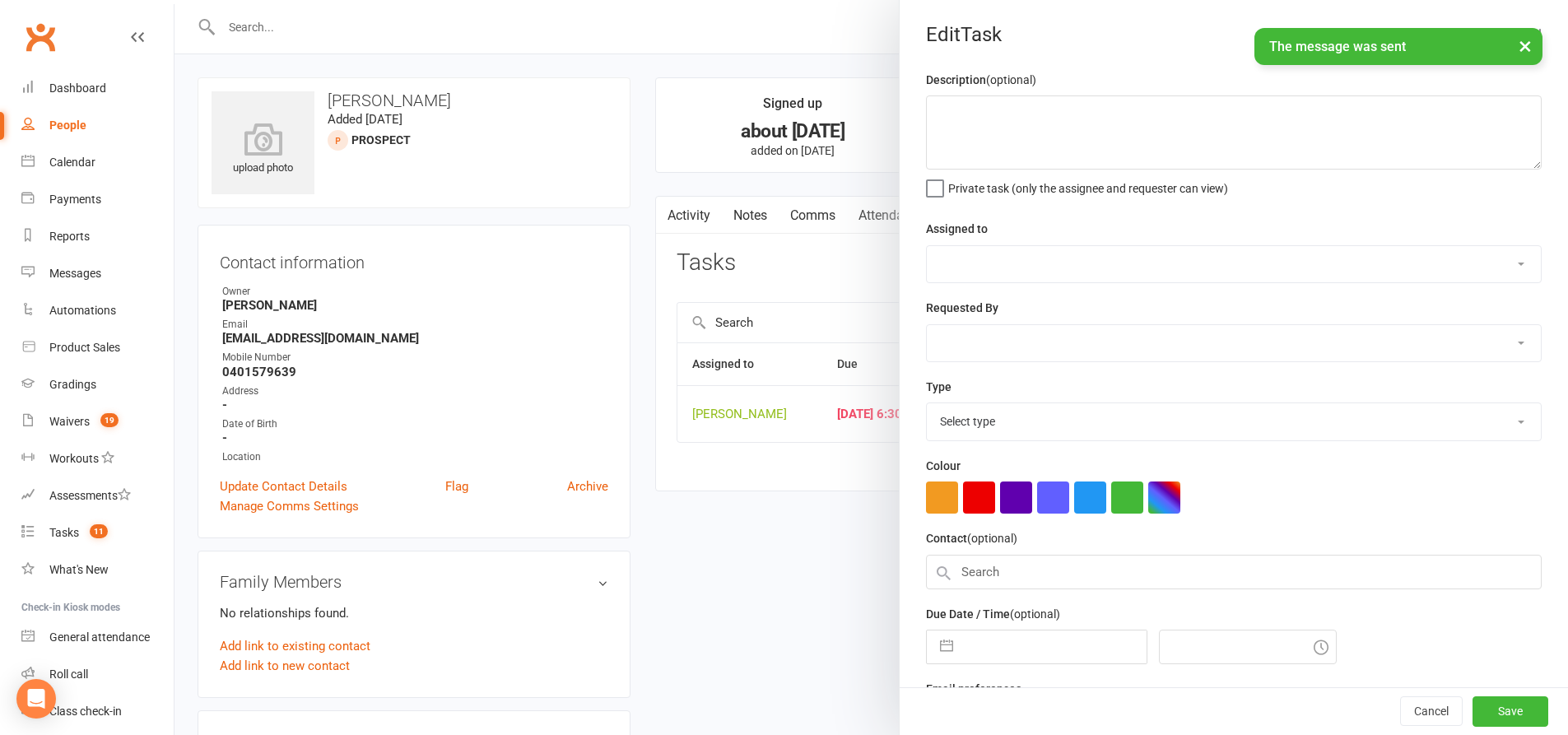
type textarea "follow up call to rebook"
select select "49706"
type input "[DATE]"
type input "6:30pm"
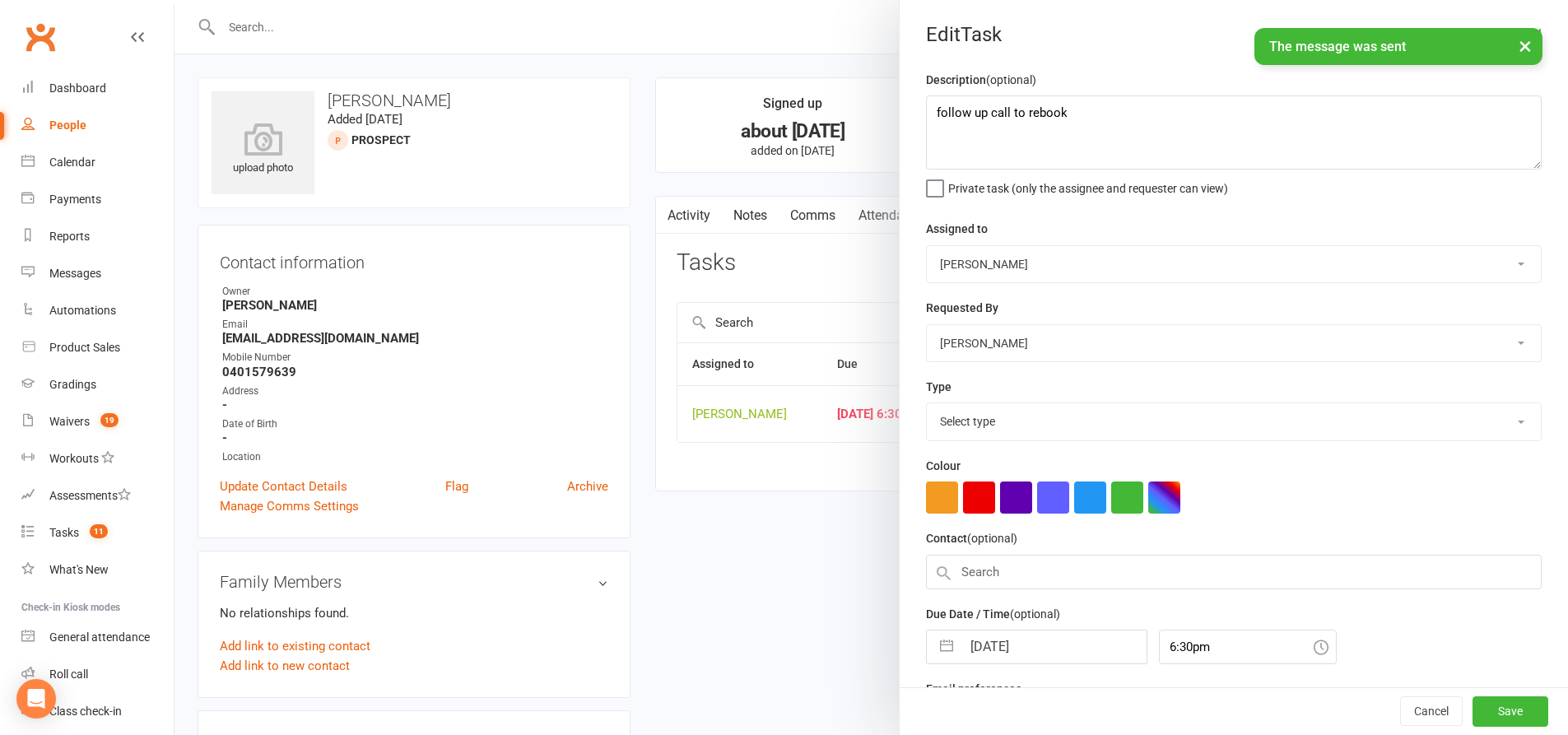
select select "28624"
drag, startPoint x: 1082, startPoint y: 104, endPoint x: 988, endPoint y: 113, distance: 94.4
click at [988, 113] on textarea "follow up call to rebook" at bounding box center [1233, 132] width 616 height 74
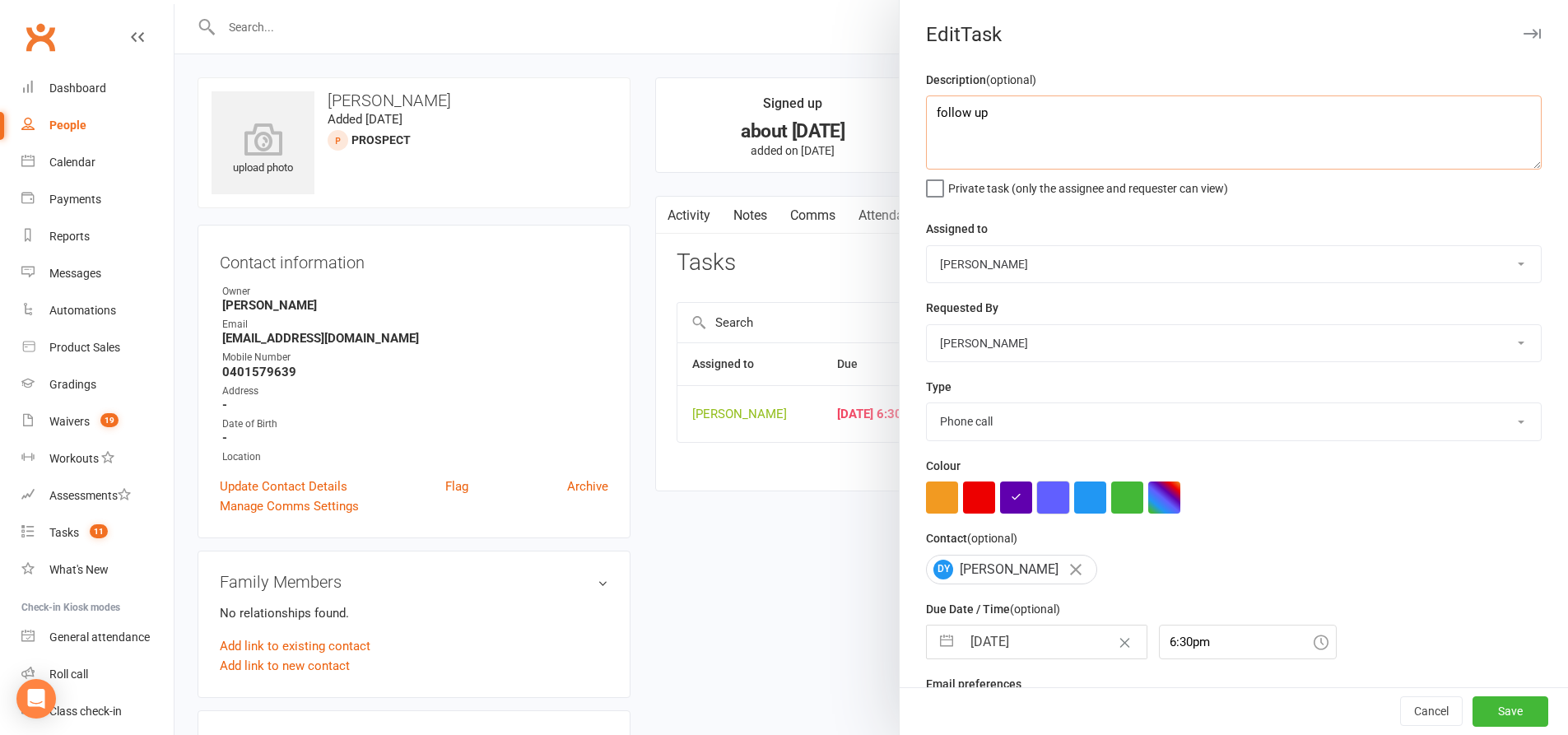
type textarea "follow up"
drag, startPoint x: 1043, startPoint y: 498, endPoint x: 1053, endPoint y: 485, distance: 16.4
click at [1044, 498] on button "button" at bounding box center [1053, 498] width 32 height 32
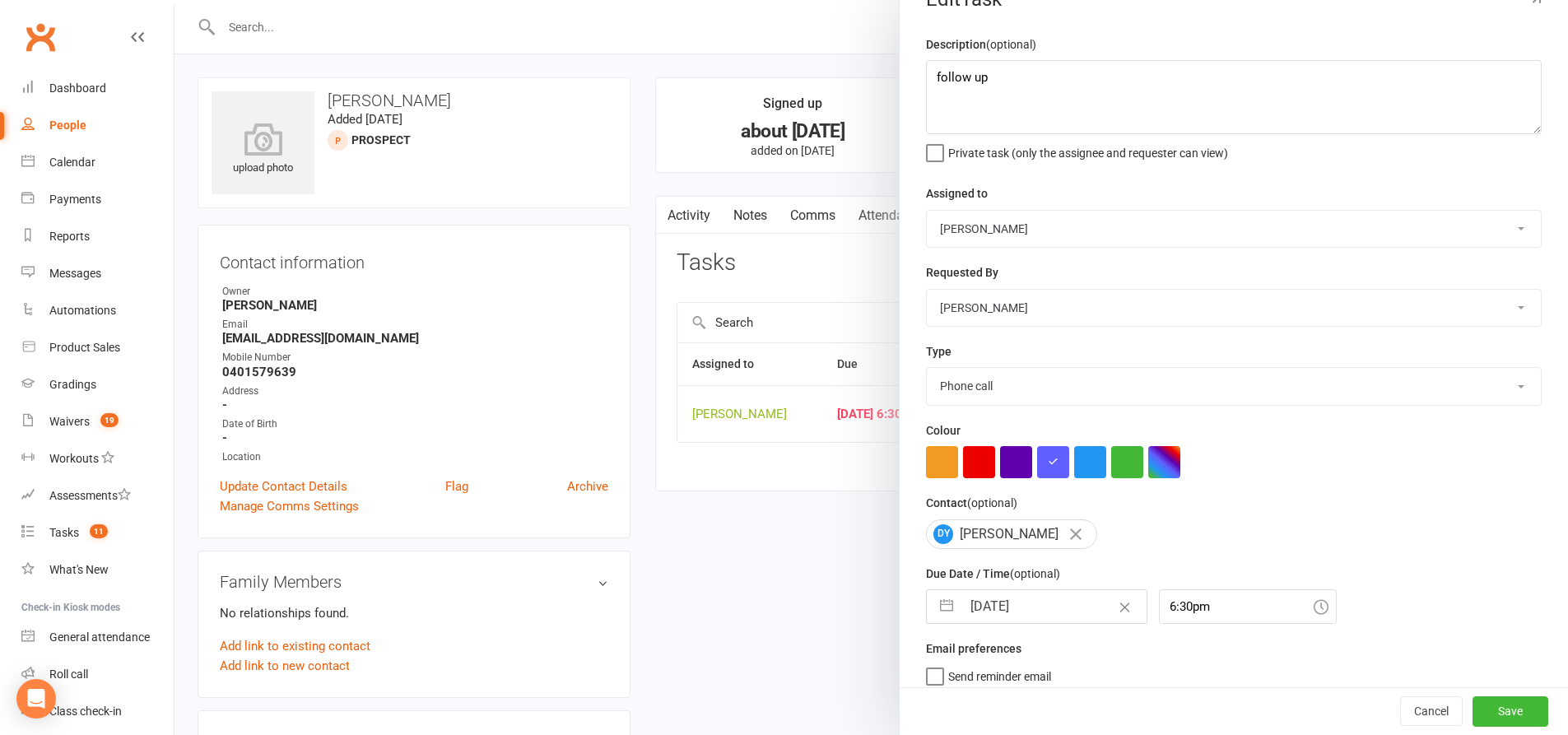
scroll to position [54, 0]
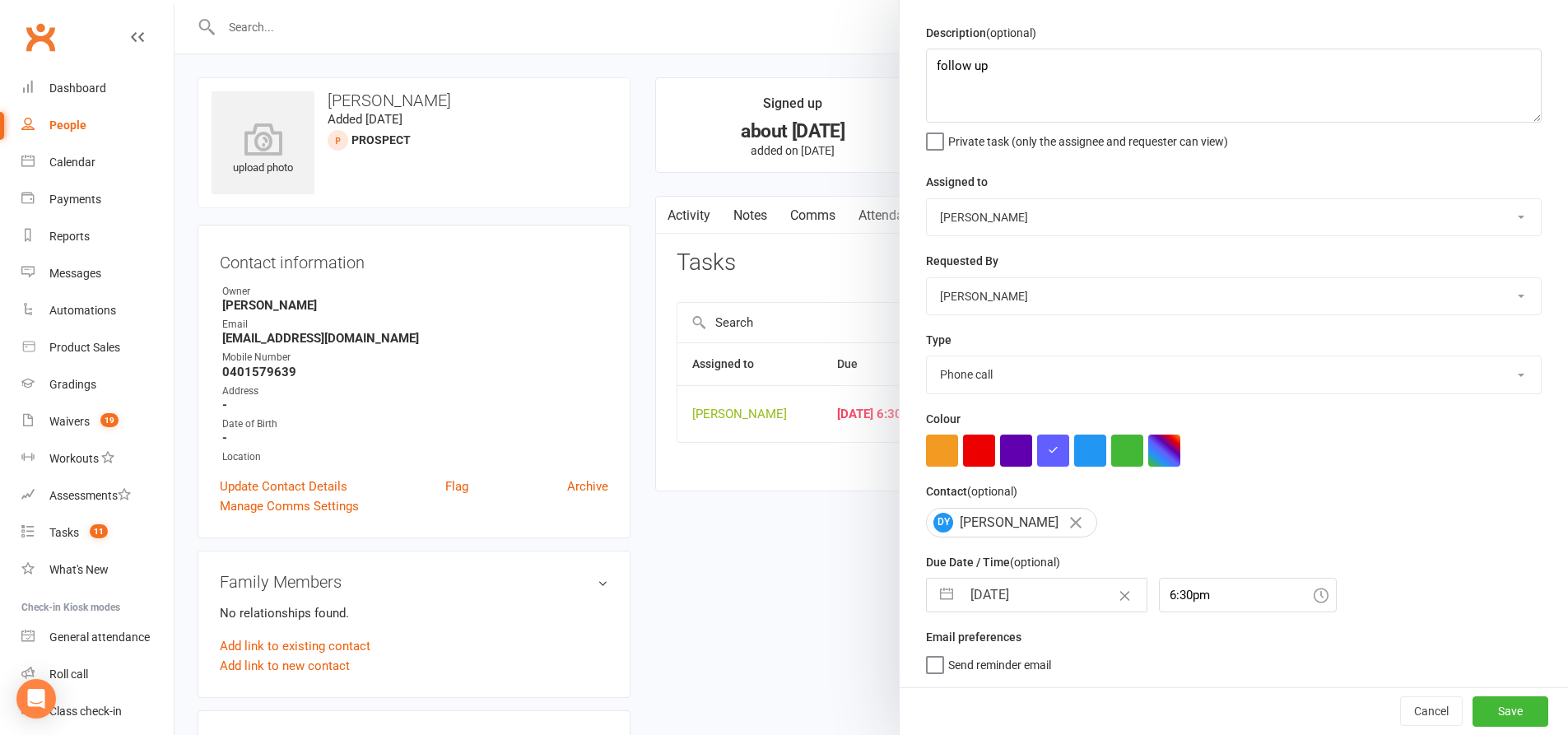
click at [935, 595] on button "button" at bounding box center [946, 596] width 30 height 33
select select "8"
select select "2025"
select select "9"
select select "2025"
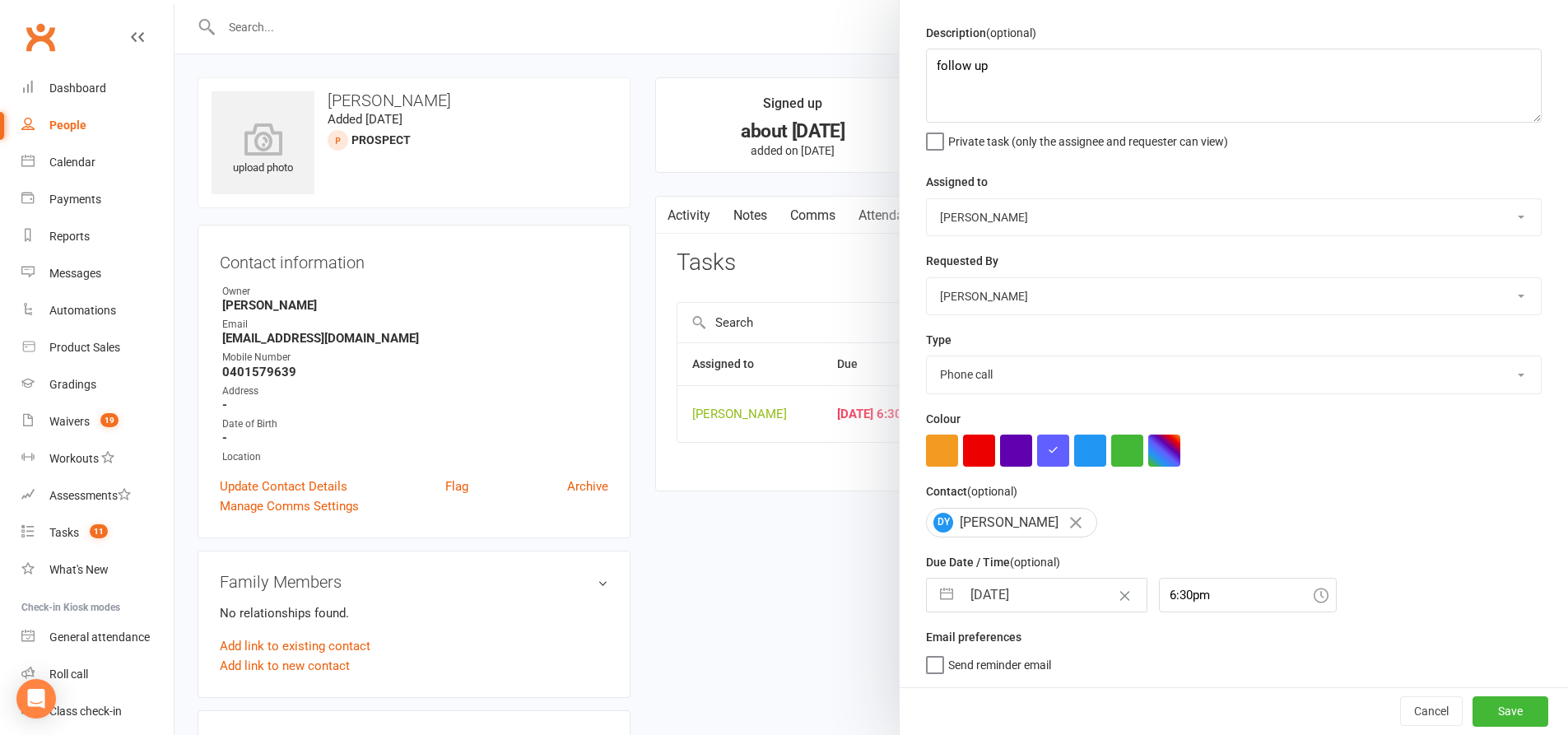
select select "10"
select select "2025"
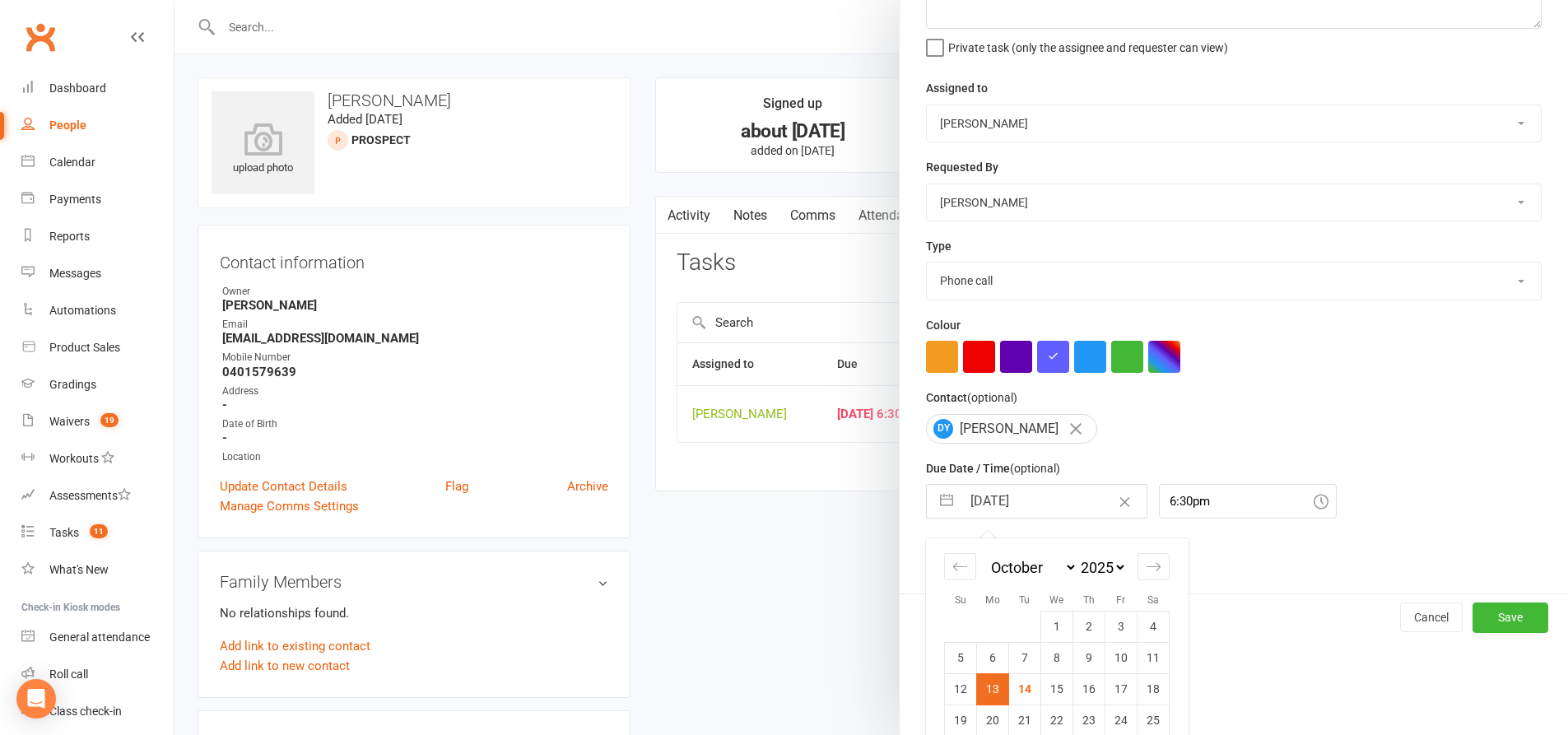
scroll to position [199, 0]
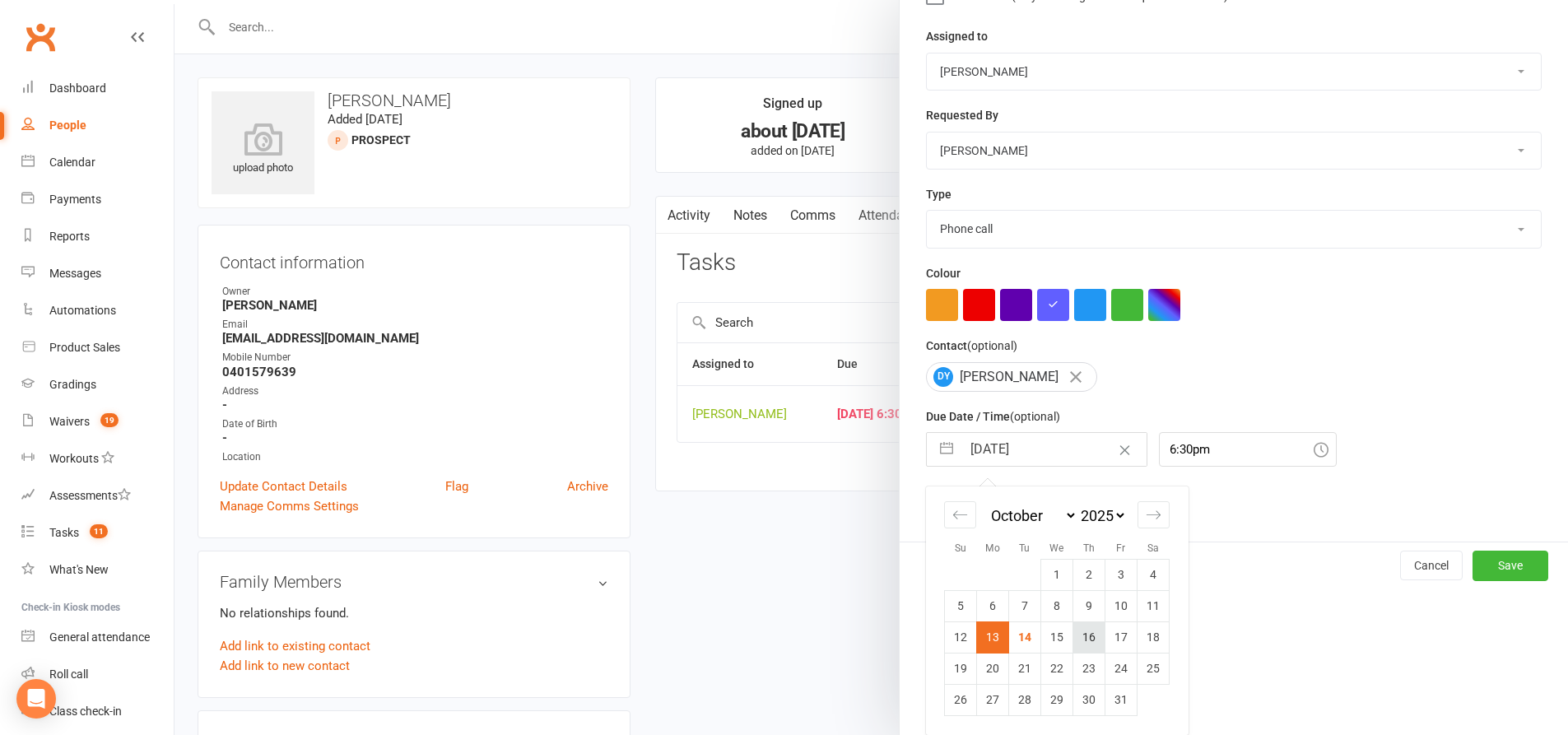
click at [1083, 643] on td "16" at bounding box center [1089, 637] width 32 height 31
type input "[DATE]"
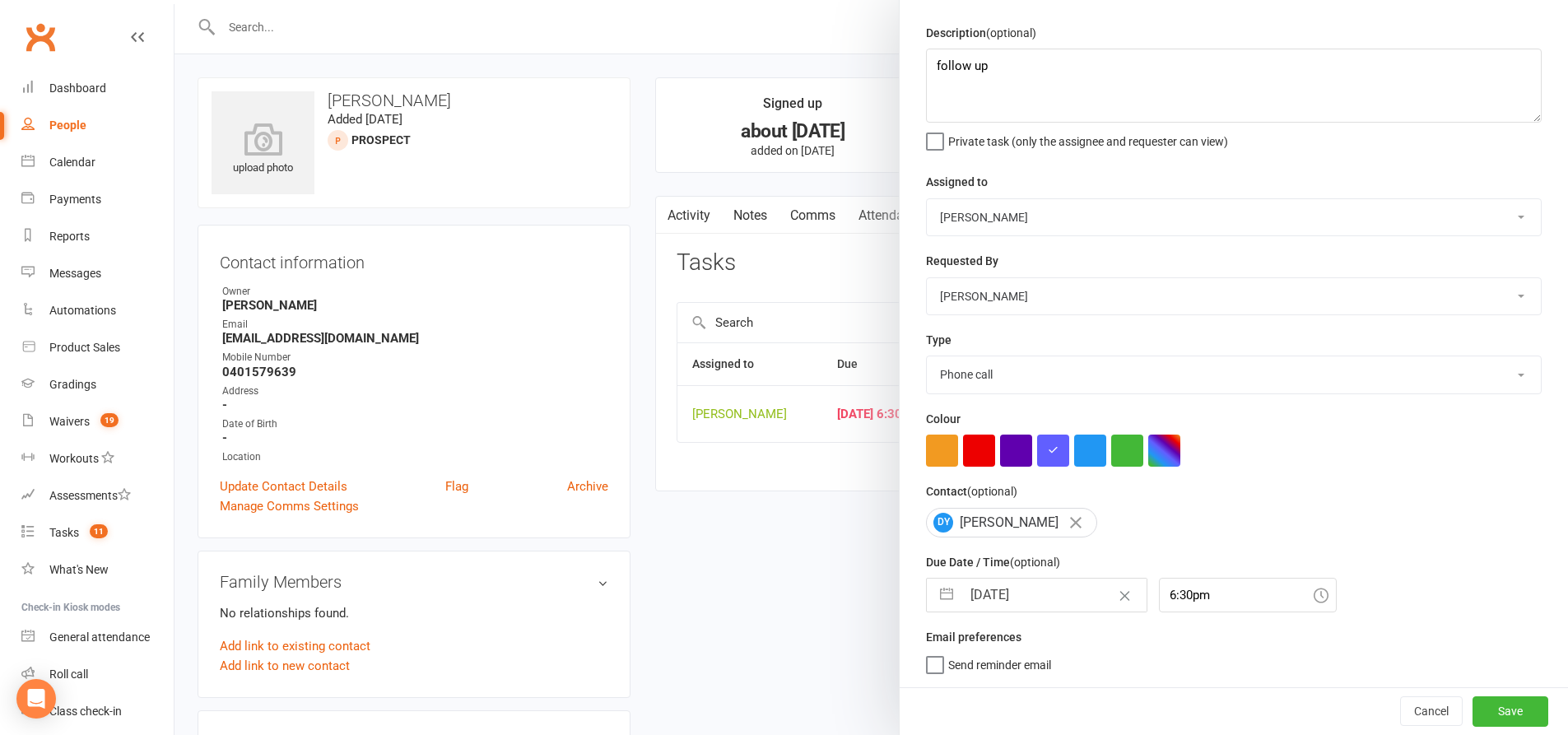
scroll to position [54, 0]
click at [1482, 698] on button "Save" at bounding box center [1510, 711] width 76 height 30
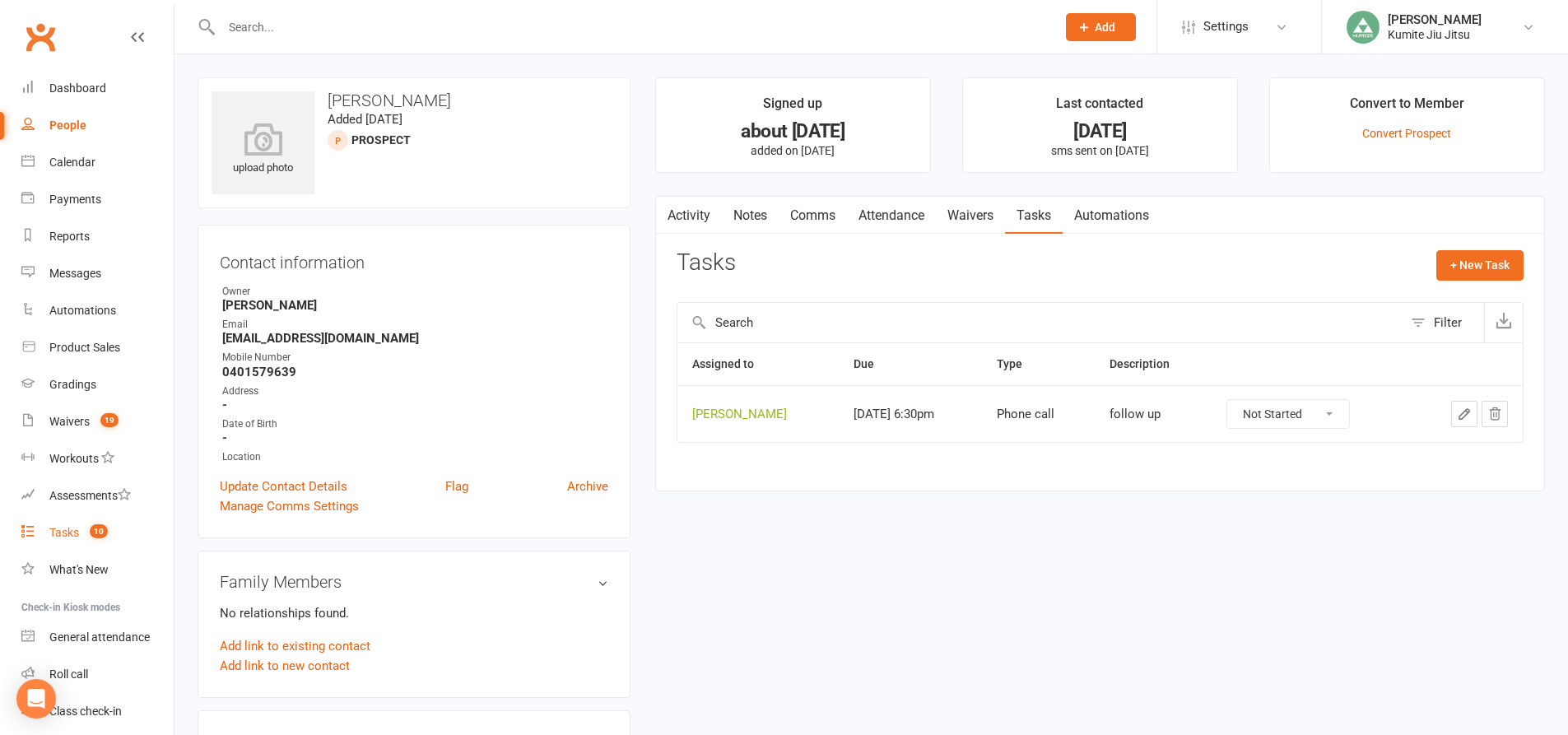
click at [79, 542] on link "Tasks 10" at bounding box center [97, 533] width 152 height 37
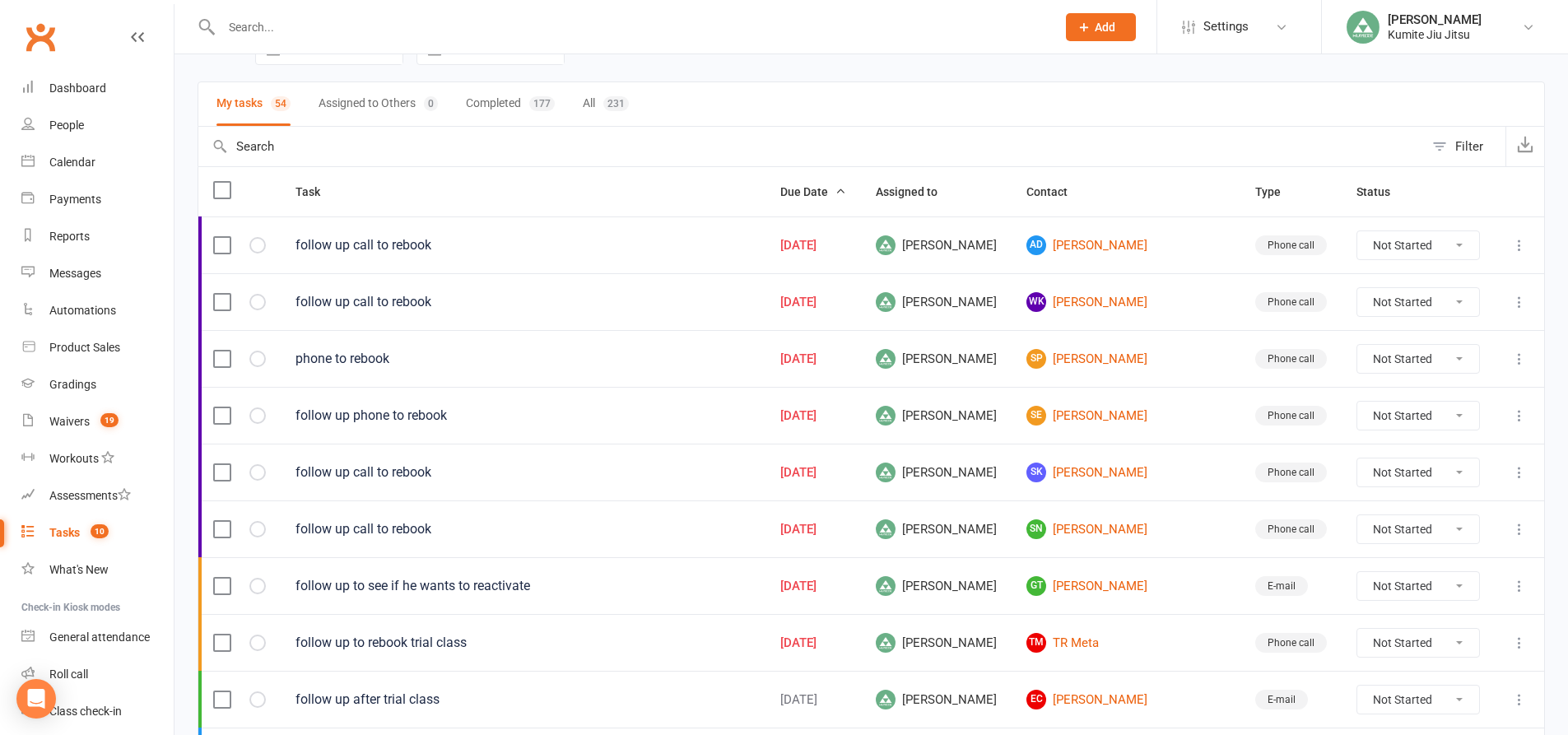
scroll to position [164, 0]
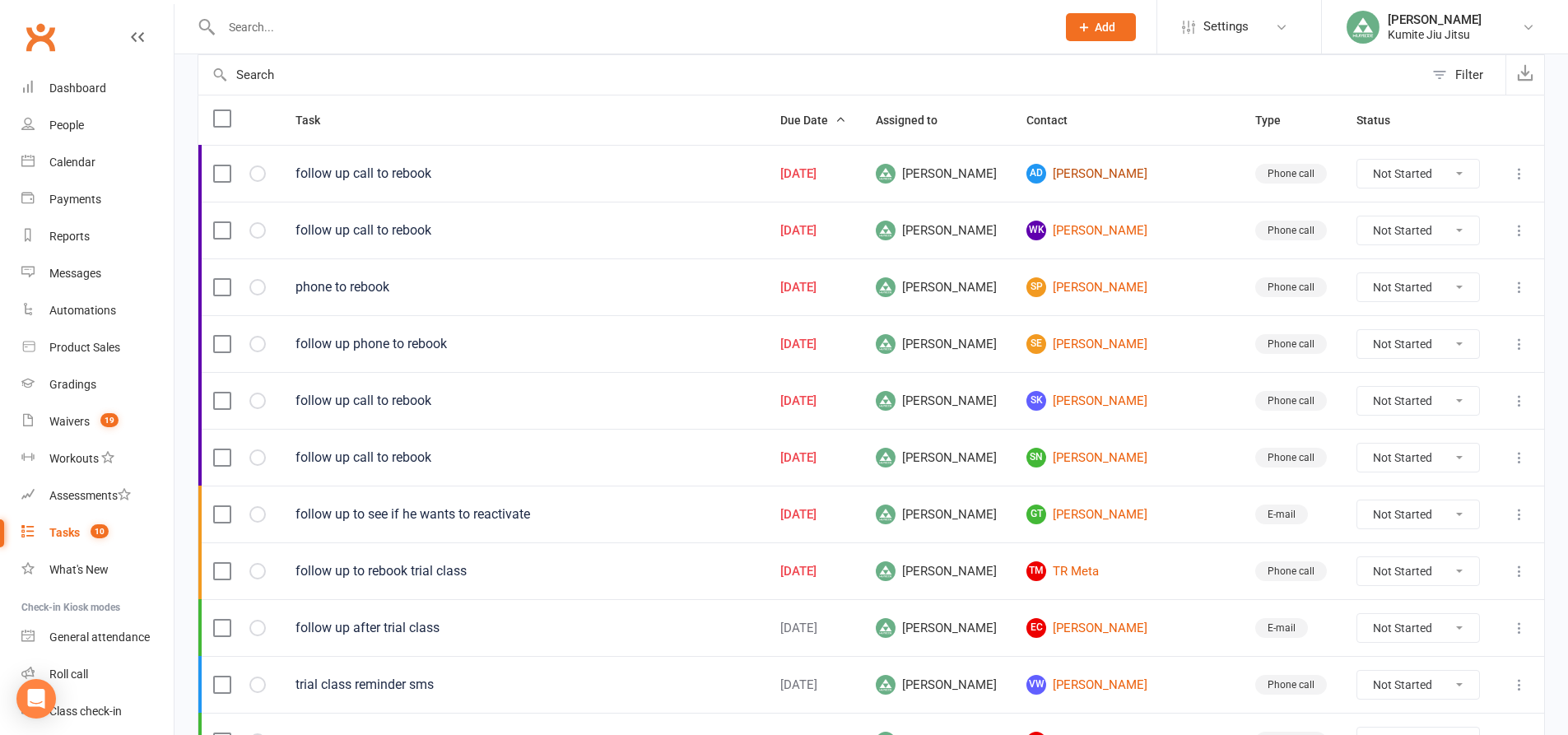
click at [1169, 173] on link "AD [PERSON_NAME]" at bounding box center [1126, 173] width 199 height 19
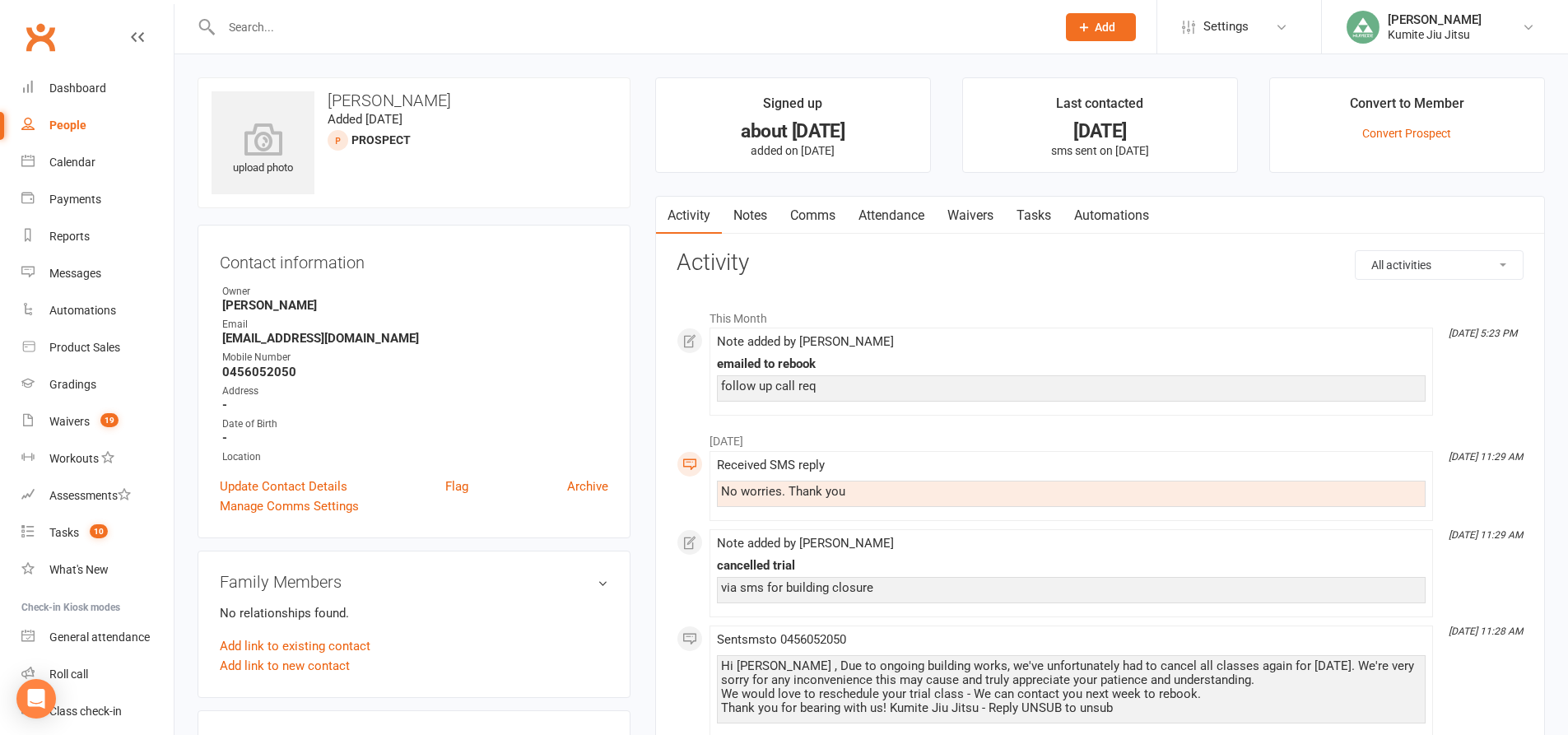
click at [754, 217] on link "Notes" at bounding box center [750, 215] width 57 height 38
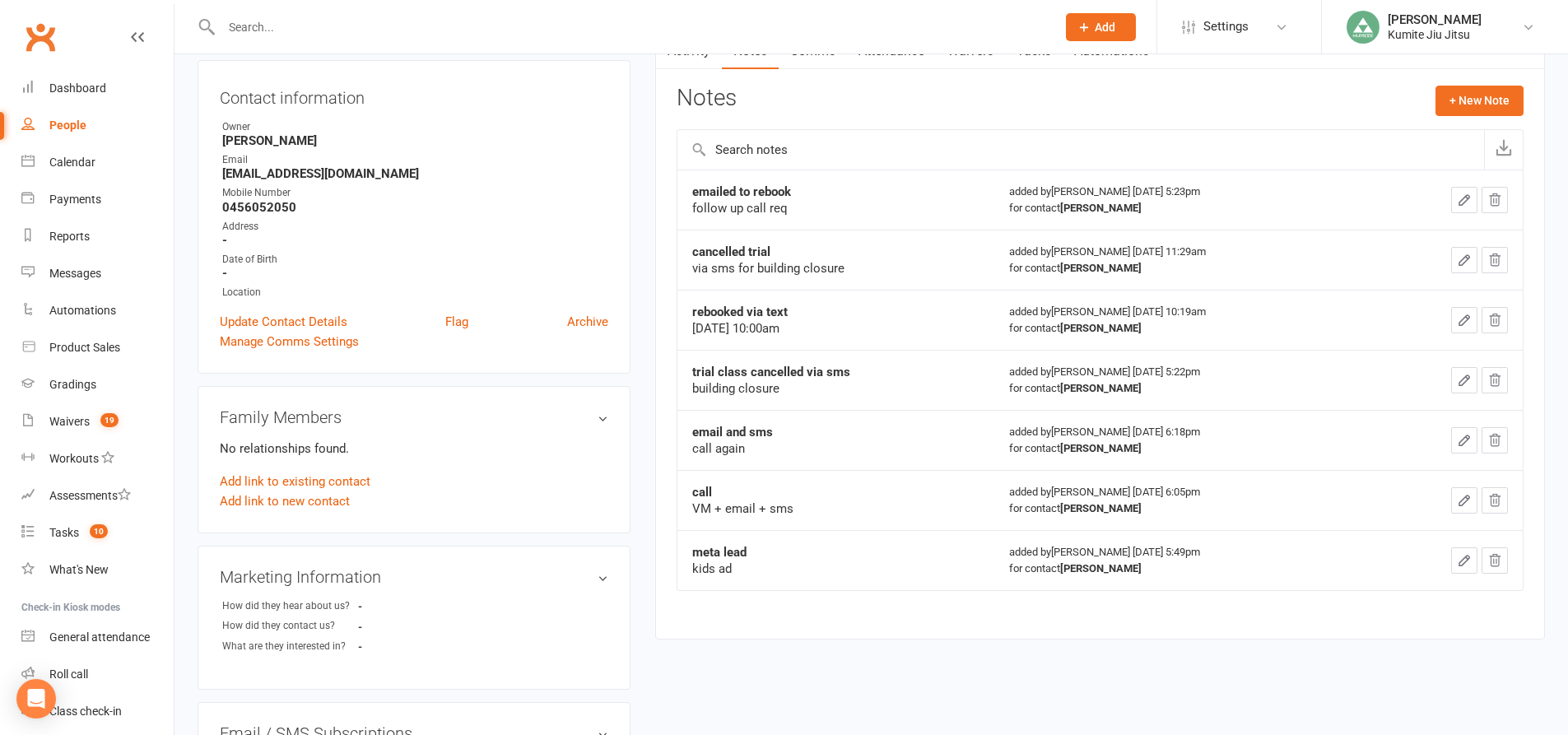
scroll to position [82, 0]
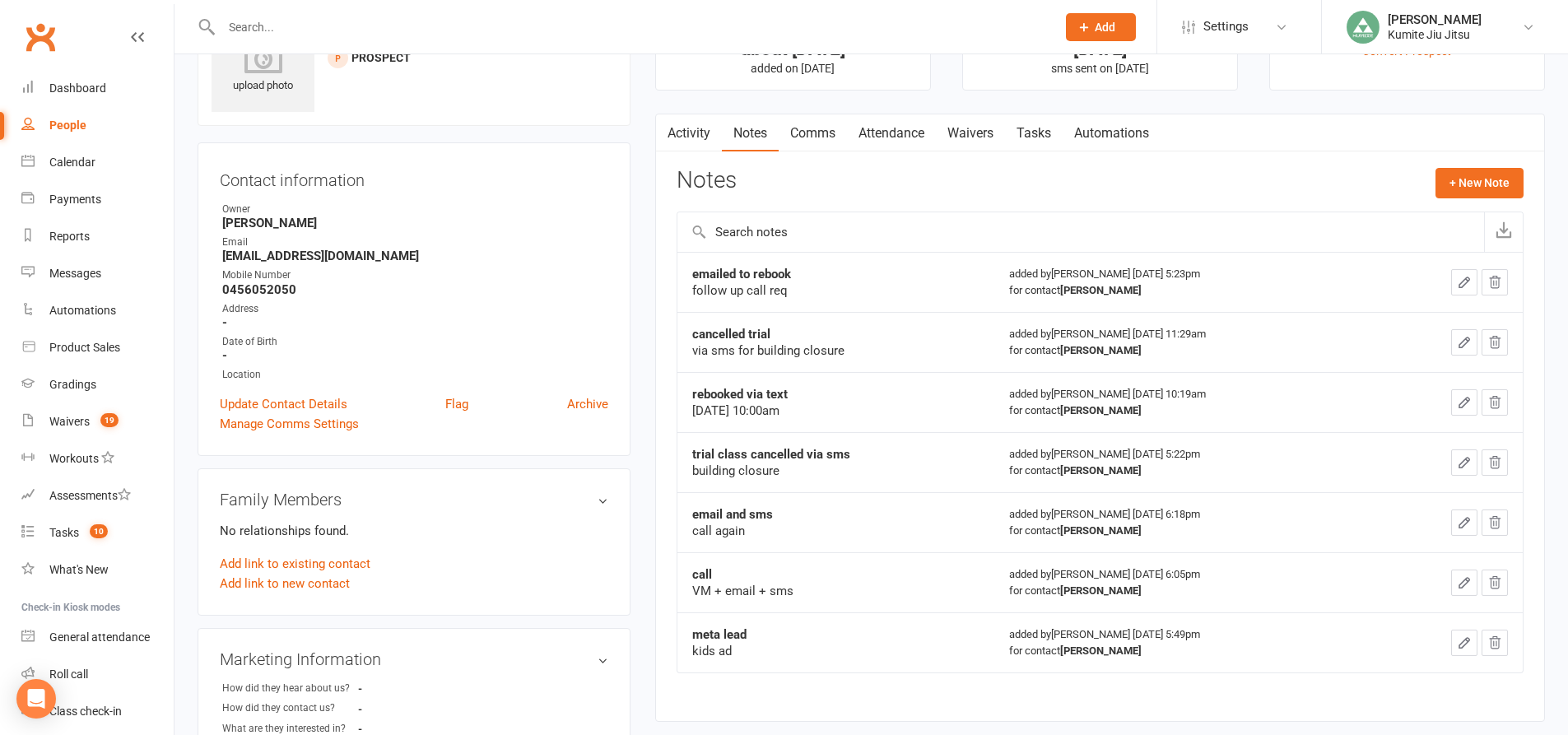
drag, startPoint x: 817, startPoint y: 133, endPoint x: 827, endPoint y: 135, distance: 10.2
click at [820, 133] on link "Comms" at bounding box center [813, 133] width 68 height 38
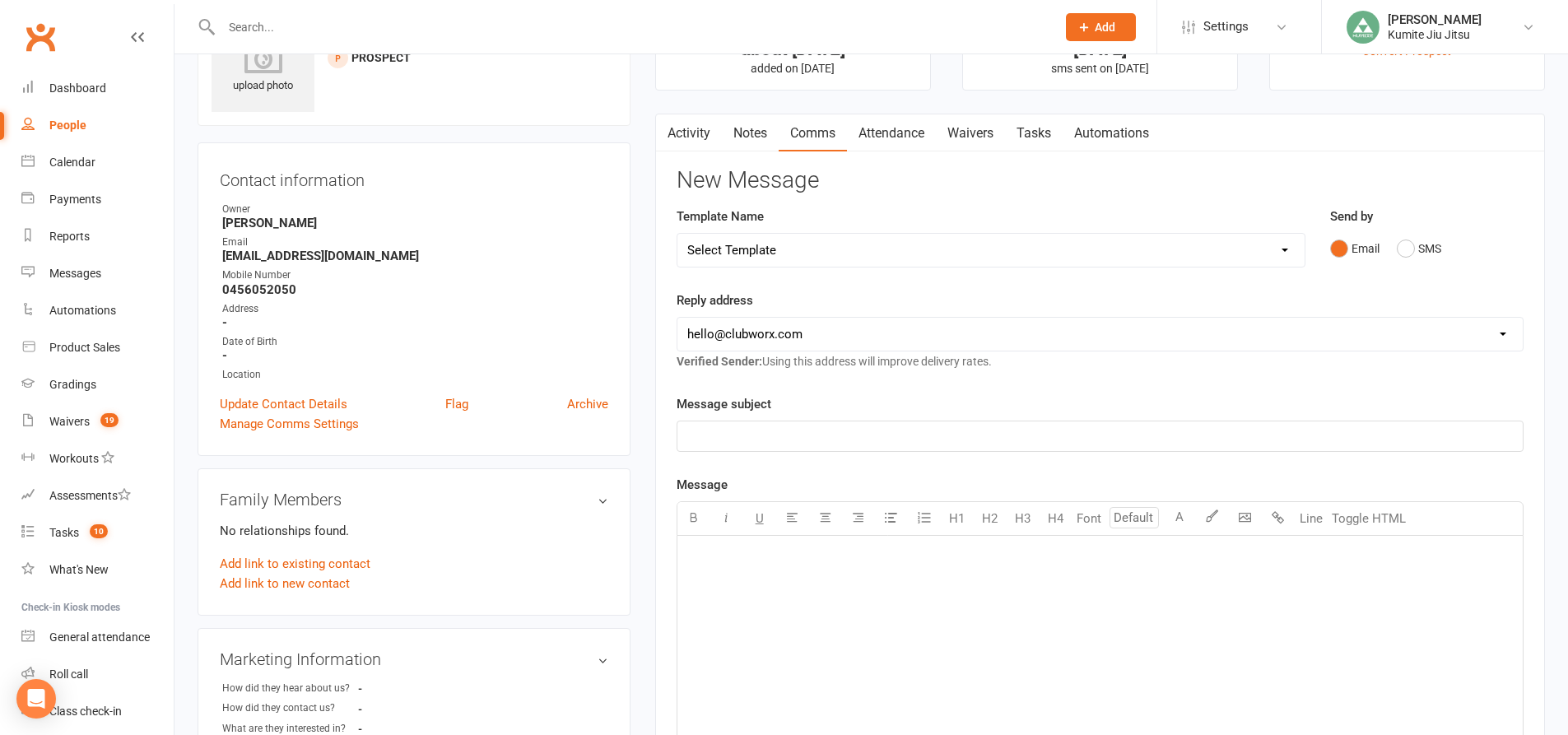
click at [822, 252] on select "Select Template [SMS] [Default template - review before using] Update credit ca…" at bounding box center [990, 250] width 627 height 33
select select "7"
click at [677, 234] on select "Select Template [SMS] [Default template - review before using] Update credit ca…" at bounding box center [990, 250] width 627 height 33
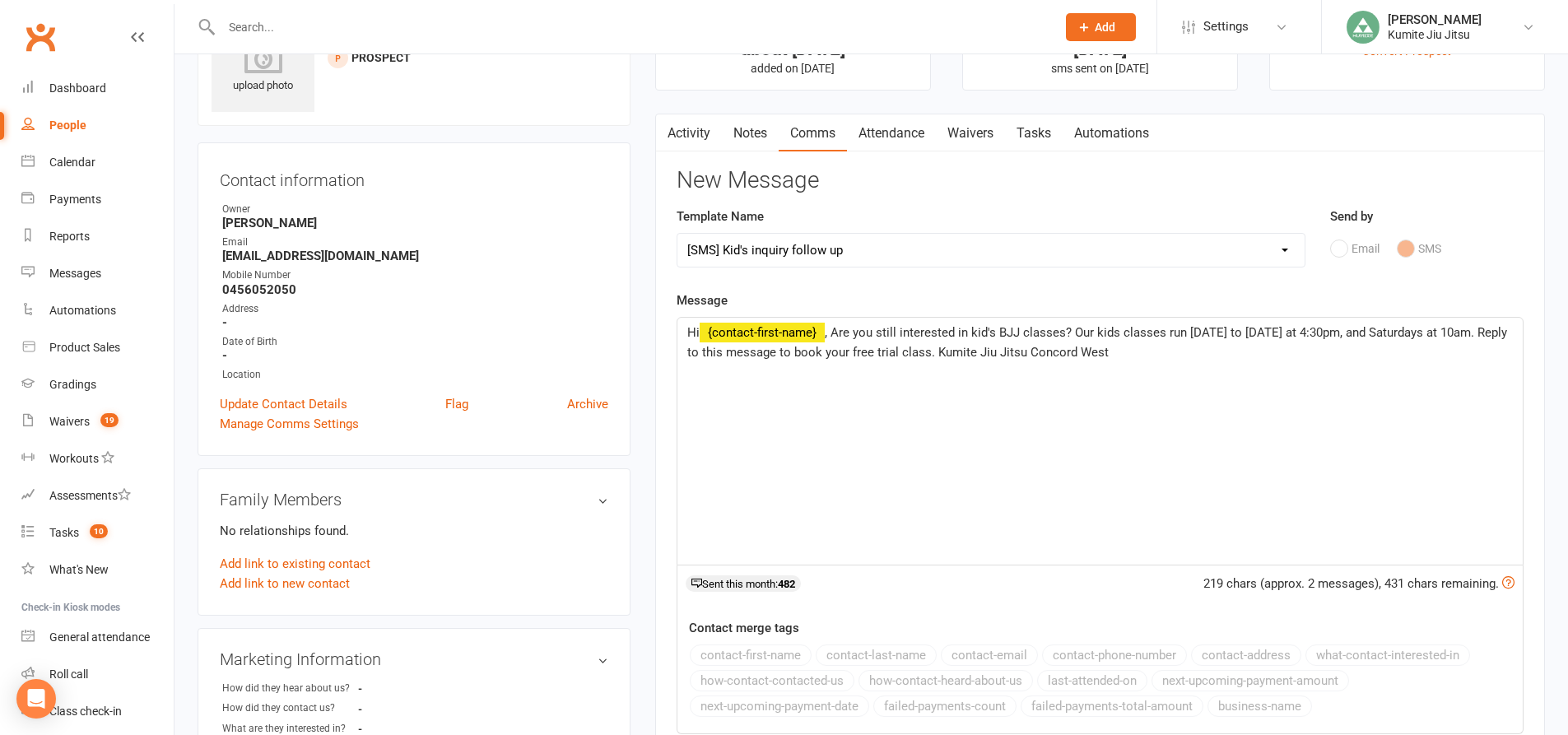
click at [1121, 331] on span ", Are you still interested in kid's BJJ classes? Our kids classes run [DATE] to…" at bounding box center [1099, 342] width 823 height 34
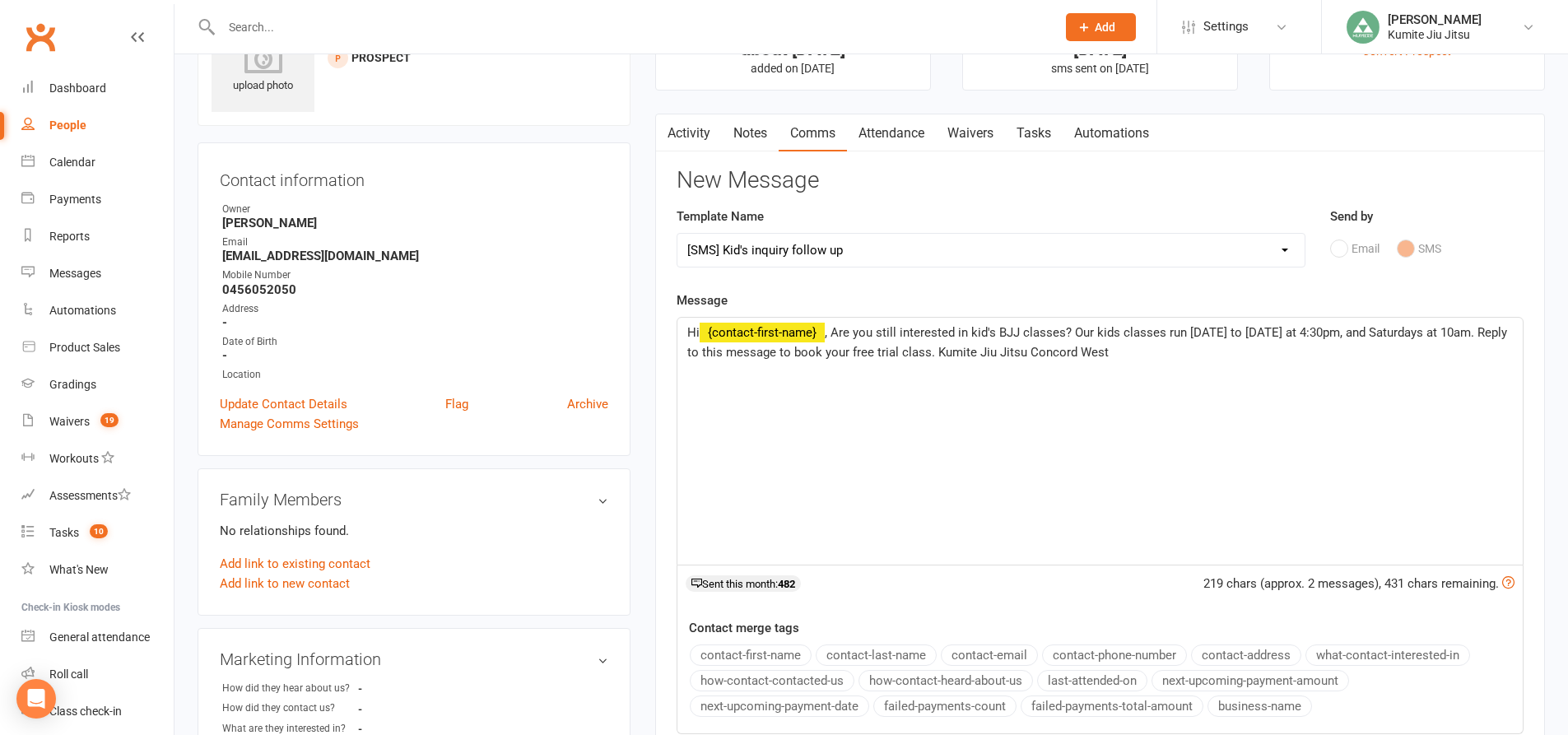
click at [1171, 333] on span ", Are you still interested in kid's BJJ classes? Our kids classes run [DATE] to…" at bounding box center [1099, 342] width 823 height 34
click at [934, 352] on span ", Are you still interested in kid's BJJ classes? Our kids classes are back up a…" at bounding box center [1084, 342] width 795 height 34
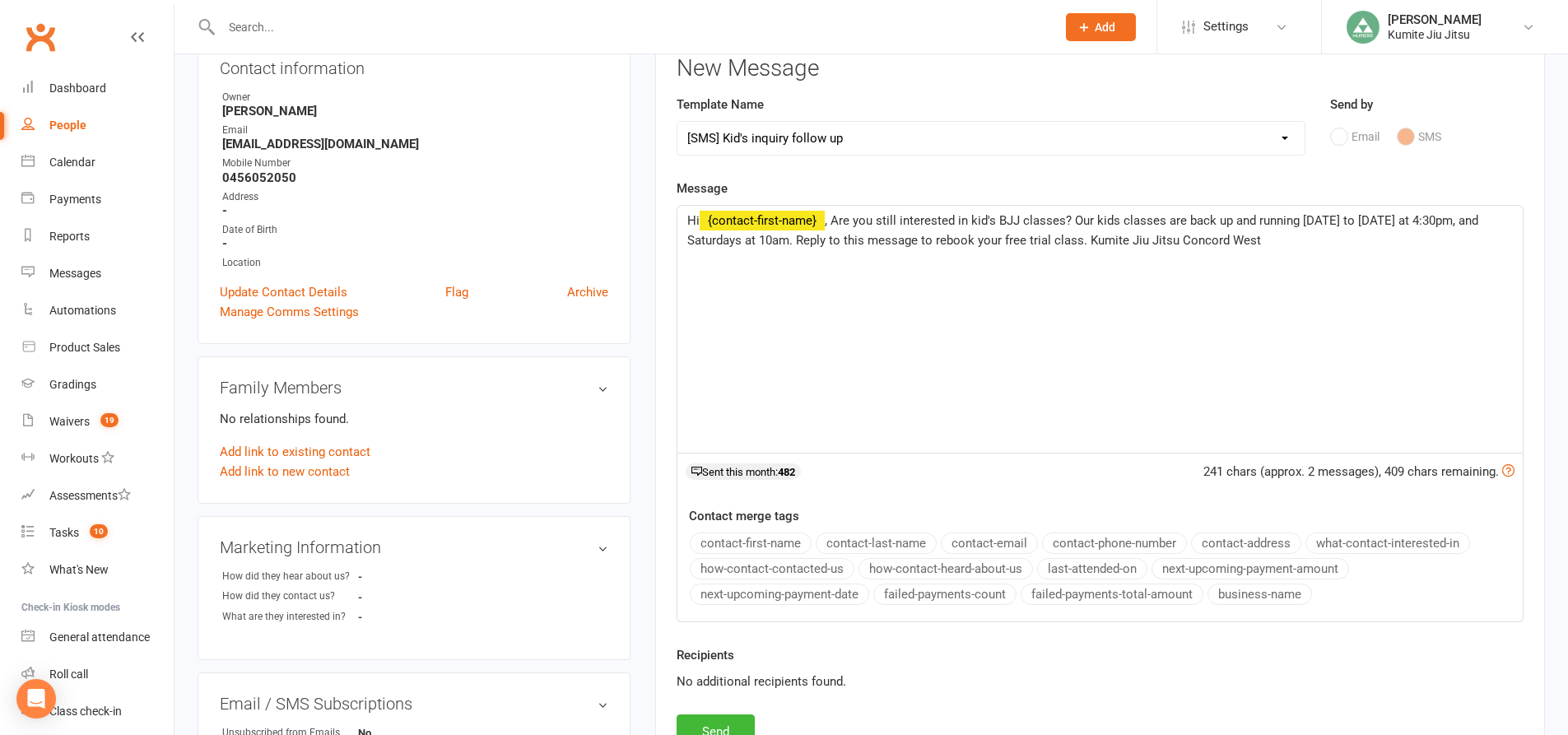
scroll to position [412, 0]
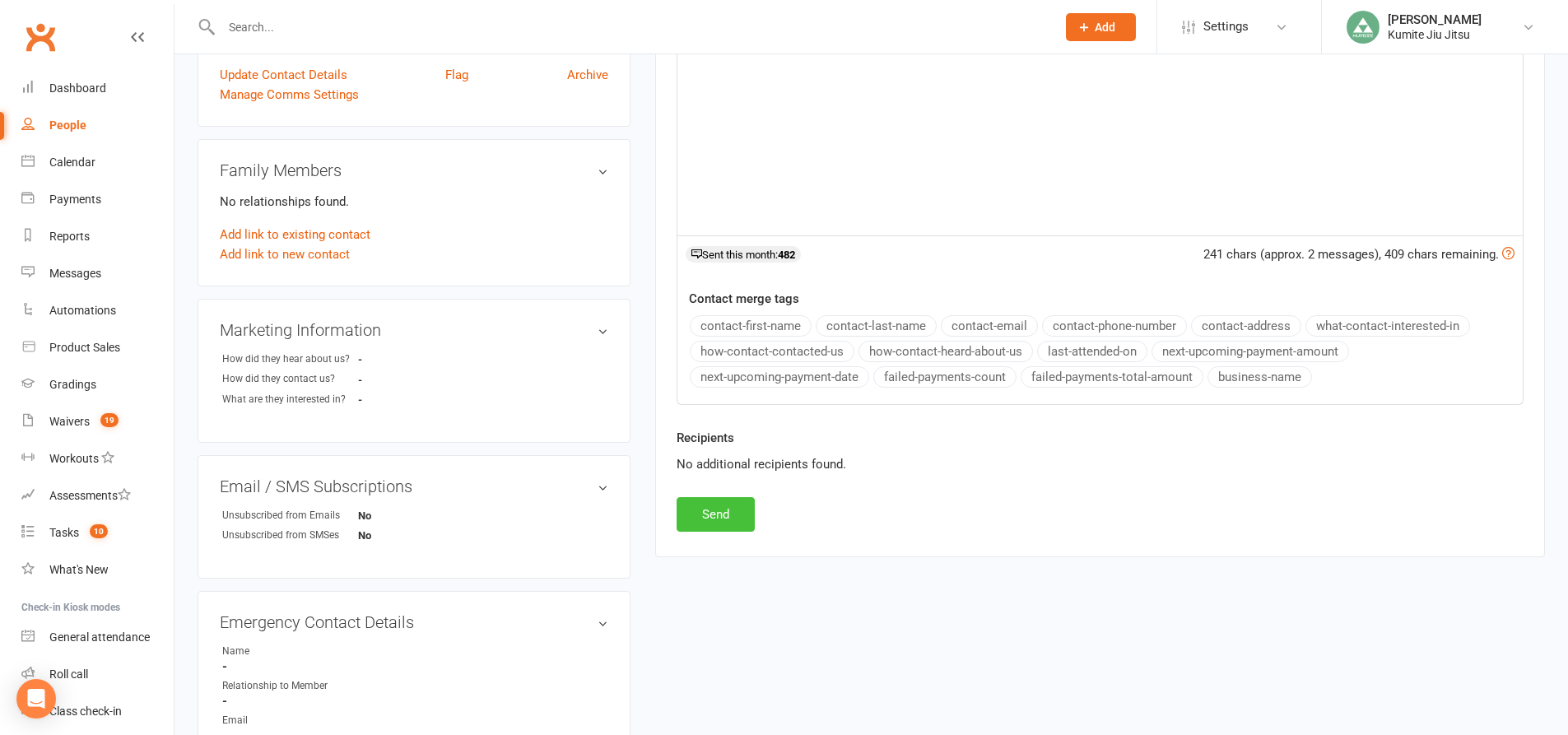
click at [732, 506] on button "Send" at bounding box center [715, 514] width 78 height 34
select select
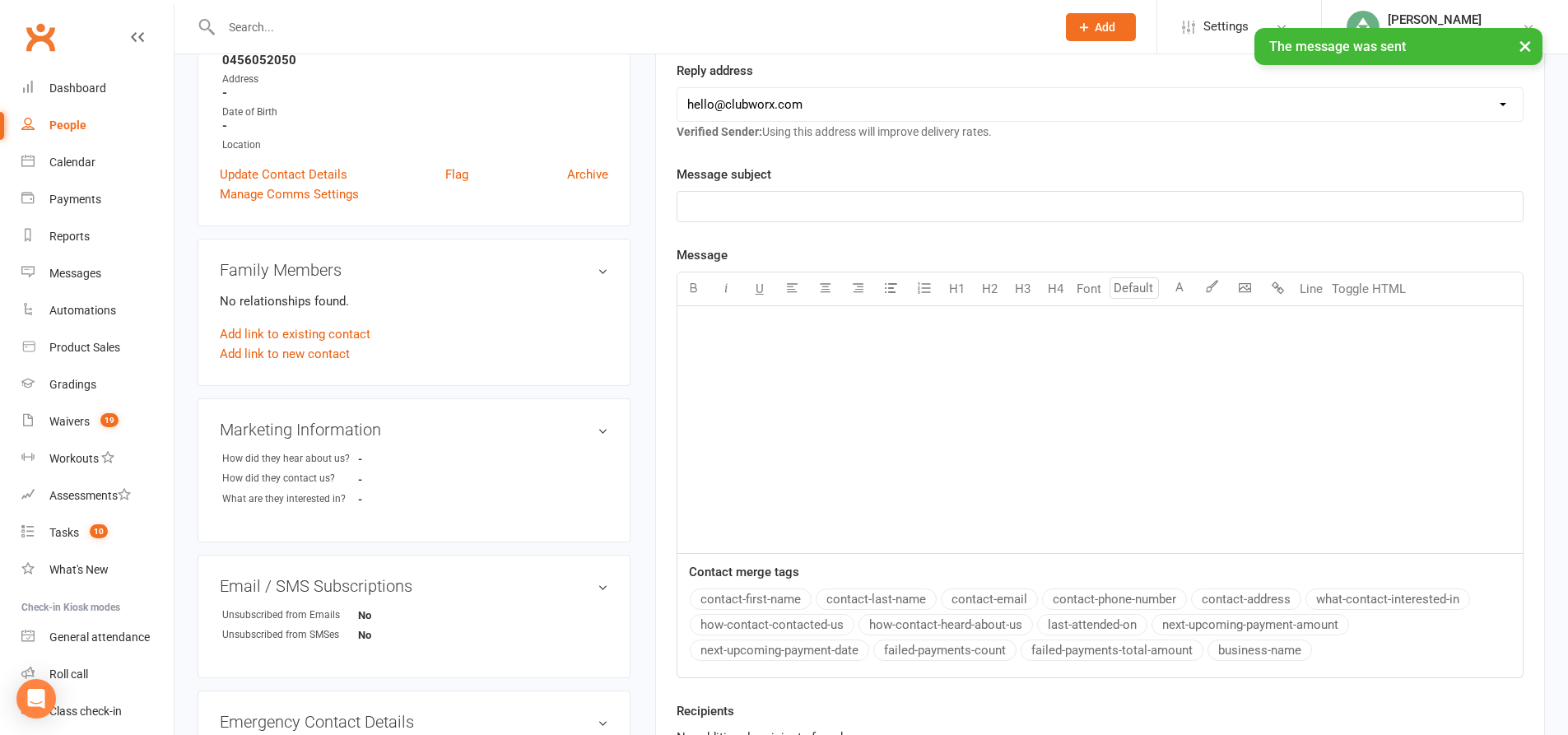
scroll to position [82, 0]
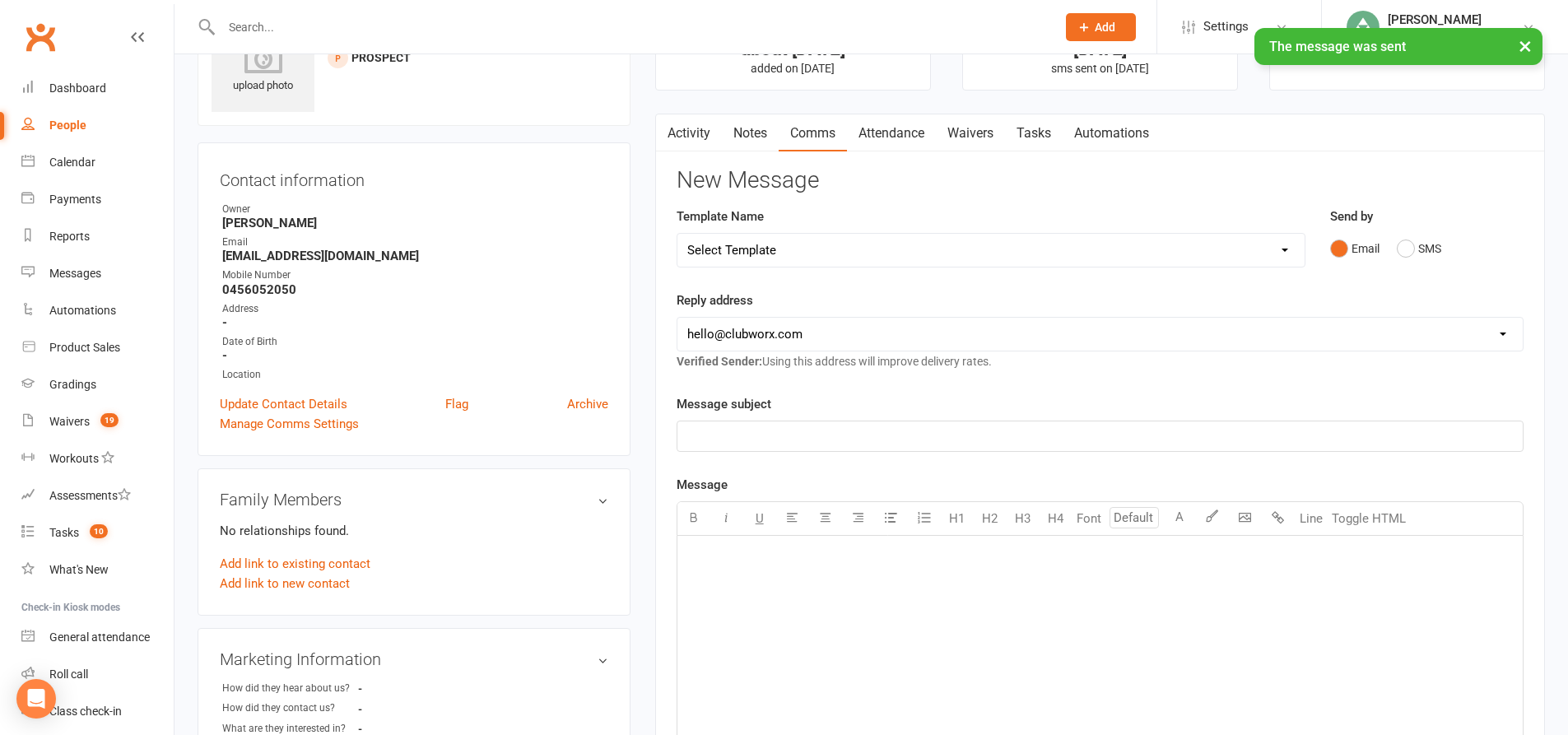
click at [983, 132] on link "Waivers" at bounding box center [970, 133] width 69 height 38
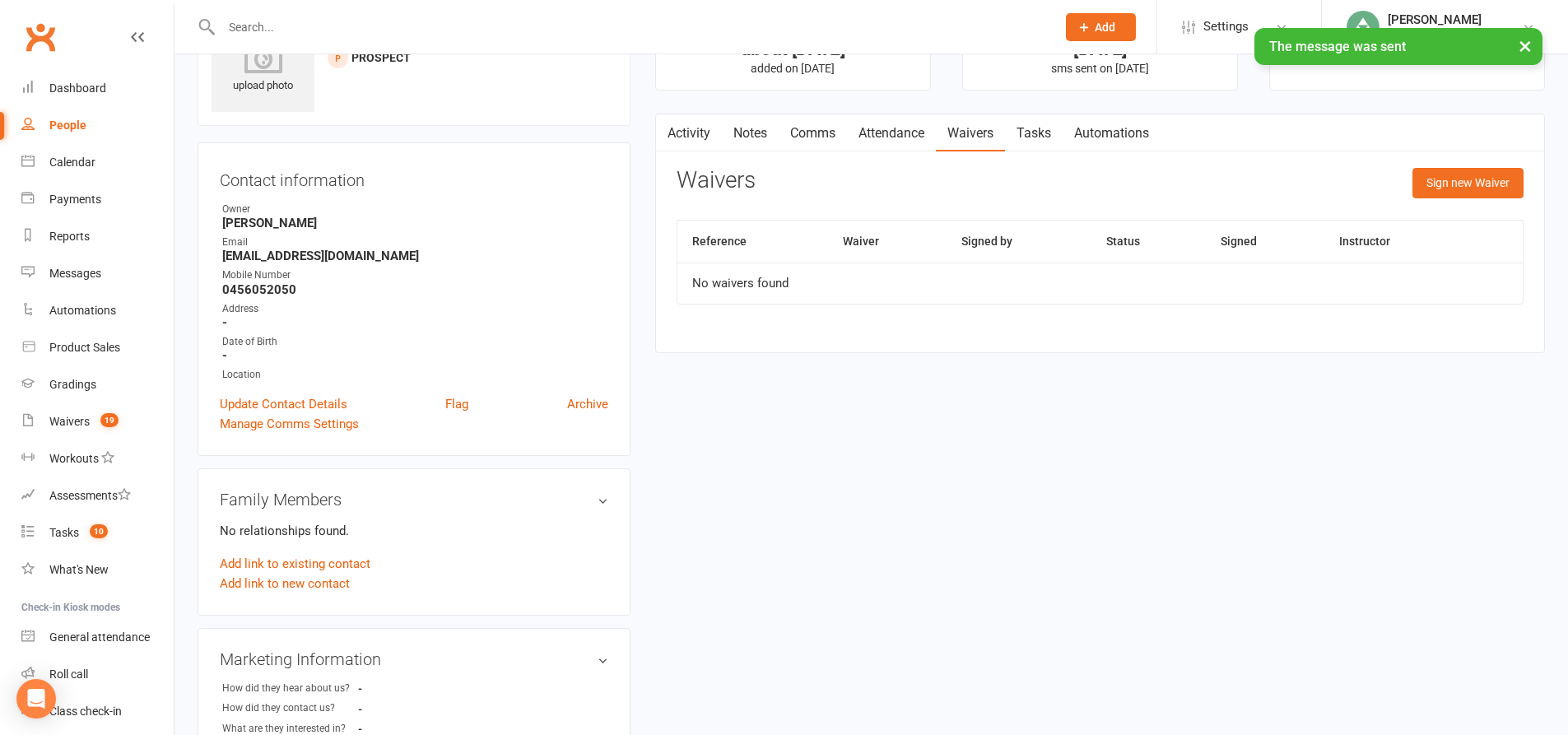
click at [909, 138] on link "Attendance" at bounding box center [892, 133] width 89 height 38
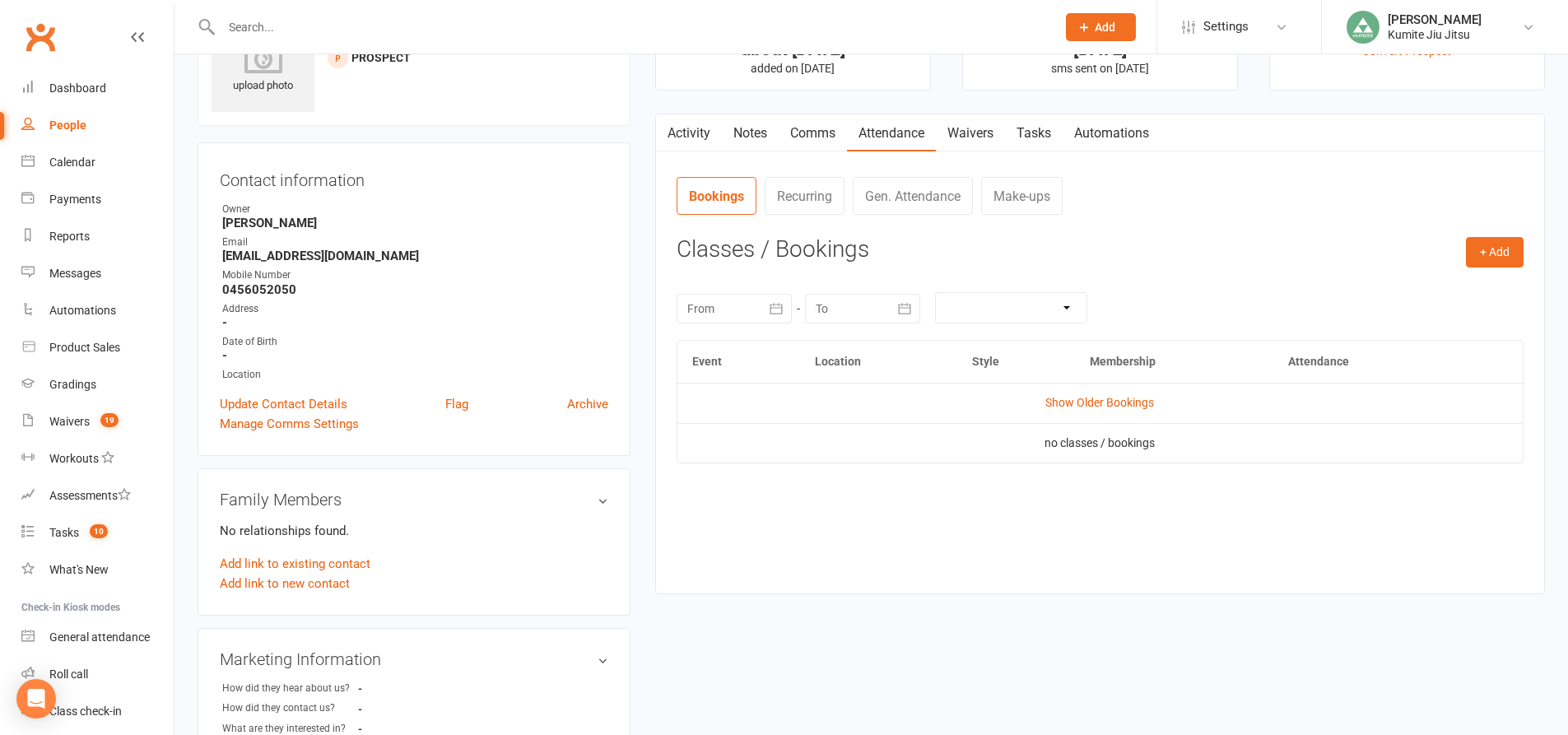
click at [821, 135] on link "Comms" at bounding box center [813, 133] width 68 height 38
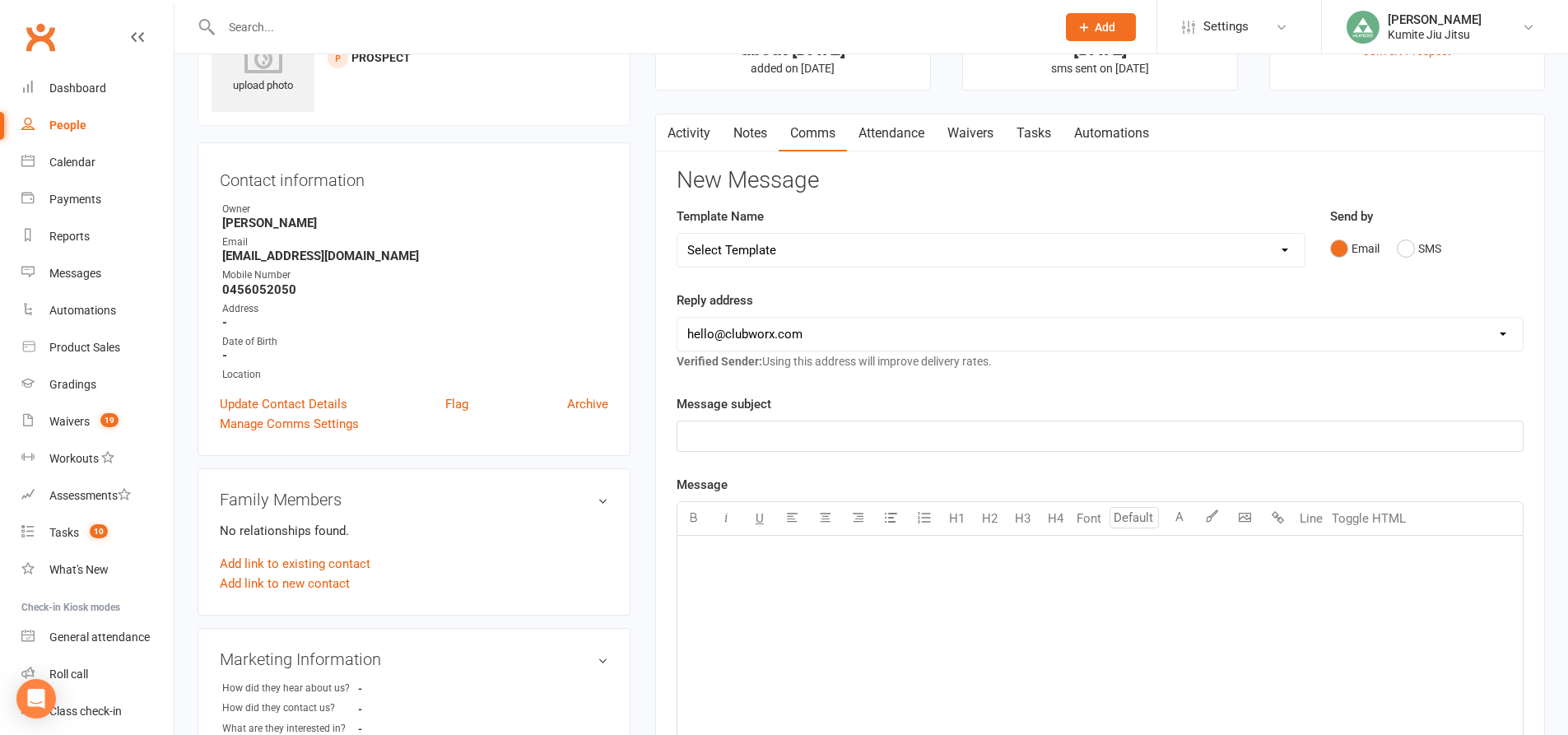
click at [748, 124] on link "Notes" at bounding box center [750, 133] width 57 height 38
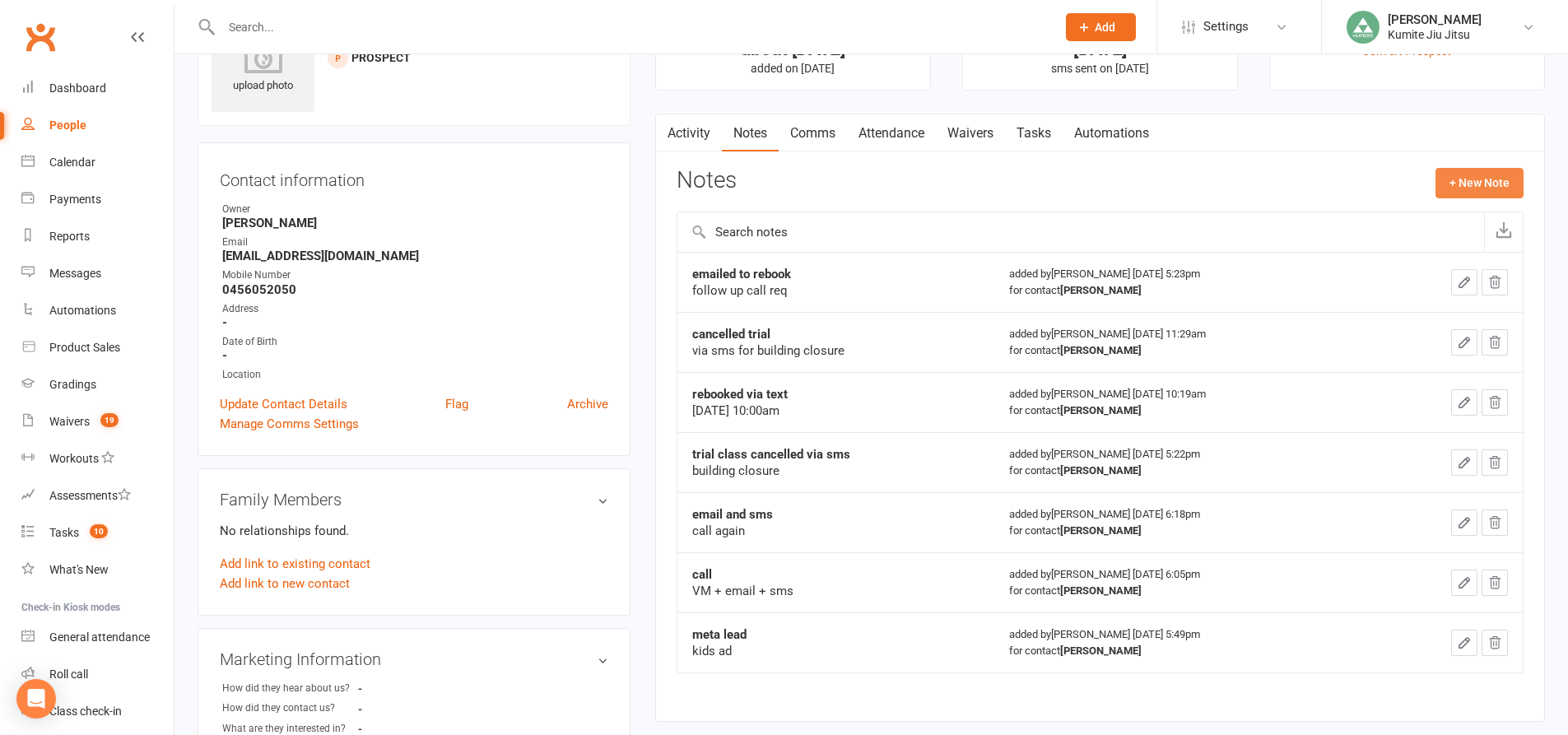
click at [1462, 180] on button "+ New Note" at bounding box center [1478, 183] width 88 height 30
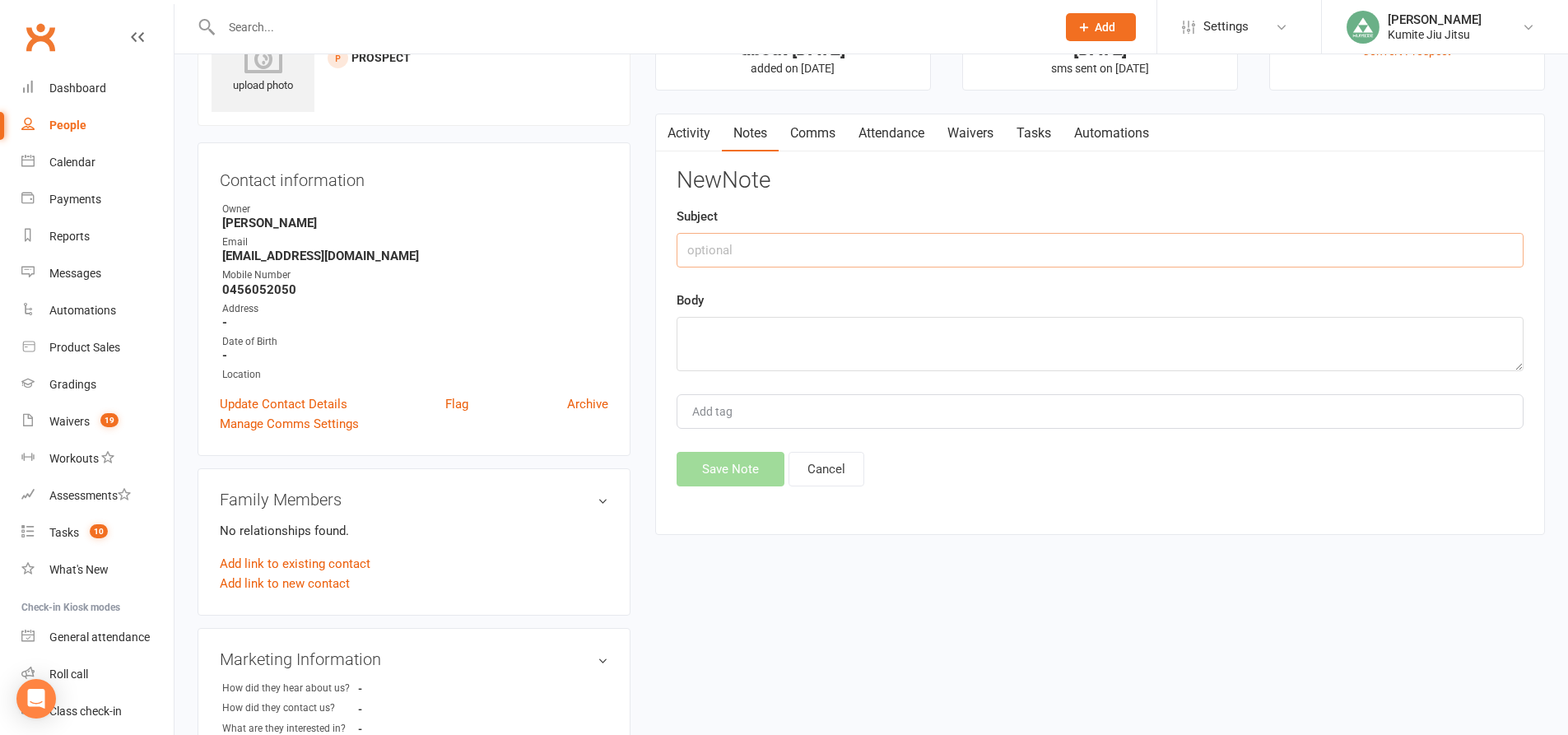
click at [864, 237] on input "text" at bounding box center [1100, 249] width 847 height 34
click at [833, 247] on input "smas" at bounding box center [1100, 249] width 847 height 34
type input "sms"
type textarea "sent follow up sms"
click at [760, 467] on button "Save Note" at bounding box center [730, 469] width 108 height 34
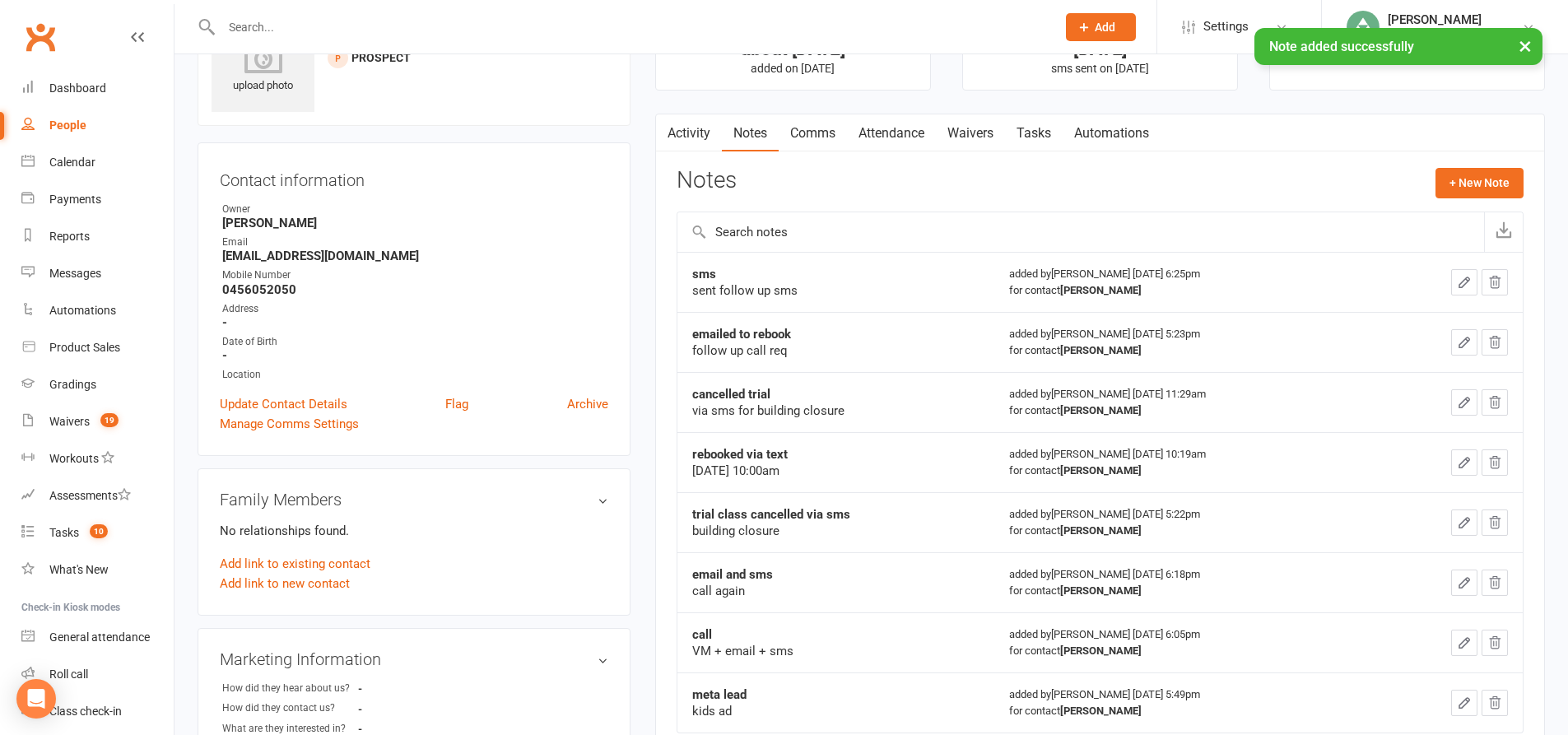
click at [1034, 133] on link "Tasks" at bounding box center [1034, 133] width 57 height 38
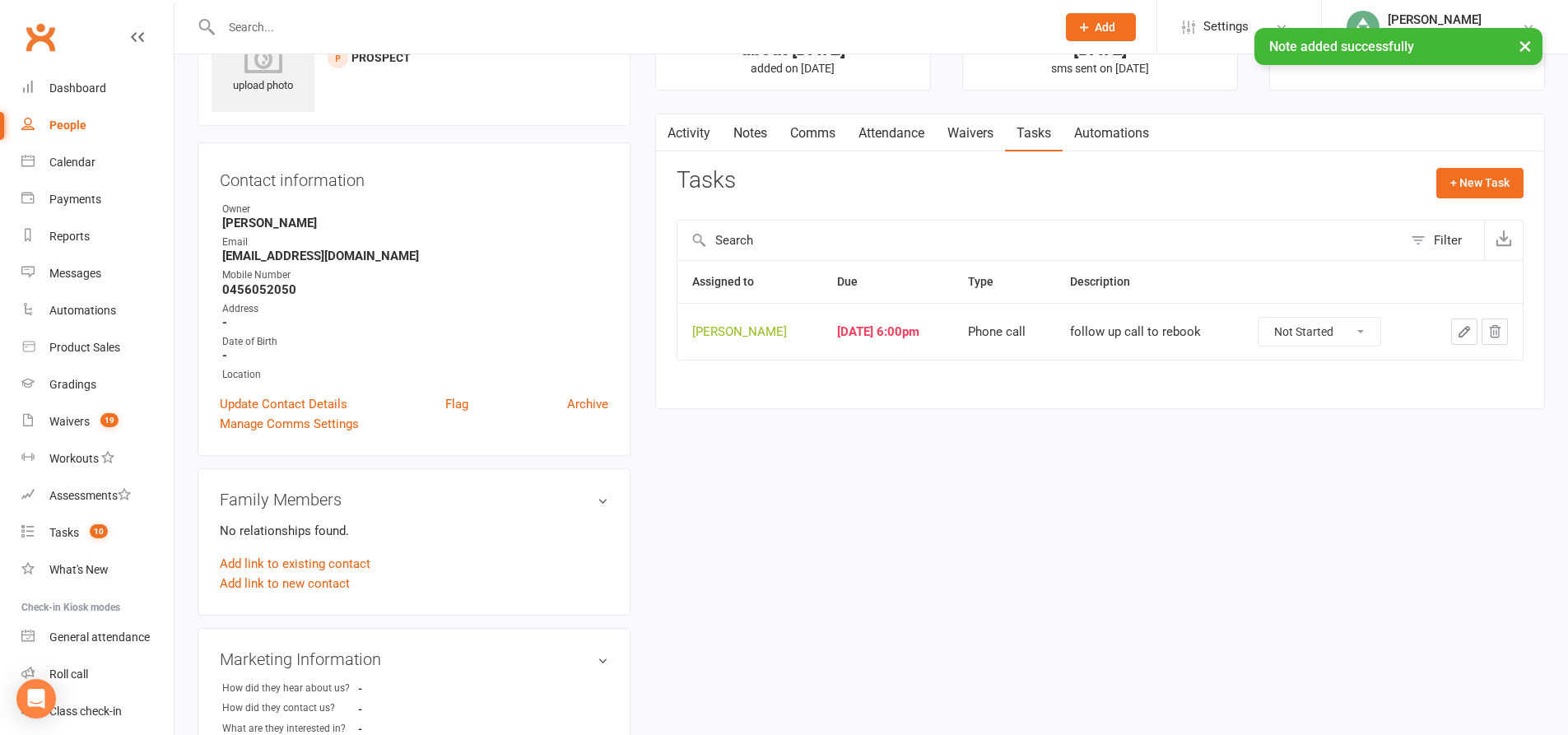
click at [1461, 331] on icon "button" at bounding box center [1464, 331] width 15 height 15
type textarea "follow up call to rebook"
select select "49706"
type input "[DATE]"
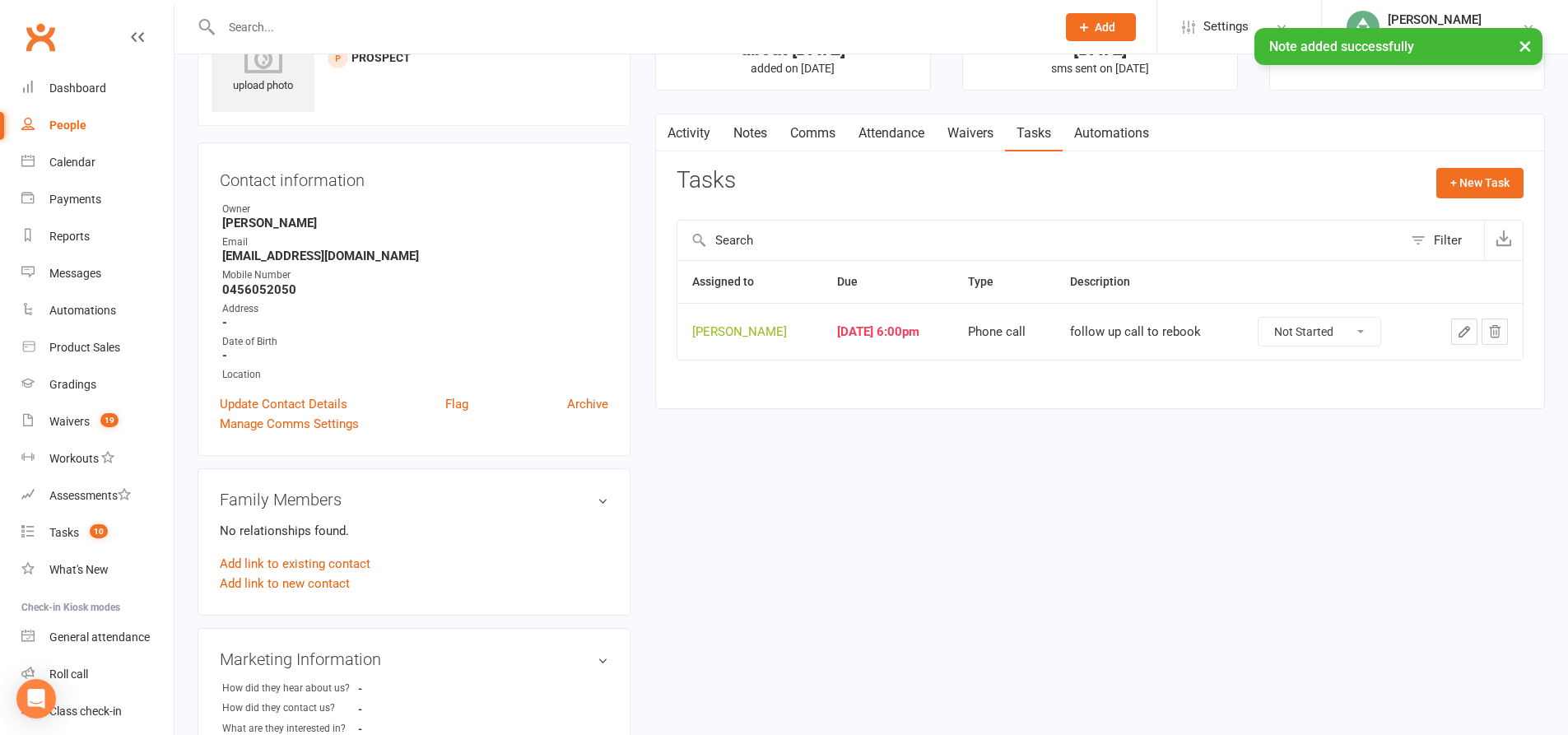
type input "6:00pm"
select select "28624"
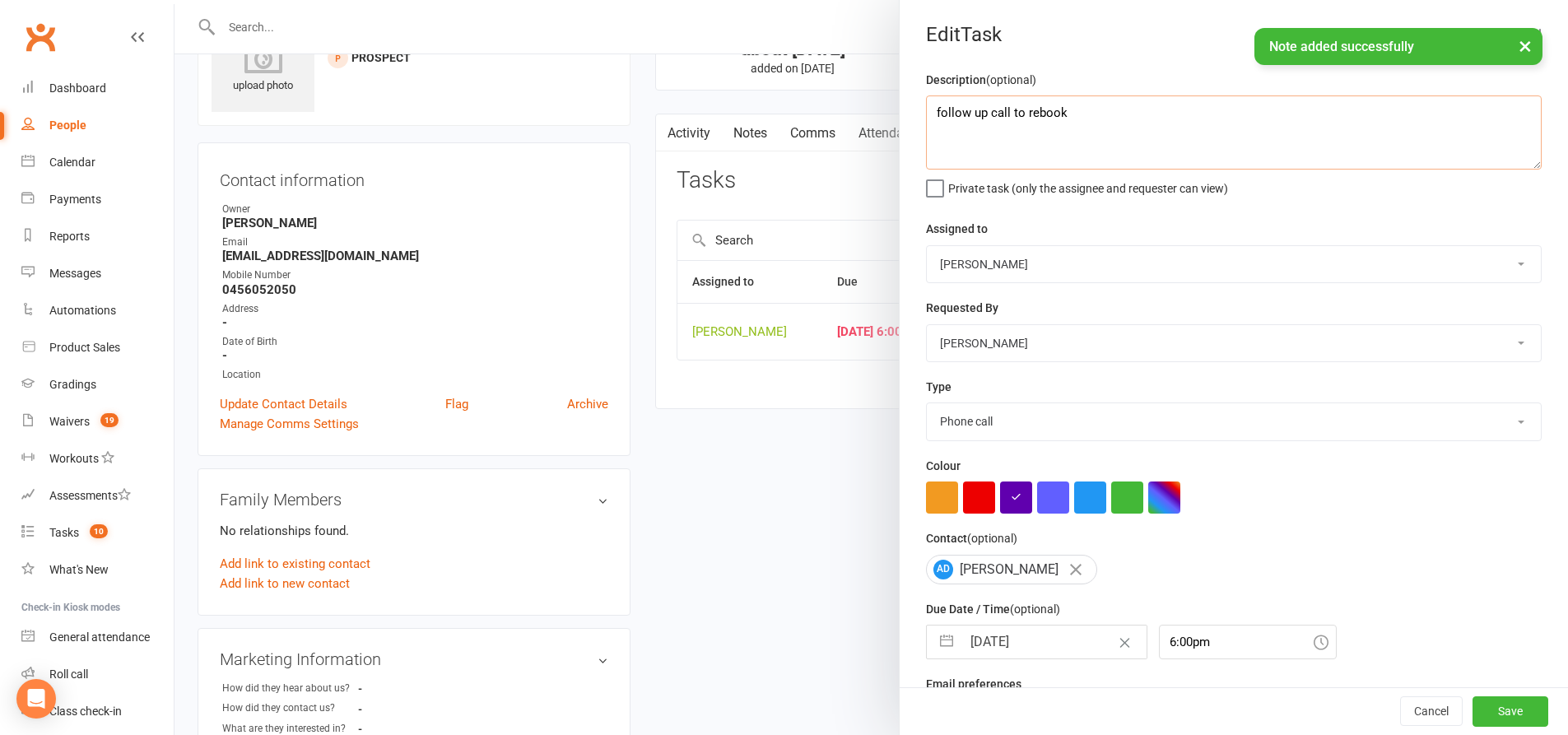
drag, startPoint x: 1075, startPoint y: 114, endPoint x: 985, endPoint y: 118, distance: 90.1
click at [985, 118] on textarea "follow up call to rebook" at bounding box center [1233, 132] width 616 height 74
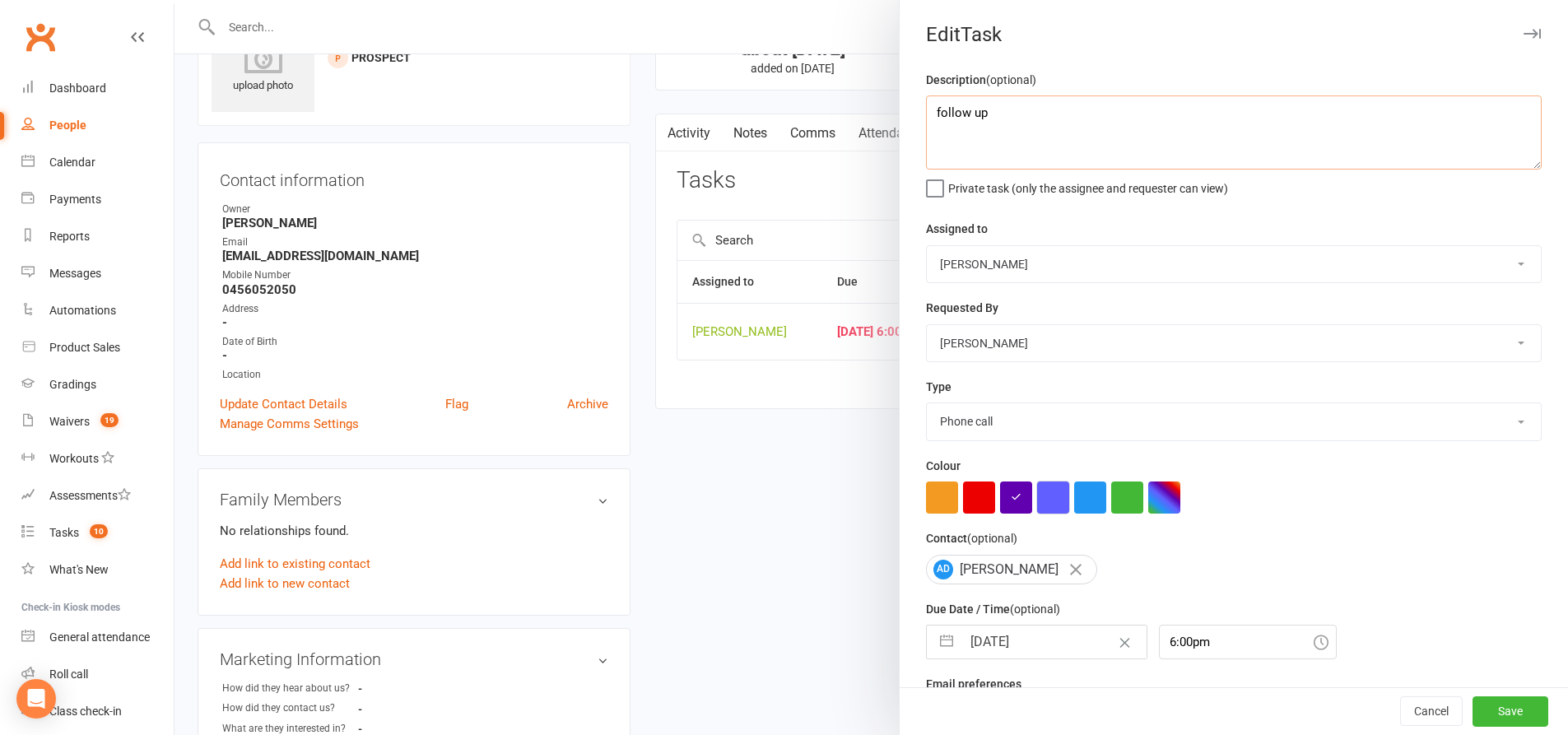
type textarea "follow up"
drag, startPoint x: 1045, startPoint y: 495, endPoint x: 1060, endPoint y: 482, distance: 19.8
click at [1046, 496] on button "button" at bounding box center [1053, 498] width 32 height 32
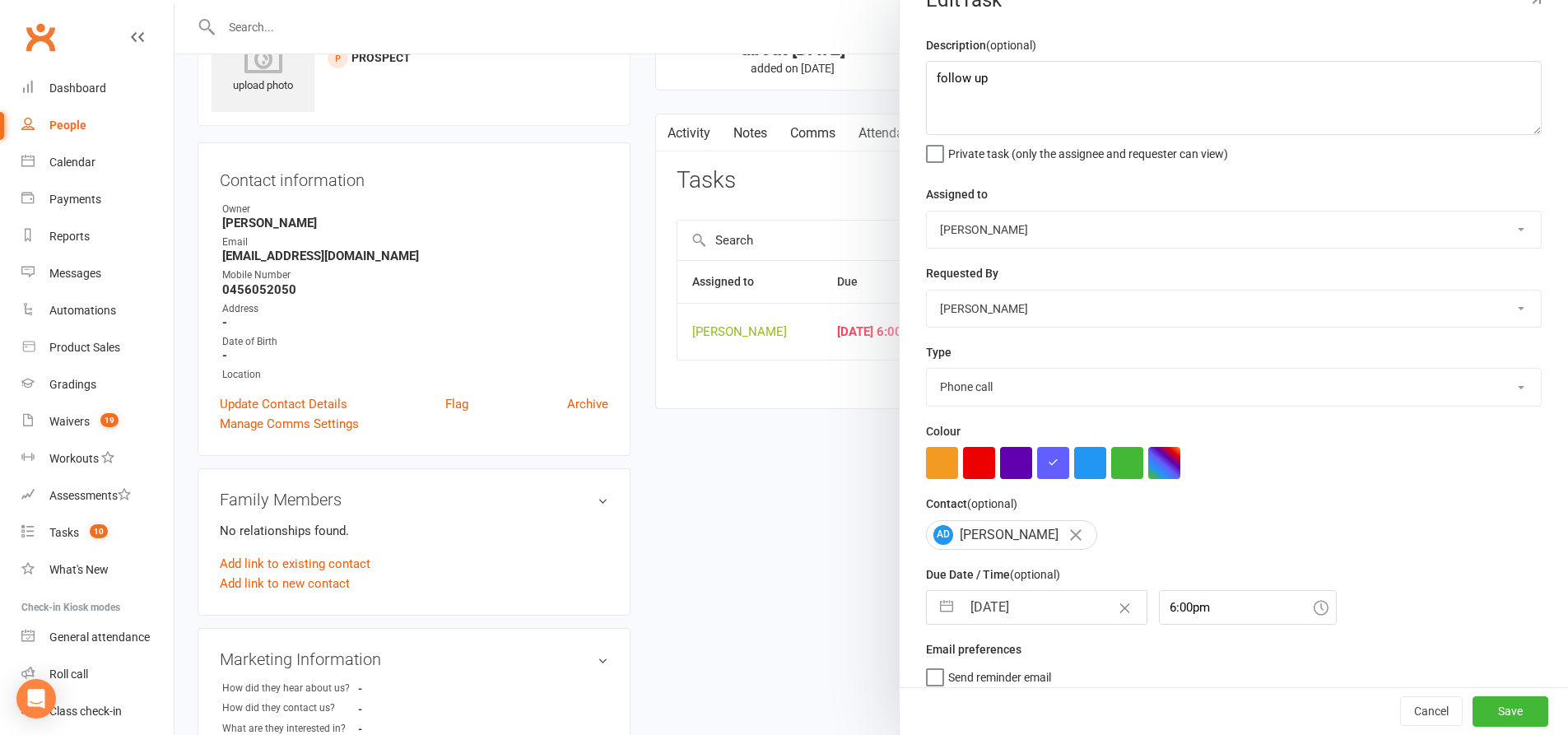
scroll to position [54, 0]
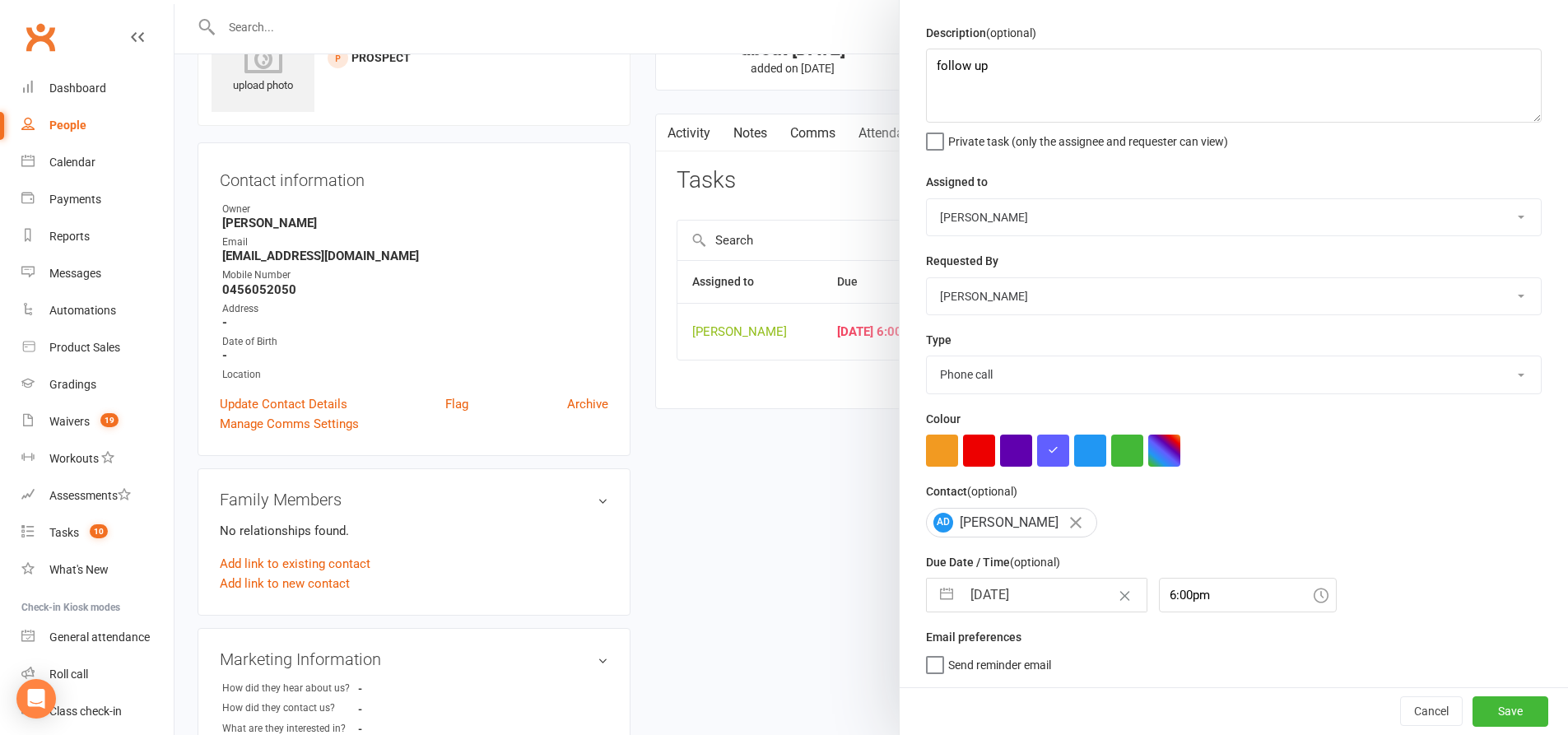
click at [943, 600] on button "button" at bounding box center [946, 596] width 30 height 33
select select "8"
select select "2025"
select select "9"
select select "2025"
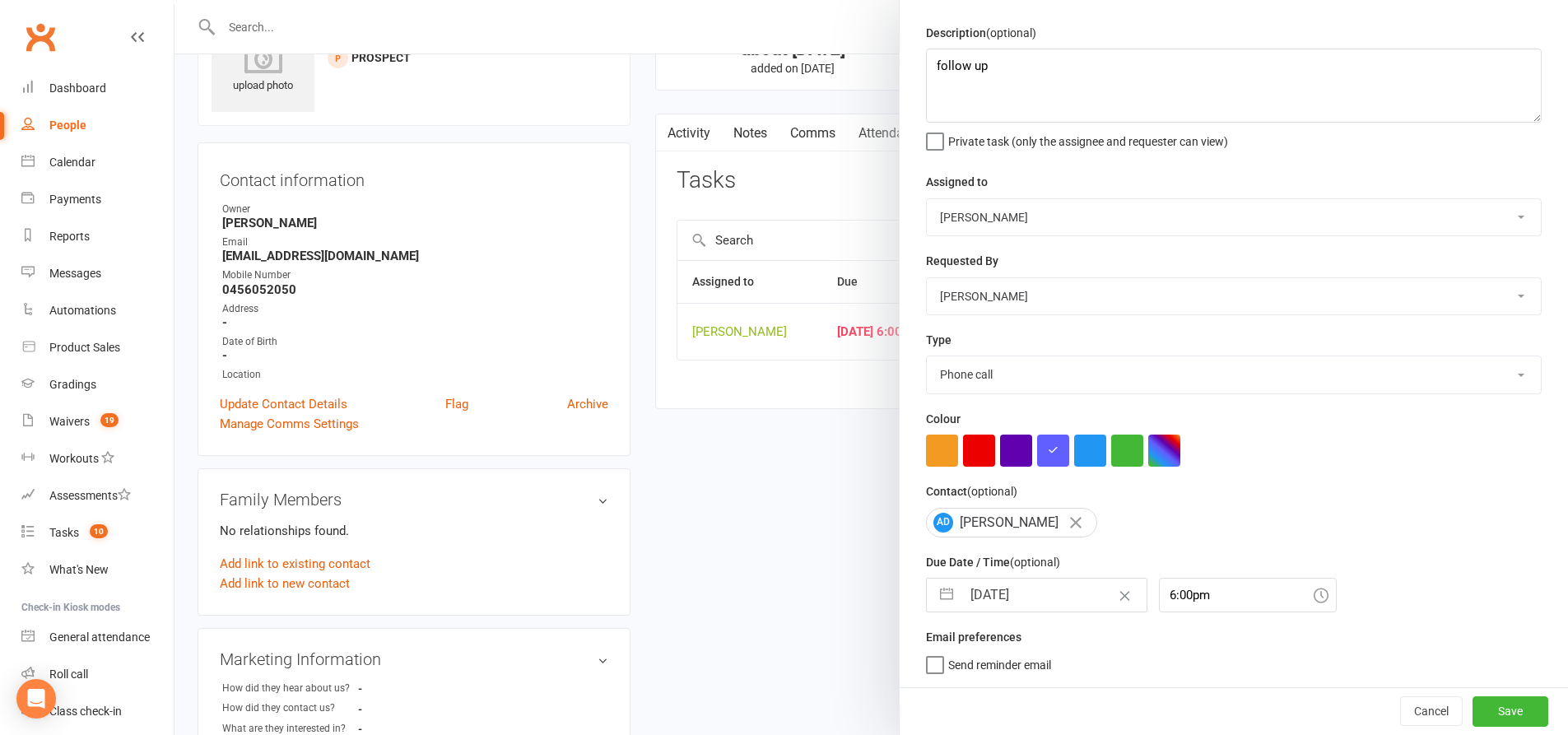
select select "10"
select select "2025"
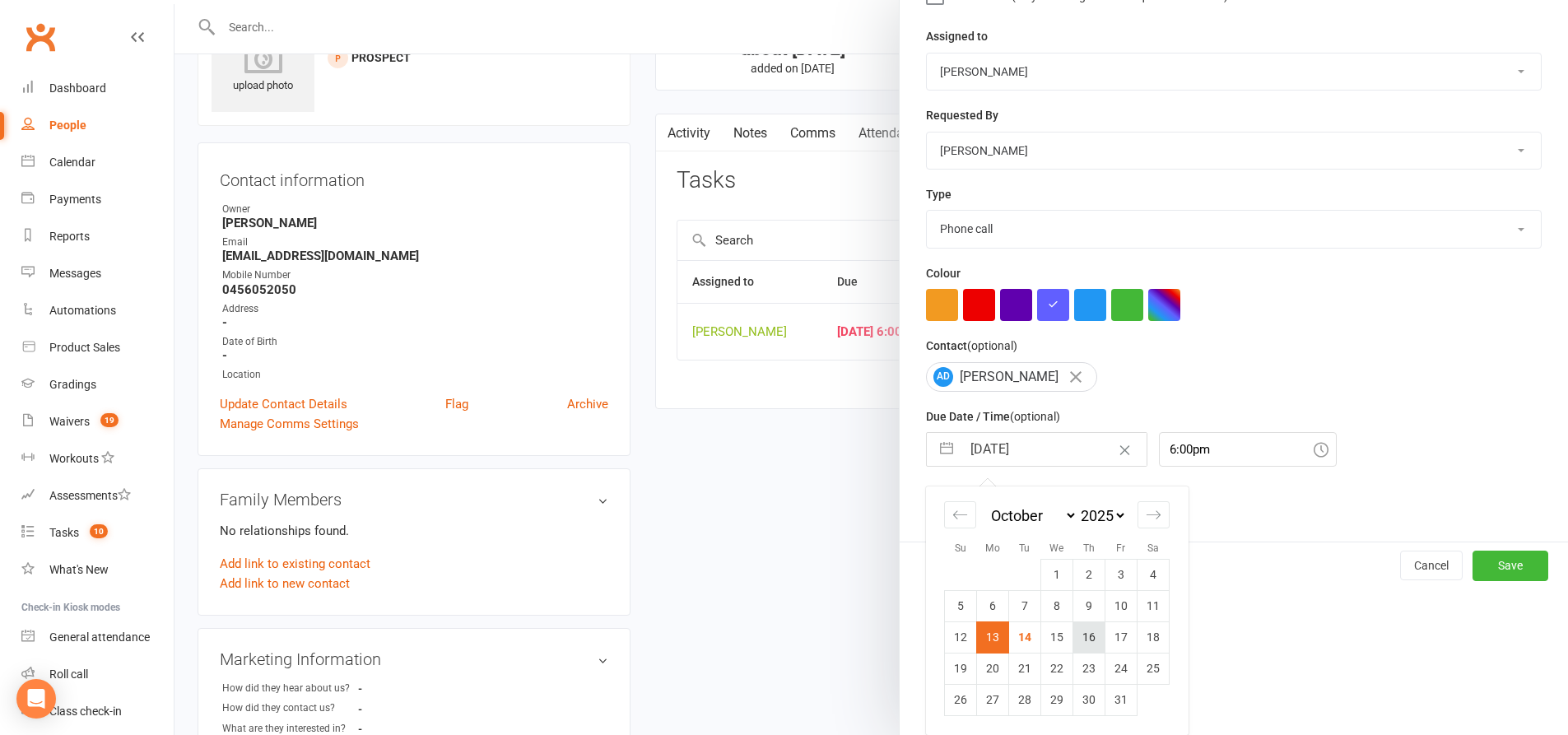
click at [1083, 645] on td "16" at bounding box center [1089, 637] width 32 height 31
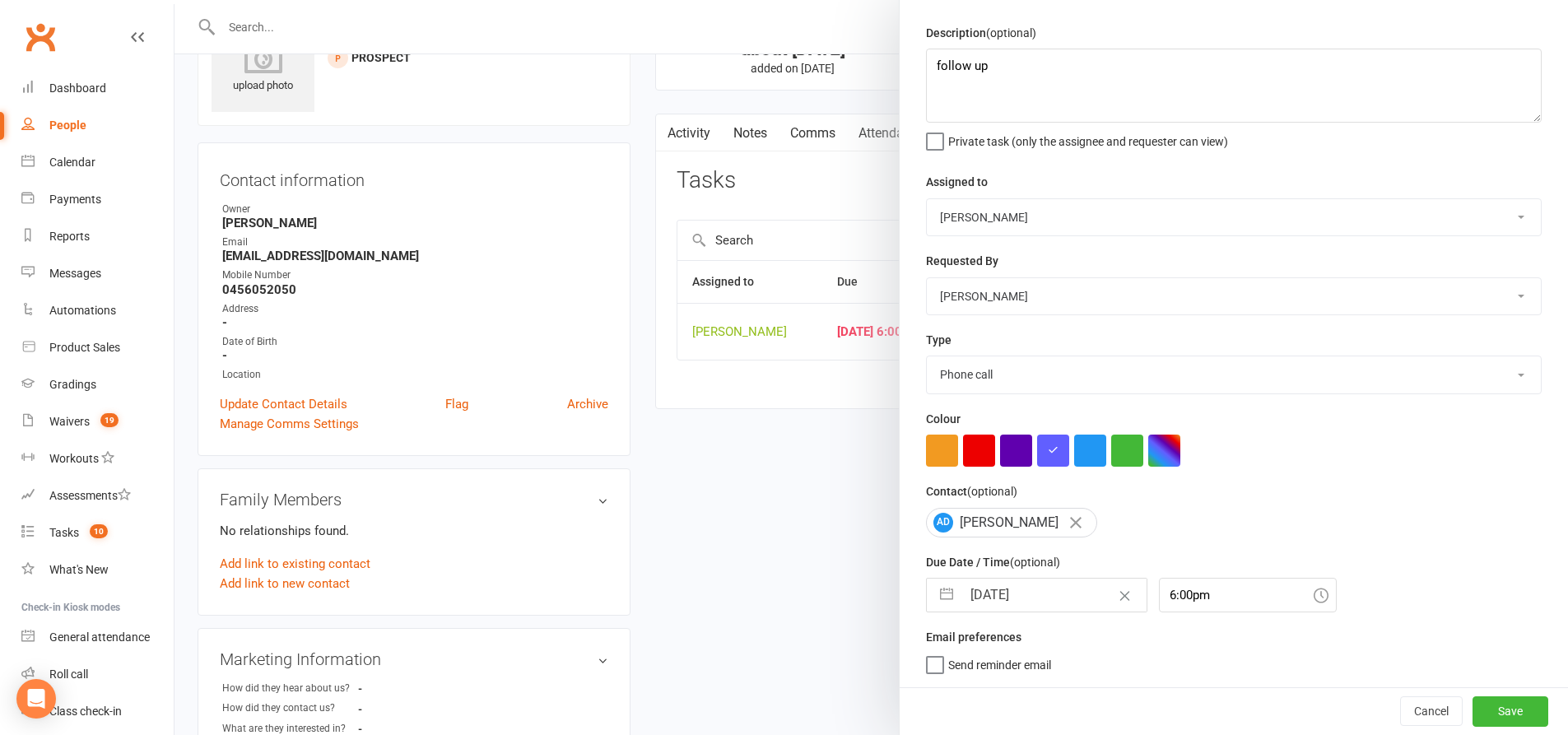
type input "[DATE]"
drag, startPoint x: 1478, startPoint y: 707, endPoint x: 1472, endPoint y: 701, distance: 8.5
click at [1478, 706] on button "Save" at bounding box center [1510, 711] width 76 height 30
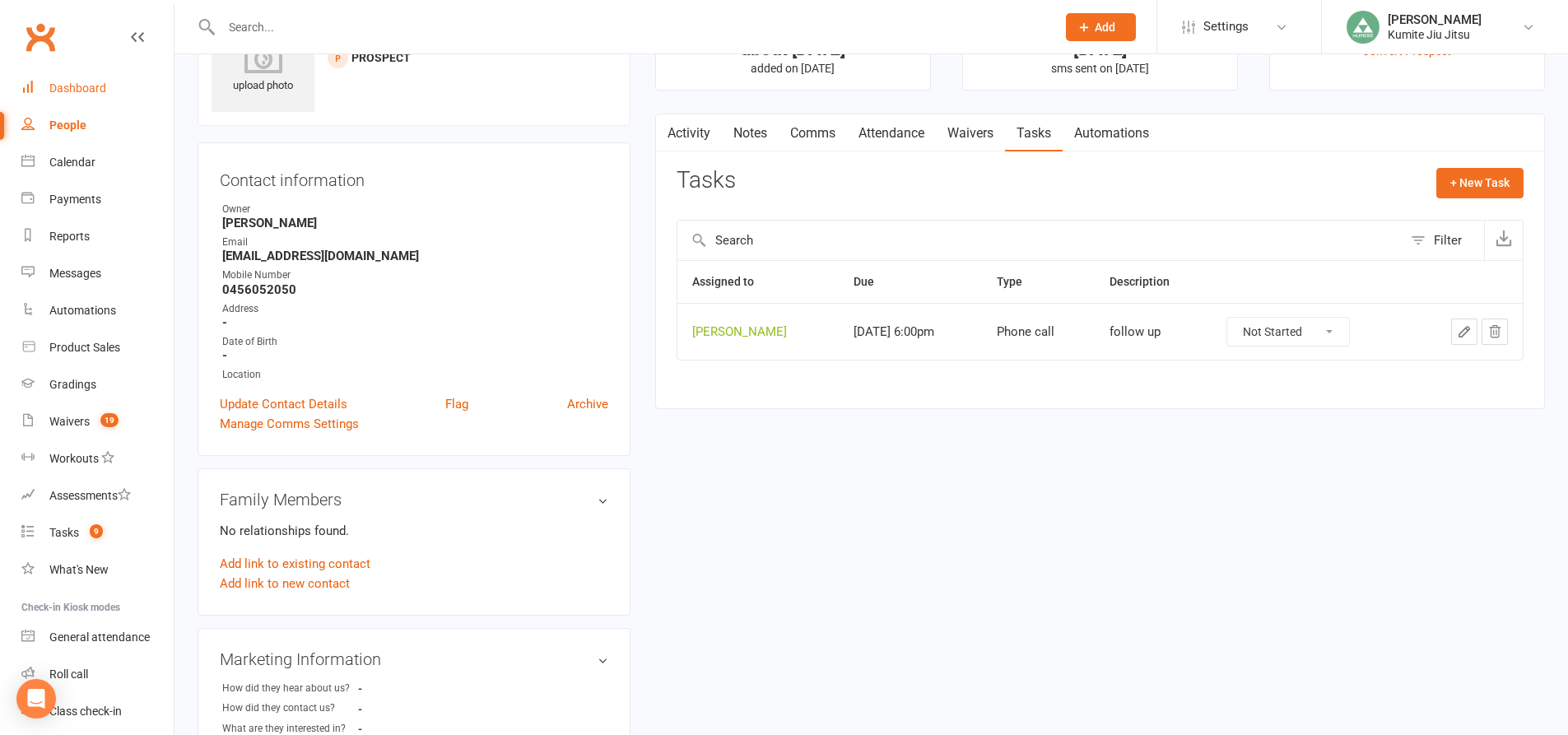
click at [101, 84] on div "Dashboard" at bounding box center [78, 88] width 57 height 13
